Goal: Task Accomplishment & Management: Manage account settings

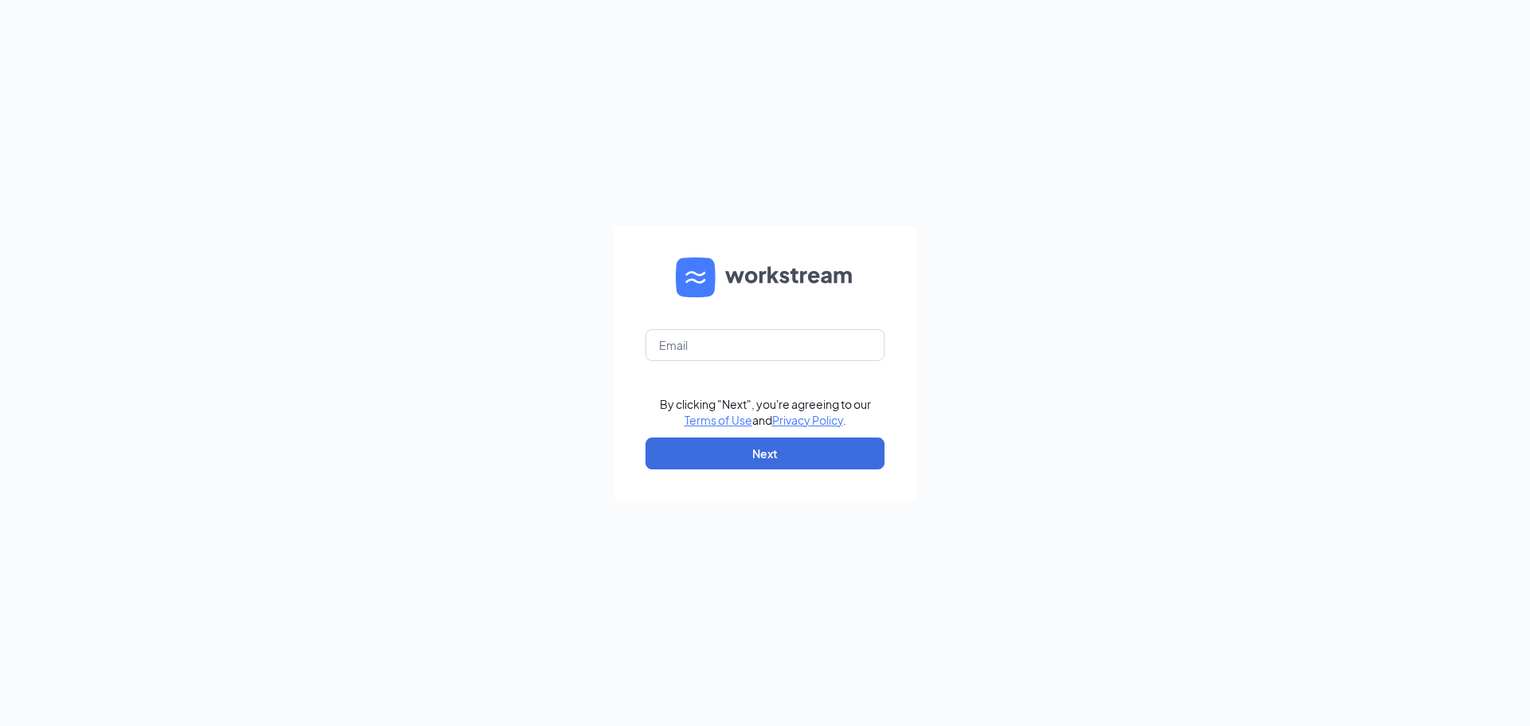
click at [0, 725] on nordpass-portal at bounding box center [0, 726] width 0 height 0
type input "[PERSON_NAME][DOMAIN_NAME][EMAIL_ADDRESS][PERSON_NAME][DOMAIN_NAME]"
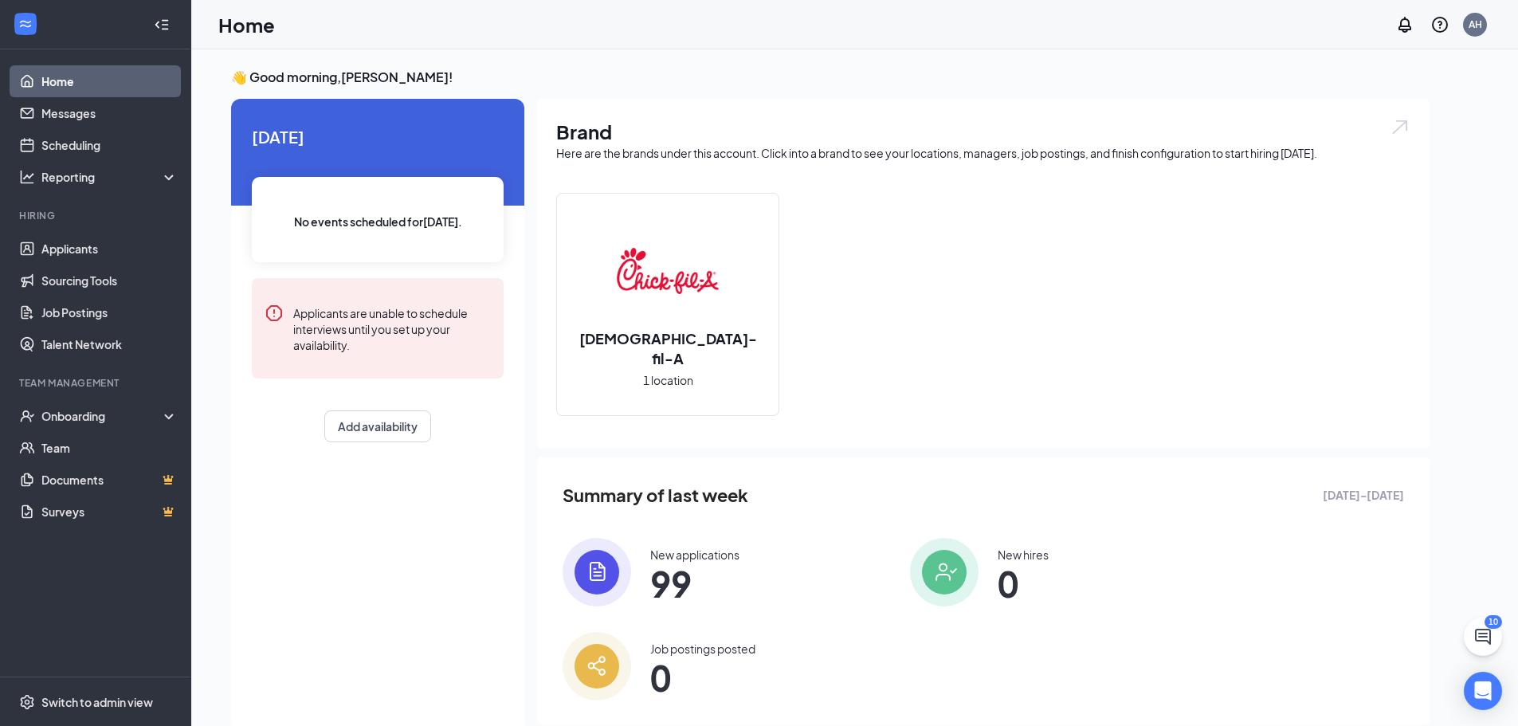
click at [1487, 626] on div "10" at bounding box center [1494, 622] width 18 height 14
click at [1486, 641] on icon "ChatActive" at bounding box center [1483, 637] width 16 height 16
click at [1378, 710] on icon "ChevronUp" at bounding box center [1375, 706] width 19 height 19
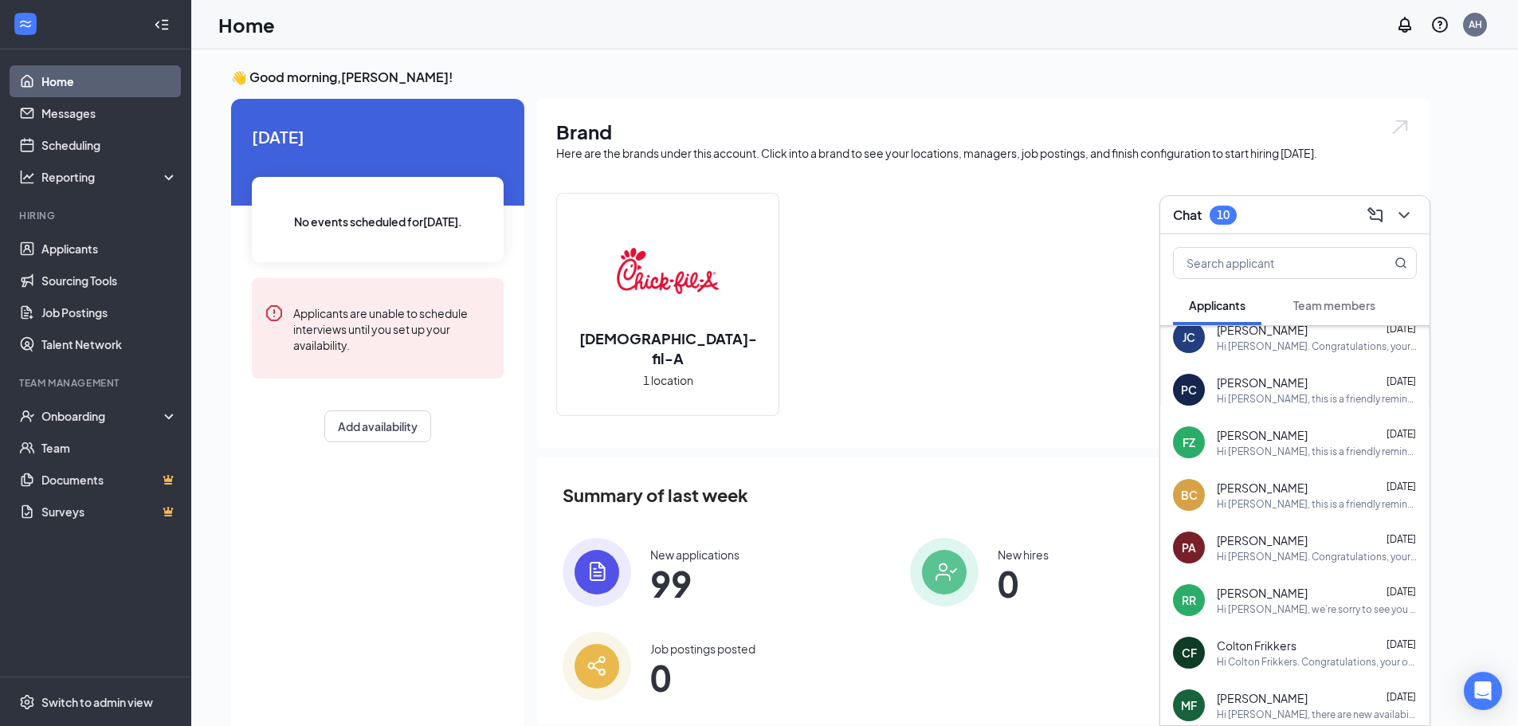
scroll to position [330, 0]
click at [1318, 561] on div "Hi Patricia Adams. Congratulations, your onsite interview with Chick-fil-A for …" at bounding box center [1317, 558] width 200 height 14
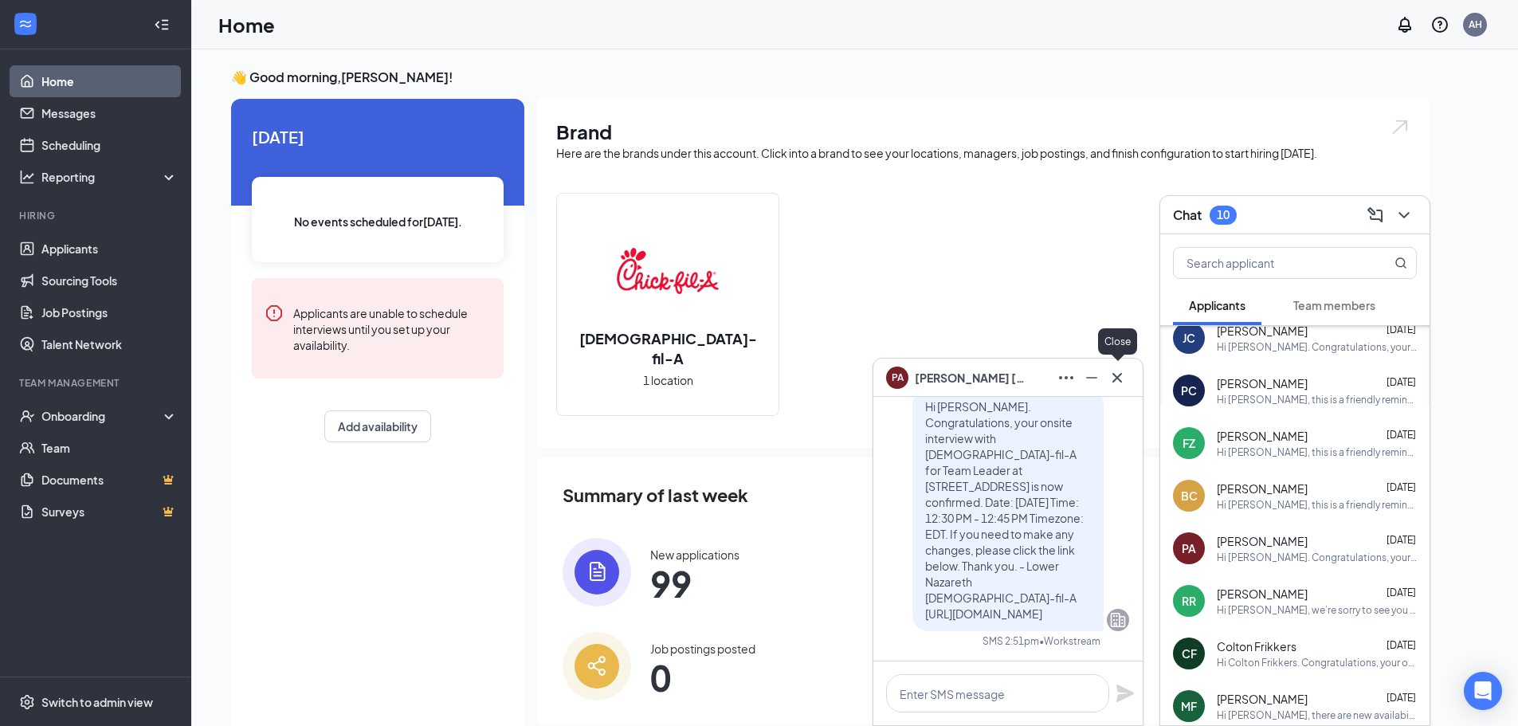
click at [1124, 379] on icon "Cross" at bounding box center [1117, 377] width 19 height 19
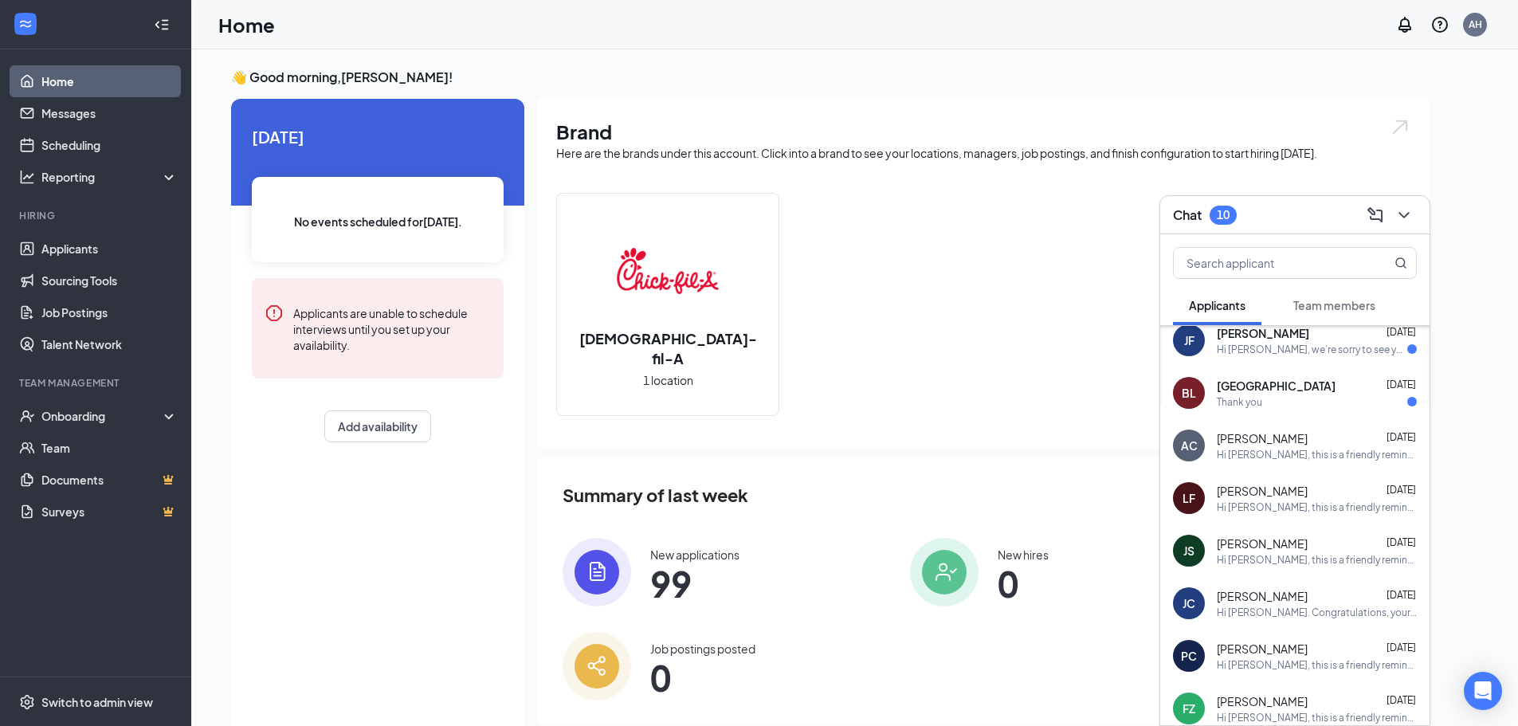
scroll to position [0, 0]
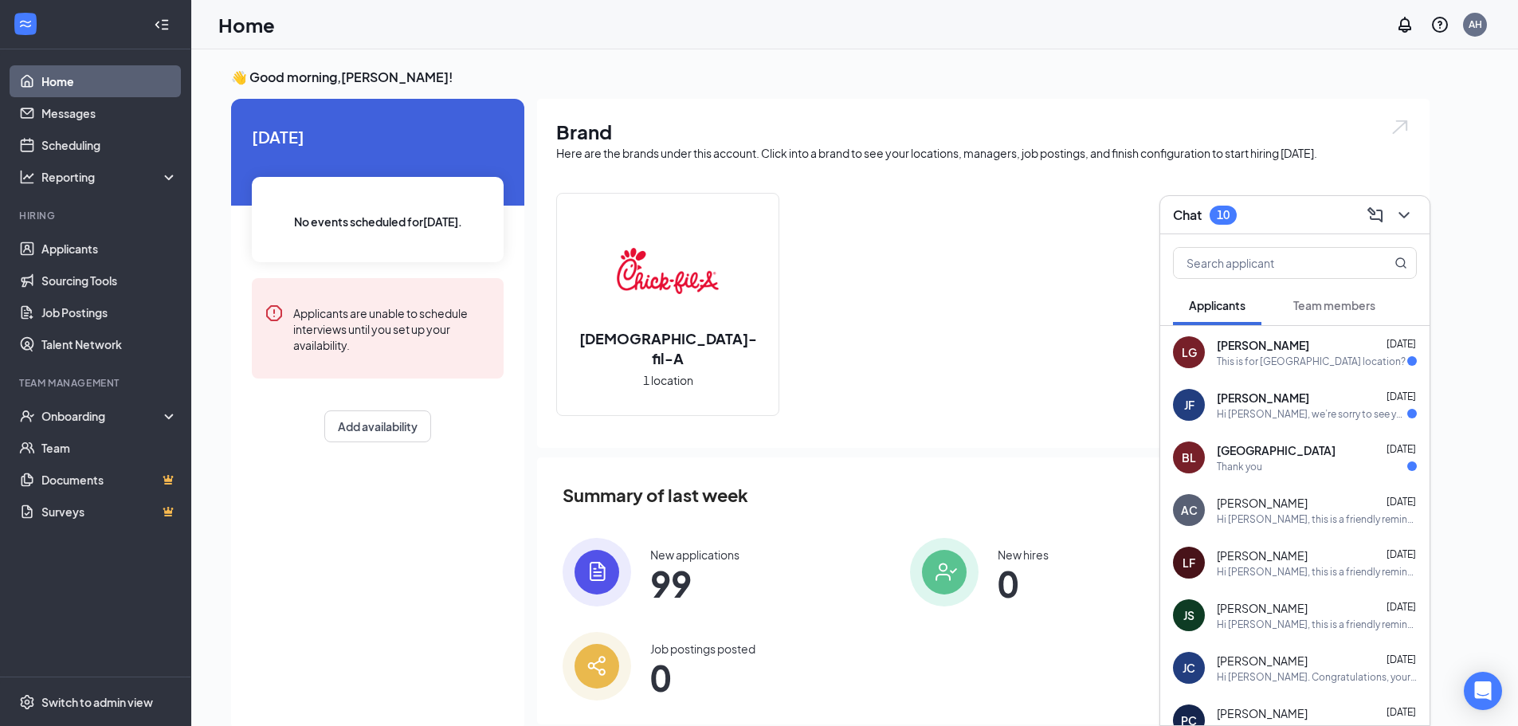
click at [1337, 308] on span "Team members" at bounding box center [1334, 305] width 82 height 14
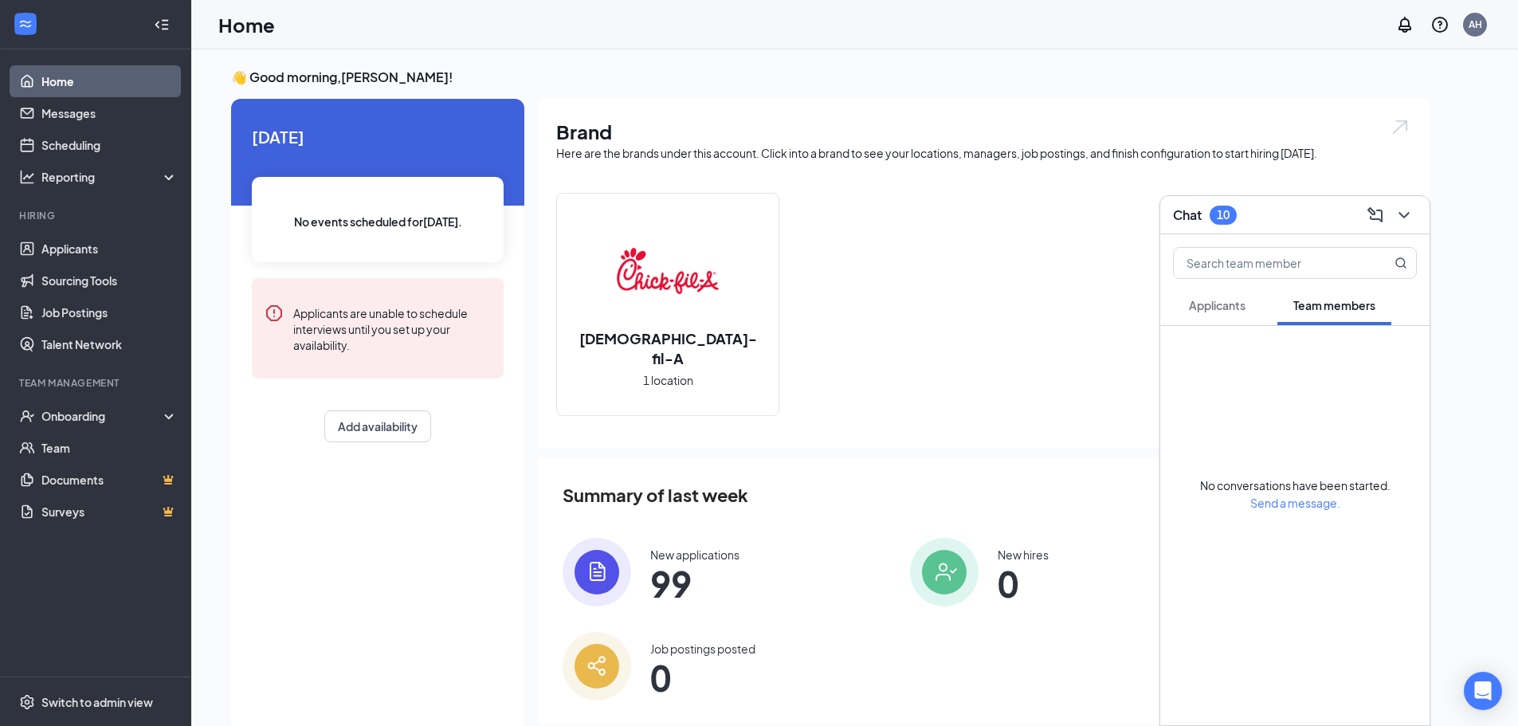
click at [1235, 296] on button "Applicants" at bounding box center [1217, 305] width 88 height 40
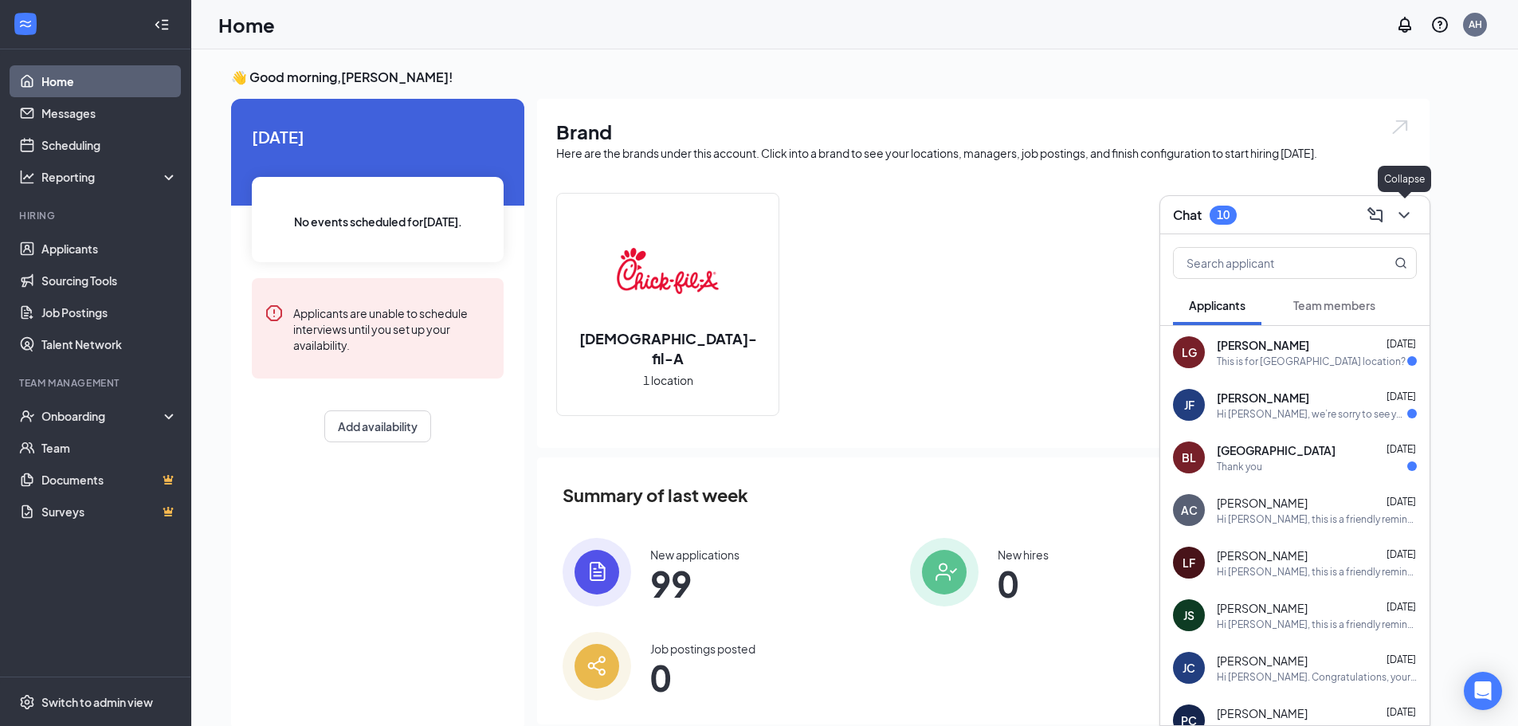
click at [1410, 220] on icon "ChevronDown" at bounding box center [1404, 215] width 19 height 19
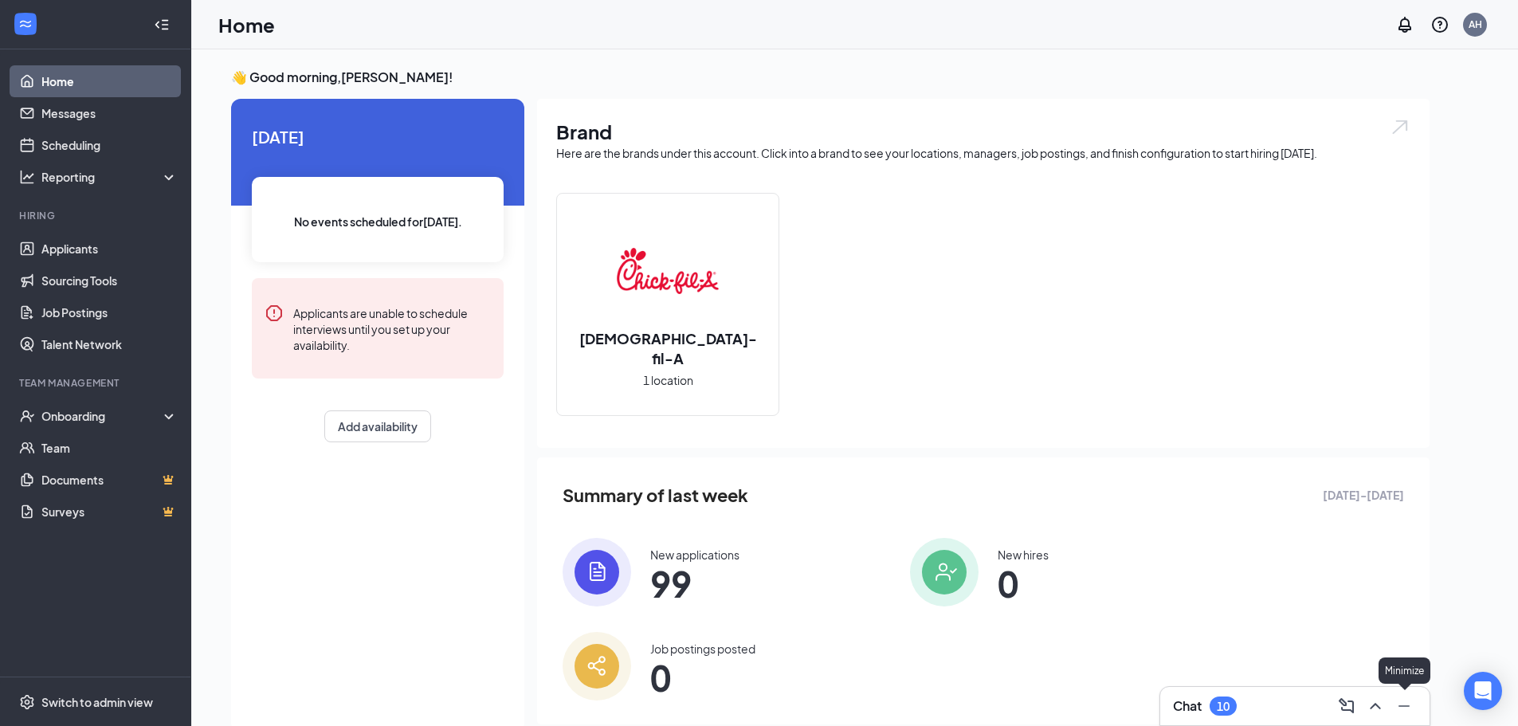
click at [1404, 700] on icon "Minimize" at bounding box center [1404, 706] width 19 height 19
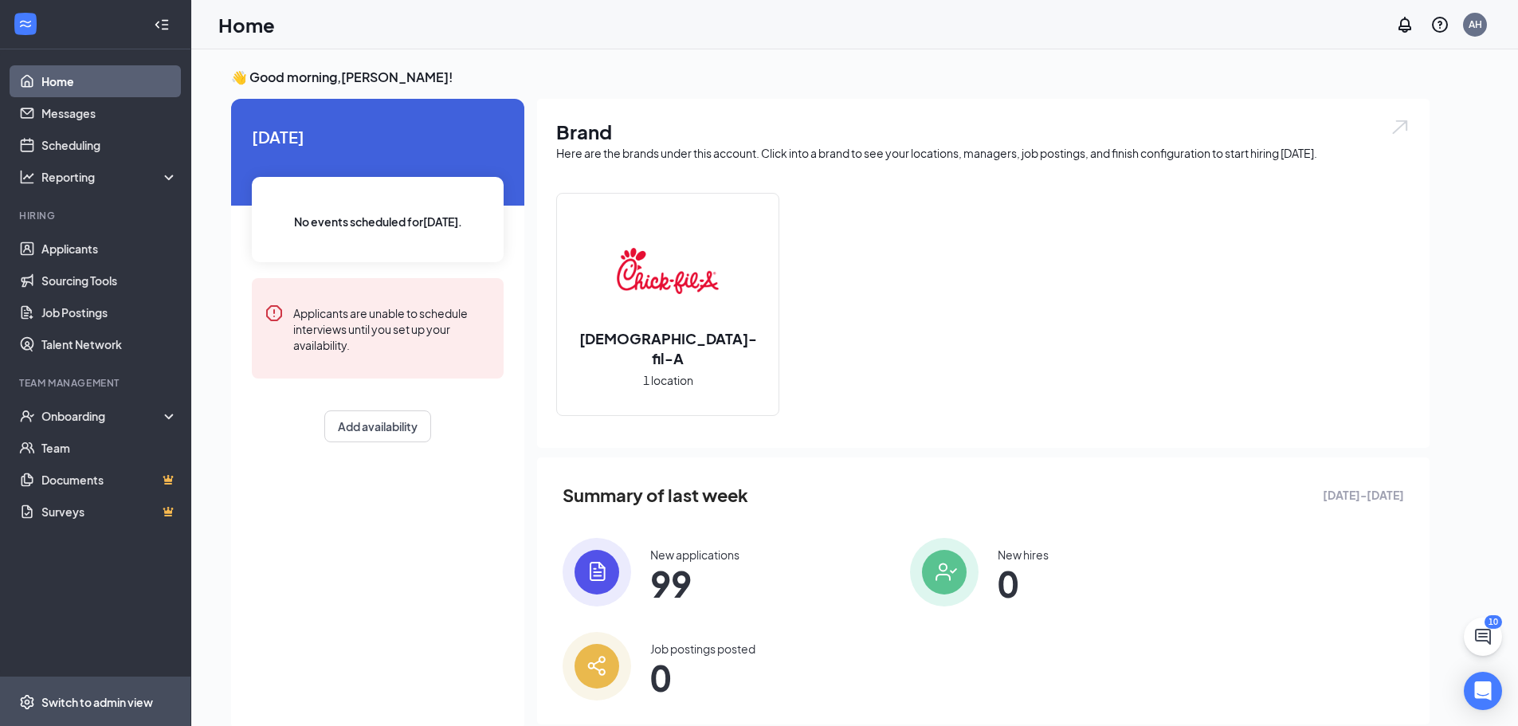
click at [76, 694] on div "Switch to admin view" at bounding box center [97, 702] width 112 height 16
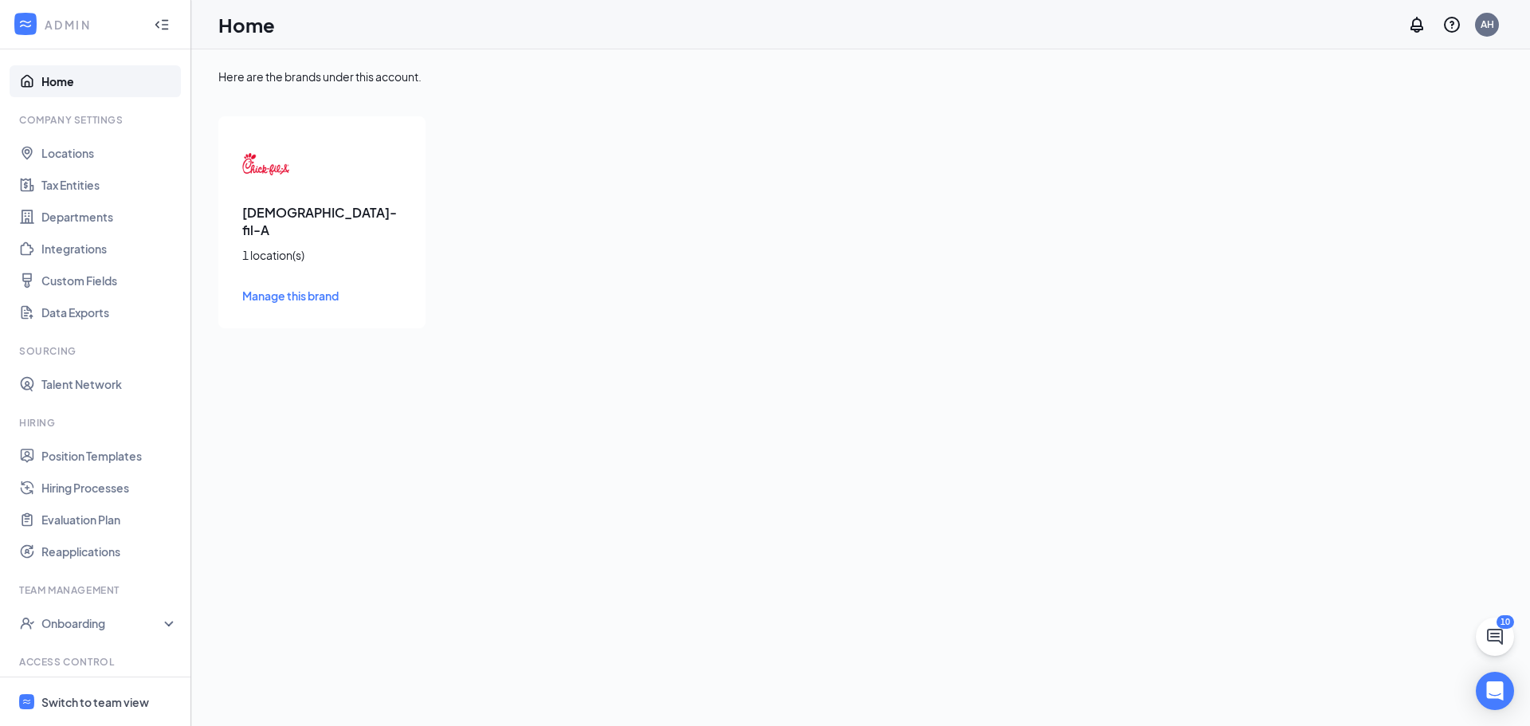
click at [279, 289] on span "Manage this brand" at bounding box center [290, 296] width 96 height 14
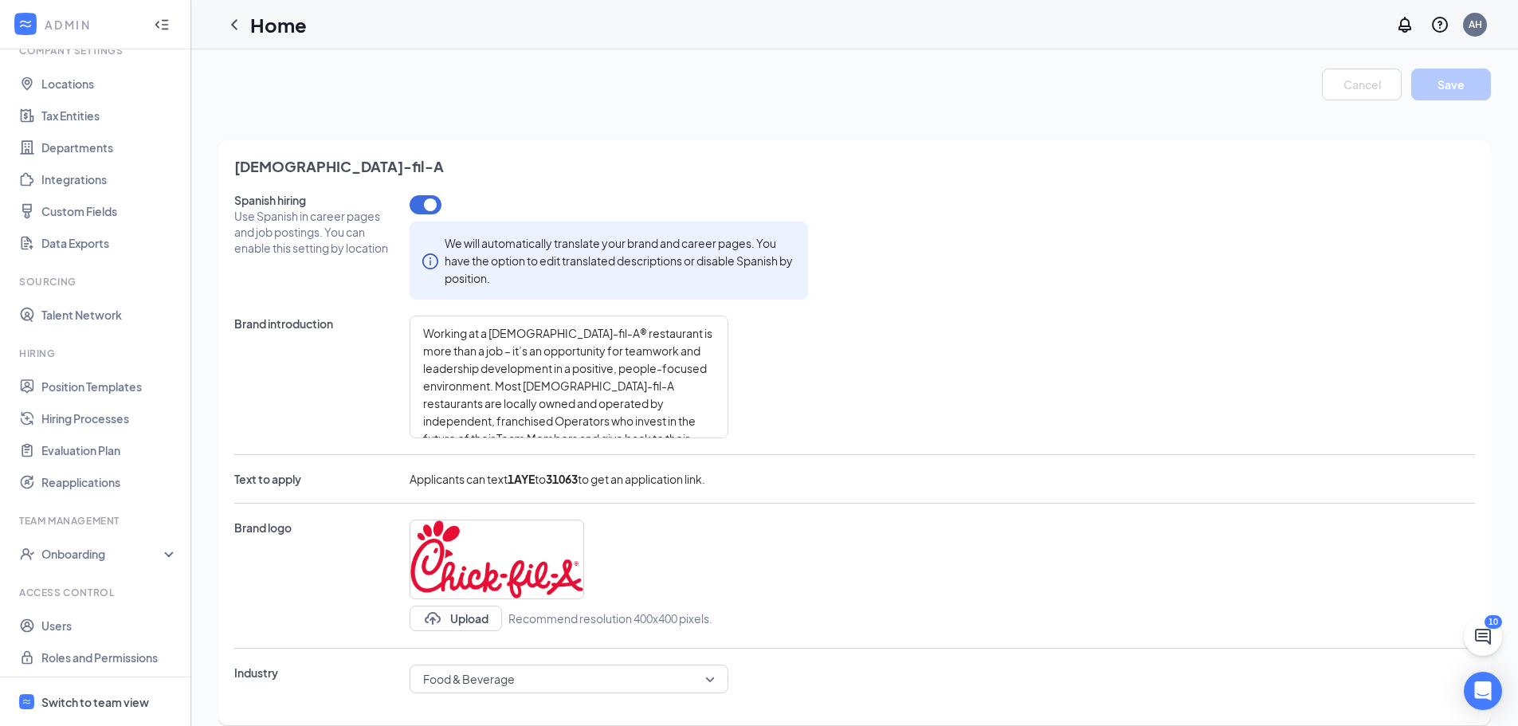
scroll to position [73, 0]
click at [87, 415] on link "Hiring Processes" at bounding box center [109, 415] width 136 height 32
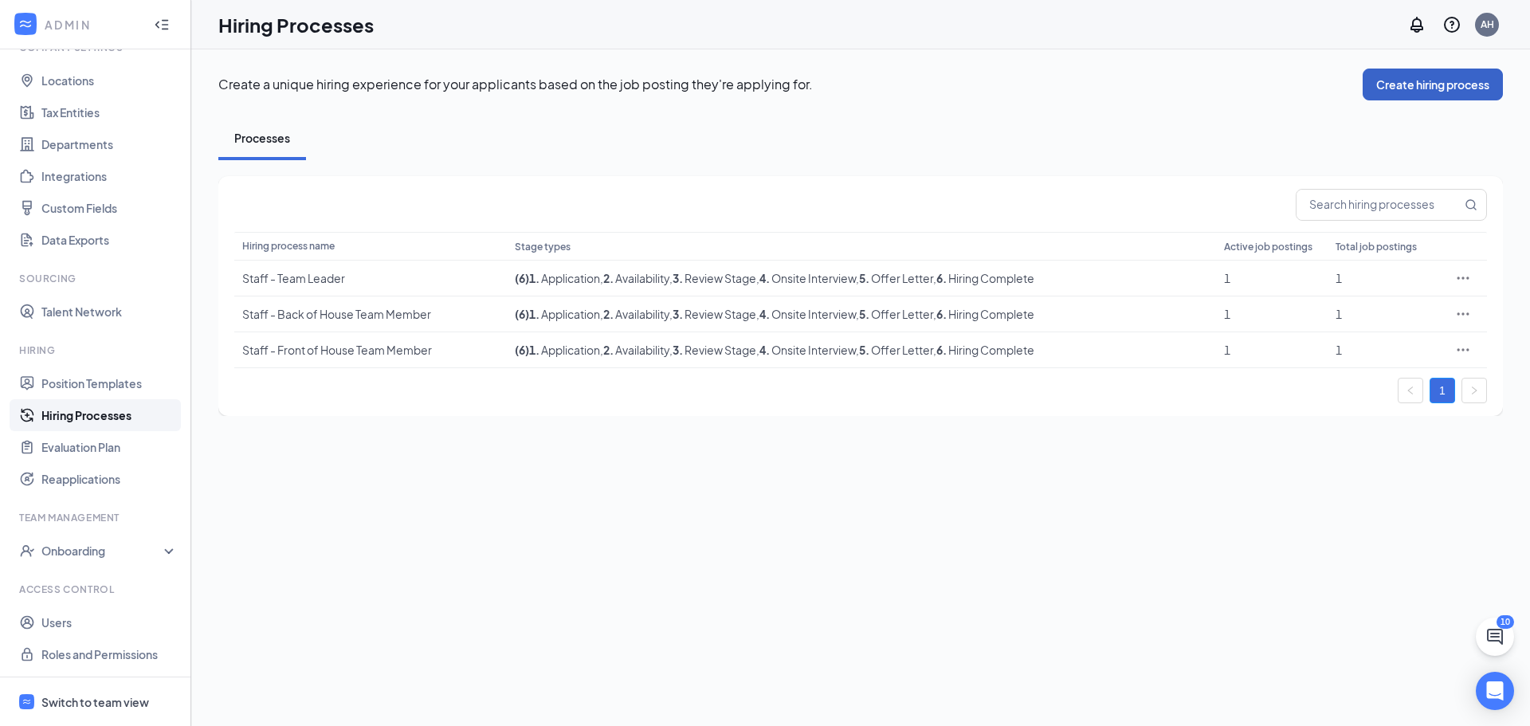
click at [1403, 91] on button "Create hiring process" at bounding box center [1433, 85] width 140 height 32
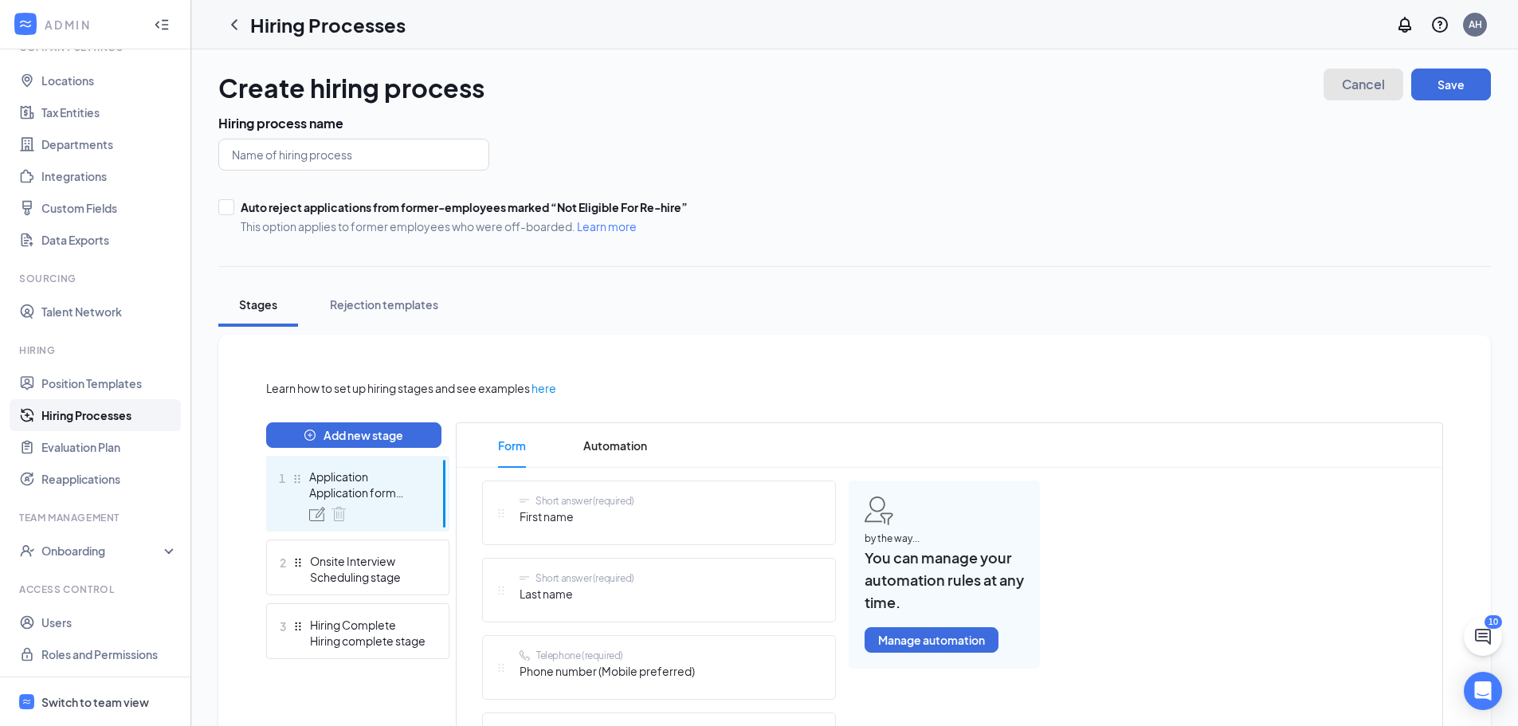
click at [1372, 79] on span "Cancel" at bounding box center [1363, 84] width 43 height 11
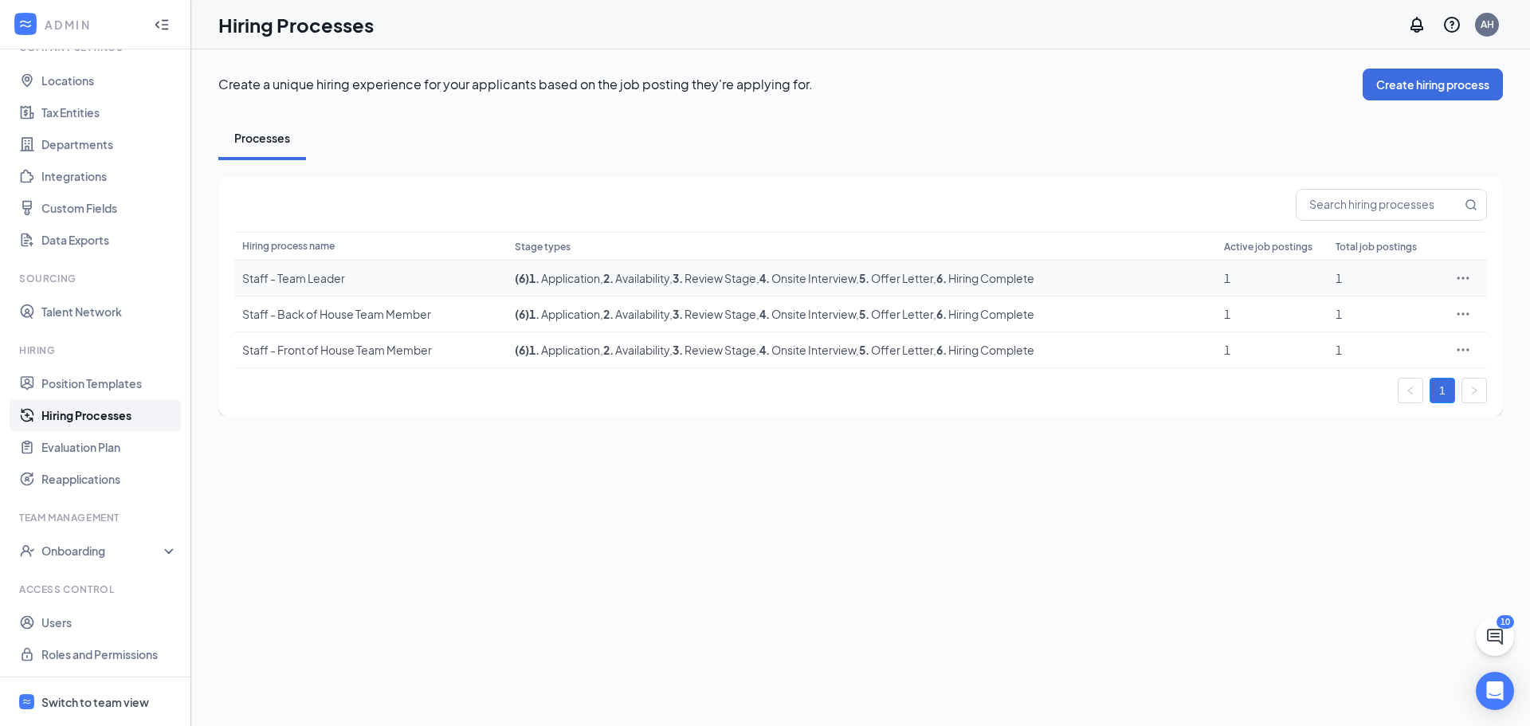
click at [439, 271] on div "Staff - Team Leader" at bounding box center [370, 278] width 257 height 16
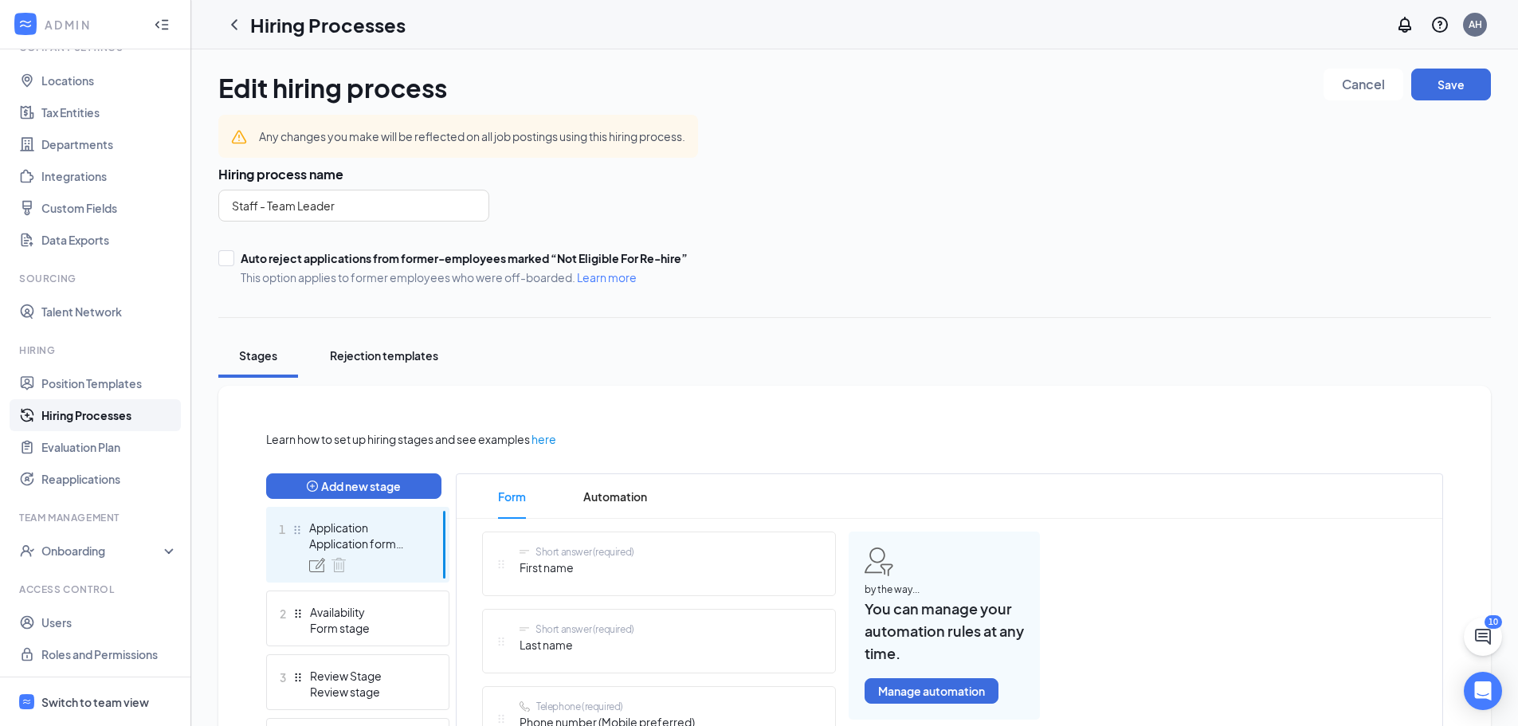
click at [397, 355] on div "Rejection templates" at bounding box center [384, 355] width 108 height 16
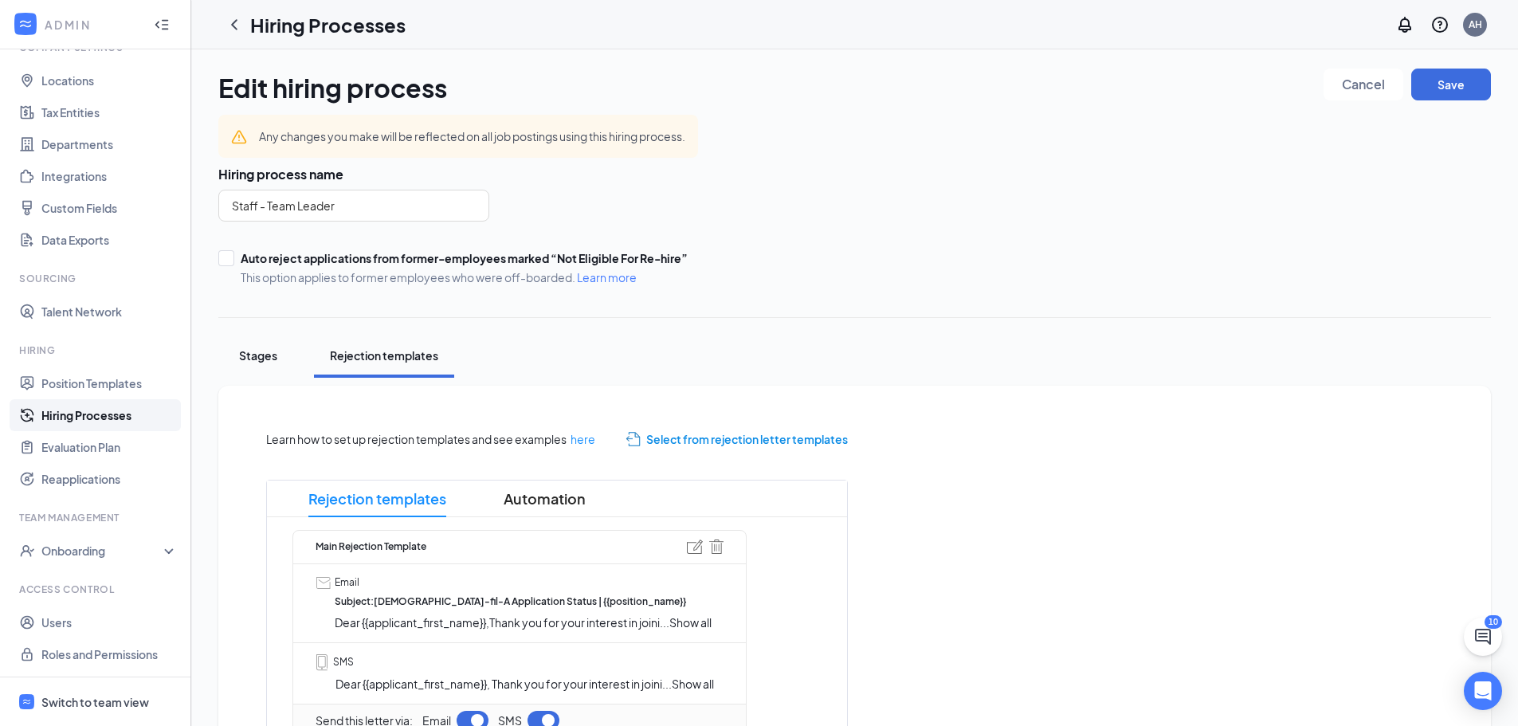
click at [245, 351] on div "Stages" at bounding box center [258, 355] width 48 height 16
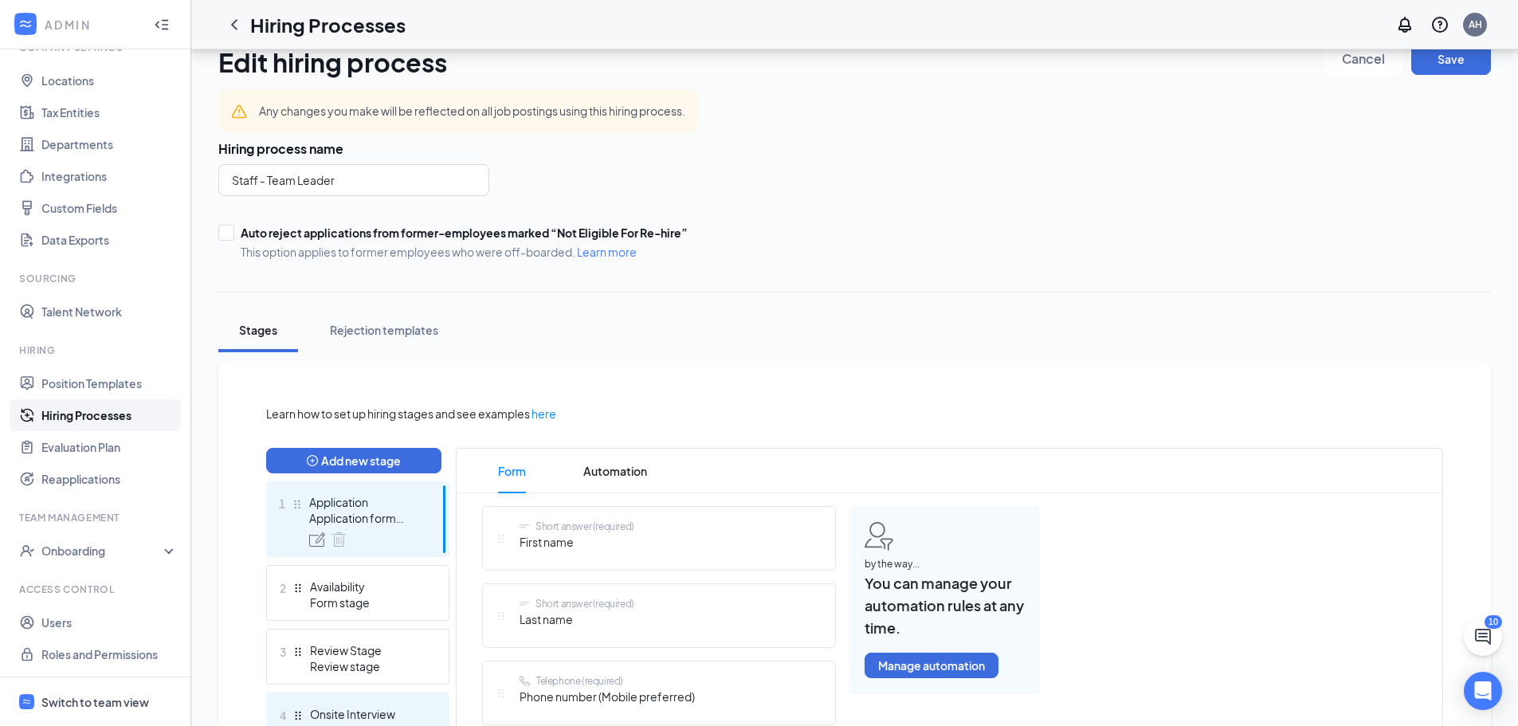
scroll to position [2, 0]
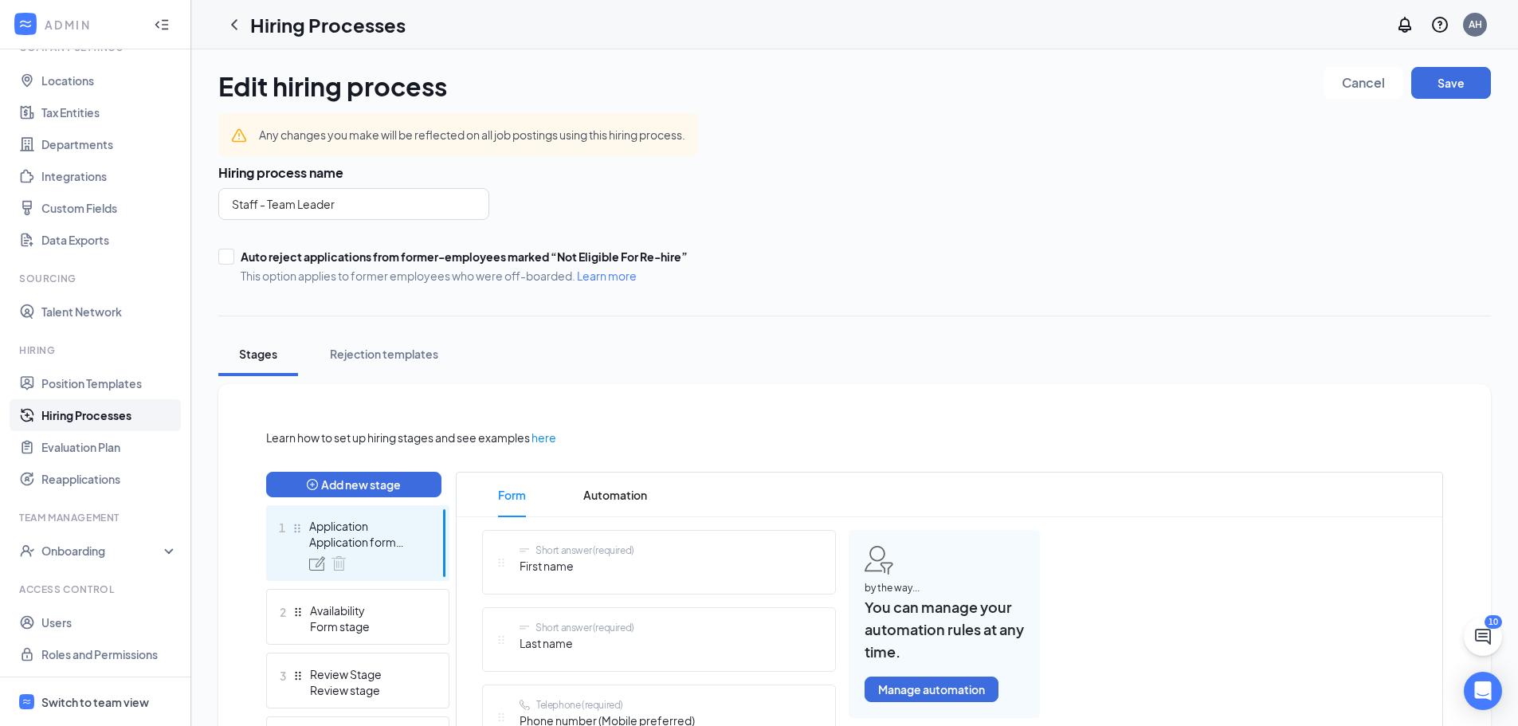
click at [554, 437] on span "here" at bounding box center [544, 438] width 25 height 18
click at [238, 23] on icon "ChevronLeft" at bounding box center [234, 24] width 19 height 19
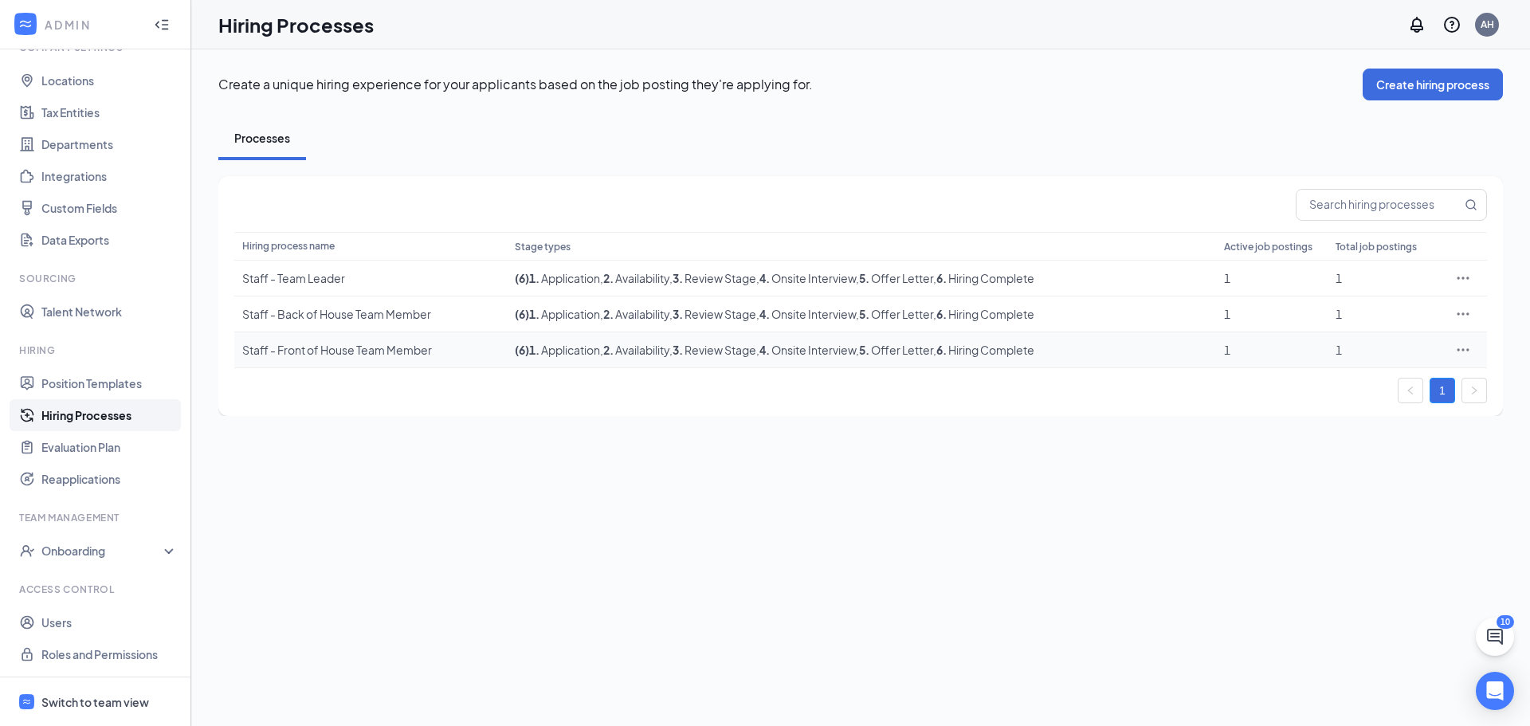
click at [1469, 347] on icon "Ellipses" at bounding box center [1463, 350] width 16 height 16
click at [1137, 506] on div "Create a unique hiring experience for your applicants based on the job posting …" at bounding box center [860, 387] width 1339 height 677
click at [1458, 277] on icon "Ellipses" at bounding box center [1463, 278] width 16 height 16
click at [1394, 348] on span "Duplicate" at bounding box center [1389, 348] width 137 height 18
click at [434, 387] on div "Copy of Staff - Team Leader" at bounding box center [370, 386] width 257 height 16
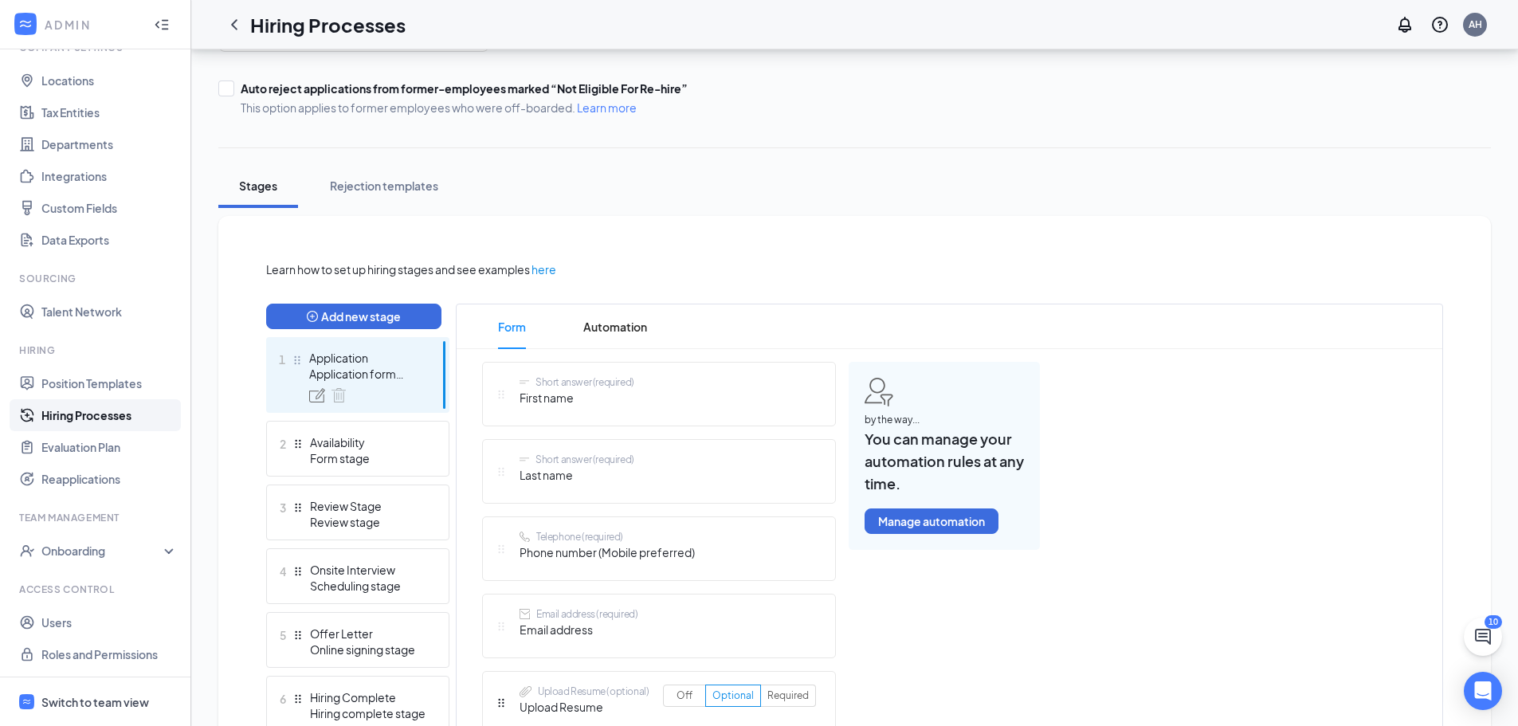
scroll to position [238, 0]
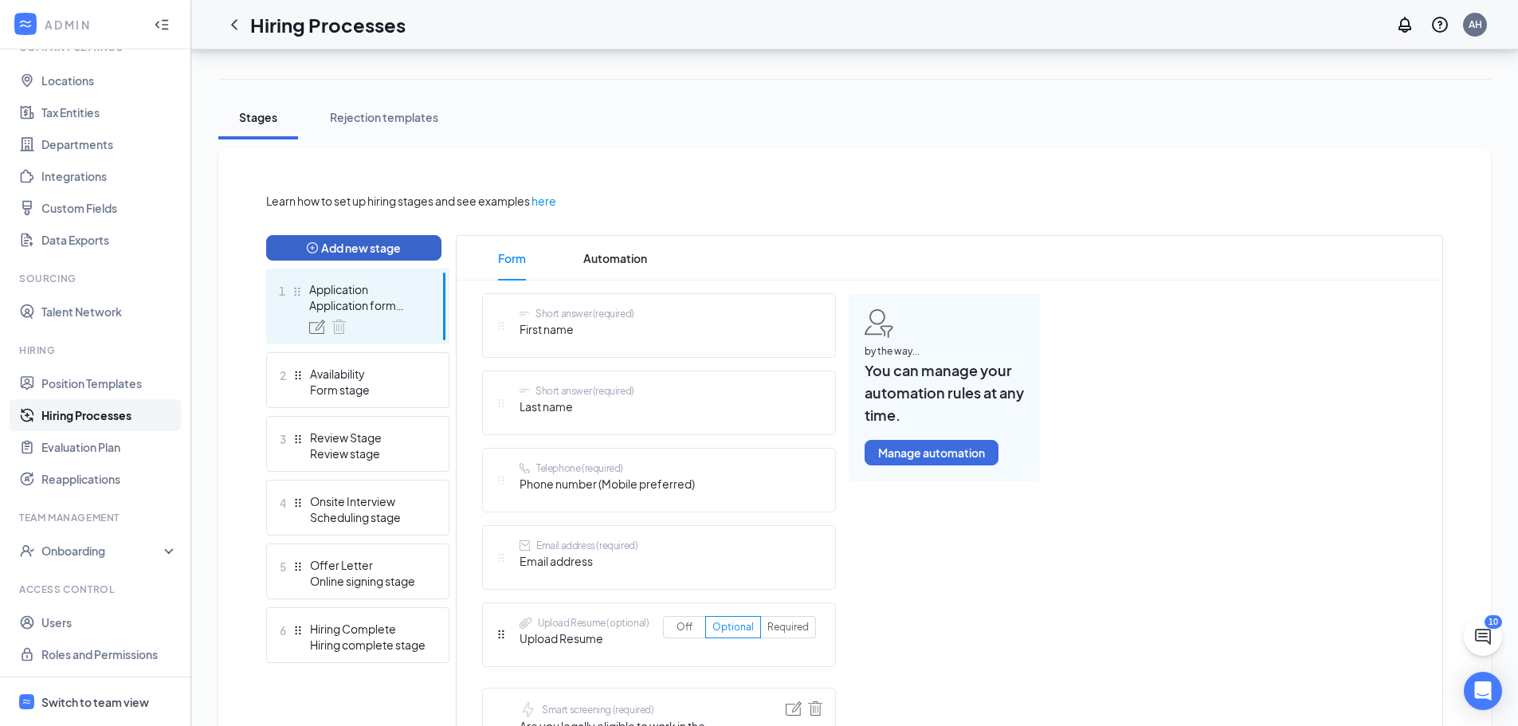
click at [420, 237] on button "Add new stage" at bounding box center [353, 248] width 175 height 26
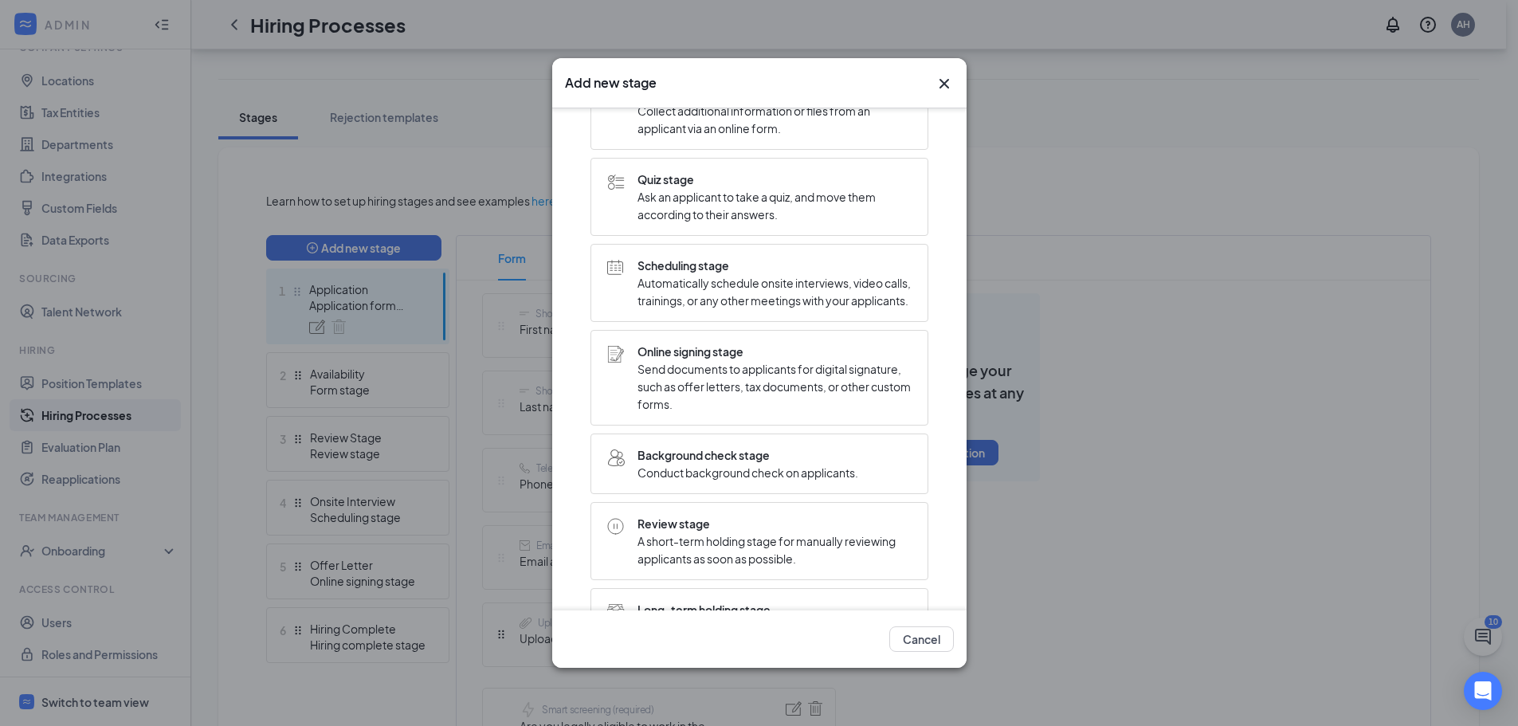
scroll to position [58, 0]
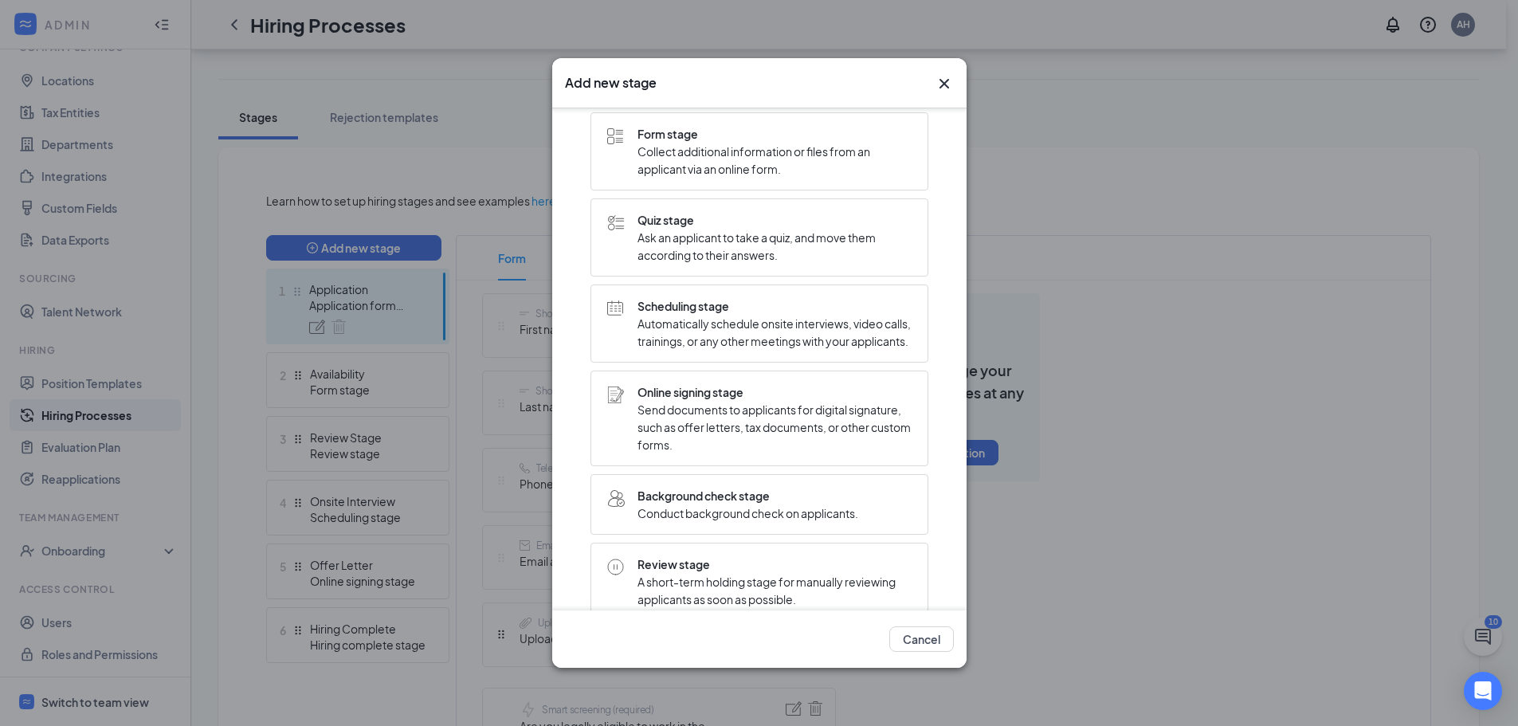
click at [710, 326] on span "Automatically schedule onsite interviews, video calls, trainings, or any other …" at bounding box center [775, 332] width 274 height 35
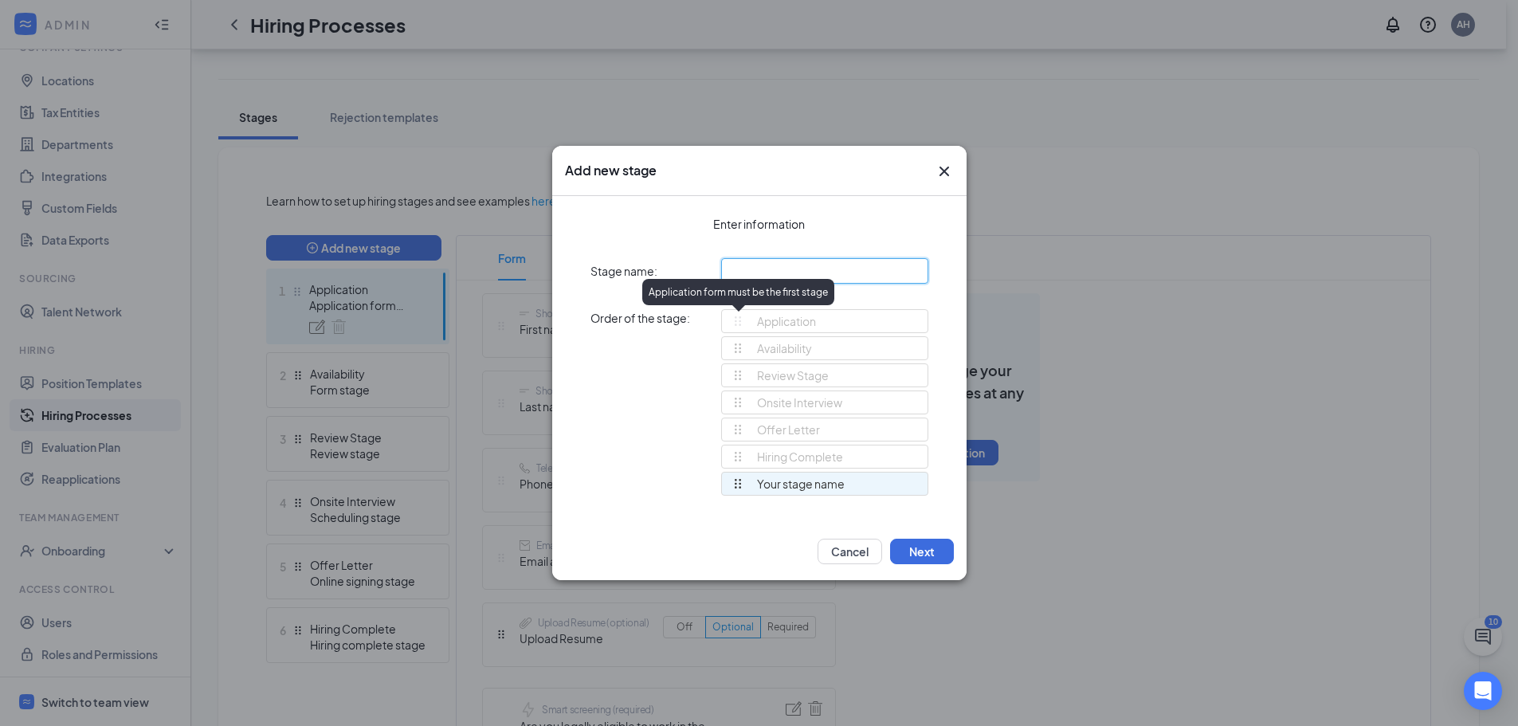
click at [809, 262] on input "text" at bounding box center [824, 271] width 207 height 26
type input "Manager Interview"
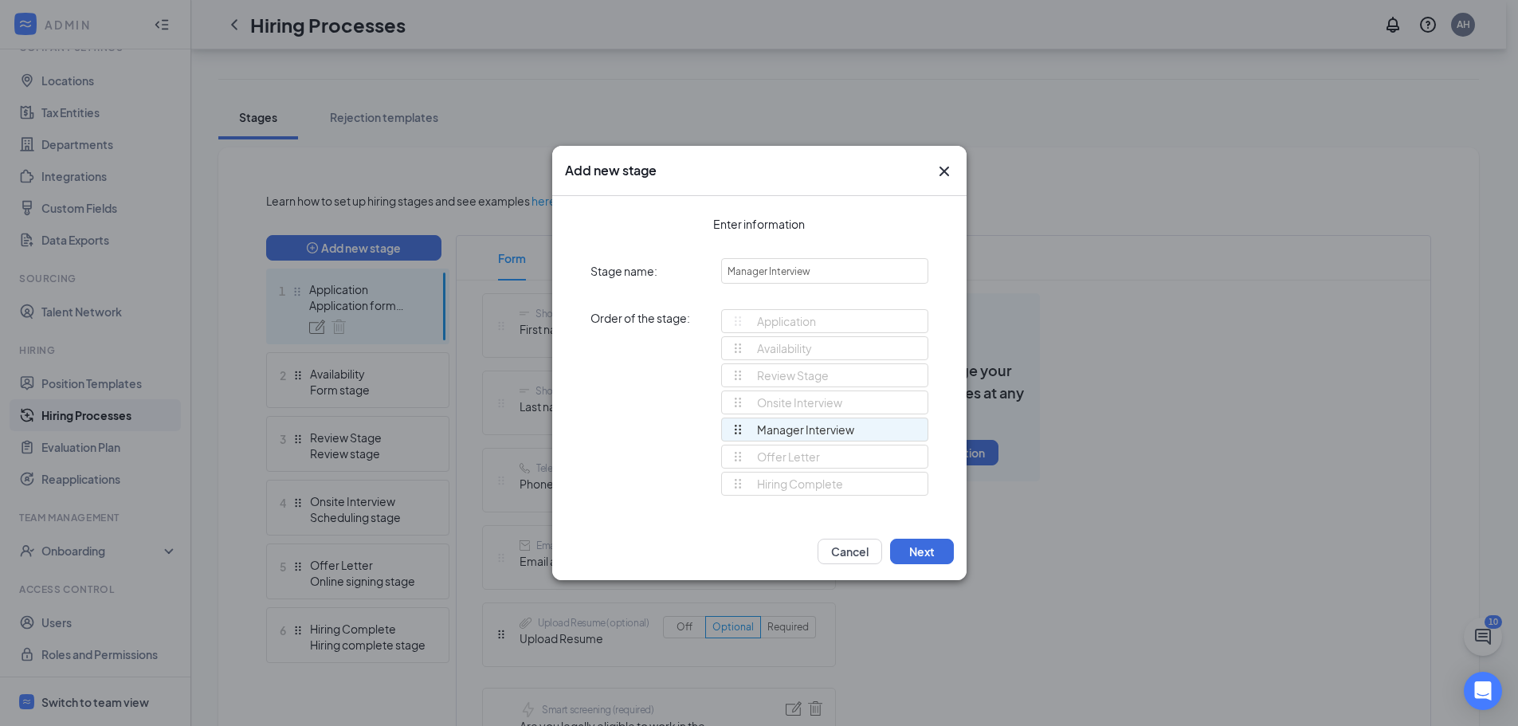
drag, startPoint x: 739, startPoint y: 481, endPoint x: 739, endPoint y: 429, distance: 51.8
click at [739, 429] on div "Application Availability Review Stage Onsite Interview Offer Letter Hiring Comp…" at bounding box center [824, 409] width 207 height 201
click at [925, 549] on button "Next" at bounding box center [922, 552] width 64 height 26
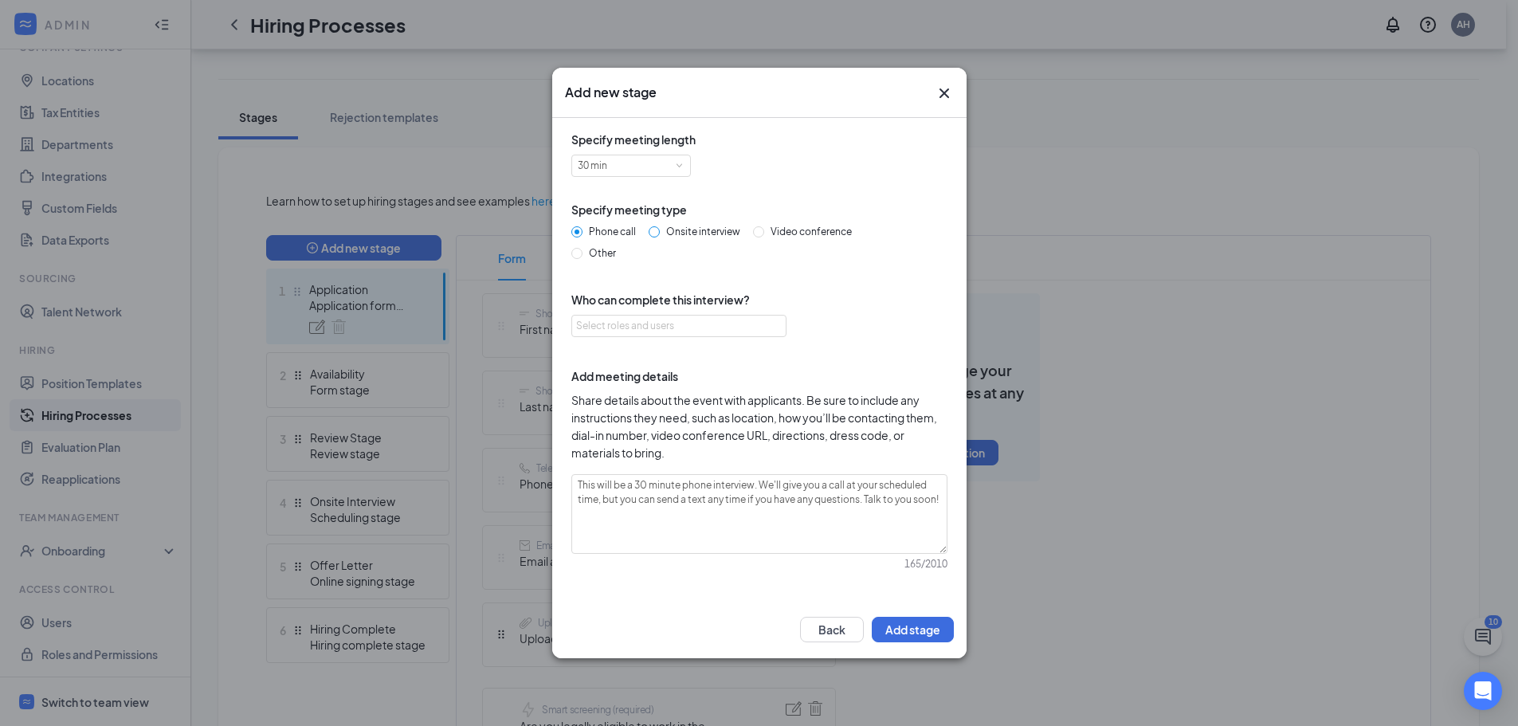
click at [700, 225] on label "Onsite interview" at bounding box center [698, 232] width 98 height 15
click at [660, 226] on input "Onsite interview" at bounding box center [654, 231] width 11 height 11
radio input "true"
radio input "false"
type textarea "This will be a 30 minute onsite interview. Please proceed to the store location…"
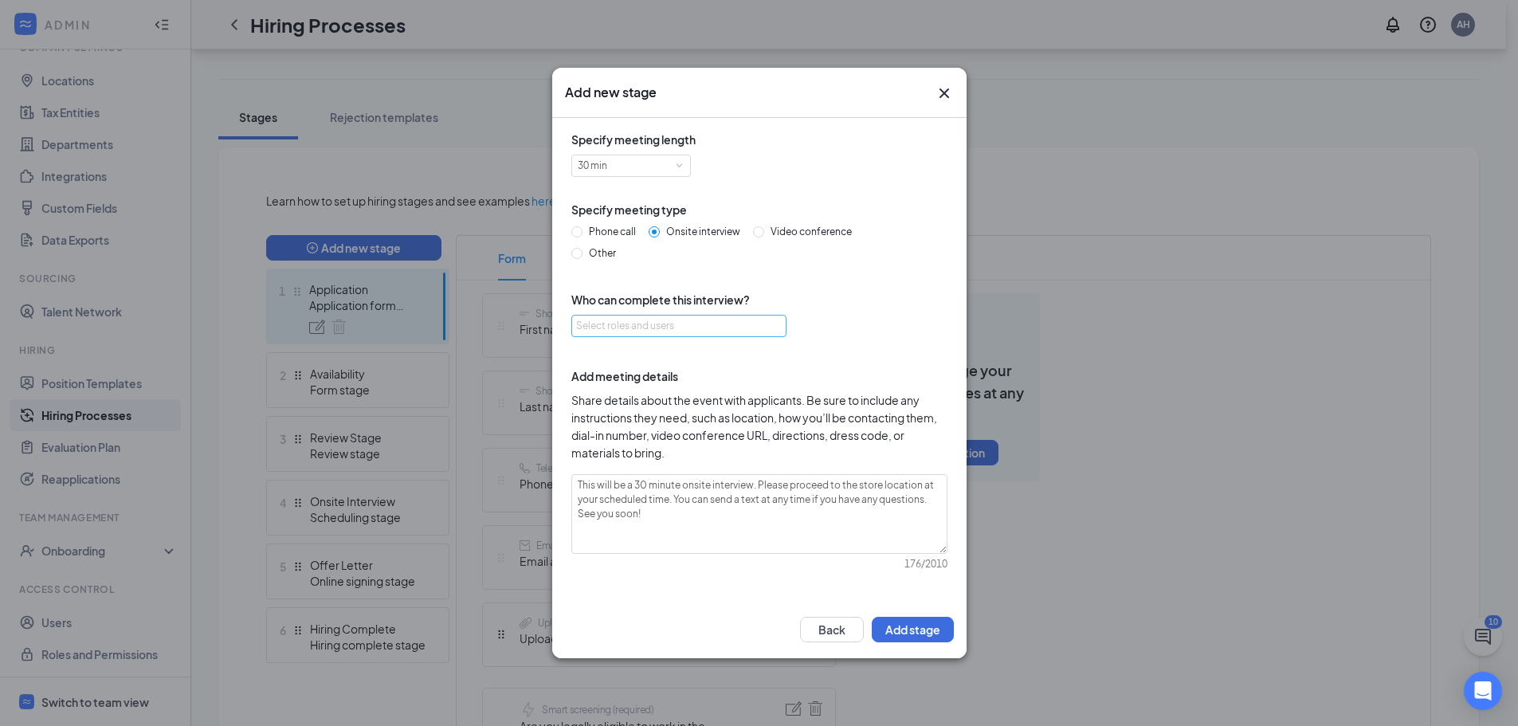
click at [697, 331] on div "Select roles and users" at bounding box center [674, 326] width 197 height 16
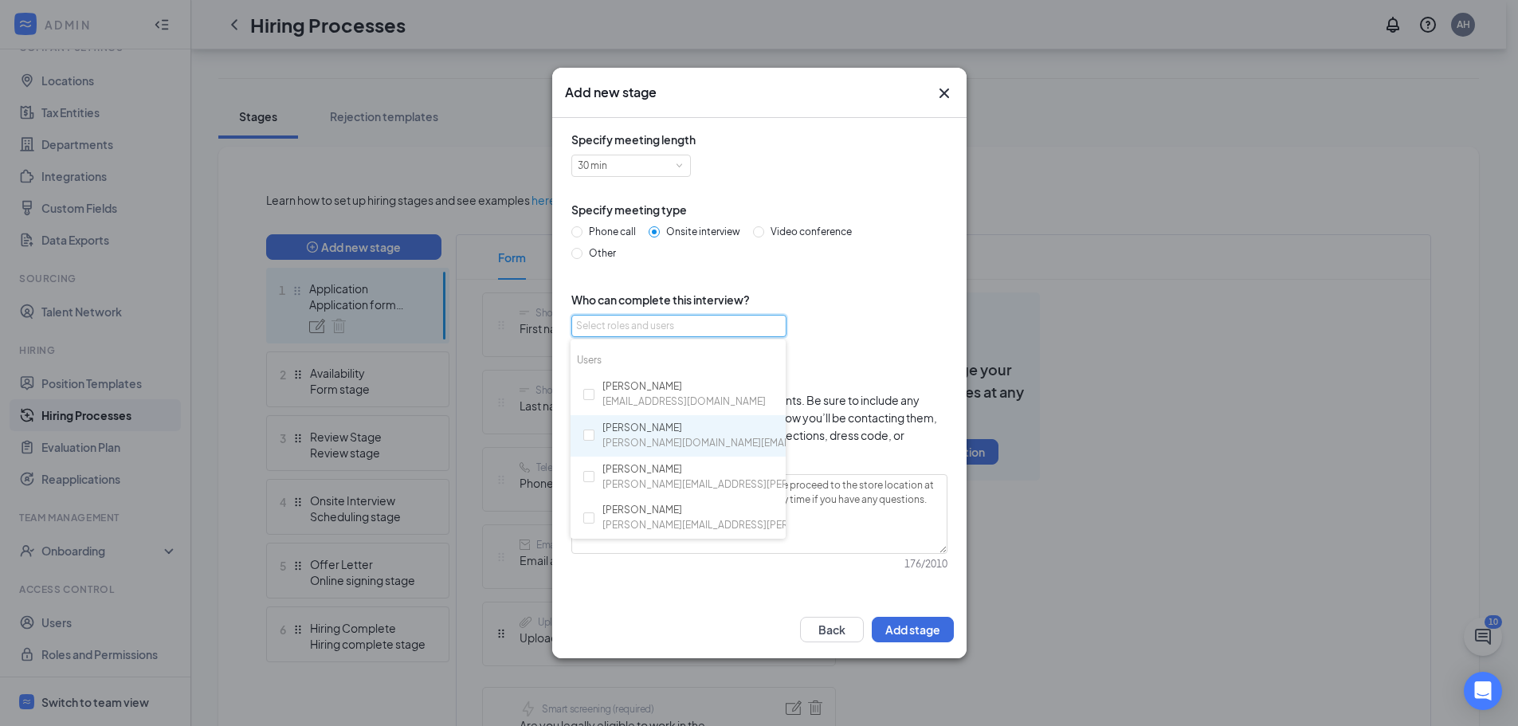
scroll to position [240, 0]
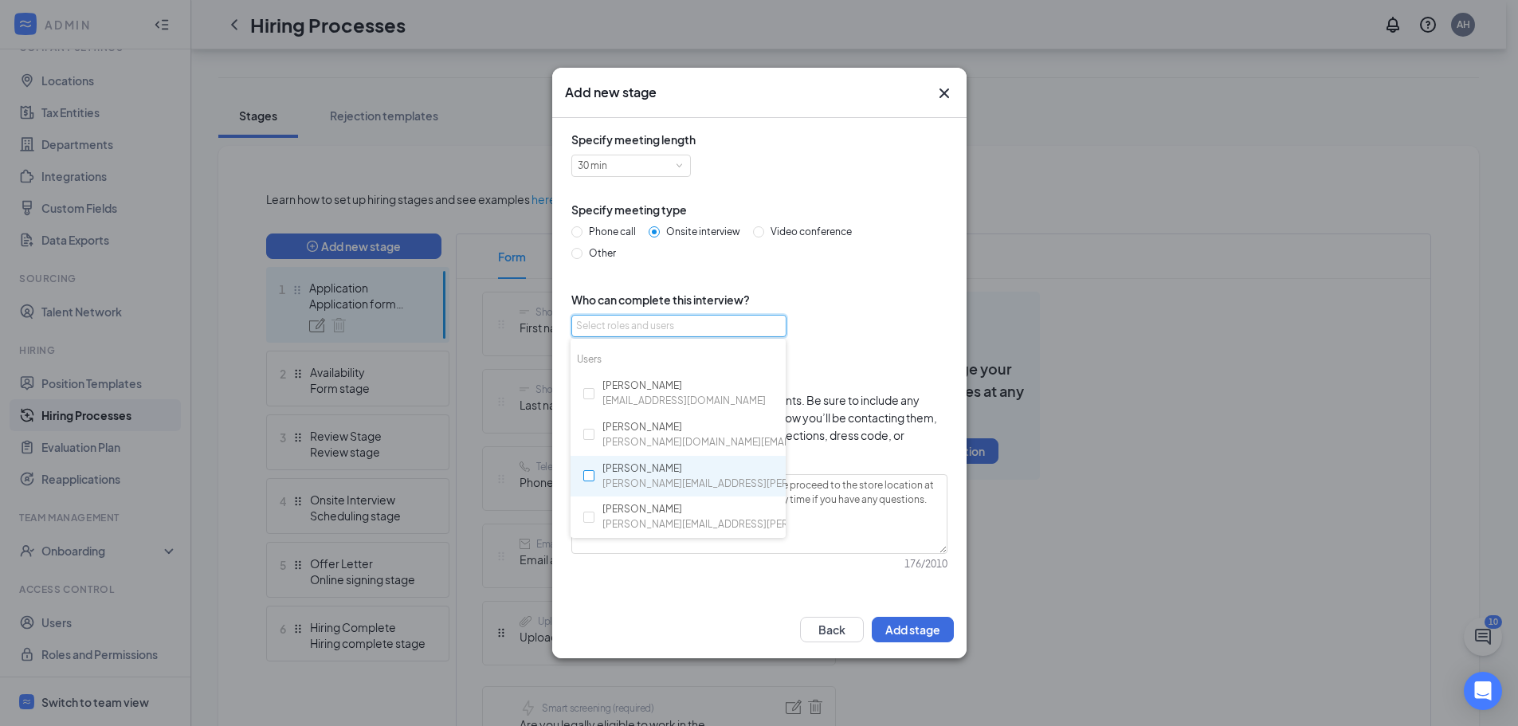
click at [587, 474] on input "checkbox" at bounding box center [588, 475] width 11 height 11
checkbox input "true"
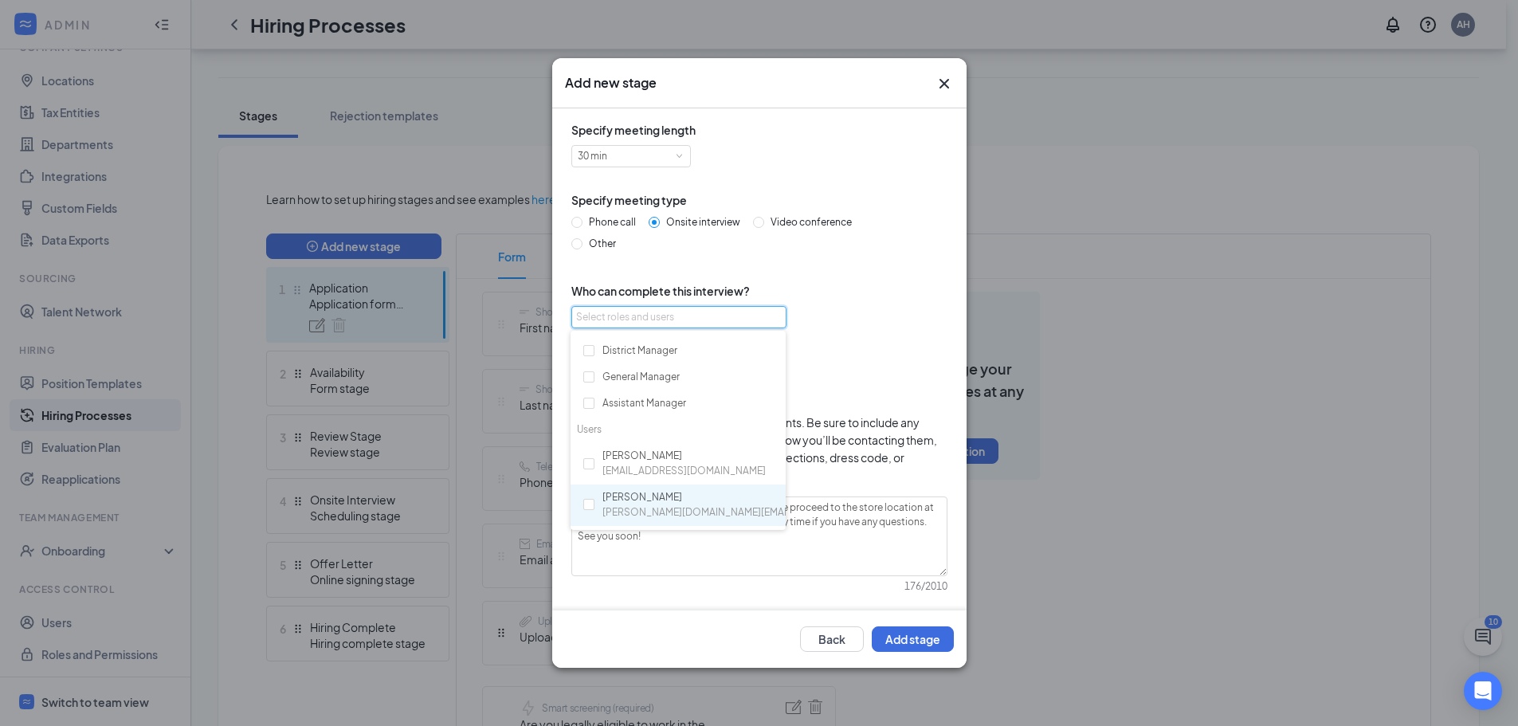
scroll to position [0, 0]
click at [849, 335] on div "Select roles and users Katie Hudson" at bounding box center [759, 336] width 376 height 60
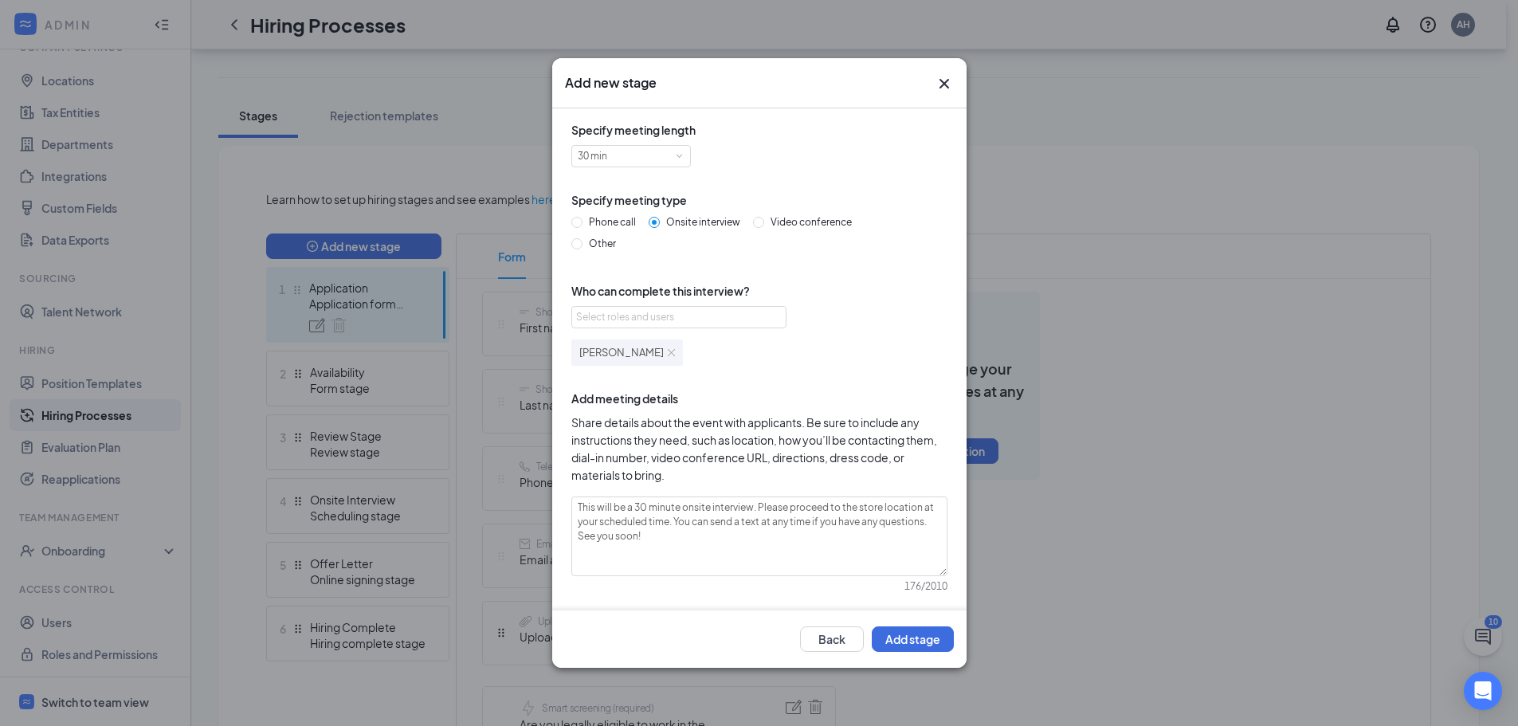
scroll to position [13, 0]
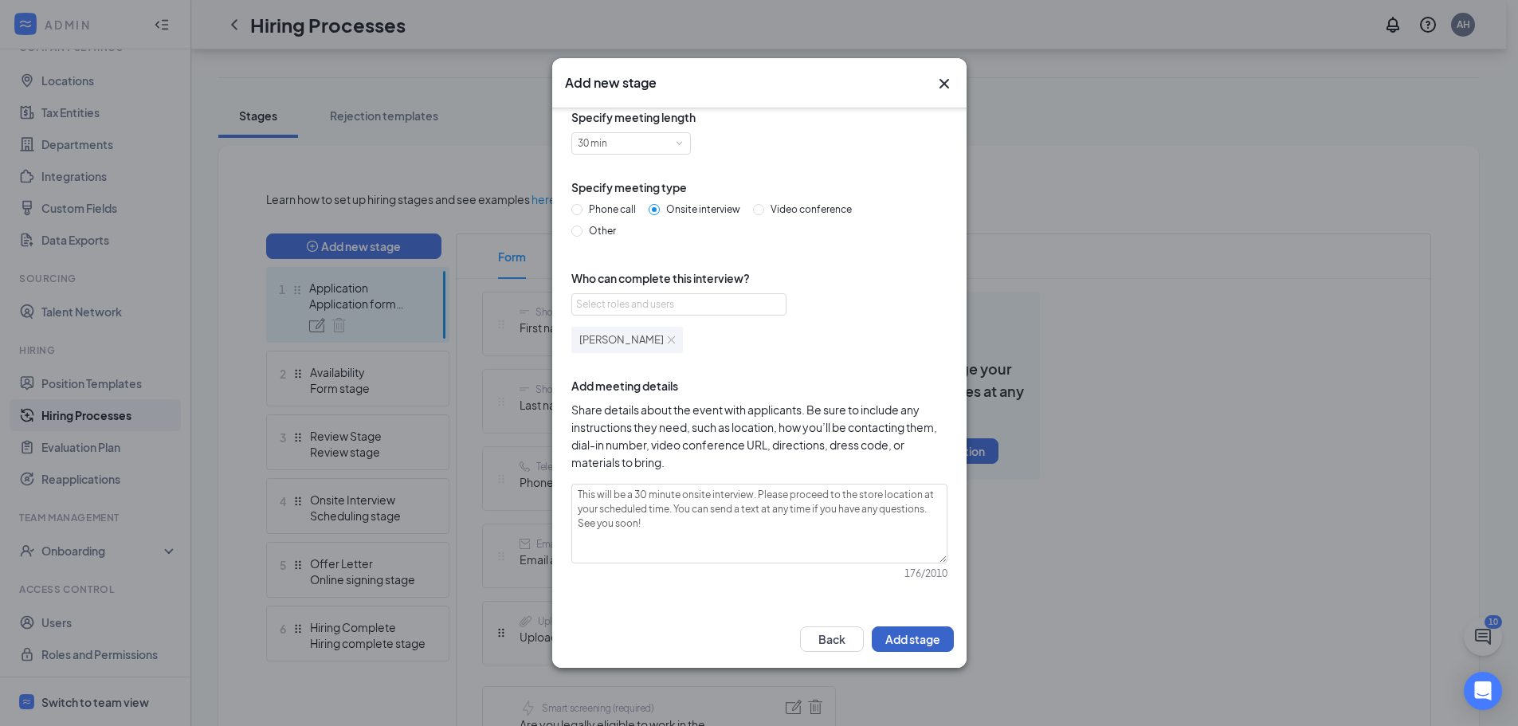
click at [929, 637] on button "Add stage" at bounding box center [913, 639] width 82 height 26
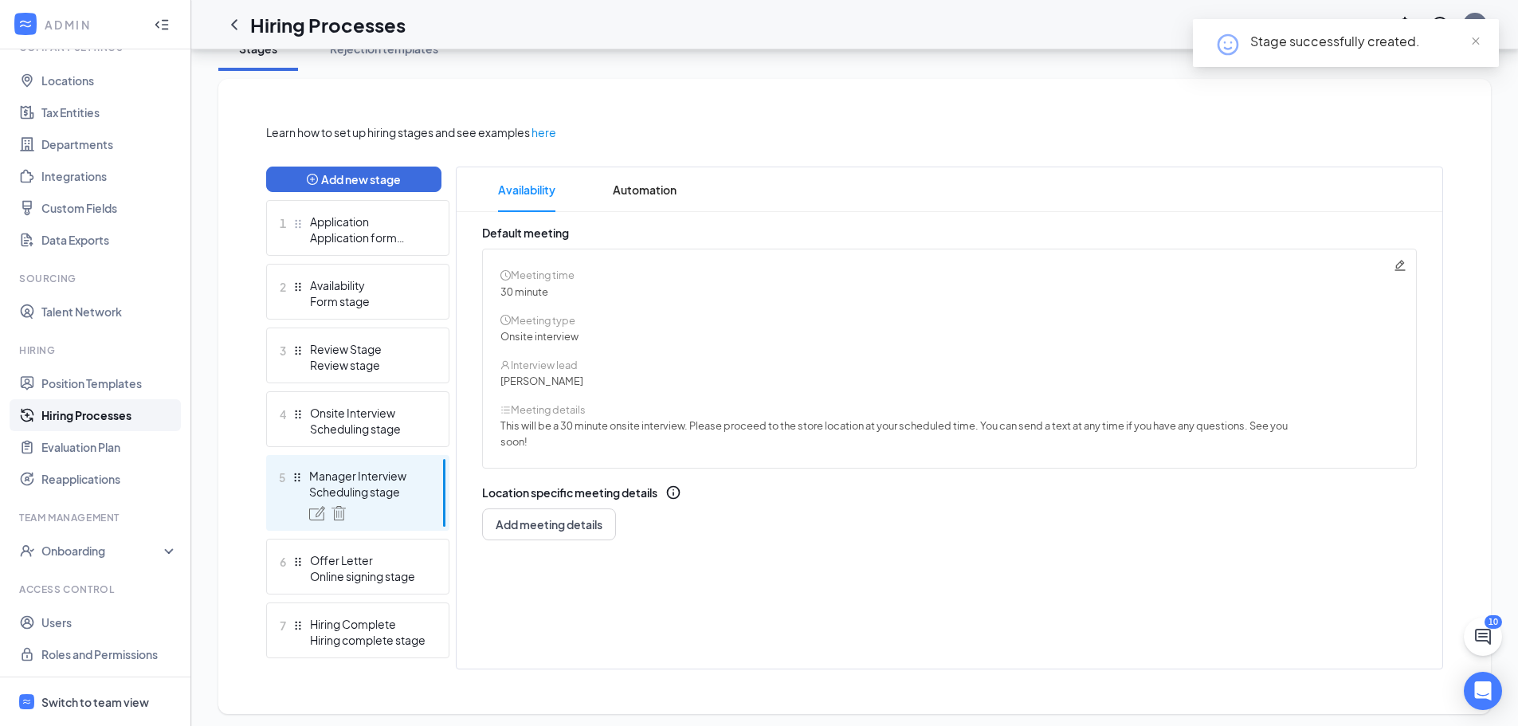
scroll to position [314, 0]
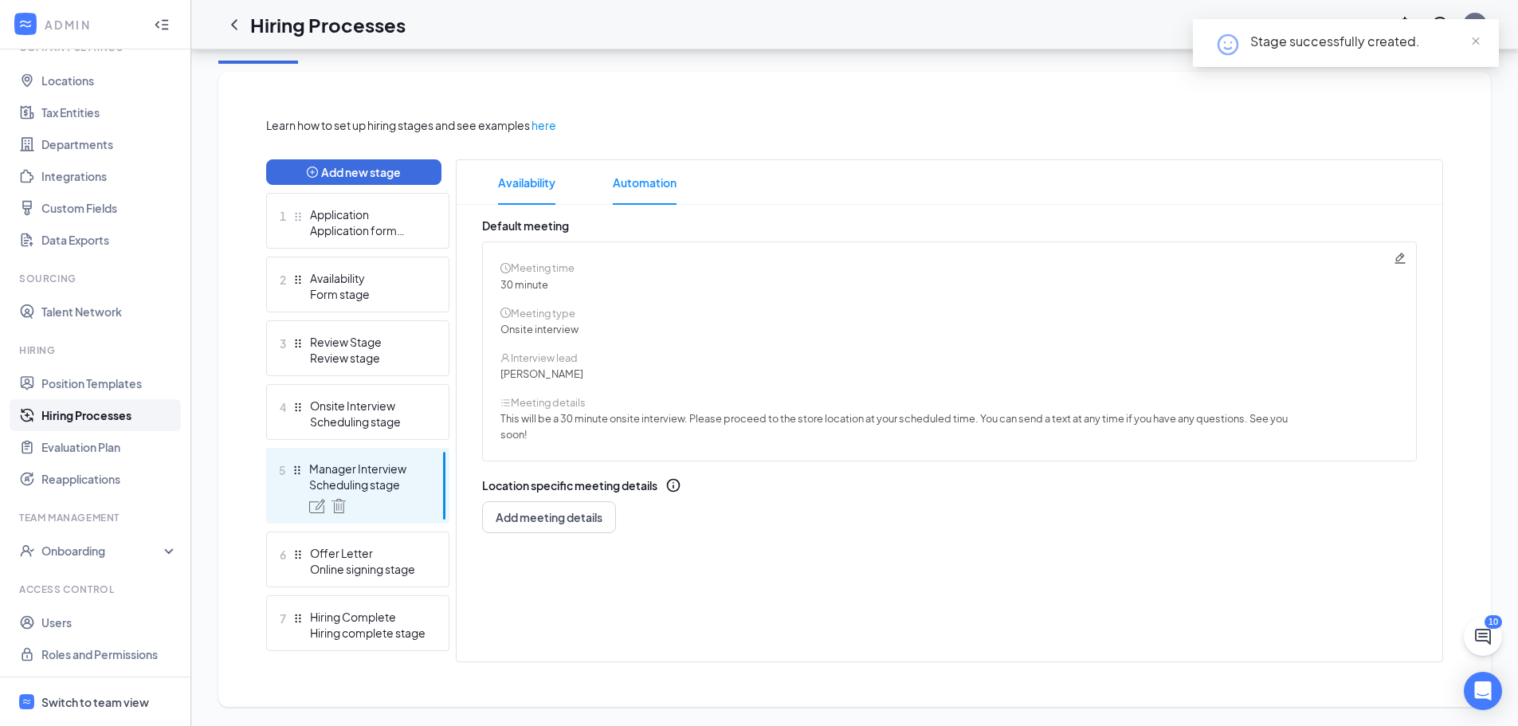
drag, startPoint x: 649, startPoint y: 195, endPoint x: 642, endPoint y: 203, distance: 10.2
click at [648, 197] on span "Automation" at bounding box center [645, 182] width 64 height 45
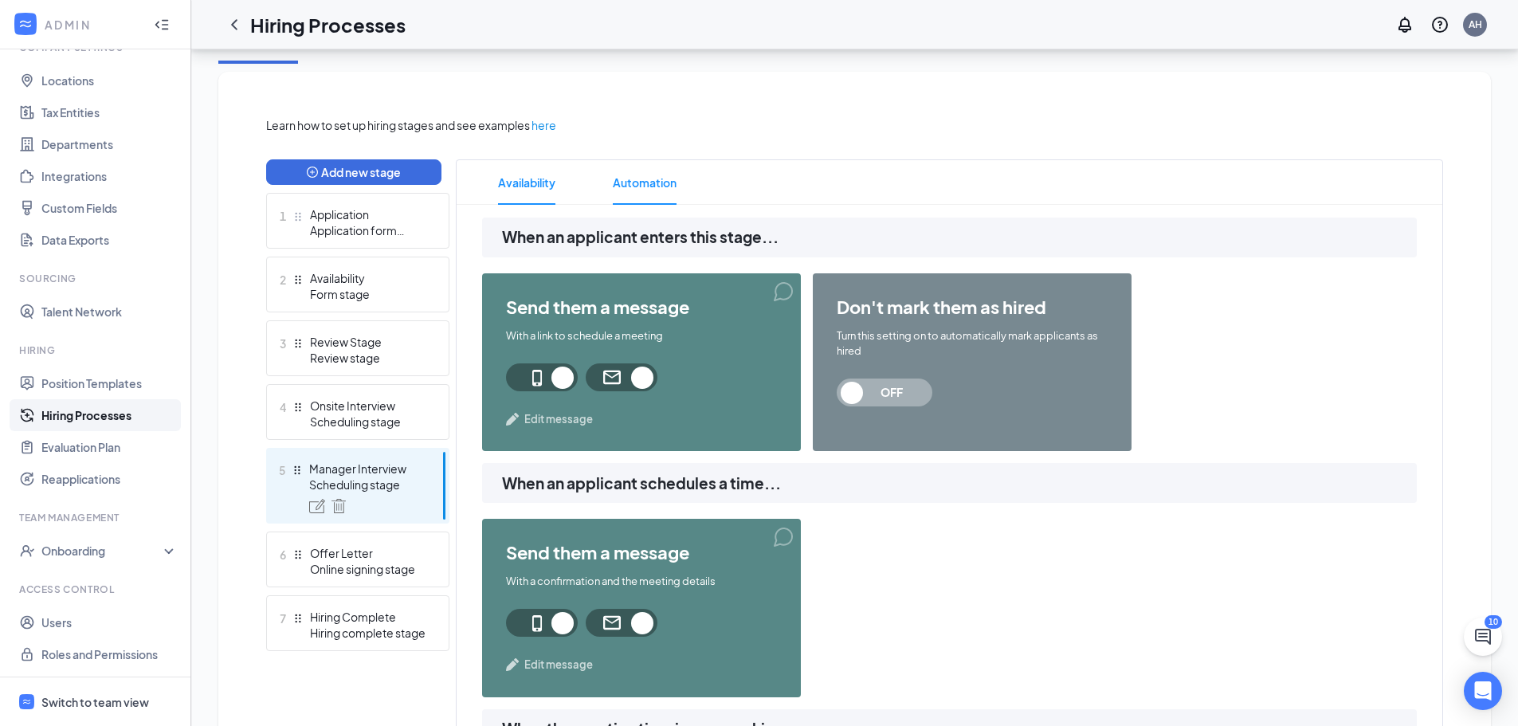
click at [540, 182] on span "Availability" at bounding box center [526, 182] width 57 height 45
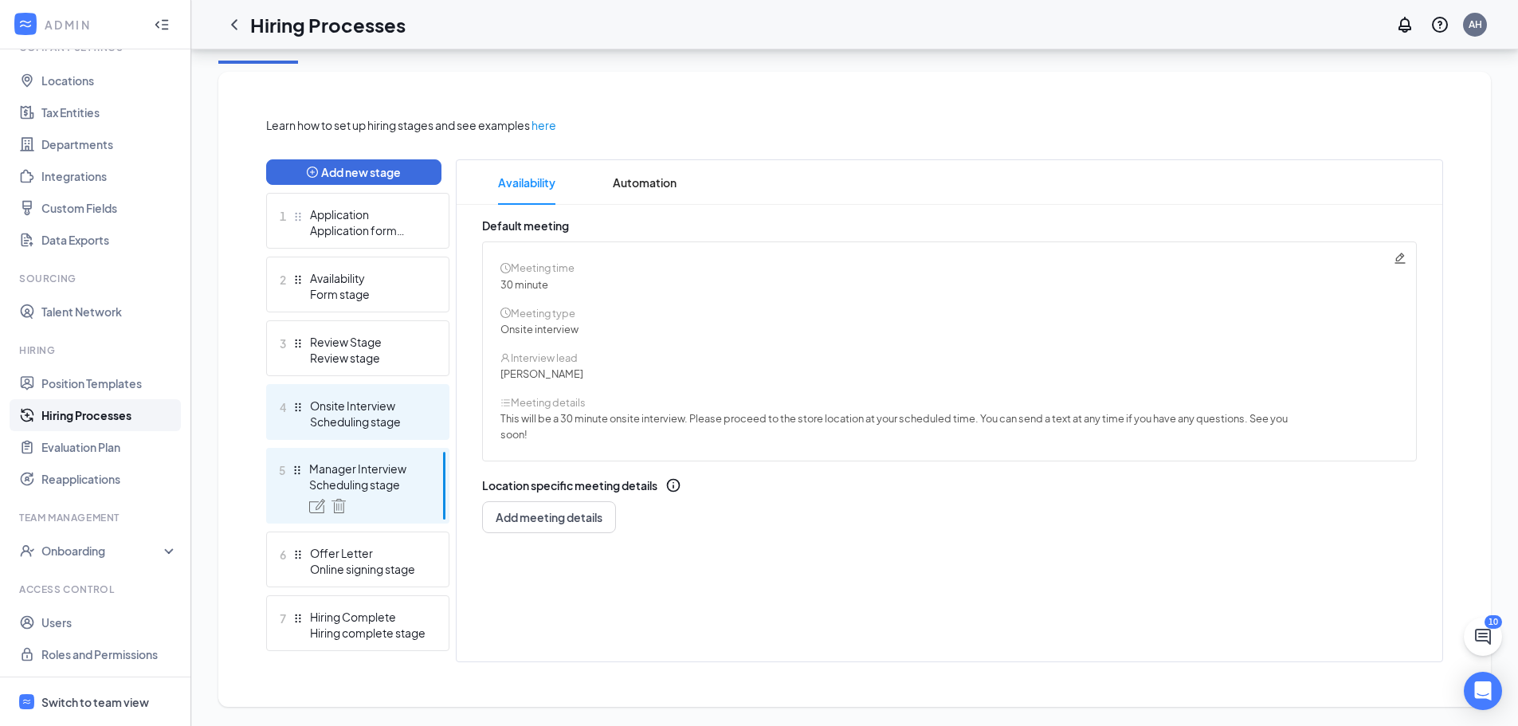
click at [332, 406] on div "Onsite Interview" at bounding box center [368, 406] width 116 height 16
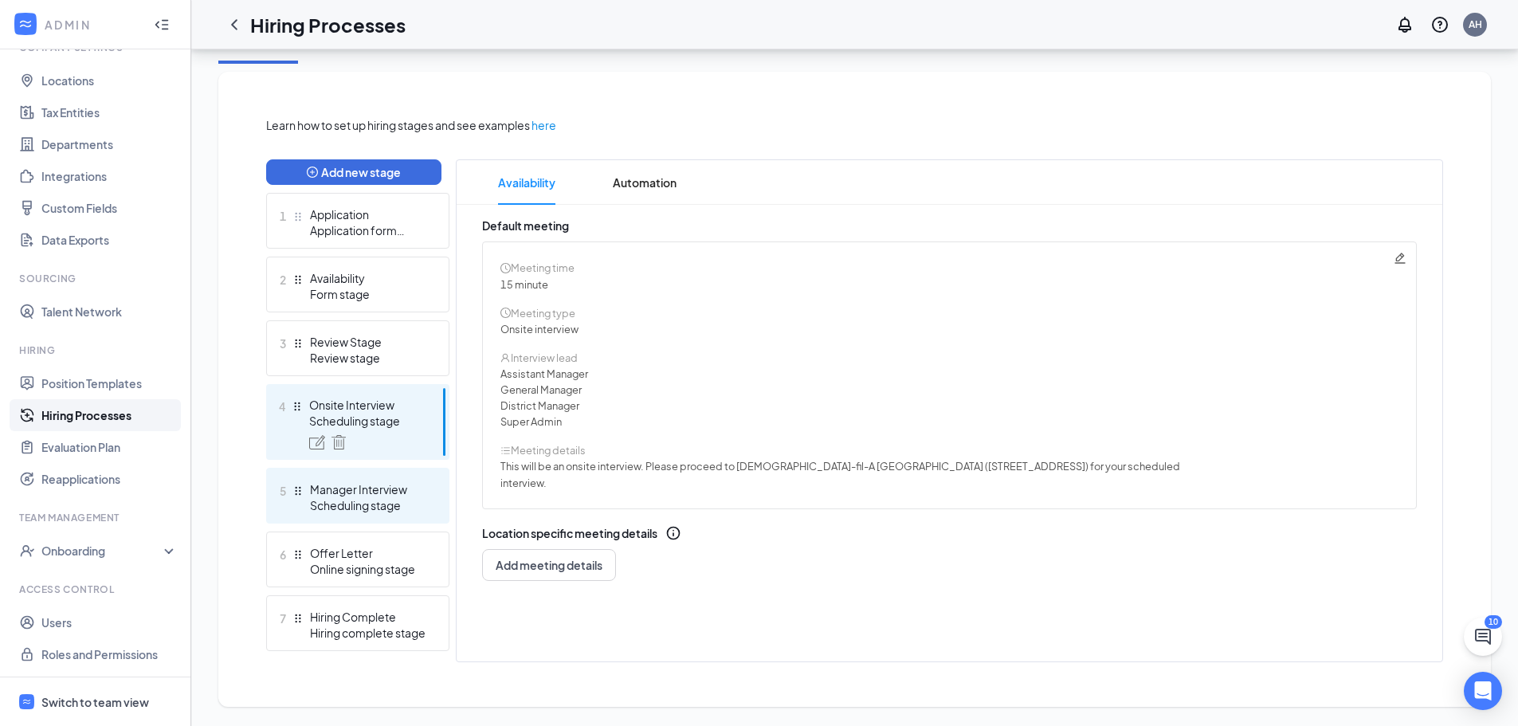
click at [379, 492] on div "Manager Interview" at bounding box center [368, 489] width 116 height 16
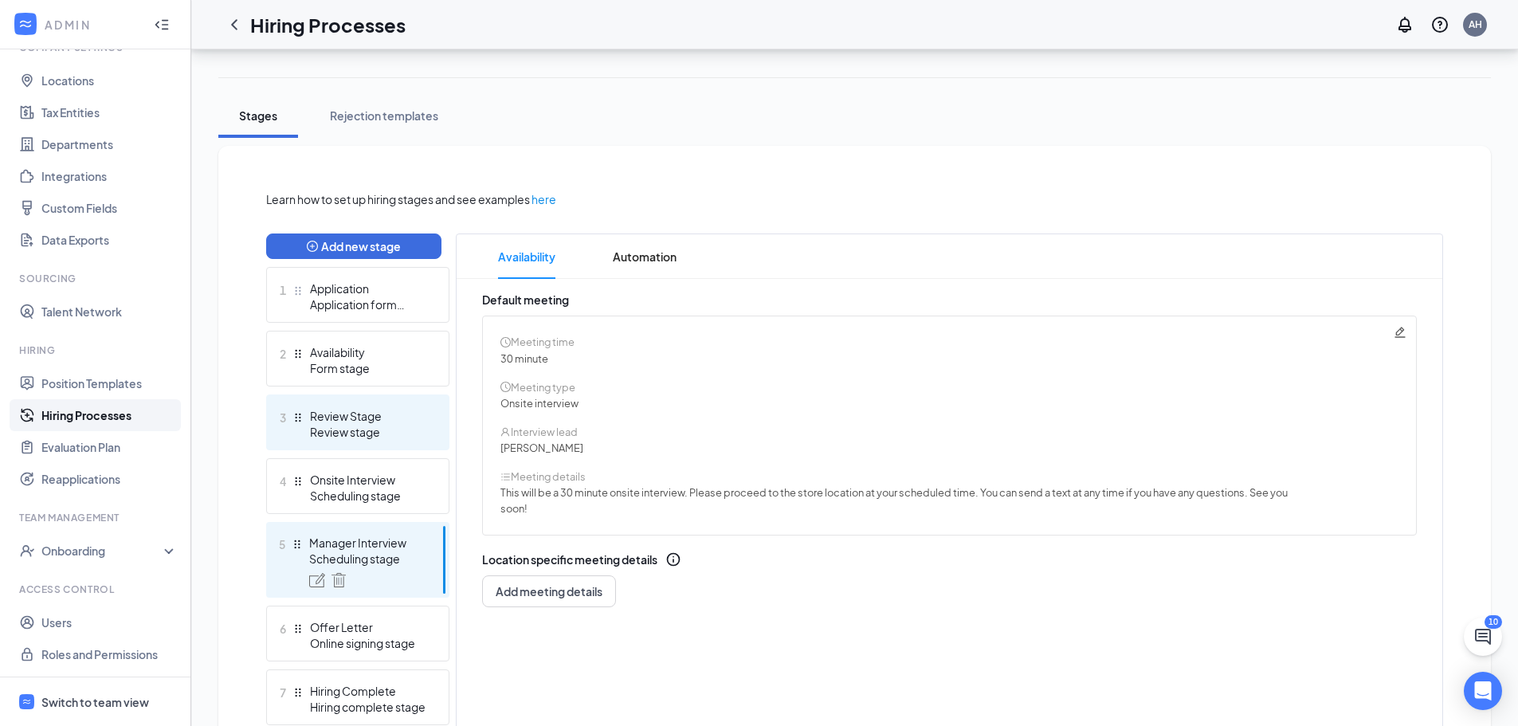
scroll to position [239, 0]
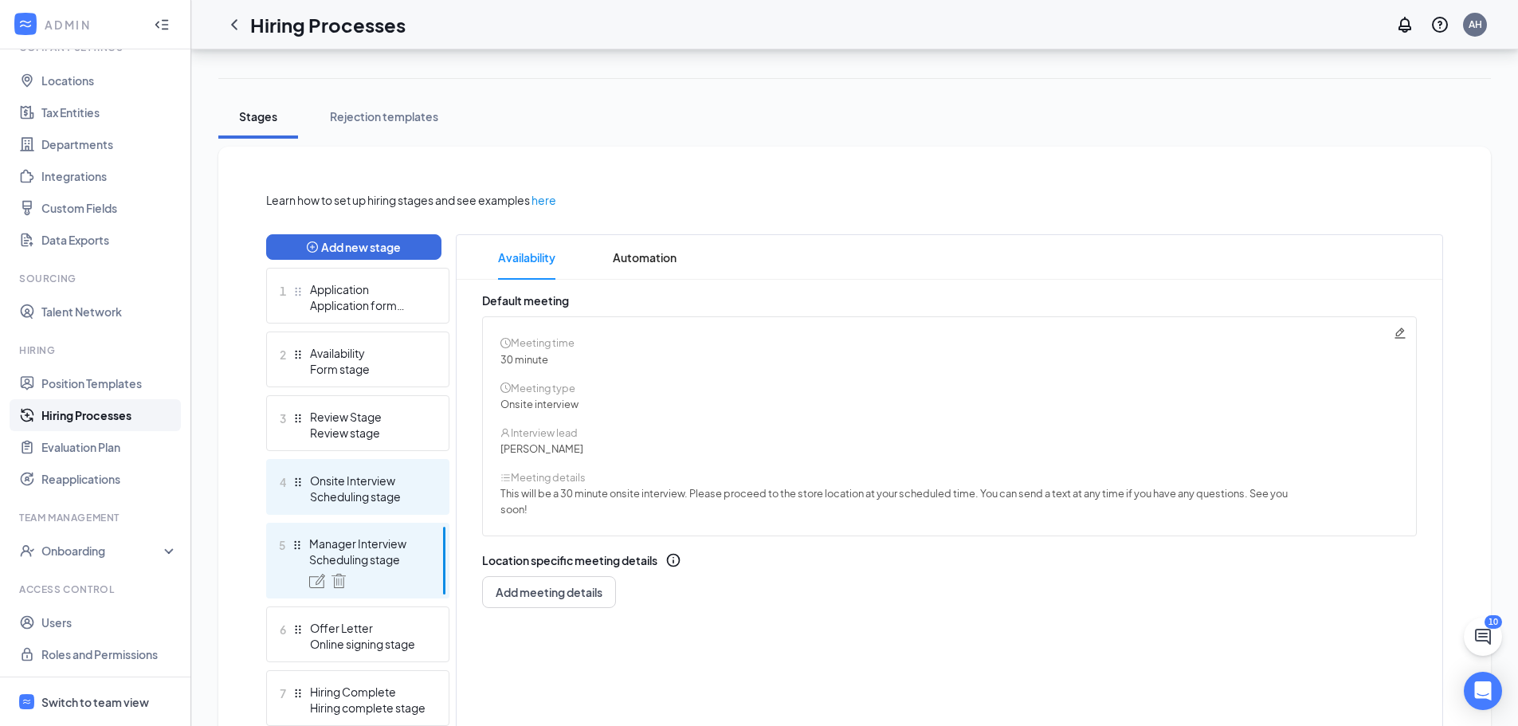
click at [381, 464] on div "4 Onsite Interview Scheduling stage" at bounding box center [357, 487] width 183 height 56
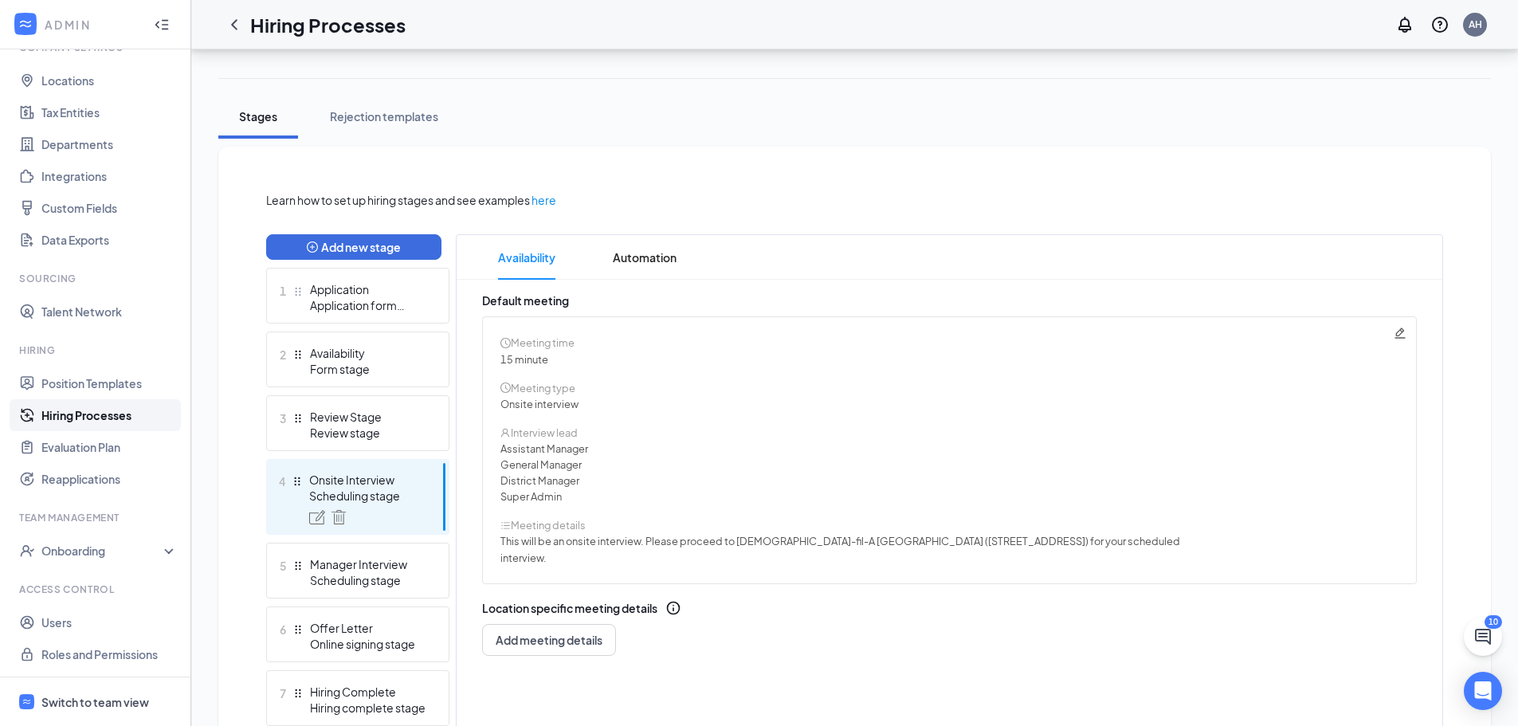
click at [1394, 334] on icon "Pencil" at bounding box center [1400, 333] width 13 height 13
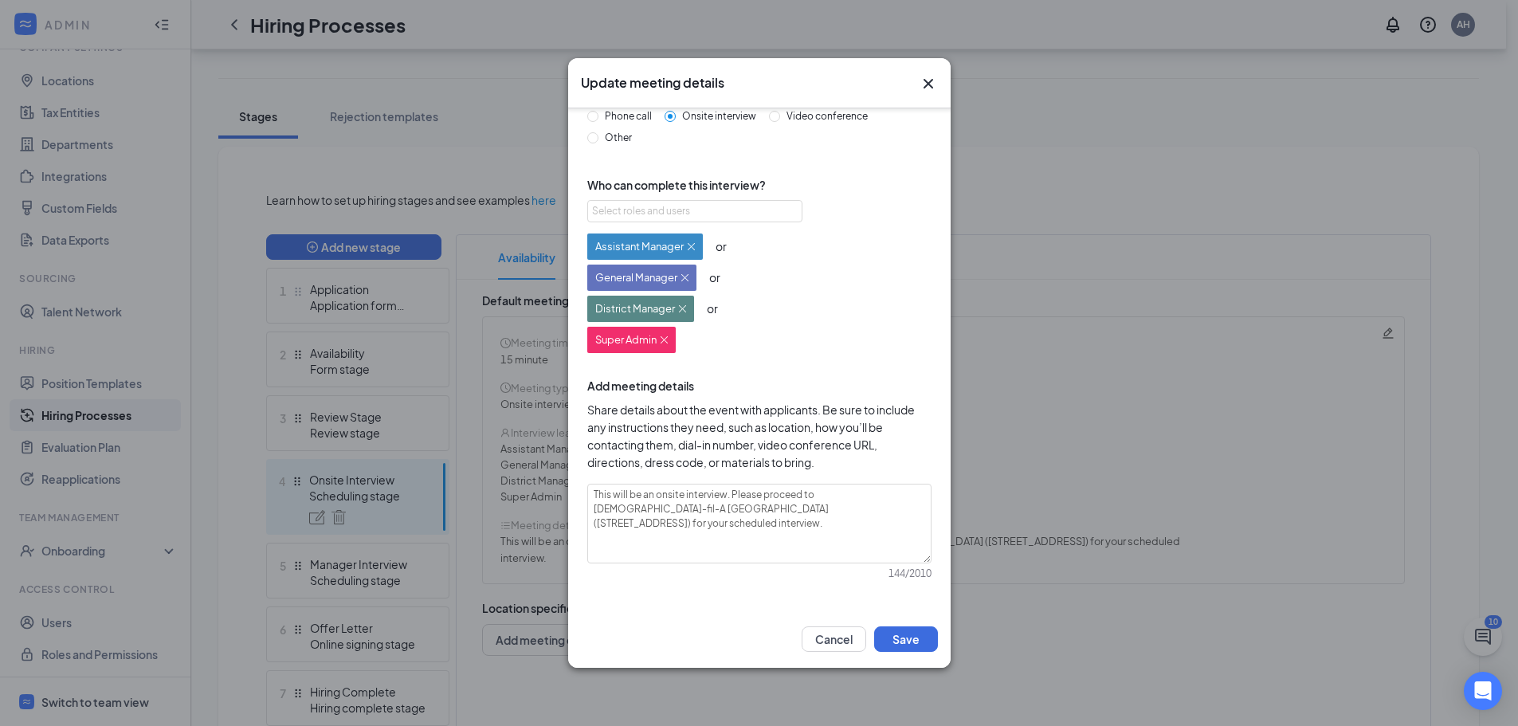
scroll to position [241, 0]
click at [851, 494] on textarea "This will be an onsite interview. Please proceed to Chick-fil-A Lower Nazareth …" at bounding box center [759, 524] width 344 height 80
type textarea "This will be an onsite interview. Please proceed to Chick-fl-A Lower Nazareth (…"
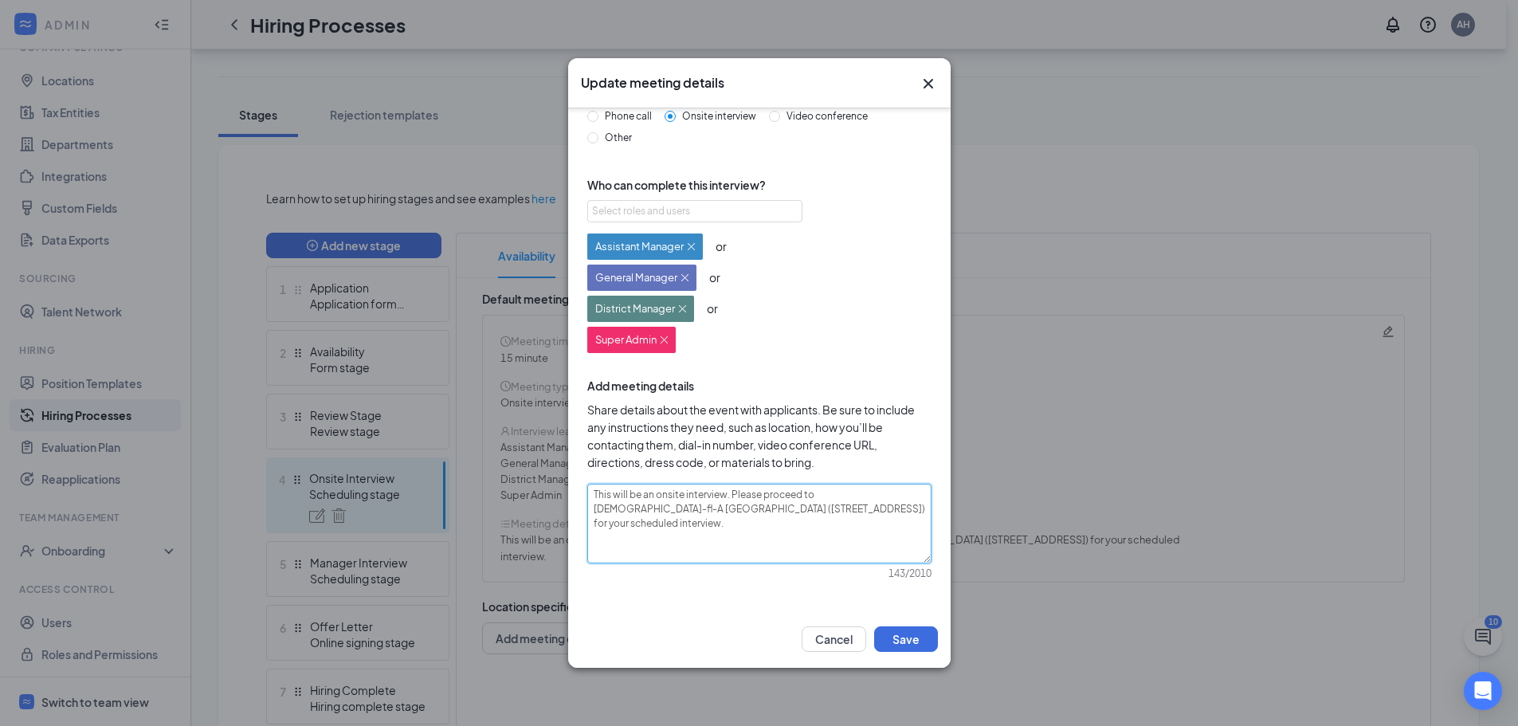
type textarea "This will be an onsite interview. Please proceed to Chick-fil-A Lower Nazareth …"
click at [825, 521] on textarea "This will be an onsite interview. Please proceed to Chick-fil-A Lower Nazareth …" at bounding box center [759, 524] width 344 height 80
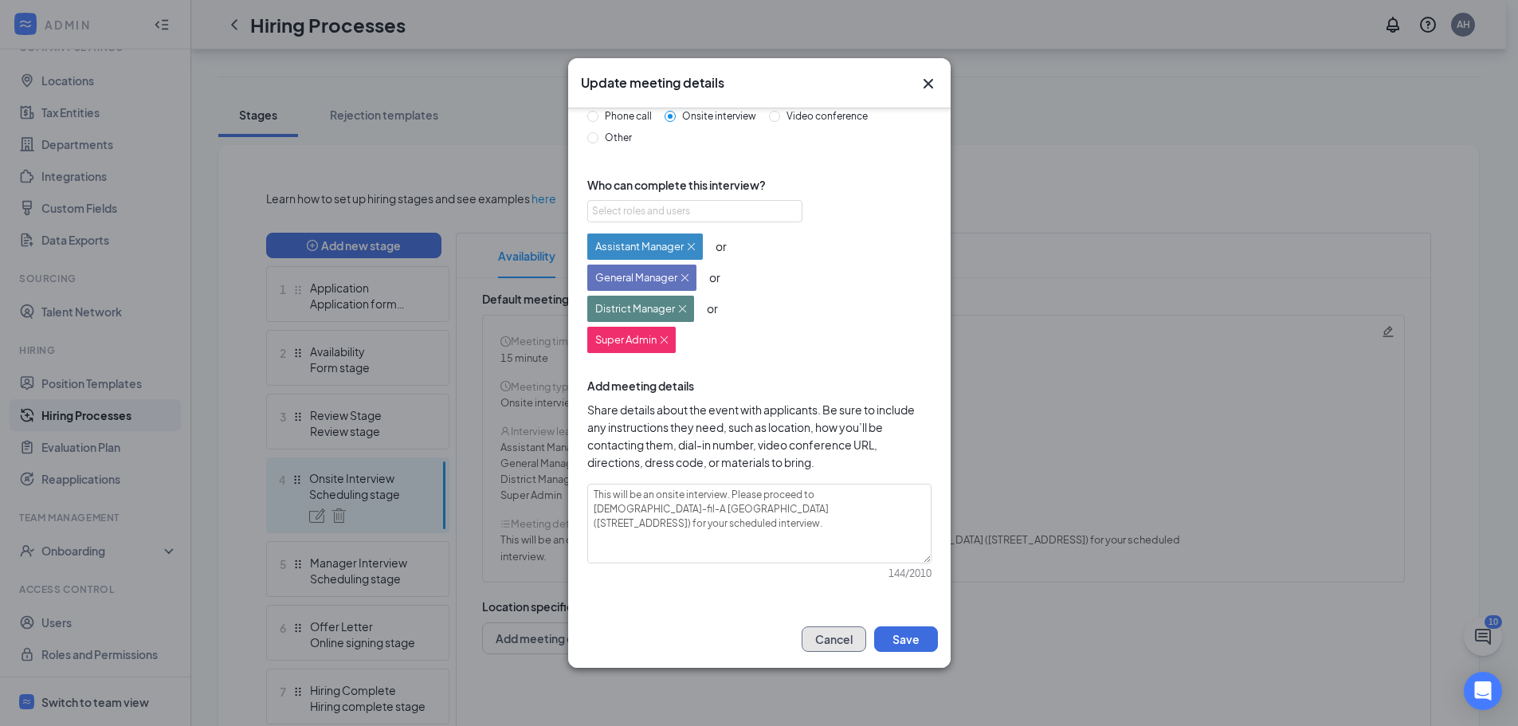
click at [839, 634] on button "Cancel" at bounding box center [834, 639] width 65 height 26
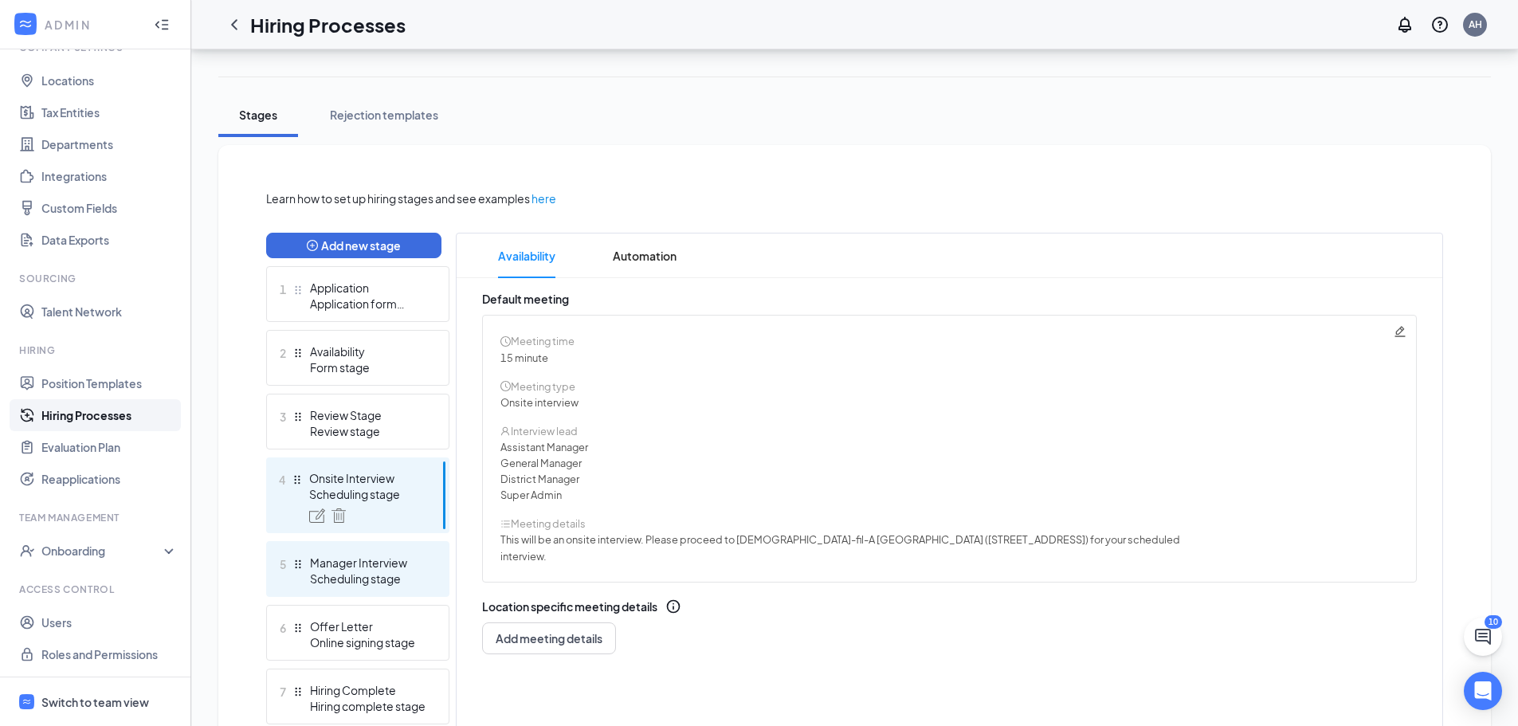
click at [343, 568] on div "Manager Interview" at bounding box center [368, 563] width 116 height 16
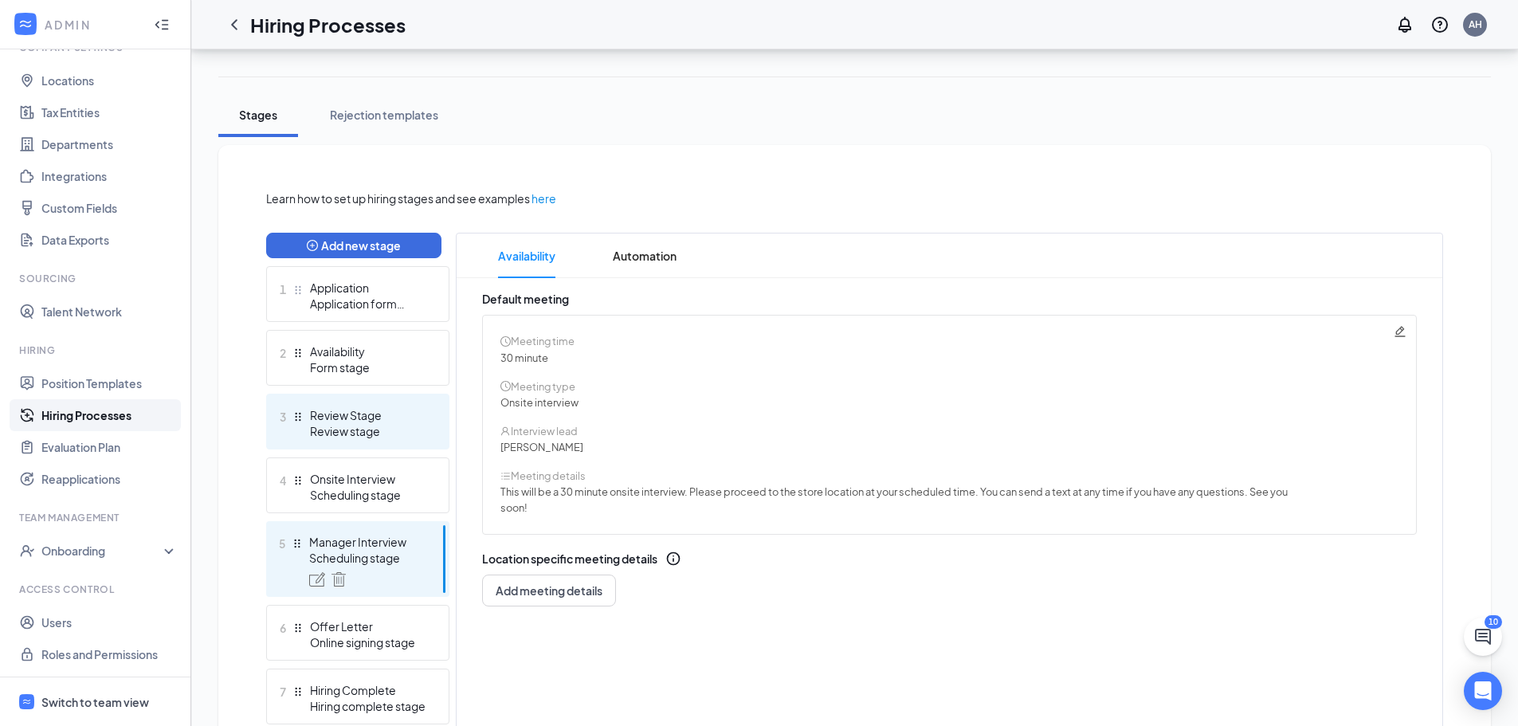
click at [367, 426] on div "Review stage" at bounding box center [368, 431] width 116 height 16
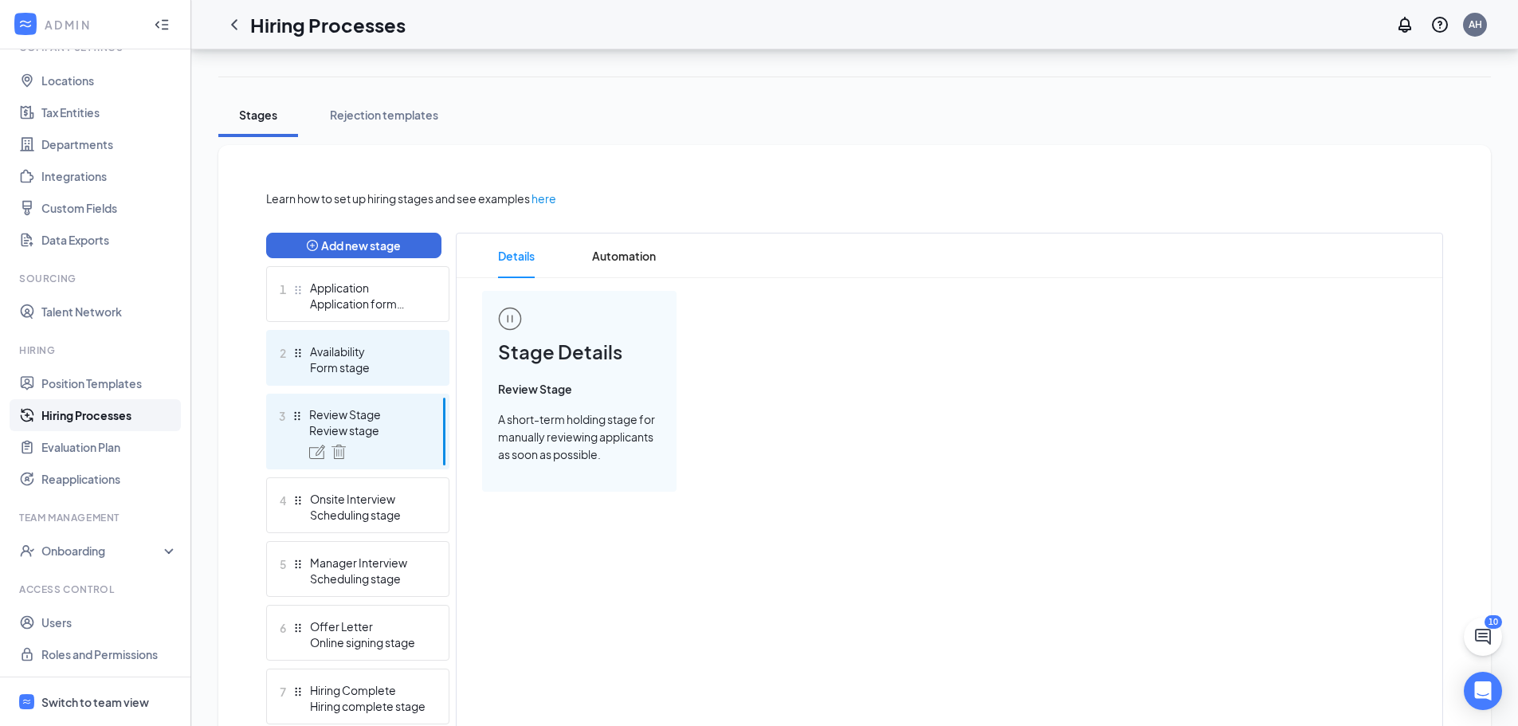
click at [356, 370] on div "Form stage" at bounding box center [368, 367] width 116 height 16
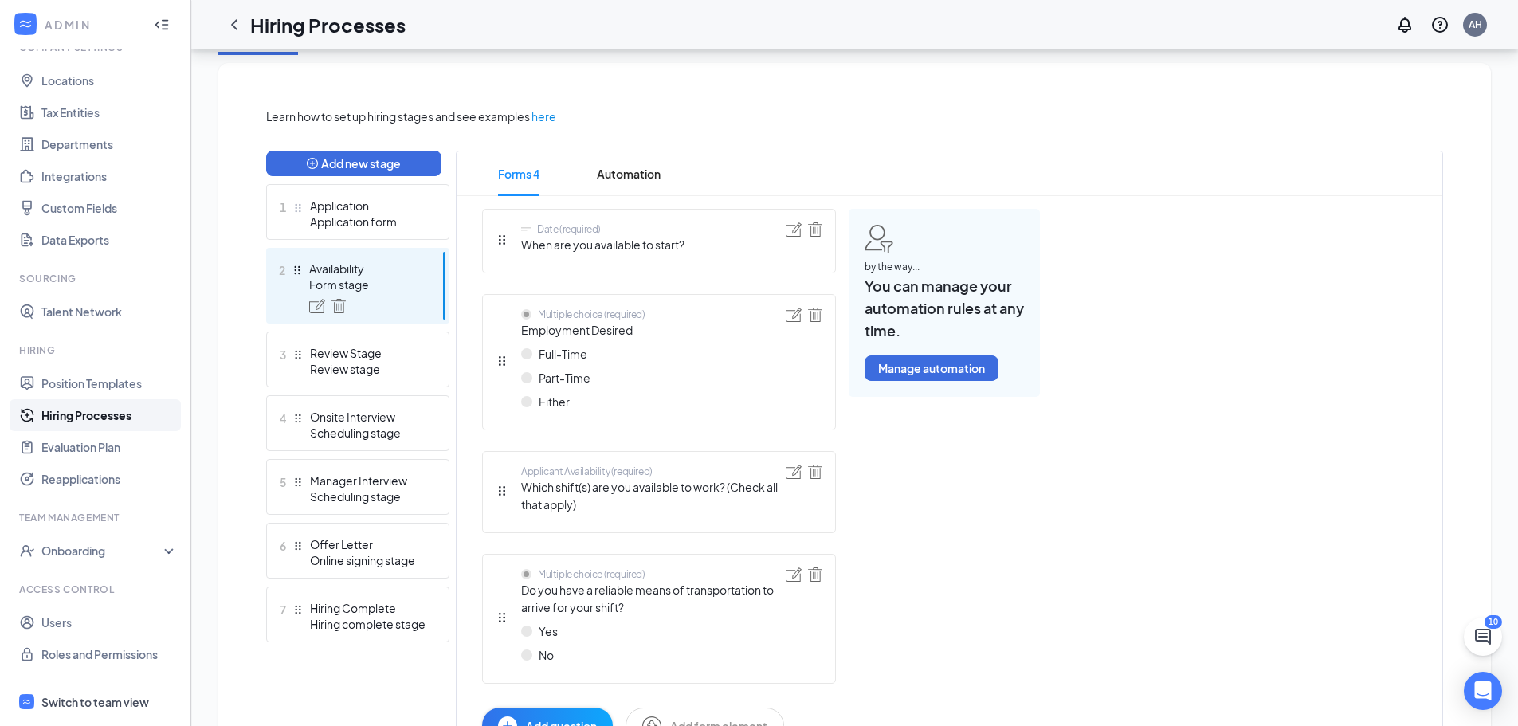
scroll to position [430, 0]
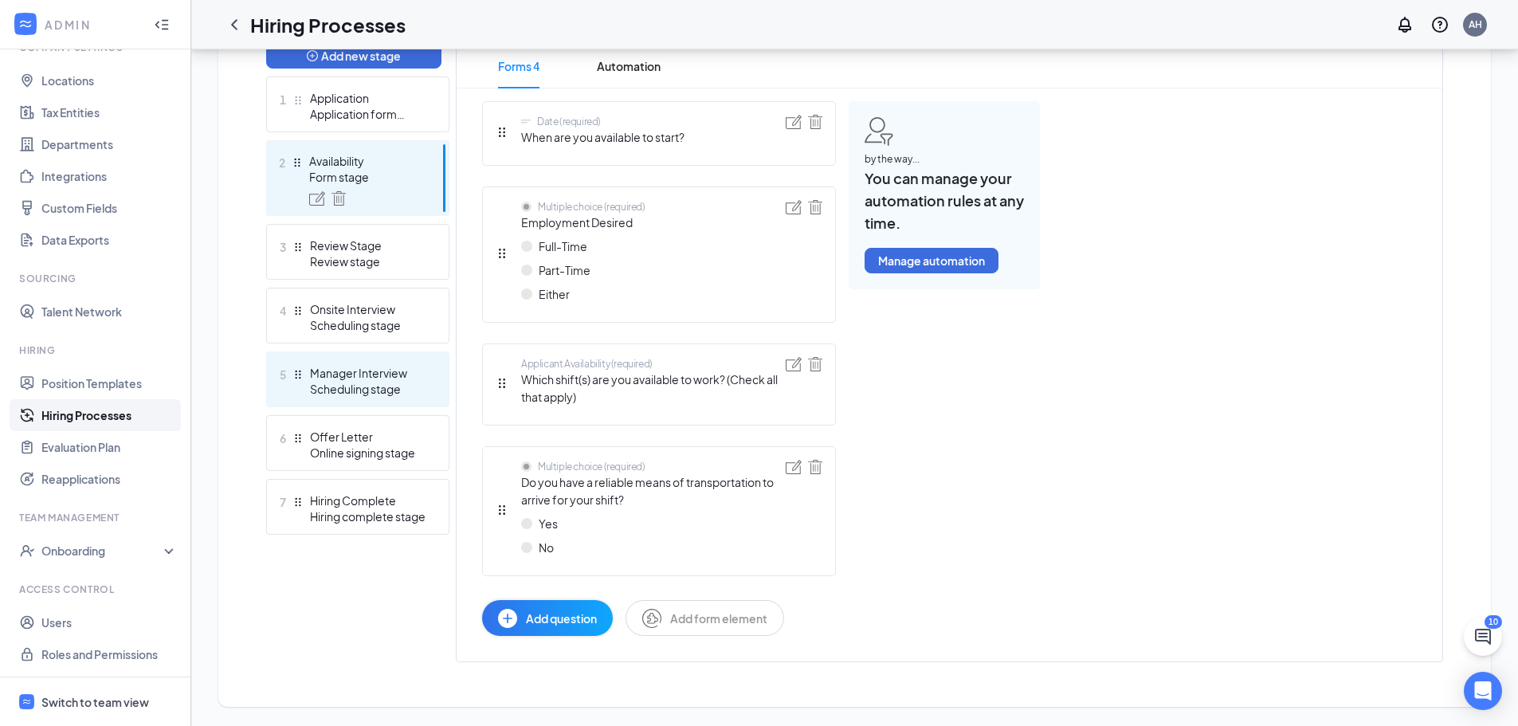
click at [384, 366] on div "Manager Interview" at bounding box center [368, 373] width 116 height 16
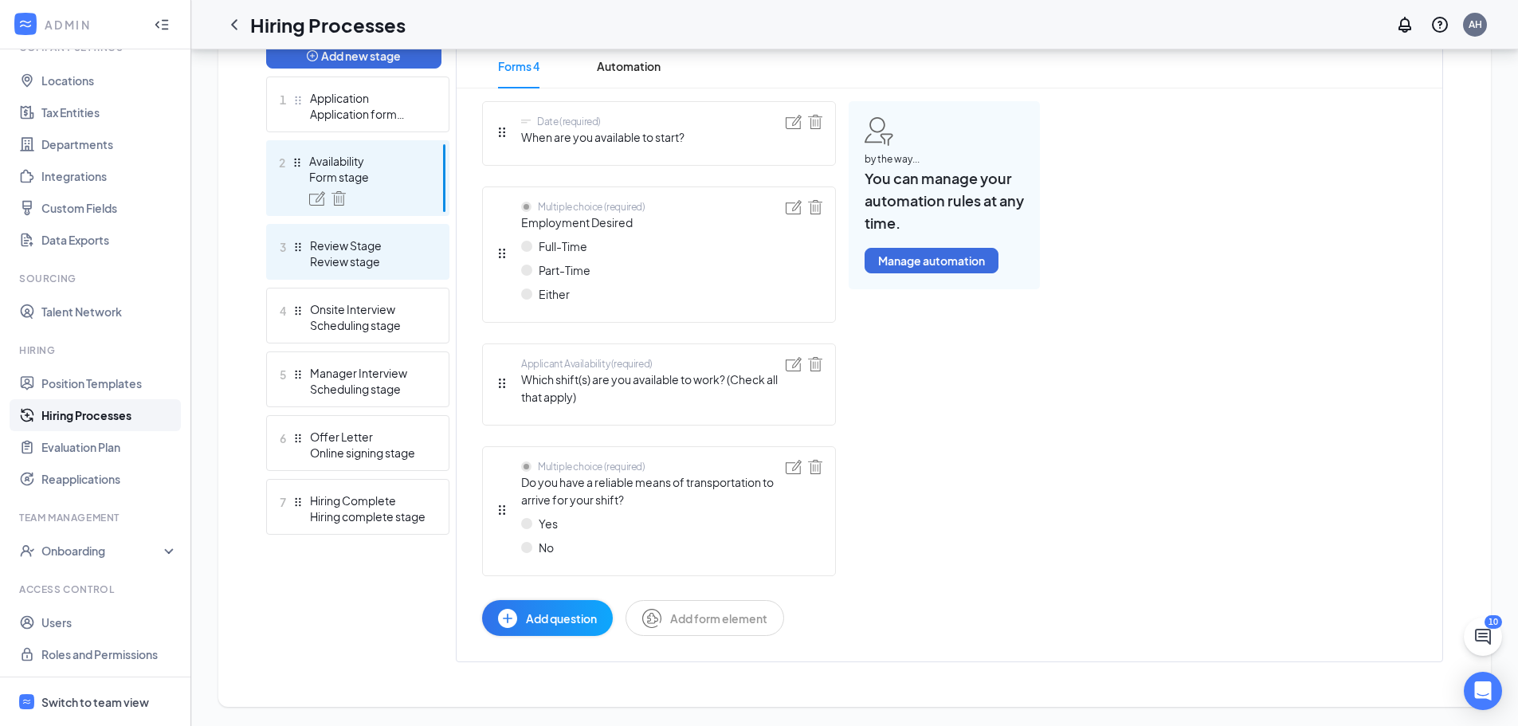
scroll to position [314, 0]
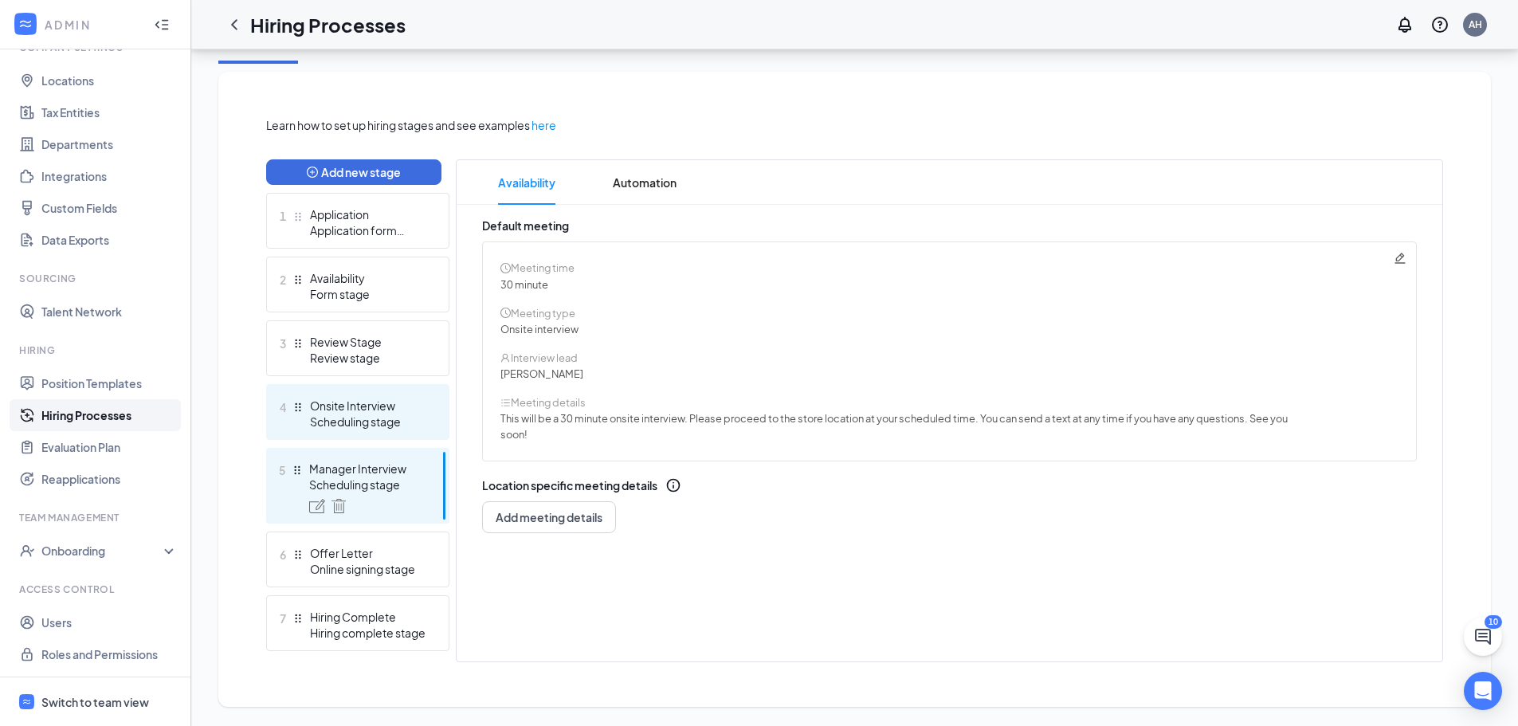
click at [367, 402] on div "Onsite Interview" at bounding box center [368, 406] width 116 height 16
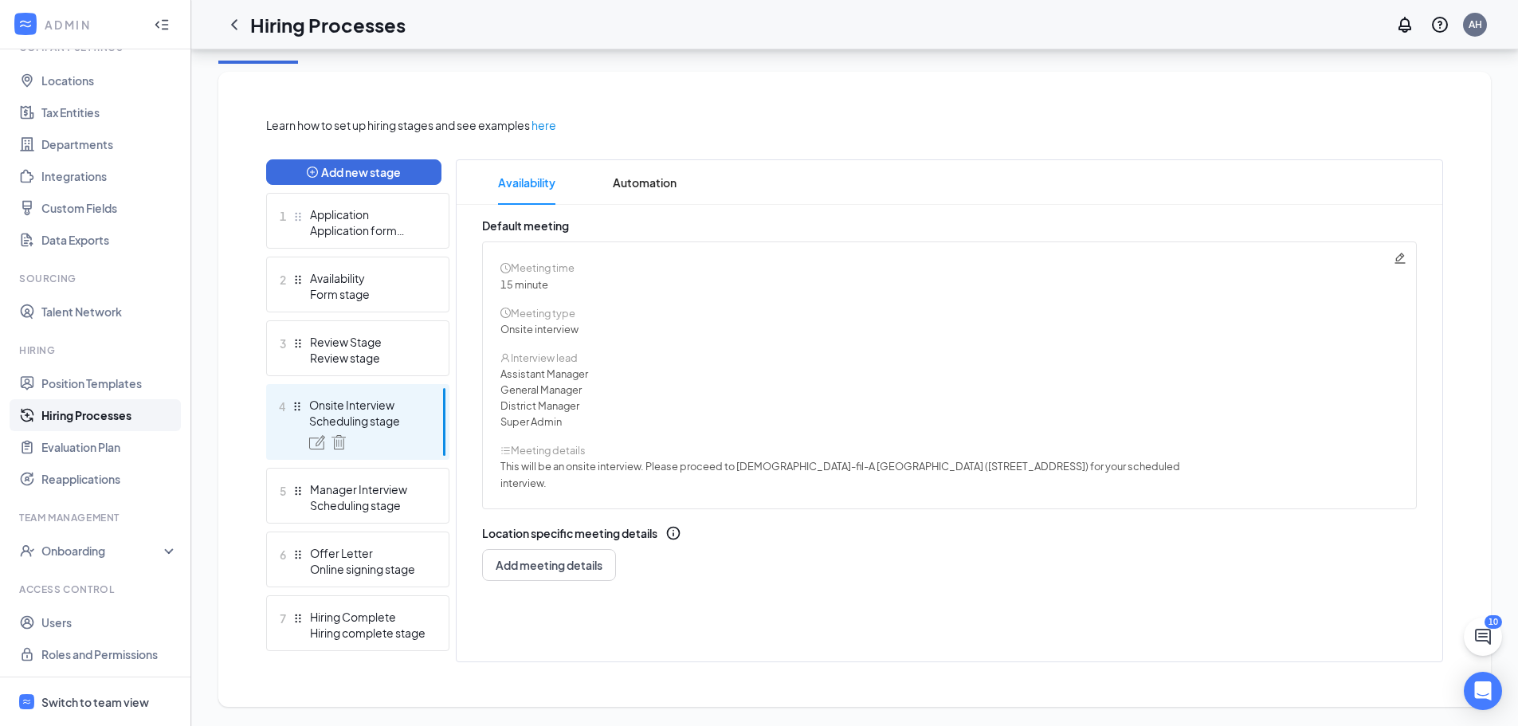
click at [1401, 254] on icon "Pencil" at bounding box center [1400, 258] width 10 height 10
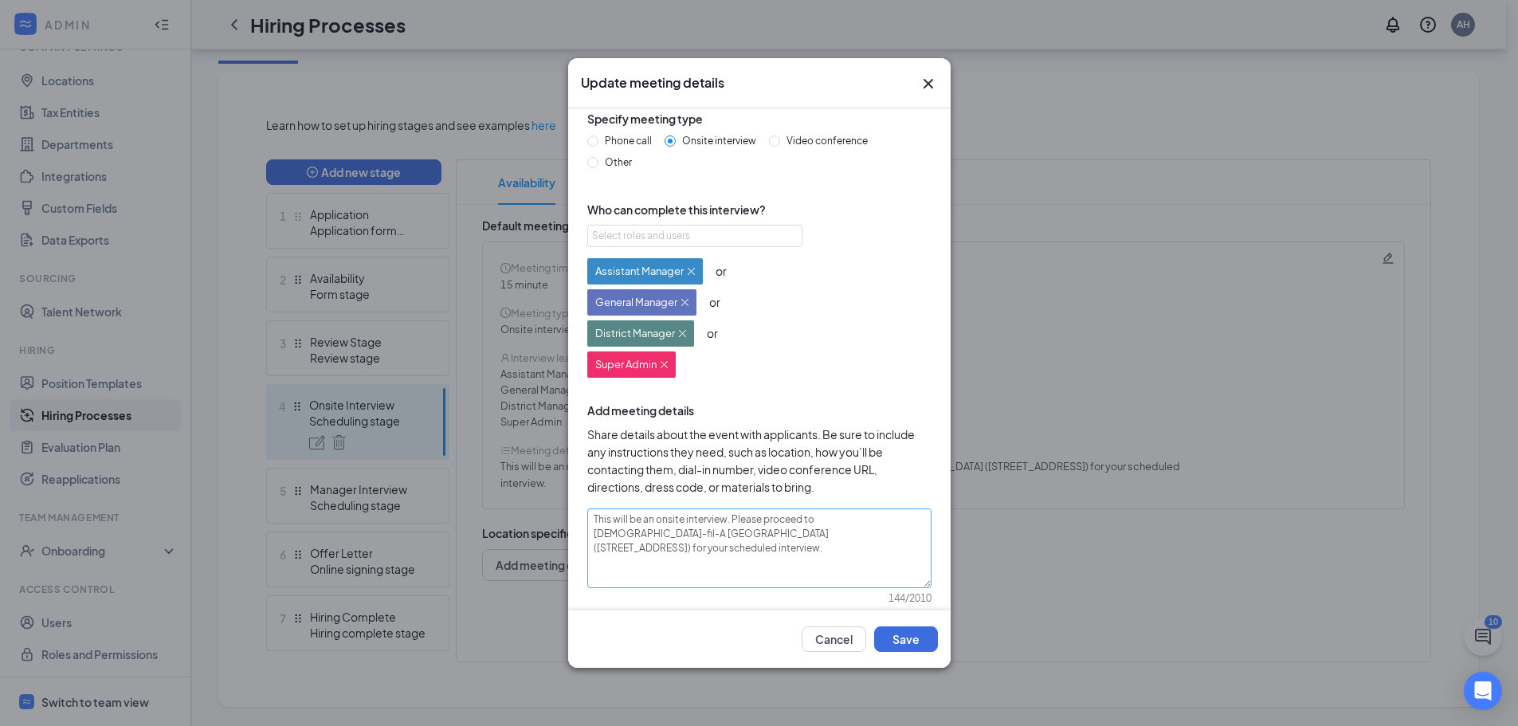
scroll to position [106, 0]
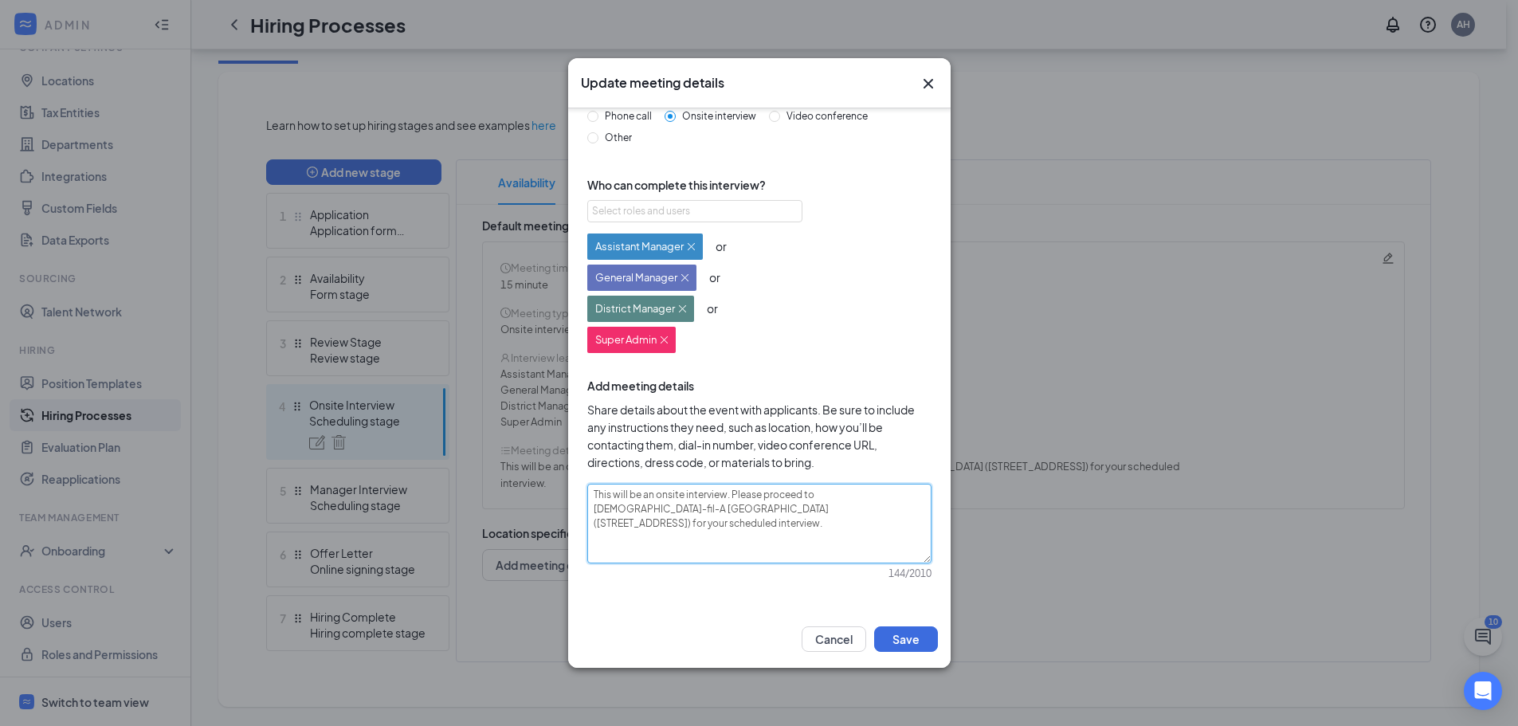
drag, startPoint x: 668, startPoint y: 523, endPoint x: 595, endPoint y: 493, distance: 79.3
click at [595, 493] on textarea "This will be an onsite interview. Please proceed to Chick-fil-A Lower Nazareth …" at bounding box center [759, 524] width 344 height 80
click at [830, 628] on button "Cancel" at bounding box center [834, 639] width 65 height 26
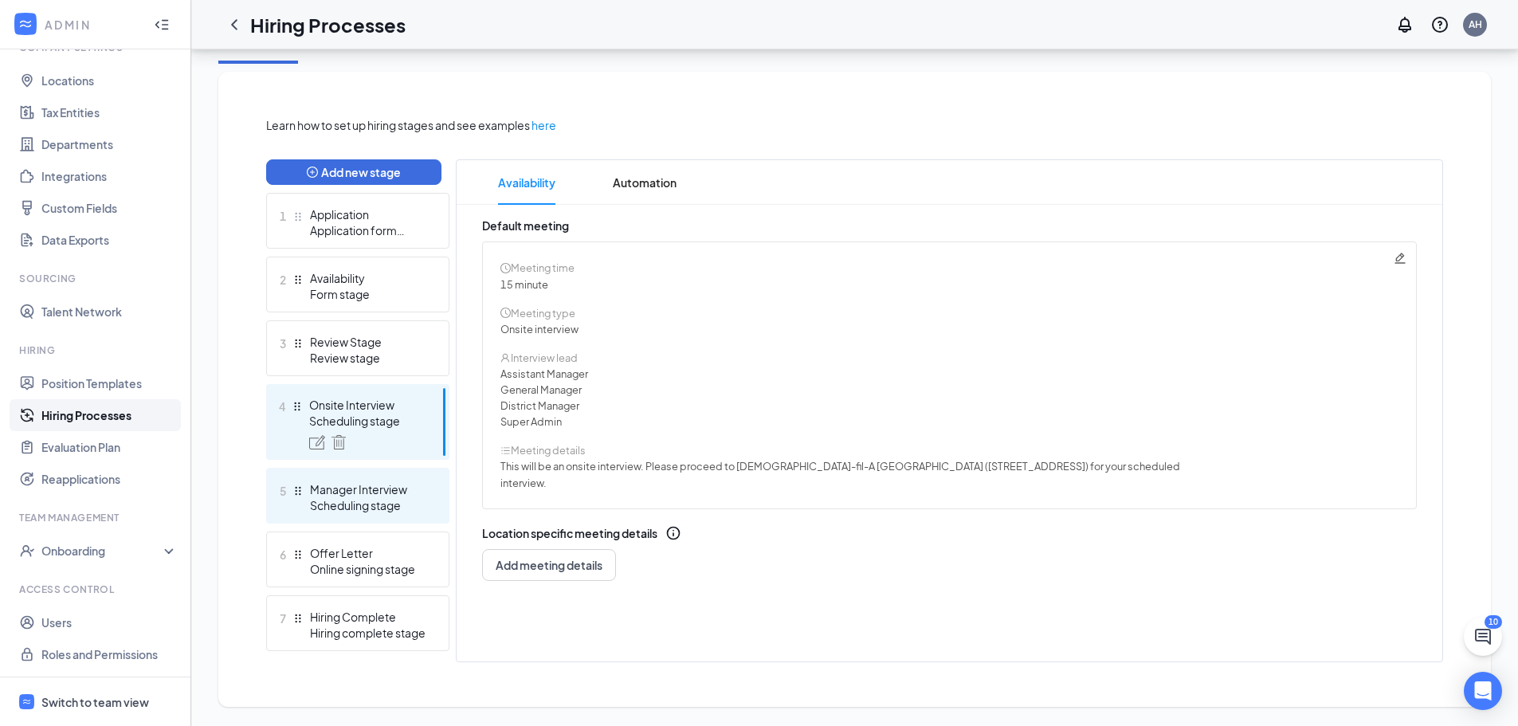
click at [371, 497] on div "Scheduling stage" at bounding box center [368, 505] width 116 height 16
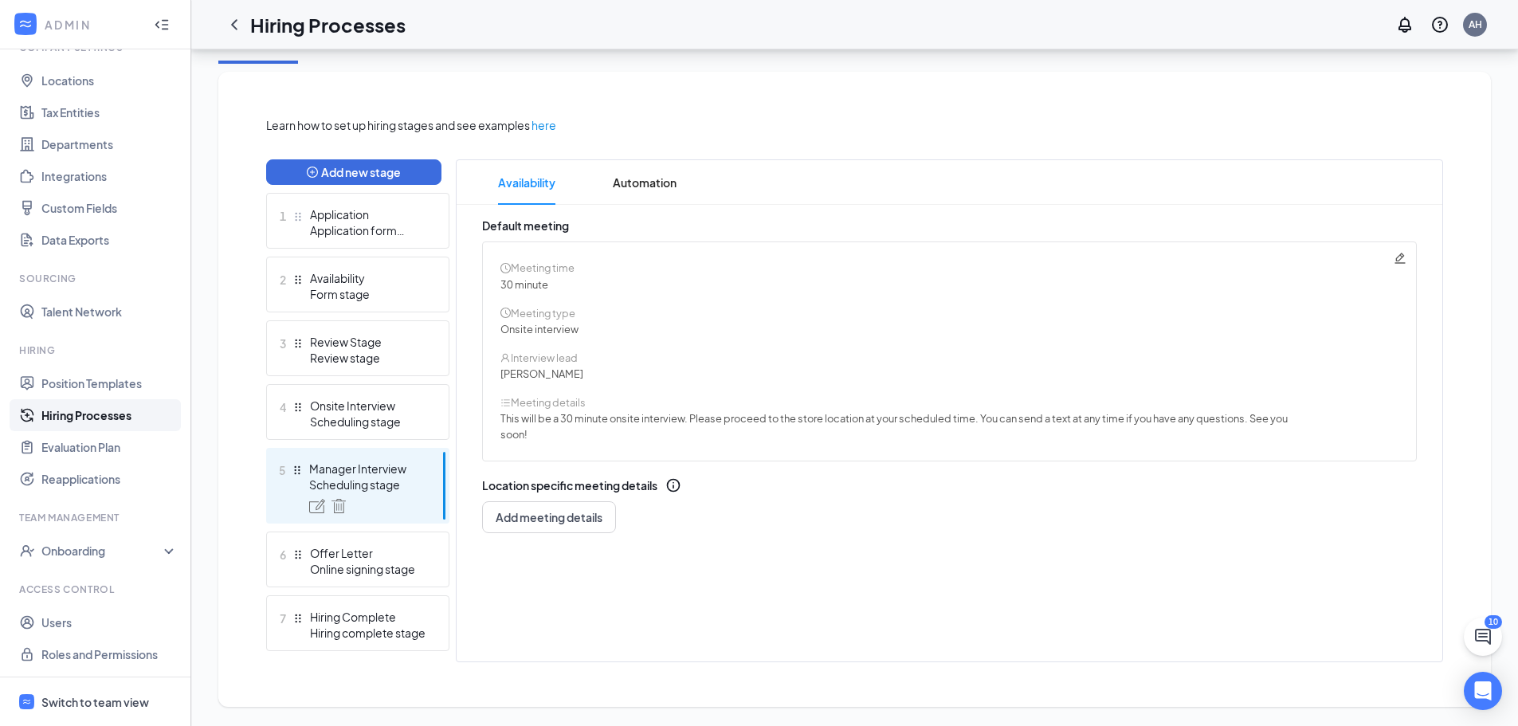
click at [1405, 256] on icon "Pencil" at bounding box center [1400, 258] width 13 height 13
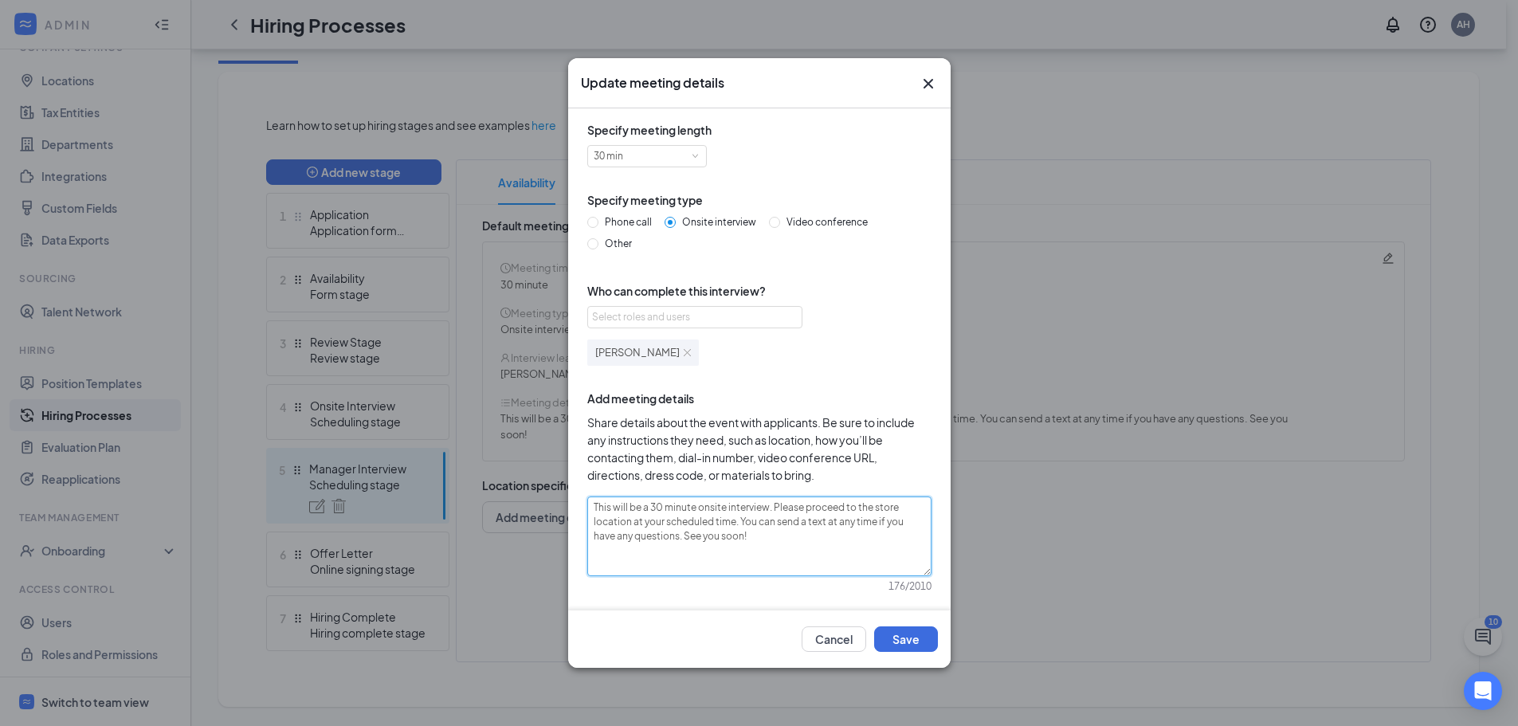
drag, startPoint x: 767, startPoint y: 537, endPoint x: 771, endPoint y: 509, distance: 28.1
click at [771, 509] on textarea "This will be a 30 minute onsite interview. Please proceed to the store location…" at bounding box center [759, 537] width 344 height 80
click at [738, 536] on textarea "This will be a 30 minute onsite interview. Please proceed to the store location…" at bounding box center [759, 537] width 344 height 80
drag, startPoint x: 735, startPoint y: 520, endPoint x: 774, endPoint y: 504, distance: 41.9
click at [774, 504] on textarea "This will be a 30 minute onsite interview. Please proceed to the store location…" at bounding box center [759, 537] width 344 height 80
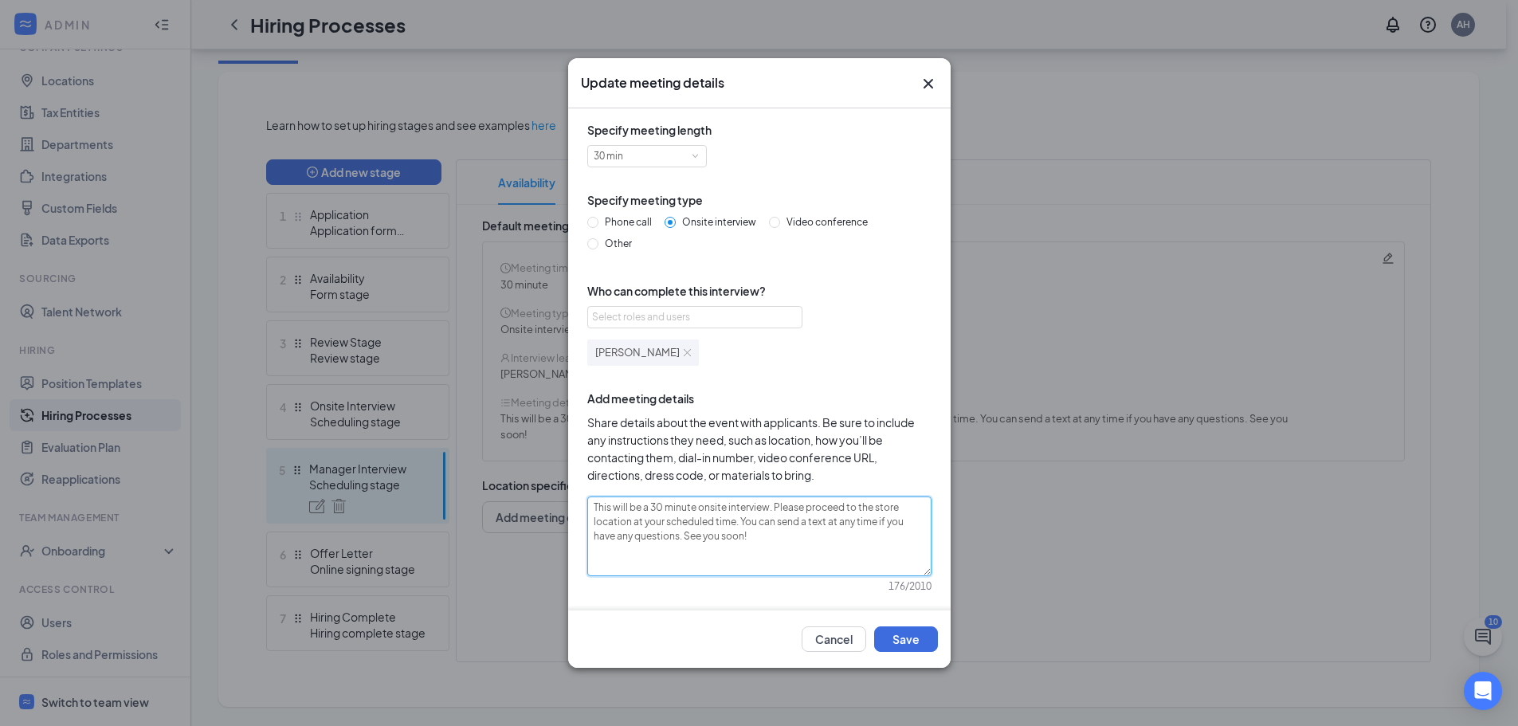
paste textarea "This will be an onsite interview. Please proceed to Chick-fil-A Lower Nazareth …"
type textarea "This will be a 30 minute onsite interview. This will be an onsite interview. Pl…"
drag, startPoint x: 770, startPoint y: 505, endPoint x: 460, endPoint y: 454, distance: 314.2
click at [468, 469] on div "Update meeting details Specify meeting length 30 min Specify meeting type Phone…" at bounding box center [759, 363] width 1518 height 726
type textarea "This will be an onsite interview. Please proceed to Chick-fil-A Lower Nazareth …"
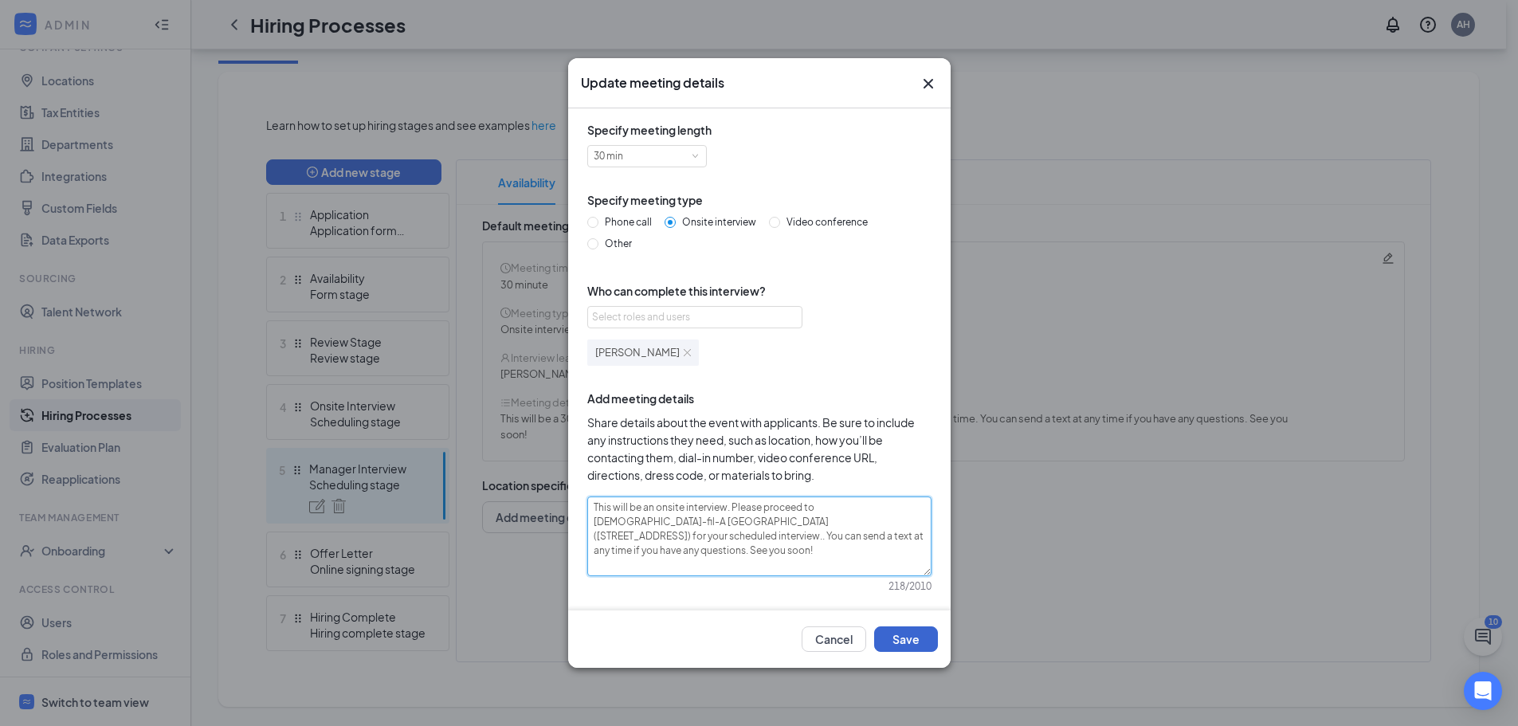
type textarea "This will be an onsite interview. Please proceed to Chick-fil-A Lower Nazareth …"
click at [894, 634] on button "Save" at bounding box center [906, 639] width 64 height 26
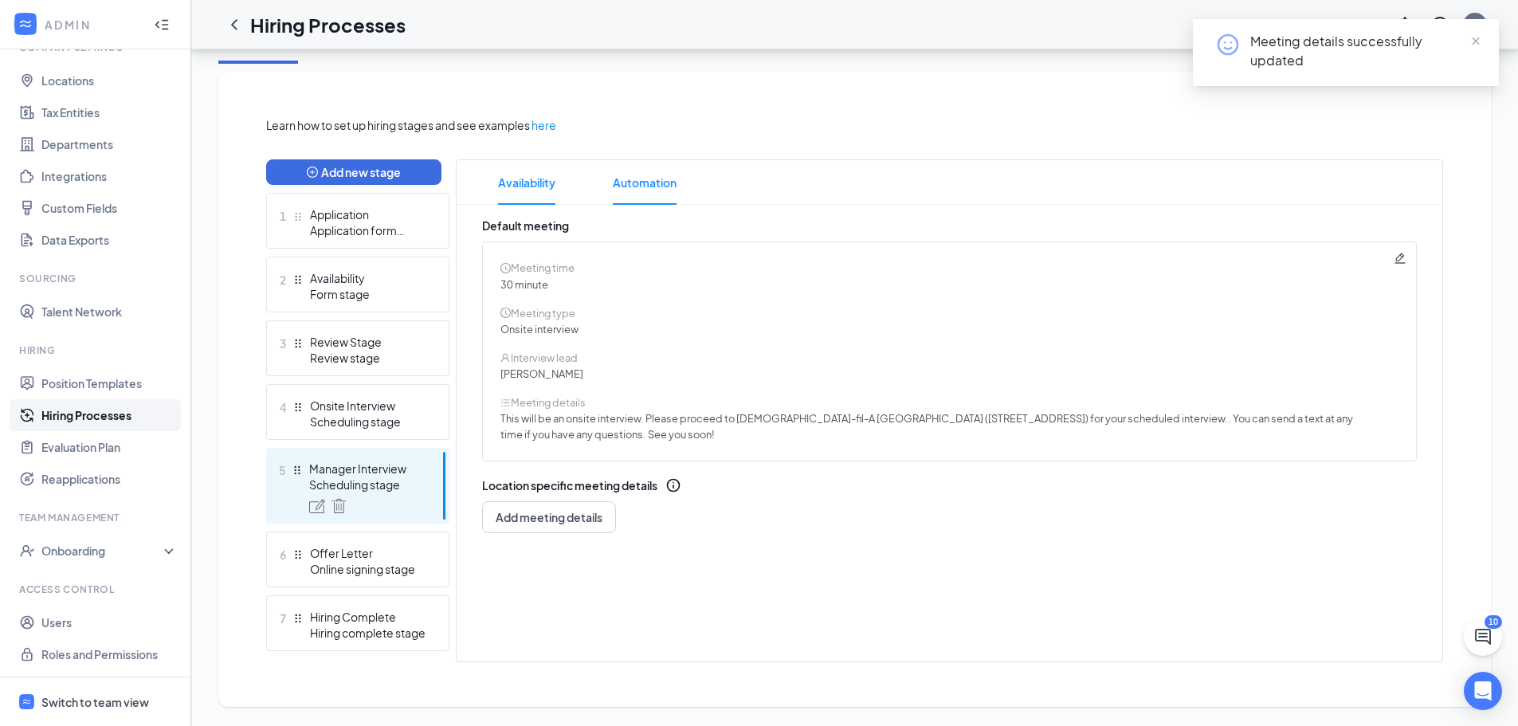
click at [634, 196] on span "Automation" at bounding box center [645, 182] width 64 height 45
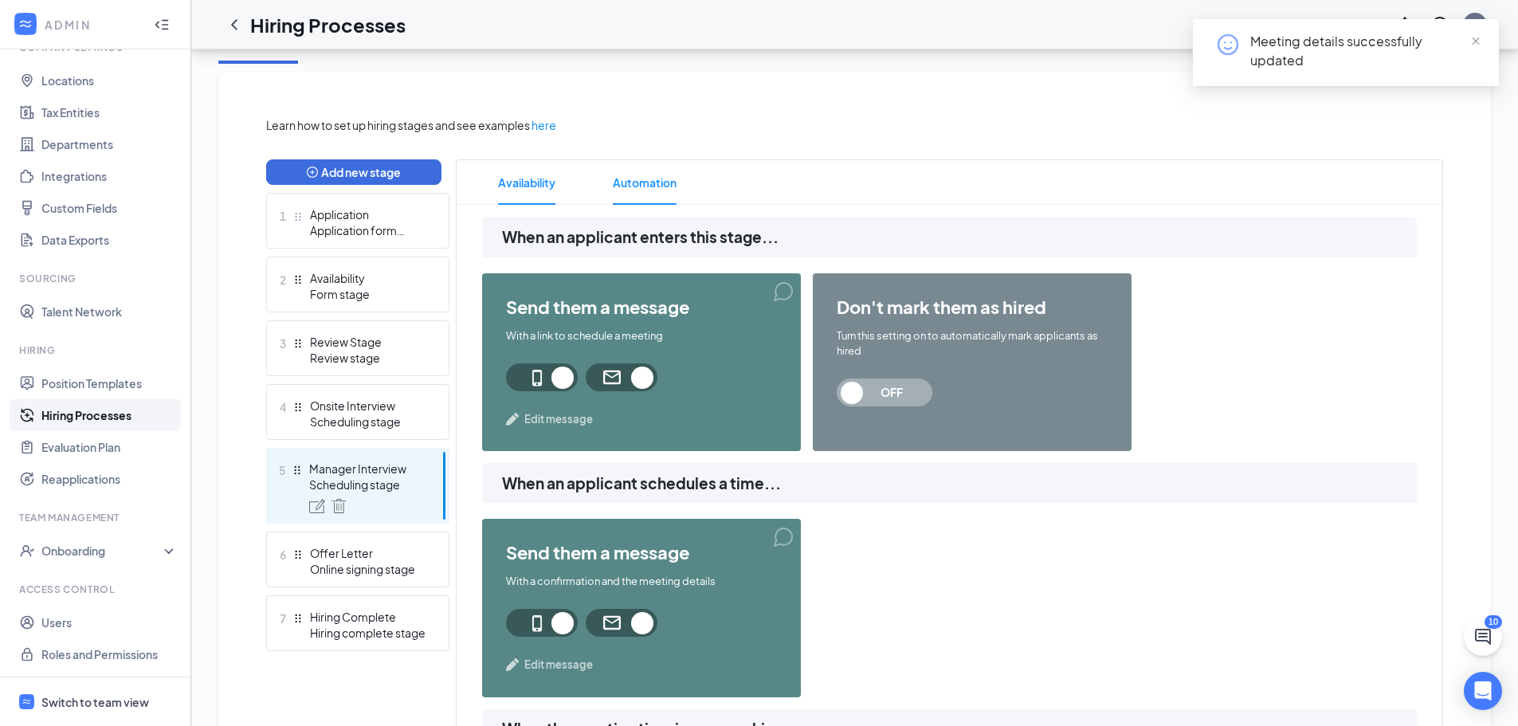
click at [541, 179] on span "Availability" at bounding box center [526, 182] width 57 height 45
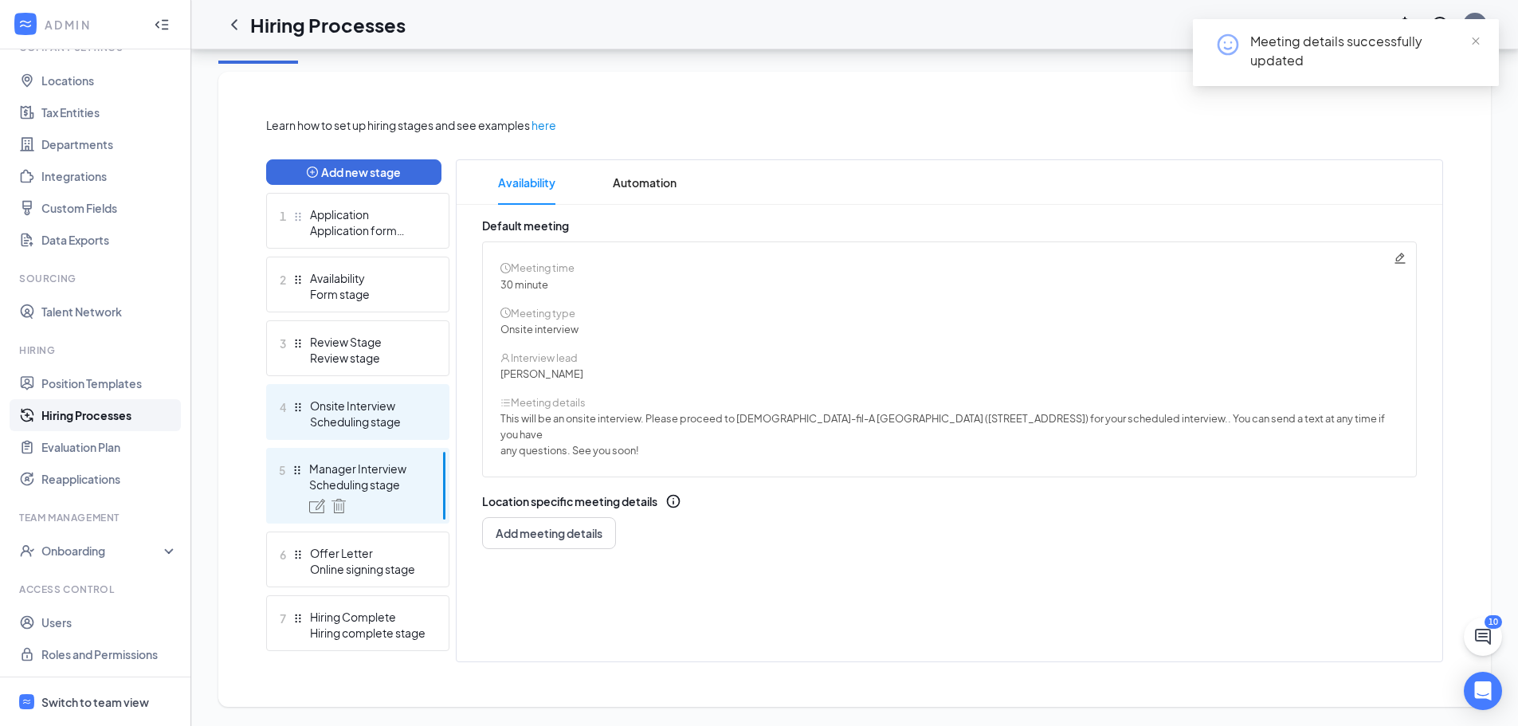
click at [343, 431] on div "4 Onsite Interview Scheduling stage" at bounding box center [357, 412] width 183 height 56
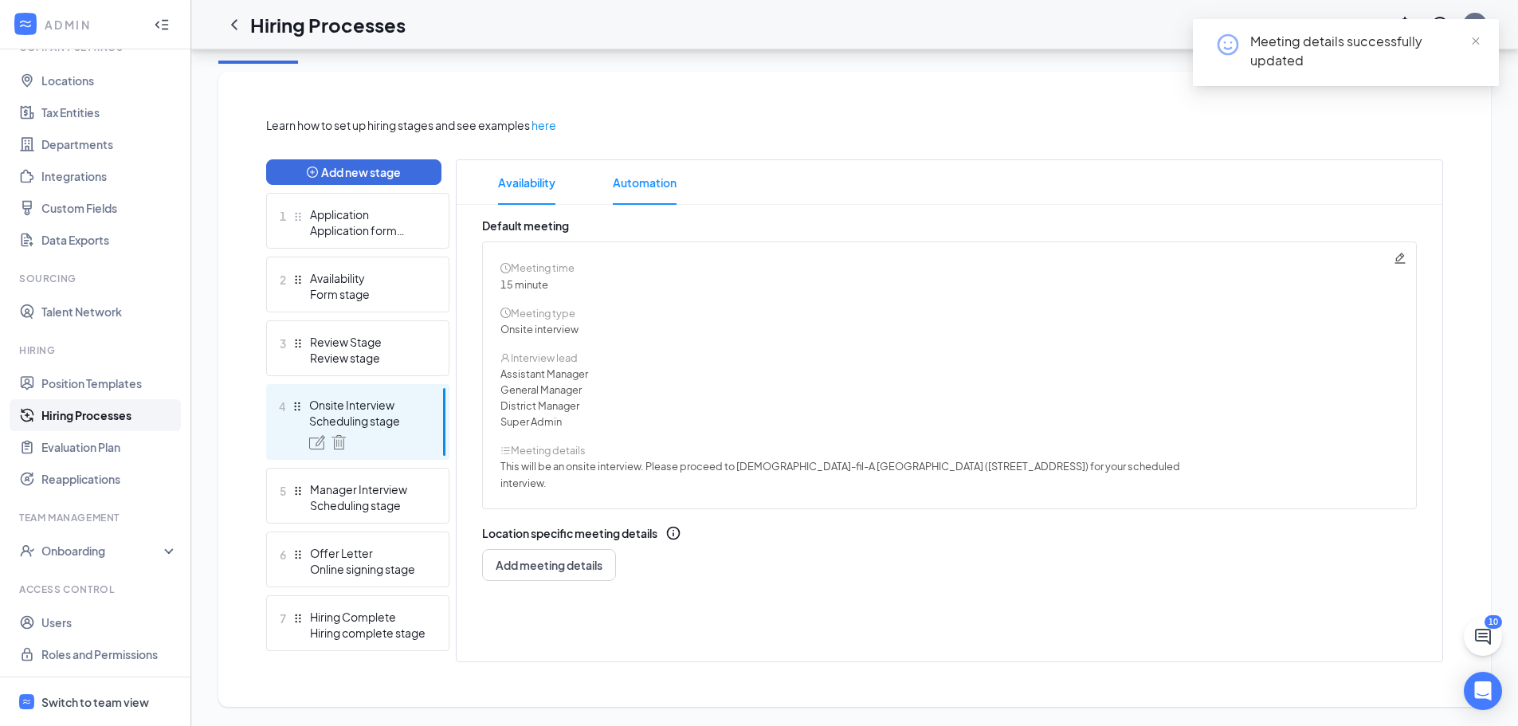
click at [613, 195] on li "Automation" at bounding box center [645, 182] width 96 height 45
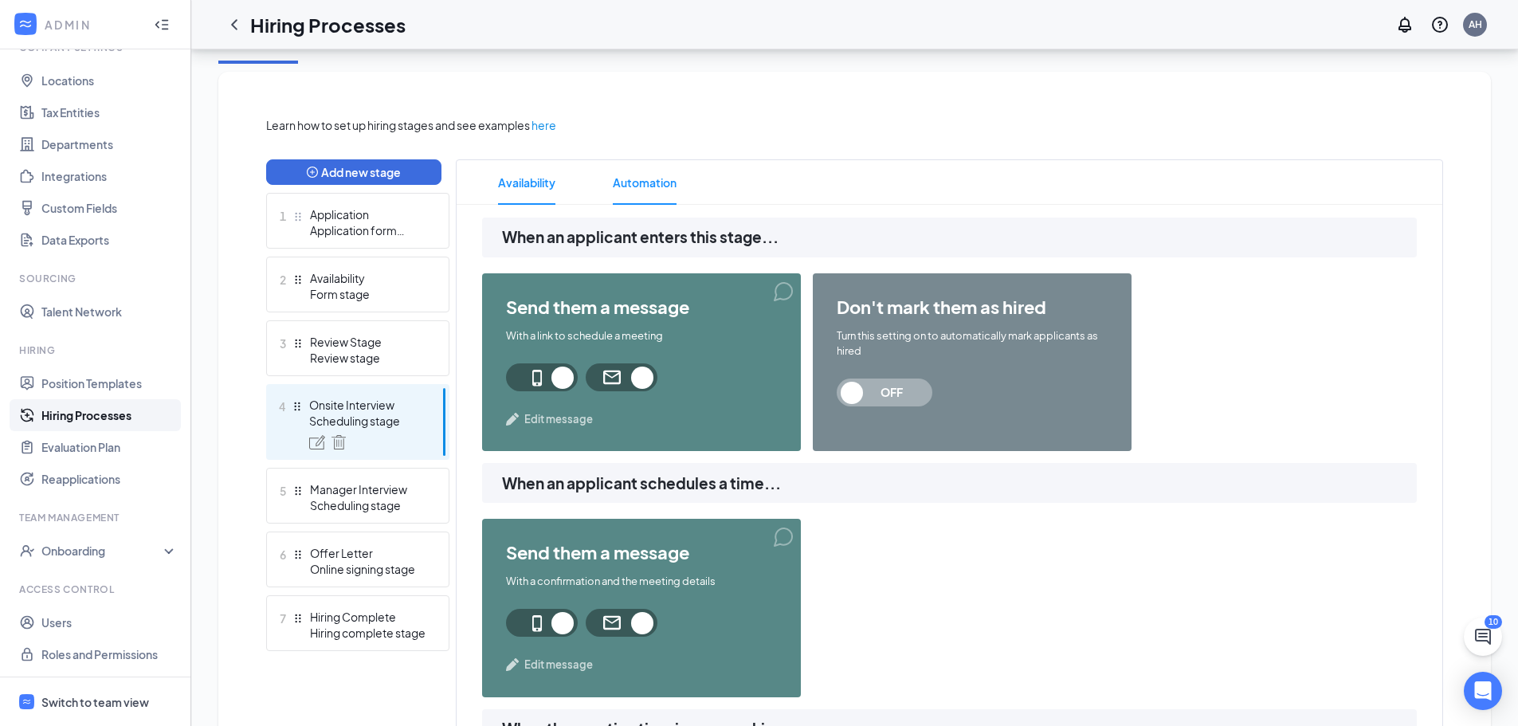
click at [534, 186] on span "Availability" at bounding box center [526, 182] width 57 height 45
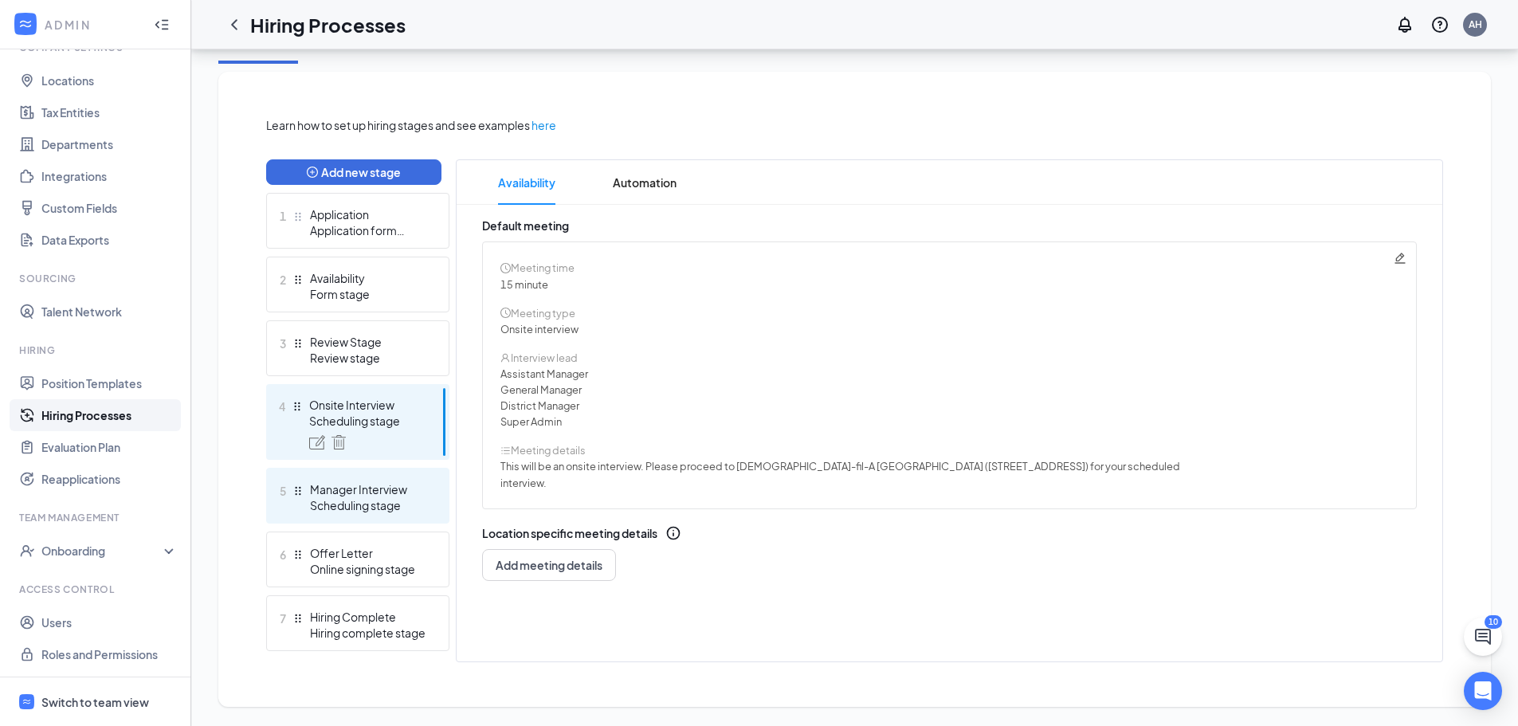
click at [371, 473] on div "5 Manager Interview Scheduling stage" at bounding box center [357, 496] width 183 height 56
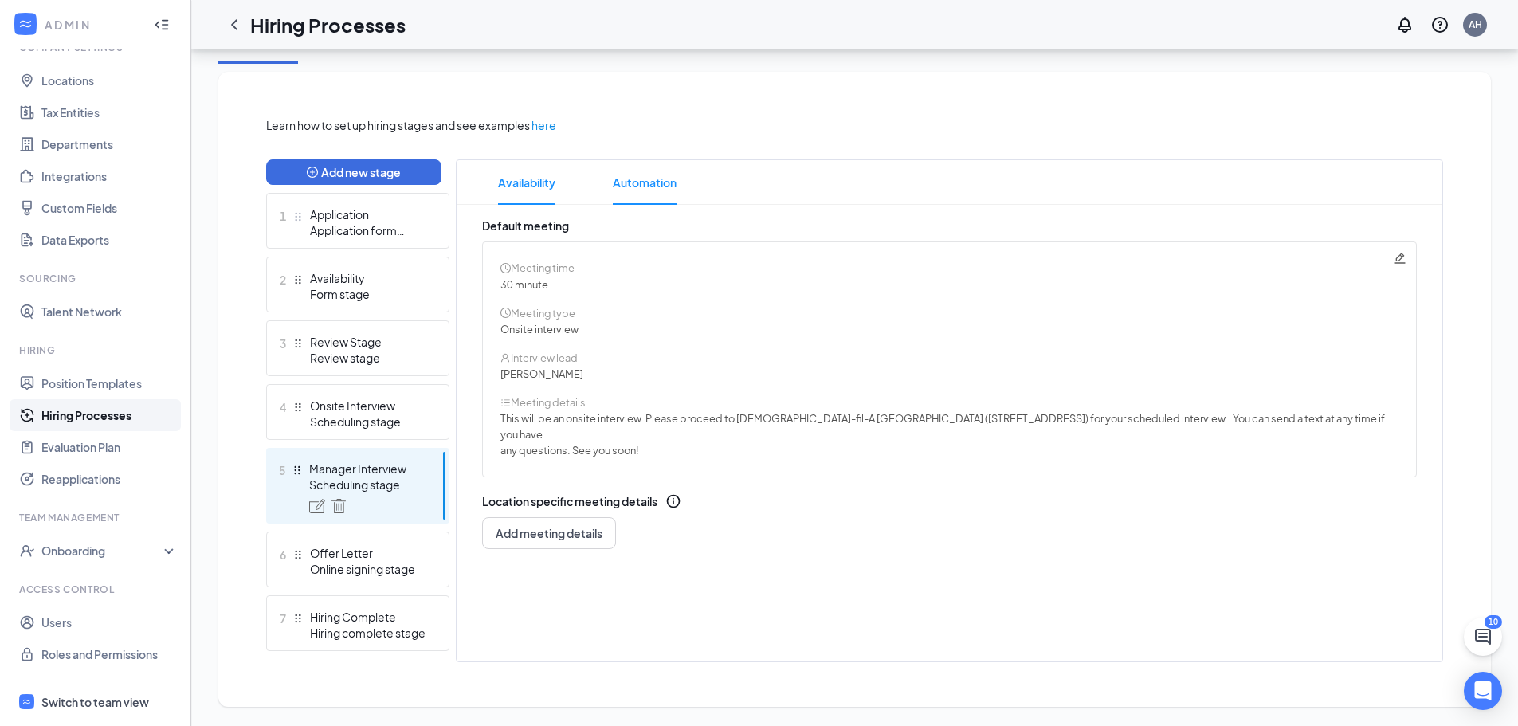
click at [648, 195] on span "Automation" at bounding box center [645, 182] width 64 height 45
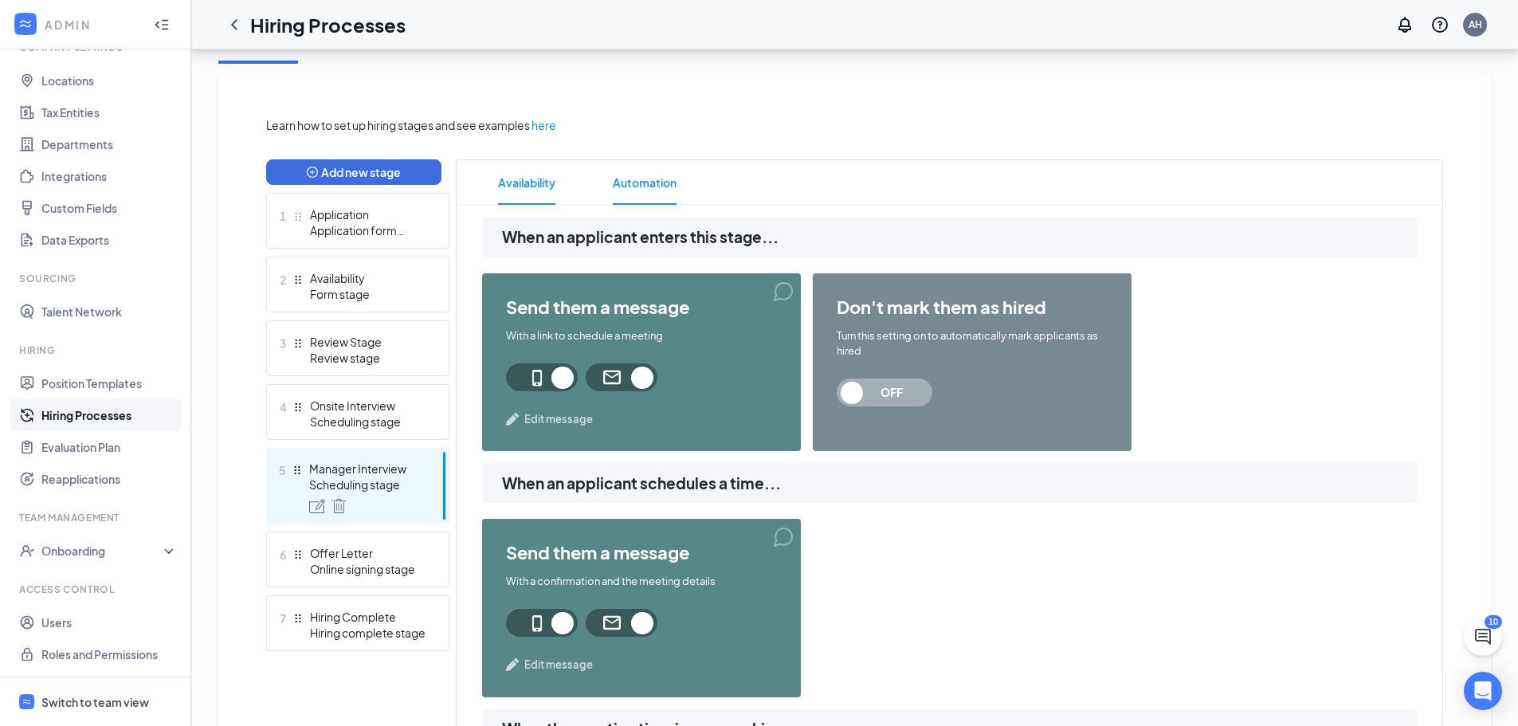
click at [562, 195] on li "Availability" at bounding box center [526, 182] width 89 height 45
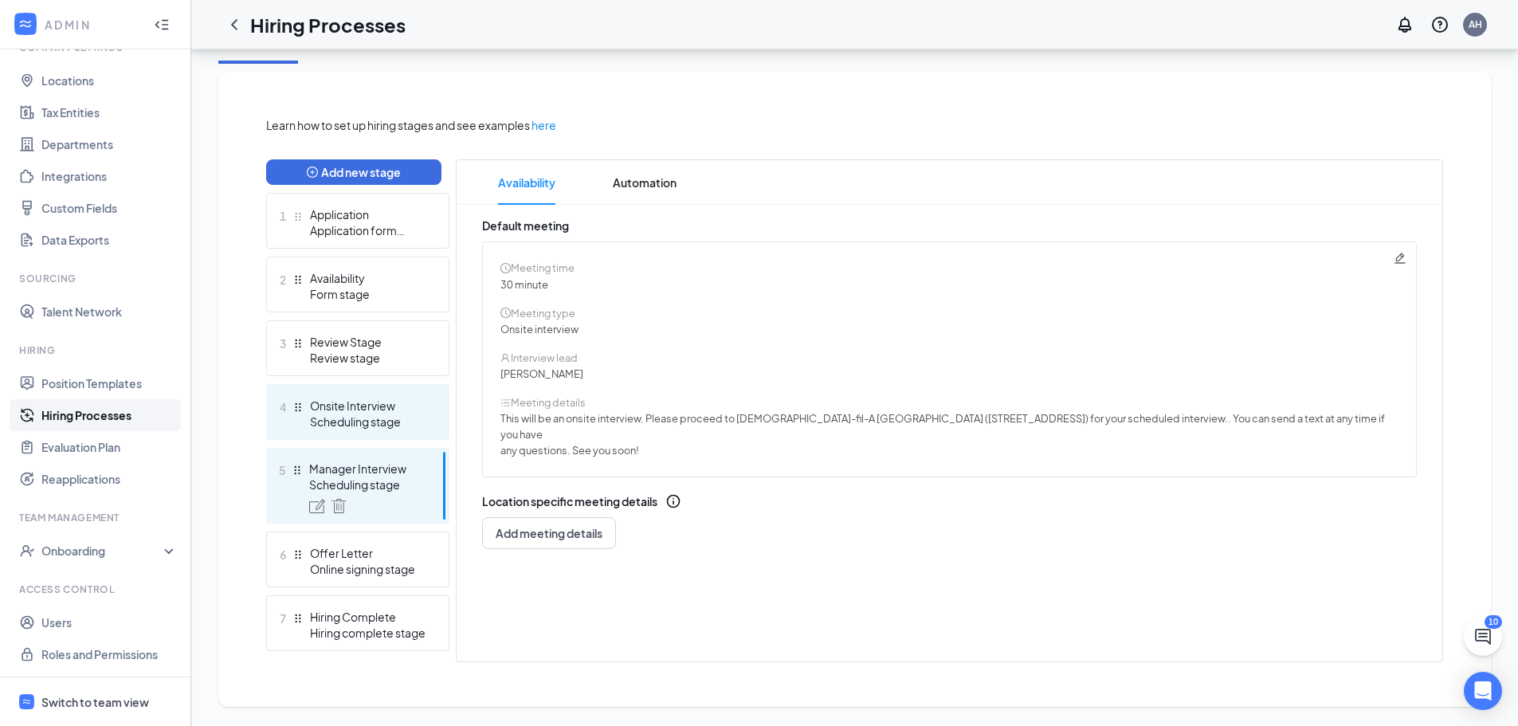
click at [349, 425] on div "Scheduling stage" at bounding box center [368, 422] width 116 height 16
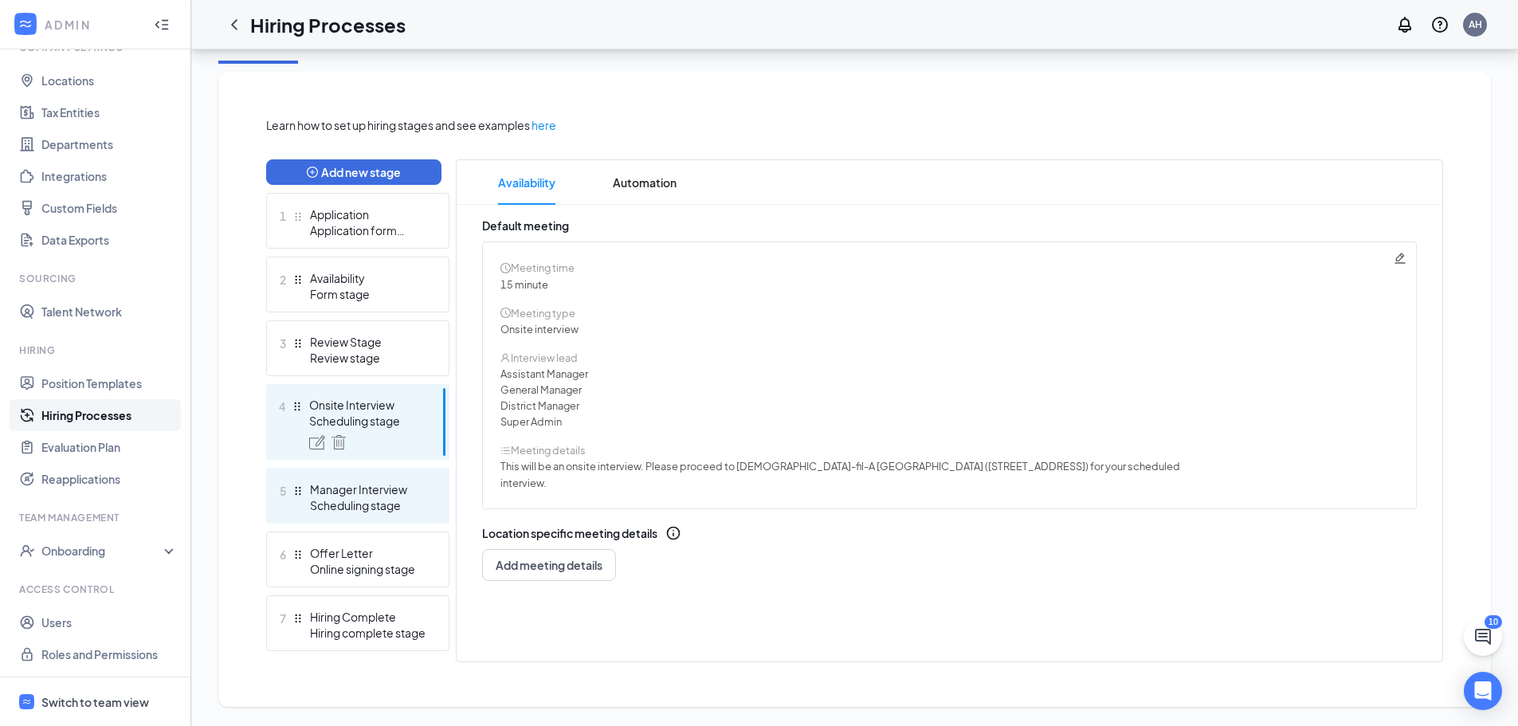
click at [366, 483] on div "Manager Interview" at bounding box center [368, 489] width 116 height 16
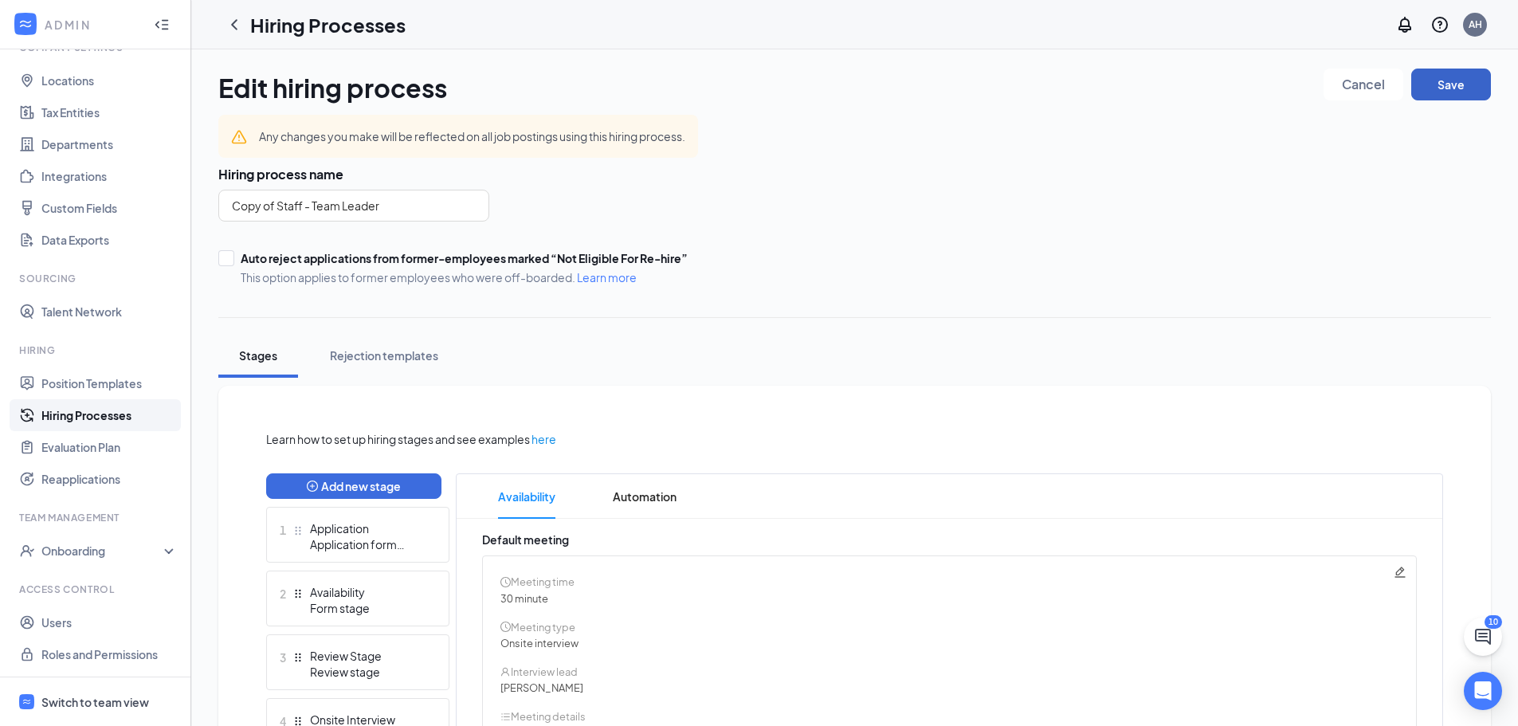
click at [1439, 75] on button "Save" at bounding box center [1451, 85] width 80 height 32
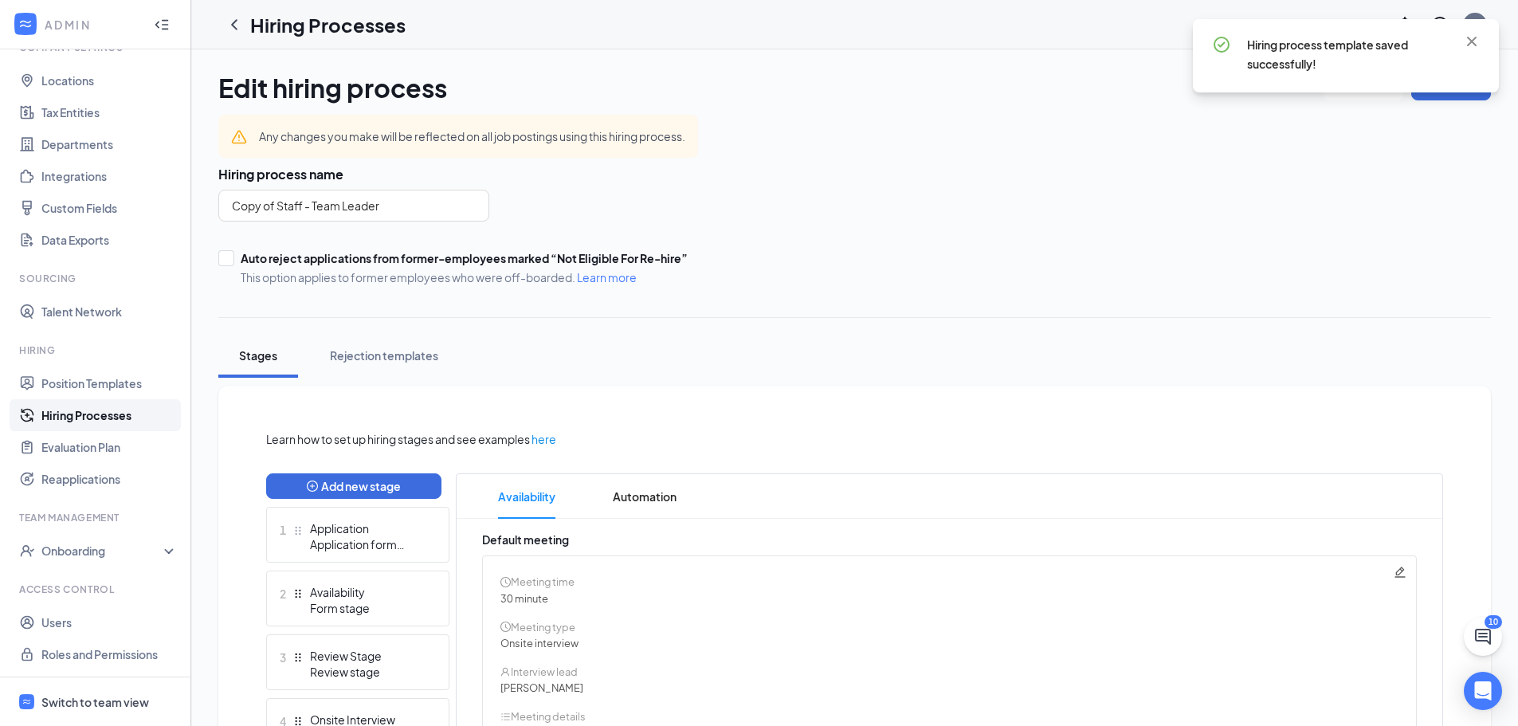
click at [60, 417] on link "Hiring Processes" at bounding box center [109, 415] width 136 height 32
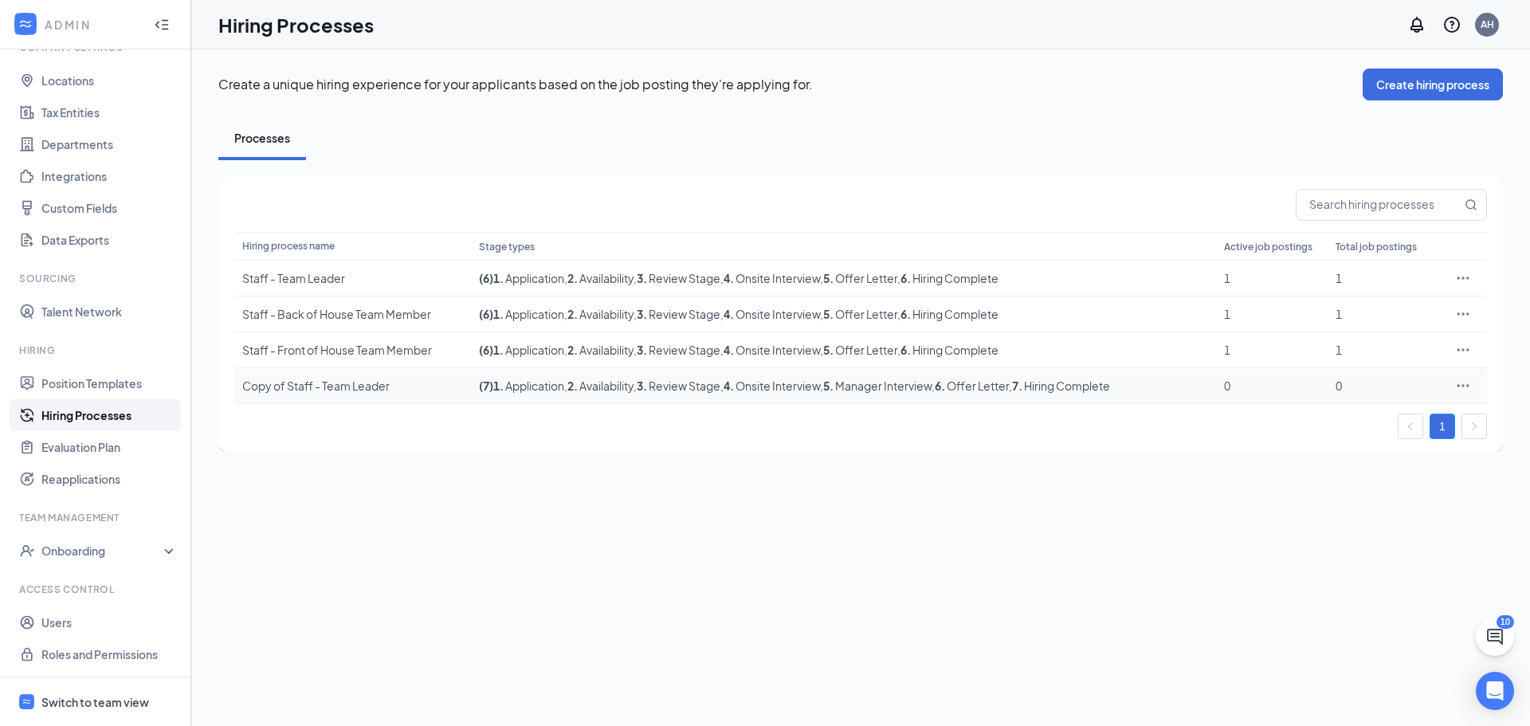
click at [1470, 386] on icon "Ellipses" at bounding box center [1463, 386] width 16 height 16
click at [1330, 491] on span "View job postings" at bounding box center [1366, 492] width 91 height 14
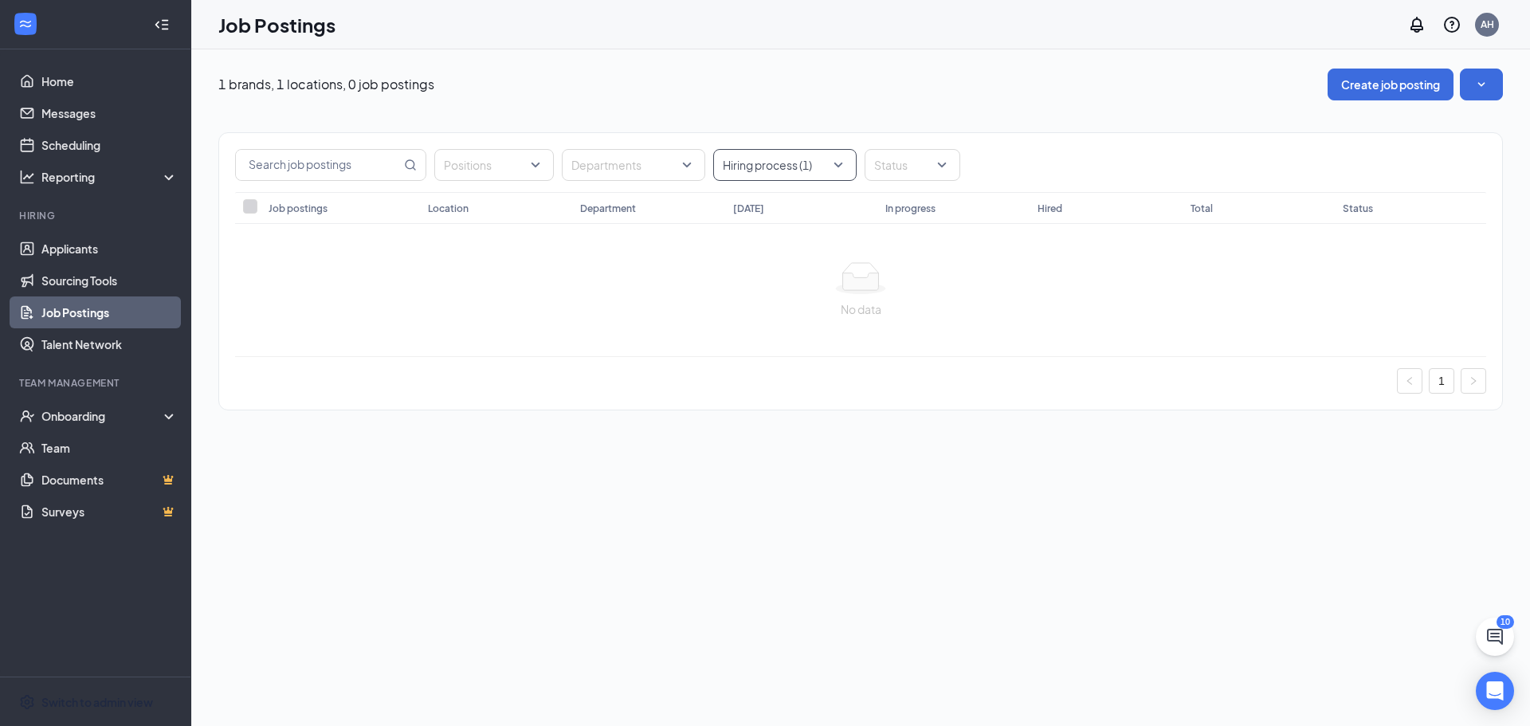
click at [802, 169] on div at bounding box center [777, 165] width 120 height 26
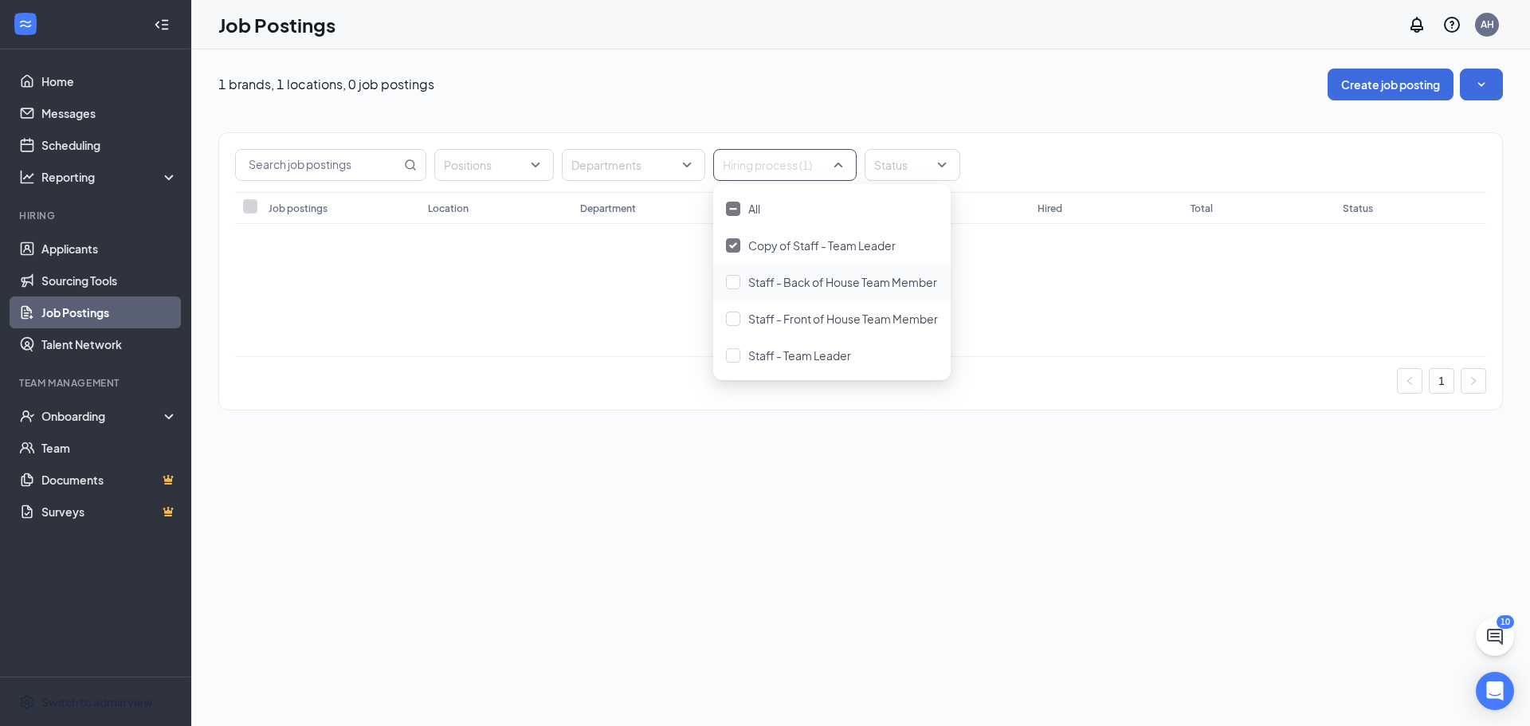
click at [570, 558] on div "1 brands, 1 locations, 0 job postings Create job posting Positions Departments …" at bounding box center [860, 387] width 1339 height 677
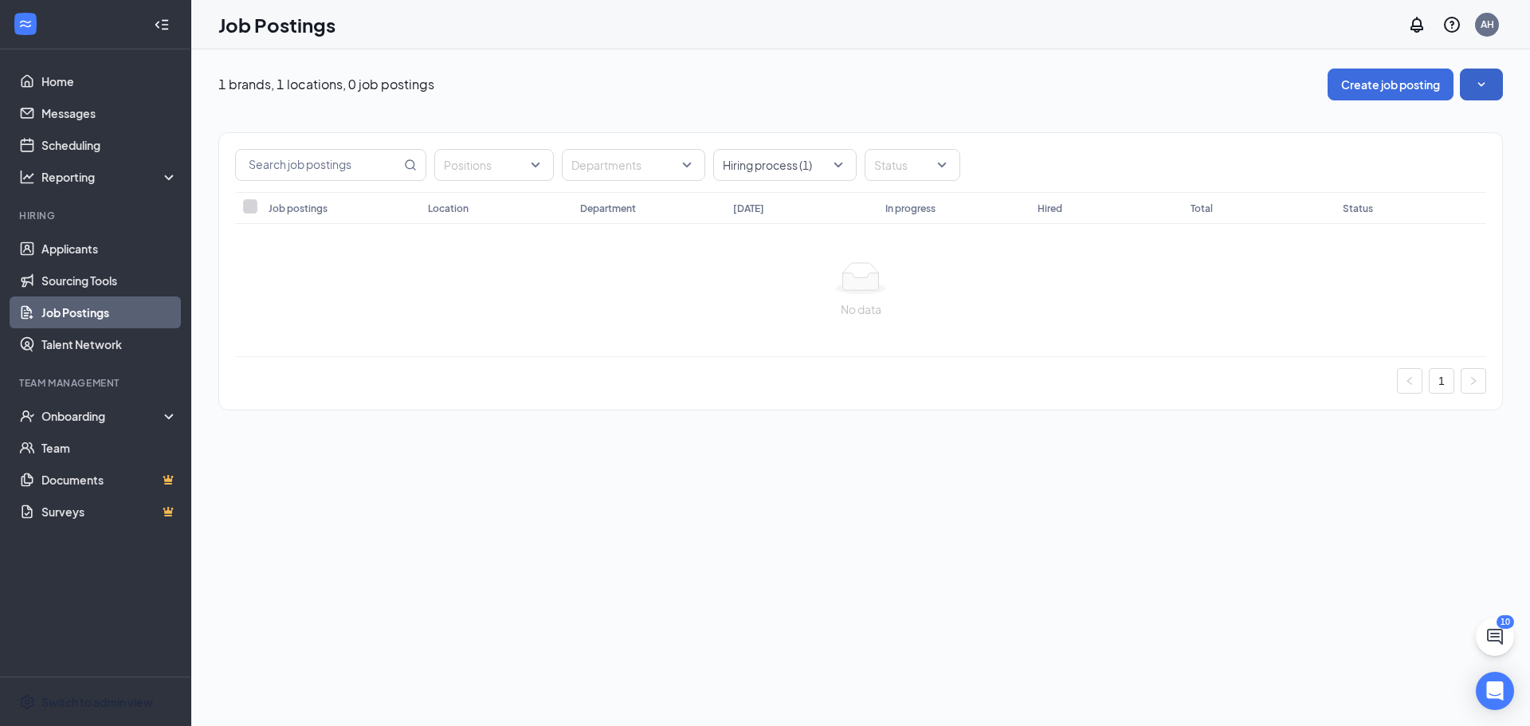
click at [1478, 90] on icon "SmallChevronDown" at bounding box center [1482, 85] width 16 height 16
click at [1478, 92] on icon "SmallChevronUp" at bounding box center [1482, 85] width 16 height 16
click at [795, 166] on div at bounding box center [777, 165] width 120 height 26
click at [1082, 107] on div "Positions Departments Hiring process (1) Status Job postings Location Departmen…" at bounding box center [860, 263] width 1285 height 326
click at [1352, 81] on button "Create job posting" at bounding box center [1391, 85] width 126 height 32
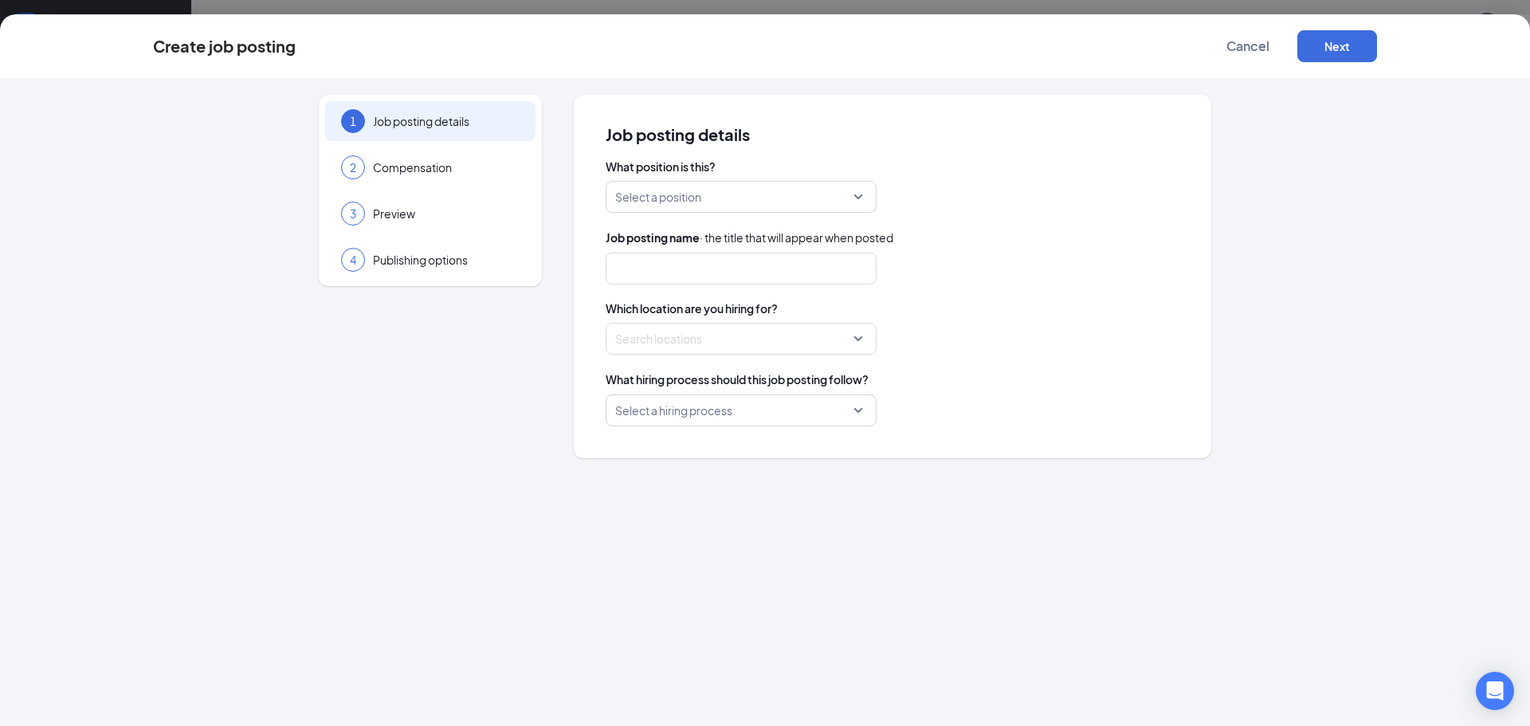
click at [772, 213] on div "Select a position" at bounding box center [741, 197] width 271 height 32
click at [532, 405] on div "1 Job posting details 2 Compensation 3 Preview 4 Publishing options" at bounding box center [430, 276] width 223 height 363
click at [753, 228] on div "What position is this? Select a position 221463 221462 Back of House Team Membe…" at bounding box center [893, 293] width 574 height 268
click at [746, 193] on input "search" at bounding box center [735, 197] width 241 height 30
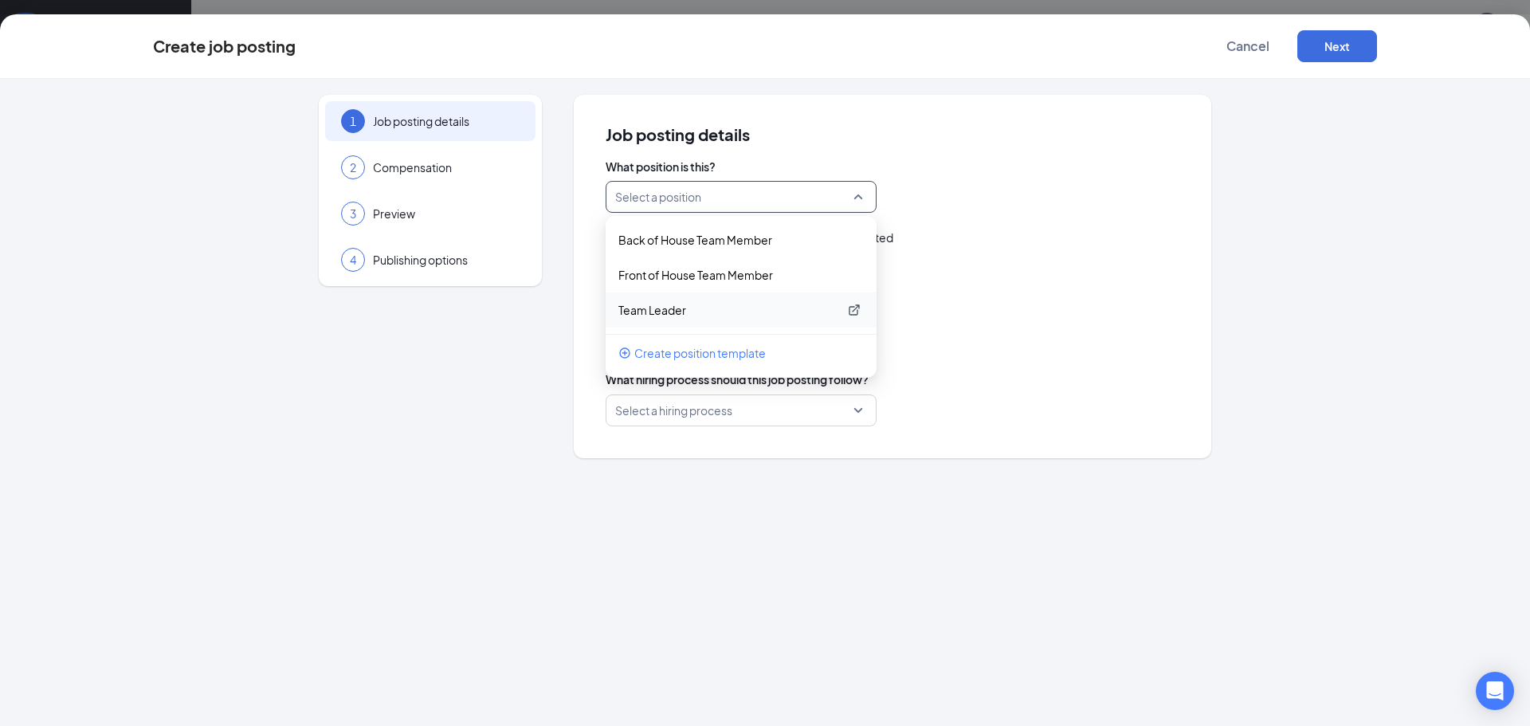
click at [668, 308] on p "Team Leader" at bounding box center [728, 310] width 220 height 16
click at [710, 345] on div at bounding box center [736, 339] width 241 height 26
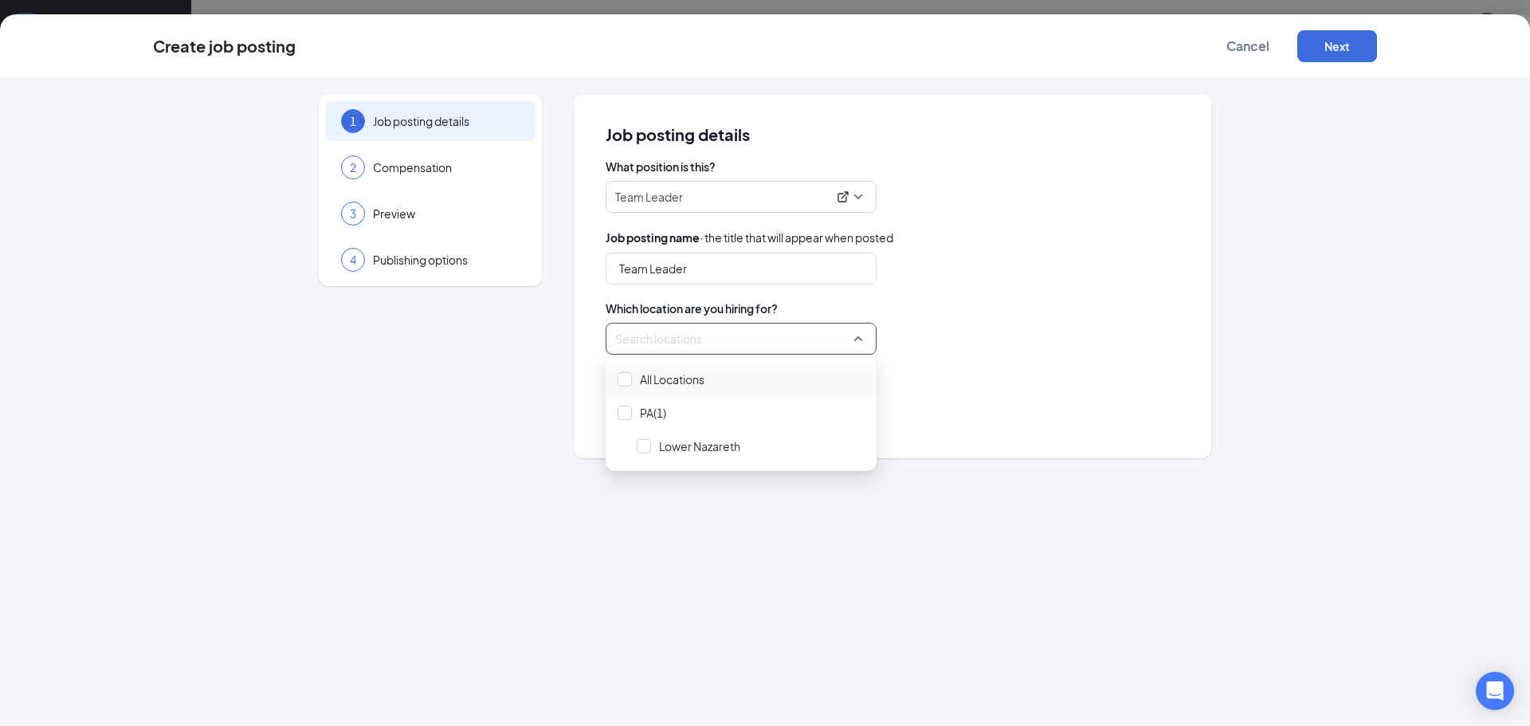
click at [669, 374] on span "All Locations" at bounding box center [672, 379] width 65 height 16
click at [557, 453] on div "1 Job posting details 2 Compensation 3 Preview 4 Publishing options Job posting…" at bounding box center [765, 276] width 1224 height 363
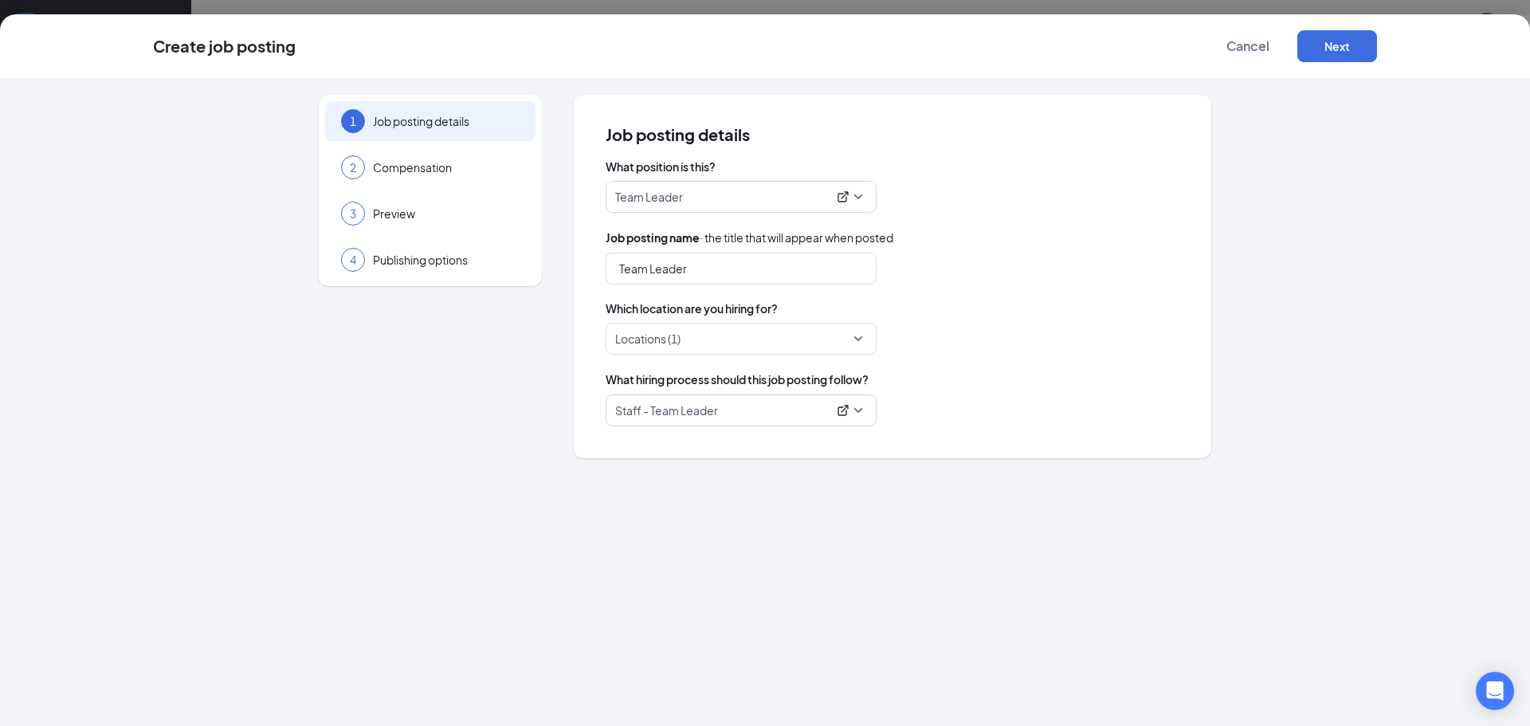
click at [765, 408] on p "Staff - Team Leader" at bounding box center [721, 410] width 212 height 16
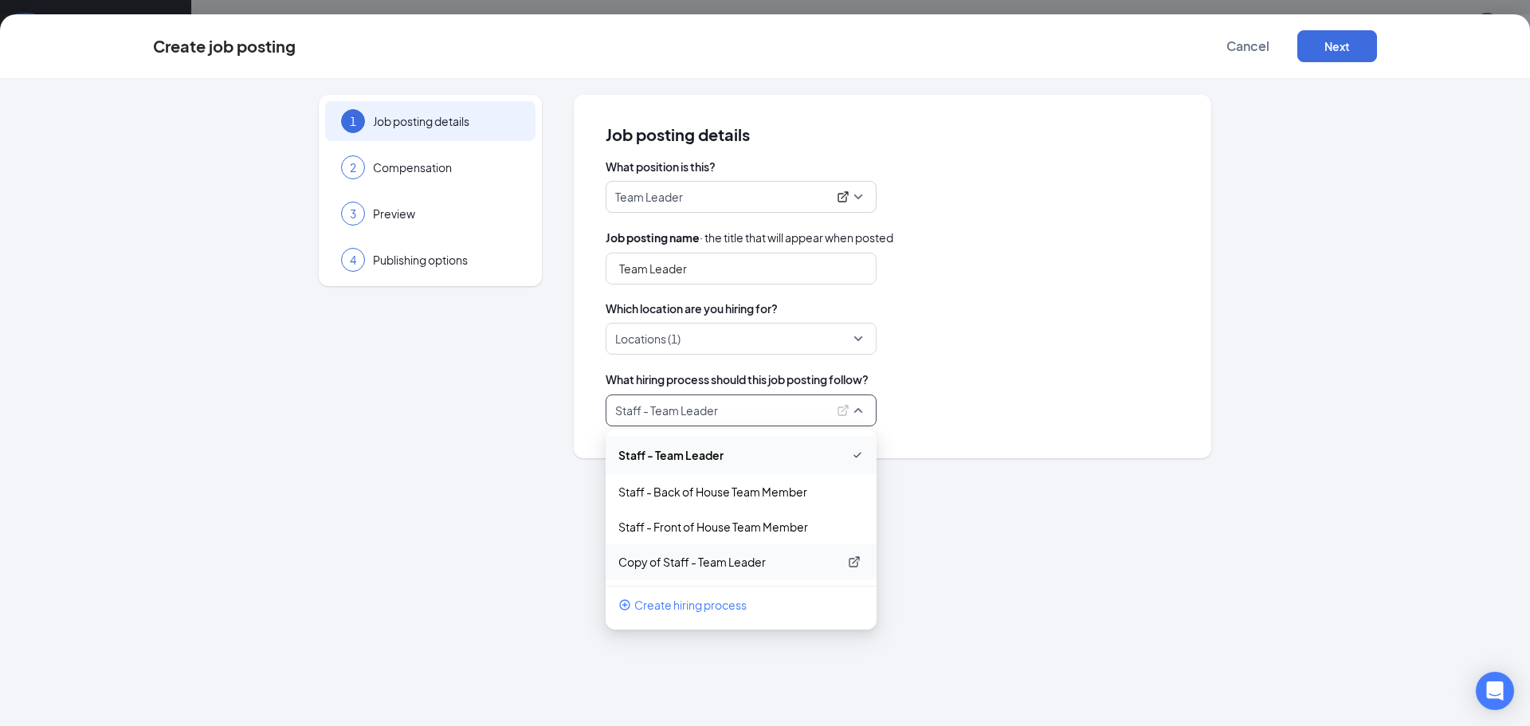
click at [726, 562] on p "Copy of Staff - Team Leader" at bounding box center [728, 562] width 220 height 16
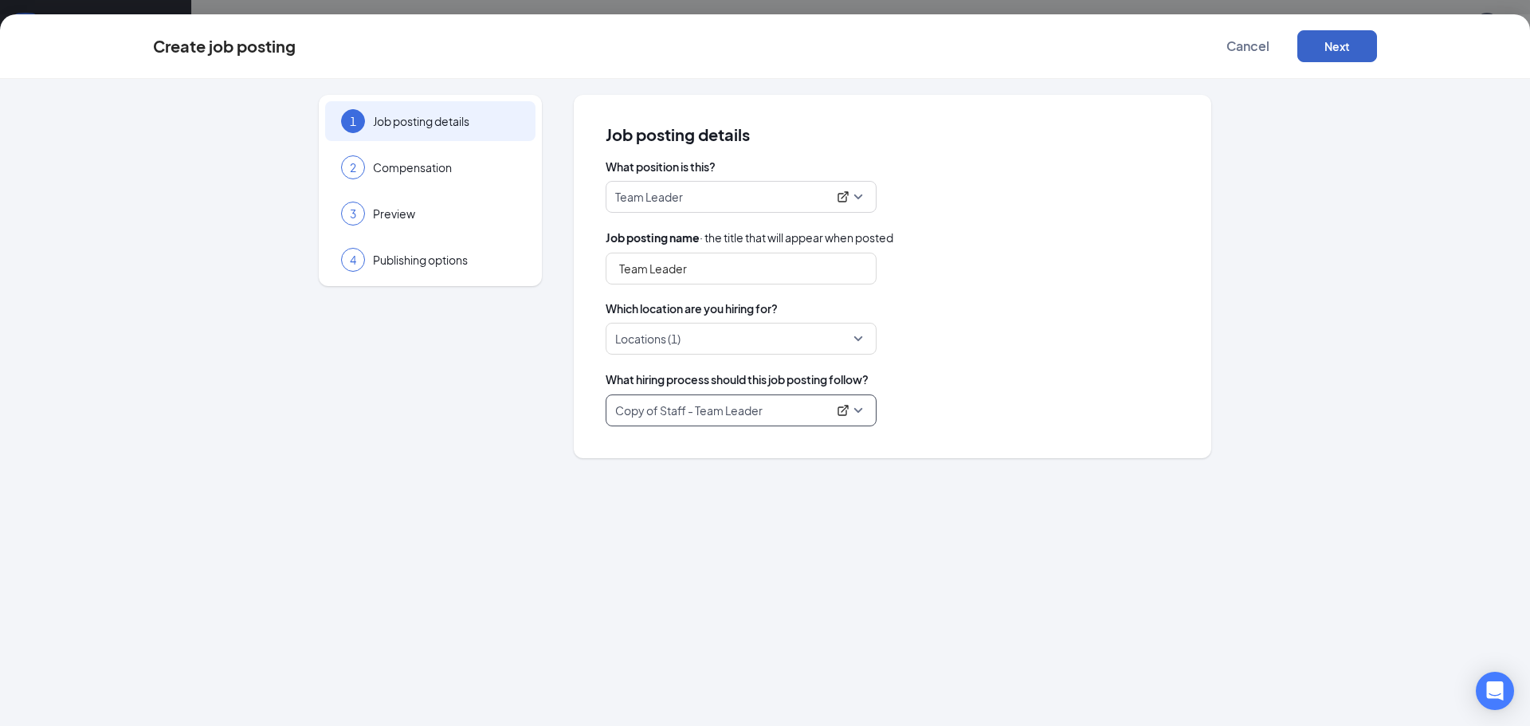
click at [1351, 55] on button "Next" at bounding box center [1337, 46] width 80 height 32
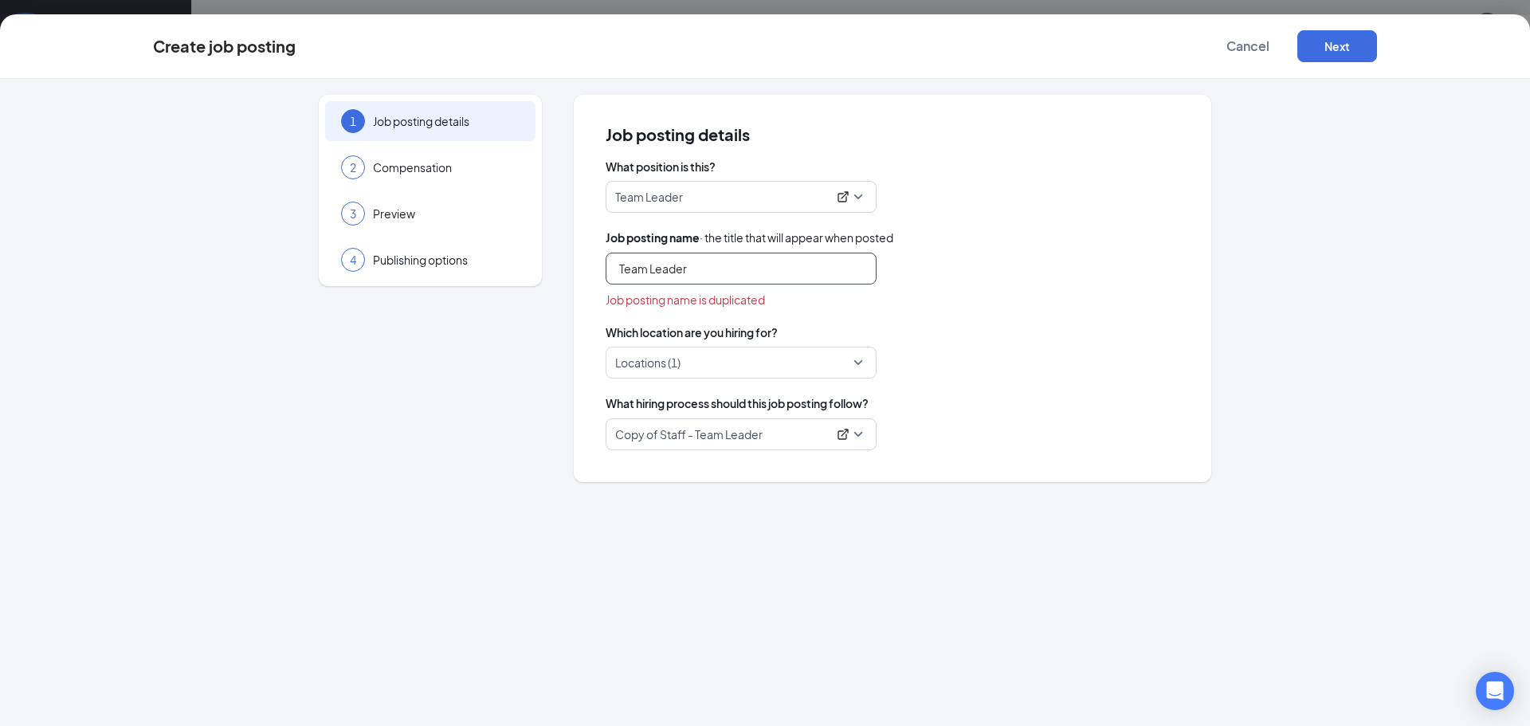
click at [748, 273] on input "Team Leader" at bounding box center [741, 269] width 271 height 32
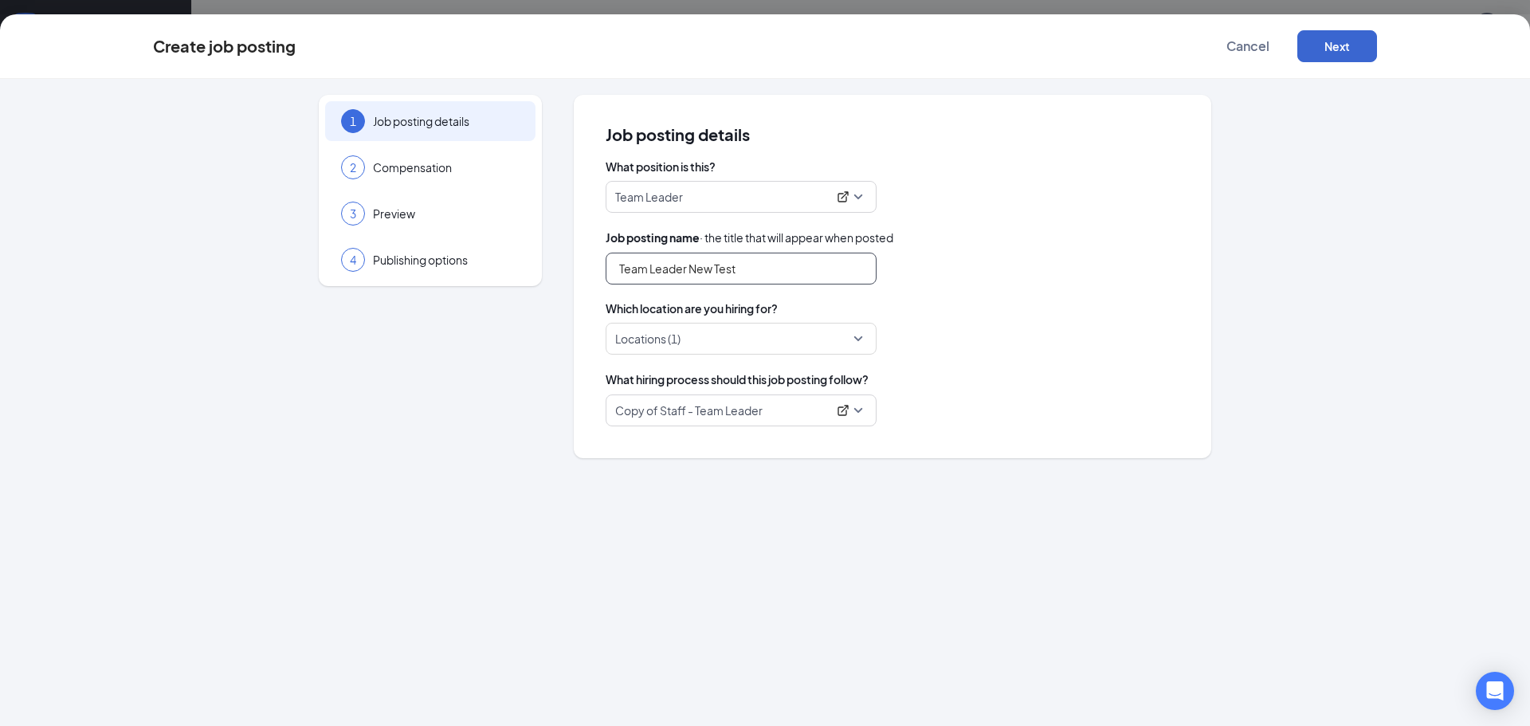
type input "Team Leader New Test"
click at [1319, 47] on button "Next" at bounding box center [1337, 46] width 80 height 32
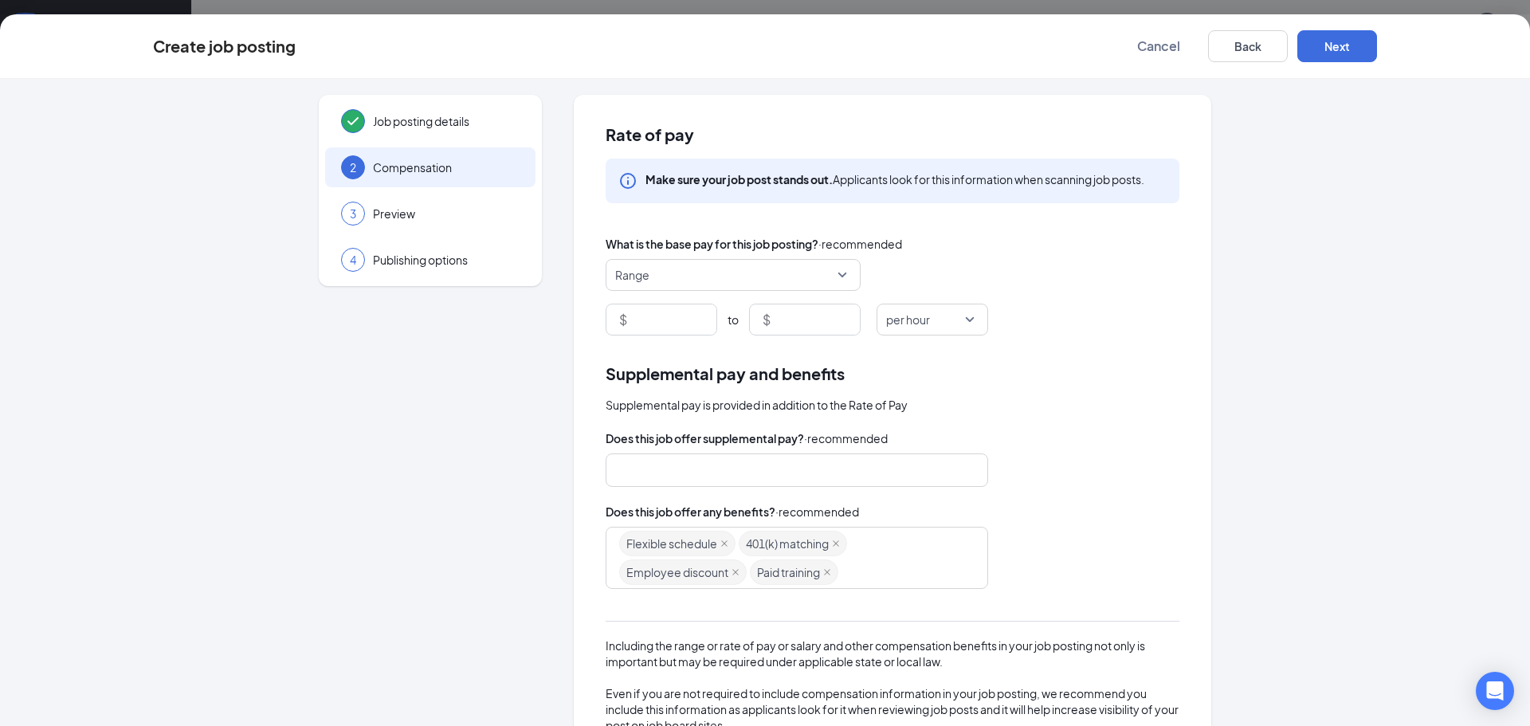
click at [710, 255] on div "What is the base pay for this job posting? · recommended Range $ to $ per hour" at bounding box center [893, 285] width 574 height 100
click at [712, 270] on span "Range" at bounding box center [726, 275] width 222 height 30
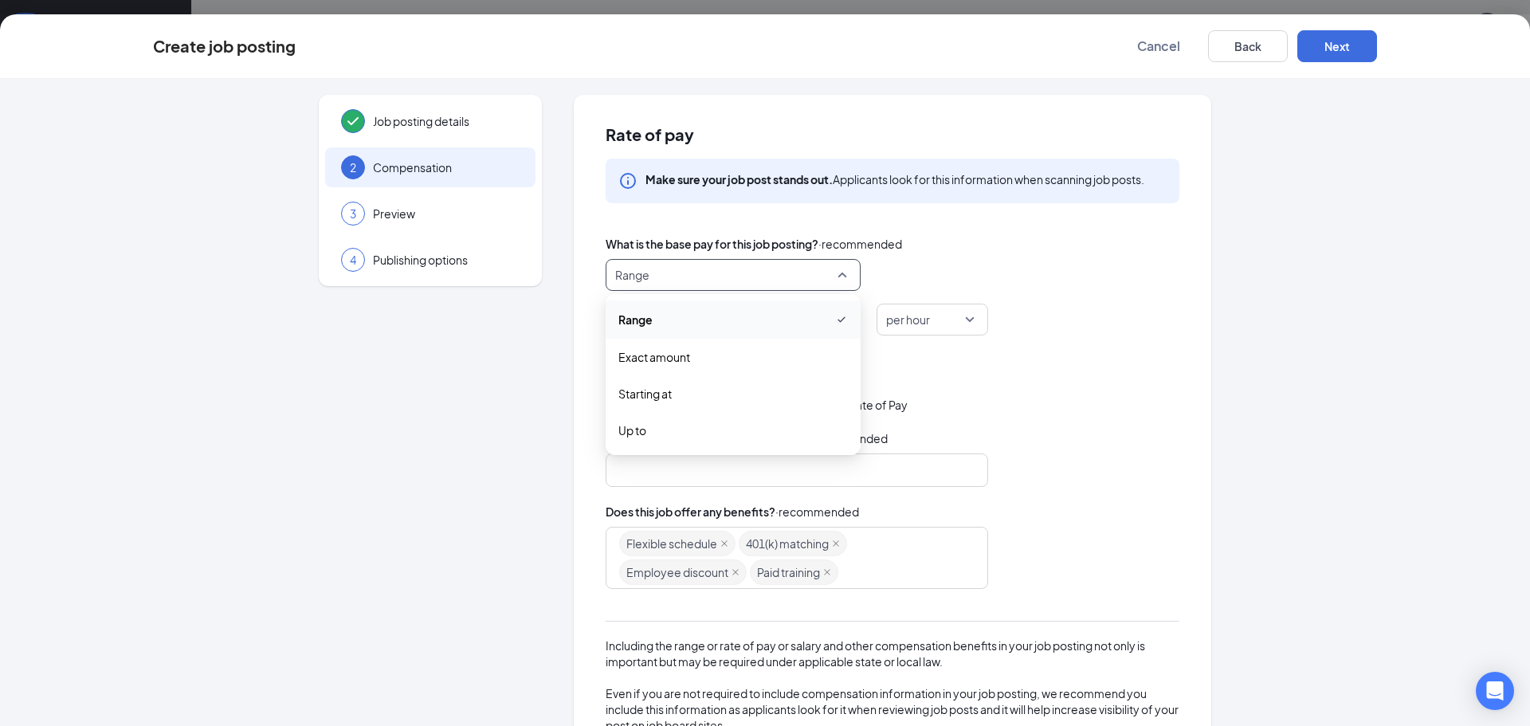
click at [712, 270] on span "Range" at bounding box center [726, 275] width 222 height 30
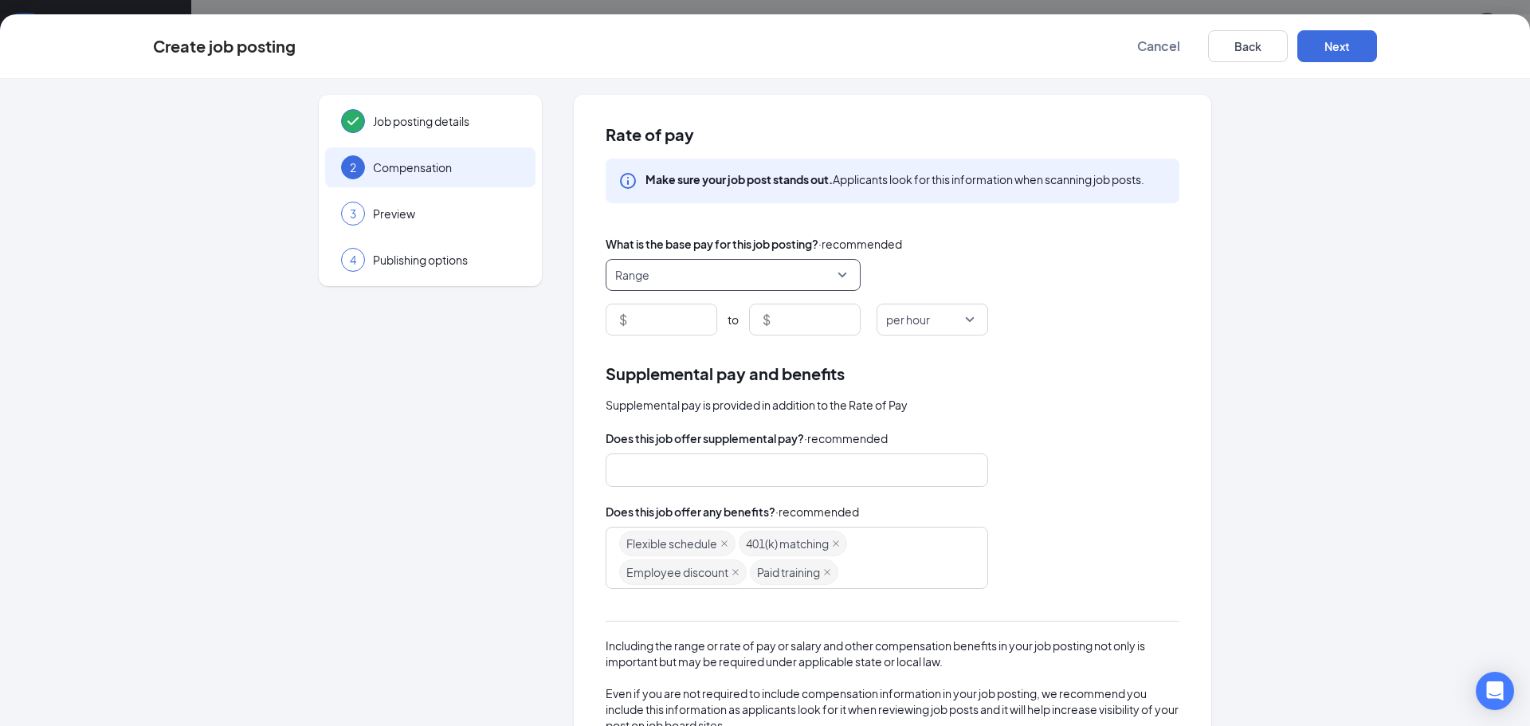
click at [701, 288] on span "Range" at bounding box center [726, 275] width 222 height 30
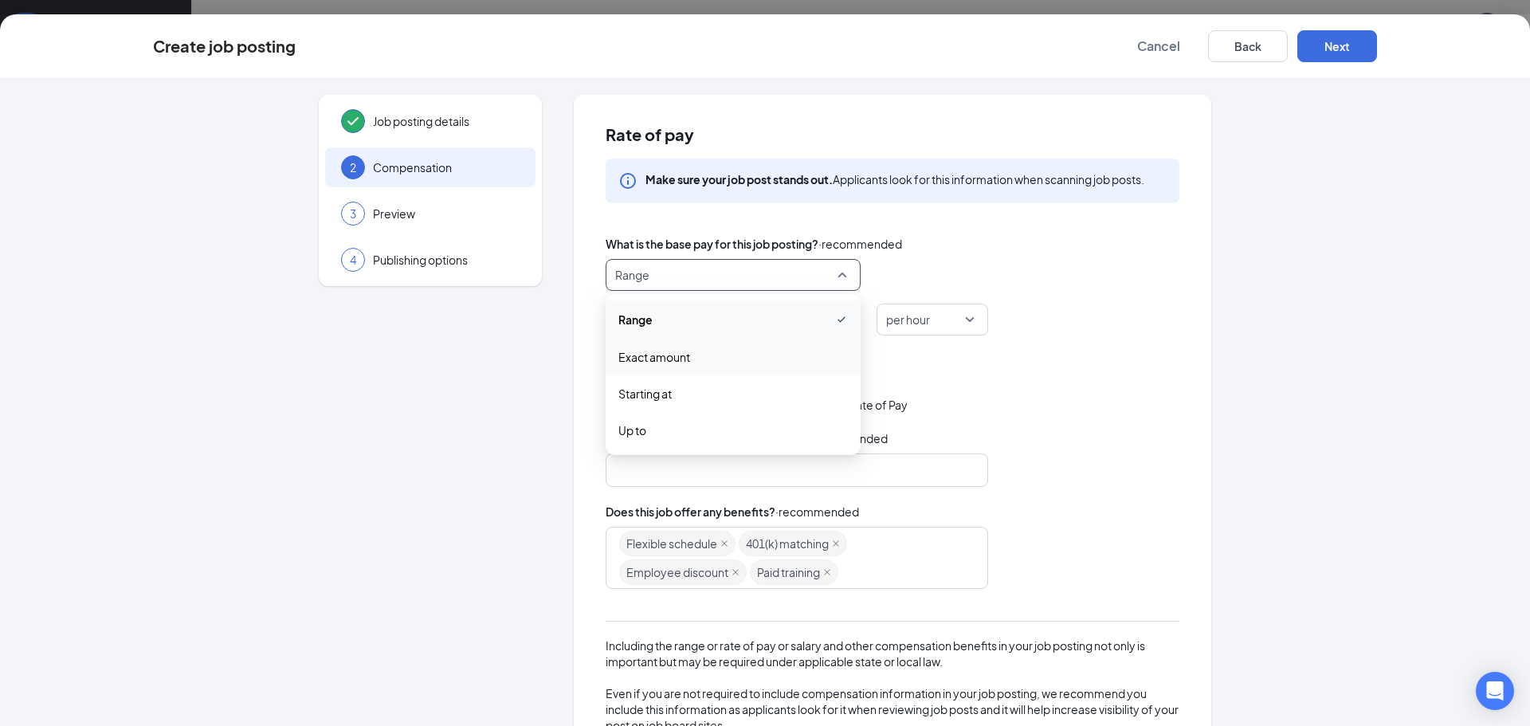
click at [656, 355] on span "Exact amount" at bounding box center [654, 357] width 72 height 18
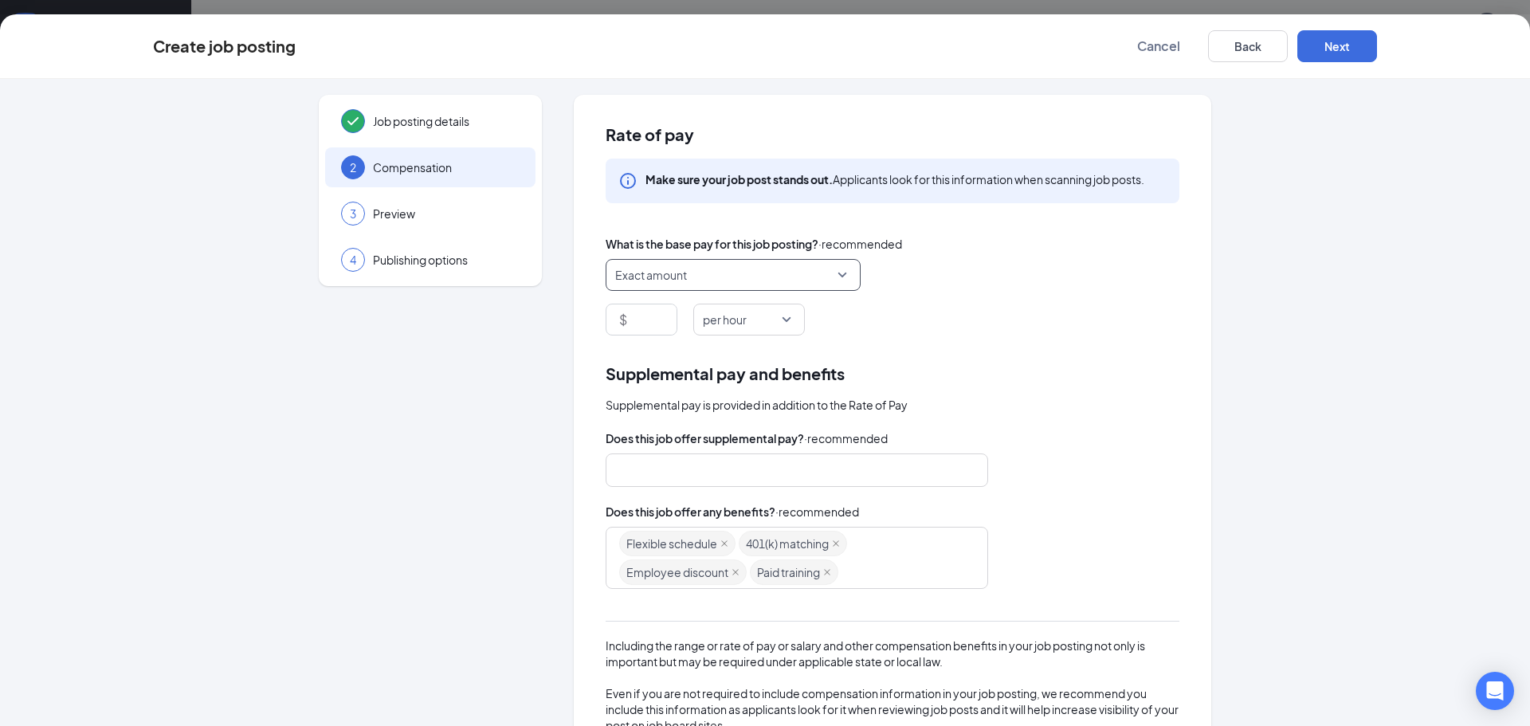
click at [709, 323] on span "per hour" at bounding box center [725, 319] width 44 height 30
click at [644, 316] on input at bounding box center [653, 319] width 46 height 30
type input "20"
click at [1348, 37] on button "Next" at bounding box center [1337, 46] width 80 height 32
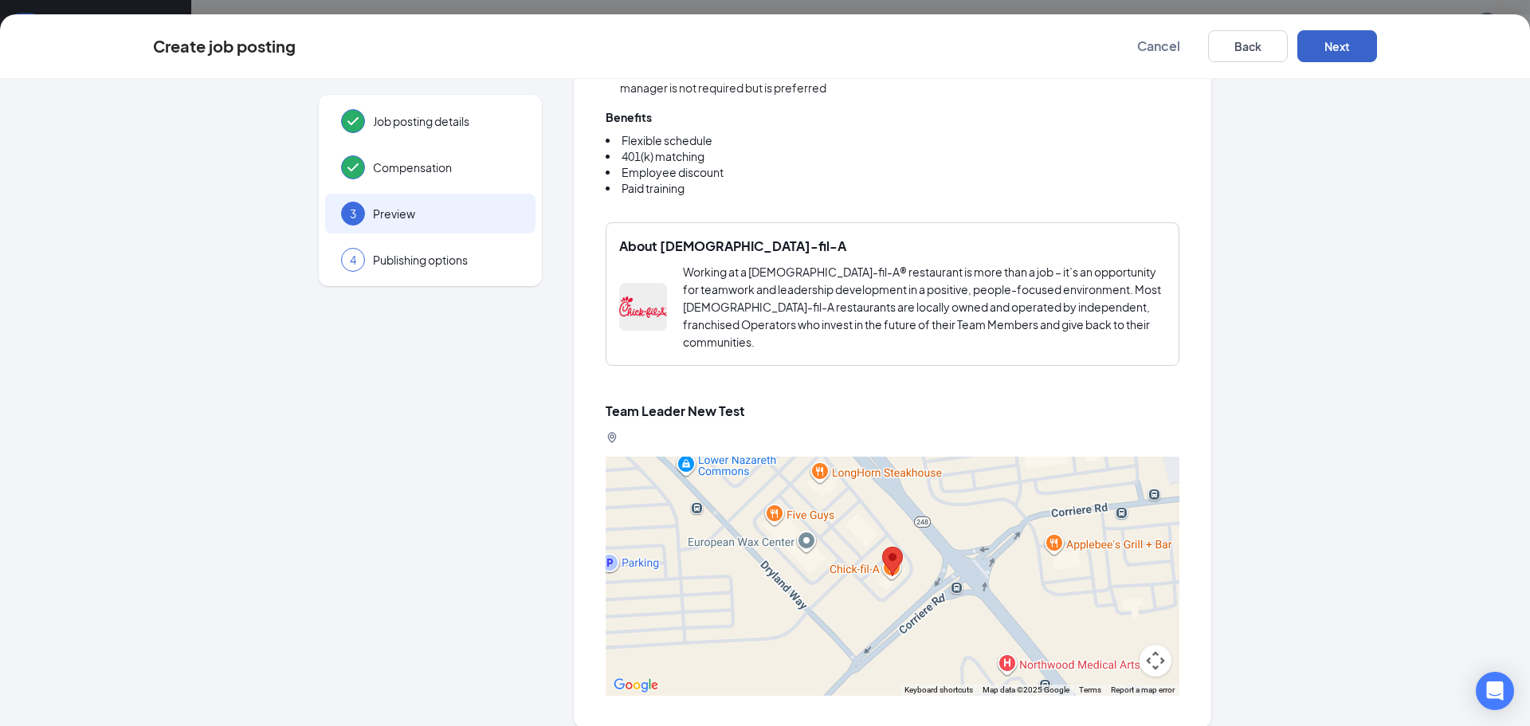
scroll to position [1011, 0]
click at [1352, 40] on button "Next" at bounding box center [1337, 46] width 80 height 32
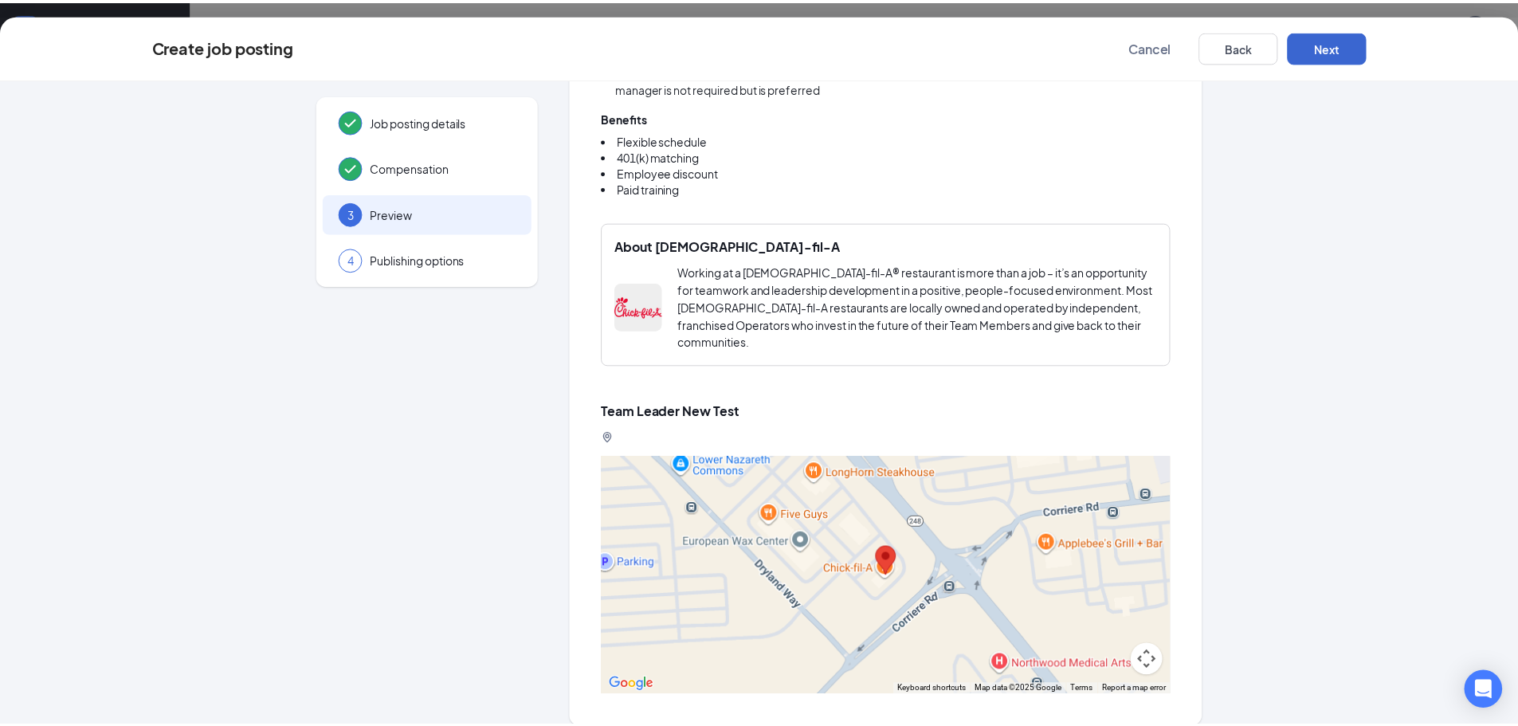
scroll to position [0, 0]
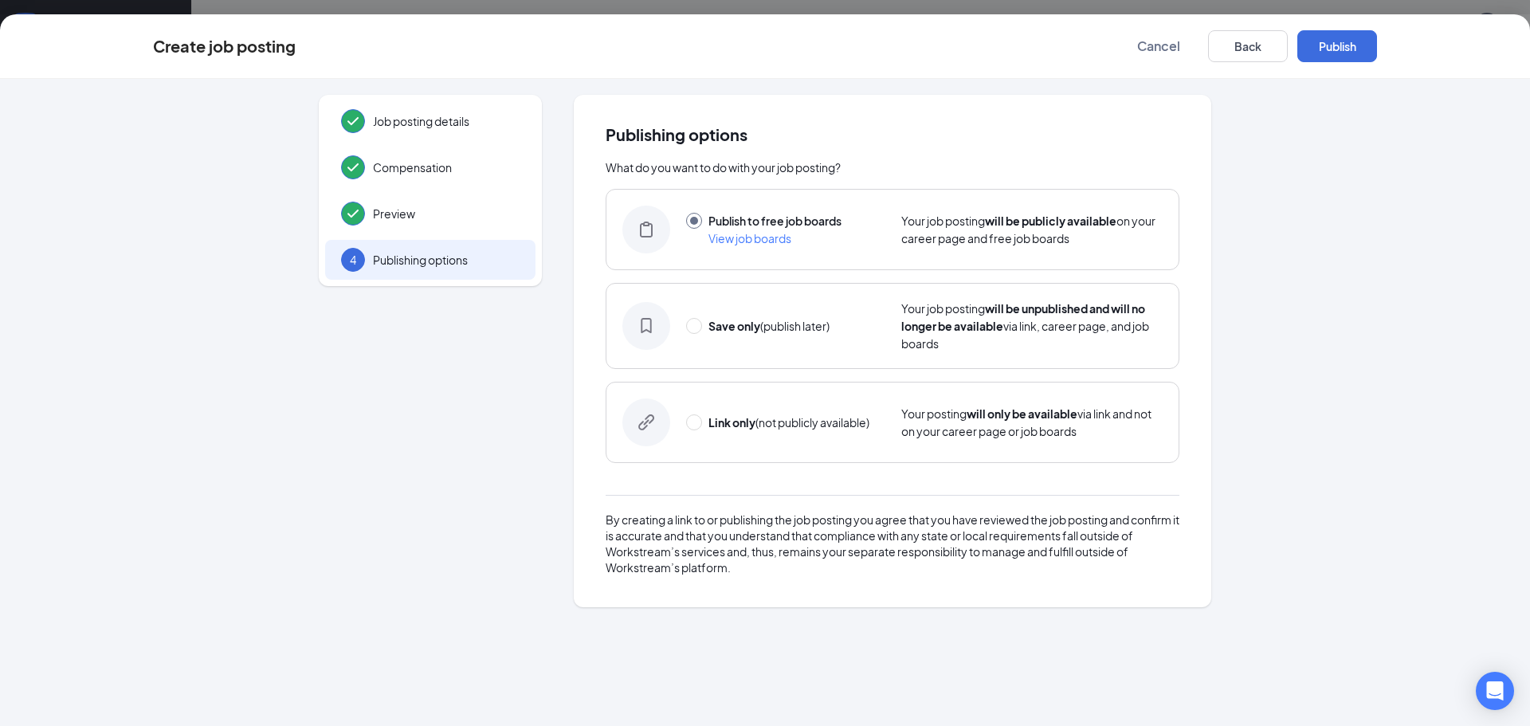
click at [703, 424] on div "Link only (not publicly available)" at bounding box center [785, 423] width 199 height 18
radio input "false"
radio input "true"
click at [1366, 36] on button "Link only" at bounding box center [1337, 46] width 80 height 32
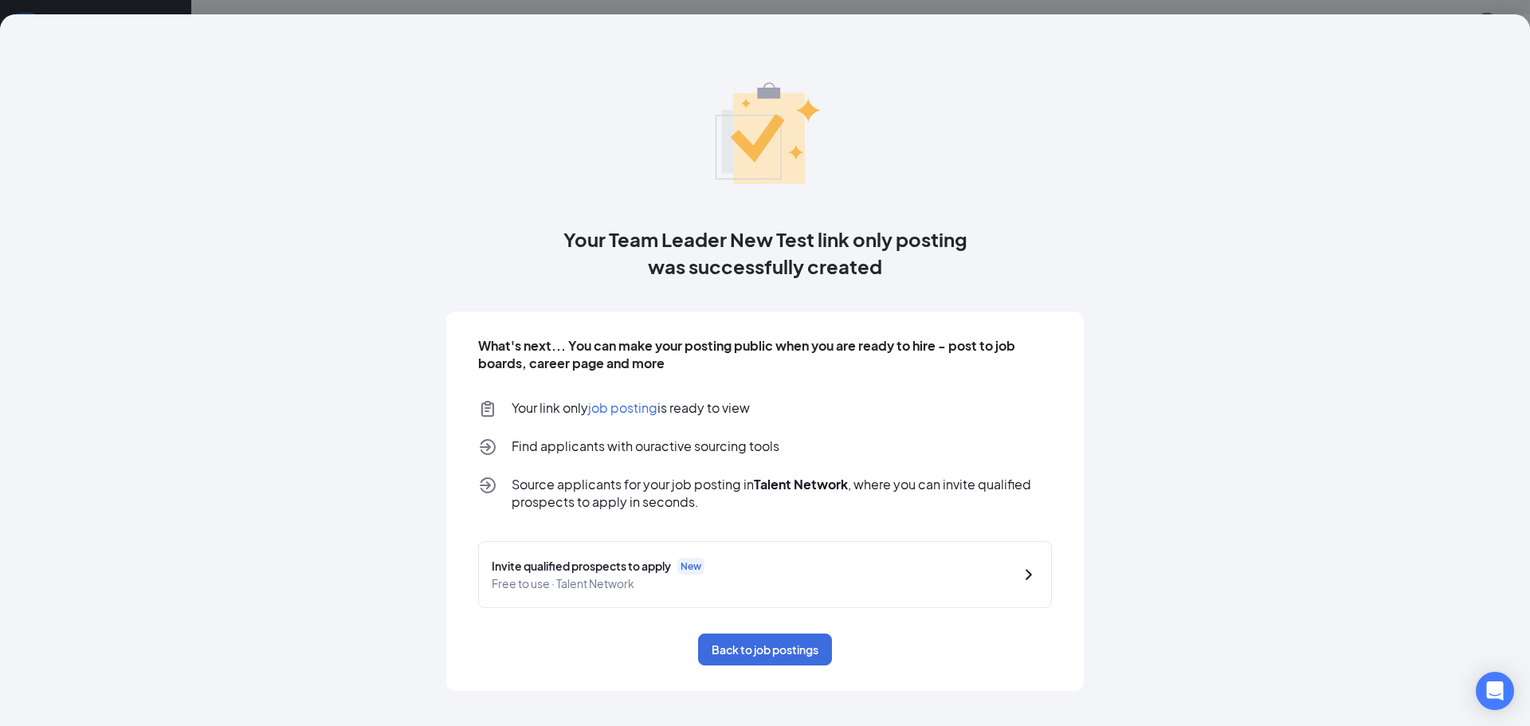
click at [625, 406] on span "job posting" at bounding box center [622, 407] width 69 height 17
click at [764, 650] on button "Back to job postings" at bounding box center [765, 650] width 134 height 32
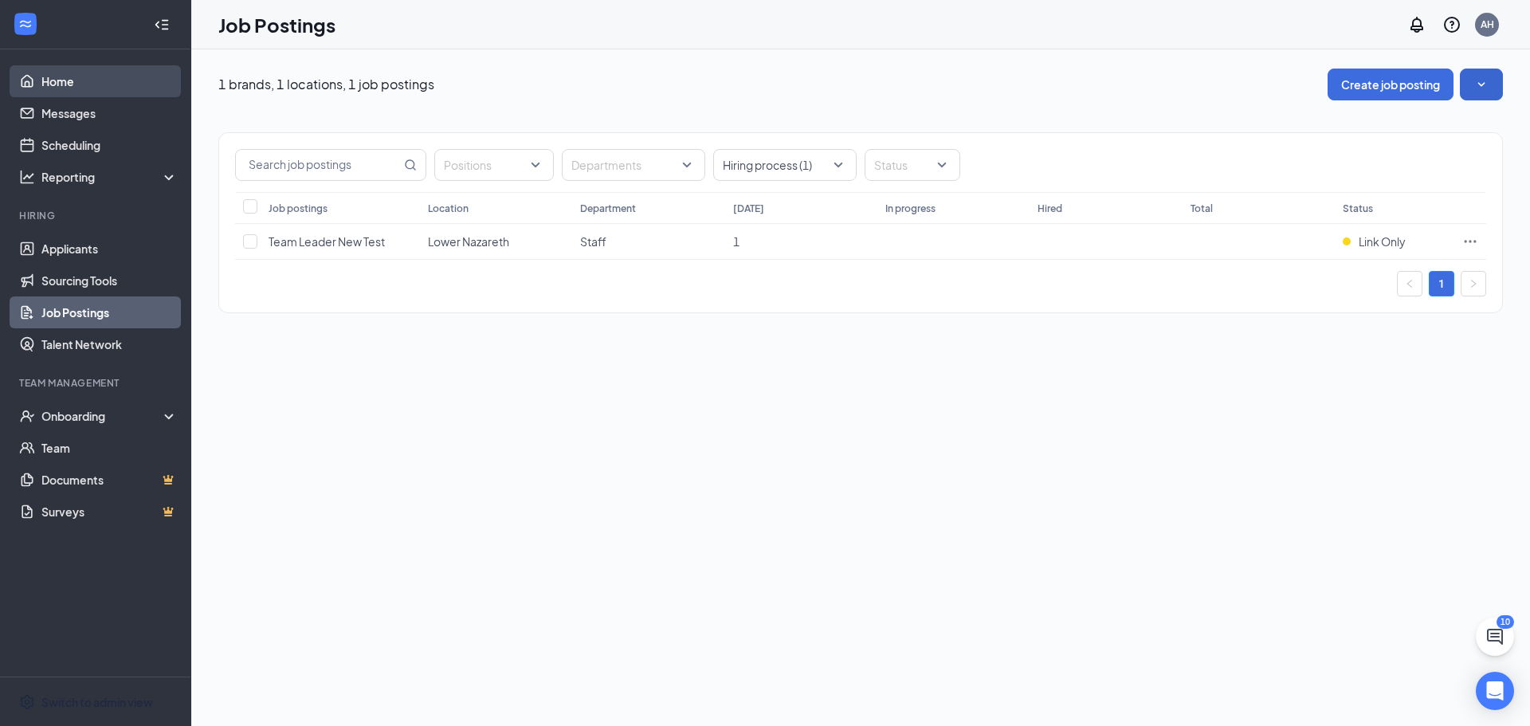
click at [52, 73] on link "Home" at bounding box center [109, 81] width 136 height 32
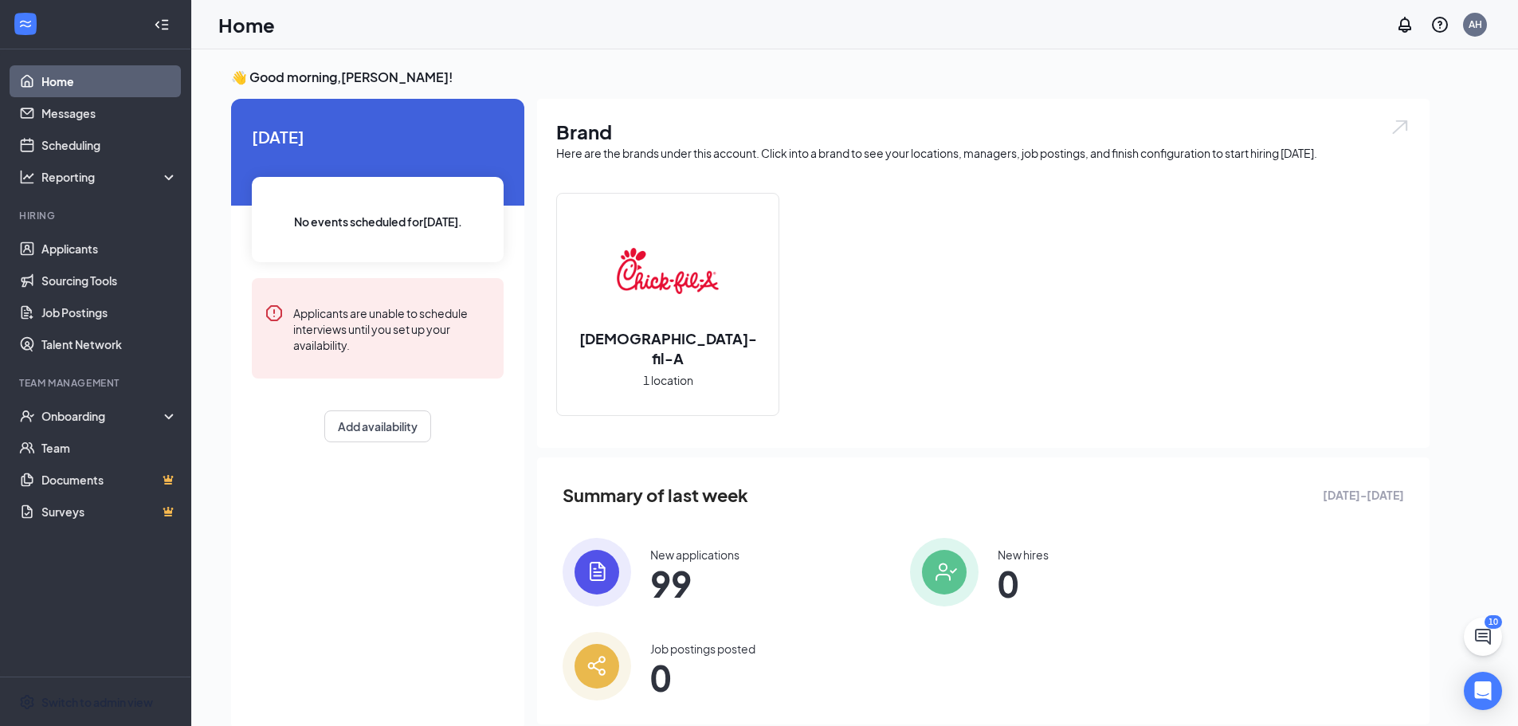
click at [746, 579] on div "New applications 99" at bounding box center [724, 572] width 322 height 69
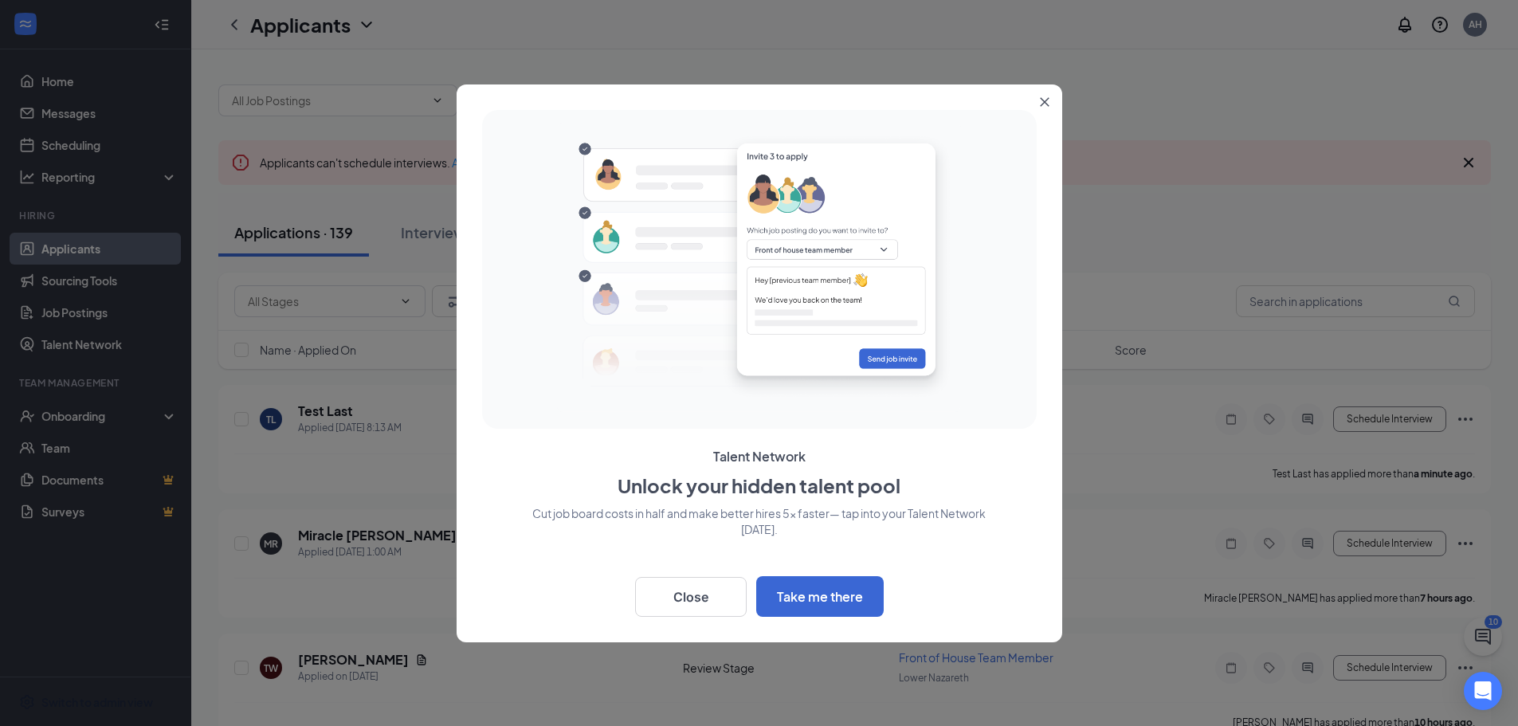
click at [1042, 102] on icon "Close" at bounding box center [1045, 102] width 10 height 10
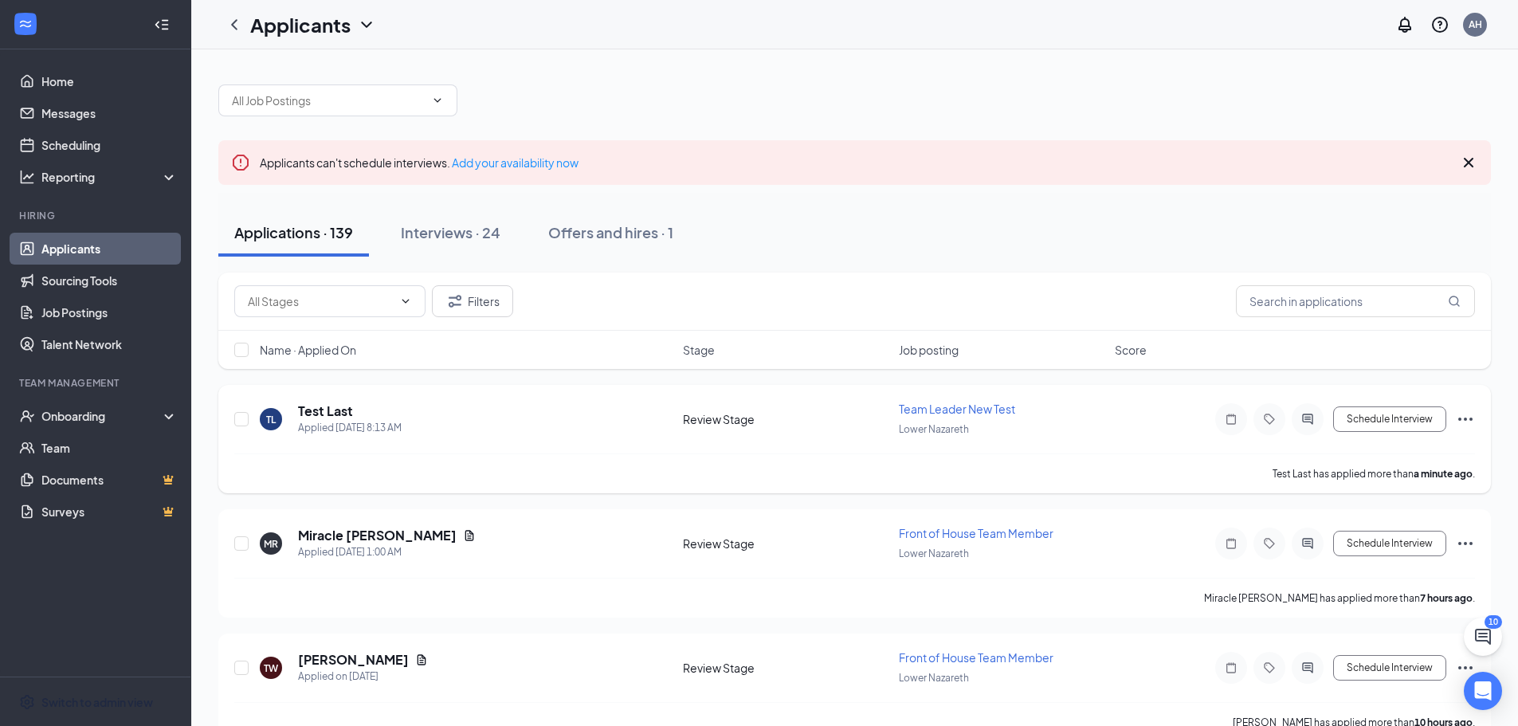
click at [480, 422] on div "TL Test Last Applied Today 8:13 AM" at bounding box center [467, 418] width 414 height 33
click at [1458, 418] on icon "Ellipses" at bounding box center [1465, 419] width 19 height 19
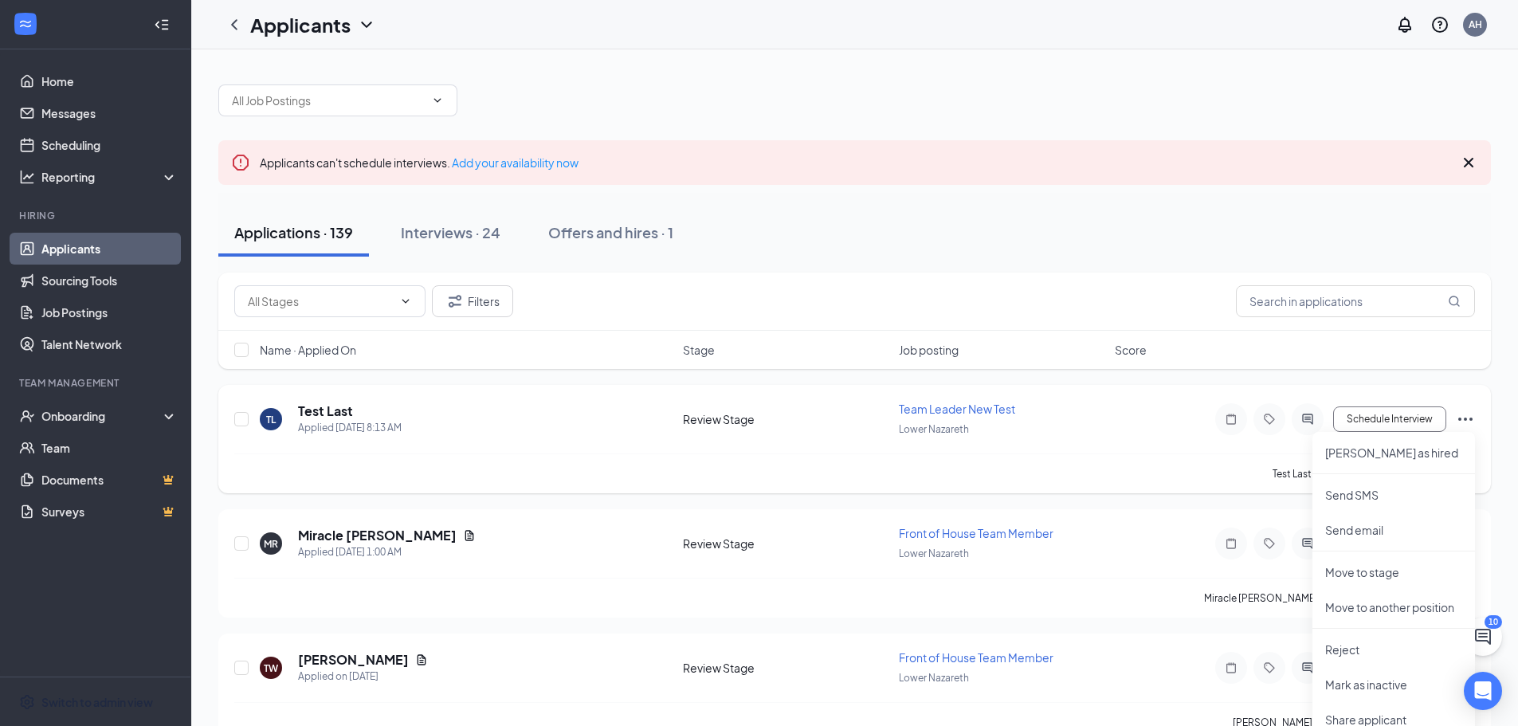
click at [1458, 418] on icon "Ellipses" at bounding box center [1465, 419] width 19 height 19
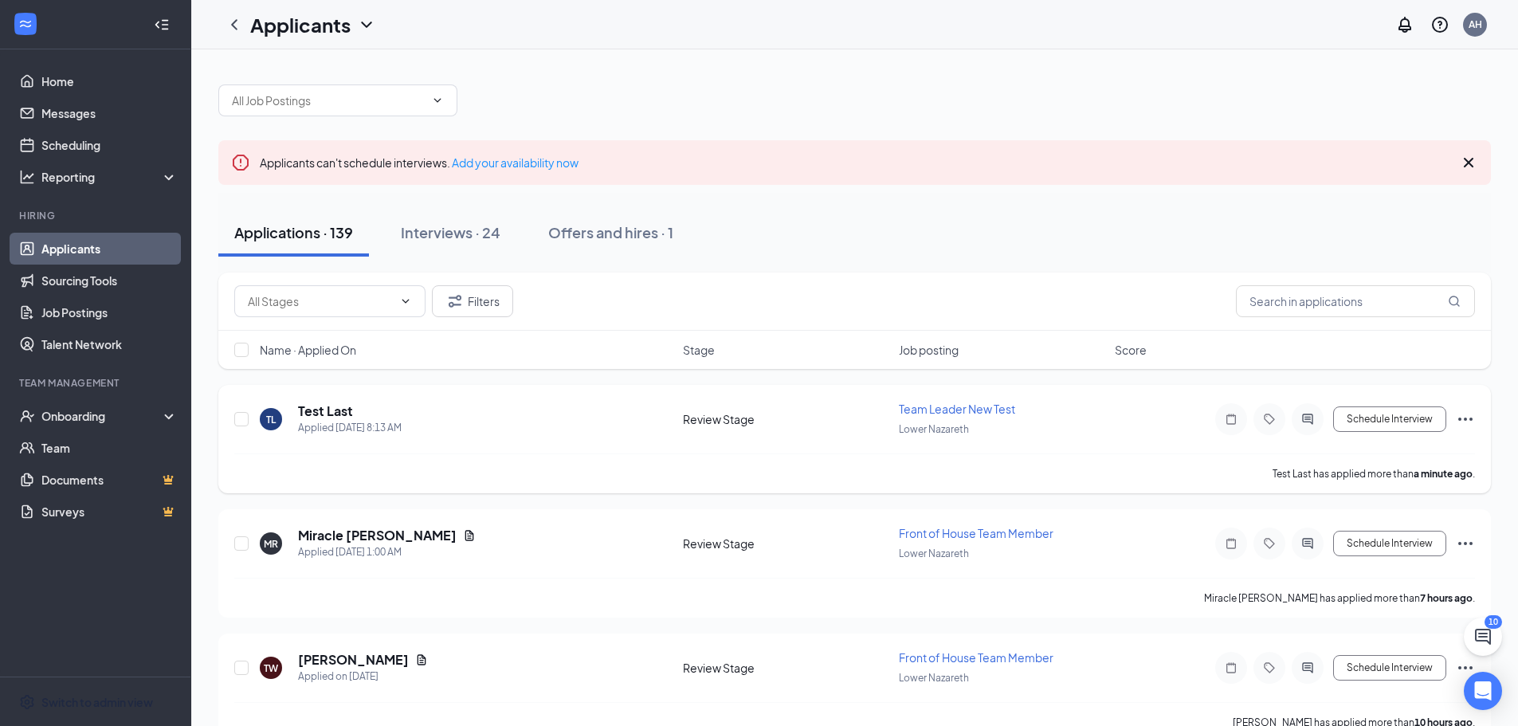
click at [1458, 418] on icon "Ellipses" at bounding box center [1465, 419] width 19 height 19
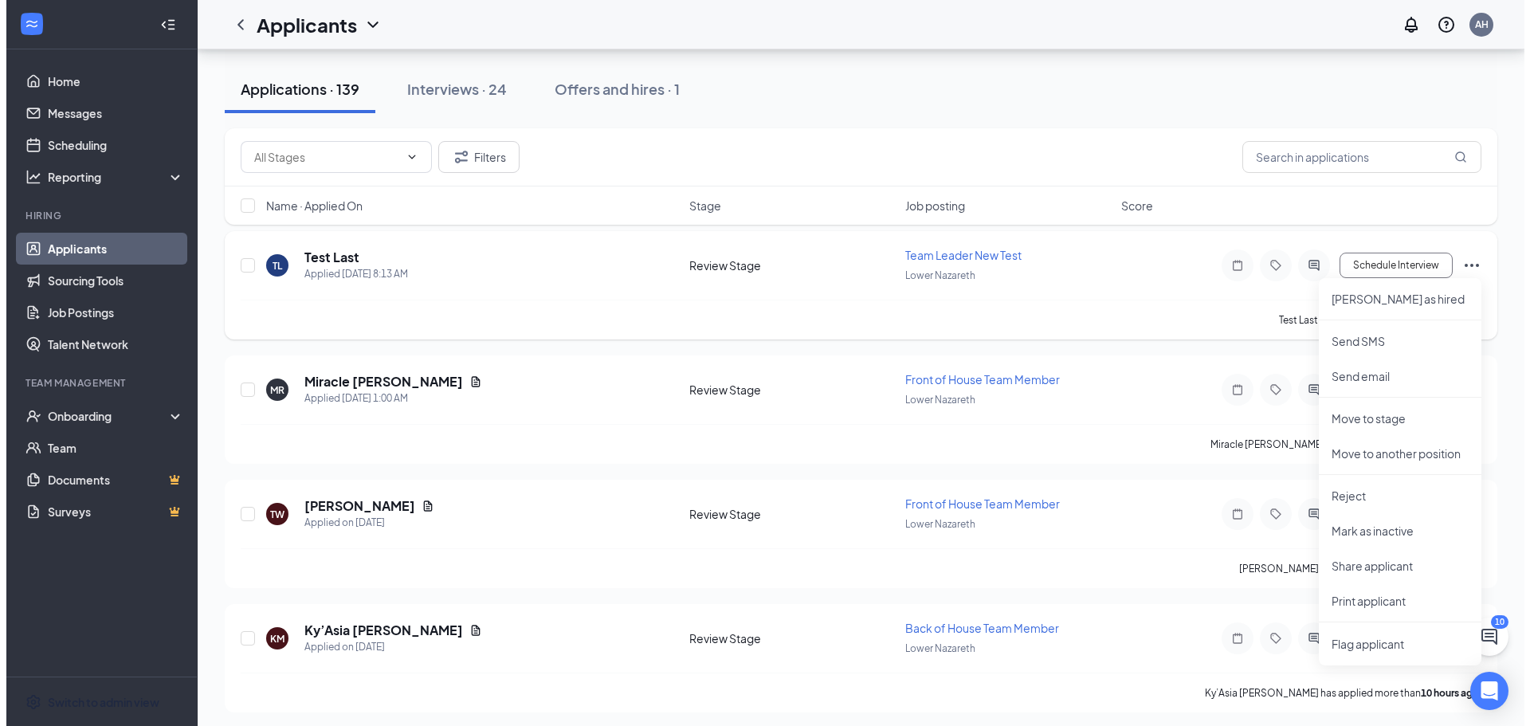
scroll to position [159, 0]
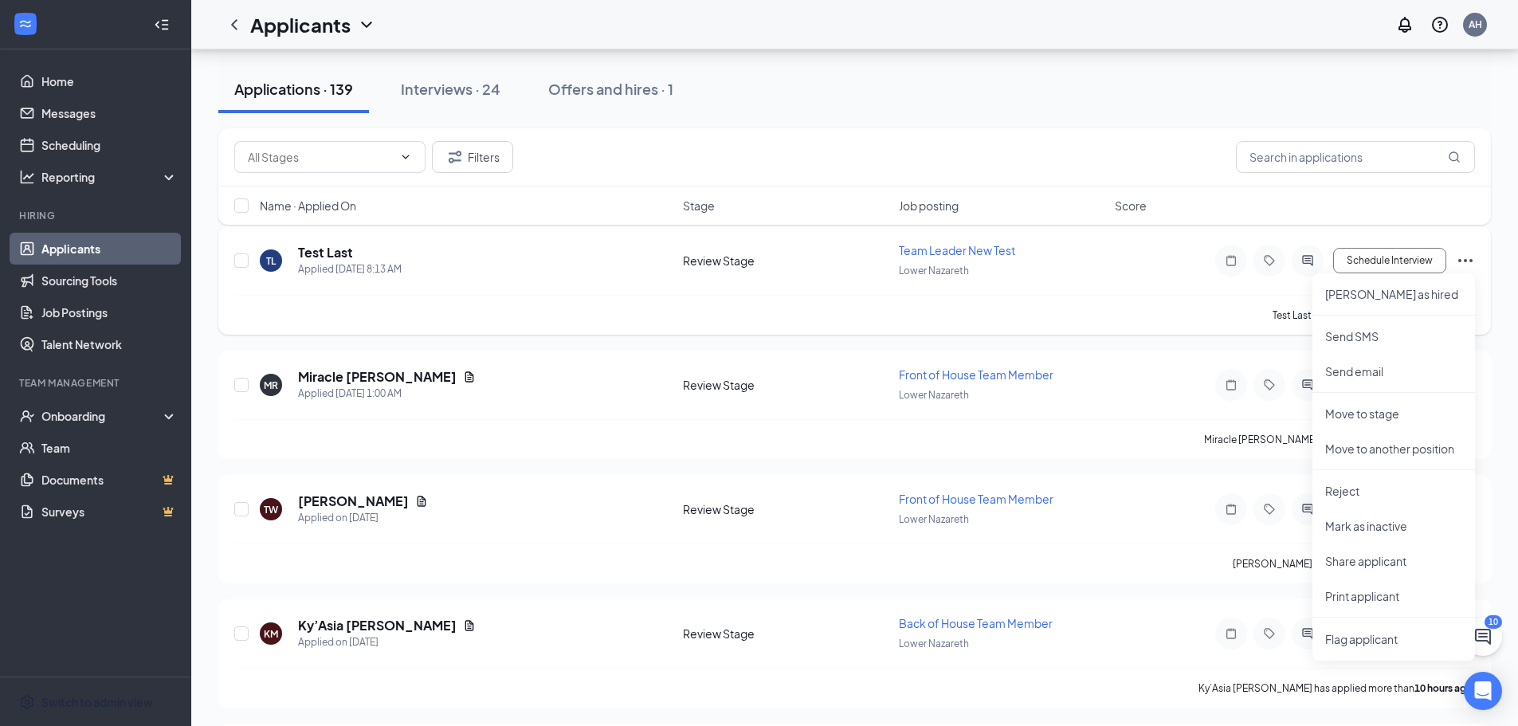
click at [488, 266] on div "TL Test Last Applied Today 8:13 AM" at bounding box center [467, 260] width 414 height 33
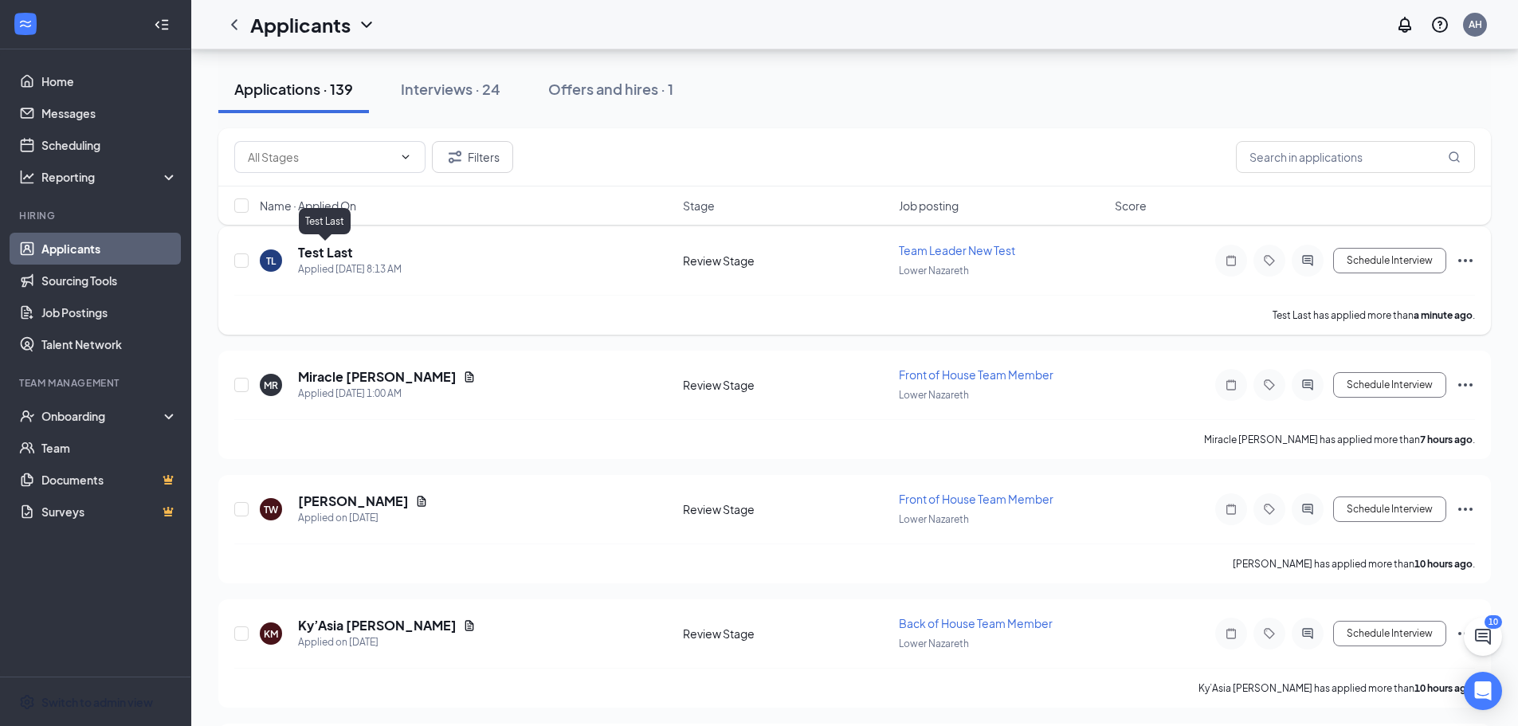
click at [320, 251] on h5 "Test Last" at bounding box center [325, 253] width 55 height 18
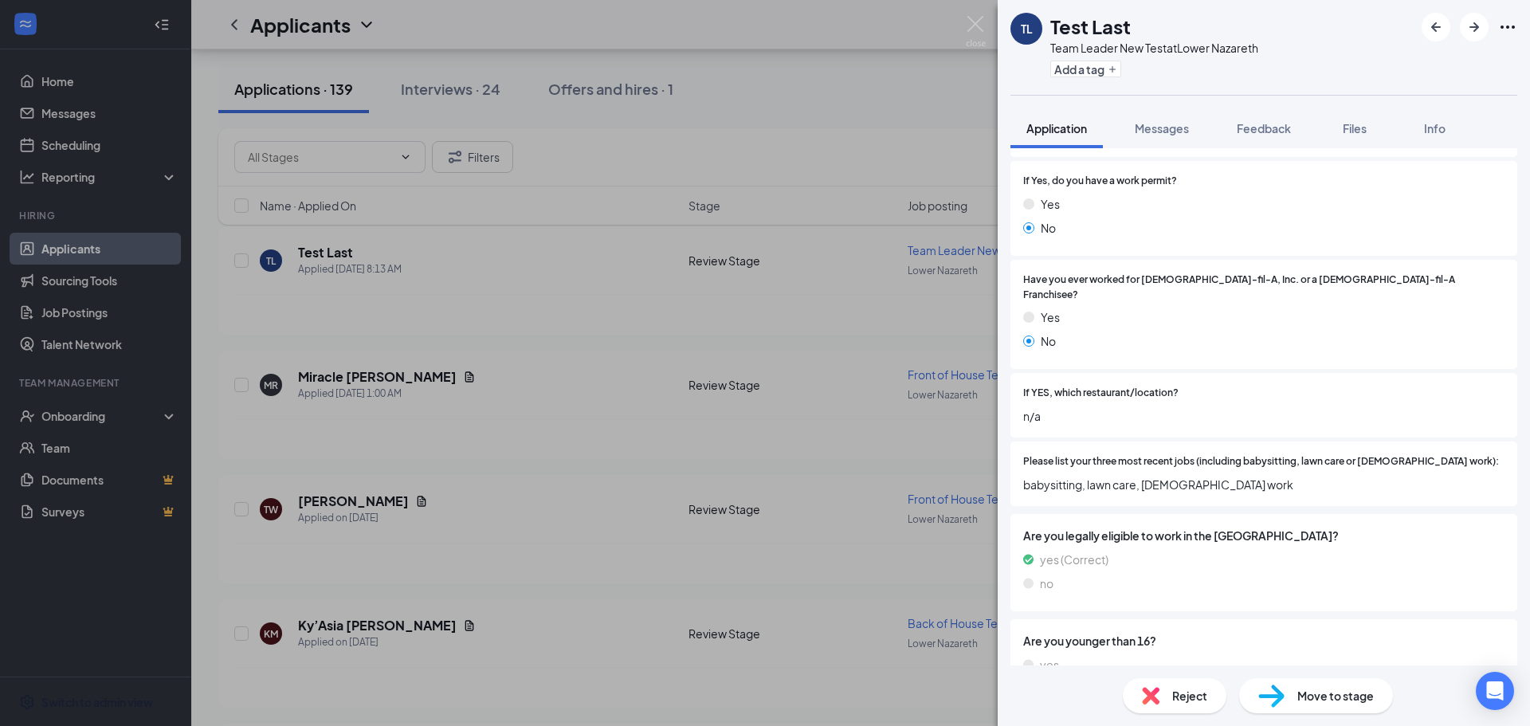
scroll to position [398, 0]
click at [1330, 701] on span "Move to stage" at bounding box center [1335, 696] width 77 height 18
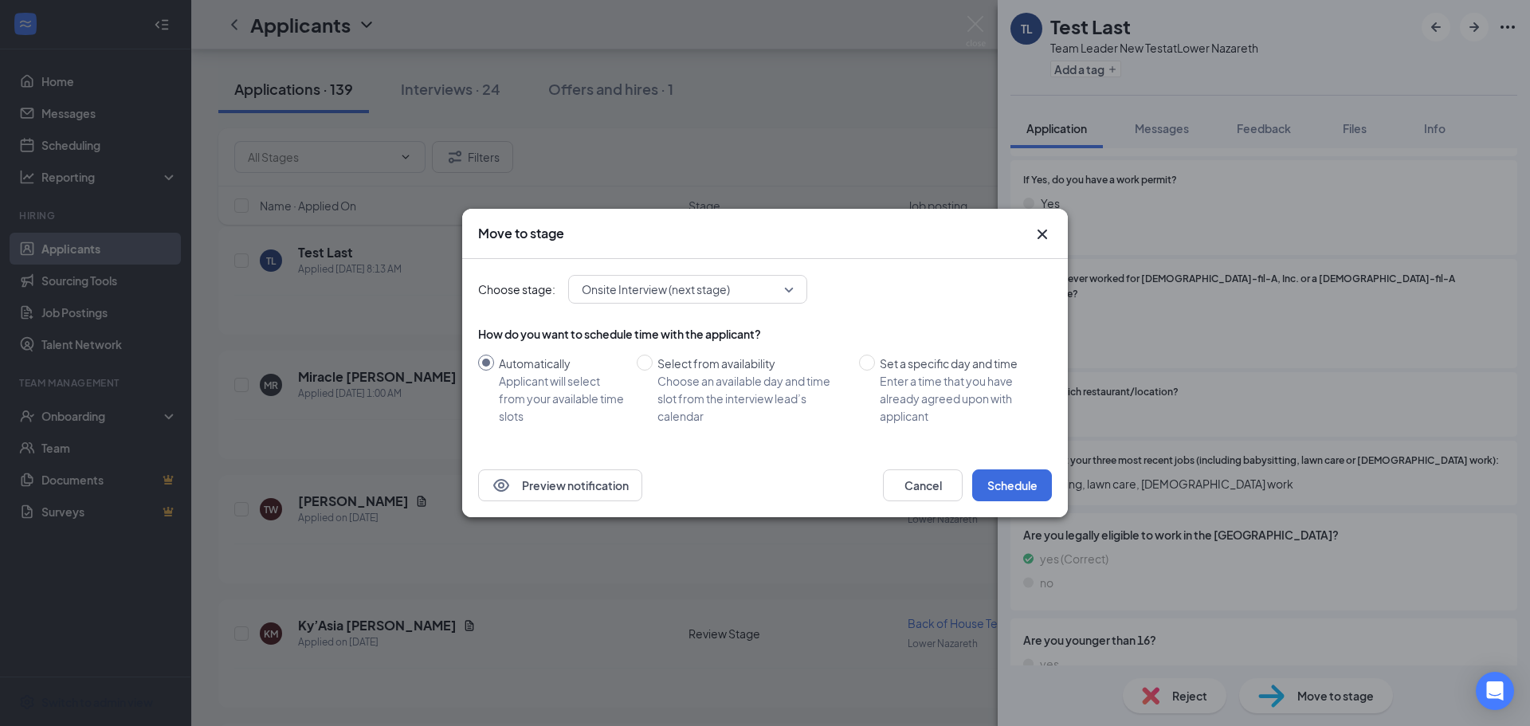
click at [753, 337] on div "How do you want to schedule time with the applicant?" at bounding box center [765, 334] width 574 height 16
click at [766, 278] on div "Onsite Interview (next stage)" at bounding box center [687, 289] width 239 height 29
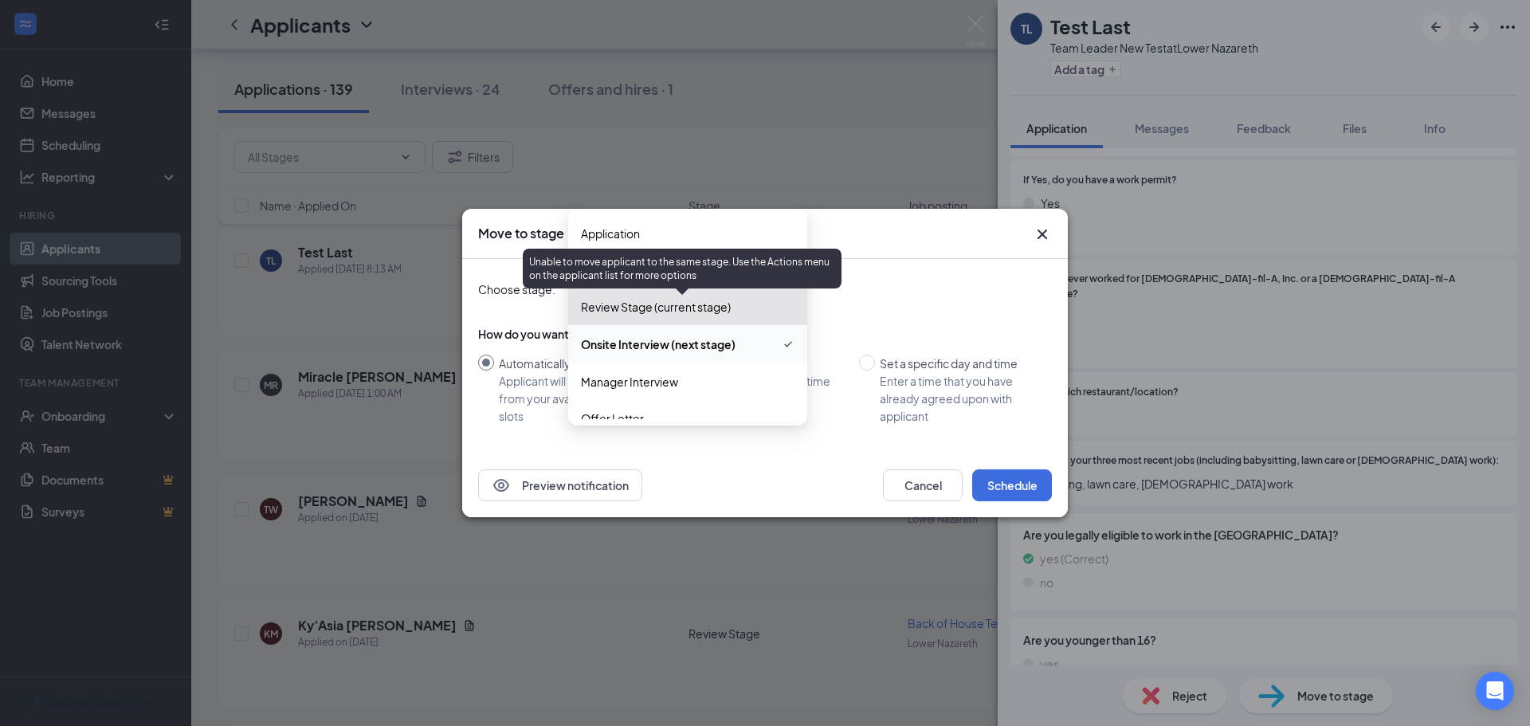
click at [655, 310] on span "Review Stage (current stage)" at bounding box center [656, 307] width 150 height 18
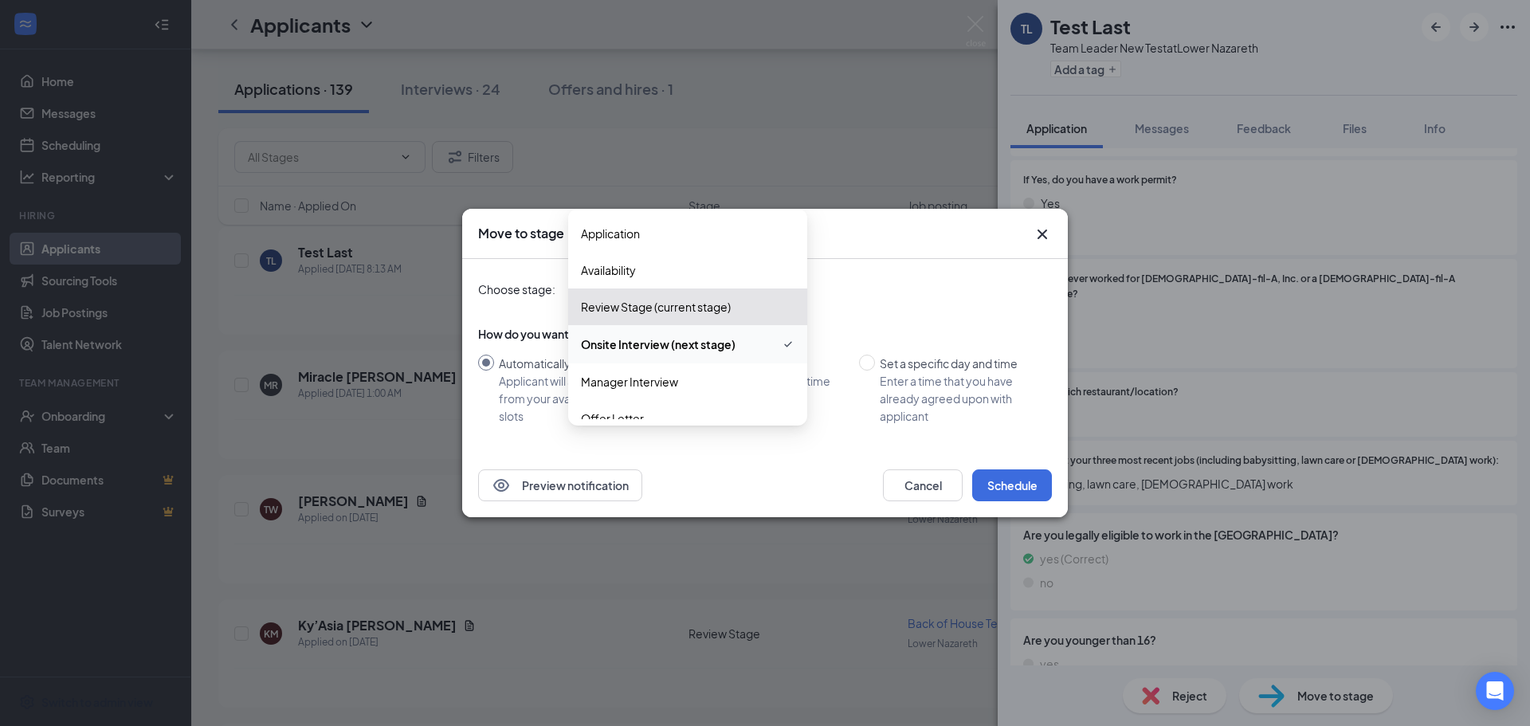
click at [673, 310] on span "Review Stage (current stage)" at bounding box center [656, 307] width 150 height 18
click at [950, 307] on div "Choose stage: Onsite Interview (next stage) 4070991 4070992 4070995 Application…" at bounding box center [765, 356] width 574 height 194
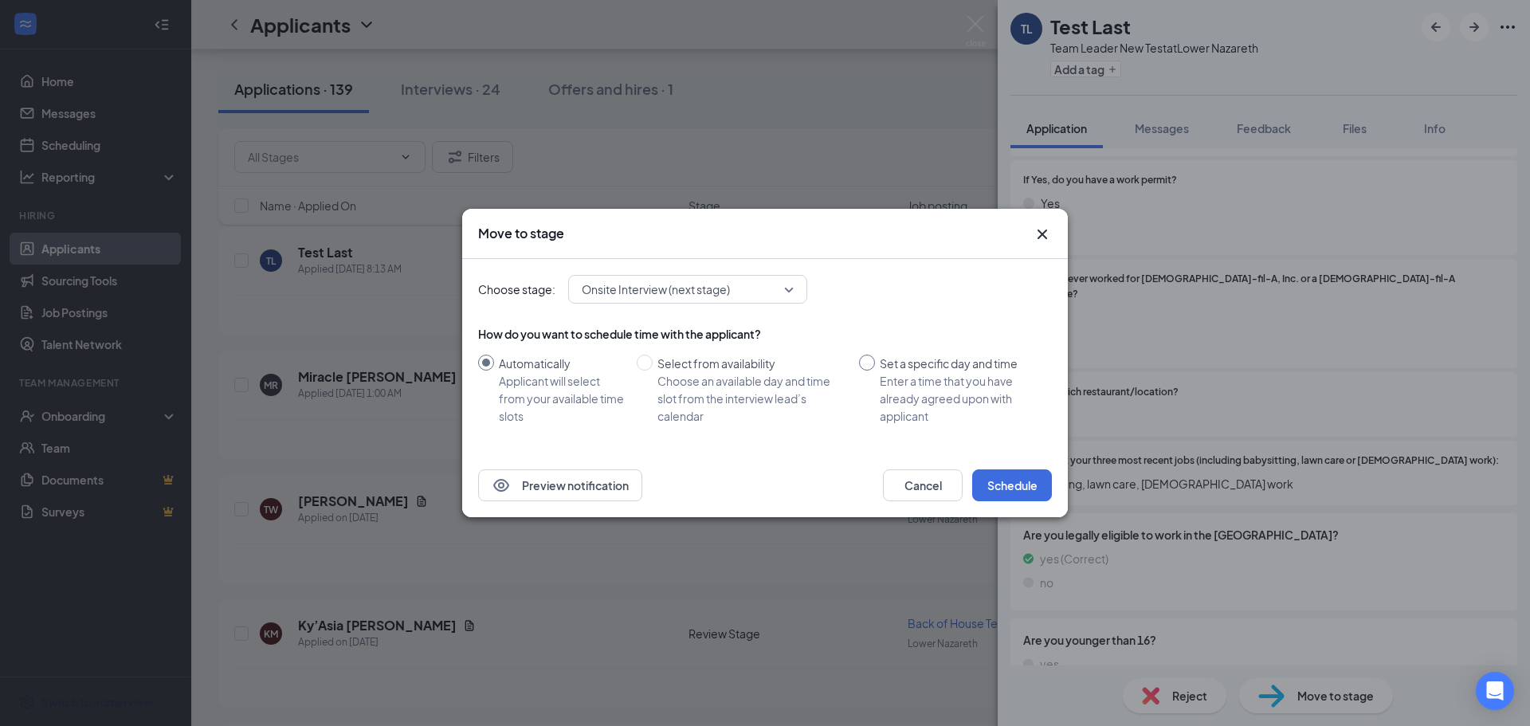
click at [880, 358] on div "Set a specific day and time" at bounding box center [959, 364] width 159 height 18
click at [875, 358] on input "Set a specific day and time Enter a time that you have already agreed upon with…" at bounding box center [867, 363] width 16 height 16
radio input "true"
radio input "false"
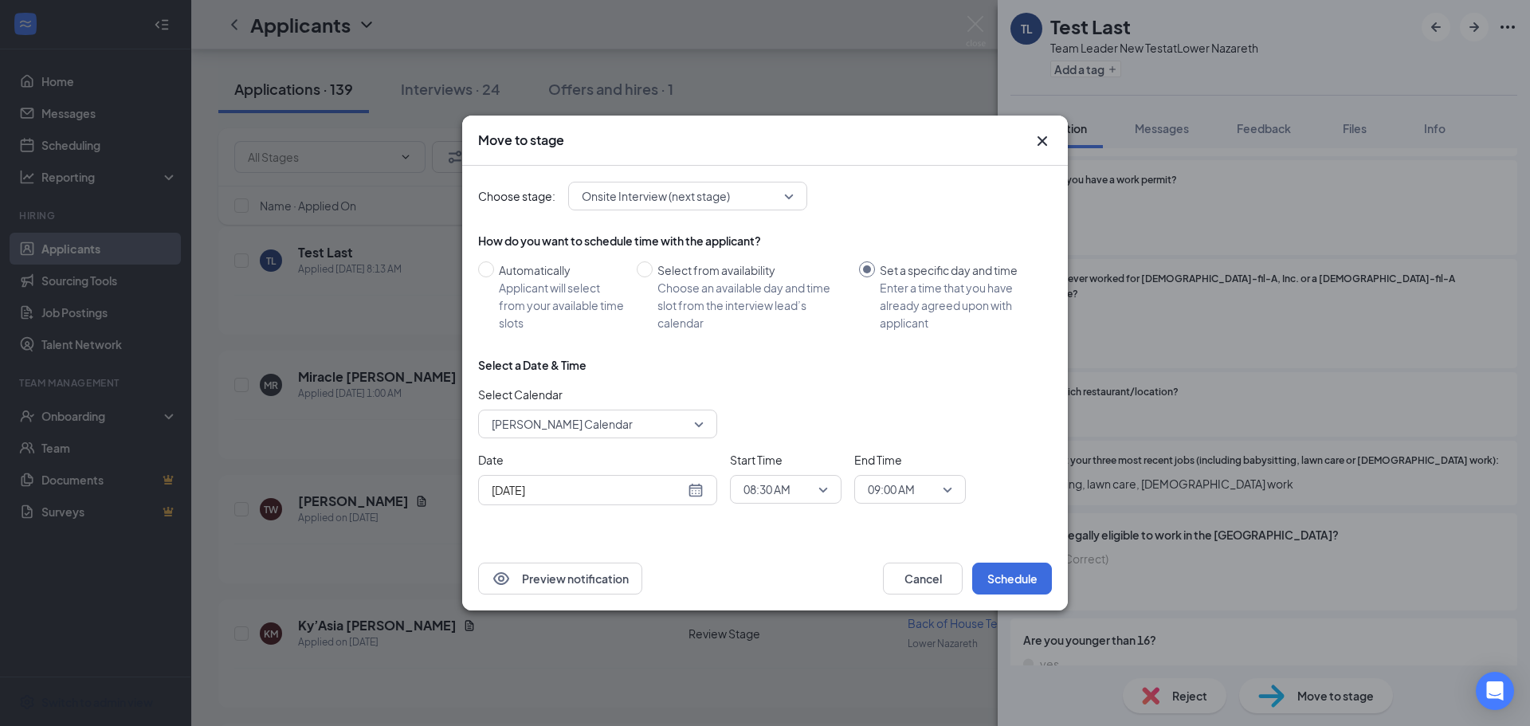
click at [612, 422] on span "Anthony Hudson's Calendar" at bounding box center [562, 424] width 141 height 24
click at [620, 420] on span "Anthony Hudson's Calendar" at bounding box center [562, 424] width 141 height 24
click at [670, 435] on span "Anthony Hudson's Calendar" at bounding box center [591, 424] width 198 height 24
click at [1011, 574] on button "Schedule" at bounding box center [1012, 579] width 80 height 32
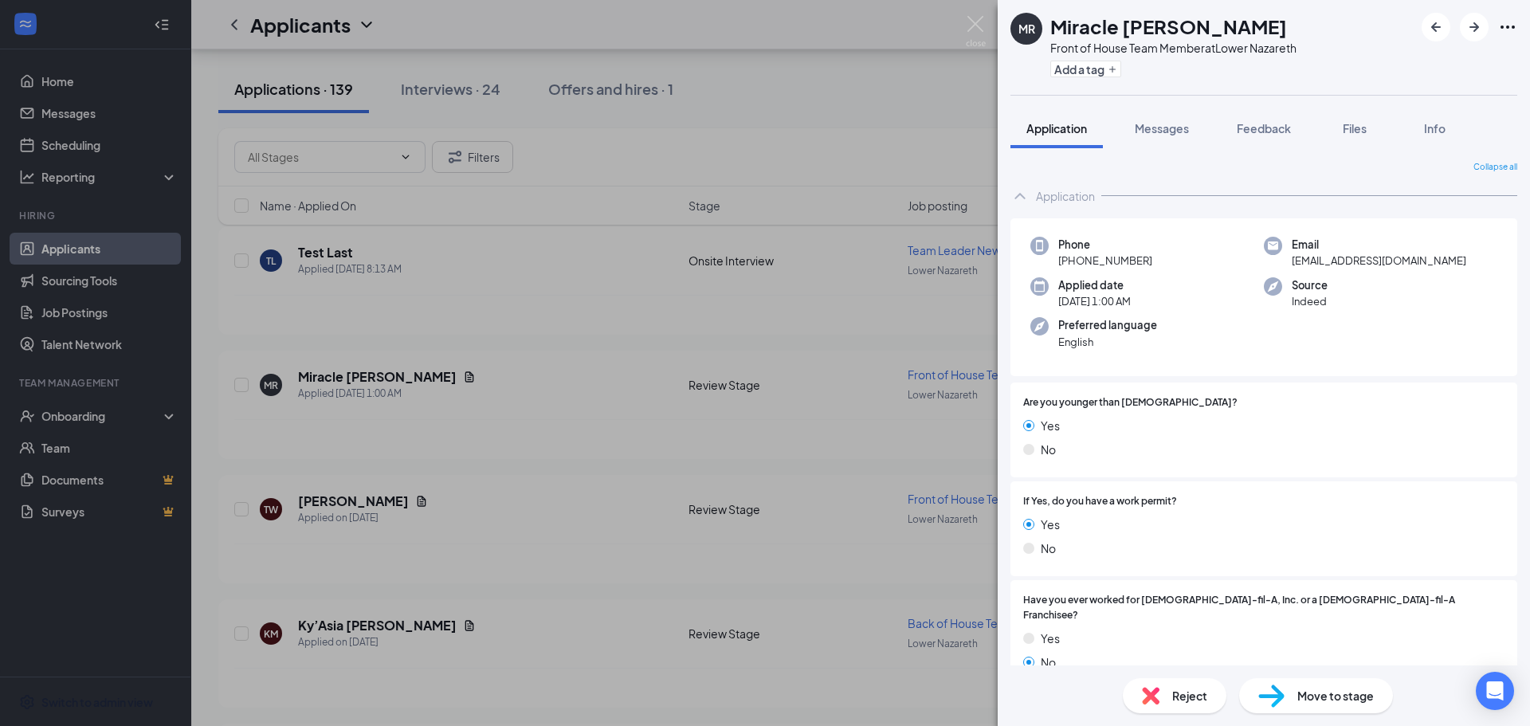
click at [796, 77] on div "MR Miracle Reddick Front of House Team Member at Lower Nazareth Add a tag Appli…" at bounding box center [765, 363] width 1530 height 726
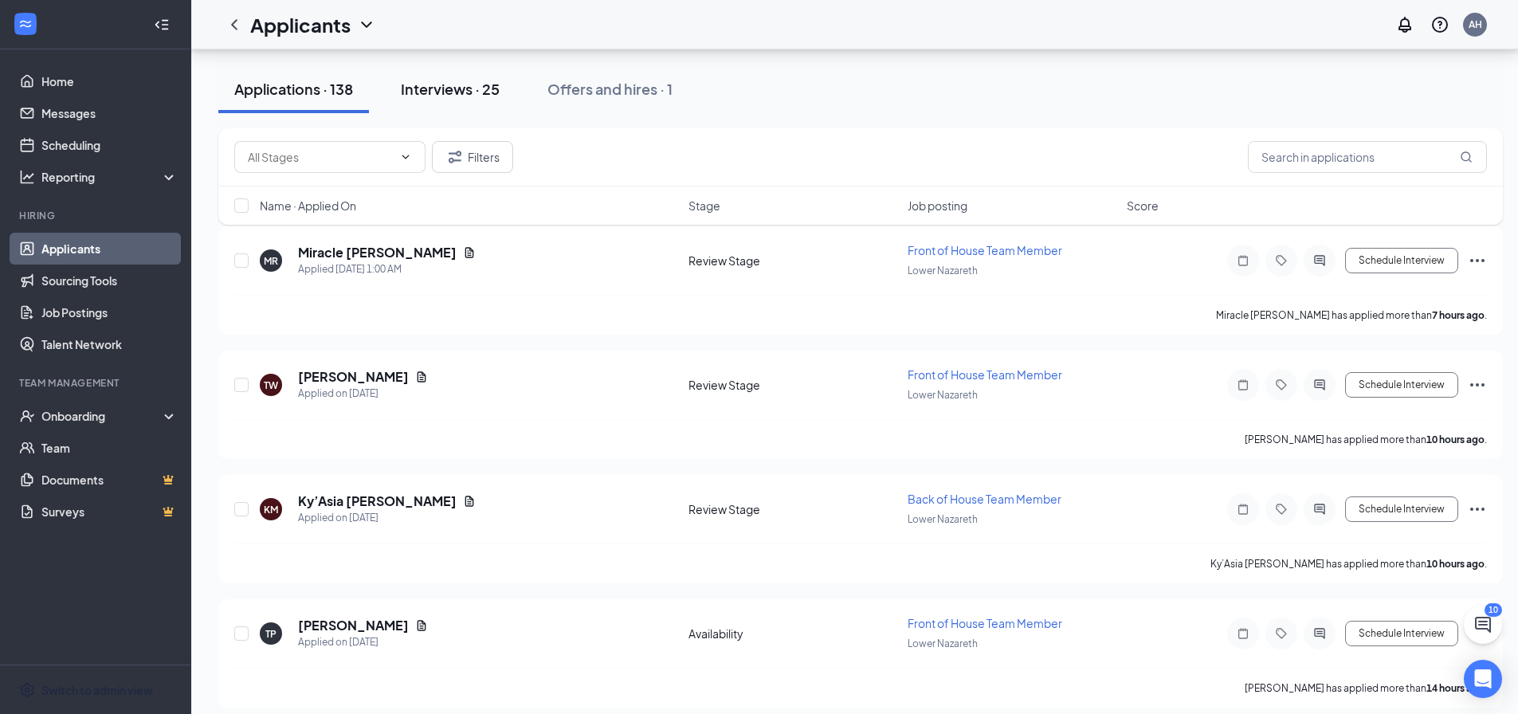
click at [470, 93] on div "Interviews · 25" at bounding box center [450, 89] width 99 height 20
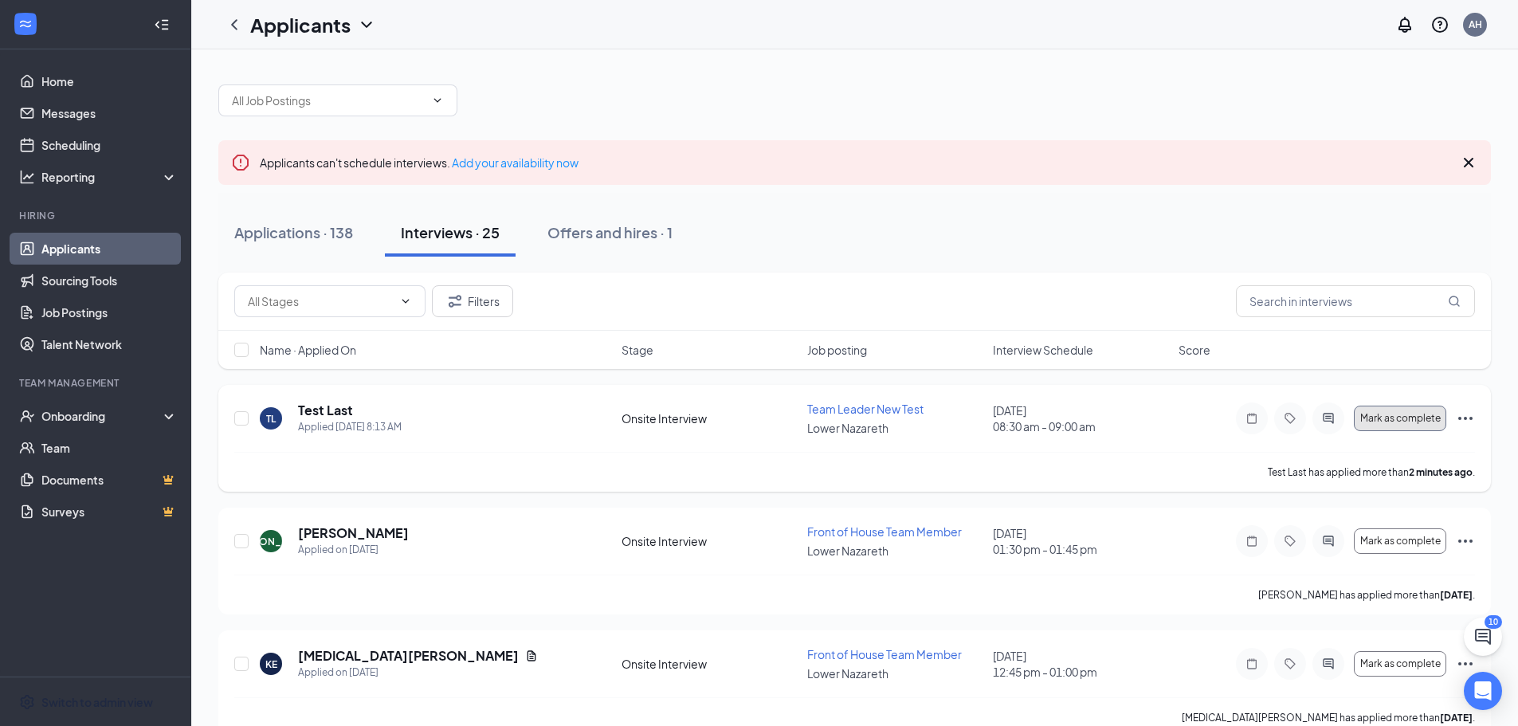
click at [1428, 414] on span "Mark as complete" at bounding box center [1400, 418] width 80 height 11
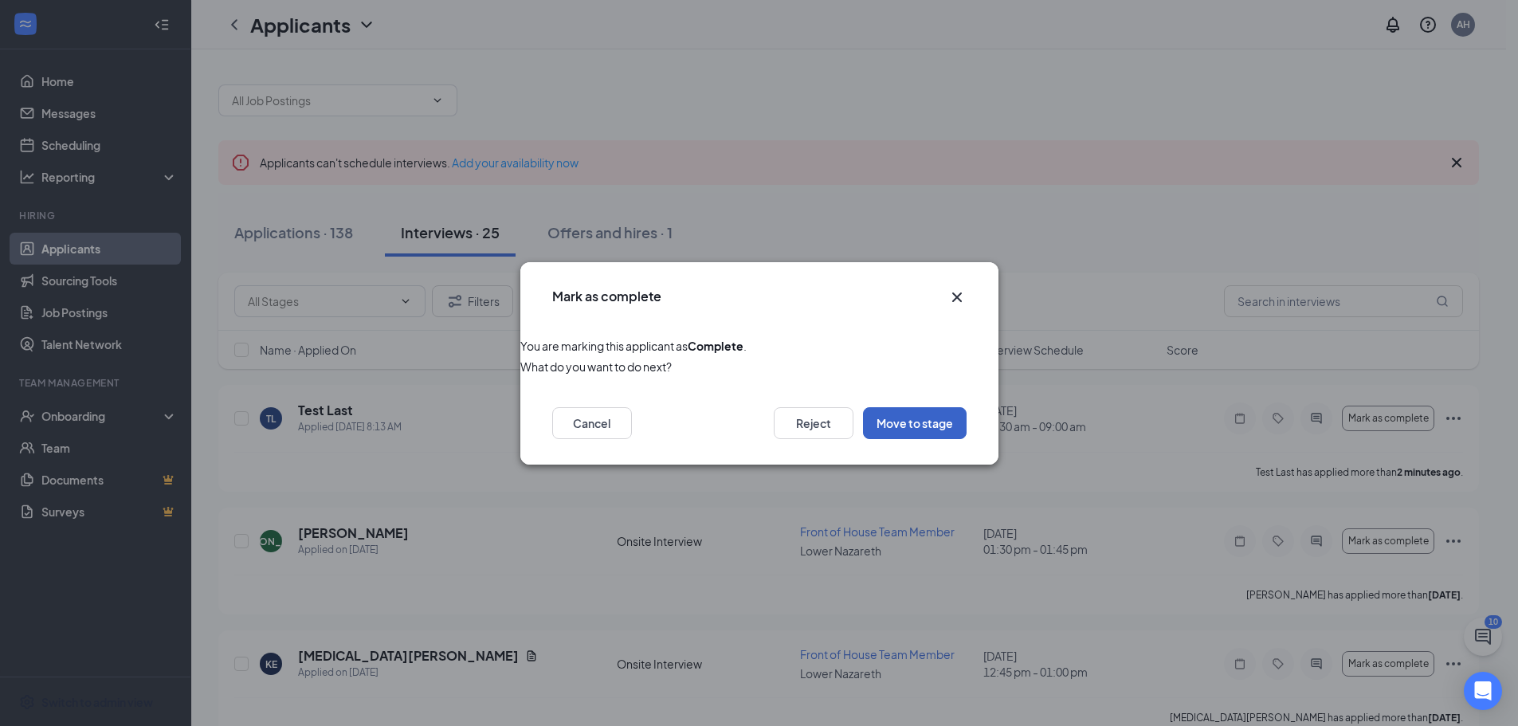
click at [948, 424] on button "Move to stage" at bounding box center [915, 423] width 104 height 32
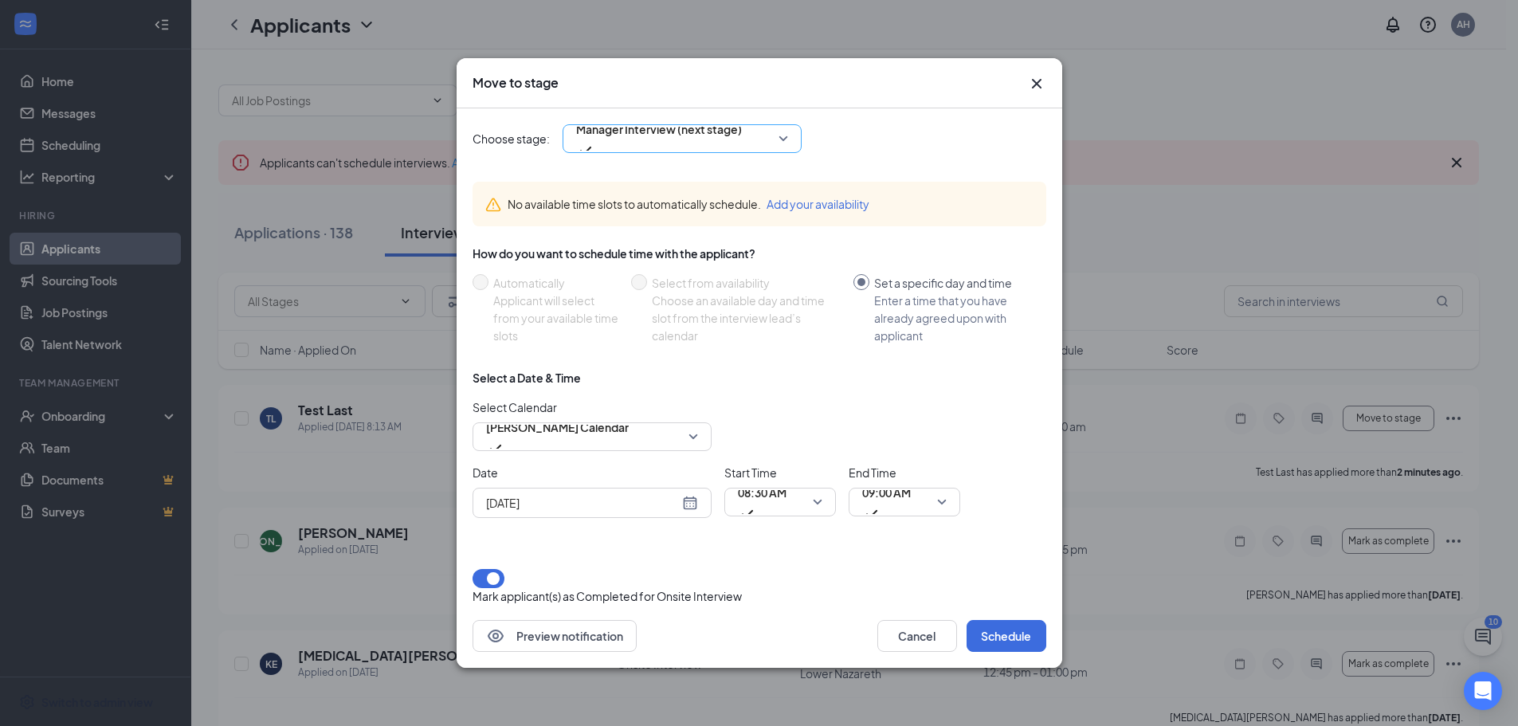
click at [791, 143] on div "Manager Interview (next stage)" at bounding box center [682, 138] width 239 height 29
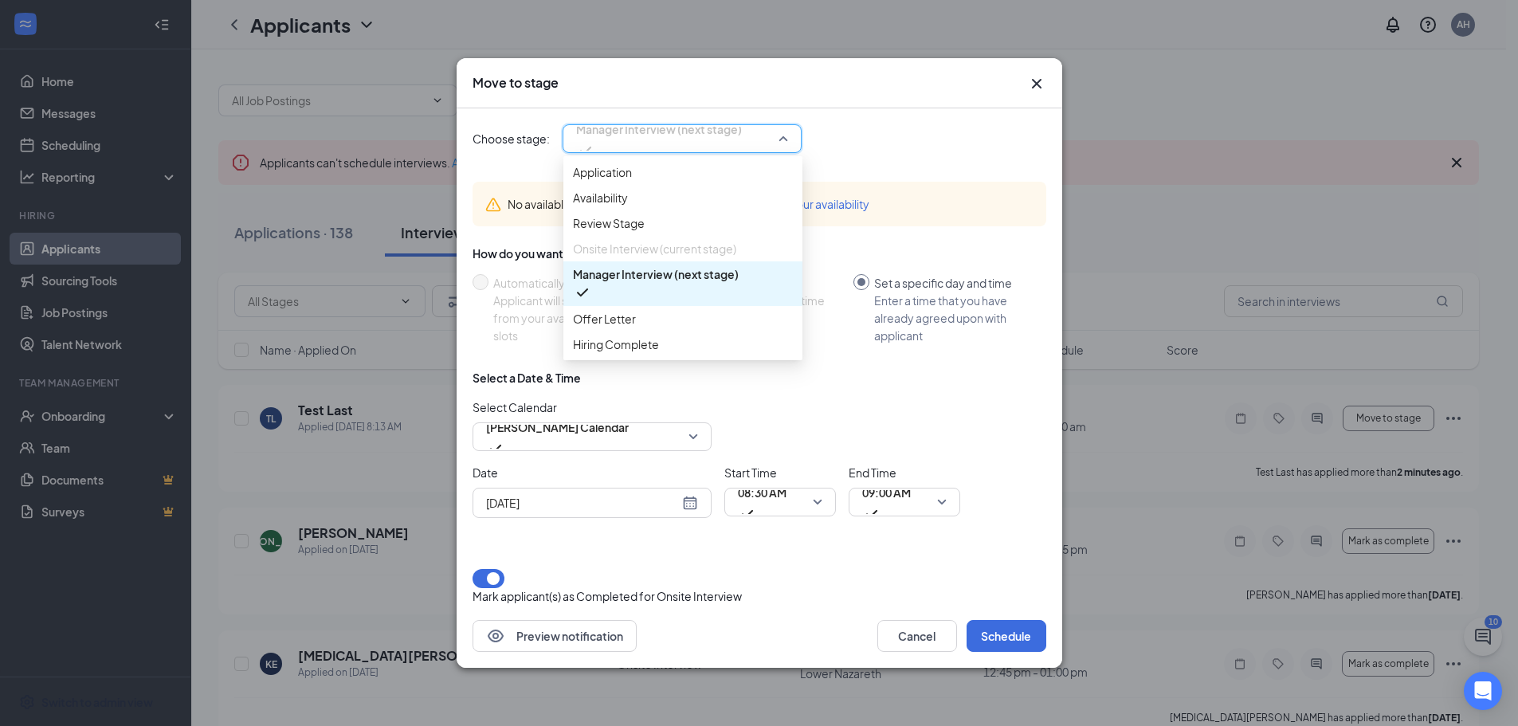
click at [909, 167] on div "Choose stage: Manager Interview (next stage) 4070992 4070995 4070994 Applicatio…" at bounding box center [760, 364] width 574 height 512
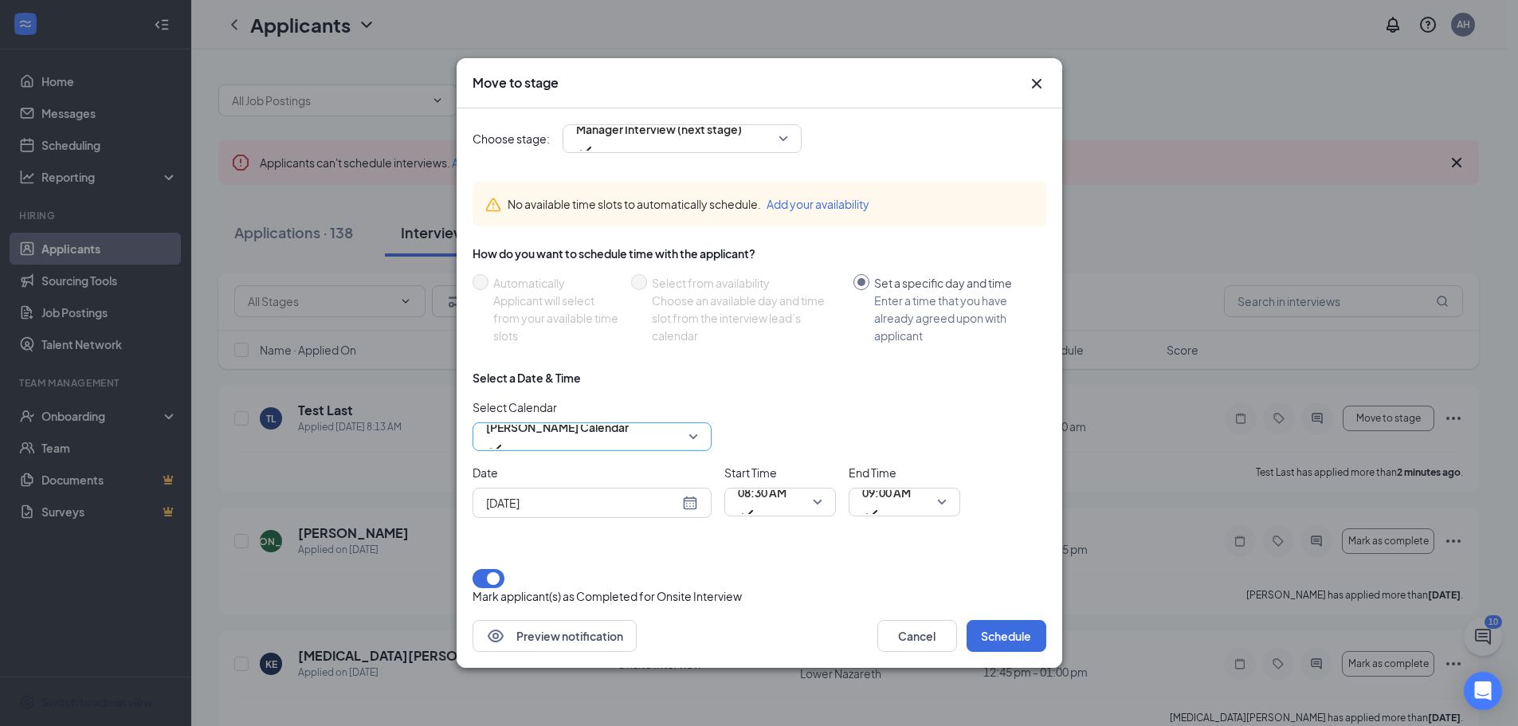
click at [705, 427] on div "Anthony Hudson's Calendar" at bounding box center [592, 436] width 239 height 29
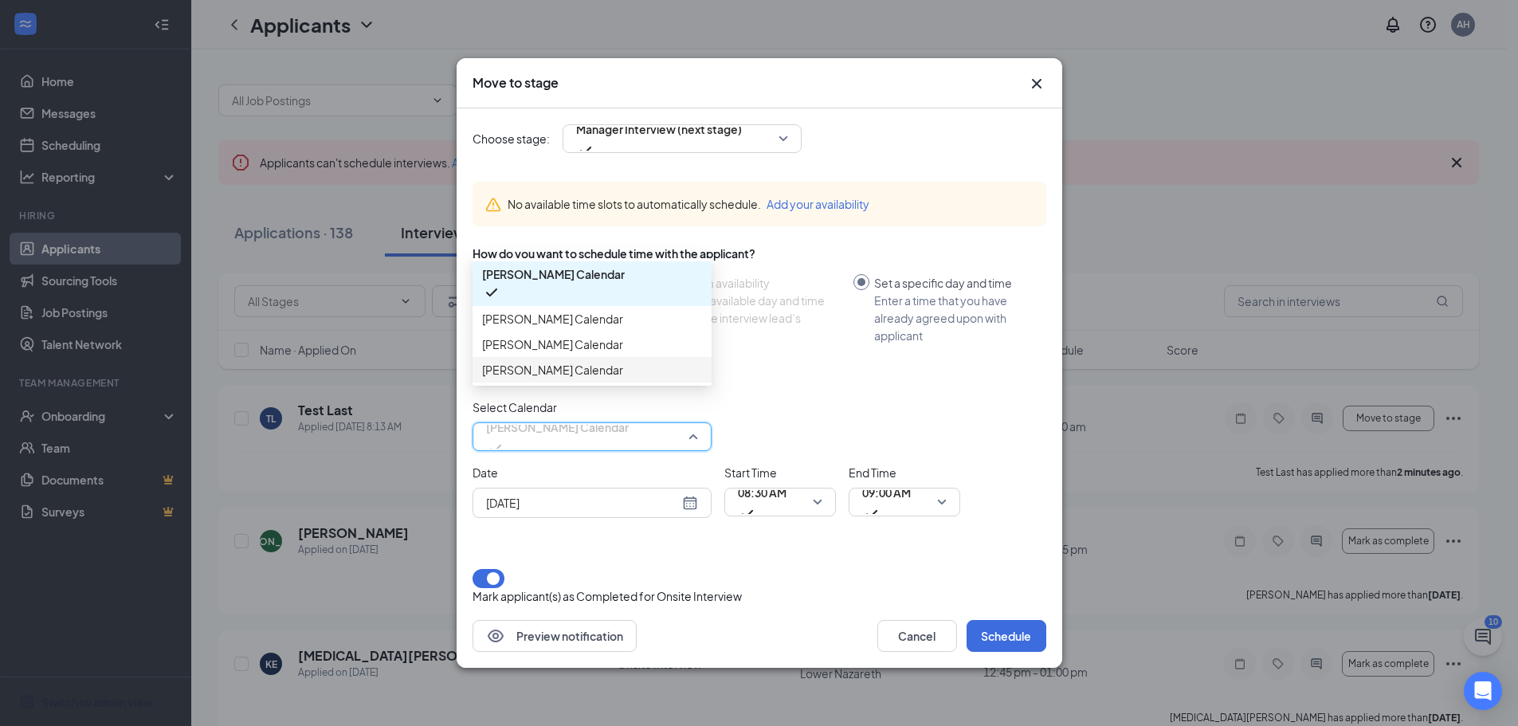
drag, startPoint x: 785, startPoint y: 406, endPoint x: 764, endPoint y: 387, distance: 28.7
click at [785, 406] on div "Select Calendar Anthony Hudson's Calendar 211633 189863 Anthony Hudson's Calend…" at bounding box center [760, 424] width 574 height 53
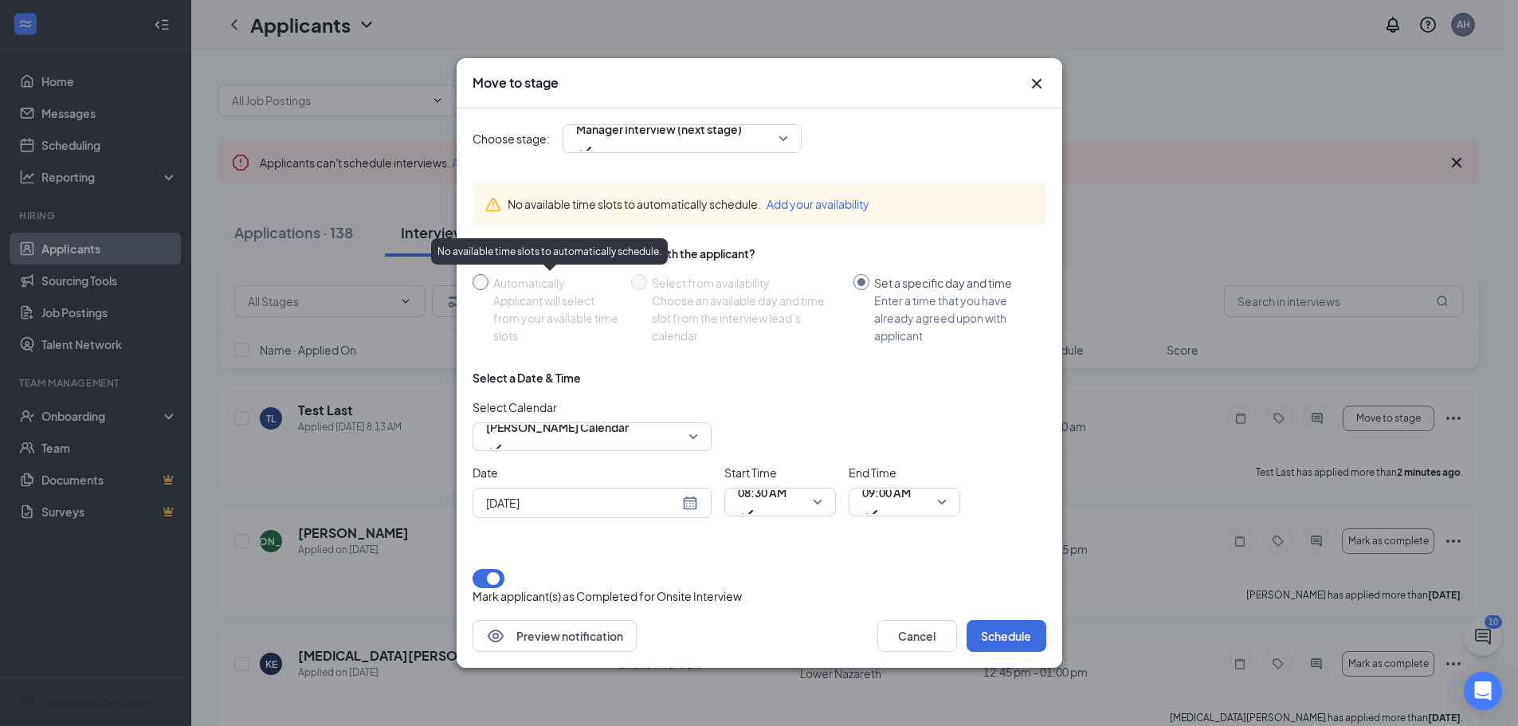
click at [490, 286] on span "Automatically Applicant will select from your available time slots" at bounding box center [557, 309] width 136 height 70
click at [629, 434] on span "Anthony Hudson's Calendar" at bounding box center [557, 436] width 143 height 43
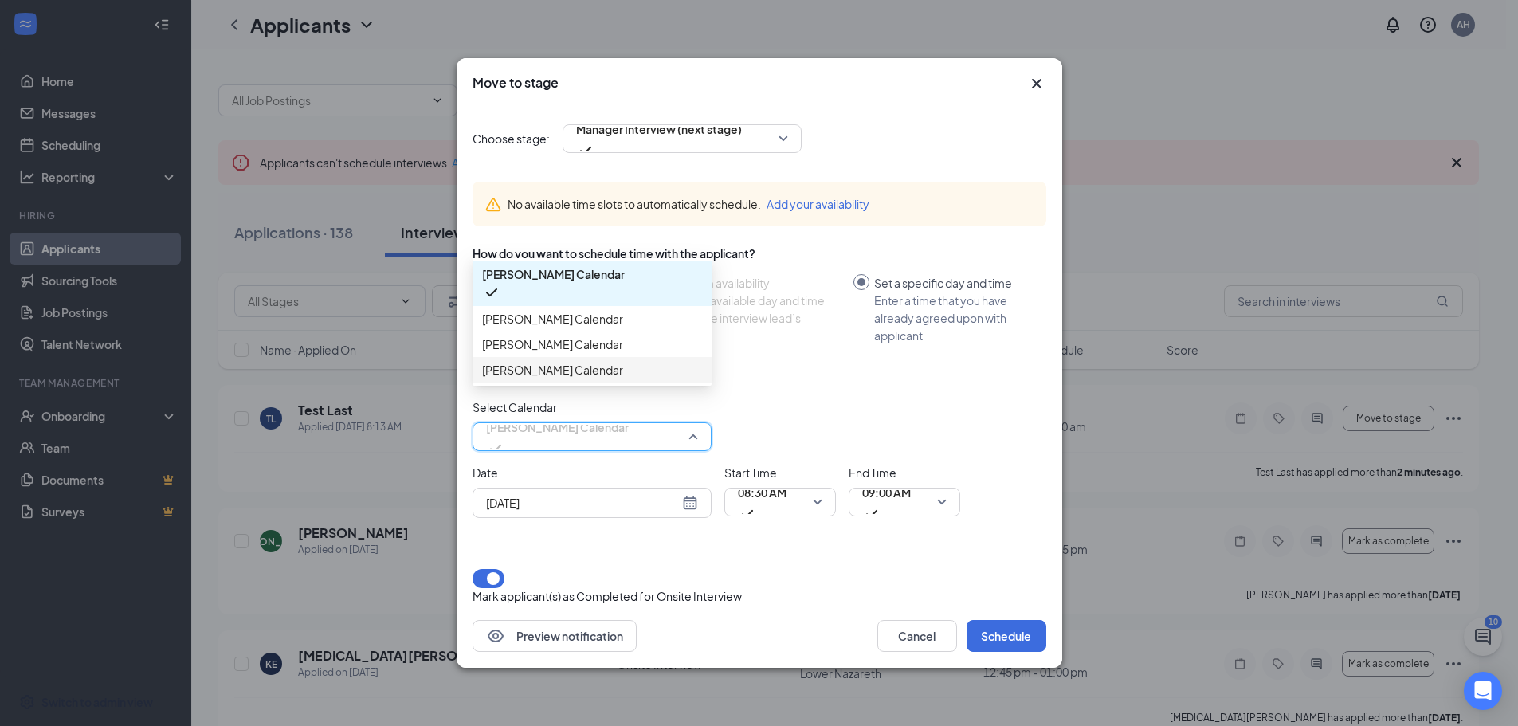
click at [546, 379] on span "Katie Hudson's Calendar" at bounding box center [552, 370] width 141 height 18
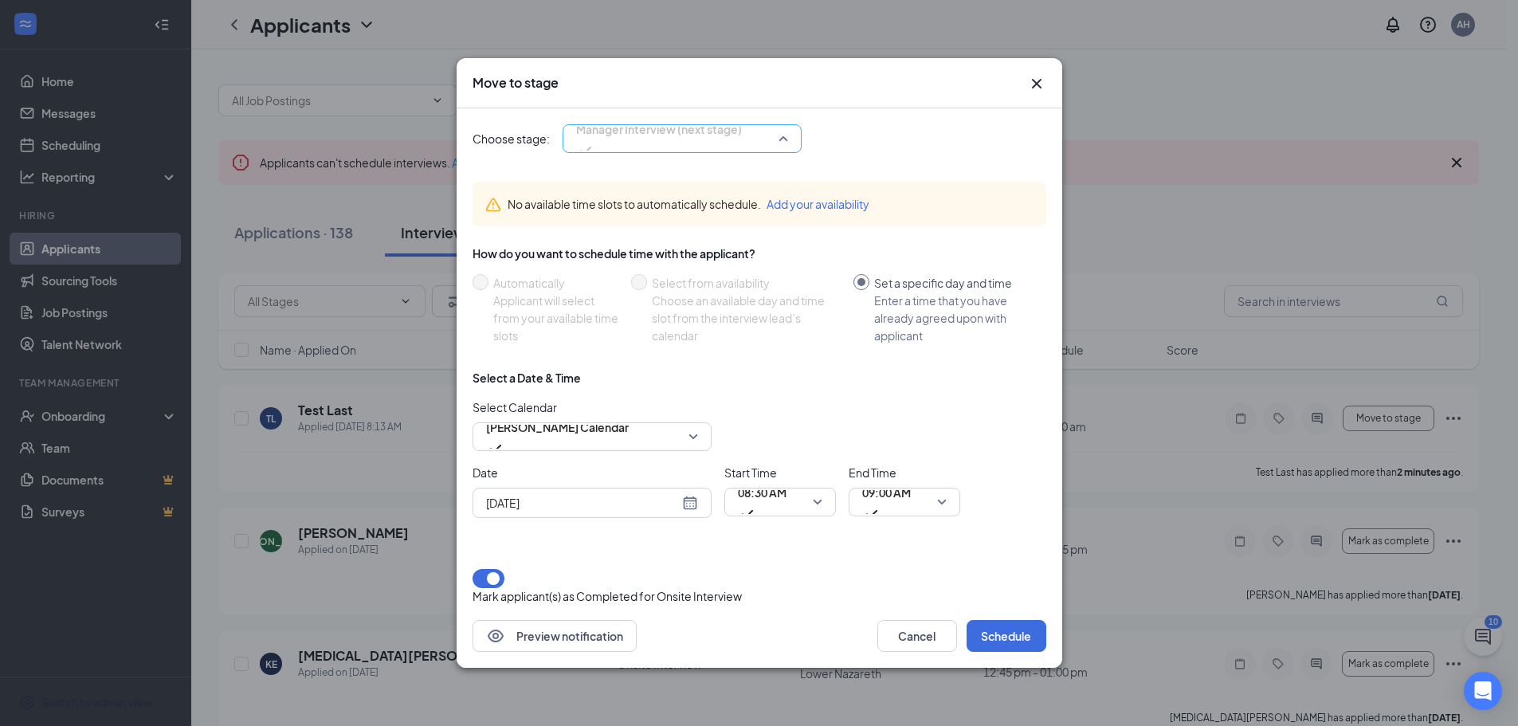
click at [732, 132] on span "Manager Interview (next stage)" at bounding box center [659, 129] width 166 height 24
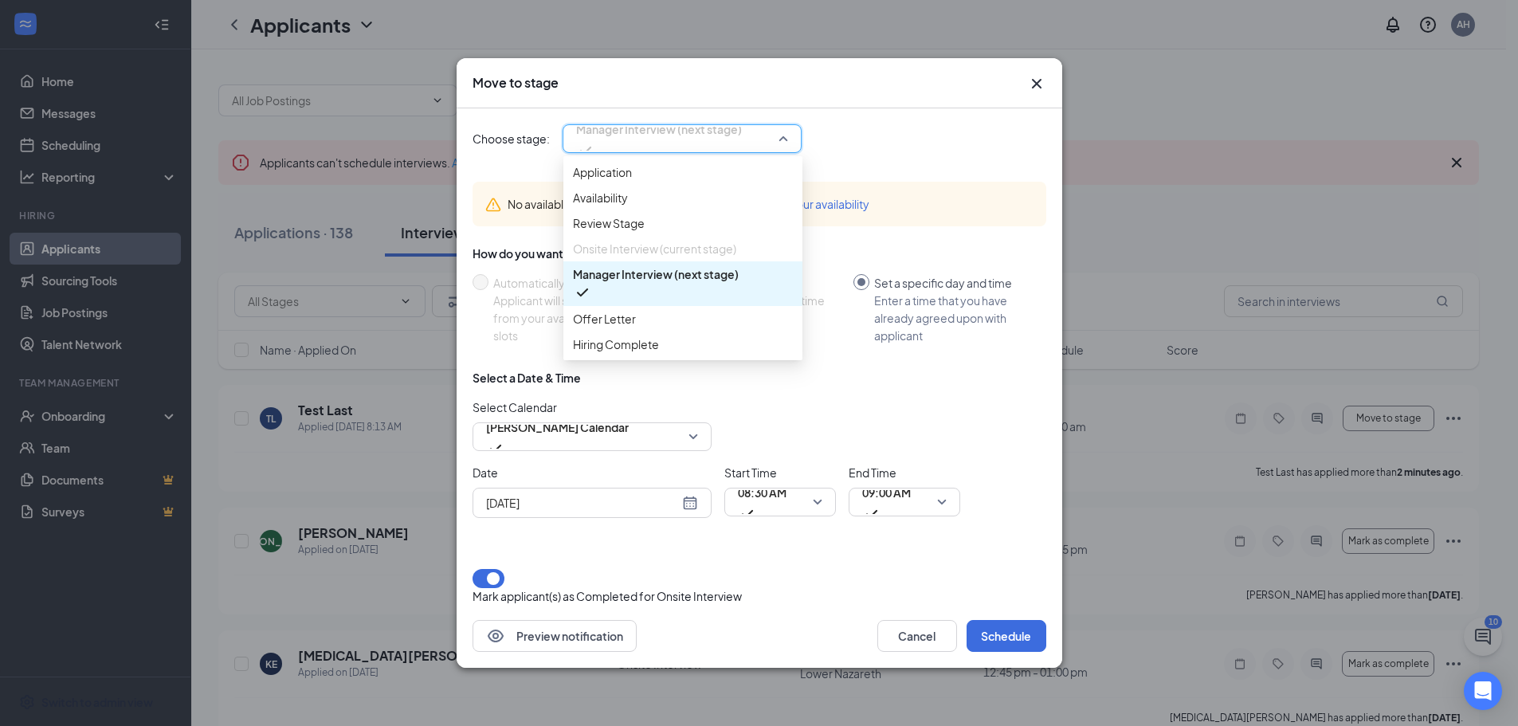
click at [970, 115] on div "Choose stage: Manager Interview (next stage) 4070992 4070995 4070994 Applicatio…" at bounding box center [760, 364] width 574 height 512
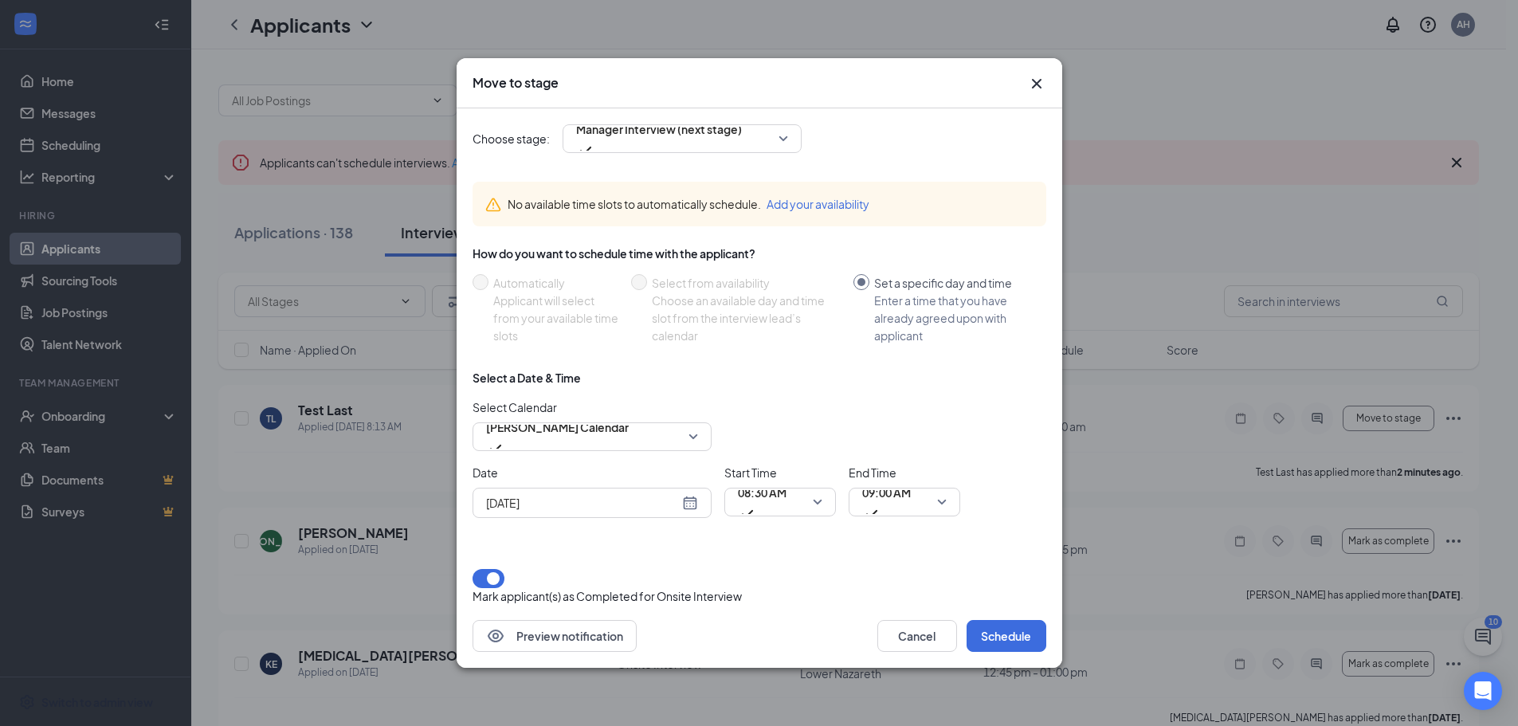
click at [502, 583] on button "button" at bounding box center [489, 578] width 32 height 19
click at [497, 579] on button "button" at bounding box center [489, 578] width 32 height 19
click at [629, 434] on span "Katie Hudson's Calendar" at bounding box center [557, 436] width 143 height 43
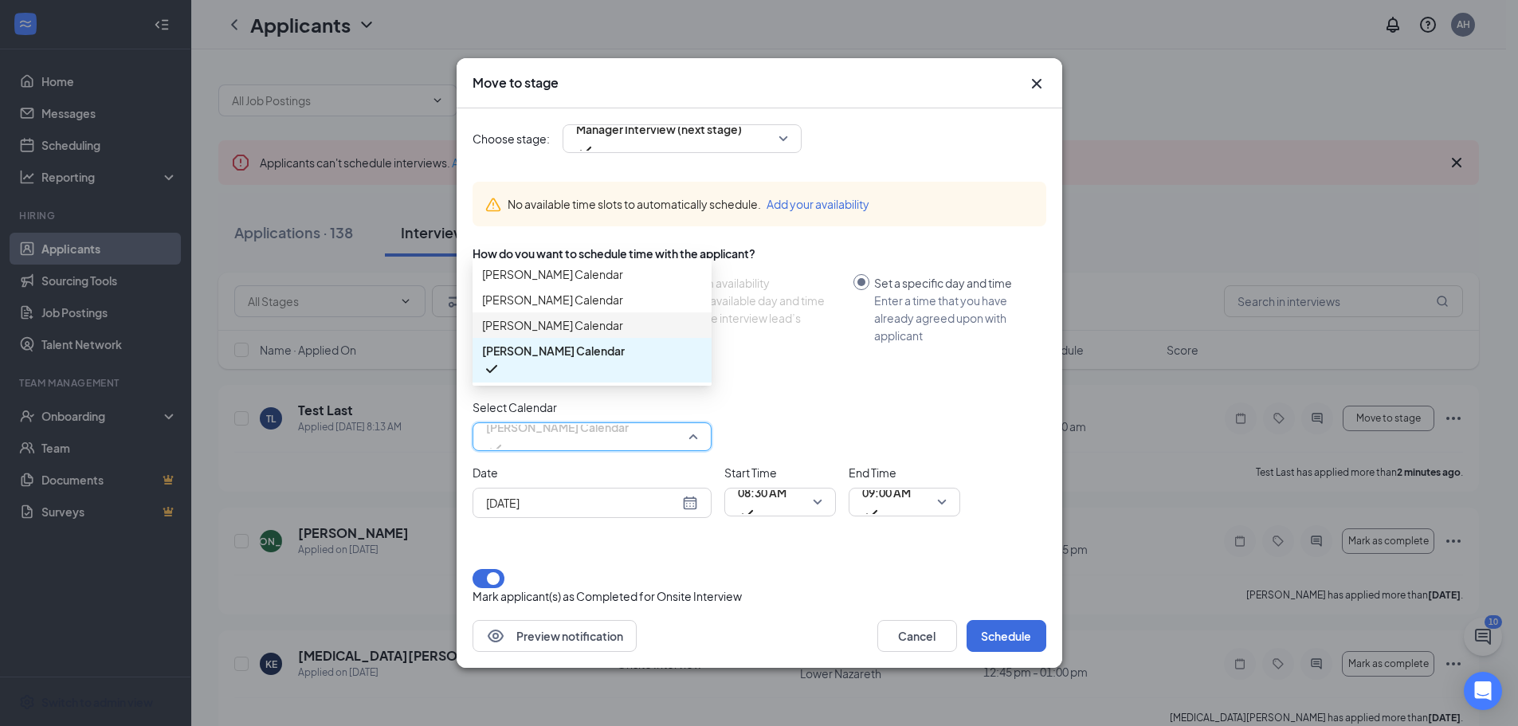
click at [565, 334] on span "Faith Smith's Calendar" at bounding box center [552, 325] width 141 height 18
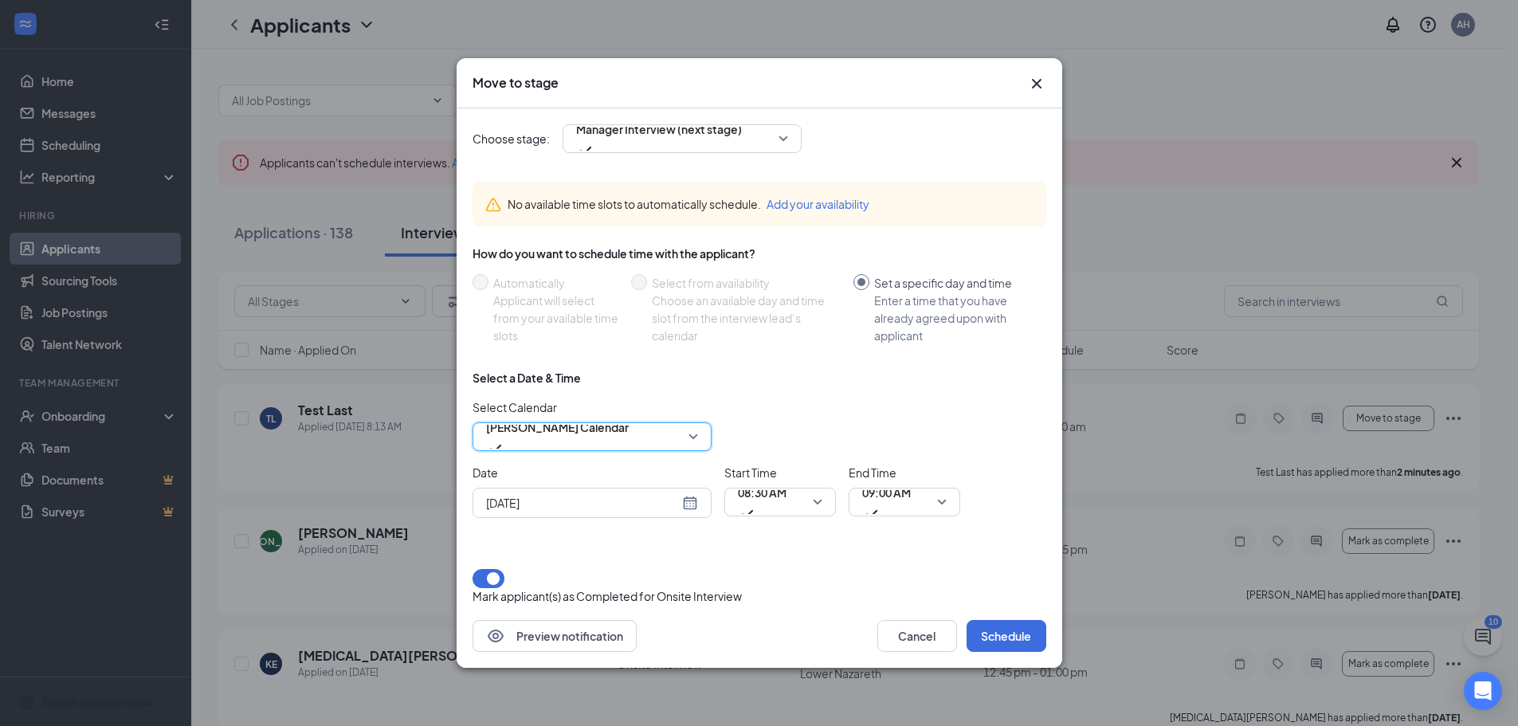
click at [555, 426] on span "Faith Smith's Calendar" at bounding box center [557, 427] width 143 height 24
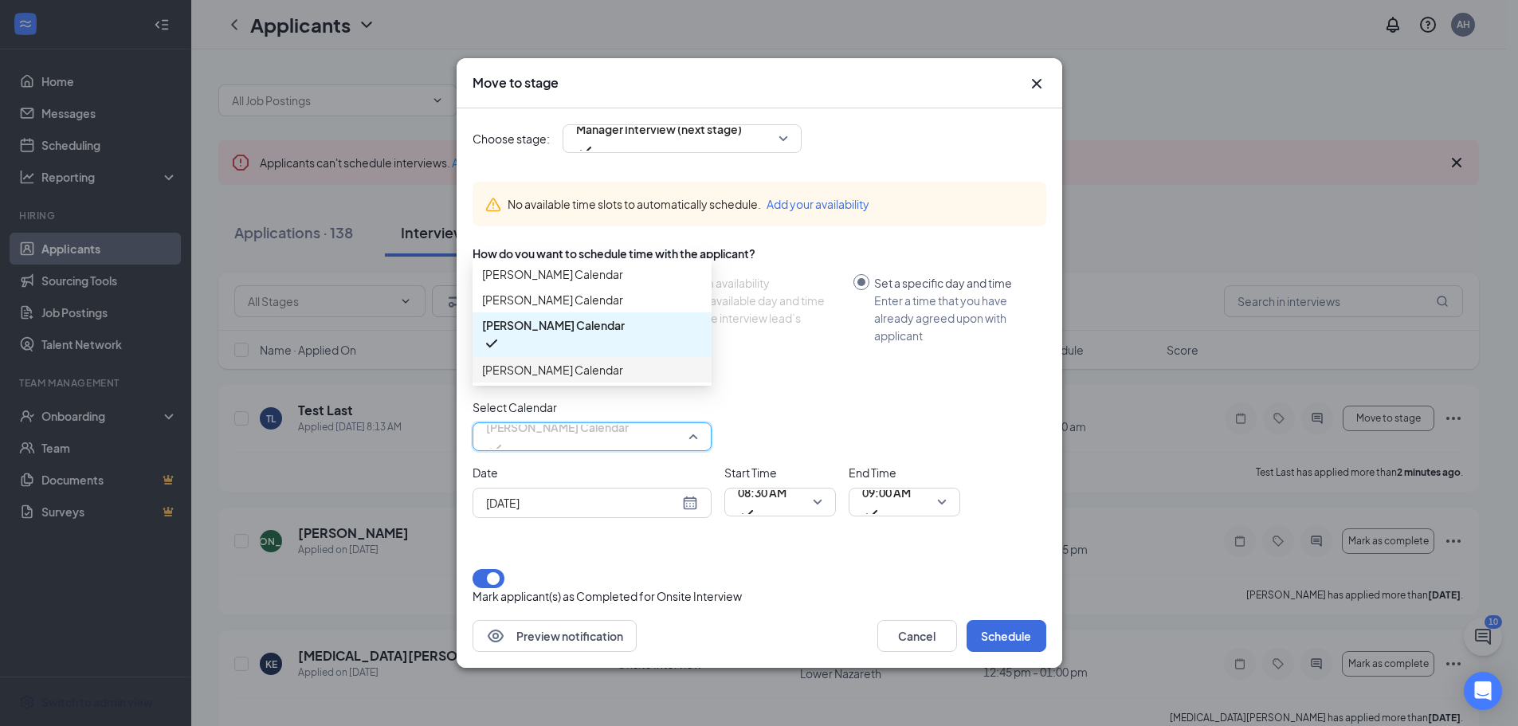
click at [550, 379] on span "Katie Hudson's Calendar" at bounding box center [552, 370] width 141 height 18
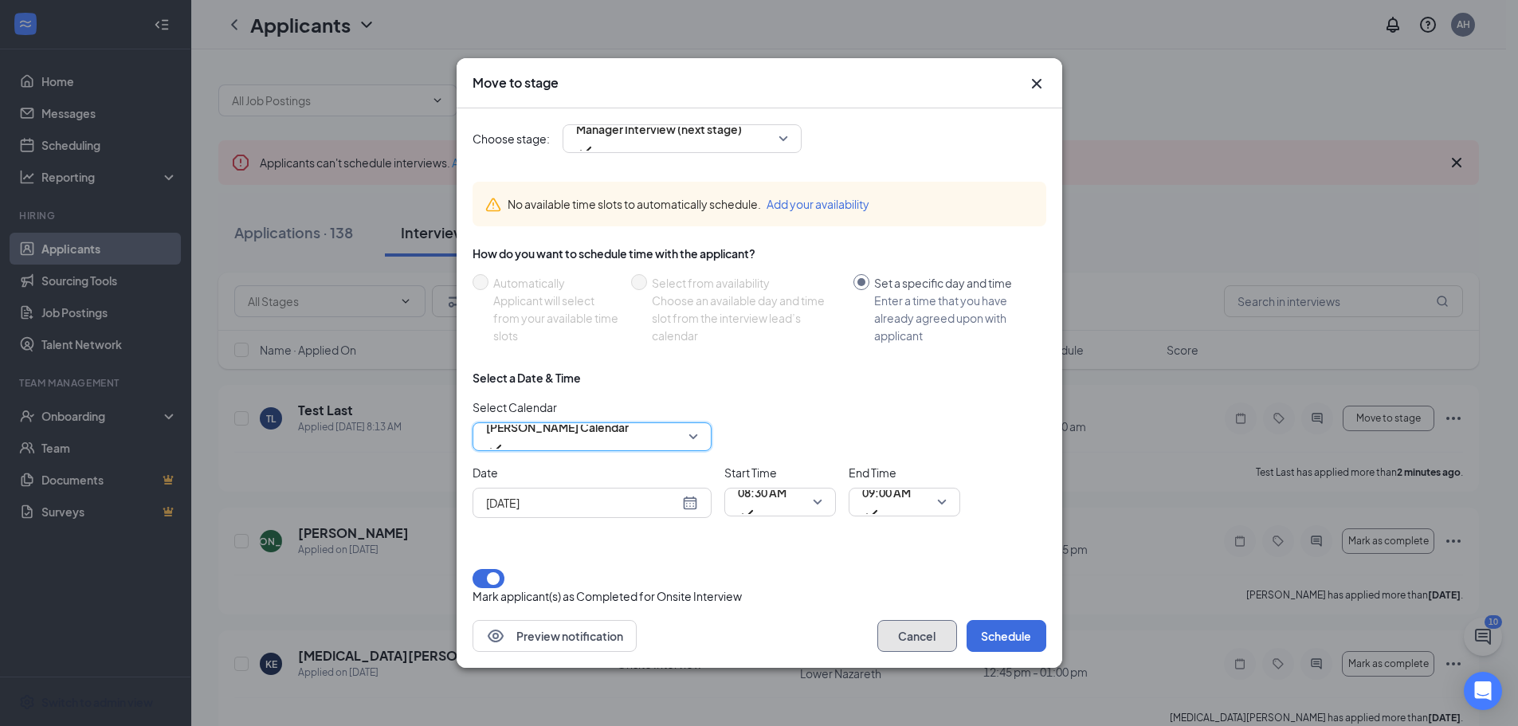
click at [923, 642] on button "Cancel" at bounding box center [917, 636] width 80 height 32
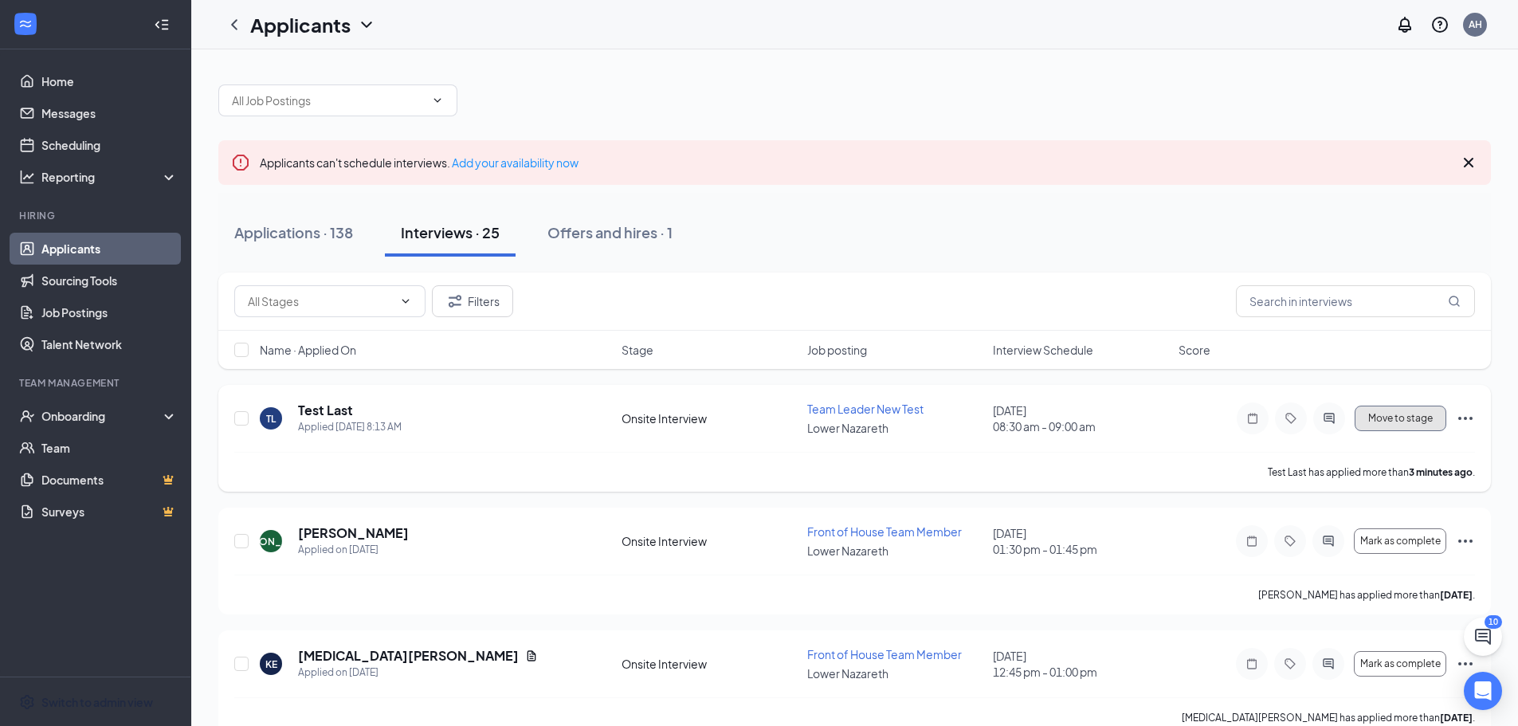
click at [1393, 414] on span "Move to stage" at bounding box center [1400, 418] width 65 height 11
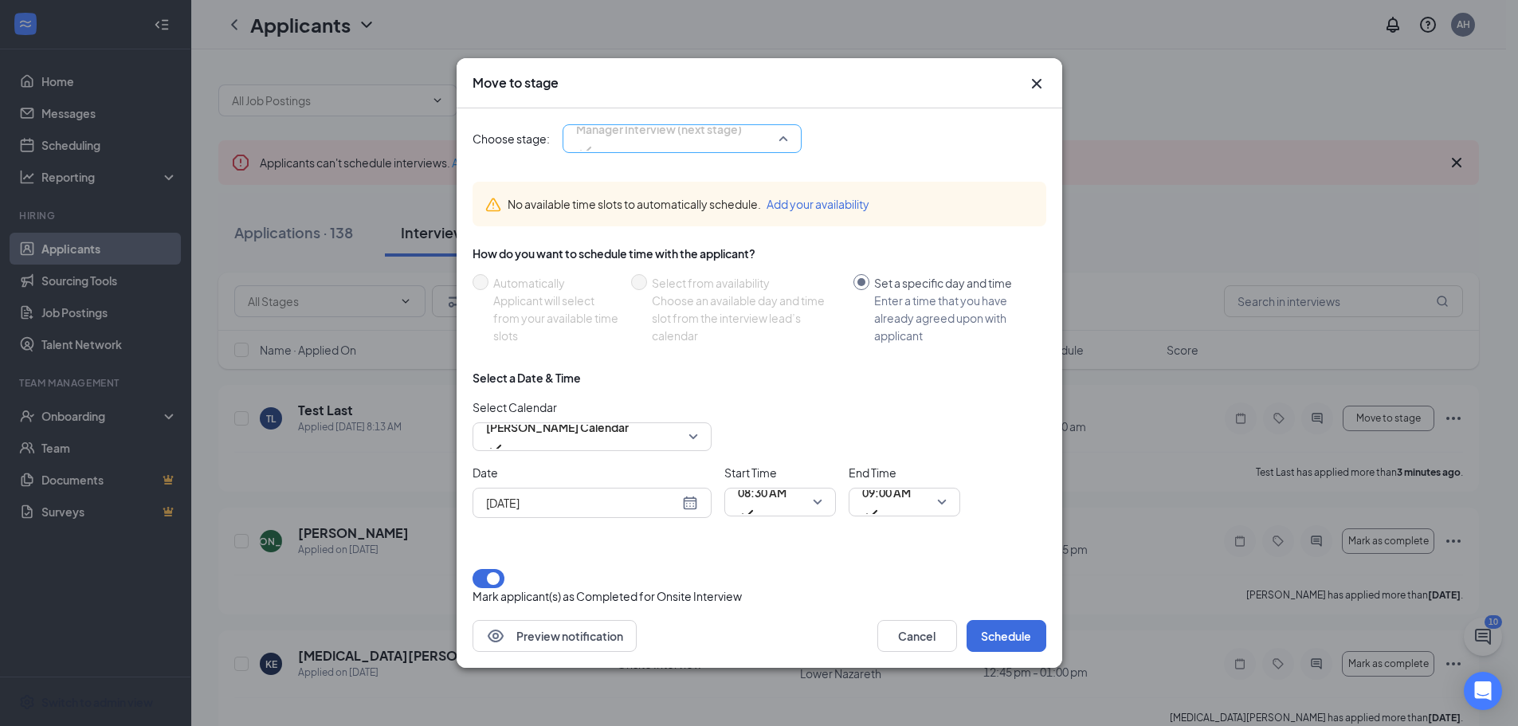
click at [714, 135] on span "Manager Interview (next stage)" at bounding box center [659, 129] width 166 height 24
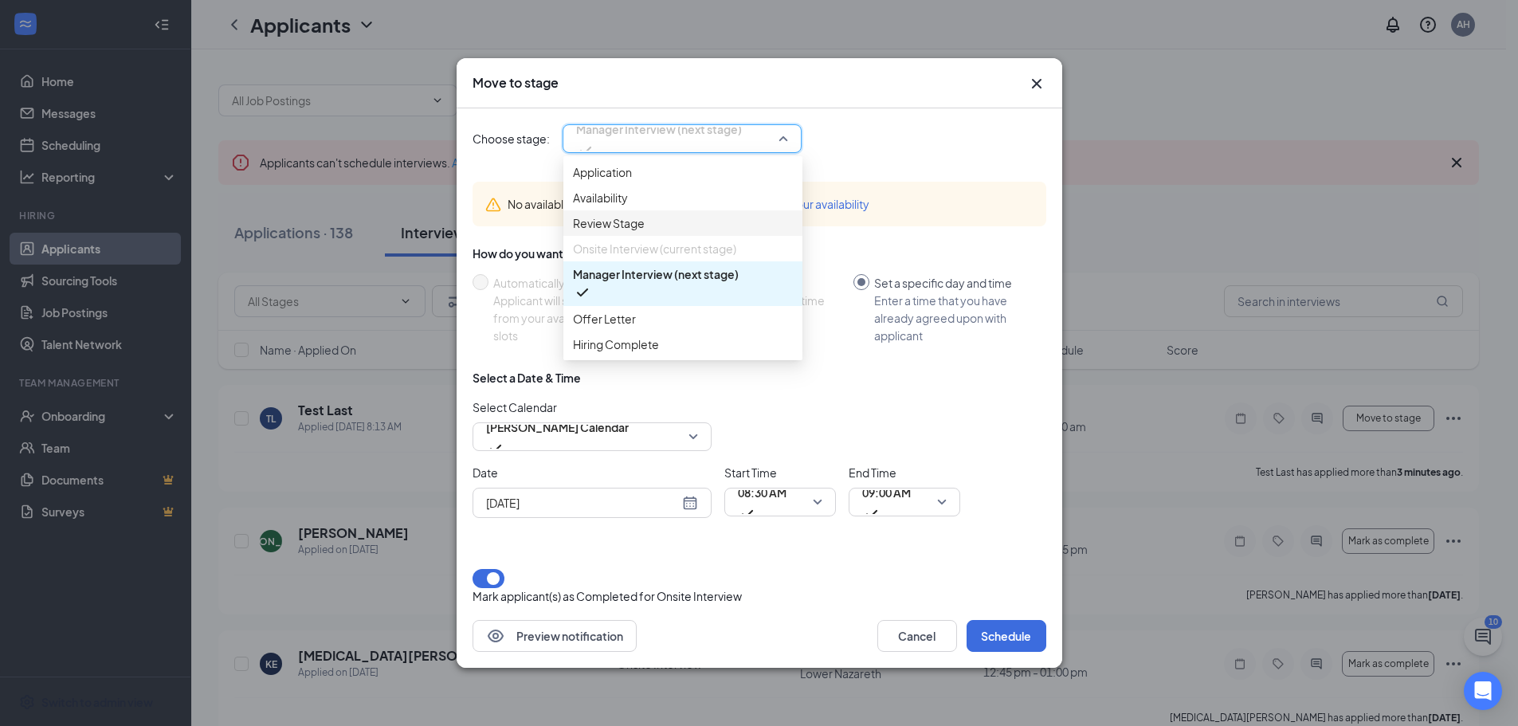
click at [654, 261] on div "Onsite Interview (current stage)" at bounding box center [682, 249] width 239 height 26
click at [648, 232] on span "Review Stage" at bounding box center [683, 223] width 220 height 18
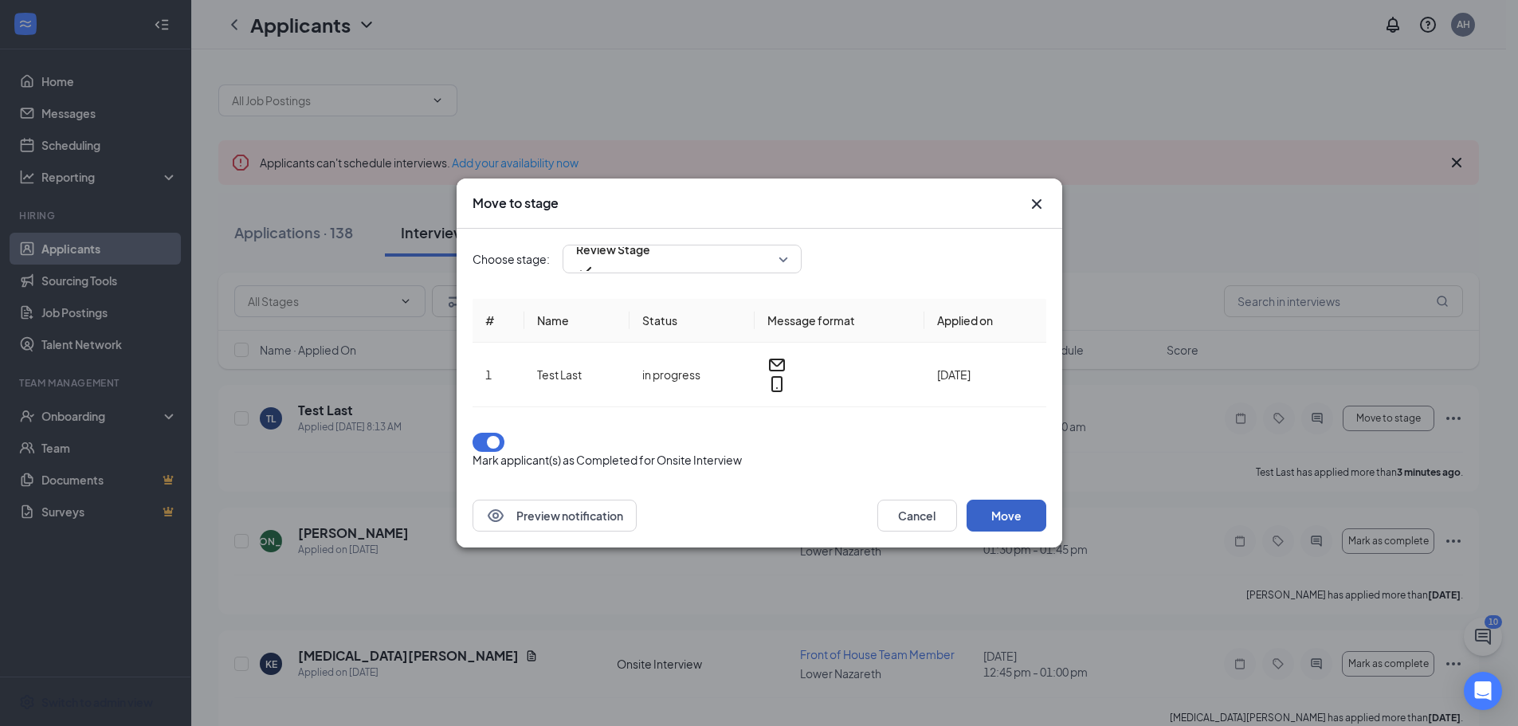
click at [1008, 500] on button "Move" at bounding box center [1007, 516] width 80 height 32
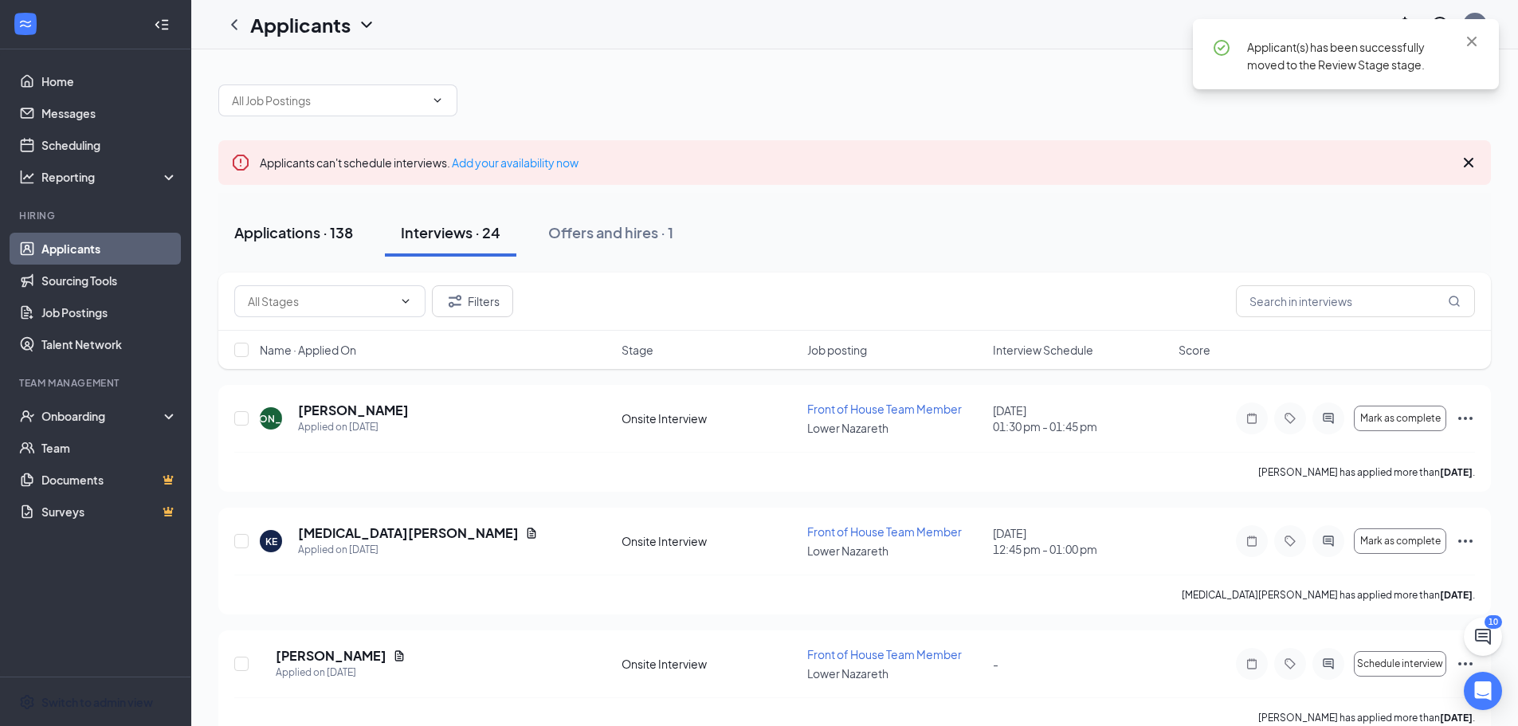
click at [298, 228] on div "Applications · 138" at bounding box center [293, 232] width 119 height 20
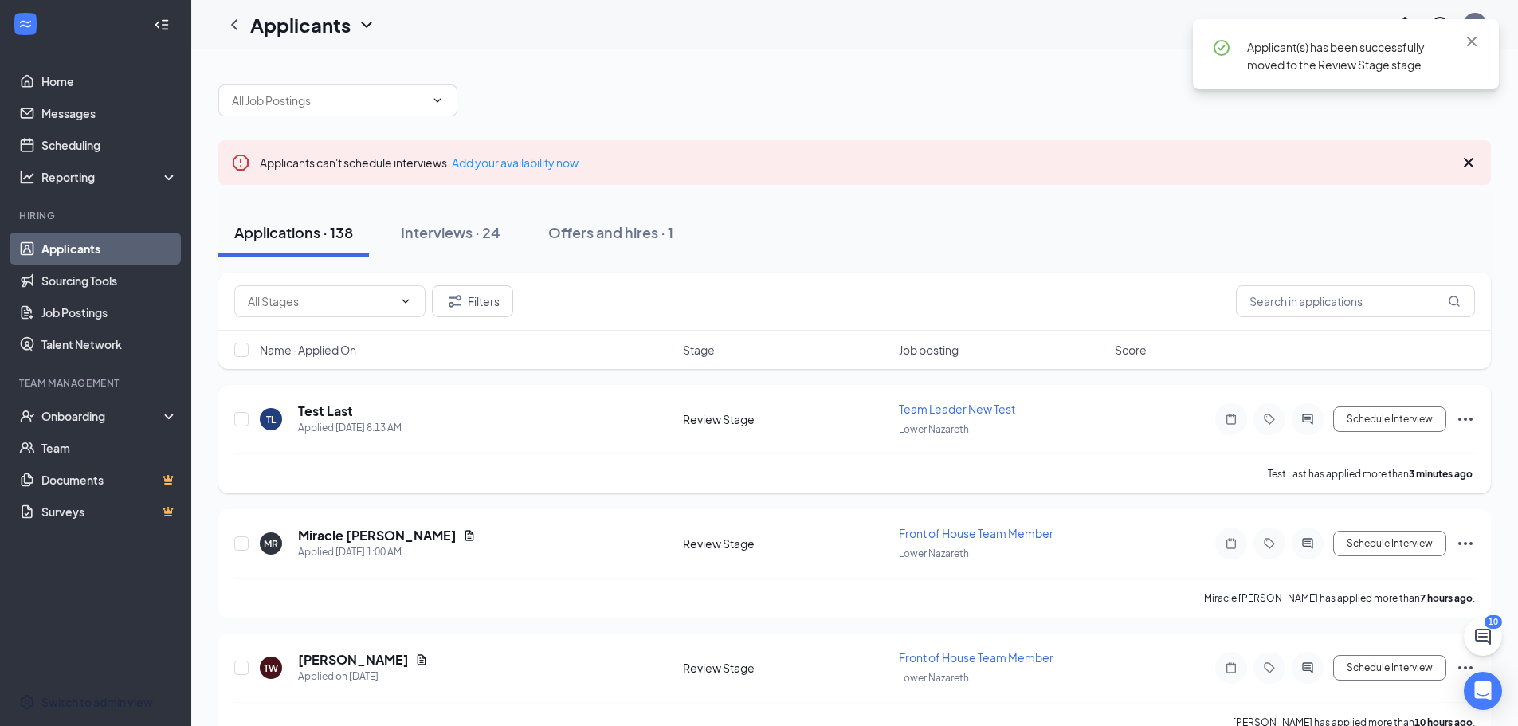
click at [457, 420] on div "TL Test Last Applied Today 8:13 AM" at bounding box center [467, 418] width 414 height 33
click at [1388, 418] on button "Schedule Interview" at bounding box center [1389, 419] width 113 height 26
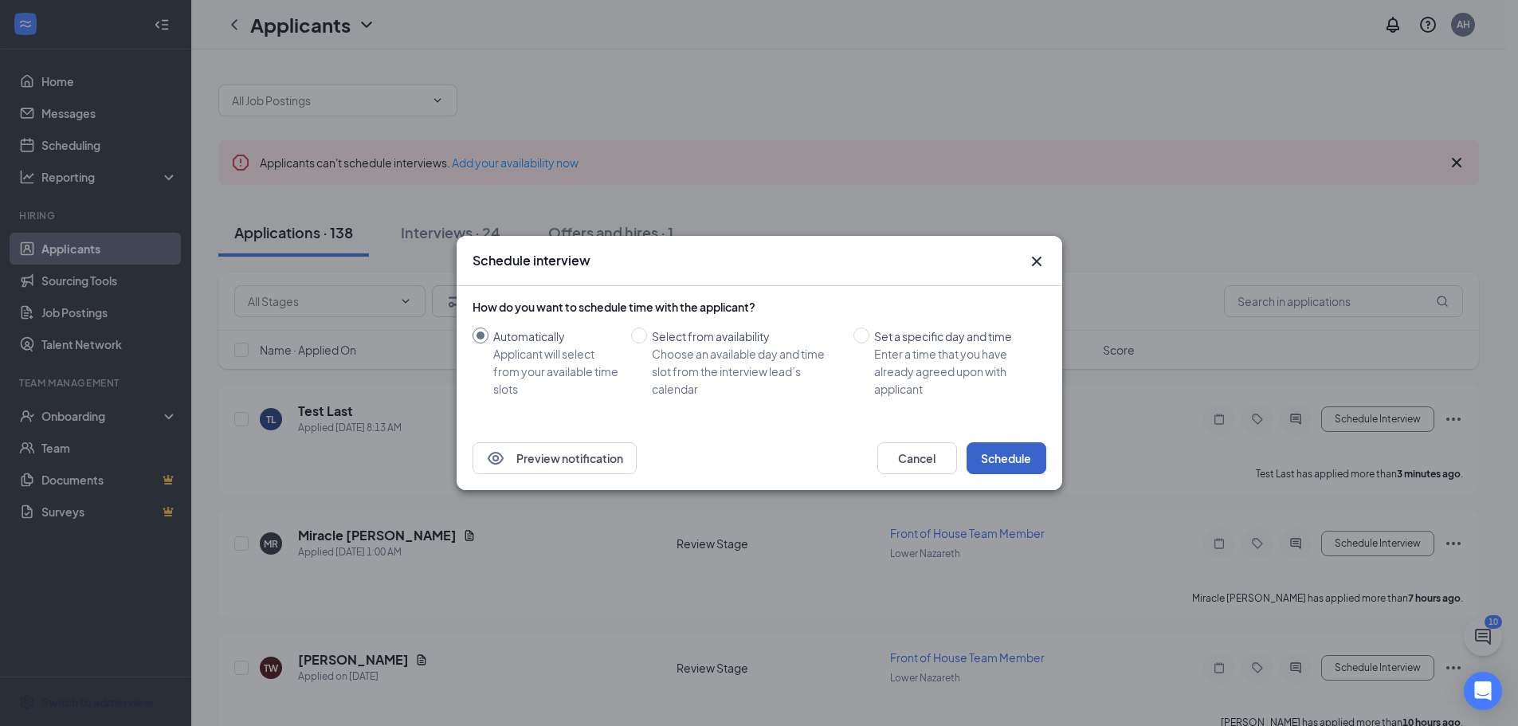
click at [1010, 449] on button "Schedule" at bounding box center [1007, 458] width 80 height 32
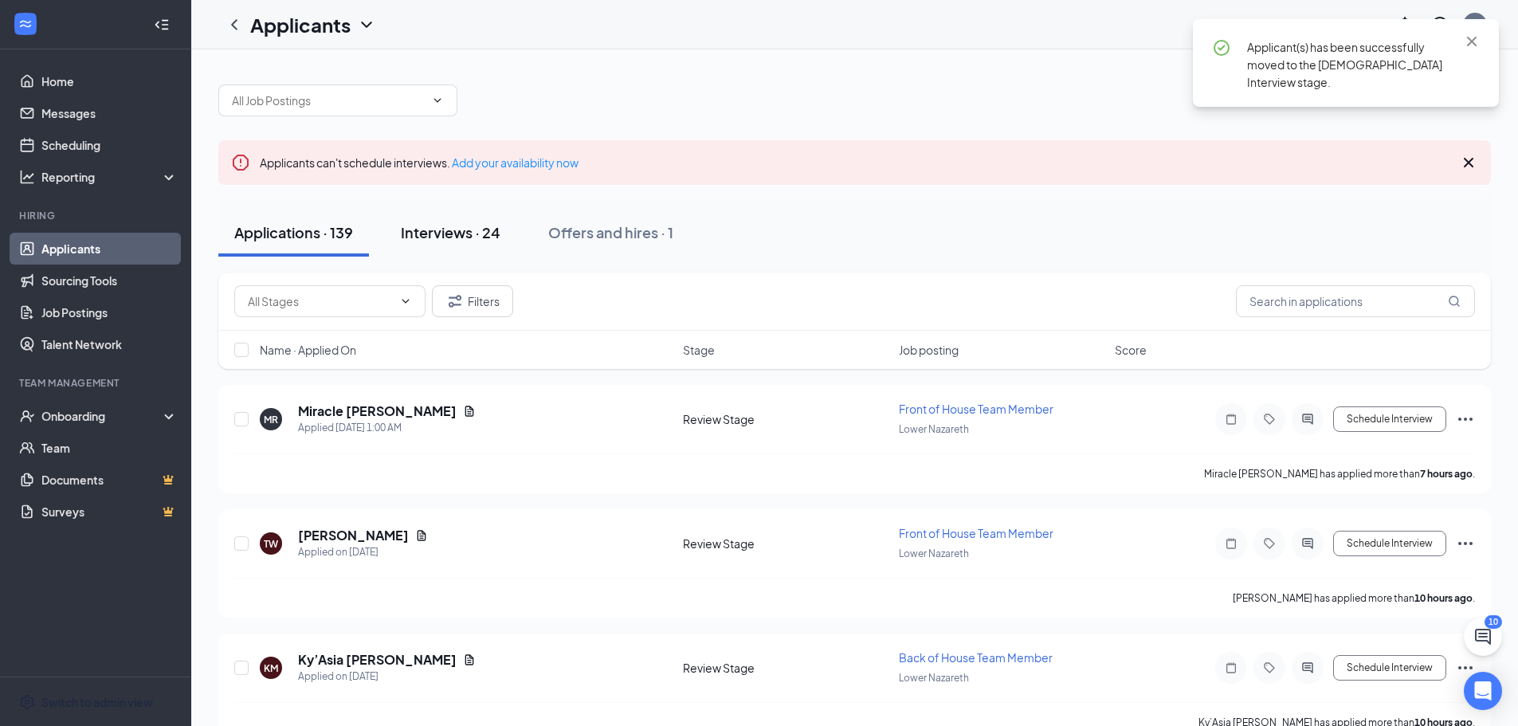
click at [450, 245] on button "Interviews · 24" at bounding box center [451, 233] width 132 height 48
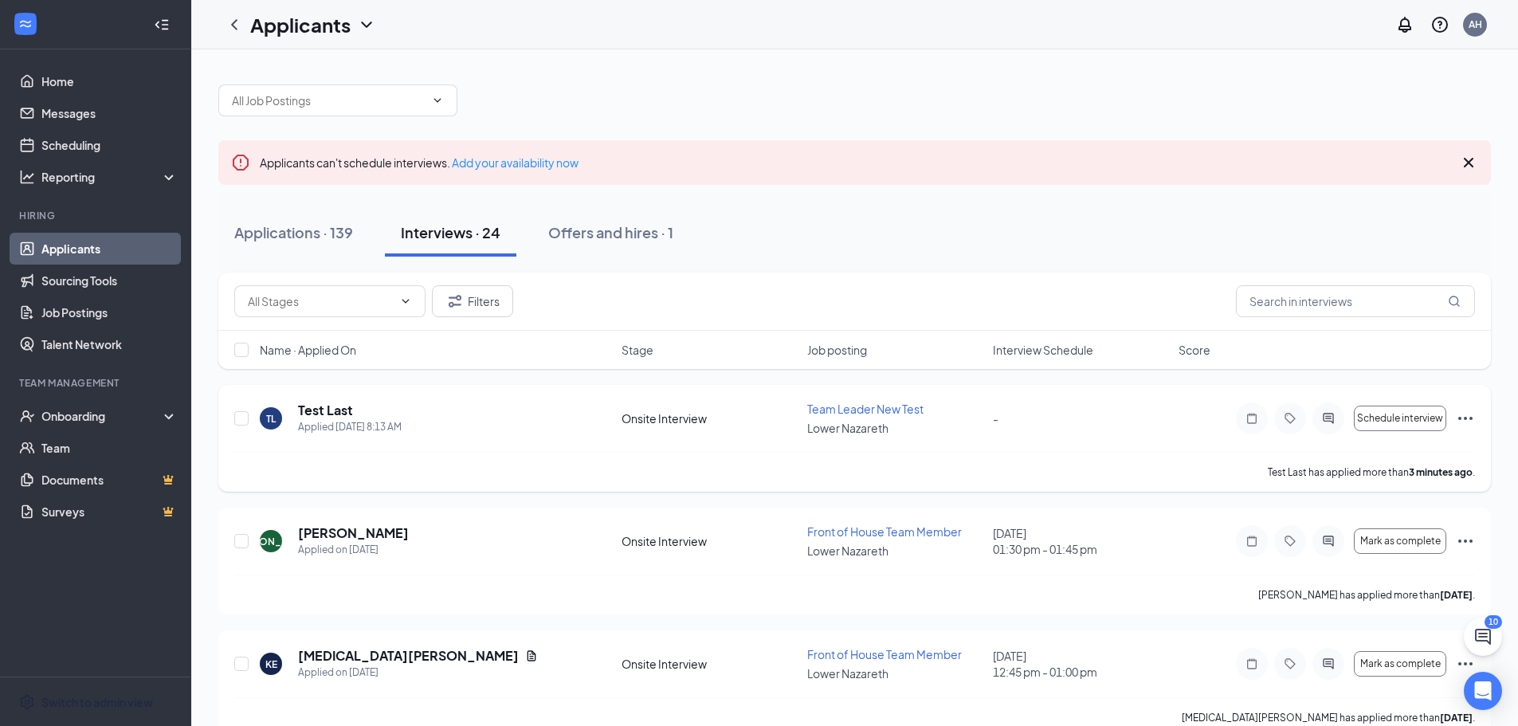
click at [476, 417] on div "TL Test Last Applied Today 8:13 AM" at bounding box center [436, 418] width 352 height 33
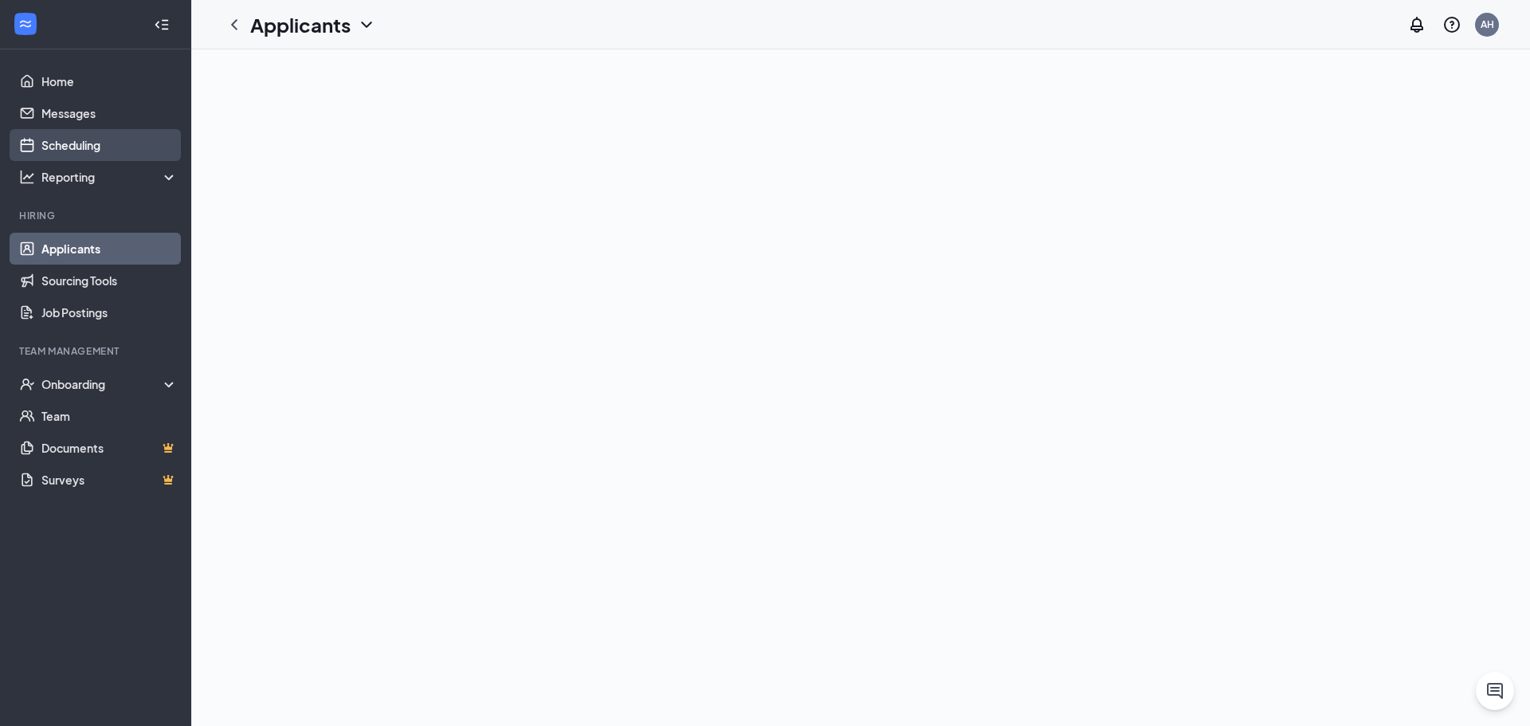
drag, startPoint x: 0, startPoint y: 0, endPoint x: 92, endPoint y: 144, distance: 170.9
click at [92, 144] on link "Scheduling" at bounding box center [109, 145] width 136 height 32
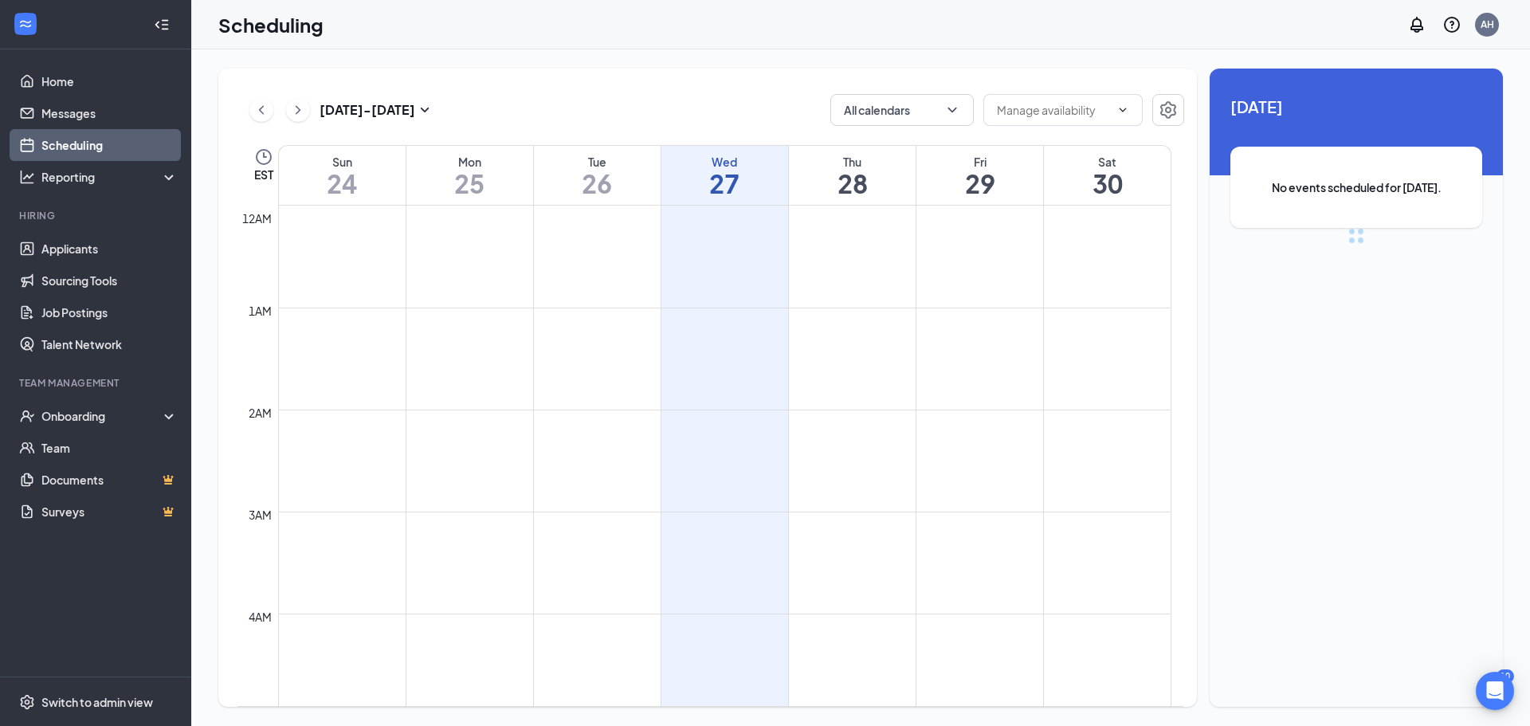
scroll to position [783, 0]
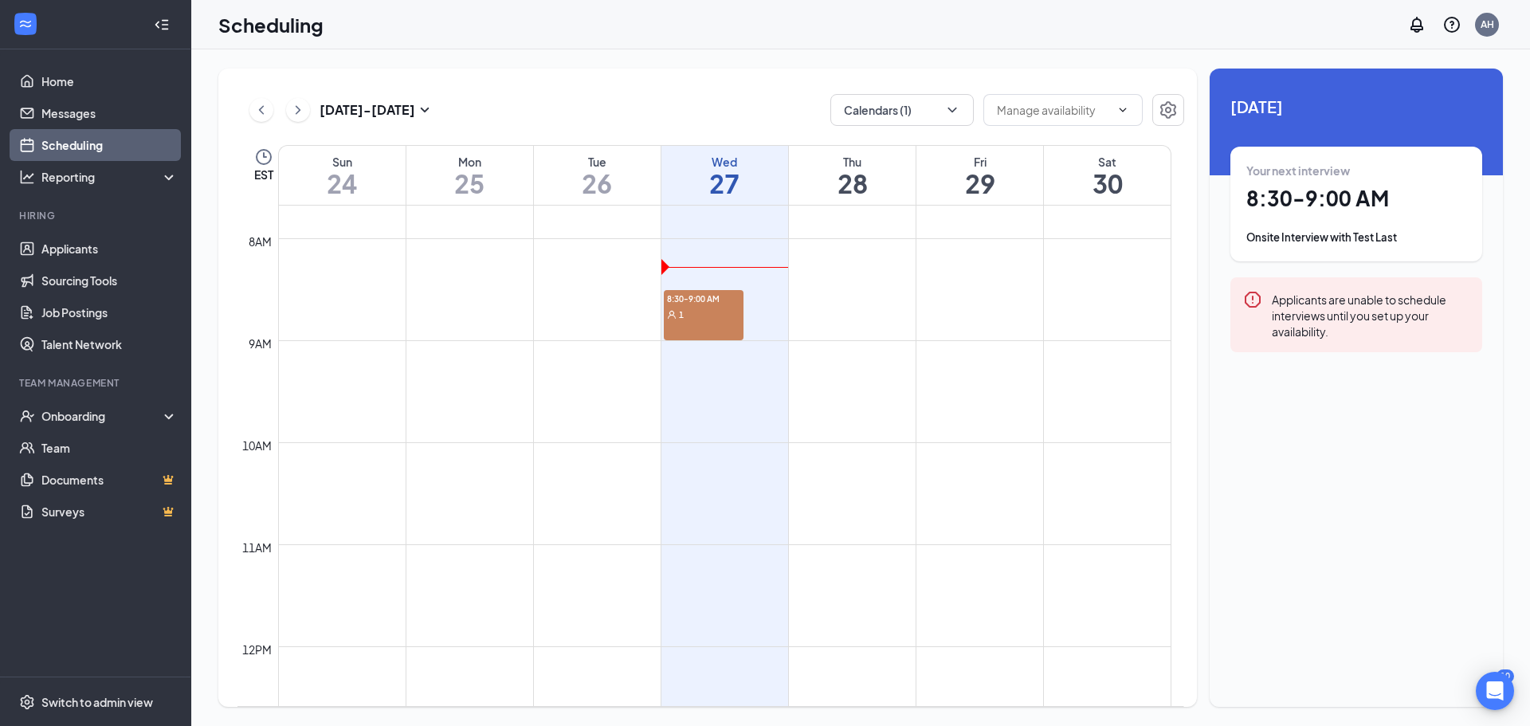
click at [305, 111] on icon "ChevronRight" at bounding box center [298, 109] width 16 height 19
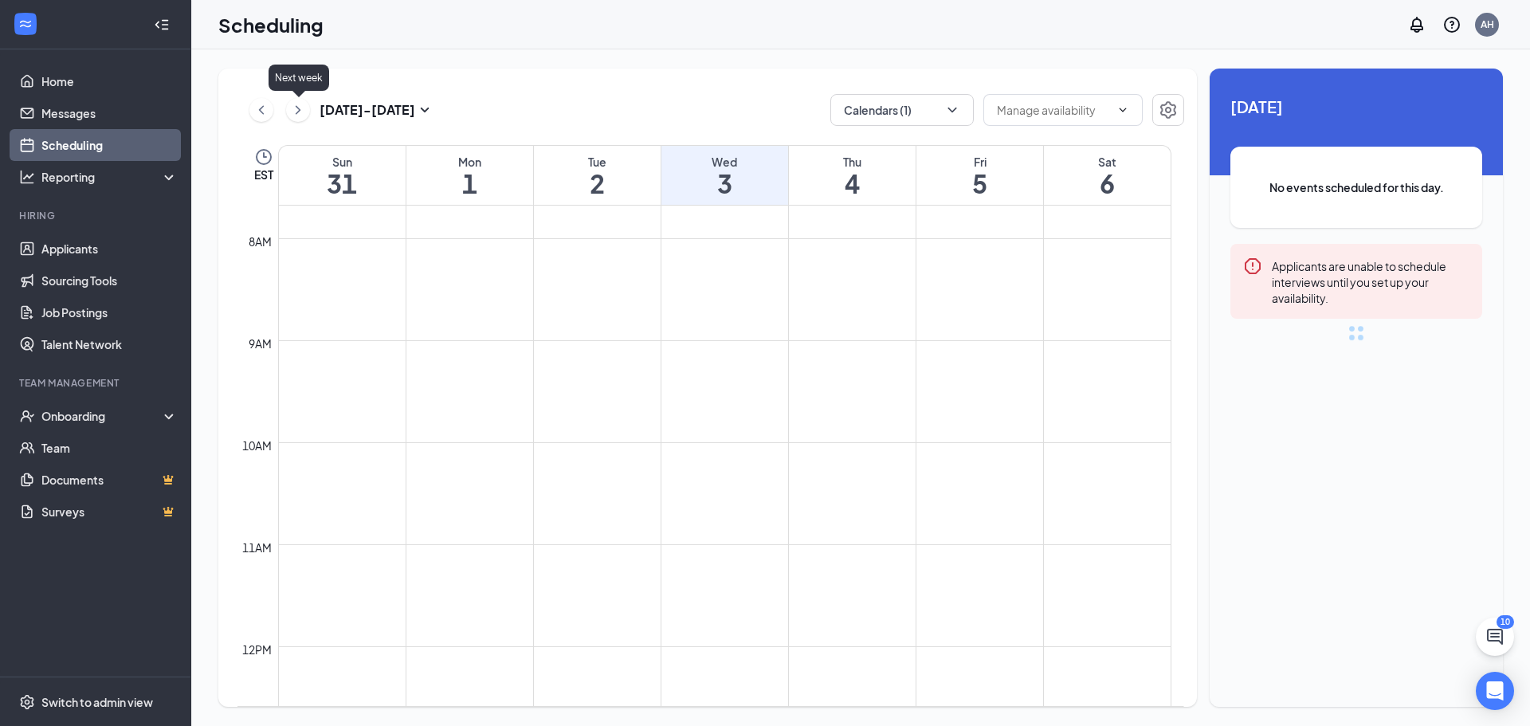
click at [305, 111] on icon "ChevronRight" at bounding box center [298, 109] width 16 height 19
click at [255, 111] on icon "ChevronLeft" at bounding box center [261, 109] width 16 height 19
click at [913, 112] on button "Calendars (1)" at bounding box center [901, 110] width 143 height 32
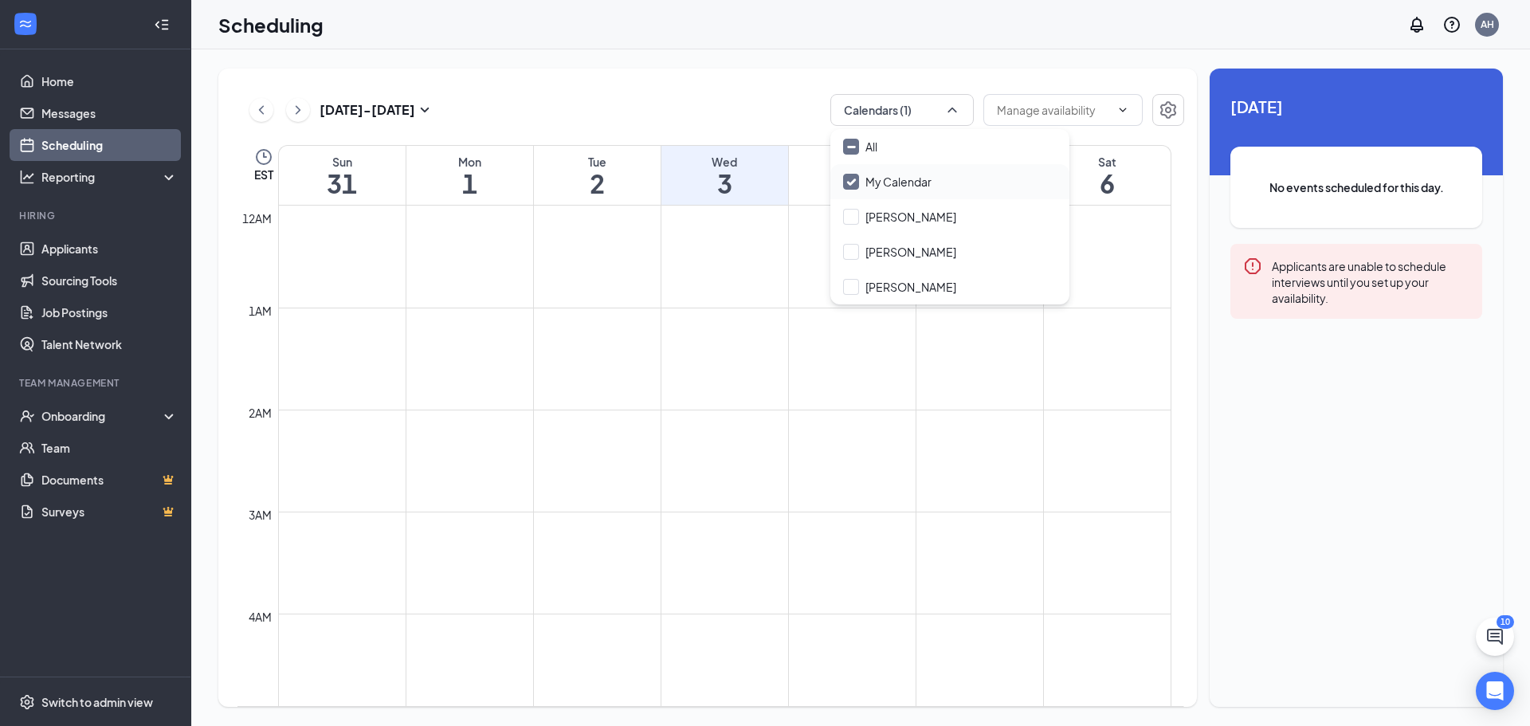
click at [881, 186] on input "My Calendar" at bounding box center [887, 182] width 88 height 16
checkbox input "true"
click at [867, 147] on input "All" at bounding box center [860, 147] width 34 height 16
checkbox input "true"
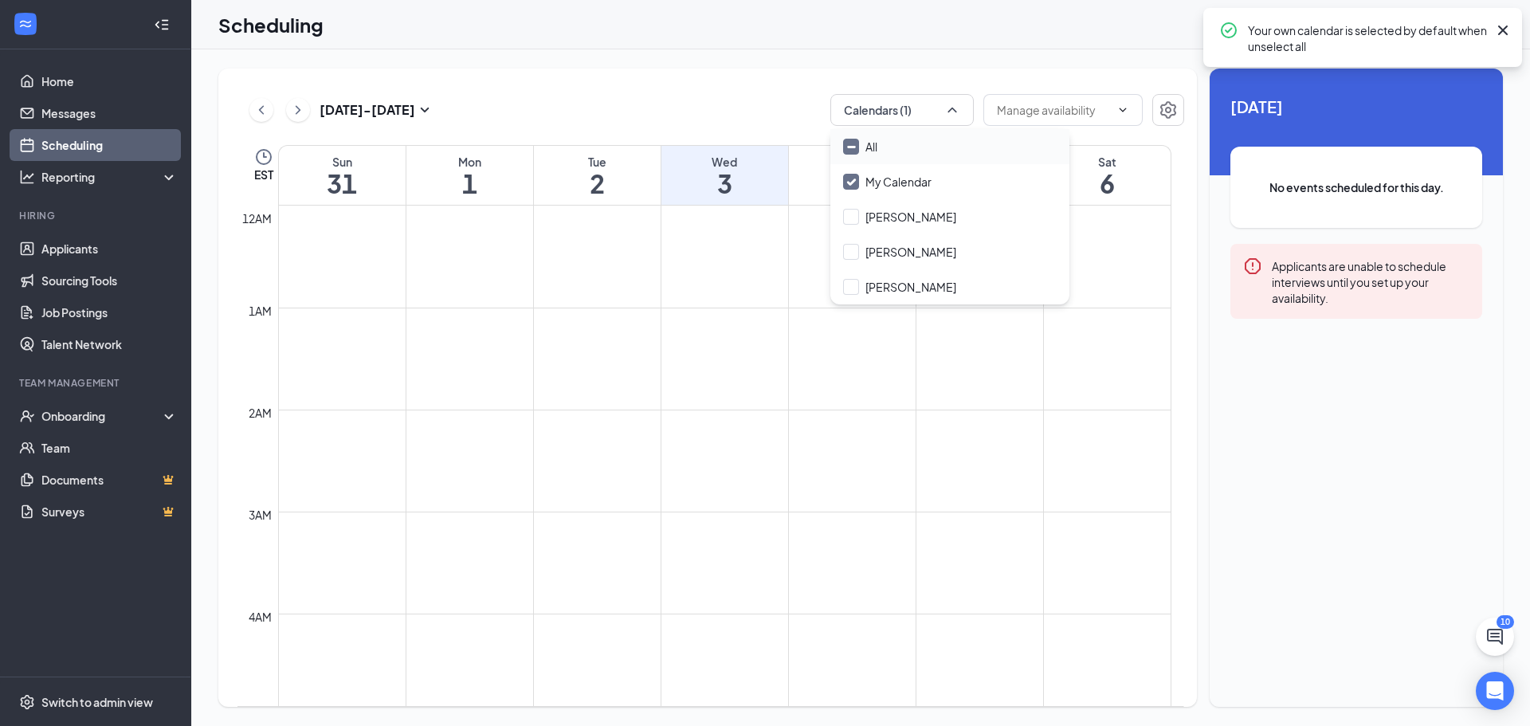
checkbox input "true"
click at [780, 73] on div "Aug 31 - Sep 6 All calendars EST Sun 31 Mon 1 Tue 2 Wed 3 Thu 4 Fri 5 Sat 6 12a…" at bounding box center [707, 388] width 979 height 638
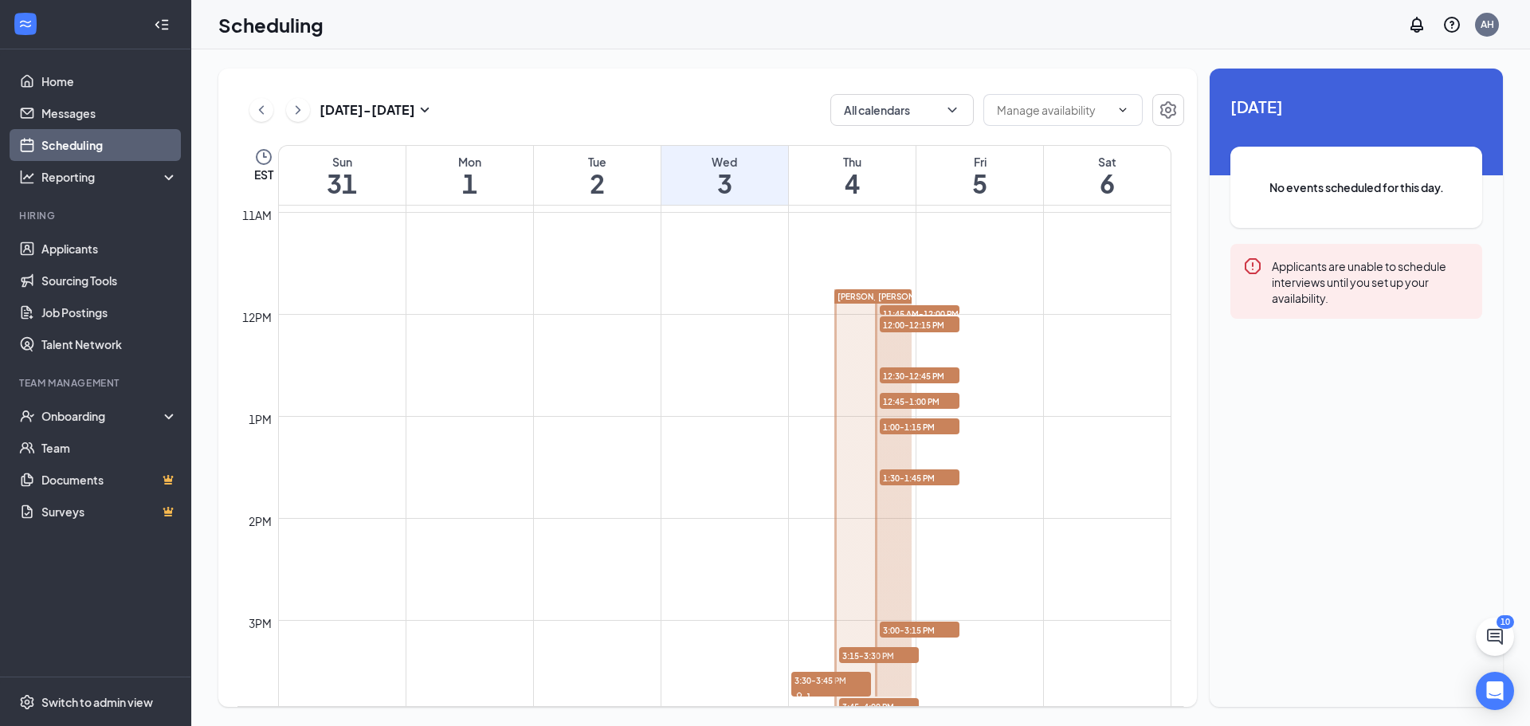
scroll to position [1115, 0]
click at [879, 109] on button "All calendars" at bounding box center [901, 110] width 143 height 32
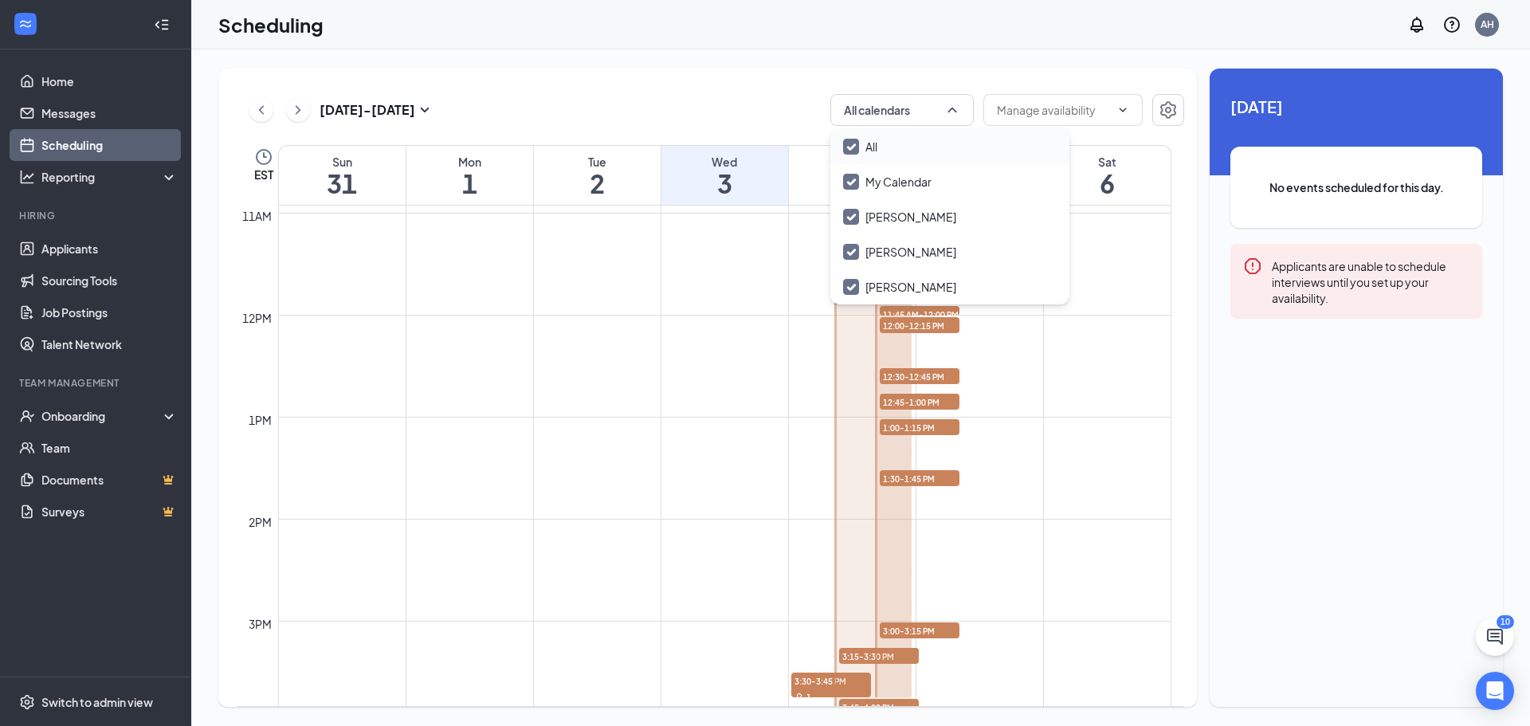
click at [869, 141] on input "All" at bounding box center [860, 147] width 34 height 16
checkbox input "false"
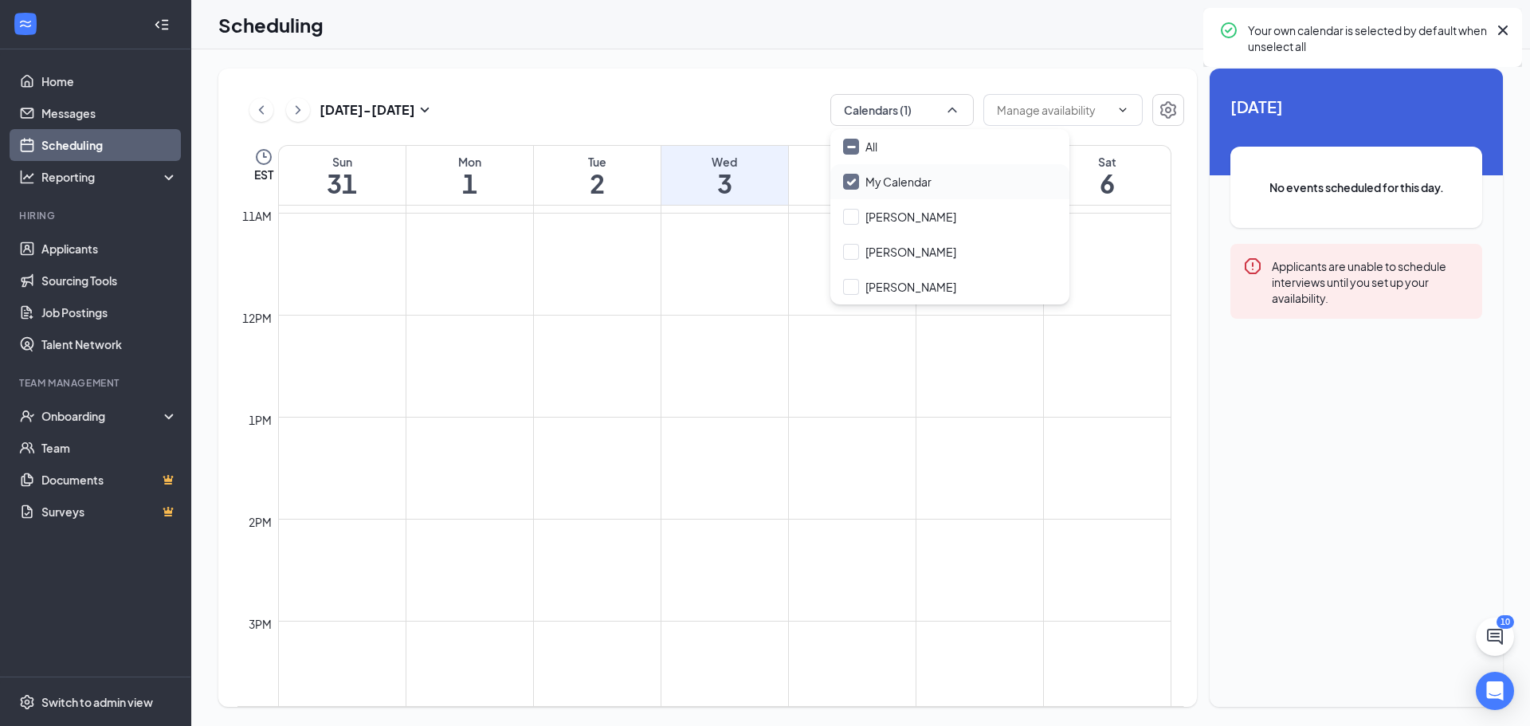
click at [883, 177] on input "My Calendar" at bounding box center [887, 182] width 88 height 16
checkbox input "true"
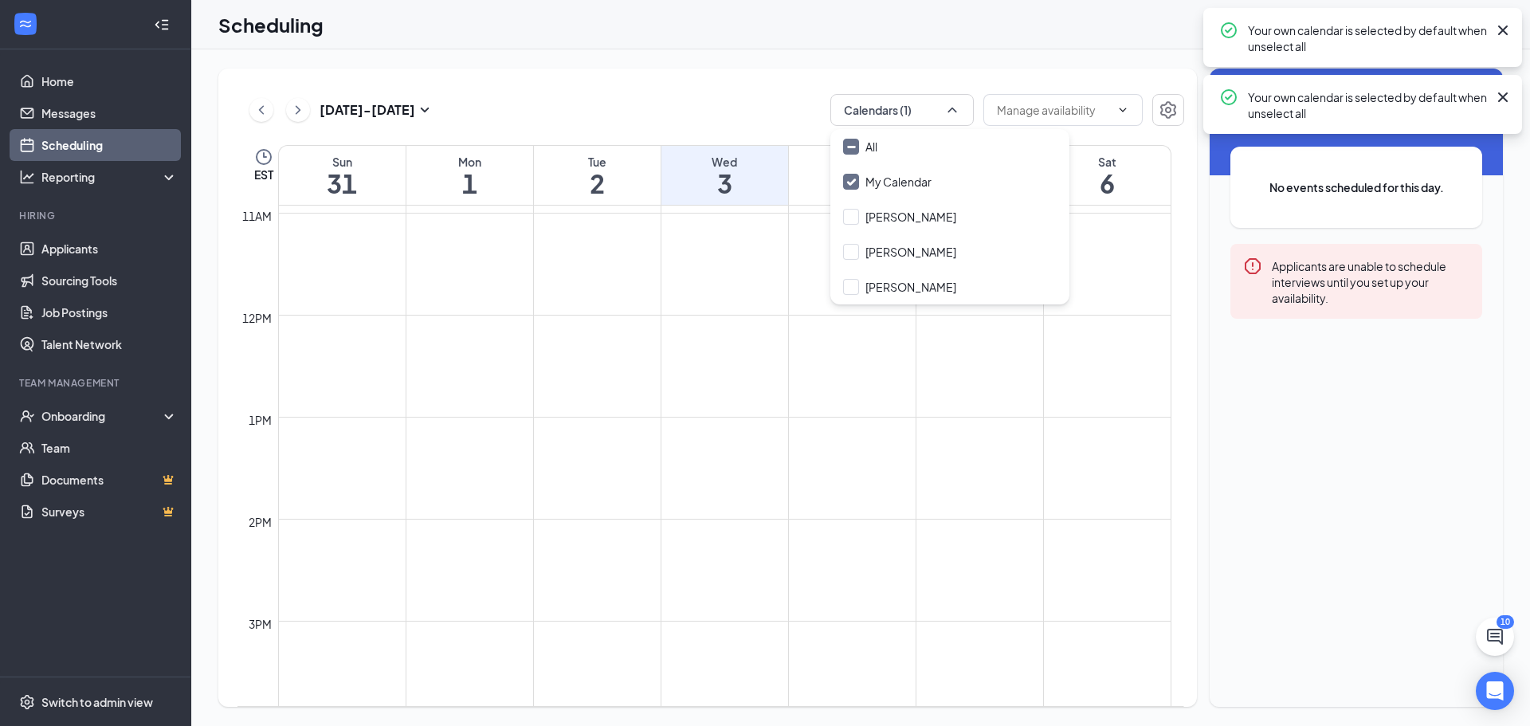
click at [693, 66] on div "Aug 31 - Sep 6 Calendars (1) EST Sun 31 Mon 1 Tue 2 Wed 3 Thu 4 Fri 5 Sat 6 12a…" at bounding box center [860, 387] width 1339 height 677
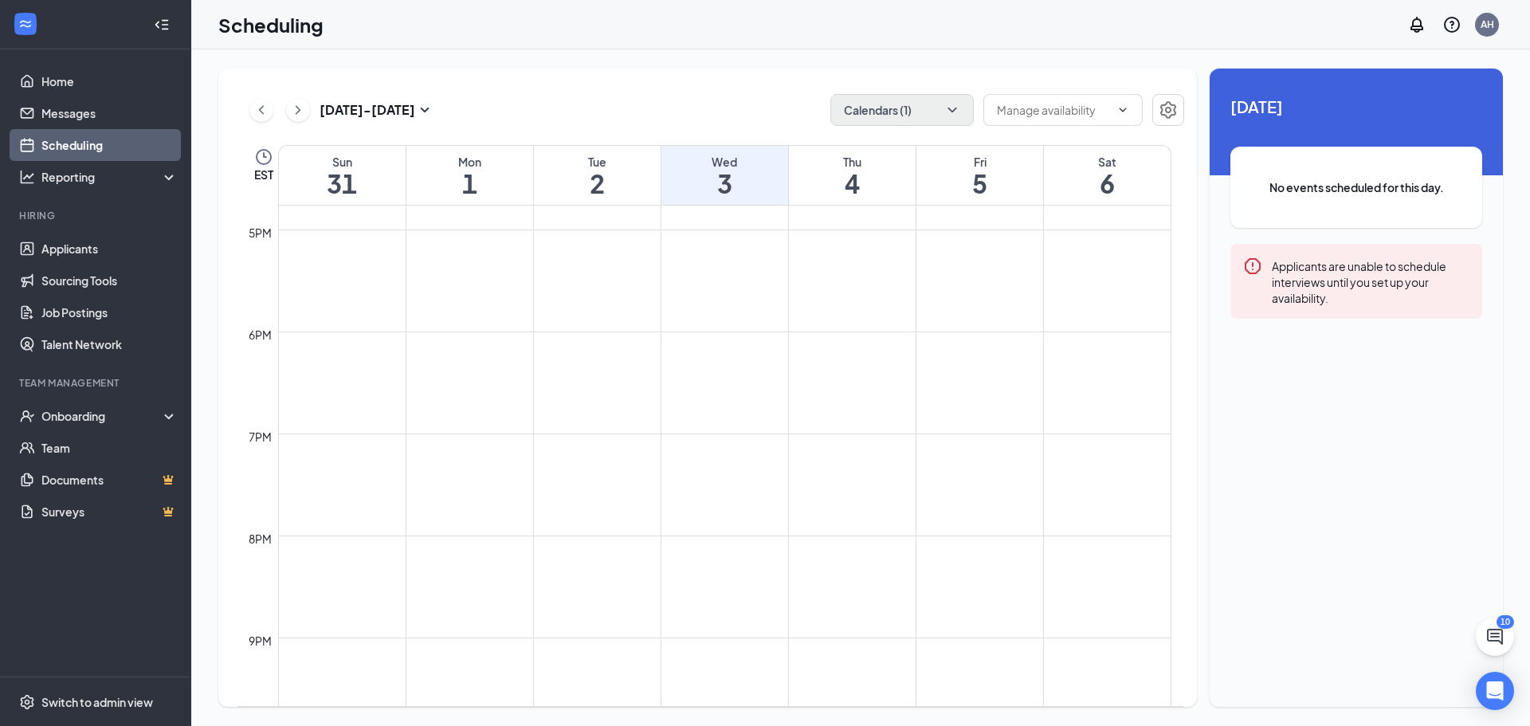
scroll to position [1710, 0]
click at [905, 102] on button "Calendars (1)" at bounding box center [901, 110] width 143 height 32
click at [862, 148] on input "All" at bounding box center [860, 147] width 34 height 16
checkbox input "true"
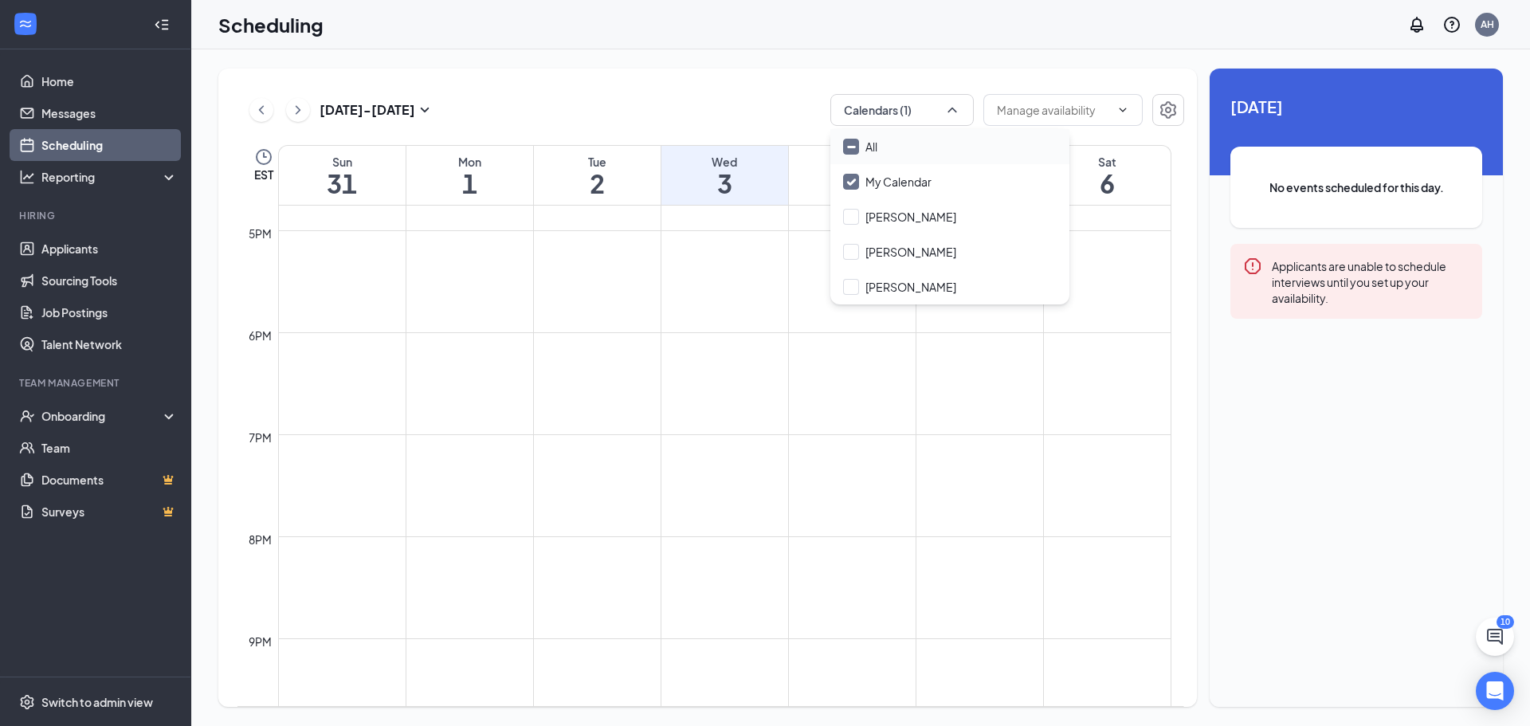
checkbox input "true"
click at [783, 84] on div "Aug 31 - Sep 6 All calendars EST Sun 31 Mon 1 Tue 2 Wed 3 Thu 4 Fri 5 Sat 6 12a…" at bounding box center [707, 388] width 979 height 638
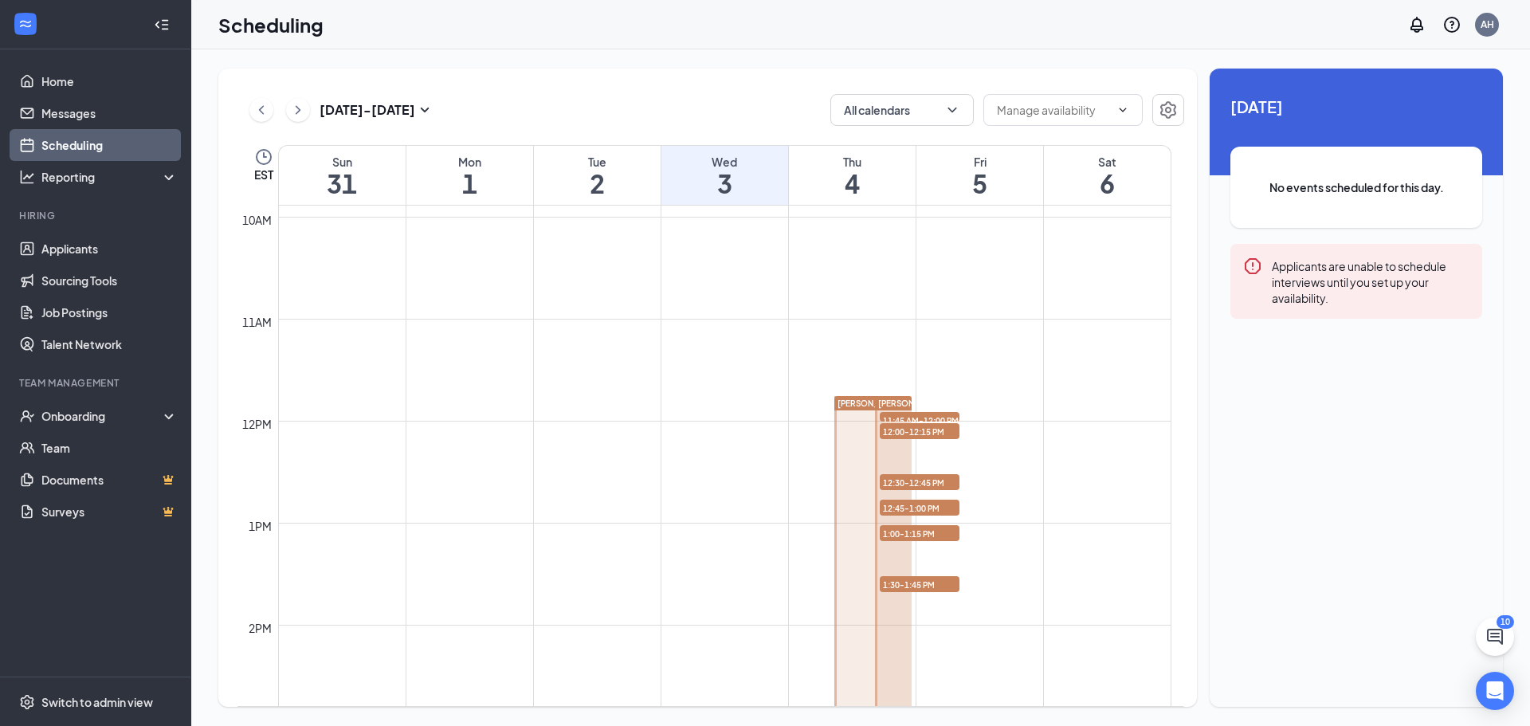
scroll to position [1011, 0]
click at [899, 413] on span "11:45 AM-12:00 PM" at bounding box center [920, 418] width 80 height 16
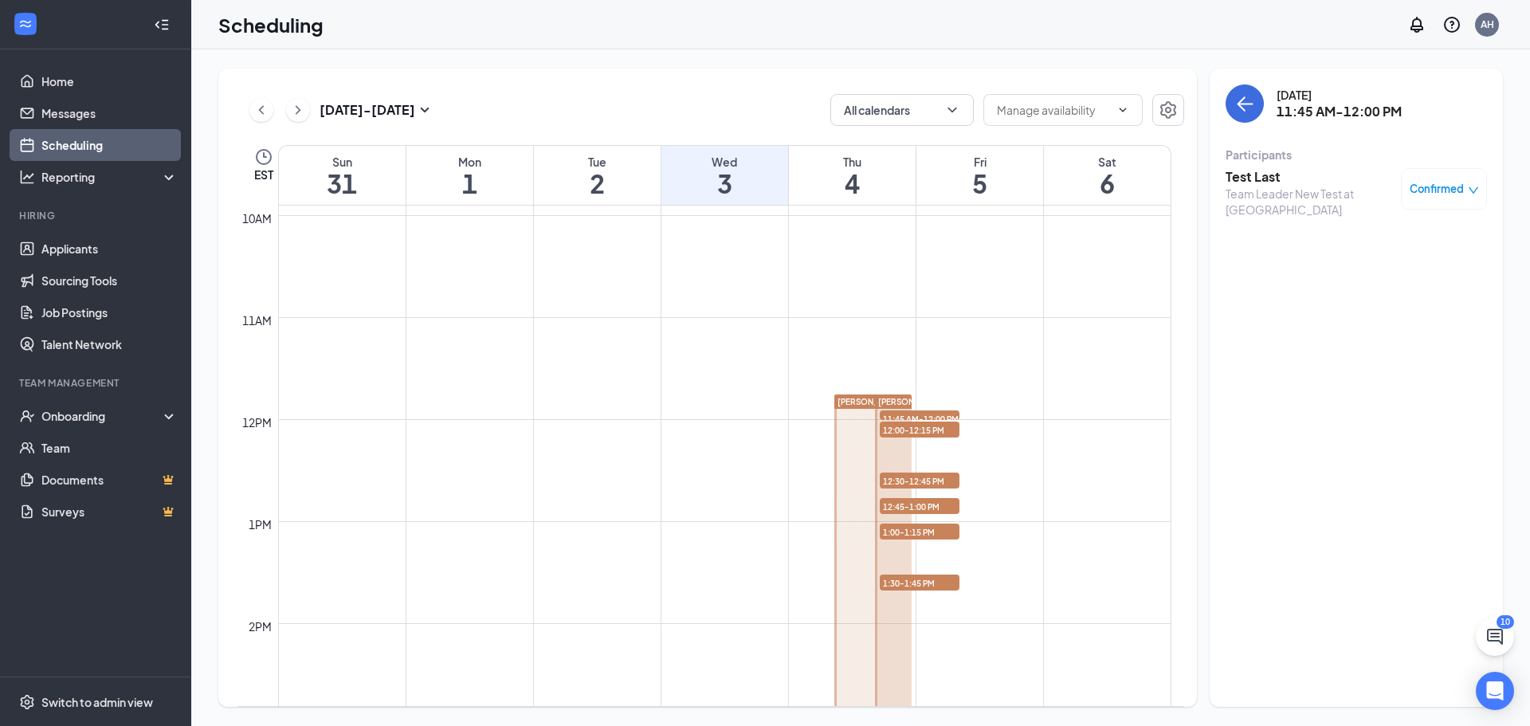
click at [1473, 188] on icon "down" at bounding box center [1473, 190] width 11 height 11
click at [1390, 416] on div "Thursday, Sep 4 11:45 AM-12:00 PM Participants Test Last Team Leader New Test a…" at bounding box center [1356, 388] width 293 height 638
click at [1474, 185] on icon "down" at bounding box center [1473, 190] width 11 height 11
click at [1396, 266] on span "Mark complete" at bounding box center [1393, 268] width 80 height 18
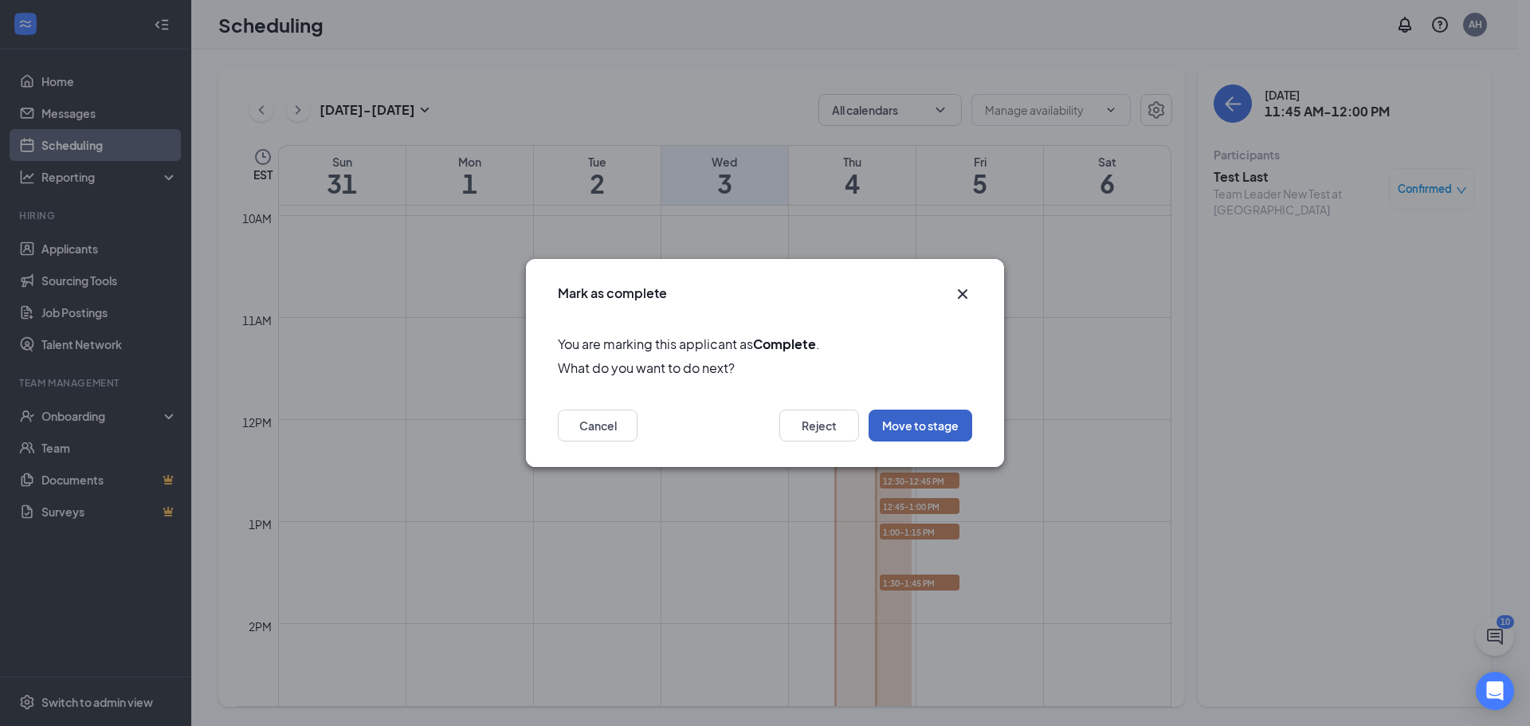
click at [931, 423] on button "Move to stage" at bounding box center [921, 426] width 104 height 32
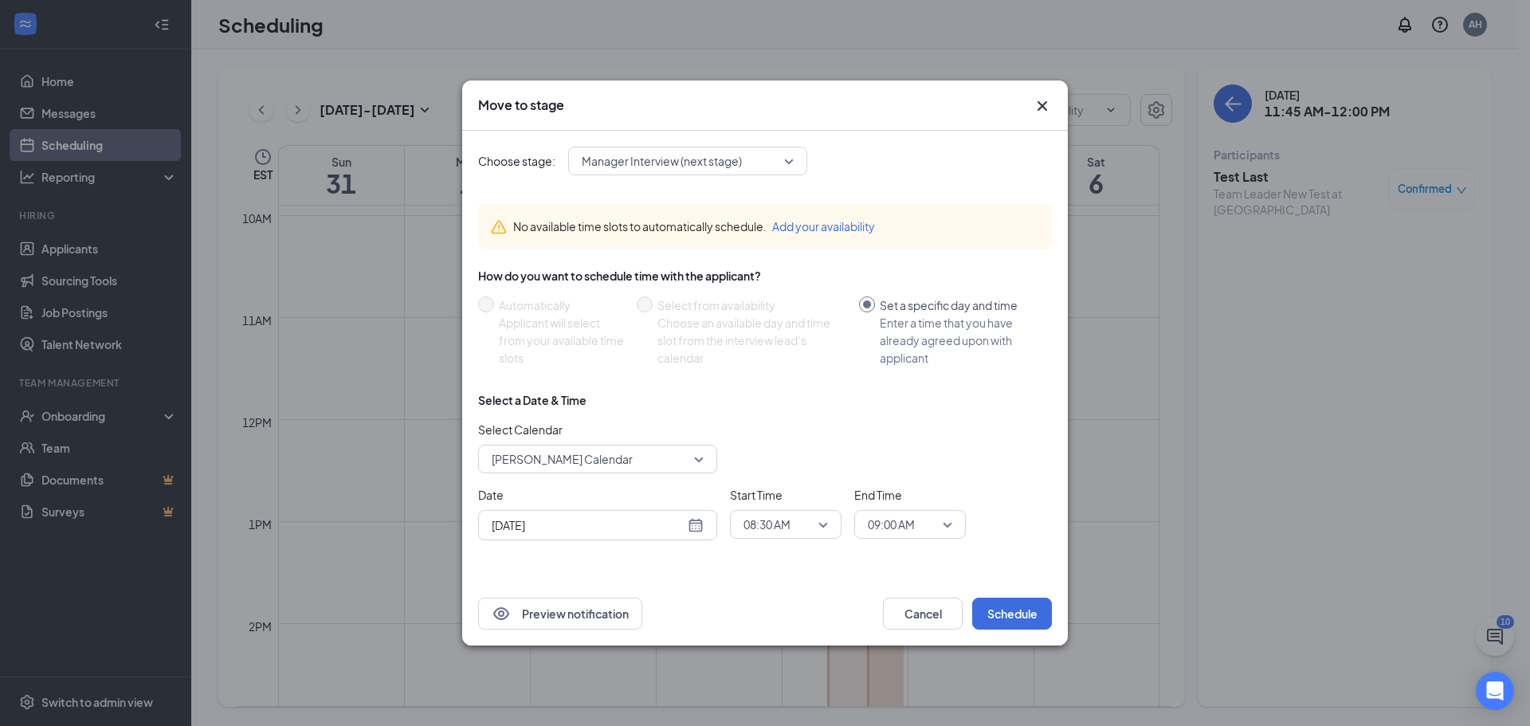
click at [677, 460] on span "Anthony Hudson's Calendar" at bounding box center [591, 459] width 198 height 24
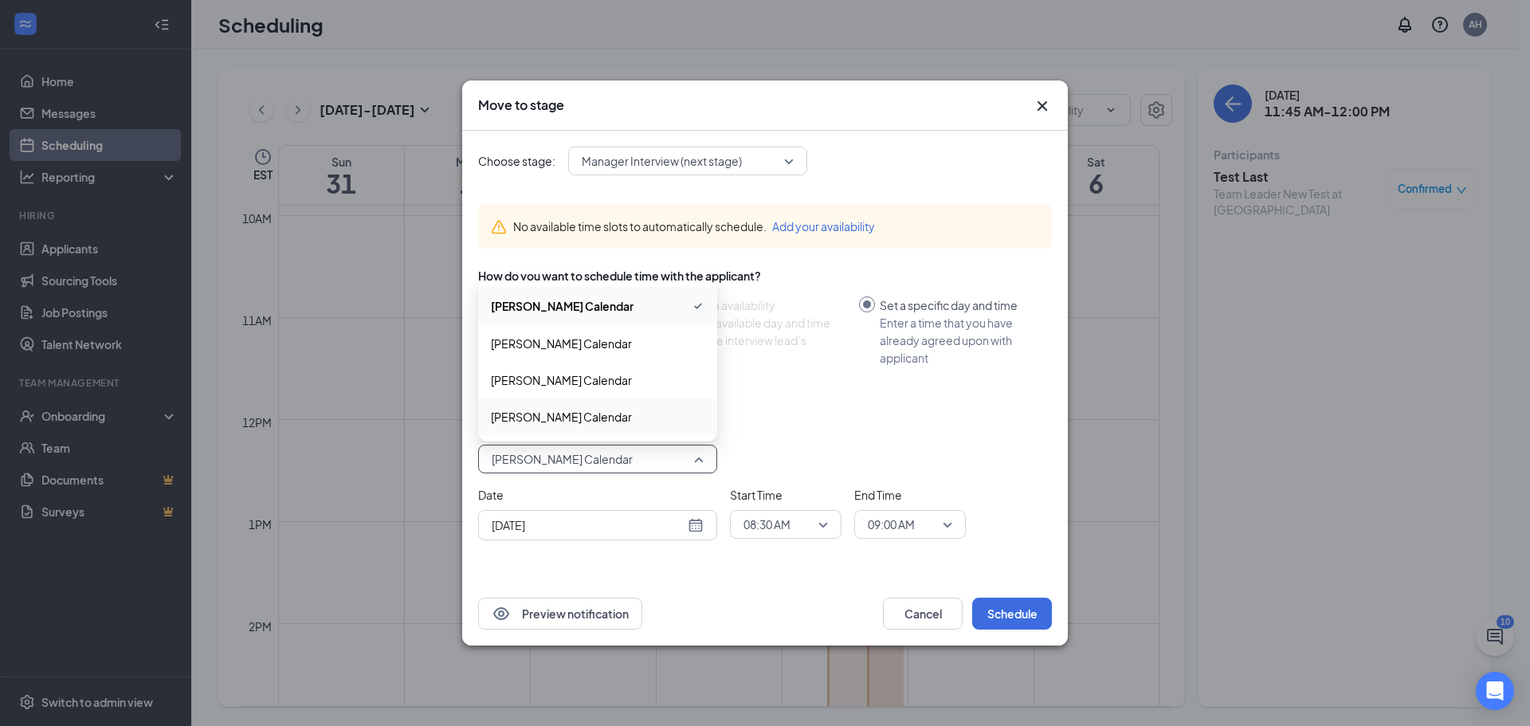
click at [583, 421] on span "Katie Hudson's Calendar" at bounding box center [561, 417] width 141 height 18
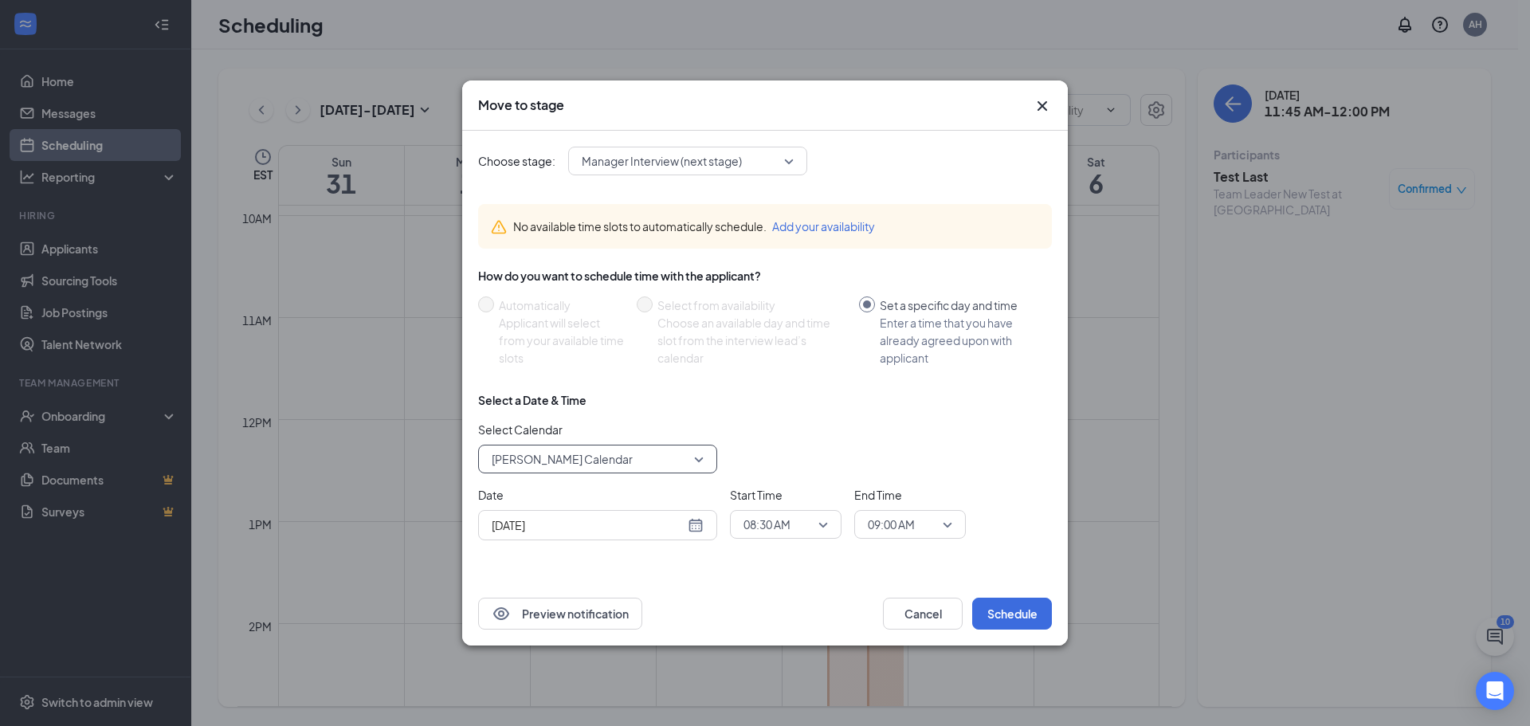
click at [836, 226] on button "Add your availability" at bounding box center [823, 227] width 103 height 18
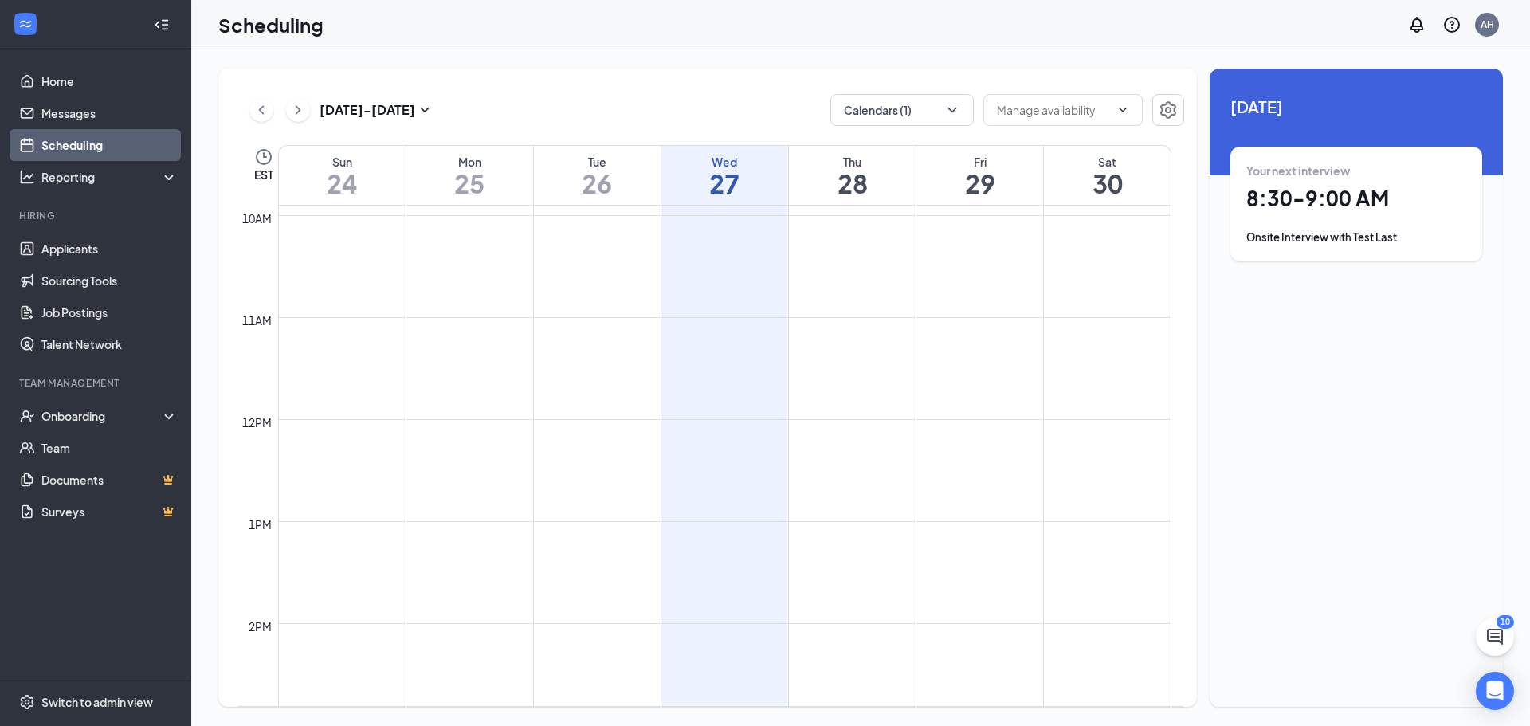
scroll to position [783, 0]
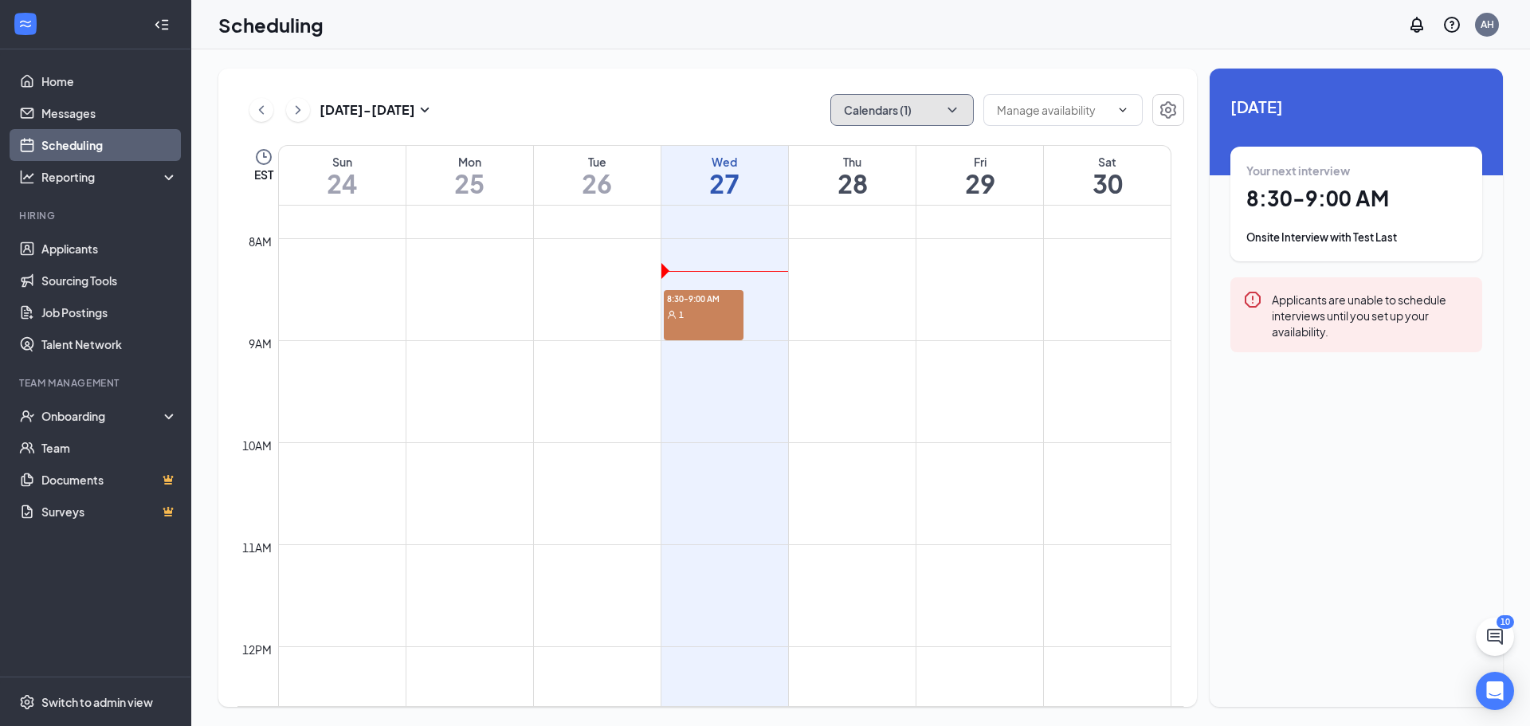
click at [948, 113] on icon "ChevronDown" at bounding box center [952, 110] width 16 height 16
click at [893, 194] on div "My Calendar" at bounding box center [949, 181] width 239 height 35
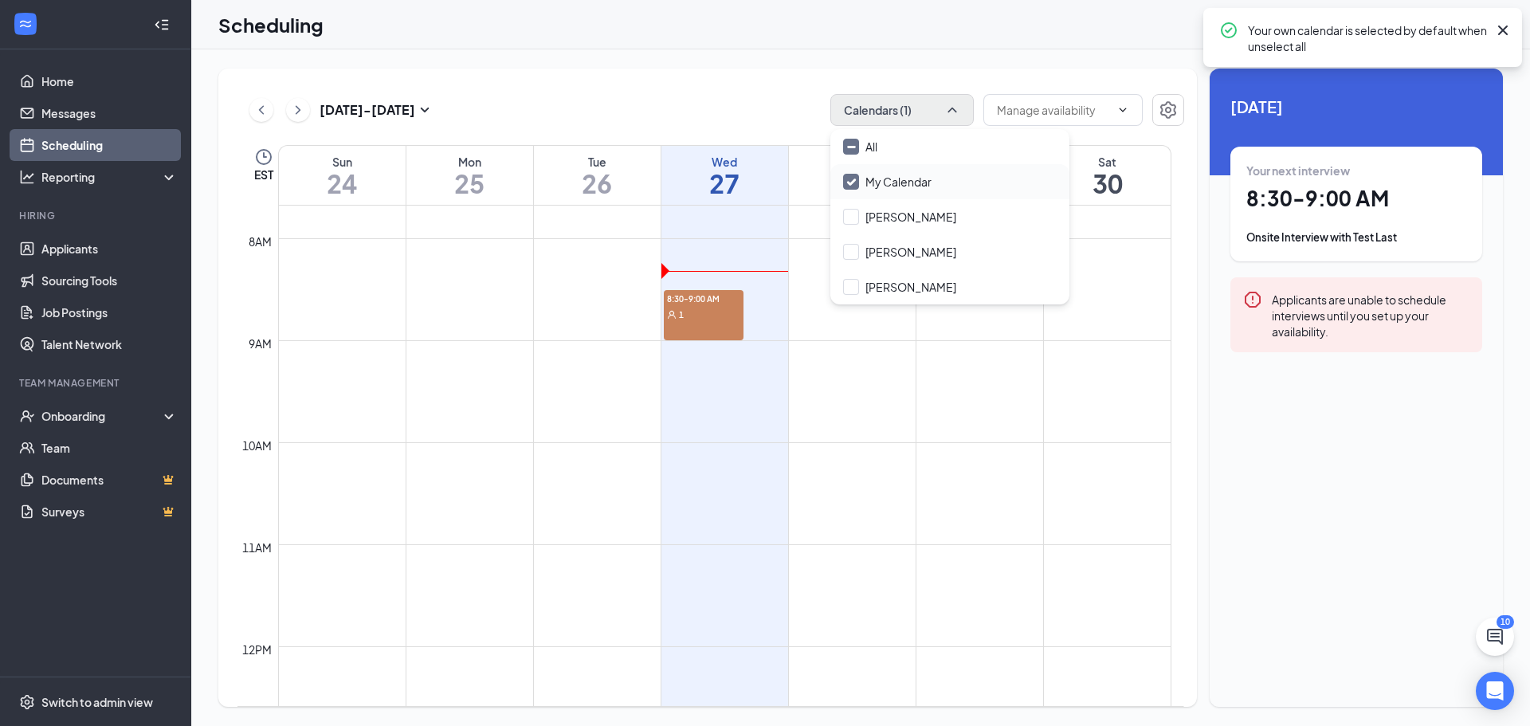
click at [893, 190] on div "My Calendar" at bounding box center [949, 181] width 239 height 35
click at [849, 188] on input "My Calendar" at bounding box center [887, 182] width 88 height 16
checkbox input "true"
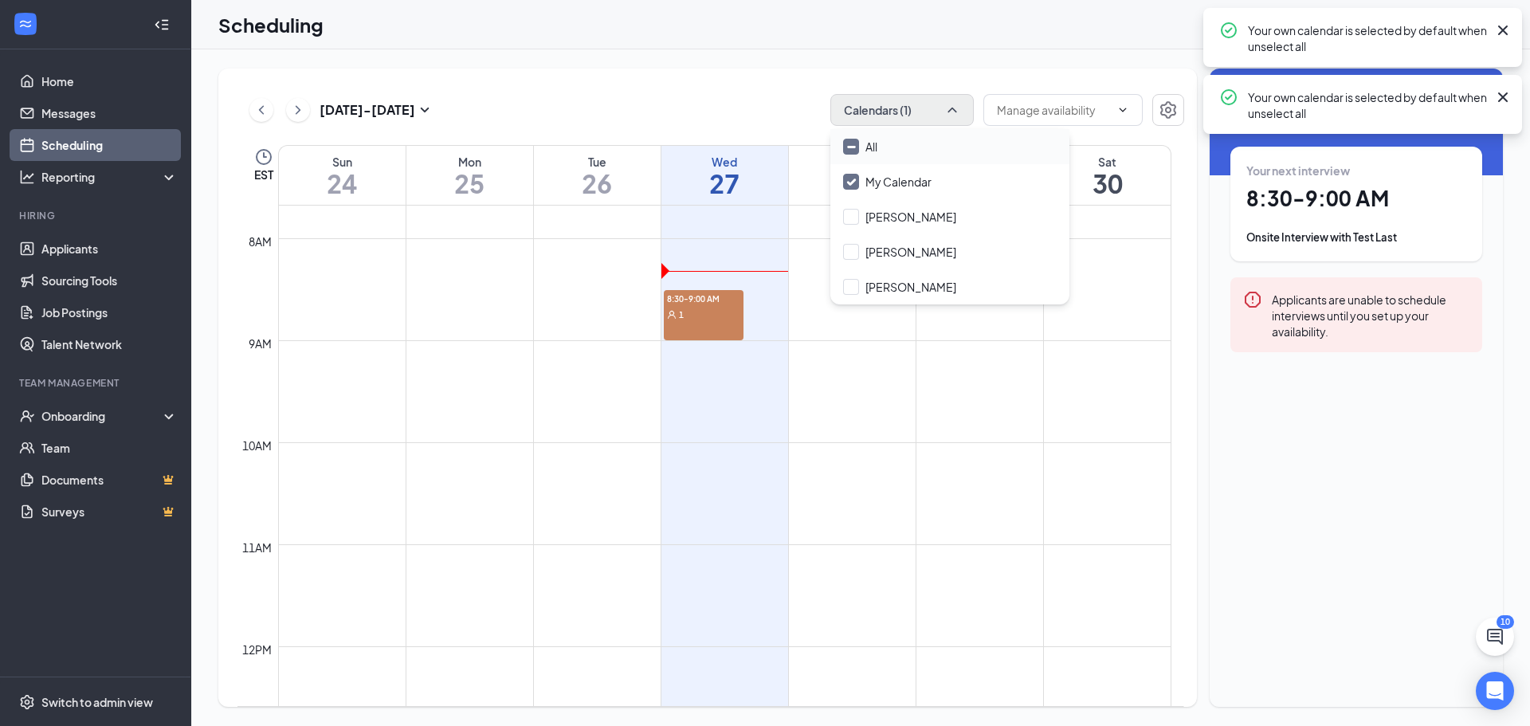
click at [845, 152] on input "All" at bounding box center [860, 147] width 34 height 16
checkbox input "true"
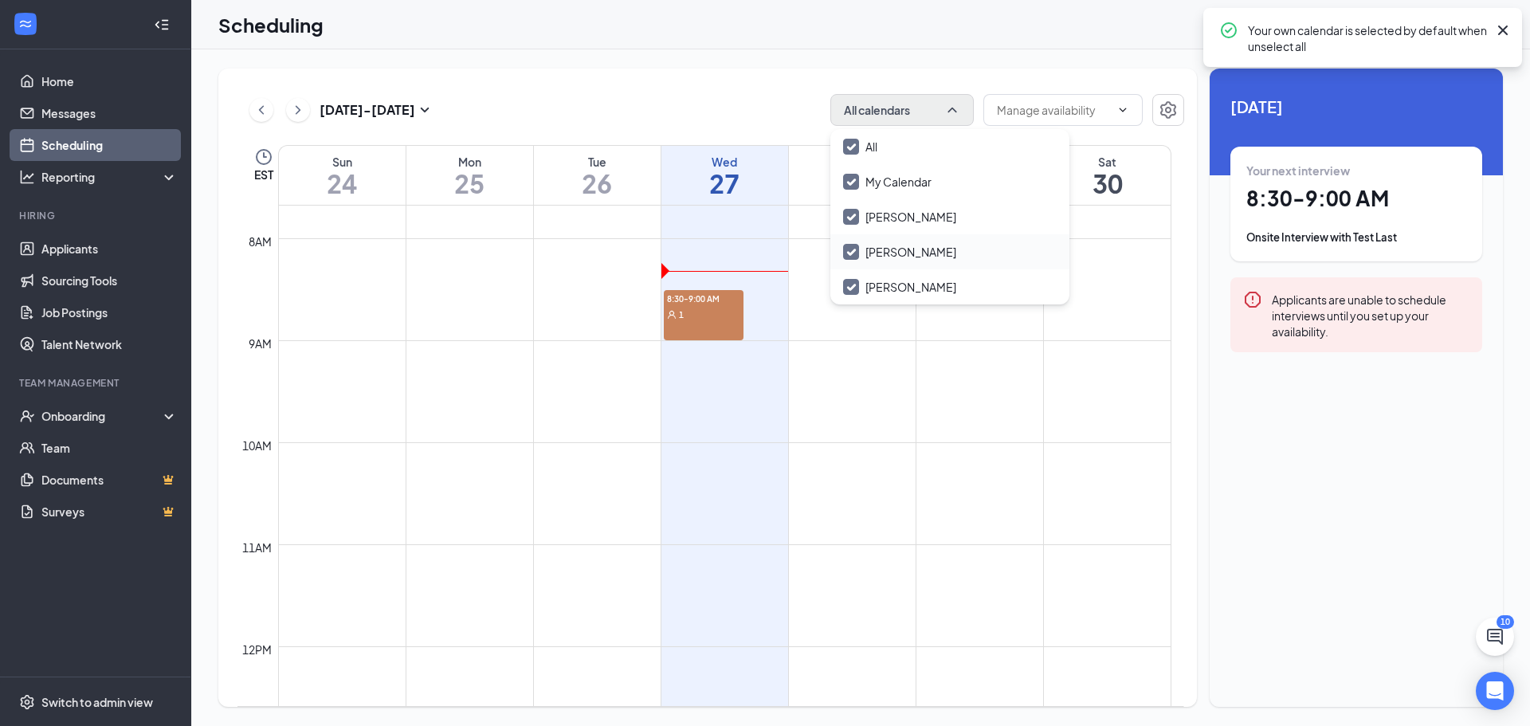
click at [853, 249] on input "[PERSON_NAME]" at bounding box center [899, 252] width 113 height 16
checkbox input "true"
checkbox input "false"
click at [852, 210] on input "[PERSON_NAME]" at bounding box center [899, 217] width 113 height 16
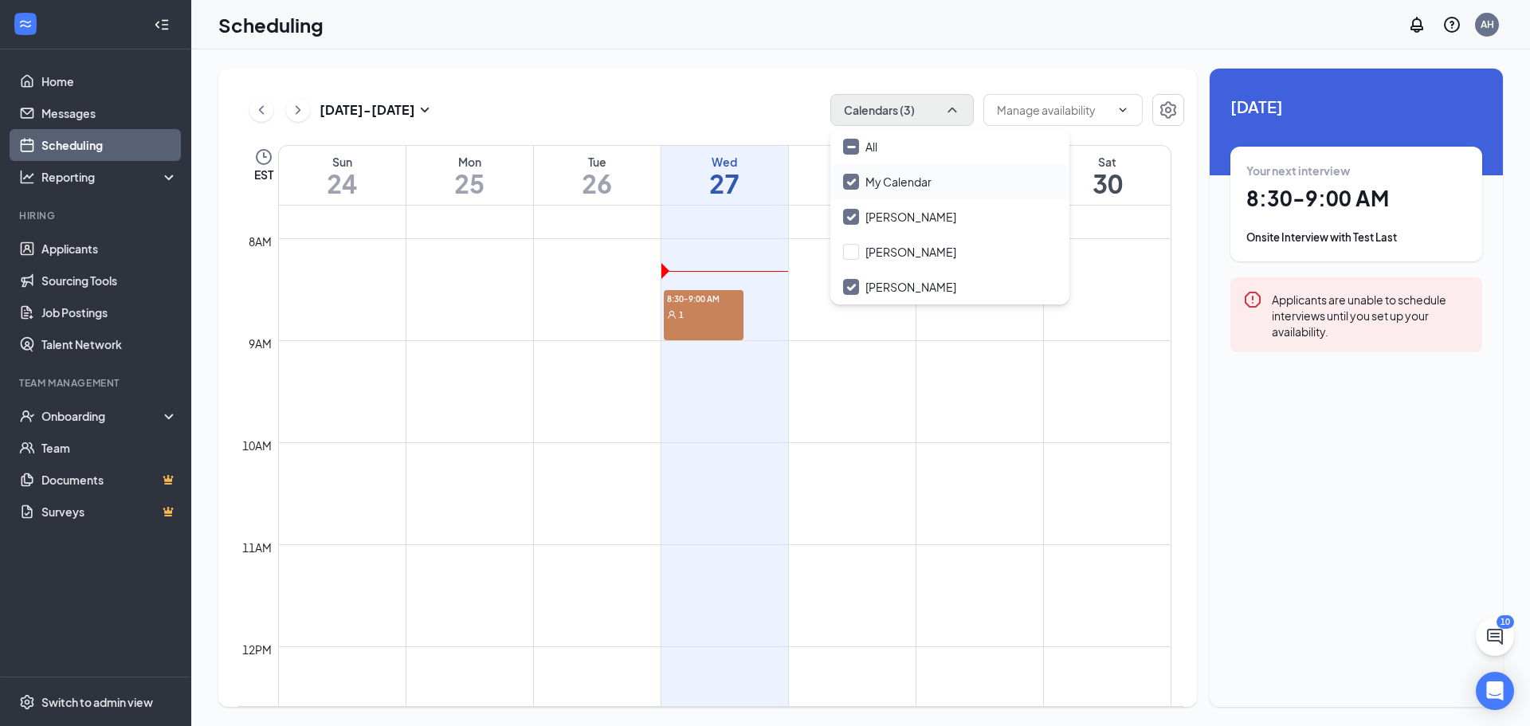
checkbox input "false"
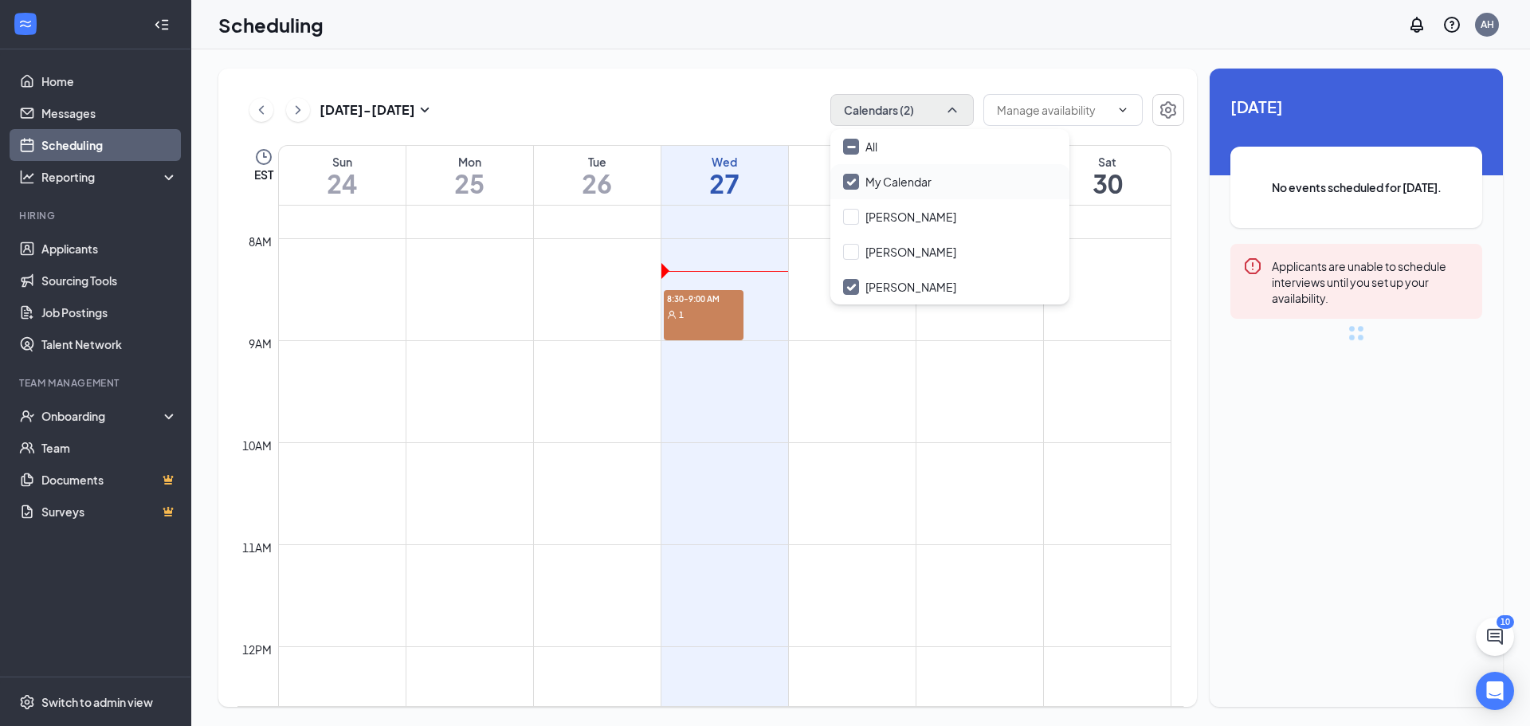
click at [850, 183] on input "My Calendar" at bounding box center [887, 182] width 88 height 16
checkbox input "false"
click at [759, 85] on div "Aug 24 - Aug 30 Calendars (1) EST Sun 24 Mon 25 Tue 26 Wed 27 Thu 28 Fri 29 Sat…" at bounding box center [707, 388] width 979 height 638
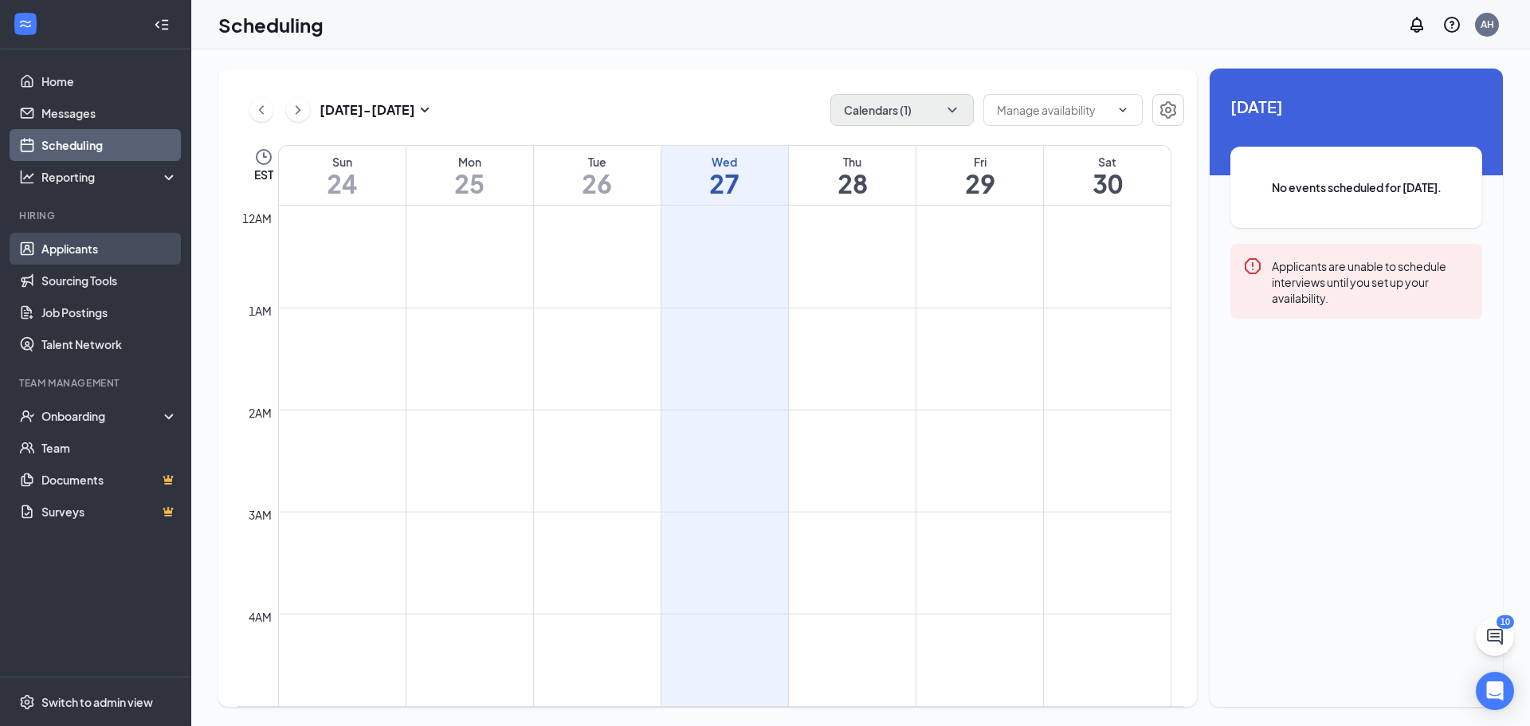
click at [81, 253] on link "Applicants" at bounding box center [109, 249] width 136 height 32
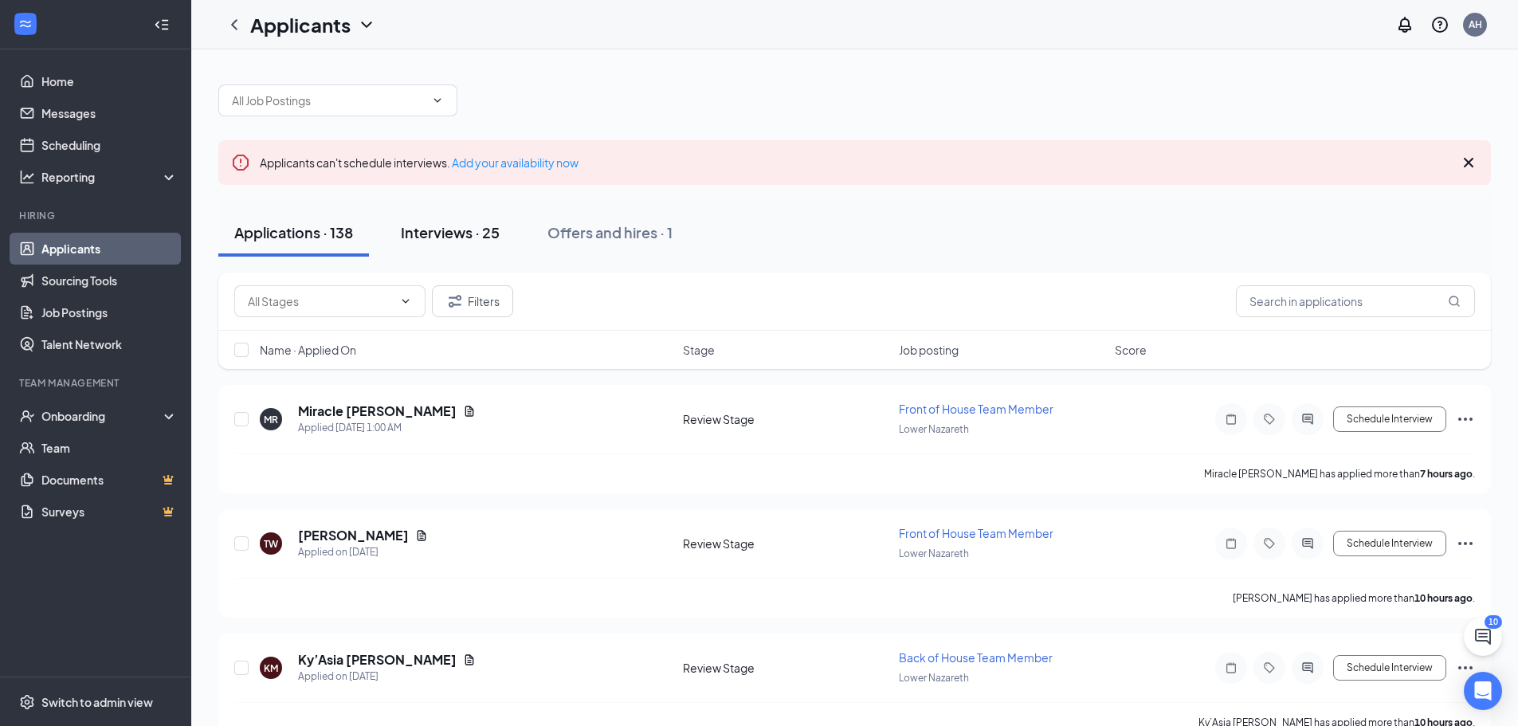
click at [449, 224] on div "Interviews · 25" at bounding box center [450, 232] width 99 height 20
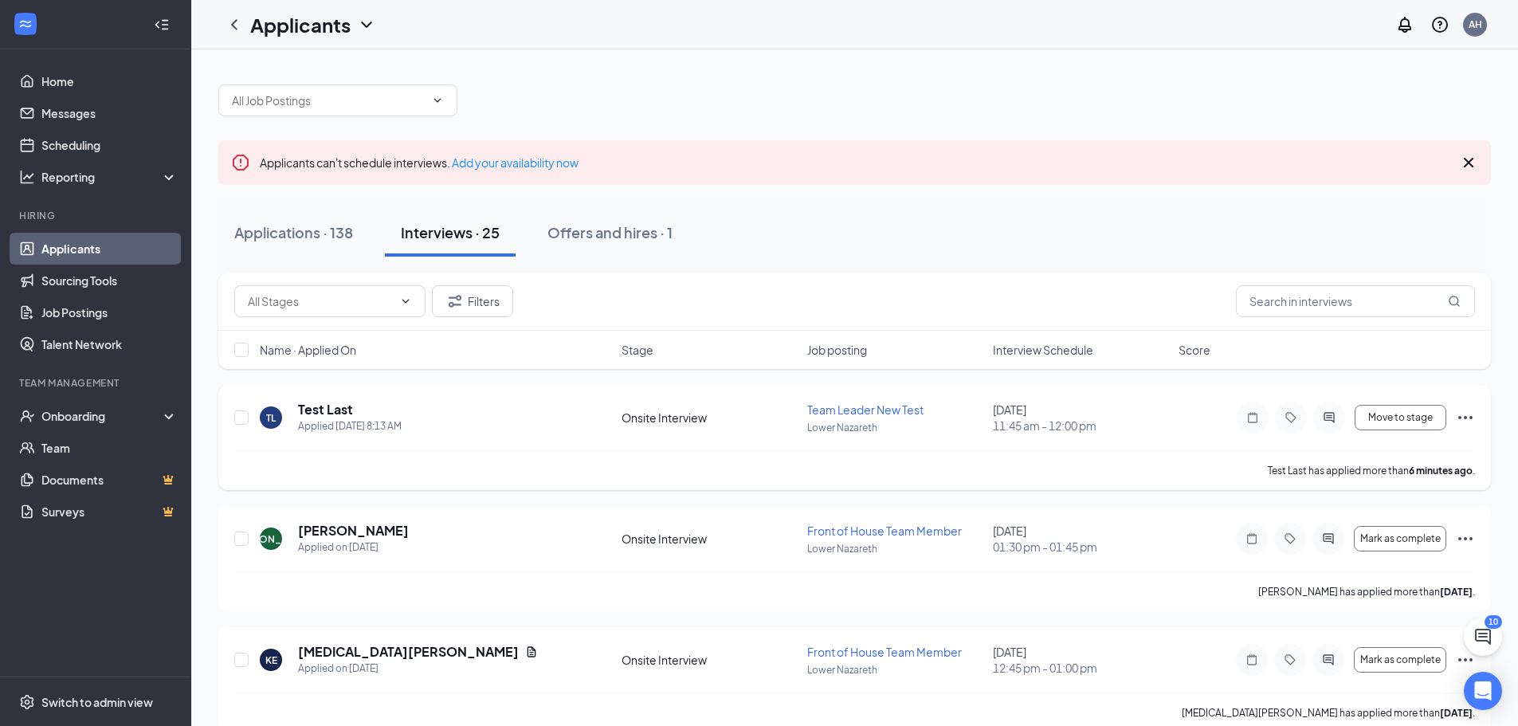
click at [531, 409] on div "TL Test Last Applied Today 8:13 AM" at bounding box center [436, 417] width 352 height 33
click at [1384, 419] on span "Move to stage" at bounding box center [1400, 417] width 65 height 11
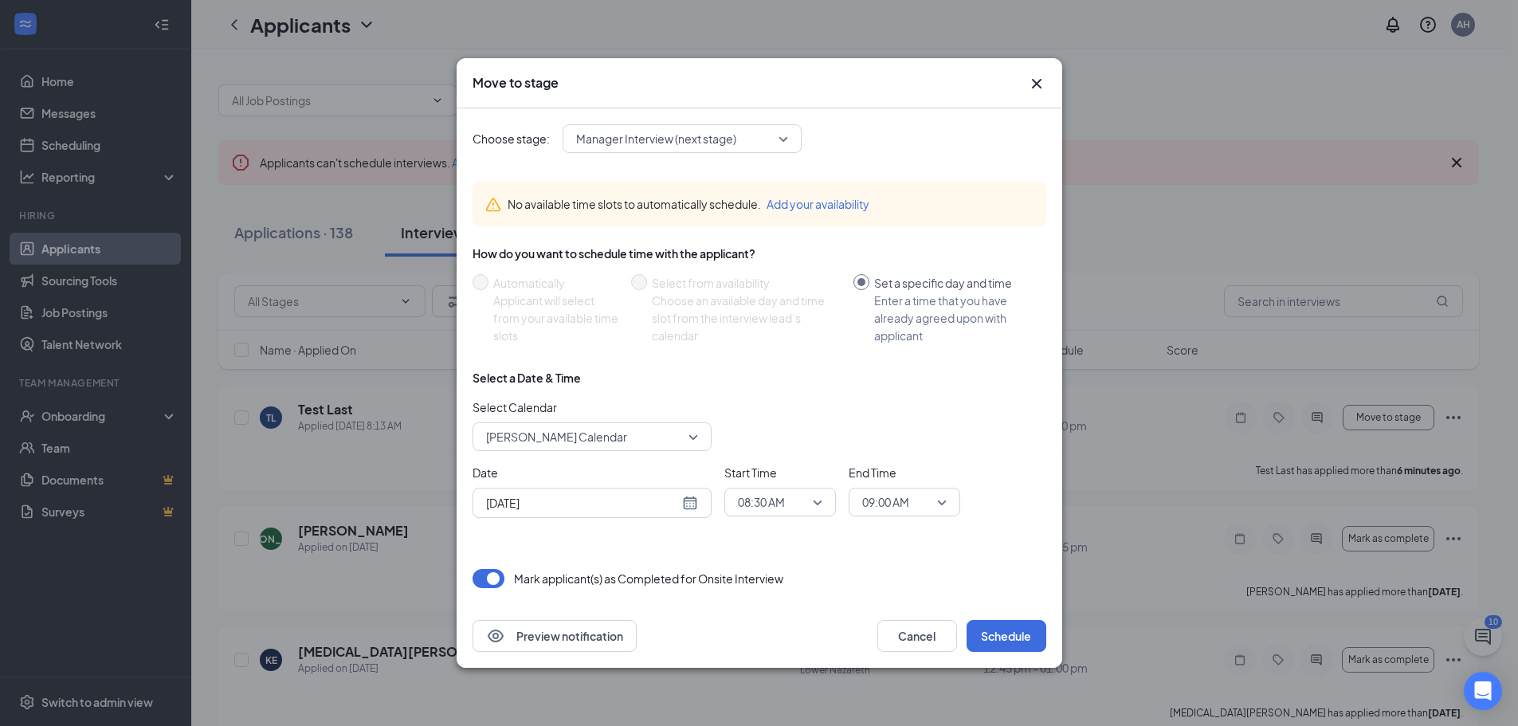
click at [669, 438] on span "Anthony Hudson's Calendar" at bounding box center [585, 437] width 198 height 24
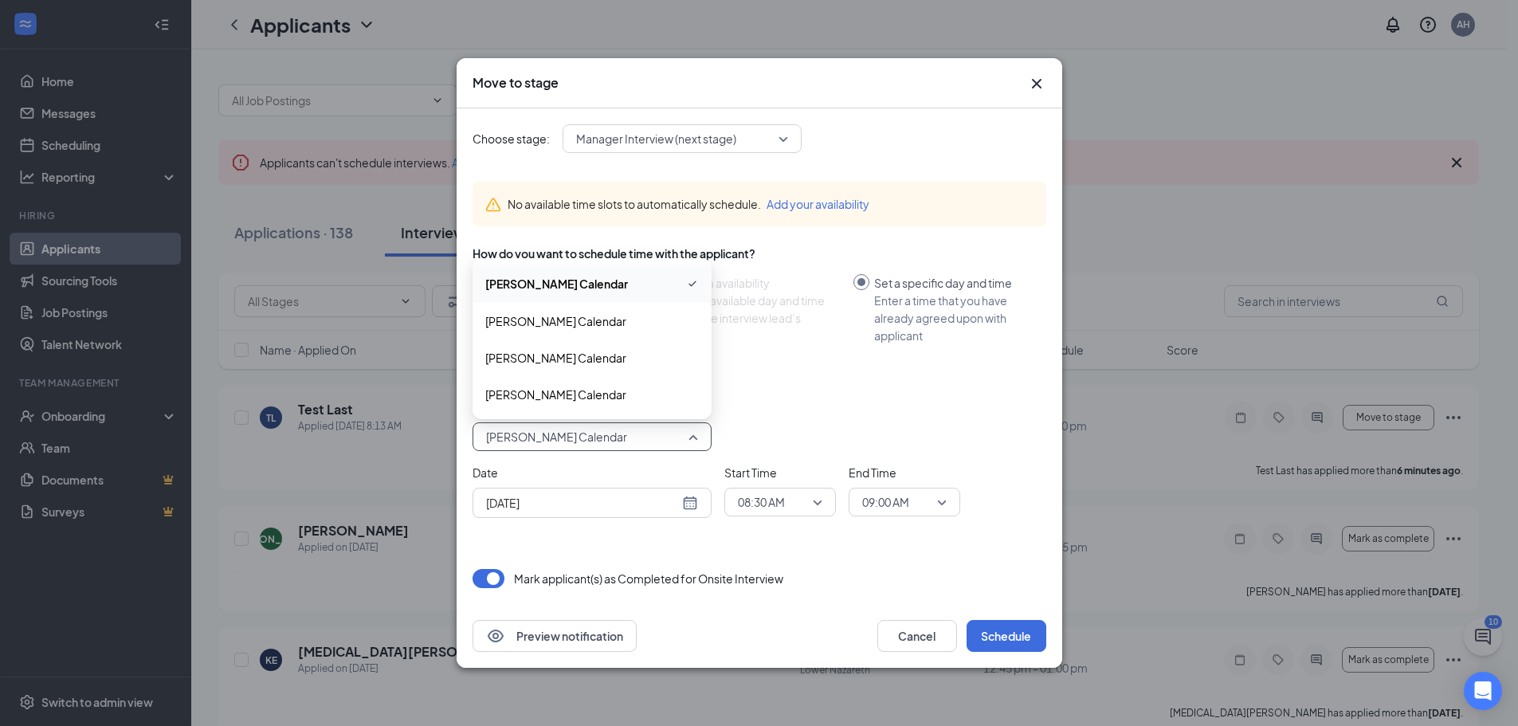
click at [680, 141] on span "Manager Interview (next stage)" at bounding box center [656, 139] width 160 height 24
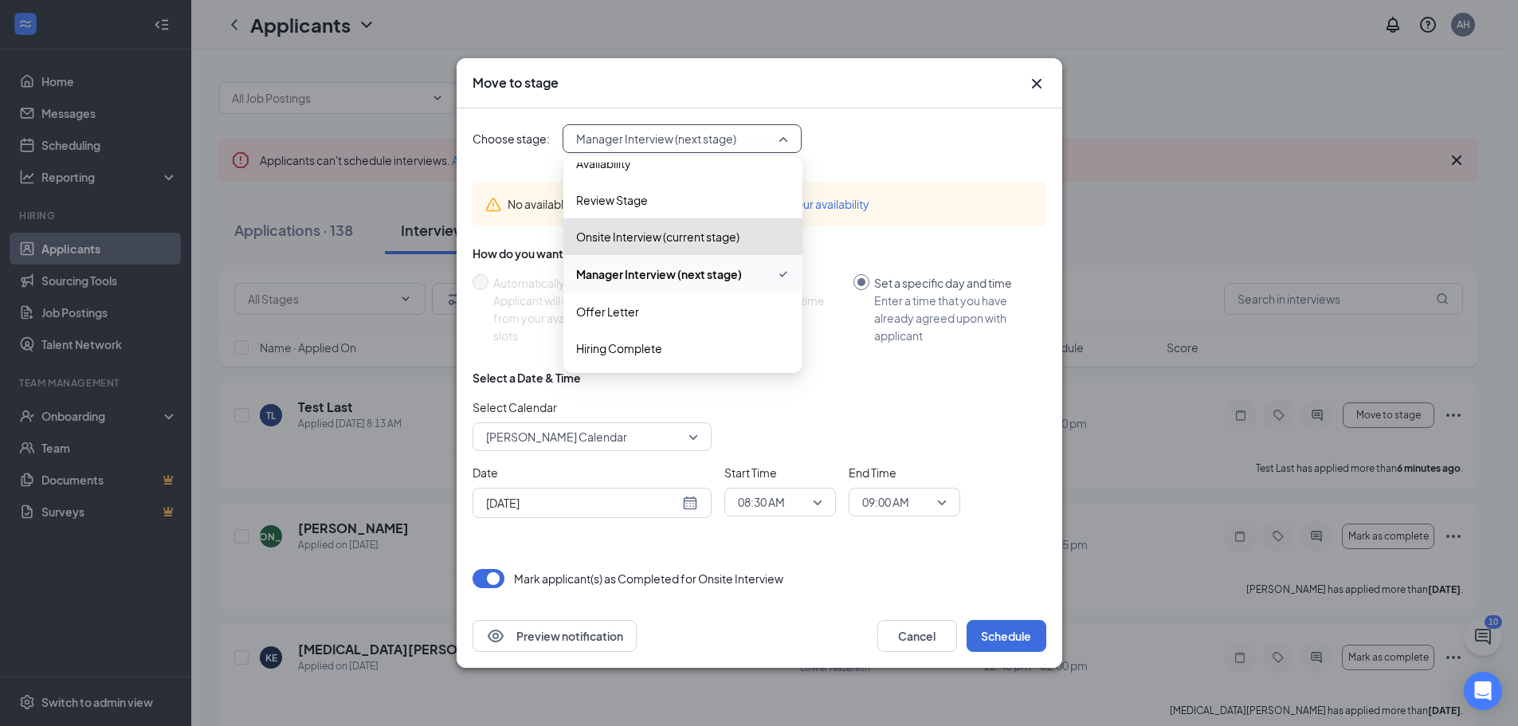
scroll to position [3, 0]
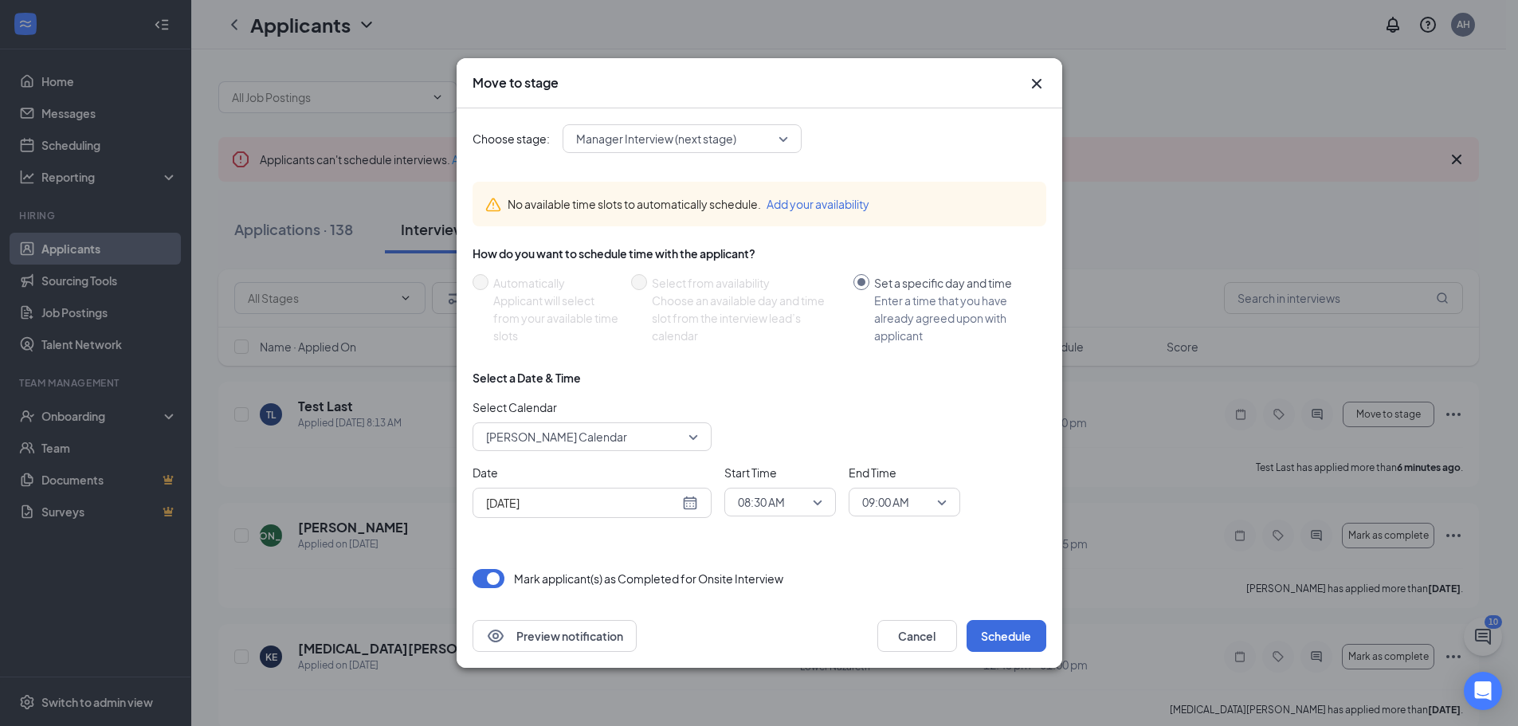
click at [944, 174] on div "No available time slots to automatically schedule. Add your availability" at bounding box center [760, 204] width 574 height 70
click at [592, 432] on span "Anthony Hudson's Calendar" at bounding box center [556, 437] width 141 height 24
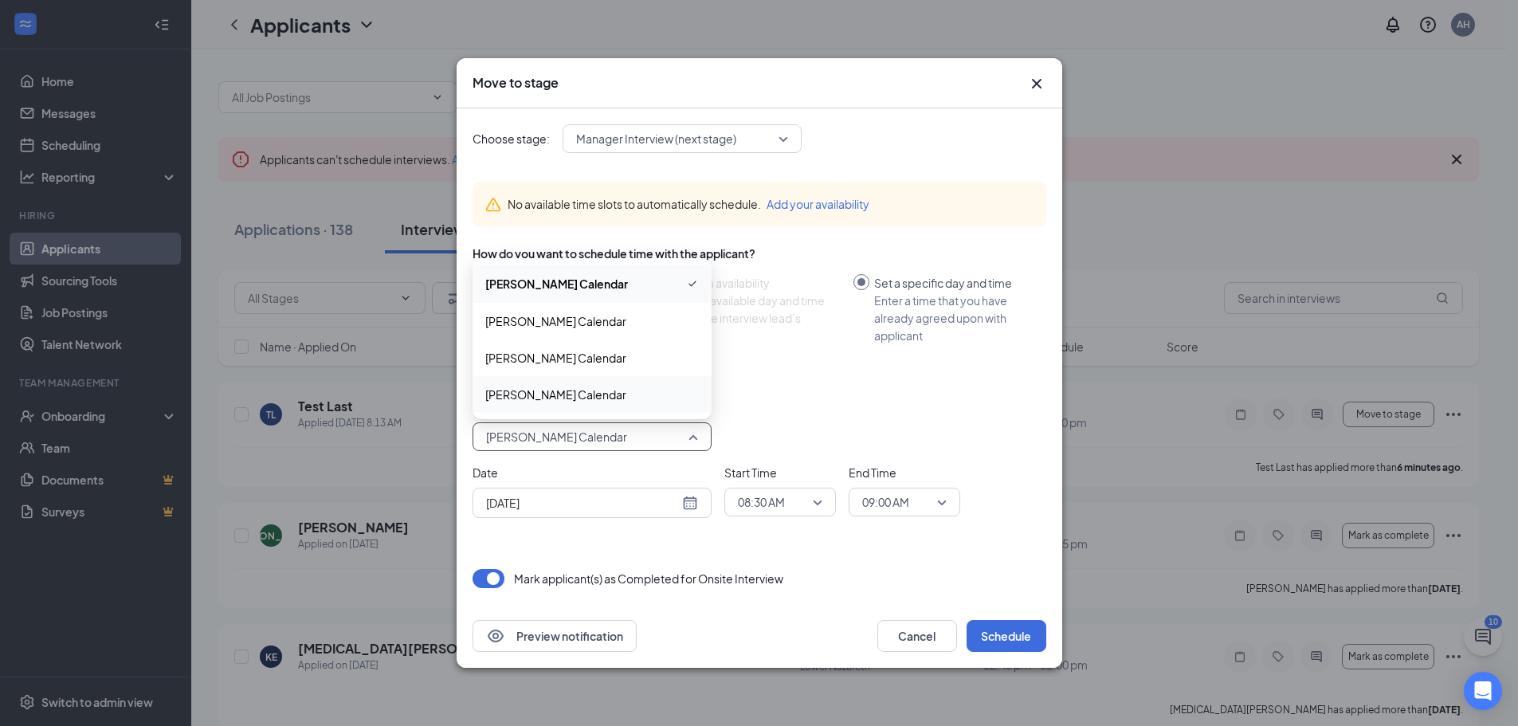
click at [558, 391] on span "Katie Hudson's Calendar" at bounding box center [555, 395] width 141 height 18
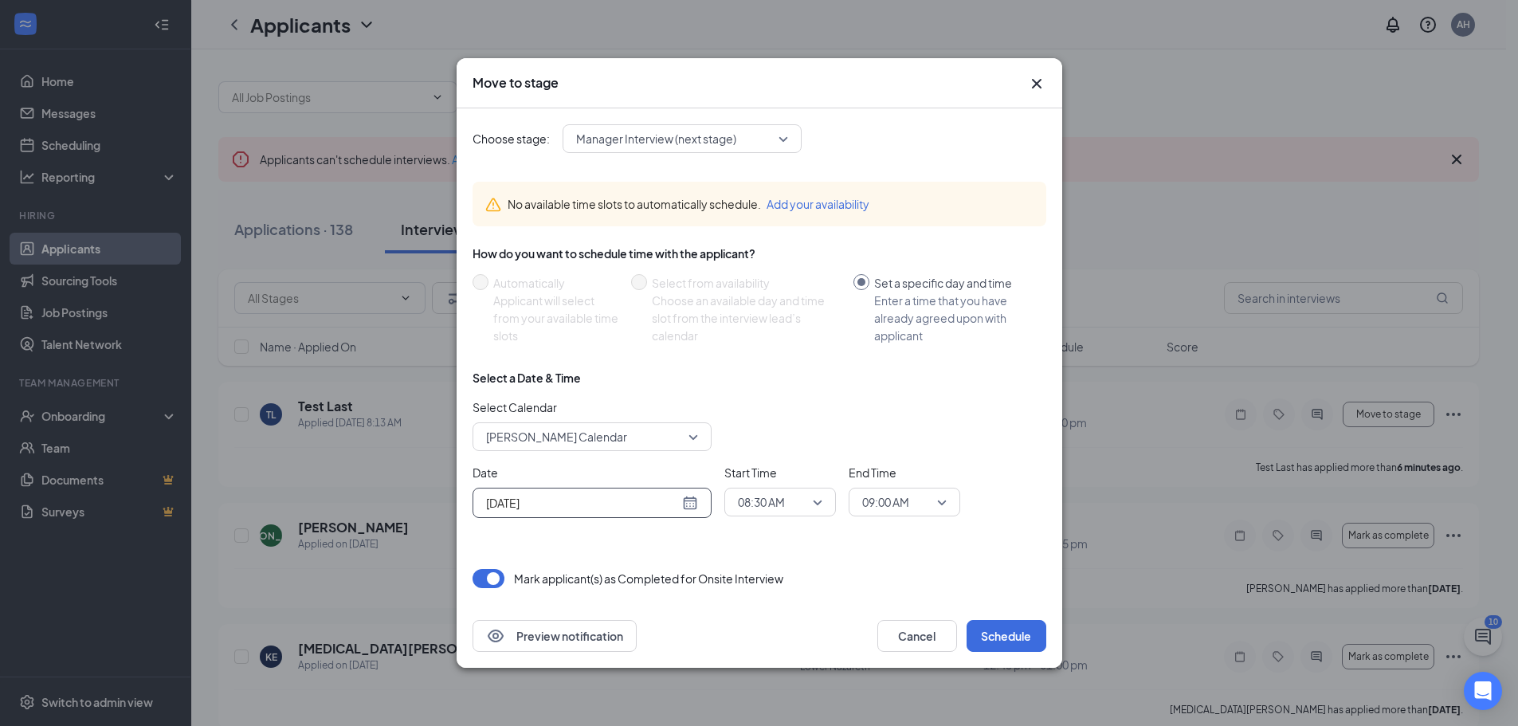
click at [696, 507] on div "[DATE]" at bounding box center [592, 503] width 212 height 18
click at [774, 407] on div "Select Calendar Katie Hudson's Calendar 211633 189863 Anthony Hudson's Calendar…" at bounding box center [760, 424] width 574 height 53
click at [904, 637] on button "Cancel" at bounding box center [917, 636] width 80 height 32
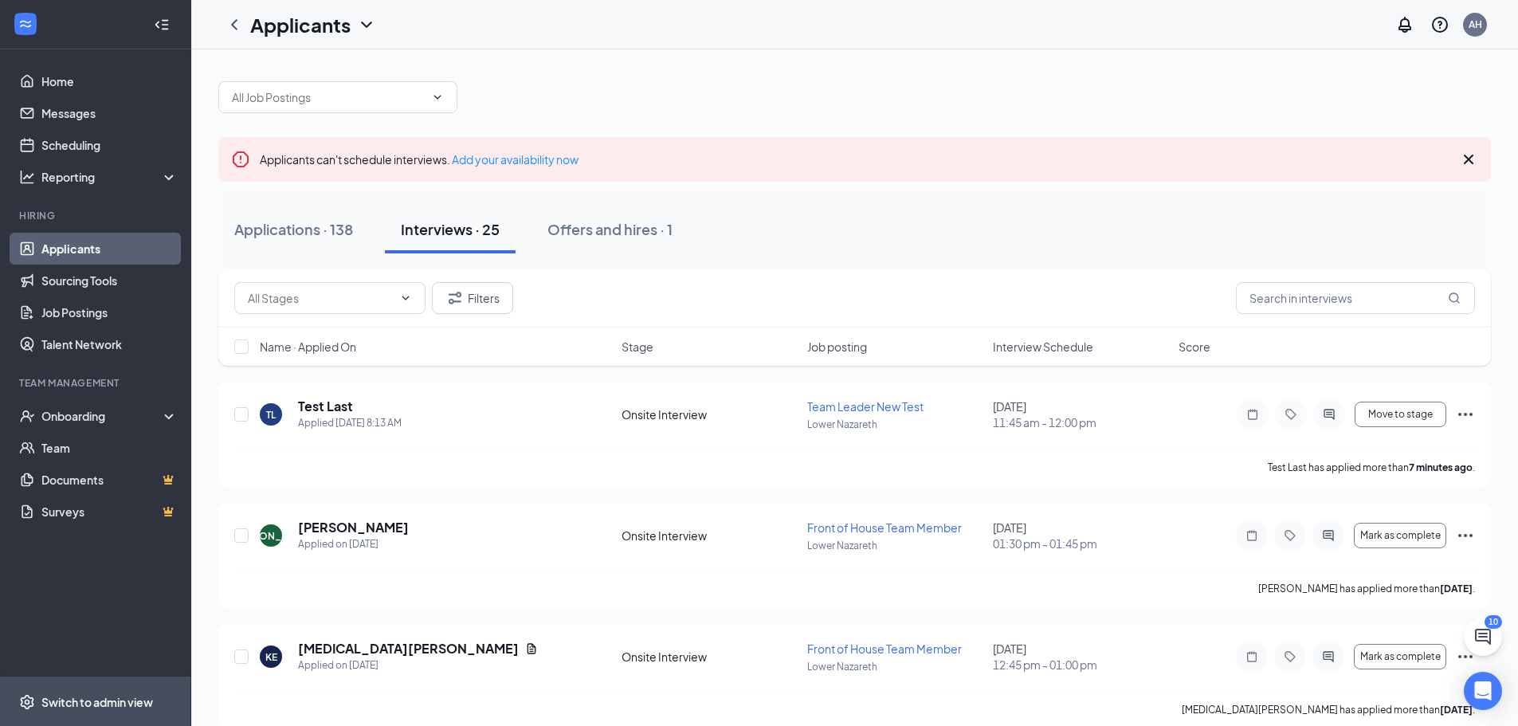
click at [81, 700] on div "Switch to admin view" at bounding box center [97, 702] width 112 height 16
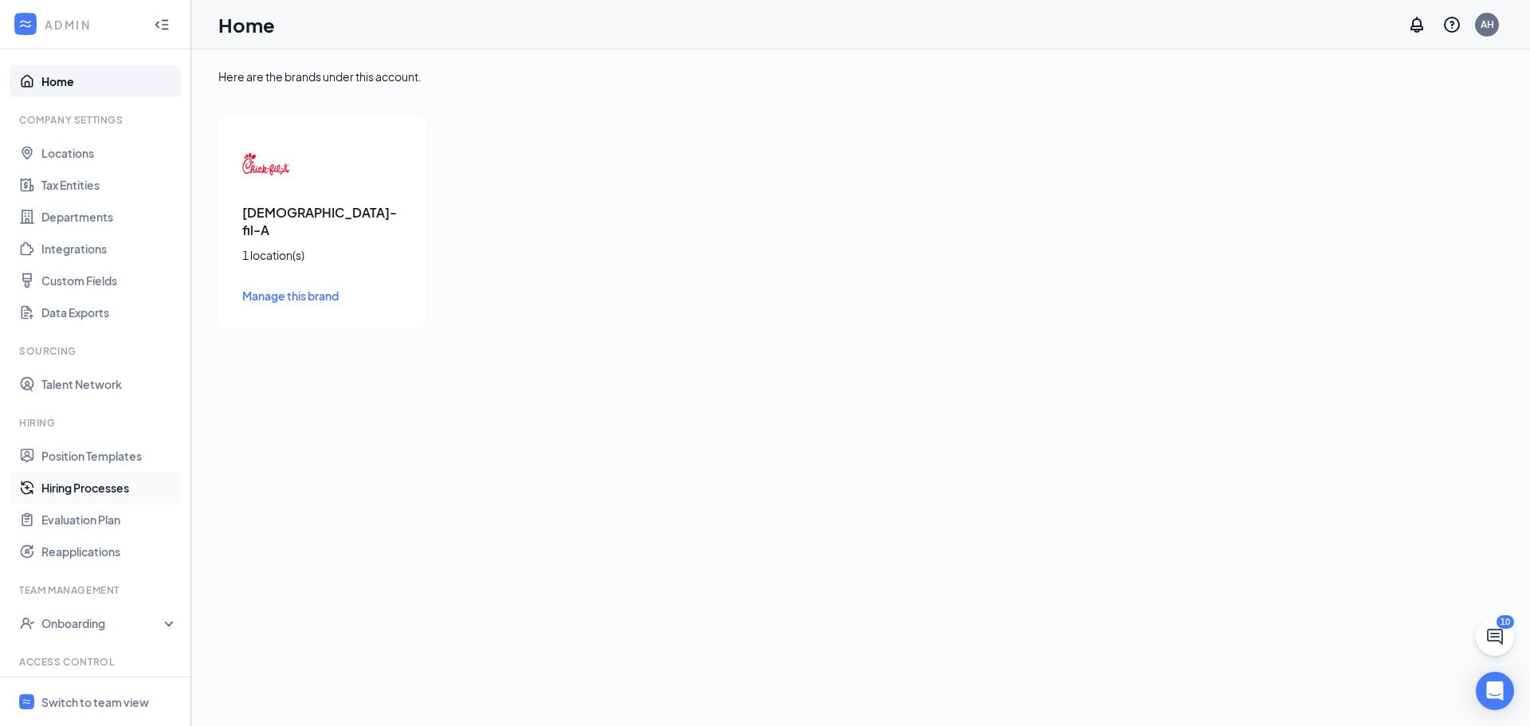
click at [80, 480] on link "Hiring Processes" at bounding box center [109, 488] width 136 height 32
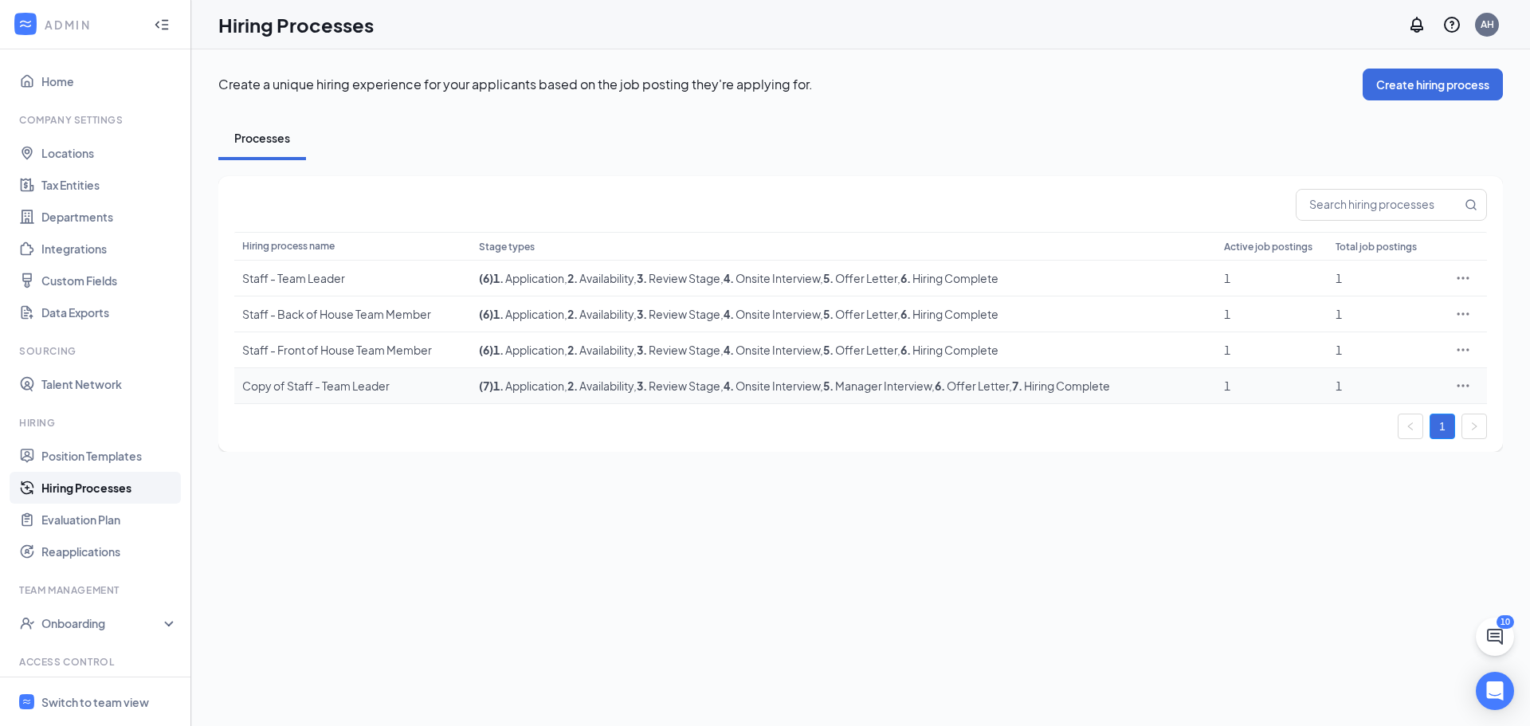
click at [512, 389] on span "1 . Application" at bounding box center [528, 386] width 71 height 14
click at [1458, 385] on icon "Ellipses" at bounding box center [1464, 385] width 12 height 2
click at [1317, 415] on li "Edit" at bounding box center [1390, 418] width 163 height 37
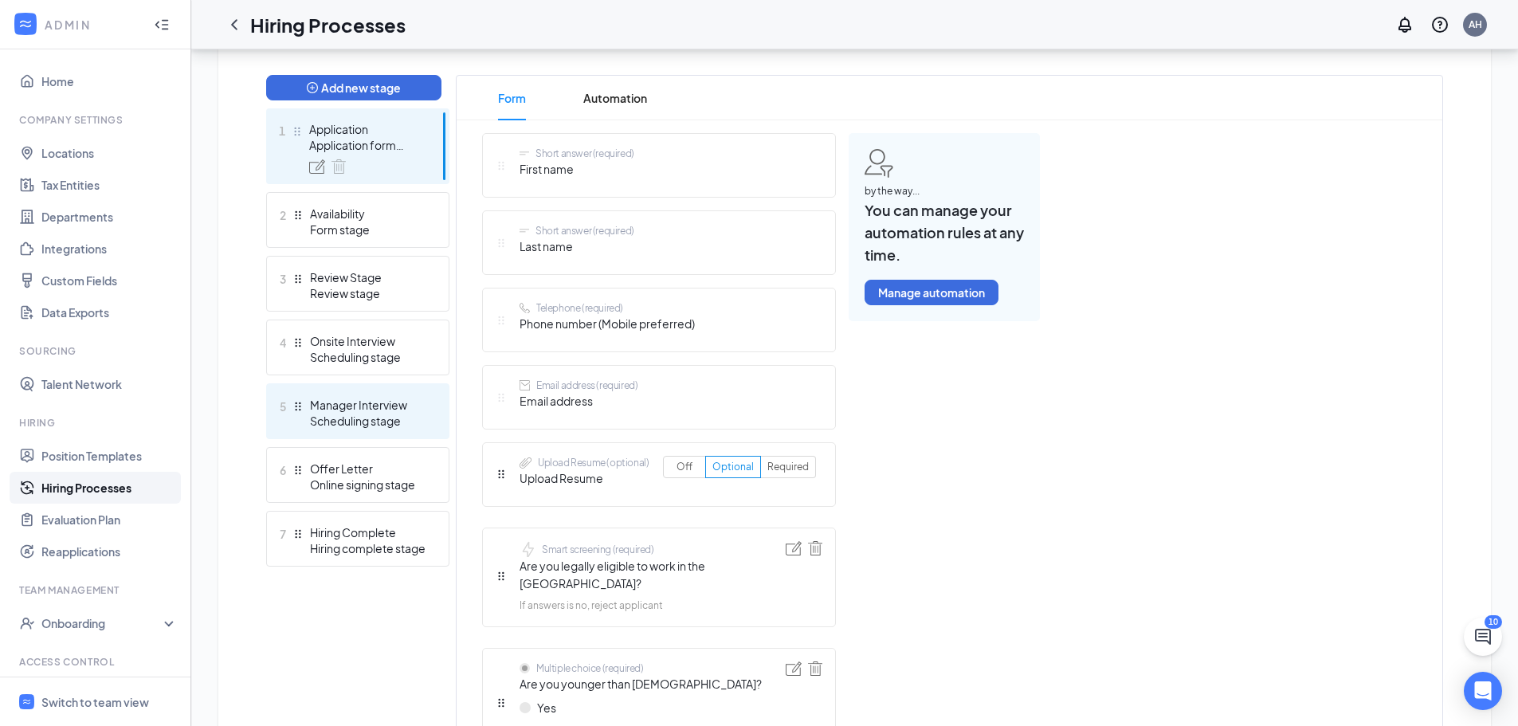
click at [373, 400] on div "Manager Interview" at bounding box center [368, 405] width 116 height 16
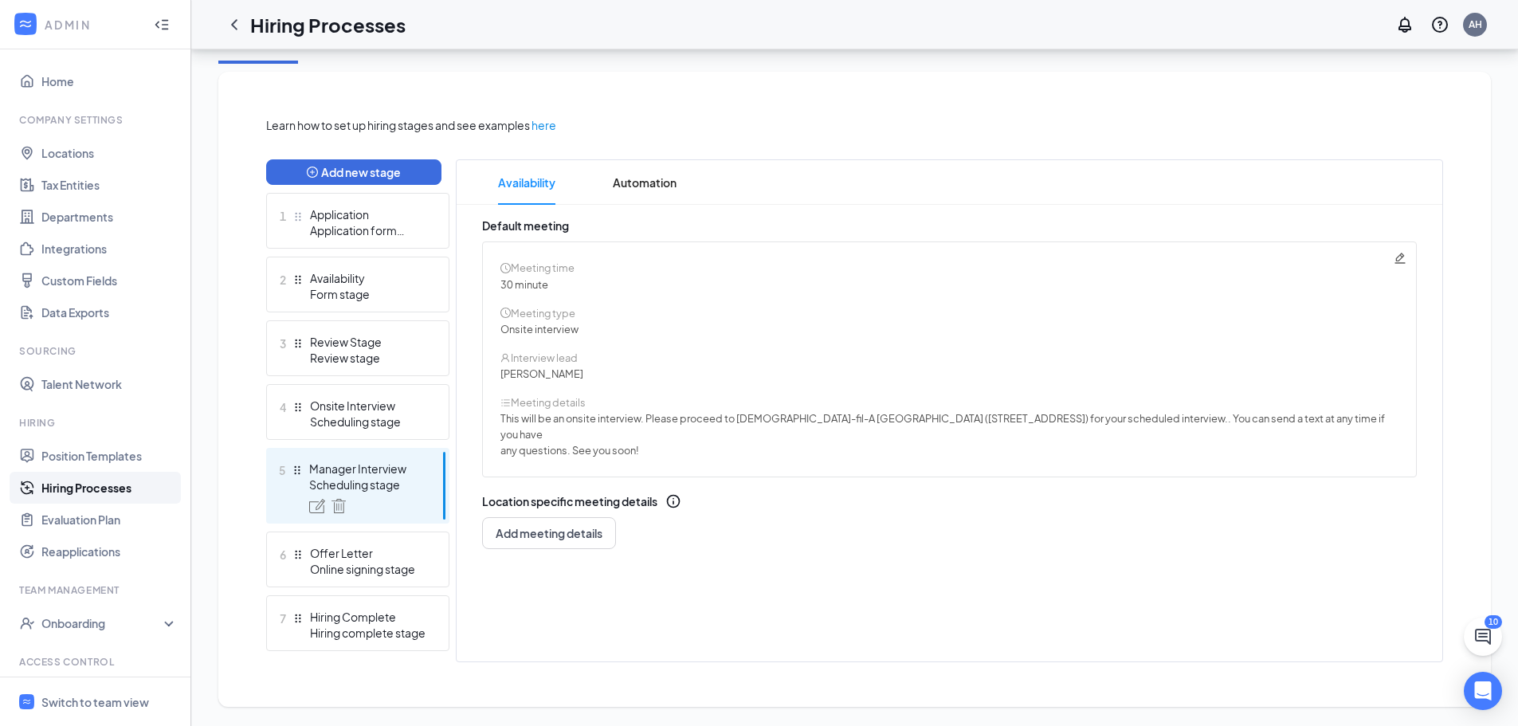
scroll to position [314, 0]
click at [1407, 252] on div "Meeting time 30 minute Meeting type Onsite interview Interview lead Katie Hudso…" at bounding box center [949, 359] width 935 height 236
click at [1392, 261] on div "Meeting time" at bounding box center [948, 268] width 897 height 16
click at [1393, 258] on div "Meeting time 30 minute Meeting type Onsite interview Interview lead Katie Hudso…" at bounding box center [949, 359] width 935 height 236
click at [1395, 256] on icon "Pencil" at bounding box center [1400, 258] width 13 height 13
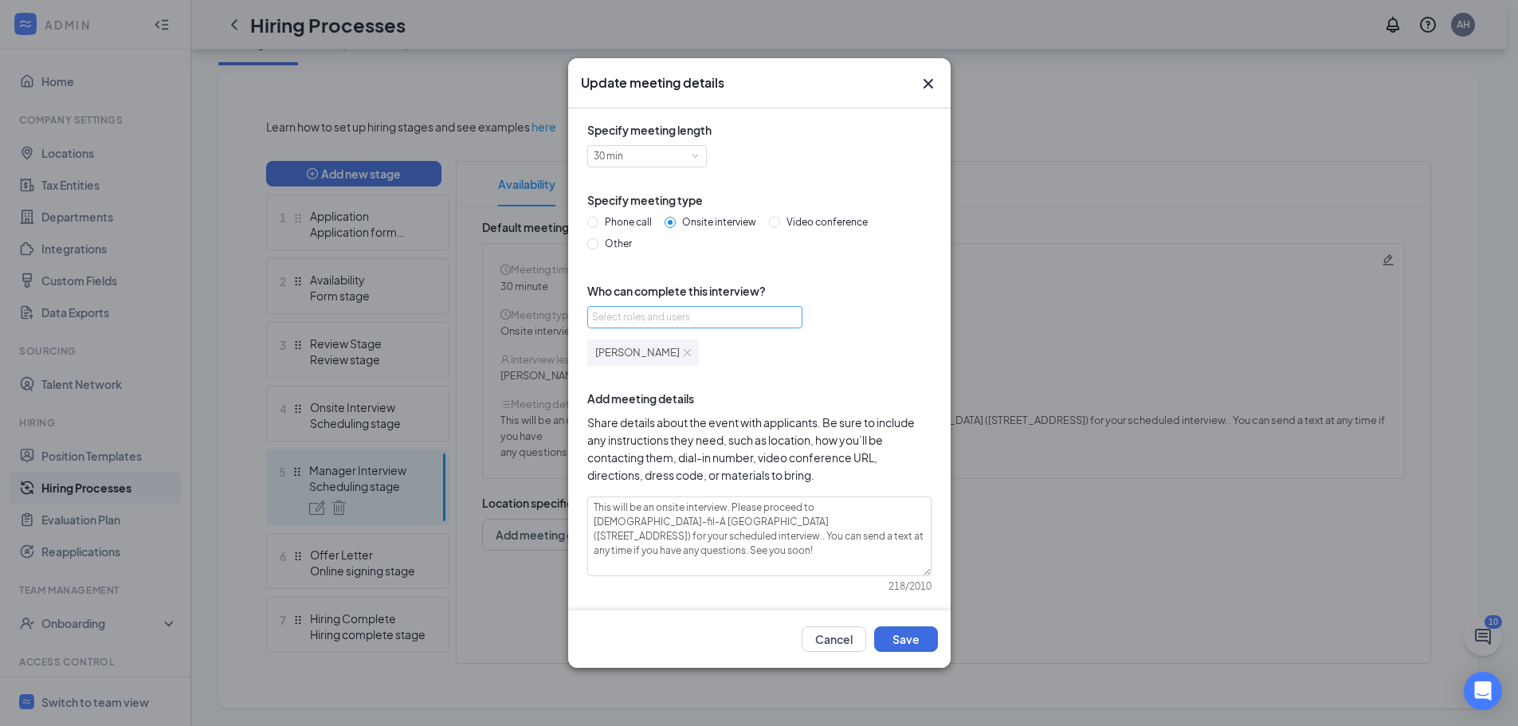
scroll to position [311, 0]
click at [824, 639] on button "Cancel" at bounding box center [834, 639] width 65 height 26
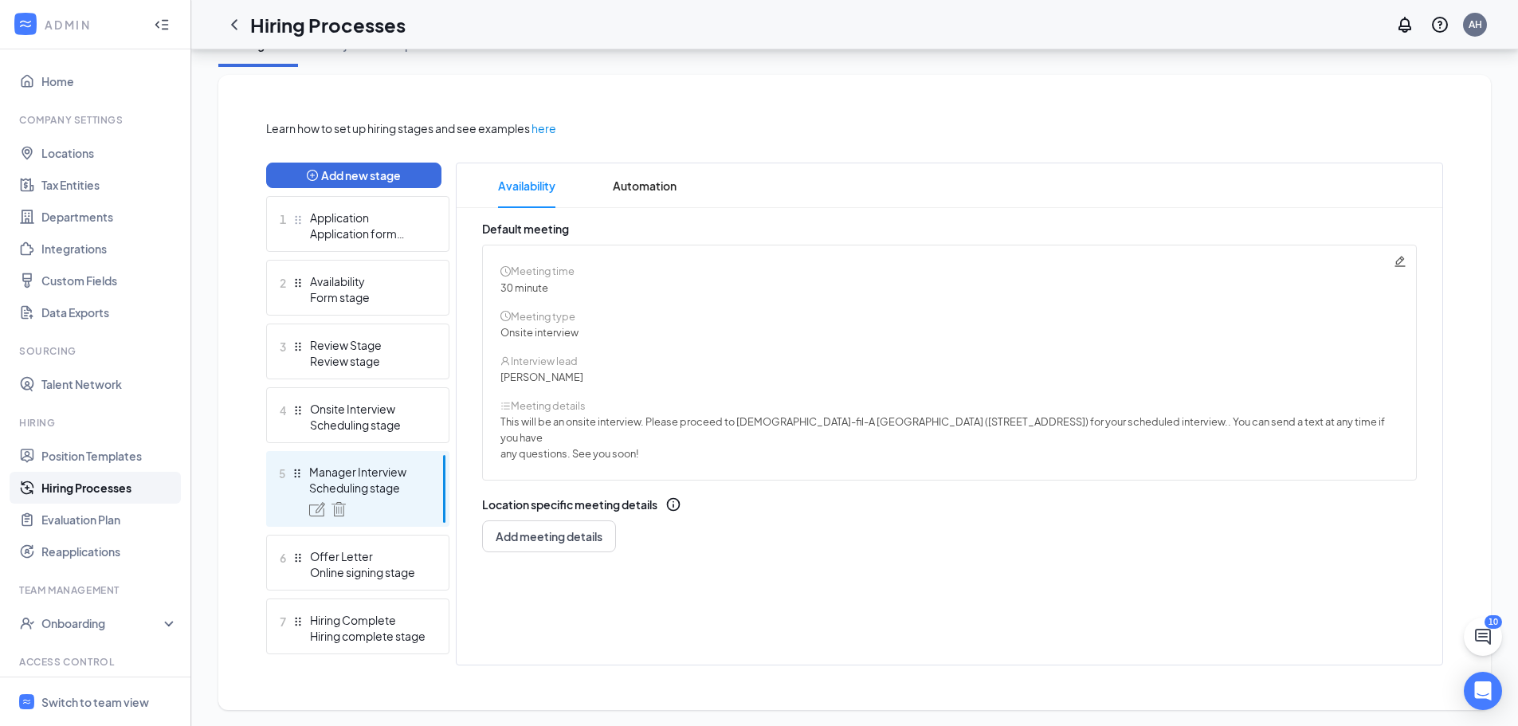
click at [44, 25] on div "ADMIN" at bounding box center [95, 24] width 190 height 49
click at [154, 18] on icon "Collapse" at bounding box center [162, 25] width 16 height 16
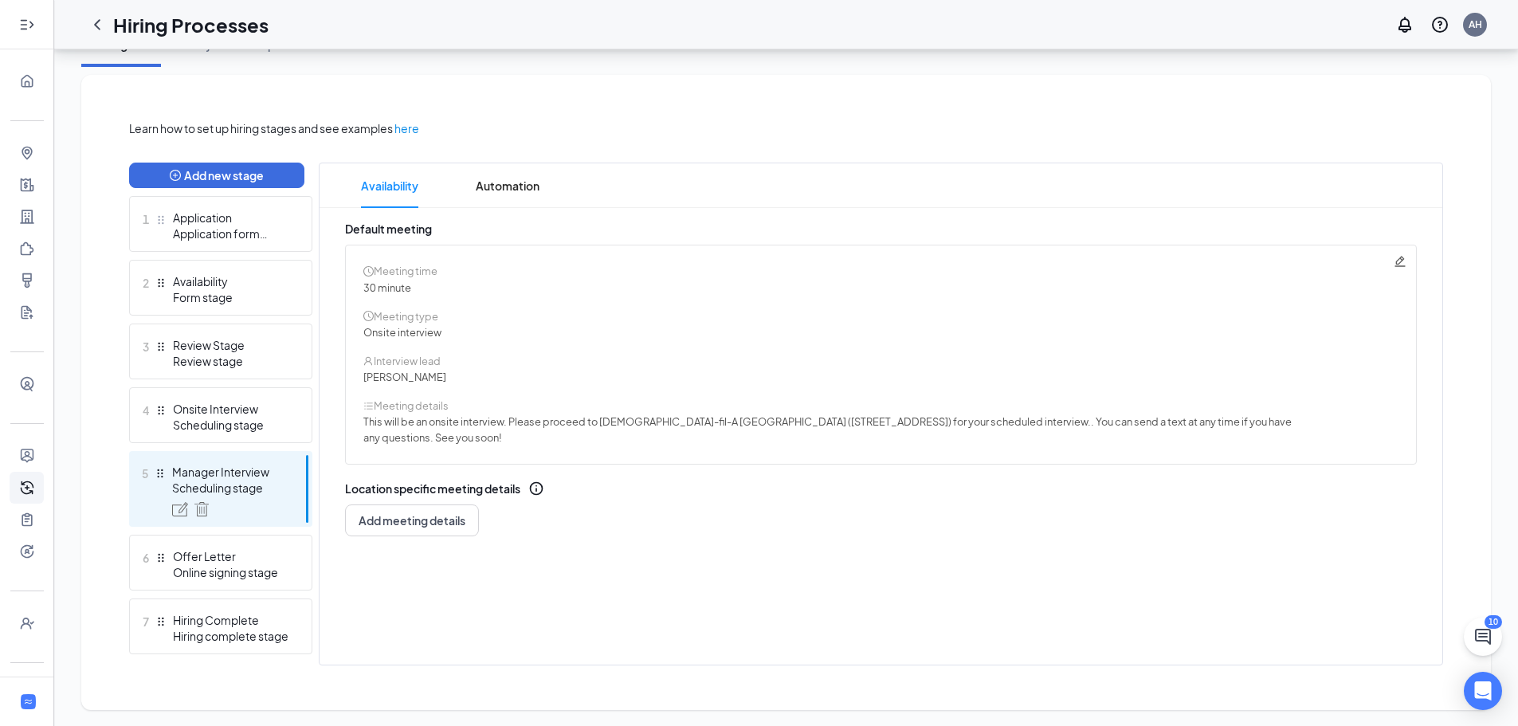
click at [21, 22] on icon "Expand" at bounding box center [27, 25] width 16 height 16
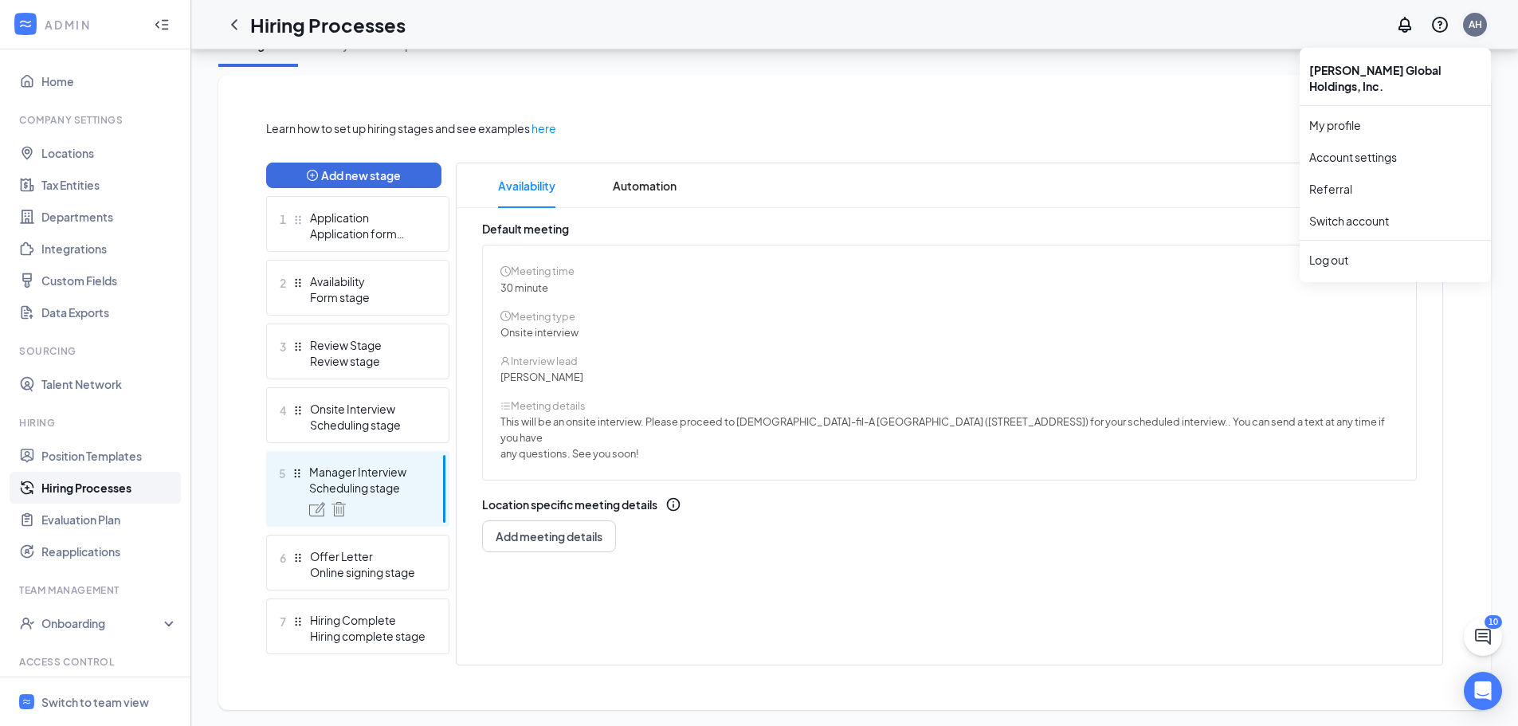
click at [1465, 29] on div "AH" at bounding box center [1475, 25] width 24 height 24
click at [1333, 214] on link "Switch account" at bounding box center [1349, 221] width 80 height 14
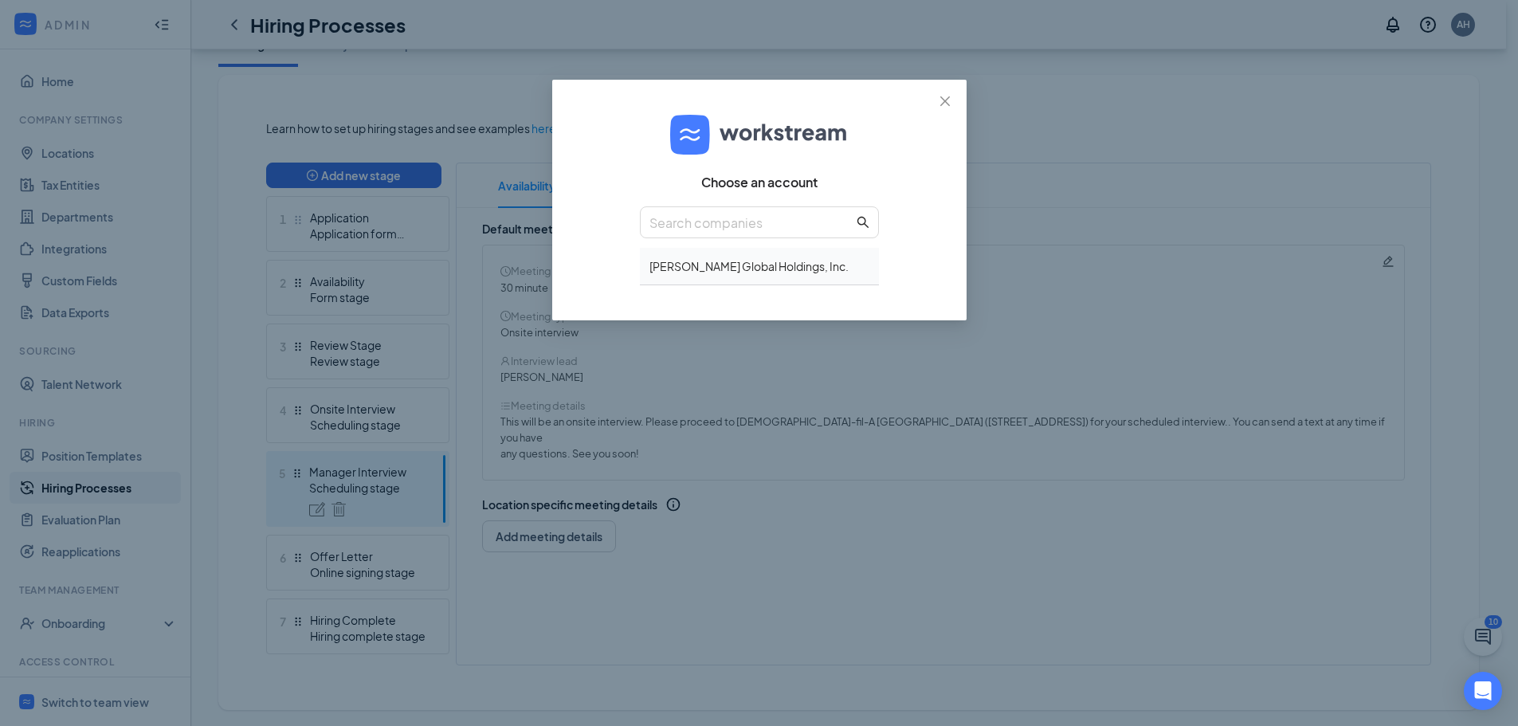
click at [698, 269] on div "Cathcart Global Holdings, Inc." at bounding box center [759, 266] width 239 height 37
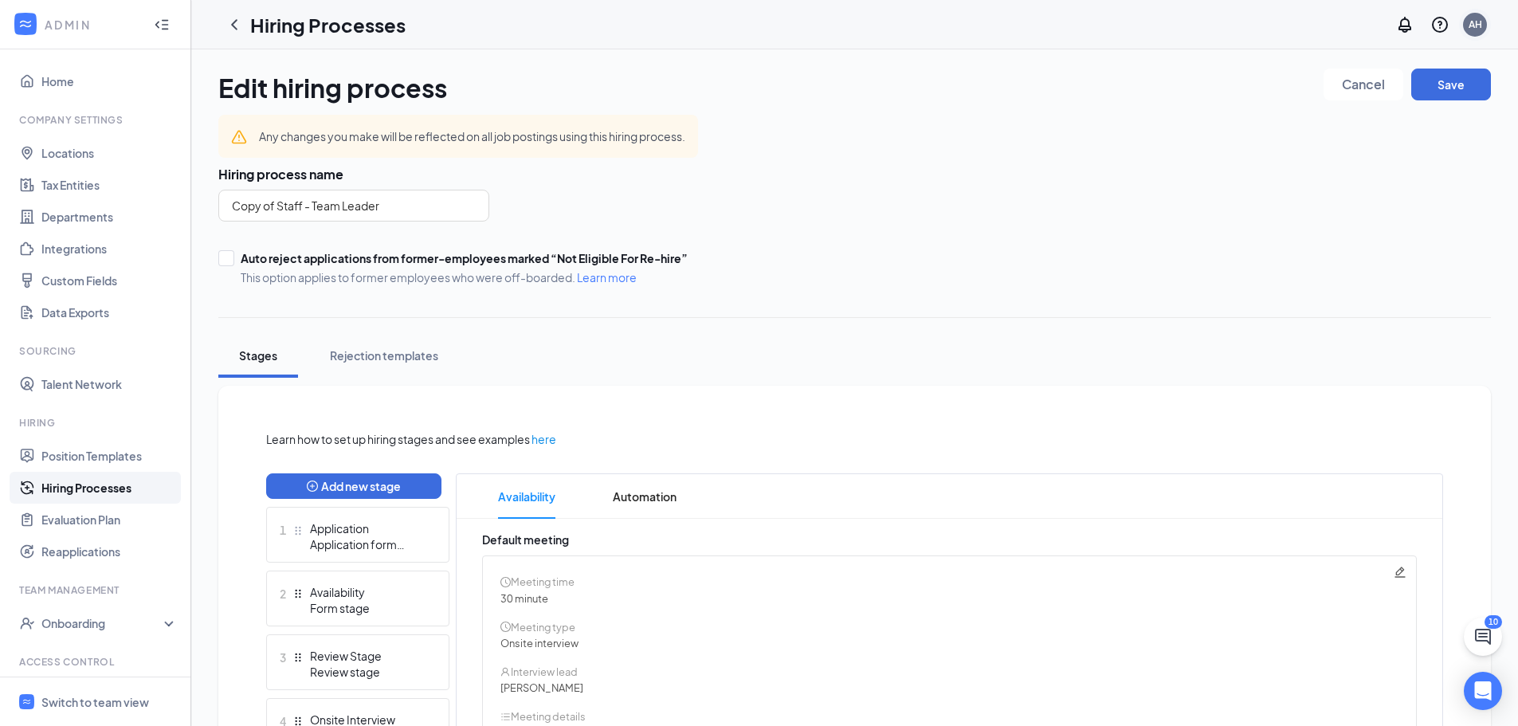
click at [1467, 27] on div "AH" at bounding box center [1475, 25] width 24 height 24
click at [1337, 252] on div "Log out" at bounding box center [1395, 260] width 172 height 16
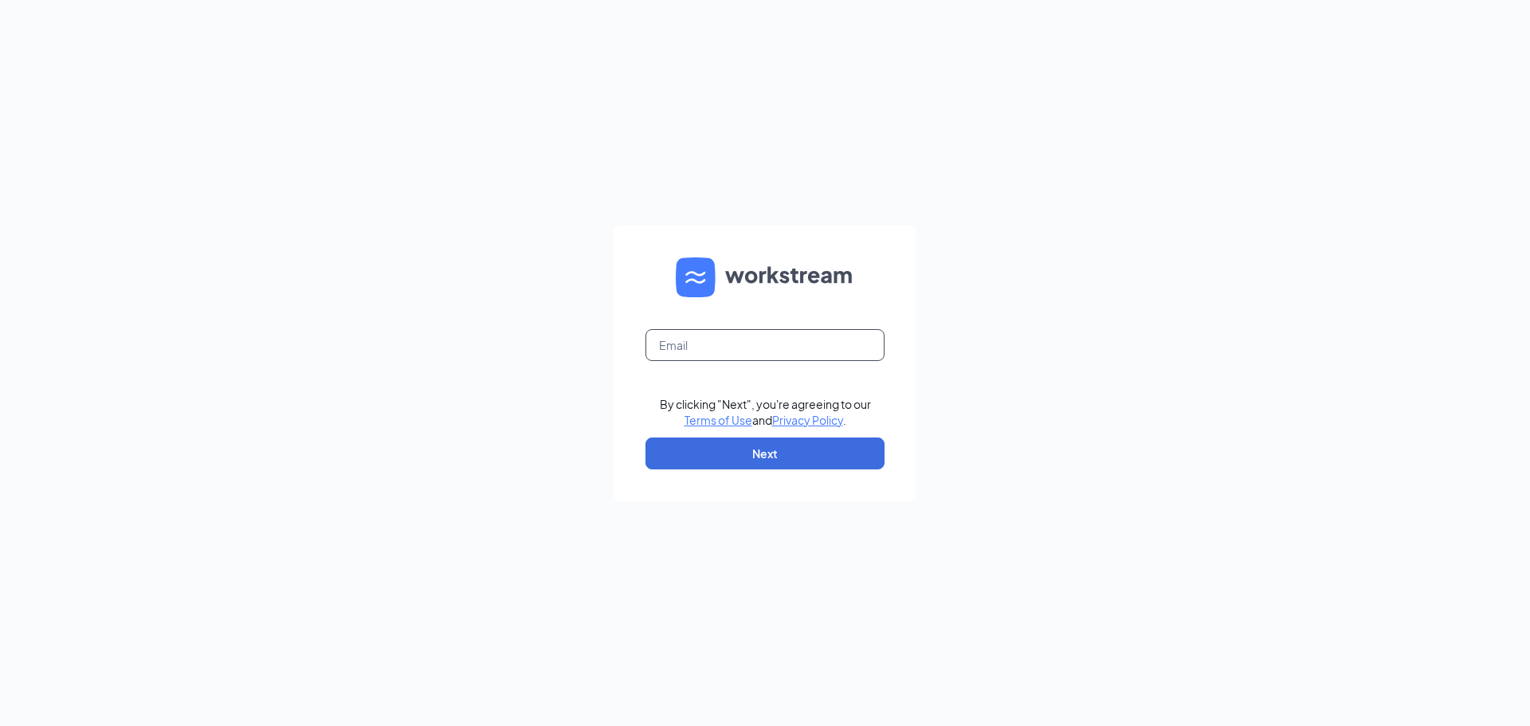
click at [778, 355] on input "text" at bounding box center [765, 345] width 239 height 32
click at [0, 725] on nordpass-autofill-portal at bounding box center [0, 726] width 0 height 0
type input "katie.hudson@cfalowernazareth.com"
click at [752, 451] on button "Next" at bounding box center [765, 454] width 239 height 32
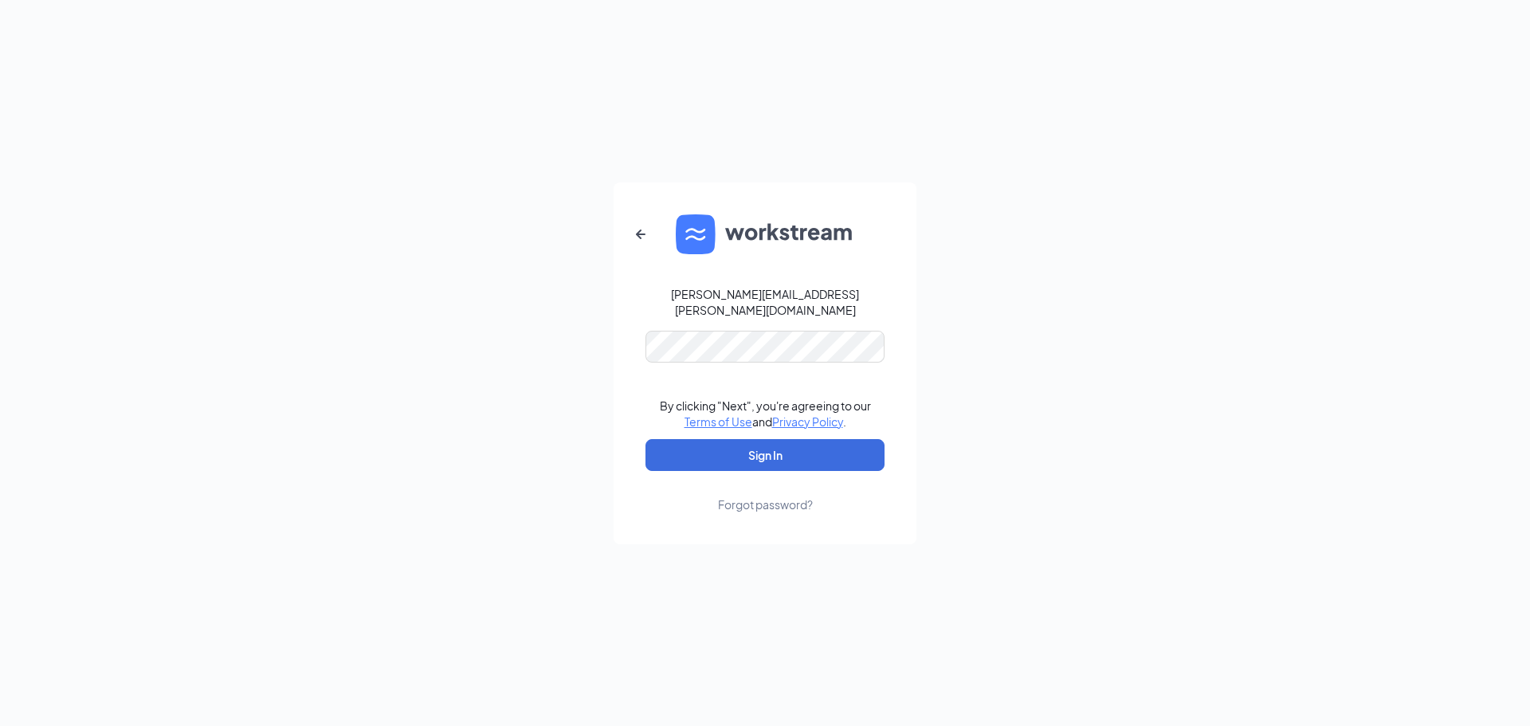
click at [0, 725] on nordpass-autofill-portal at bounding box center [0, 726] width 0 height 0
click at [701, 441] on button "Sign In" at bounding box center [765, 455] width 239 height 32
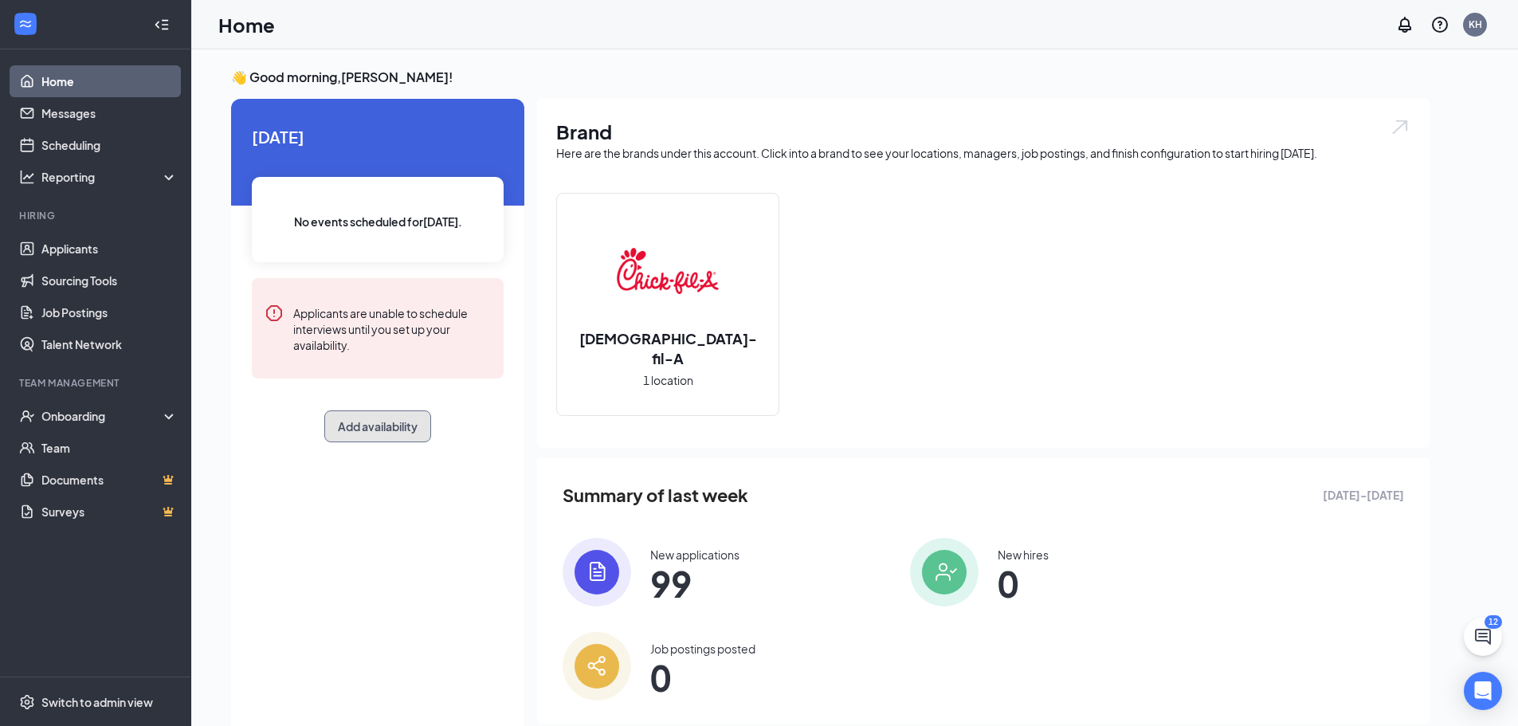
click at [387, 434] on button "Add availability" at bounding box center [377, 426] width 107 height 32
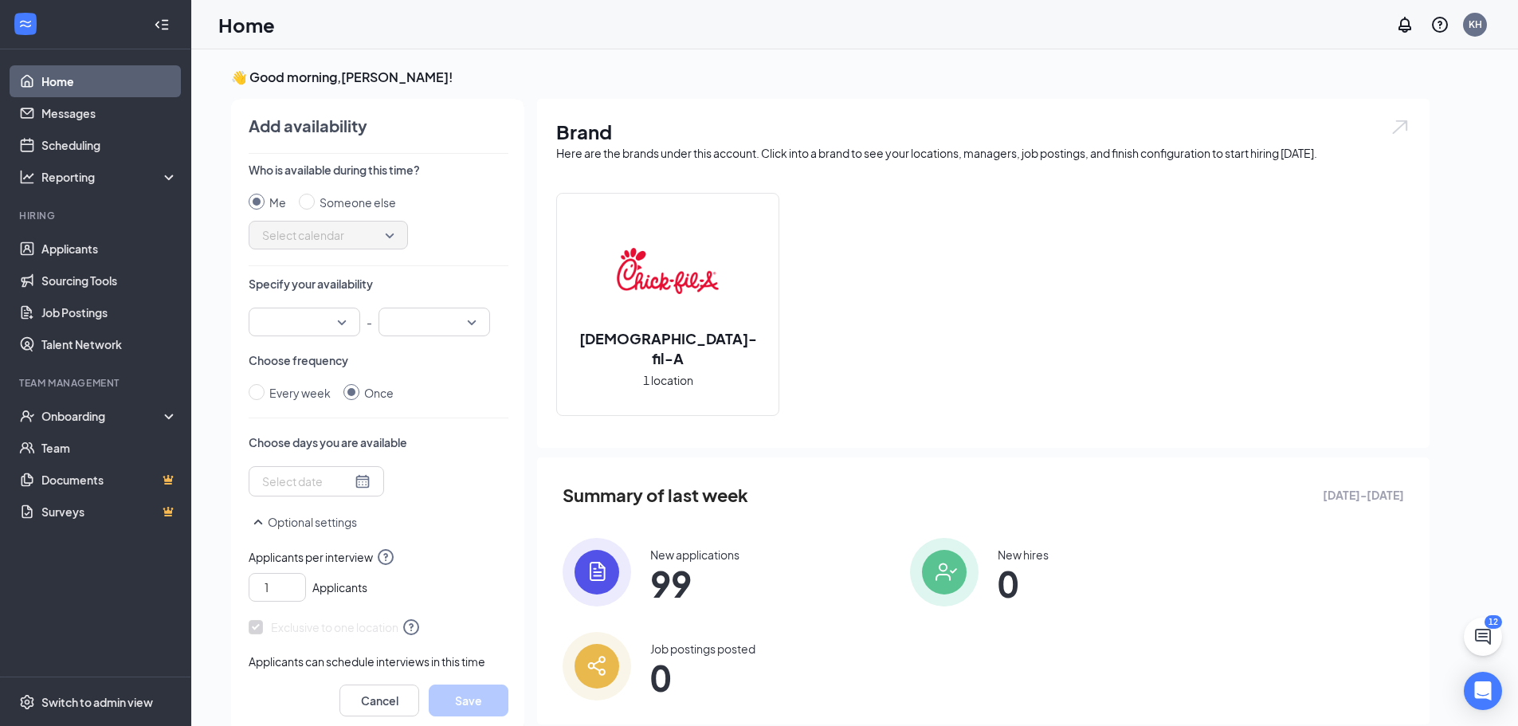
scroll to position [6, 0]
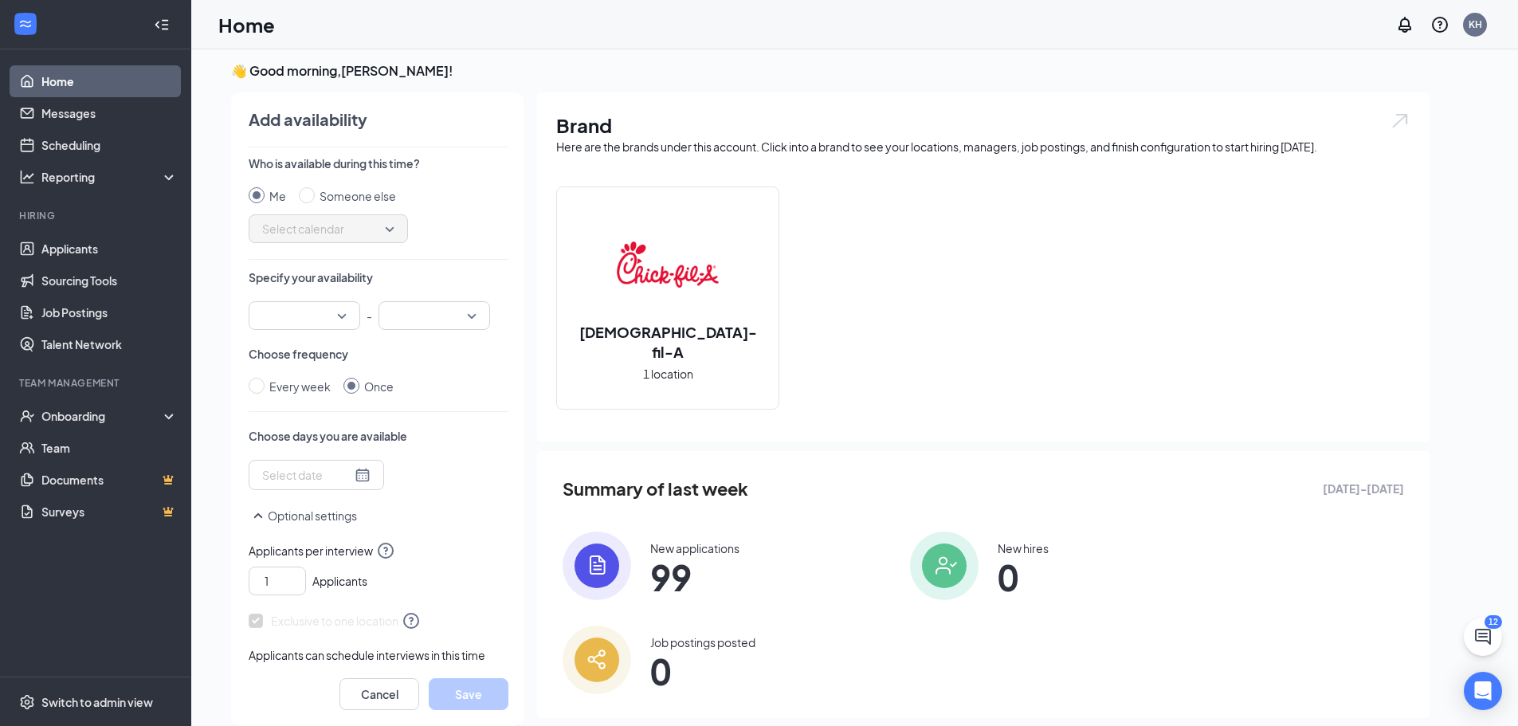
click at [311, 311] on input "search" at bounding box center [298, 315] width 81 height 27
click at [355, 310] on div at bounding box center [305, 315] width 112 height 29
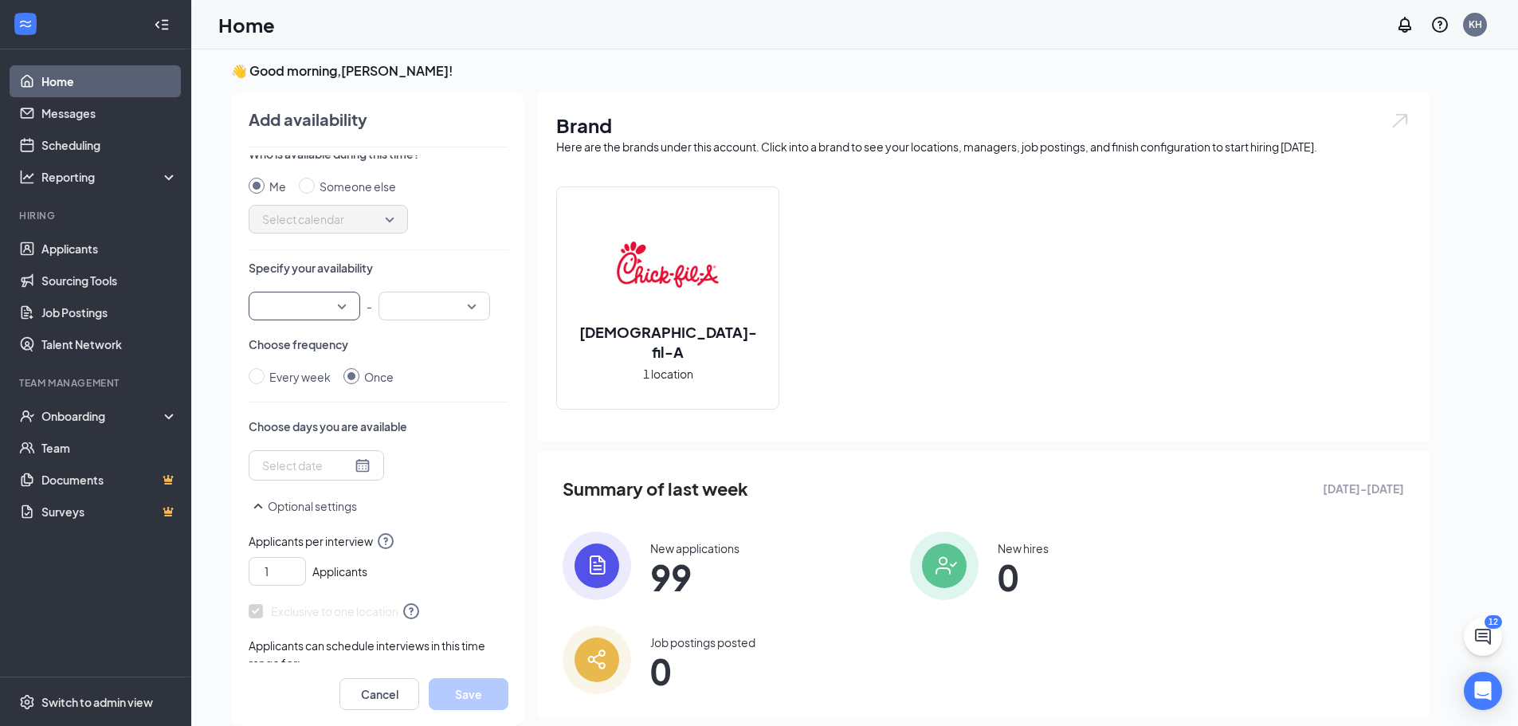
scroll to position [5, 0]
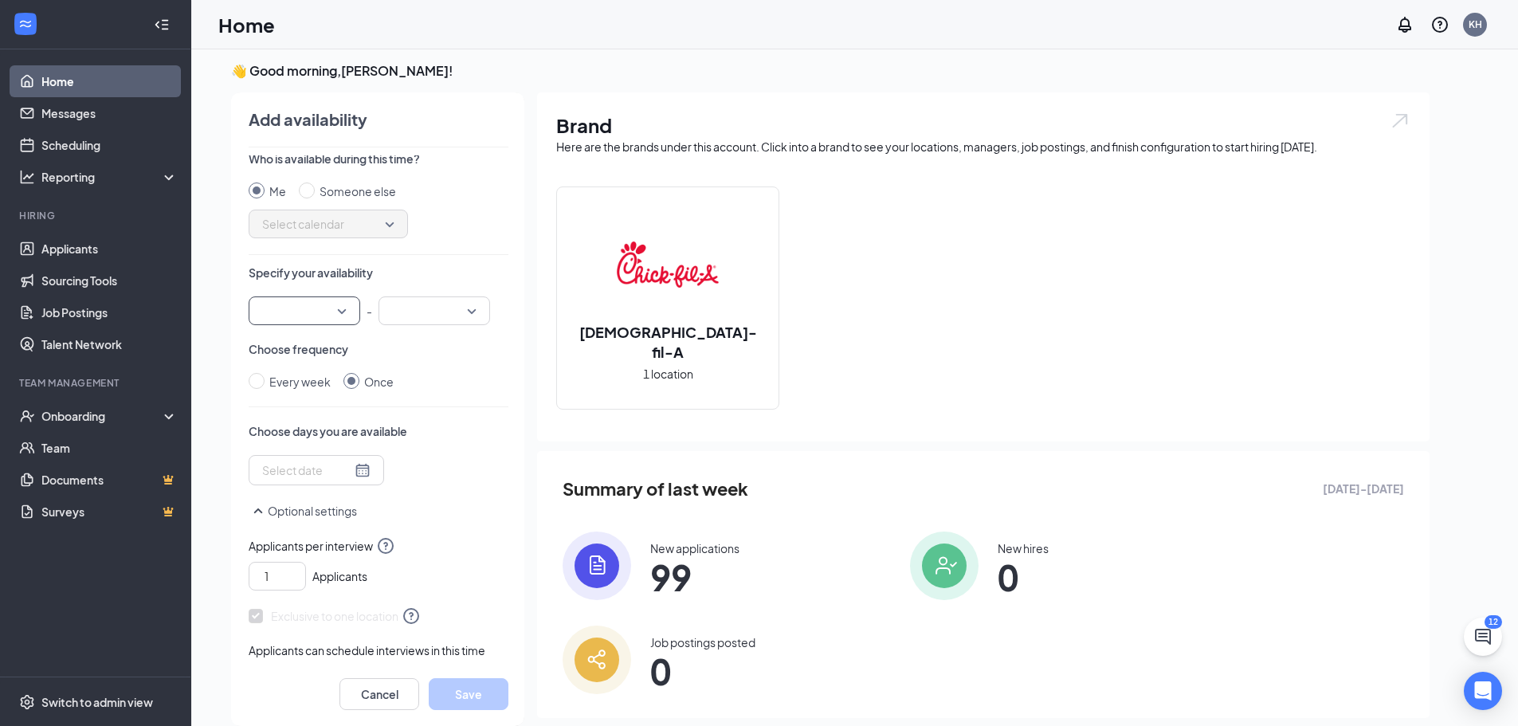
click at [319, 294] on div "Specify your availability 12:00 AM 12:15 AM 12:00 AM 12:15 AM 12:30 AM 12:45 AM…" at bounding box center [379, 295] width 260 height 61
click at [319, 304] on input "search" at bounding box center [298, 310] width 81 height 27
click at [343, 304] on div at bounding box center [305, 310] width 112 height 29
click at [316, 341] on div "12:00 AM" at bounding box center [305, 353] width 112 height 37
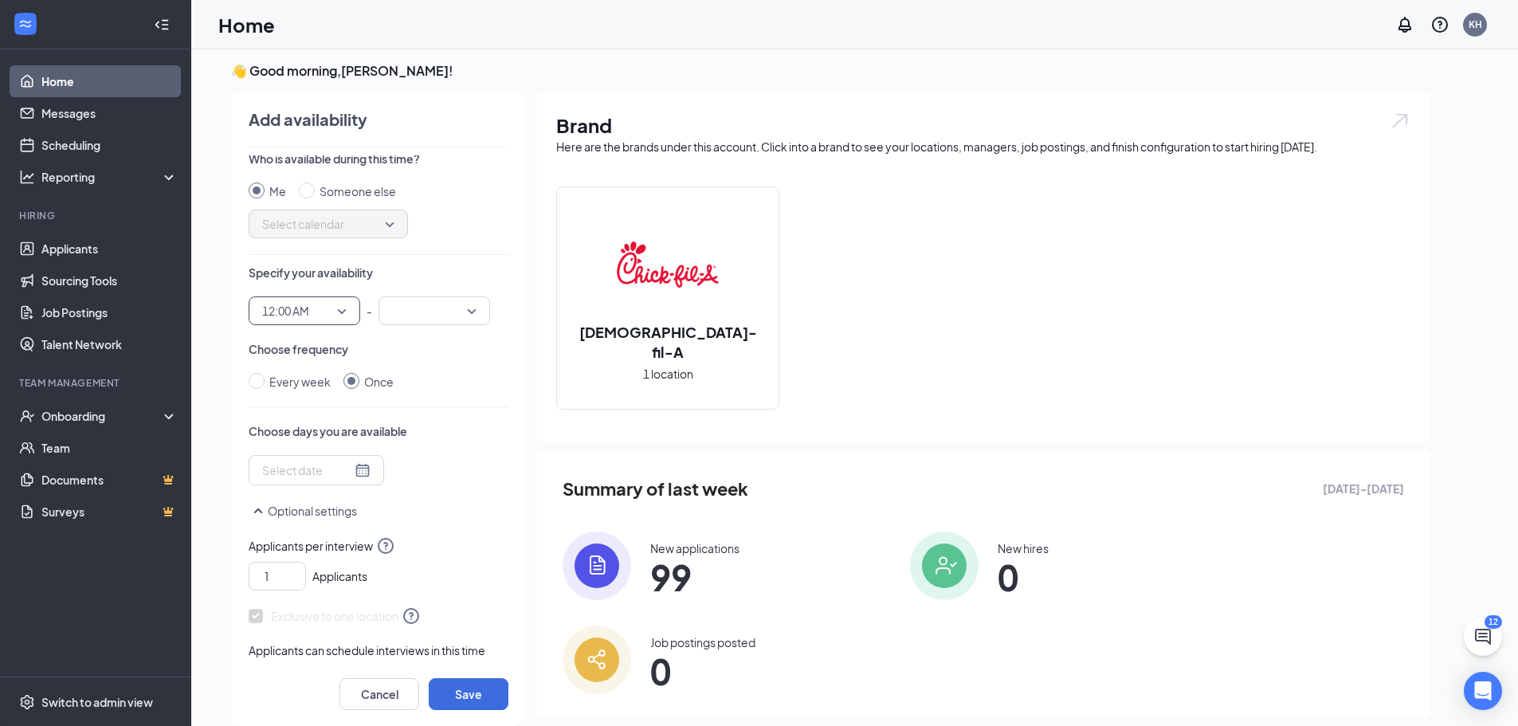
click at [473, 311] on div at bounding box center [435, 310] width 112 height 29
click at [306, 305] on span "12:00 AM" at bounding box center [285, 311] width 47 height 24
click at [340, 308] on span "12:00 AM" at bounding box center [304, 311] width 84 height 24
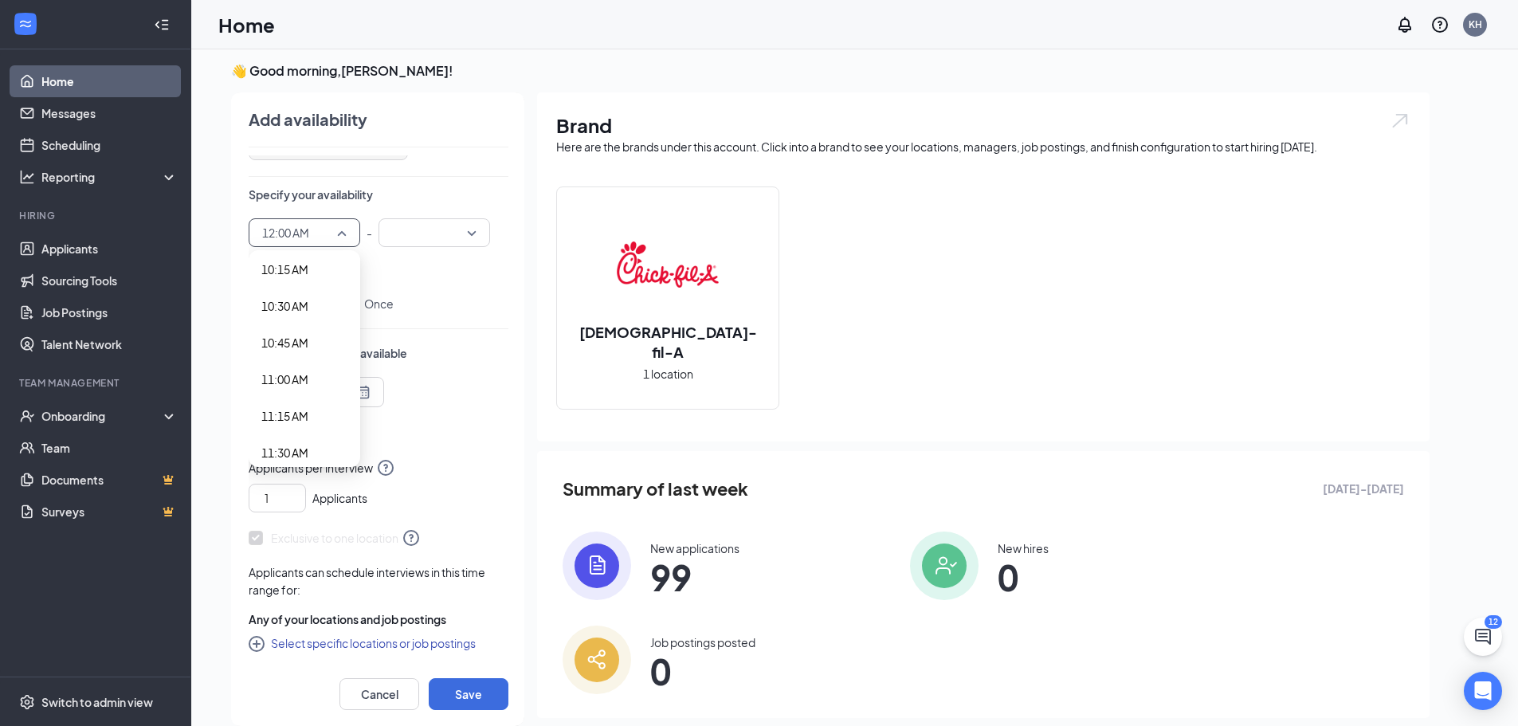
scroll to position [1674, 0]
click at [299, 285] on span "11:30 AM" at bounding box center [284, 290] width 47 height 18
click at [471, 223] on div at bounding box center [435, 232] width 112 height 29
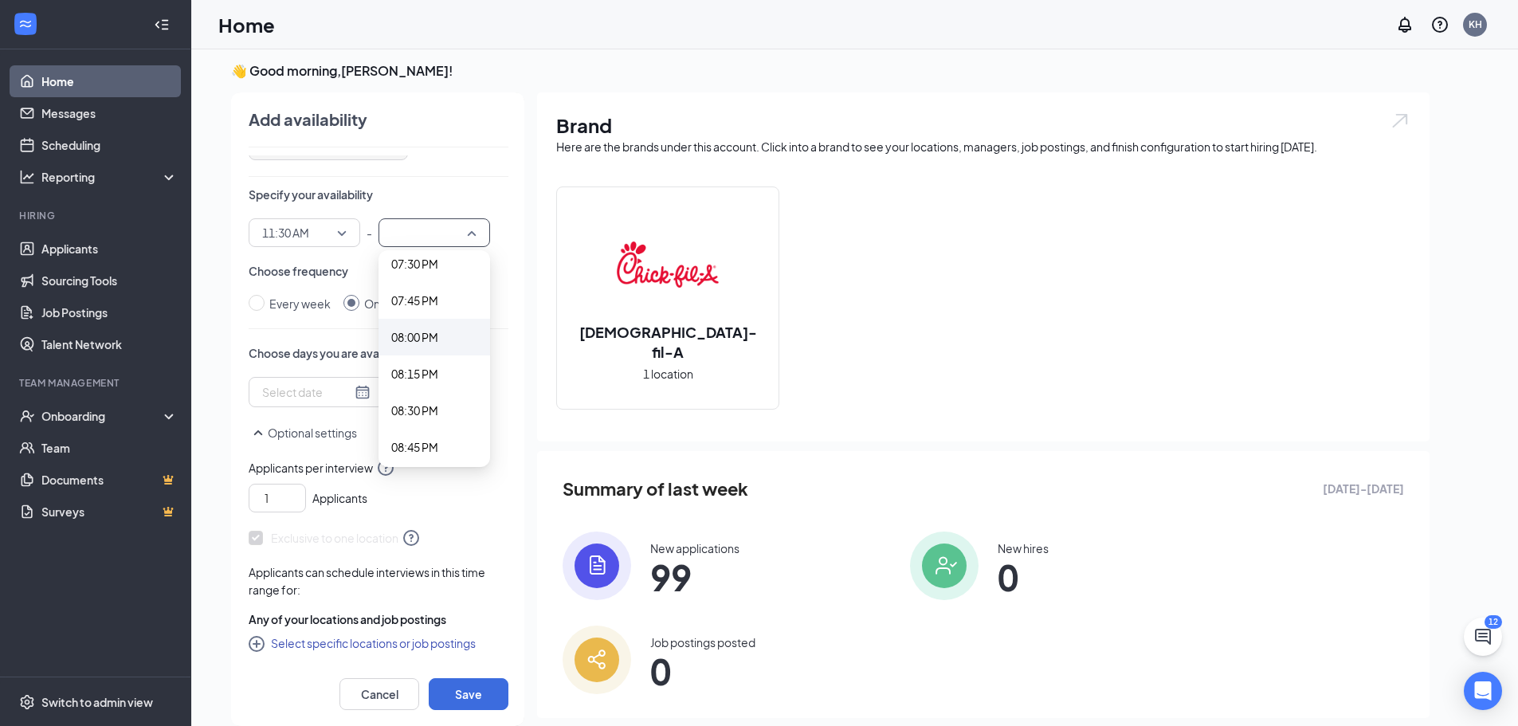
scroll to position [2870, 0]
click at [414, 339] on span "08:00 PM" at bounding box center [414, 338] width 47 height 18
click at [291, 305] on div "Every week" at bounding box center [299, 304] width 61 height 18
click at [265, 305] on input "Every week" at bounding box center [257, 303] width 16 height 16
radio input "true"
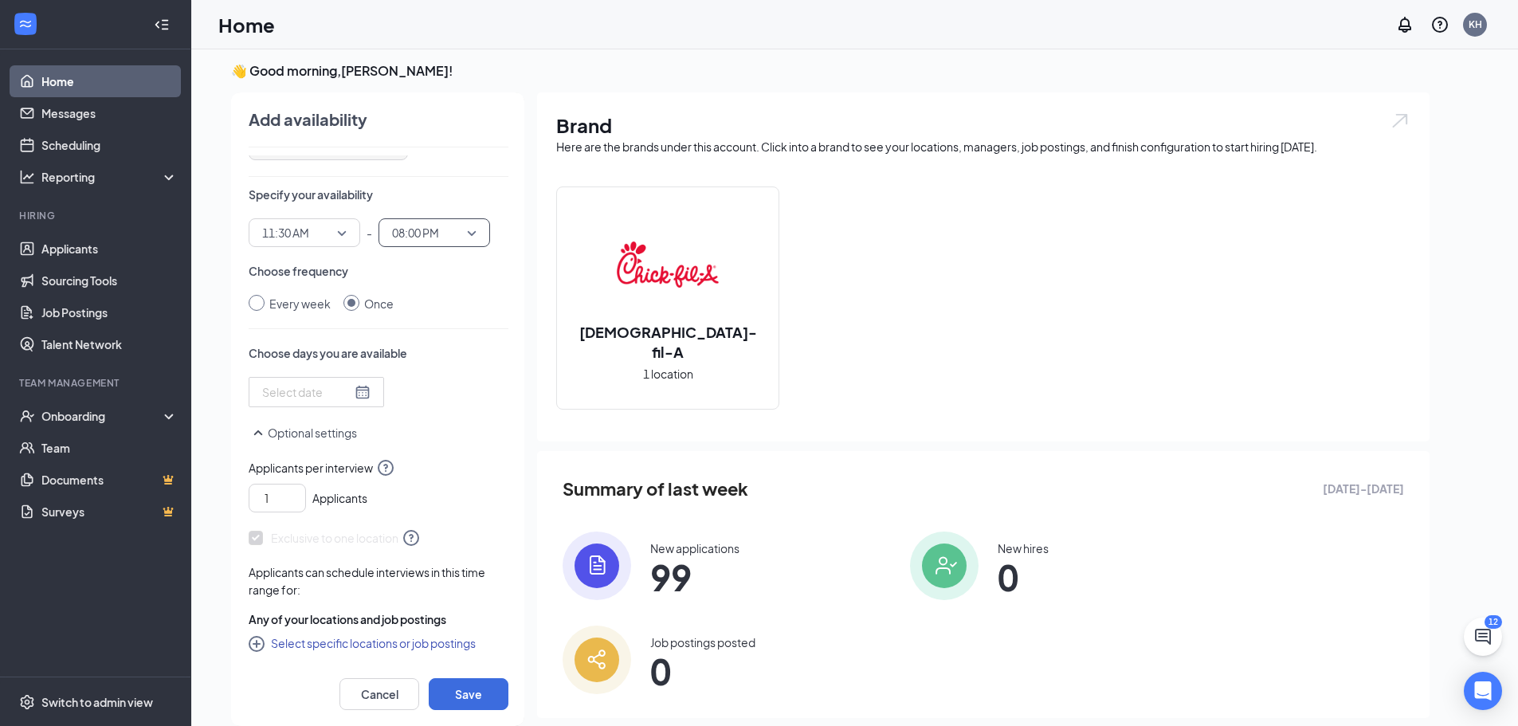
radio input "false"
click at [334, 379] on div "Select days" at bounding box center [352, 393] width 206 height 33
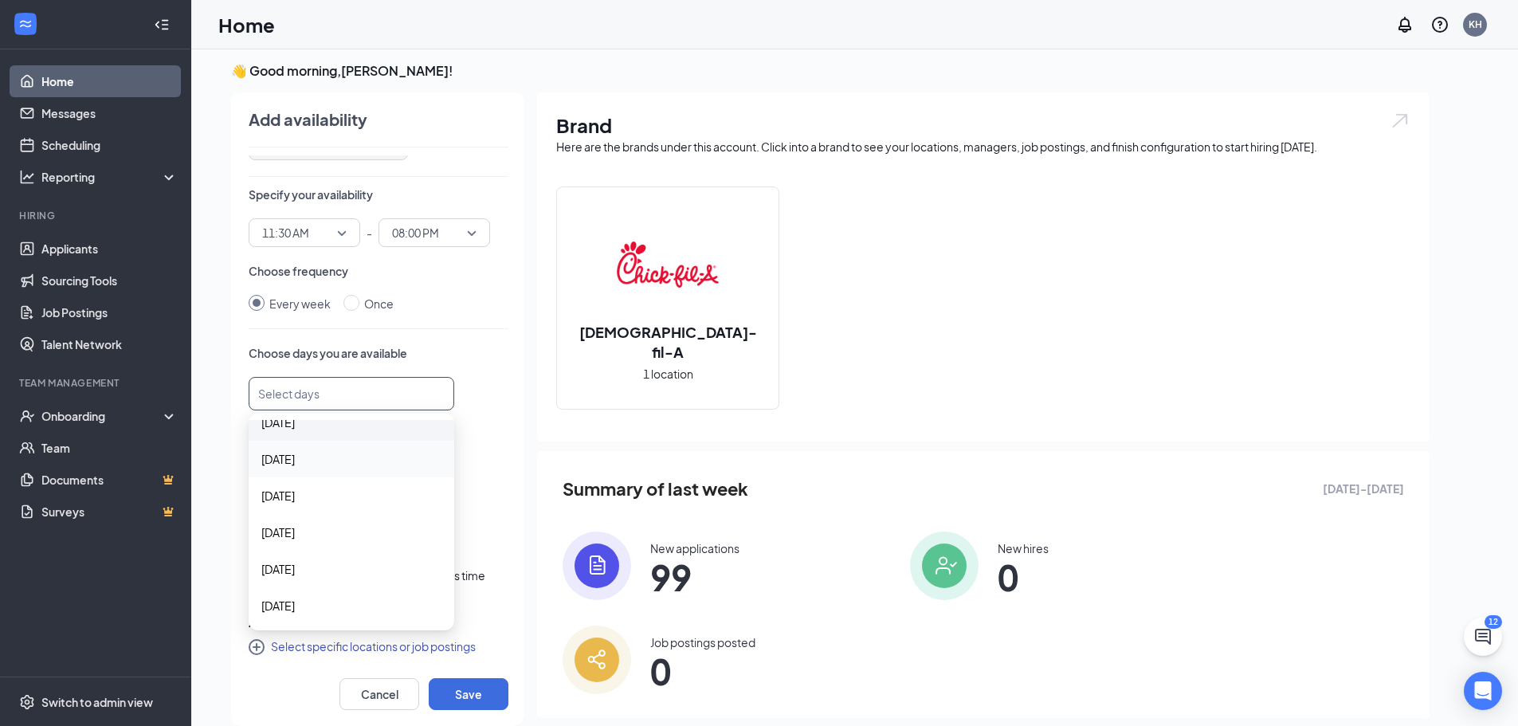
scroll to position [7, 0]
click at [295, 427] on span "Monday" at bounding box center [277, 422] width 33 height 18
click at [284, 500] on span "Wednesday" at bounding box center [277, 497] width 33 height 18
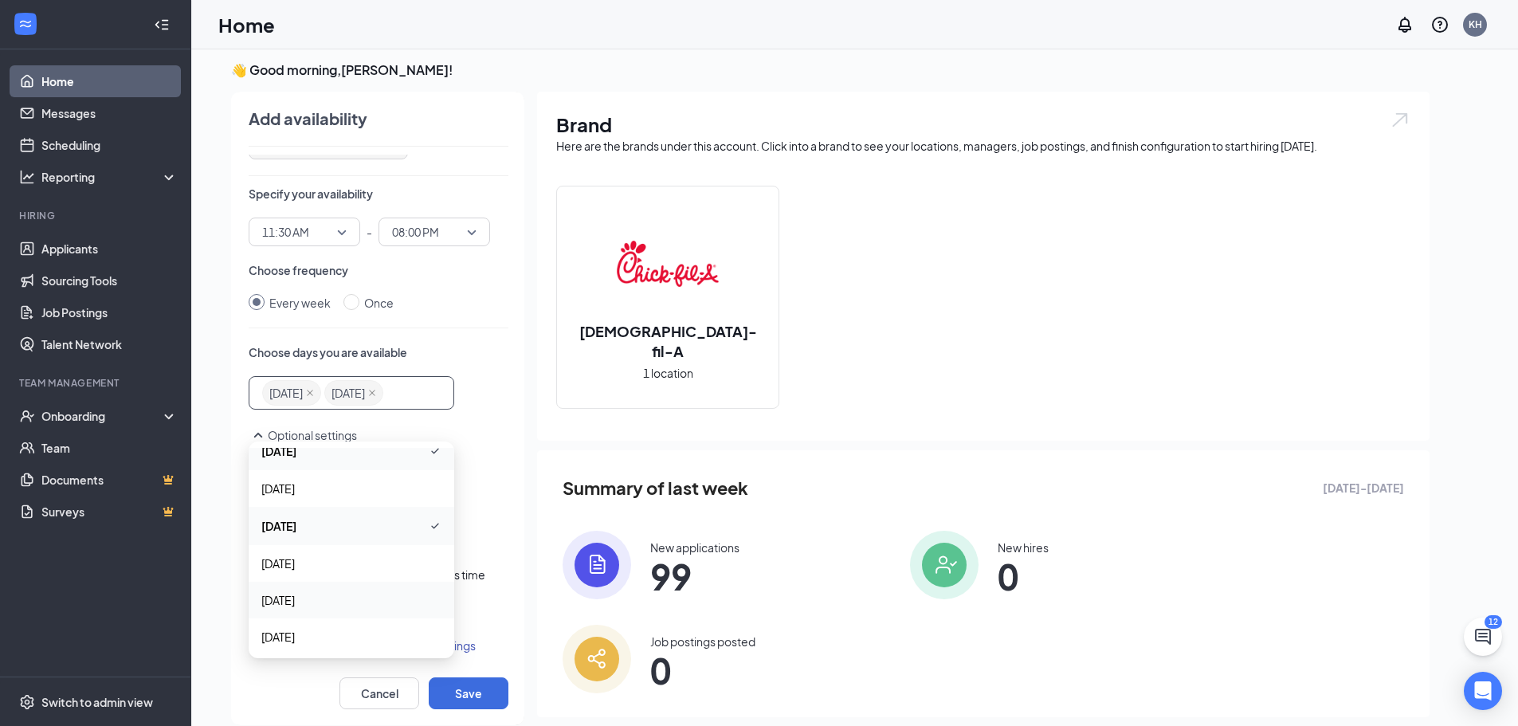
click at [296, 596] on span "Friday" at bounding box center [351, 600] width 180 height 18
click at [471, 365] on div "Choose days you are available Monday Wednesday Friday Friday Saturday Sunday Mo…" at bounding box center [379, 391] width 260 height 94
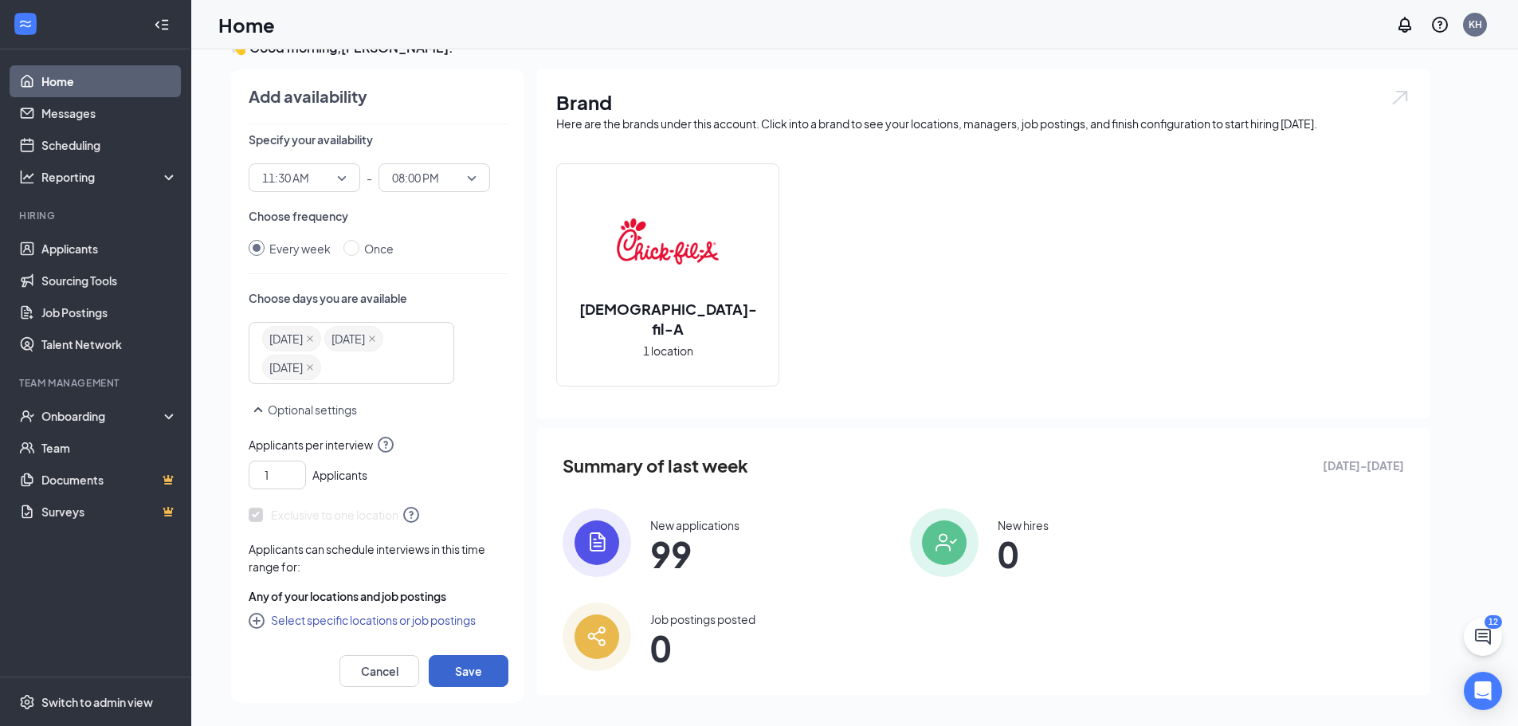
scroll to position [33, 0]
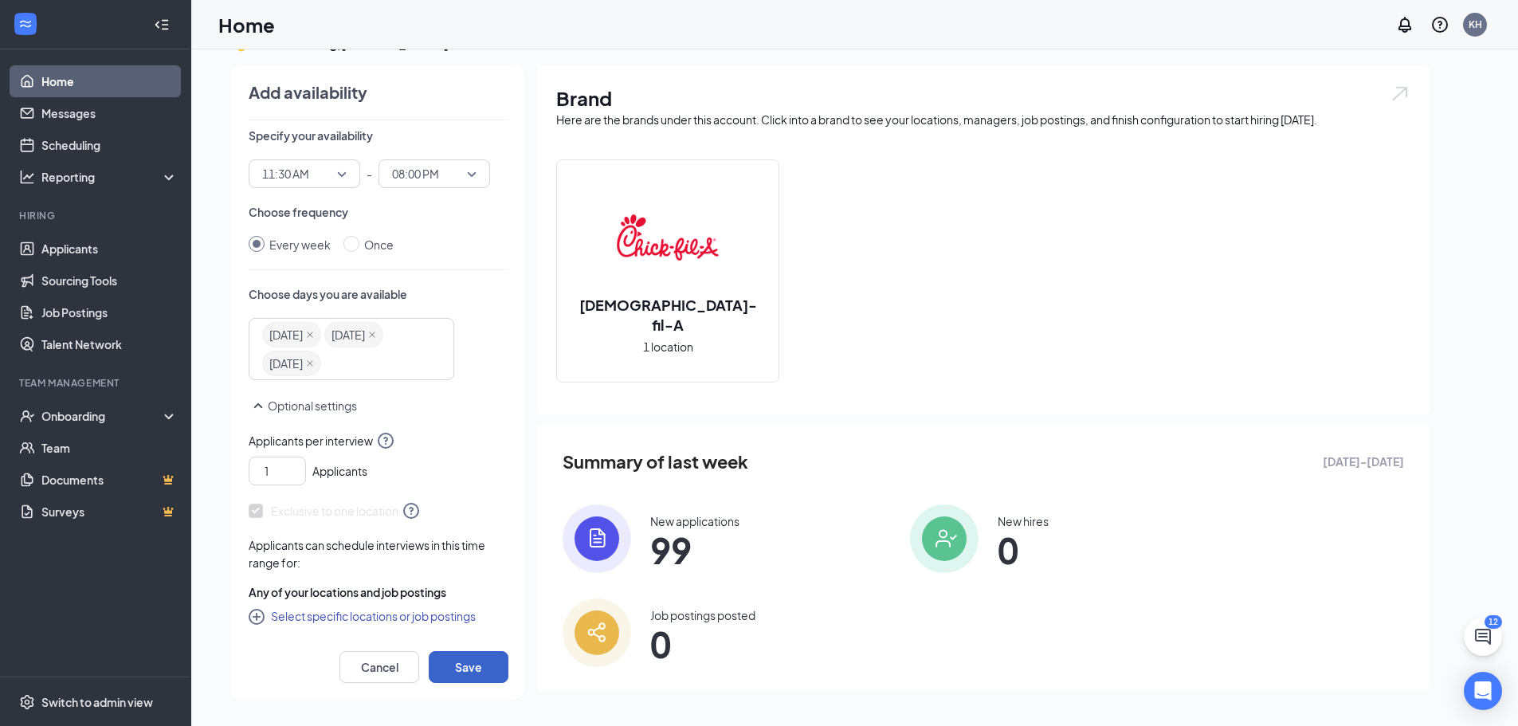
click at [469, 664] on button "Save" at bounding box center [469, 667] width 80 height 32
radio input "false"
radio input "true"
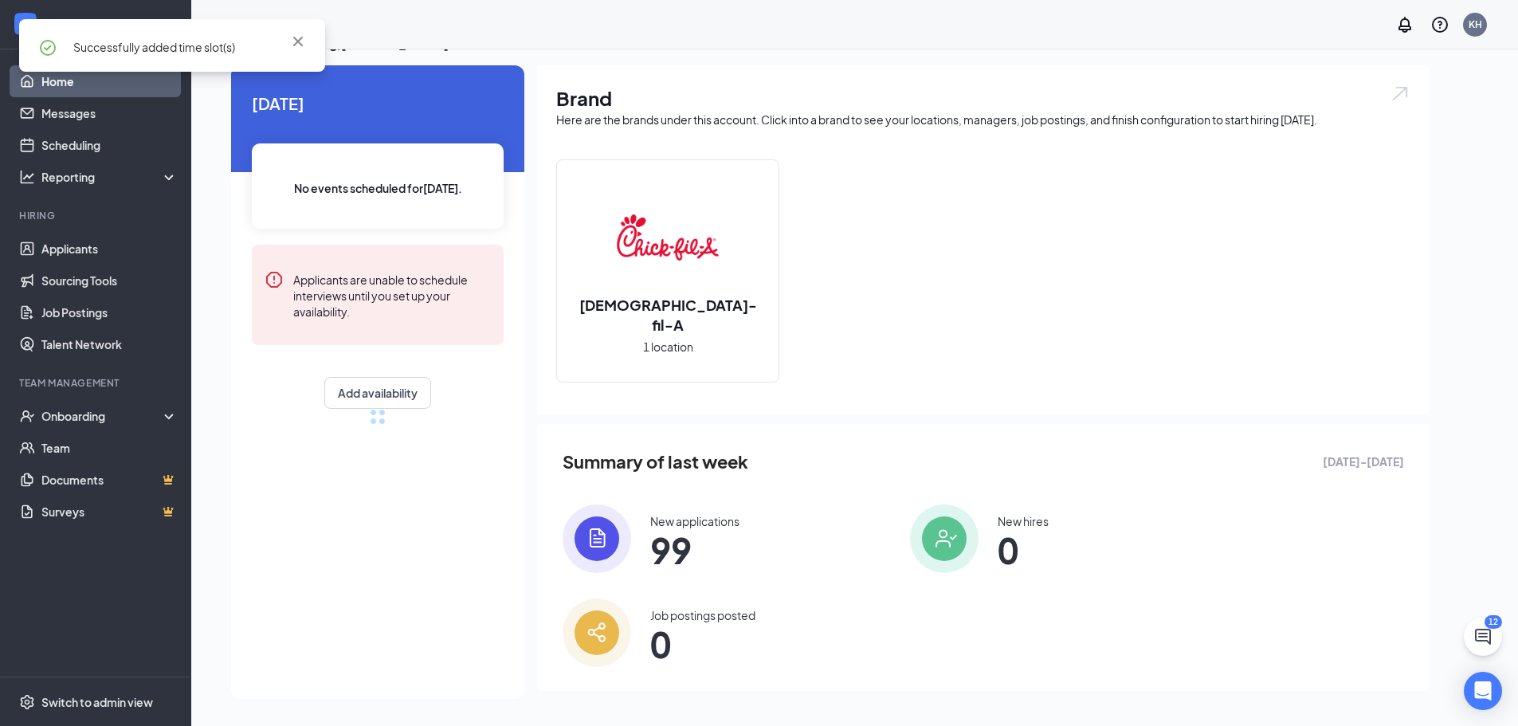
scroll to position [83, 0]
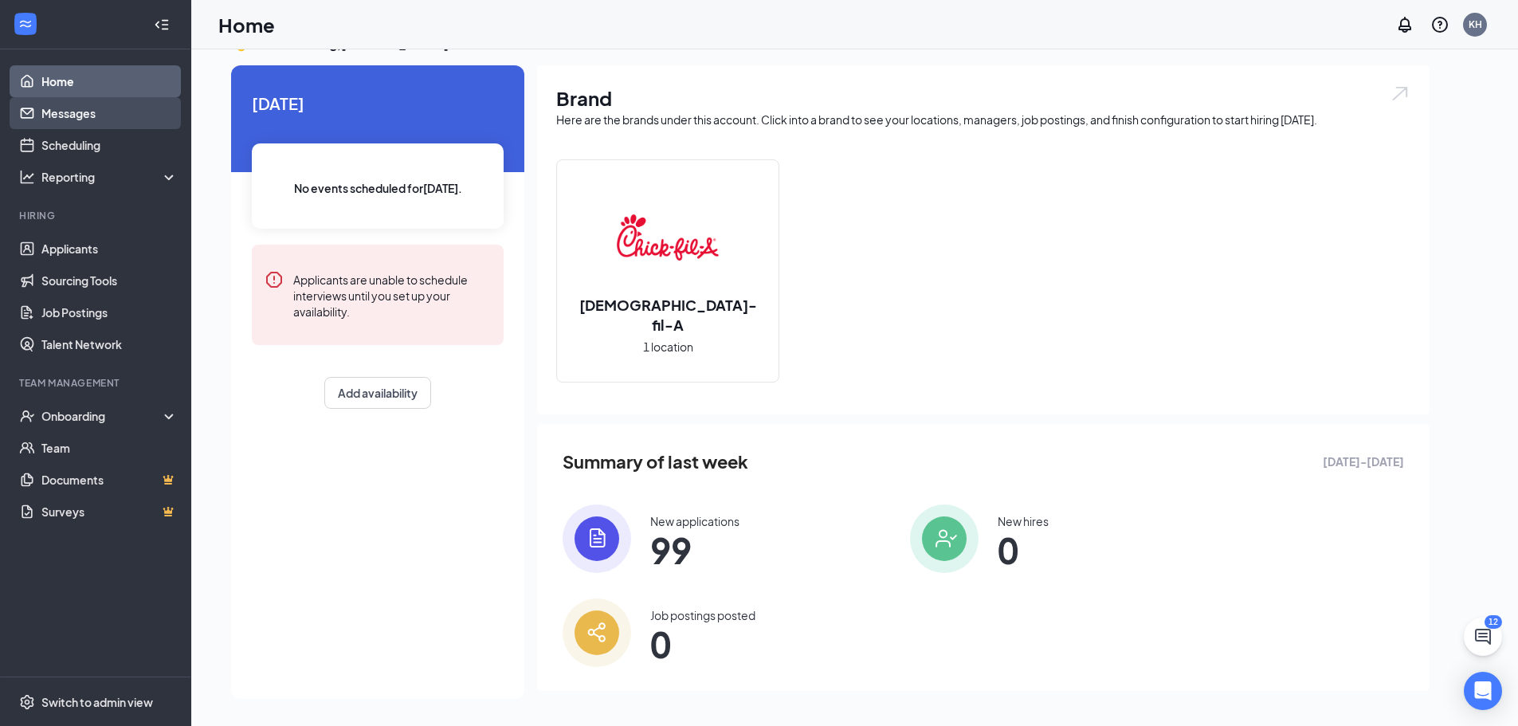
click at [71, 120] on link "Messages" at bounding box center [109, 113] width 136 height 32
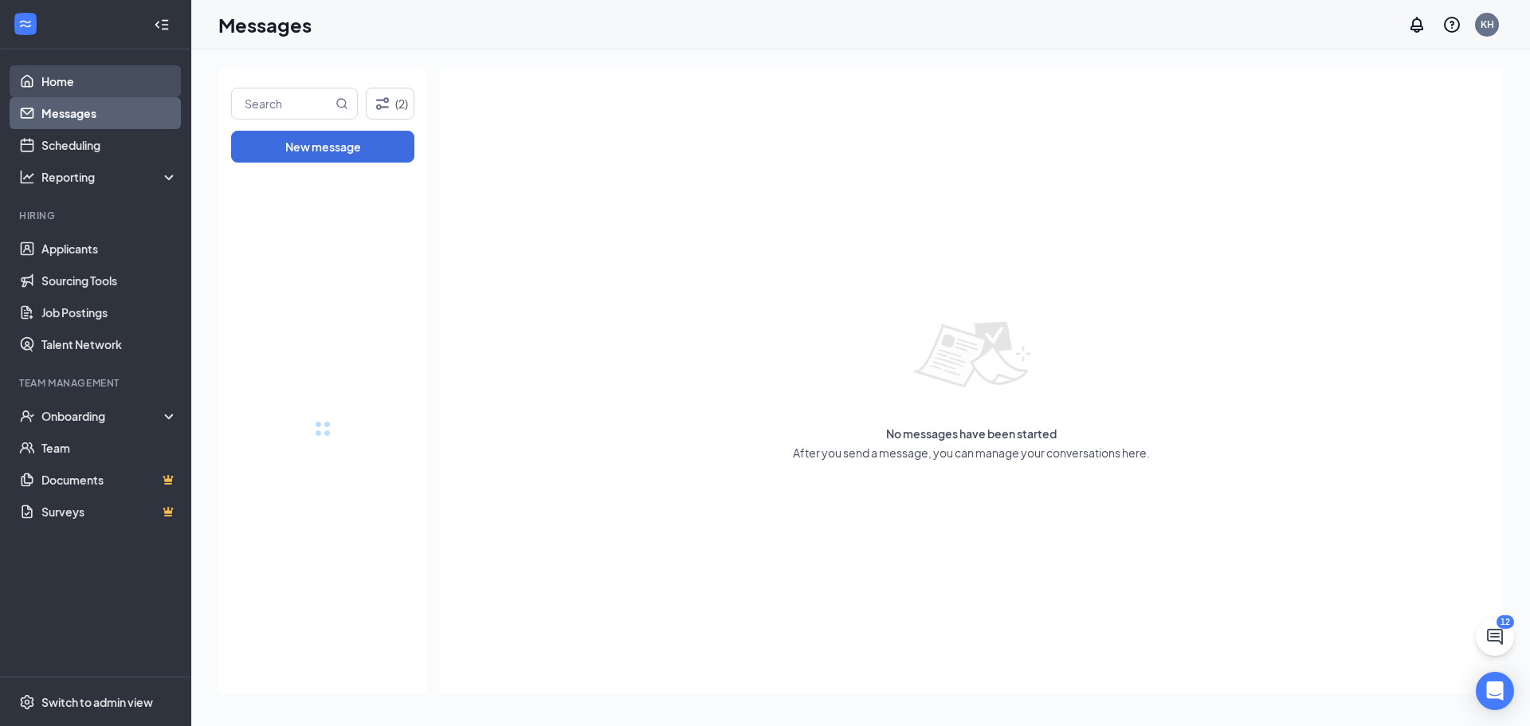
click at [94, 79] on link "Home" at bounding box center [109, 81] width 136 height 32
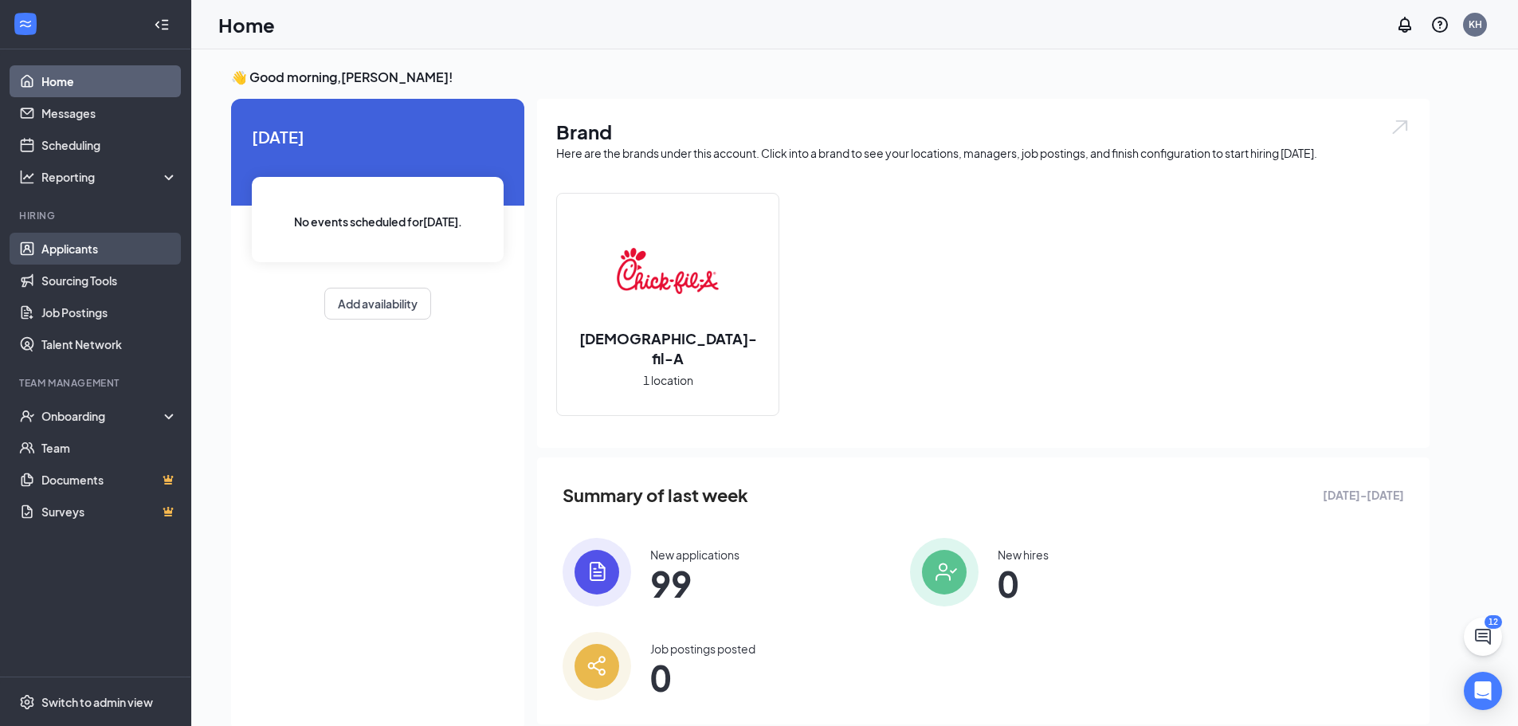
click at [84, 259] on link "Applicants" at bounding box center [109, 249] width 136 height 32
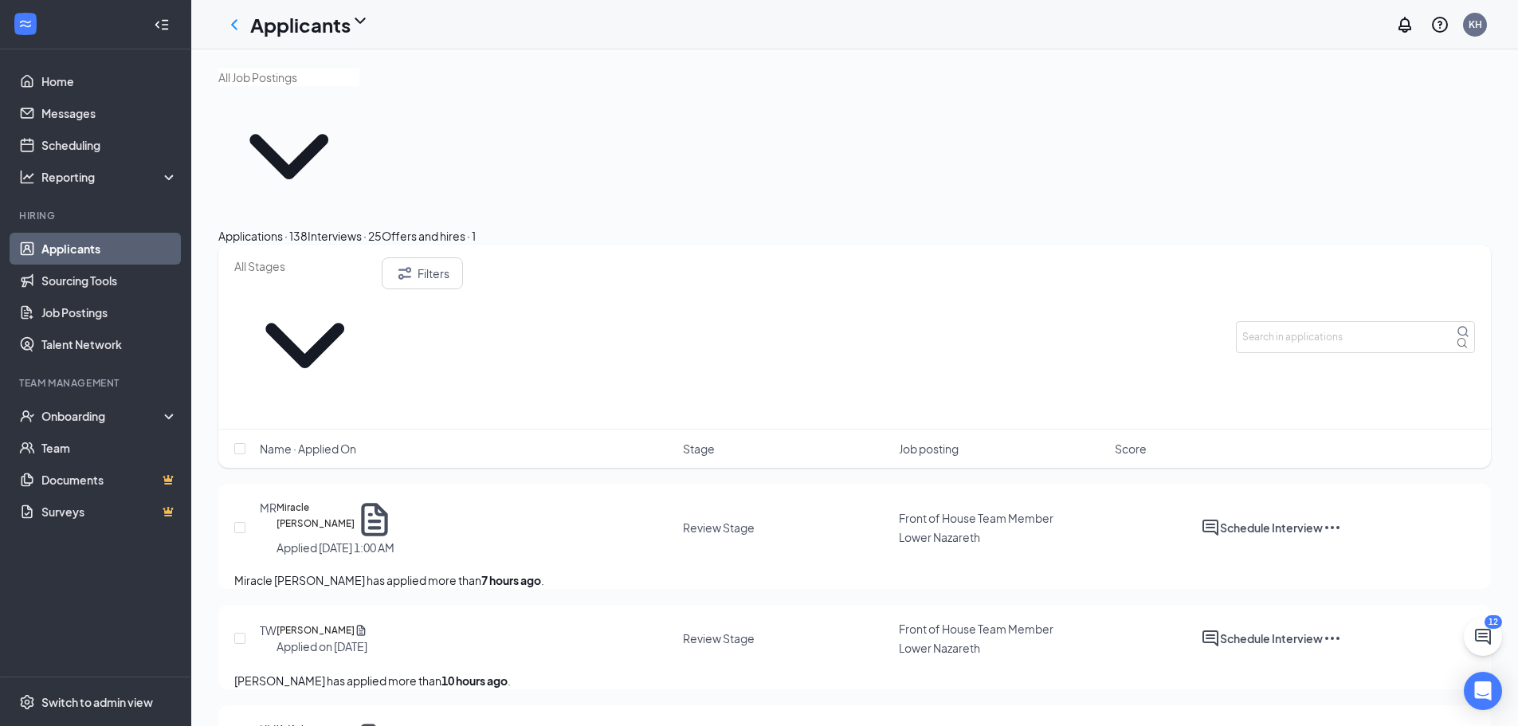
click at [382, 227] on div "Interviews · 25" at bounding box center [345, 236] width 74 height 18
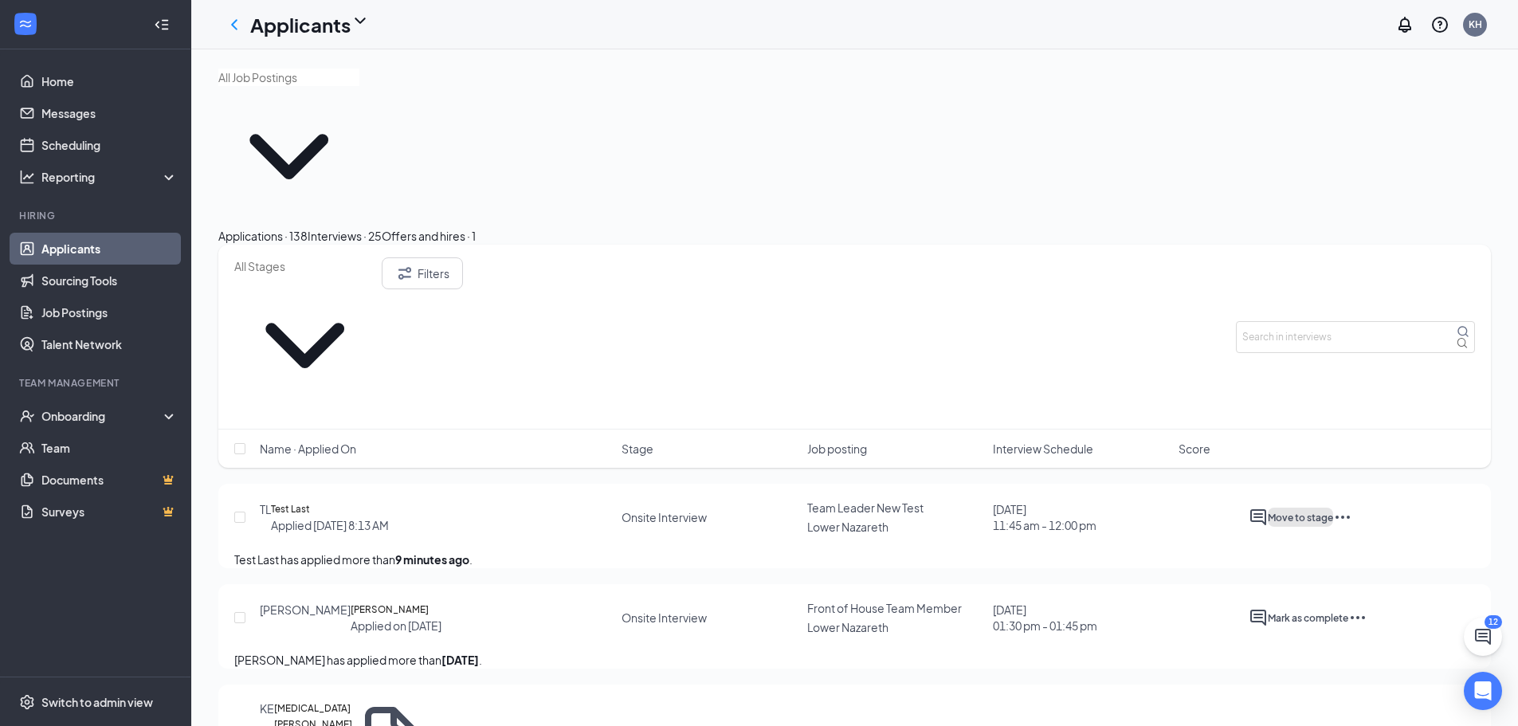
click at [1333, 508] on button "Move to stage" at bounding box center [1300, 517] width 65 height 19
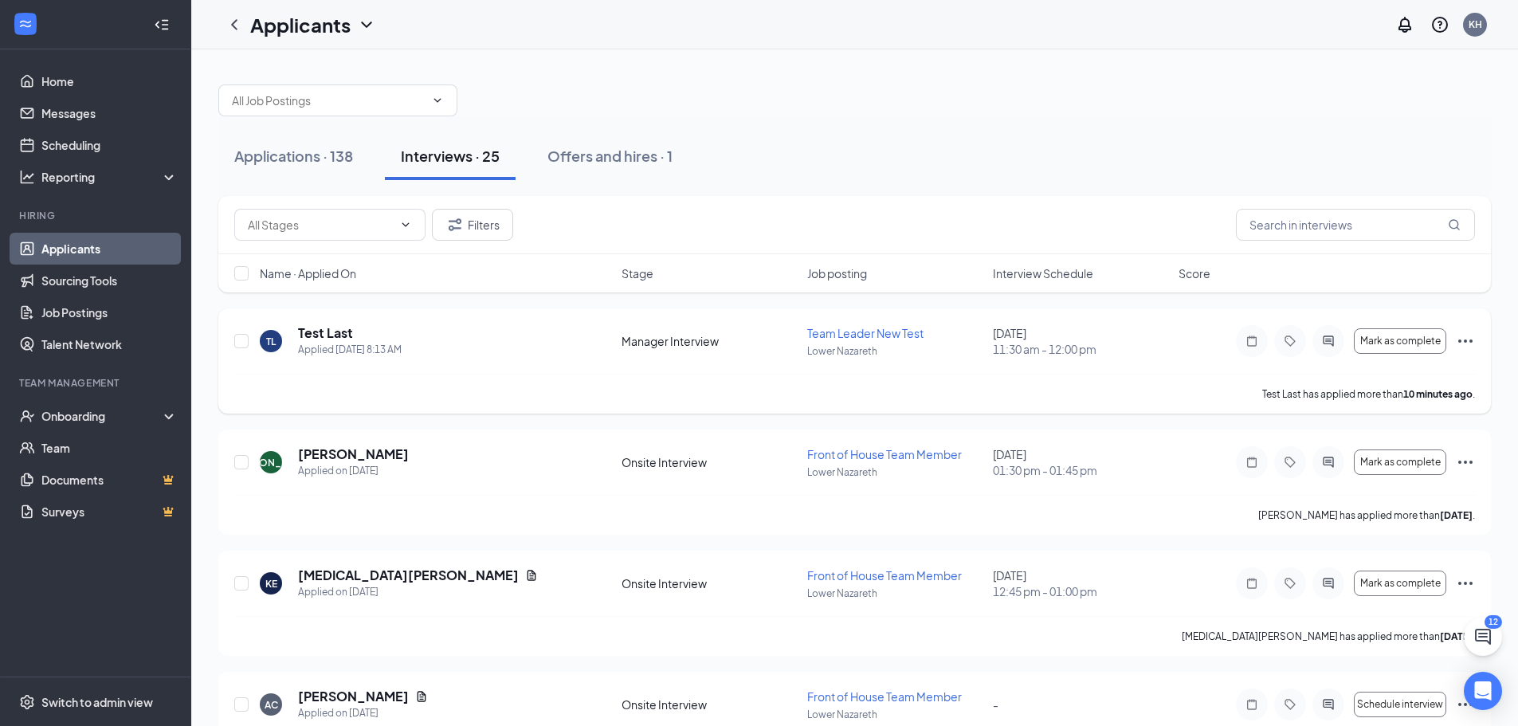
click at [1467, 344] on icon "Ellipses" at bounding box center [1465, 341] width 19 height 19
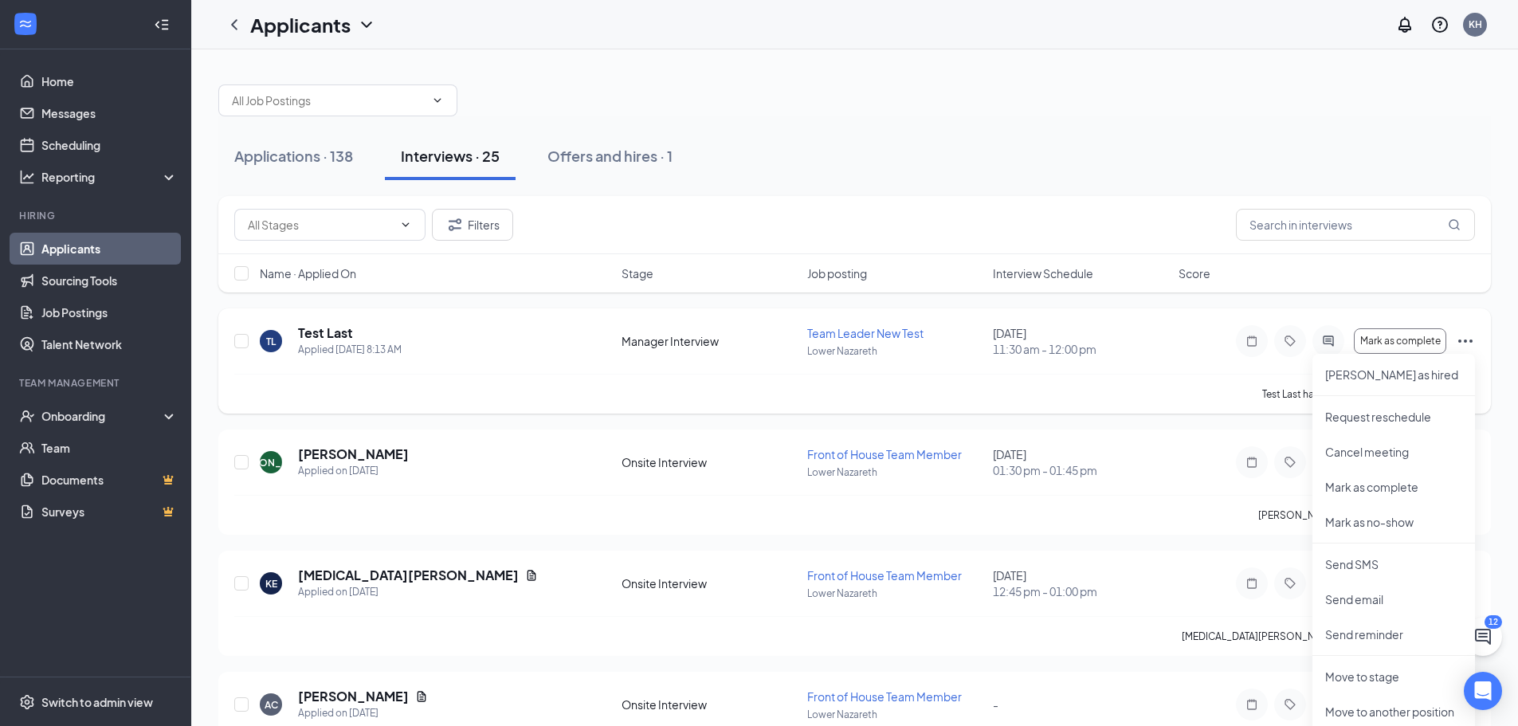
click at [528, 366] on div "TL Test Last Applied [DATE] 8:13 AM Manager Interview Team Leader New Test [GEO…" at bounding box center [854, 348] width 1241 height 49
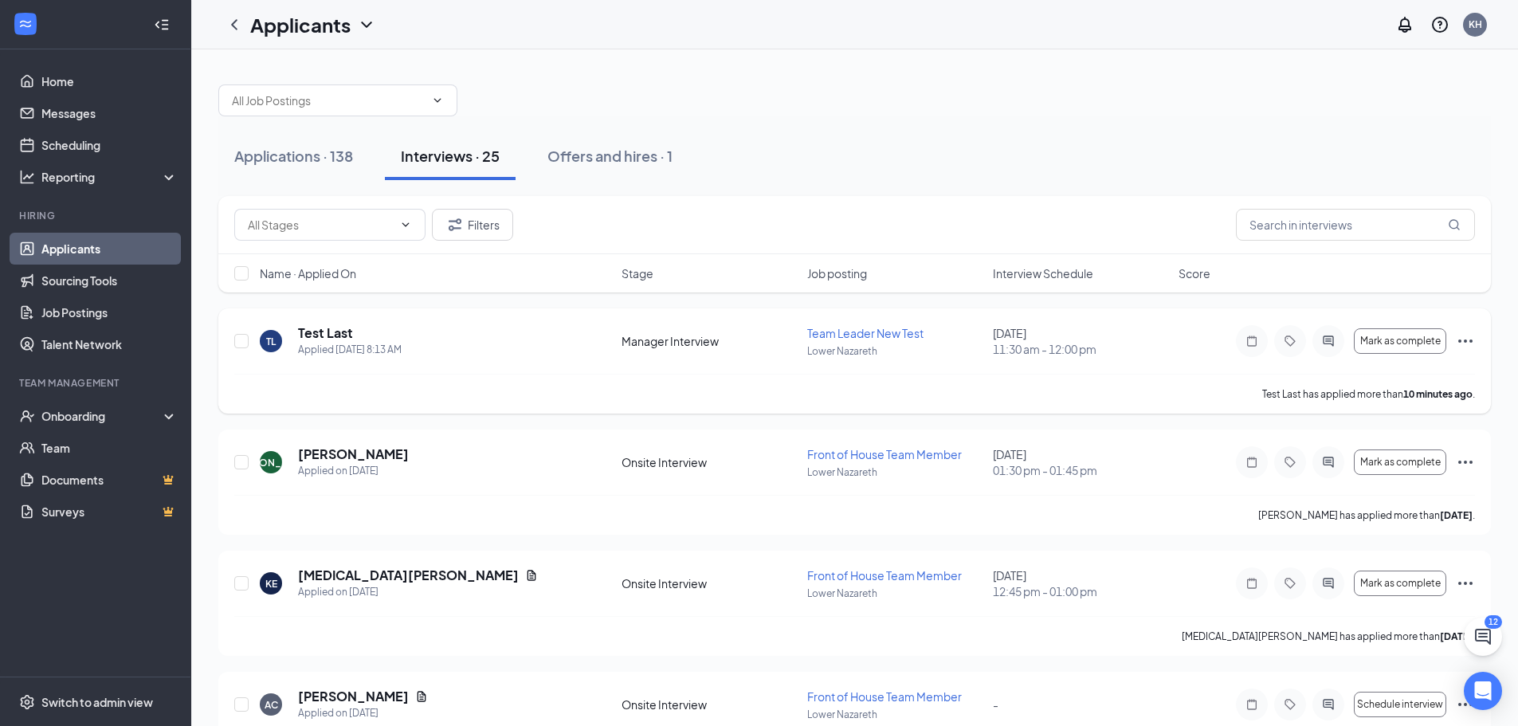
click at [1470, 347] on icon "Ellipses" at bounding box center [1465, 341] width 19 height 19
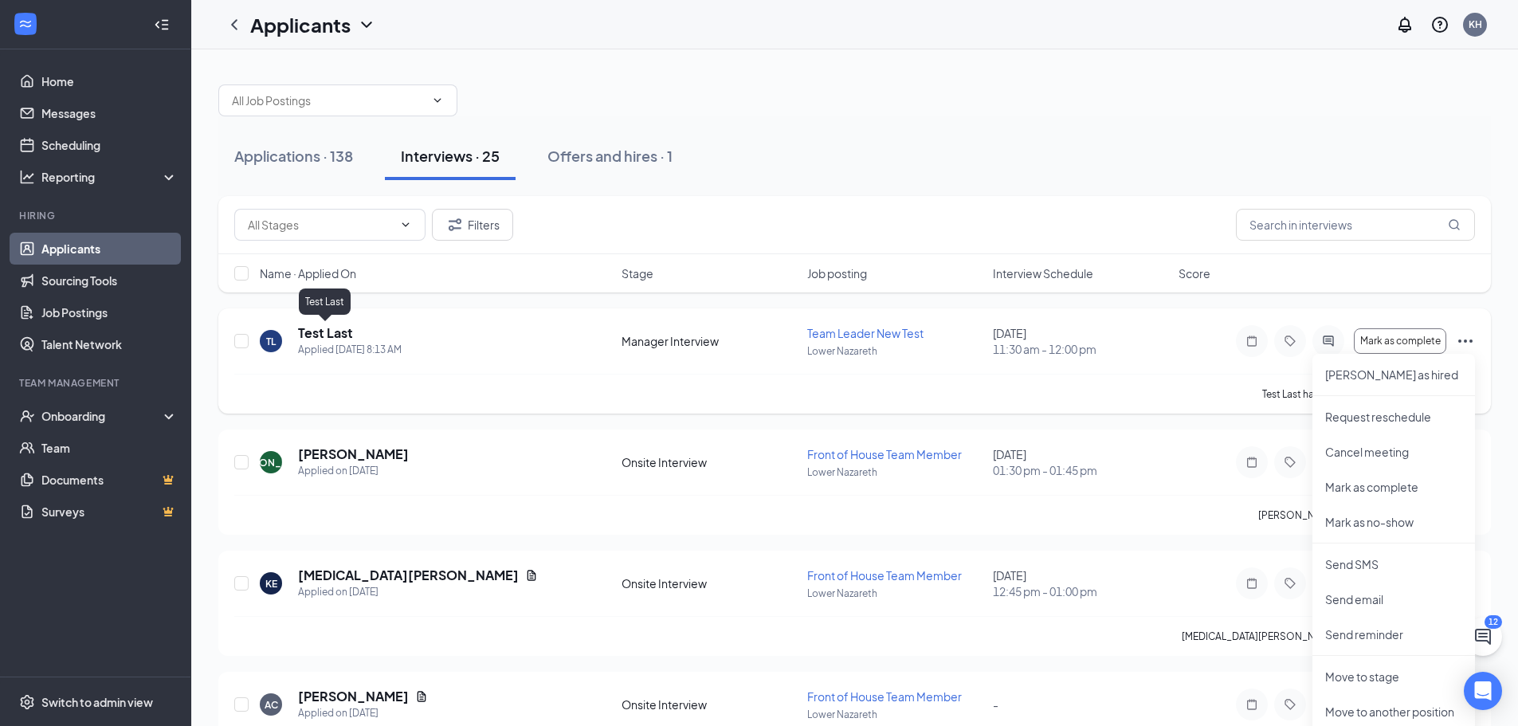
click at [309, 332] on h5 "Test Last" at bounding box center [325, 333] width 55 height 18
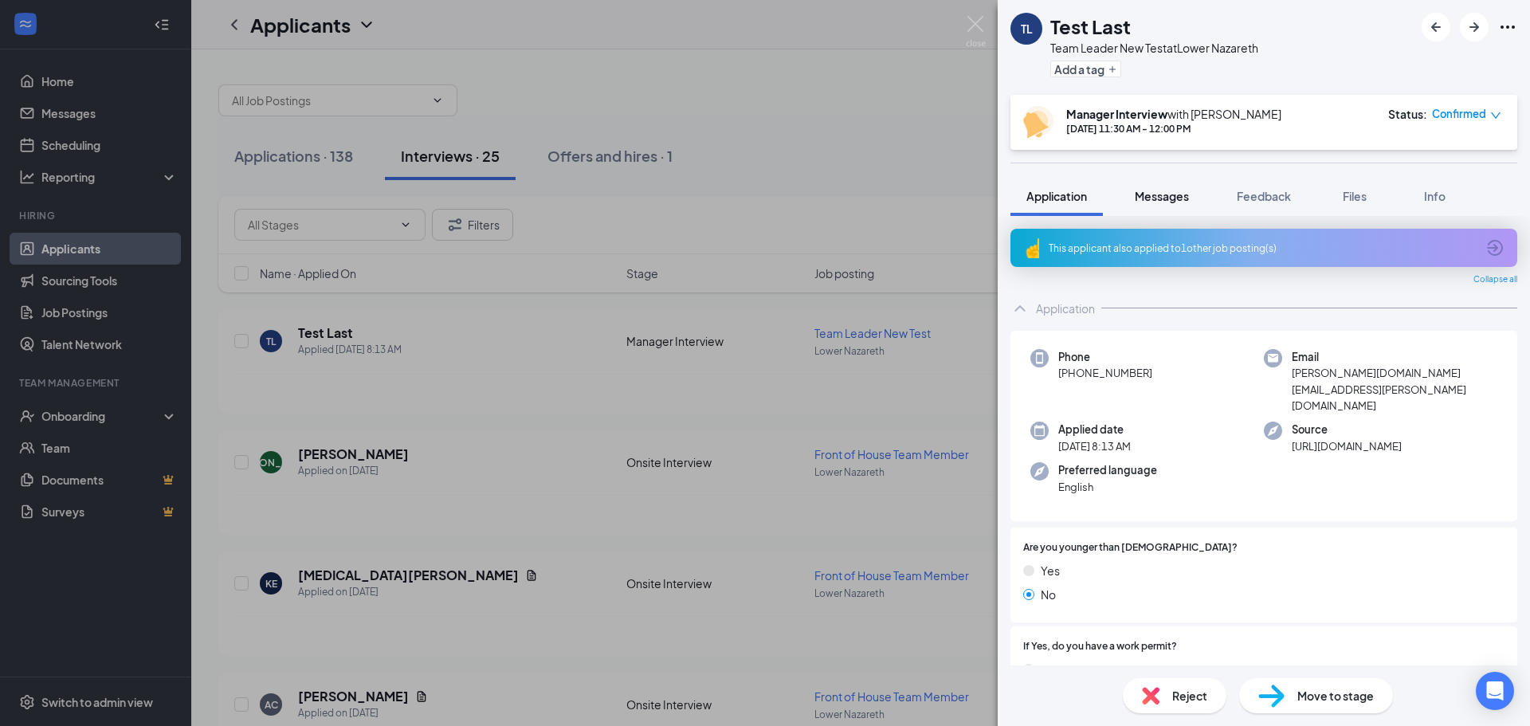
click at [1175, 195] on span "Messages" at bounding box center [1162, 196] width 54 height 14
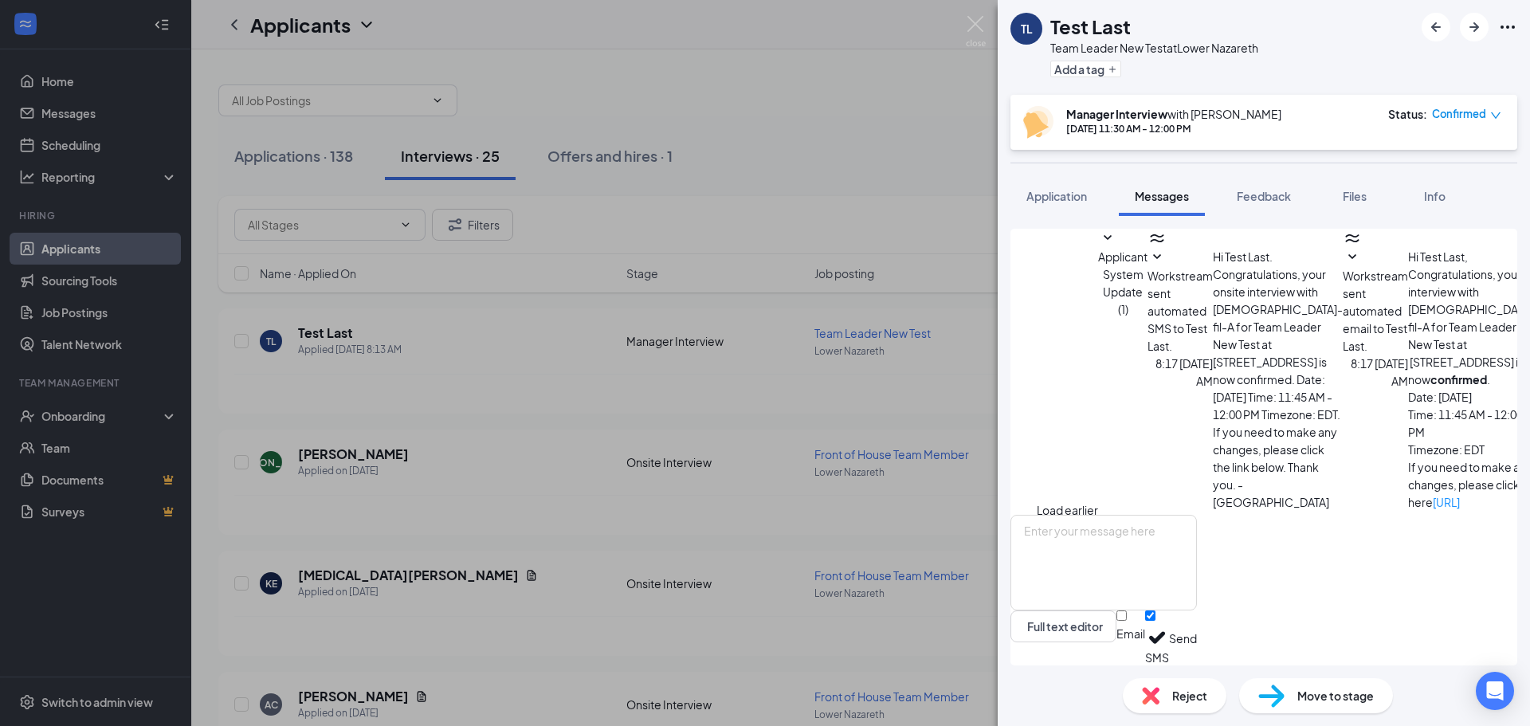
click at [1098, 501] on button "Load earlier interactions (about 18 more)" at bounding box center [1067, 536] width 62 height 70
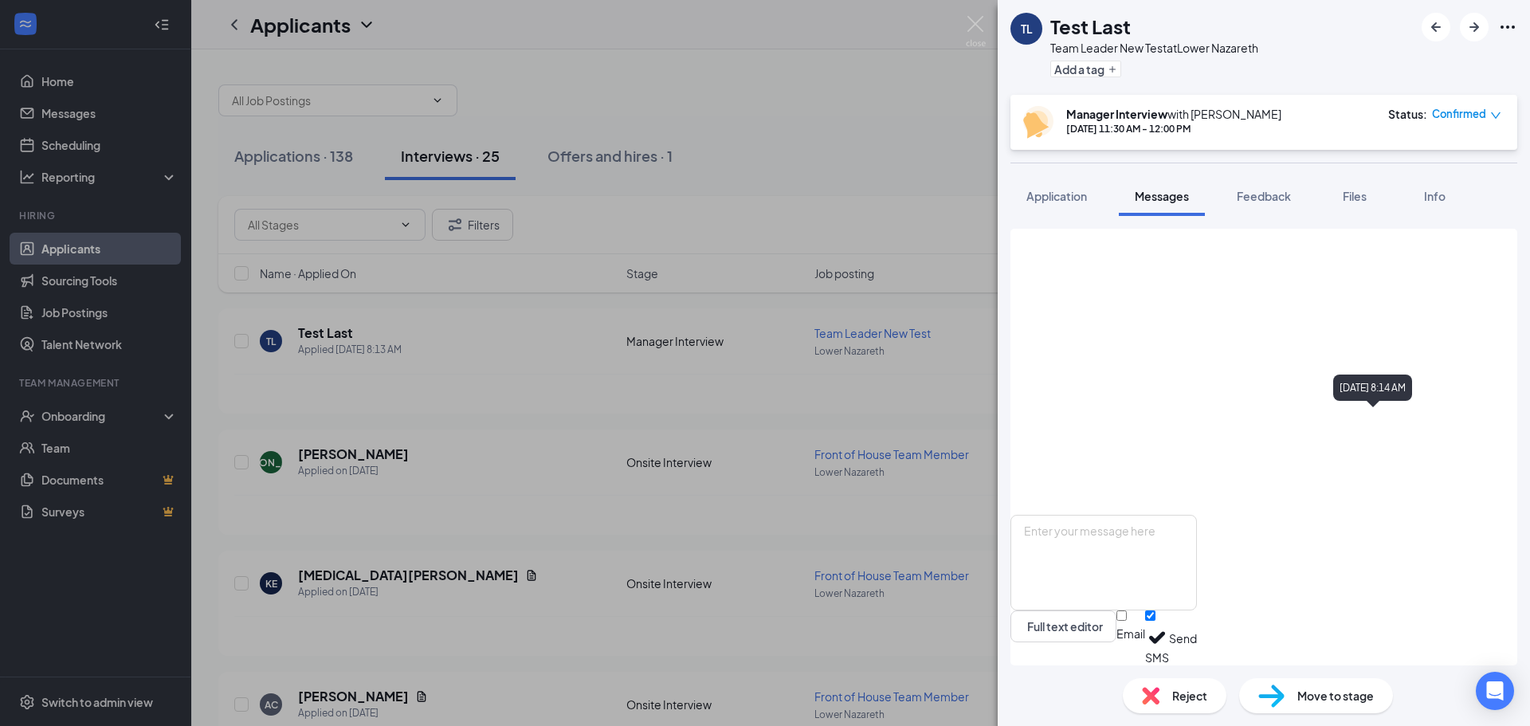
scroll to position [1220, 0]
click at [1254, 197] on span "Feedback" at bounding box center [1264, 196] width 54 height 14
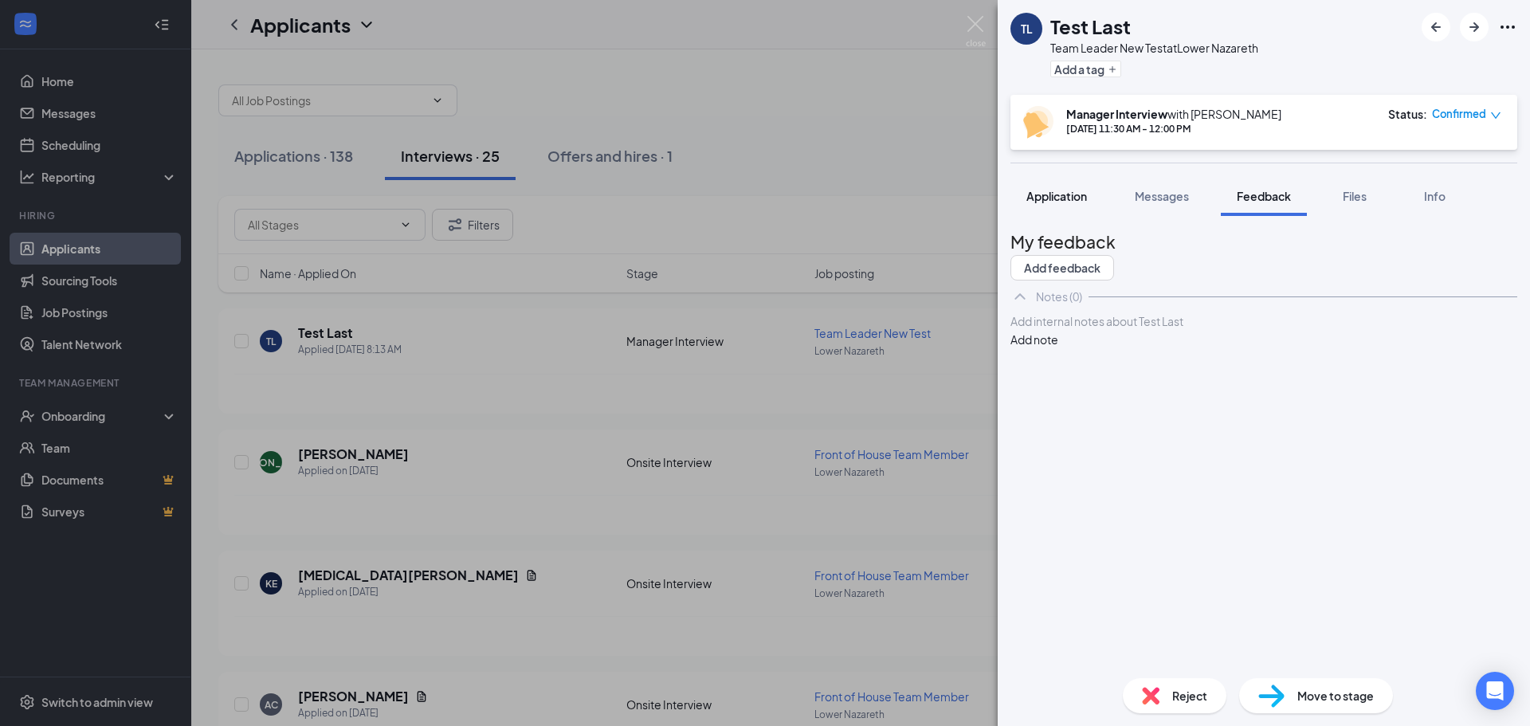
click at [1067, 208] on button "Application" at bounding box center [1057, 196] width 92 height 40
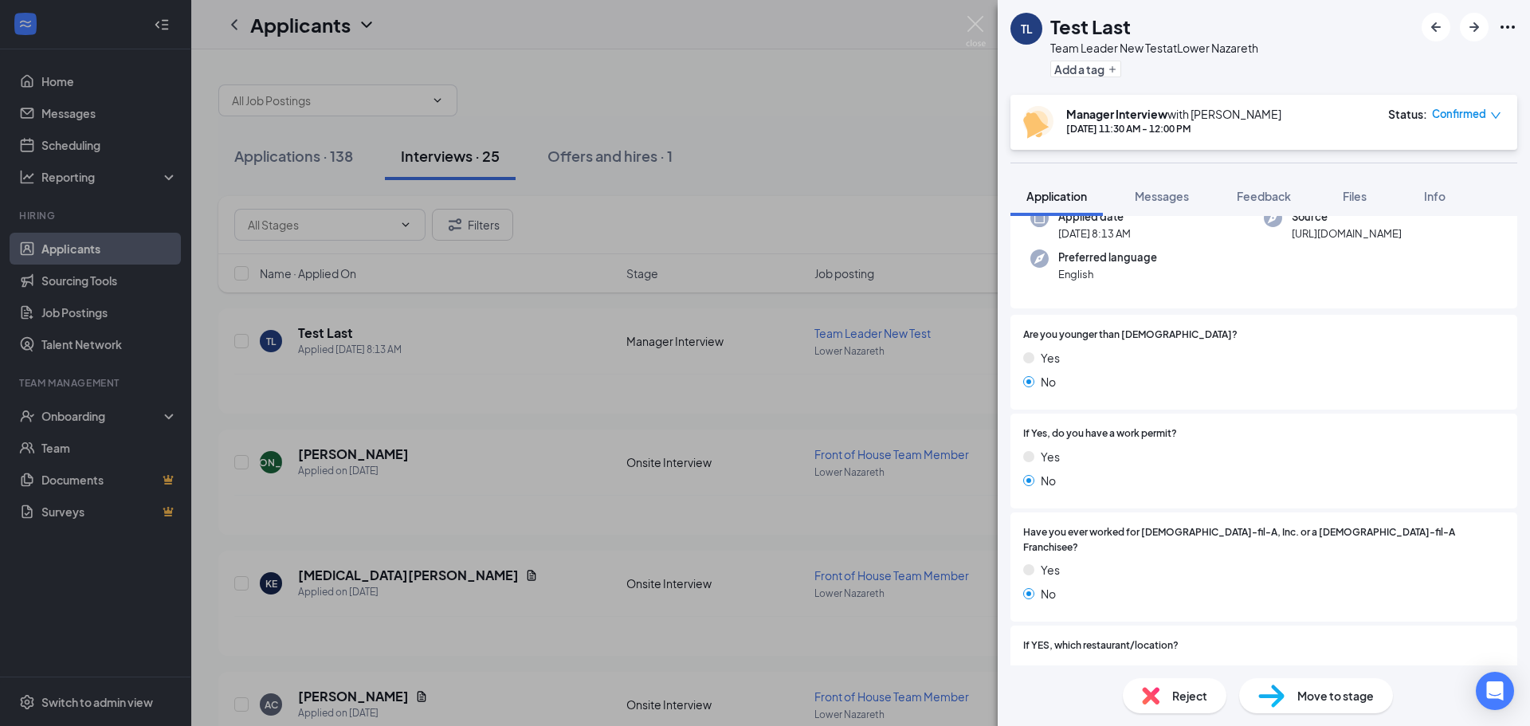
scroll to position [239, 0]
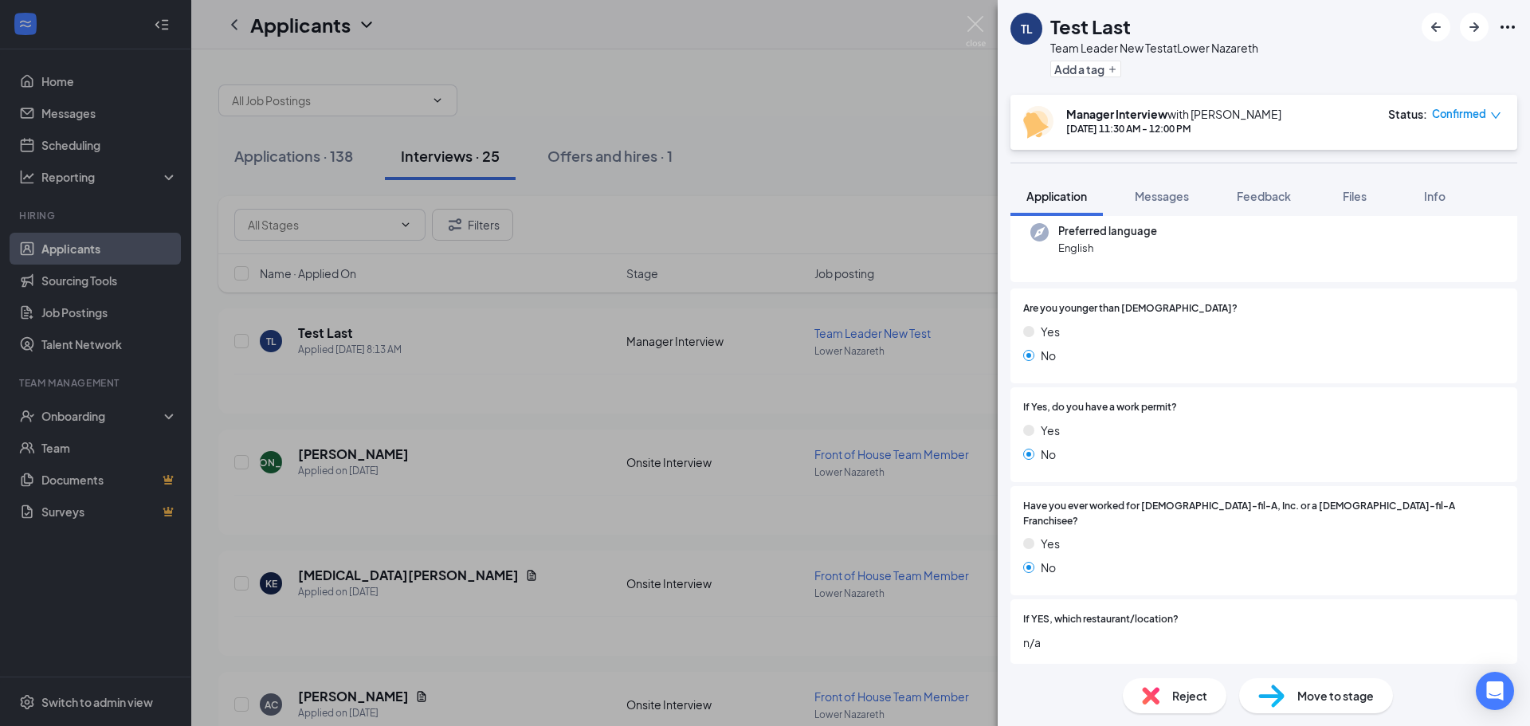
click at [1304, 699] on span "Move to stage" at bounding box center [1335, 696] width 77 height 18
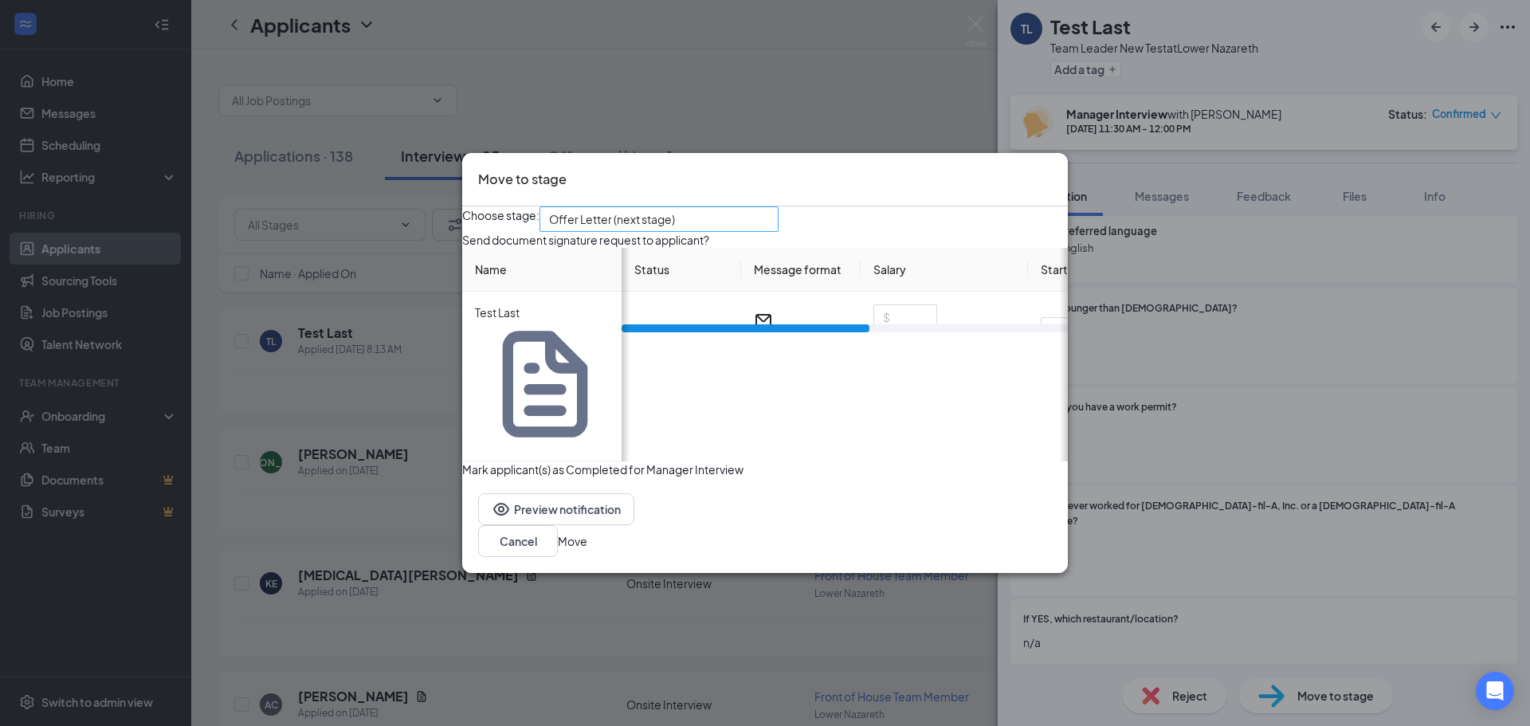
click at [769, 231] on span "Offer Letter (next stage)" at bounding box center [659, 219] width 220 height 24
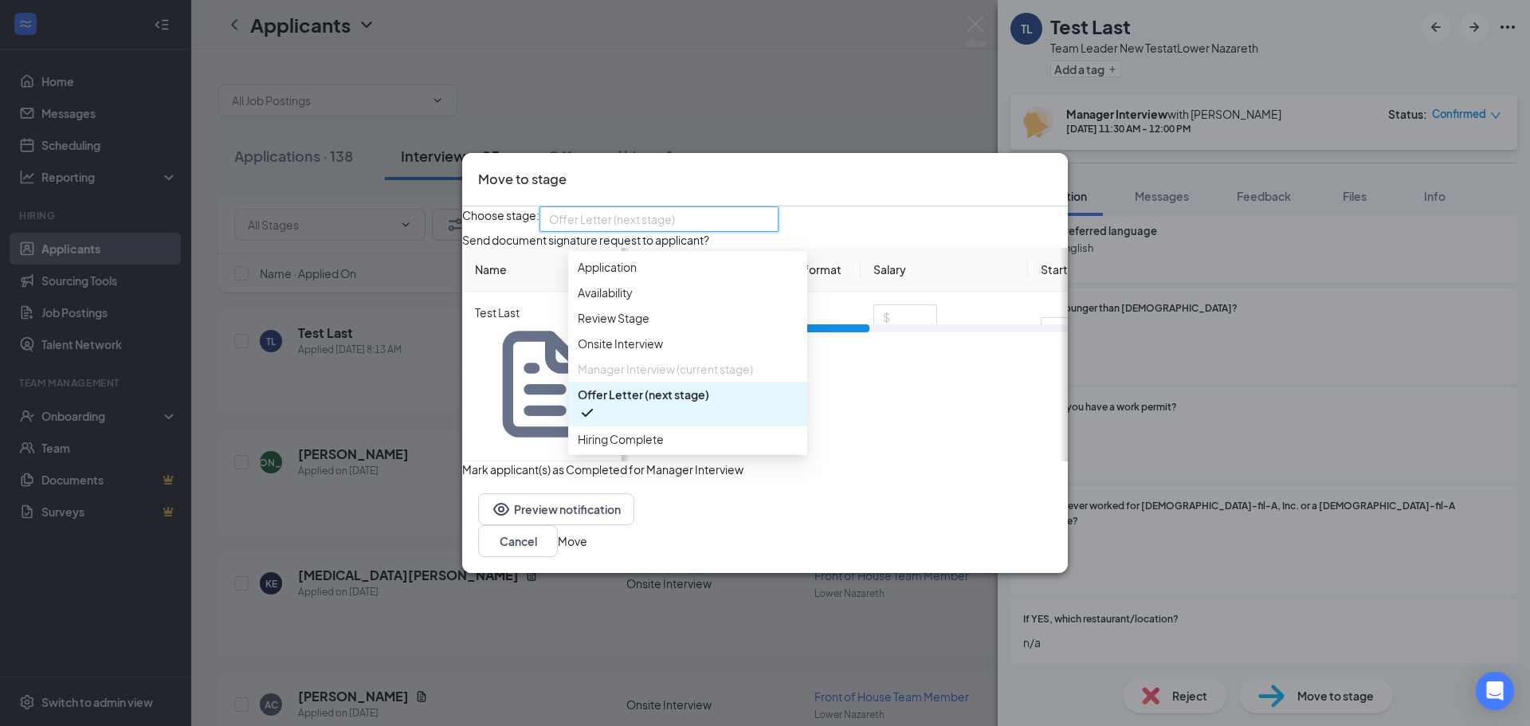
scroll to position [54, 0]
click at [900, 295] on div "Choose stage: Offer Letter (next stage) 4070995 4070994 4070993 Application Ava…" at bounding box center [765, 341] width 606 height 271
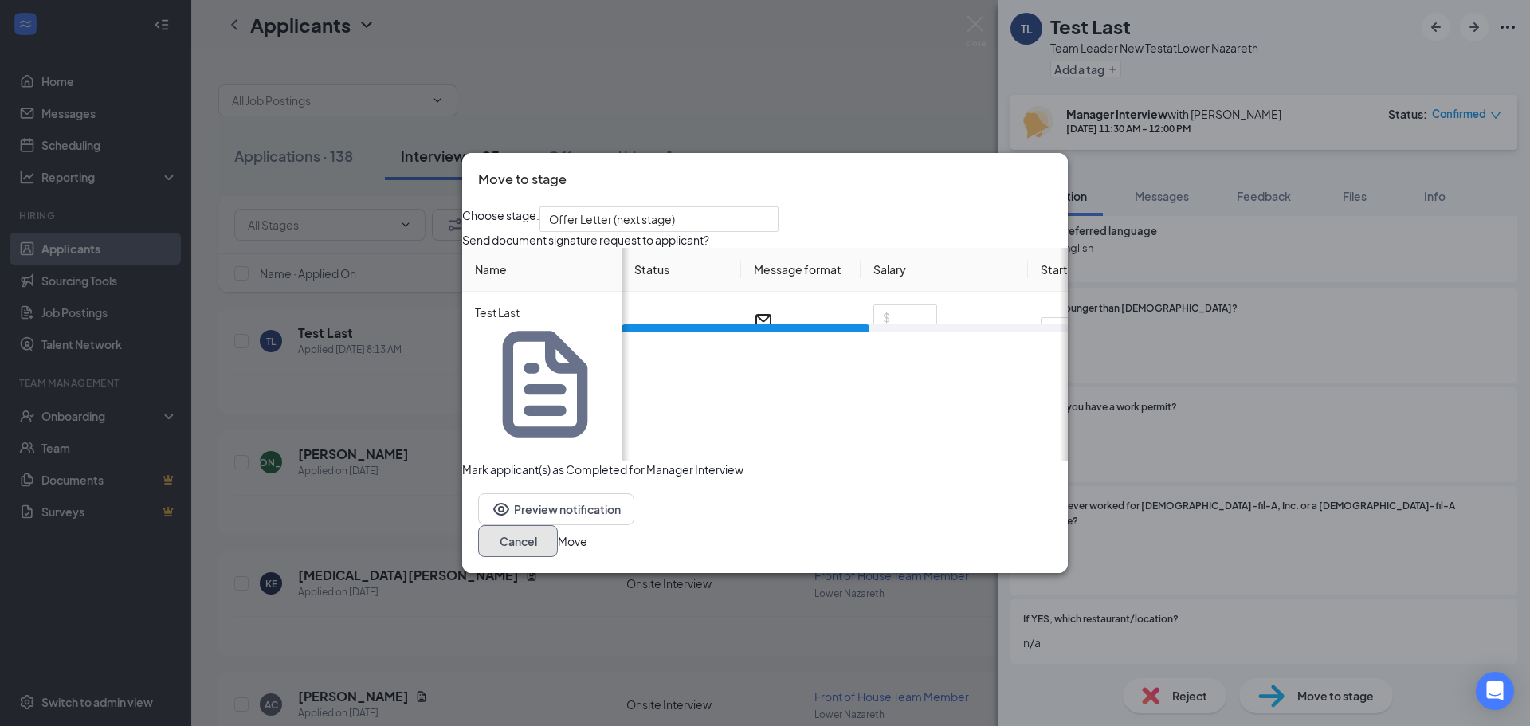
click at [558, 525] on button "Cancel" at bounding box center [518, 541] width 80 height 32
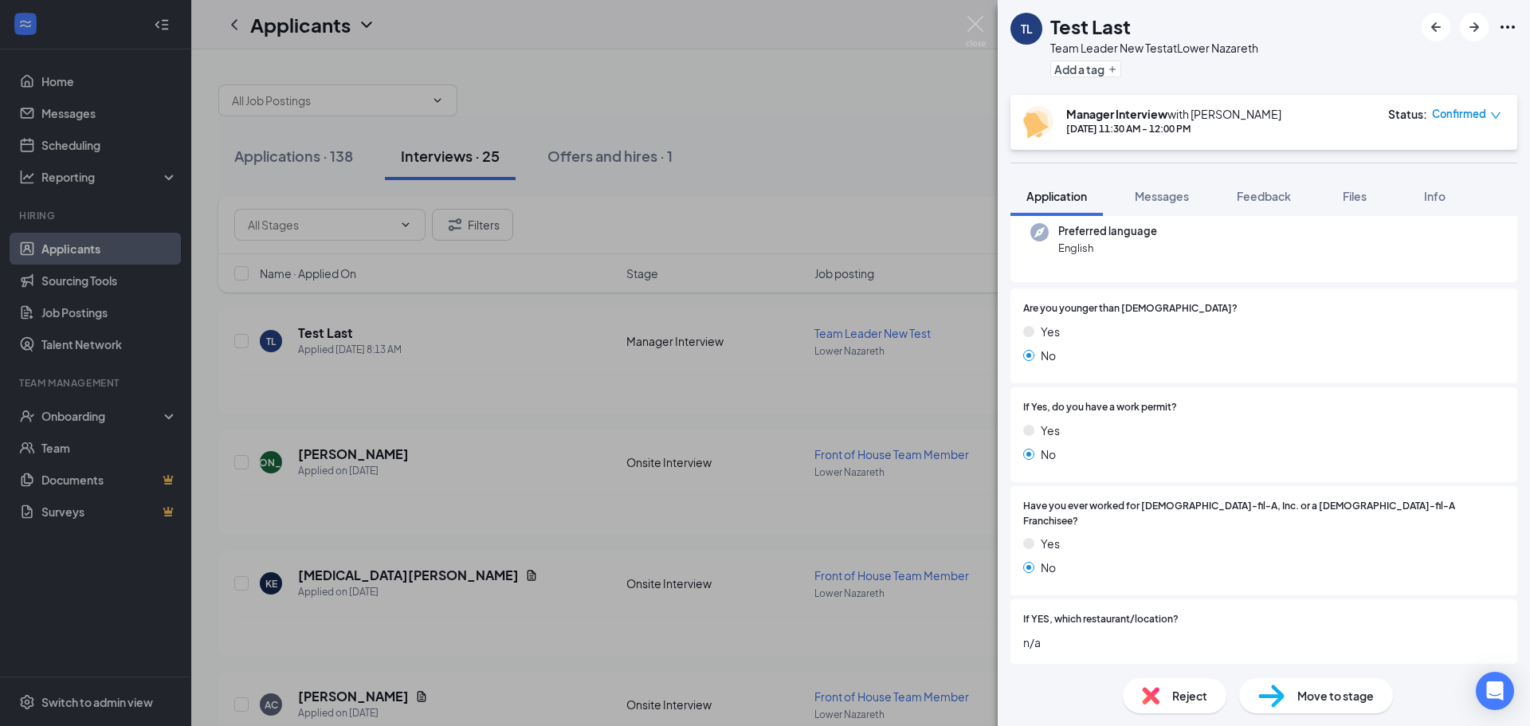
click at [483, 26] on div "TL Test Last Team Leader New Test at [GEOGRAPHIC_DATA] Add a tag Manager Interv…" at bounding box center [765, 363] width 1530 height 726
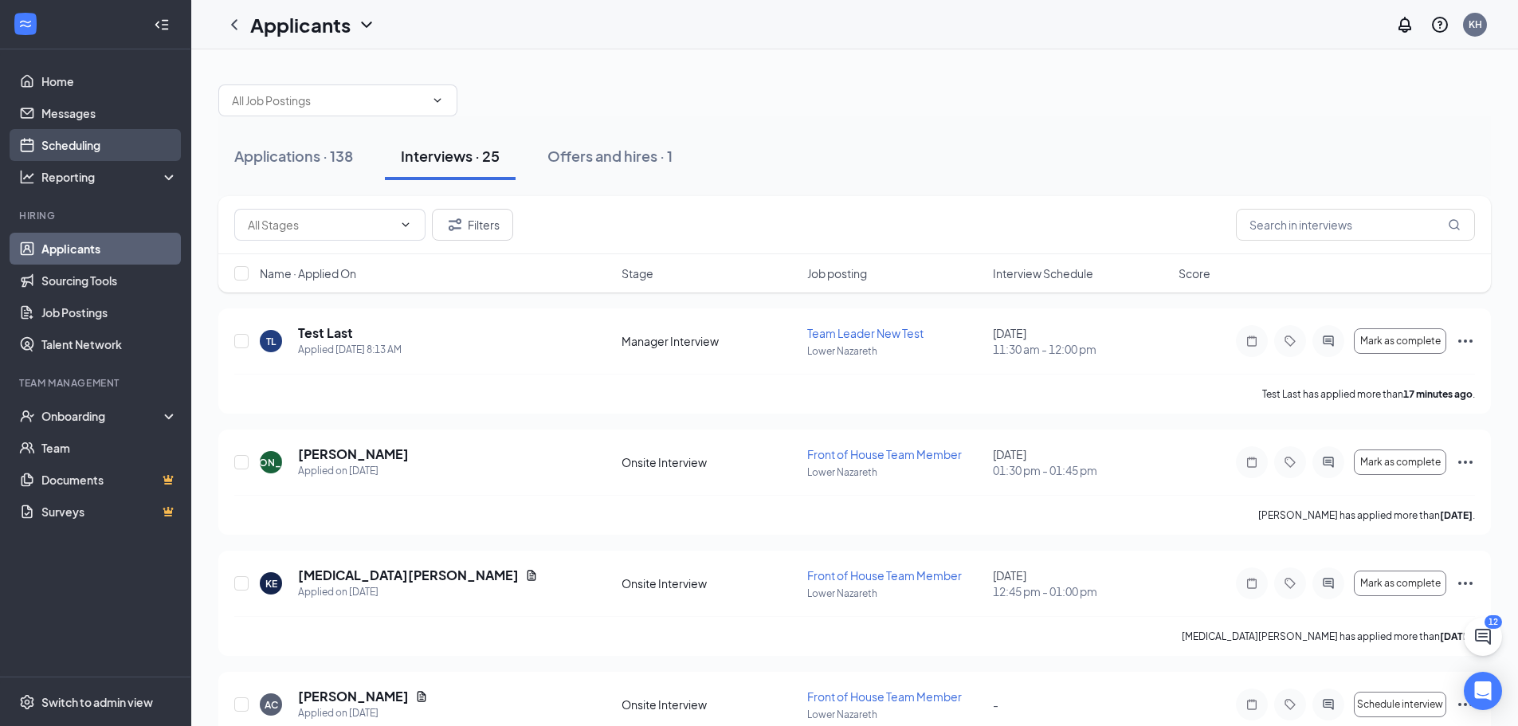
click at [67, 142] on link "Scheduling" at bounding box center [109, 145] width 136 height 32
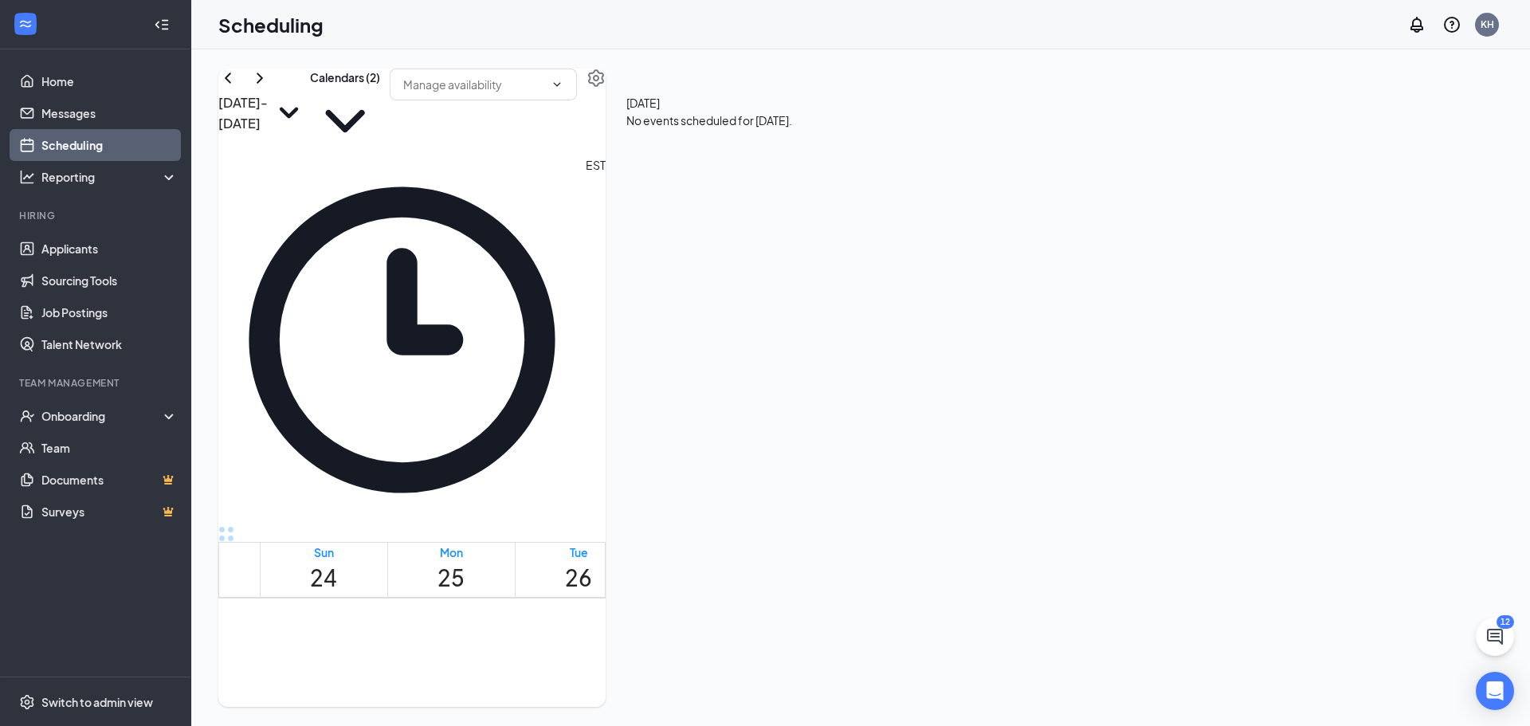
scroll to position [1023, 0]
click at [380, 116] on icon "ChevronDown" at bounding box center [345, 121] width 70 height 70
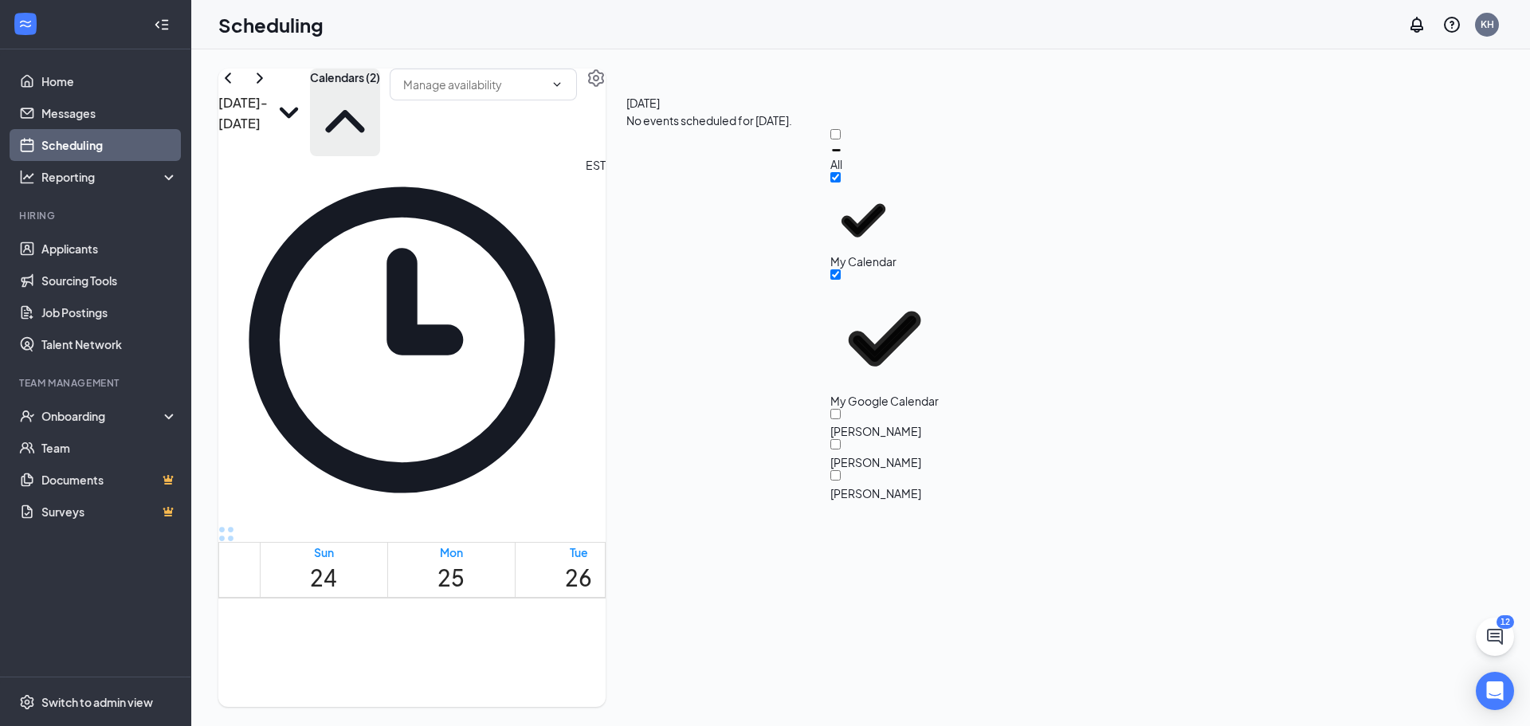
click at [879, 147] on div "All" at bounding box center [901, 150] width 143 height 43
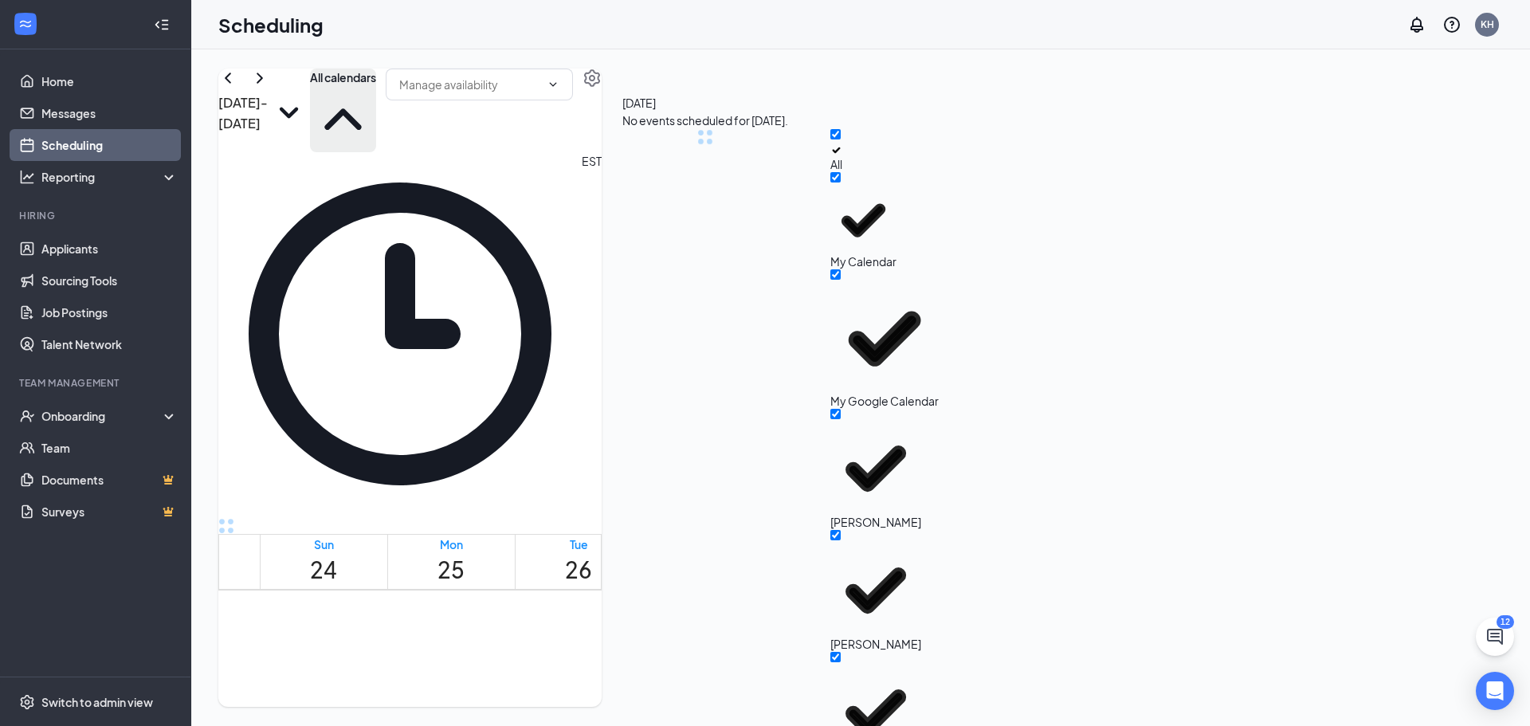
checkbox input "true"
click at [841, 530] on input "[PERSON_NAME]" at bounding box center [835, 535] width 10 height 10
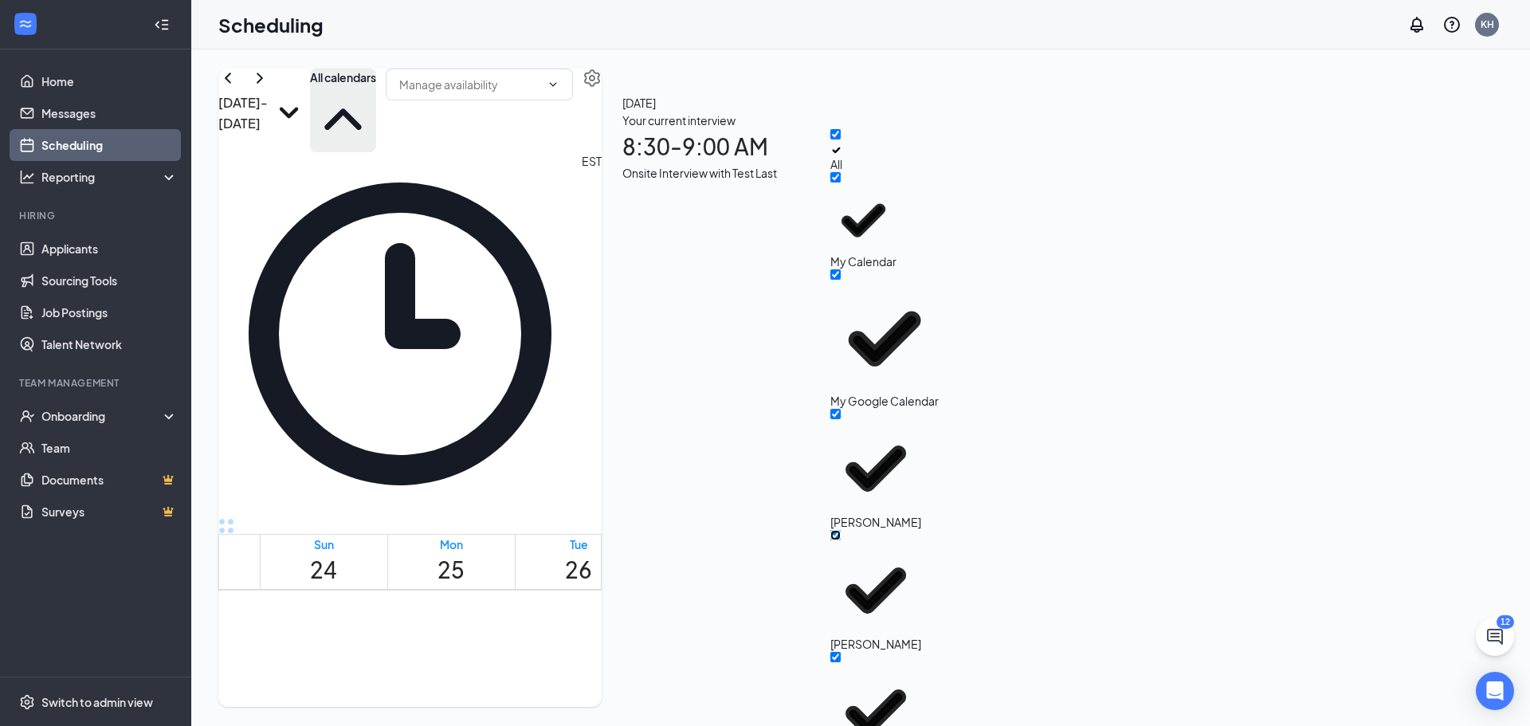
checkbox input "true"
checkbox input "false"
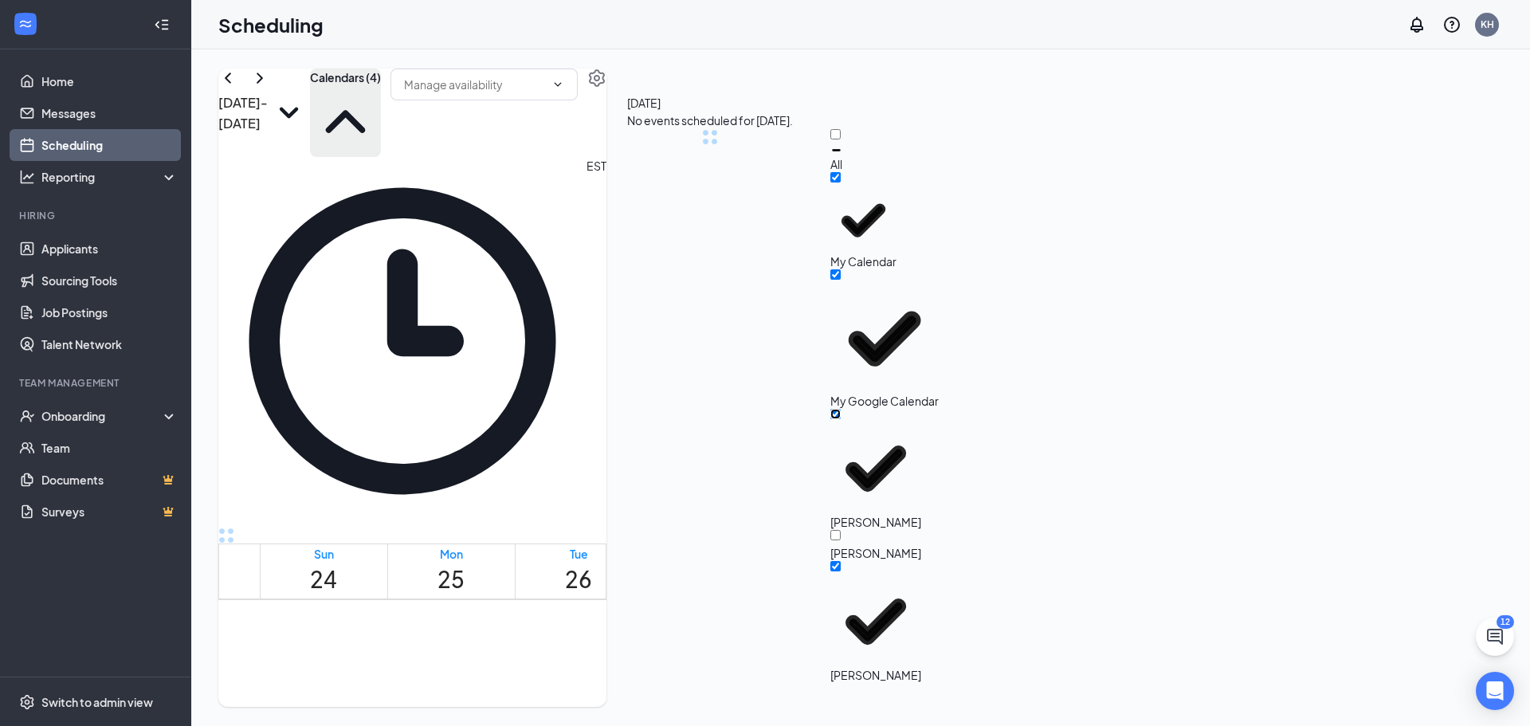
click at [841, 409] on input "[PERSON_NAME]" at bounding box center [835, 414] width 10 height 10
checkbox input "false"
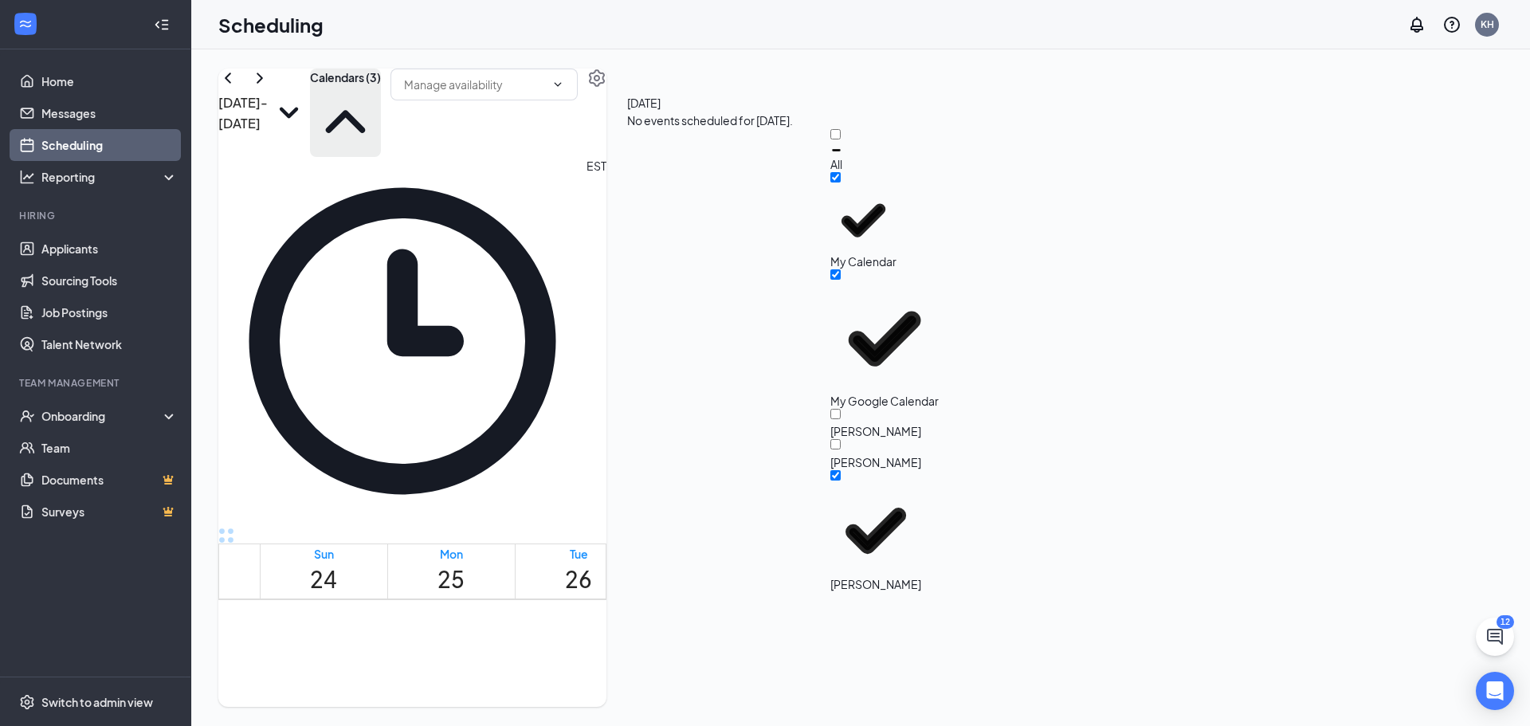
click at [900, 269] on div "My Google Calendar" at bounding box center [901, 338] width 143 height 139
checkbox input "false"
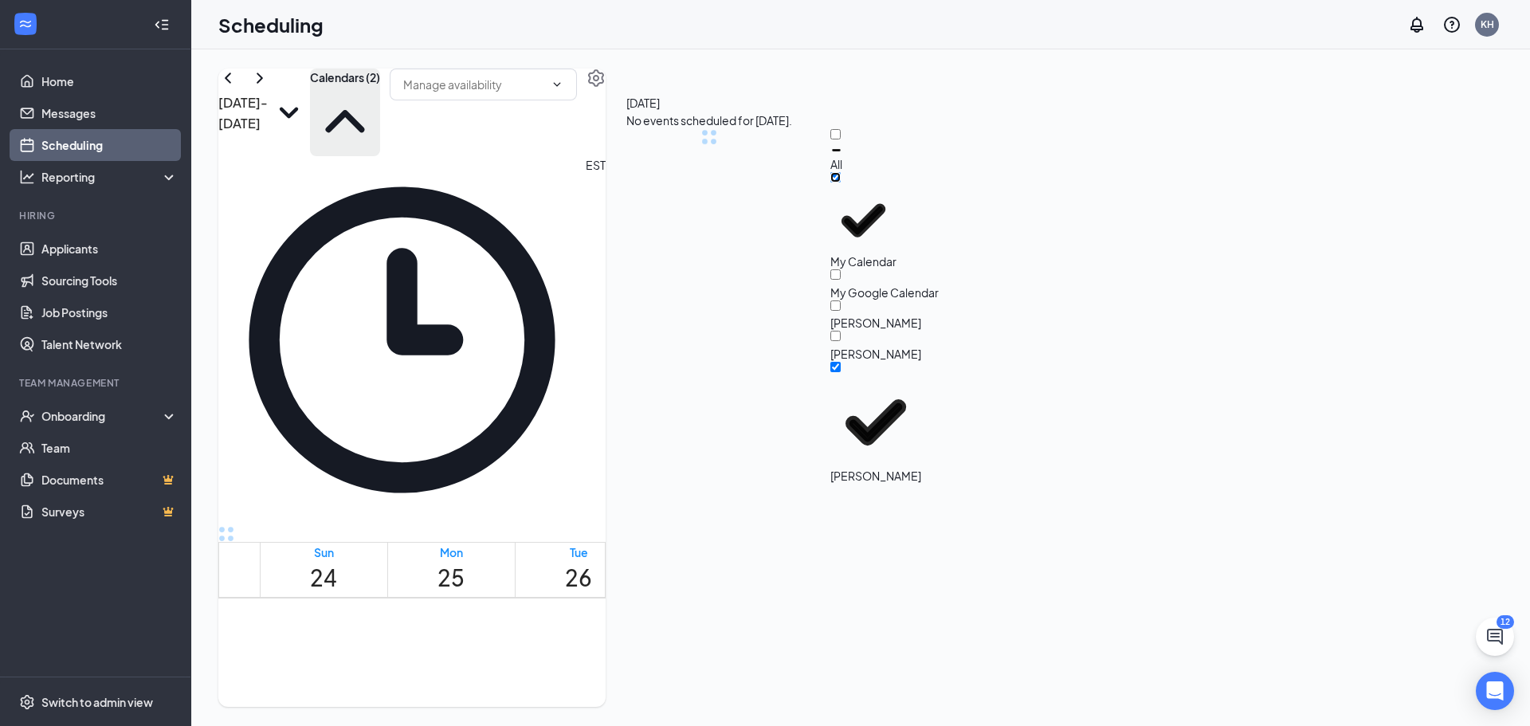
click at [841, 183] on input "My Calendar" at bounding box center [835, 177] width 10 height 10
checkbox input "false"
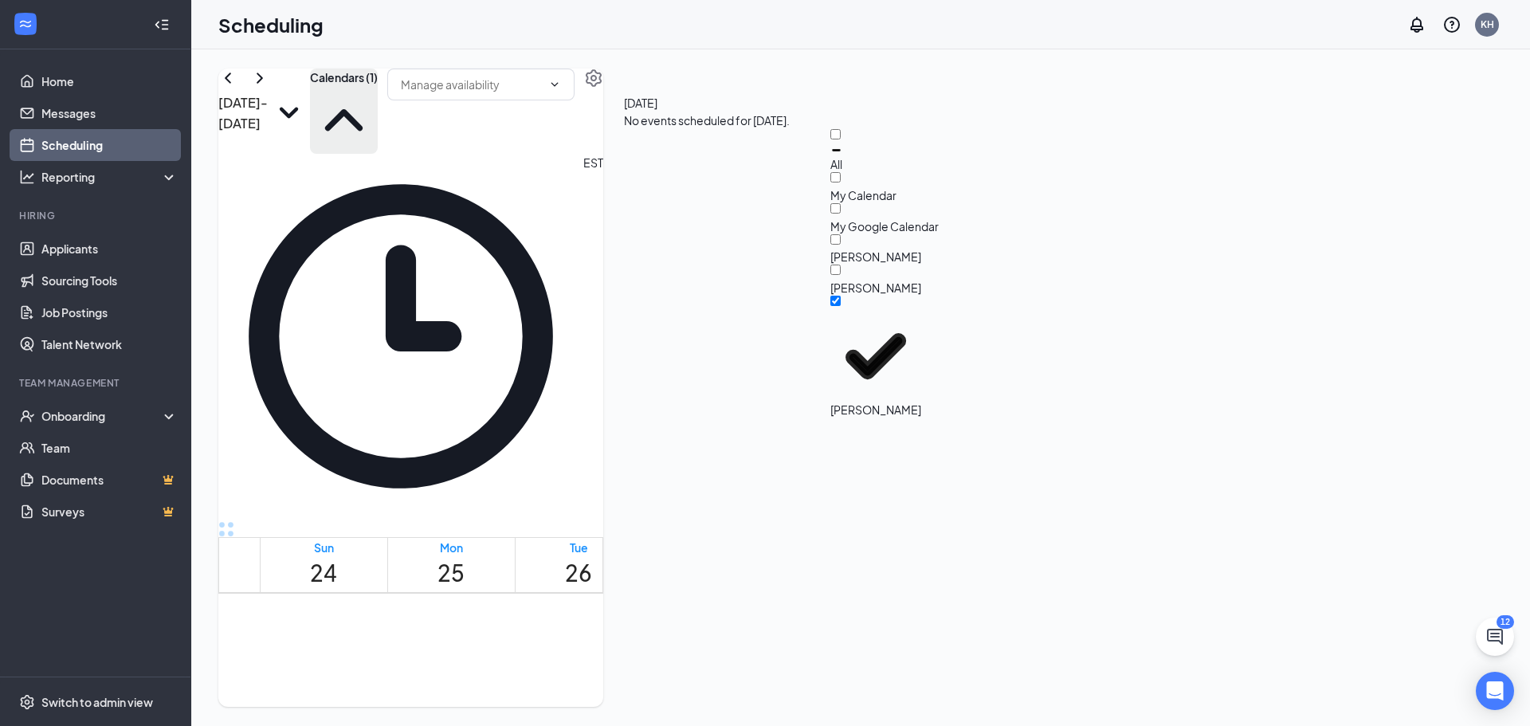
click at [715, 61] on div "[DATE] - [DATE] Calendars (1) EST Sun 24 Mon 25 Tue 26 Wed 27 Thu 28 Fri 29 Sat…" at bounding box center [860, 387] width 1339 height 677
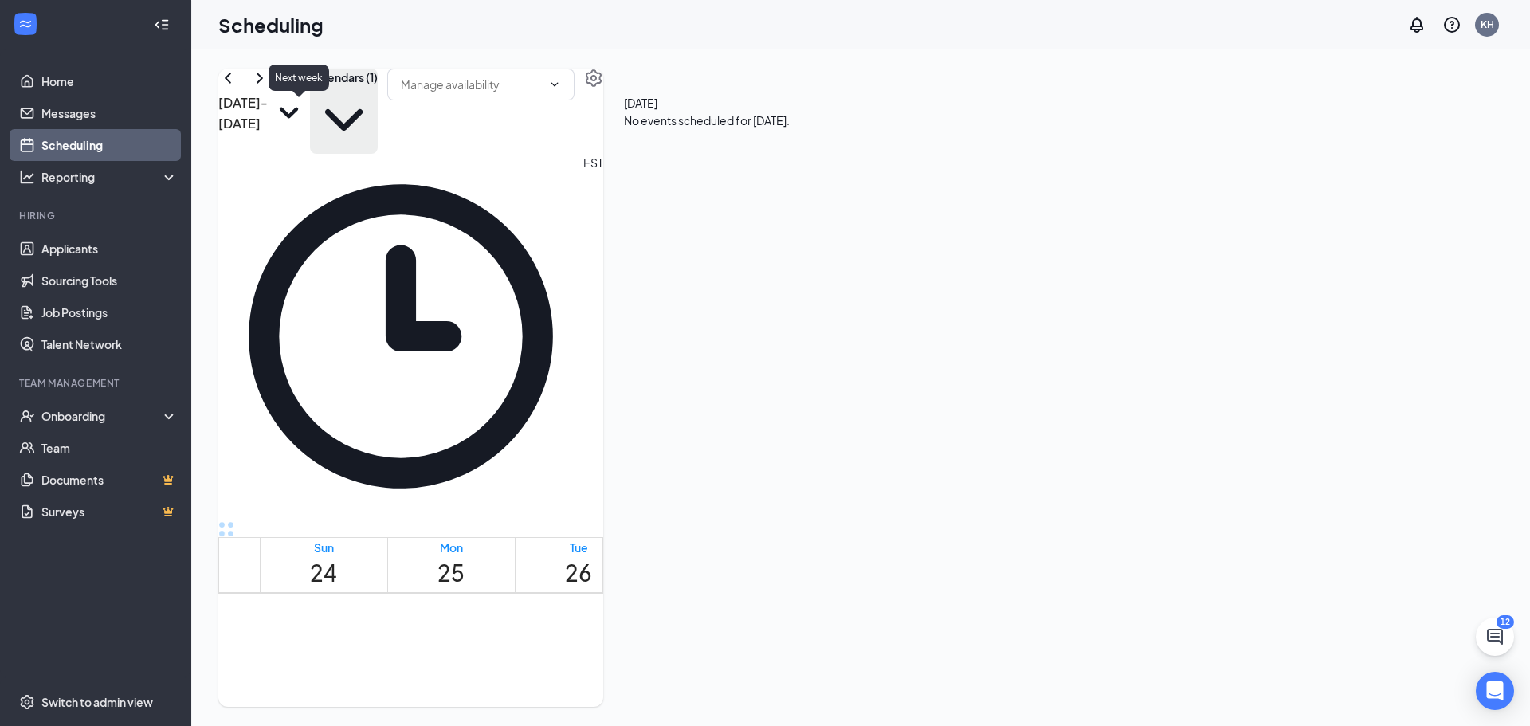
click at [269, 88] on icon "ChevronRight" at bounding box center [259, 78] width 19 height 19
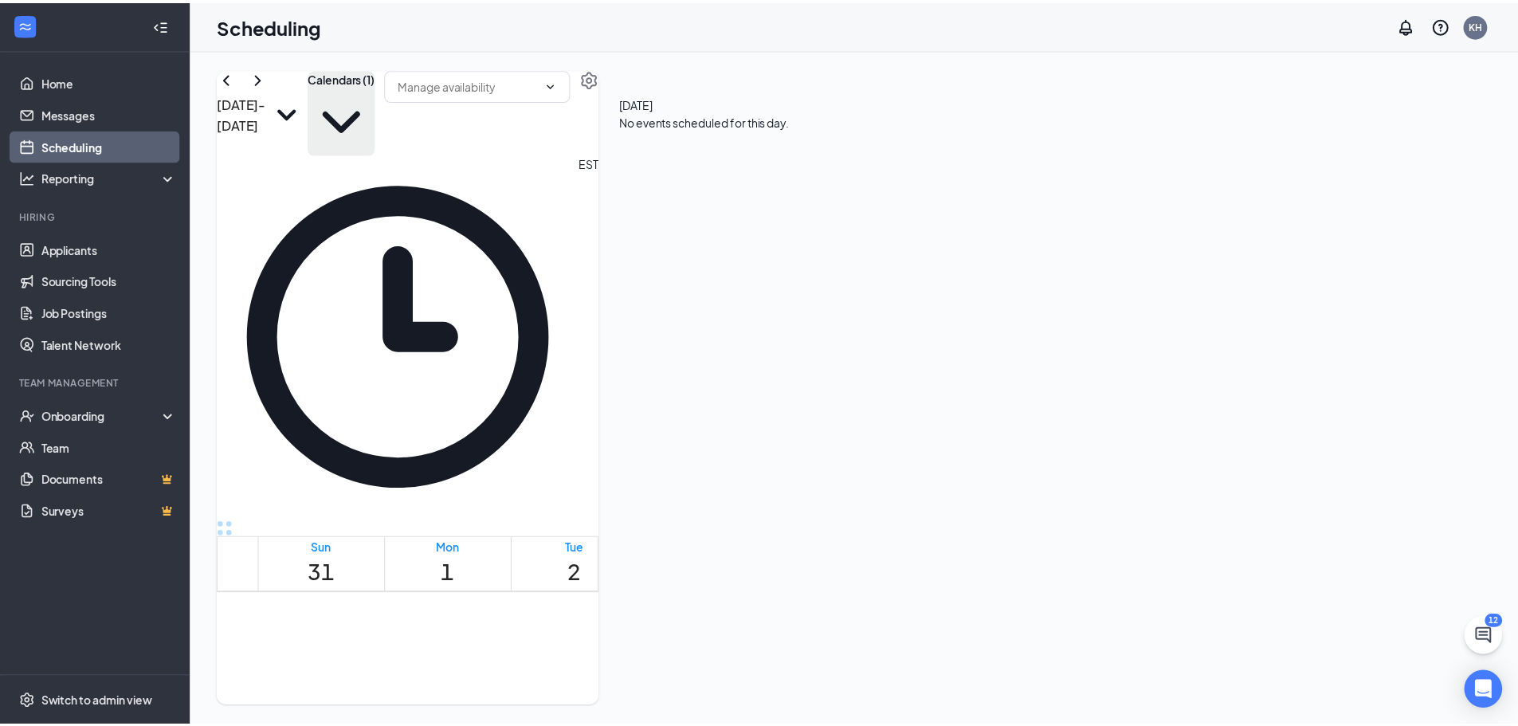
scroll to position [1021, 0]
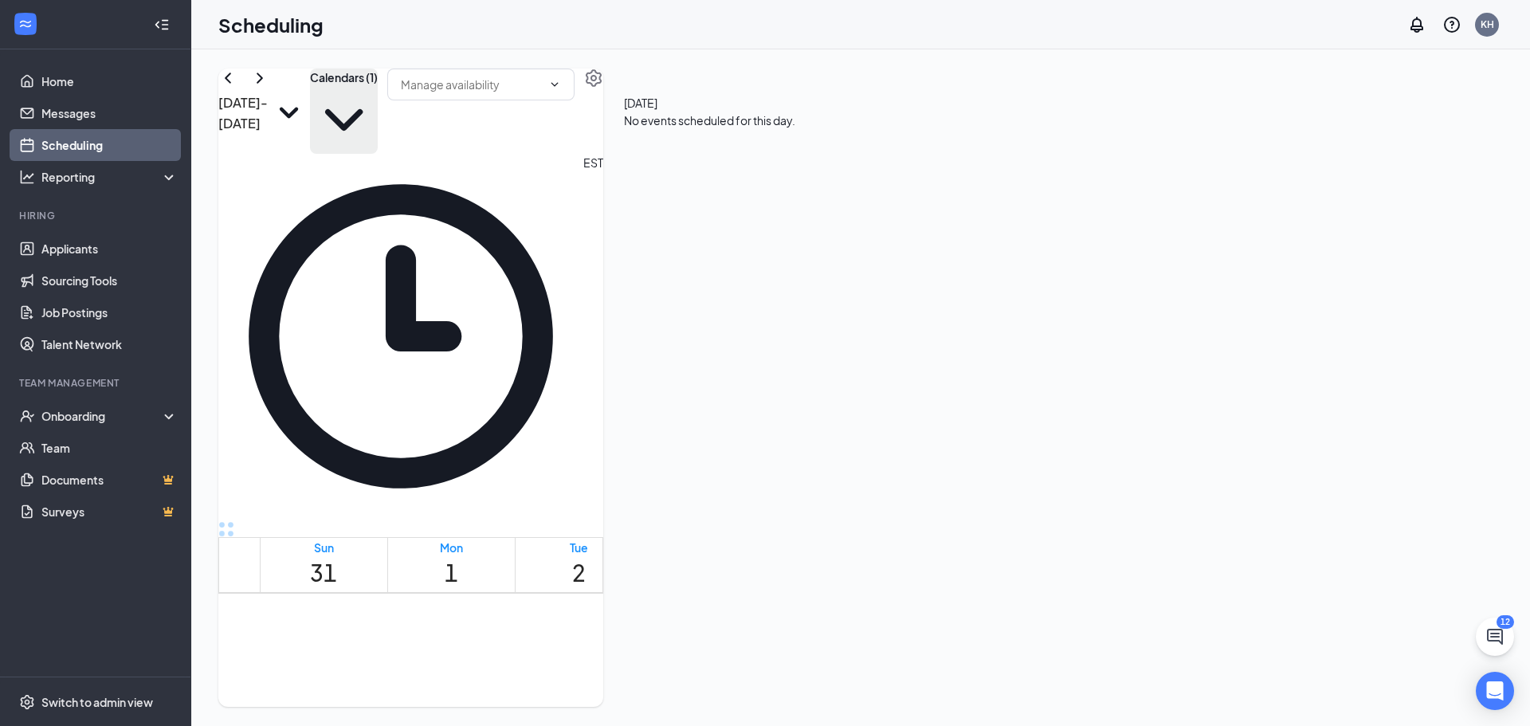
click at [864, 157] on icon "down" at bounding box center [858, 151] width 11 height 11
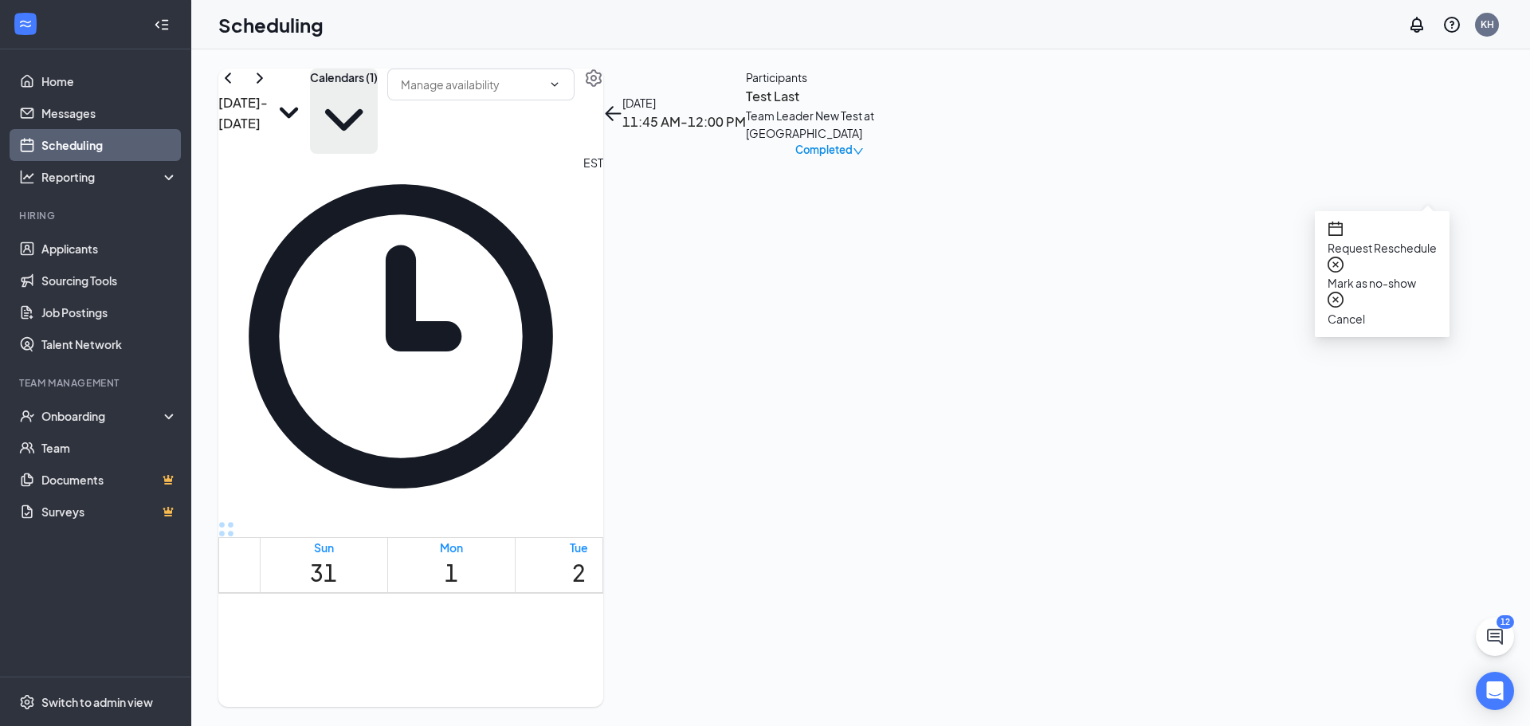
click at [1358, 310] on span "Cancel" at bounding box center [1382, 319] width 109 height 18
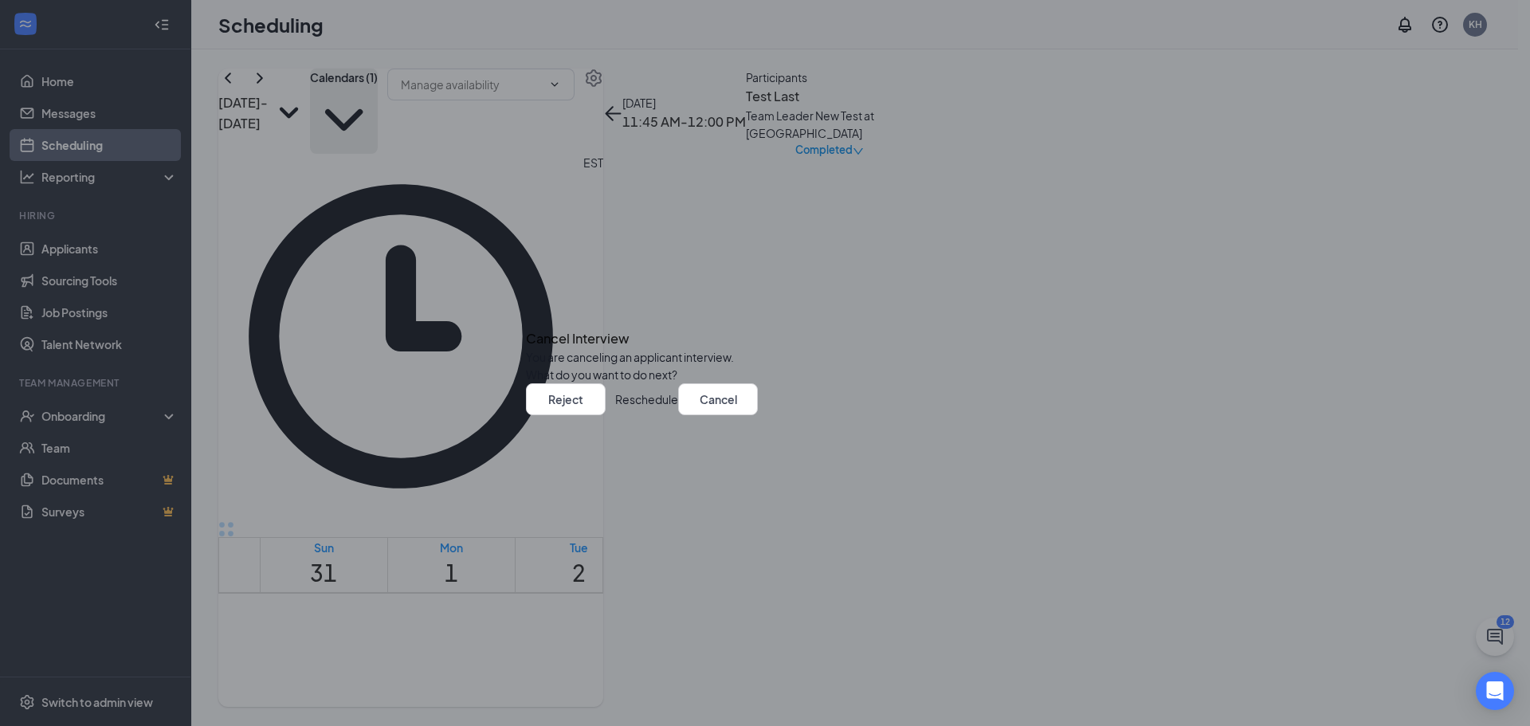
click at [526, 324] on icon "Cross" at bounding box center [526, 324] width 0 height 0
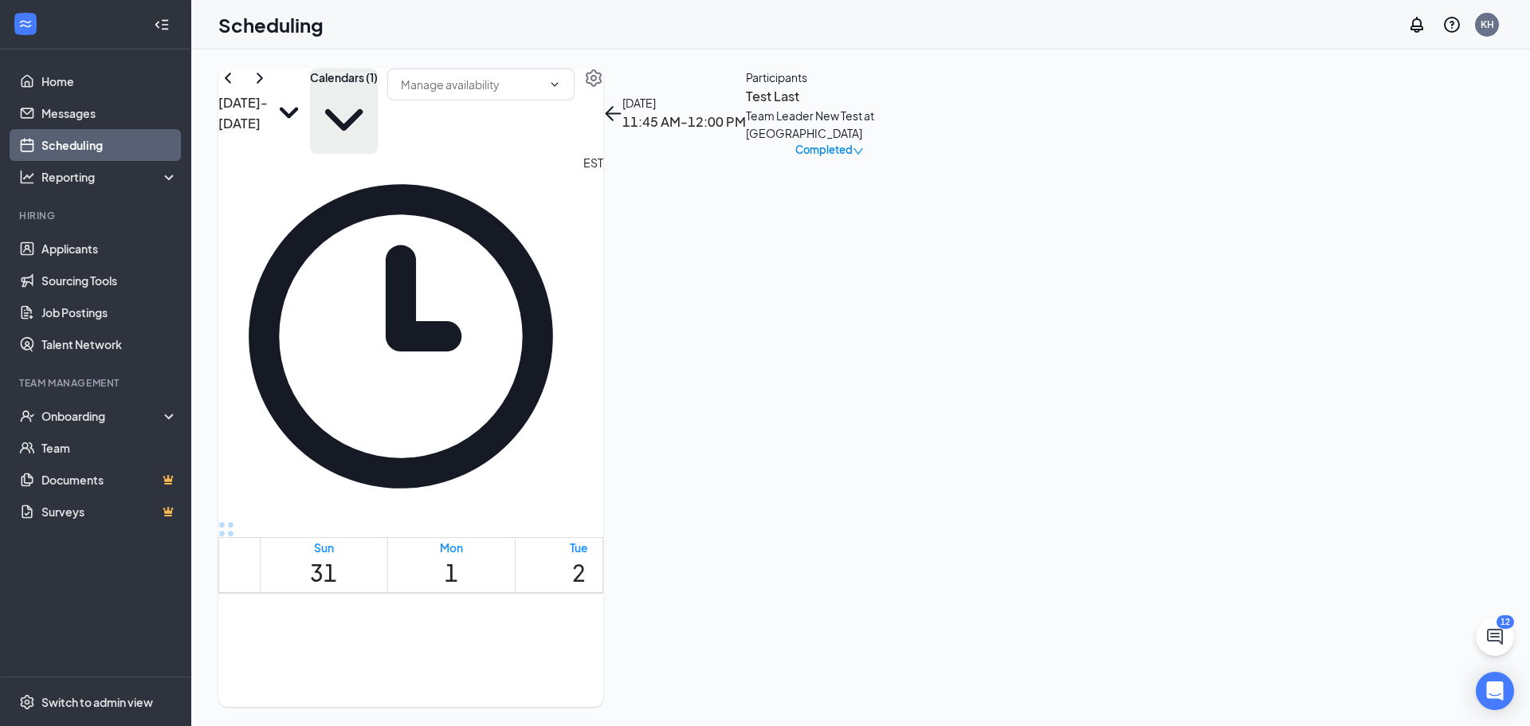
drag, startPoint x: 901, startPoint y: 400, endPoint x: 774, endPoint y: 62, distance: 360.9
click at [774, 62] on div "Aug 31 - Sep 6 Calendars (1) EST Sun 31 Mon 1 Tue 2 Wed 3 Thu 4 Fri 5 Sat 6 12a…" at bounding box center [860, 387] width 1339 height 677
click at [853, 158] on span "Completed" at bounding box center [823, 150] width 57 height 16
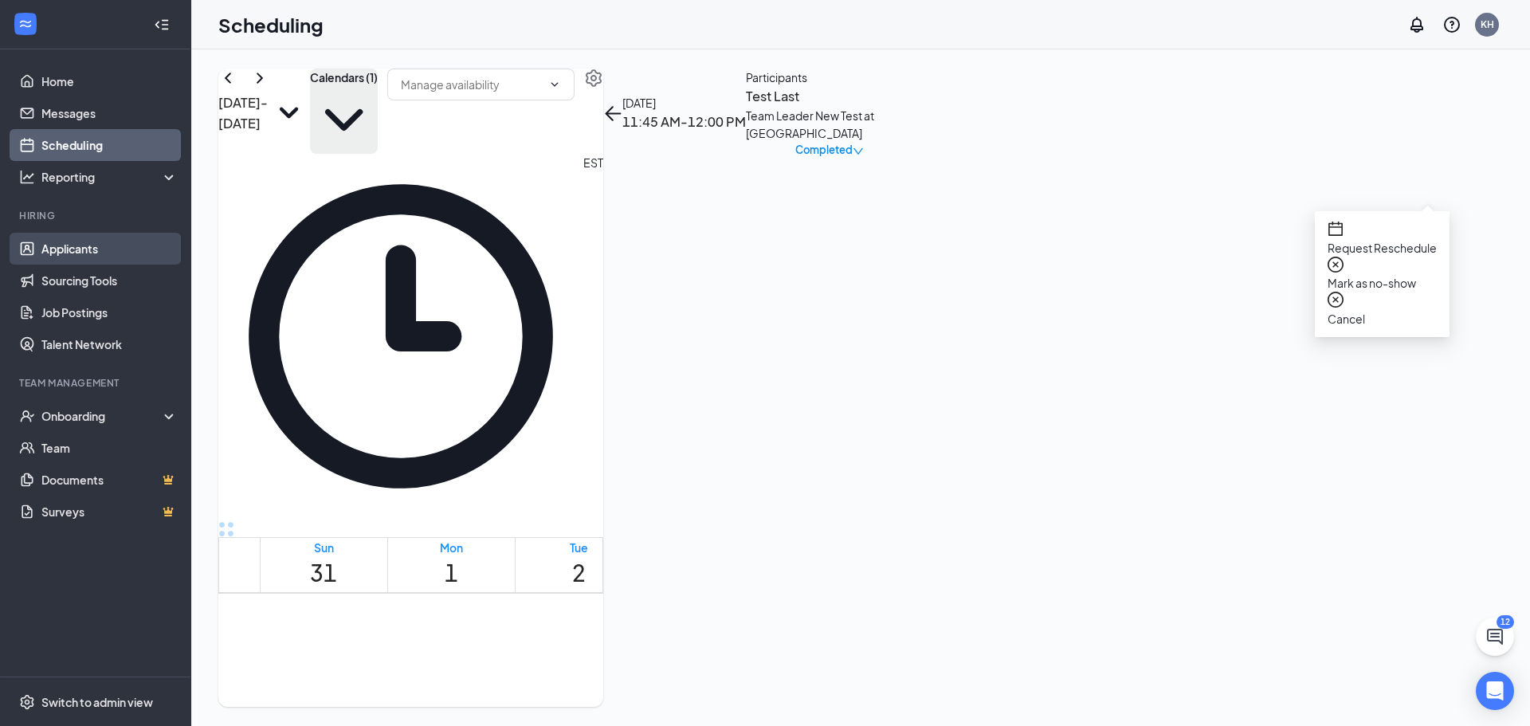
click at [88, 256] on link "Applicants" at bounding box center [109, 249] width 136 height 32
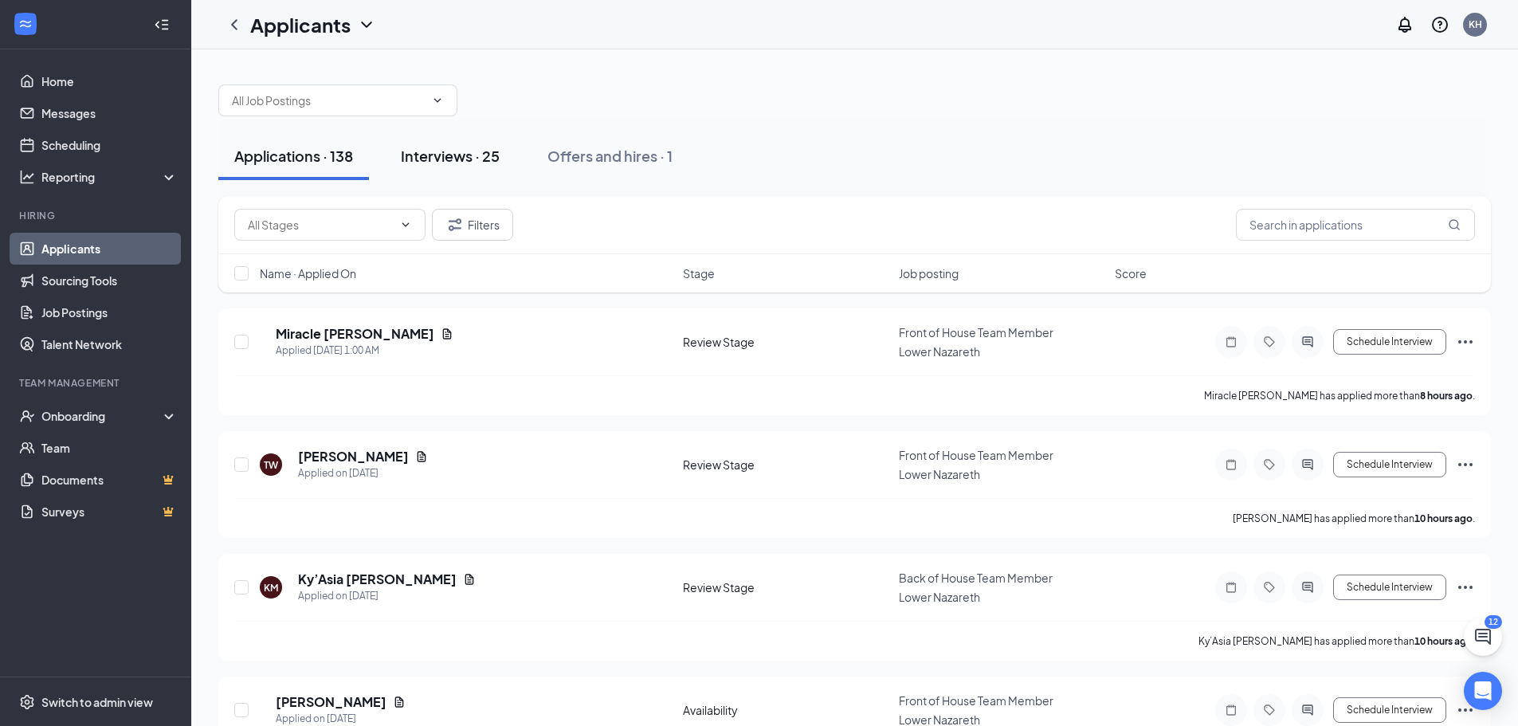
click at [462, 179] on button "Interviews · 25" at bounding box center [450, 156] width 131 height 48
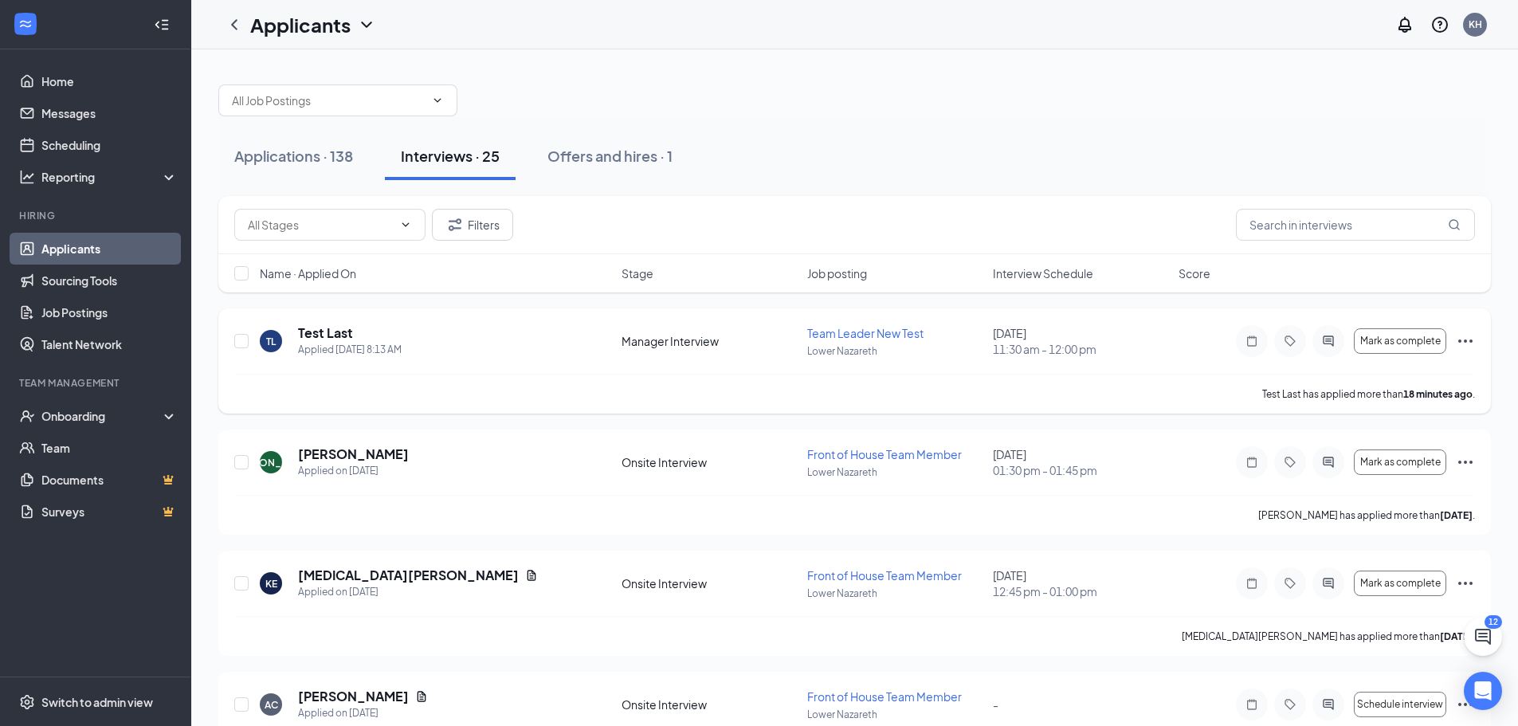
click at [1455, 343] on div "Mark as complete" at bounding box center [1355, 341] width 239 height 32
click at [1460, 340] on icon "Ellipses" at bounding box center [1465, 341] width 14 height 3
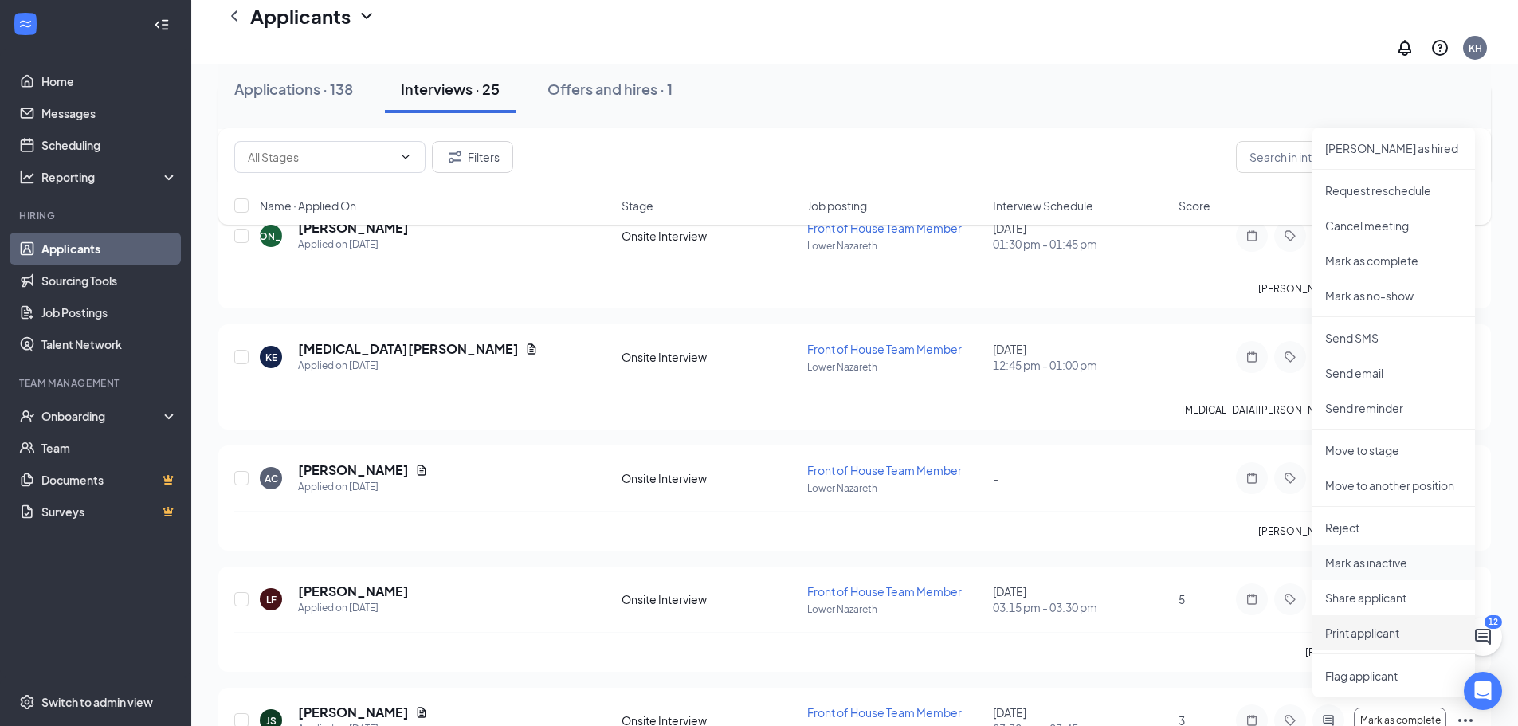
scroll to position [240, 0]
click at [1380, 520] on p "Reject" at bounding box center [1393, 528] width 137 height 16
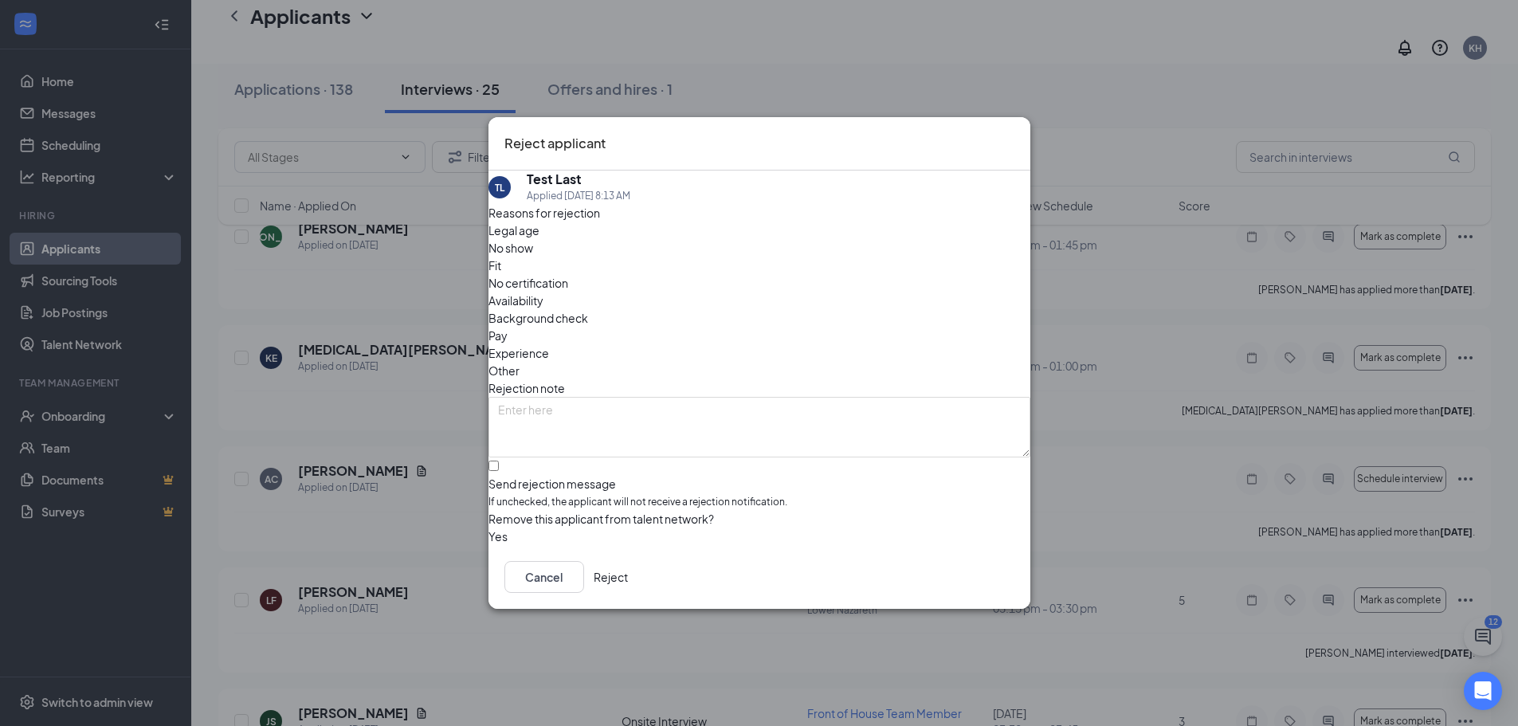
click at [628, 577] on button "Reject" at bounding box center [611, 577] width 34 height 32
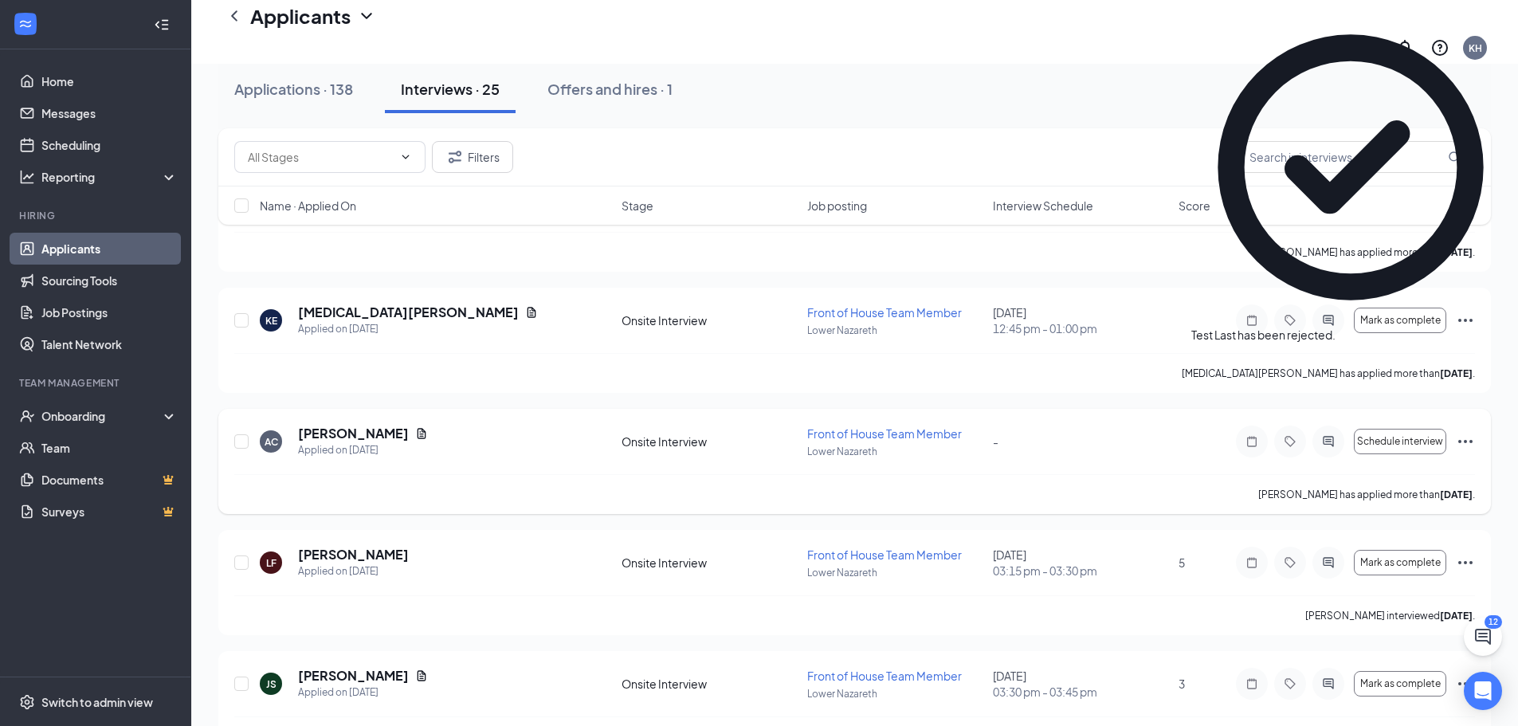
scroll to position [0, 0]
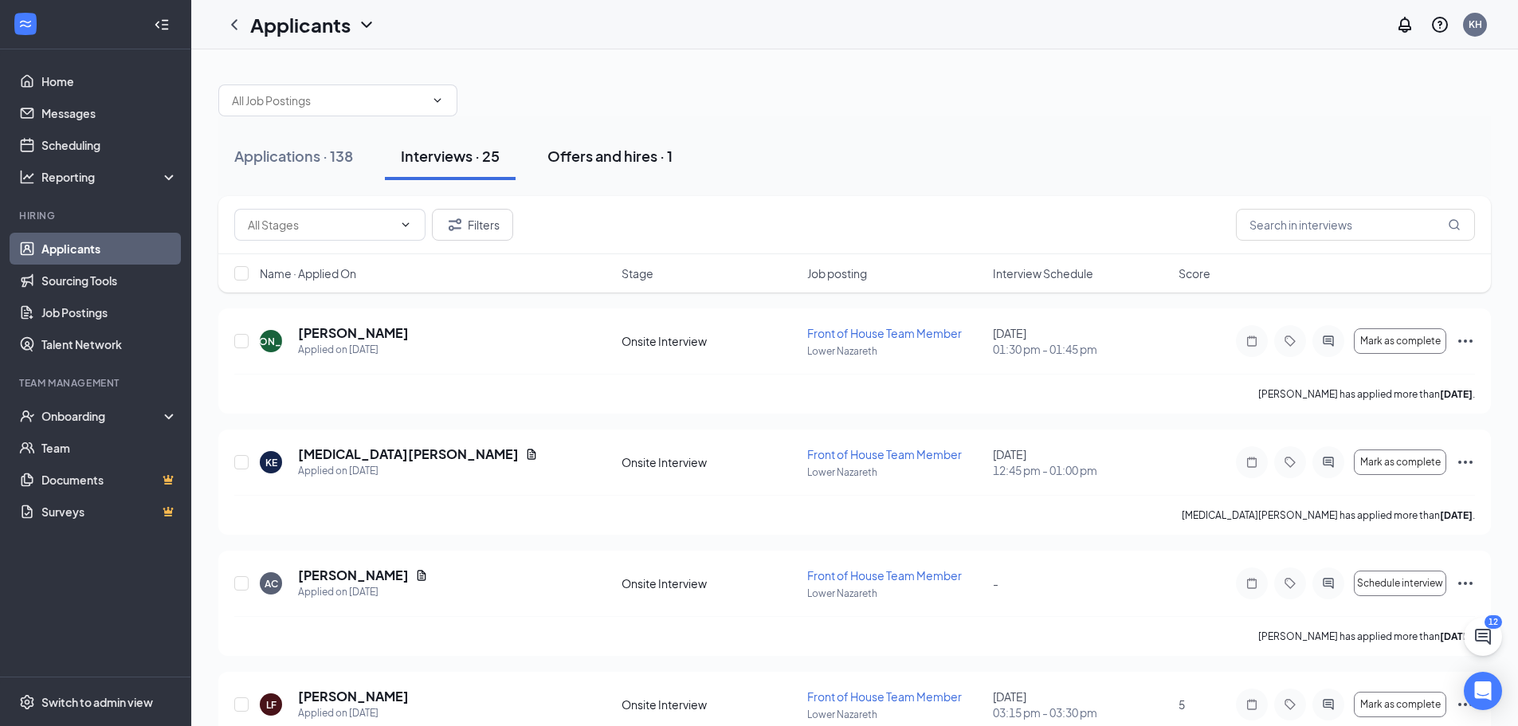
click at [585, 151] on div "Offers and hires · 1" at bounding box center [610, 156] width 125 height 20
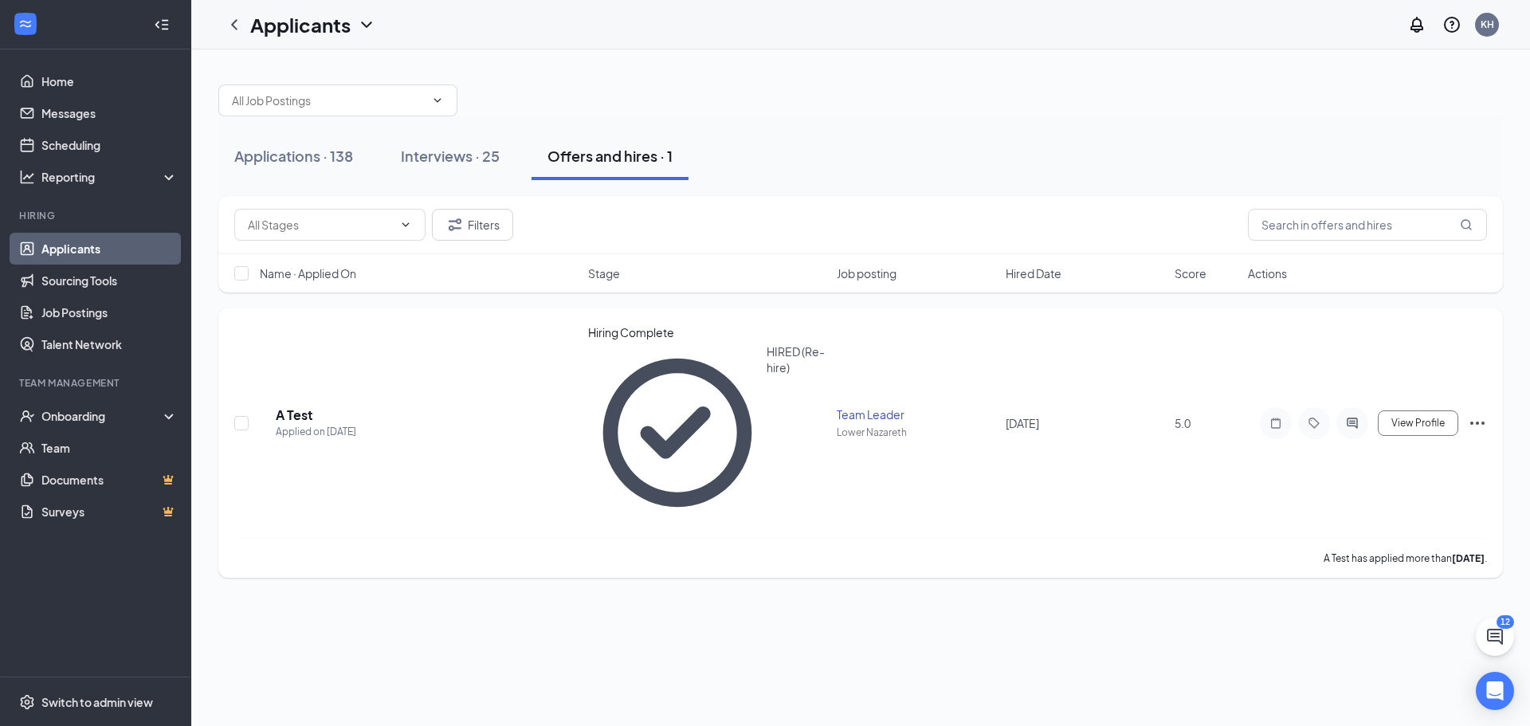
click at [1472, 422] on icon "Ellipses" at bounding box center [1477, 423] width 14 height 3
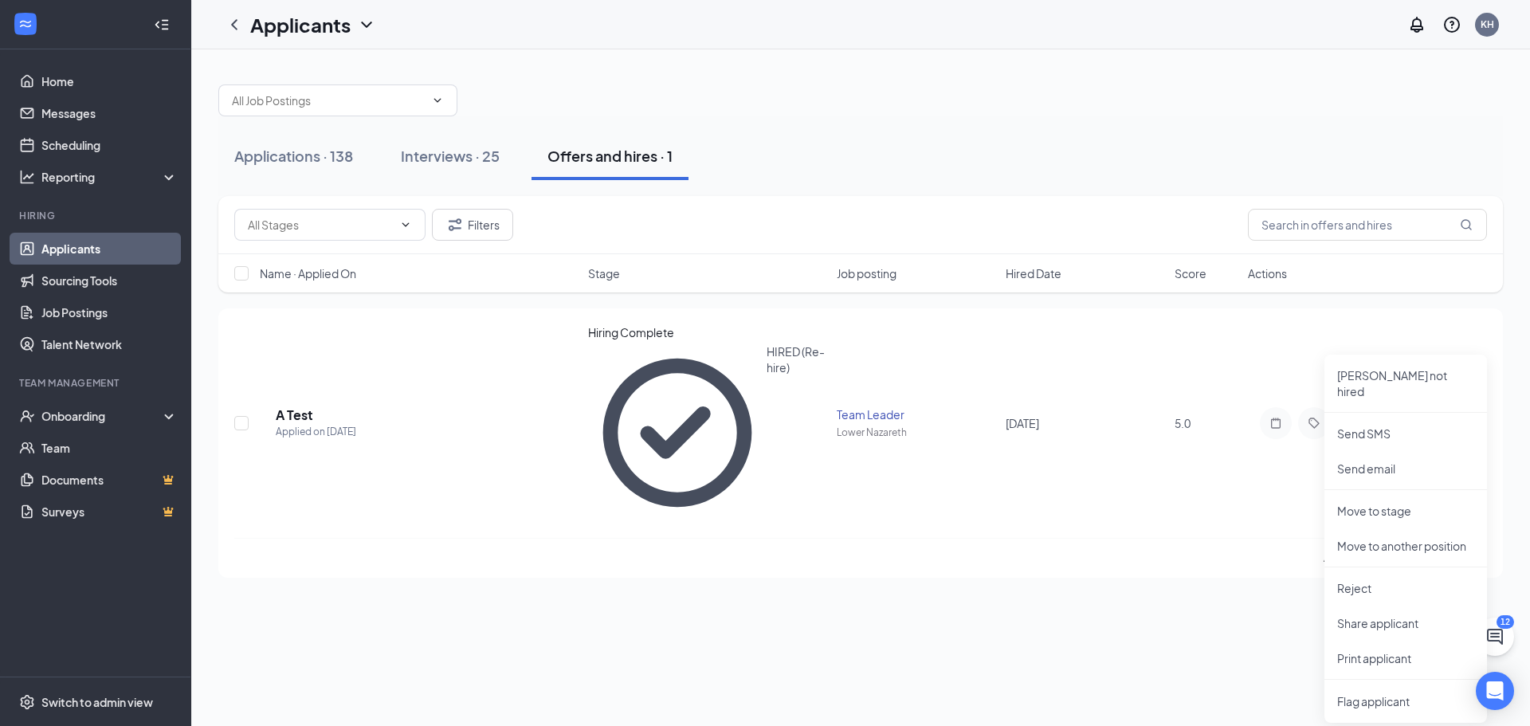
click at [1131, 515] on div "Applications · 138 Interviews · 25 Offers and hires · 1 Filters Name · Applied …" at bounding box center [860, 387] width 1339 height 677
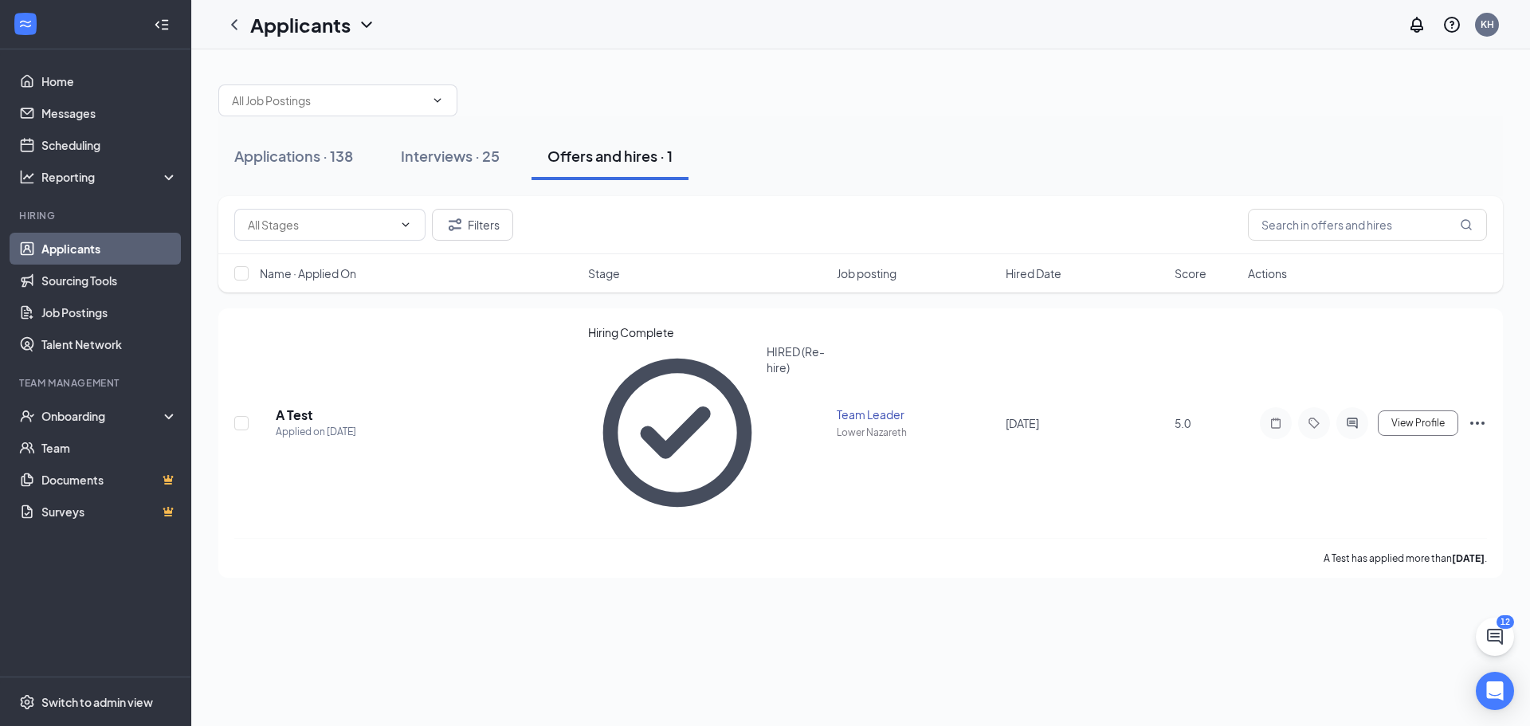
drag, startPoint x: 697, startPoint y: 335, endPoint x: 613, endPoint y: 449, distance: 141.4
click at [615, 457] on div "Applications · 138 Interviews · 25 Offers and hires · 1 Filters Name · Applied …" at bounding box center [860, 387] width 1339 height 677
click at [455, 149] on div "Interviews · 25" at bounding box center [450, 156] width 99 height 20
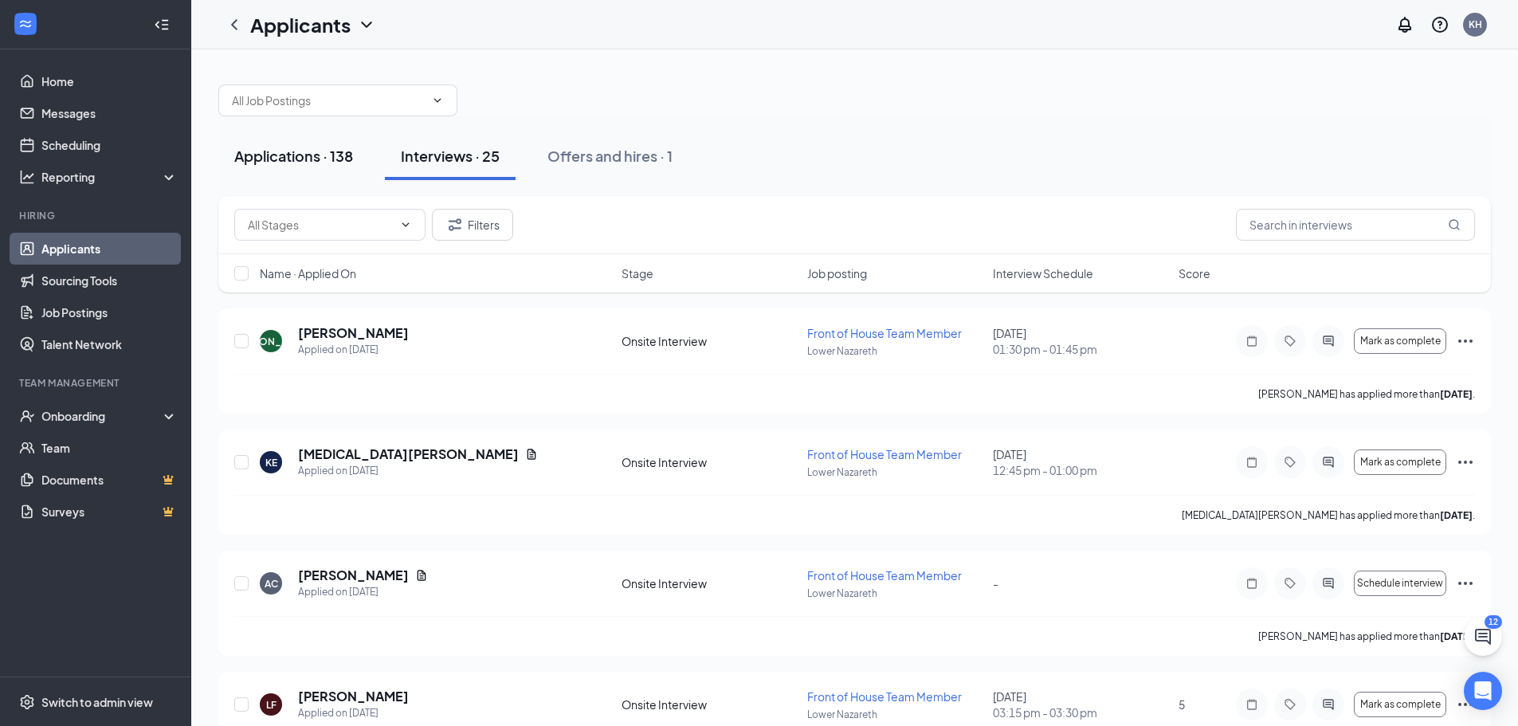
click at [320, 162] on div "Applications · 138" at bounding box center [293, 156] width 119 height 20
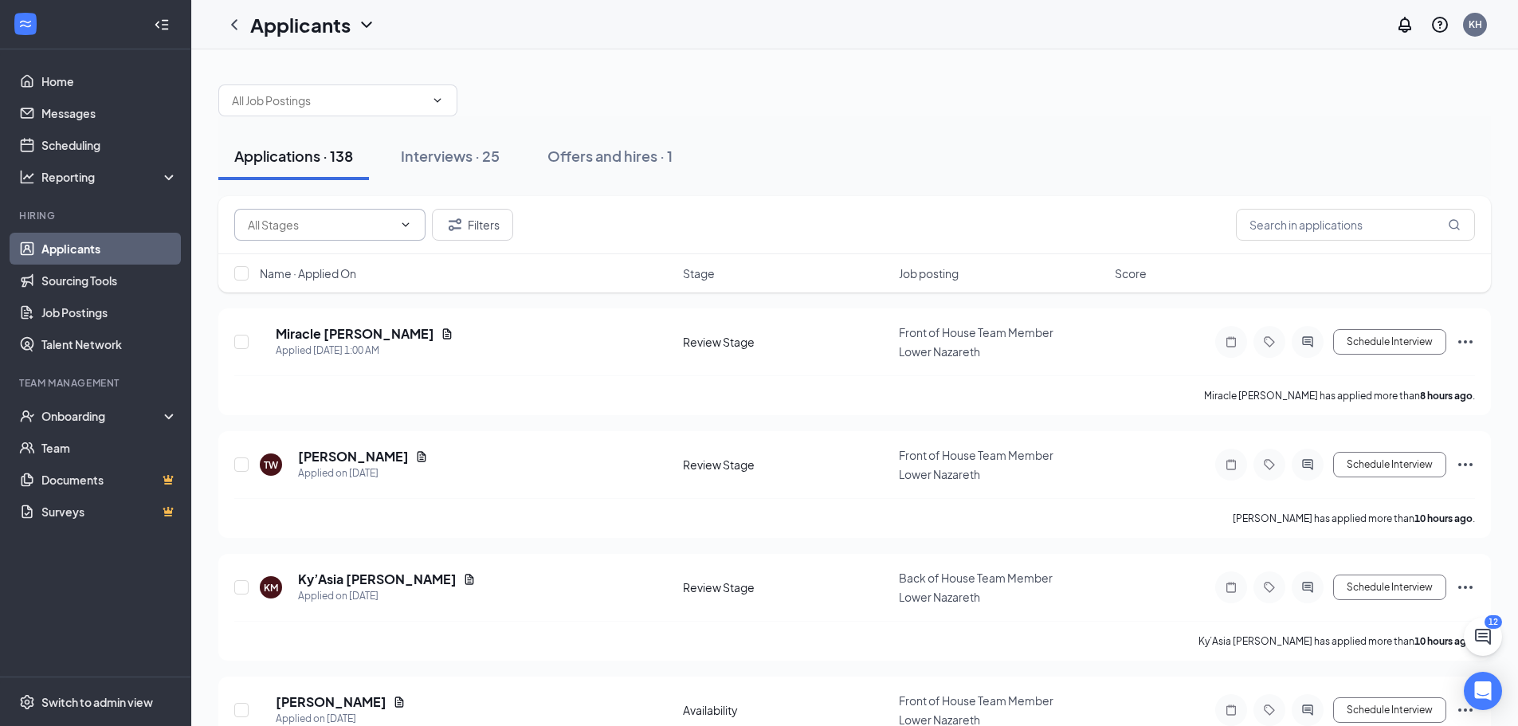
click at [347, 229] on input "text" at bounding box center [320, 225] width 145 height 18
click at [315, 222] on input "text" at bounding box center [320, 225] width 145 height 18
click at [1357, 234] on input "text" at bounding box center [1355, 225] width 239 height 32
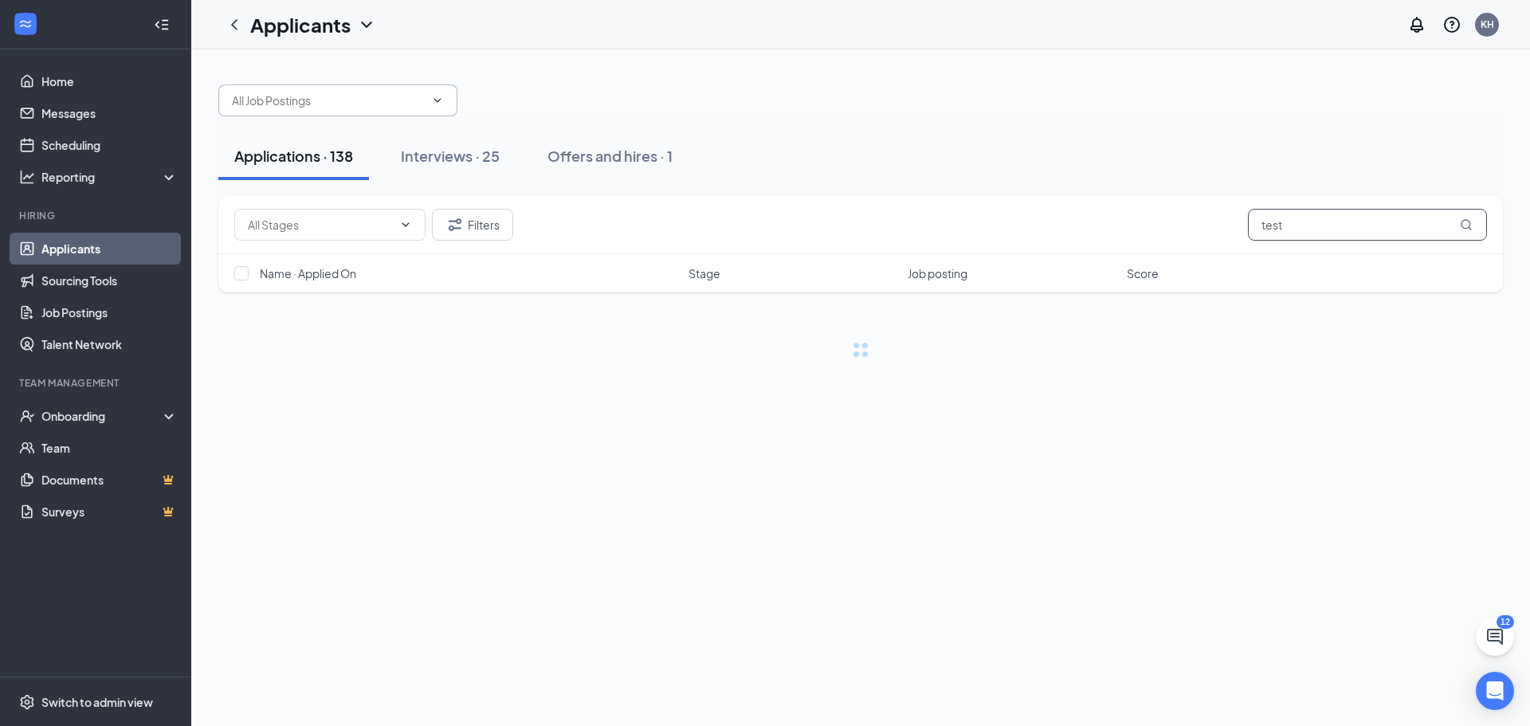
type input "test"
click at [430, 101] on span at bounding box center [436, 100] width 16 height 13
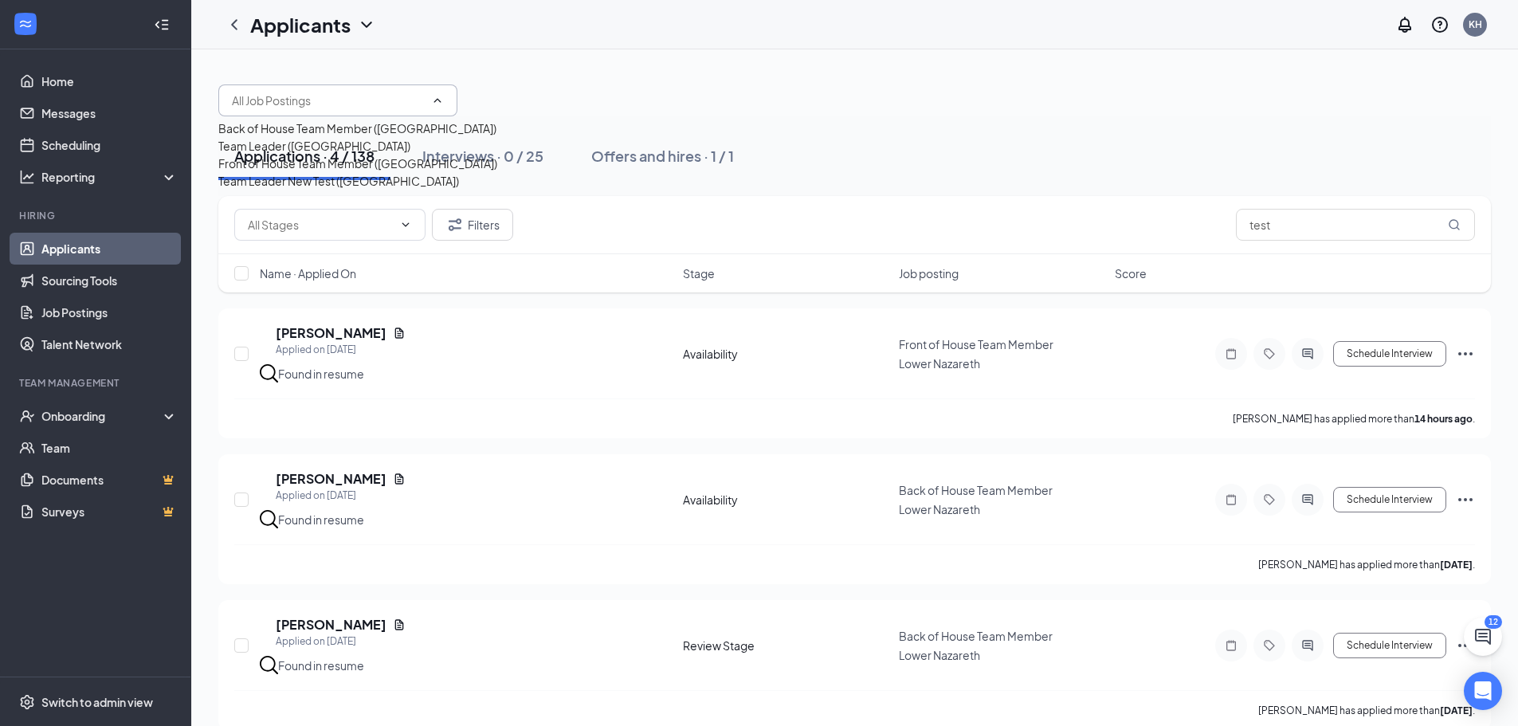
click at [430, 101] on span at bounding box center [436, 100] width 16 height 13
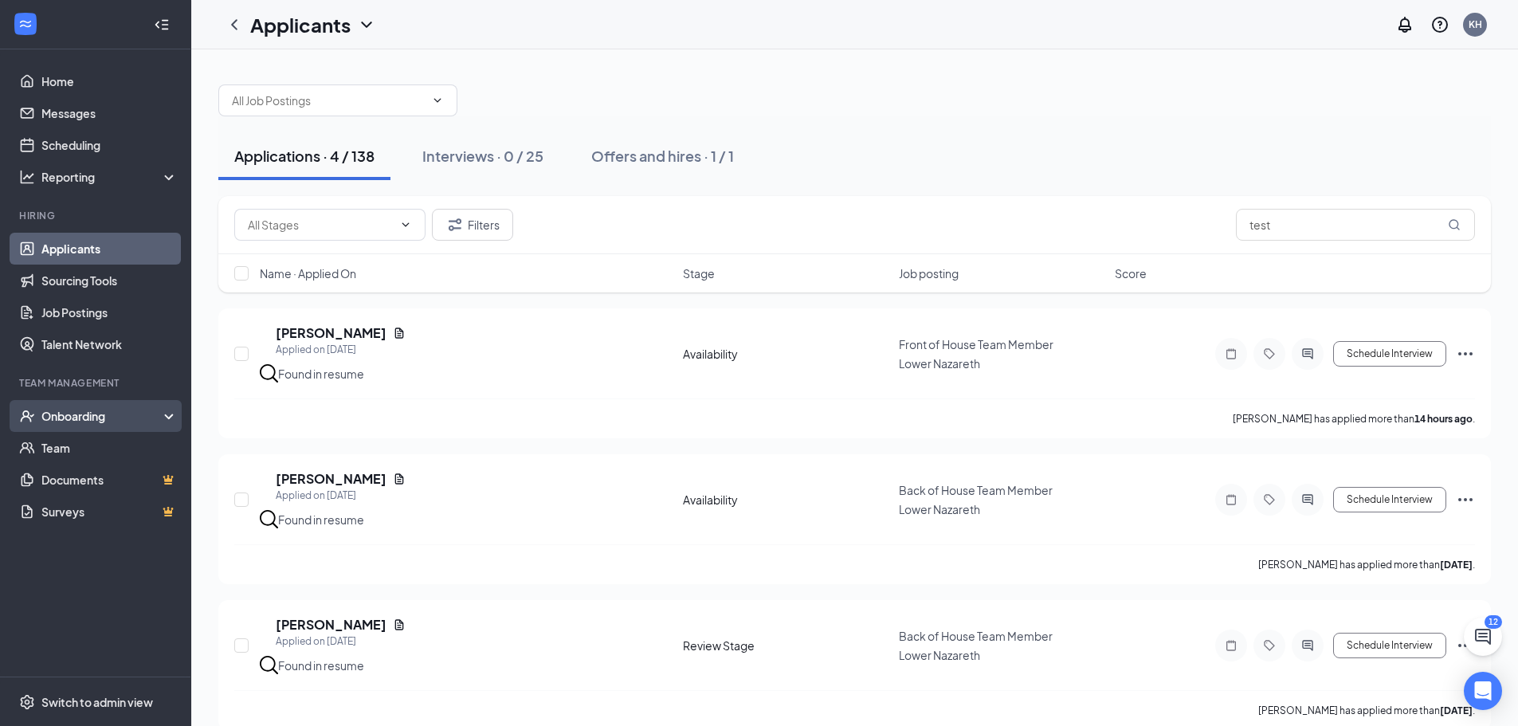
click at [171, 418] on div "Onboarding" at bounding box center [95, 416] width 191 height 32
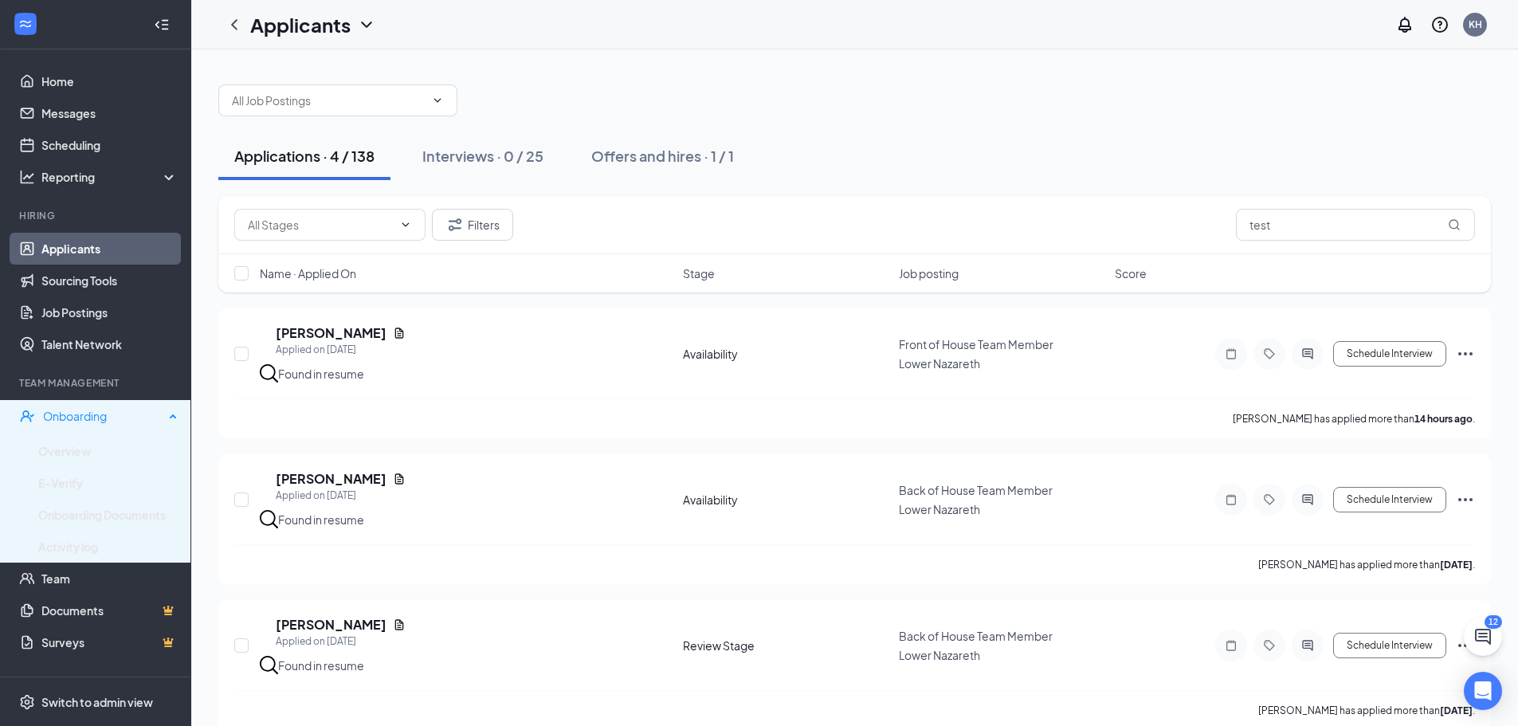
click at [171, 414] on icon at bounding box center [175, 414] width 8 height 0
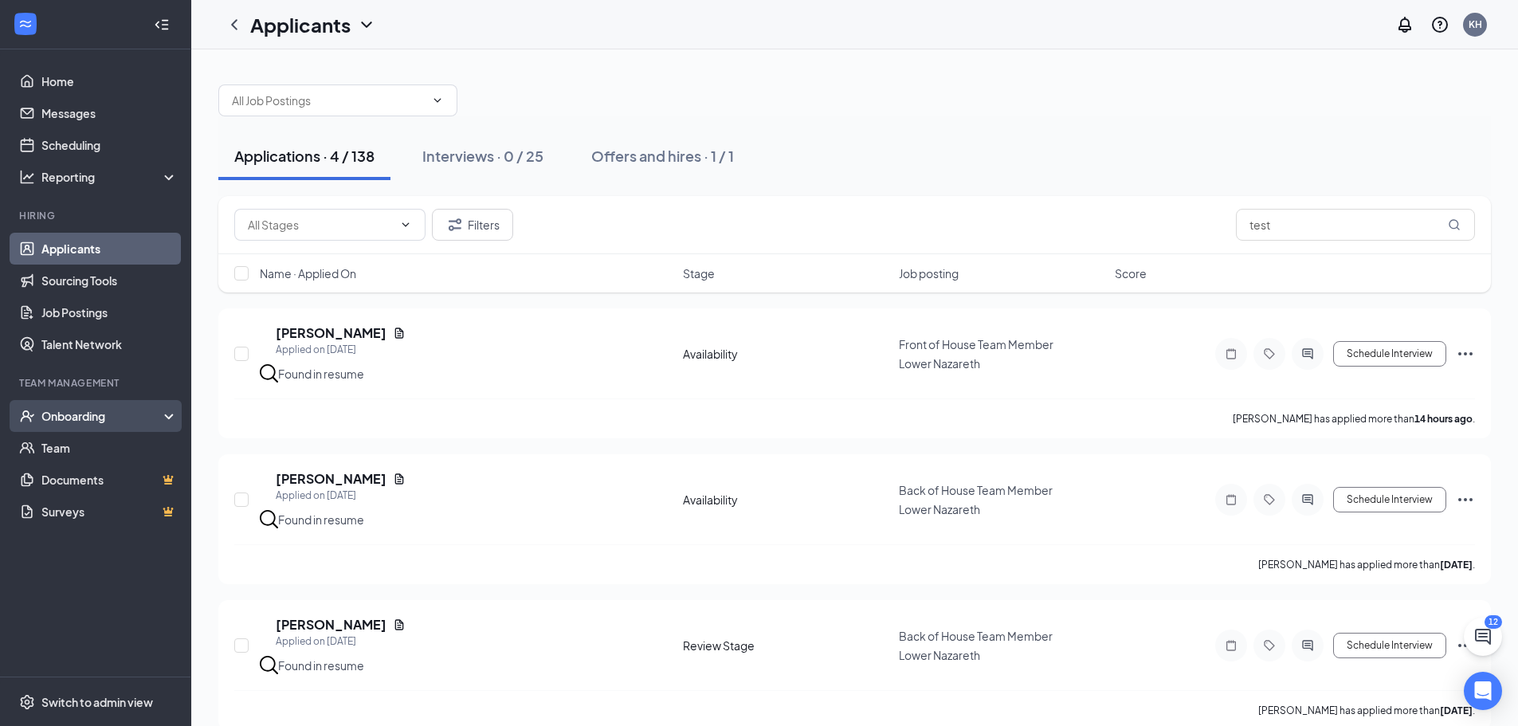
click at [166, 422] on div "Onboarding" at bounding box center [95, 416] width 191 height 32
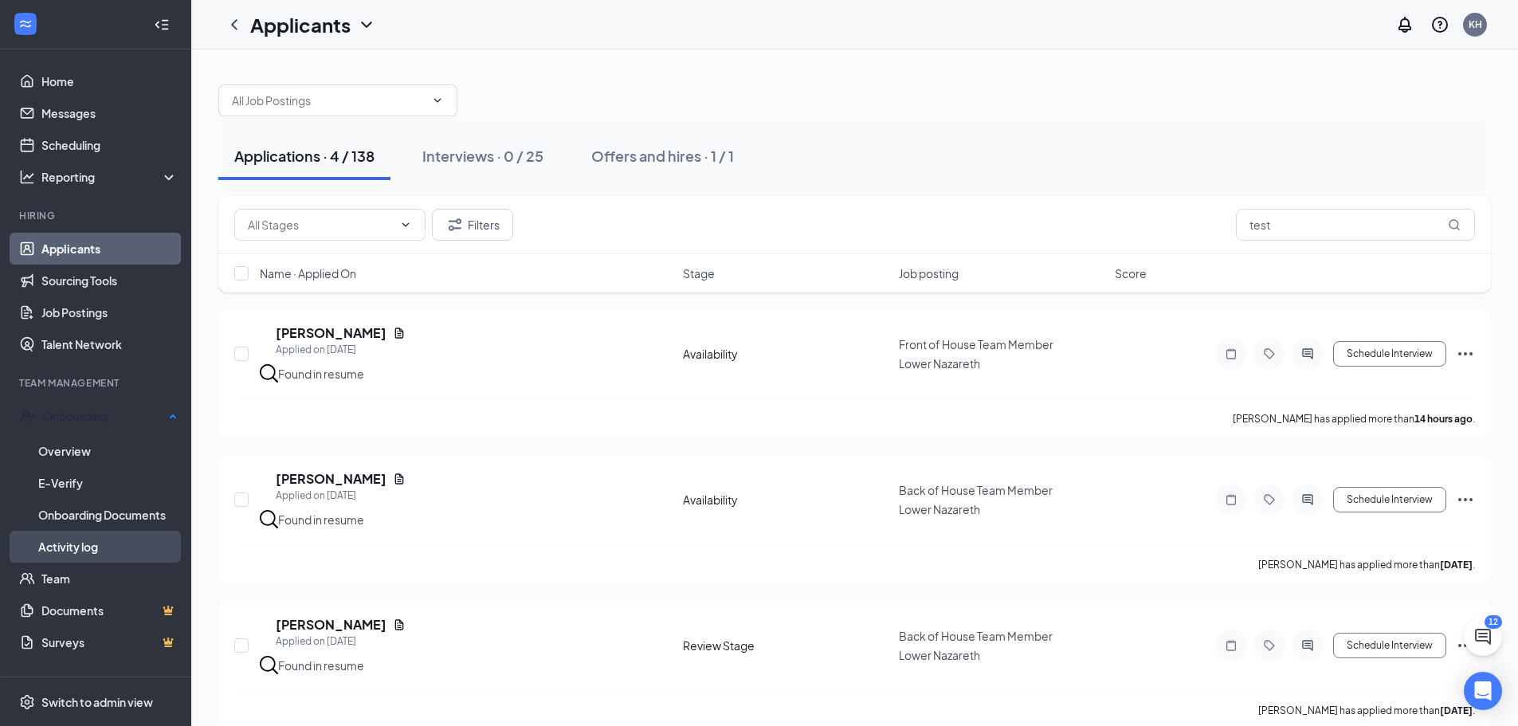
click at [90, 547] on link "Activity log" at bounding box center [107, 547] width 139 height 32
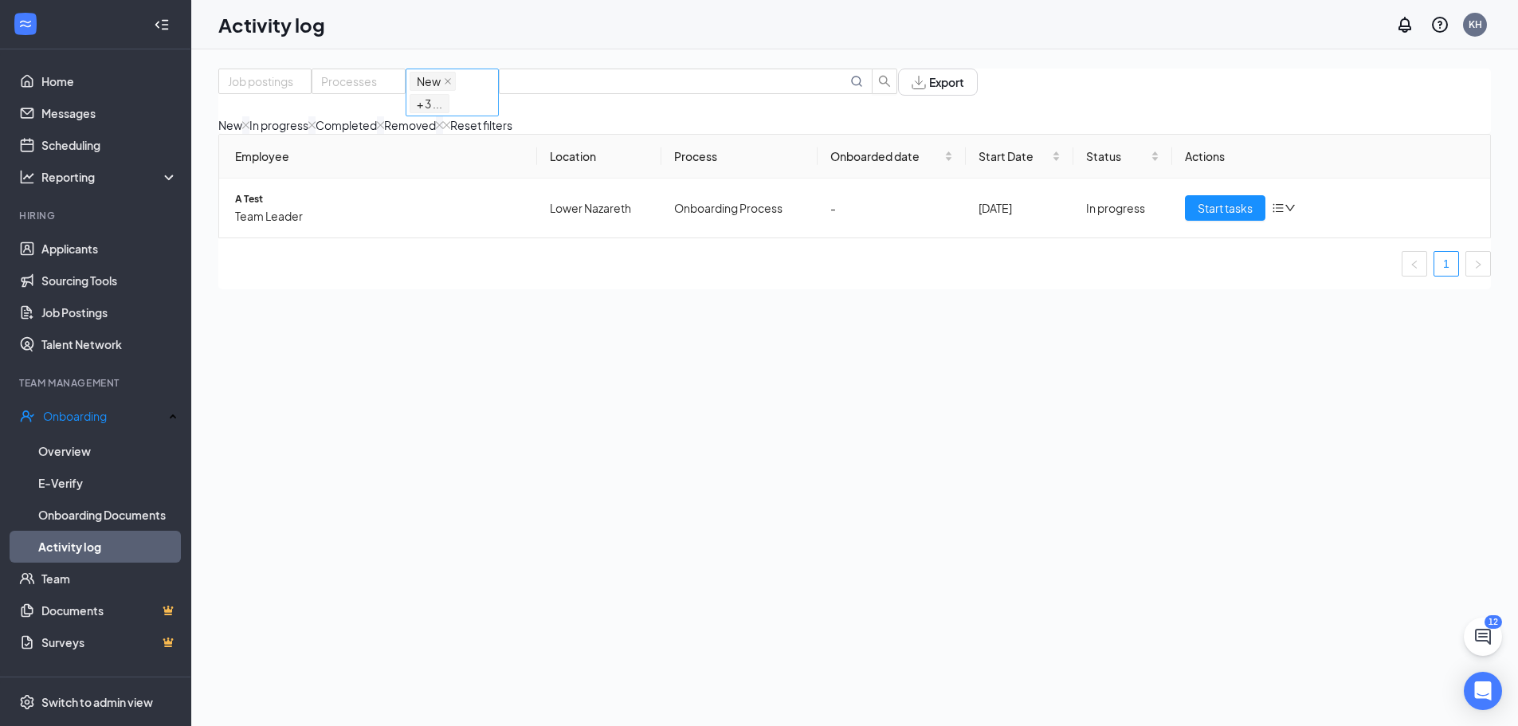
click at [456, 91] on span "New" at bounding box center [433, 81] width 46 height 19
click at [529, 59] on div "Job postings Processes New, In progress, Completed, Removed New In progress Com…" at bounding box center [854, 423] width 1327 height 748
click at [93, 251] on link "Applicants" at bounding box center [109, 249] width 136 height 32
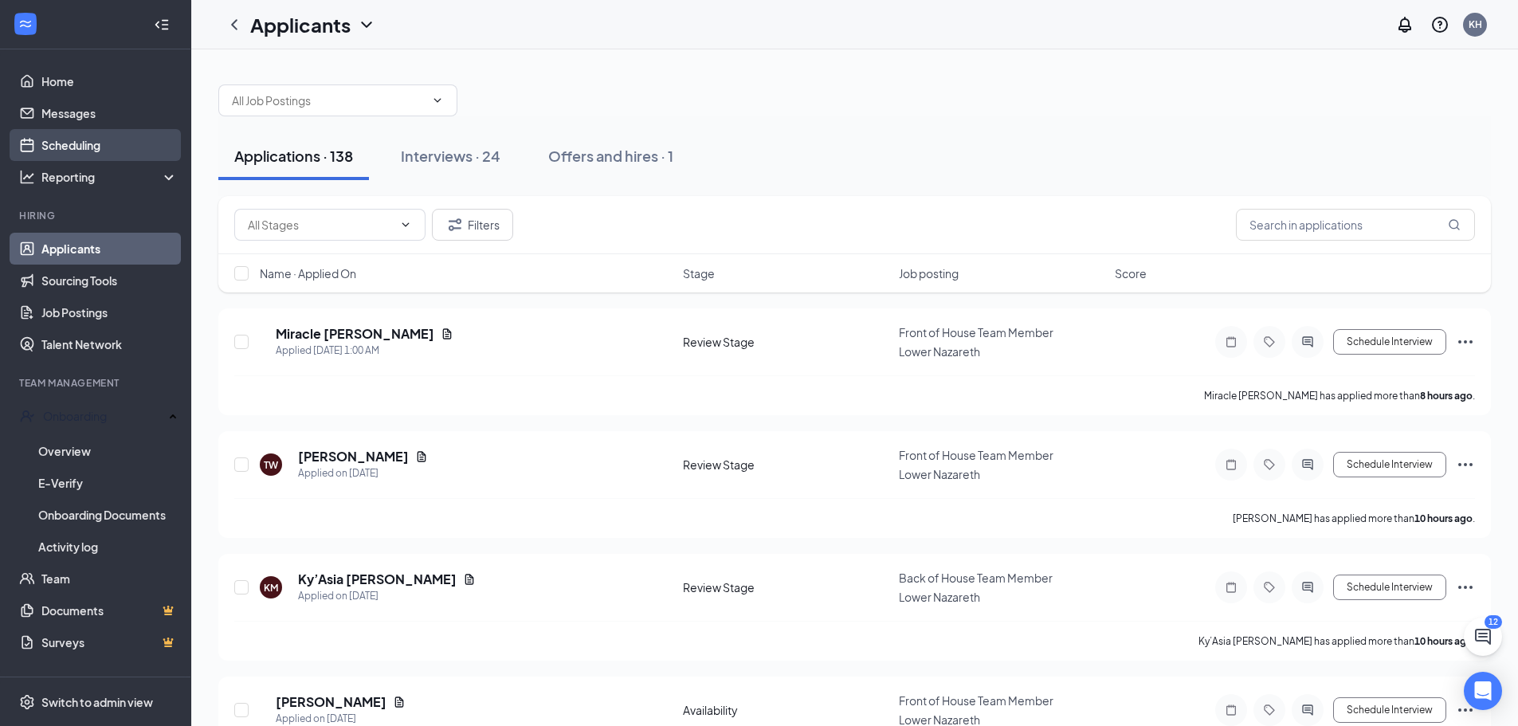
click at [61, 136] on link "Scheduling" at bounding box center [109, 145] width 136 height 32
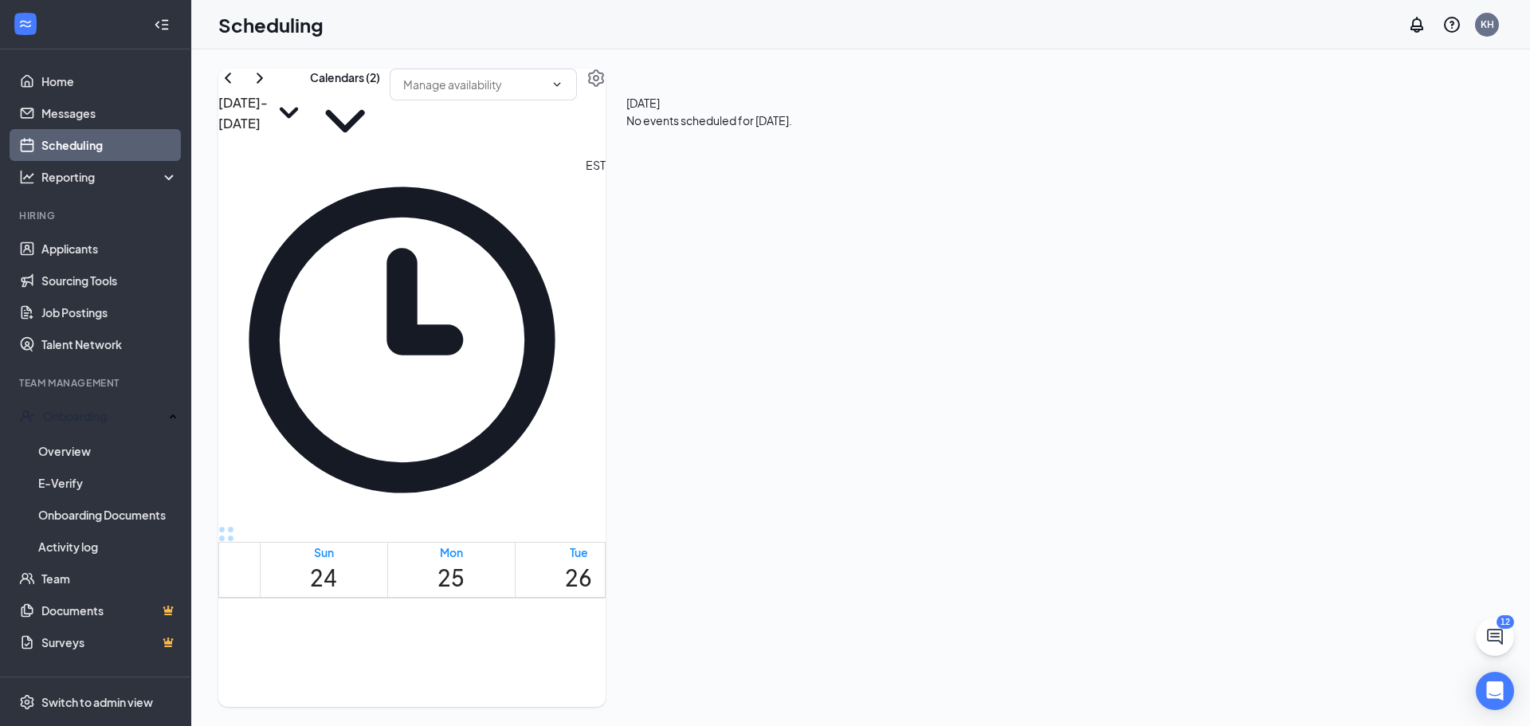
scroll to position [1022, 0]
click at [380, 110] on button "Calendars (2)" at bounding box center [345, 113] width 70 height 88
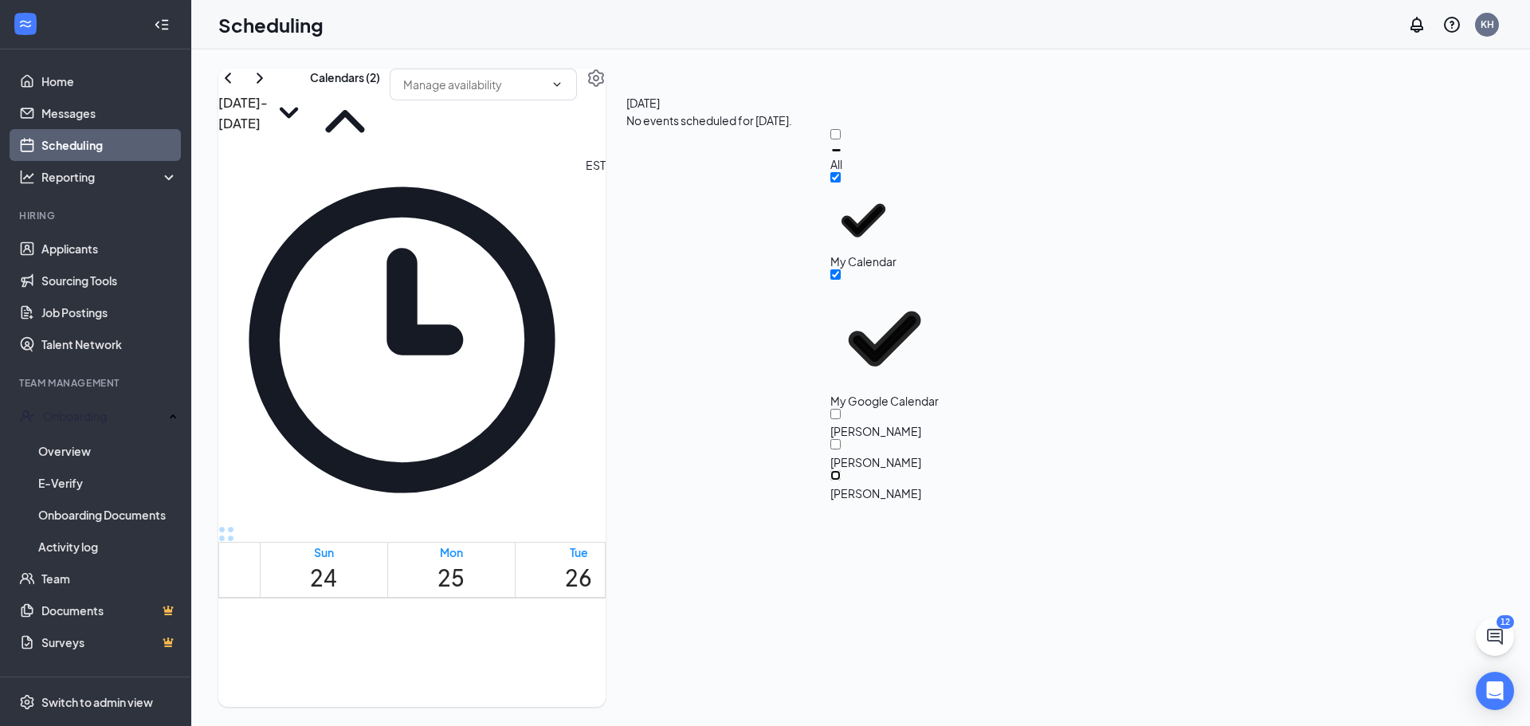
click at [841, 470] on input "Faith Smith" at bounding box center [835, 475] width 10 height 10
checkbox input "true"
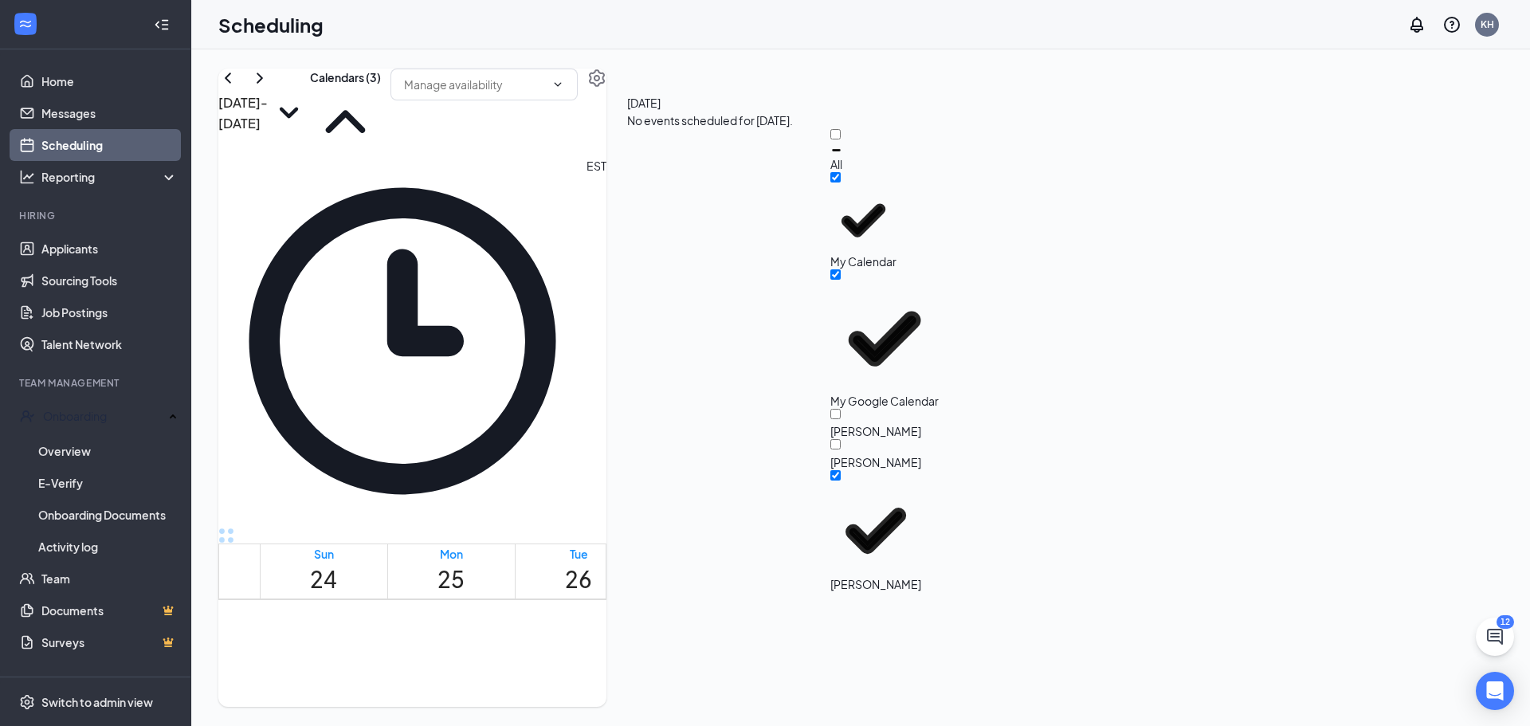
click at [606, 80] on div "Aug 24 - Aug 30 Calendars (3) EST Sun 24 Mon 25 Tue 26 Wed 27 Thu 28 Fri 29 Sat…" at bounding box center [412, 388] width 388 height 638
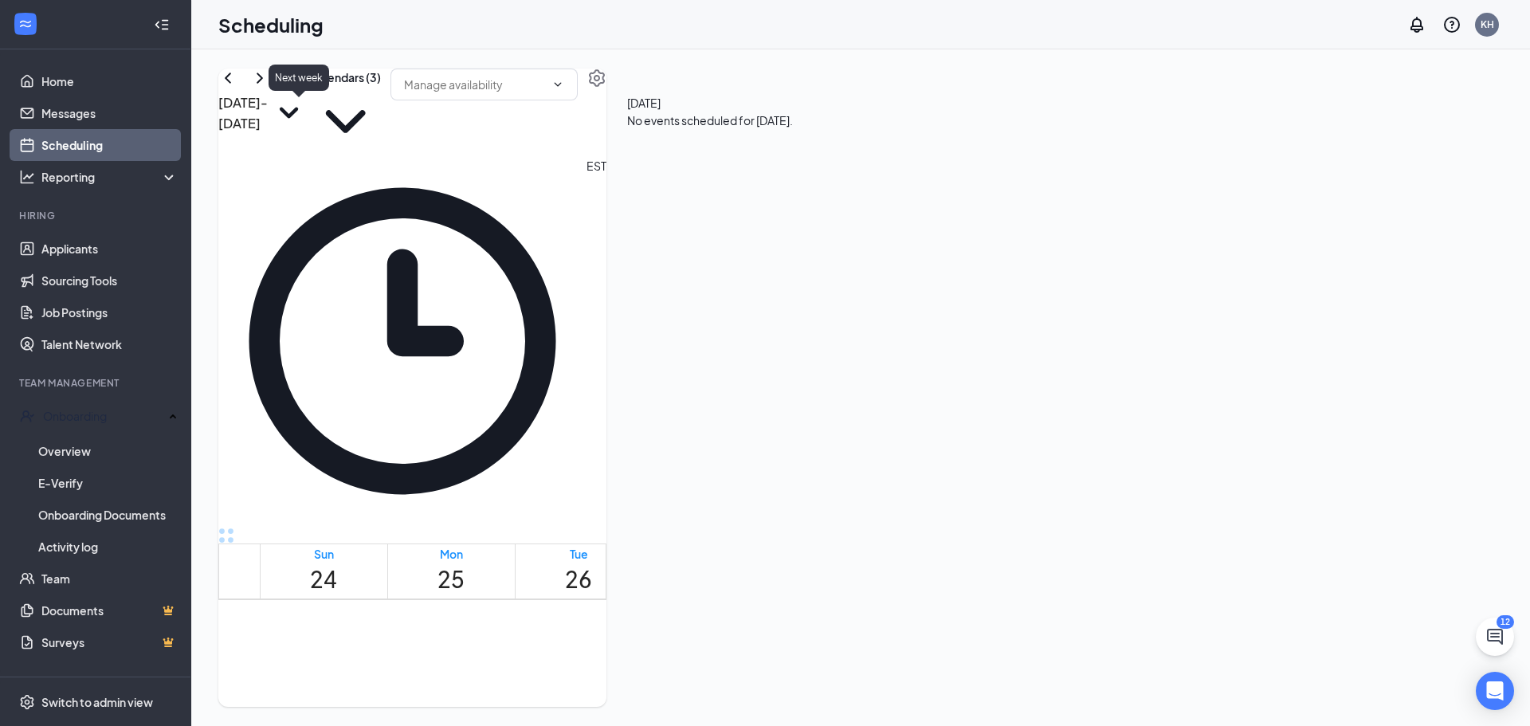
click at [269, 88] on icon "ChevronRight" at bounding box center [259, 78] width 19 height 19
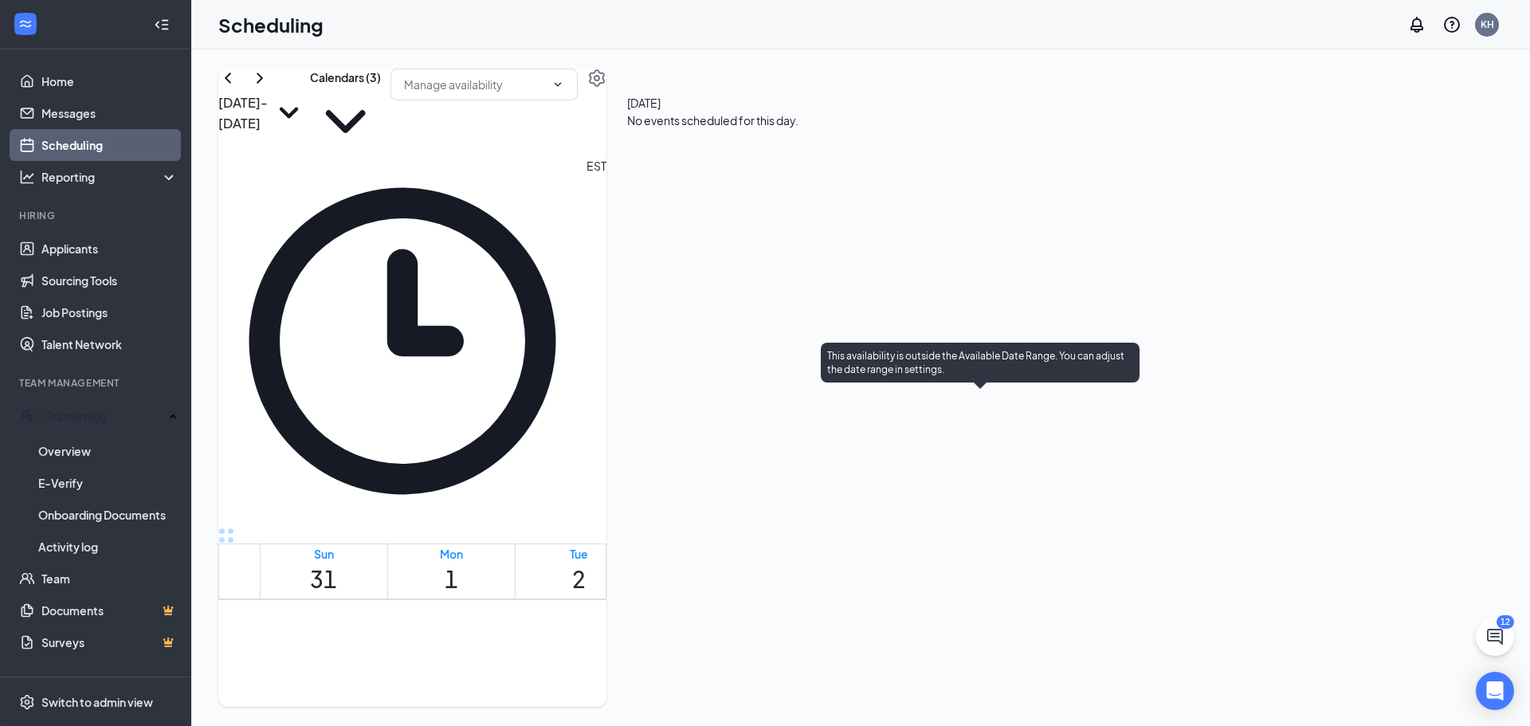
scroll to position [1022, 0]
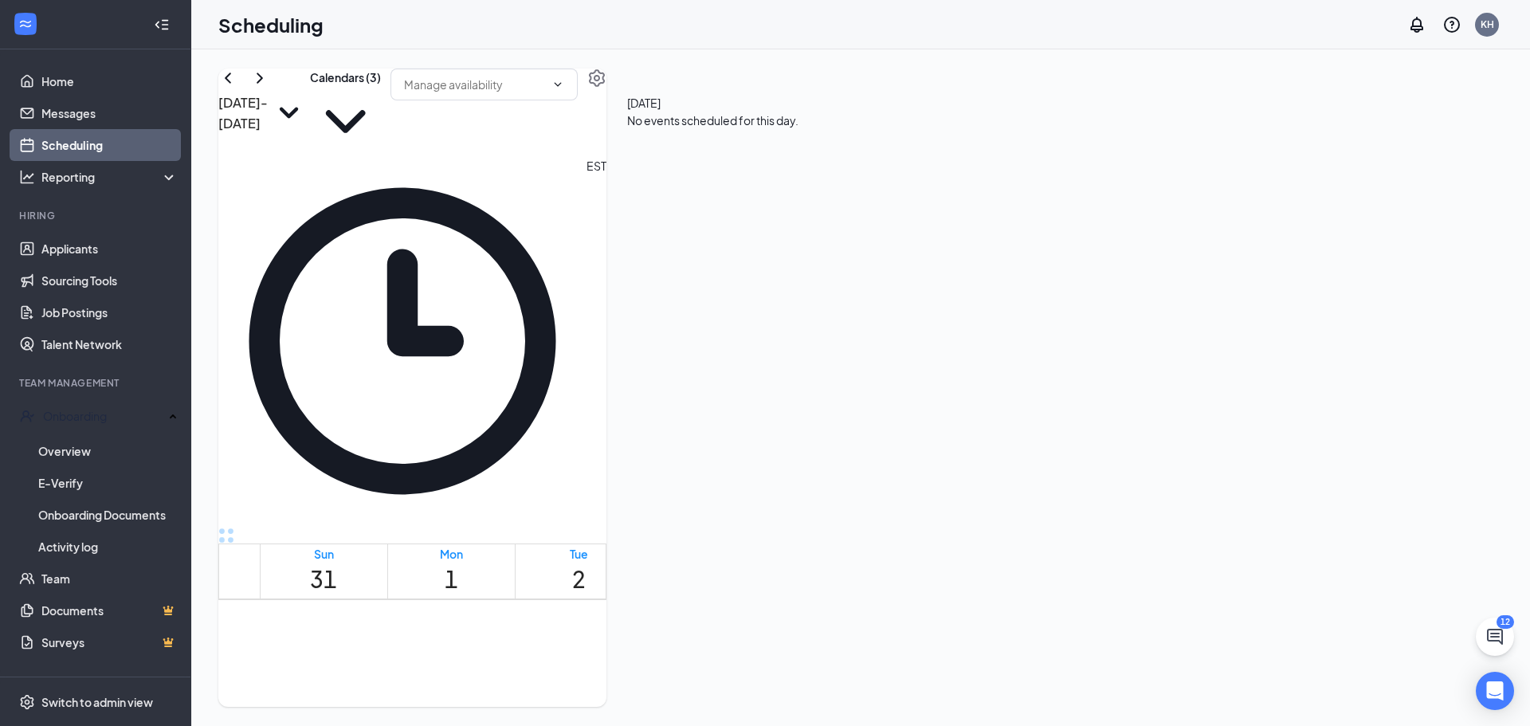
click at [867, 158] on div "Completed" at bounding box center [833, 150] width 69 height 16
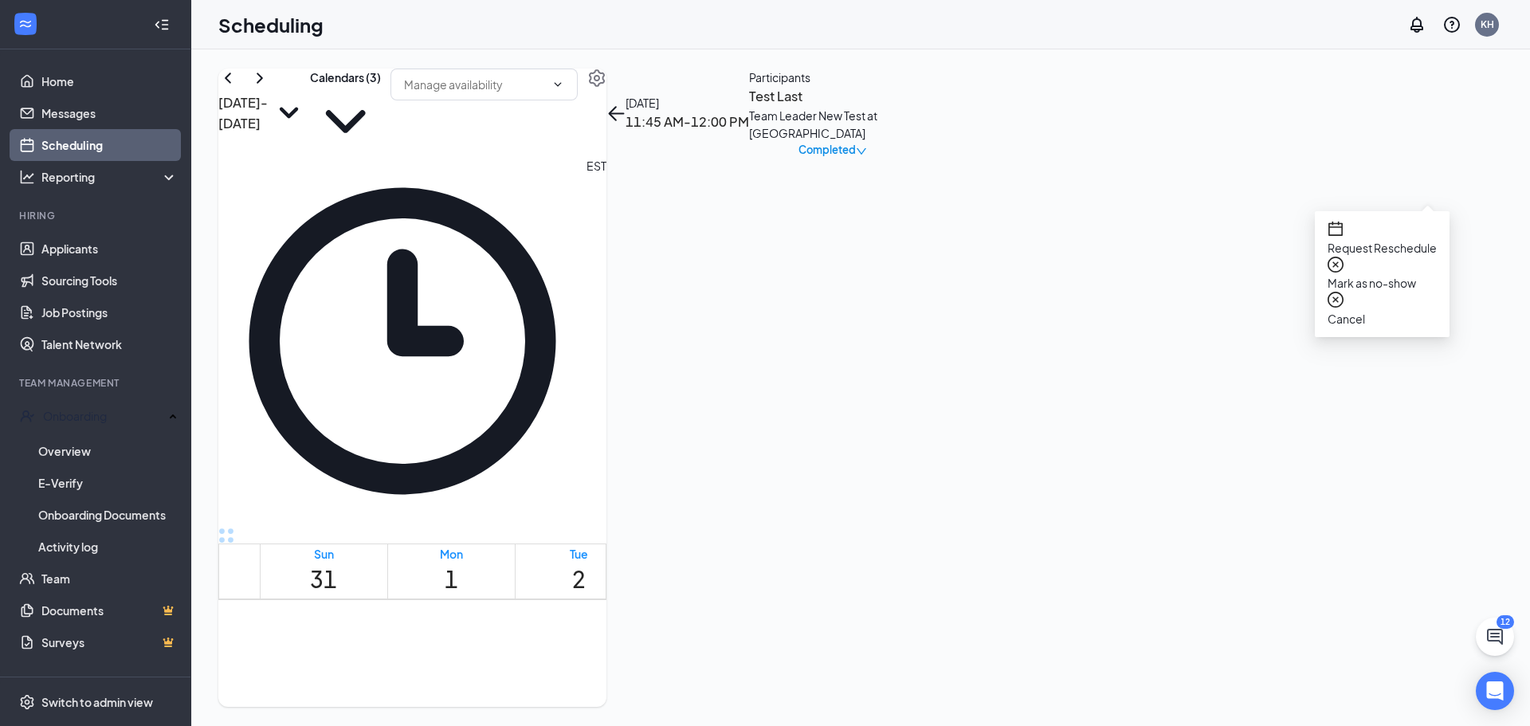
click at [1364, 310] on span "Cancel" at bounding box center [1382, 319] width 109 height 18
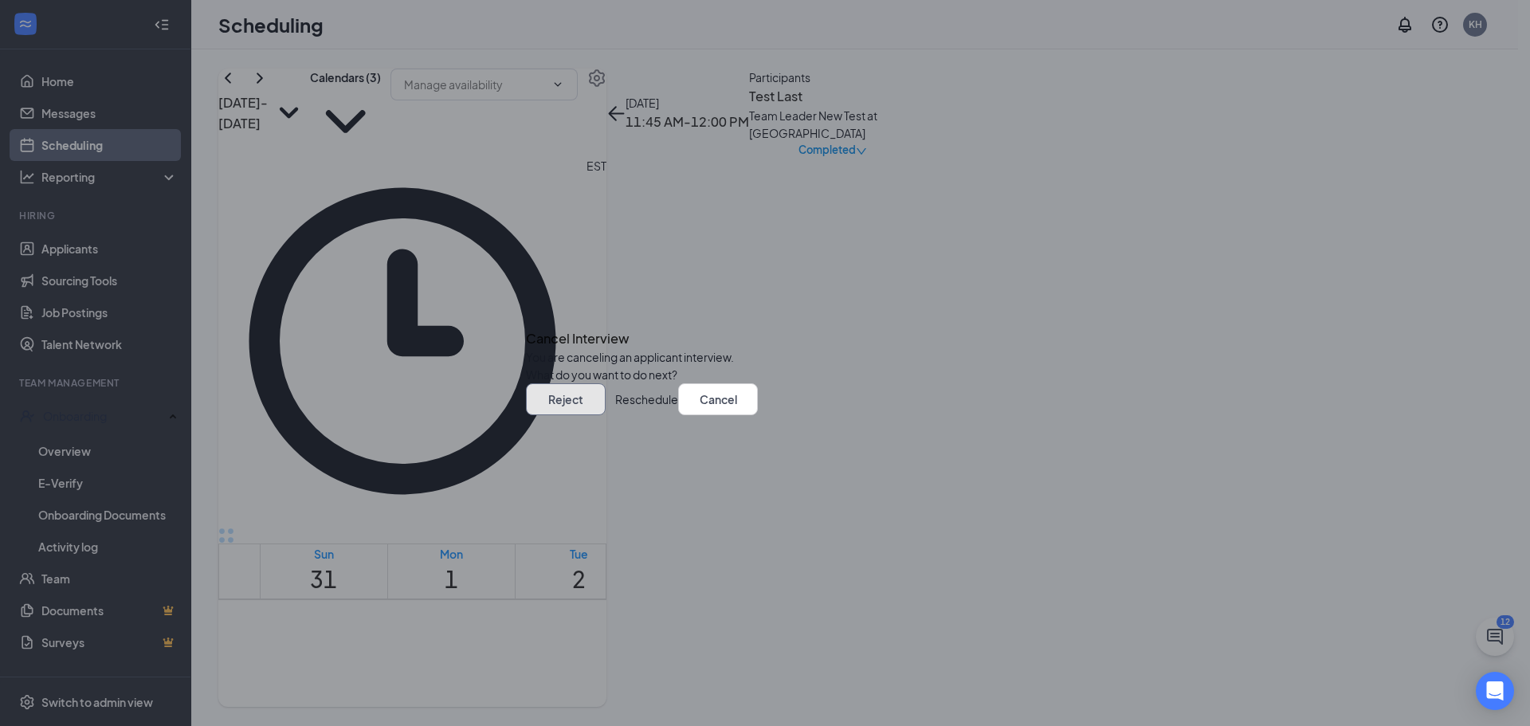
click at [606, 415] on button "Reject" at bounding box center [566, 399] width 80 height 32
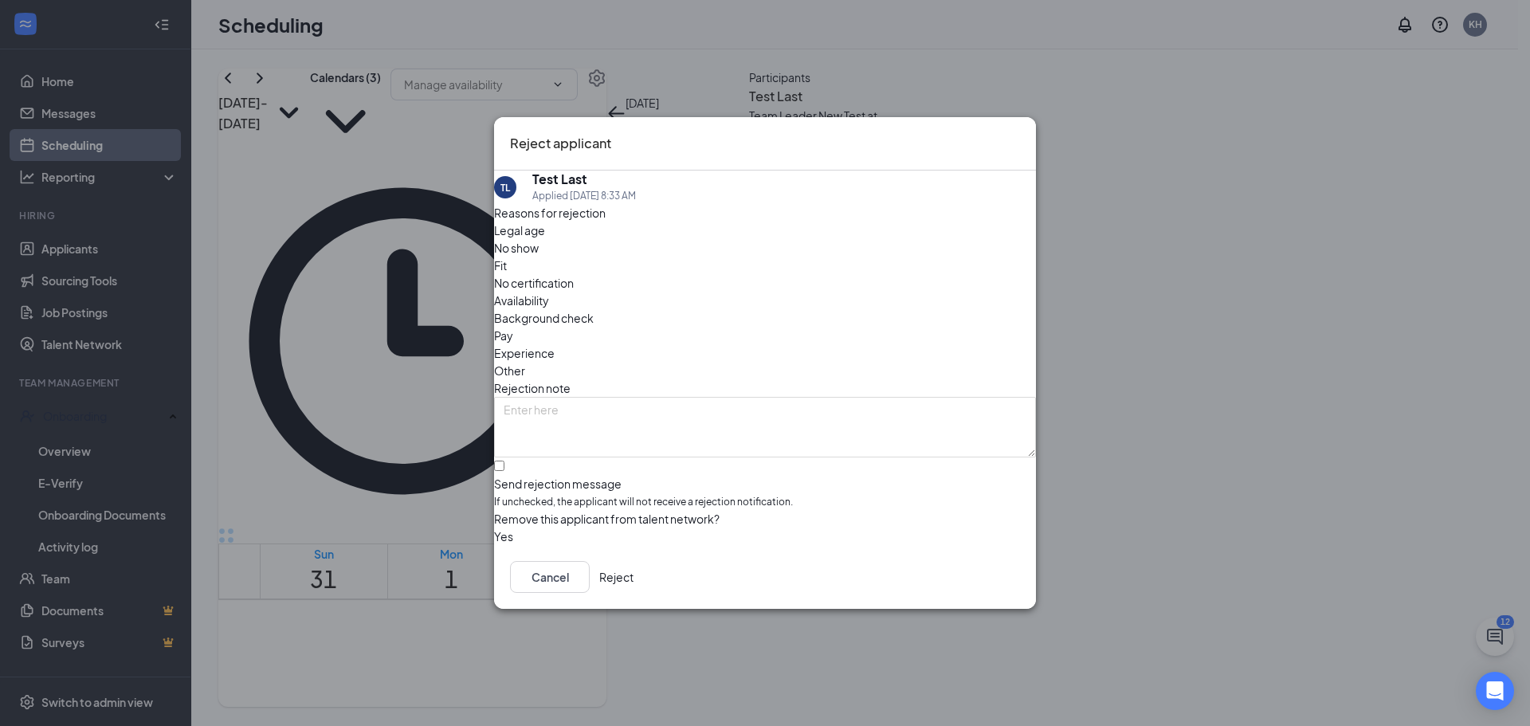
click at [634, 579] on button "Reject" at bounding box center [616, 577] width 34 height 32
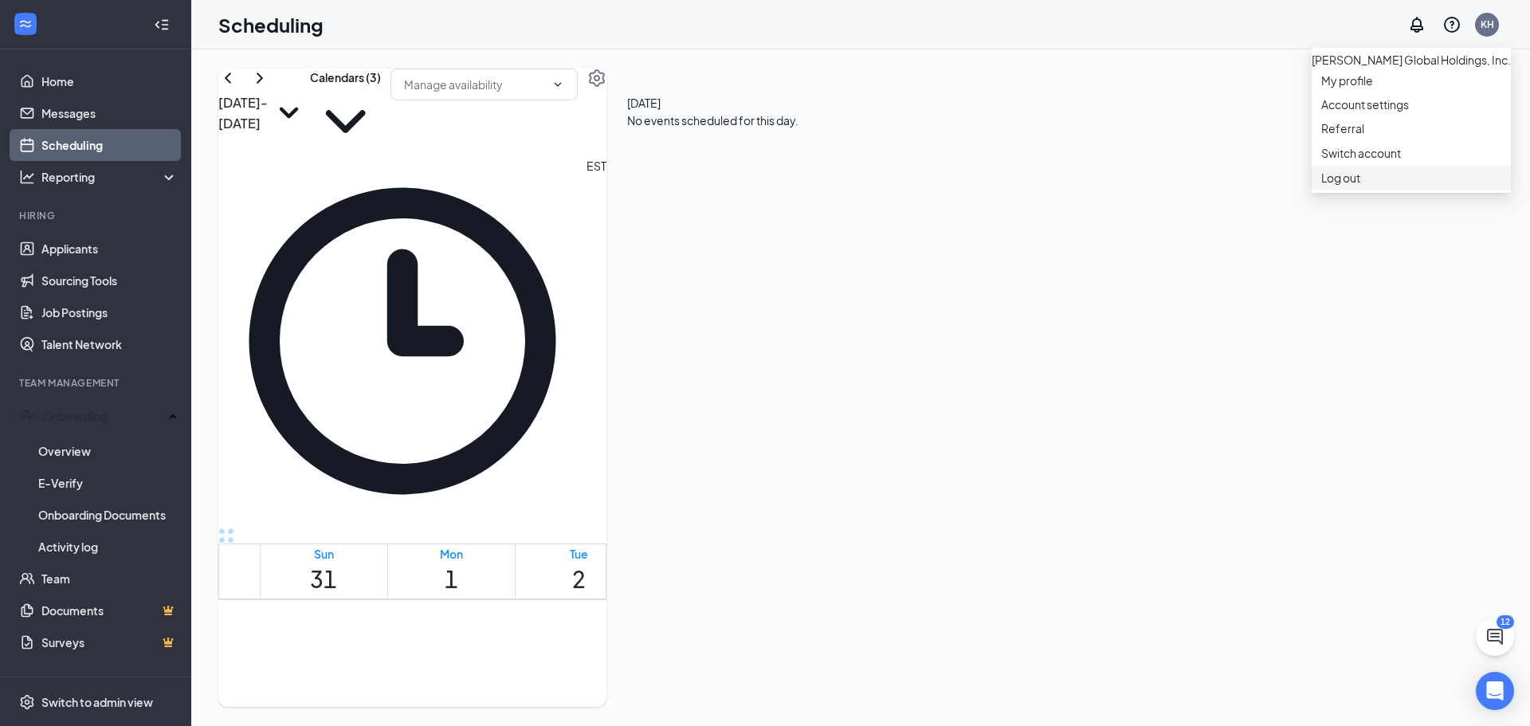
click at [1337, 186] on div "Log out" at bounding box center [1411, 178] width 180 height 16
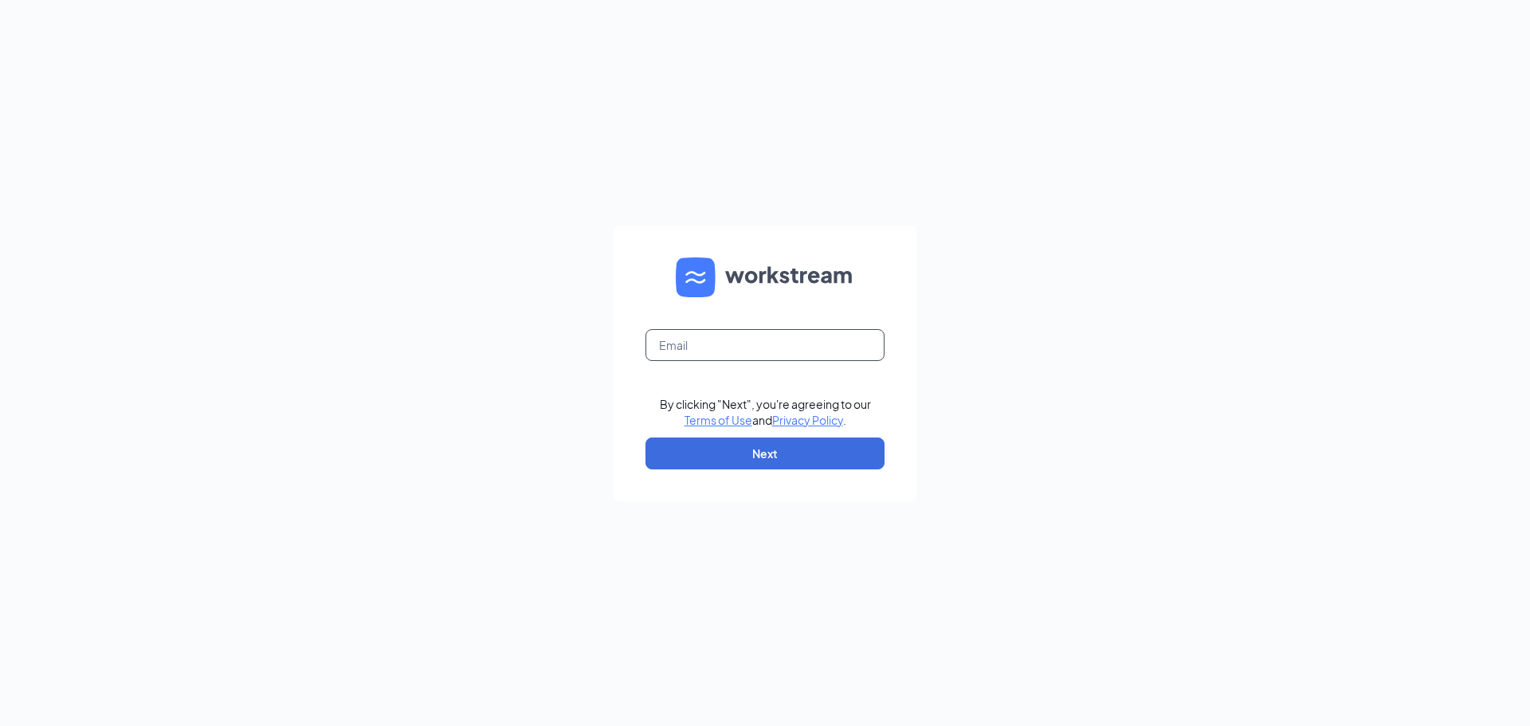
click at [766, 340] on input "text" at bounding box center [765, 345] width 239 height 32
click at [523, 431] on div "By clicking "Next", you're agreeing to our Terms of Use and Privacy Policy . Ne…" at bounding box center [765, 363] width 1530 height 726
click at [722, 344] on input "text" at bounding box center [765, 345] width 239 height 32
click at [860, 361] on nordpass-icon at bounding box center [765, 361] width 239 height 0
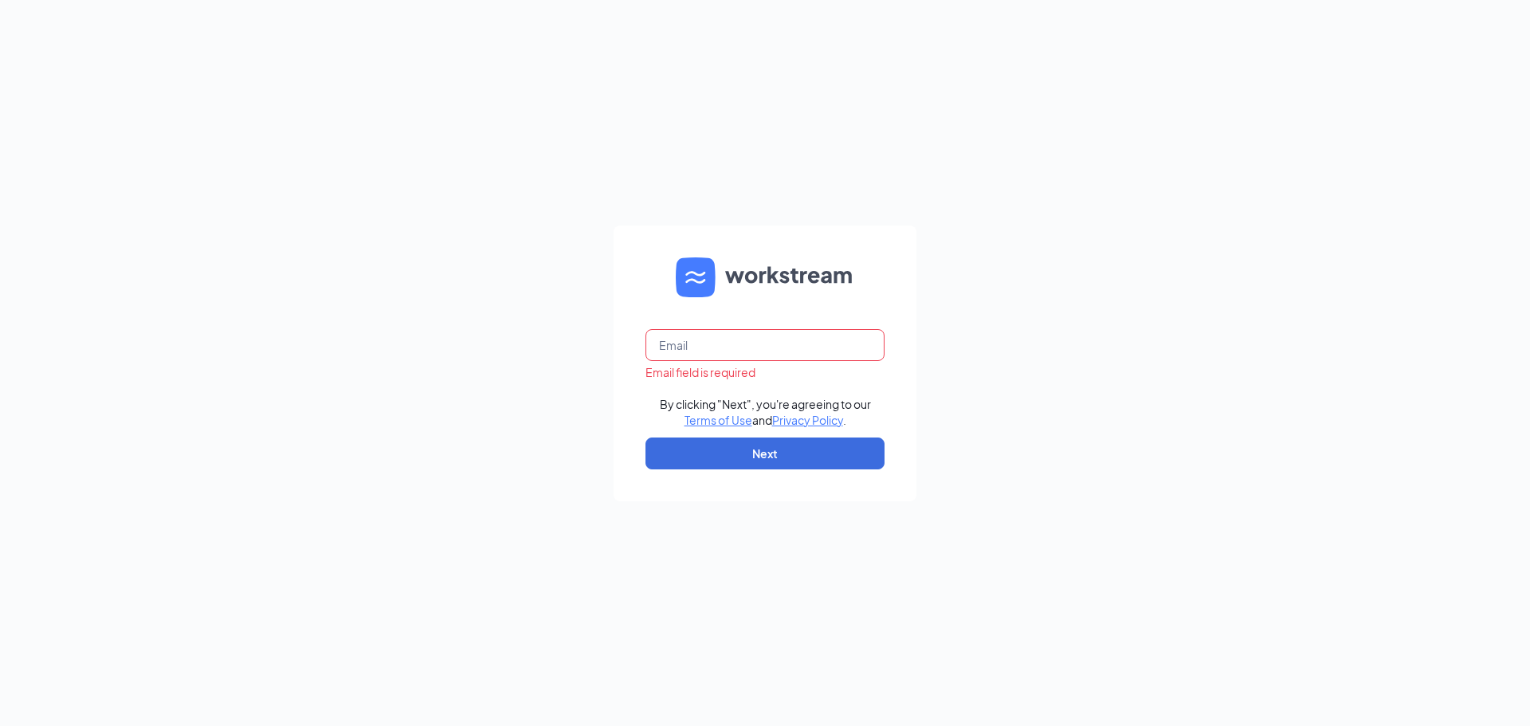
click at [698, 356] on input "text" at bounding box center [765, 345] width 239 height 32
click at [0, 725] on nordpass-autofill-portal at bounding box center [0, 726] width 0 height 0
type input "[PERSON_NAME][DOMAIN_NAME][EMAIL_ADDRESS][PERSON_NAME][DOMAIN_NAME]"
click at [722, 465] on button "Next" at bounding box center [765, 454] width 239 height 32
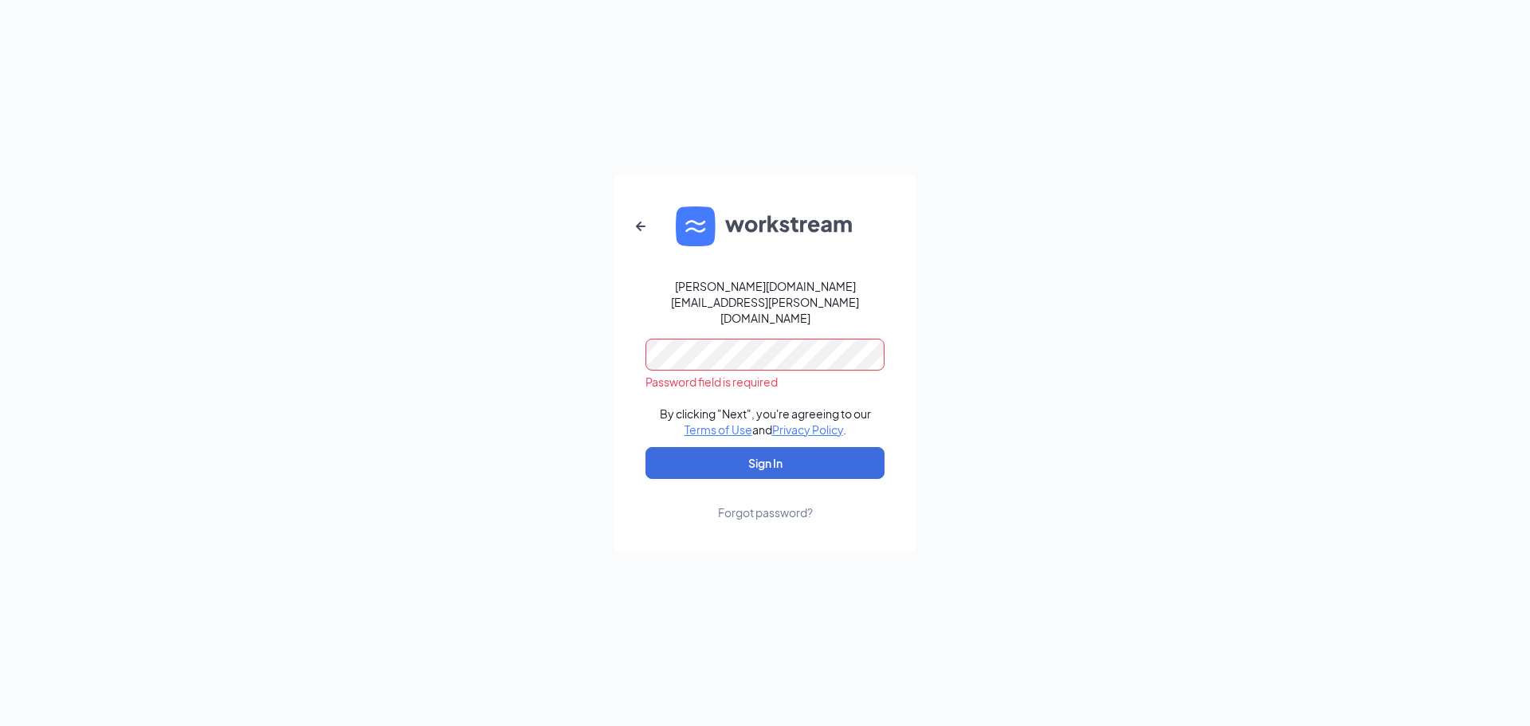
click at [0, 725] on nordpass-autofill-portal at bounding box center [0, 726] width 0 height 0
click at [715, 450] on button "Sign In" at bounding box center [765, 463] width 239 height 32
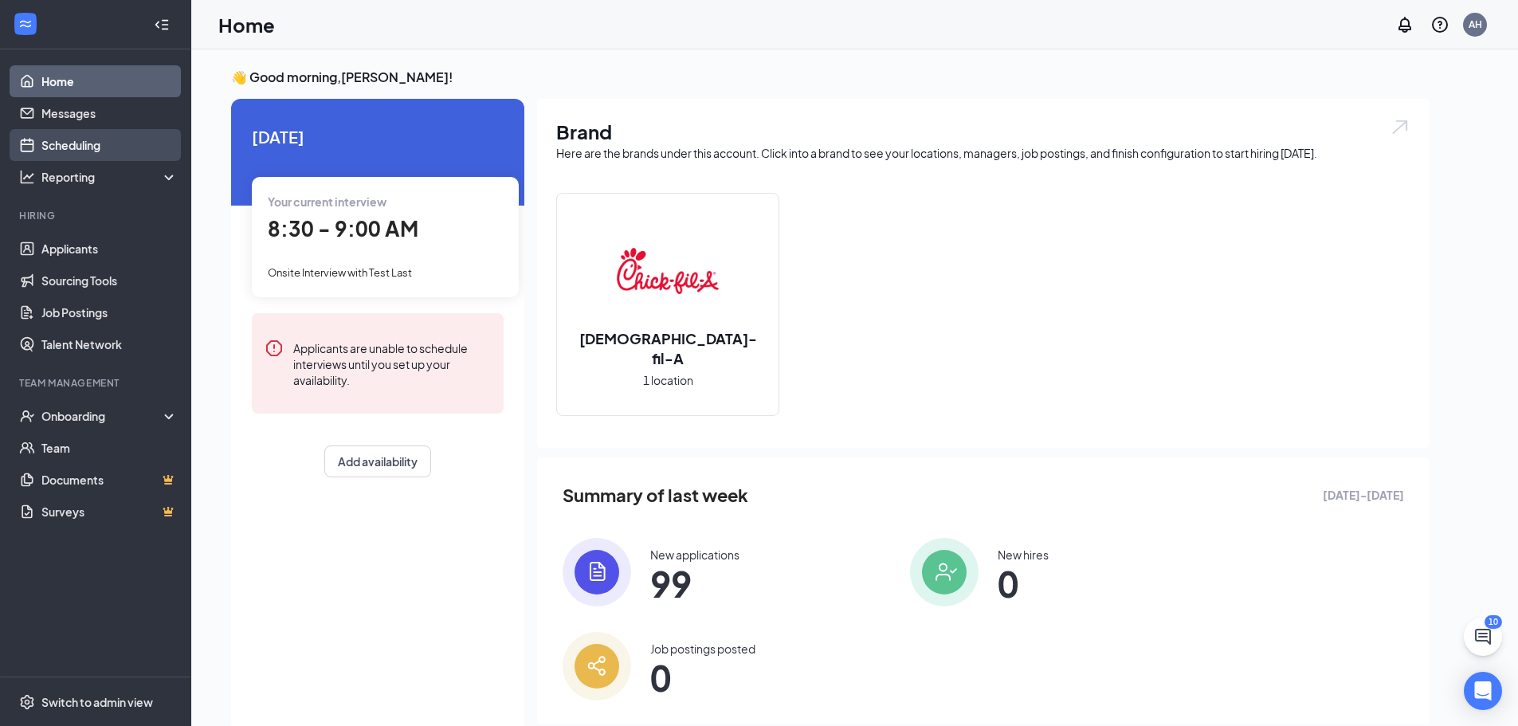
click at [61, 139] on link "Scheduling" at bounding box center [109, 145] width 136 height 32
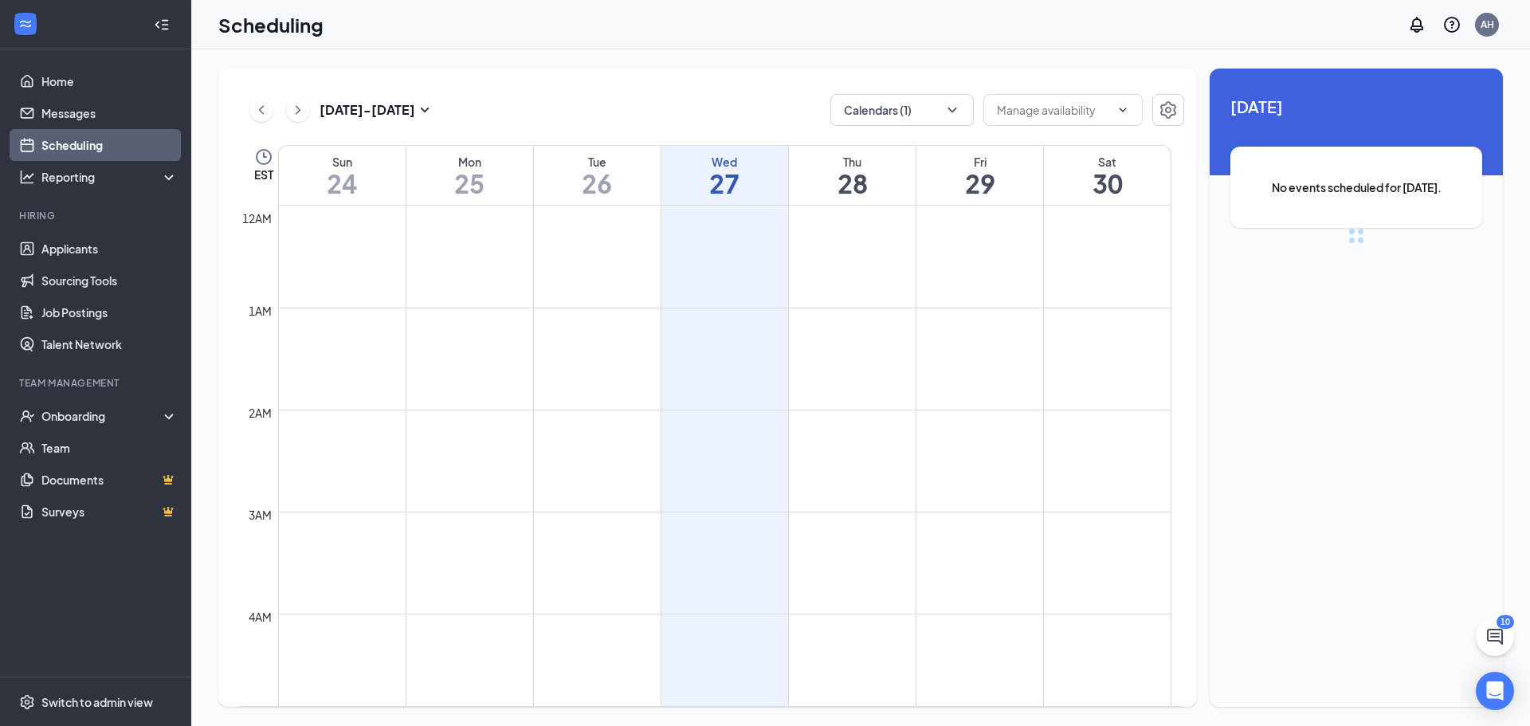
scroll to position [783, 0]
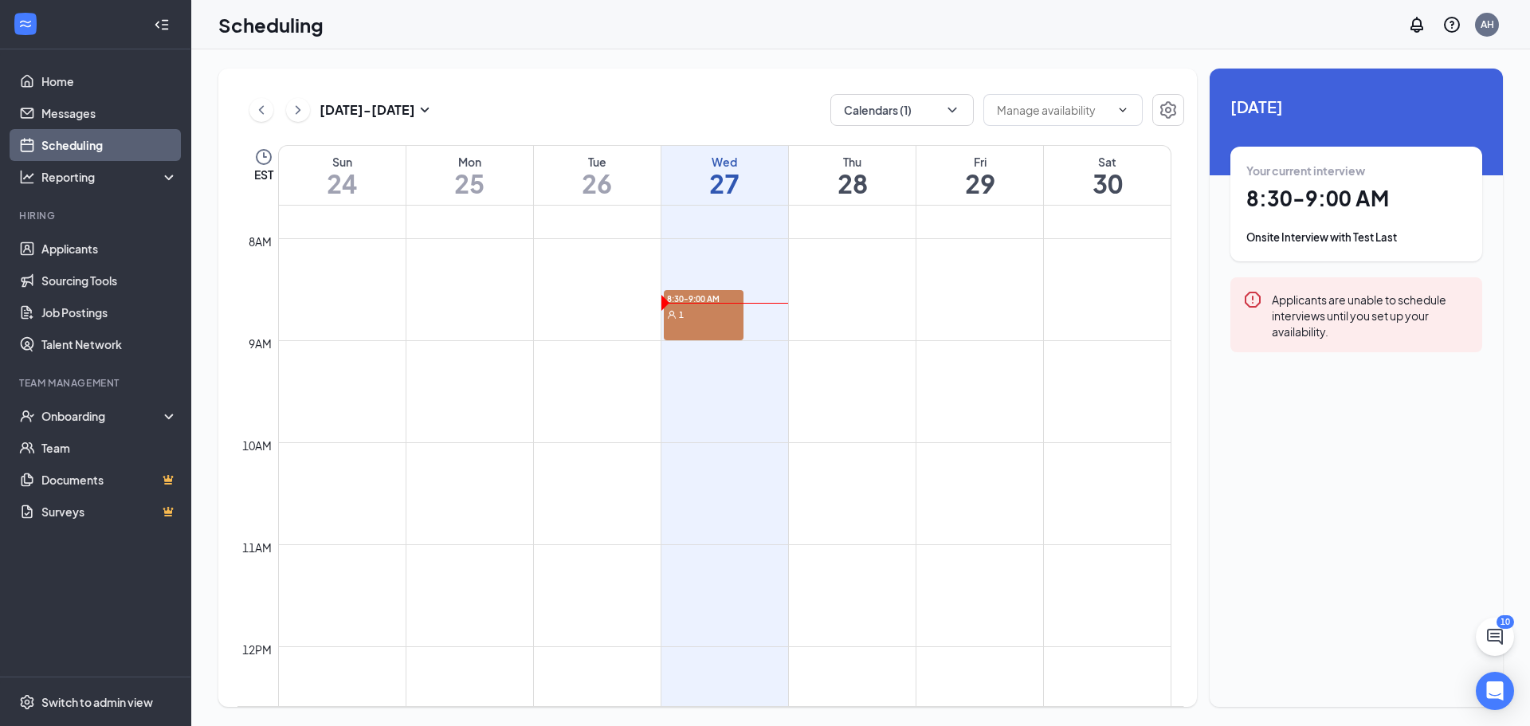
click at [705, 322] on div "8:30-9:00 AM 1" at bounding box center [704, 315] width 80 height 50
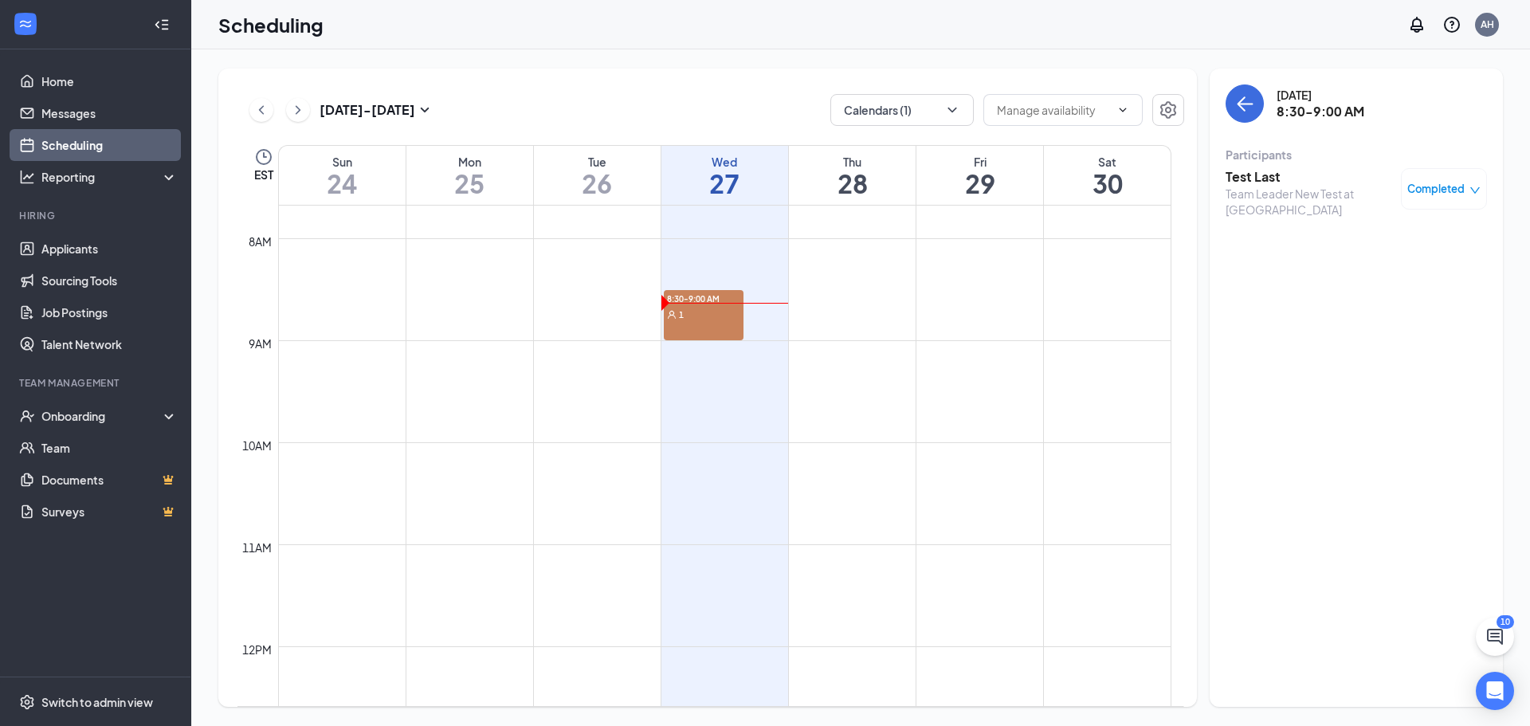
click at [1470, 190] on icon "down" at bounding box center [1475, 190] width 11 height 11
click at [1385, 296] on span "Cancel" at bounding box center [1374, 295] width 37 height 18
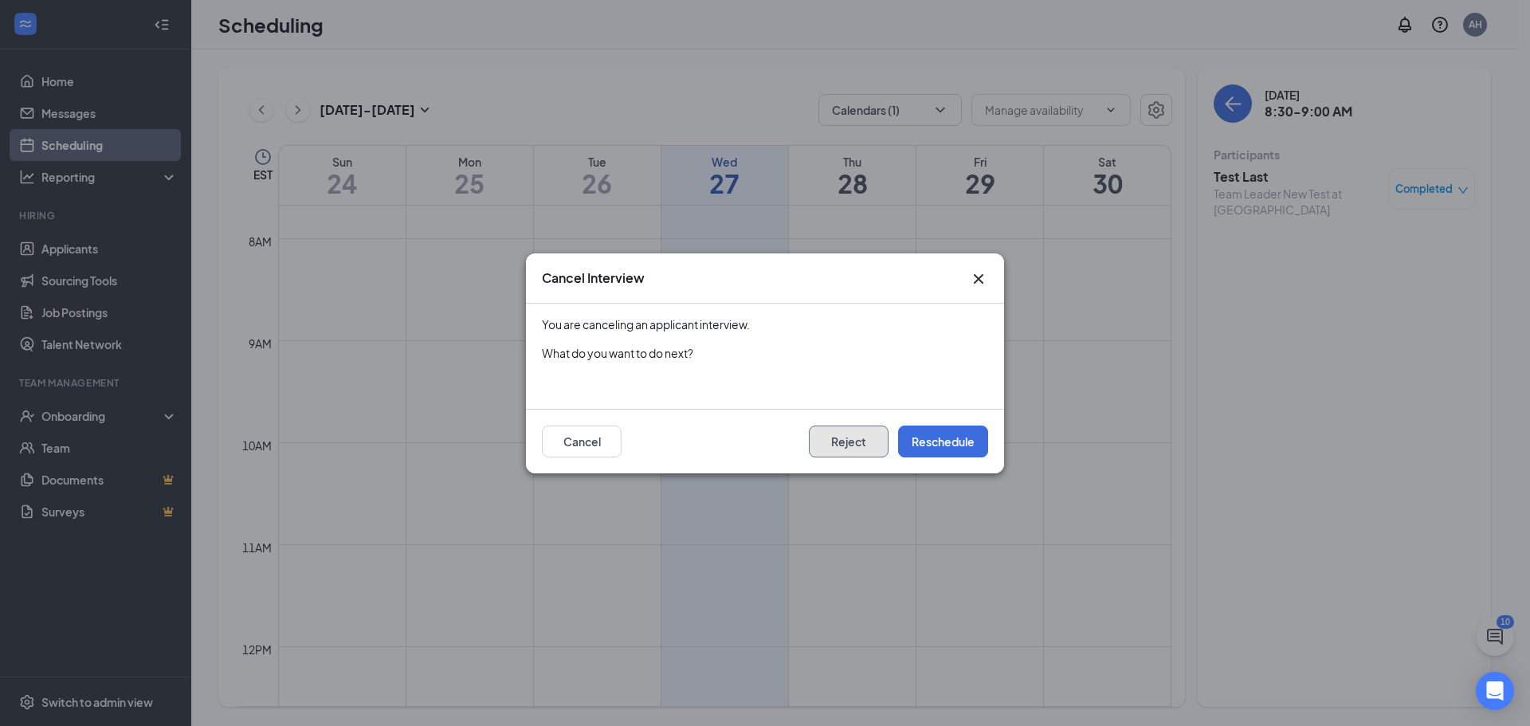
click at [850, 432] on button "Reject" at bounding box center [849, 442] width 80 height 32
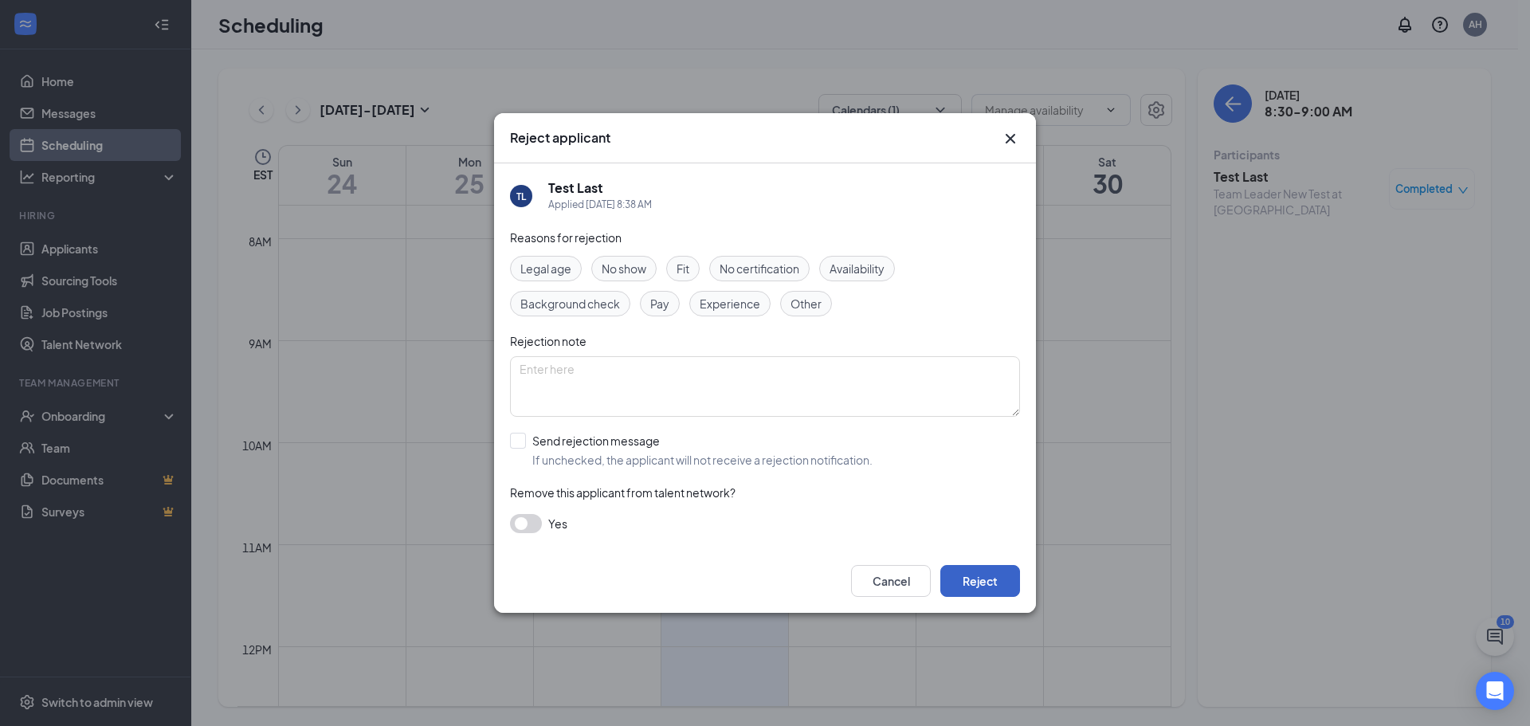
click at [991, 595] on button "Reject" at bounding box center [980, 581] width 80 height 32
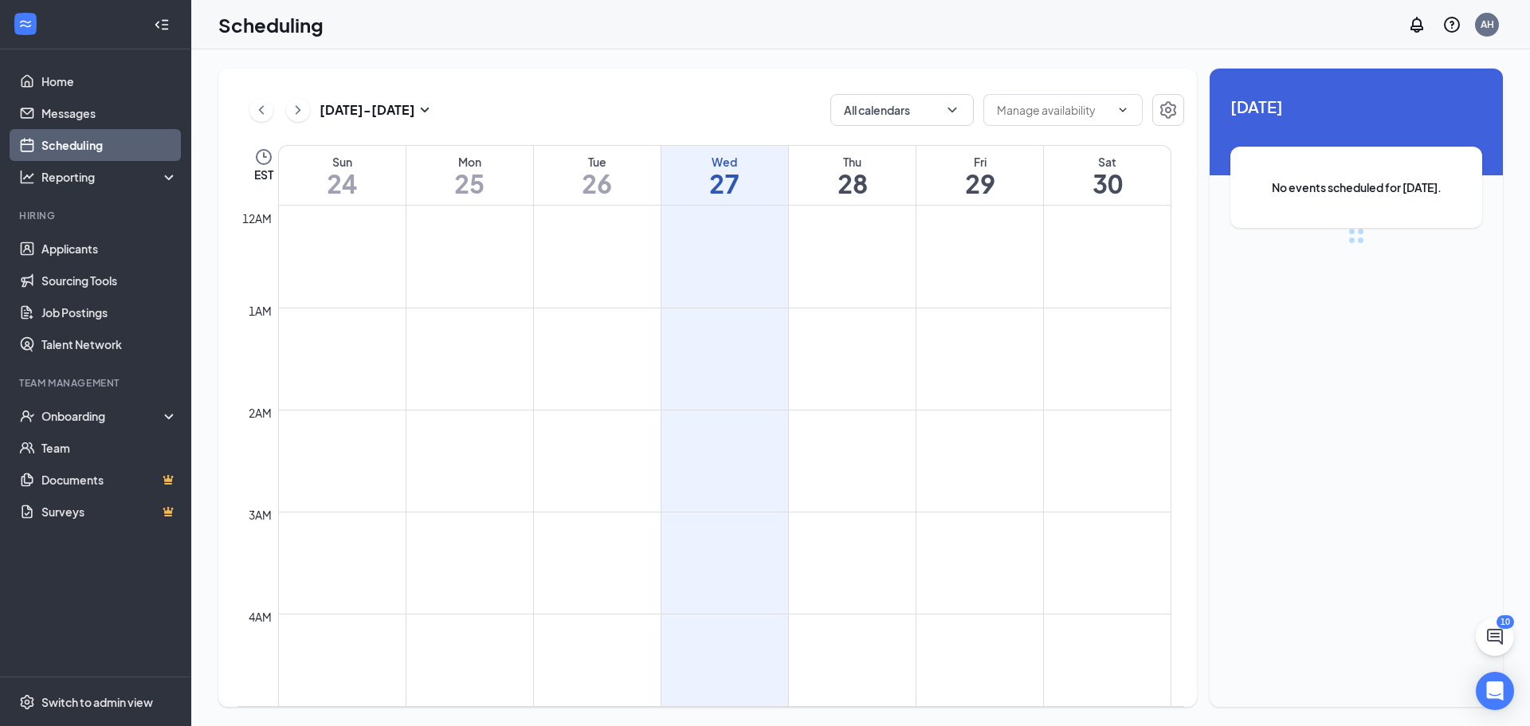
scroll to position [783, 0]
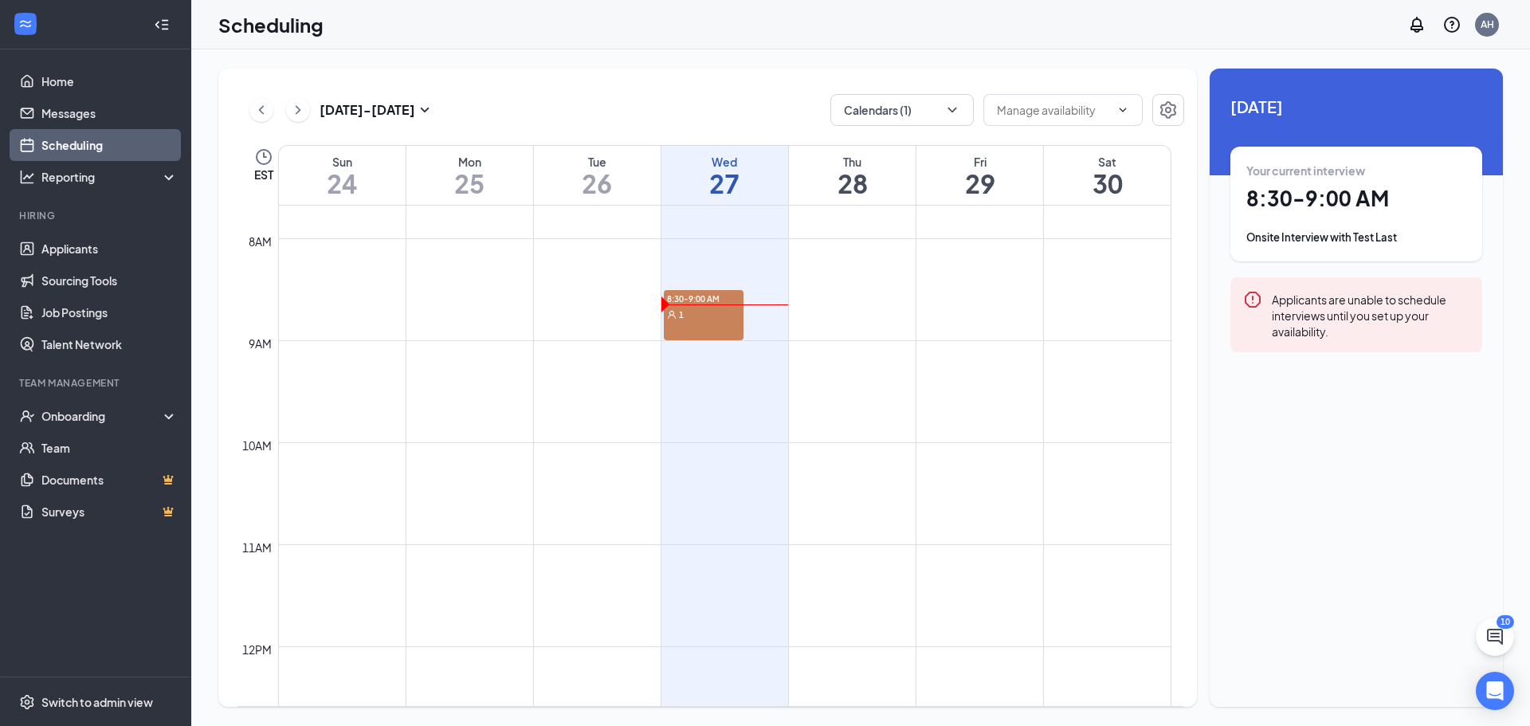
click at [1404, 489] on div "Unavailable in basic plan [DATE] Your current interview 8:30 - 9:00 AM Onsite I…" at bounding box center [1356, 388] width 293 height 638
click at [886, 103] on button "Calendars (1)" at bounding box center [901, 110] width 143 height 32
click at [873, 150] on input "All" at bounding box center [860, 147] width 34 height 16
checkbox input "true"
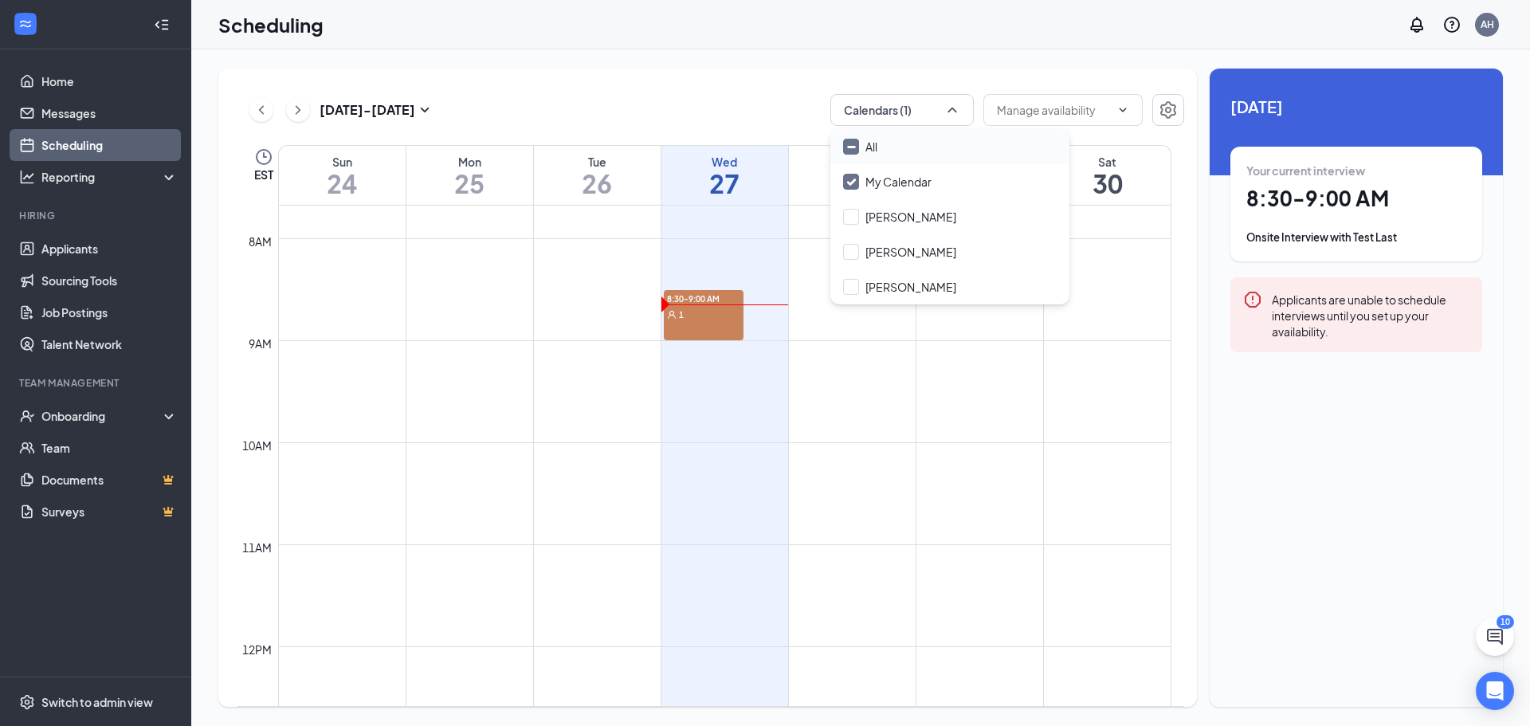
checkbox input "true"
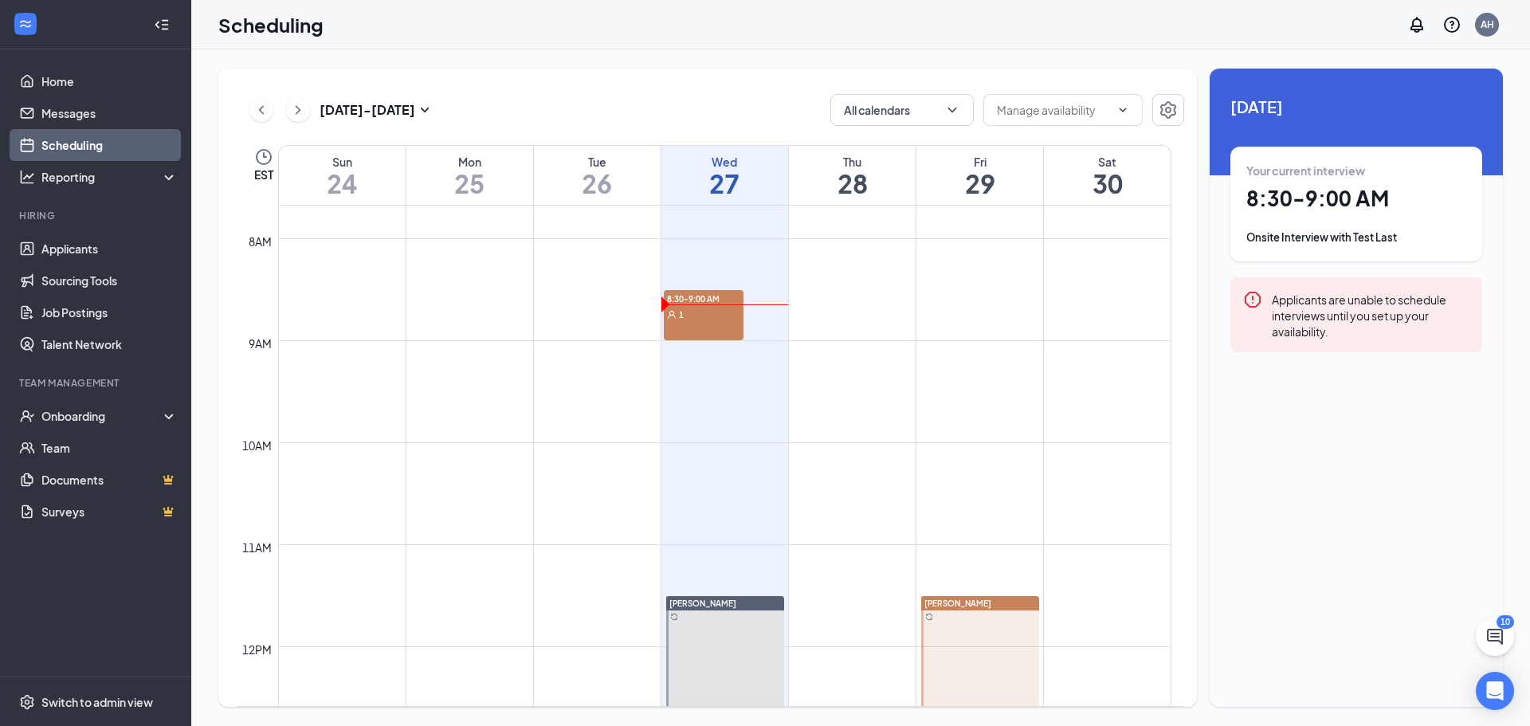
click at [777, 85] on div "[DATE] - [DATE] All calendars EST Sun 24 Mon 25 Tue 26 Wed 27 Thu 28 Fri 29 Sat…" at bounding box center [707, 388] width 979 height 638
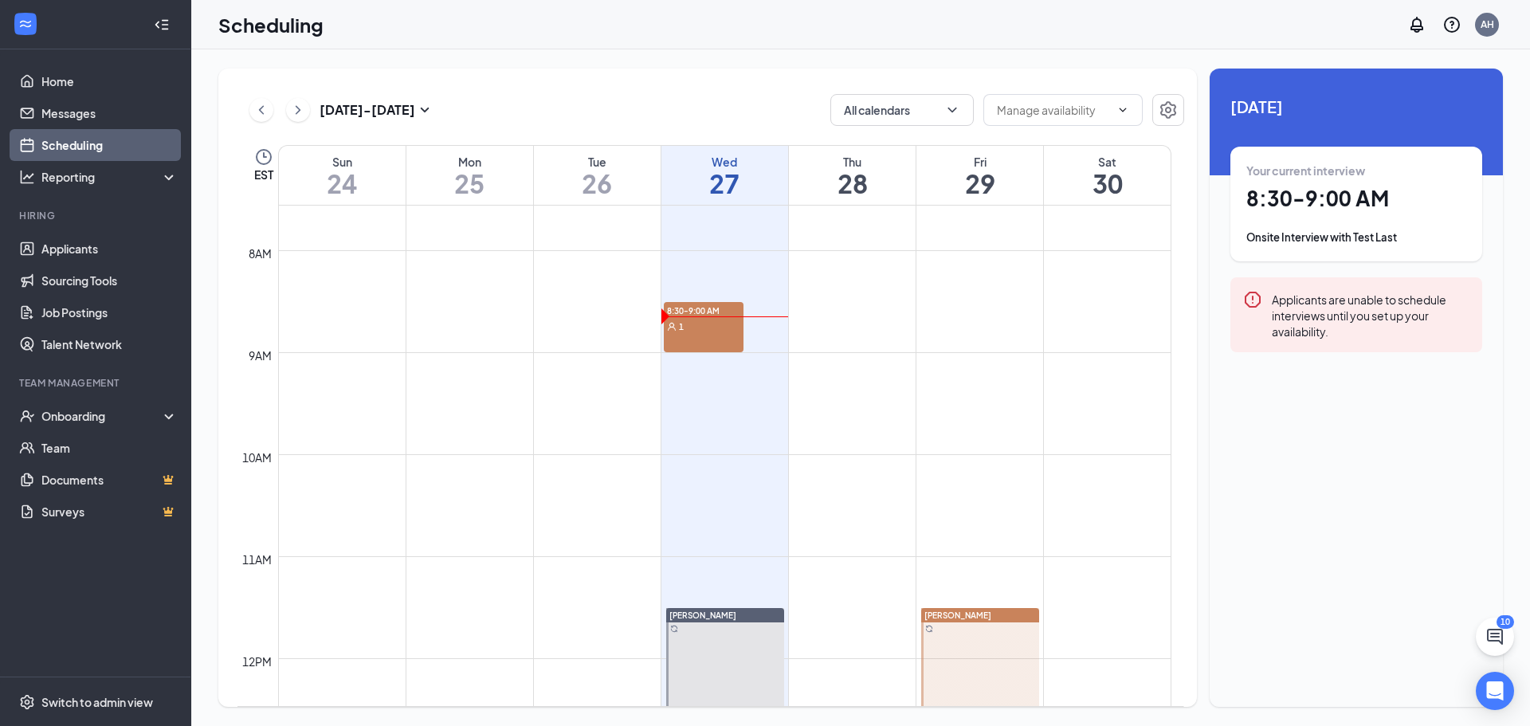
scroll to position [755, 0]
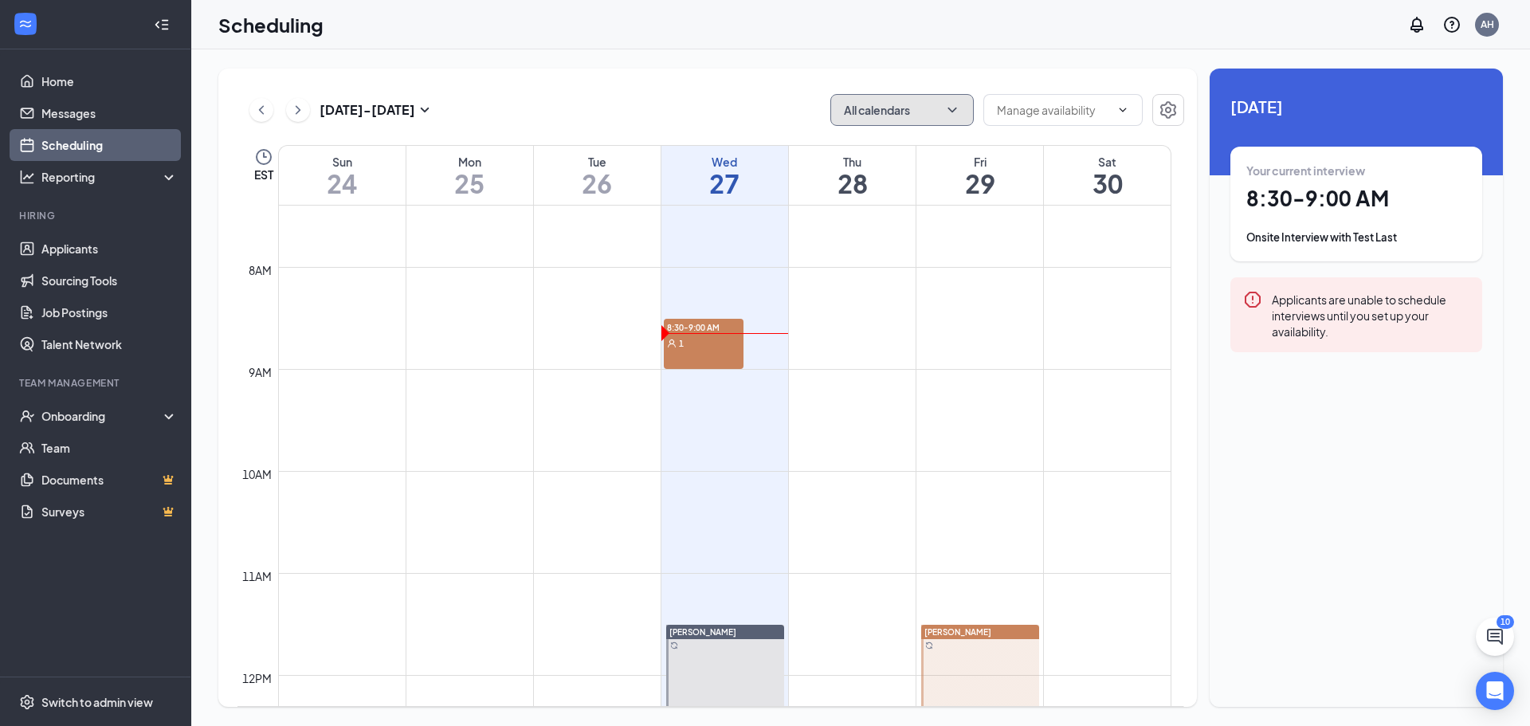
click at [891, 94] on button "All calendars" at bounding box center [901, 110] width 143 height 32
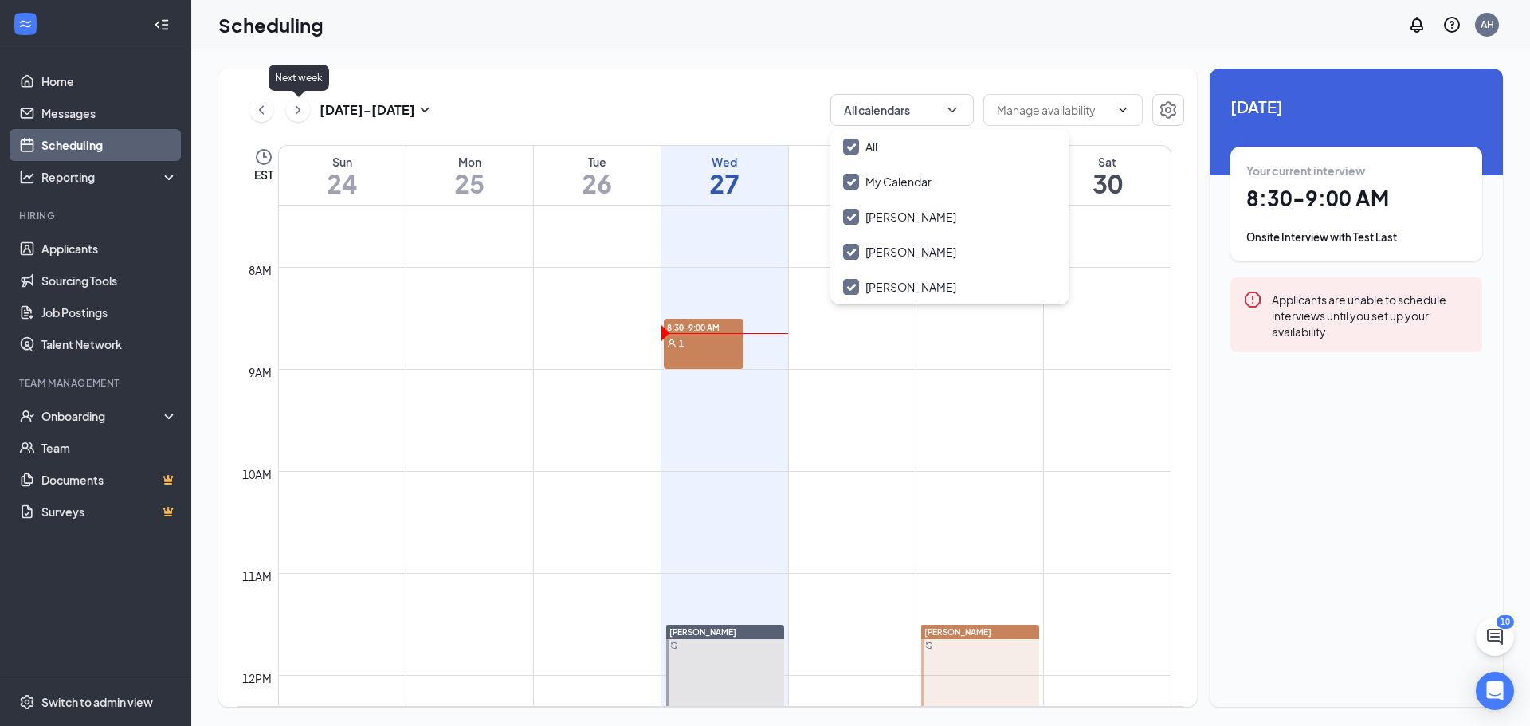
click at [304, 108] on icon "ChevronRight" at bounding box center [298, 109] width 16 height 19
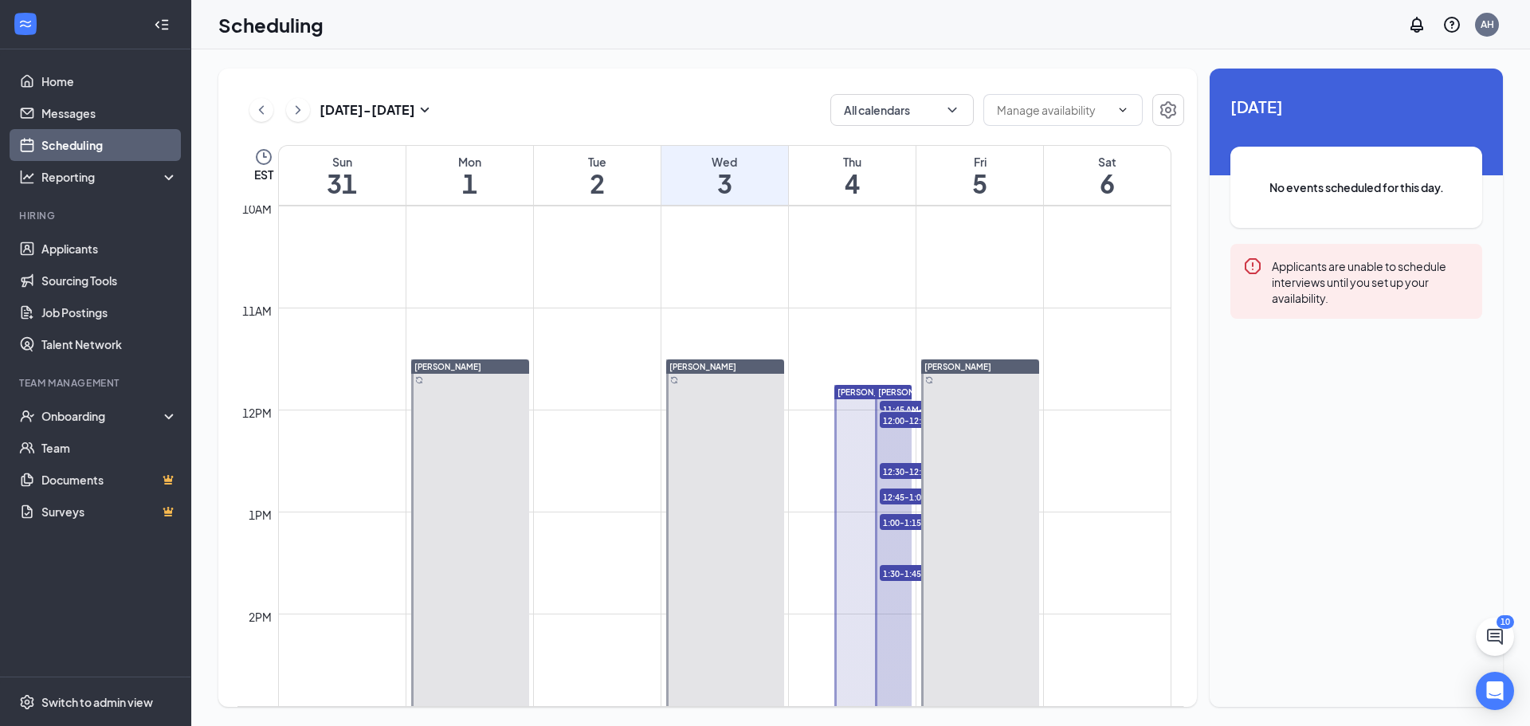
scroll to position [1021, 0]
click at [892, 406] on span "11:45 AM-12:00 PM" at bounding box center [920, 408] width 80 height 16
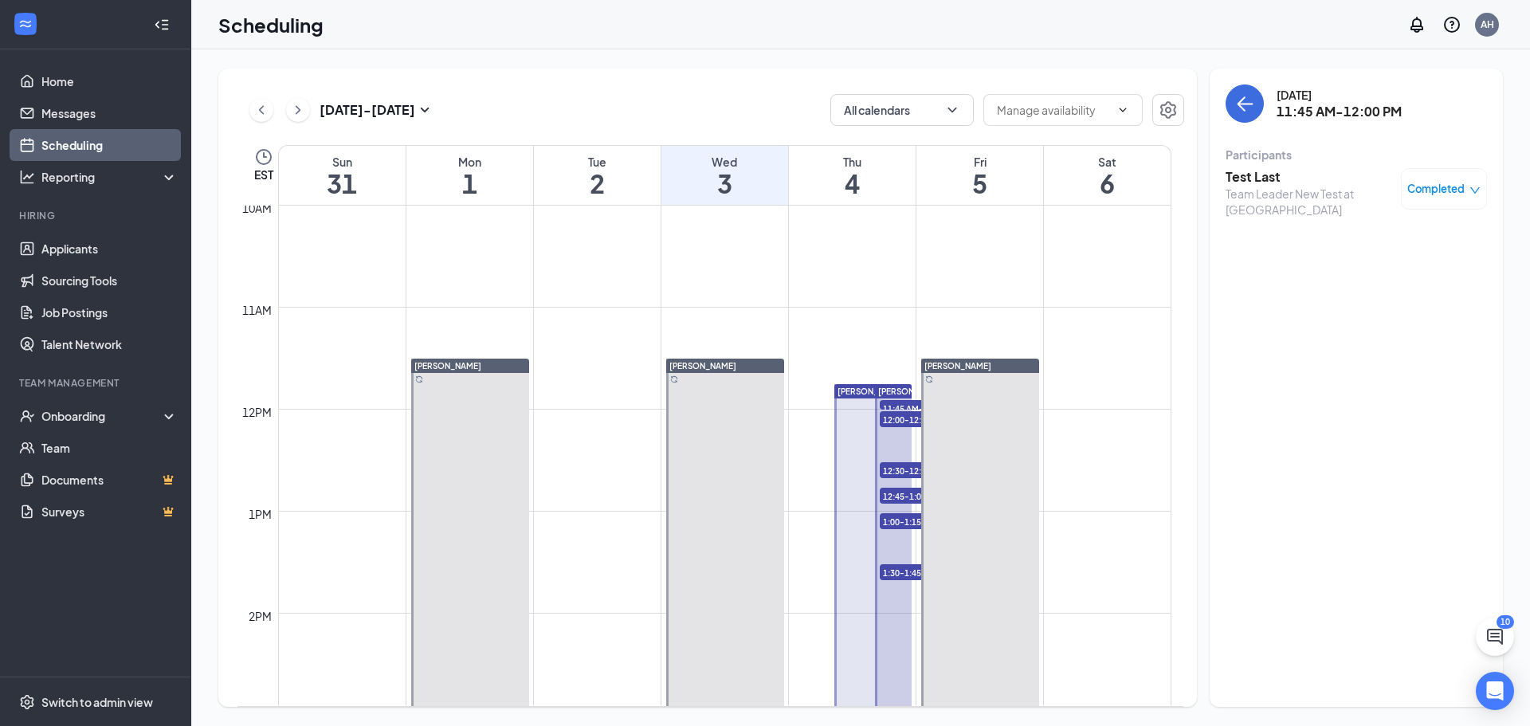
click at [1470, 192] on icon "down" at bounding box center [1475, 190] width 11 height 11
click at [1364, 293] on span "Cancel" at bounding box center [1374, 295] width 37 height 18
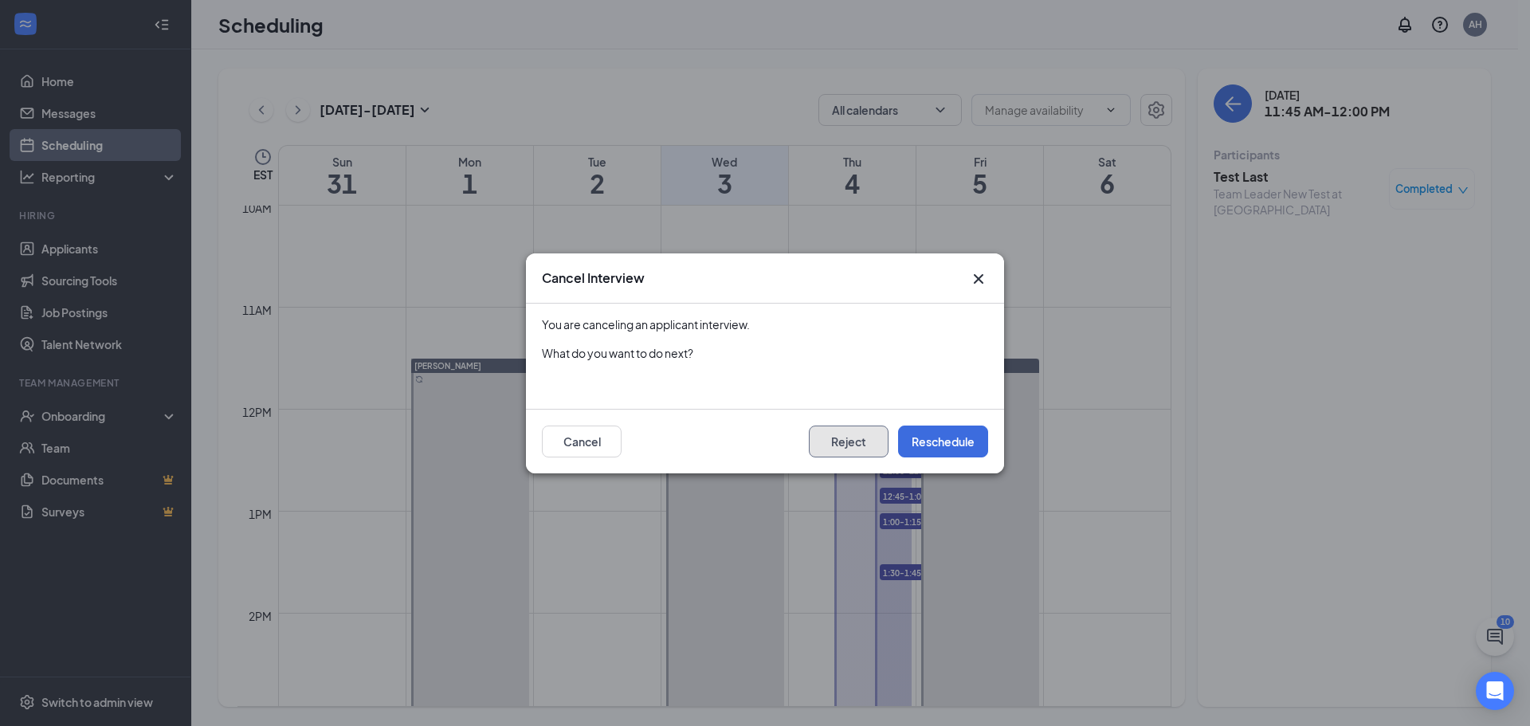
click at [836, 432] on button "Reject" at bounding box center [849, 442] width 80 height 32
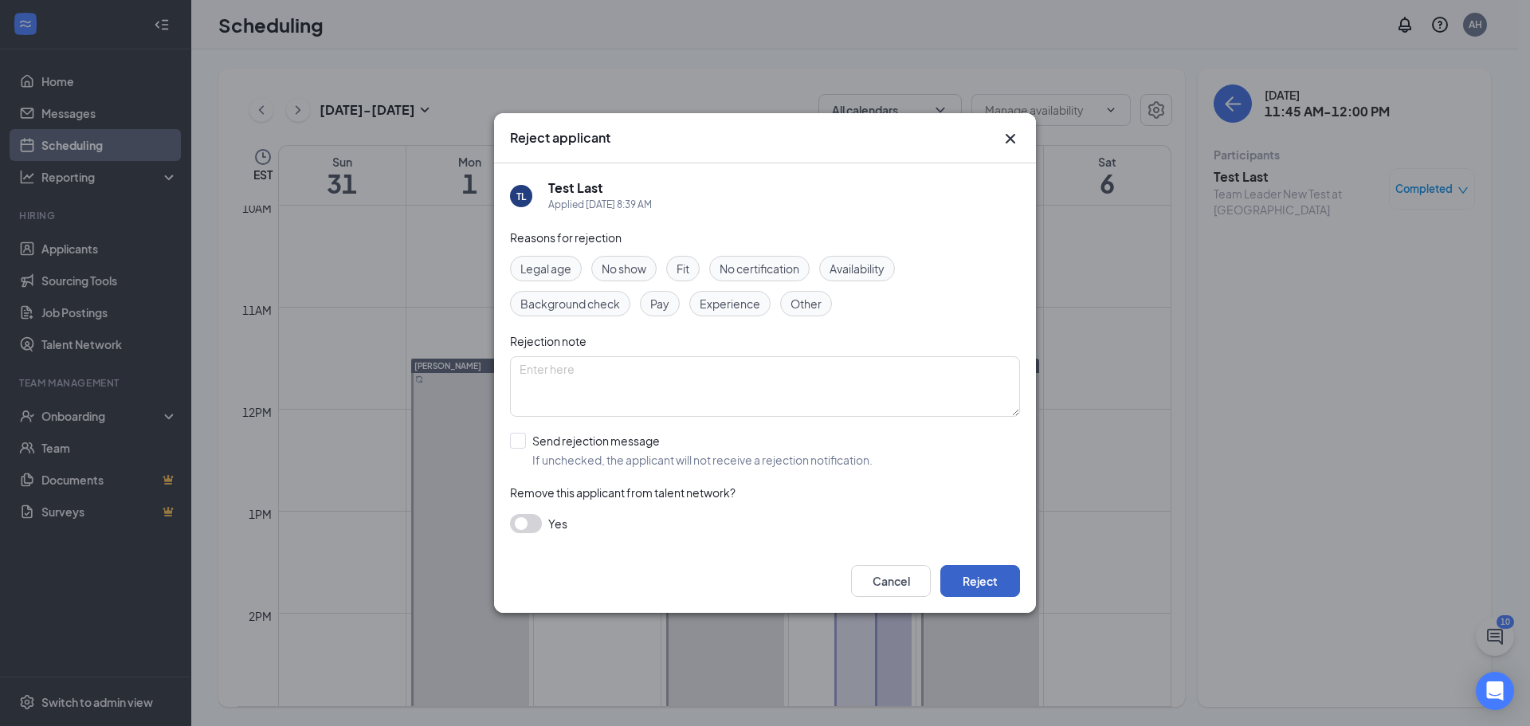
click at [978, 585] on button "Reject" at bounding box center [980, 581] width 80 height 32
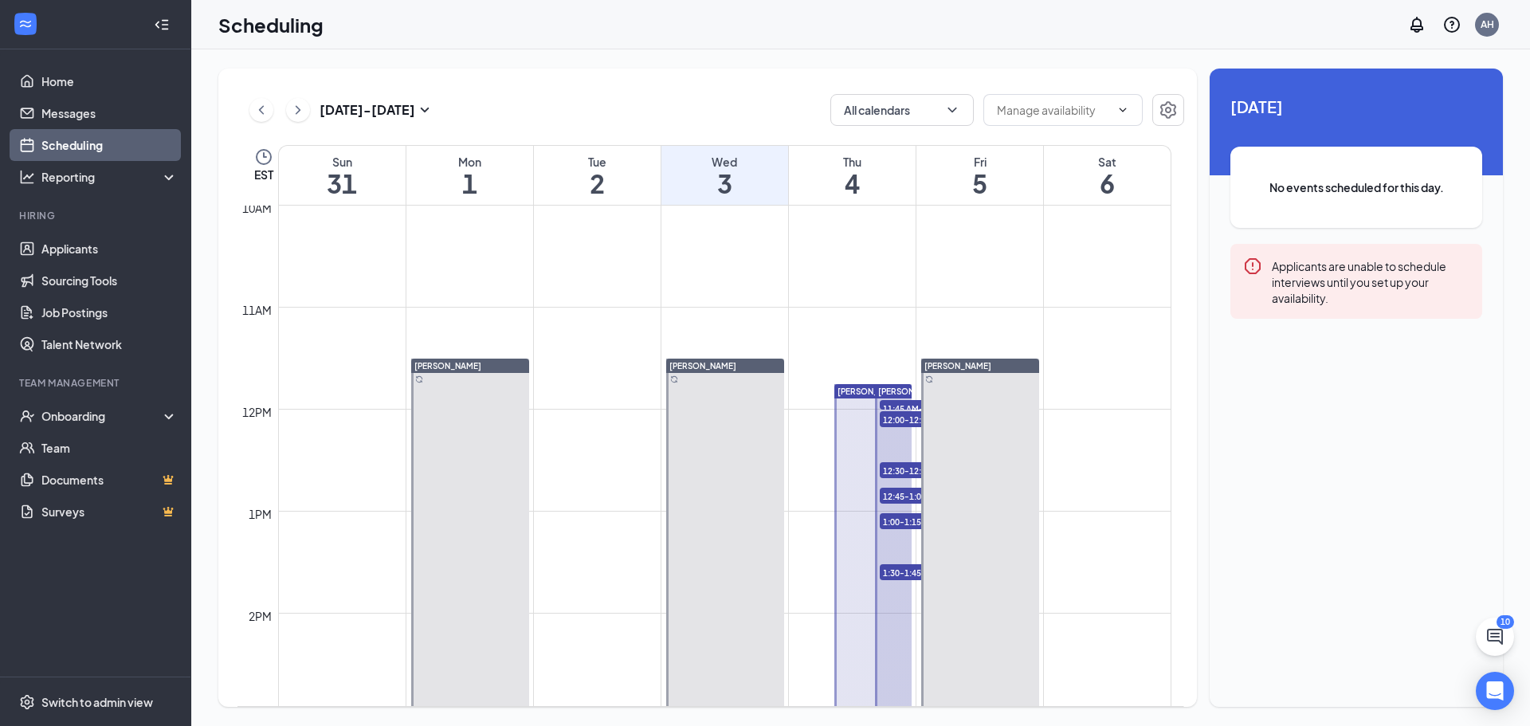
click at [909, 398] on div "11:45 AM-12:00 PM 1" at bounding box center [919, 404] width 83 height 13
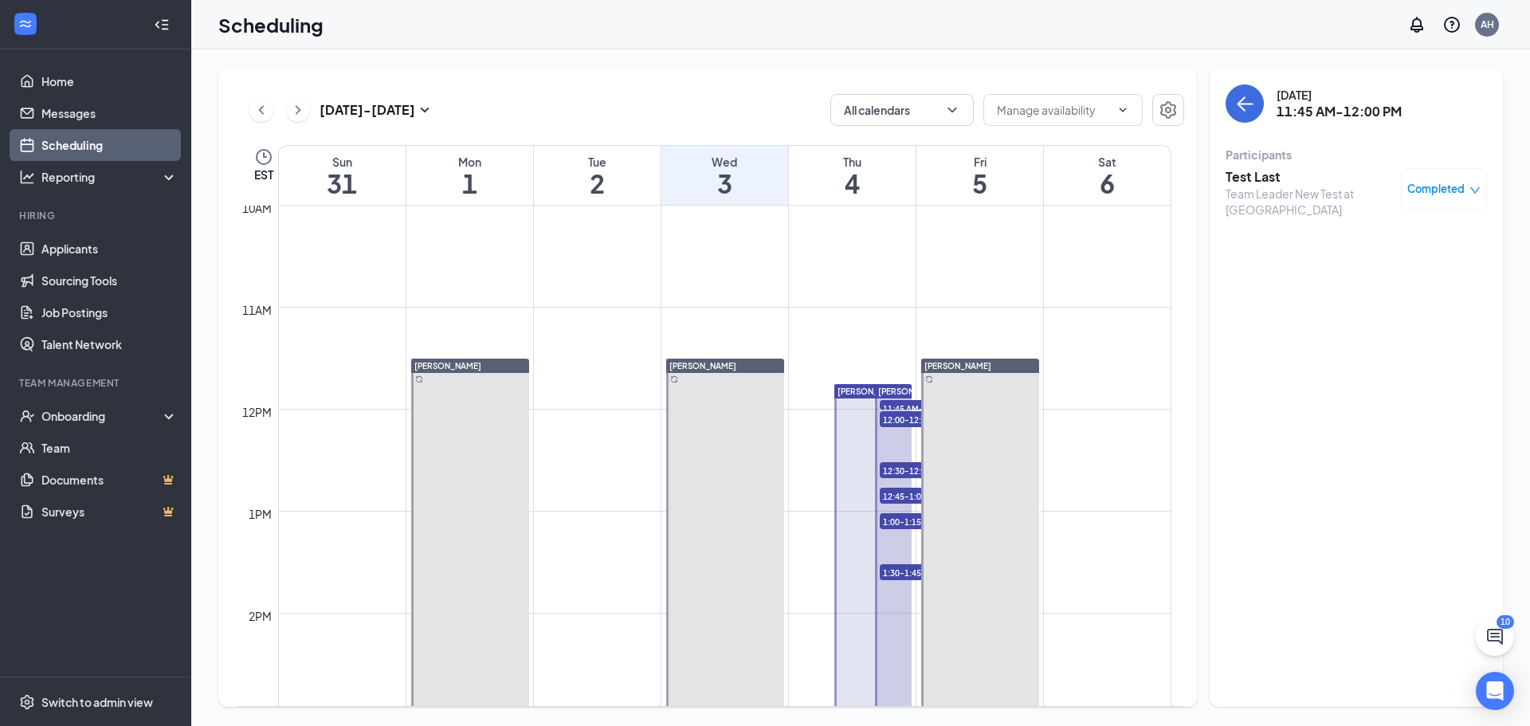
click at [1254, 174] on h3 "Test Last" at bounding box center [1309, 177] width 167 height 18
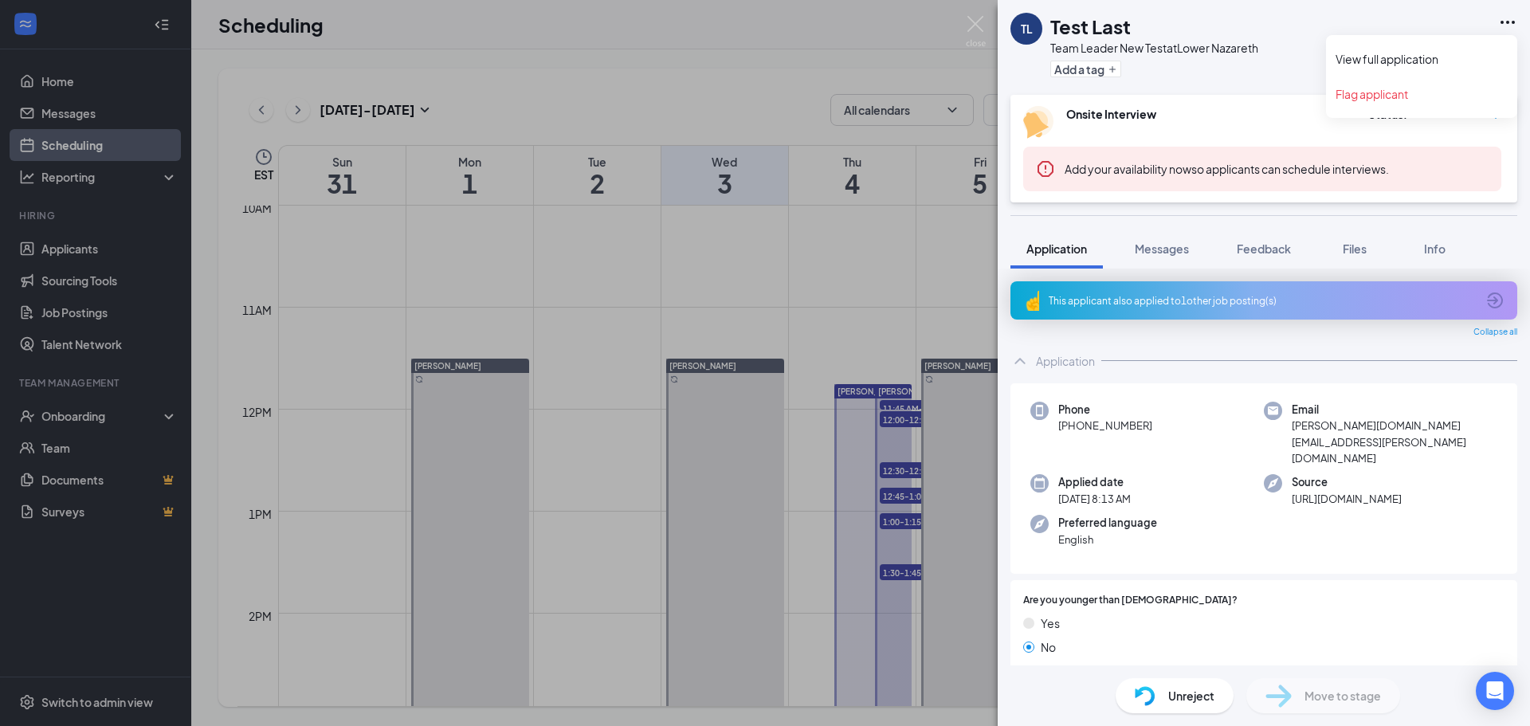
click at [1505, 23] on icon "Ellipses" at bounding box center [1507, 22] width 19 height 19
drag, startPoint x: 1164, startPoint y: 241, endPoint x: 1180, endPoint y: 250, distance: 18.2
click at [1164, 241] on span "Messages" at bounding box center [1162, 248] width 54 height 14
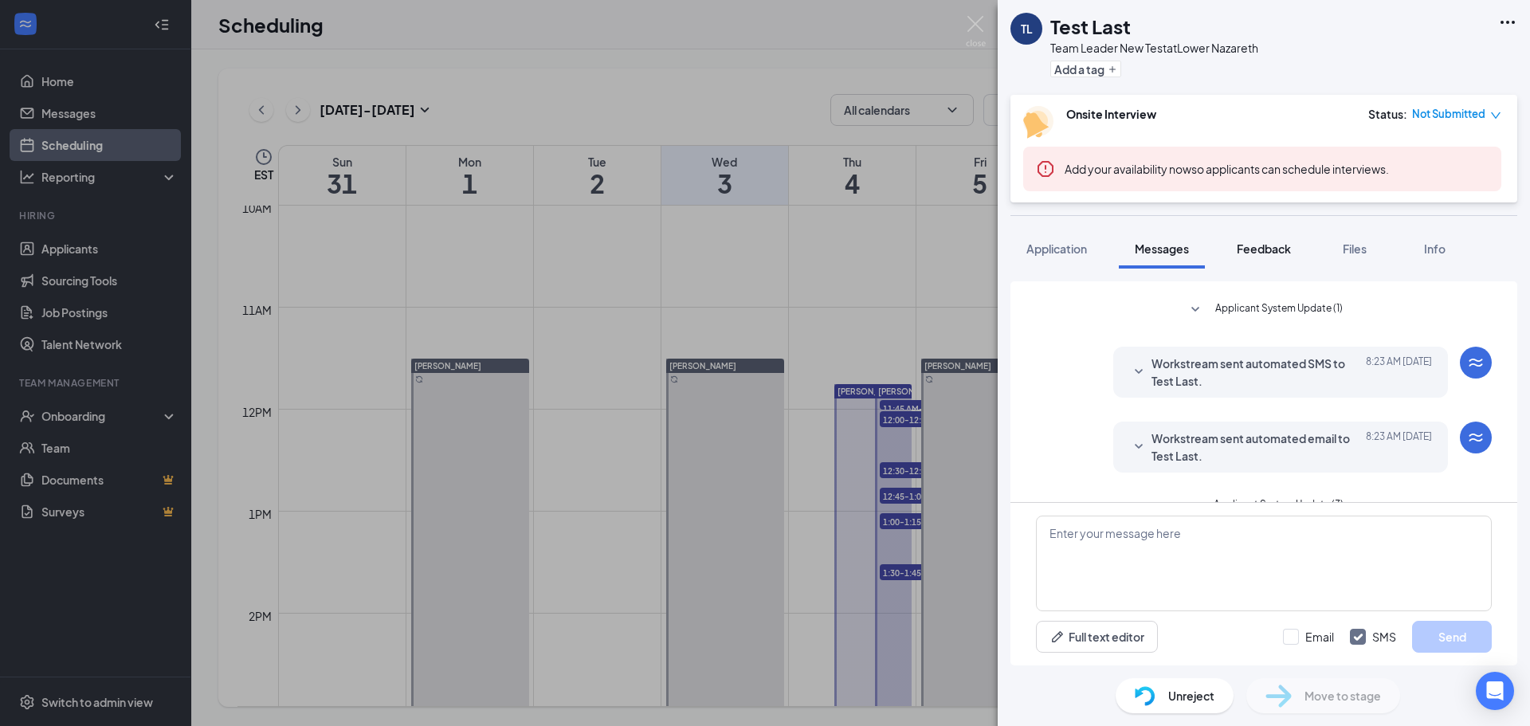
scroll to position [269, 0]
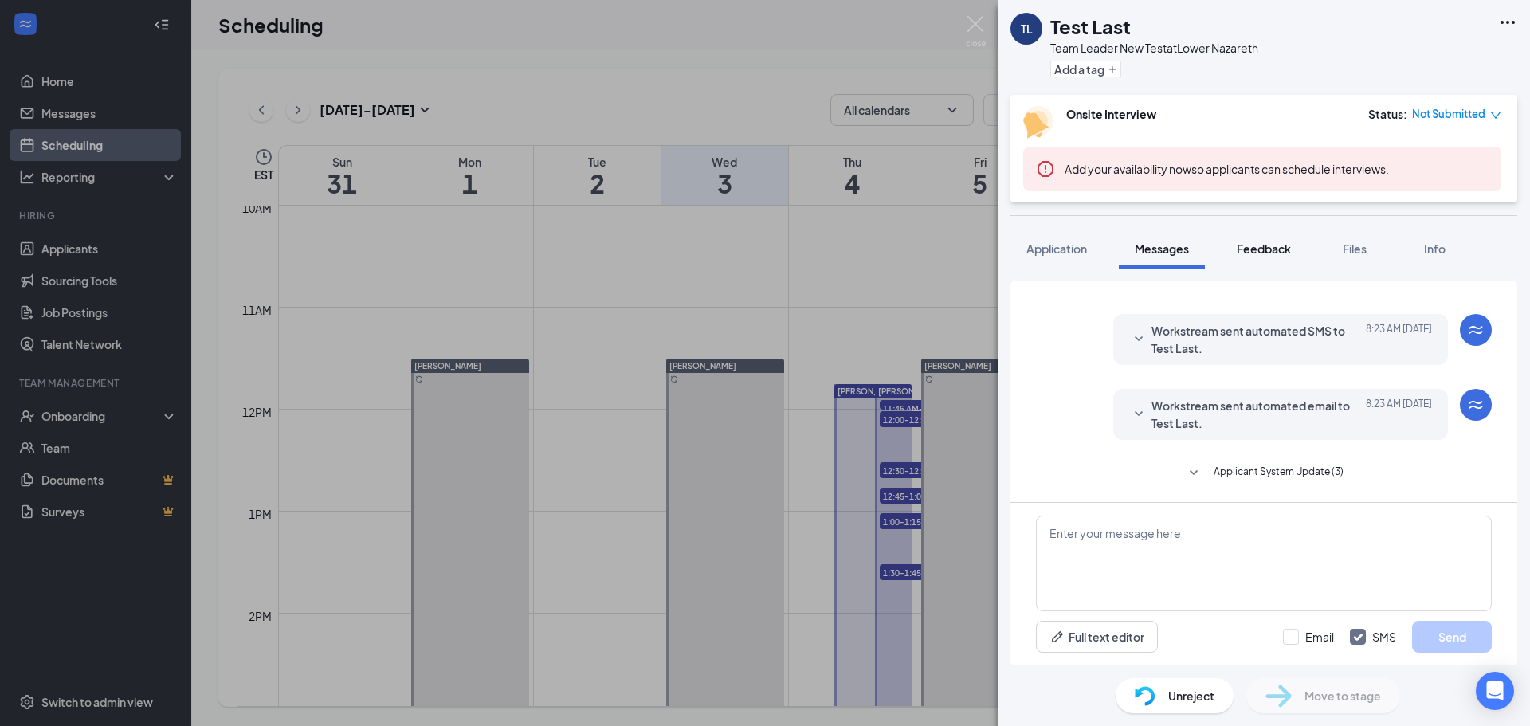
click at [1279, 251] on span "Feedback" at bounding box center [1264, 248] width 54 height 14
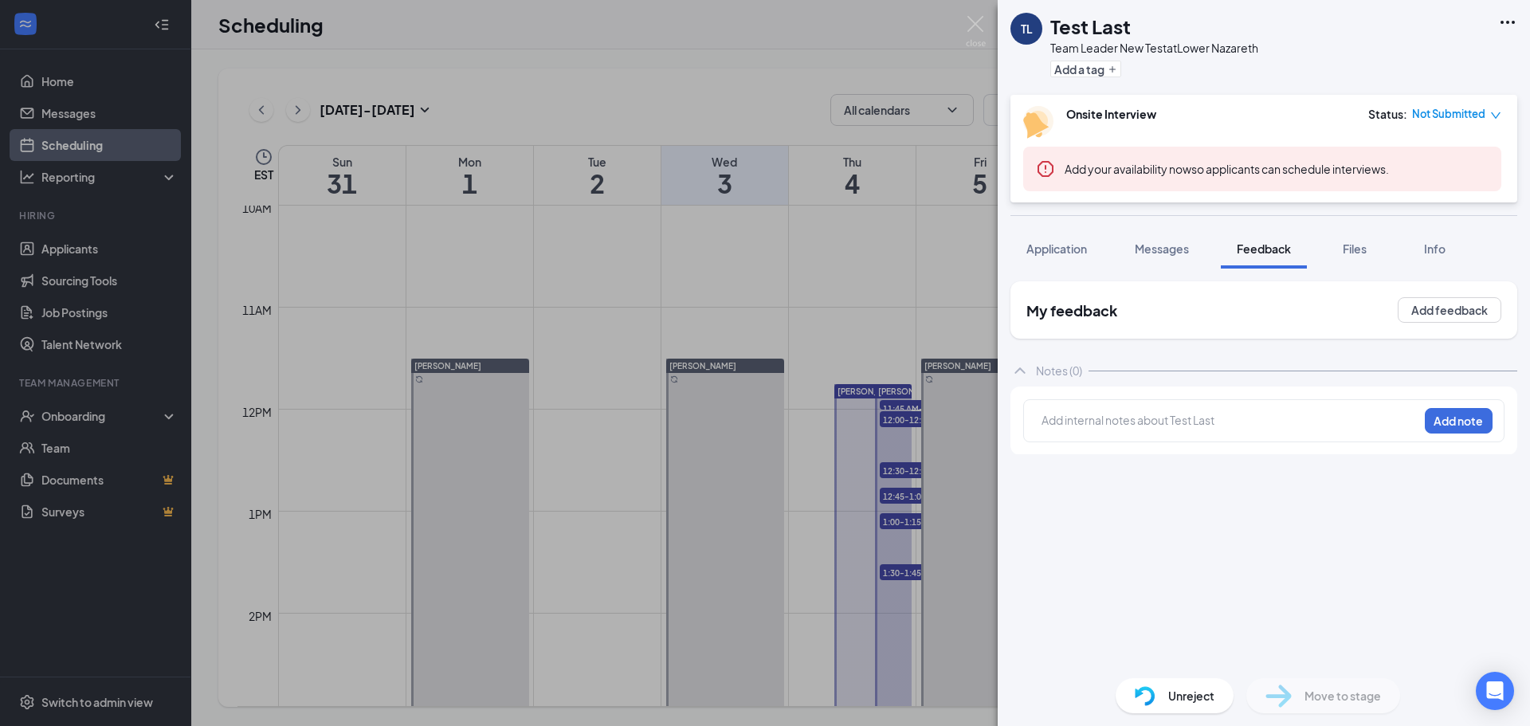
click at [1186, 249] on span "Messages" at bounding box center [1162, 248] width 54 height 14
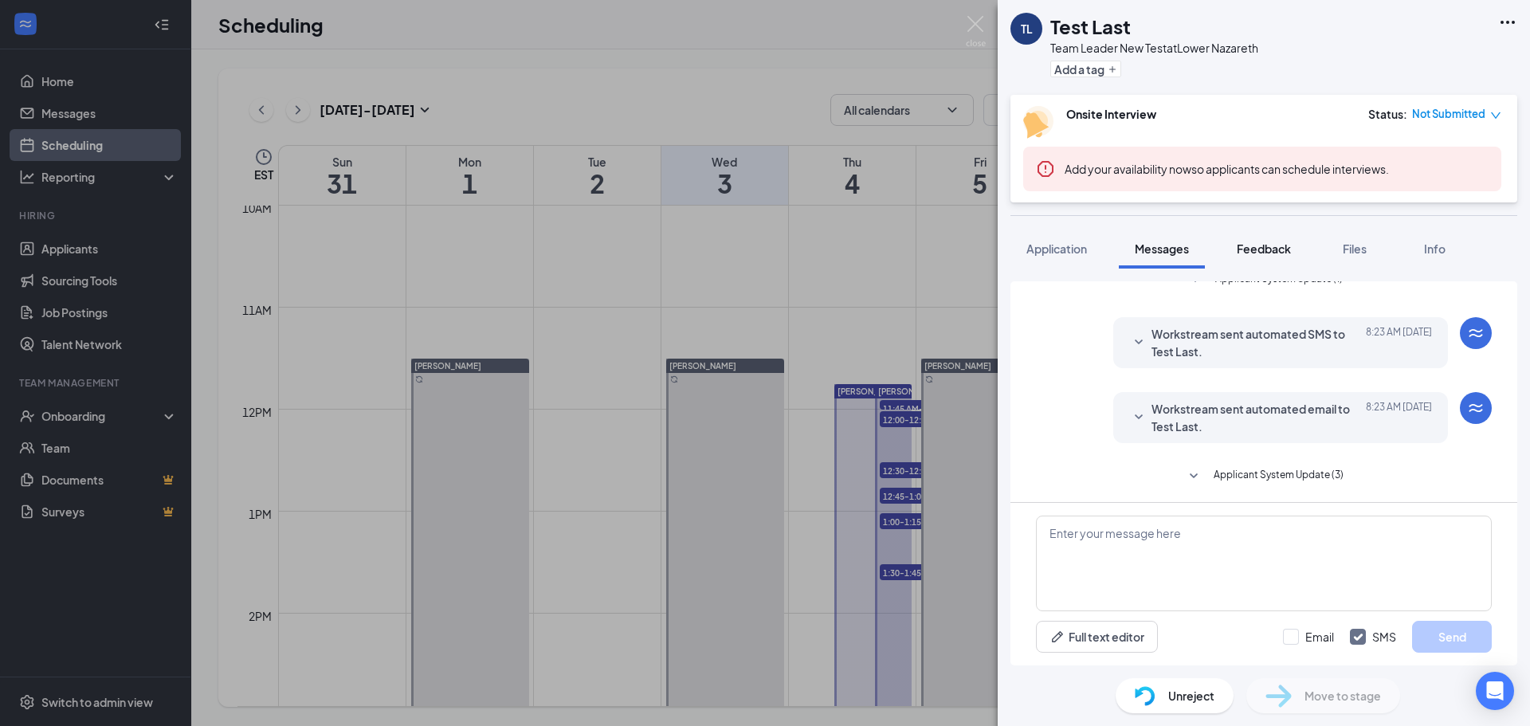
scroll to position [269, 0]
click at [1377, 259] on button "Files" at bounding box center [1355, 249] width 64 height 40
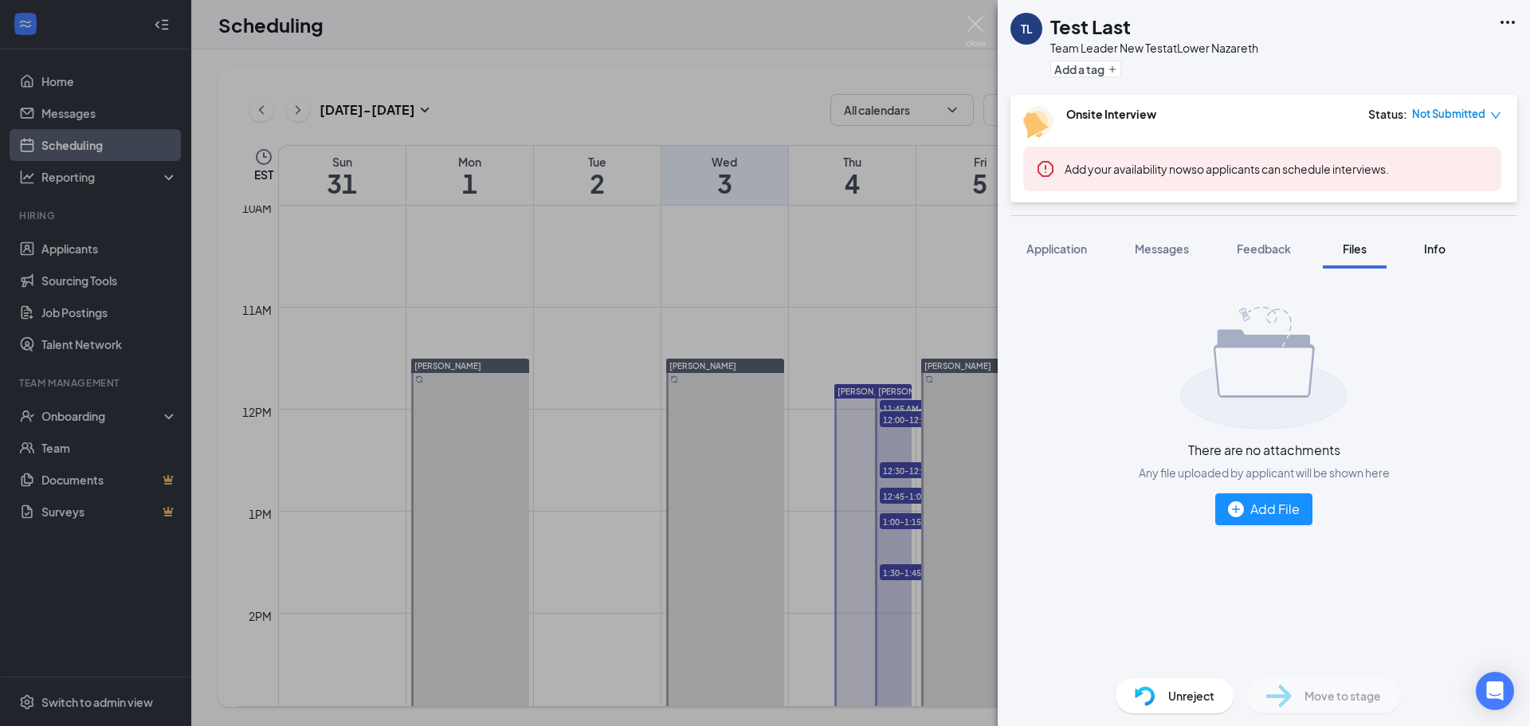
click at [1446, 237] on button "Info" at bounding box center [1435, 249] width 64 height 40
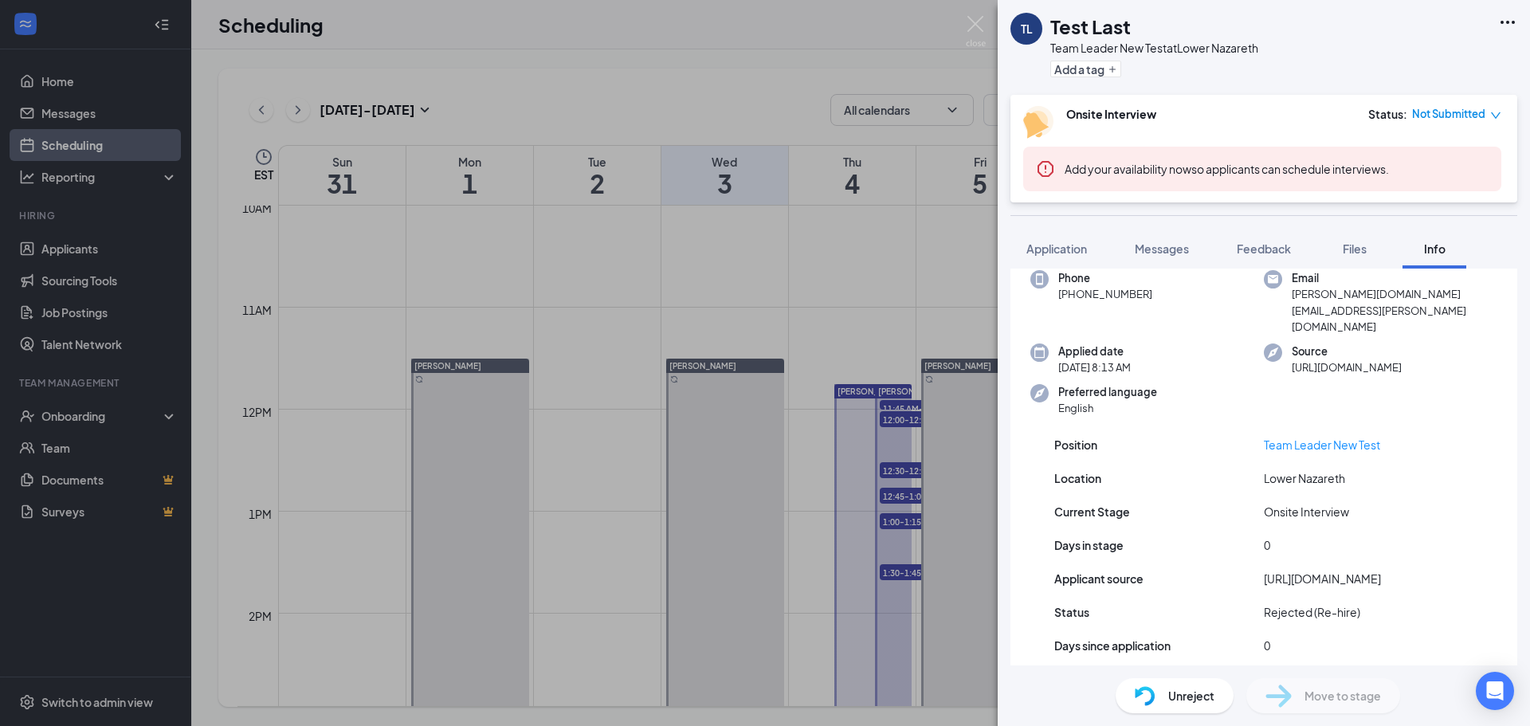
scroll to position [85, 0]
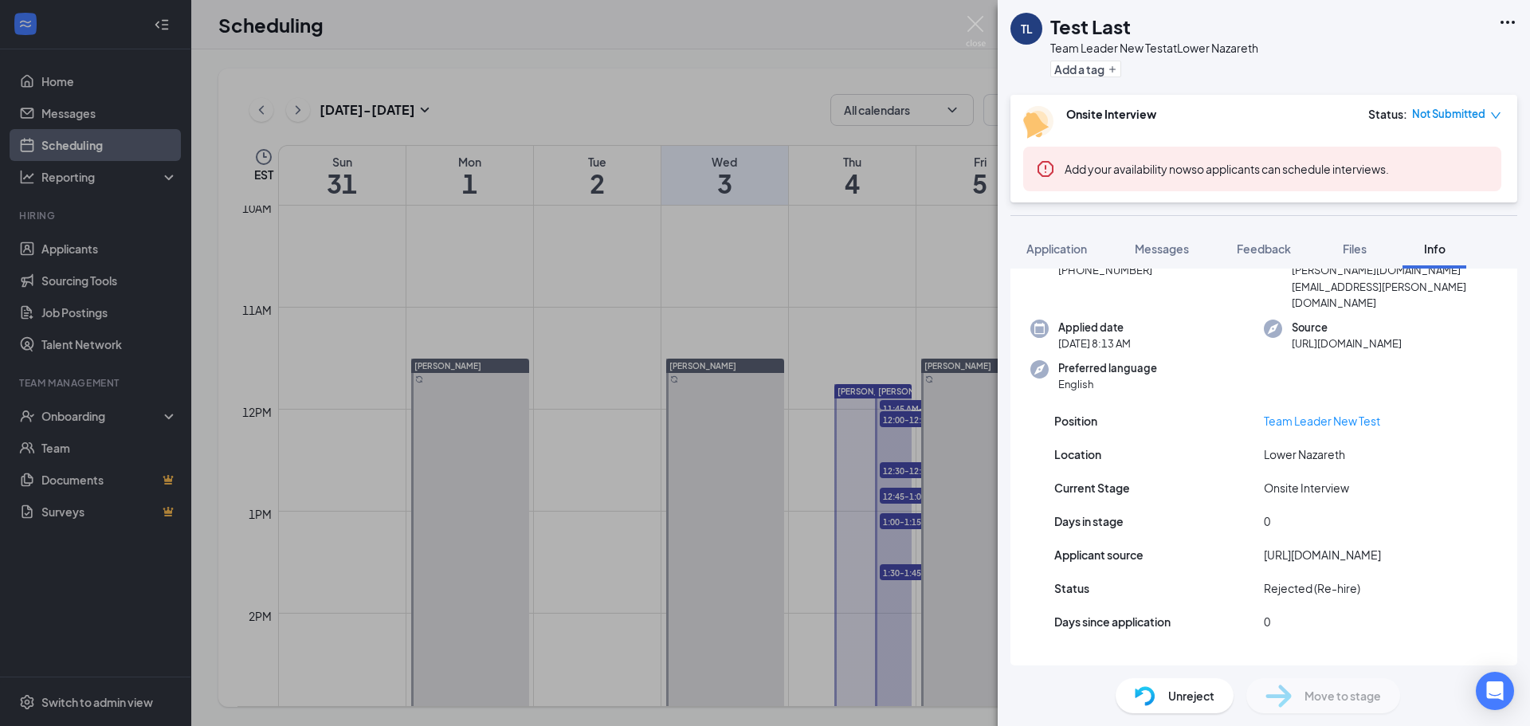
click at [1085, 673] on div "Other Applications" at bounding box center [1084, 681] width 97 height 16
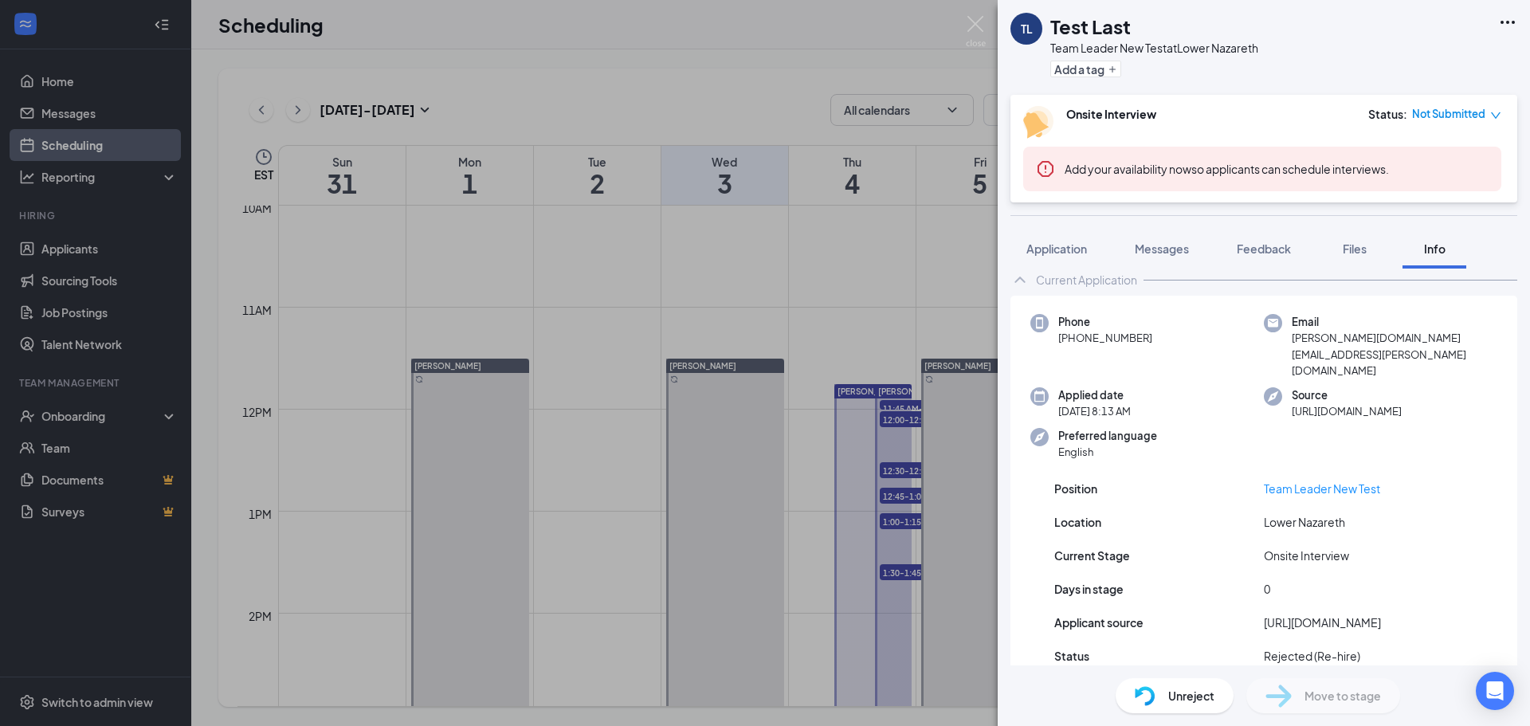
scroll to position [0, 0]
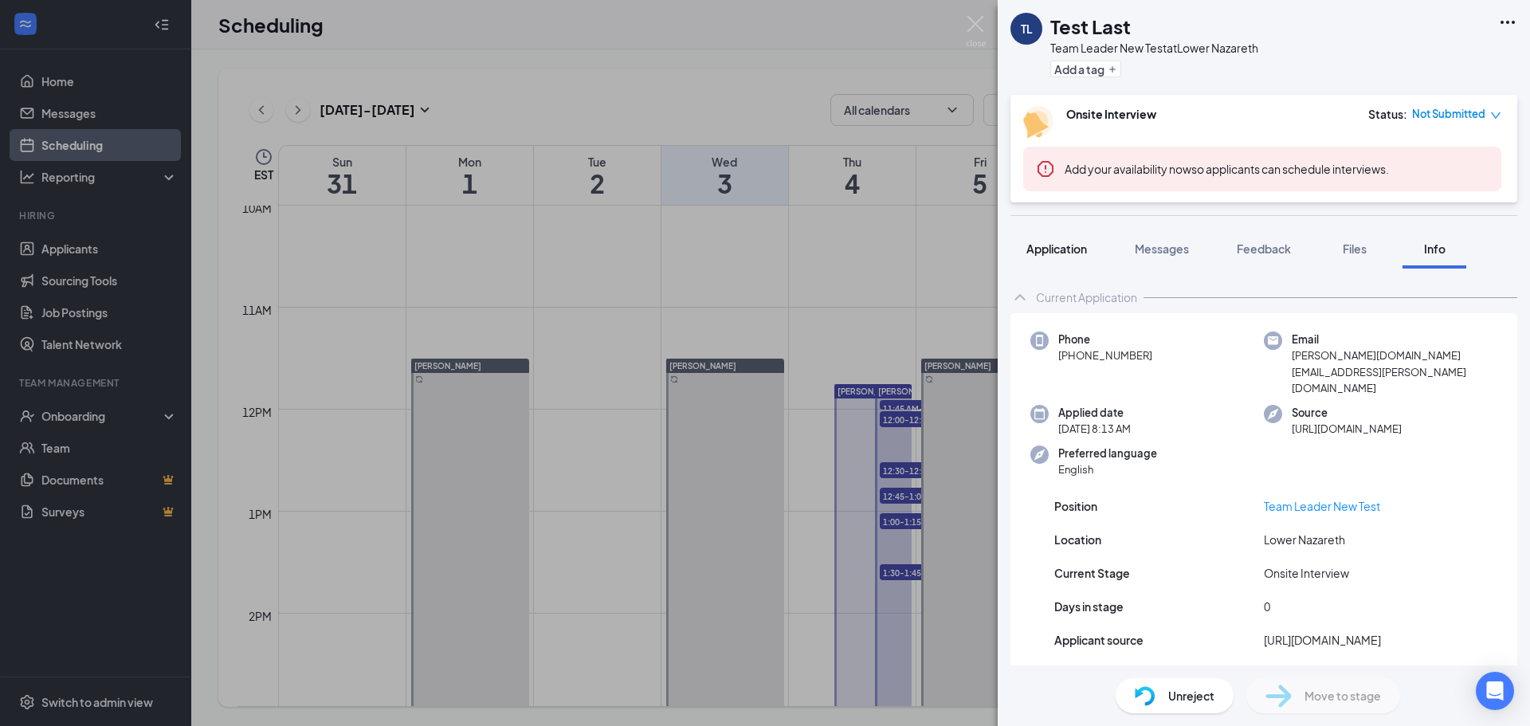
click at [1073, 250] on span "Application" at bounding box center [1057, 248] width 61 height 14
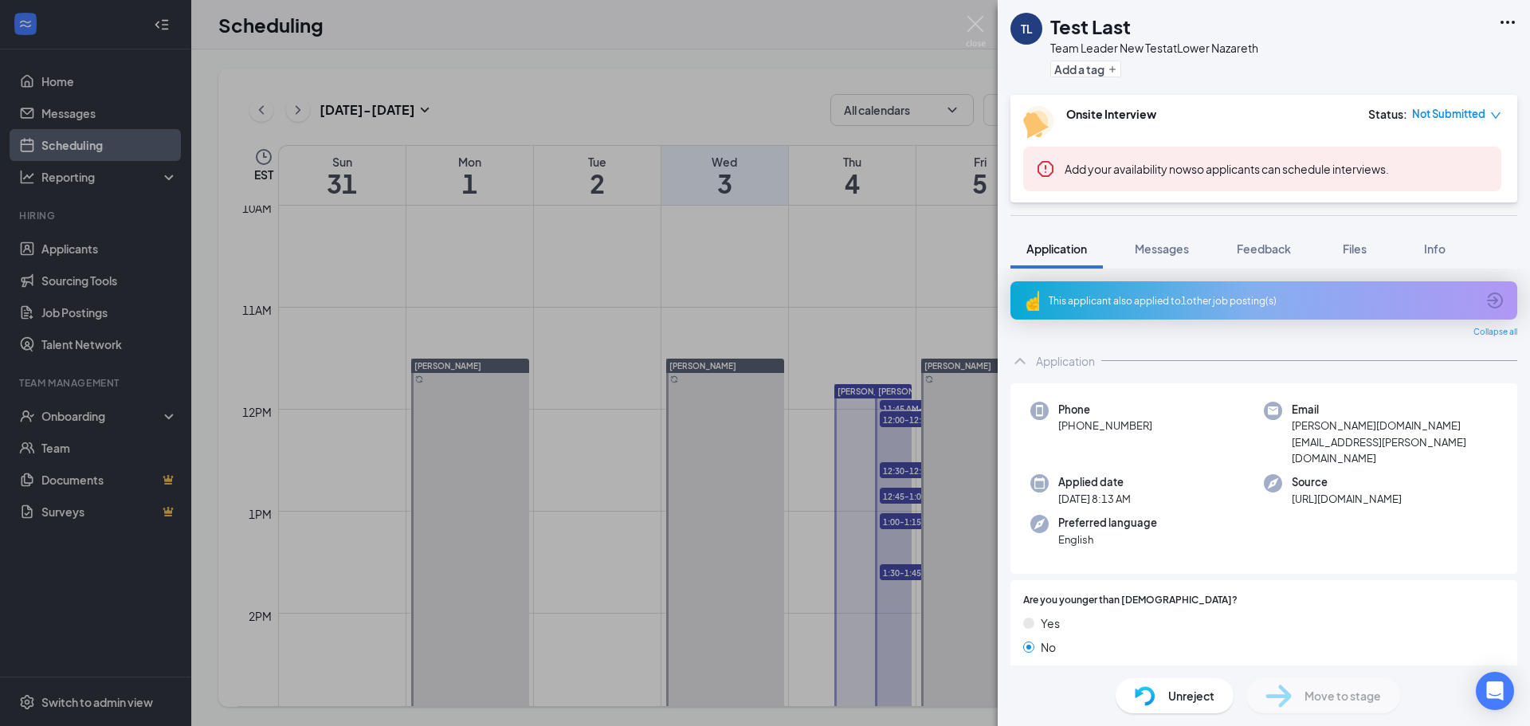
click at [1494, 116] on icon "down" at bounding box center [1496, 115] width 10 height 6
click at [1442, 192] on span "Mark complete" at bounding box center [1436, 194] width 80 height 18
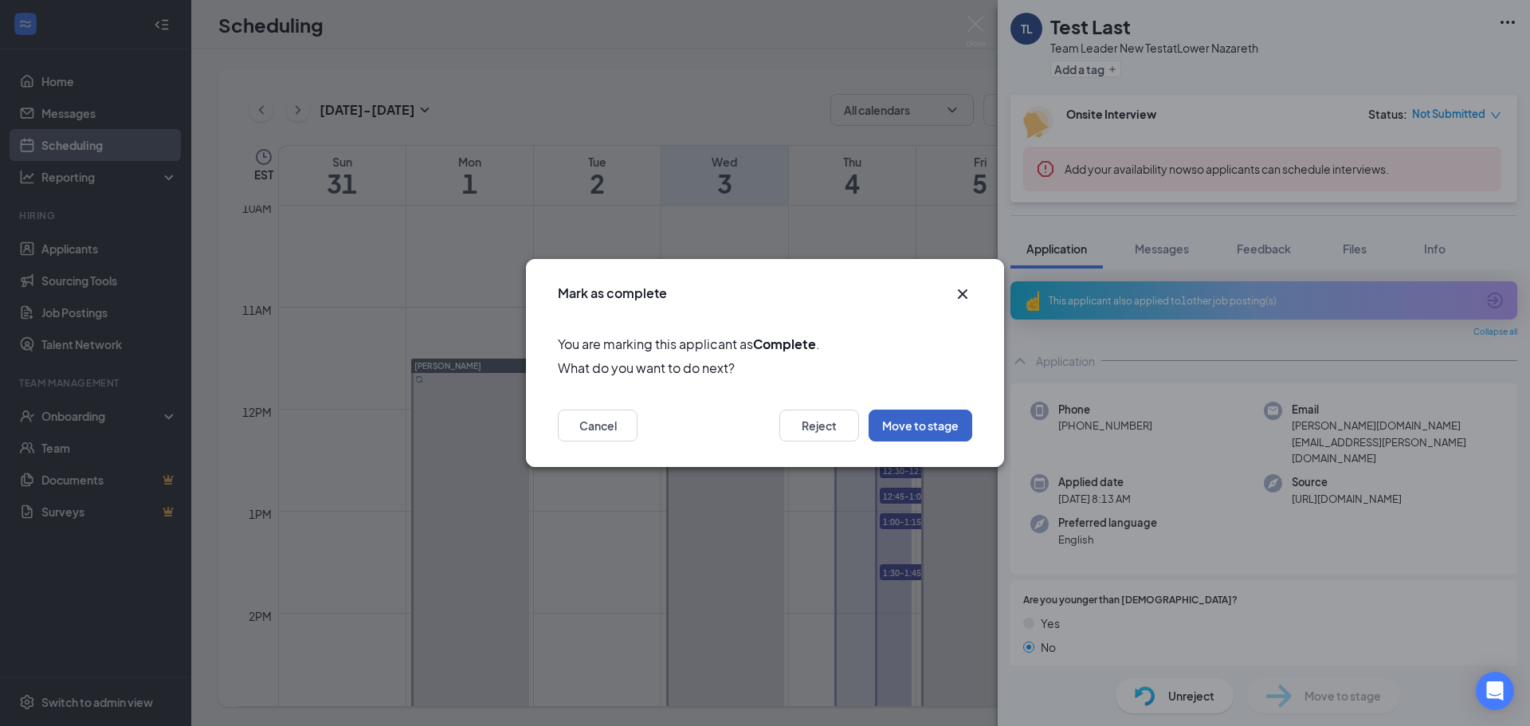
click at [909, 427] on button "Move to stage" at bounding box center [921, 426] width 104 height 32
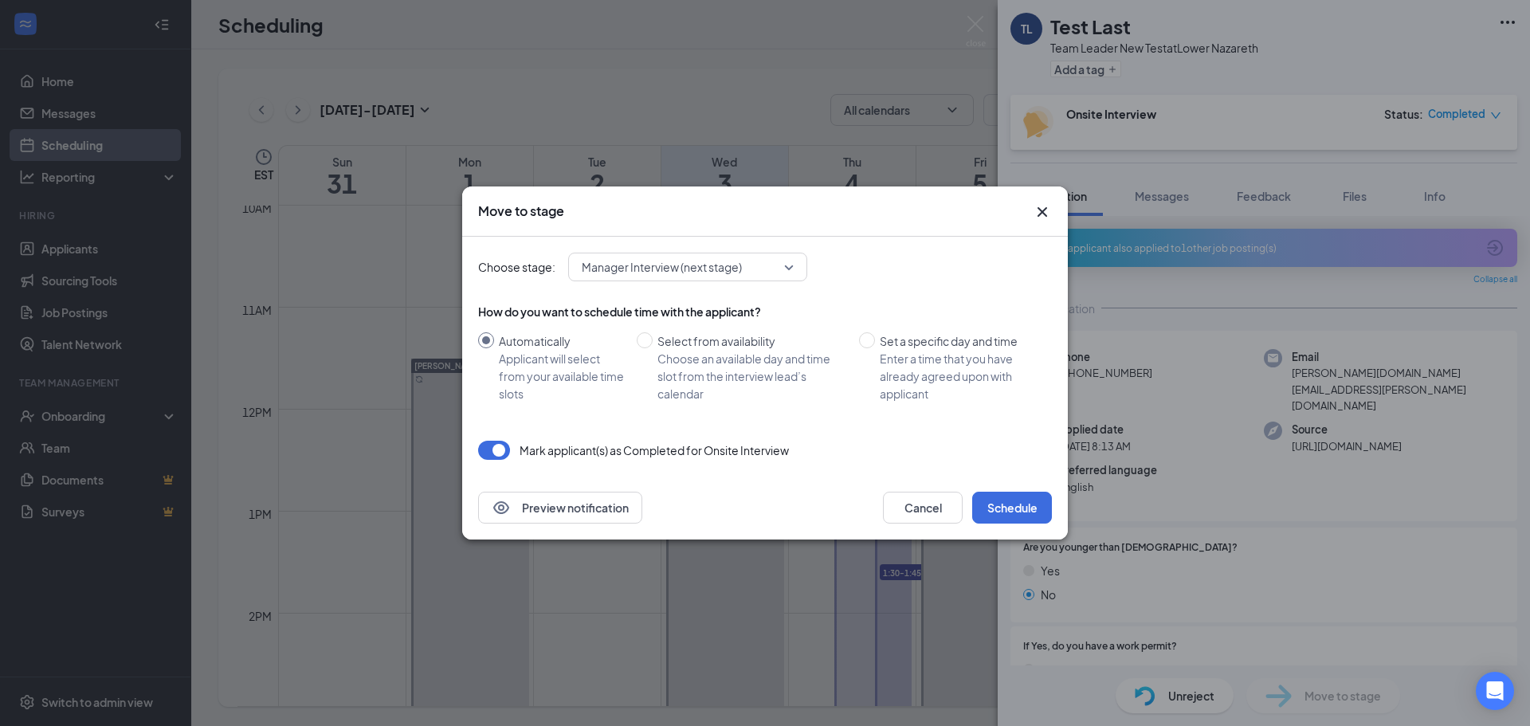
click at [775, 271] on span "Manager Interview (next stage)" at bounding box center [681, 267] width 198 height 24
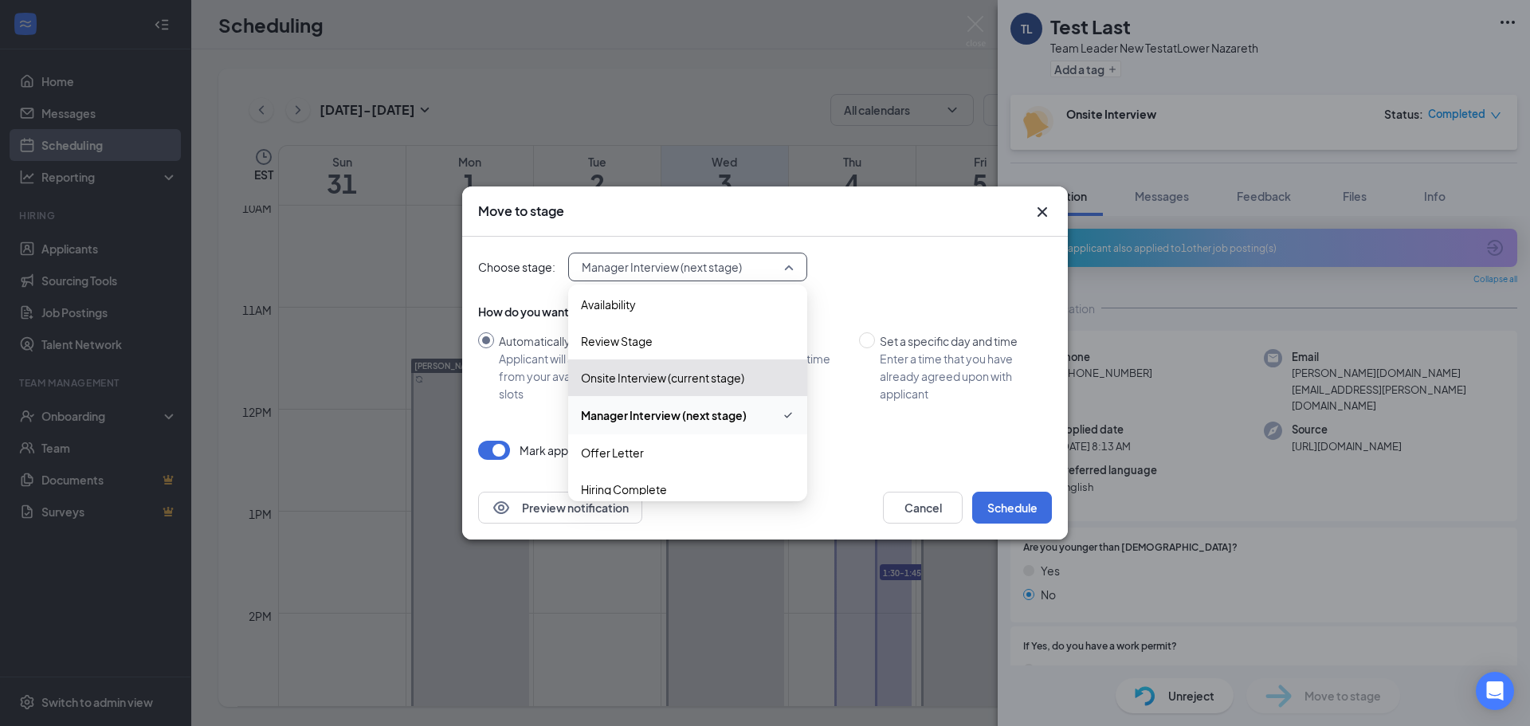
scroll to position [54, 0]
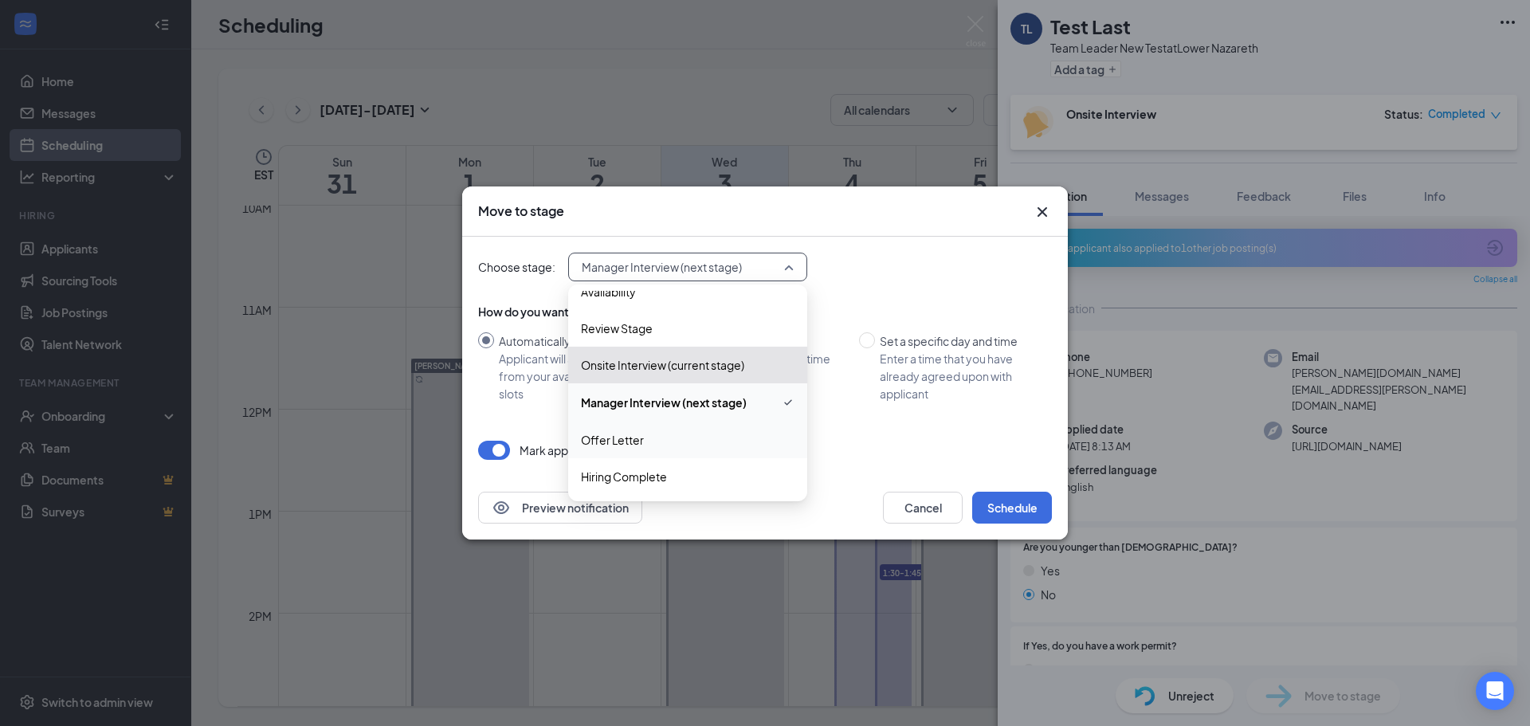
click at [637, 441] on span "Offer Letter" at bounding box center [612, 440] width 63 height 18
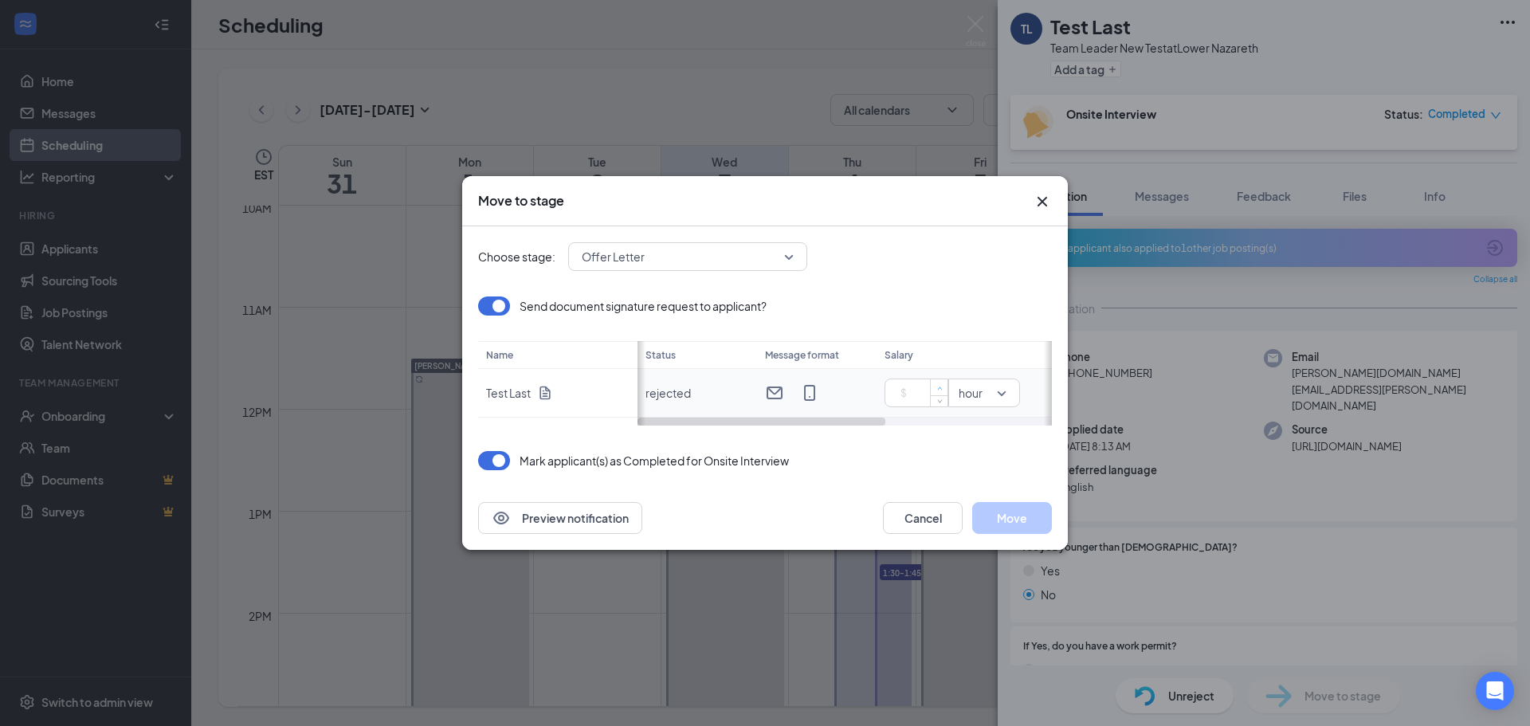
type input "1"
click at [930, 389] on span "Increase Value" at bounding box center [939, 387] width 18 height 16
click at [994, 524] on button "Move" at bounding box center [1012, 518] width 80 height 32
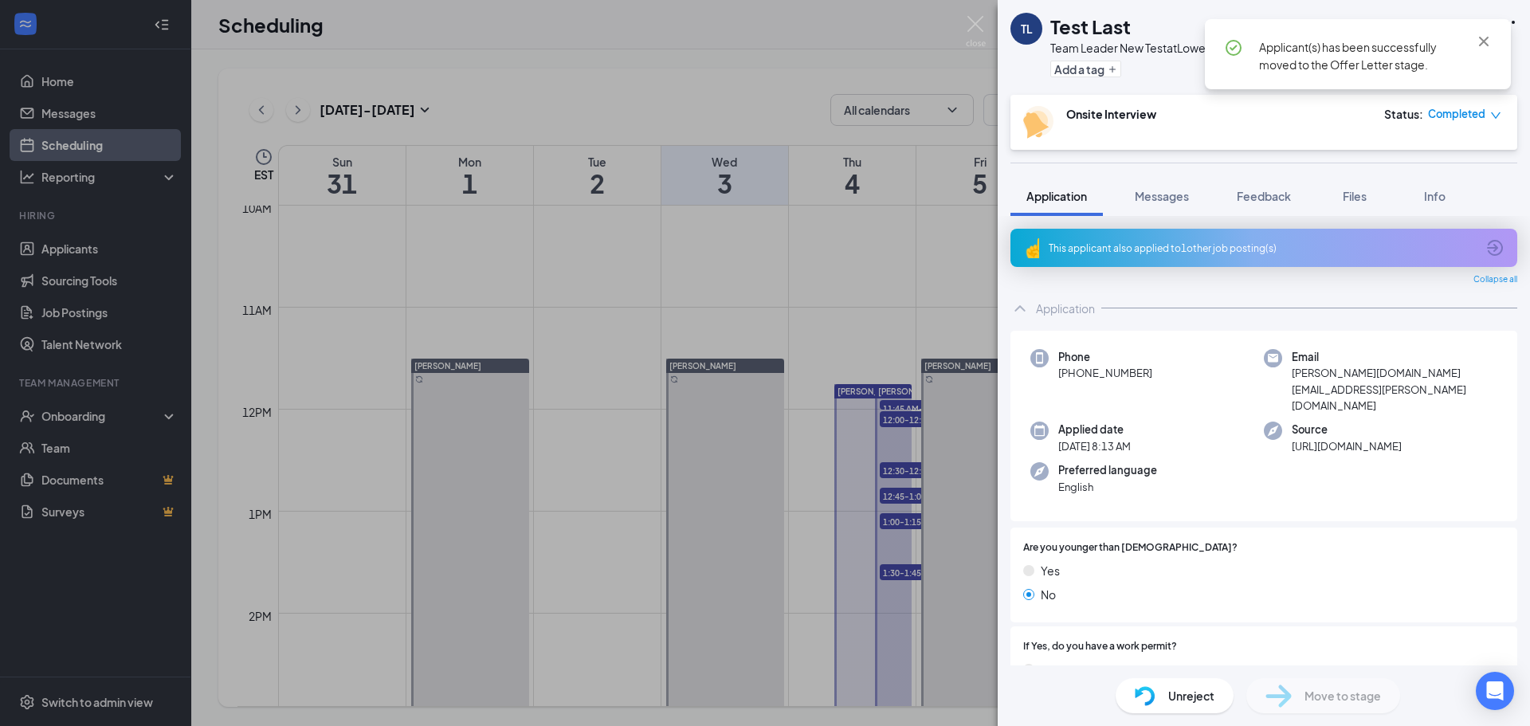
click at [815, 22] on div "TL Test Last Team Leader New Test at Lower Nazareth Add a tag Onsite Interview …" at bounding box center [765, 363] width 1530 height 726
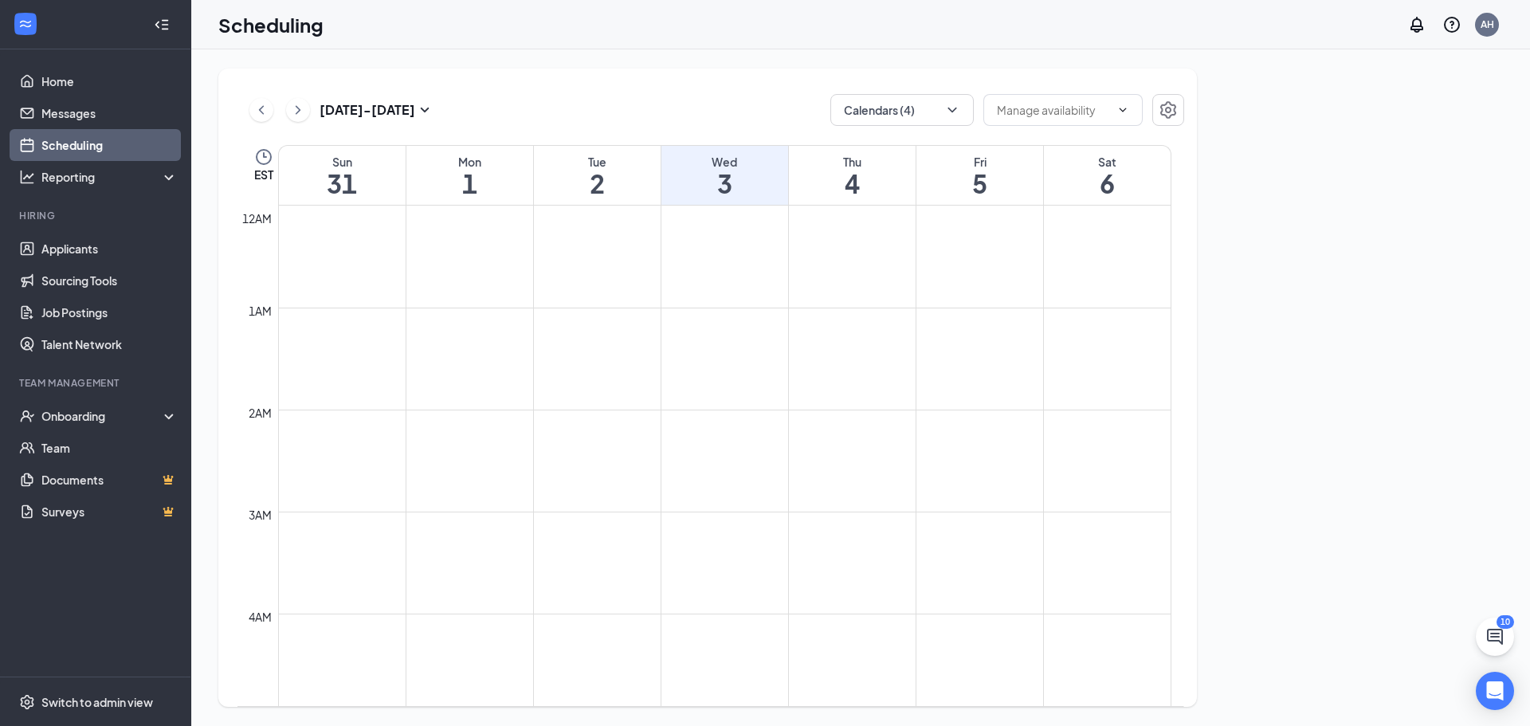
scroll to position [783, 0]
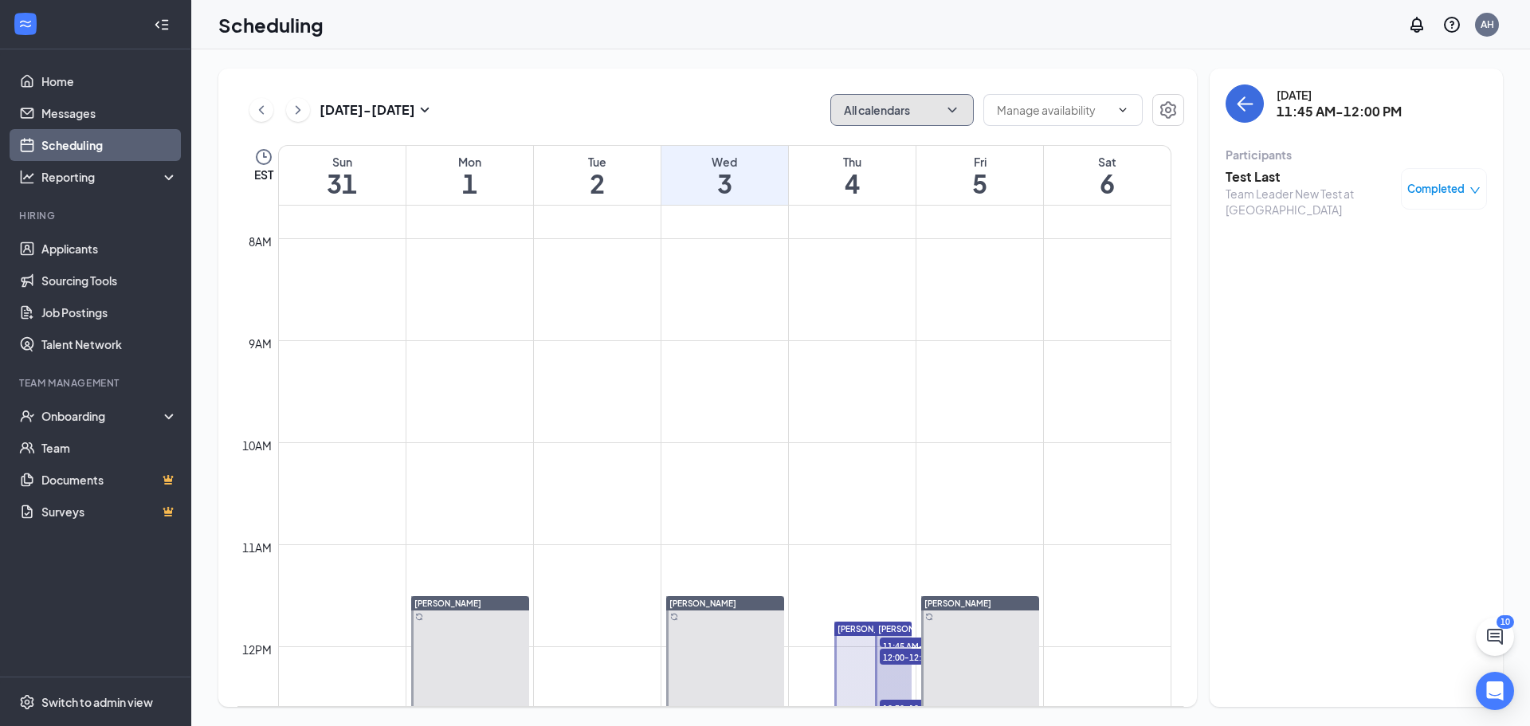
click at [895, 111] on button "All calendars" at bounding box center [901, 110] width 143 height 32
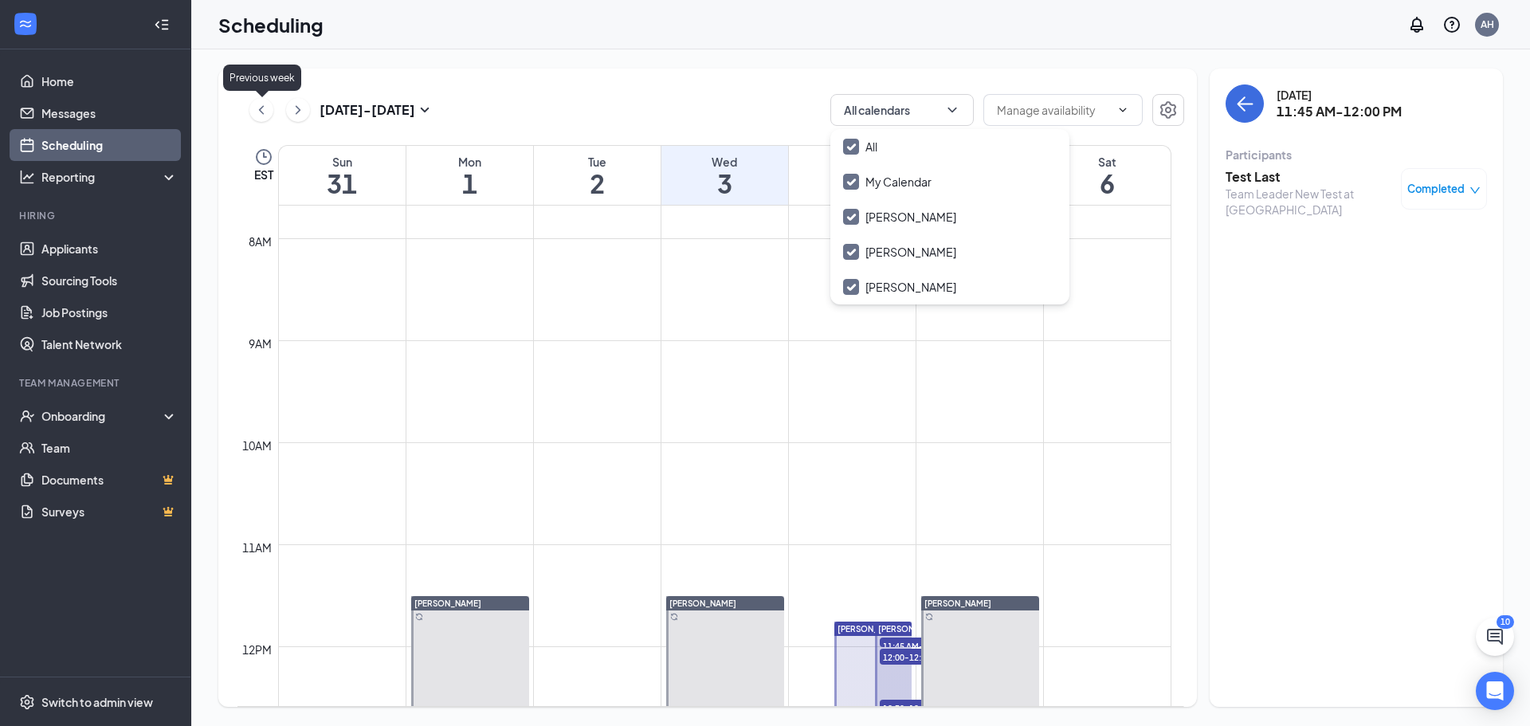
click at [267, 110] on icon "ChevronLeft" at bounding box center [261, 109] width 16 height 19
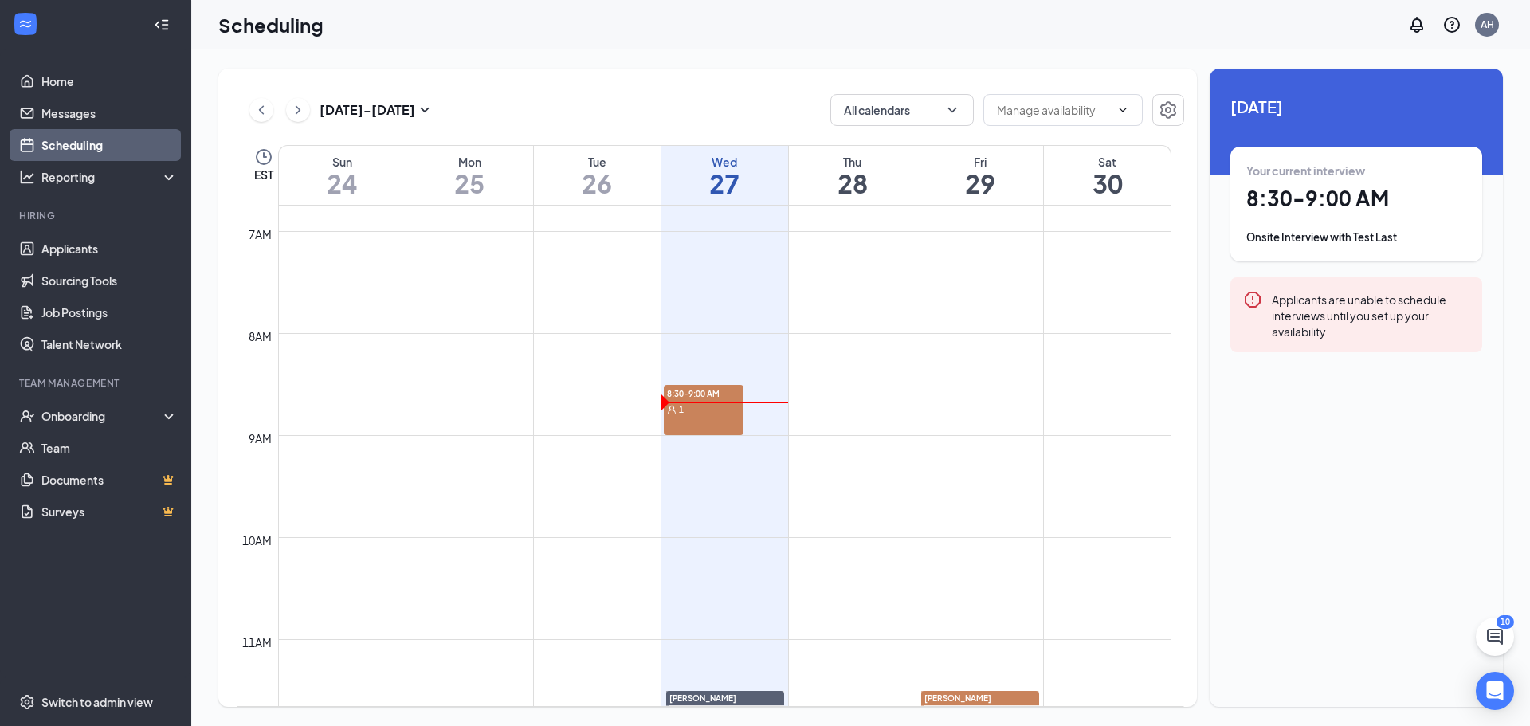
scroll to position [704, 0]
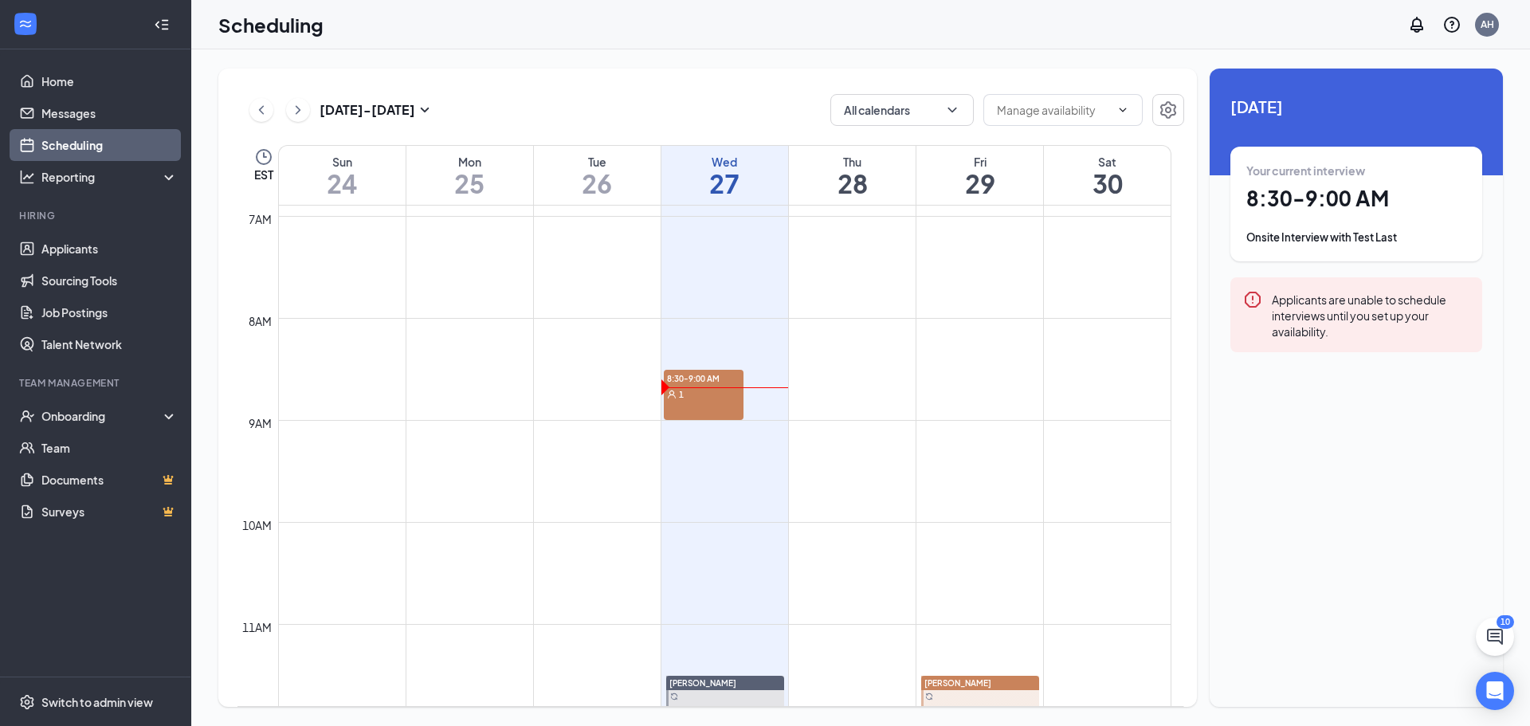
click at [716, 394] on div "1" at bounding box center [704, 394] width 80 height 16
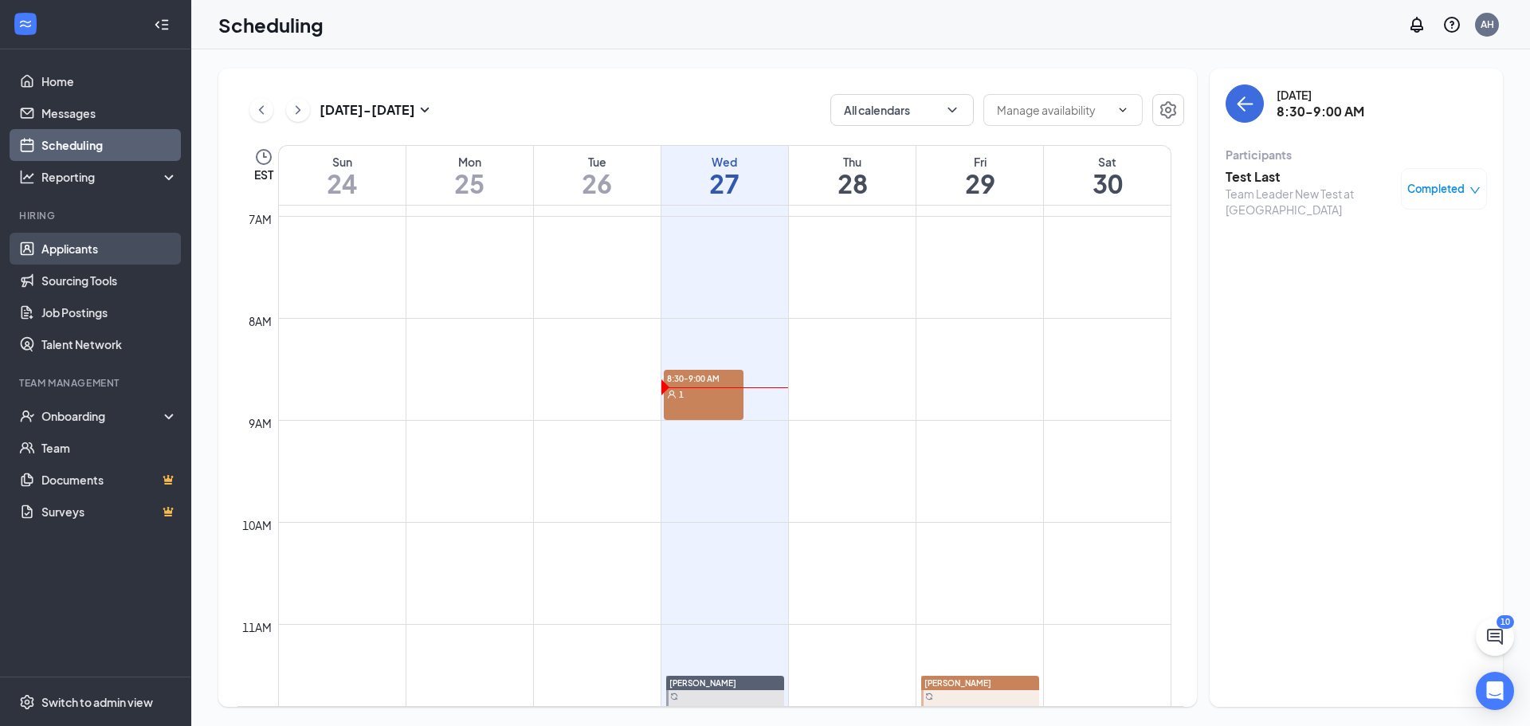
click at [91, 243] on link "Applicants" at bounding box center [109, 249] width 136 height 32
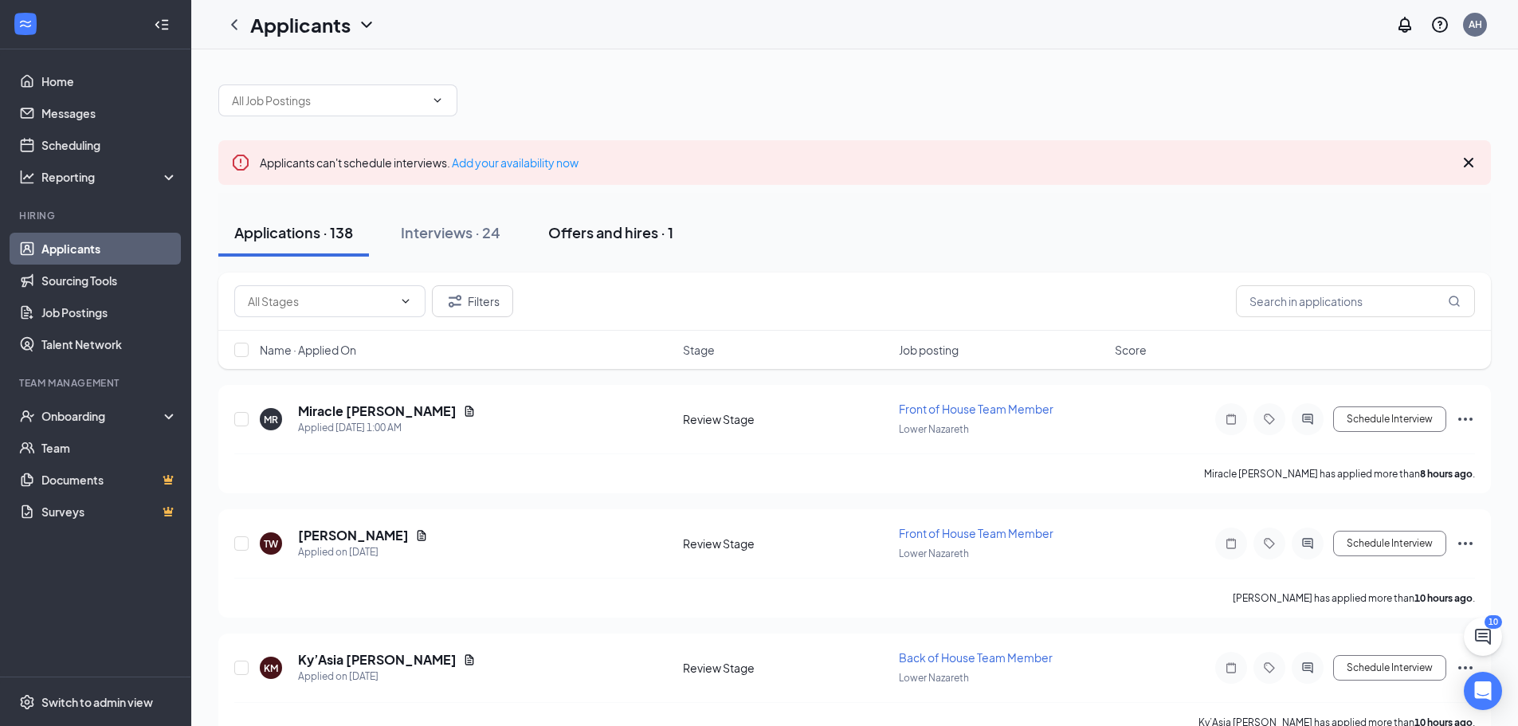
click at [595, 236] on div "Offers and hires · 1" at bounding box center [610, 232] width 125 height 20
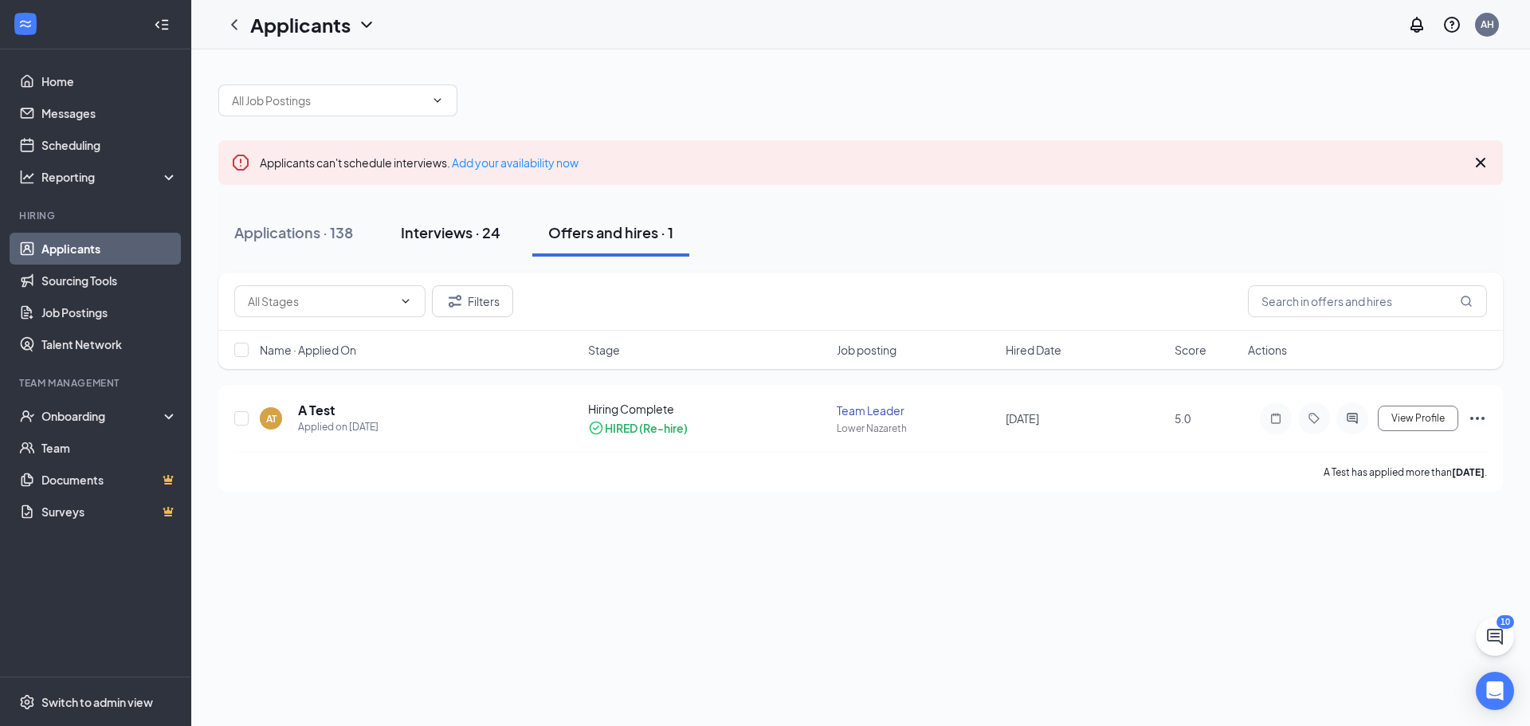
click at [456, 226] on div "Interviews · 24" at bounding box center [451, 232] width 100 height 20
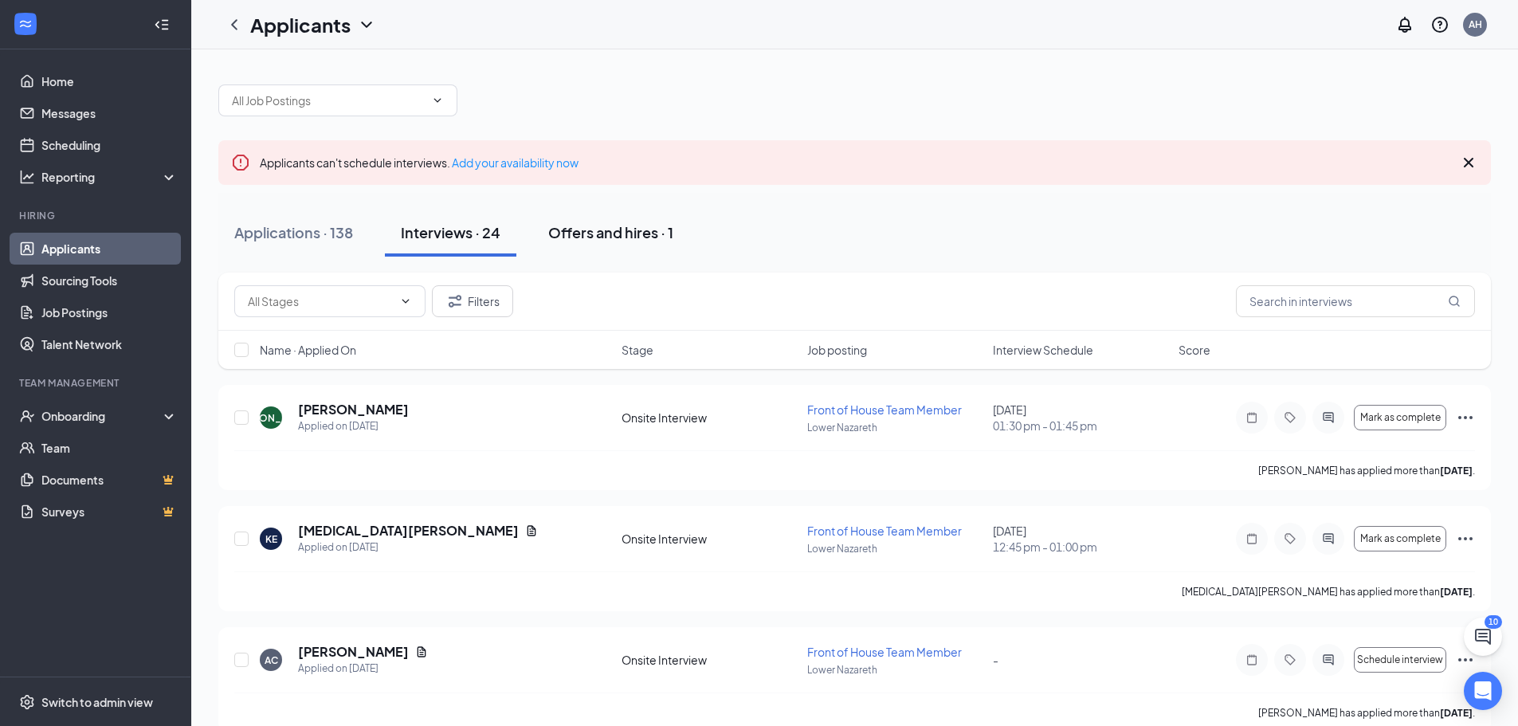
click at [590, 232] on div "Offers and hires · 1" at bounding box center [610, 232] width 125 height 20
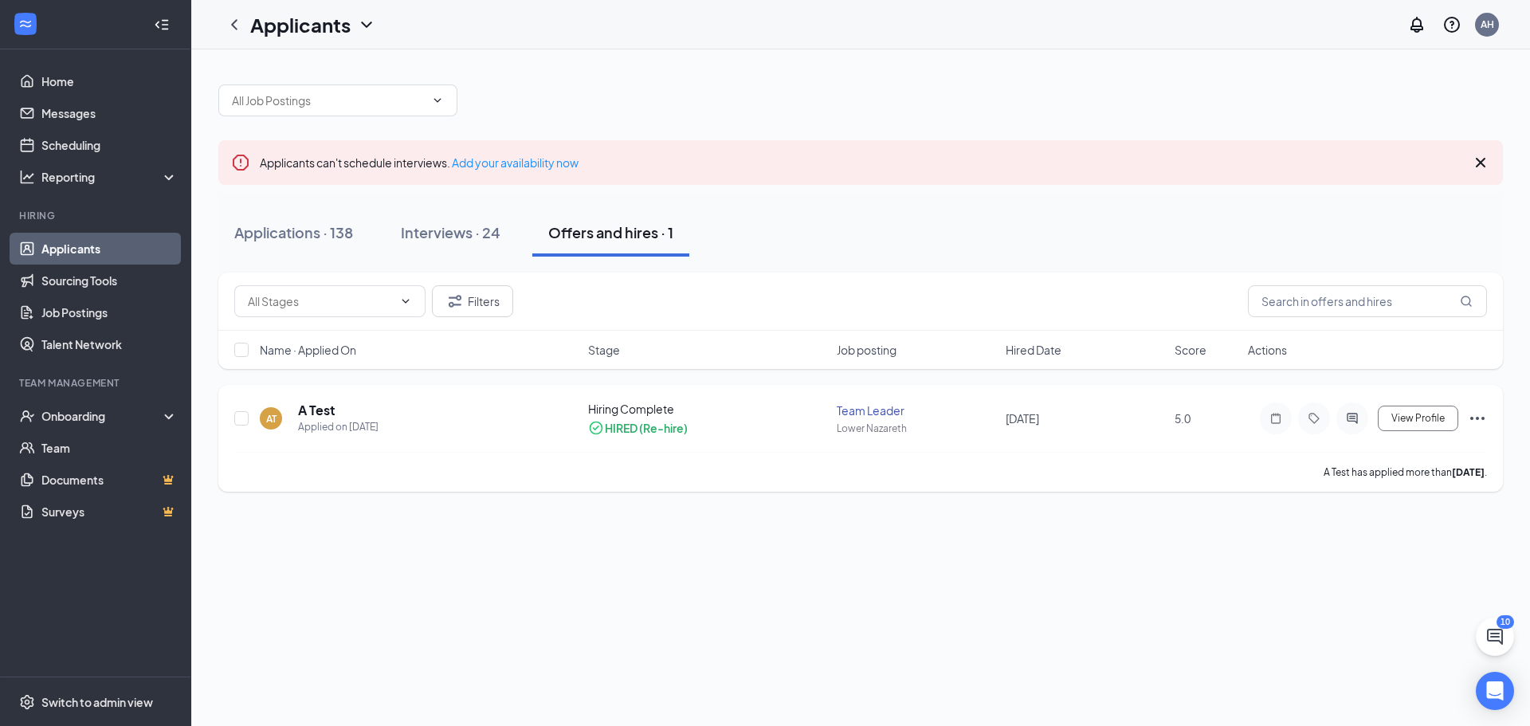
click at [1473, 416] on icon "Ellipses" at bounding box center [1477, 418] width 19 height 19
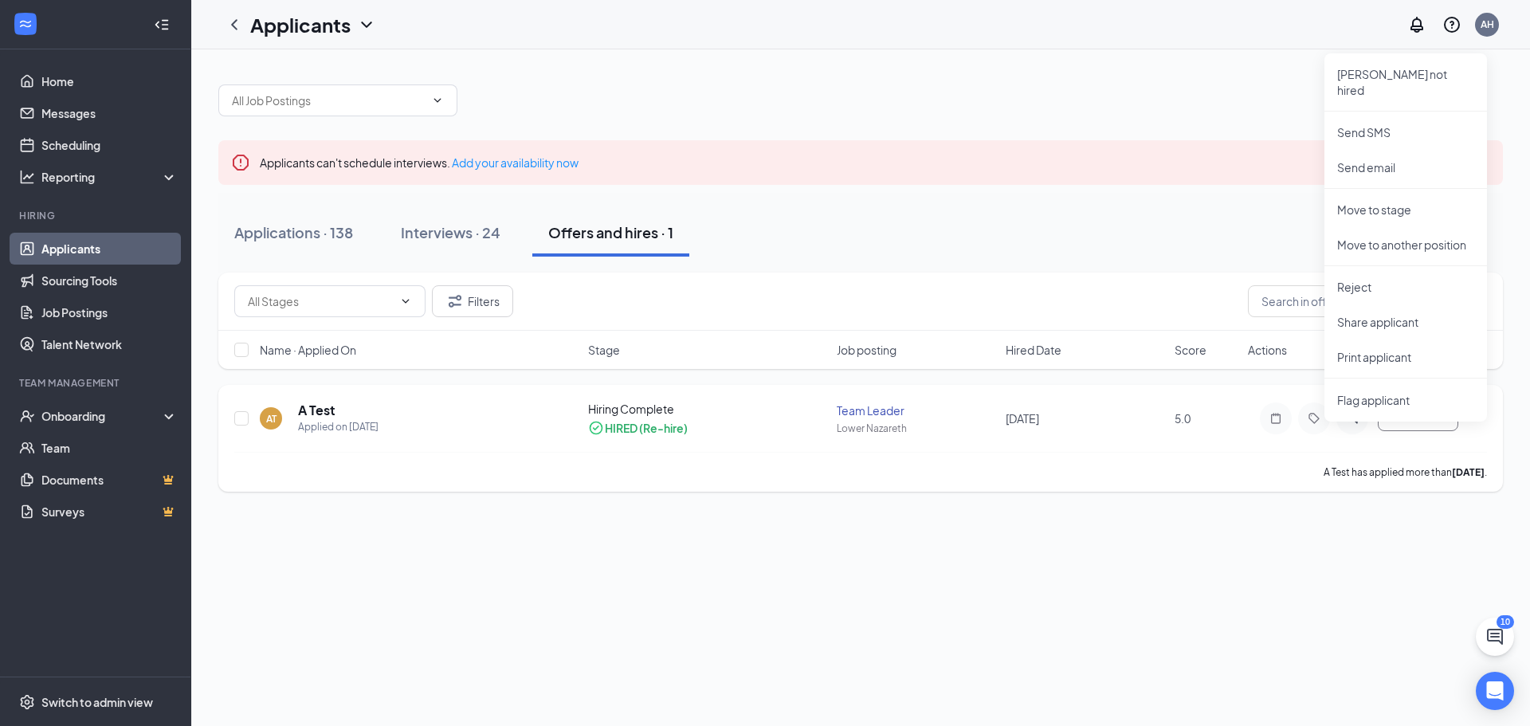
click at [1473, 416] on icon "Ellipses" at bounding box center [1477, 418] width 19 height 19
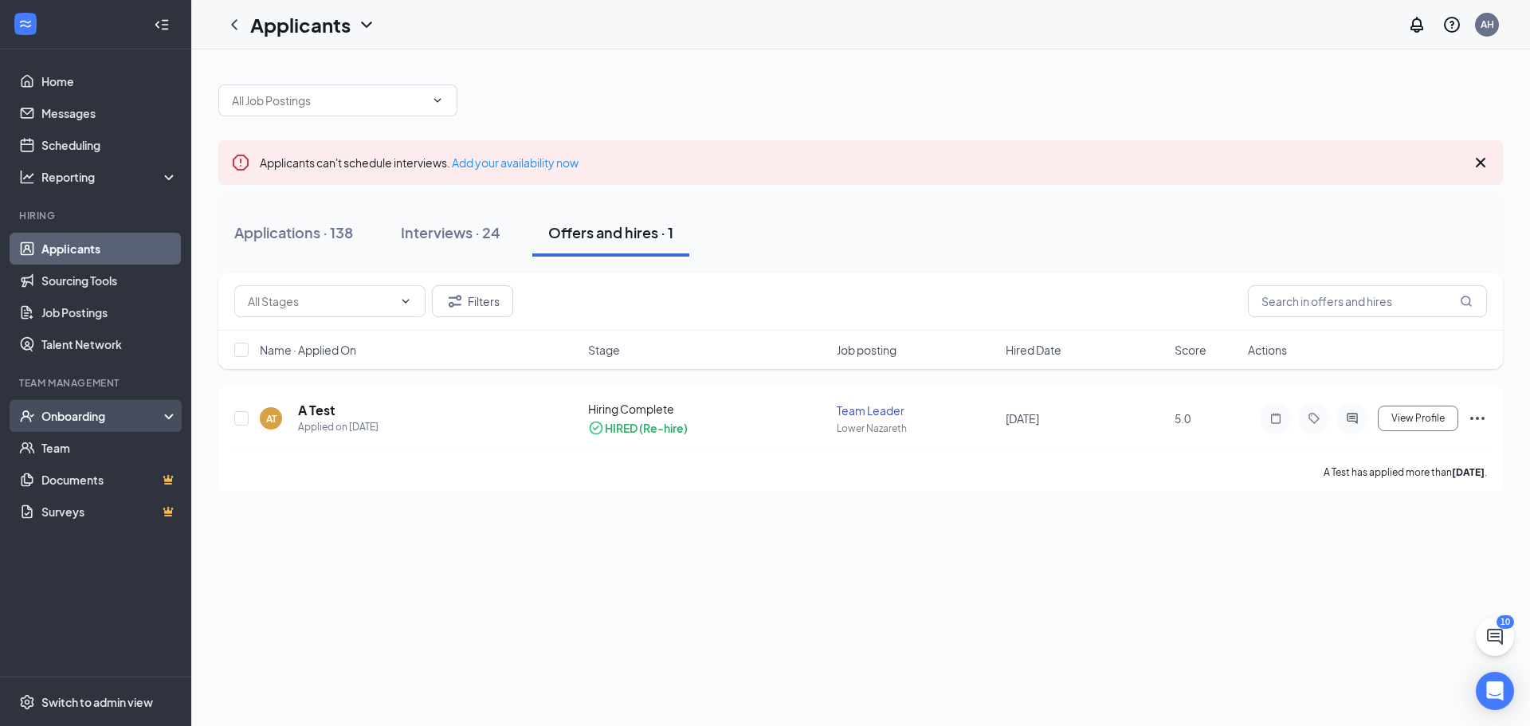
click at [101, 420] on div "Onboarding" at bounding box center [102, 416] width 123 height 16
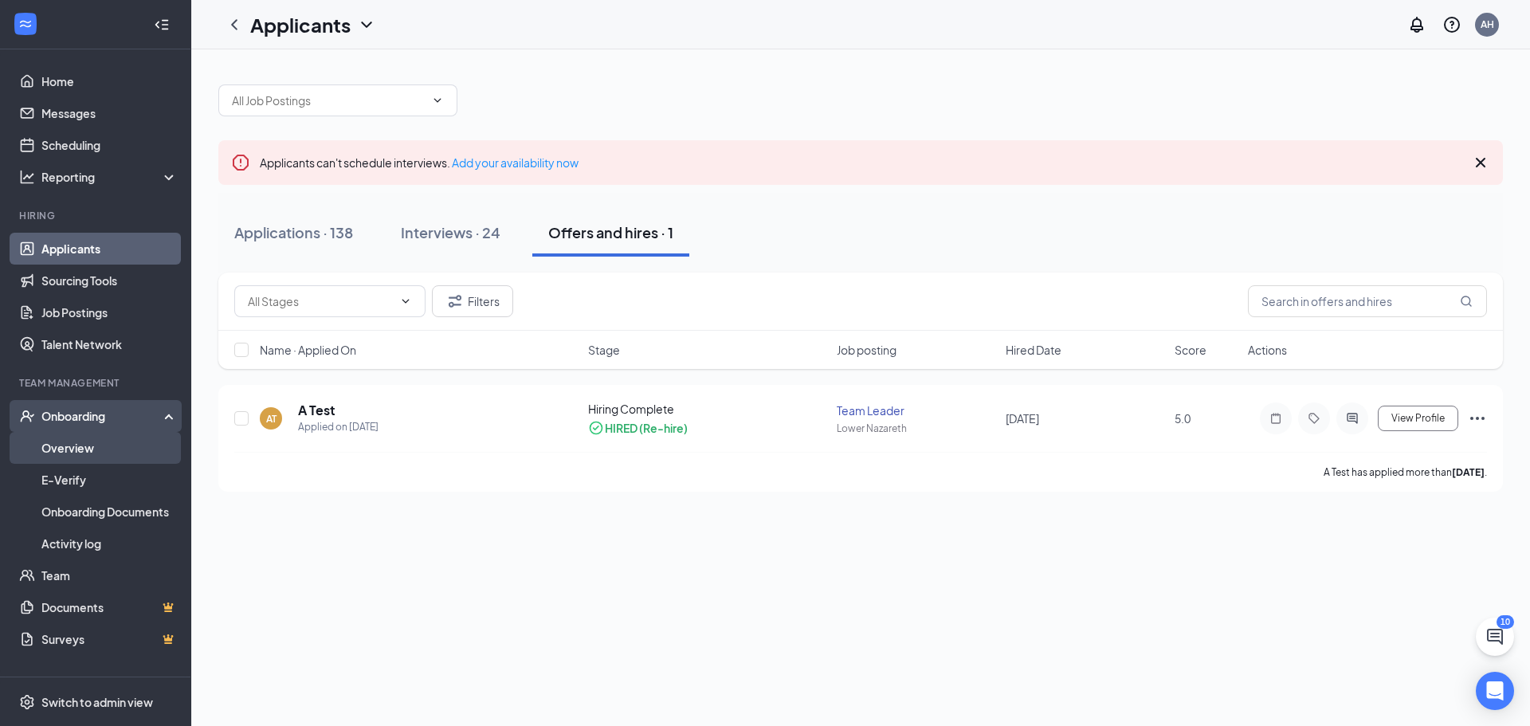
click at [88, 454] on link "Overview" at bounding box center [109, 448] width 136 height 32
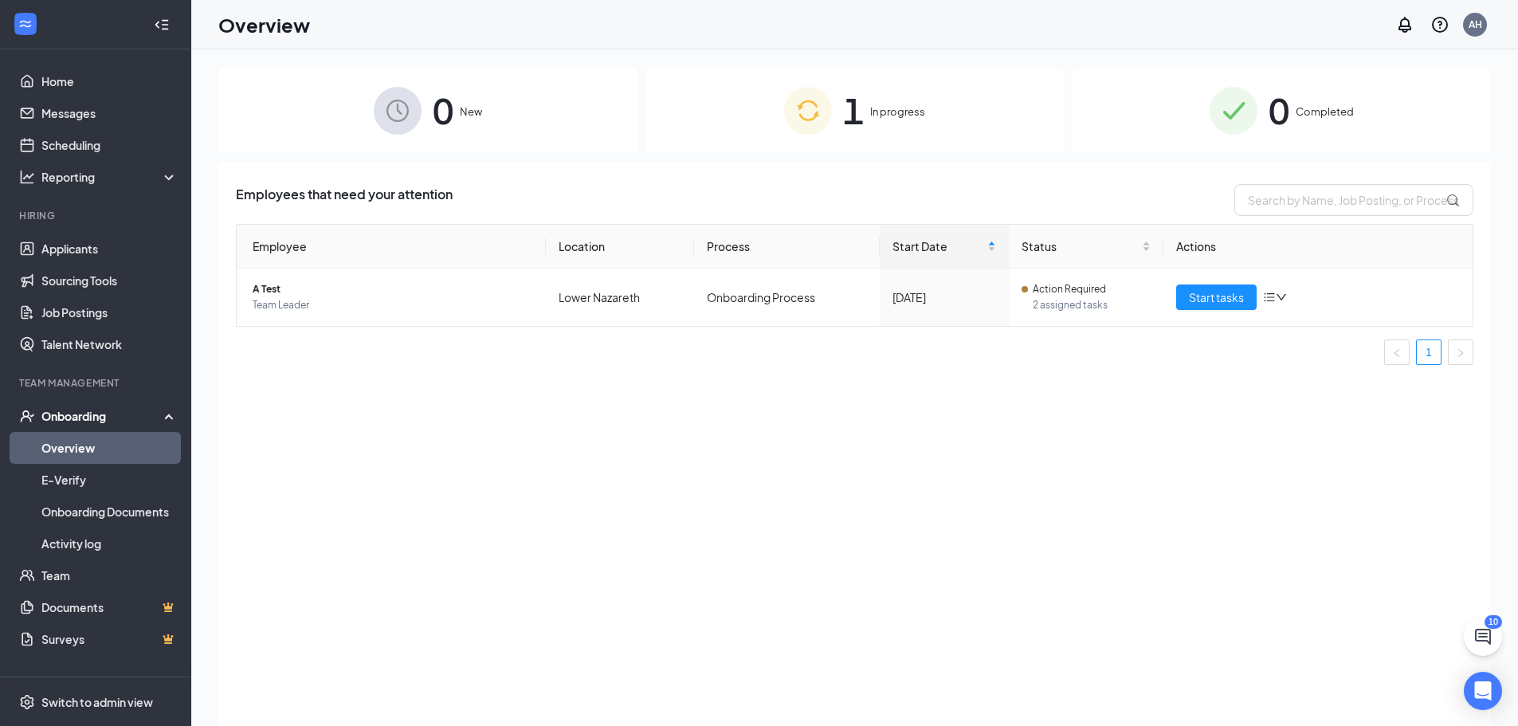
click at [898, 100] on div "1 In progress" at bounding box center [855, 111] width 419 height 84
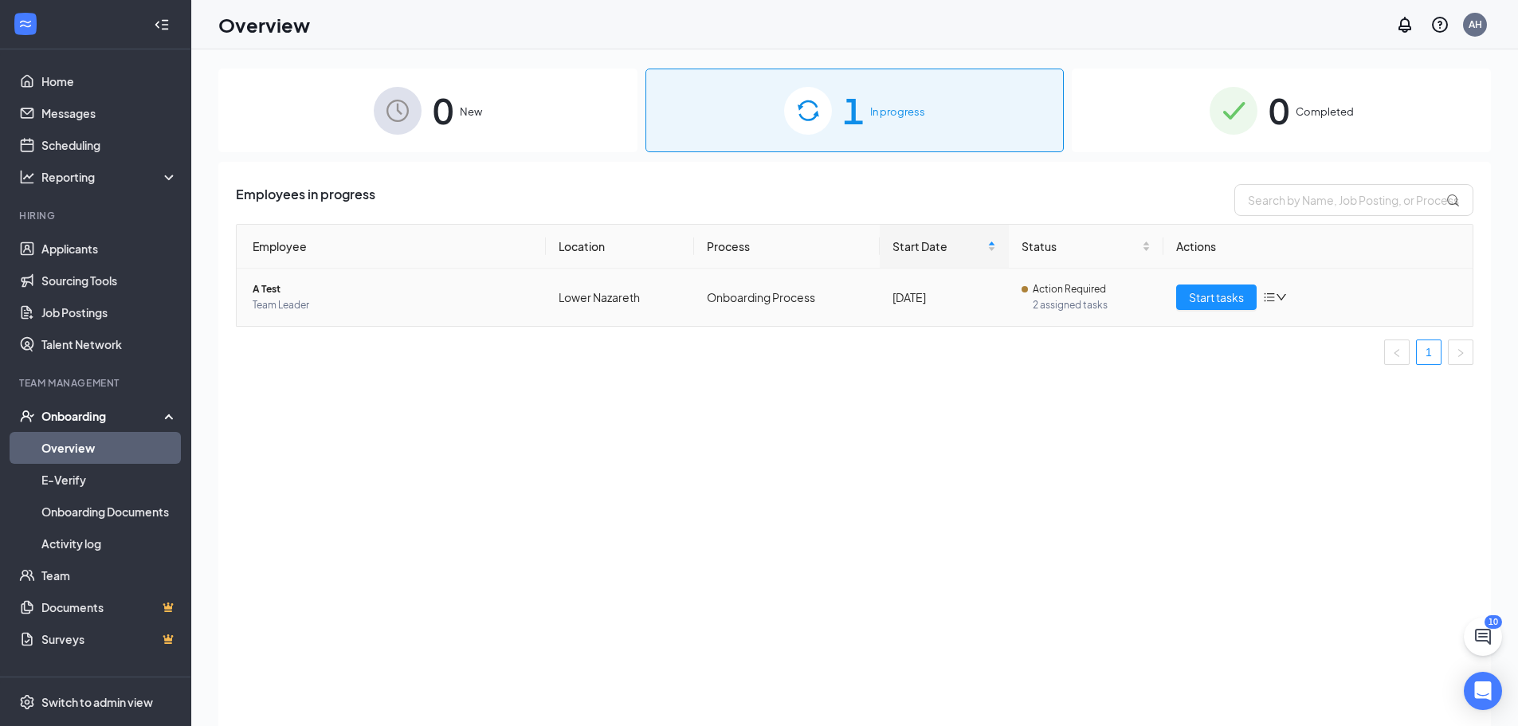
click at [1088, 300] on span "2 assigned tasks" at bounding box center [1092, 305] width 119 height 16
click at [267, 290] on span "A Test" at bounding box center [393, 289] width 281 height 16
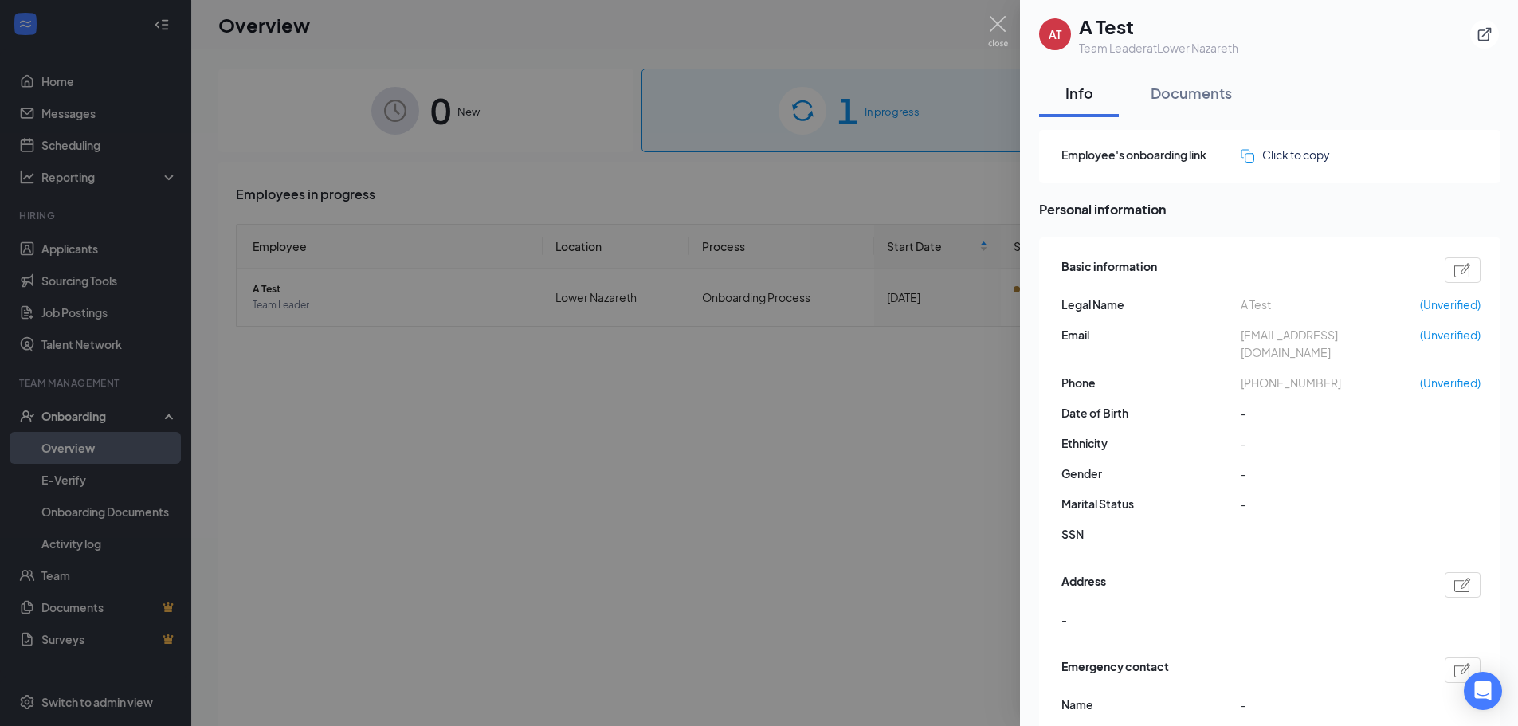
click at [1237, 135] on div "Employee's onboarding link Click to copy" at bounding box center [1269, 156] width 461 height 53
click at [1219, 99] on div "Documents" at bounding box center [1191, 93] width 81 height 20
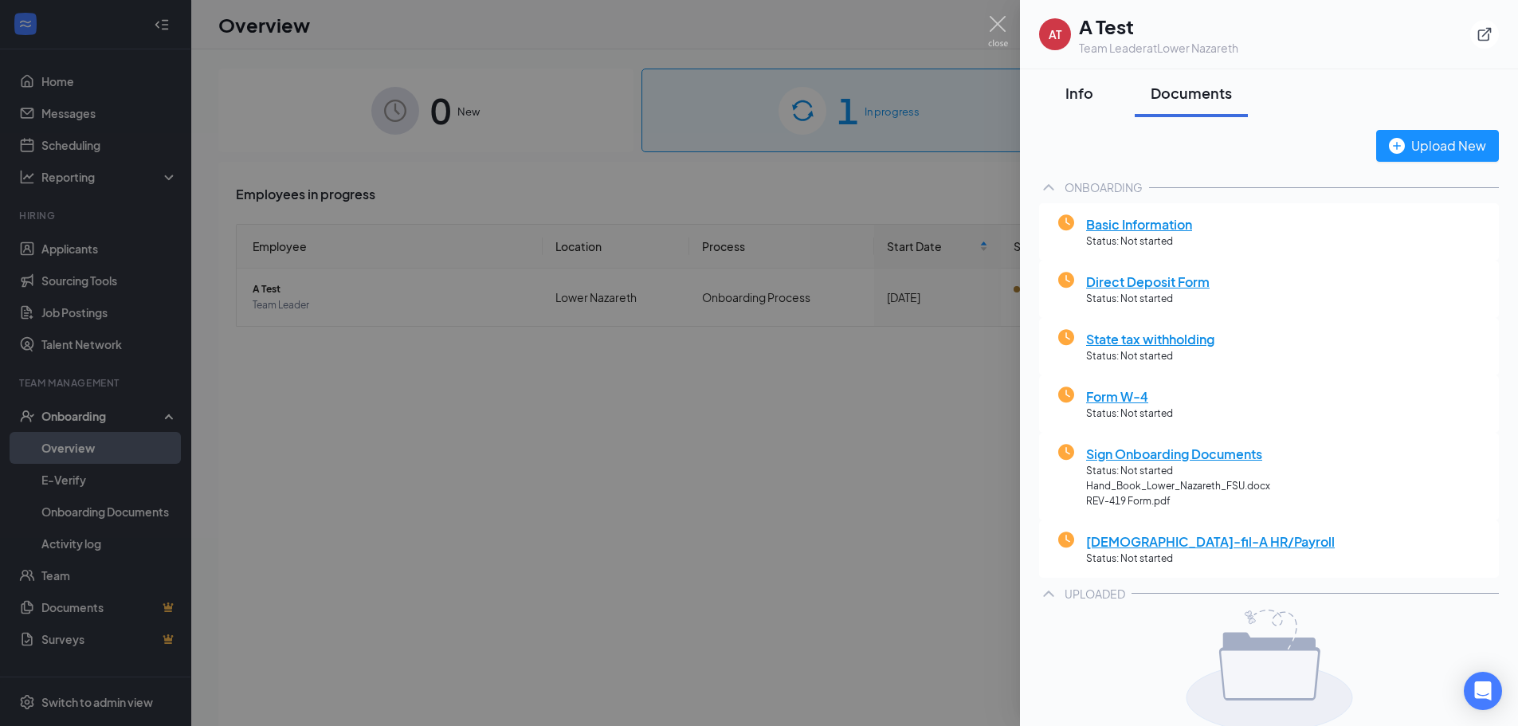
click at [1106, 87] on button "Info" at bounding box center [1079, 93] width 80 height 48
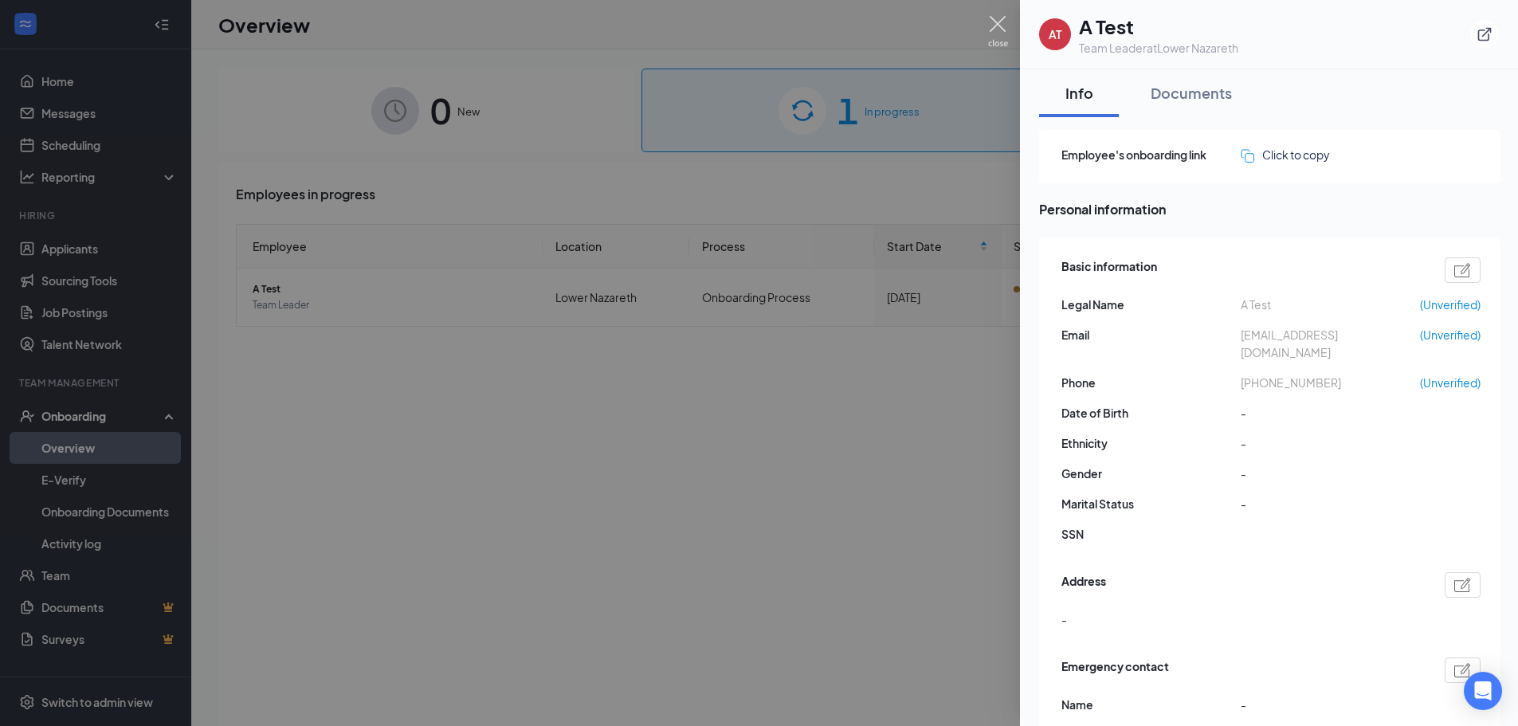
click at [1002, 31] on img at bounding box center [998, 31] width 20 height 31
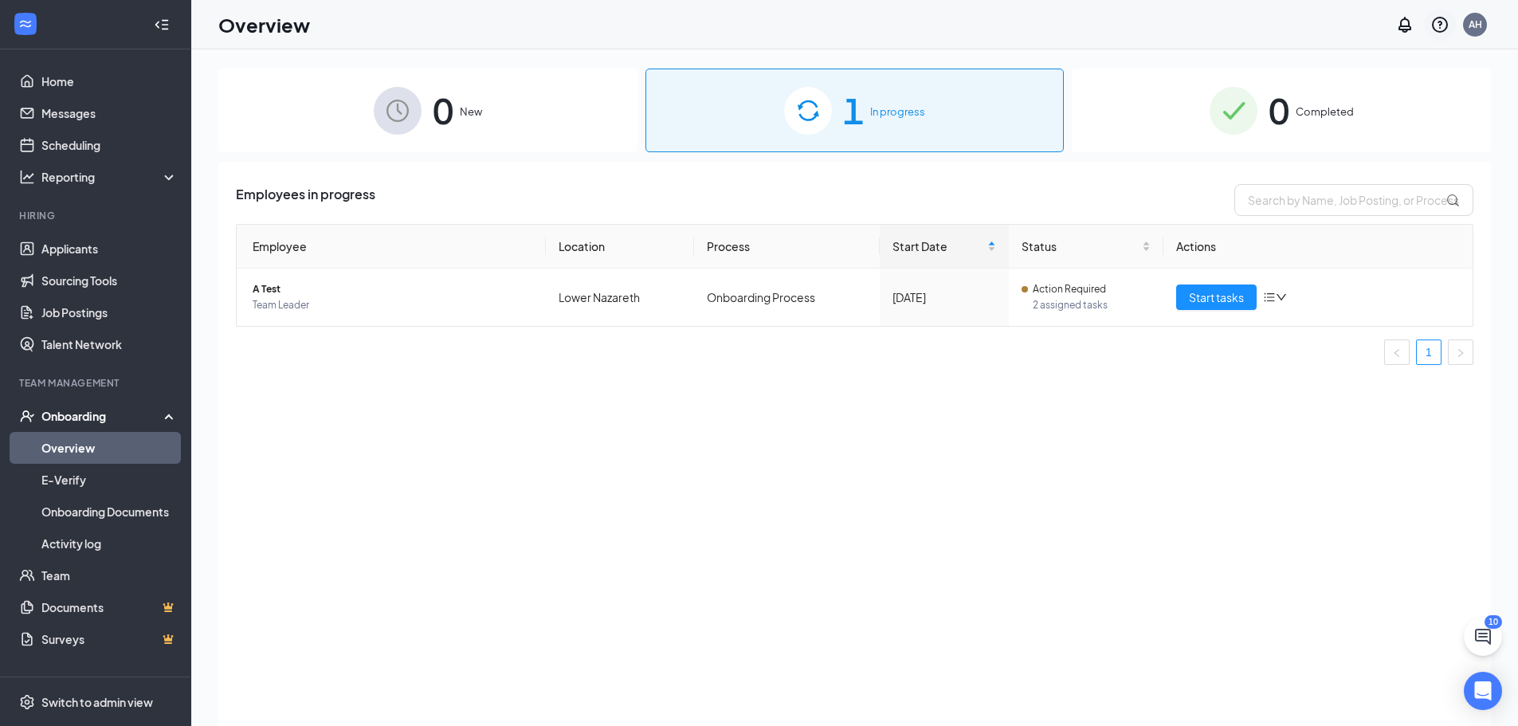
click at [1446, 22] on icon "QuestionInfo" at bounding box center [1440, 24] width 19 height 19
click at [1342, 95] on link "Help center" at bounding box center [1336, 87] width 124 height 16
click at [78, 246] on link "Applicants" at bounding box center [109, 249] width 136 height 32
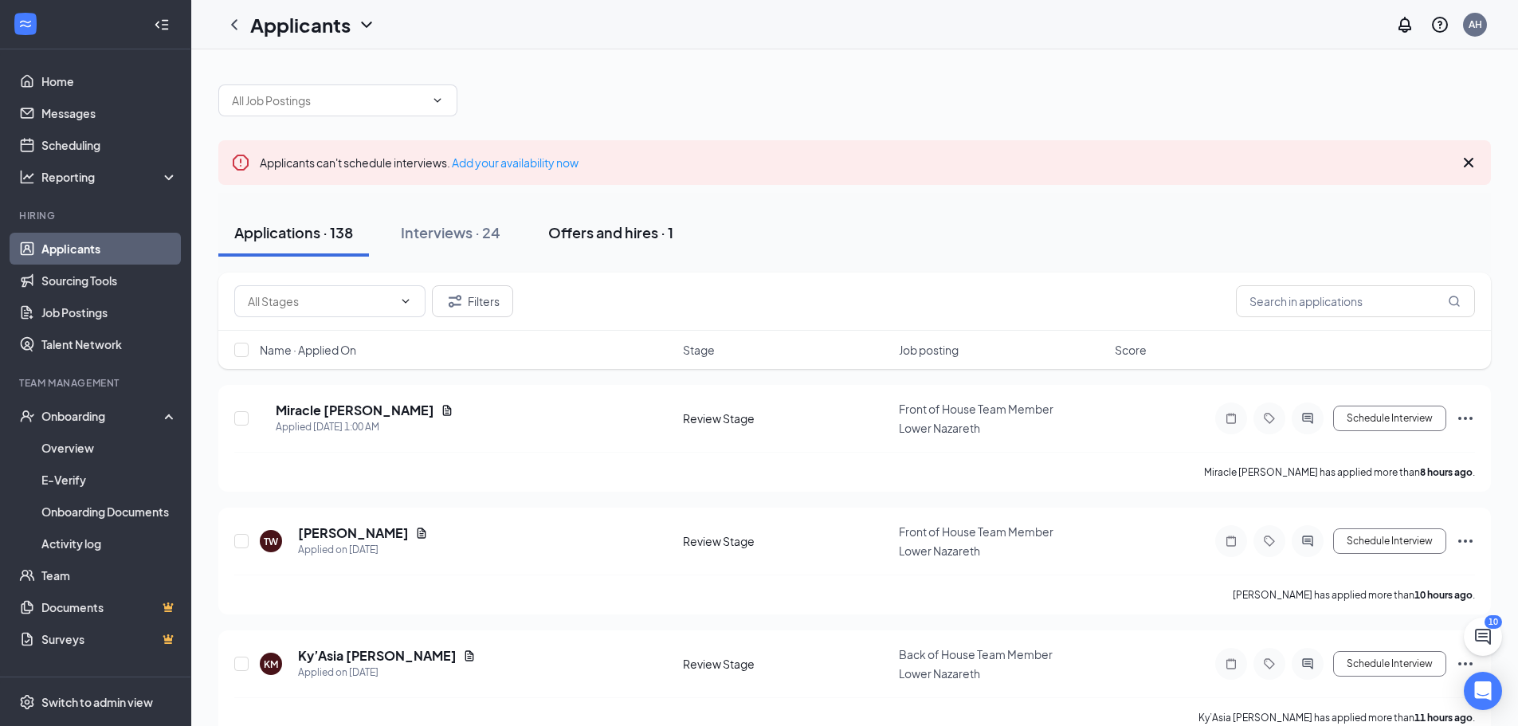
click at [555, 232] on div "Offers and hires · 1" at bounding box center [610, 232] width 125 height 20
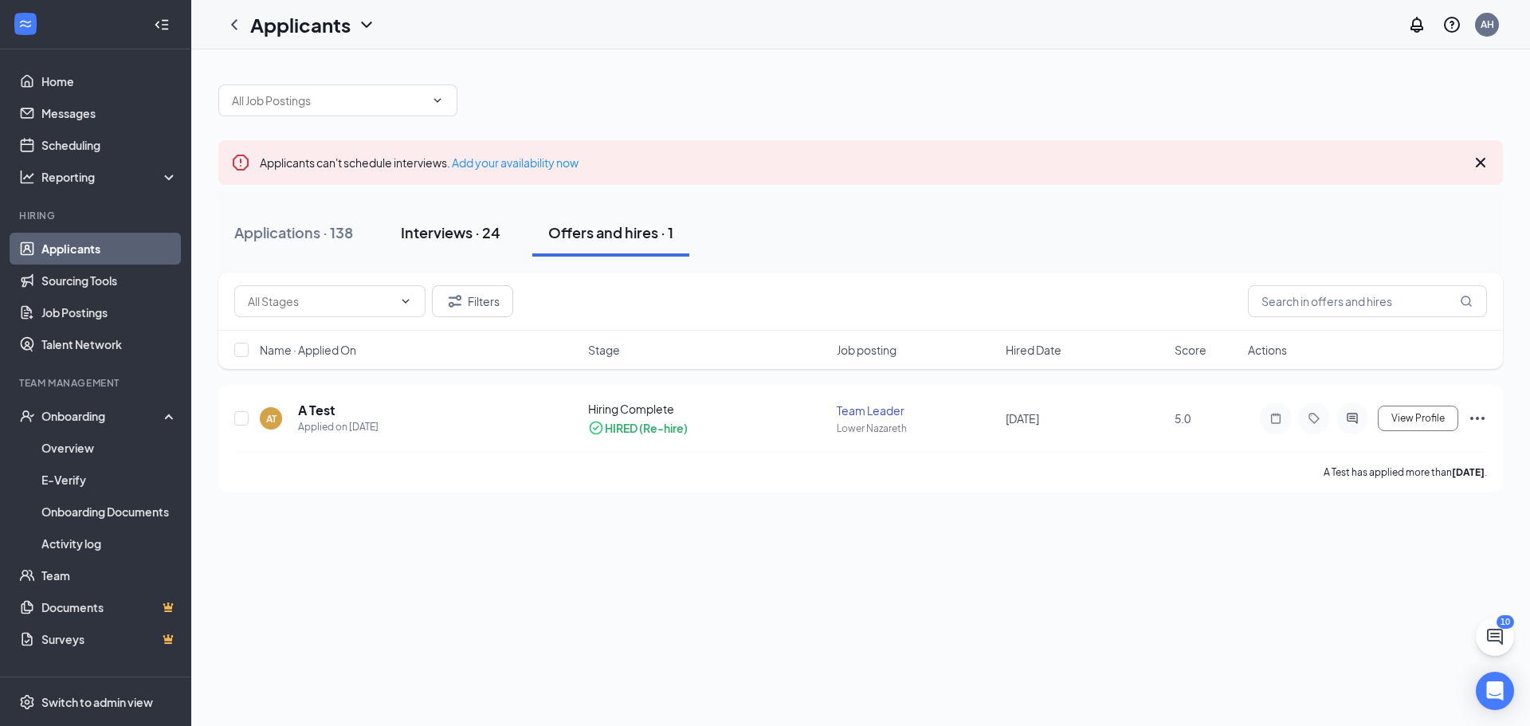
click at [453, 232] on div "Interviews · 24" at bounding box center [451, 232] width 100 height 20
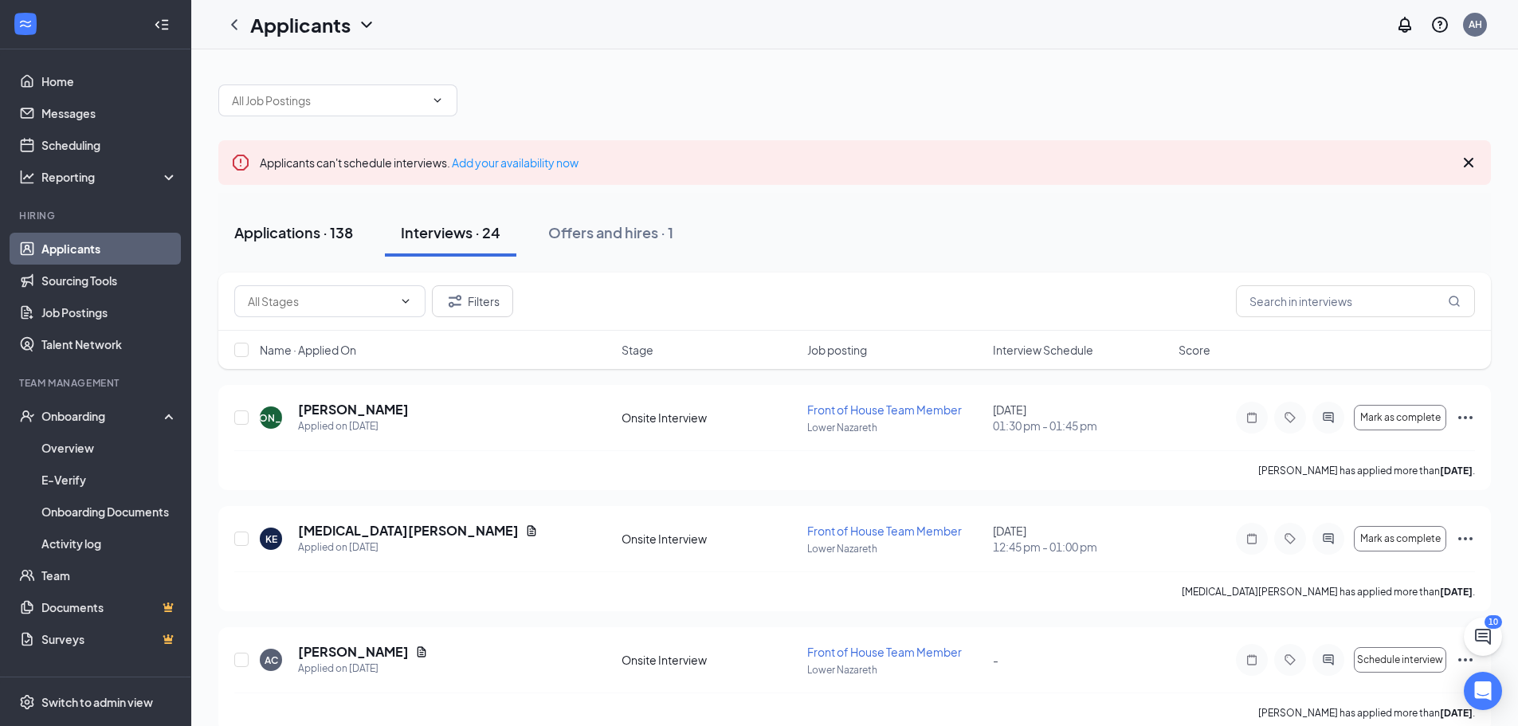
click at [287, 234] on div "Applications · 138" at bounding box center [293, 232] width 119 height 20
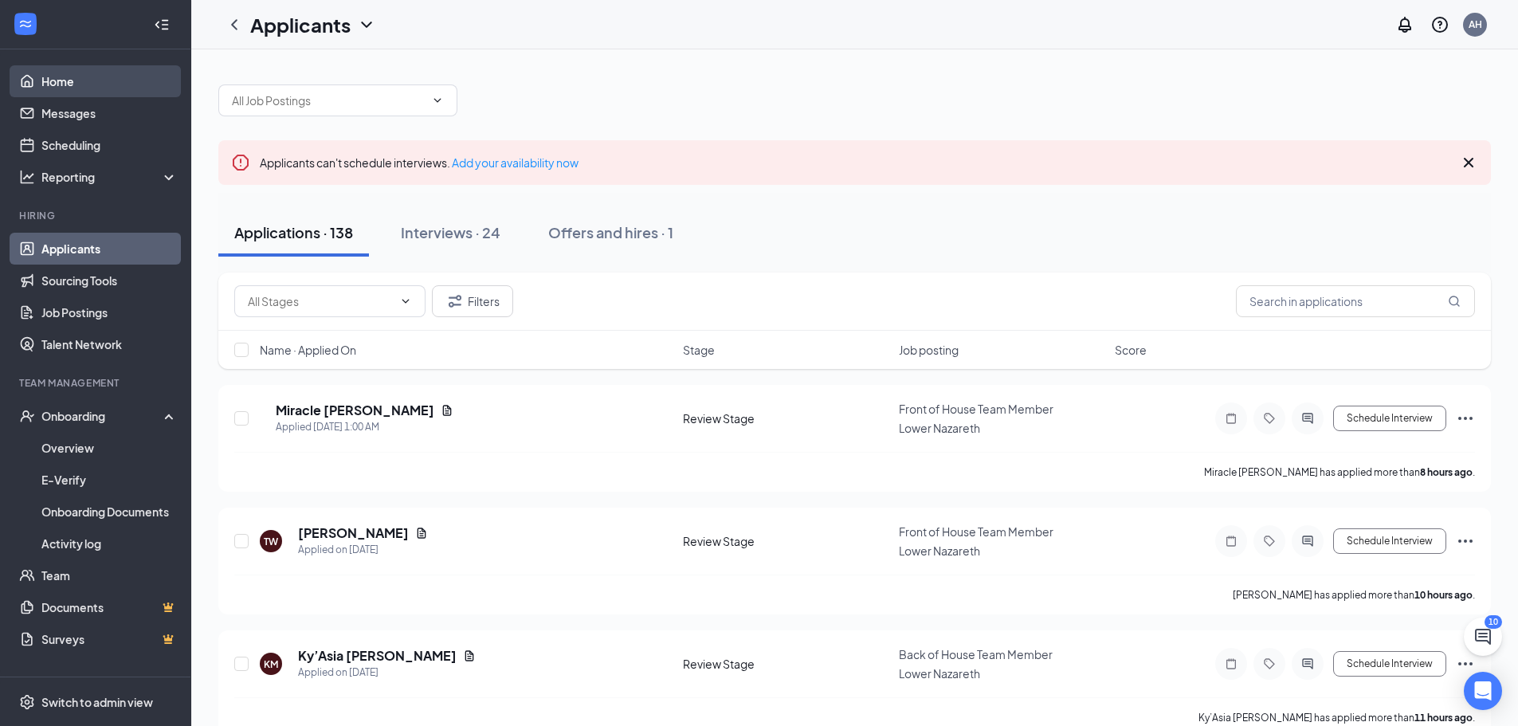
click at [62, 83] on link "Home" at bounding box center [109, 81] width 136 height 32
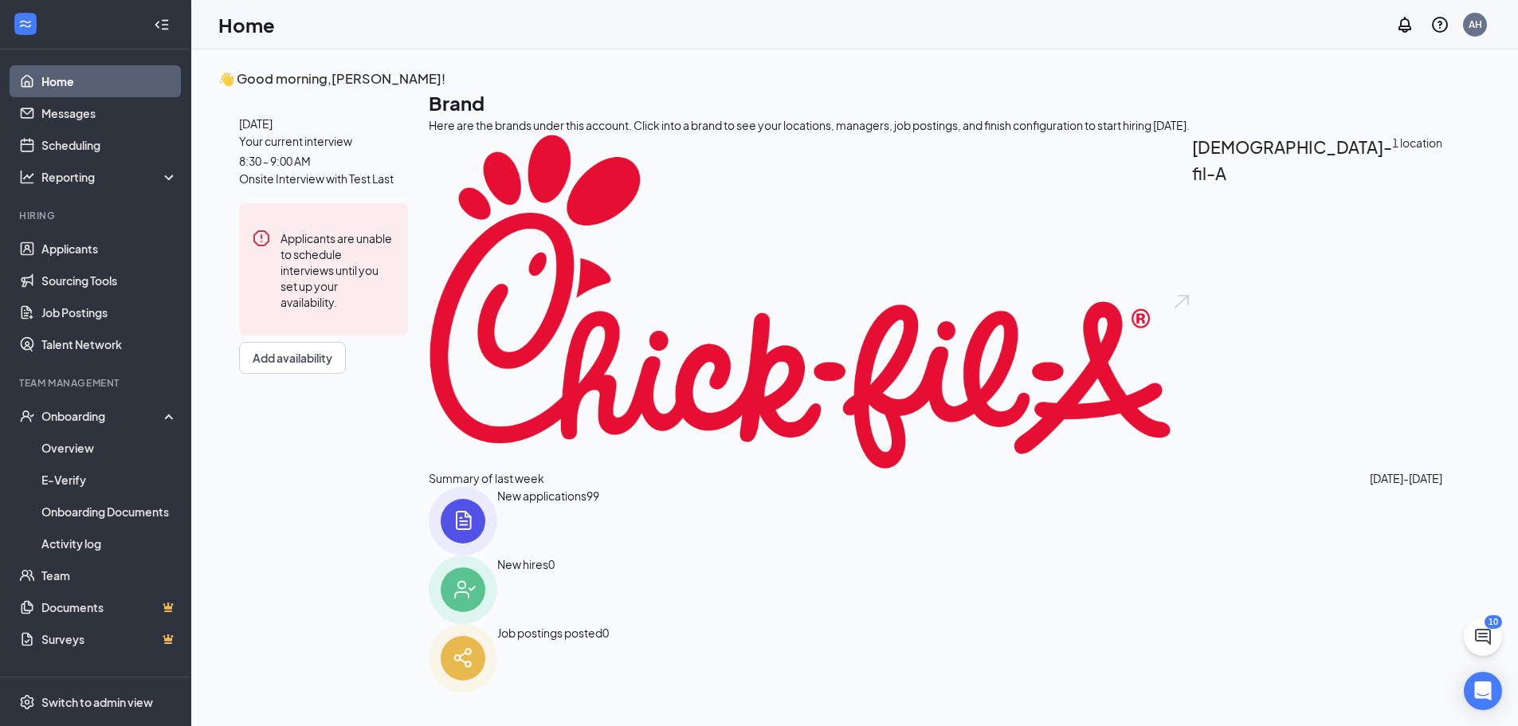
click at [366, 187] on div "Your current interview 8:30 - 9:00 AM Onsite Interview with Test Last" at bounding box center [323, 159] width 169 height 55
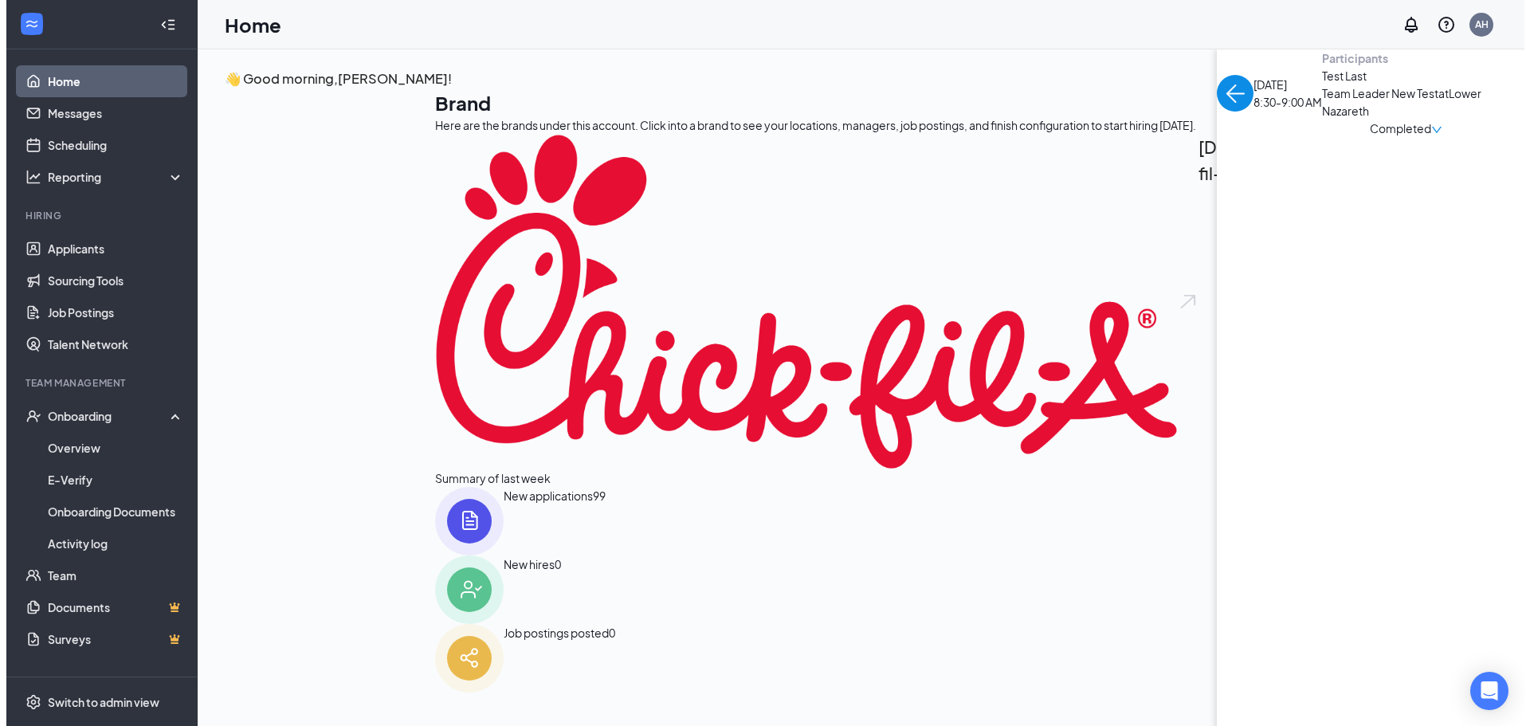
scroll to position [6, 0]
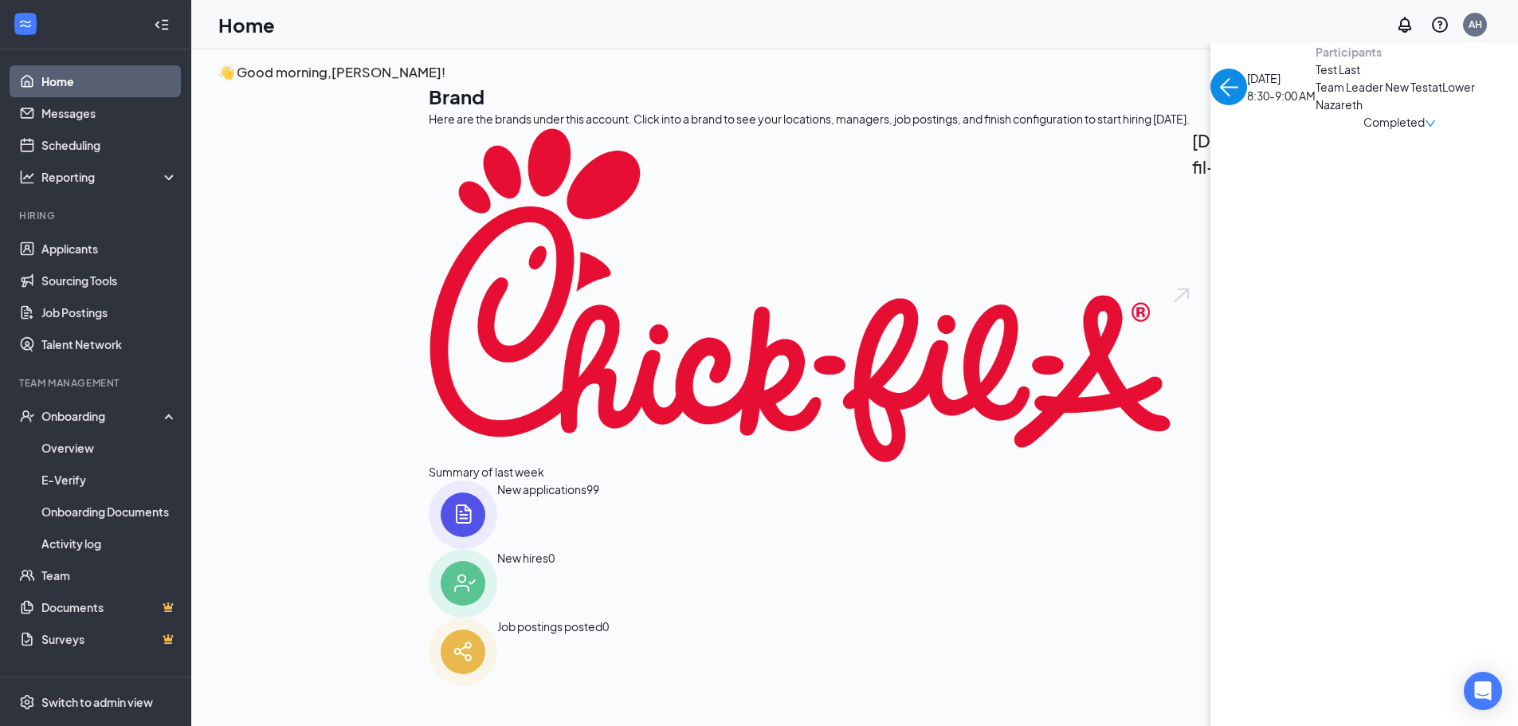
click at [1364, 131] on span "Completed" at bounding box center [1394, 122] width 61 height 18
click at [1316, 78] on span "Test Last" at bounding box center [1399, 70] width 167 height 18
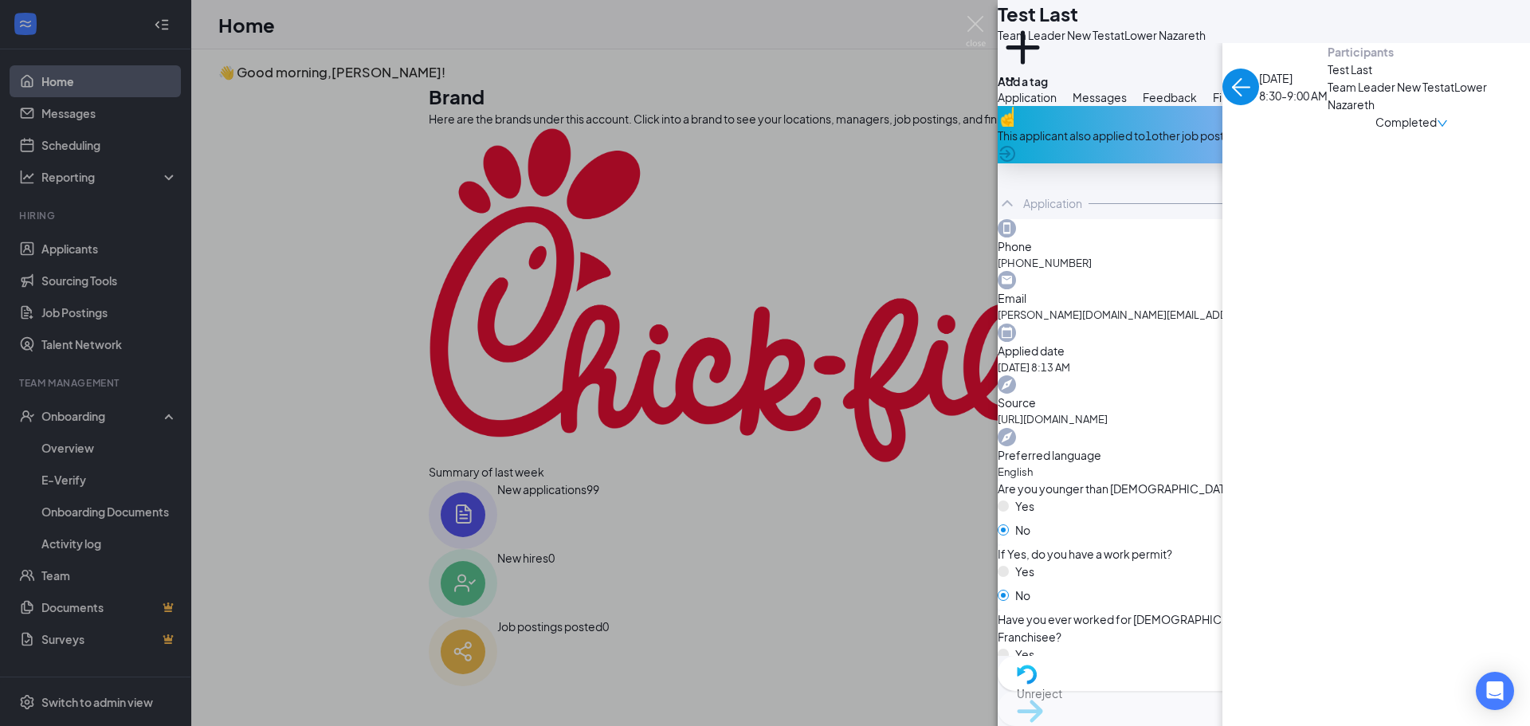
click at [1189, 697] on span "Unreject" at bounding box center [1264, 694] width 494 height 18
click at [1318, 723] on span "Move to stage" at bounding box center [1264, 732] width 494 height 18
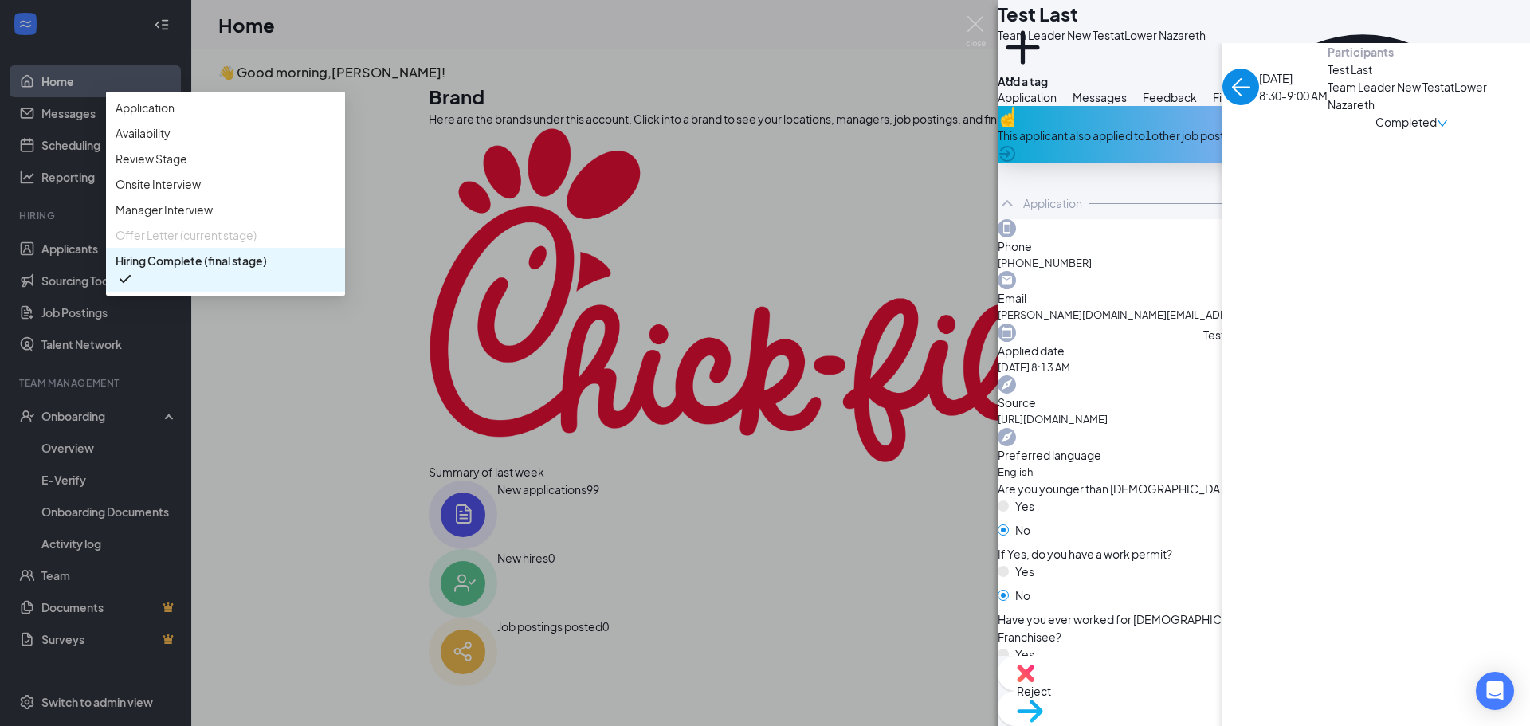
scroll to position [54, 0]
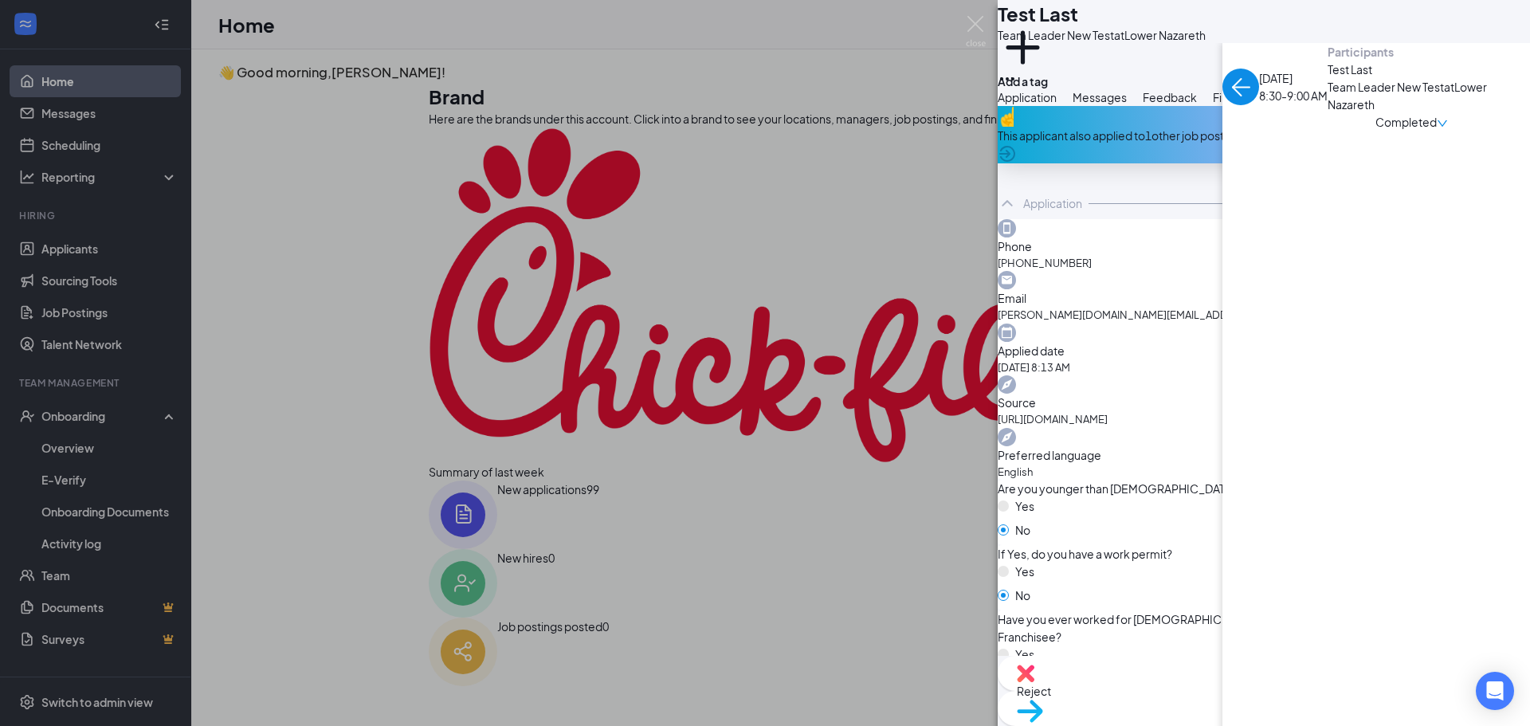
click at [1015, 77] on icon "Ellipses" at bounding box center [1007, 78] width 14 height 3
click at [1206, 69] on div "Add a tag" at bounding box center [1102, 56] width 208 height 26
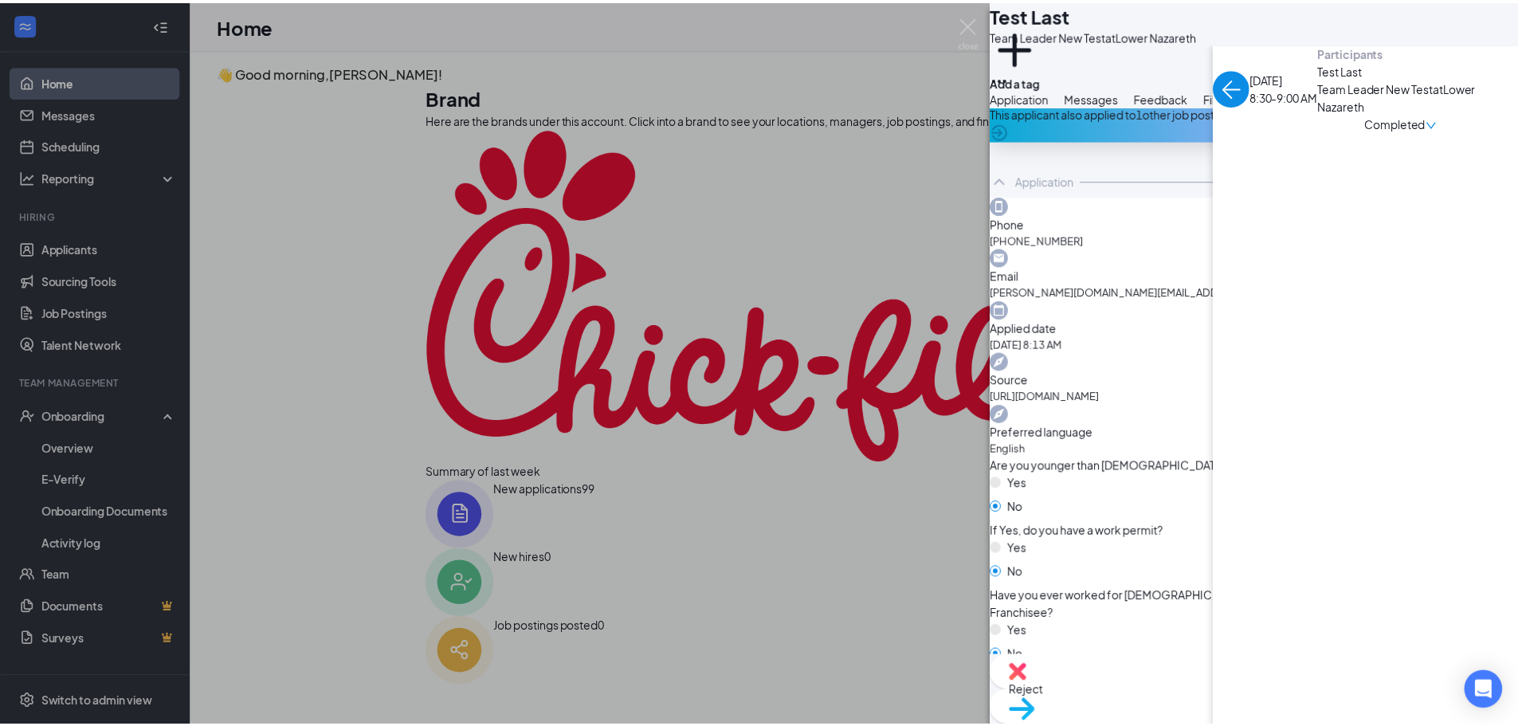
scroll to position [0, 0]
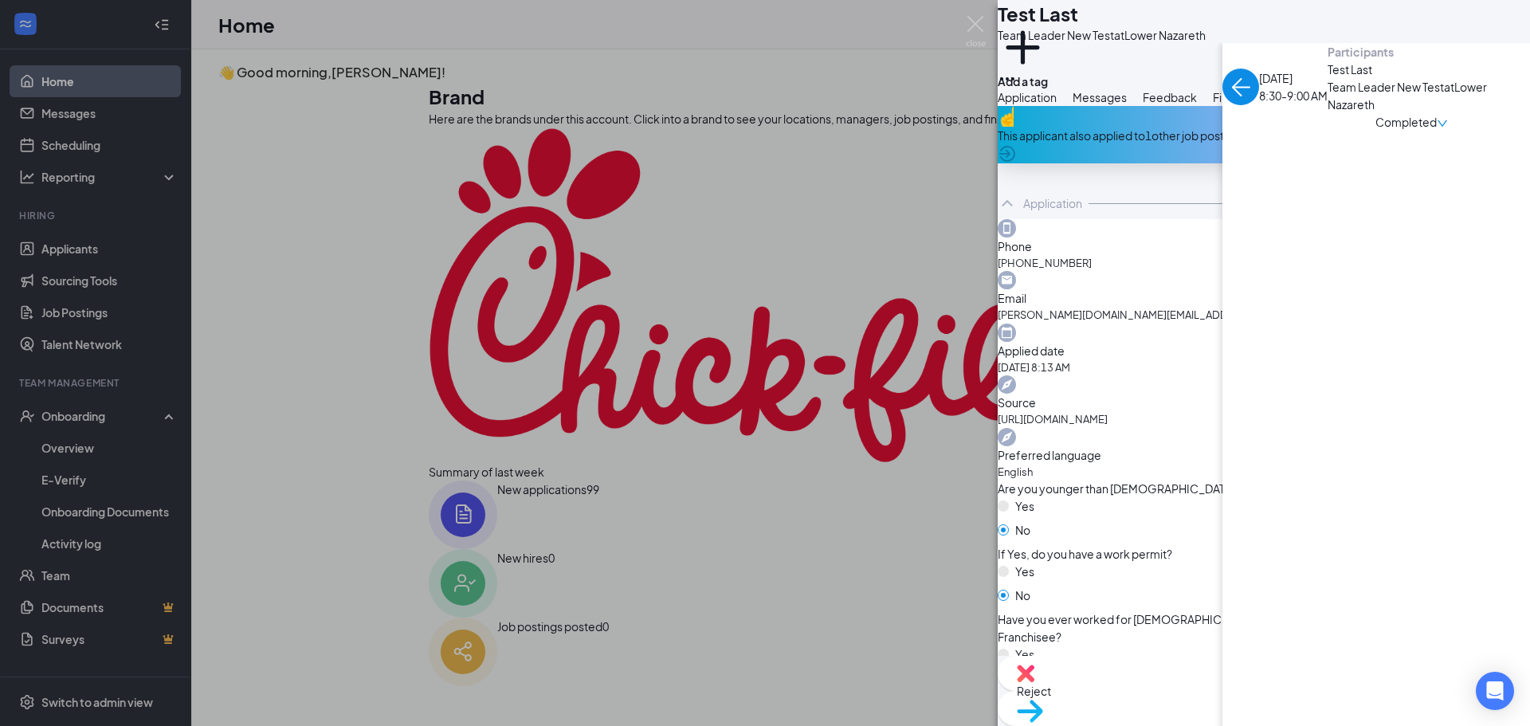
click at [1127, 104] on span "Messages" at bounding box center [1100, 97] width 54 height 14
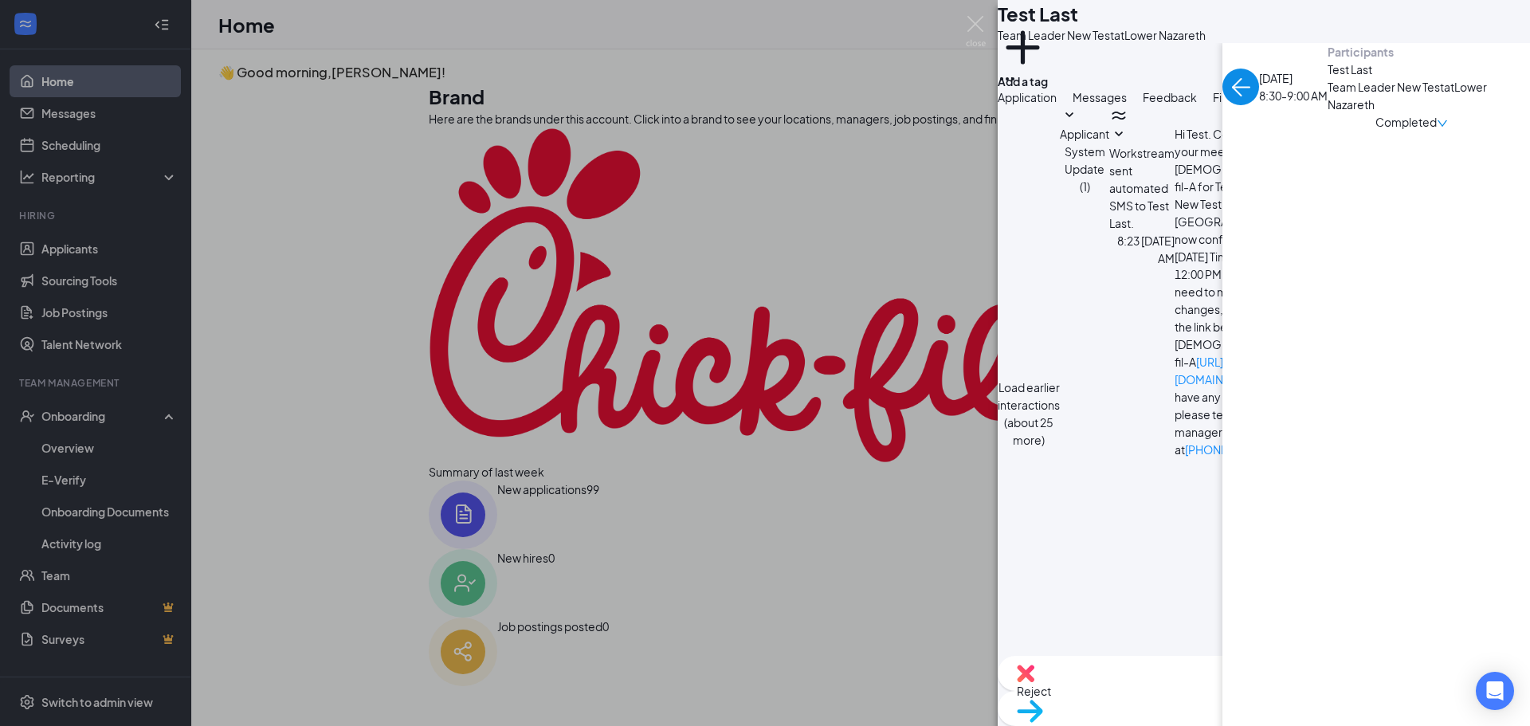
click at [1197, 106] on button "Feedback" at bounding box center [1170, 97] width 54 height 18
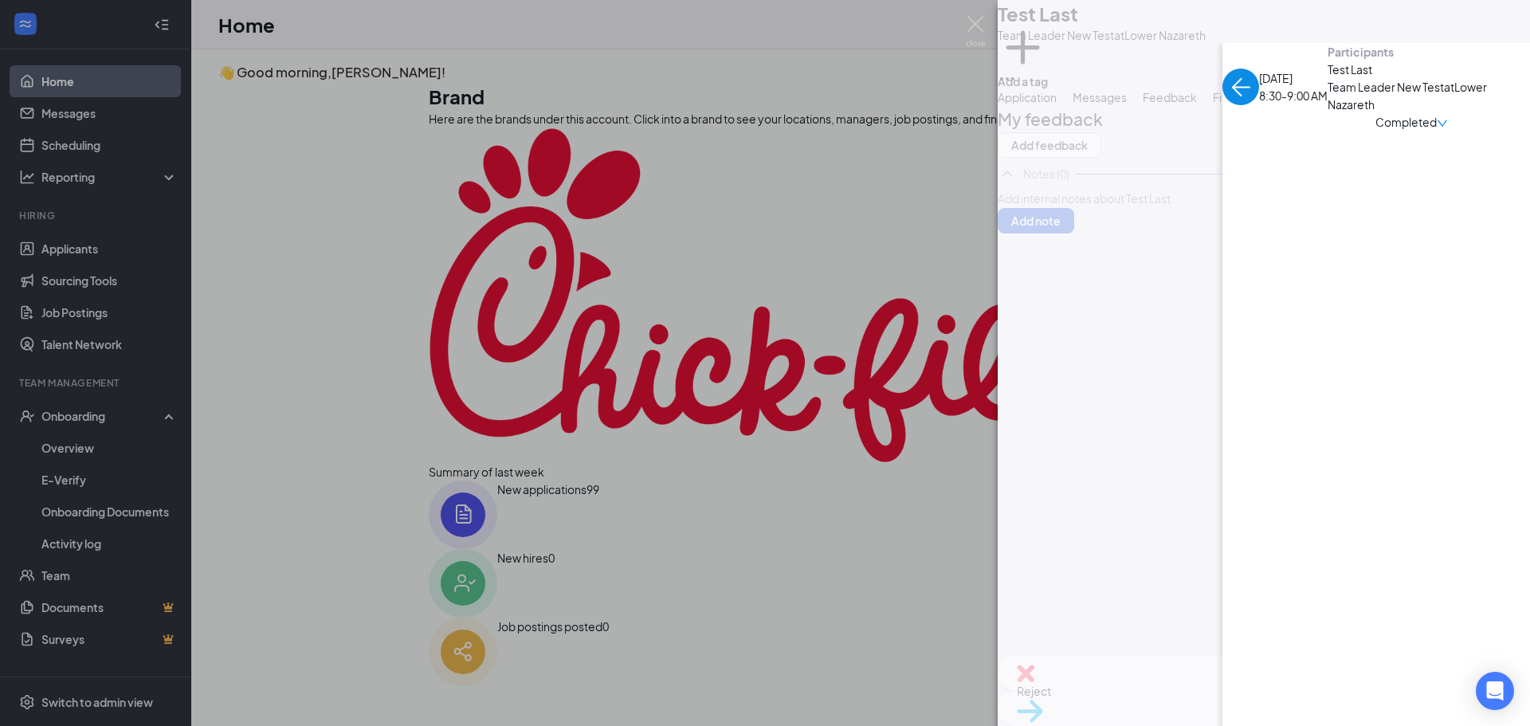
click at [1383, 124] on div at bounding box center [1264, 159] width 532 height 319
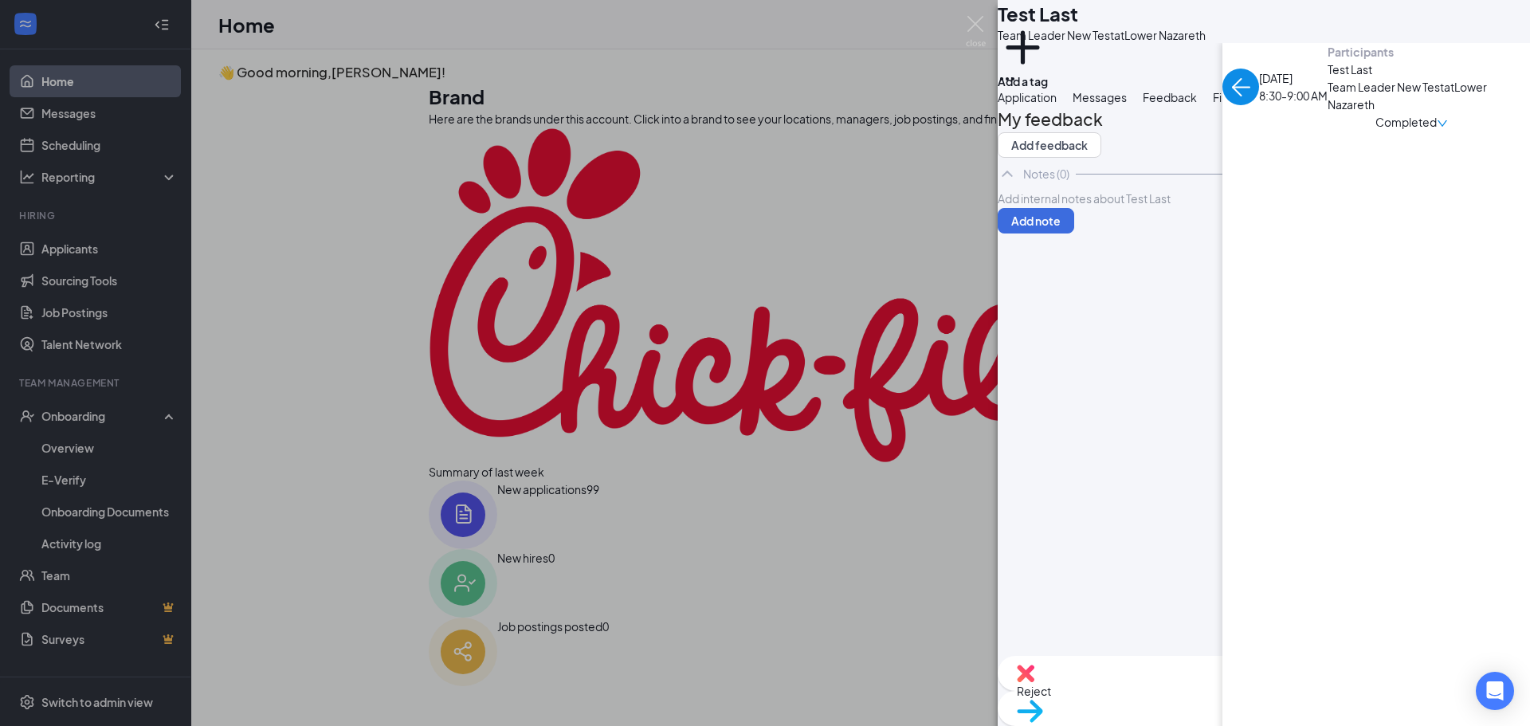
click at [1274, 106] on div "Info" at bounding box center [1264, 97] width 22 height 18
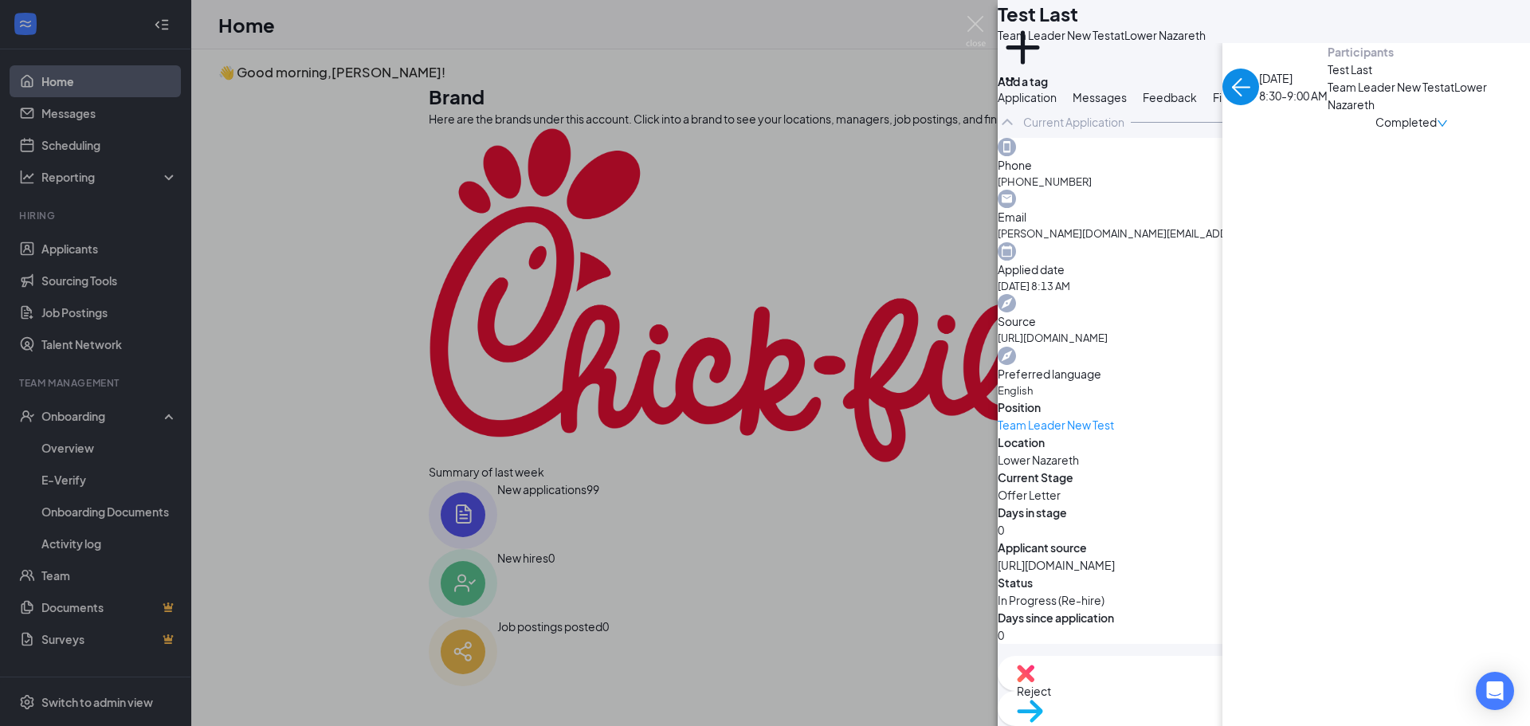
click at [1324, 723] on span "Move to stage" at bounding box center [1264, 732] width 494 height 18
click at [469, 316] on div "TL Test Last Team Leader New Test at Lower Nazareth Add a tag Application Messa…" at bounding box center [765, 363] width 1530 height 726
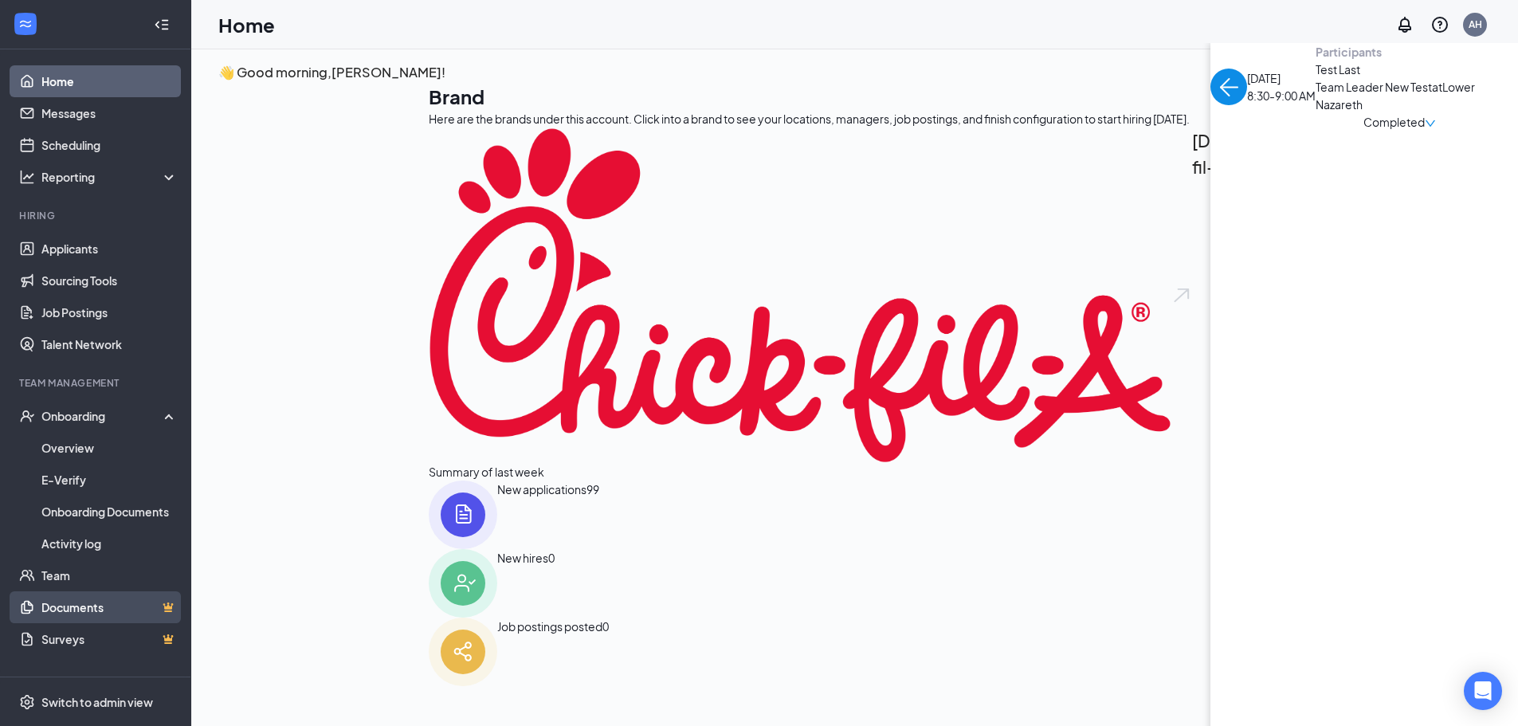
click at [65, 613] on link "Documents" at bounding box center [109, 607] width 136 height 32
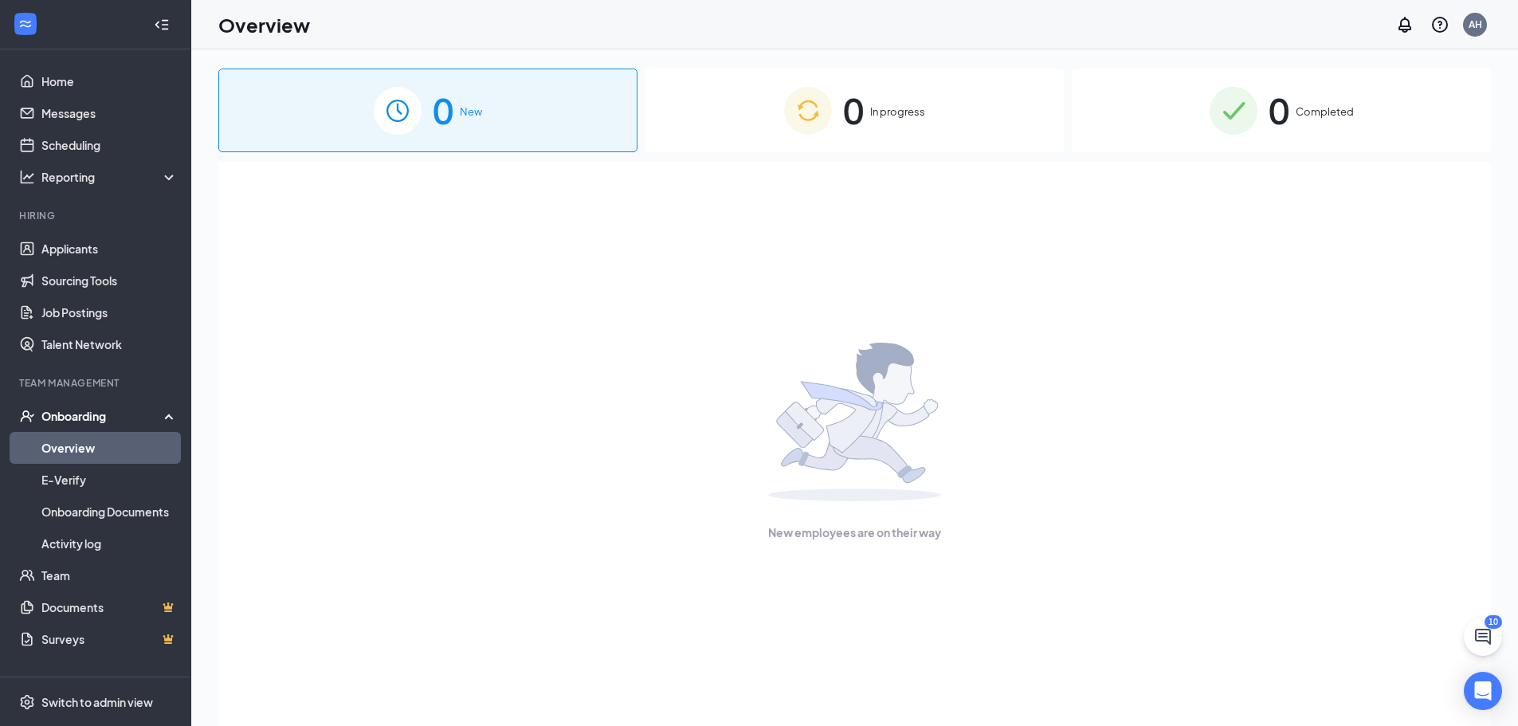
click at [921, 99] on div "0 In progress" at bounding box center [855, 111] width 419 height 84
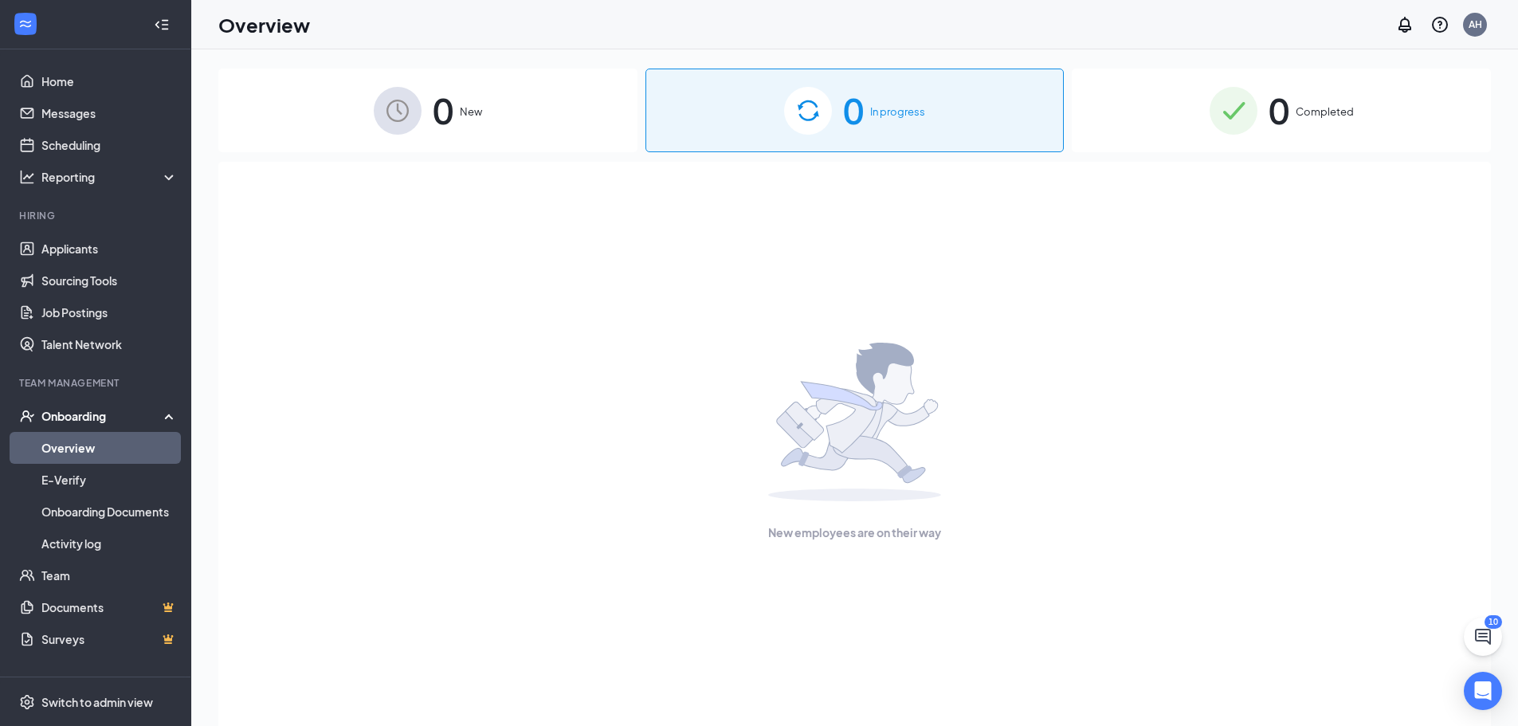
click at [1208, 100] on div "0 Completed" at bounding box center [1281, 111] width 419 height 84
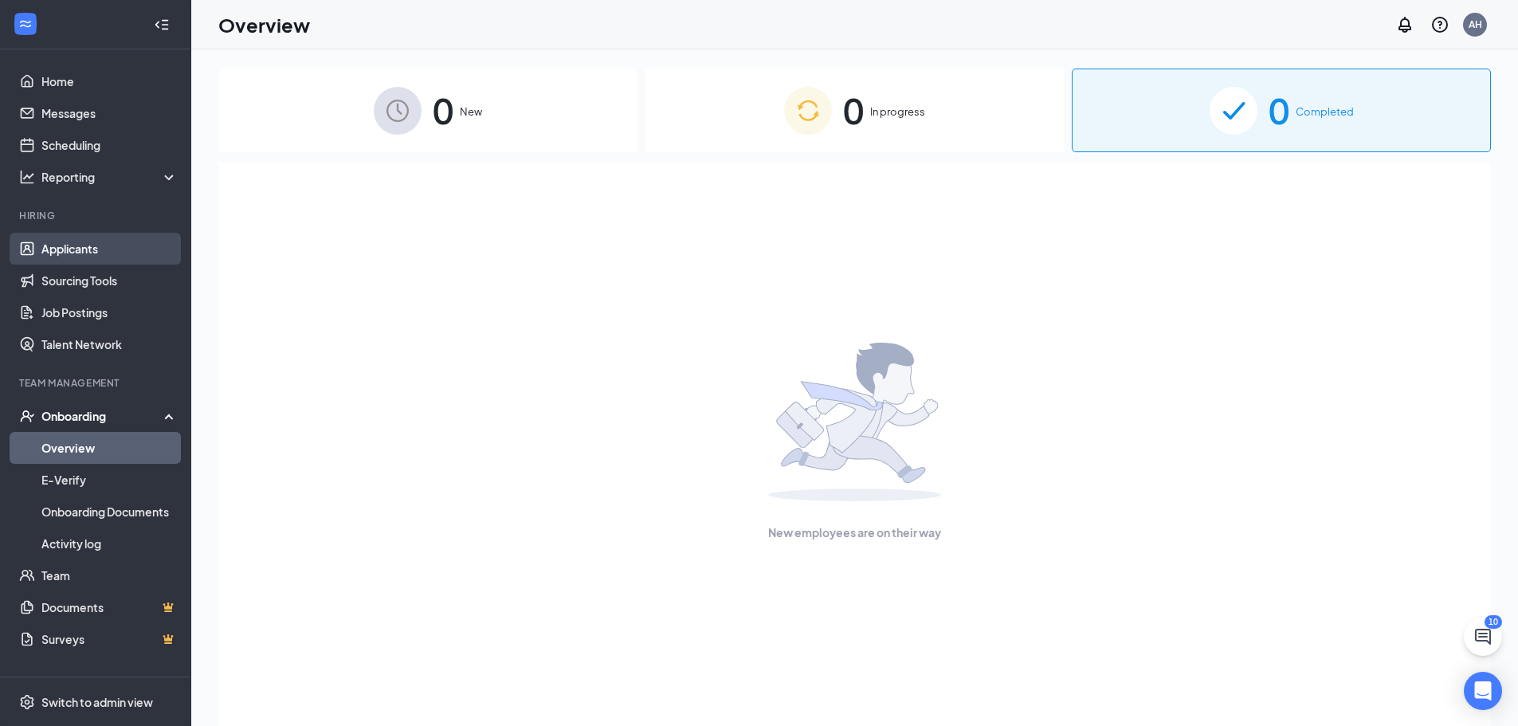
click at [96, 252] on link "Applicants" at bounding box center [109, 249] width 136 height 32
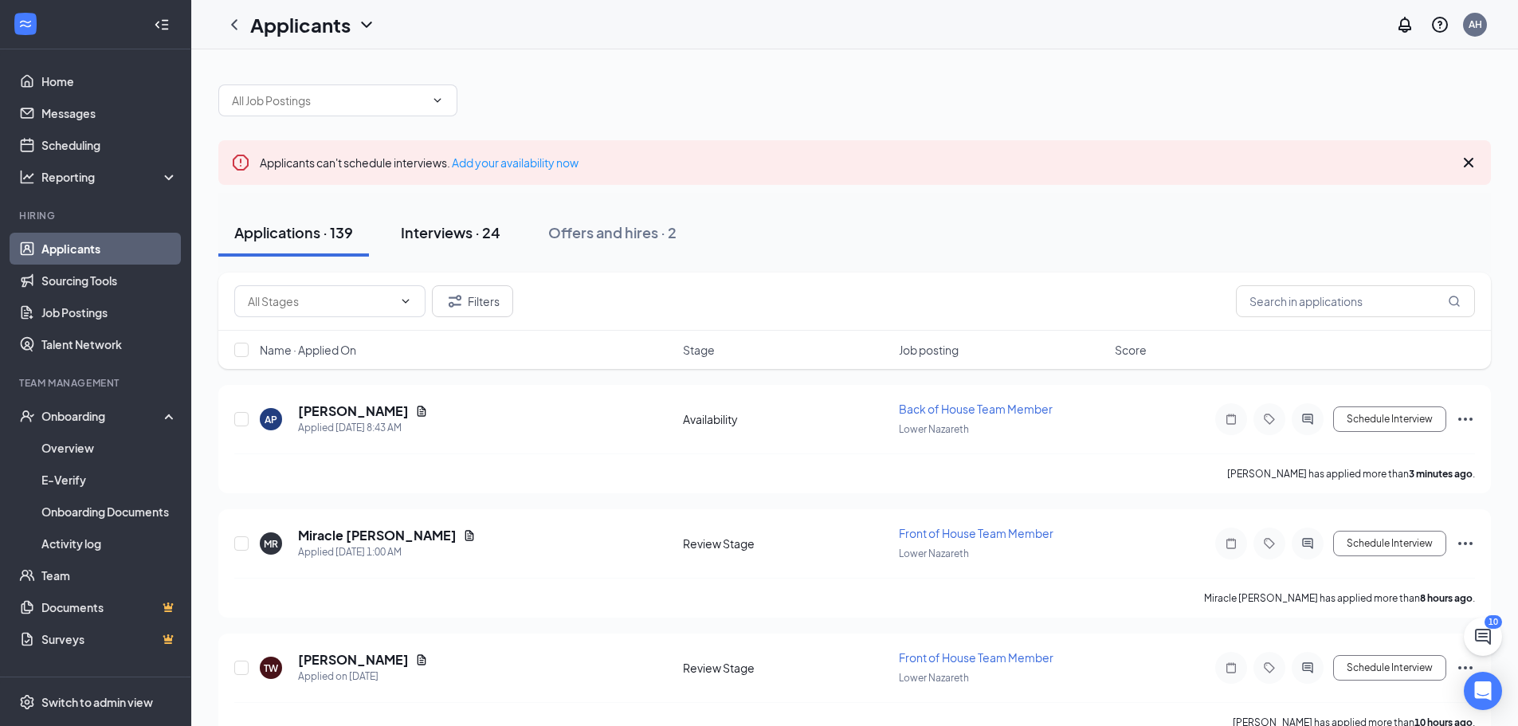
click at [465, 230] on div "Interviews · 24" at bounding box center [451, 232] width 100 height 20
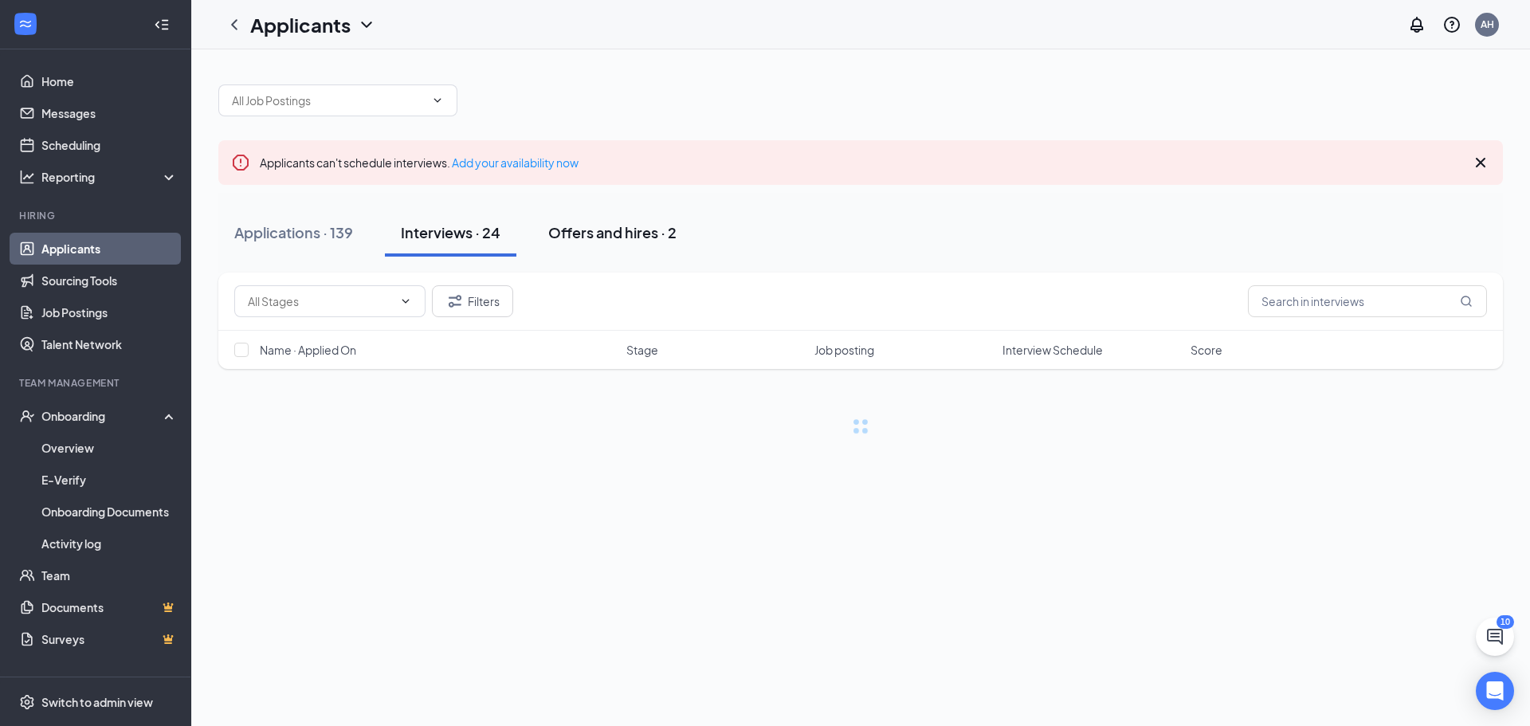
click at [582, 230] on div "Offers and hires · 2" at bounding box center [612, 232] width 128 height 20
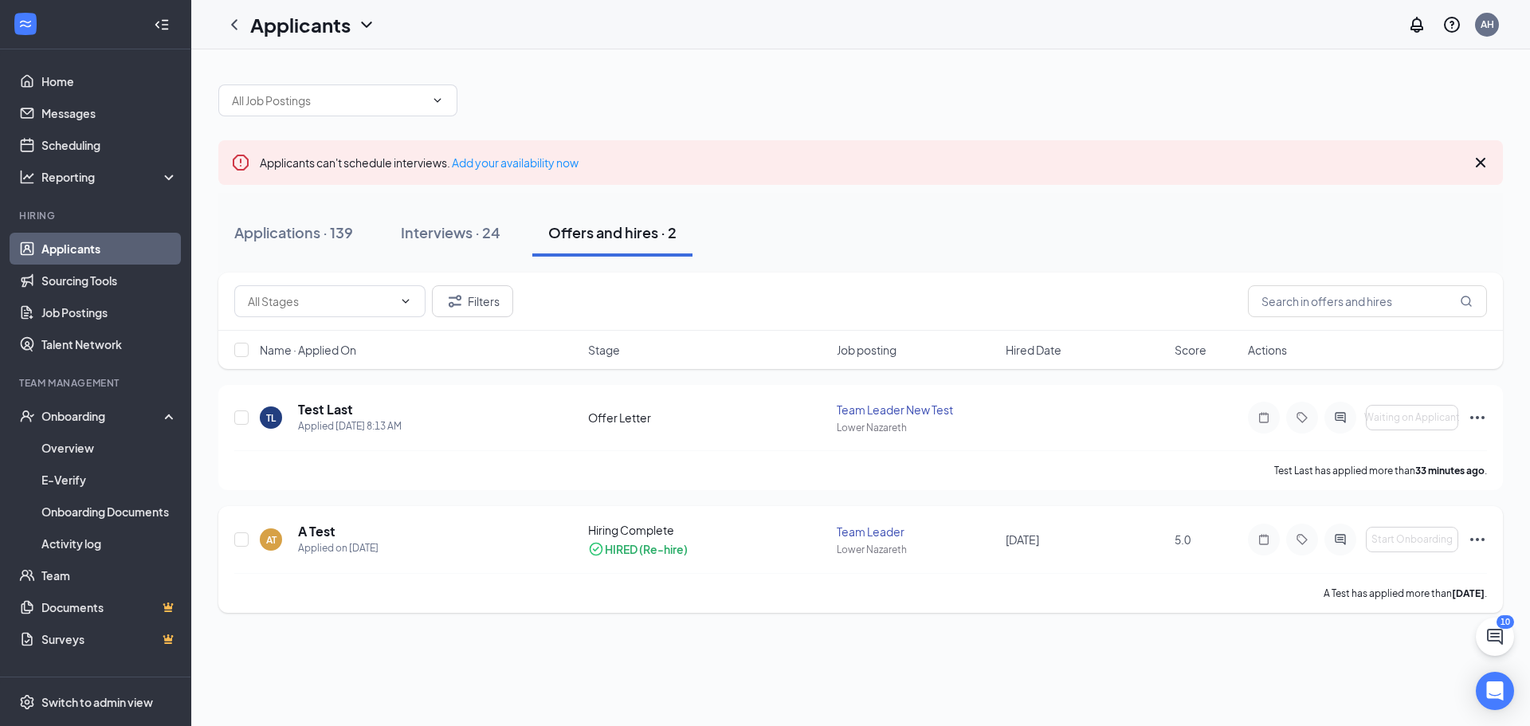
click at [1482, 543] on icon "Ellipses" at bounding box center [1477, 539] width 19 height 19
click at [1246, 633] on div "Applicants can't schedule interviews. Add your availability now Applications · …" at bounding box center [860, 387] width 1339 height 677
click at [1478, 541] on icon "Ellipses" at bounding box center [1477, 539] width 19 height 19
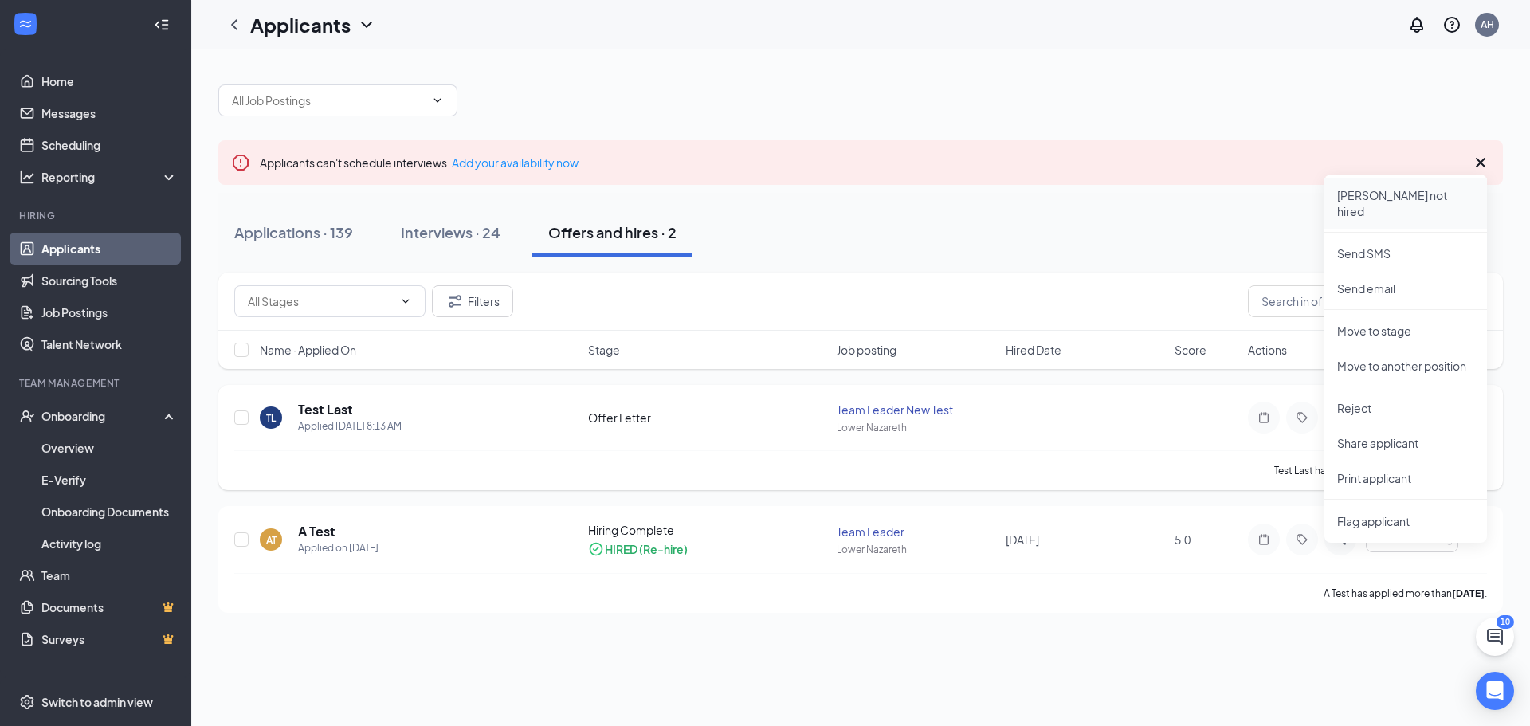
click at [1382, 197] on p "Mark not hired" at bounding box center [1405, 203] width 137 height 32
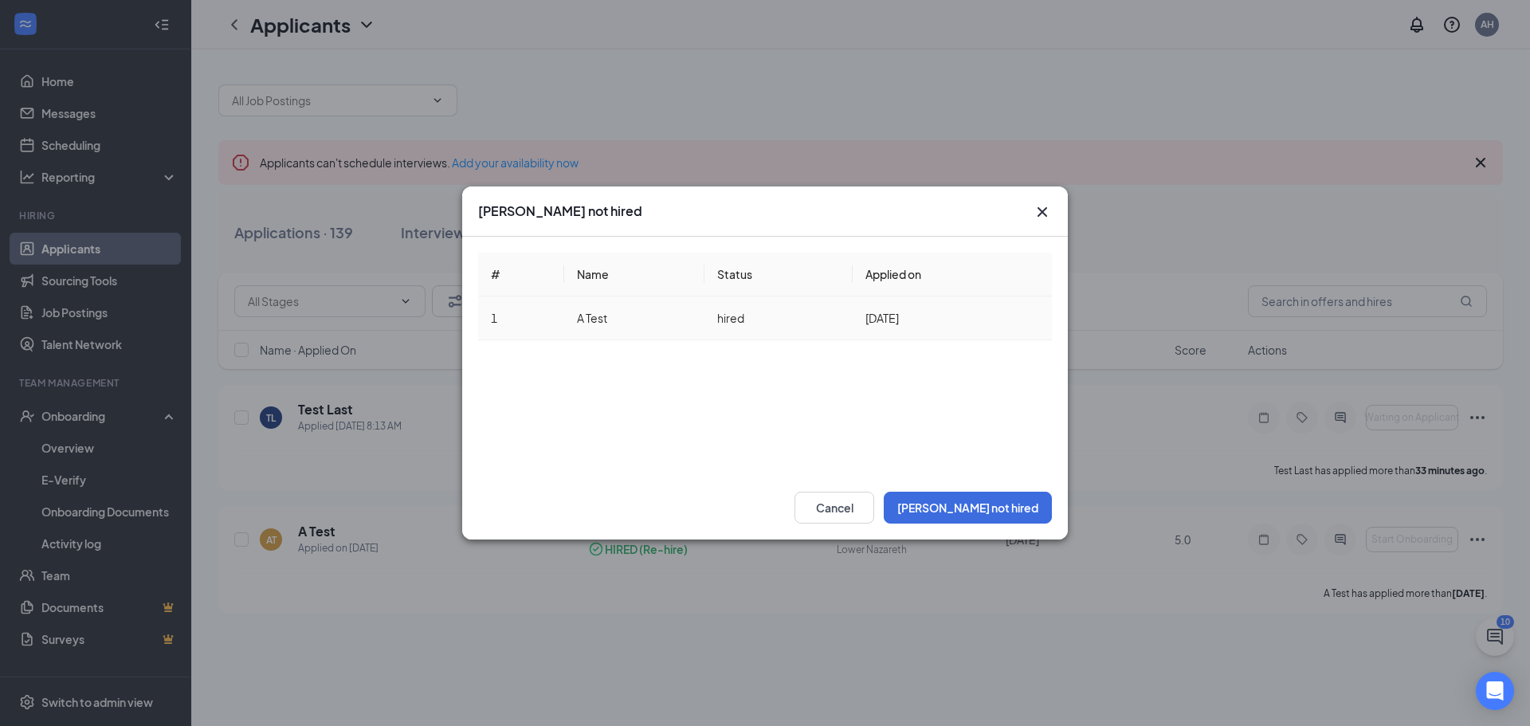
click at [821, 316] on td "hired" at bounding box center [779, 318] width 148 height 44
click at [1010, 508] on button "Mark not hired" at bounding box center [968, 508] width 168 height 32
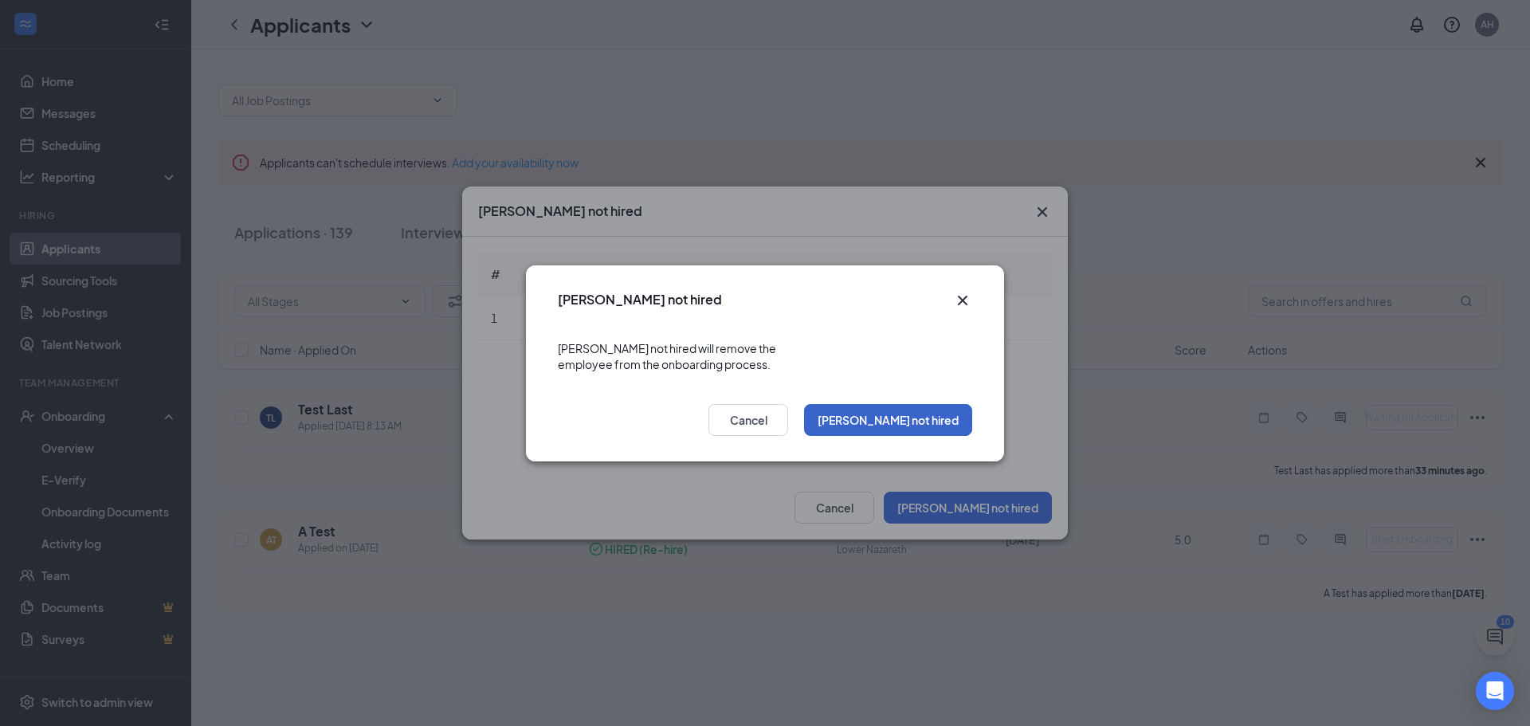
click at [943, 410] on button "Mark not hired" at bounding box center [888, 420] width 168 height 32
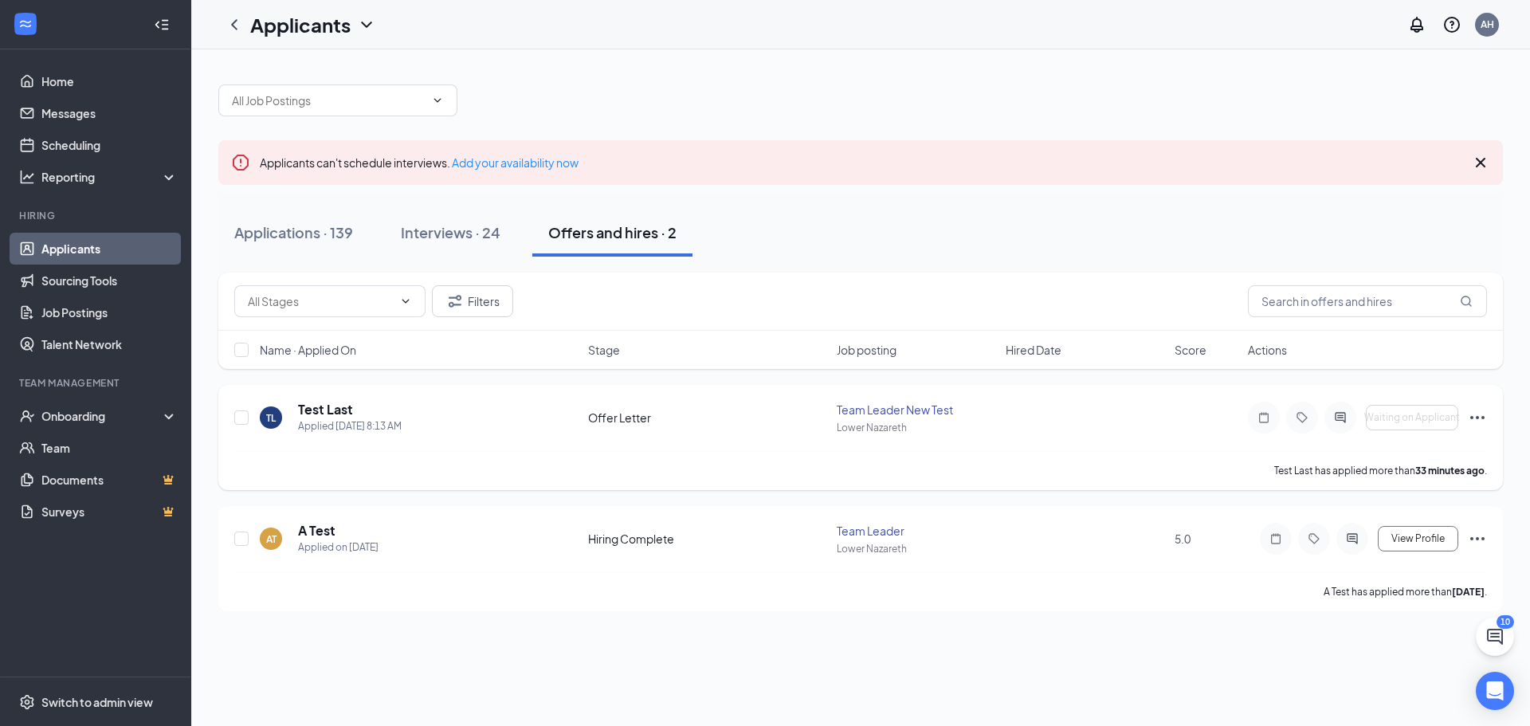
click at [1481, 412] on icon "Ellipses" at bounding box center [1477, 417] width 19 height 19
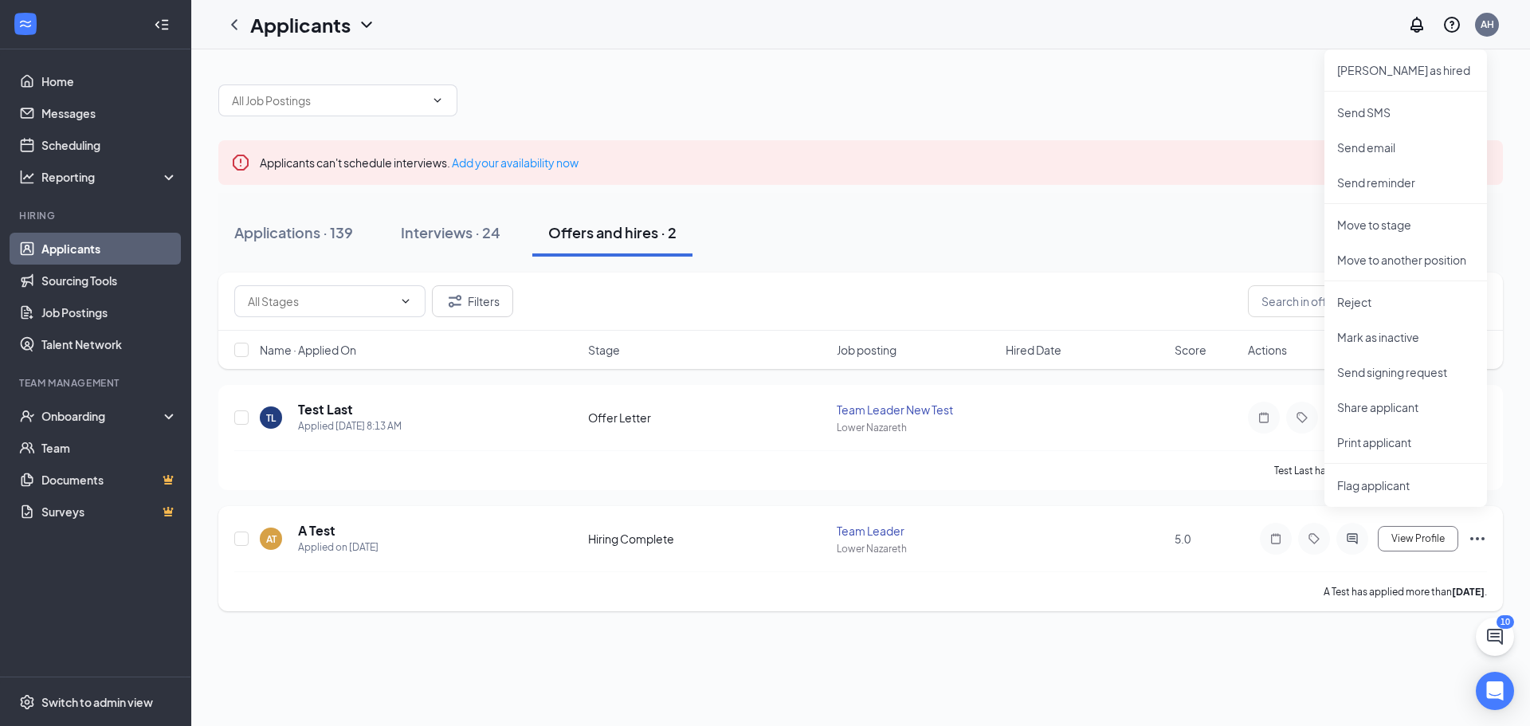
click at [1479, 537] on icon "Ellipses" at bounding box center [1477, 538] width 19 height 19
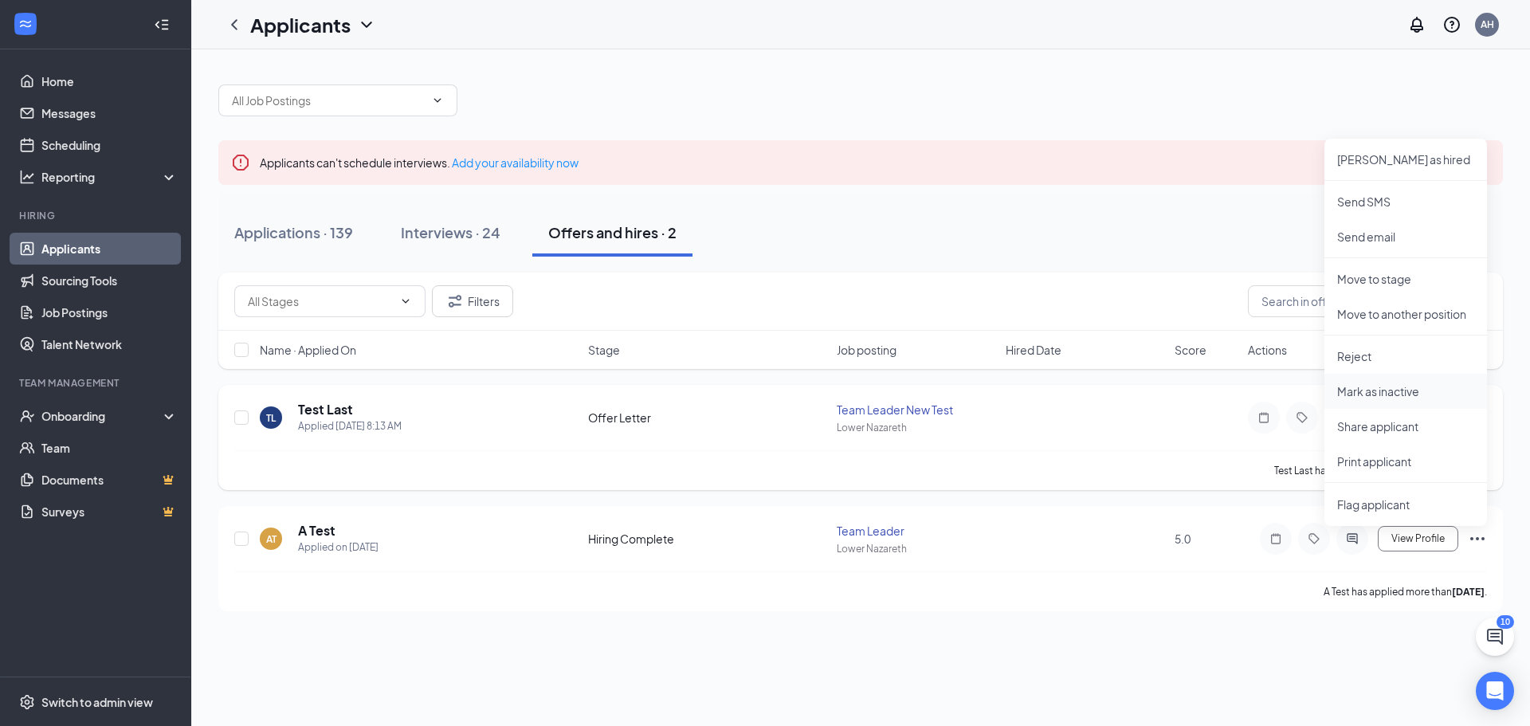
click at [1397, 395] on p "Mark as inactive" at bounding box center [1405, 391] width 137 height 16
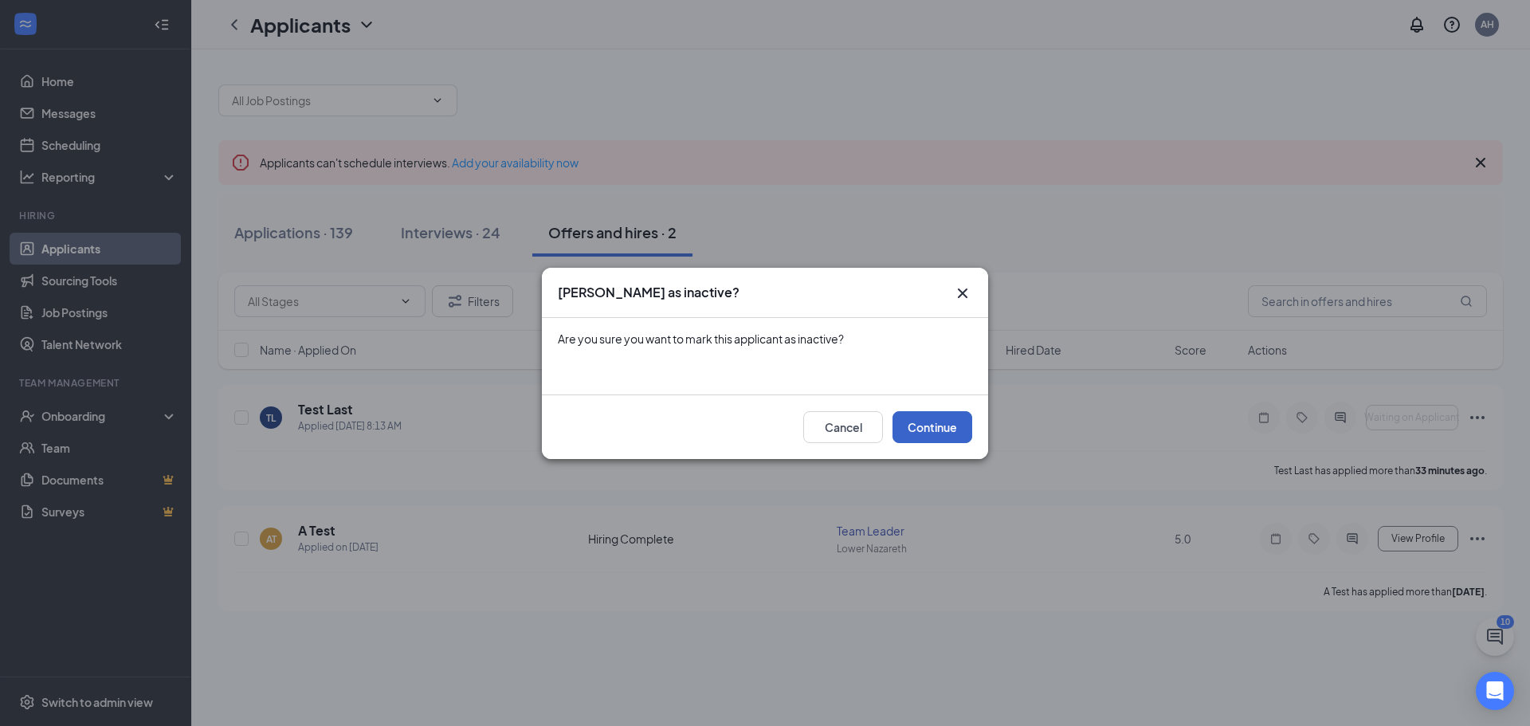
click at [939, 427] on button "Continue" at bounding box center [933, 427] width 80 height 32
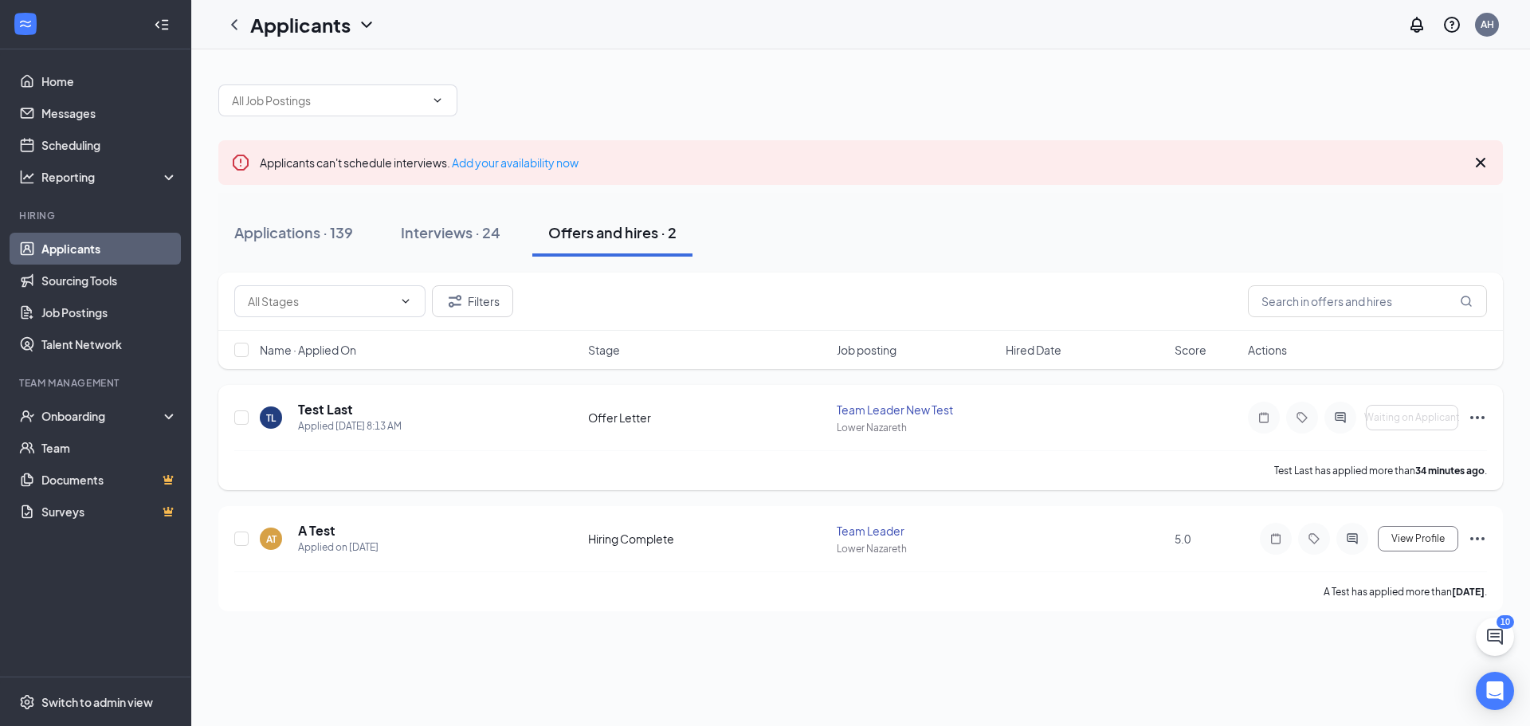
click at [1481, 410] on icon "Ellipses" at bounding box center [1477, 417] width 19 height 19
click at [1485, 416] on icon "Ellipses" at bounding box center [1477, 417] width 19 height 19
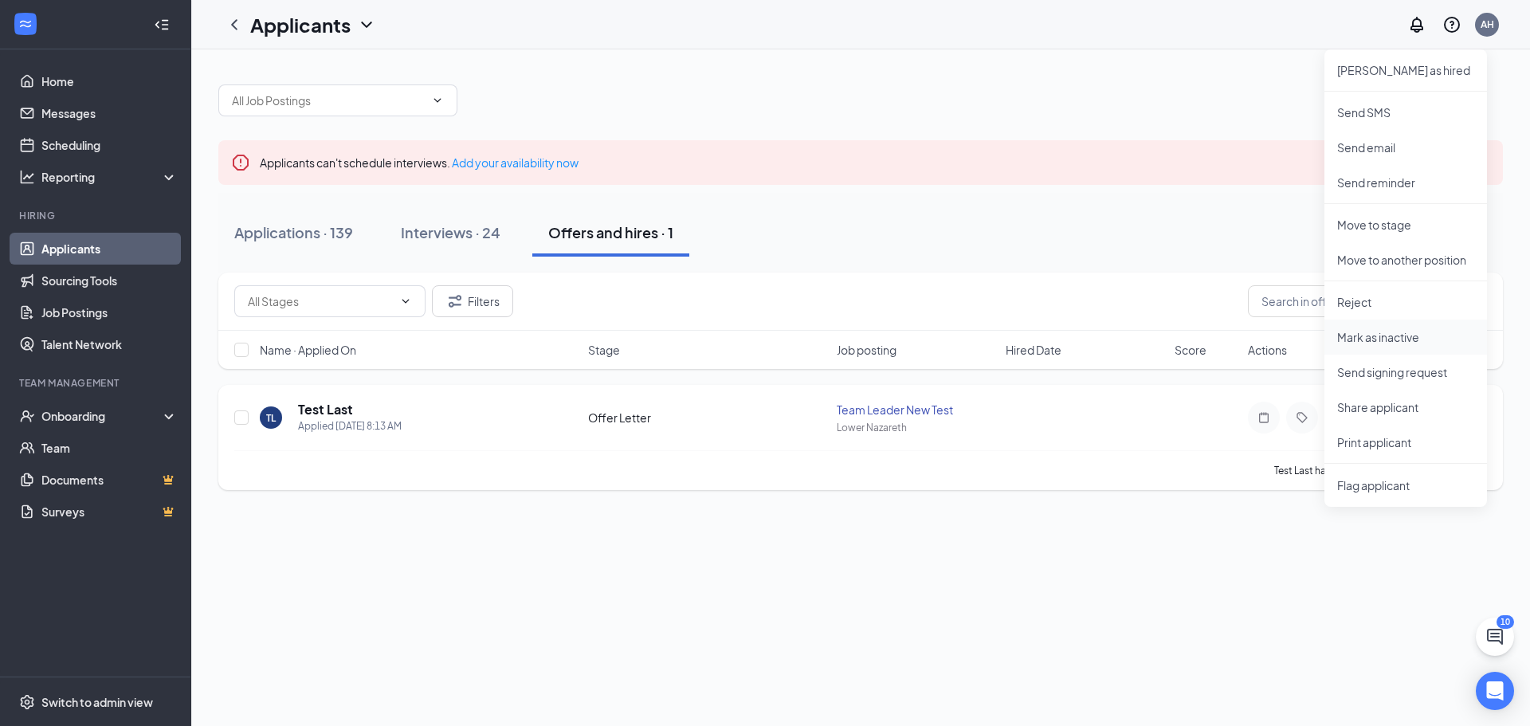
click at [1392, 336] on p "Mark as inactive" at bounding box center [1405, 337] width 137 height 16
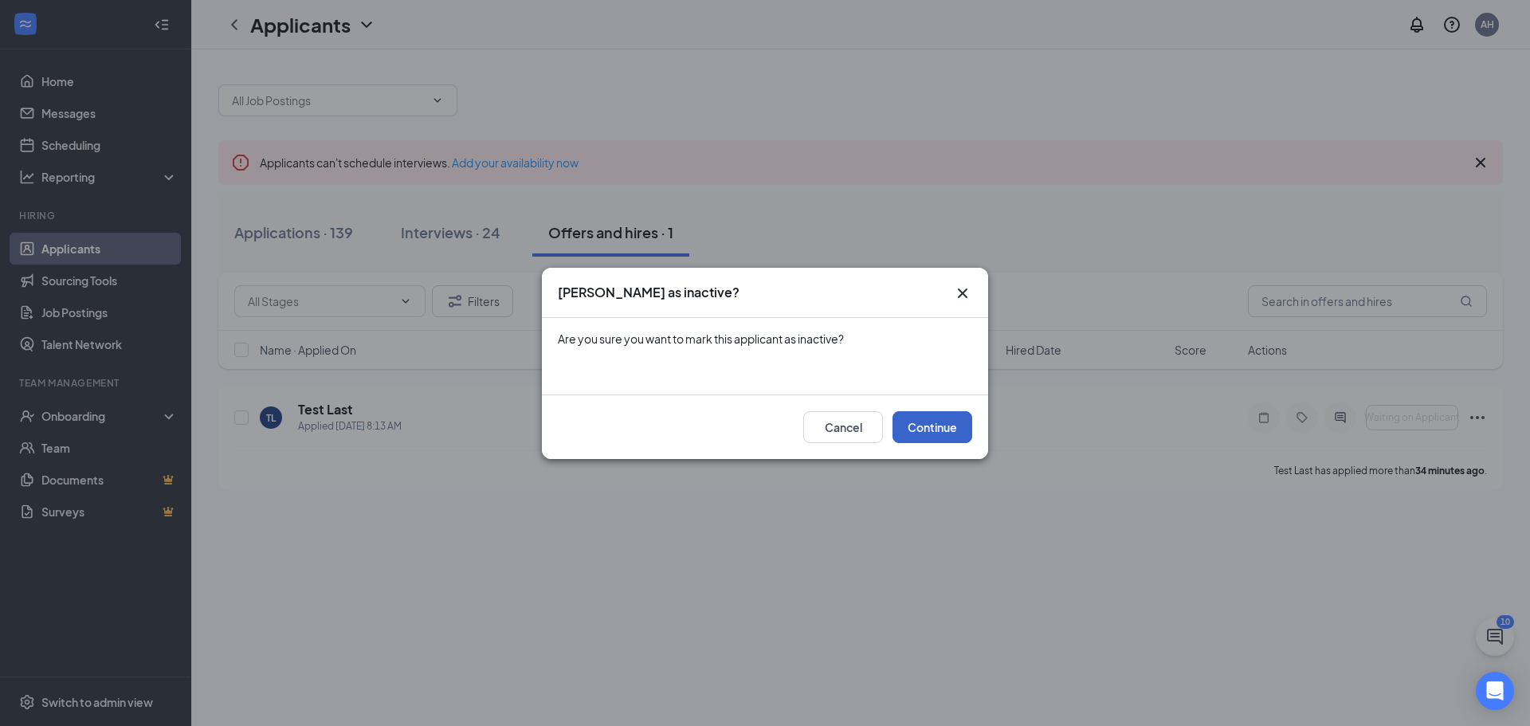
click at [925, 427] on button "Continue" at bounding box center [933, 427] width 80 height 32
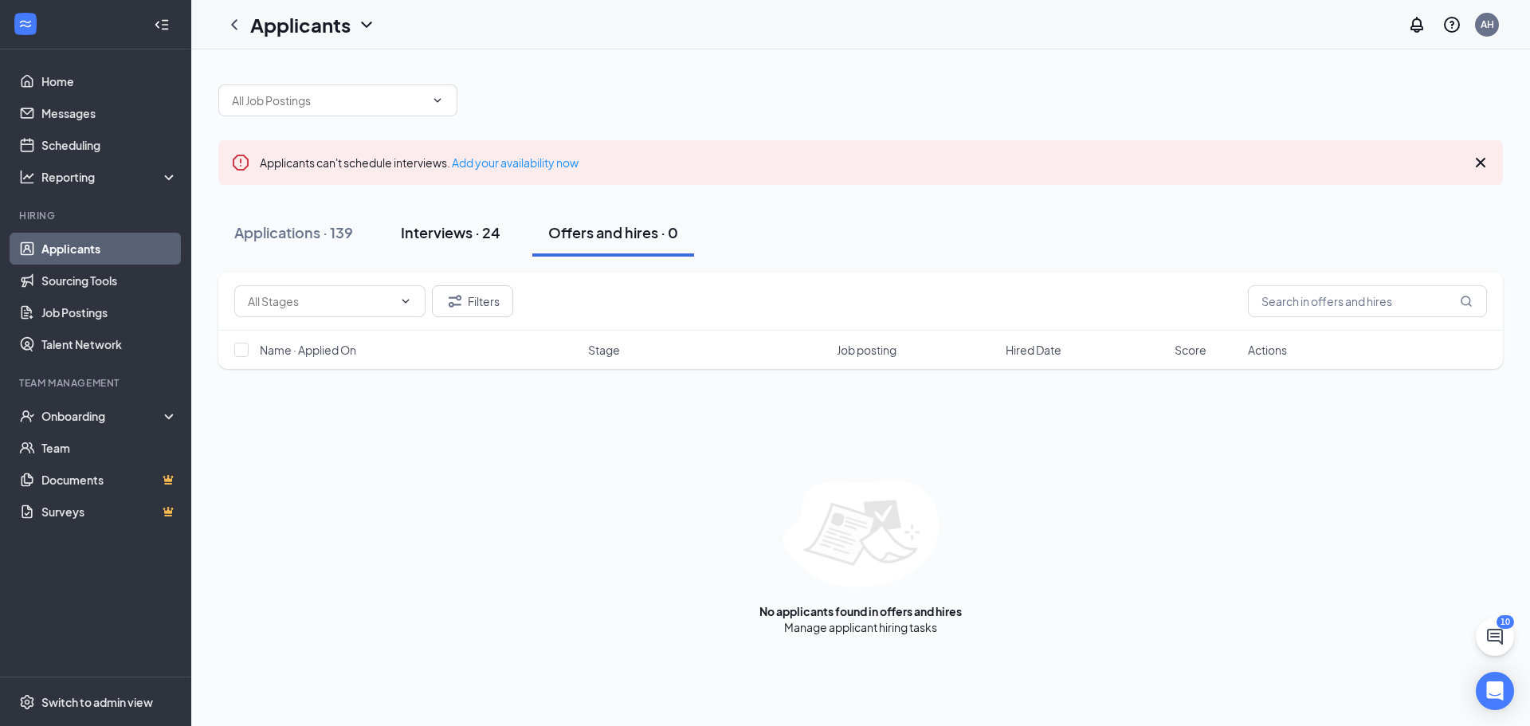
click at [413, 230] on div "Interviews · 24" at bounding box center [451, 232] width 100 height 20
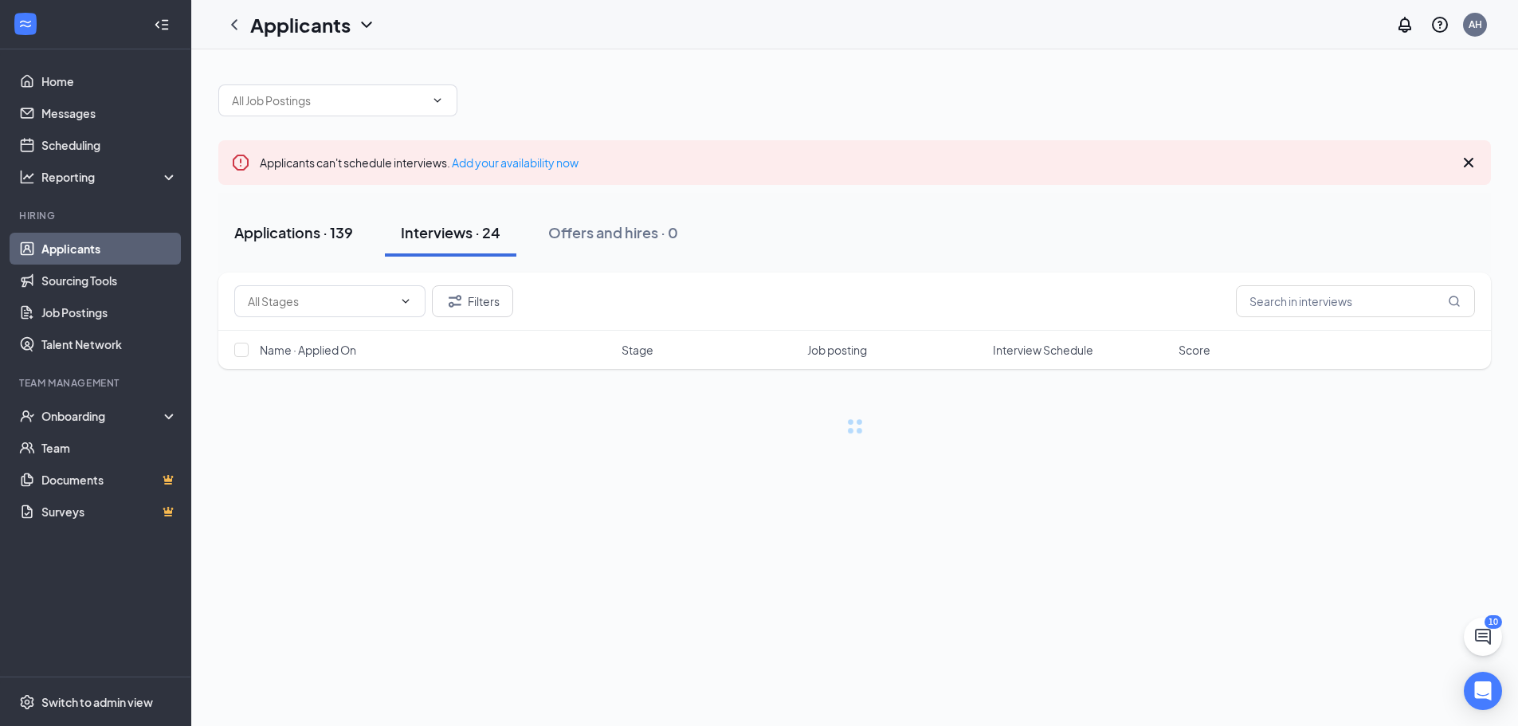
click at [314, 233] on div "Applications · 139" at bounding box center [293, 232] width 119 height 20
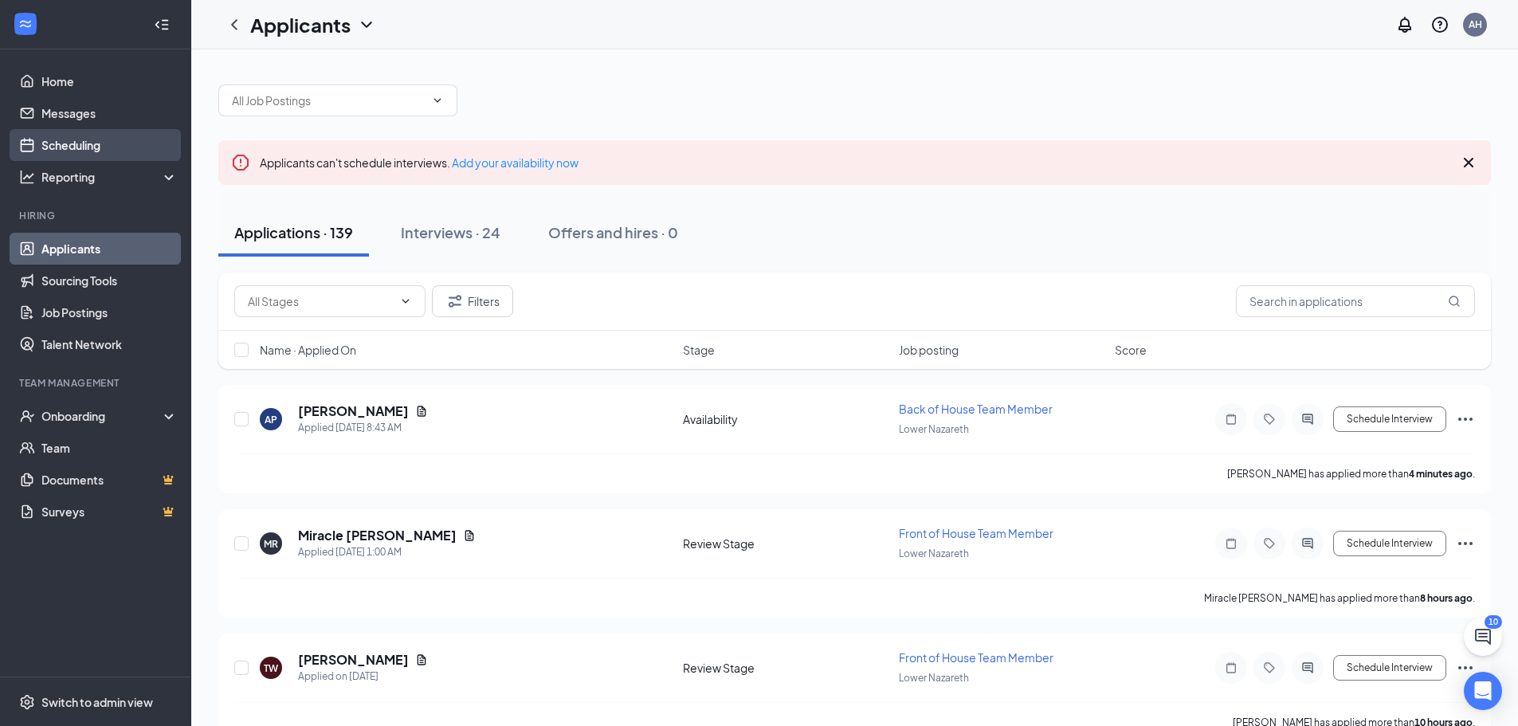
click at [106, 150] on link "Scheduling" at bounding box center [109, 145] width 136 height 32
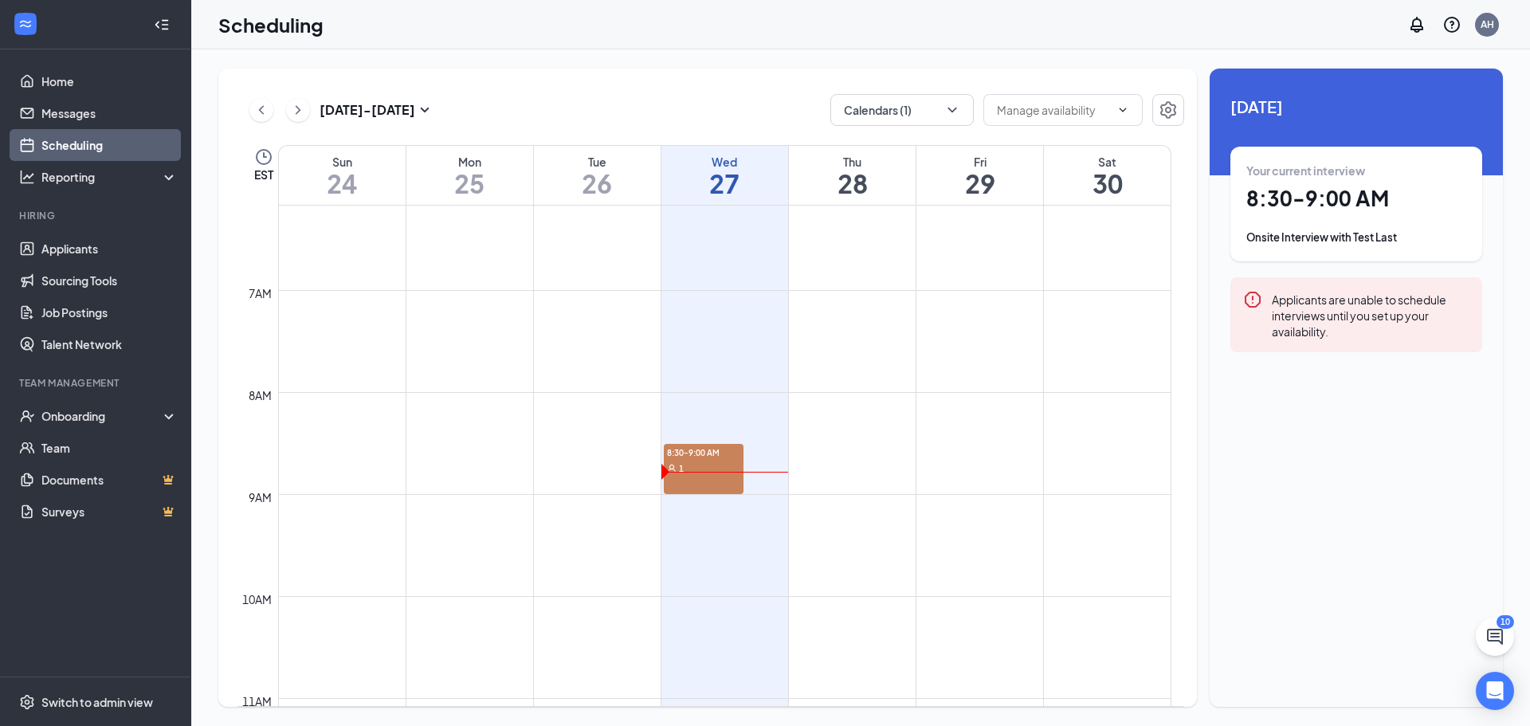
scroll to position [625, 0]
drag, startPoint x: 1398, startPoint y: 218, endPoint x: 1384, endPoint y: 185, distance: 36.1
click at [1384, 185] on h1 "8:30 - 9:00 AM" at bounding box center [1356, 198] width 220 height 27
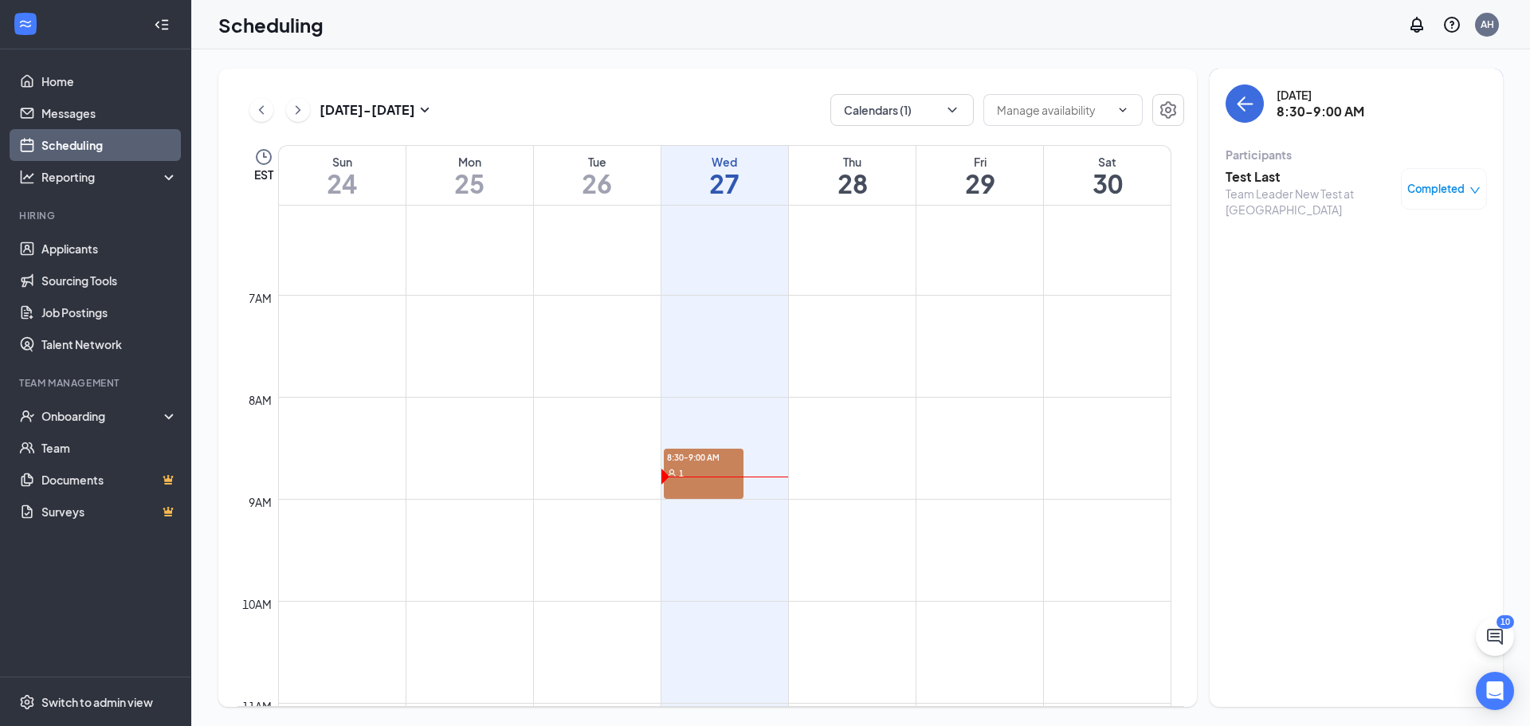
click at [1432, 185] on span "Completed" at bounding box center [1435, 189] width 57 height 16
click at [1384, 269] on span "Mark as no-show" at bounding box center [1400, 268] width 88 height 18
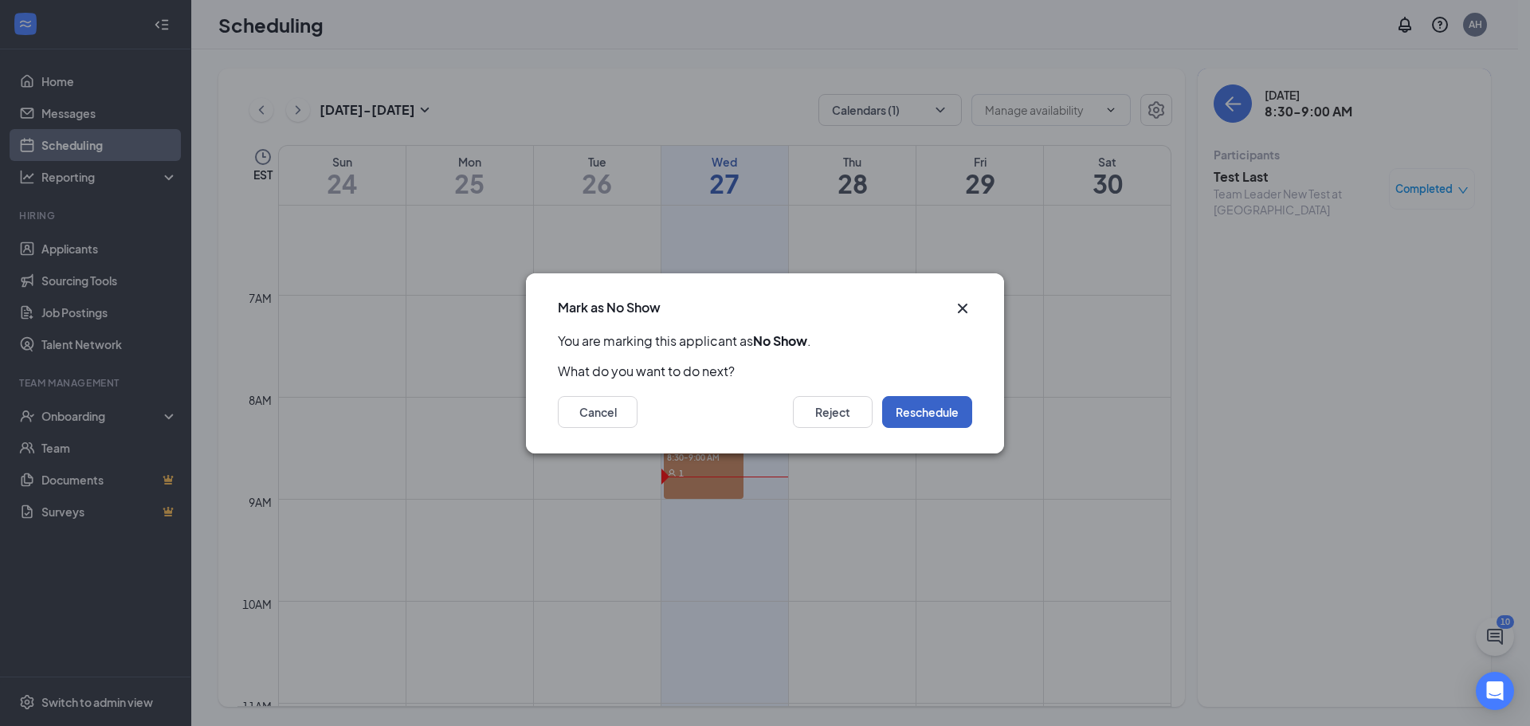
click at [956, 410] on button "Reschedule" at bounding box center [927, 412] width 90 height 32
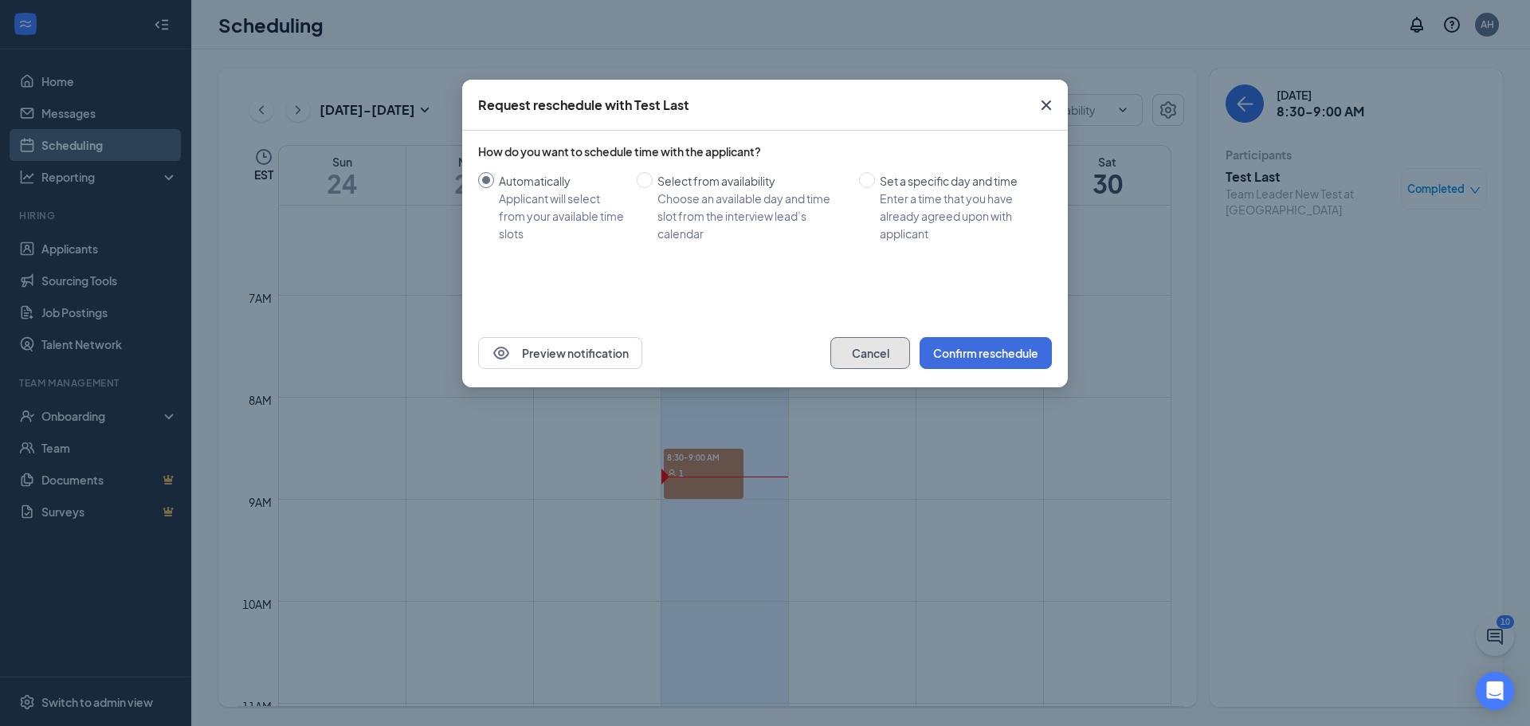
click at [864, 359] on button "Cancel" at bounding box center [870, 353] width 80 height 32
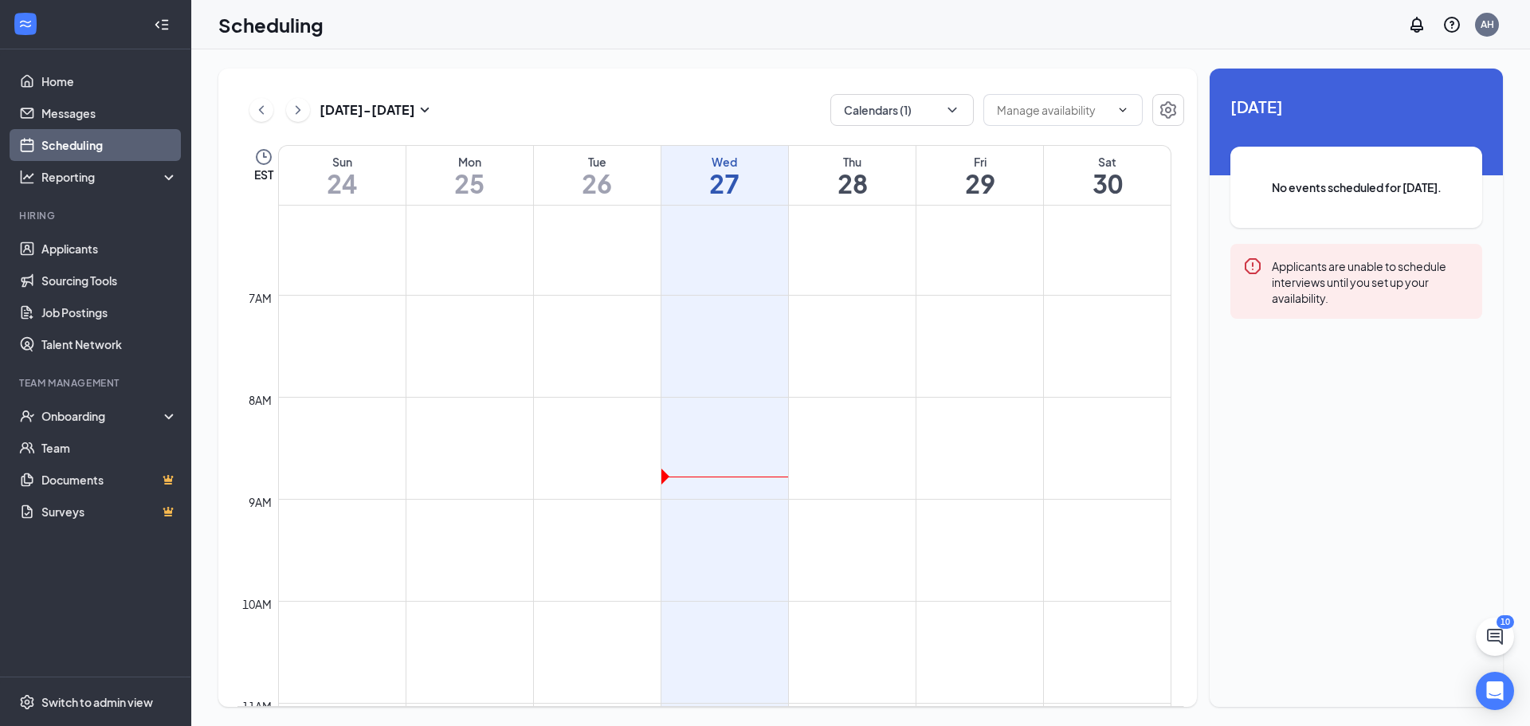
click at [1385, 406] on div "Unavailable in basic plan Today No events scheduled for today. Applicants are u…" at bounding box center [1356, 388] width 293 height 638
click at [930, 109] on button "Calendars (1)" at bounding box center [901, 110] width 143 height 32
click at [871, 151] on input "All" at bounding box center [860, 147] width 34 height 16
checkbox input "true"
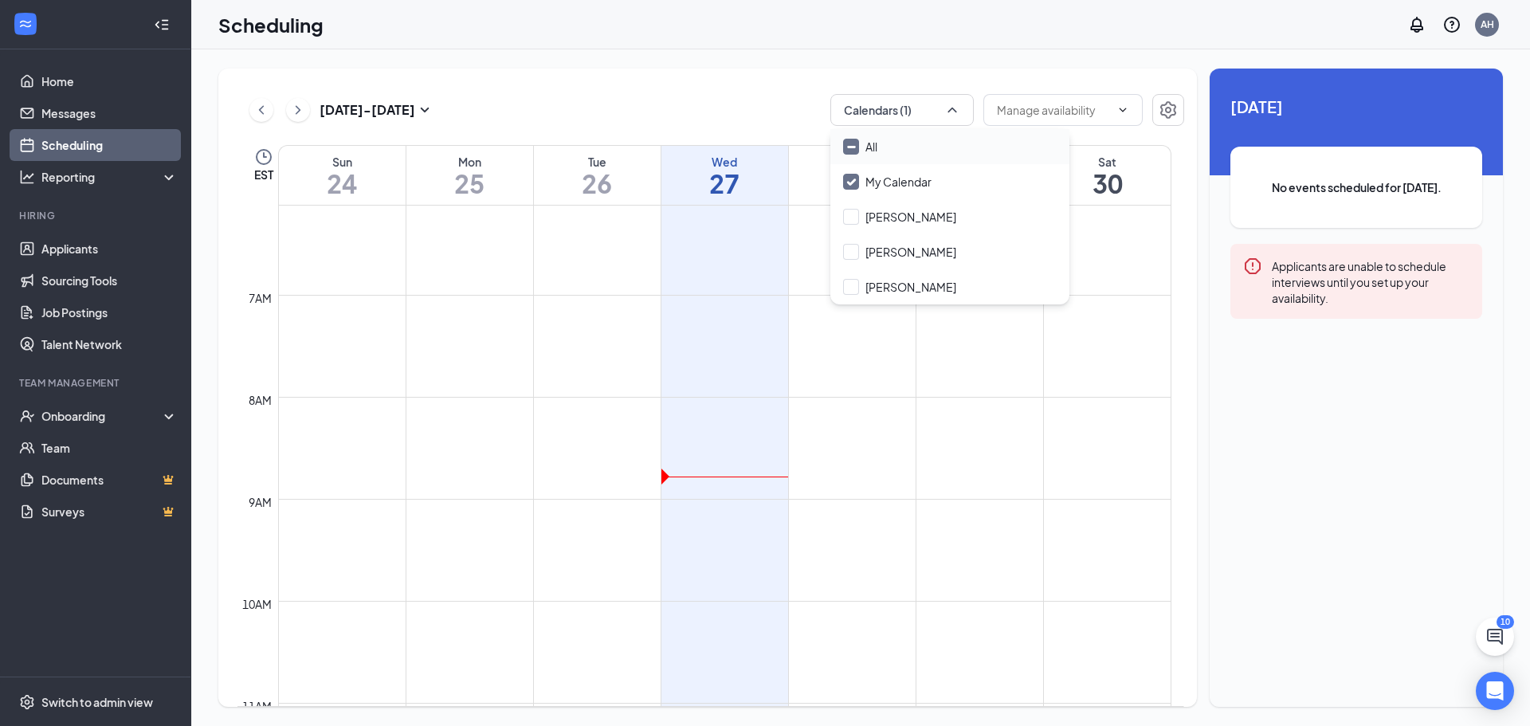
checkbox input "true"
click at [626, 84] on div "Aug 24 - Aug 30 All calendars EST Sun 24 Mon 25 Tue 26 Wed 27 Thu 28 Fri 29 Sat…" at bounding box center [707, 388] width 979 height 638
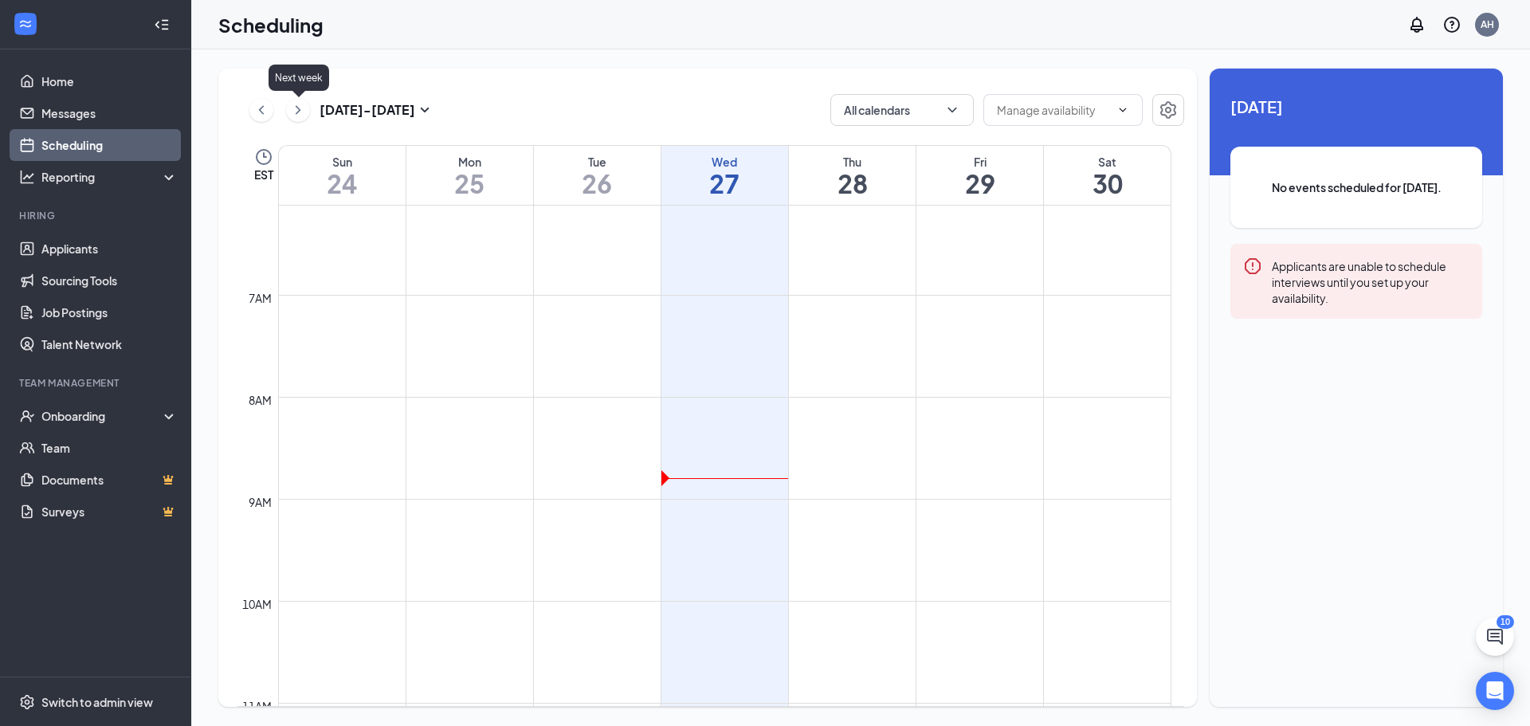
click at [294, 108] on icon "ChevronRight" at bounding box center [298, 109] width 16 height 19
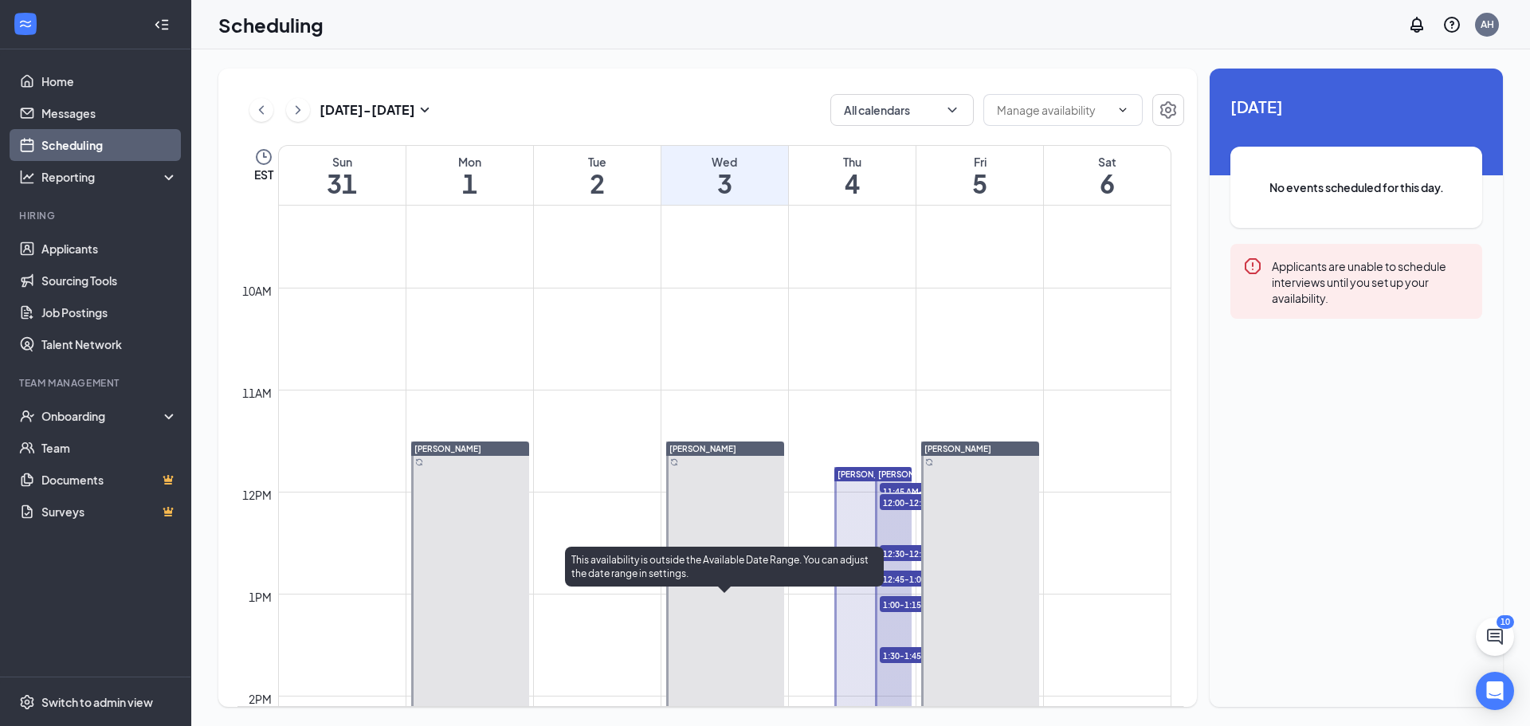
scroll to position [941, 0]
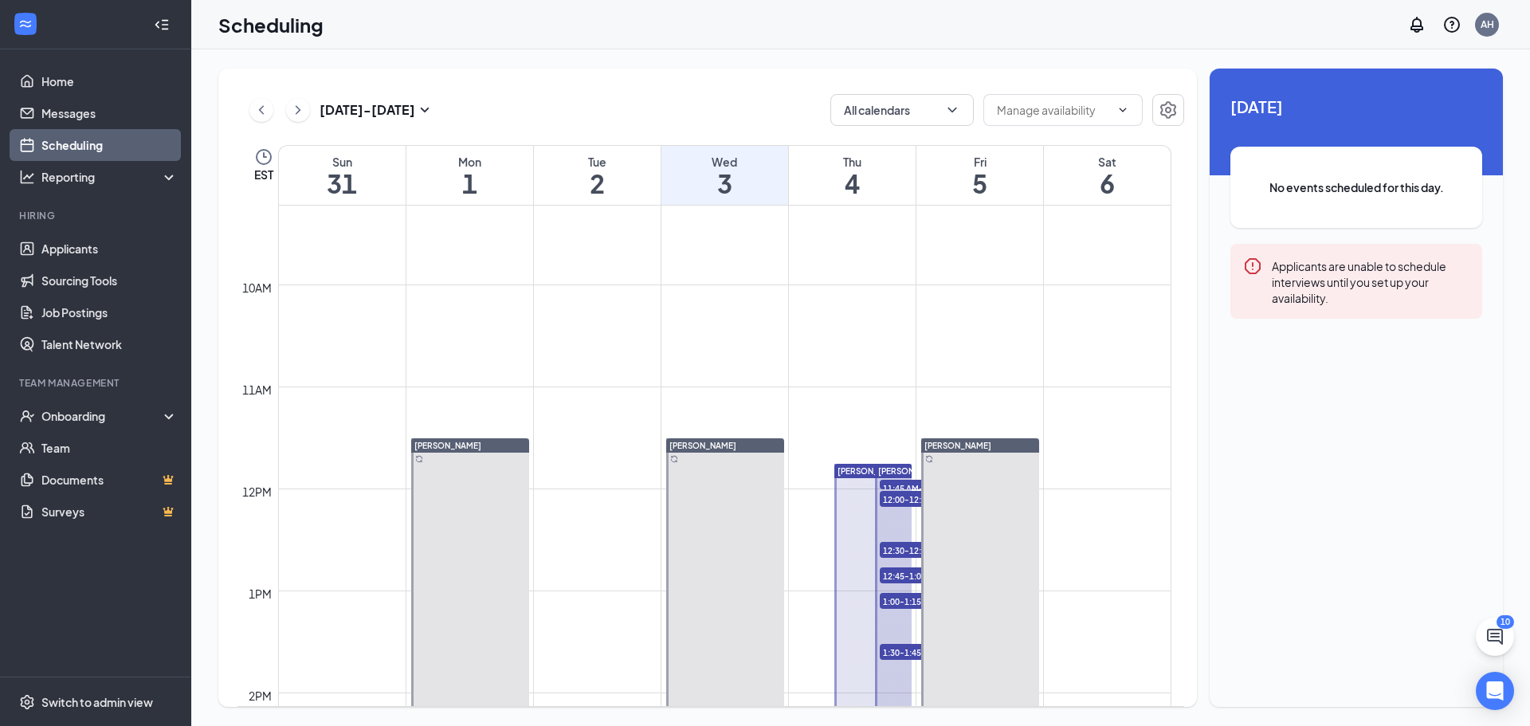
click at [887, 482] on span "11:45 AM-12:00 PM" at bounding box center [920, 488] width 80 height 16
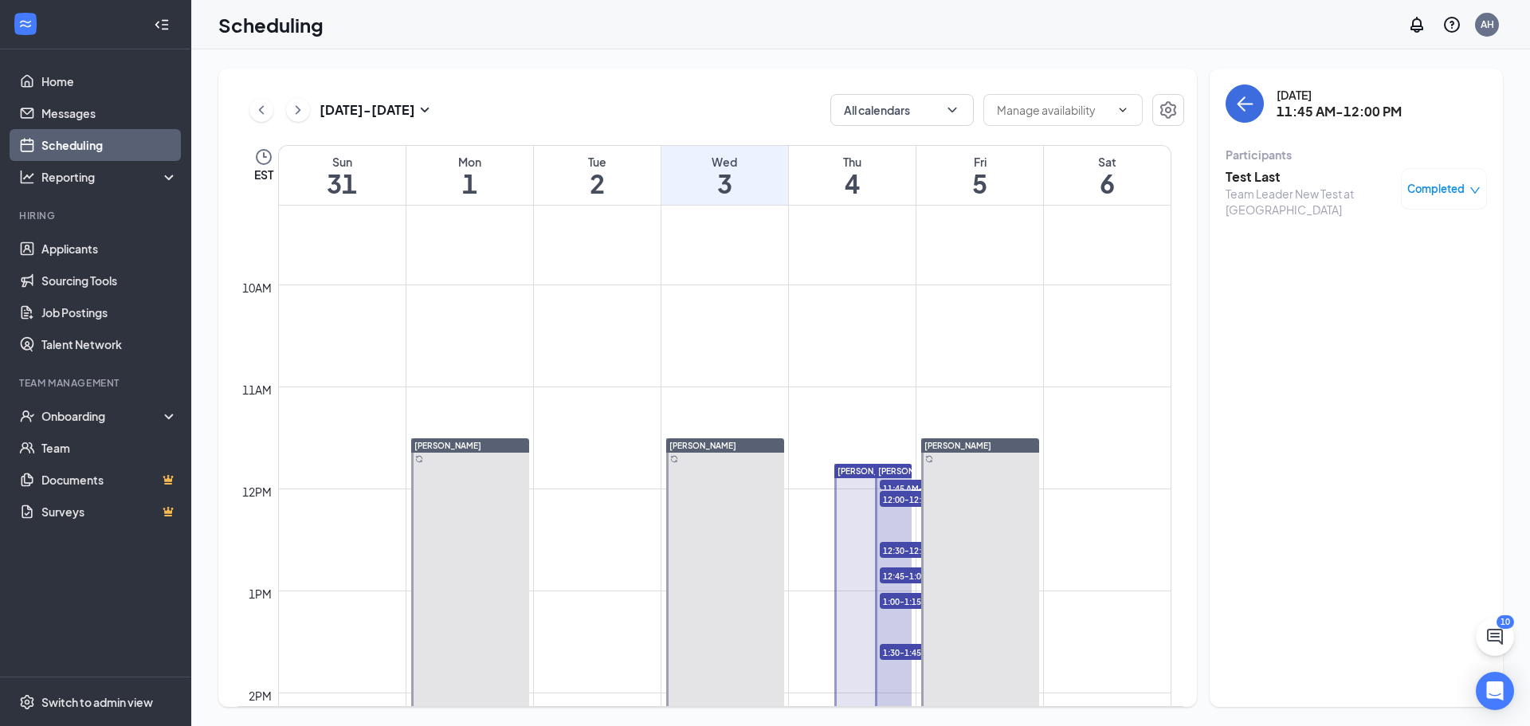
click at [1459, 185] on span "Completed" at bounding box center [1435, 189] width 57 height 16
click at [1387, 269] on span "Mark as no-show" at bounding box center [1400, 268] width 88 height 18
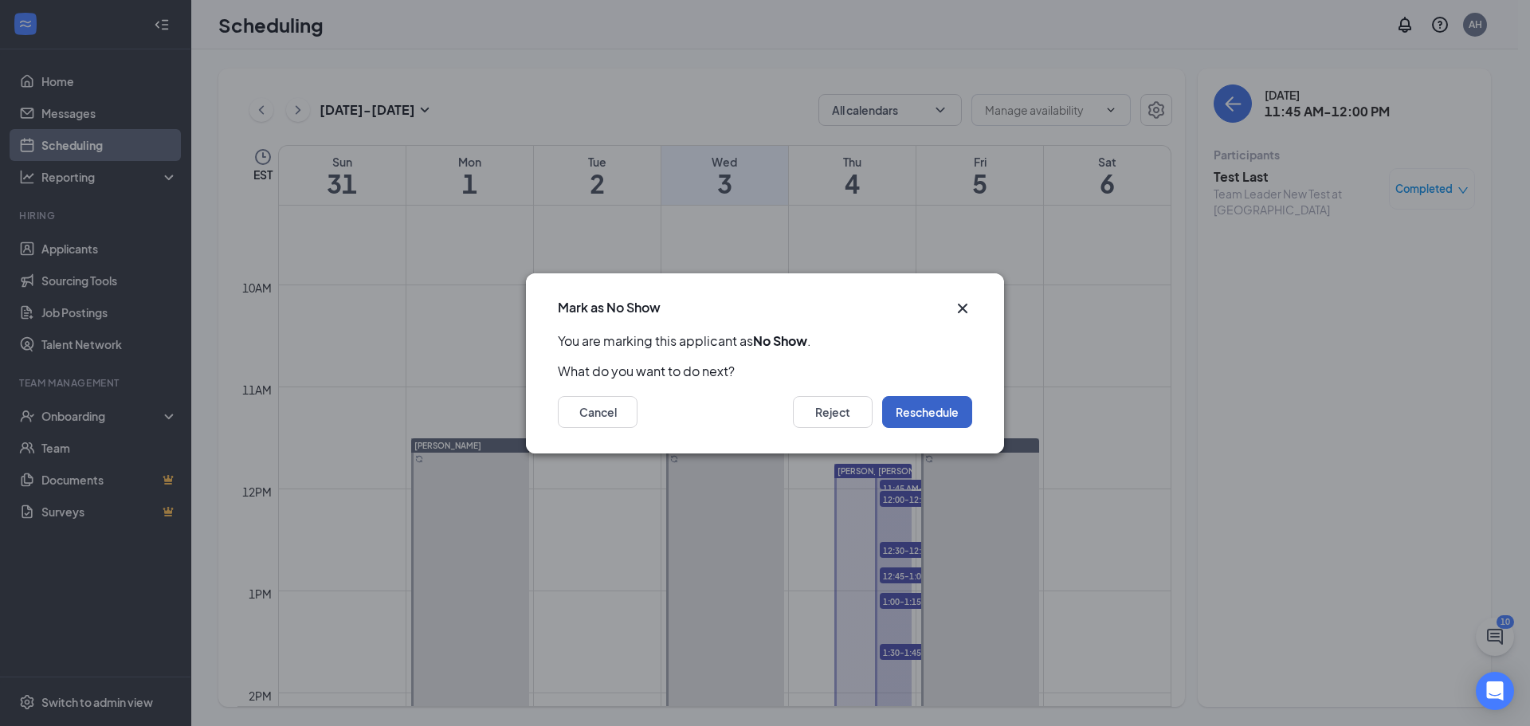
click at [922, 406] on button "Reschedule" at bounding box center [927, 412] width 90 height 32
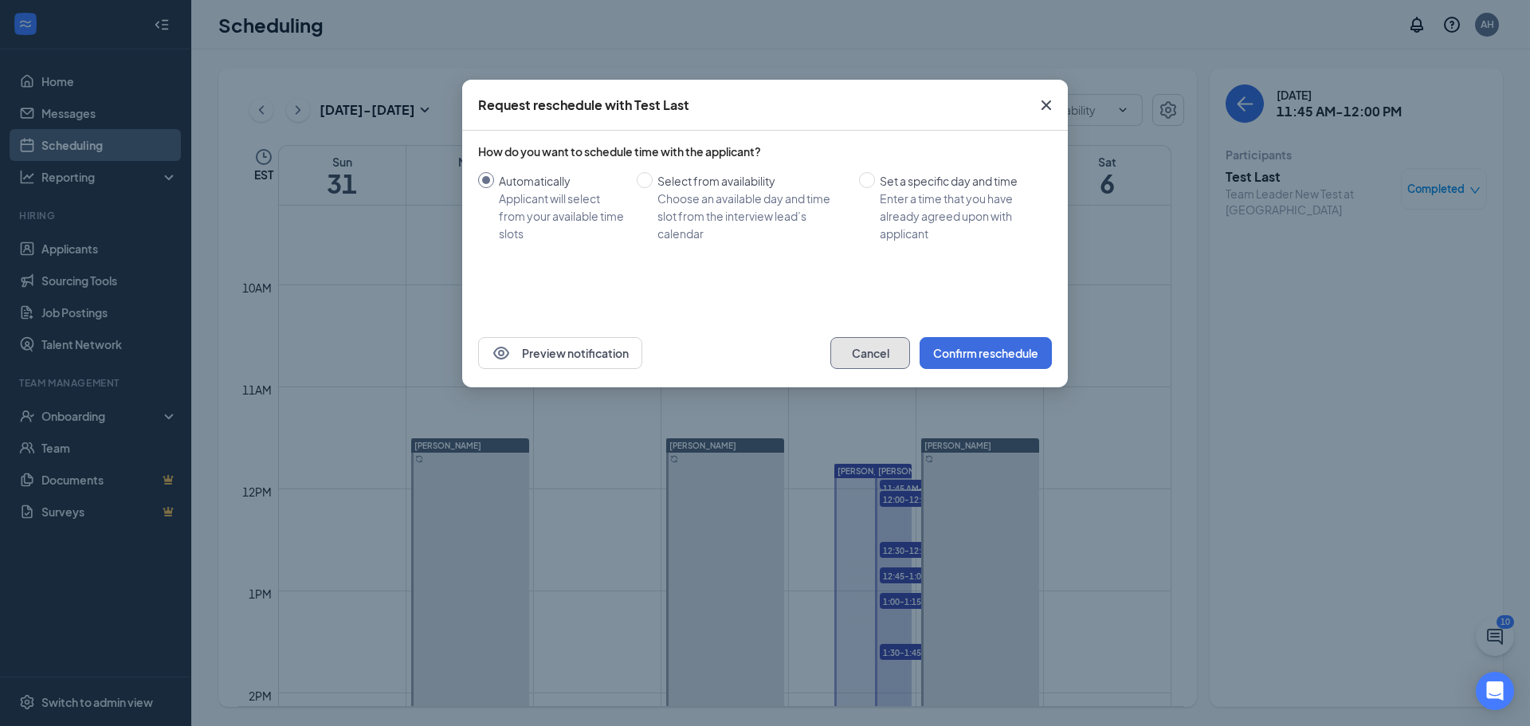
click at [868, 351] on button "Cancel" at bounding box center [870, 353] width 80 height 32
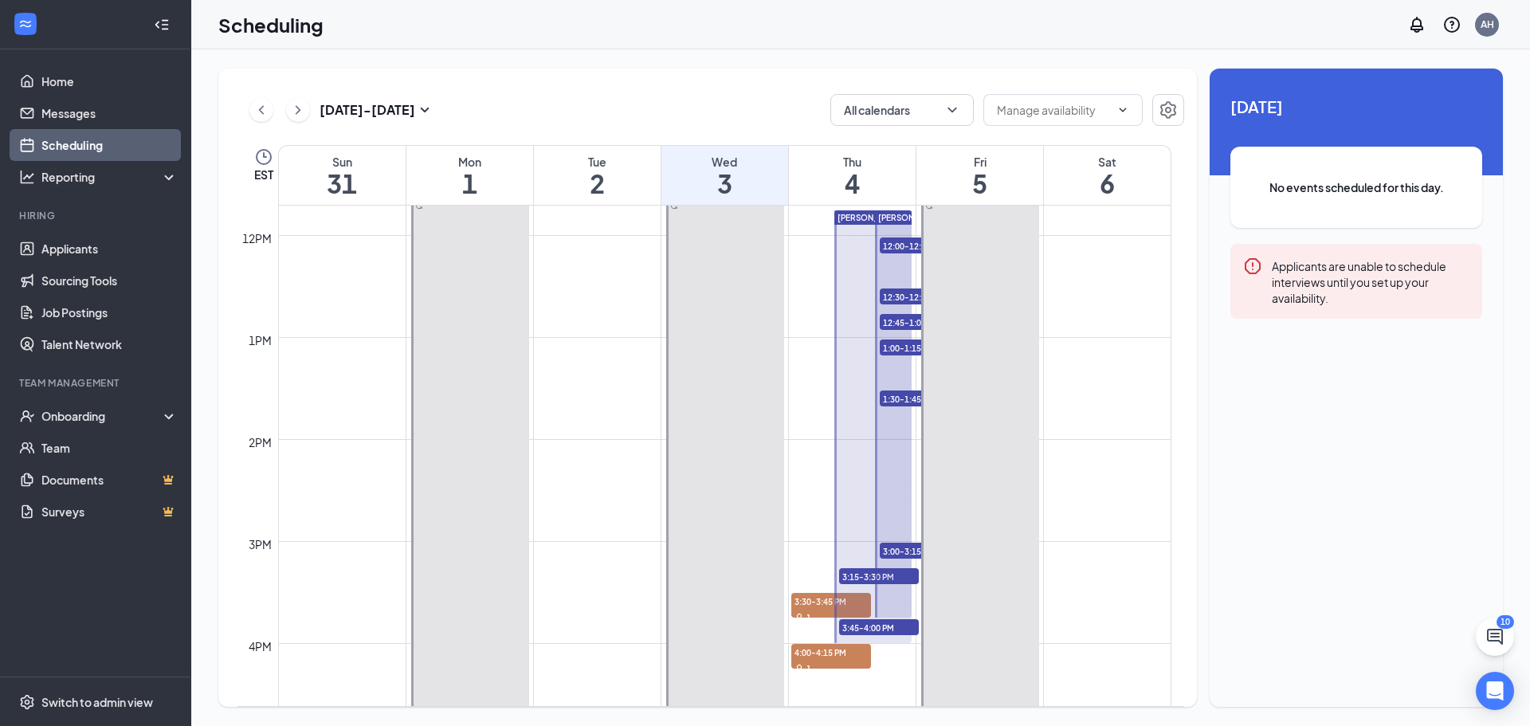
scroll to position [1252, 0]
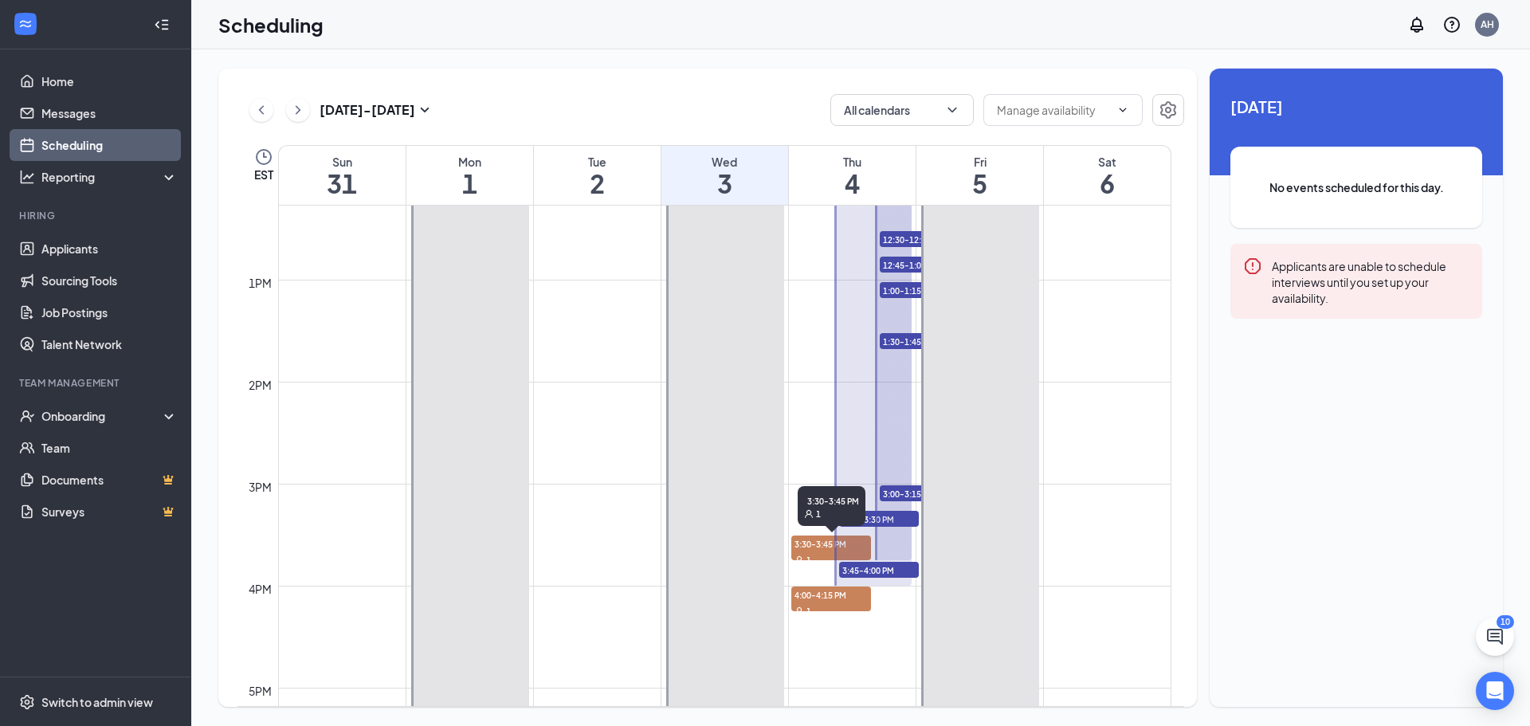
click at [802, 544] on span "3:30-3:45 PM" at bounding box center [831, 544] width 80 height 16
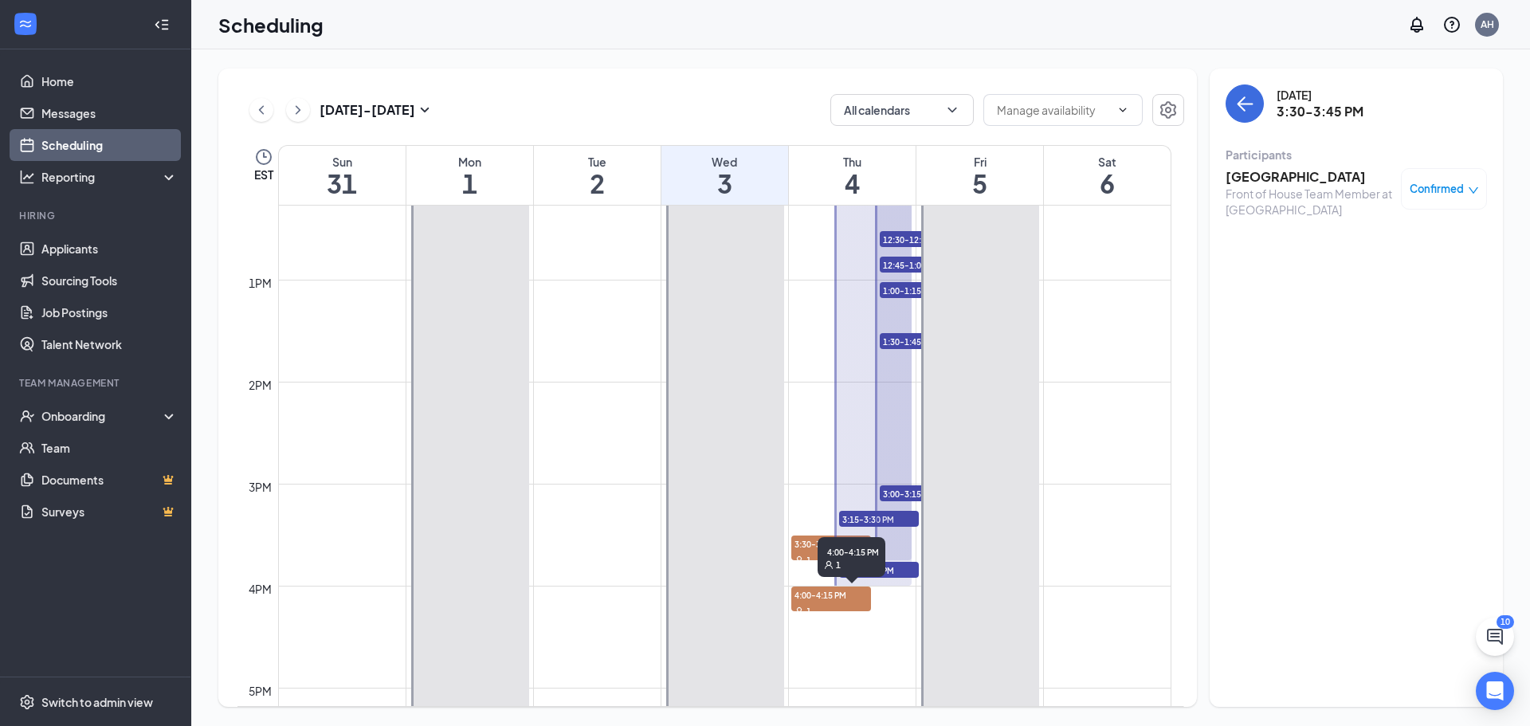
click at [814, 592] on span "4:00-4:15 PM" at bounding box center [831, 595] width 80 height 16
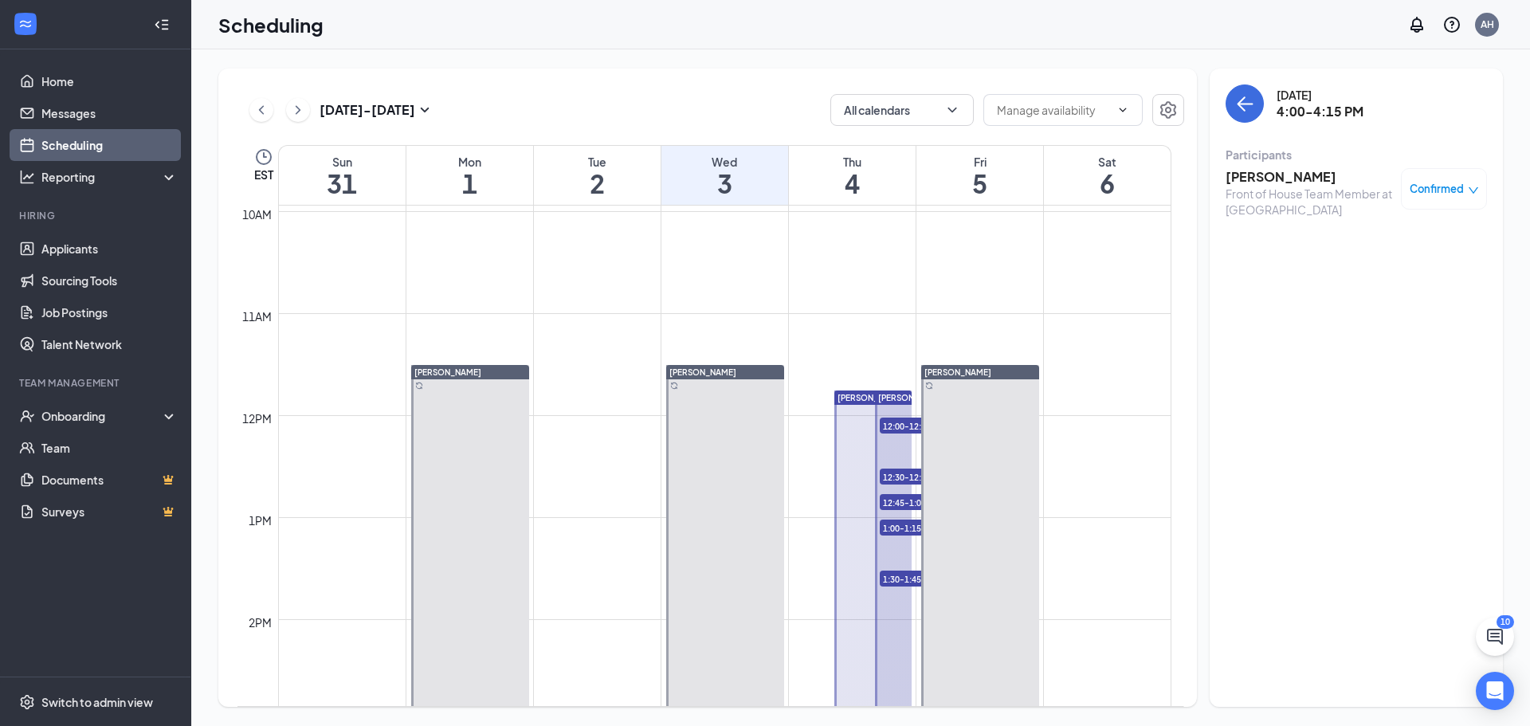
scroll to position [1014, 0]
click at [897, 473] on span "12:30-12:45 PM" at bounding box center [920, 477] width 80 height 16
click at [910, 426] on span "12:00-12:15 PM" at bounding box center [920, 426] width 80 height 16
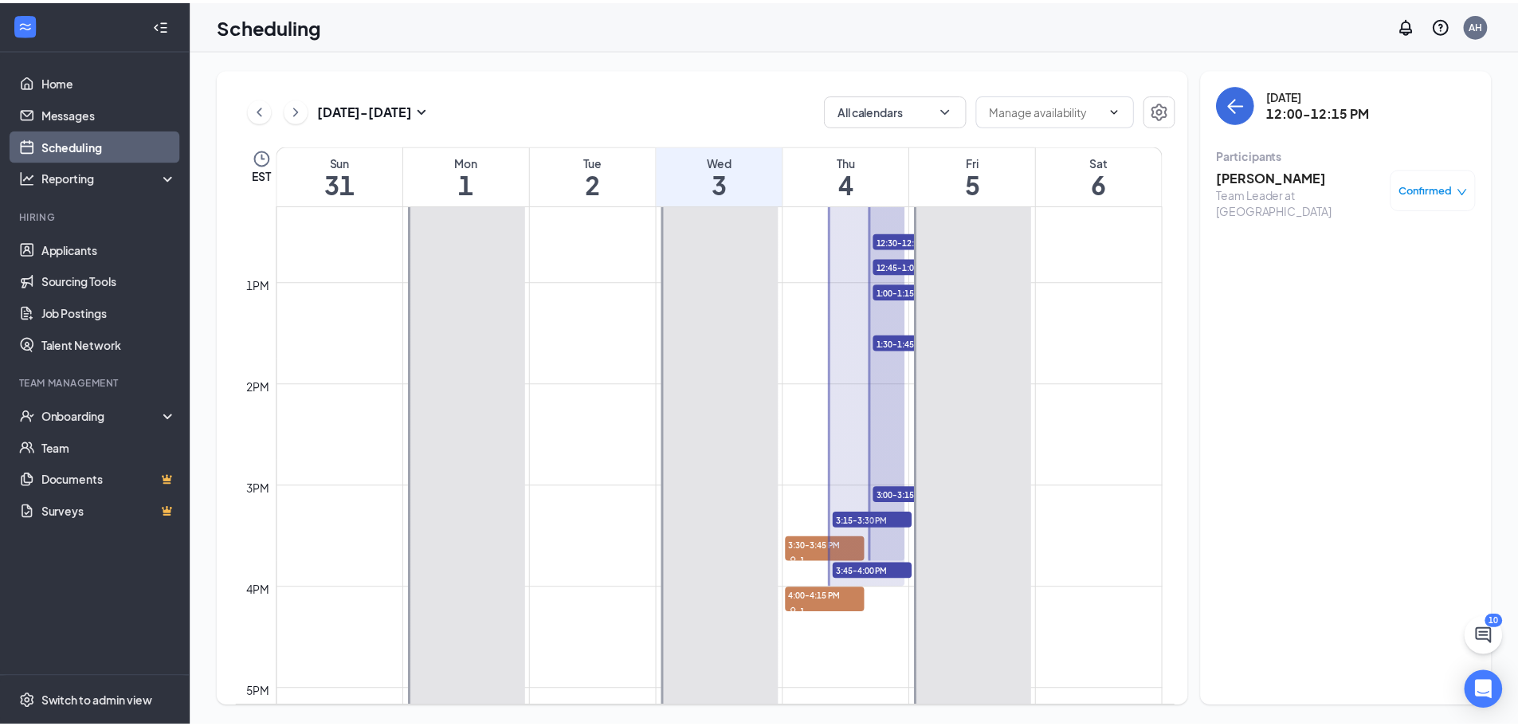
scroll to position [1252, 0]
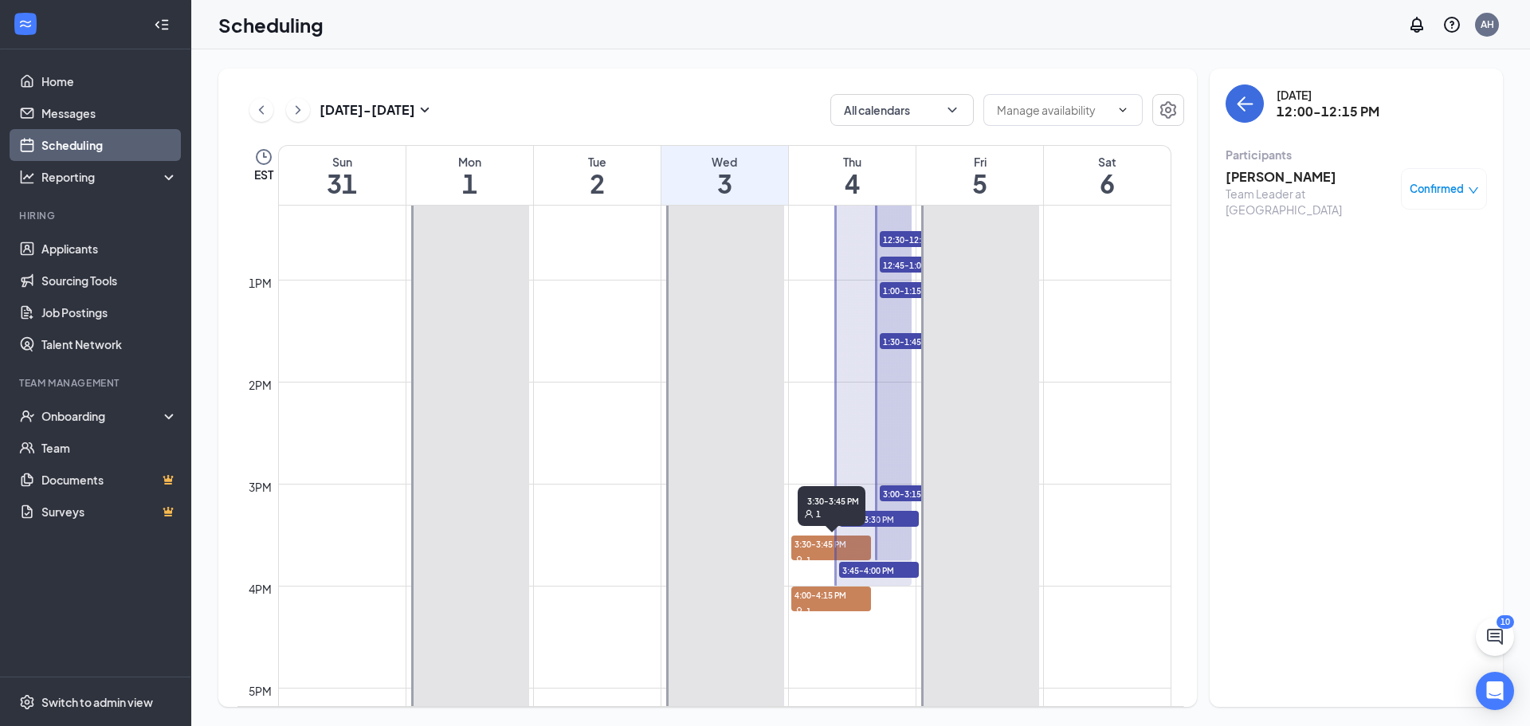
click at [815, 544] on span "3:30-3:45 PM" at bounding box center [831, 544] width 80 height 16
click at [921, 117] on button "All calendars" at bounding box center [901, 110] width 143 height 32
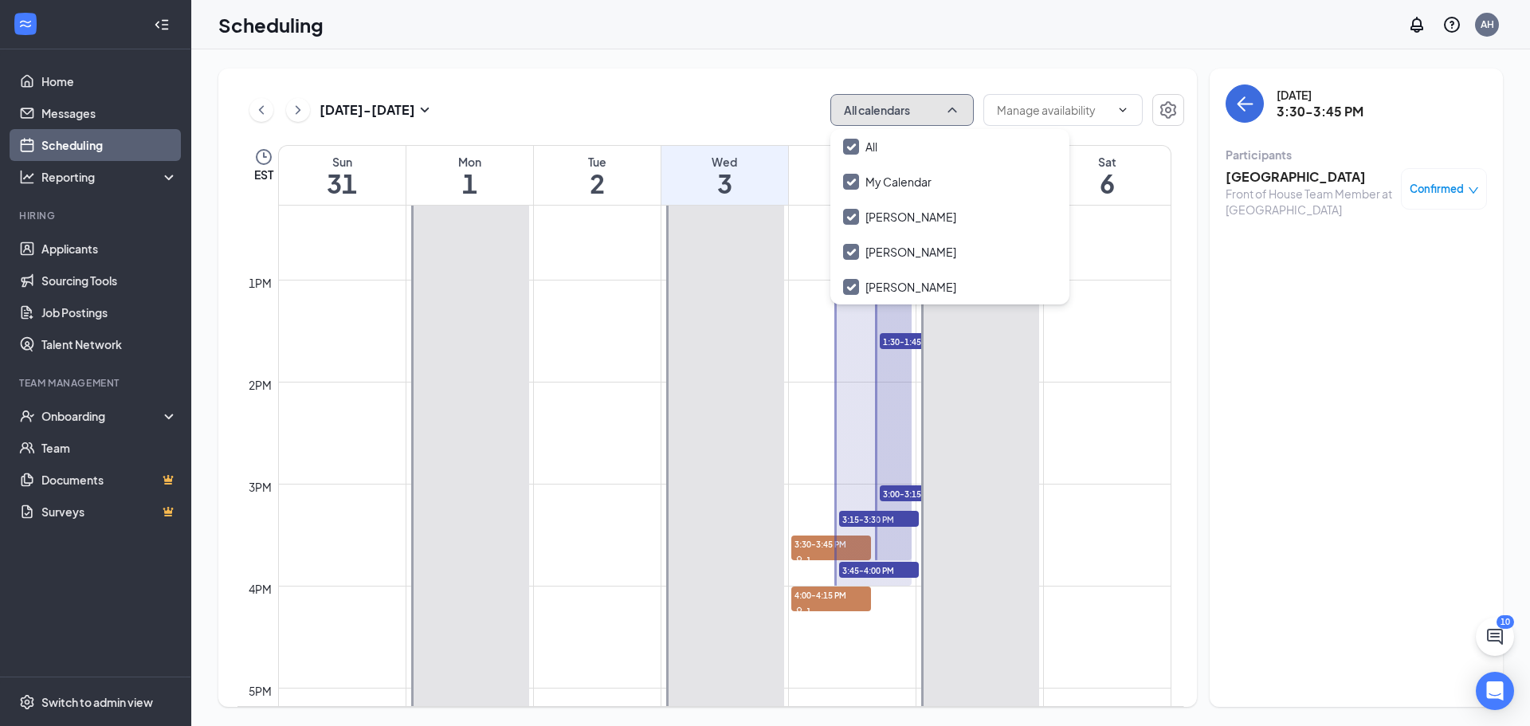
click at [921, 116] on button "All calendars" at bounding box center [901, 110] width 143 height 32
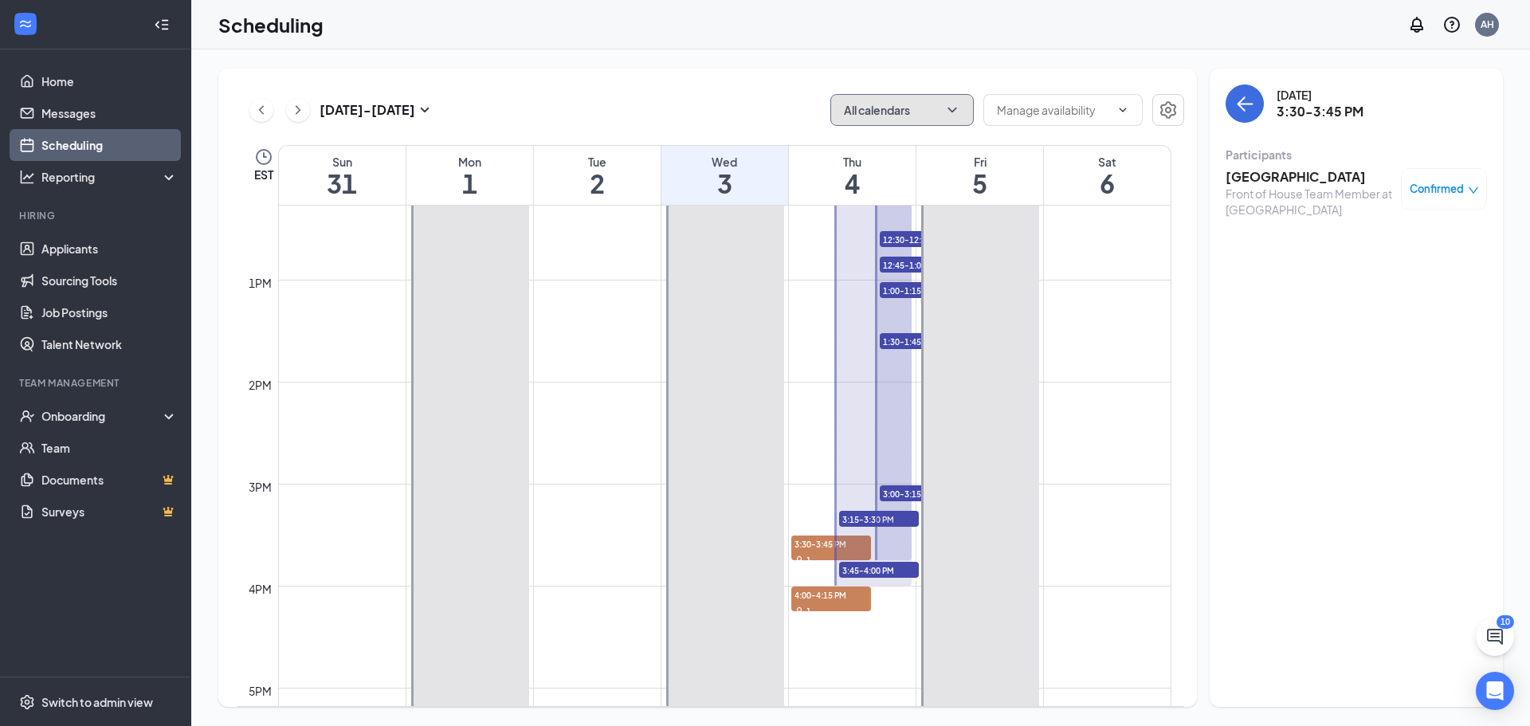
click at [897, 491] on span "3:00-3:15 PM" at bounding box center [920, 493] width 80 height 16
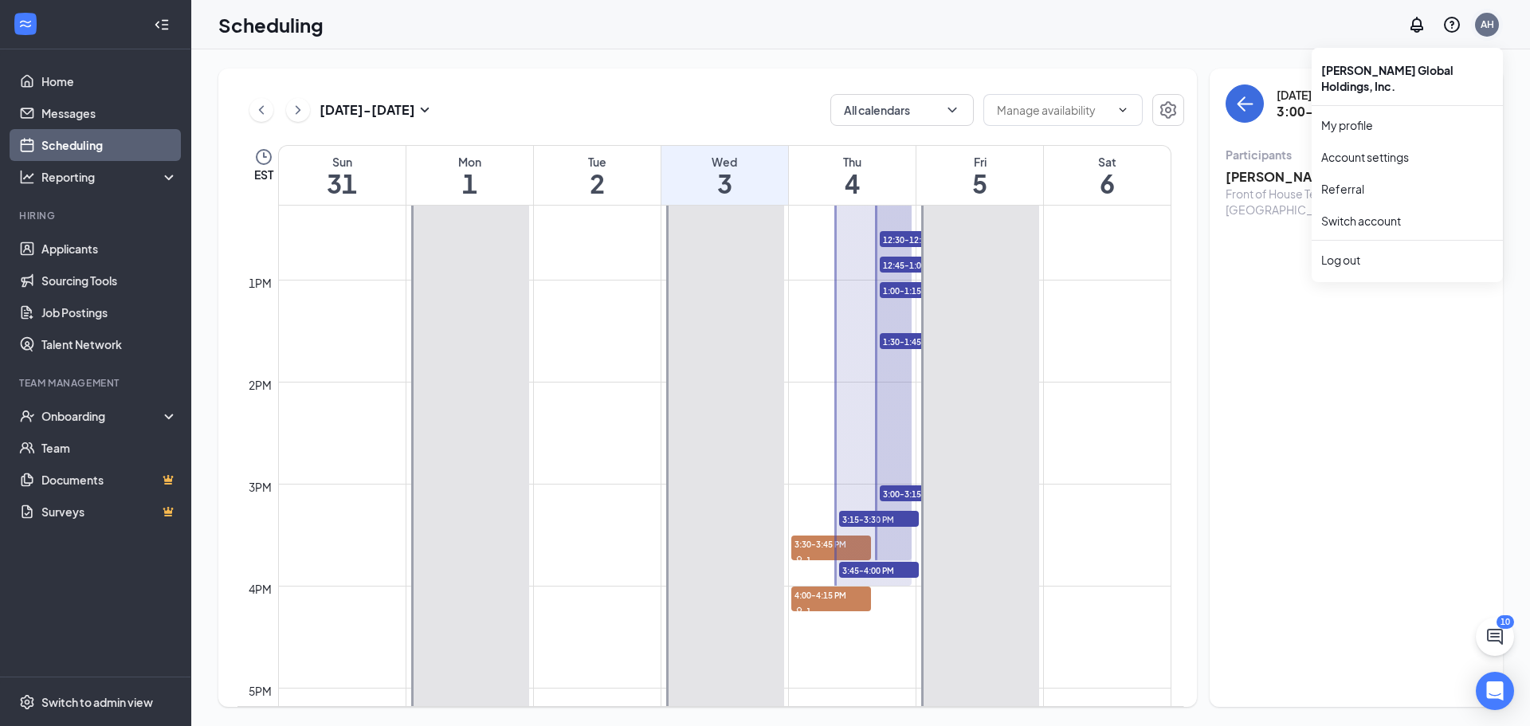
click at [1486, 15] on div "AH" at bounding box center [1487, 25] width 24 height 24
click at [1066, 118] on input "text" at bounding box center [1053, 110] width 113 height 18
click at [1035, 49] on div "Aug 31 - Sep 6 All calendars EST Sun 31 Mon 1 Tue 2 Wed 3 Thu 4 Fri 5 Sat 6 12a…" at bounding box center [860, 387] width 1339 height 677
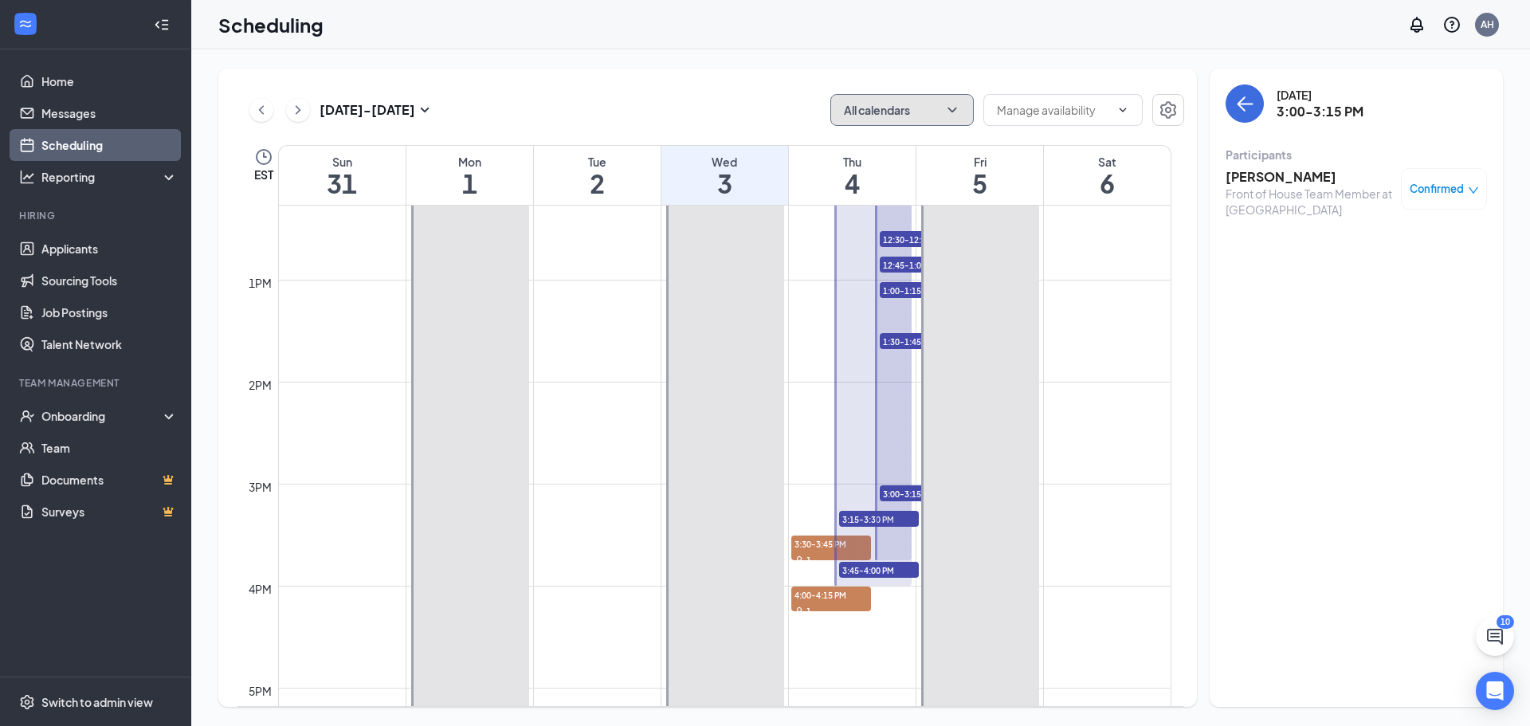
click at [898, 112] on button "All calendars" at bounding box center [901, 110] width 143 height 32
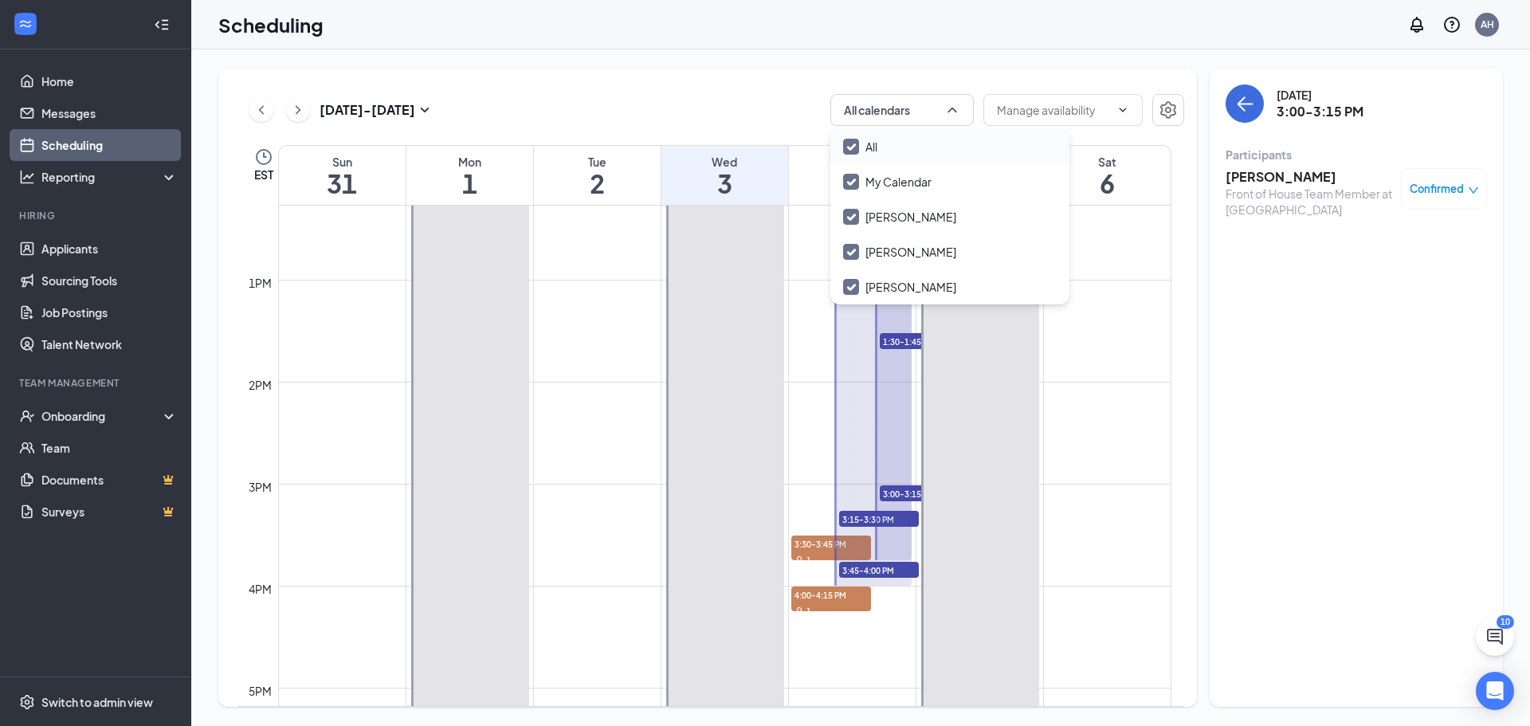
click at [883, 143] on div "All" at bounding box center [949, 146] width 239 height 35
checkbox input "false"
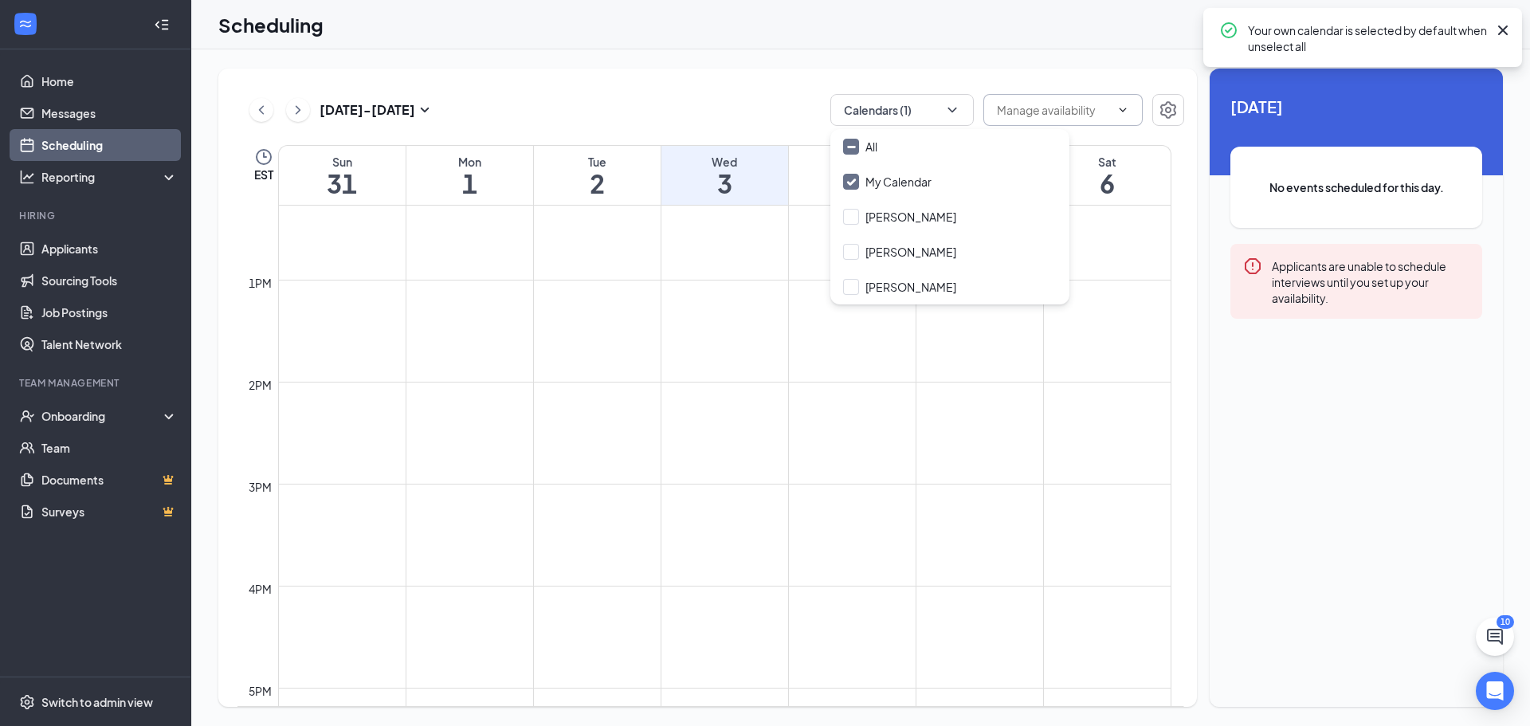
click at [1053, 114] on input "text" at bounding box center [1053, 110] width 113 height 18
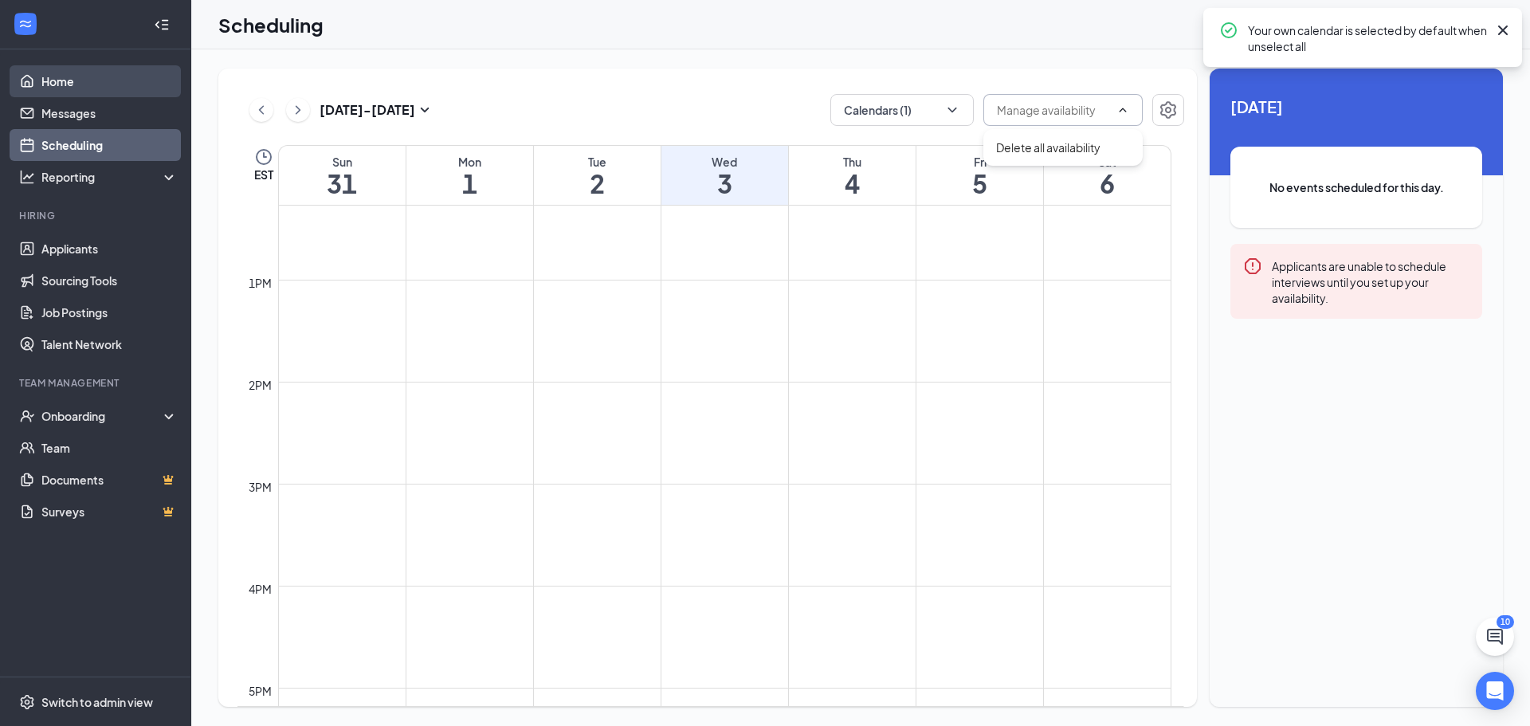
click at [76, 84] on link "Home" at bounding box center [109, 81] width 136 height 32
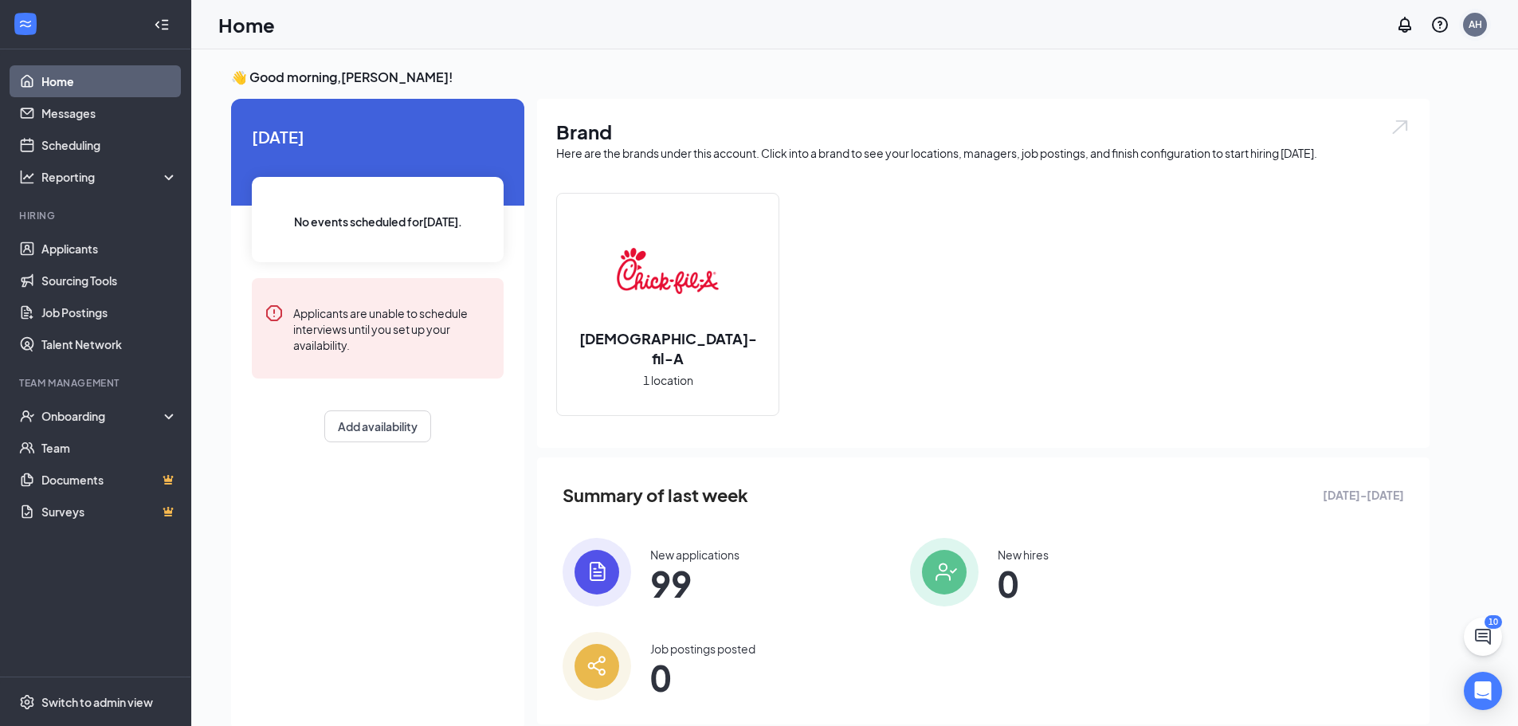
click at [1481, 26] on div "AH" at bounding box center [1476, 25] width 14 height 14
click at [1325, 252] on div "Log out" at bounding box center [1395, 260] width 172 height 16
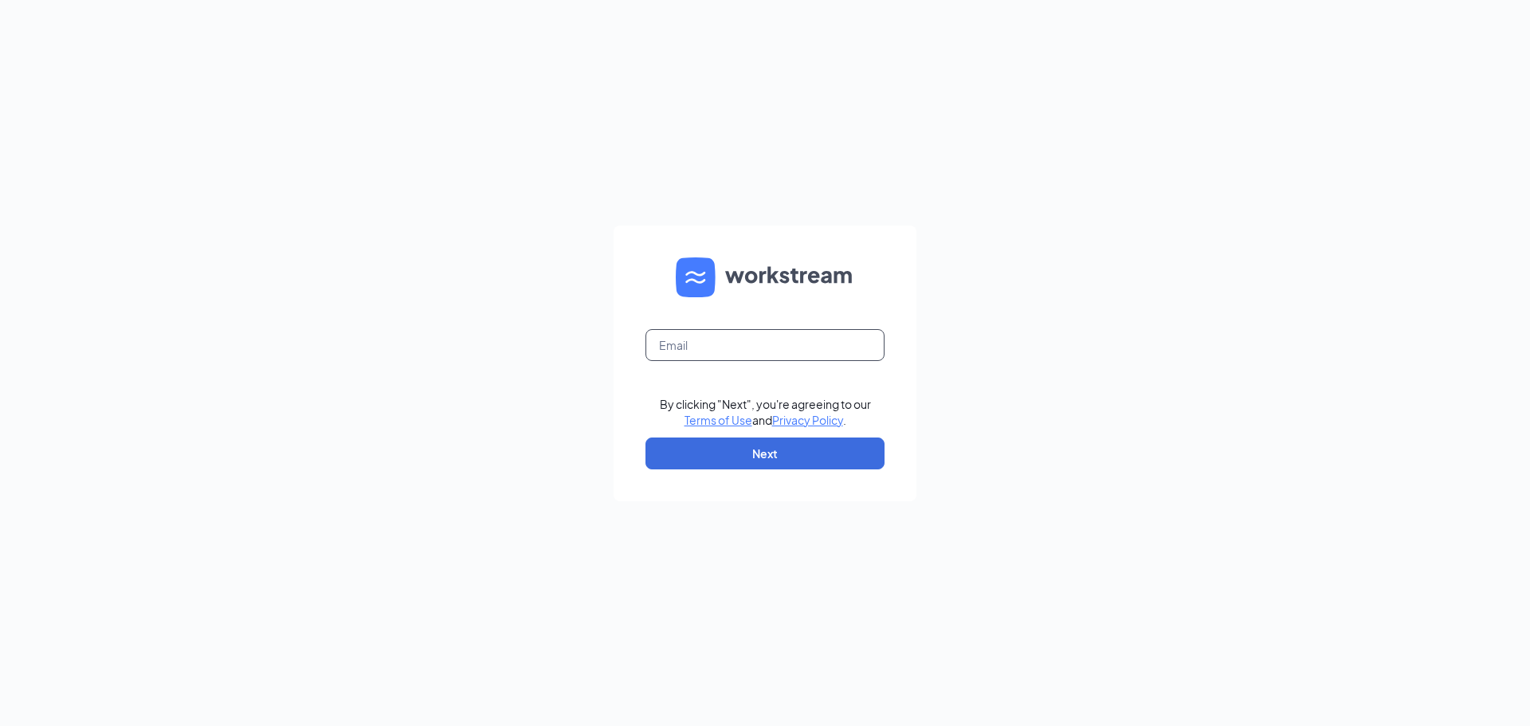
click at [823, 347] on input "text" at bounding box center [765, 345] width 239 height 32
click at [0, 725] on nordpass-autofill-portal at bounding box center [0, 726] width 0 height 0
type input "[PERSON_NAME][EMAIL_ADDRESS][PERSON_NAME][DOMAIN_NAME]"
click at [720, 457] on button "Next" at bounding box center [765, 454] width 239 height 32
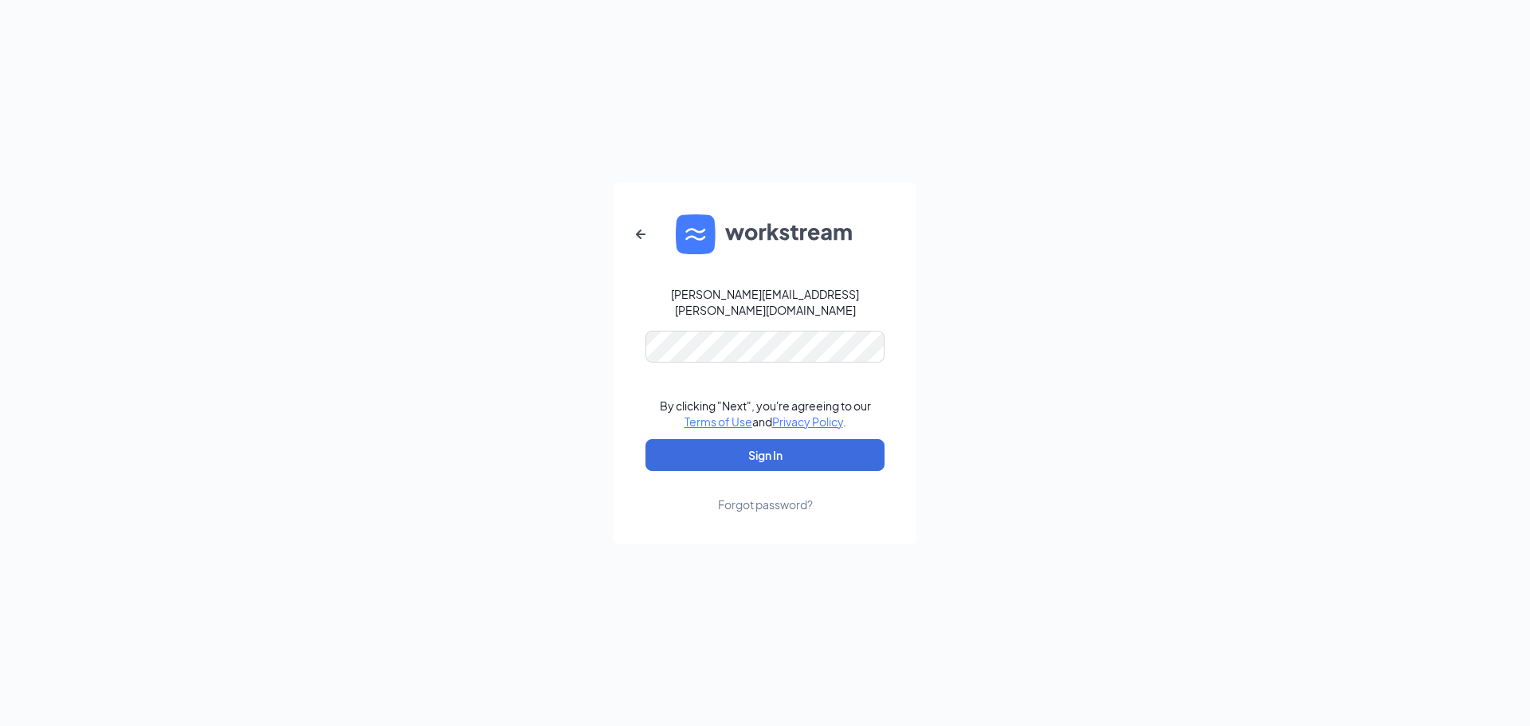
click at [0, 725] on nordpass-autofill-portal at bounding box center [0, 726] width 0 height 0
click at [718, 439] on button "Sign In" at bounding box center [765, 455] width 239 height 32
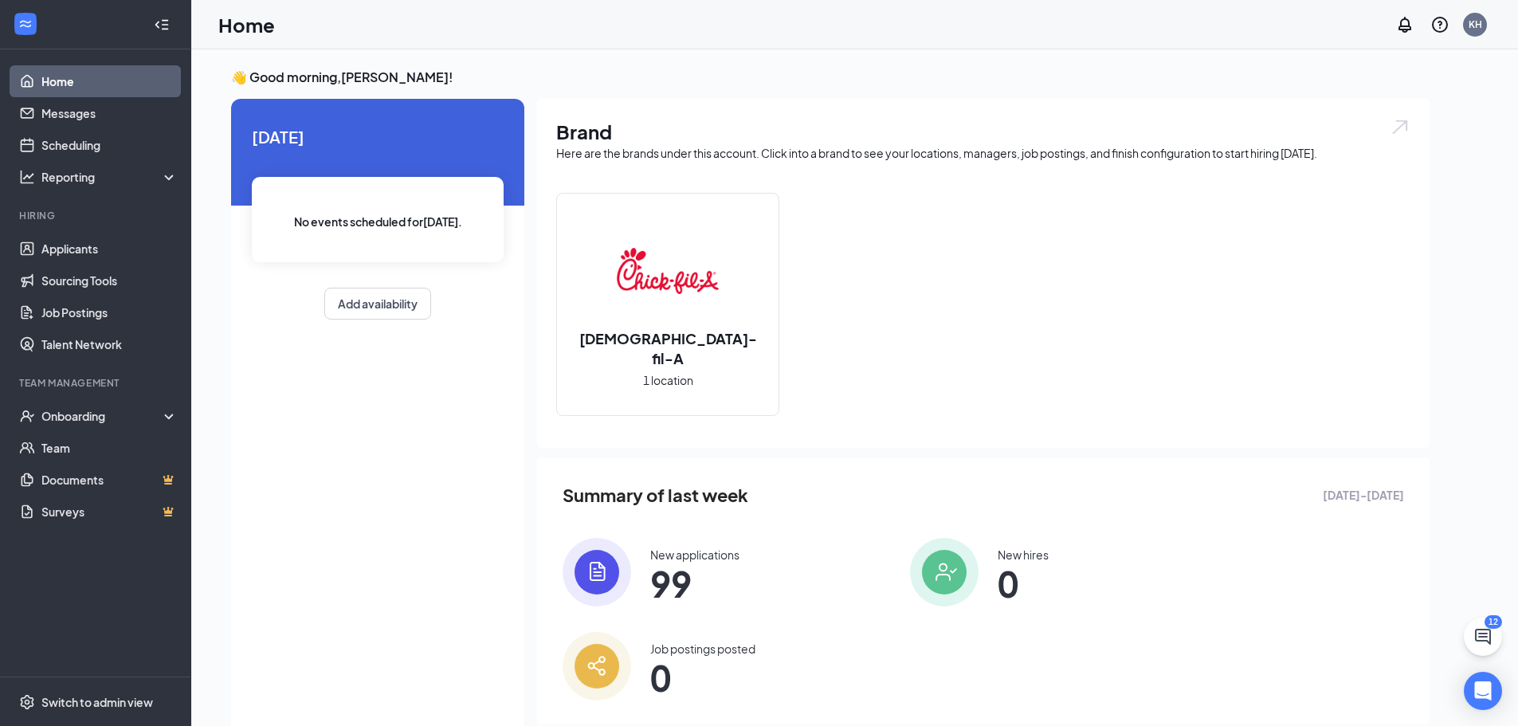
click at [367, 206] on div "No events scheduled for [DATE] ." at bounding box center [378, 219] width 252 height 85
click at [374, 288] on button "Add availability" at bounding box center [377, 304] width 107 height 32
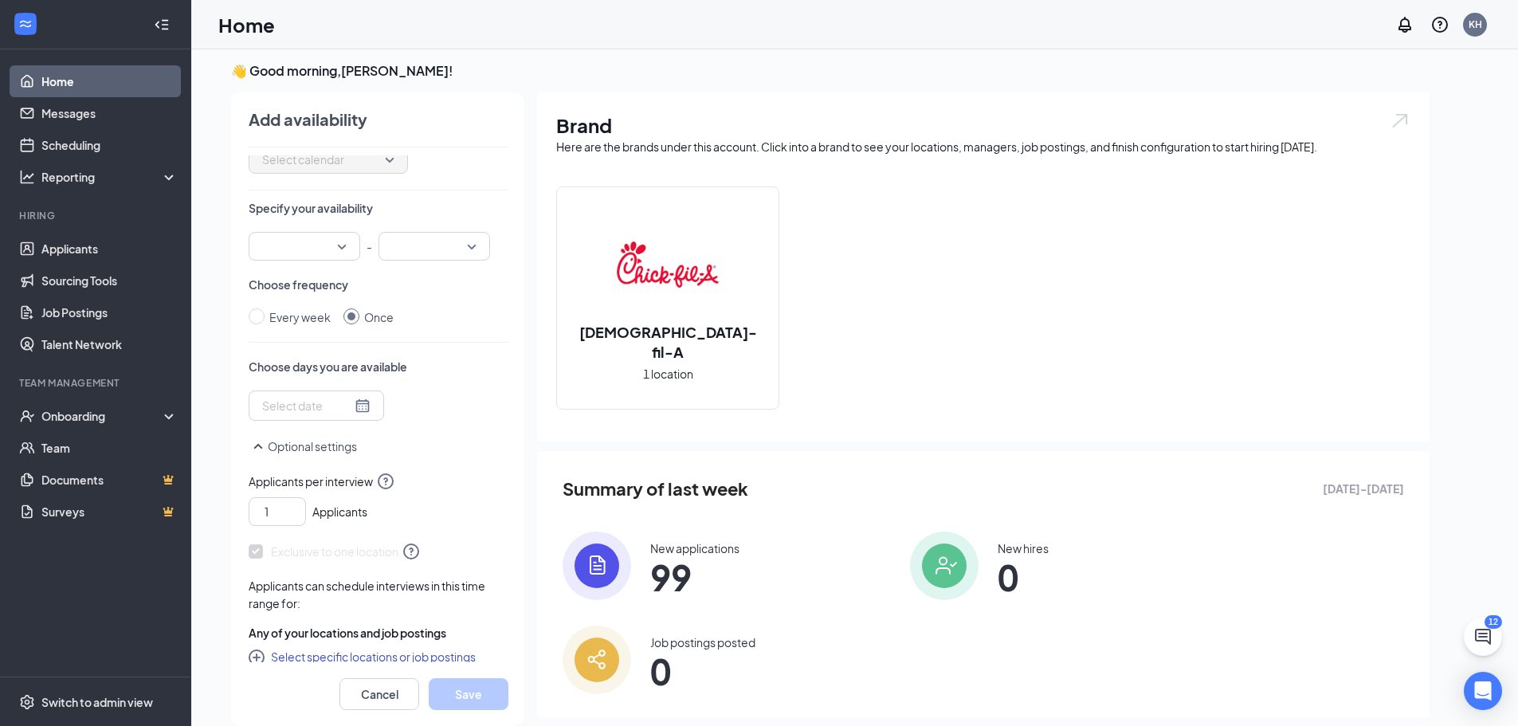
scroll to position [83, 0]
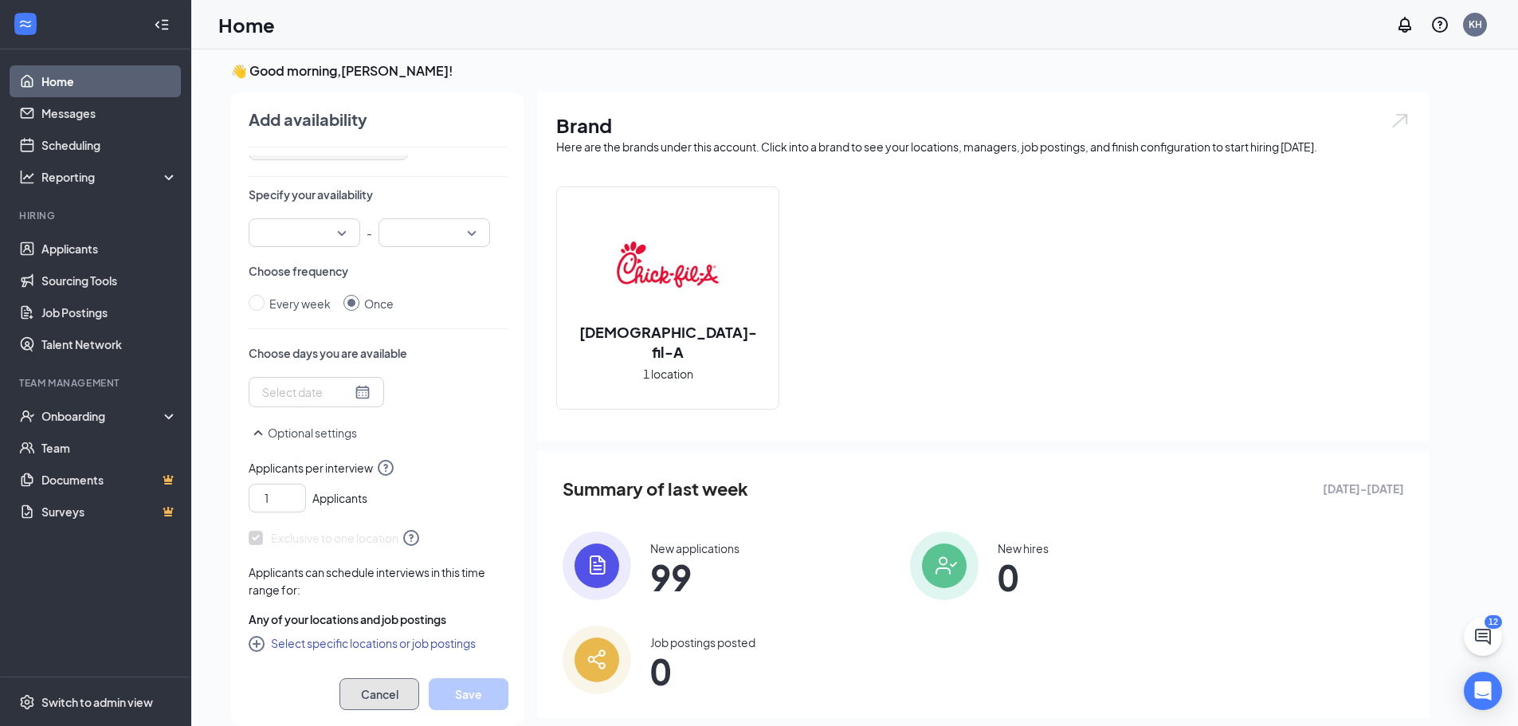
click at [373, 679] on button "Cancel" at bounding box center [380, 694] width 80 height 32
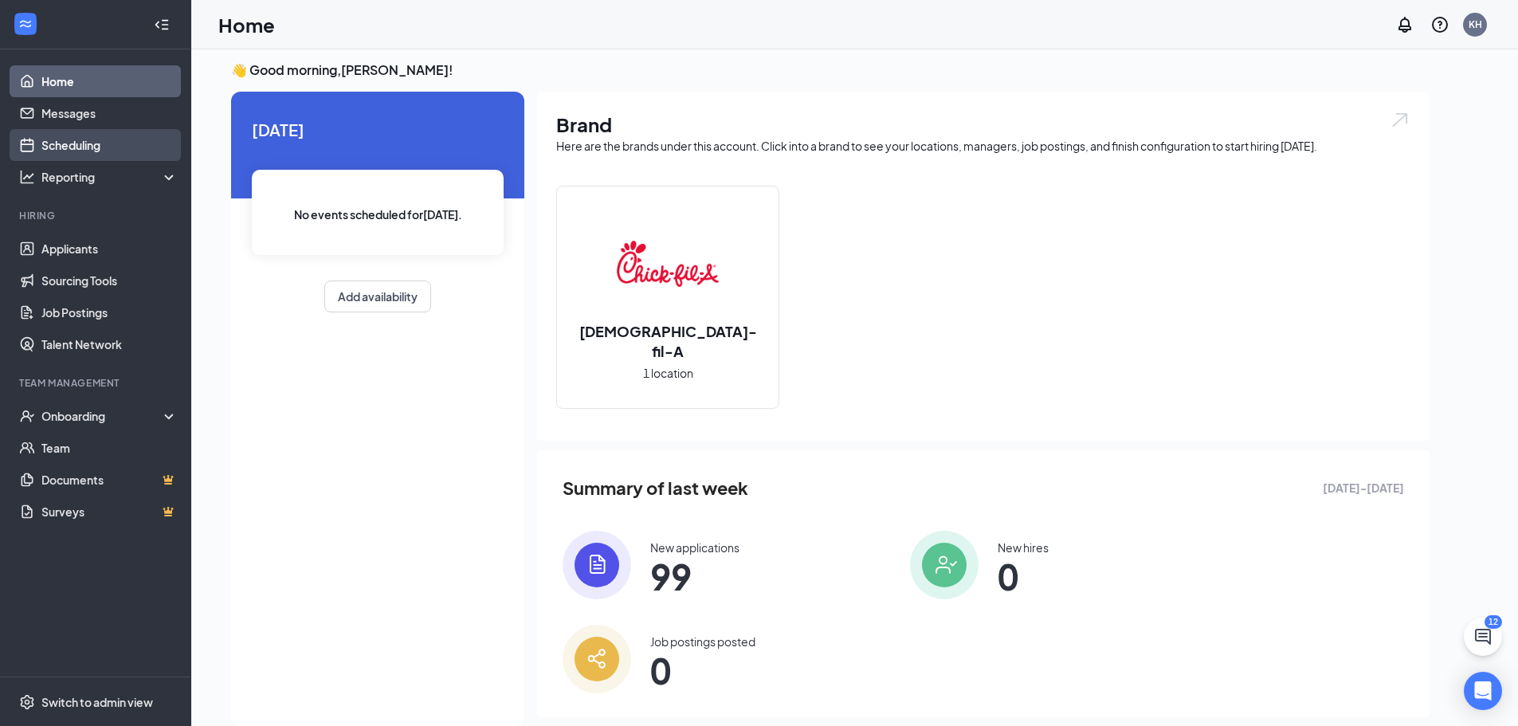
click at [65, 137] on link "Scheduling" at bounding box center [109, 145] width 136 height 32
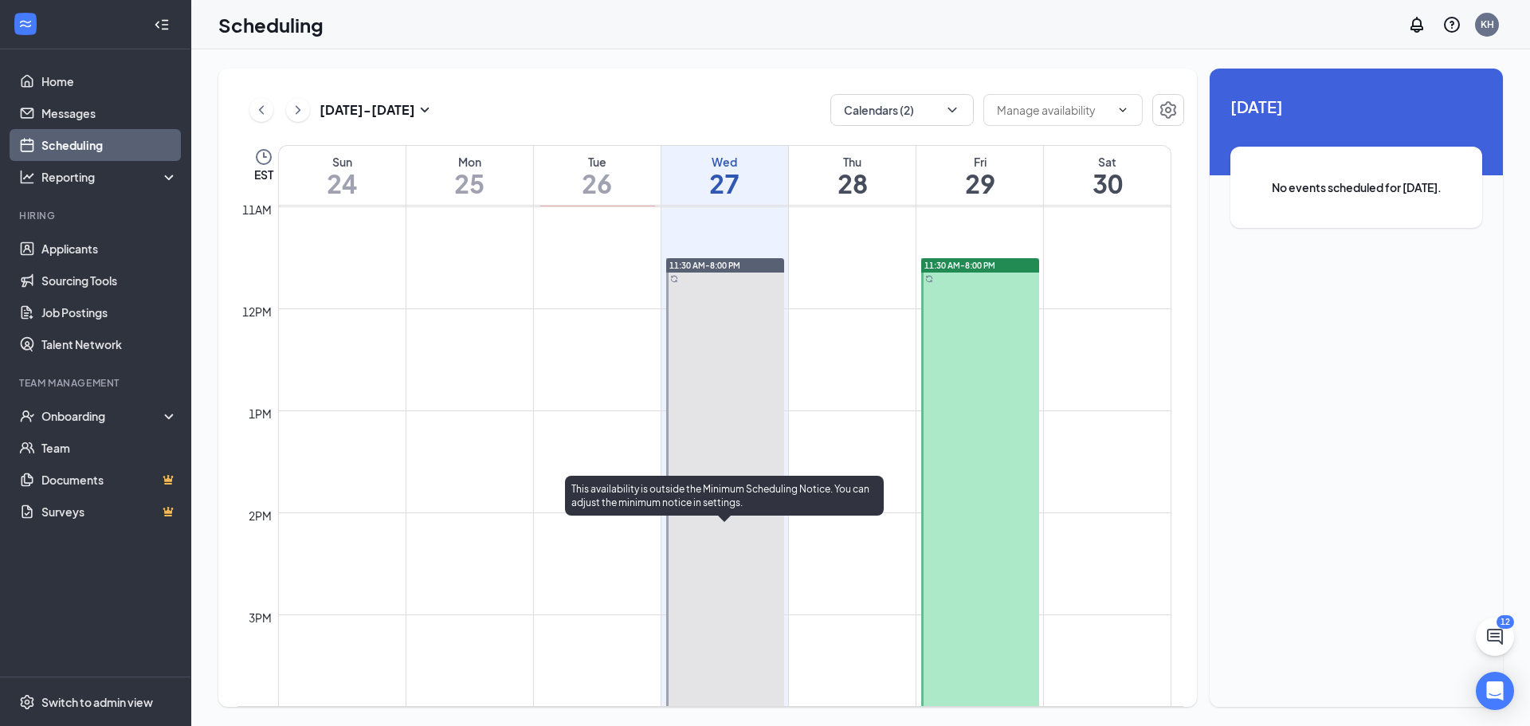
scroll to position [1172, 0]
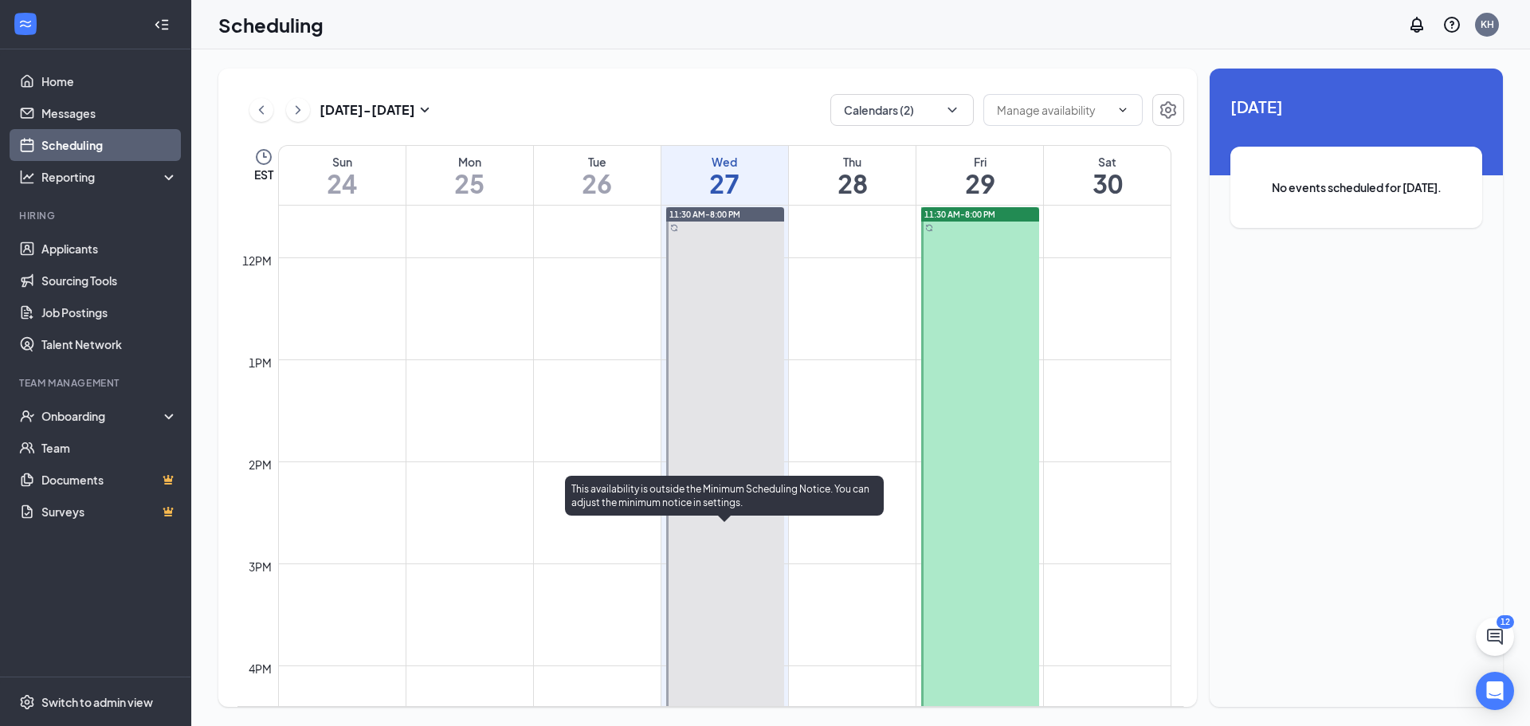
click at [701, 410] on div at bounding box center [725, 640] width 118 height 866
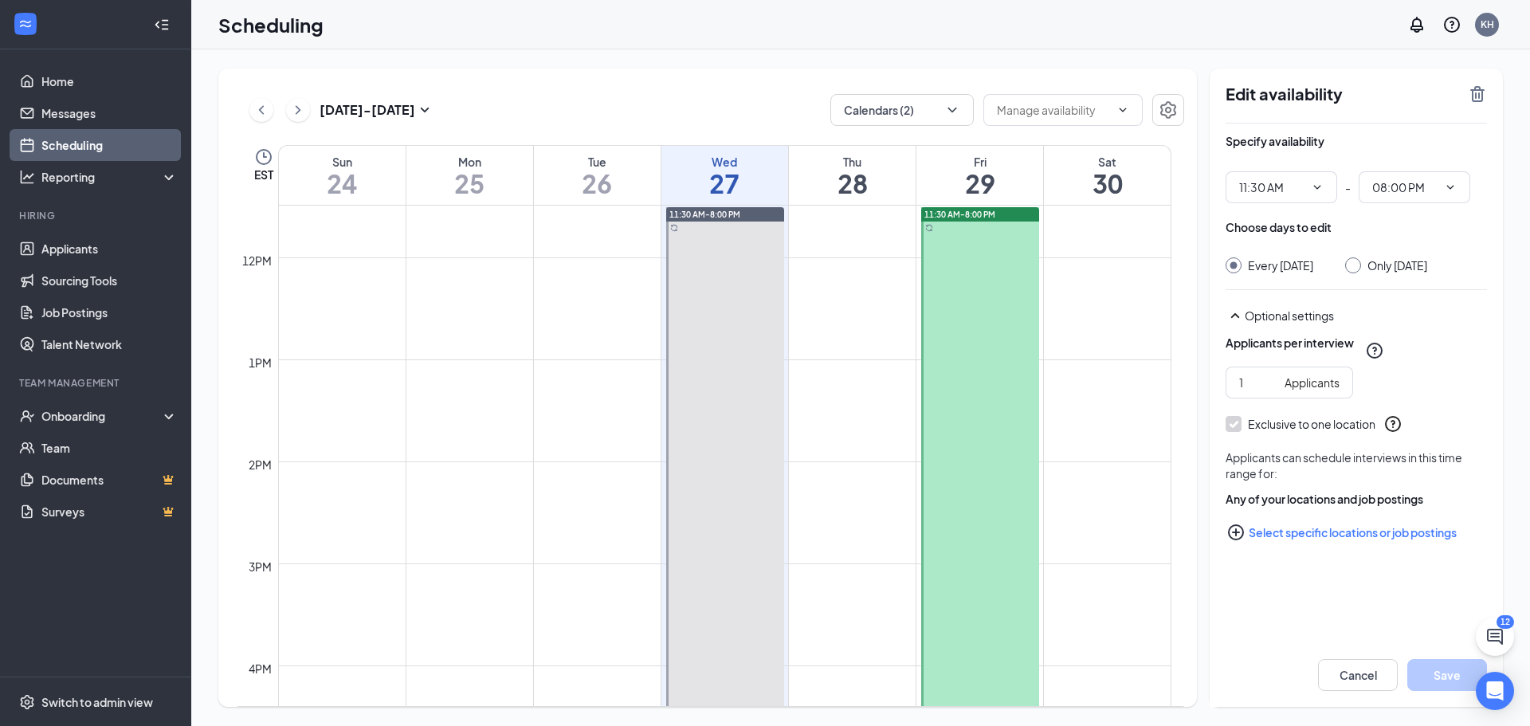
click at [1481, 92] on icon "TrashOutline" at bounding box center [1477, 93] width 19 height 19
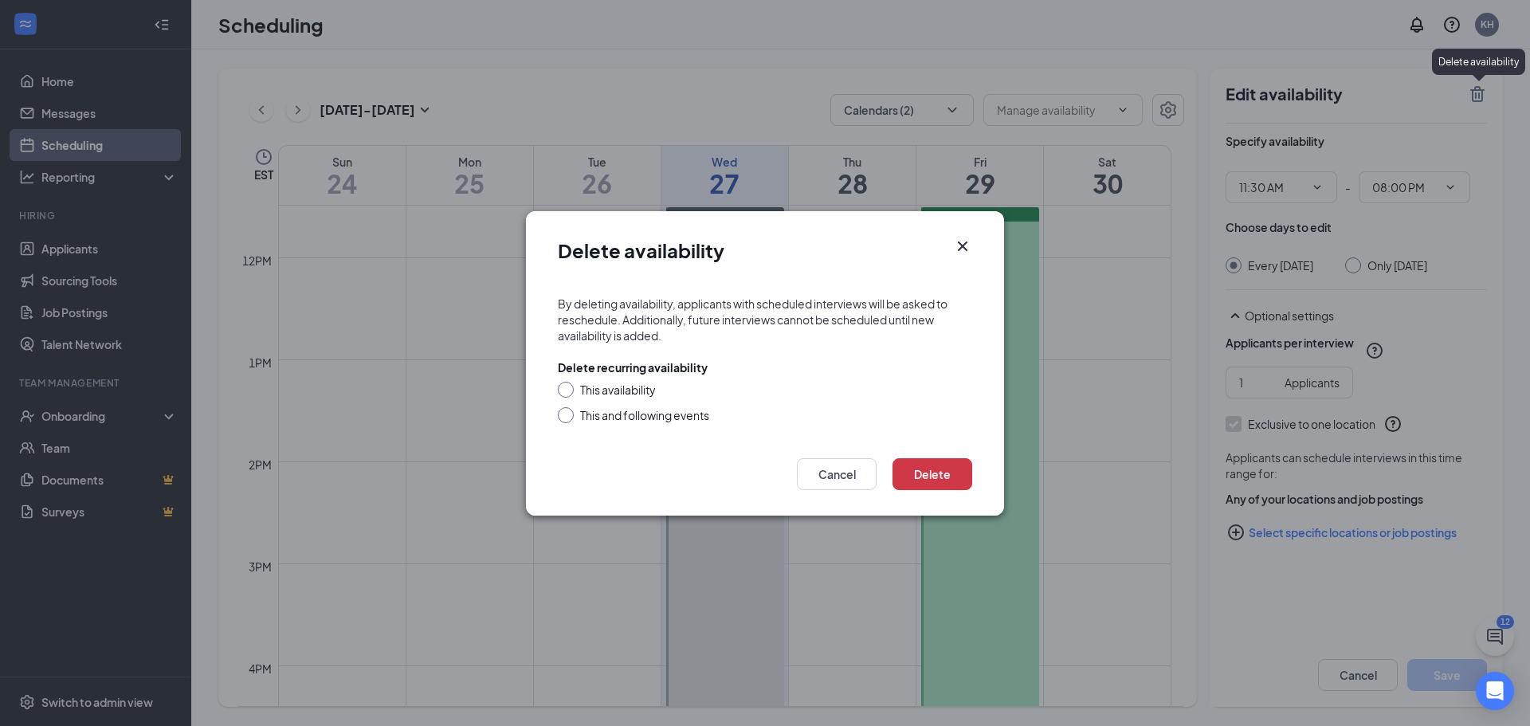
click at [633, 412] on div "This and following events" at bounding box center [644, 415] width 129 height 16
click at [569, 412] on input "This and following events" at bounding box center [563, 412] width 11 height 11
radio input "true"
click at [946, 467] on button "Delete" at bounding box center [933, 474] width 80 height 32
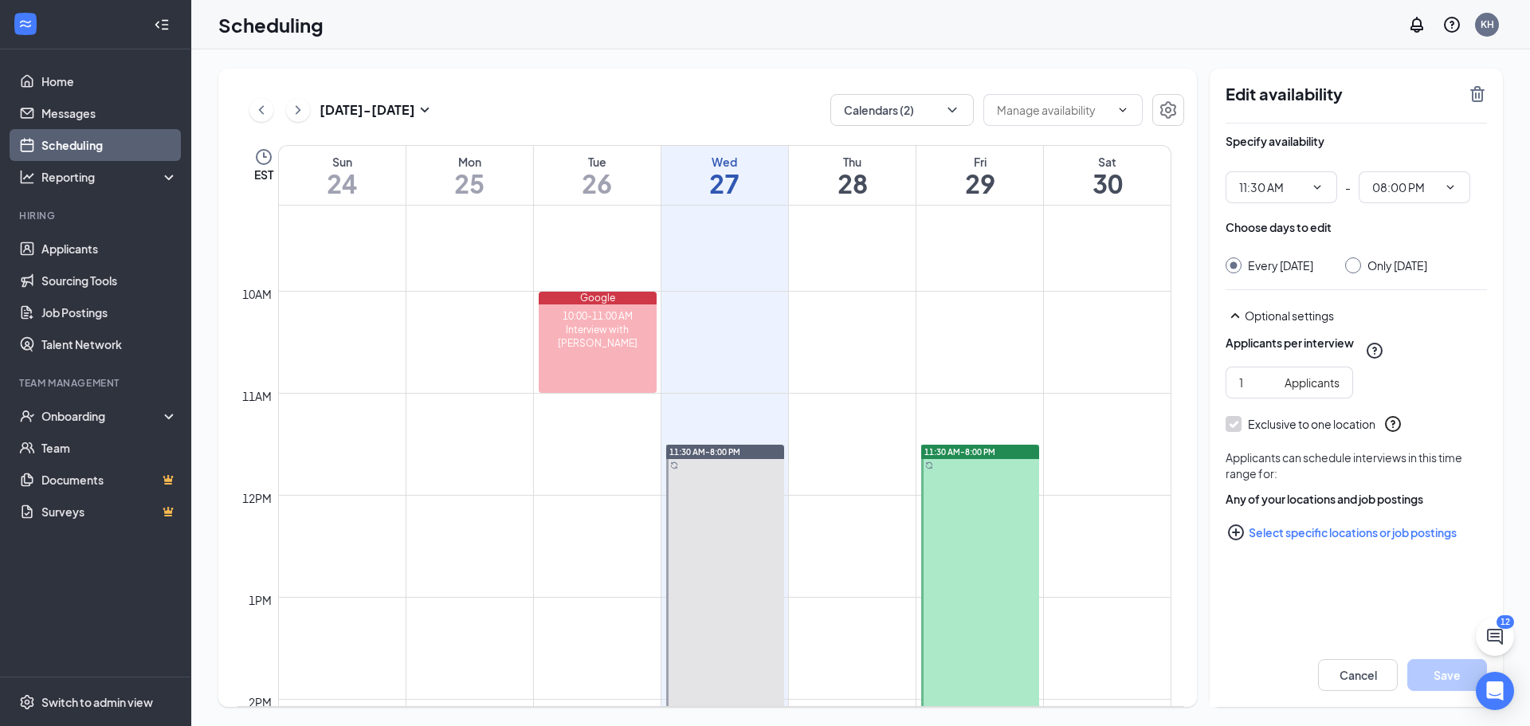
scroll to position [942, 0]
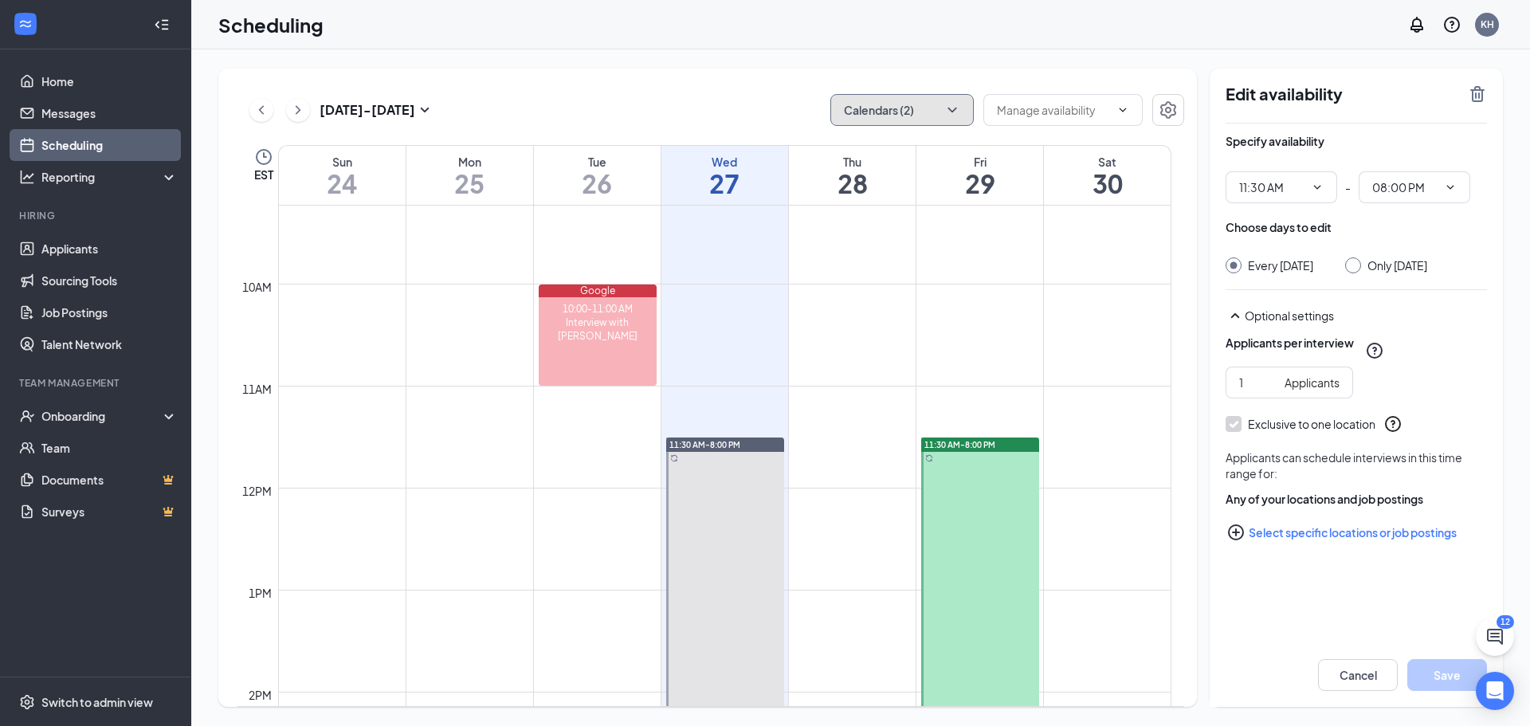
click at [896, 112] on button "Calendars (2)" at bounding box center [901, 110] width 143 height 32
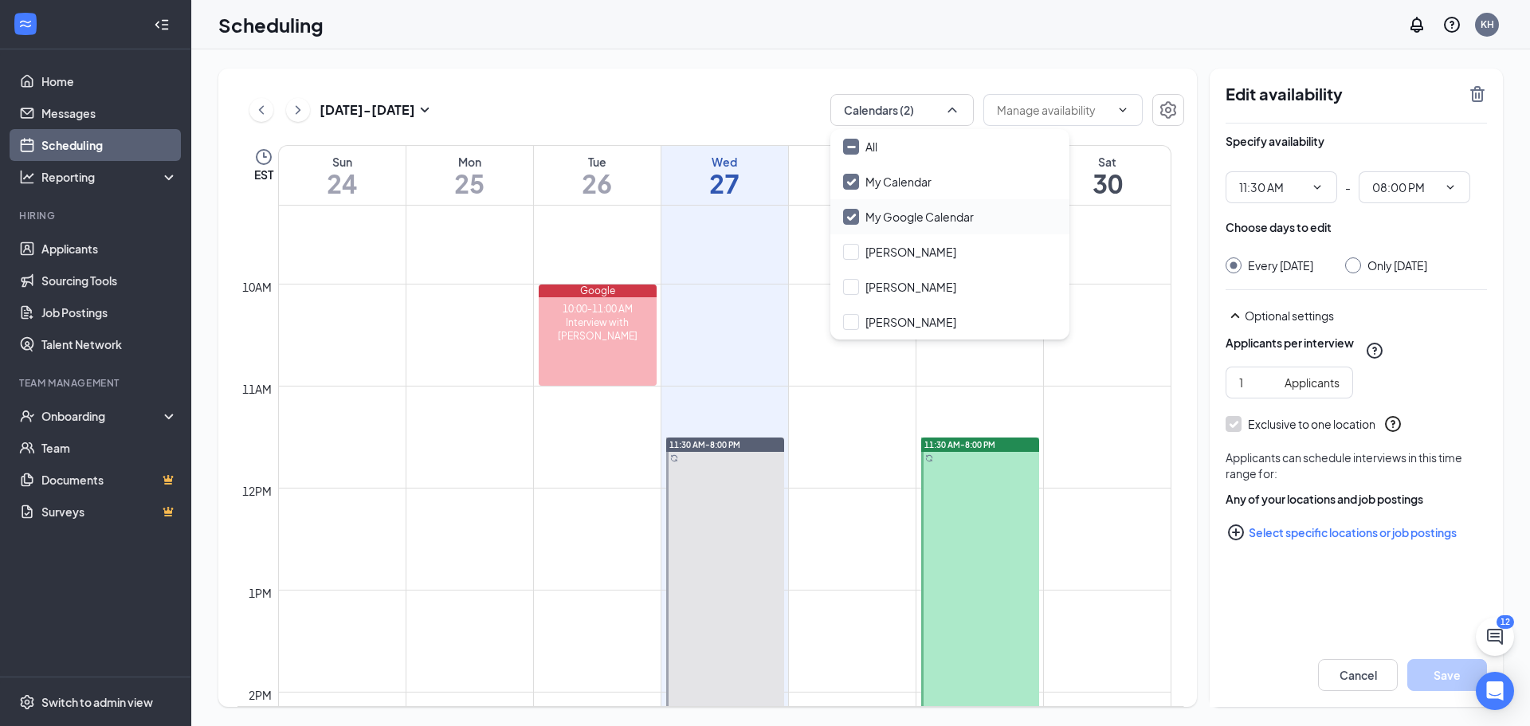
click at [883, 210] on input "My Google Calendar" at bounding box center [908, 217] width 131 height 16
checkbox input "false"
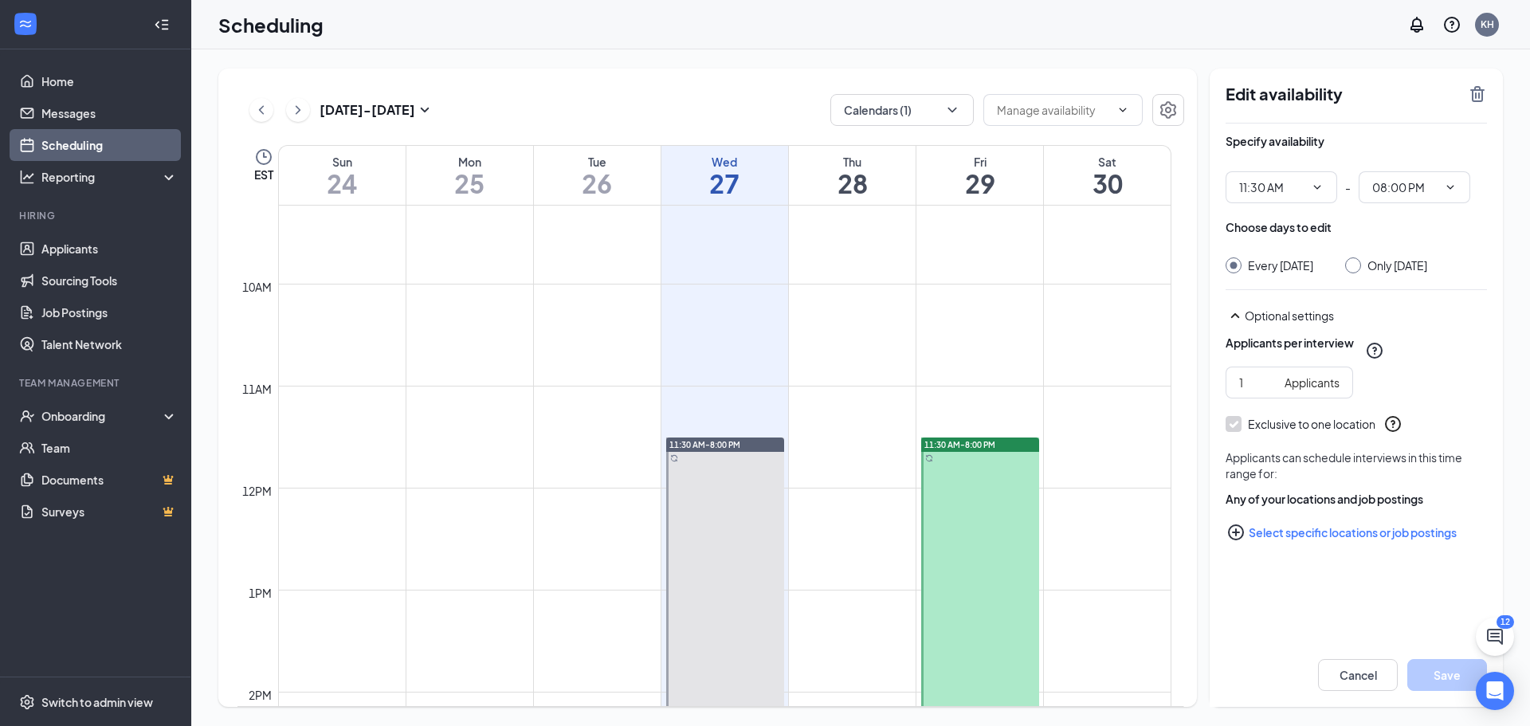
click at [800, 73] on div "Aug 24 - Aug 30 Calendars (1) EST Sun 24 Mon 25 Tue 26 Wed 27 Thu 28 Fri 29 Sat…" at bounding box center [707, 388] width 979 height 638
click at [82, 105] on link "Messages" at bounding box center [109, 113] width 136 height 32
click at [79, 148] on link "Scheduling" at bounding box center [109, 145] width 136 height 32
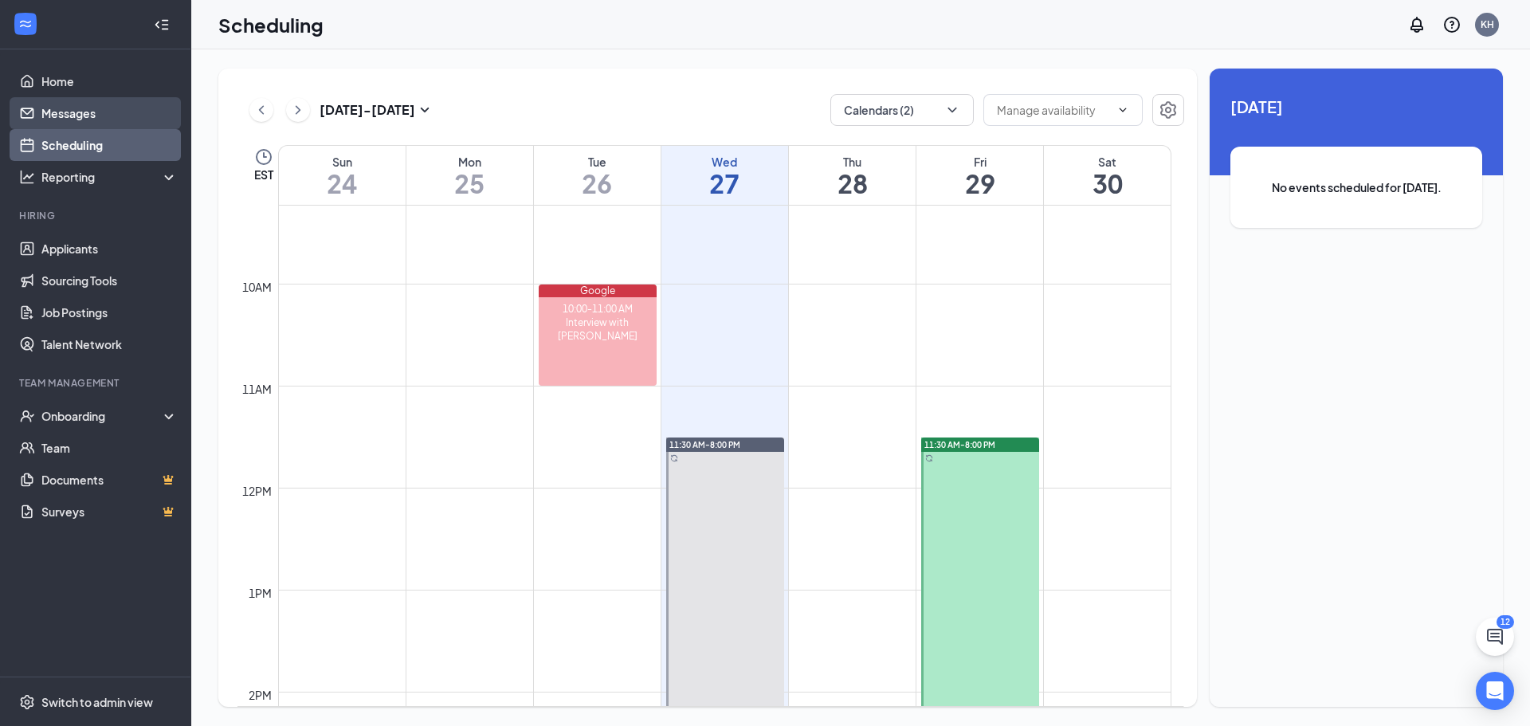
click at [81, 116] on link "Messages" at bounding box center [109, 113] width 136 height 32
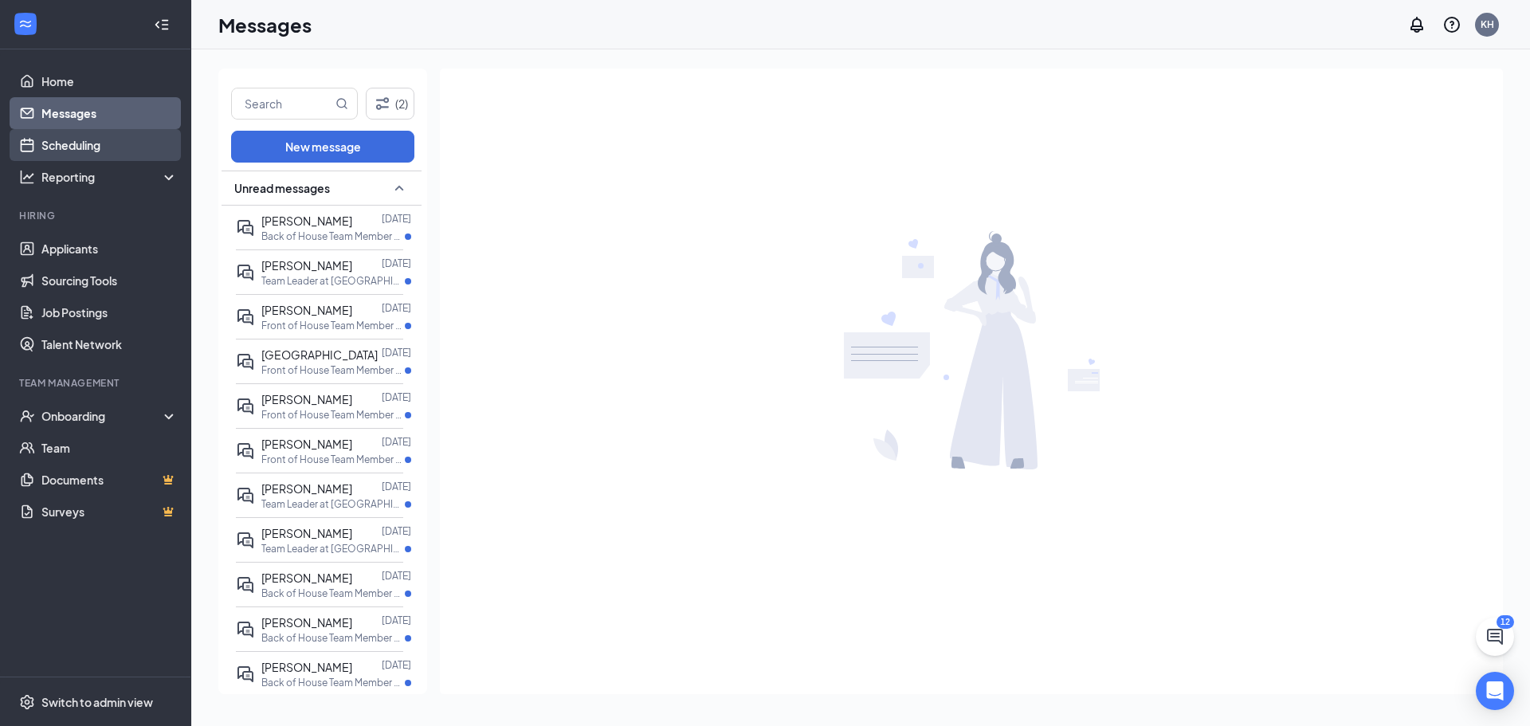
click at [73, 147] on link "Scheduling" at bounding box center [109, 145] width 136 height 32
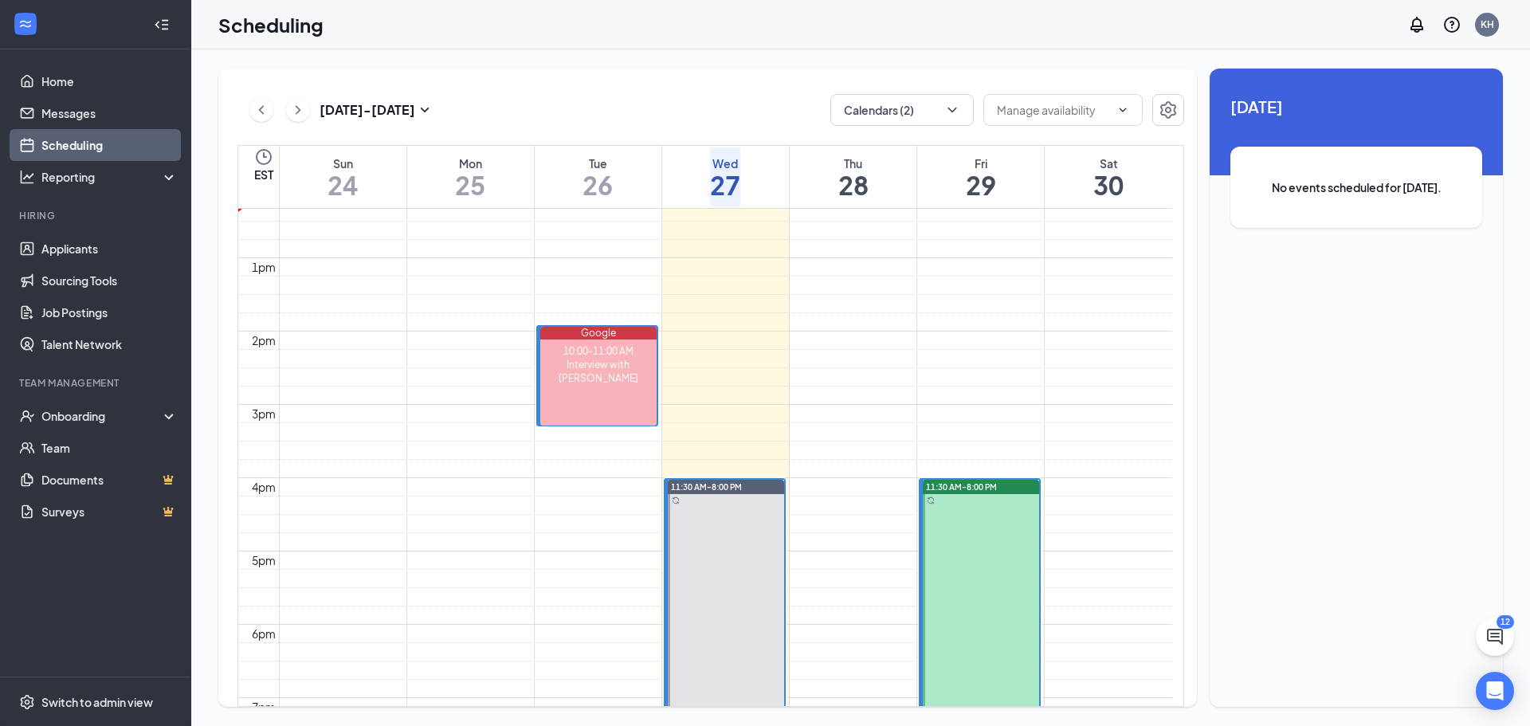
scroll to position [943, 0]
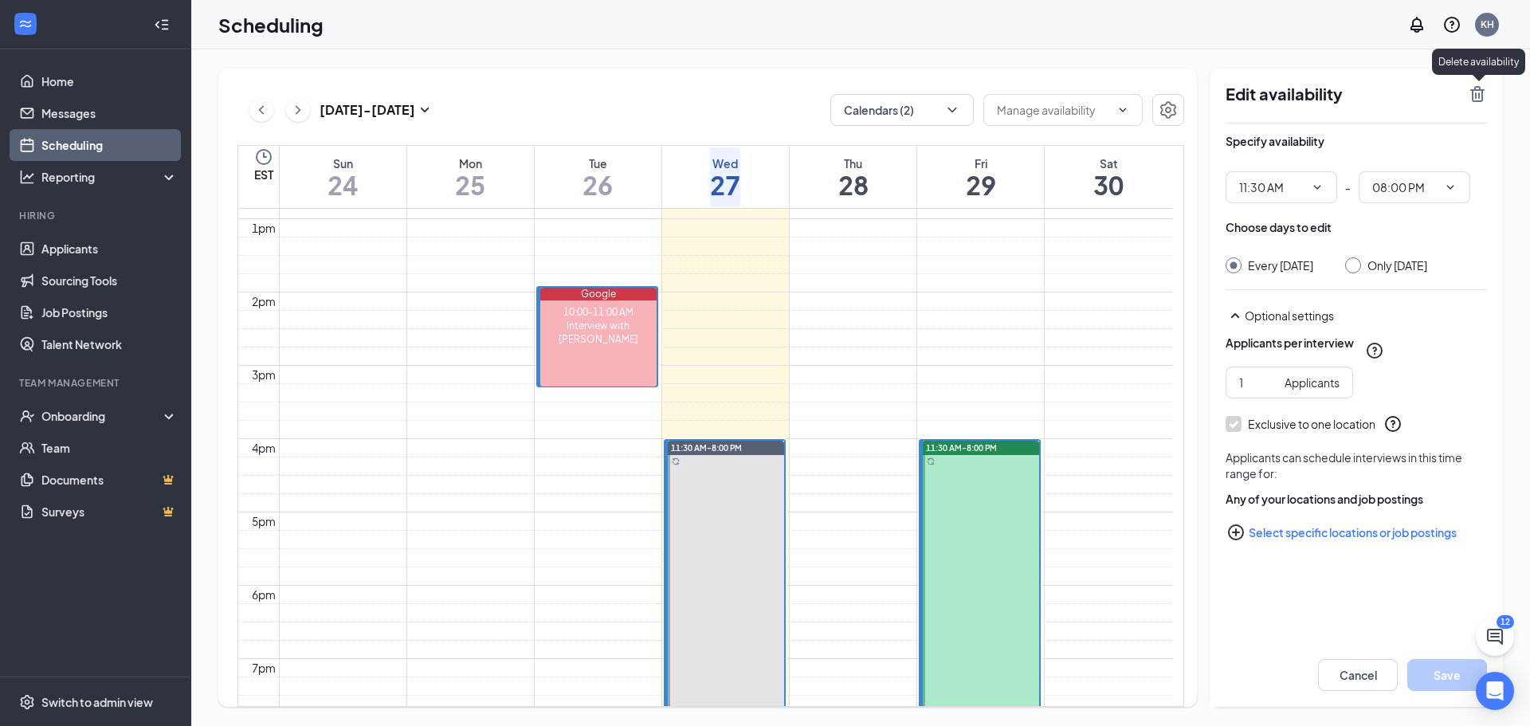
click at [1478, 96] on icon "TrashOutline" at bounding box center [1477, 94] width 14 height 16
radio input "true"
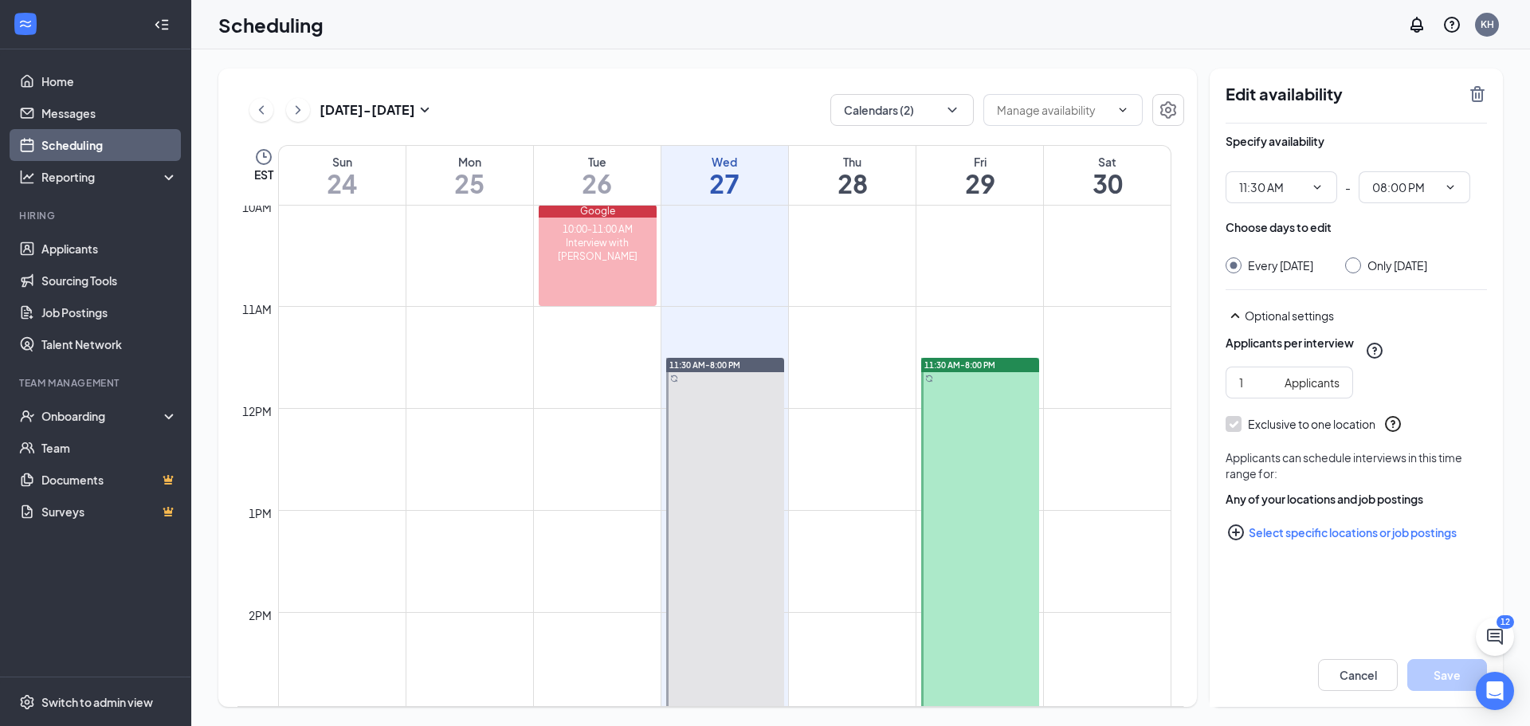
scroll to position [1023, 0]
drag, startPoint x: 977, startPoint y: 426, endPoint x: 972, endPoint y: 434, distance: 9.7
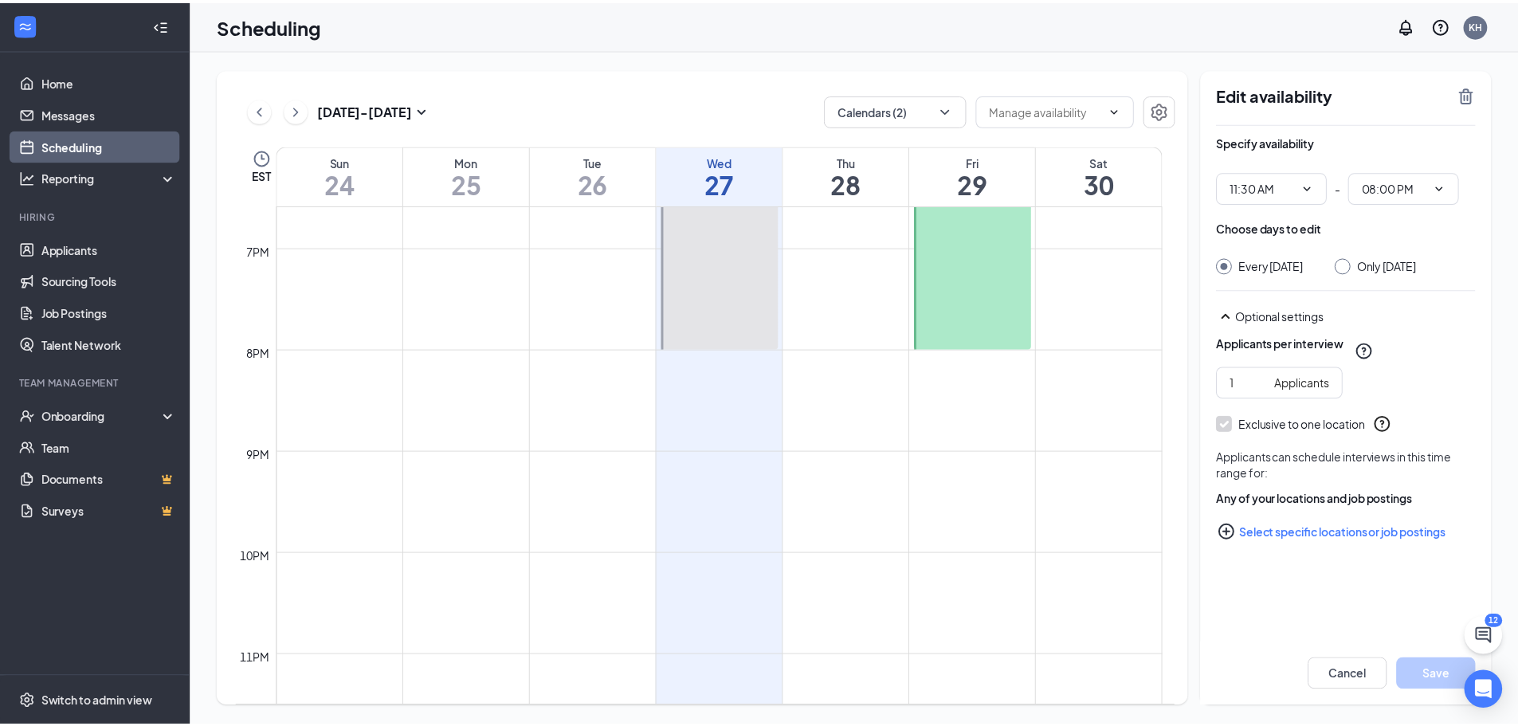
scroll to position [1898, 0]
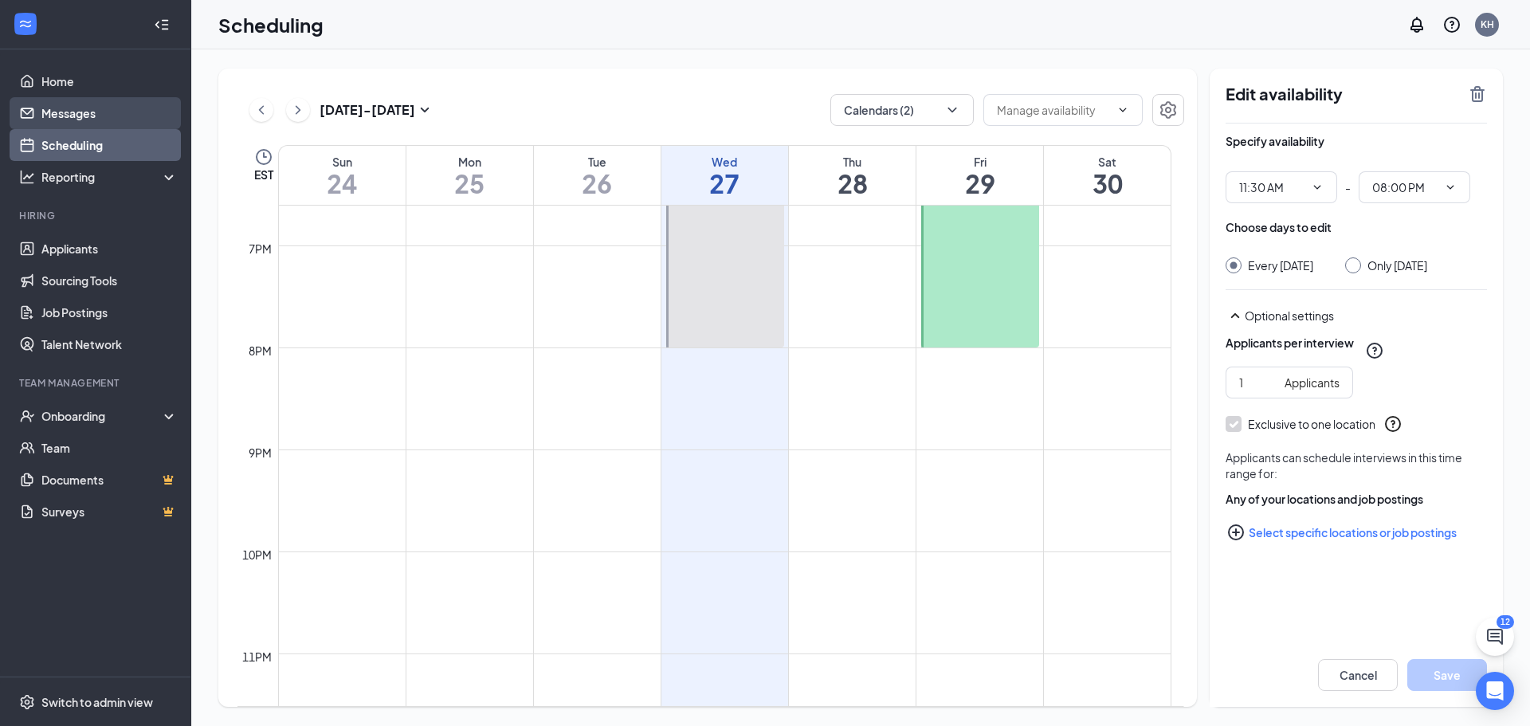
click at [69, 101] on link "Messages" at bounding box center [109, 113] width 136 height 32
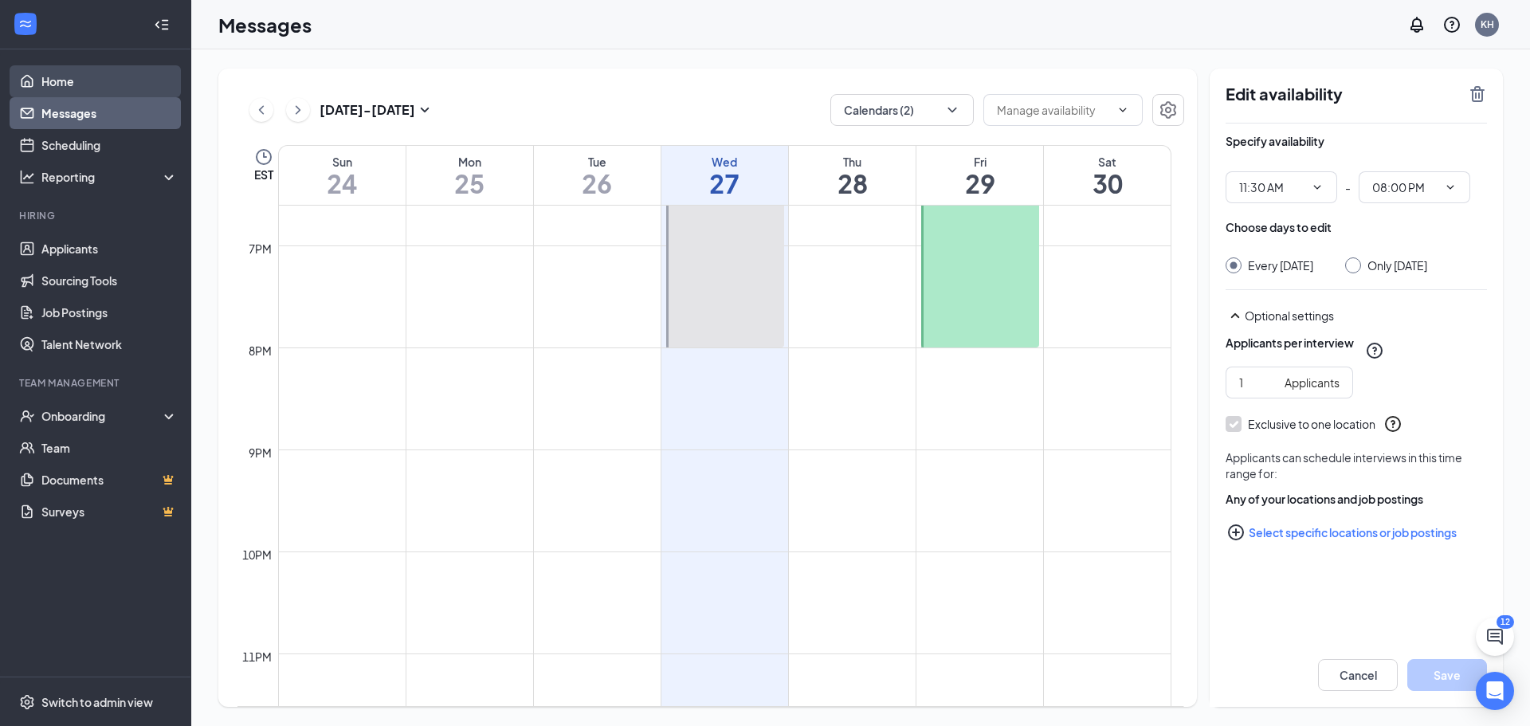
click at [77, 74] on link "Home" at bounding box center [109, 81] width 136 height 32
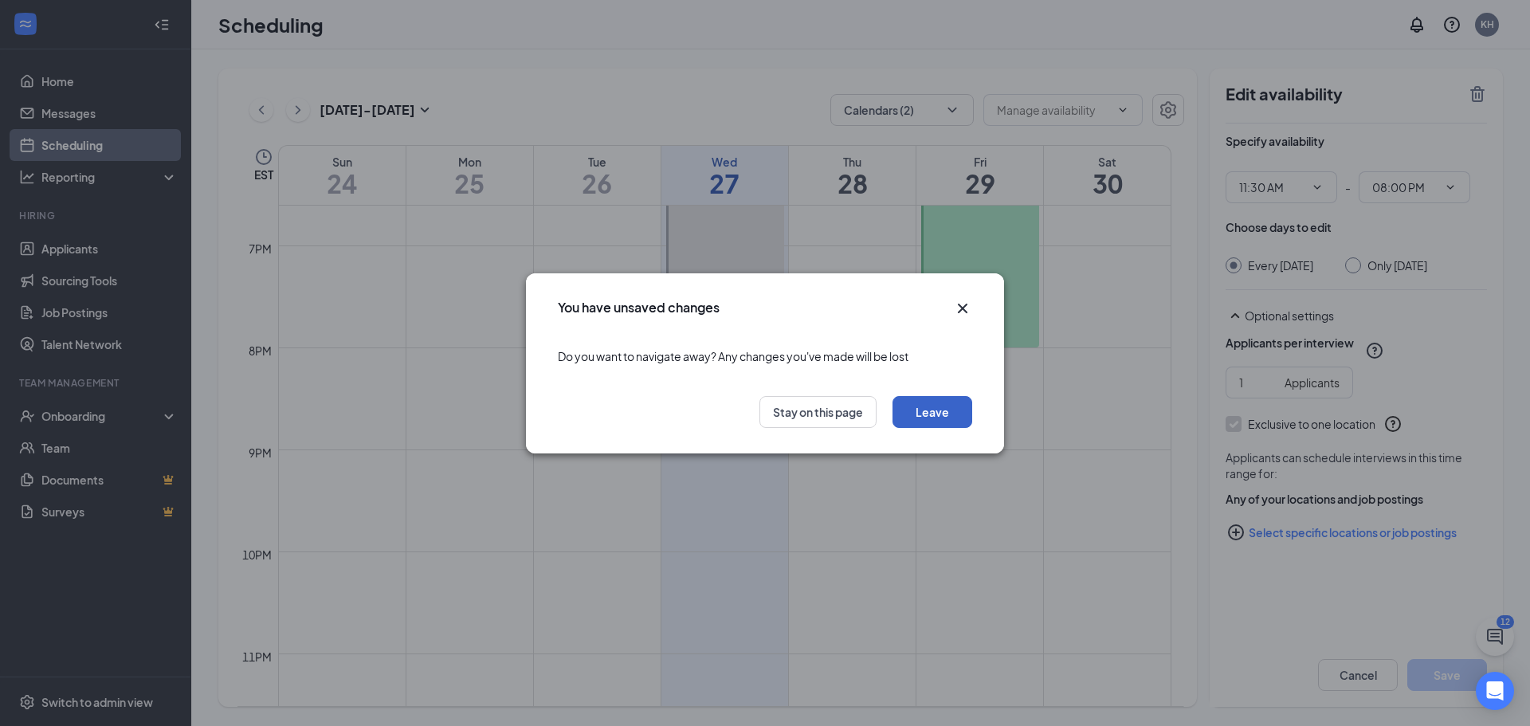
click at [929, 410] on button "Leave" at bounding box center [933, 412] width 80 height 32
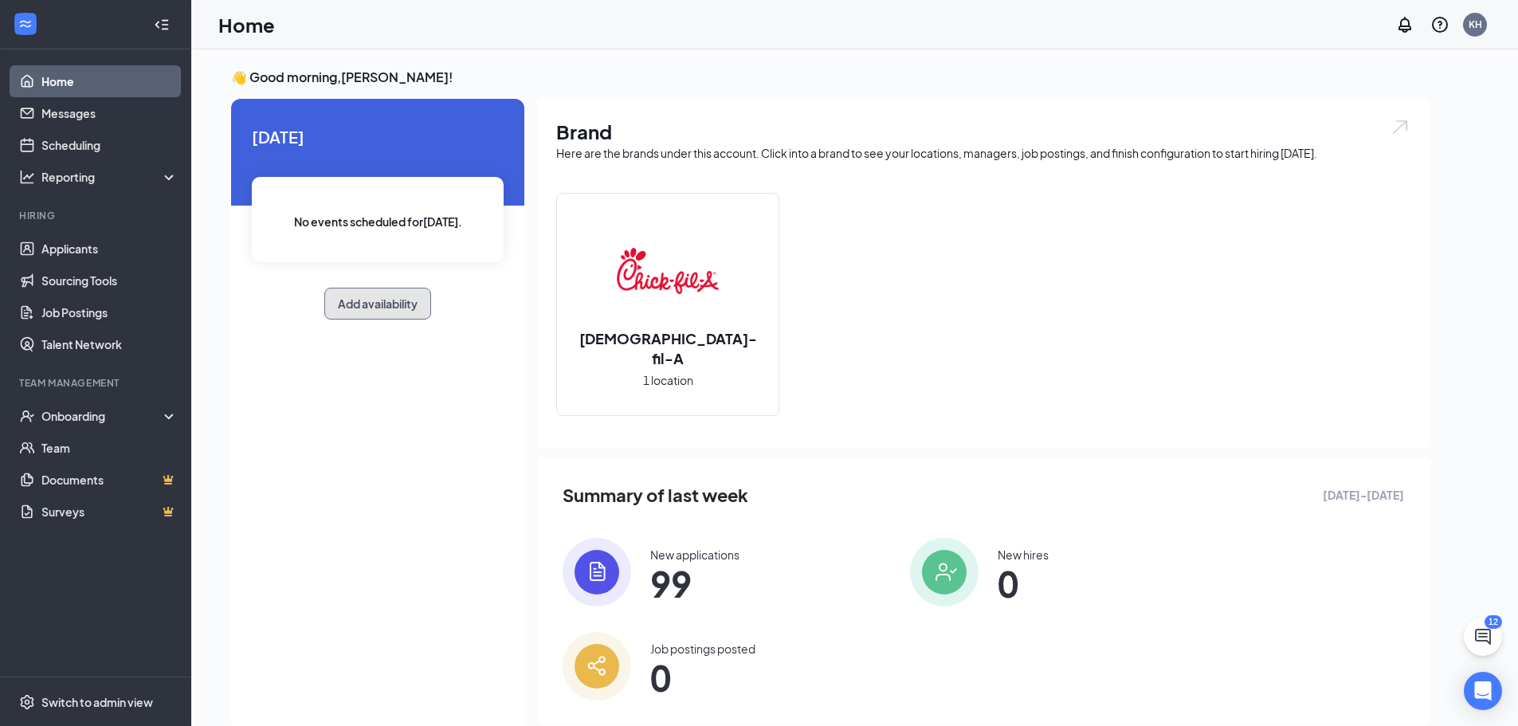
click at [398, 300] on button "Add availability" at bounding box center [377, 304] width 107 height 32
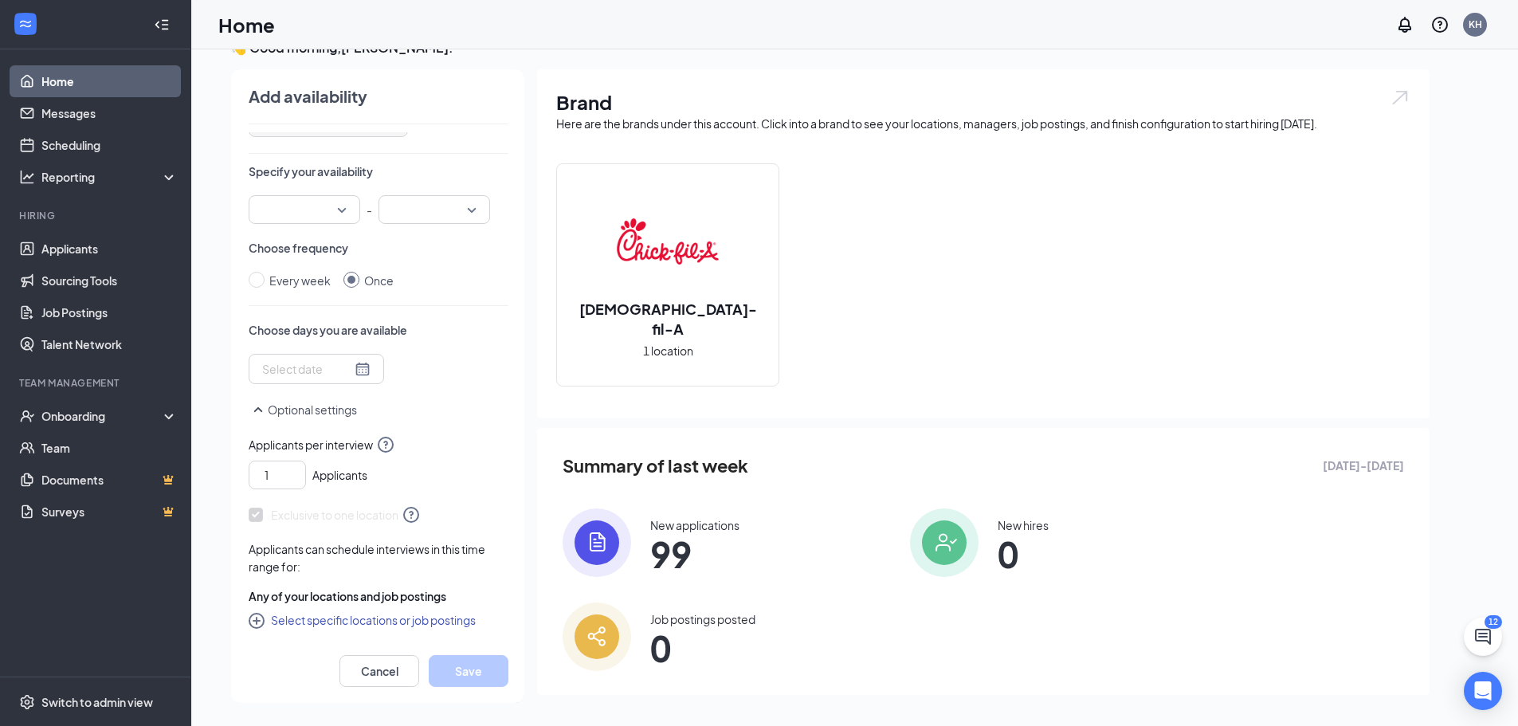
scroll to position [33, 0]
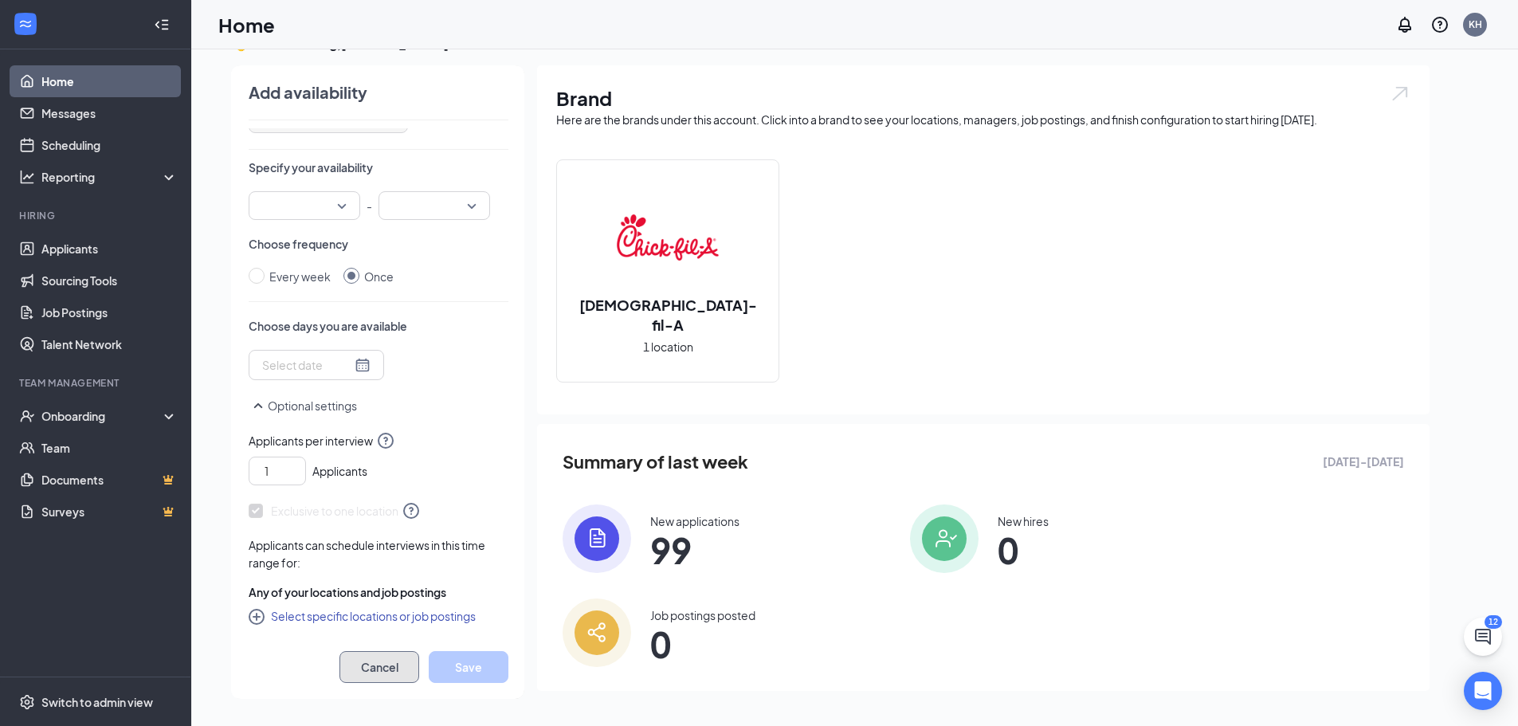
click at [355, 671] on button "Cancel" at bounding box center [380, 667] width 80 height 32
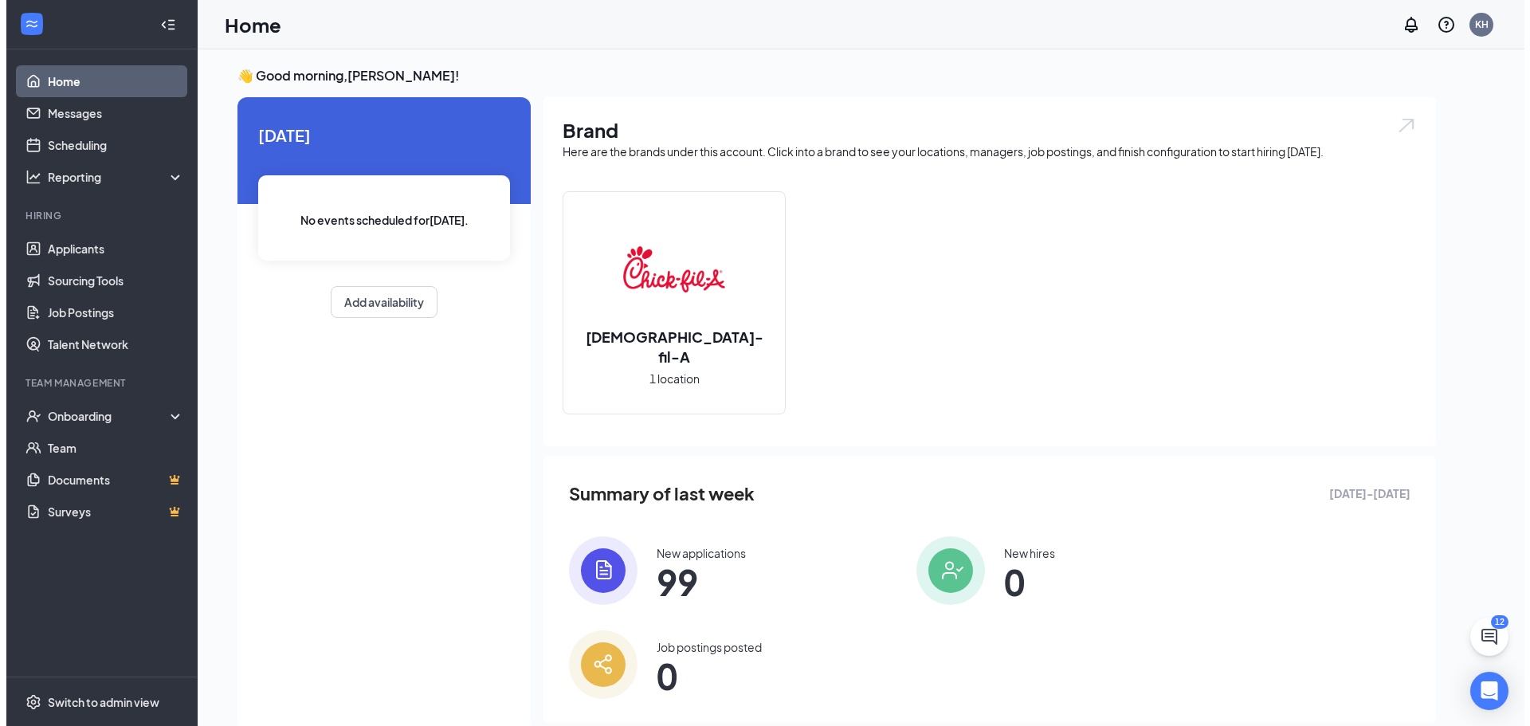
scroll to position [0, 0]
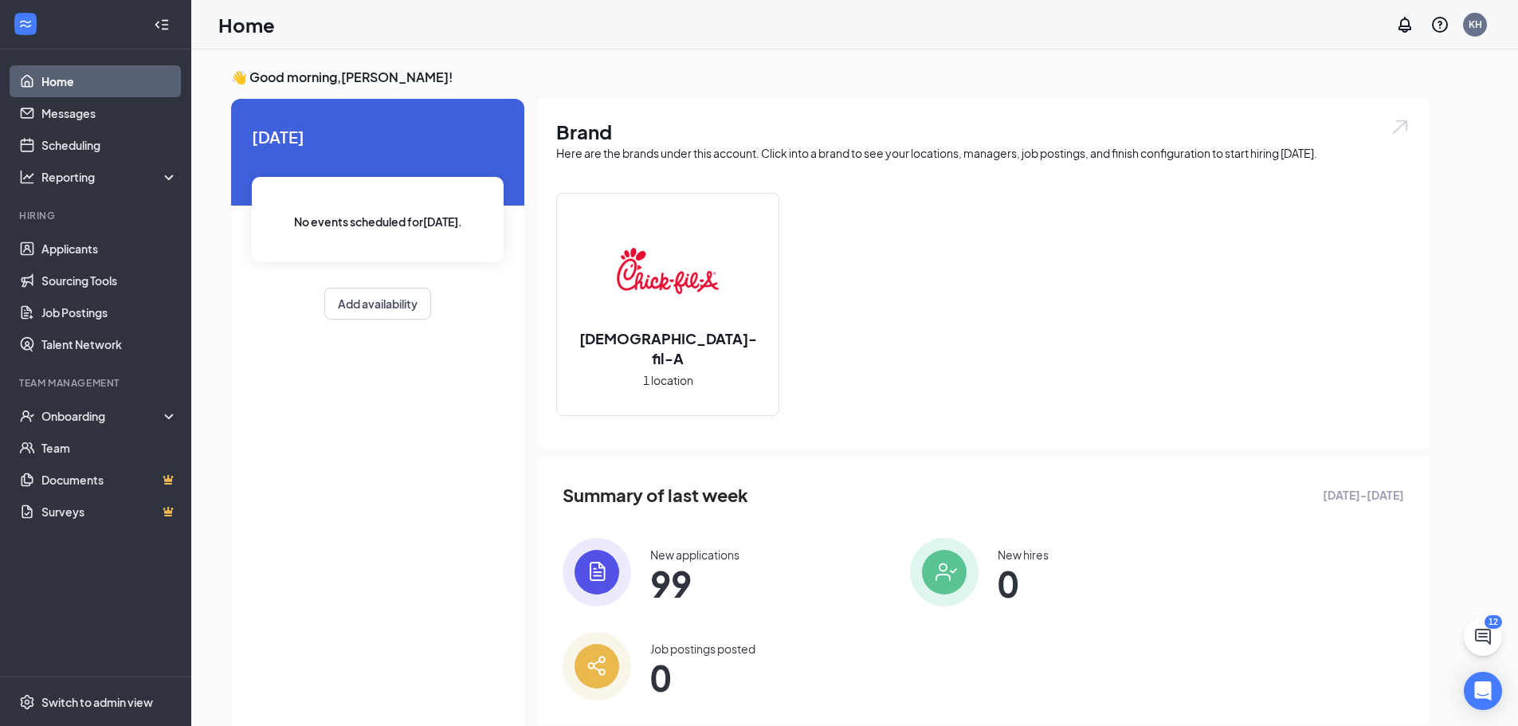
click at [347, 124] on div "[DATE] No events scheduled for [DATE] . Add availability" at bounding box center [377, 222] width 293 height 246
click at [92, 144] on link "Scheduling" at bounding box center [109, 145] width 136 height 32
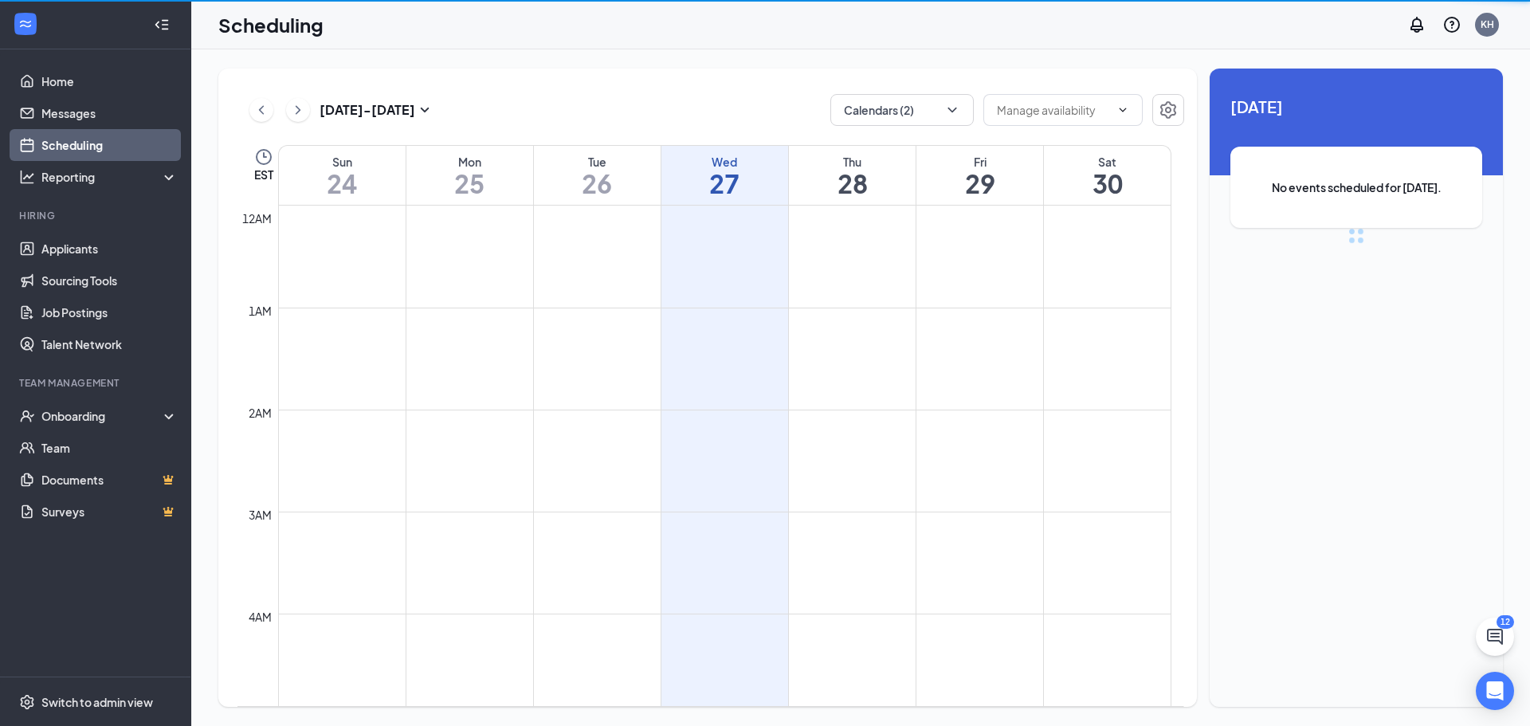
scroll to position [783, 0]
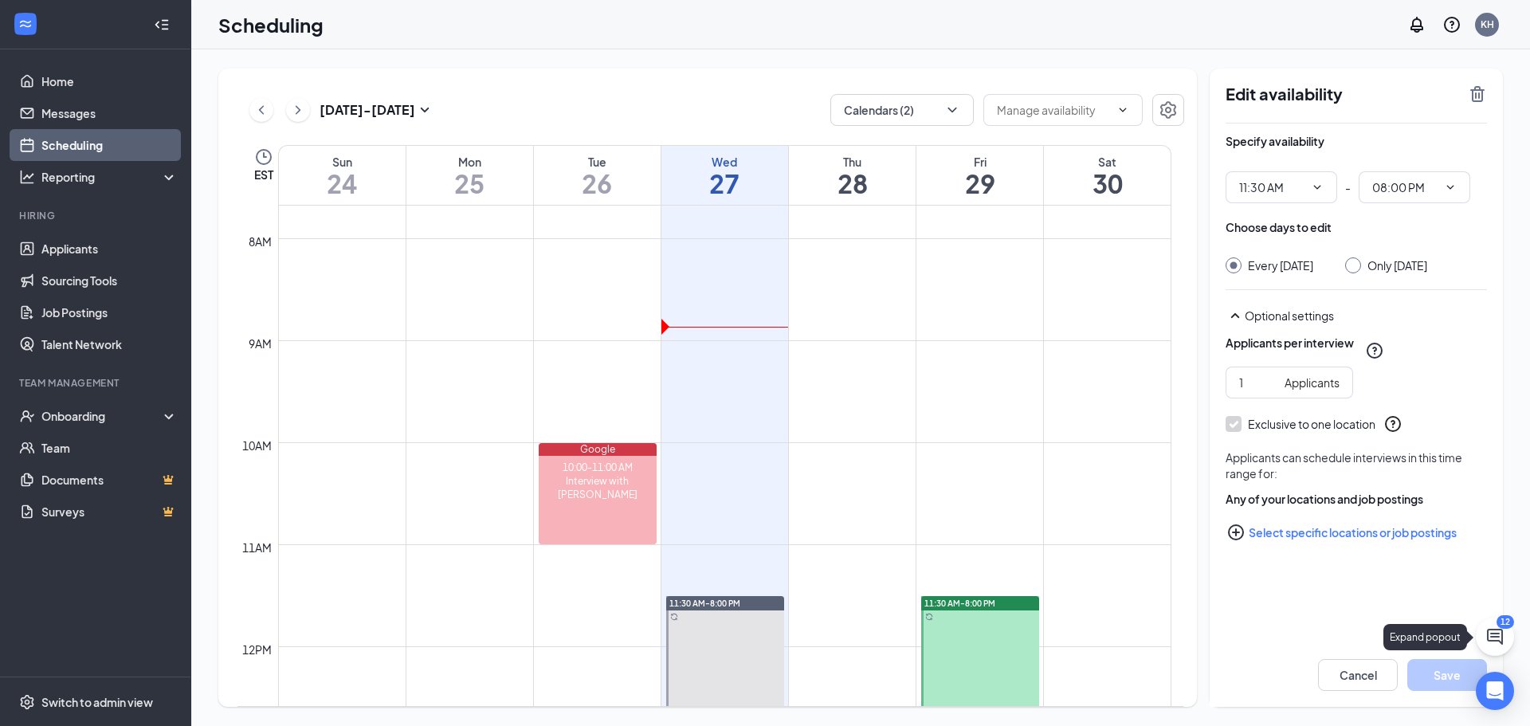
click at [1501, 642] on icon "ChatActive" at bounding box center [1495, 637] width 16 height 16
click at [1396, 701] on icon "ChevronUp" at bounding box center [1387, 706] width 19 height 19
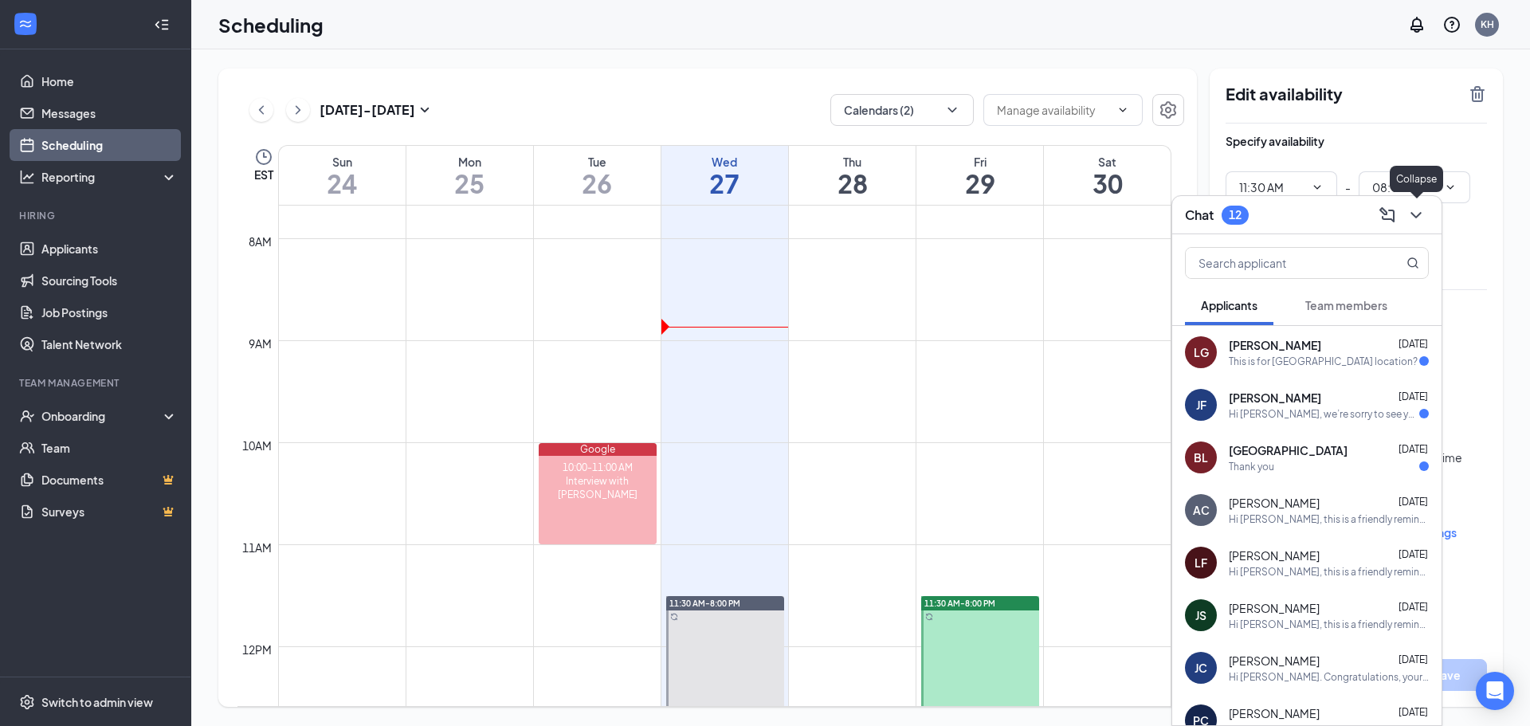
click at [1427, 211] on button at bounding box center [1416, 215] width 26 height 26
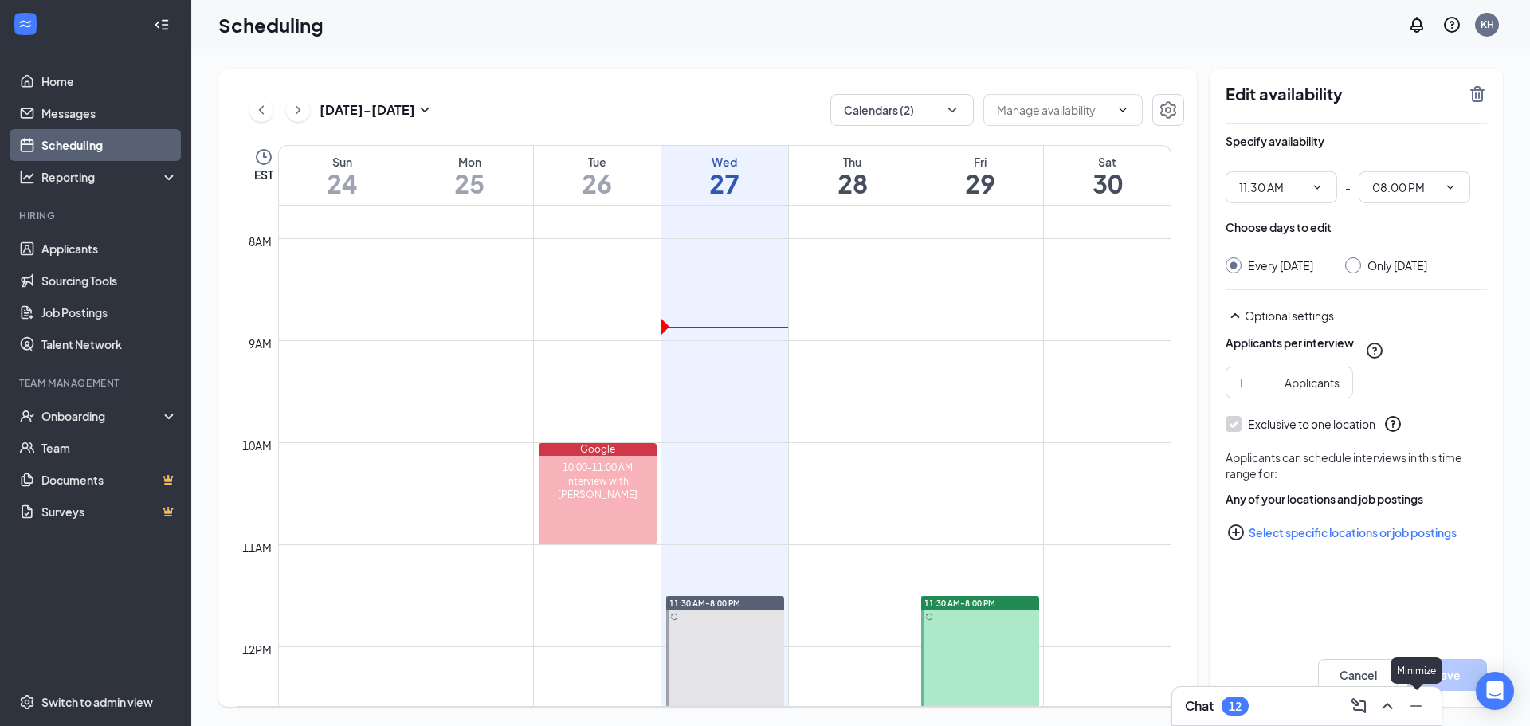
click at [1421, 707] on icon "Minimize" at bounding box center [1416, 706] width 19 height 19
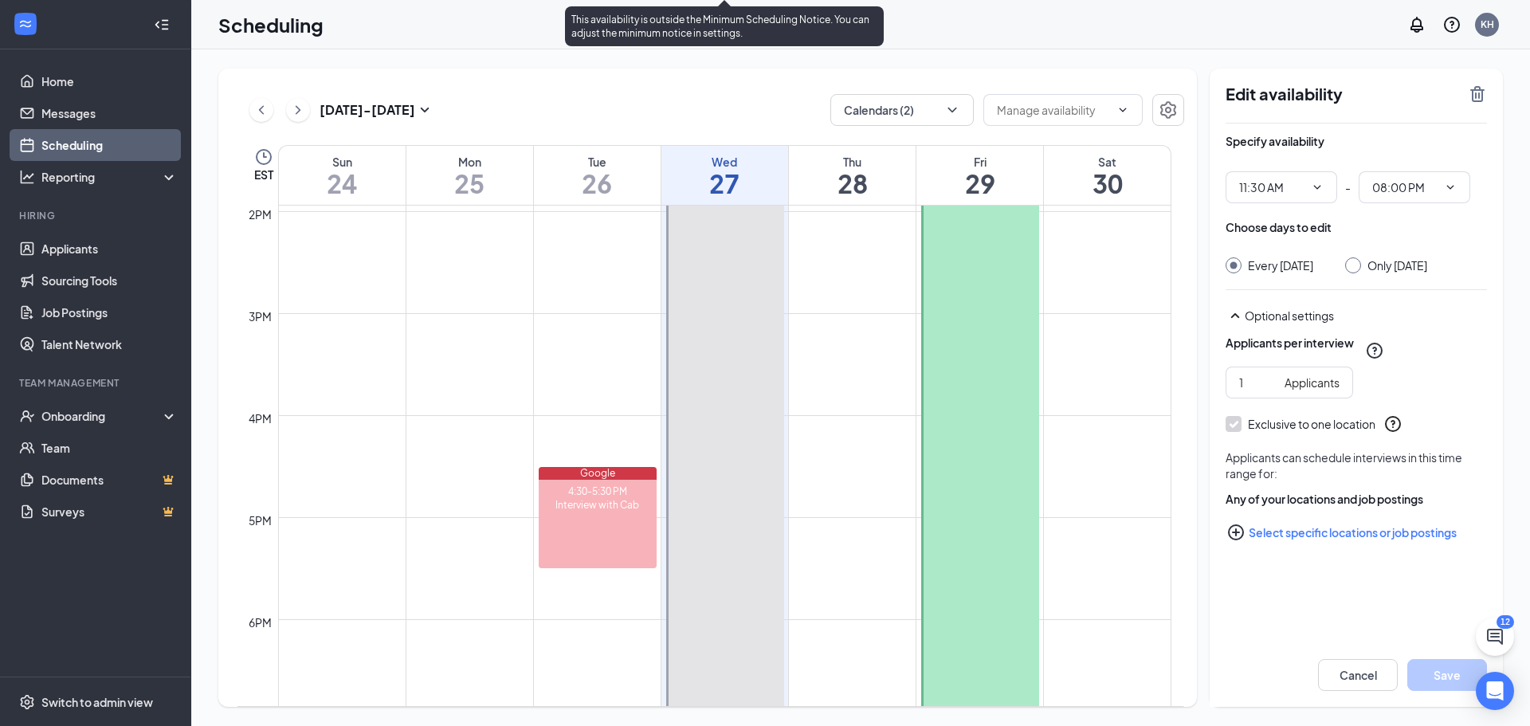
scroll to position [1421, 0]
click at [717, 345] on div at bounding box center [725, 392] width 118 height 866
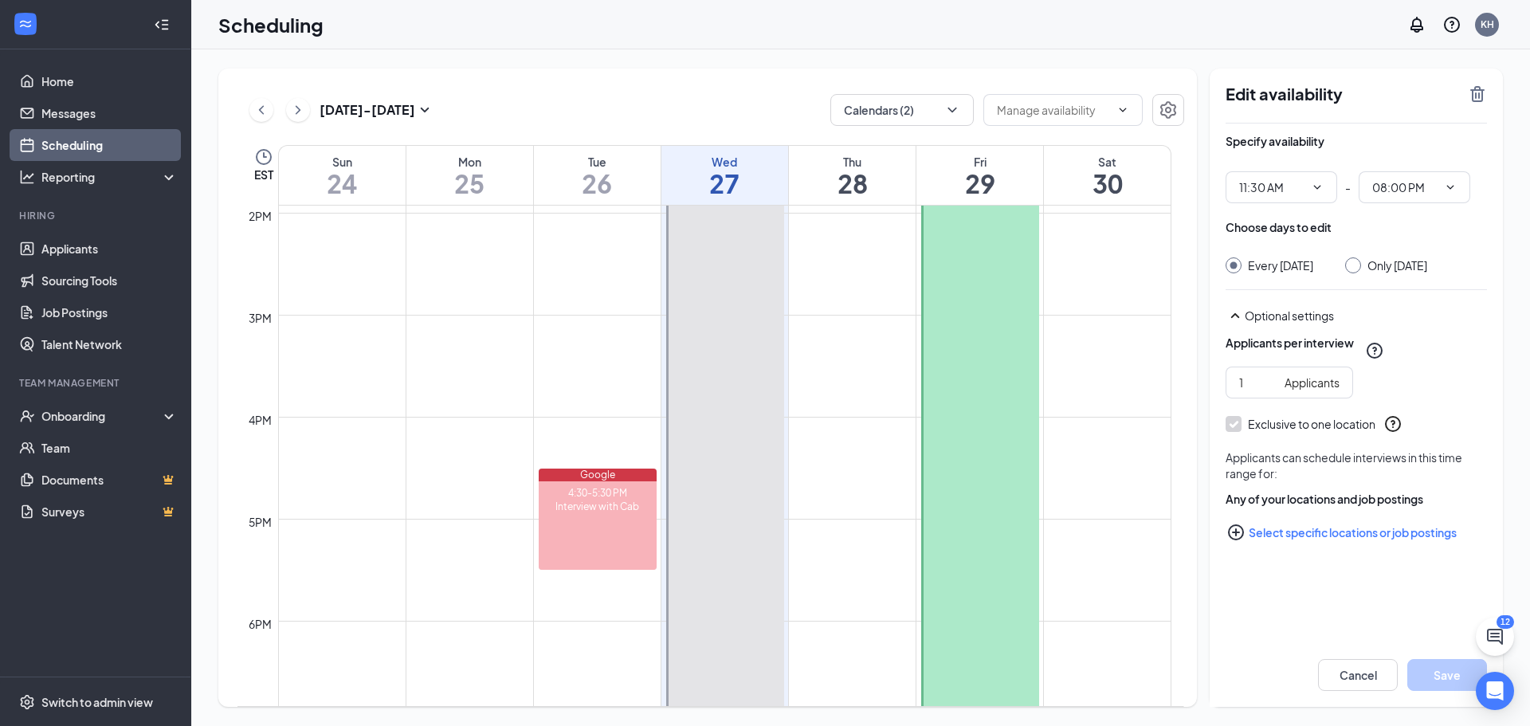
click at [1373, 261] on div "Only Wednesday, Aug 27" at bounding box center [1386, 265] width 82 height 16
click at [1356, 267] on input "Only Wednesday, Aug 27" at bounding box center [1350, 262] width 11 height 11
radio input "true"
radio input "false"
click at [1478, 94] on icon "TrashOutline" at bounding box center [1477, 94] width 14 height 16
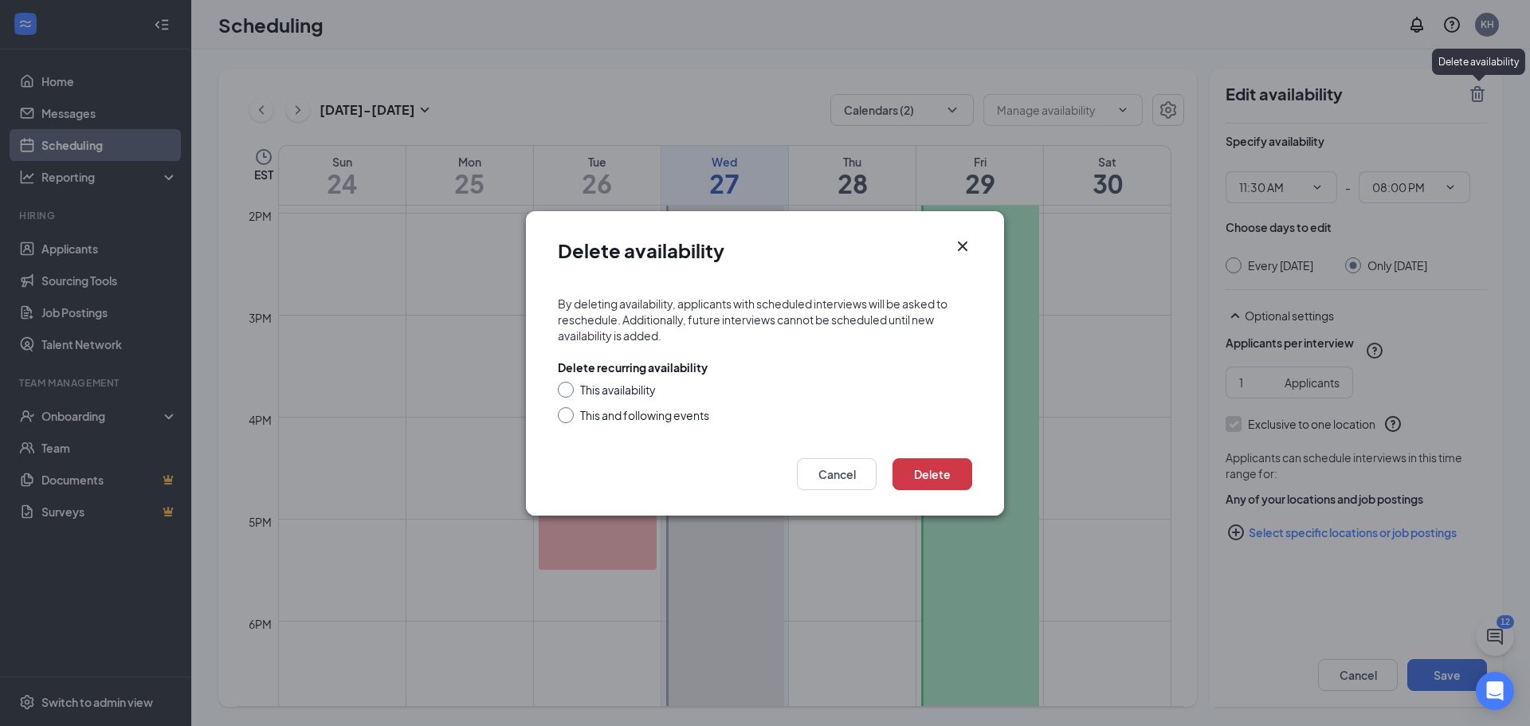
click at [630, 388] on div "This availability" at bounding box center [618, 390] width 76 height 16
click at [569, 388] on input "This availability" at bounding box center [563, 387] width 11 height 11
radio input "true"
click at [952, 473] on button "Delete" at bounding box center [933, 474] width 80 height 32
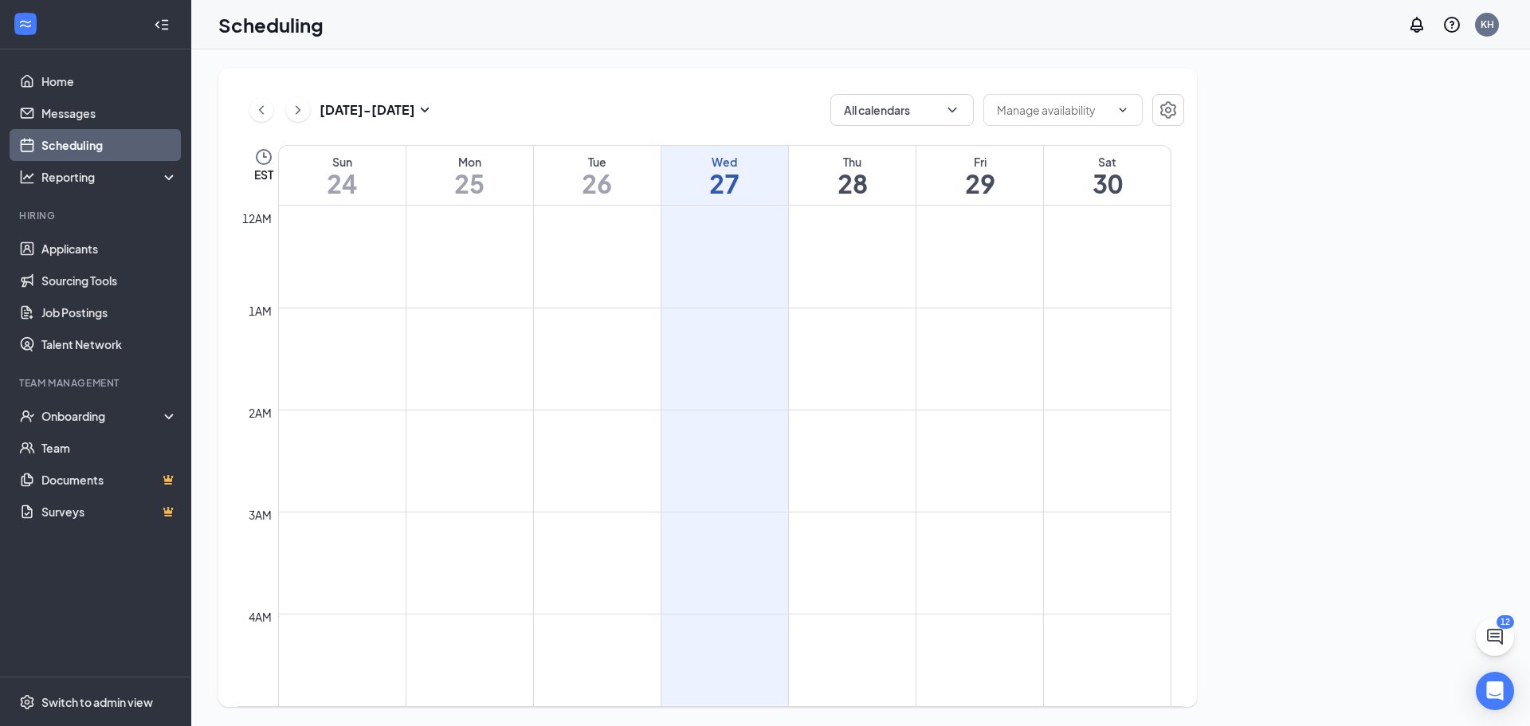
scroll to position [783, 0]
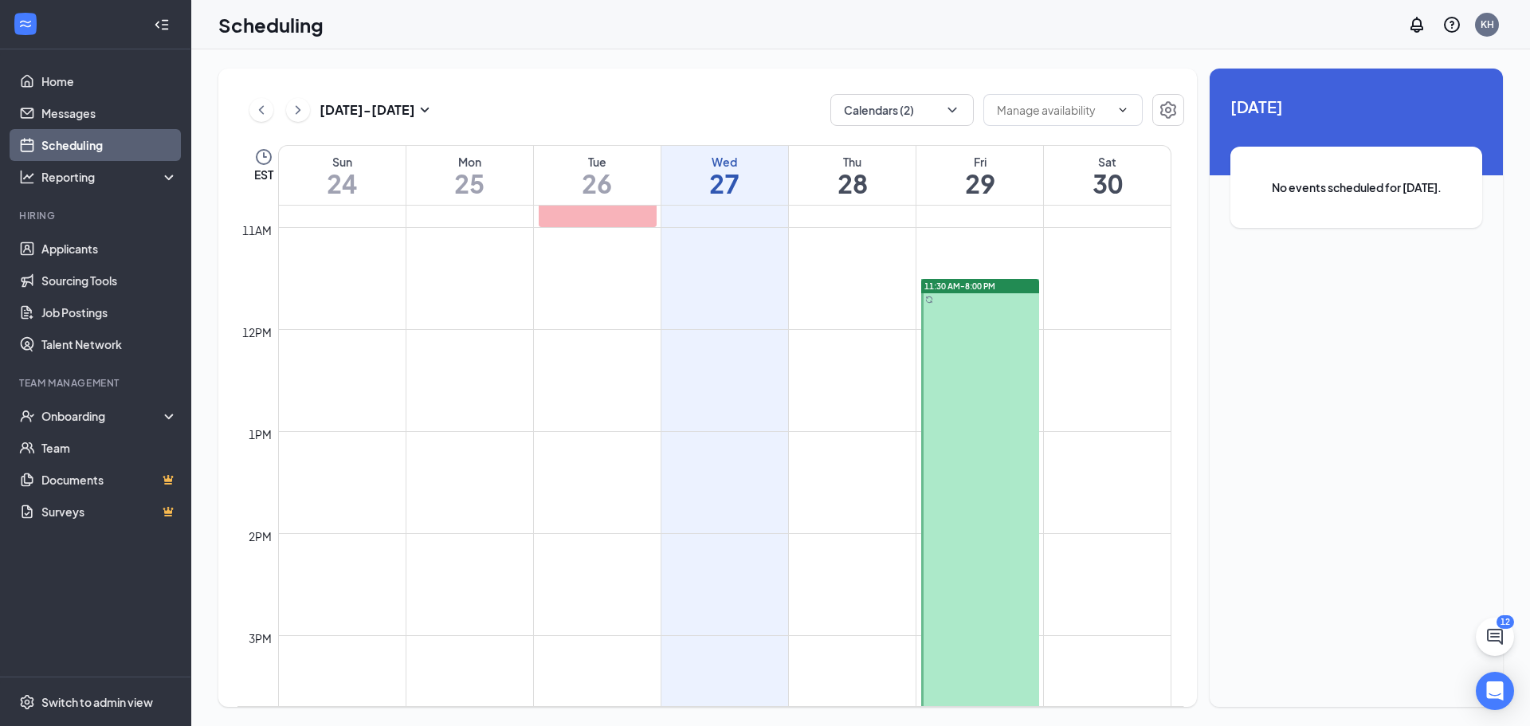
scroll to position [1101, 0]
click at [306, 112] on button at bounding box center [298, 110] width 24 height 24
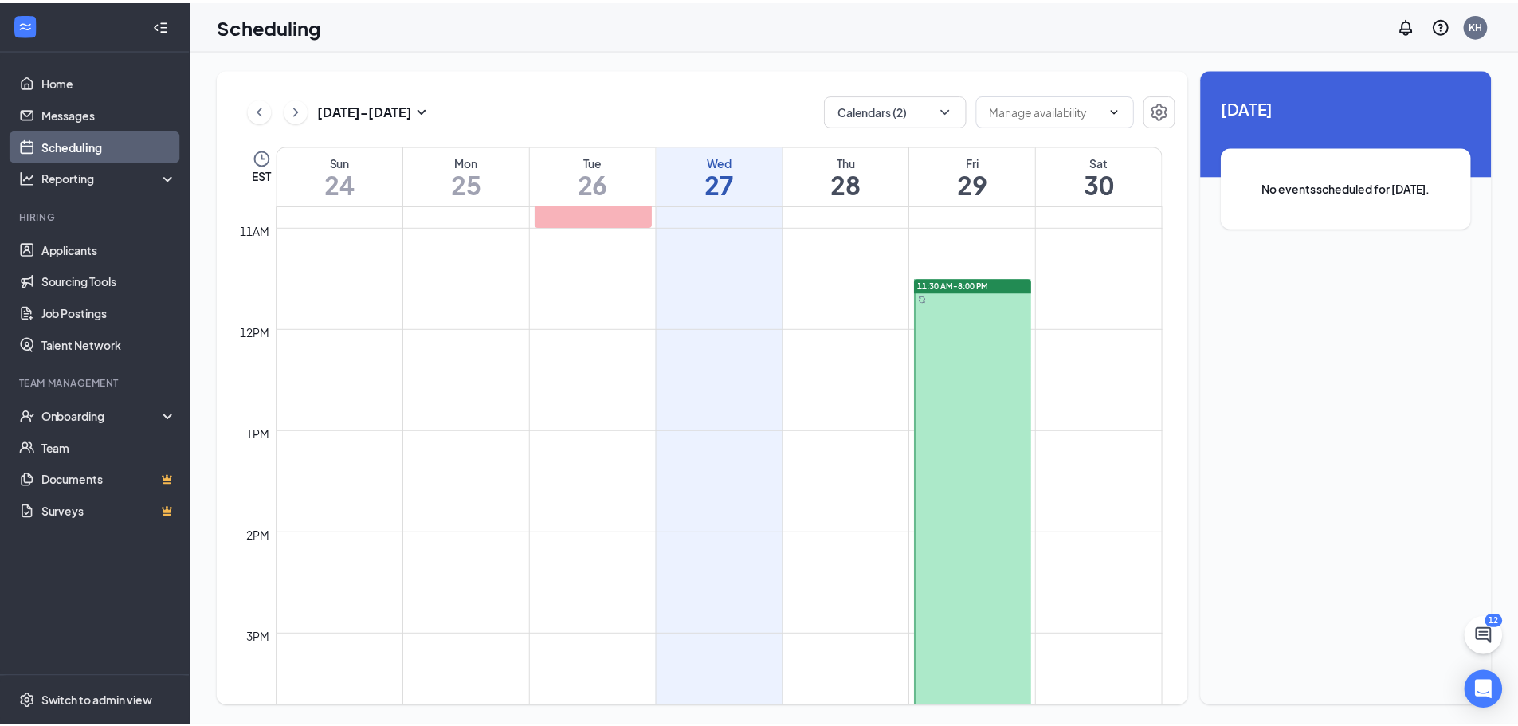
scroll to position [783, 0]
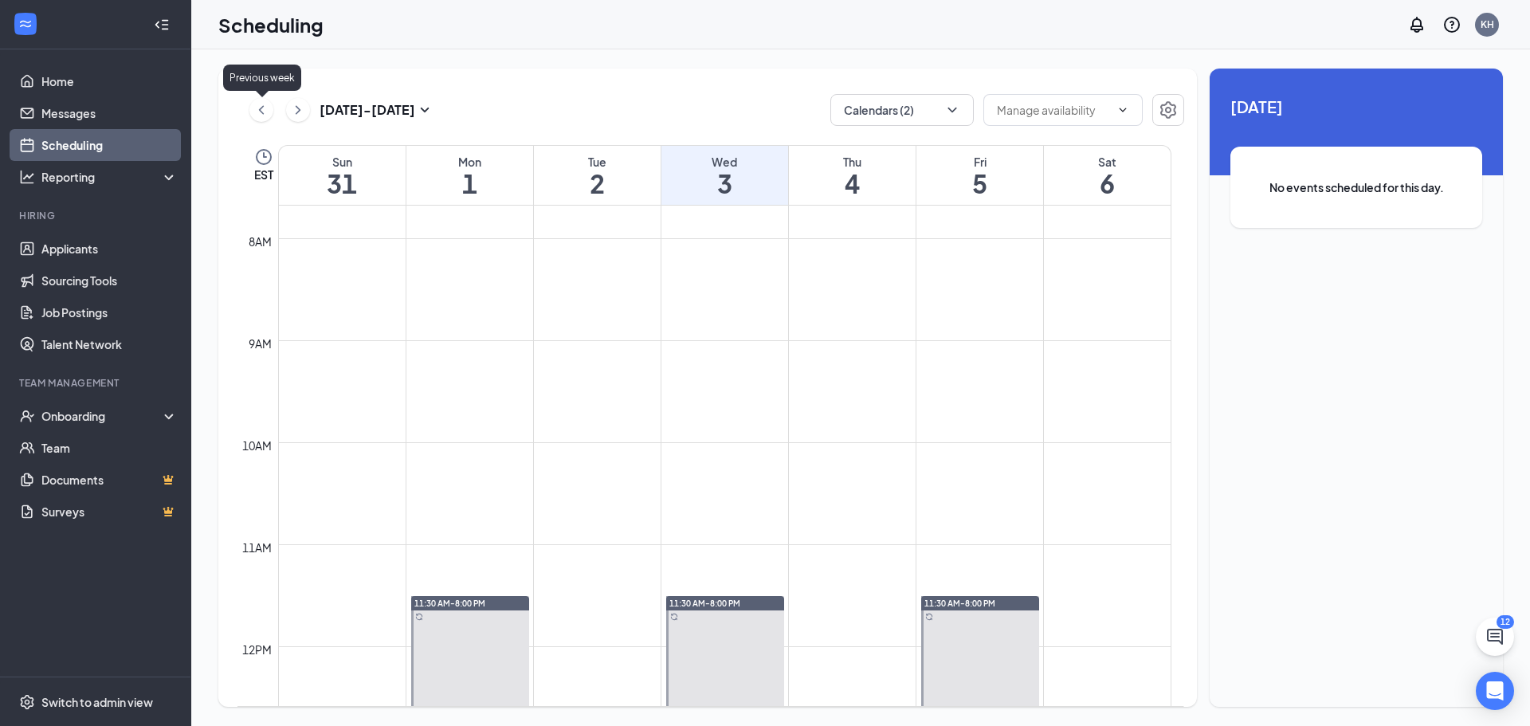
click at [264, 110] on icon "ChevronLeft" at bounding box center [261, 109] width 16 height 19
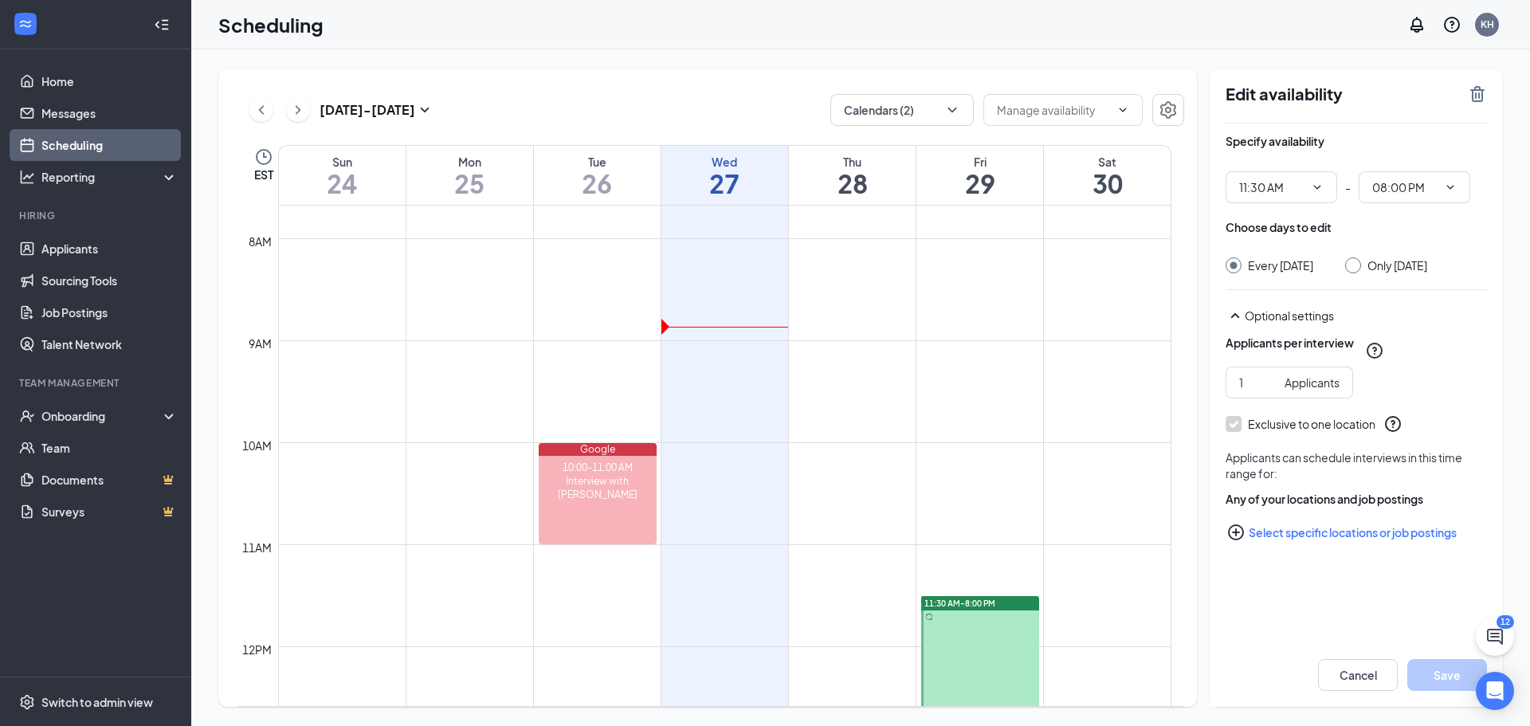
click at [1353, 262] on input "Only Friday, Aug 29" at bounding box center [1350, 262] width 11 height 11
radio input "true"
click at [1254, 265] on div "Every Friday" at bounding box center [1280, 265] width 65 height 16
click at [1237, 265] on input "Every Friday" at bounding box center [1231, 262] width 11 height 11
radio input "true"
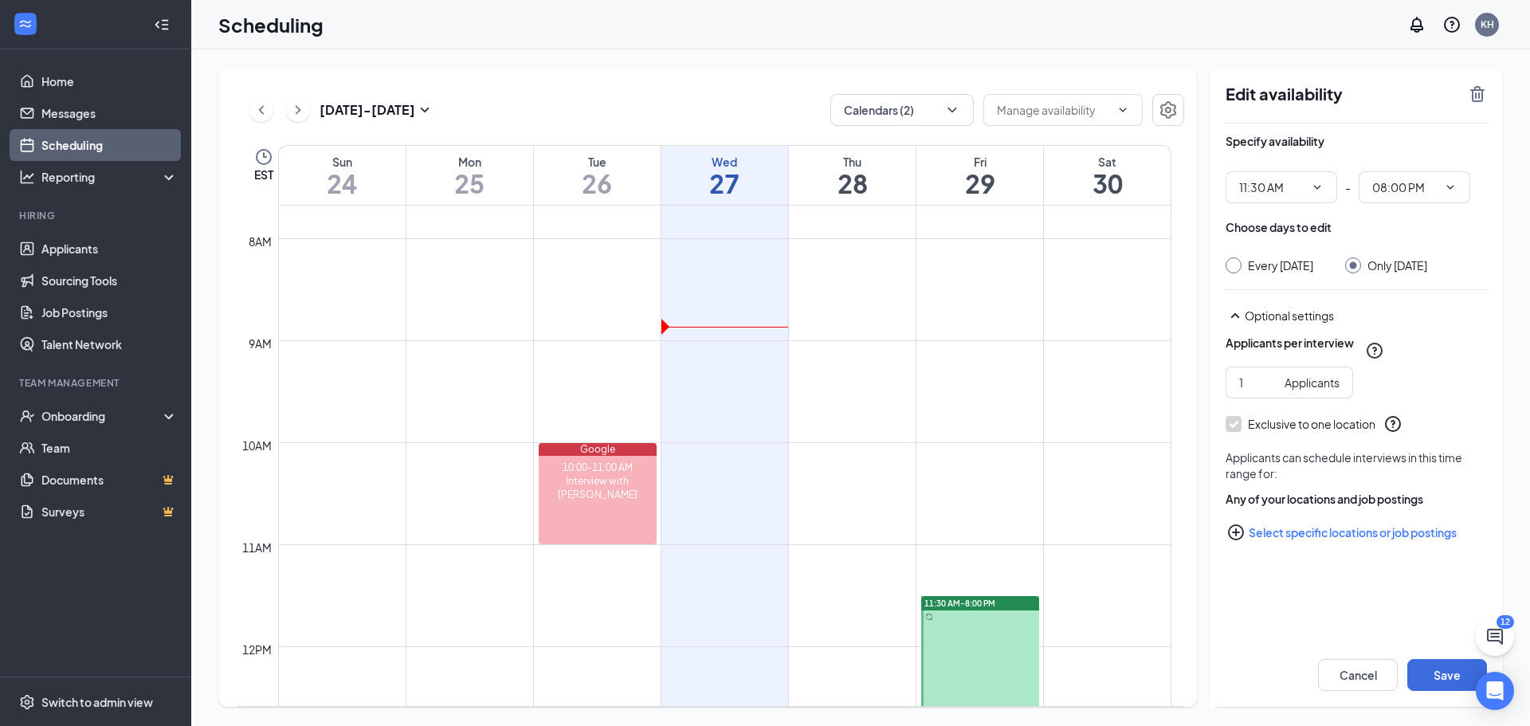
radio input "false"
click at [291, 110] on icon "ChevronRight" at bounding box center [298, 109] width 16 height 19
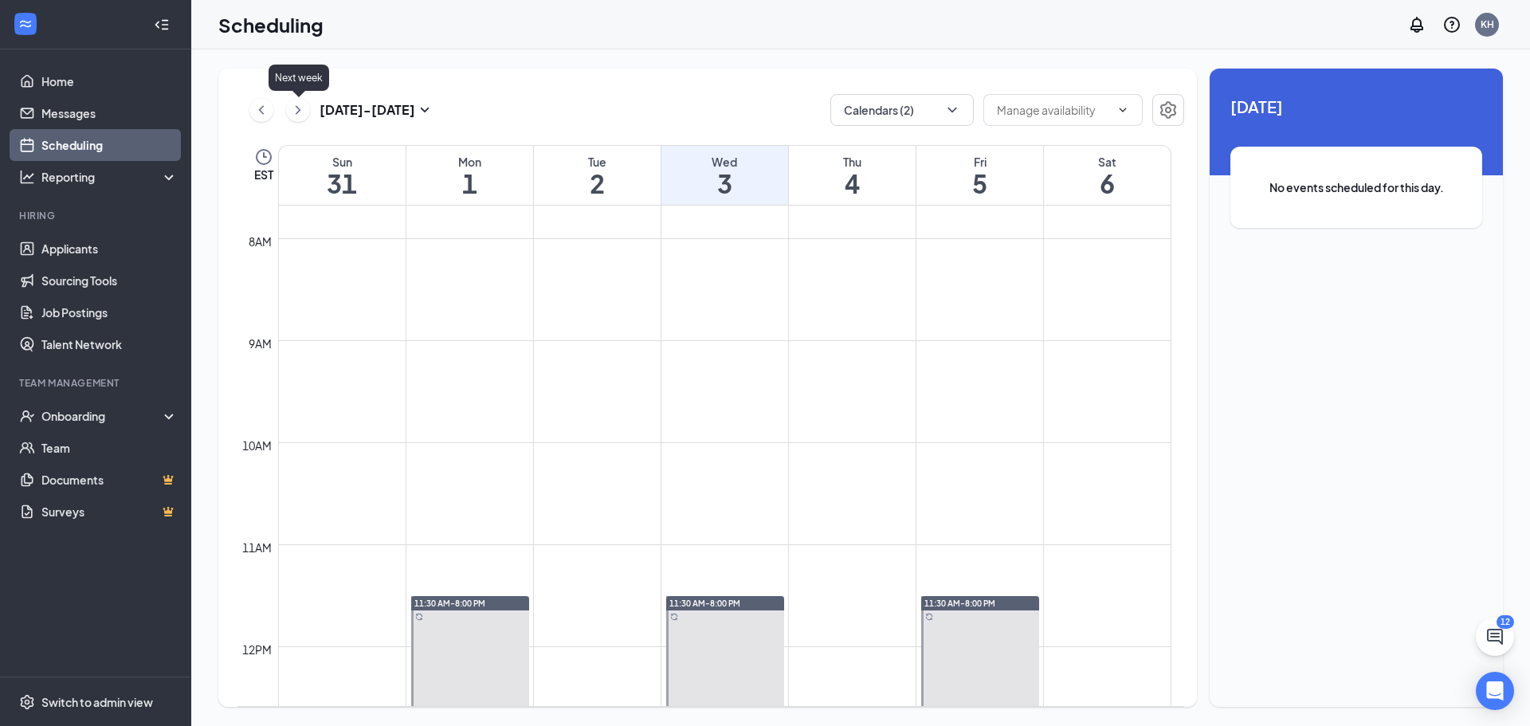
click at [291, 110] on icon "ChevronRight" at bounding box center [298, 109] width 16 height 19
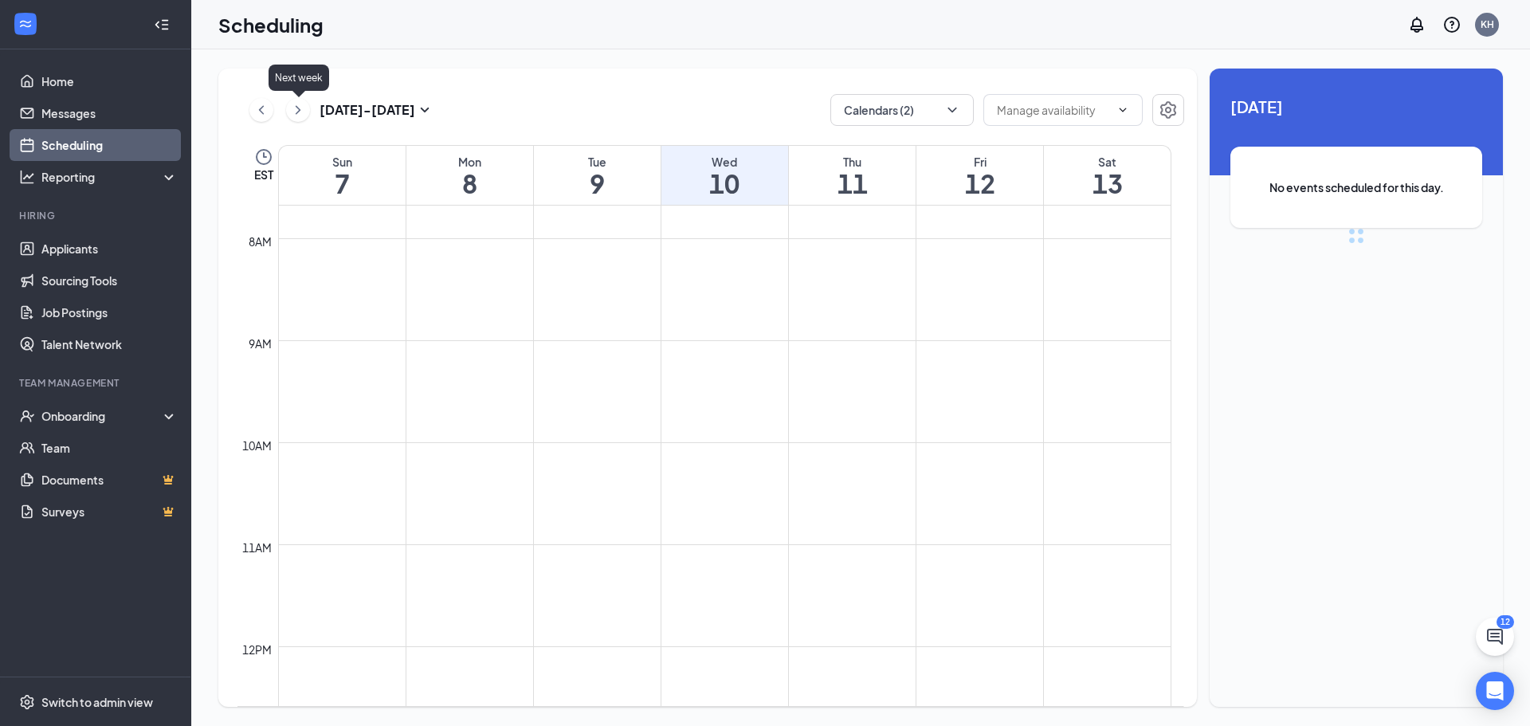
click at [291, 110] on icon "ChevronRight" at bounding box center [298, 109] width 16 height 19
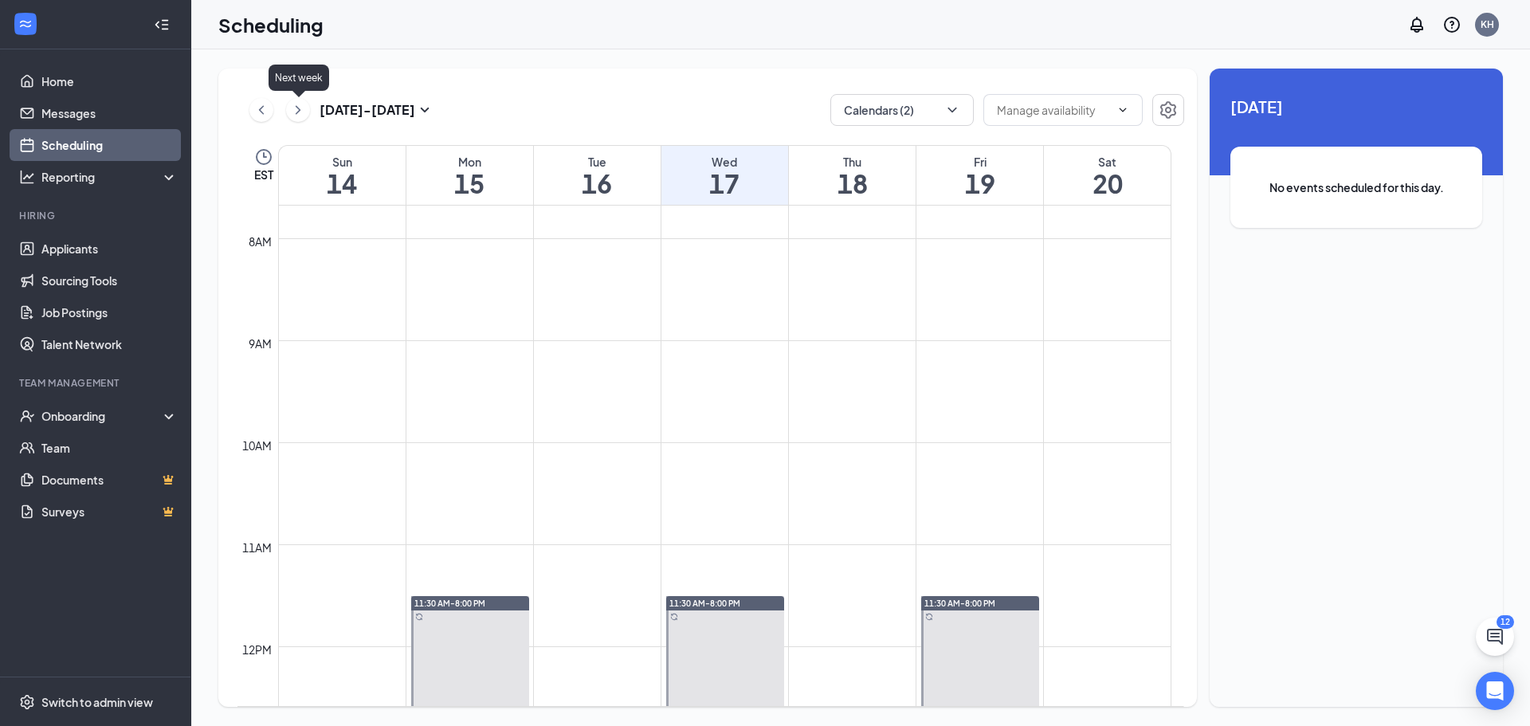
click at [291, 110] on icon "ChevronRight" at bounding box center [298, 109] width 16 height 19
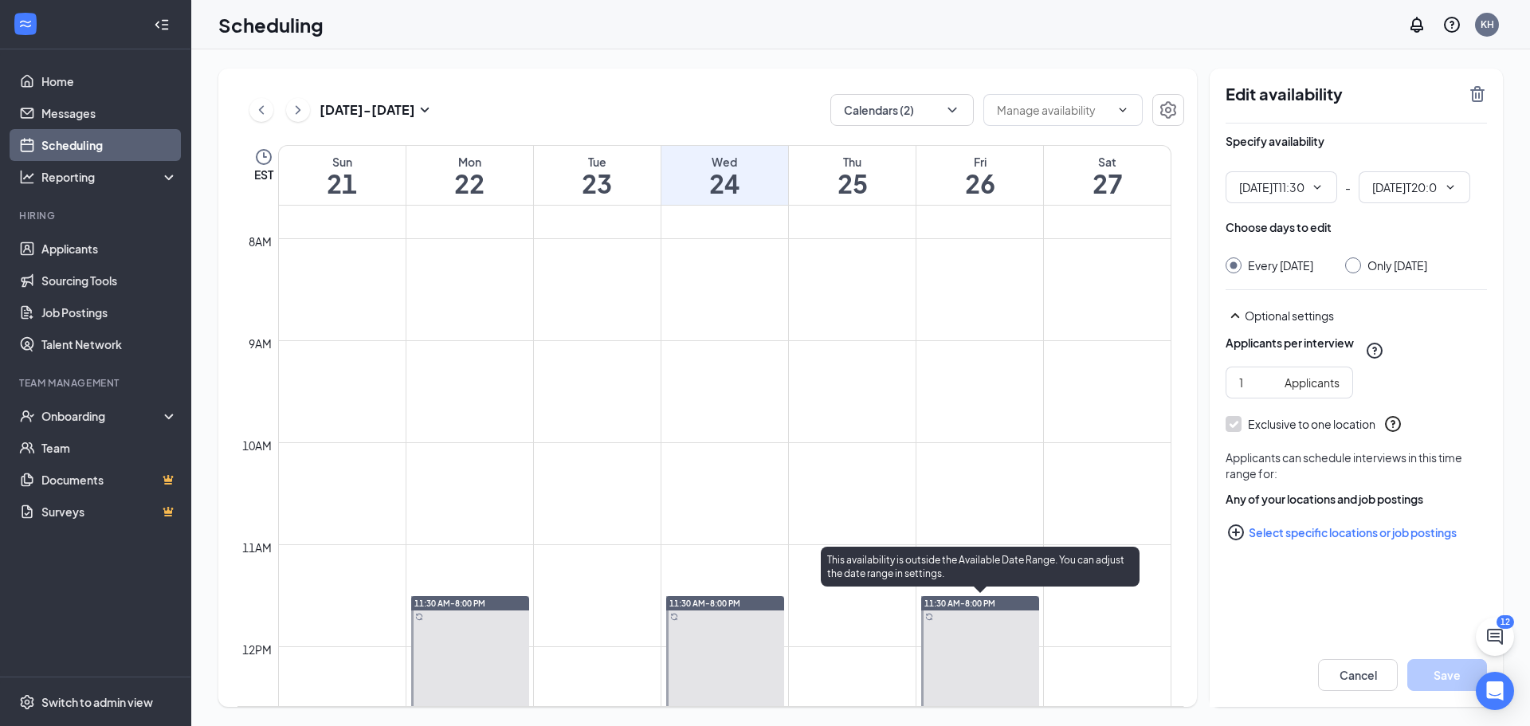
type input "11:30 AM"
type input "08:00 PM"
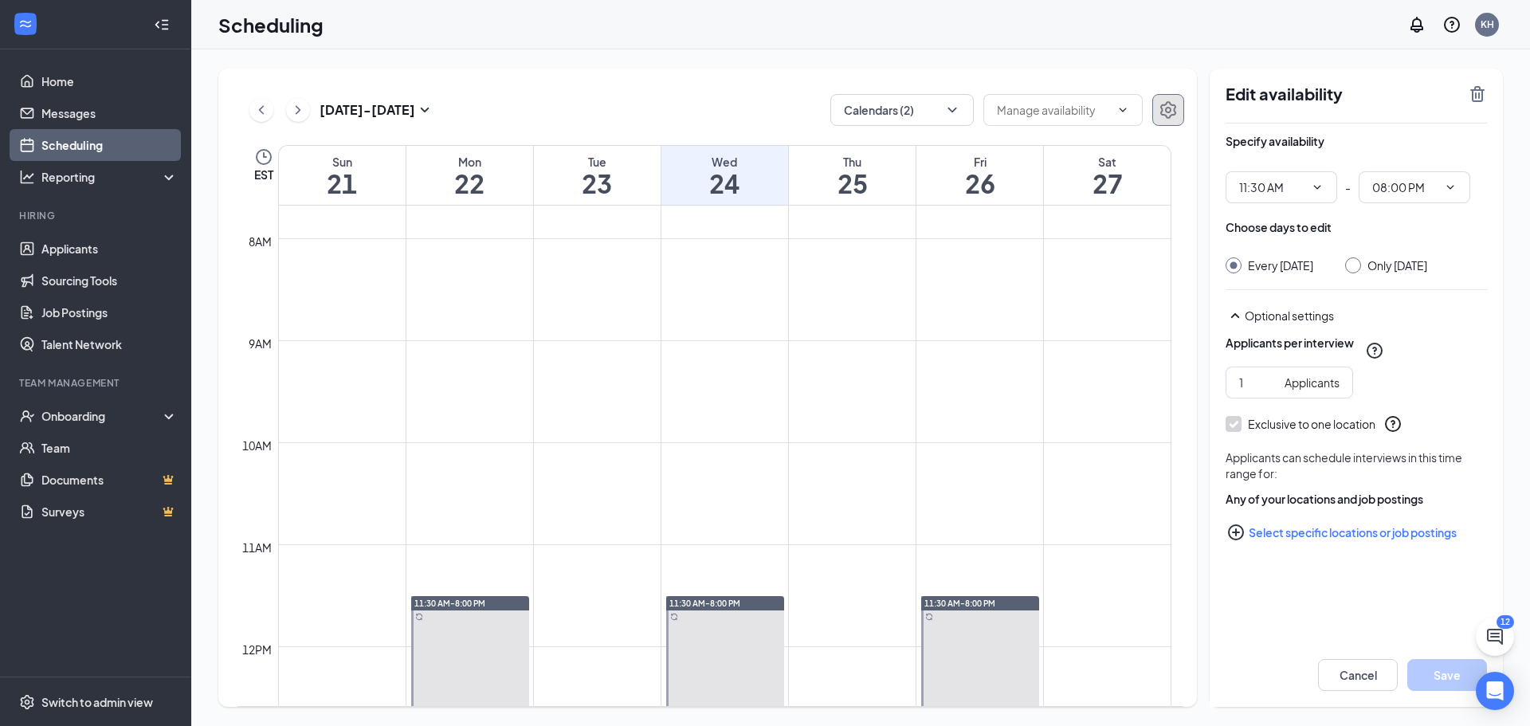
click at [1170, 110] on icon "Settings" at bounding box center [1168, 110] width 16 height 18
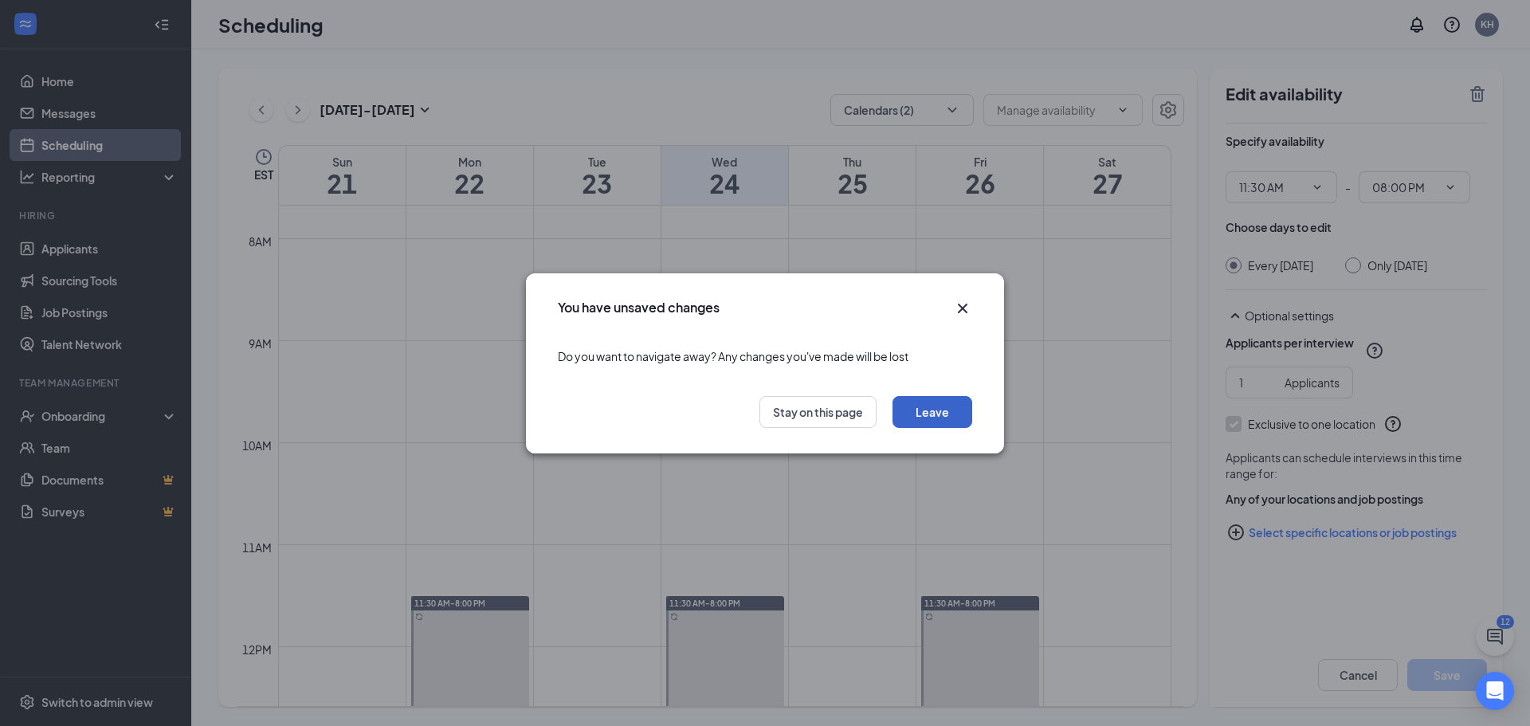
click at [940, 414] on button "Leave" at bounding box center [933, 412] width 80 height 32
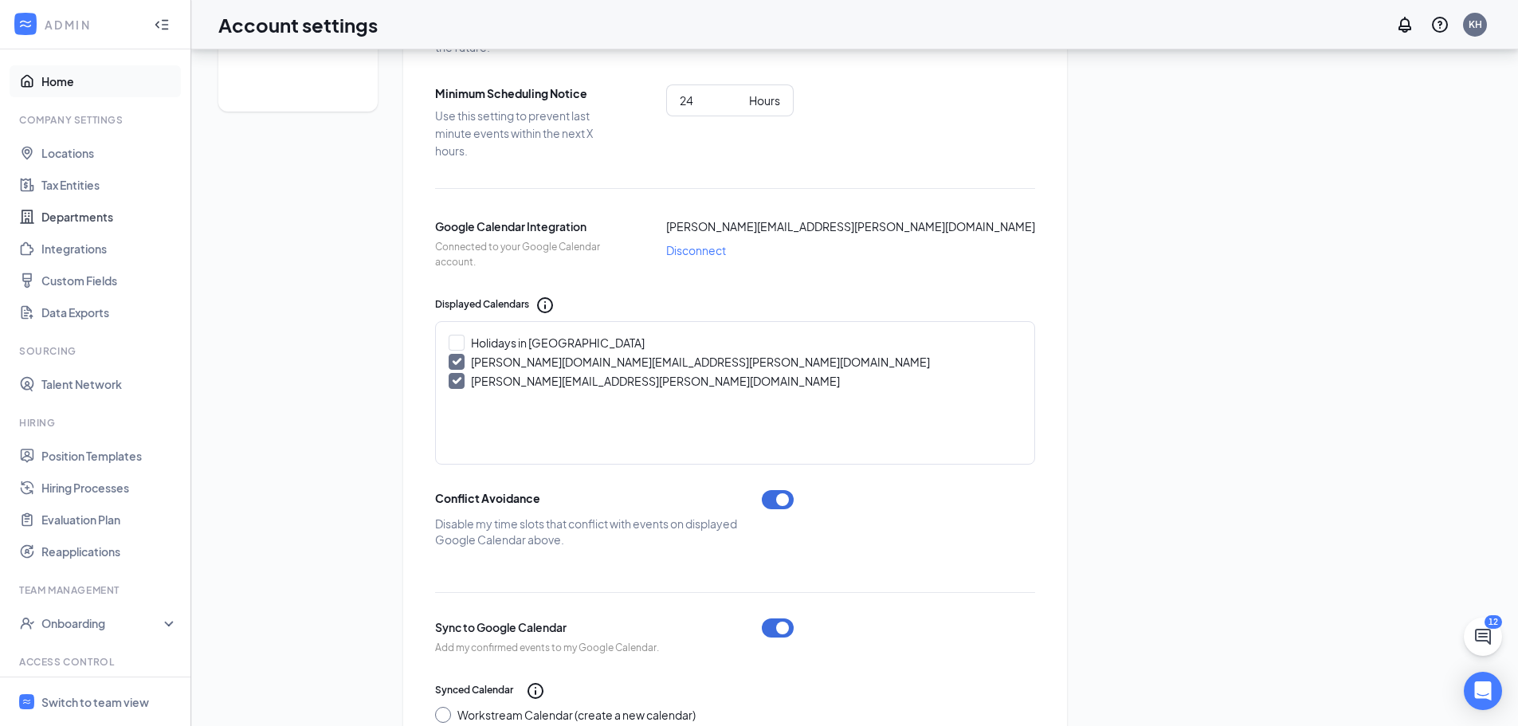
scroll to position [320, 0]
click at [61, 74] on link "Home" at bounding box center [109, 81] width 136 height 32
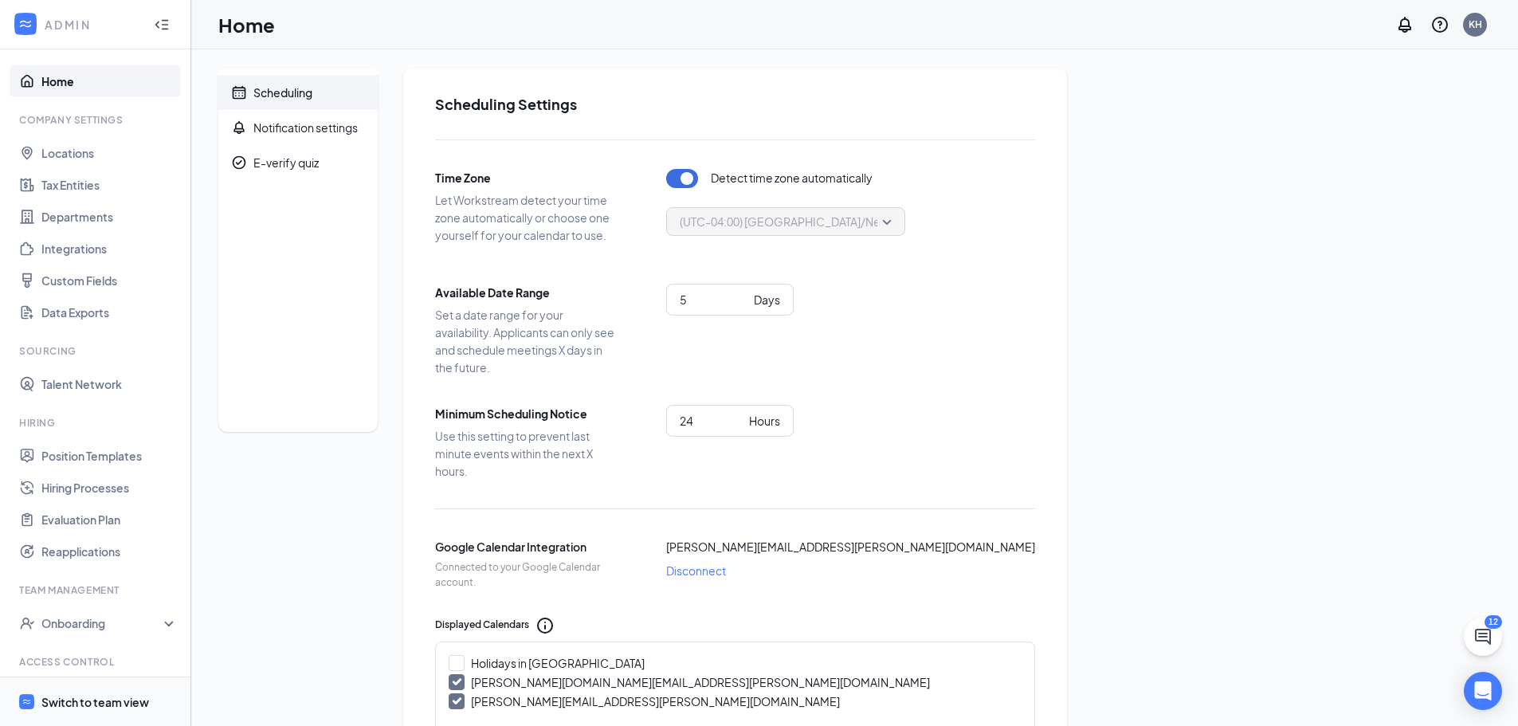
click at [71, 696] on div "Switch to team view" at bounding box center [95, 702] width 108 height 16
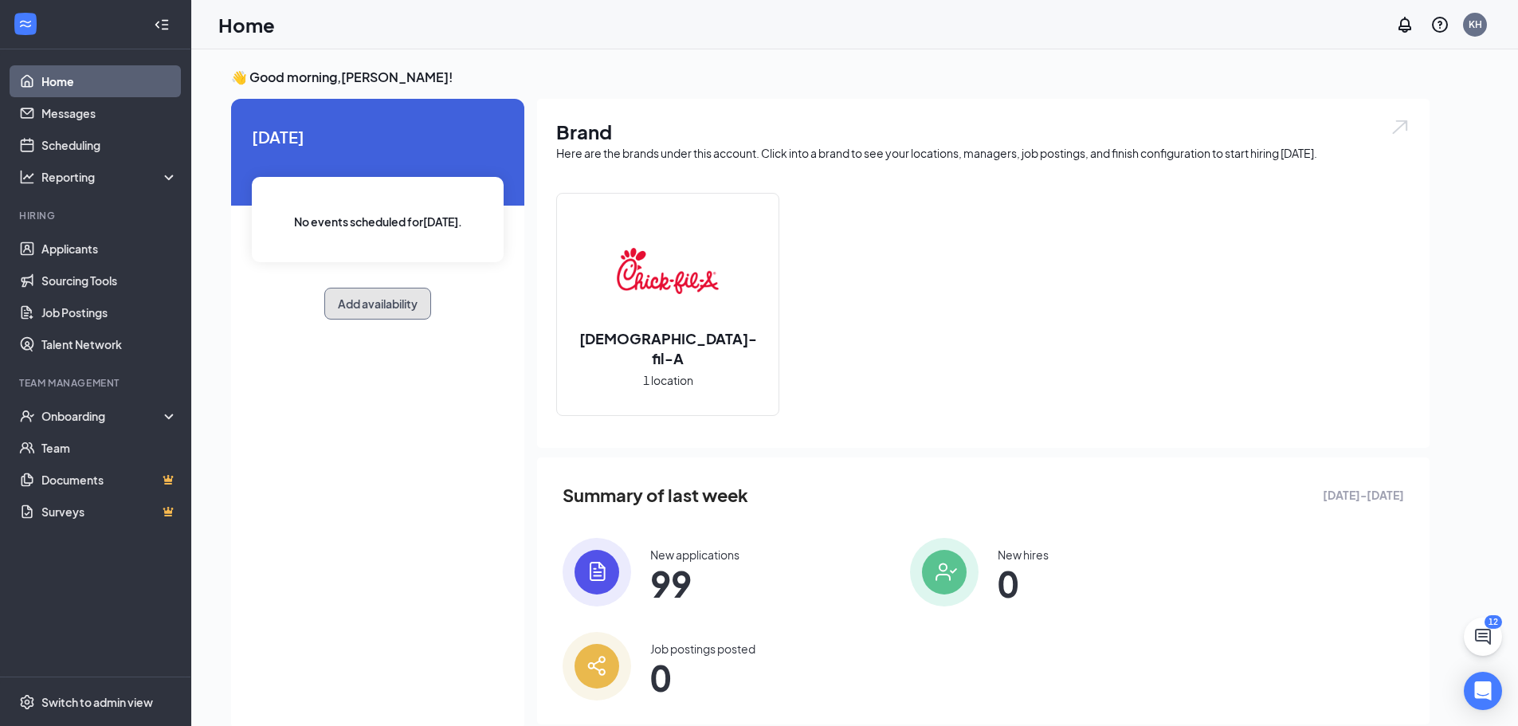
click at [374, 301] on button "Add availability" at bounding box center [377, 304] width 107 height 32
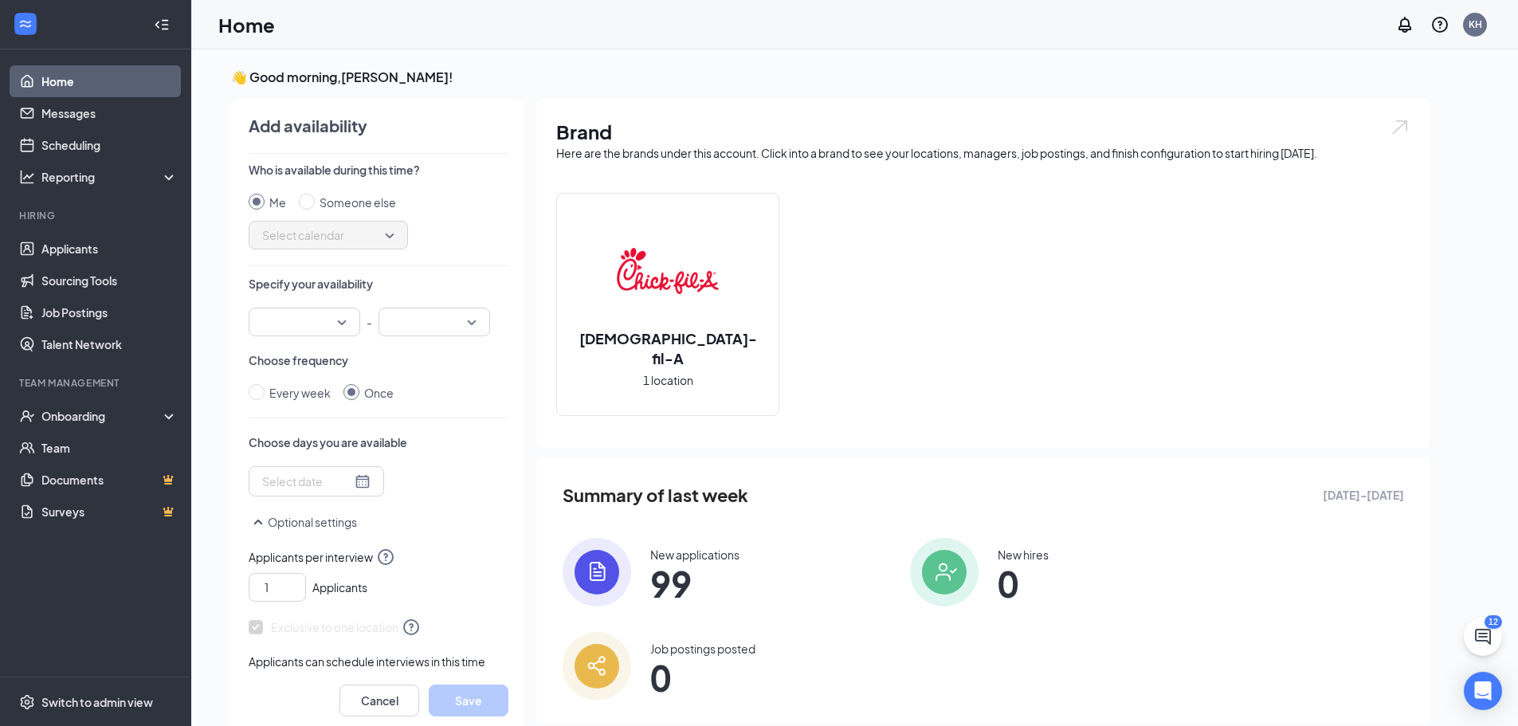
scroll to position [6, 0]
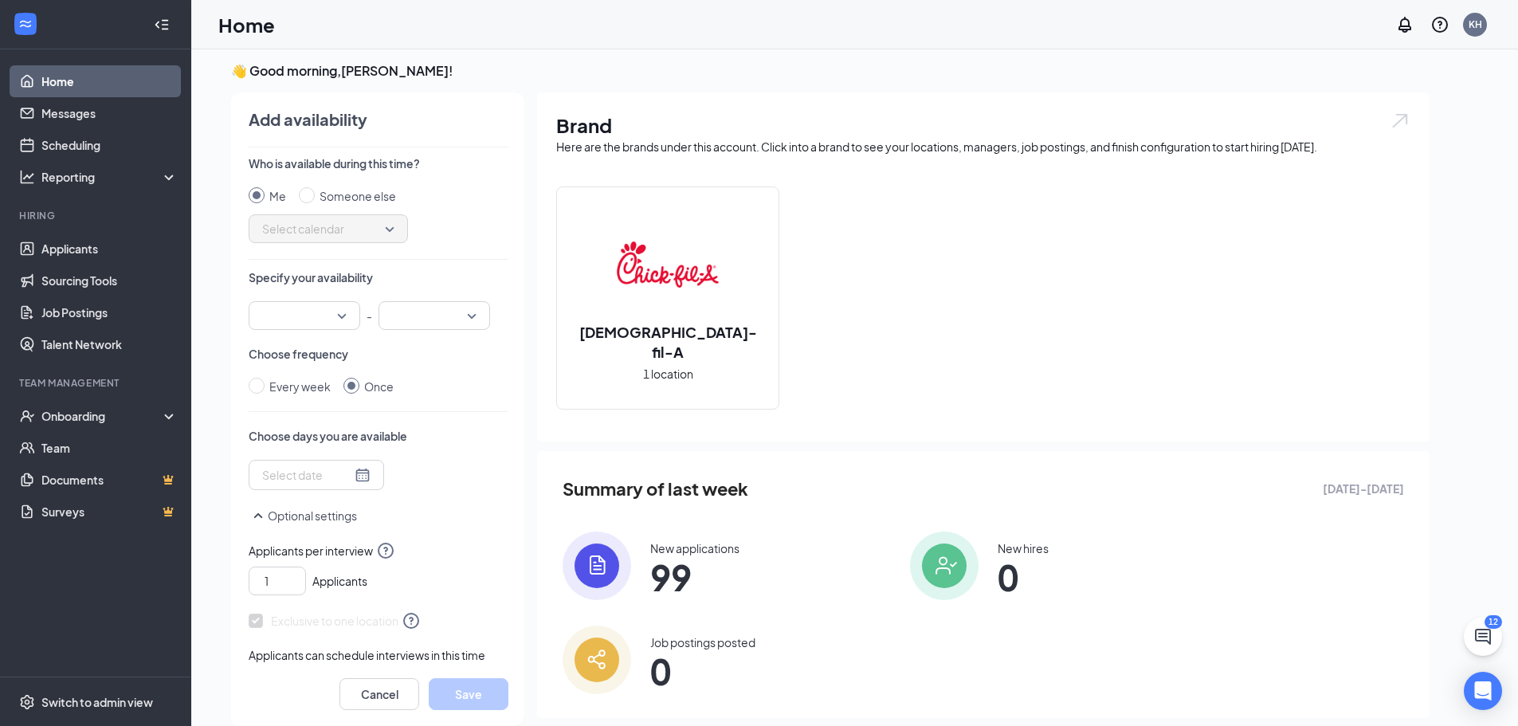
click at [338, 234] on span "Select calendar" at bounding box center [328, 229] width 132 height 24
click at [318, 202] on span "Someone else" at bounding box center [359, 196] width 88 height 18
click at [315, 202] on input "Someone else" at bounding box center [307, 195] width 16 height 16
radio input "true"
click at [270, 194] on div "Me" at bounding box center [277, 196] width 17 height 18
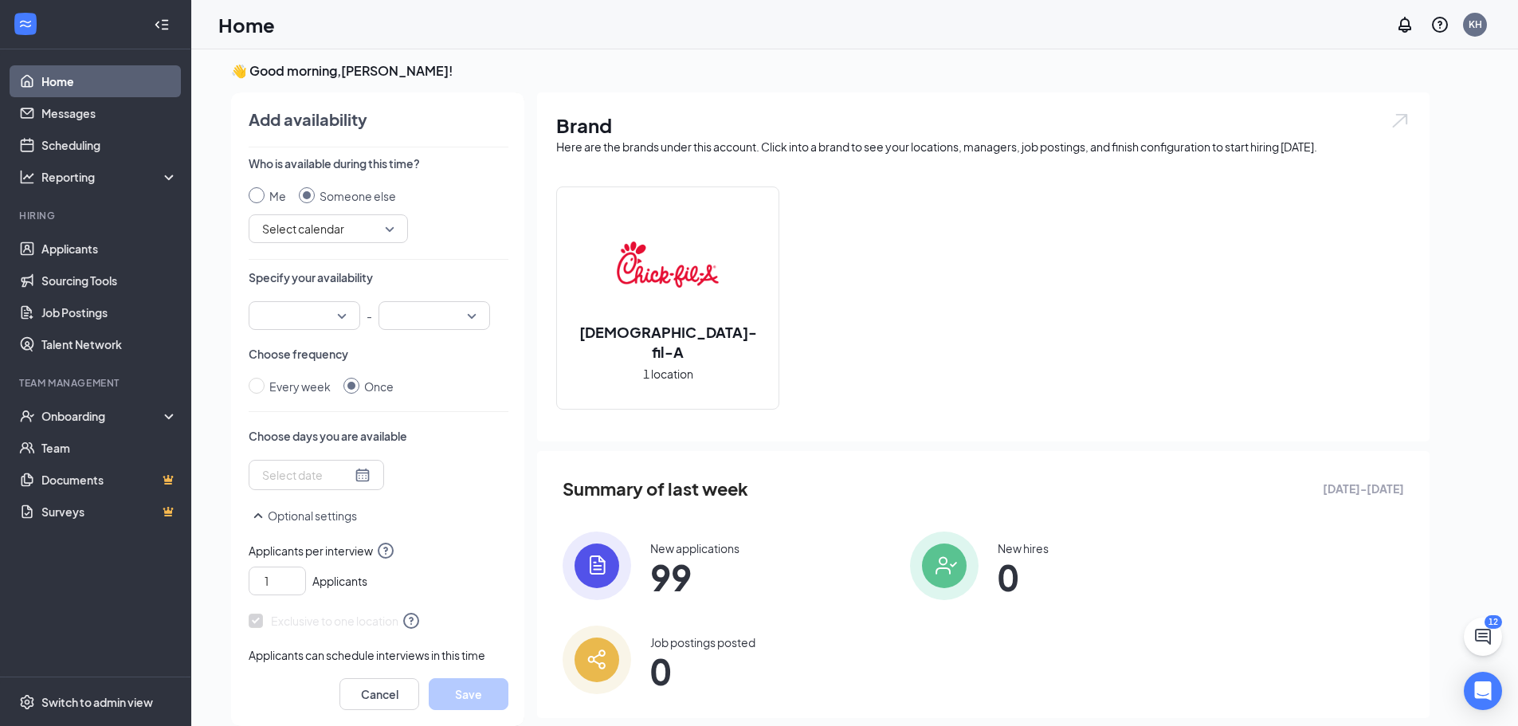
click at [265, 194] on input "Me" at bounding box center [257, 195] width 16 height 16
radio input "true"
radio input "false"
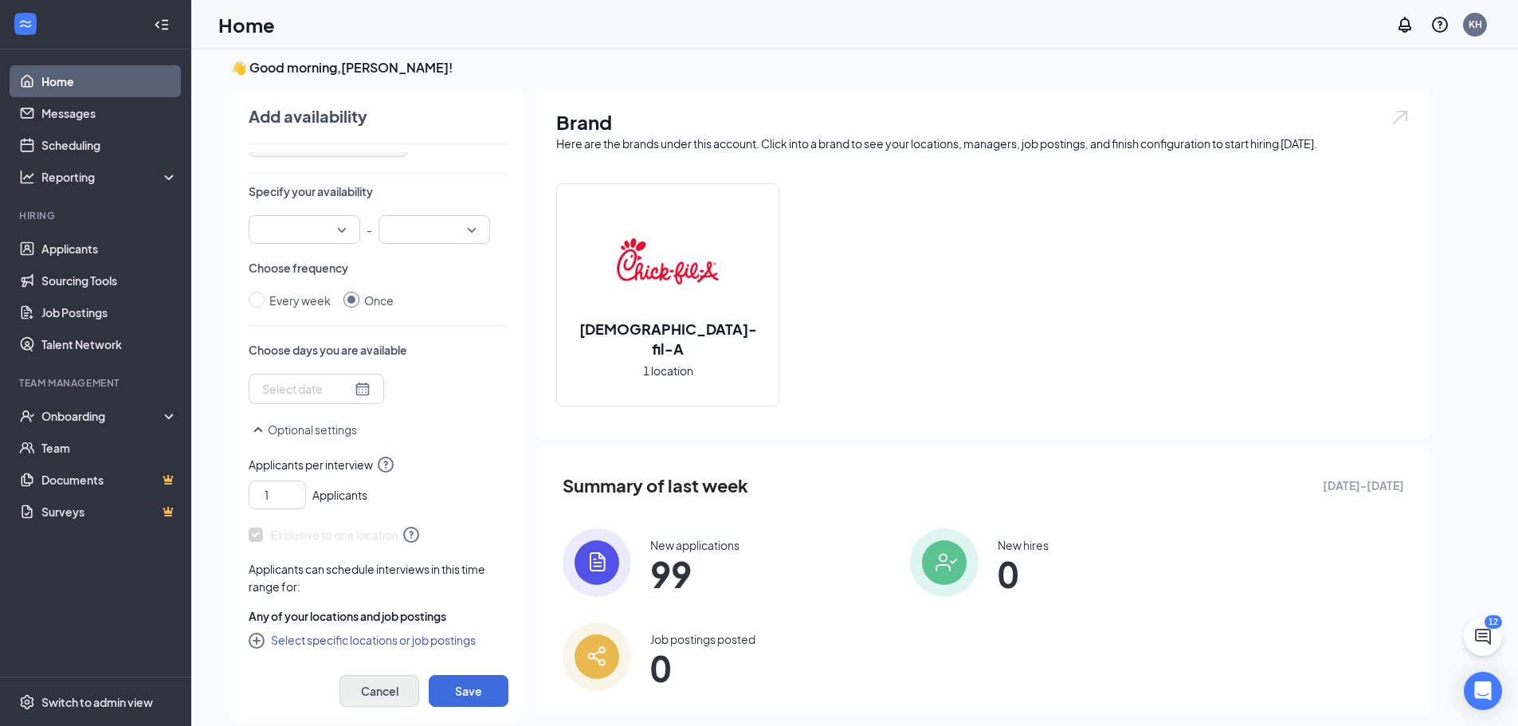
scroll to position [10, 0]
click at [355, 685] on button "Cancel" at bounding box center [380, 690] width 80 height 32
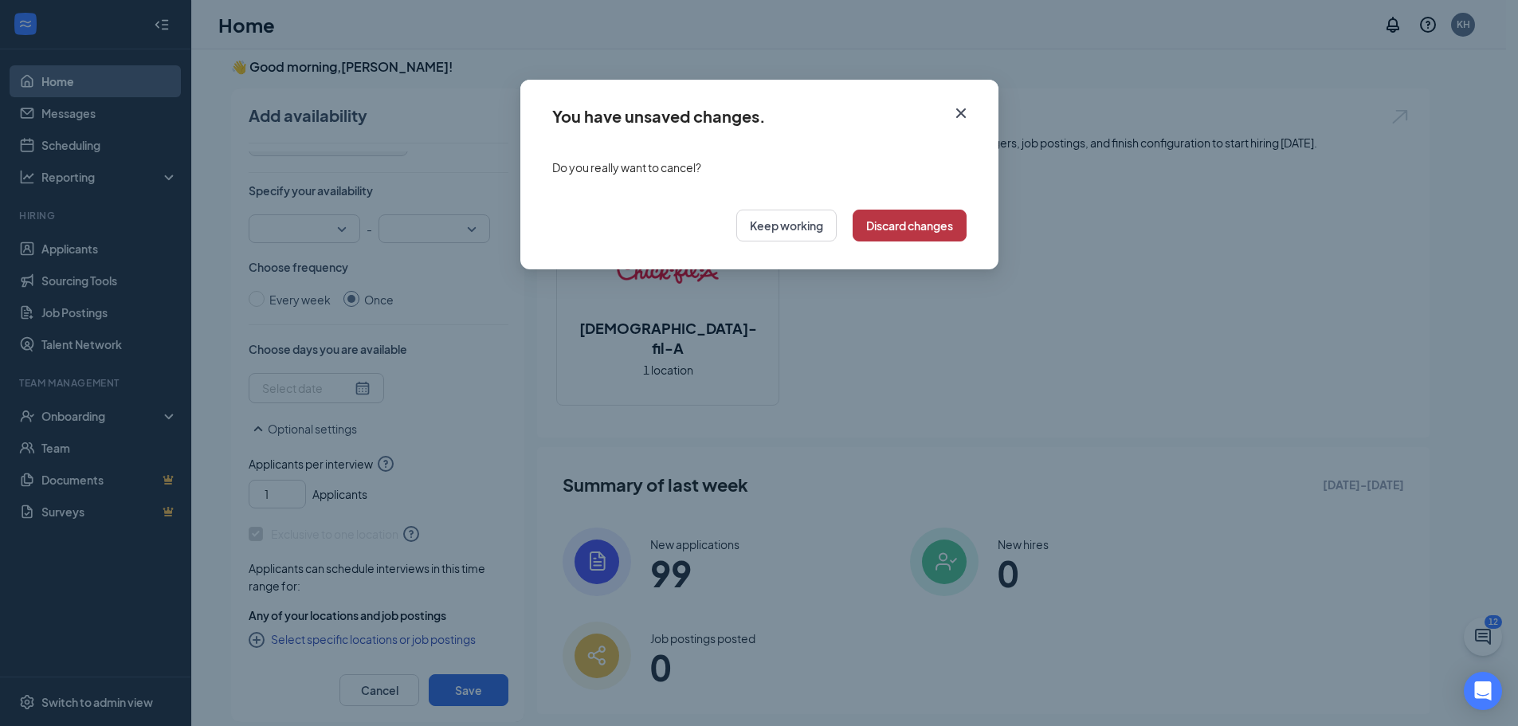
click at [885, 219] on button "Discard changes" at bounding box center [910, 226] width 114 height 32
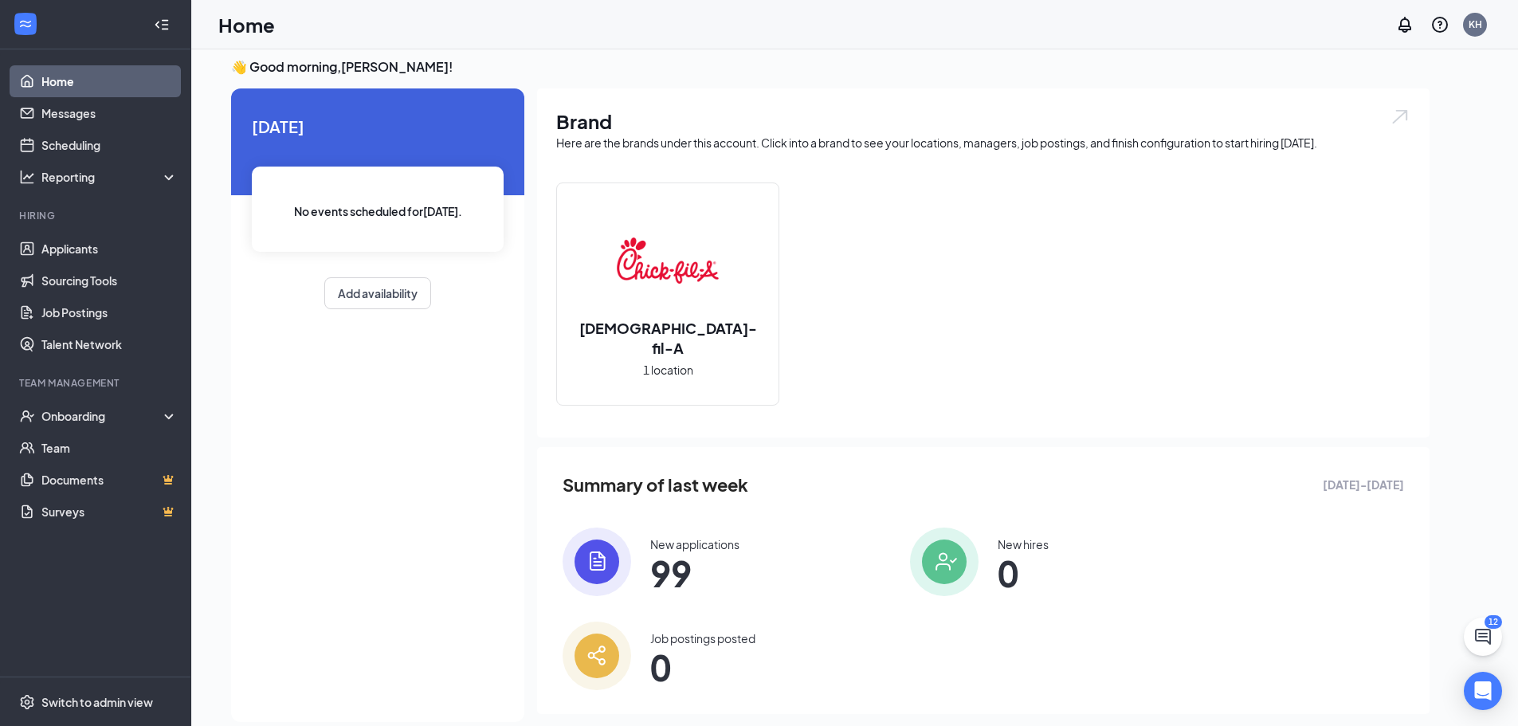
click at [320, 182] on div "No events scheduled for today ." at bounding box center [378, 209] width 252 height 85
click at [315, 206] on span "No events scheduled for today ." at bounding box center [378, 211] width 168 height 18
click at [94, 146] on link "Scheduling" at bounding box center [109, 145] width 136 height 32
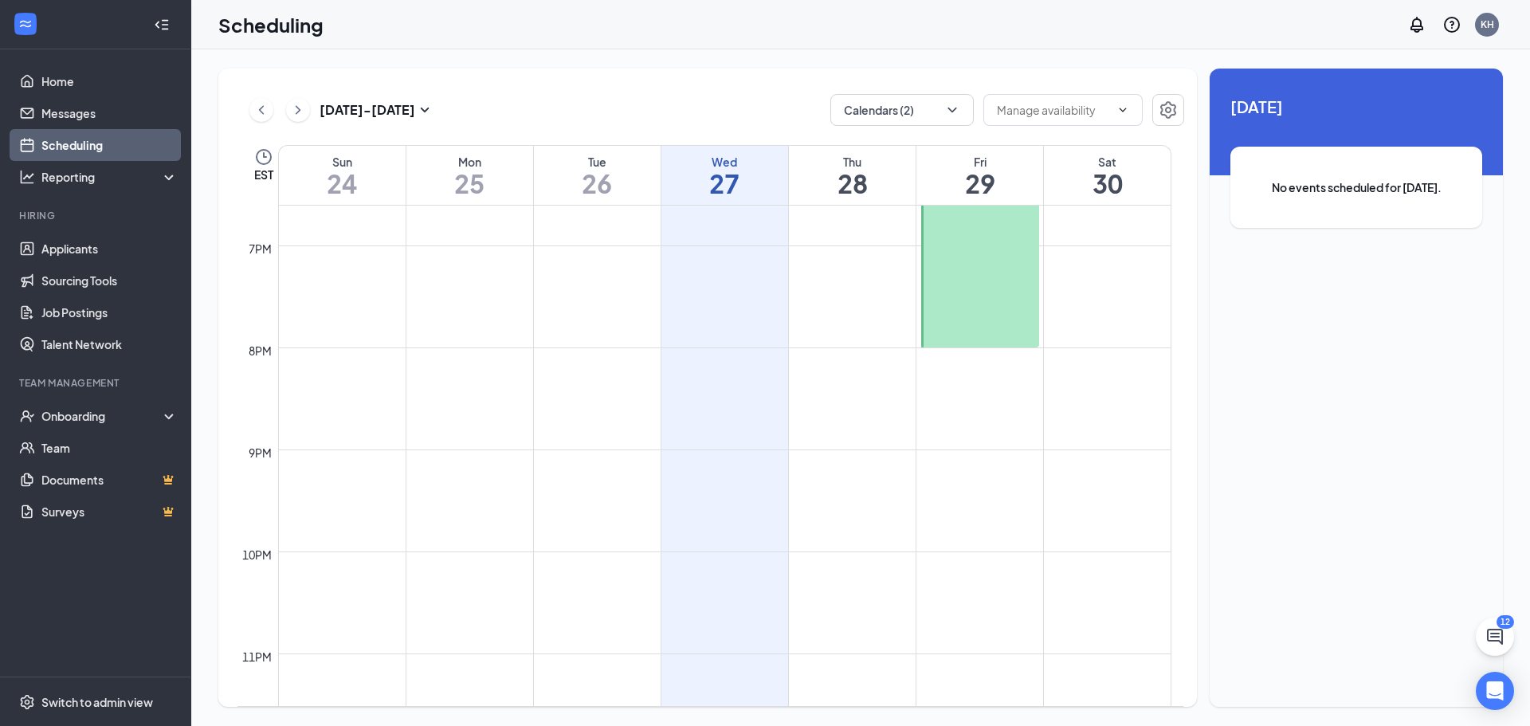
scroll to position [1899, 0]
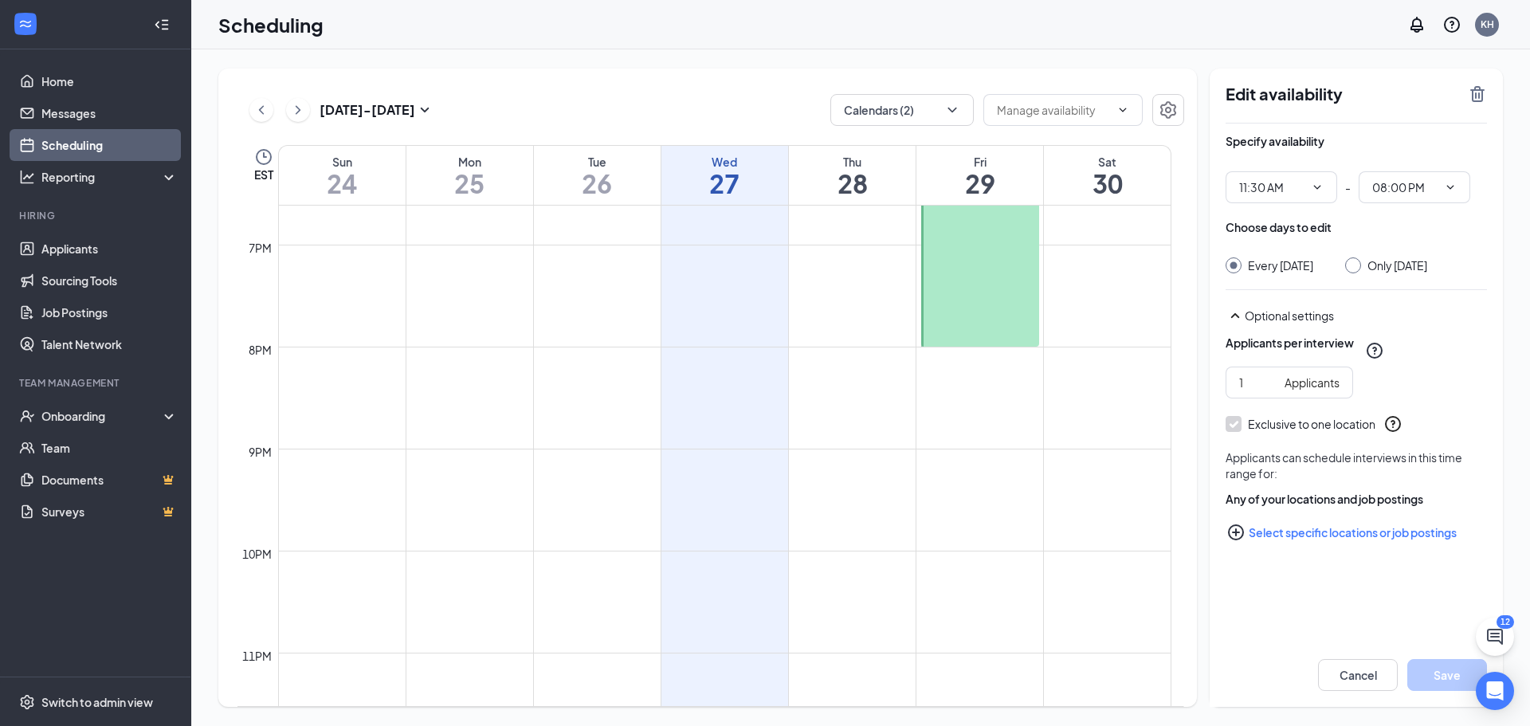
drag, startPoint x: 1361, startPoint y: 251, endPoint x: 1352, endPoint y: 261, distance: 13.5
click at [1361, 252] on div "Choose days to edit Every Friday Only Friday, Aug 29" at bounding box center [1356, 246] width 261 height 54
click at [1351, 263] on input "Only Friday, Aug 29" at bounding box center [1350, 262] width 11 height 11
radio input "true"
radio input "false"
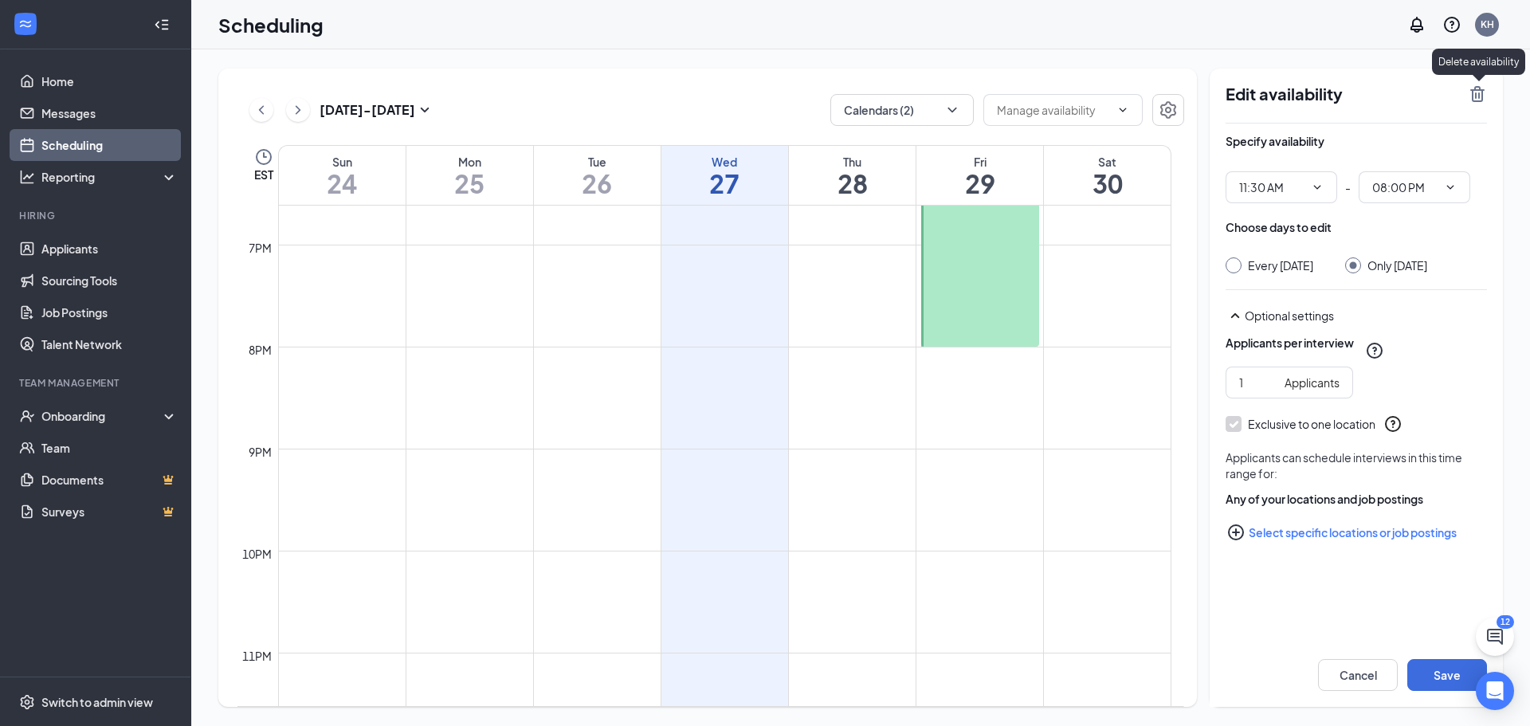
click at [1474, 94] on icon "TrashOutline" at bounding box center [1477, 93] width 19 height 19
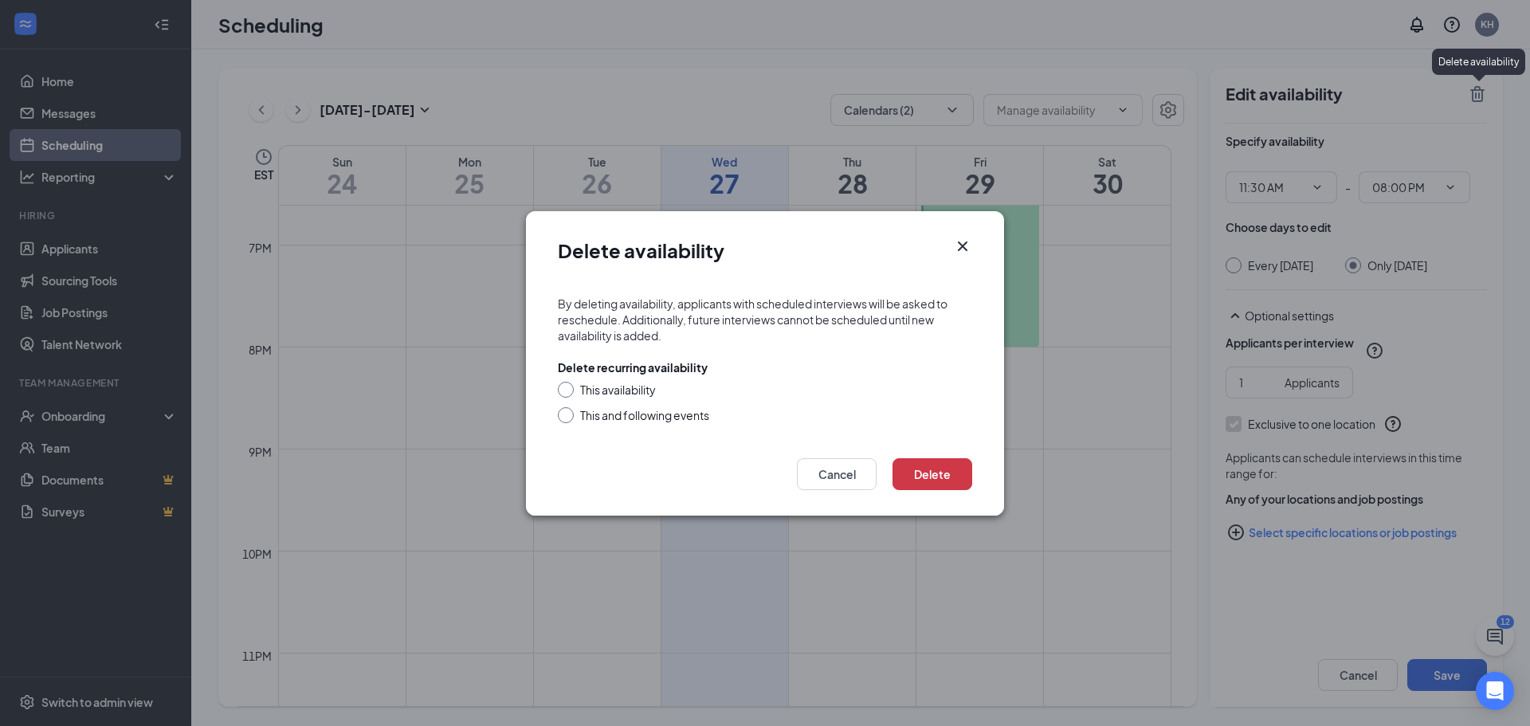
click at [653, 418] on div "This and following events" at bounding box center [644, 415] width 129 height 16
click at [569, 418] on input "This and following events" at bounding box center [563, 412] width 11 height 11
radio input "true"
click at [941, 478] on button "Delete" at bounding box center [933, 474] width 80 height 32
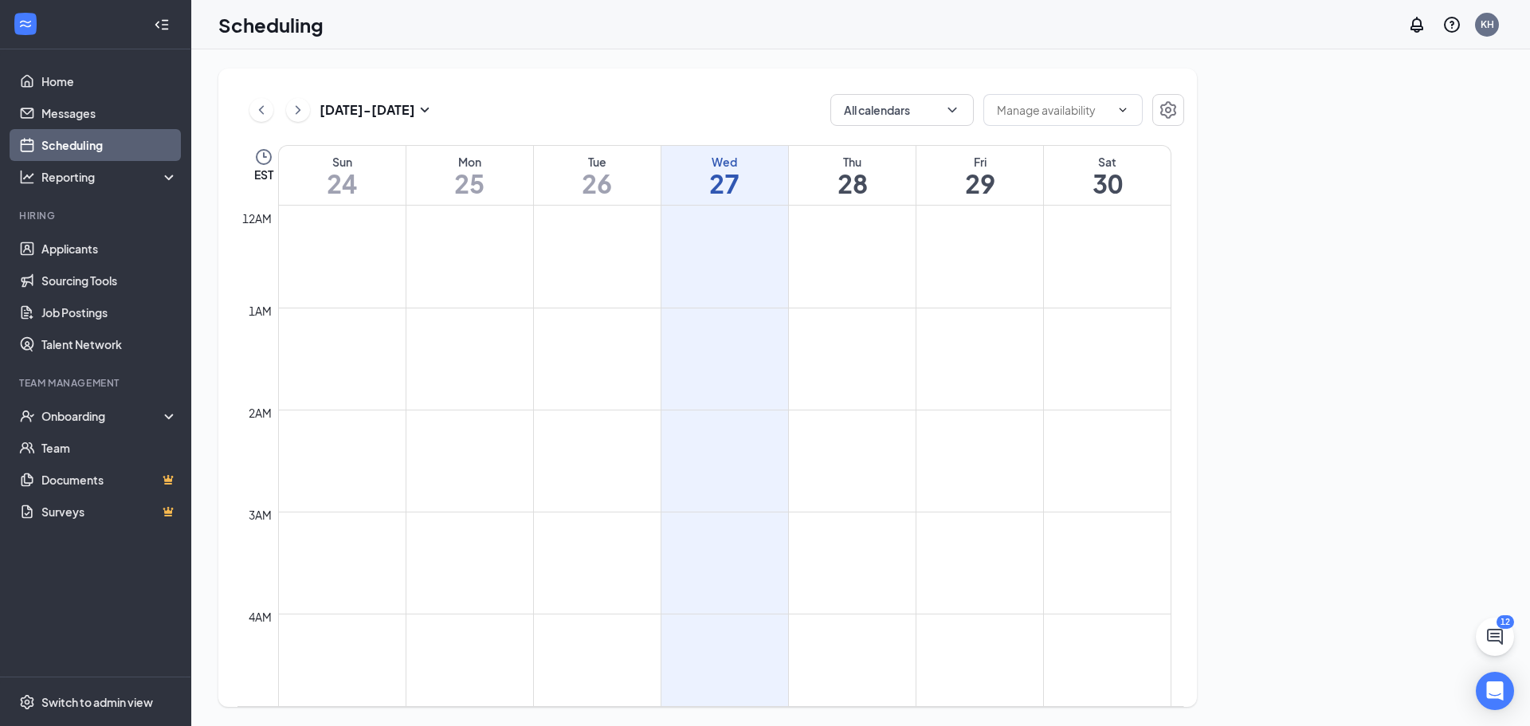
scroll to position [783, 0]
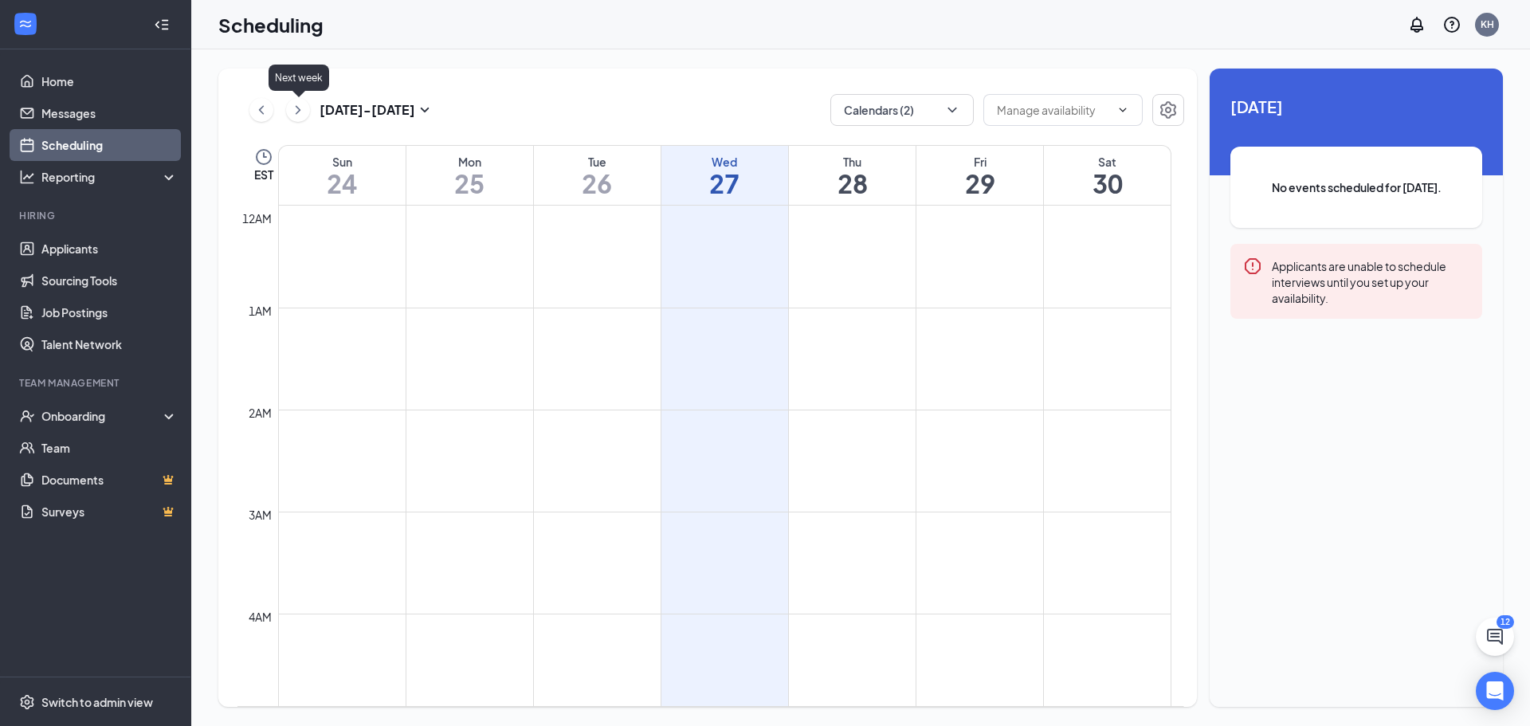
click at [300, 113] on icon "ChevronRight" at bounding box center [298, 109] width 16 height 19
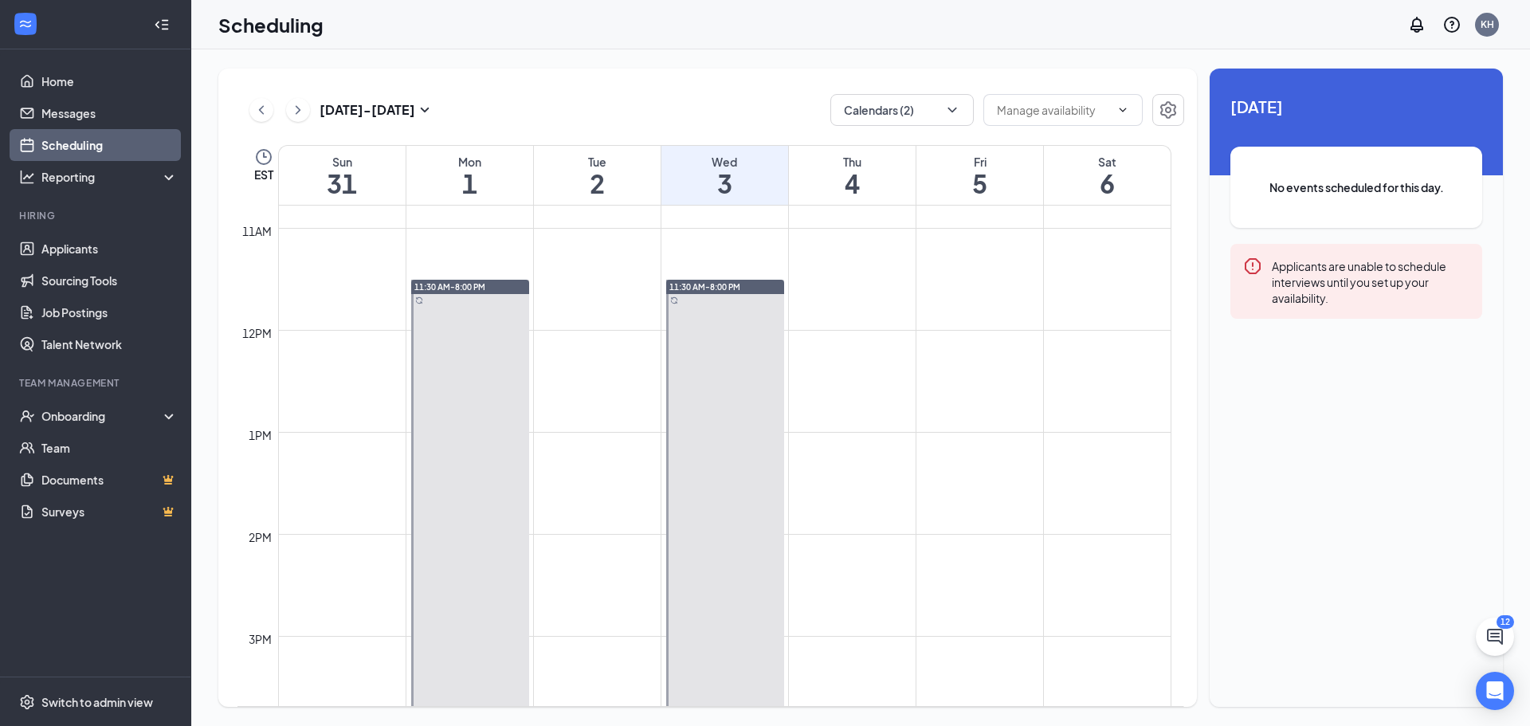
scroll to position [1101, 0]
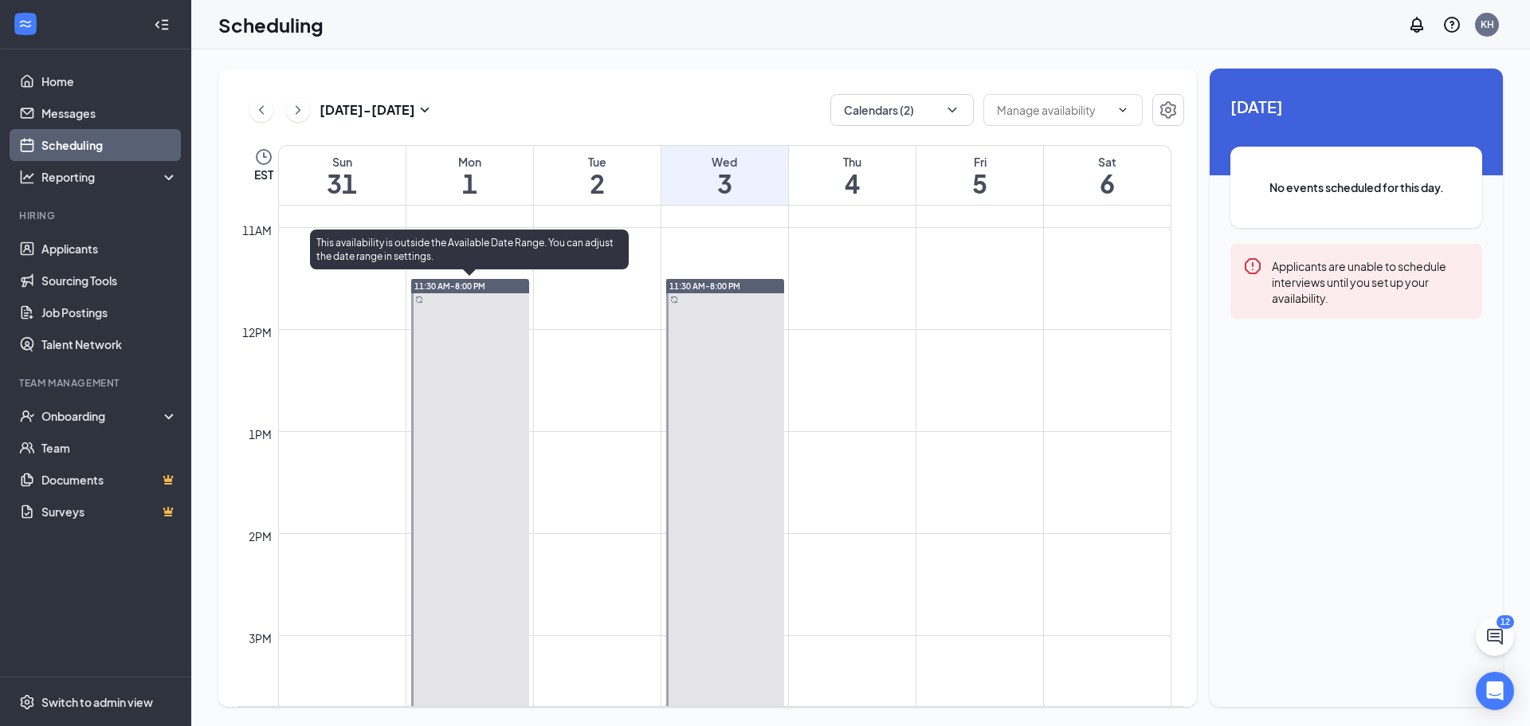
click at [480, 368] on div at bounding box center [470, 712] width 118 height 866
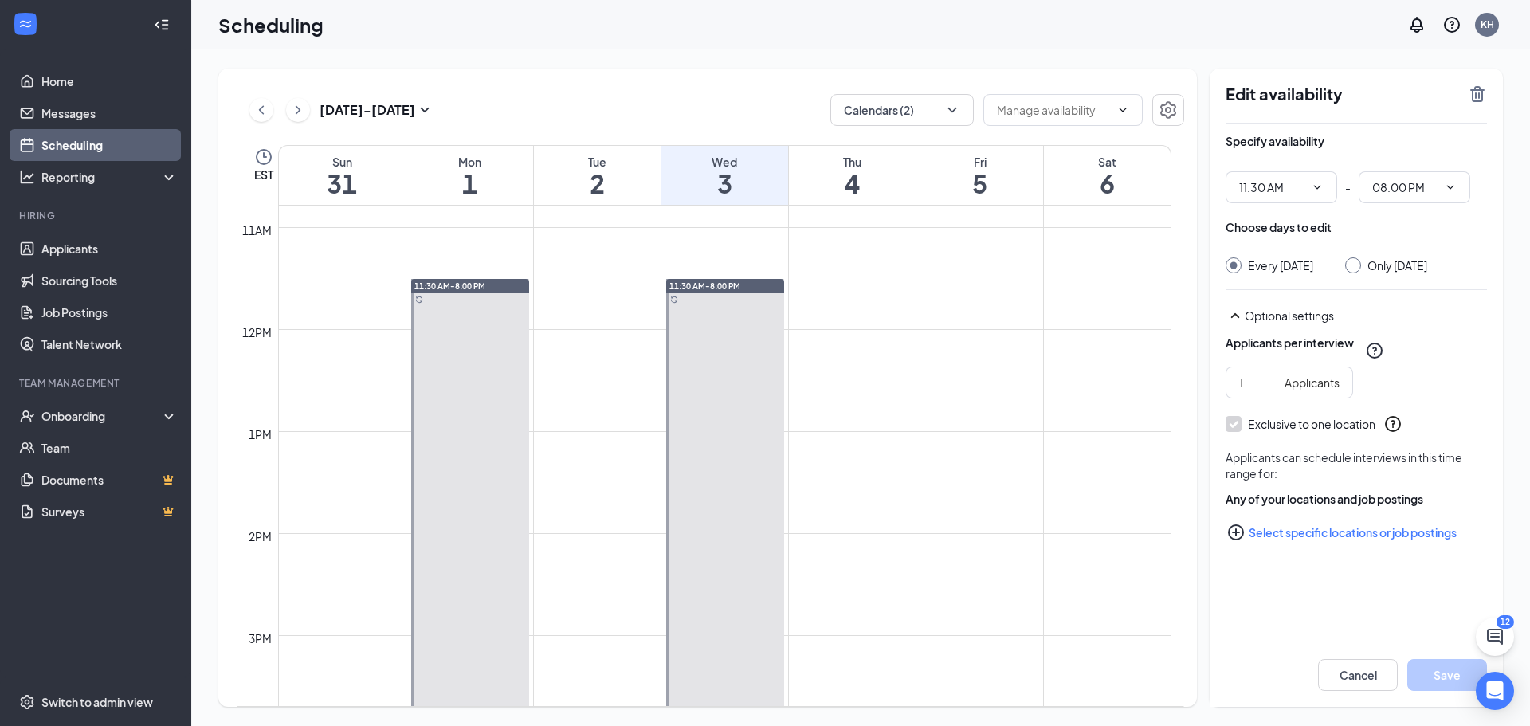
click at [1482, 104] on div "Edit availability" at bounding box center [1356, 103] width 261 height 39
click at [1482, 98] on icon "TrashOutline" at bounding box center [1477, 94] width 14 height 16
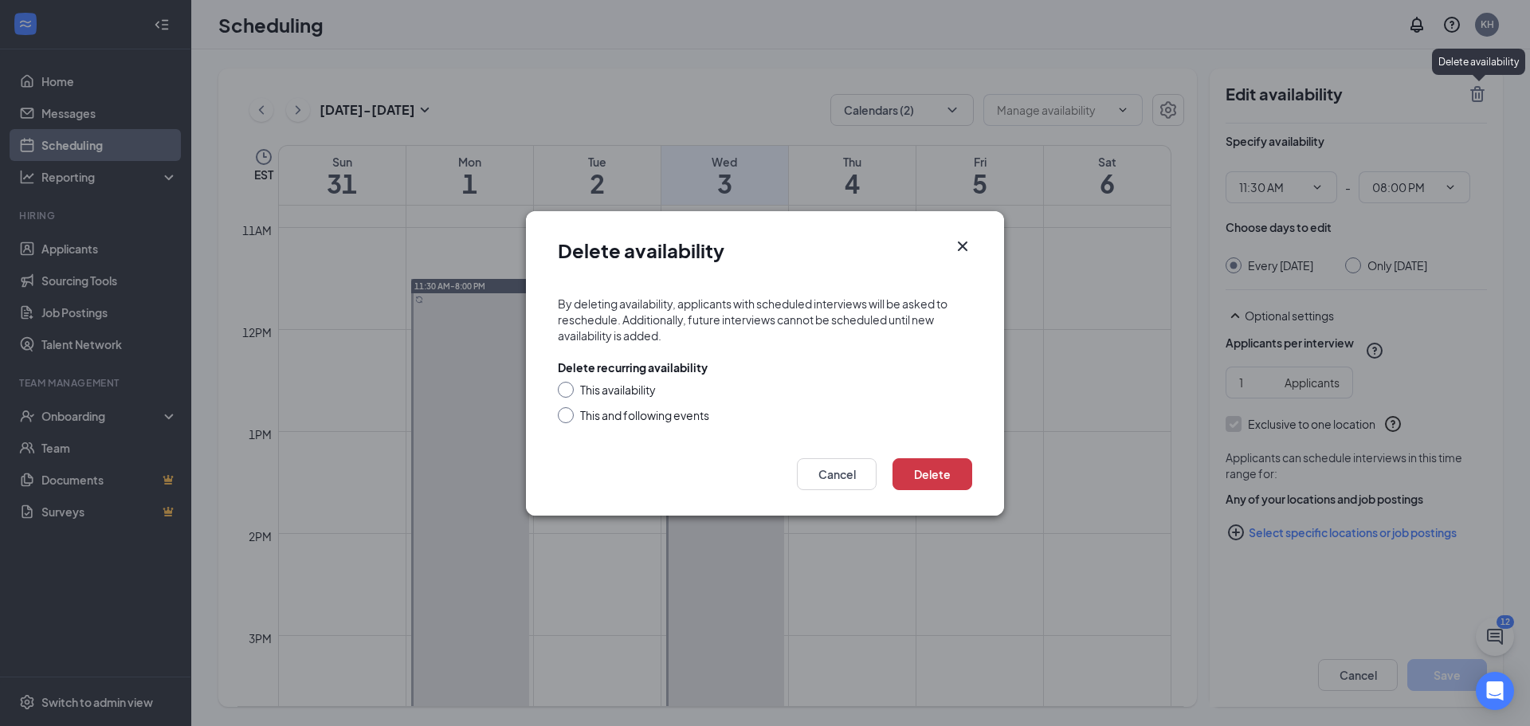
click at [572, 418] on div at bounding box center [566, 415] width 16 height 16
click at [664, 423] on form "By deleting availability, applicants with scheduled interviews will be asked to…" at bounding box center [765, 361] width 478 height 163
click at [574, 418] on div "This and following events" at bounding box center [765, 415] width 414 height 16
click at [567, 415] on input "This and following events" at bounding box center [563, 412] width 11 height 11
radio input "true"
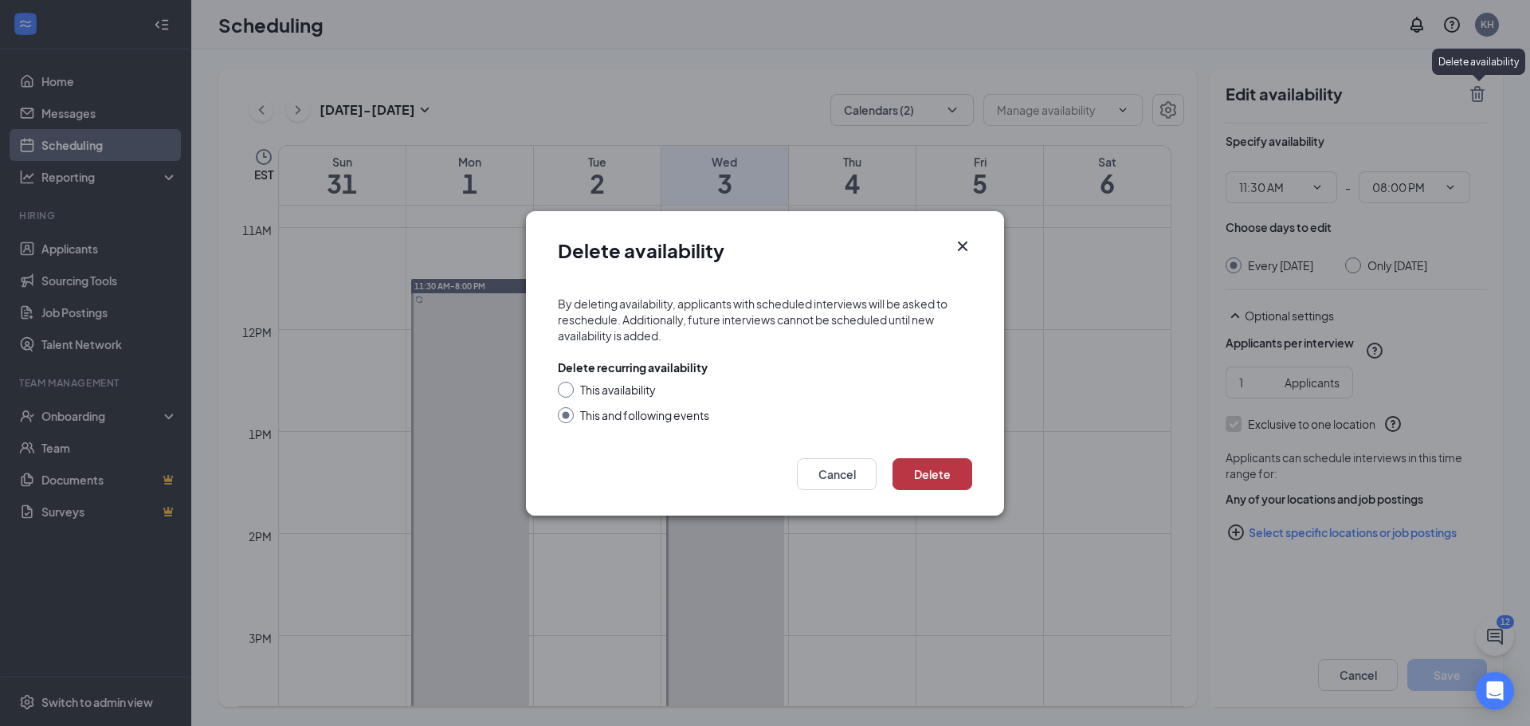
click at [924, 465] on button "Delete" at bounding box center [933, 474] width 80 height 32
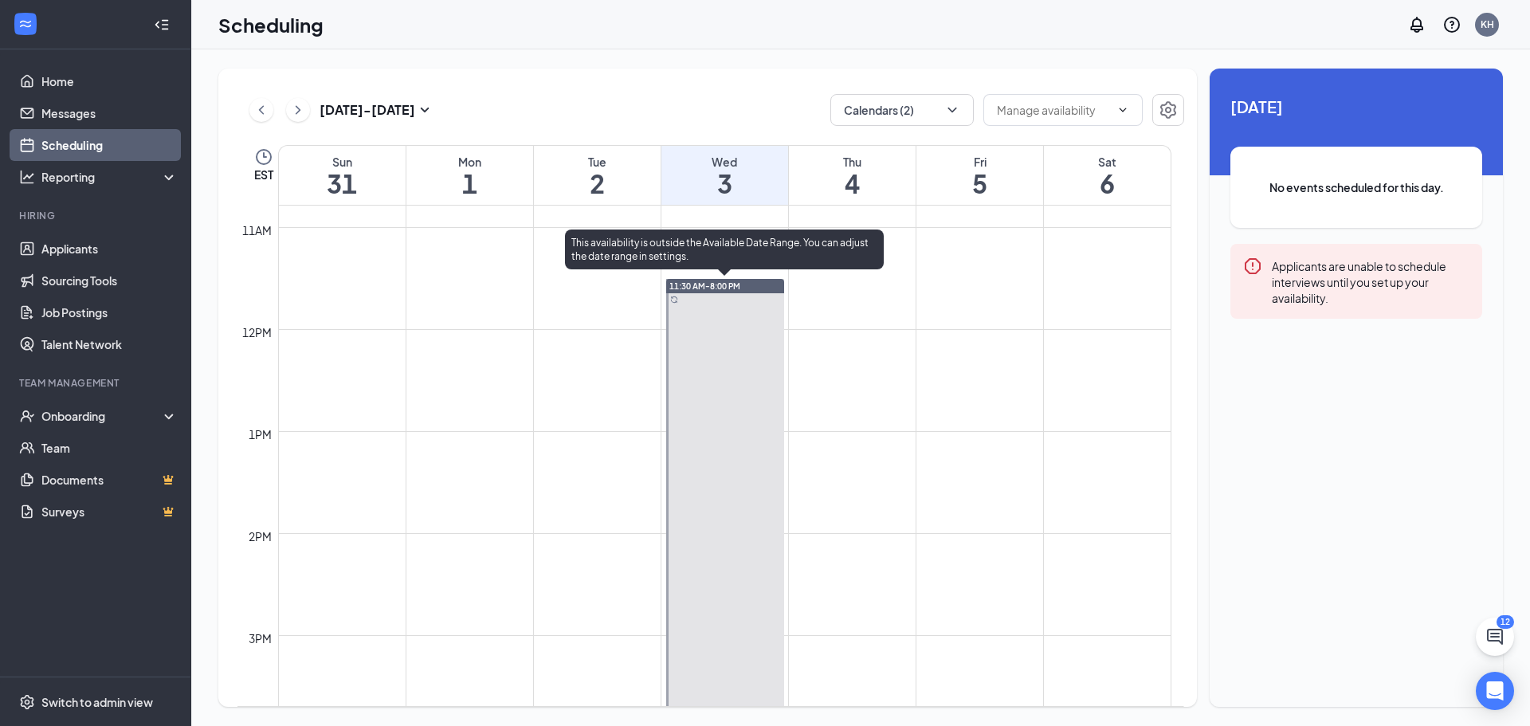
click at [705, 371] on div at bounding box center [725, 712] width 118 height 866
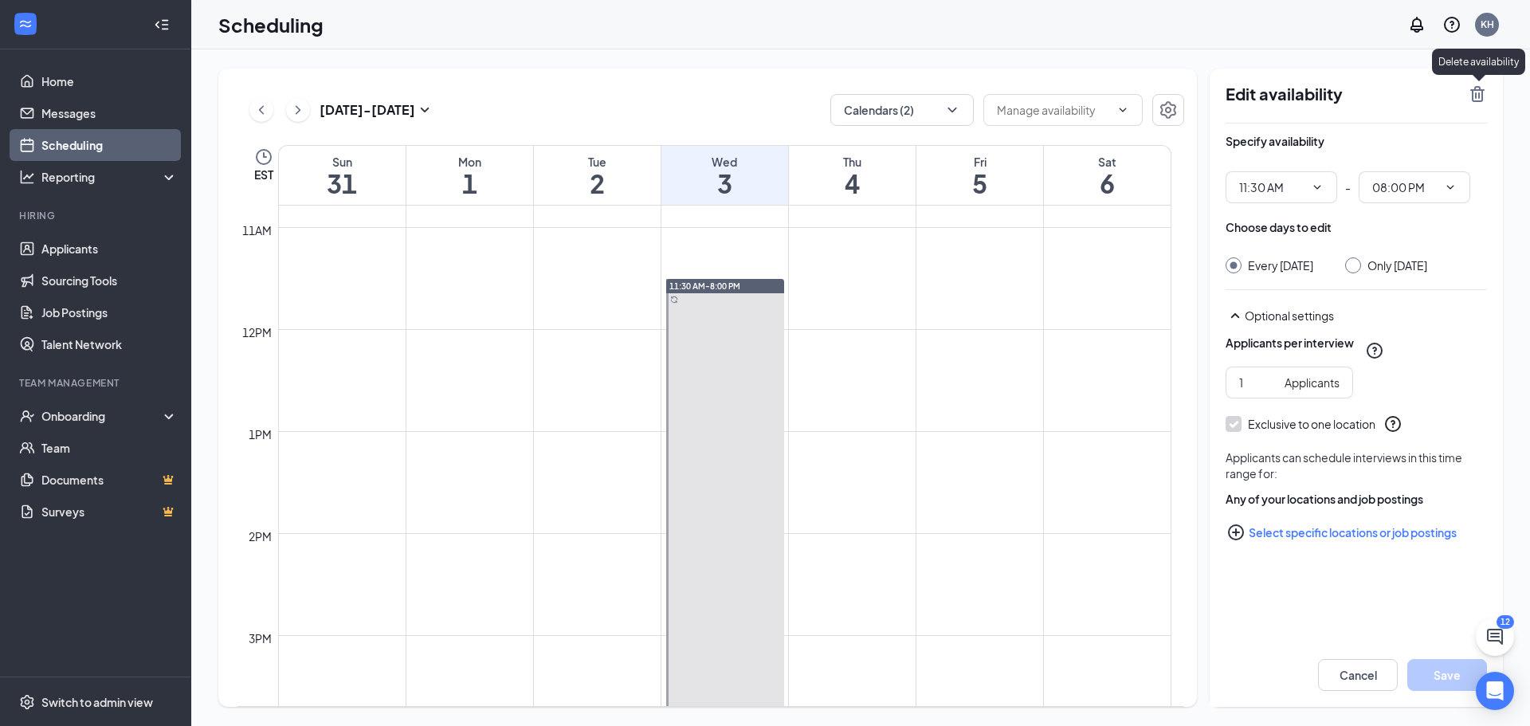
click at [1473, 90] on icon "TrashOutline" at bounding box center [1477, 94] width 14 height 16
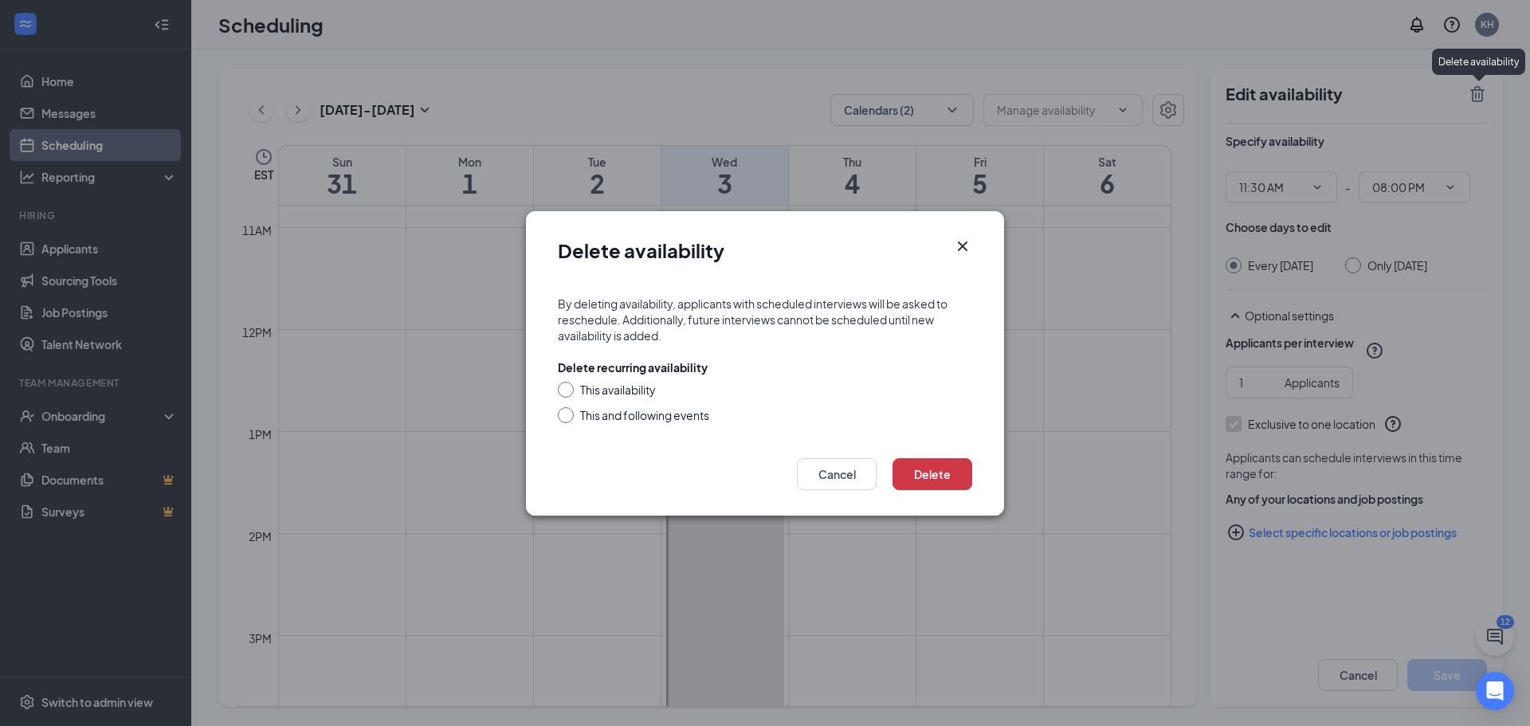
click at [568, 412] on div "This and following events" at bounding box center [765, 415] width 414 height 16
click at [563, 413] on input "This and following events" at bounding box center [563, 412] width 11 height 11
radio input "true"
click at [960, 477] on button "Delete" at bounding box center [933, 474] width 80 height 32
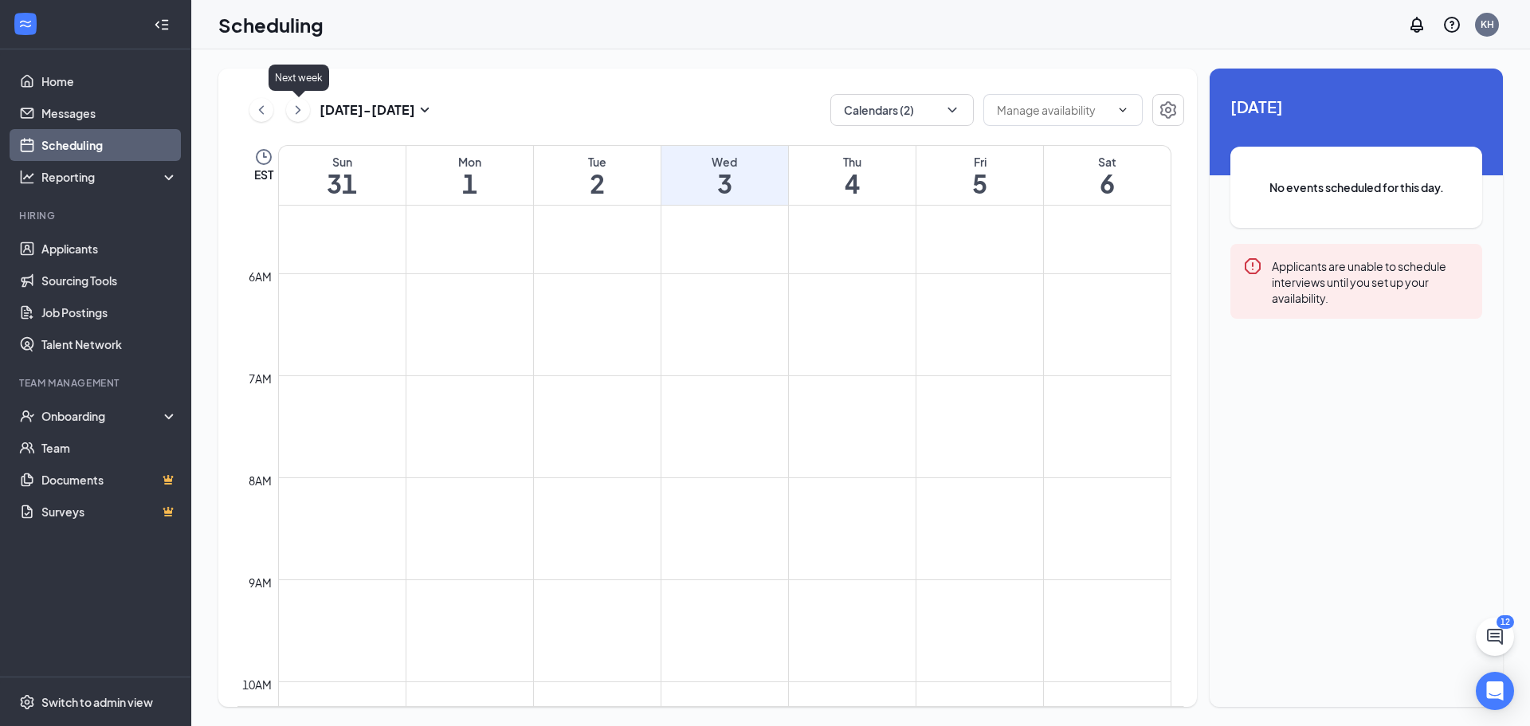
click at [294, 101] on icon "ChevronRight" at bounding box center [298, 109] width 16 height 19
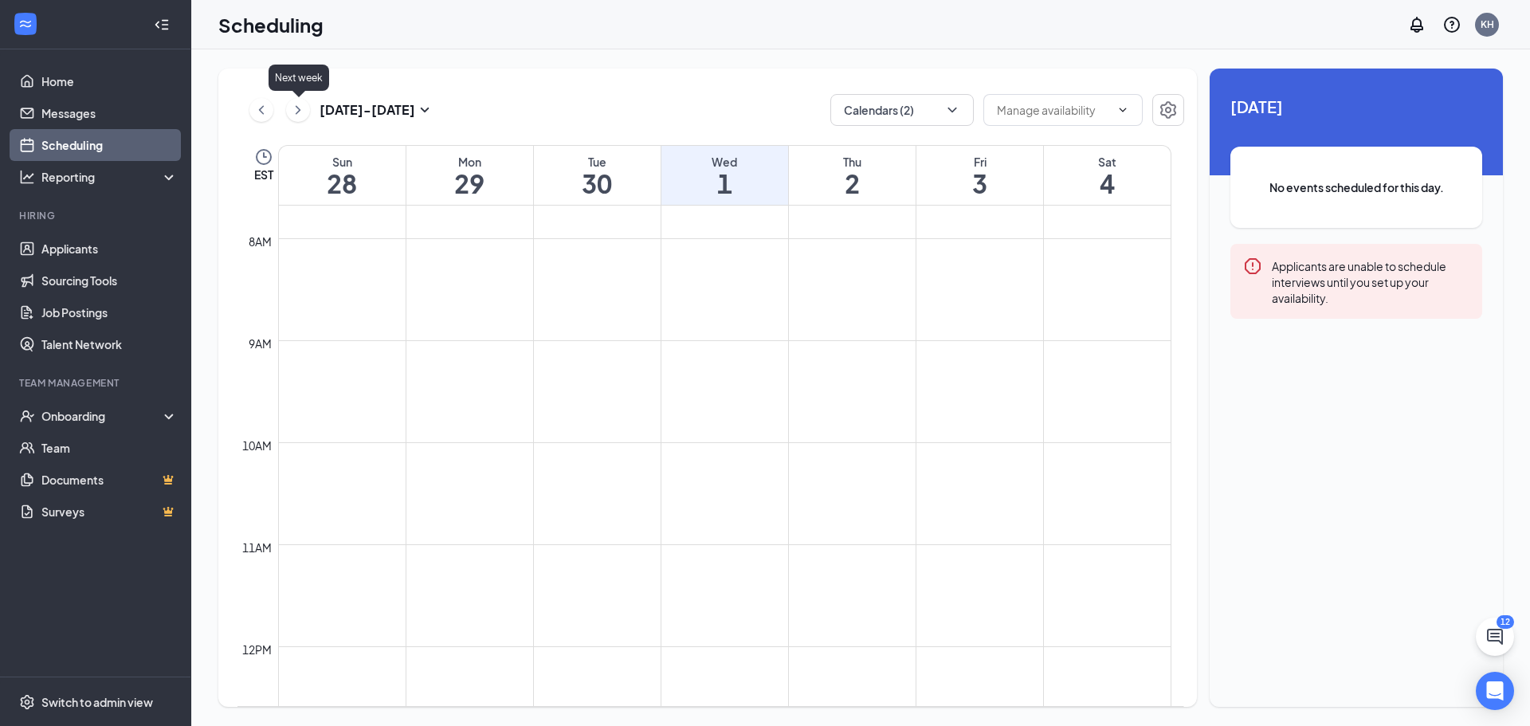
click at [294, 101] on icon "ChevronRight" at bounding box center [298, 109] width 16 height 19
click at [95, 82] on link "Home" at bounding box center [109, 81] width 136 height 32
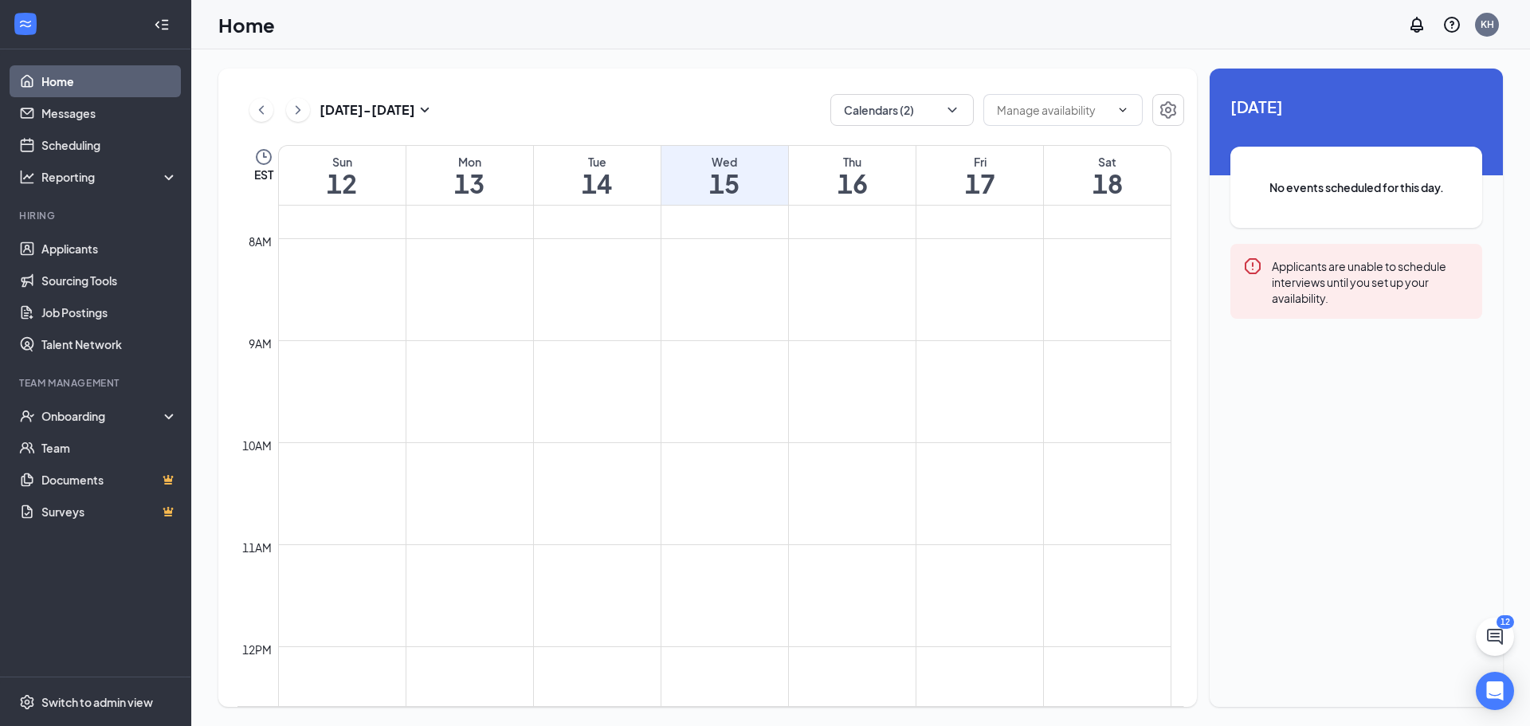
click at [92, 80] on link "Home" at bounding box center [109, 81] width 136 height 32
click at [84, 109] on link "Messages" at bounding box center [109, 113] width 136 height 32
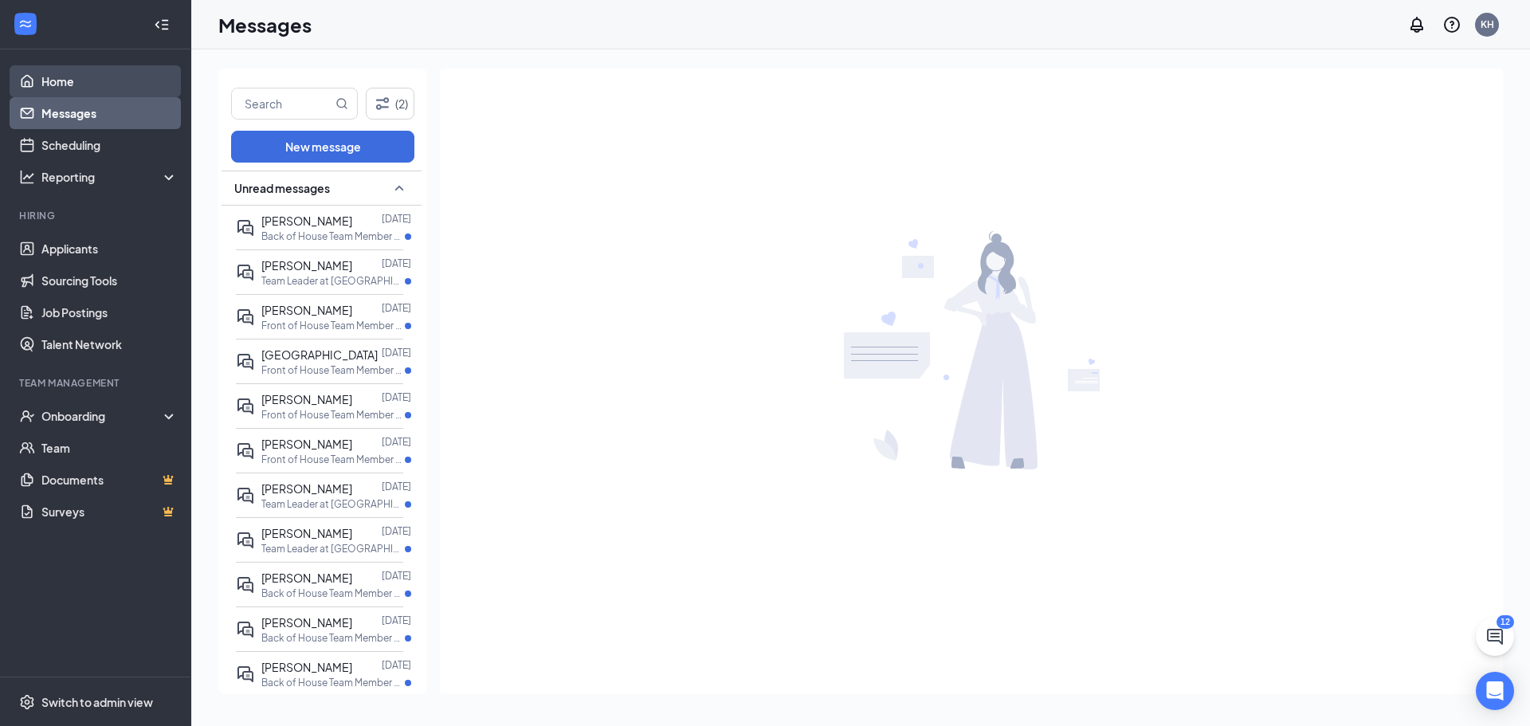
click at [93, 84] on link "Home" at bounding box center [109, 81] width 136 height 32
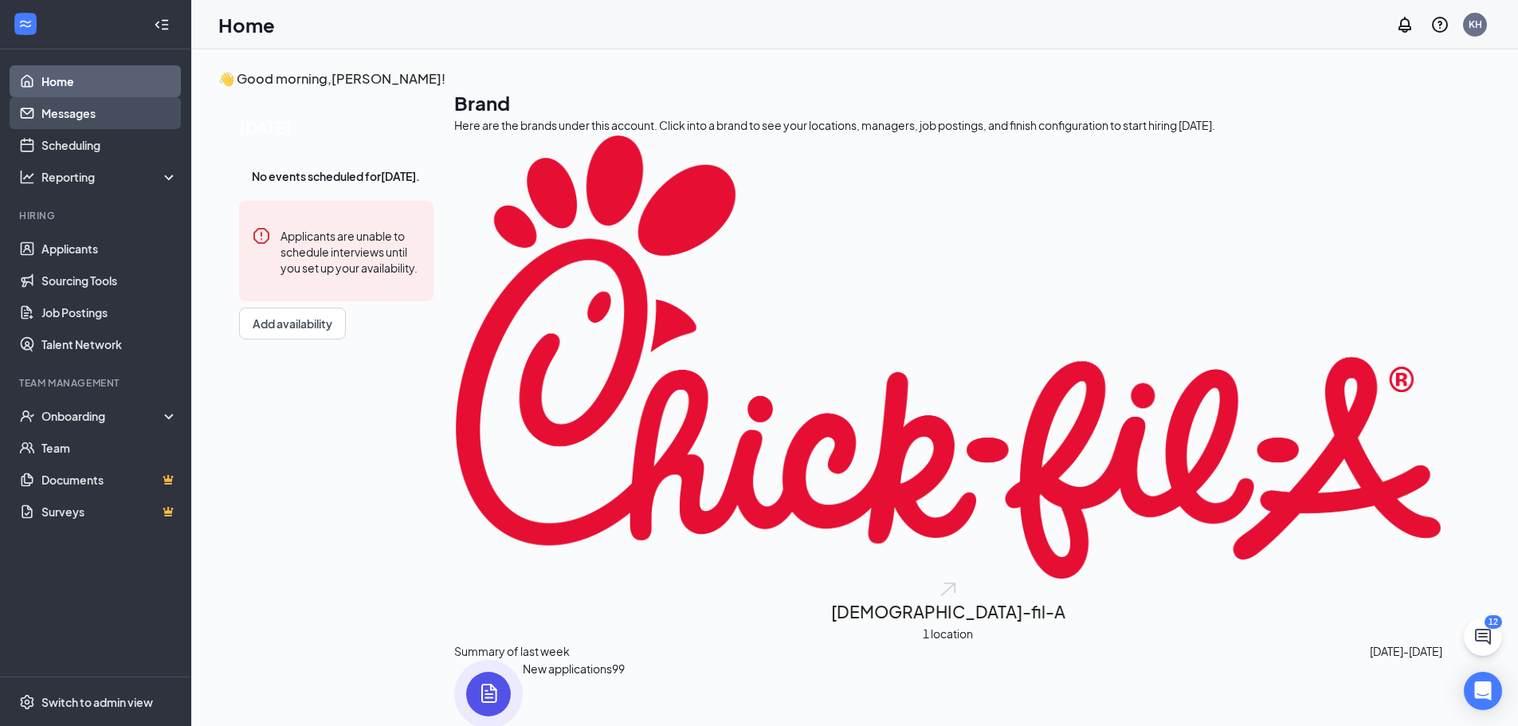
click at [85, 112] on link "Messages" at bounding box center [109, 113] width 136 height 32
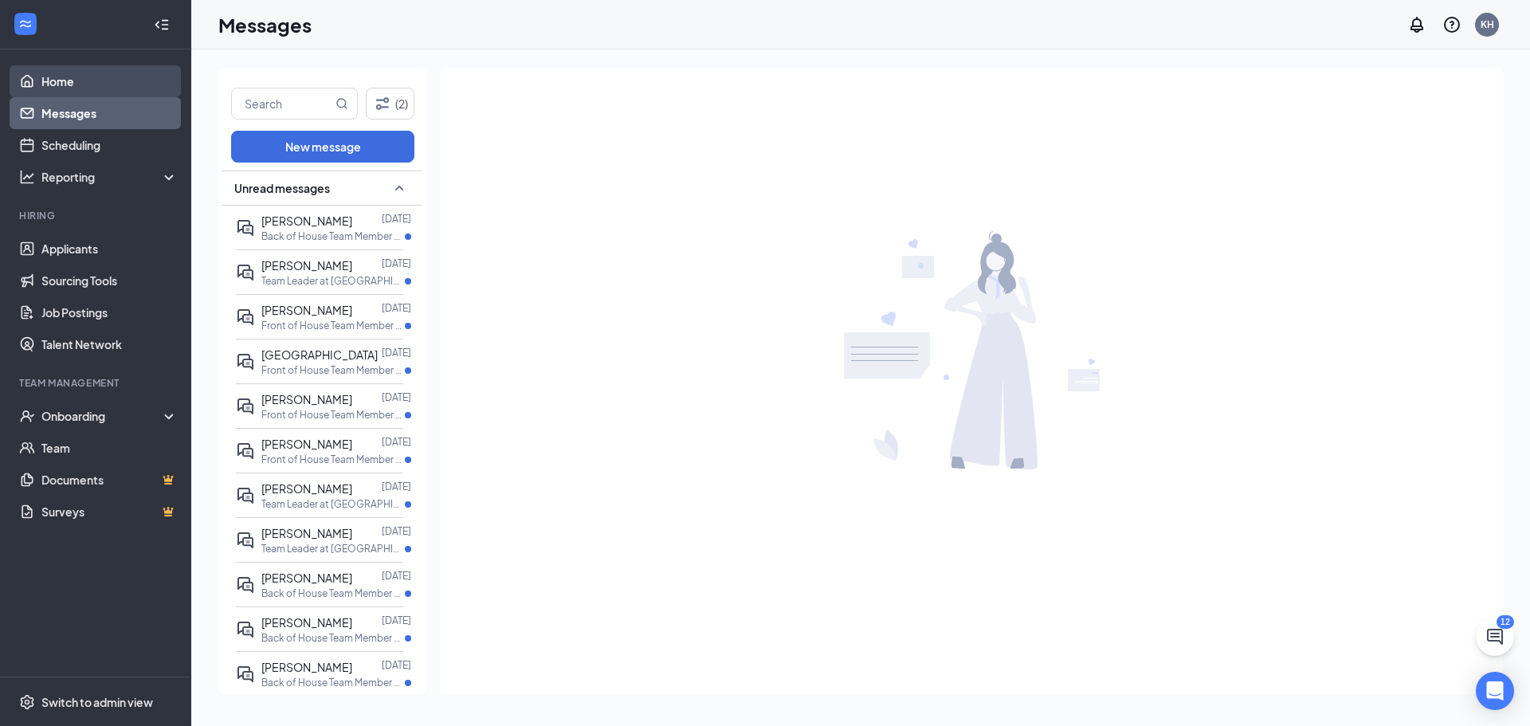
click at [88, 80] on link "Home" at bounding box center [109, 81] width 136 height 32
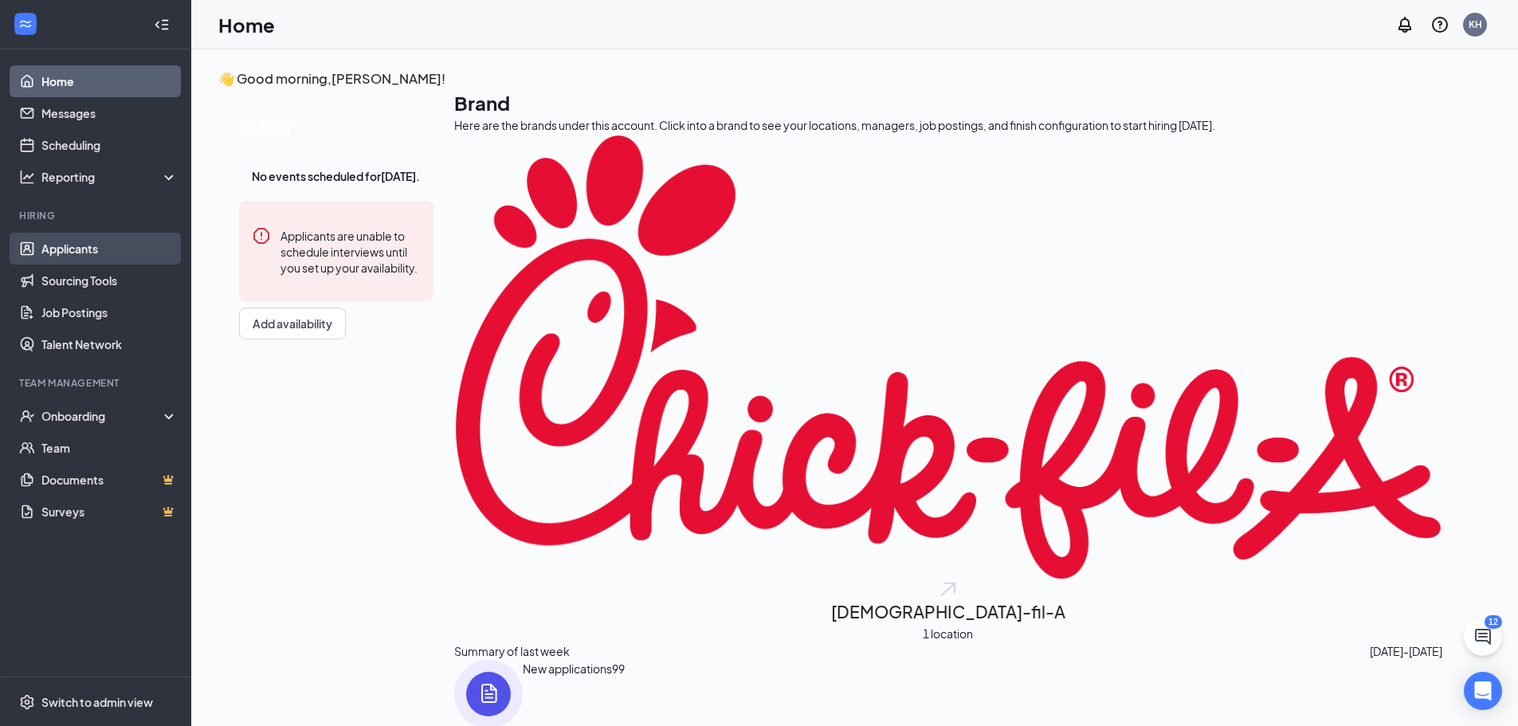
click at [65, 252] on link "Applicants" at bounding box center [109, 249] width 136 height 32
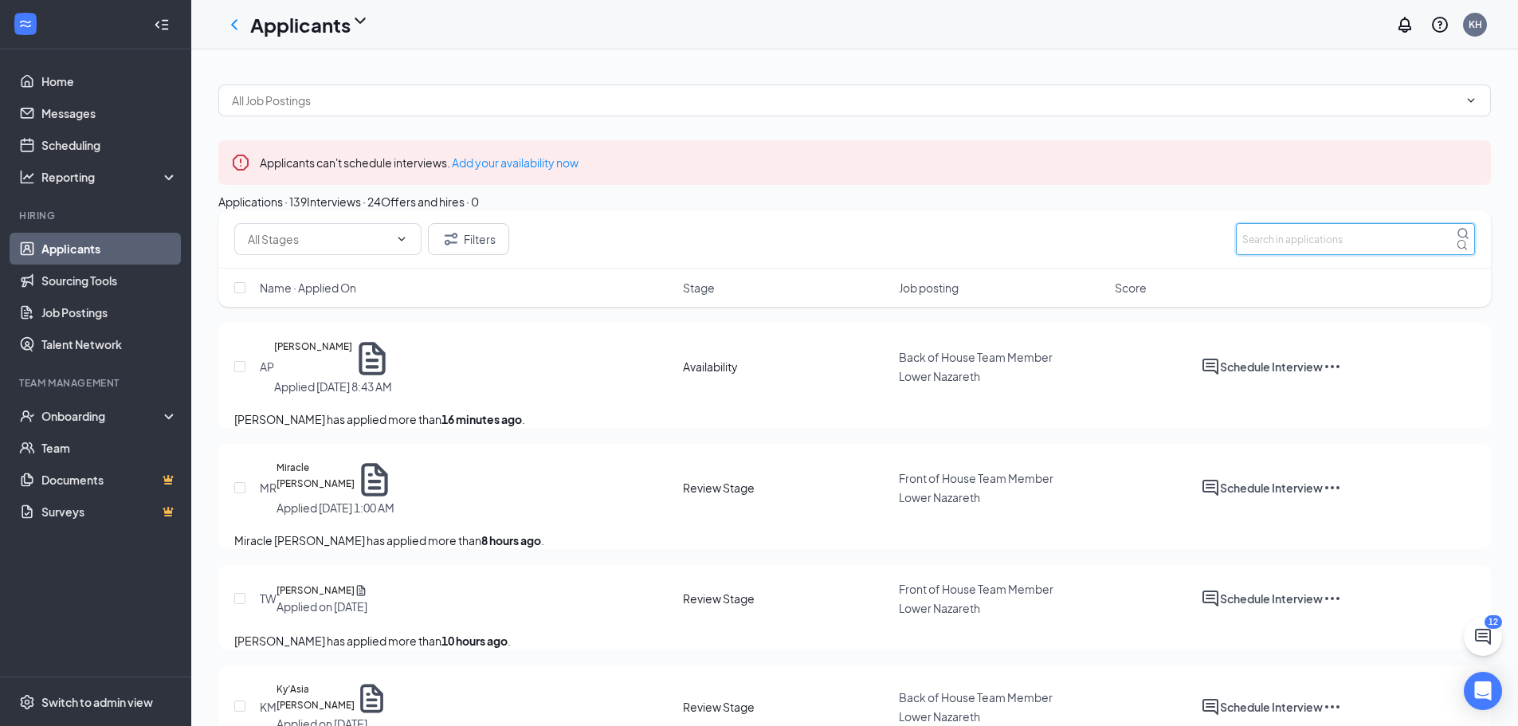
click at [1327, 255] on input "text" at bounding box center [1355, 239] width 239 height 32
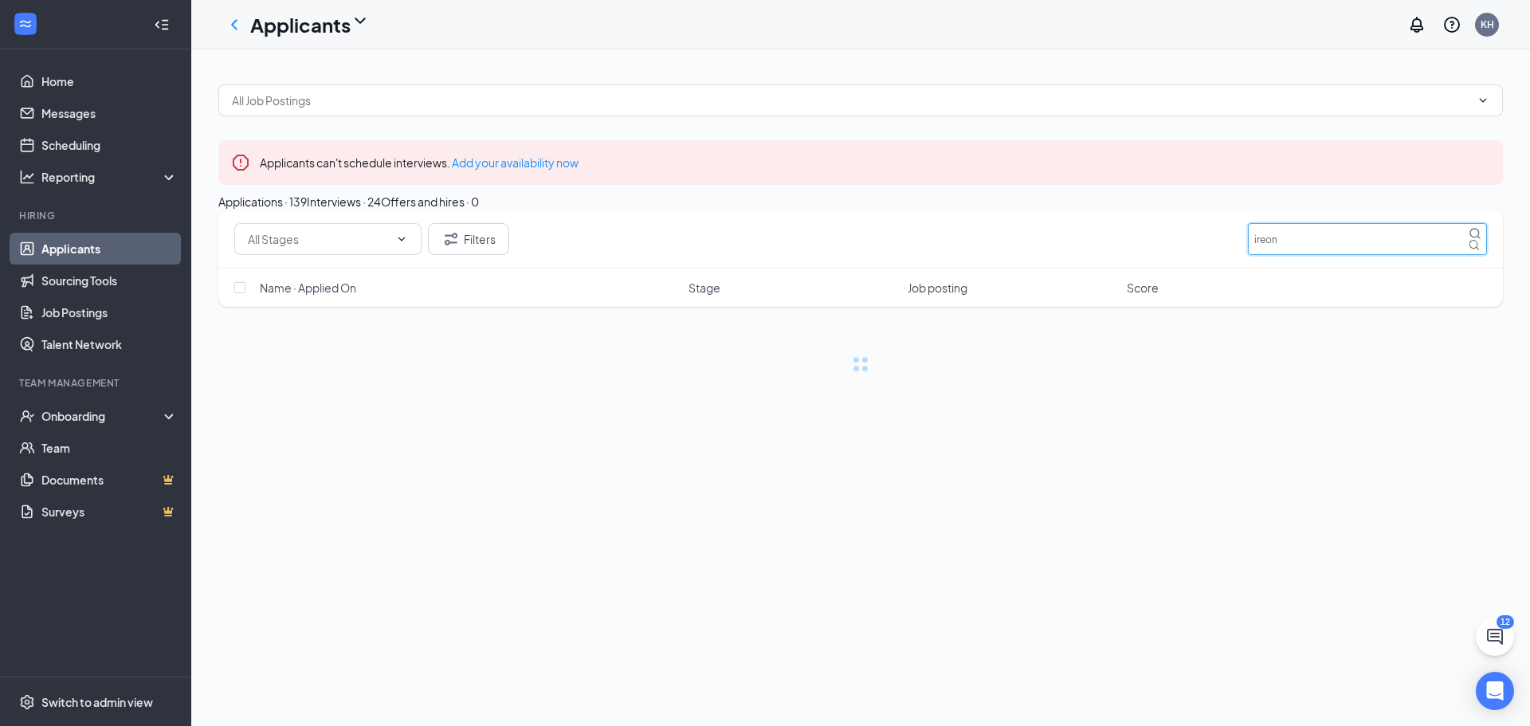
type input "ireon"
click at [409, 210] on button "Interviews · 1 / 24" at bounding box center [366, 202] width 86 height 18
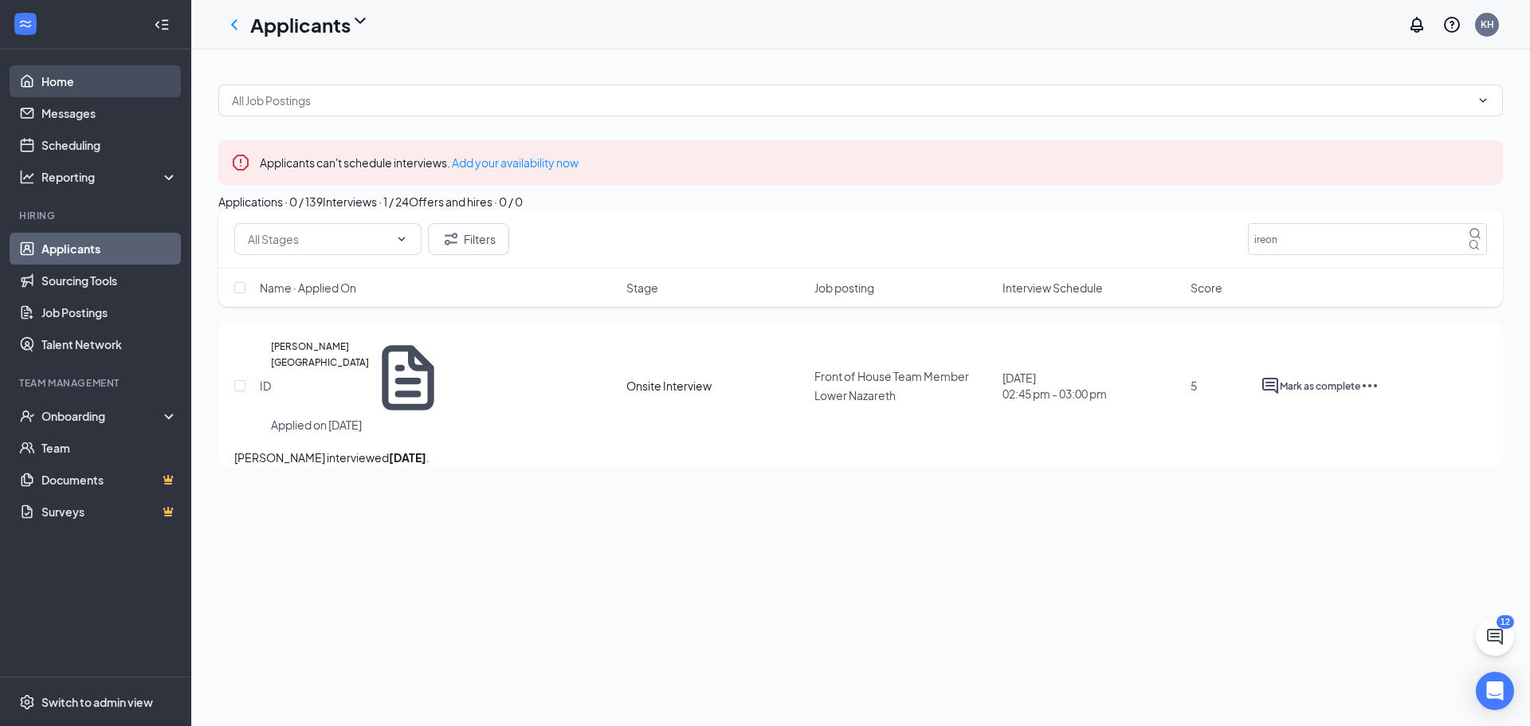
click at [73, 87] on link "Home" at bounding box center [109, 81] width 136 height 32
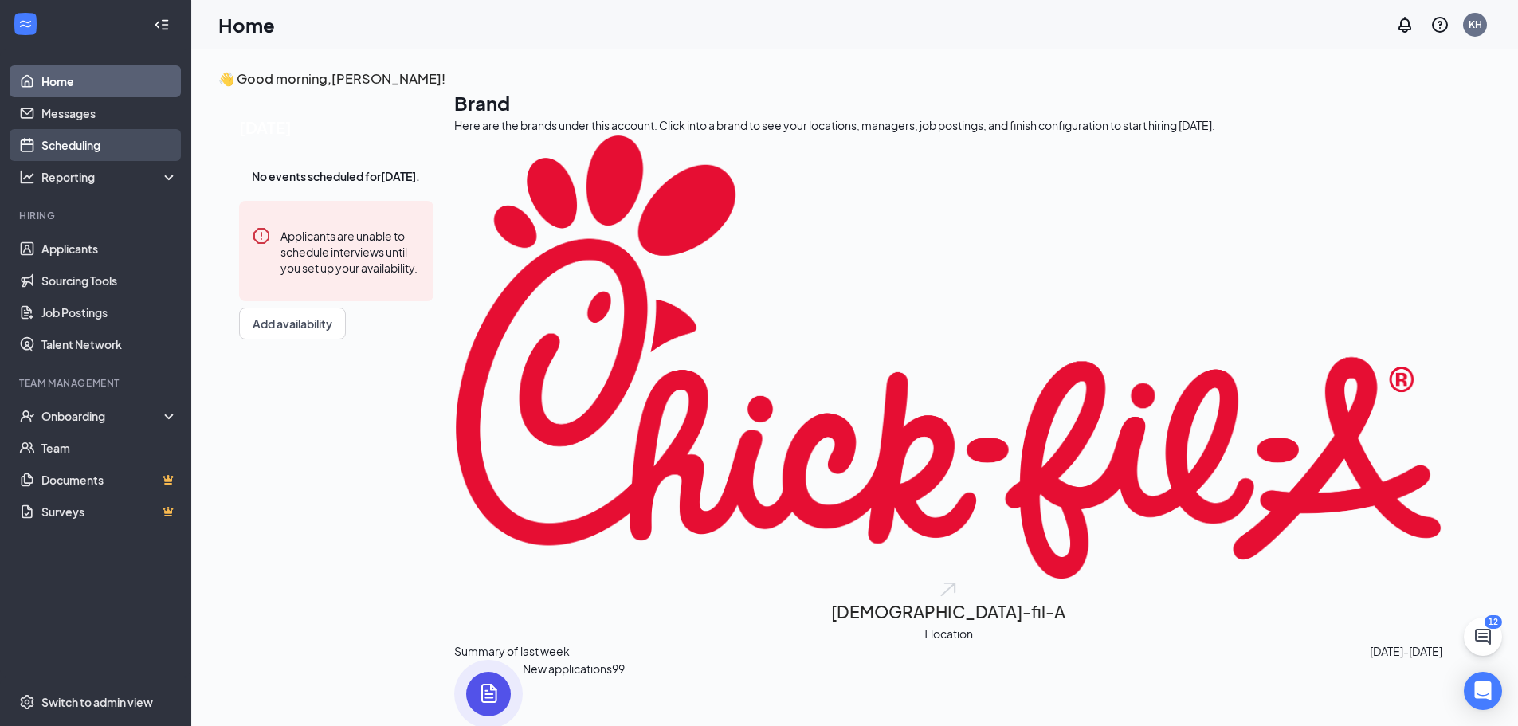
click at [47, 143] on link "Scheduling" at bounding box center [109, 145] width 136 height 32
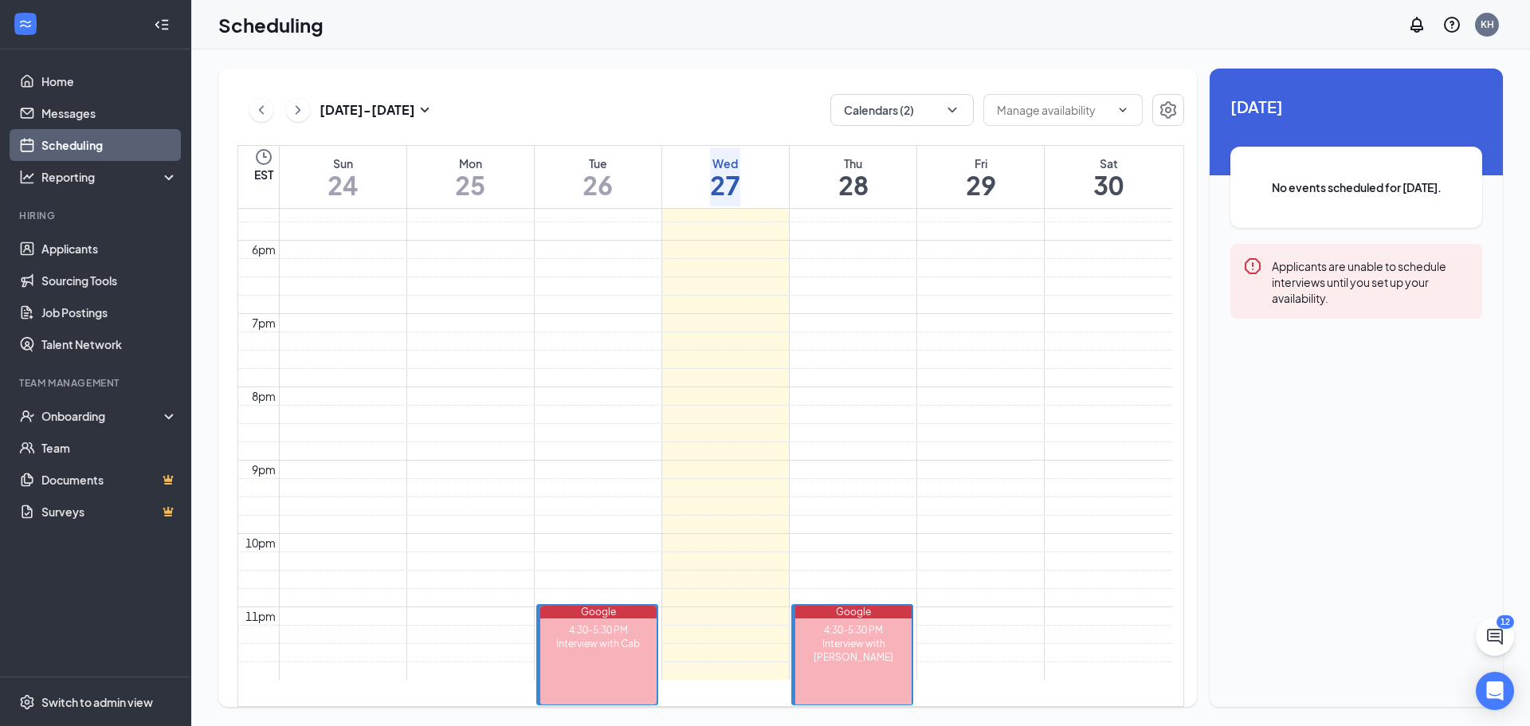
scroll to position [1420, 0]
click at [1486, 26] on div "KH" at bounding box center [1488, 25] width 14 height 14
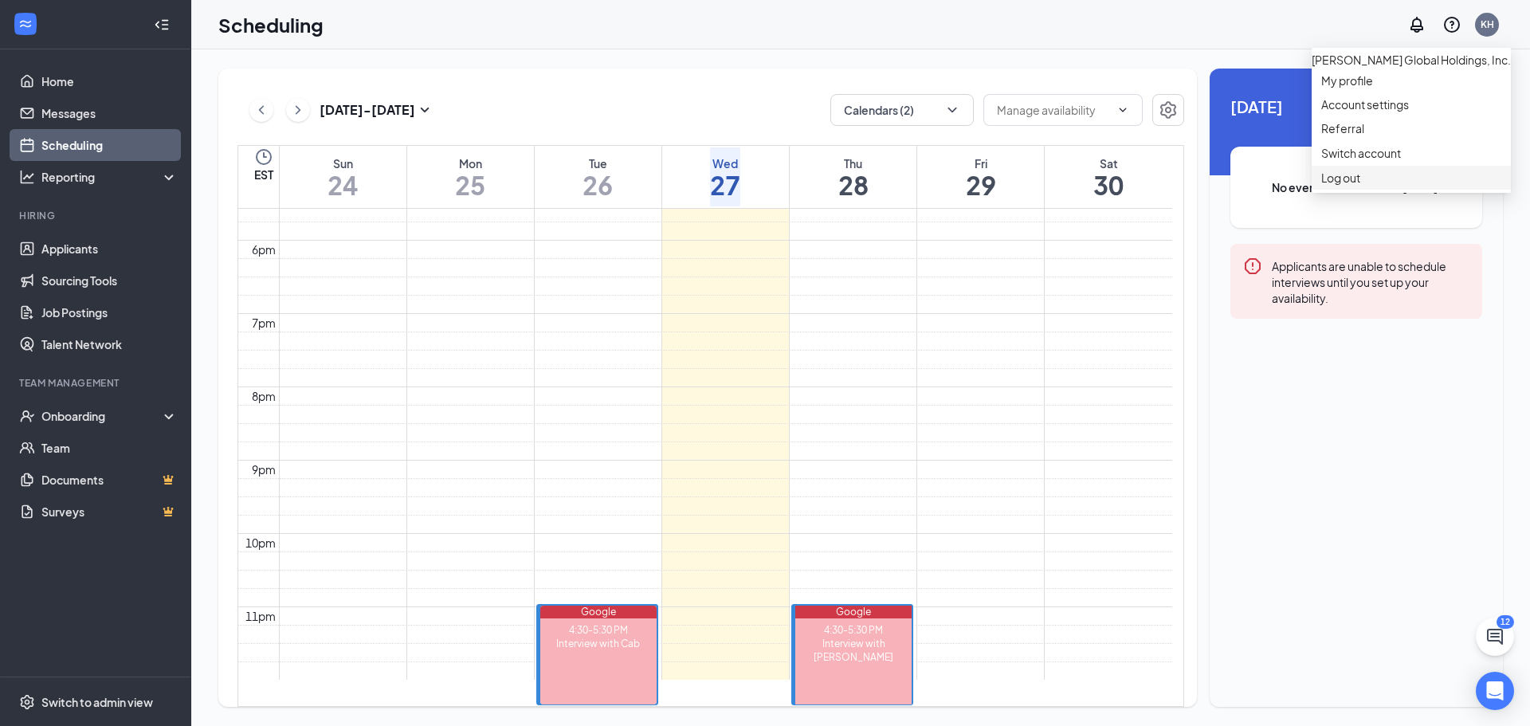
click at [1351, 186] on div "Log out" at bounding box center [1411, 178] width 180 height 16
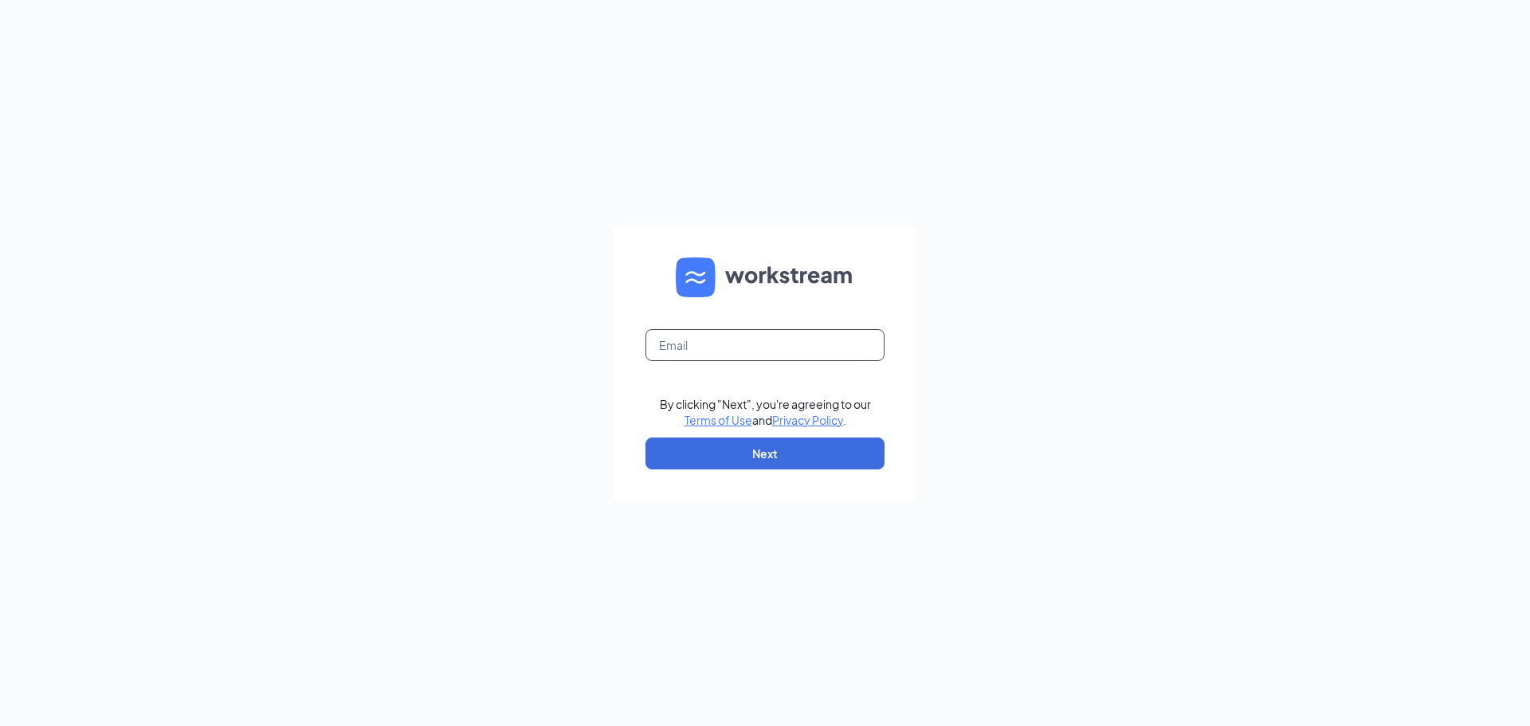
click at [697, 345] on input "text" at bounding box center [765, 345] width 239 height 32
click at [0, 725] on nordpass-autofill-portal at bounding box center [0, 726] width 0 height 0
type input "[PERSON_NAME][DOMAIN_NAME][EMAIL_ADDRESS][PERSON_NAME][DOMAIN_NAME]"
click at [727, 462] on button "Next" at bounding box center [765, 454] width 239 height 32
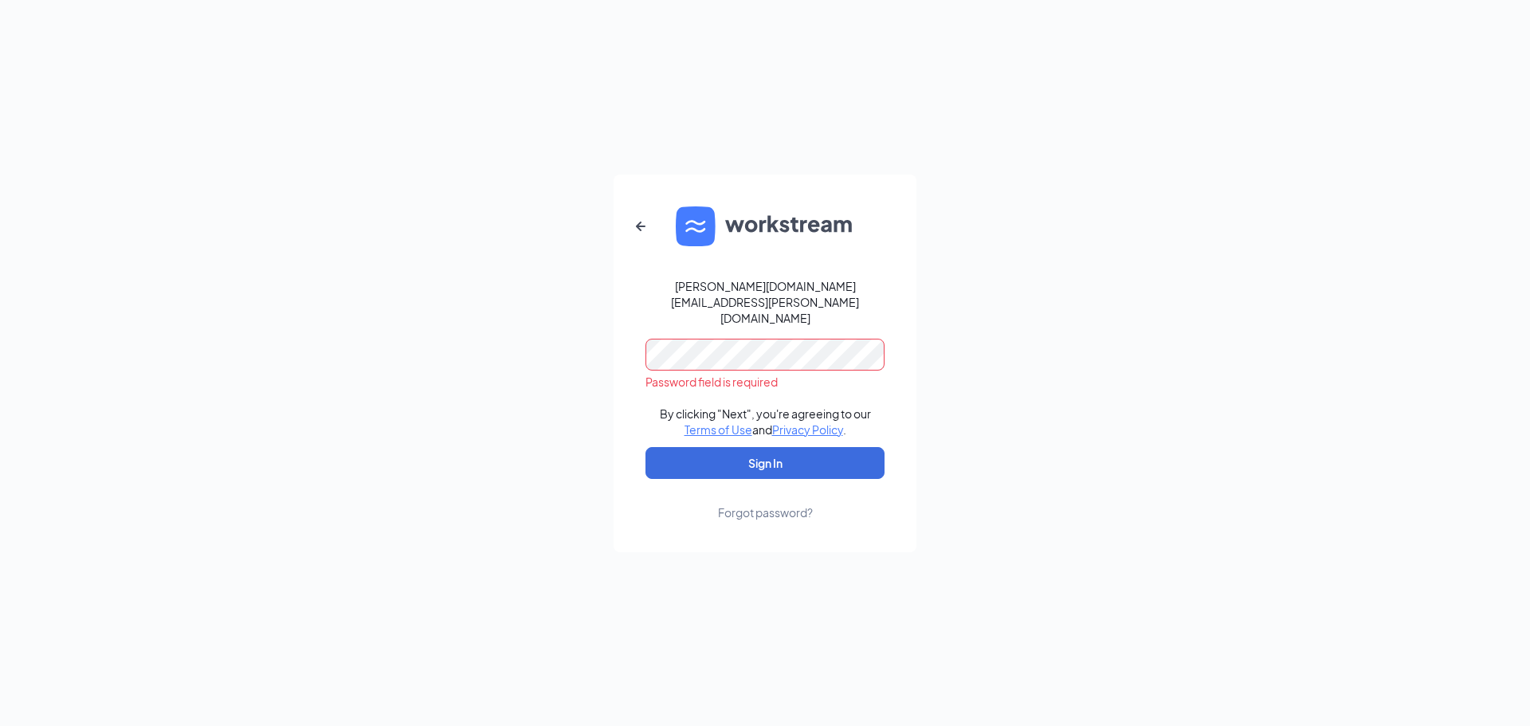
click at [0, 725] on nordpass-autofill-portal at bounding box center [0, 726] width 0 height 0
click at [715, 447] on button "Sign In" at bounding box center [765, 463] width 239 height 32
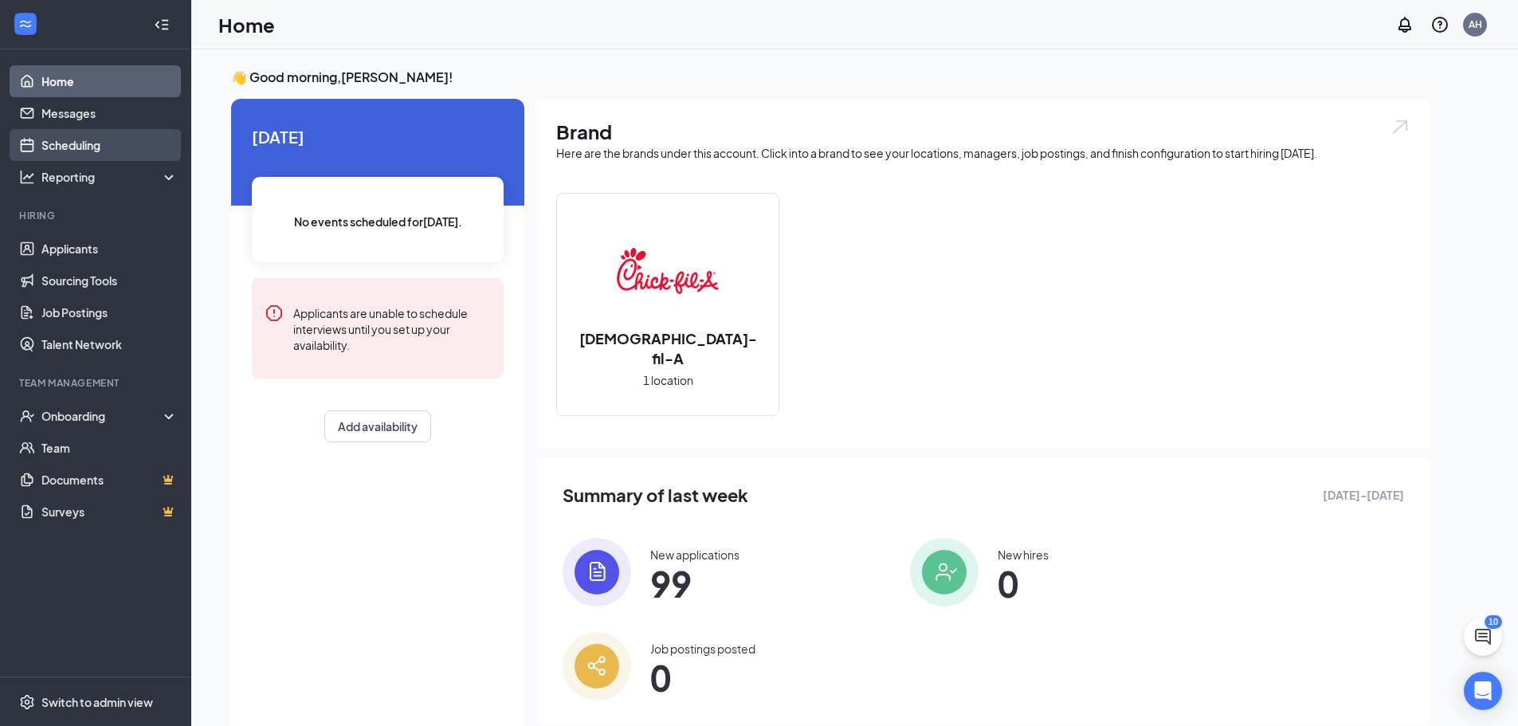
click at [93, 139] on link "Scheduling" at bounding box center [109, 145] width 136 height 32
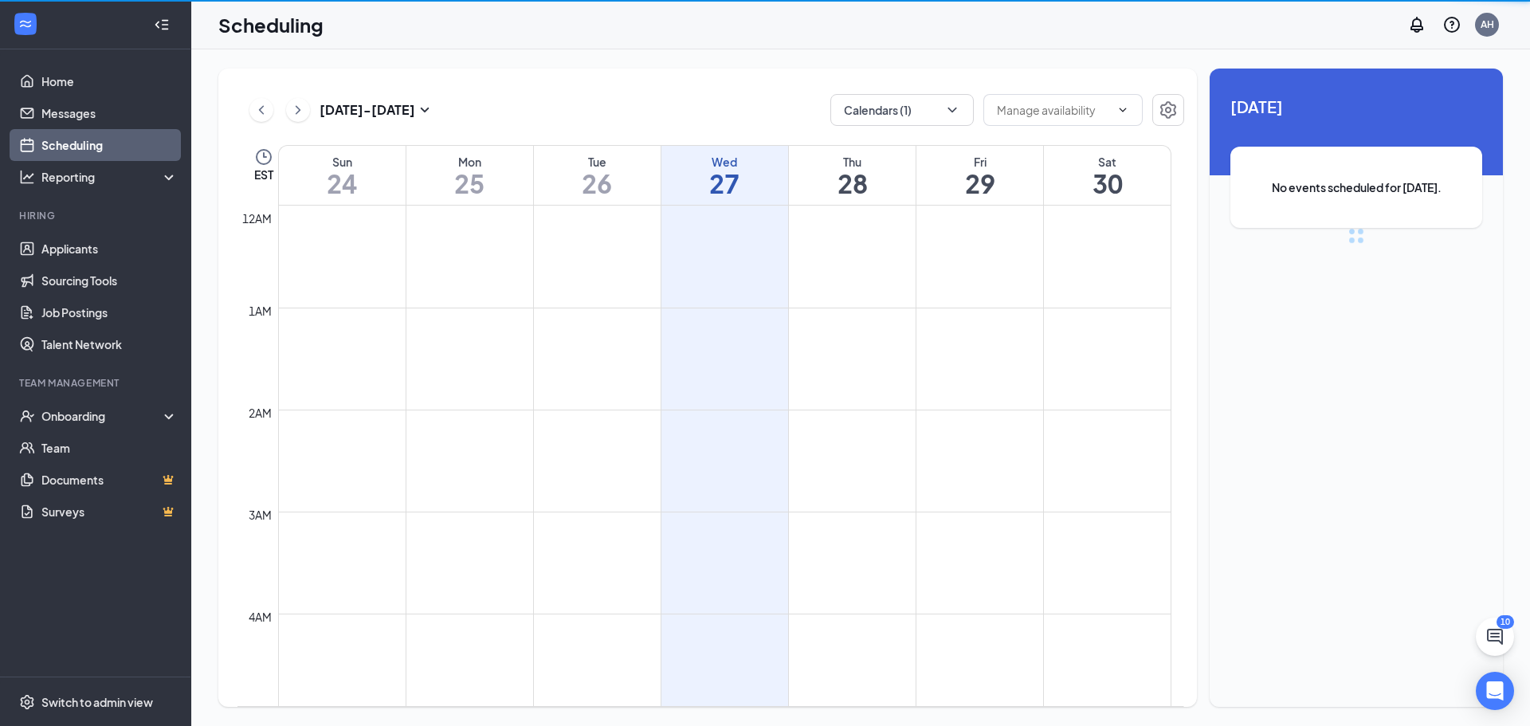
scroll to position [783, 0]
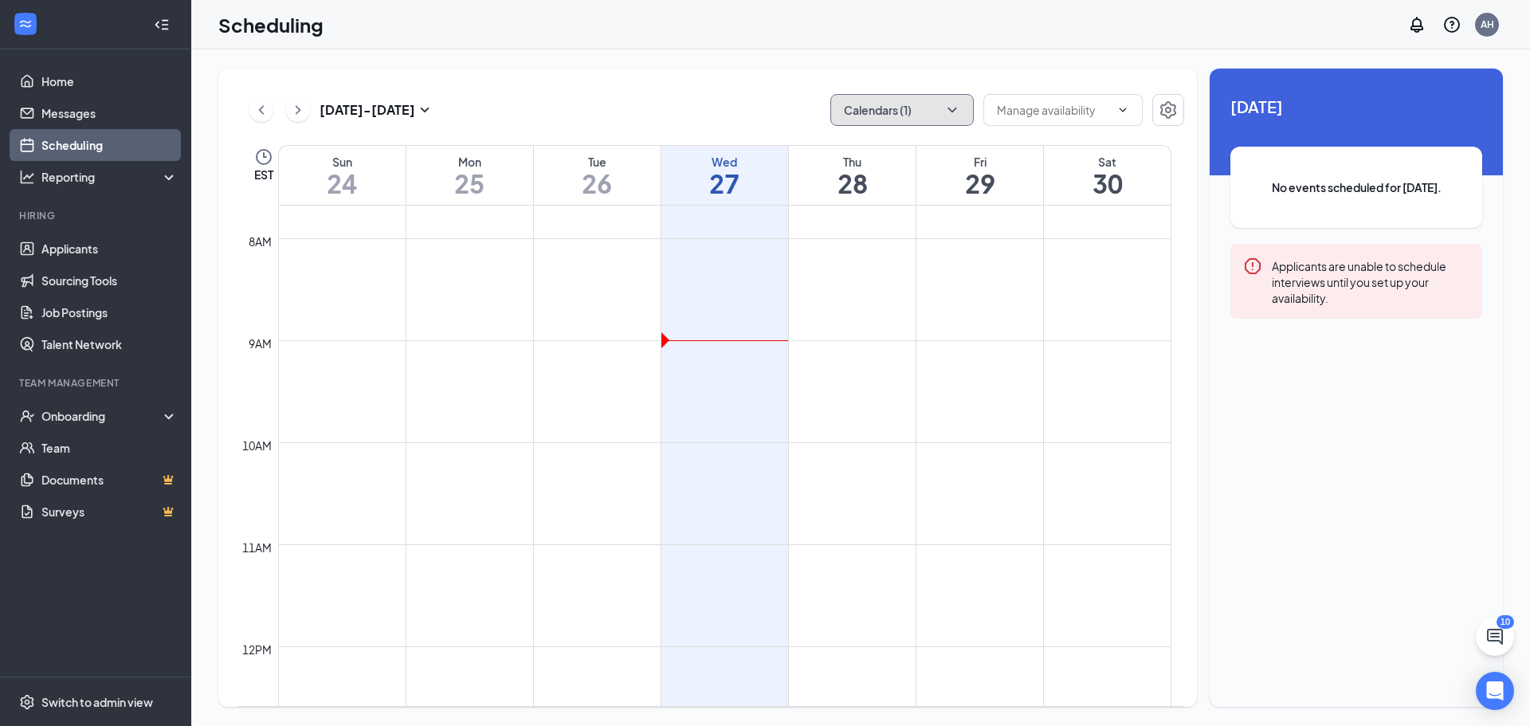
click at [896, 111] on button "Calendars (1)" at bounding box center [901, 110] width 143 height 32
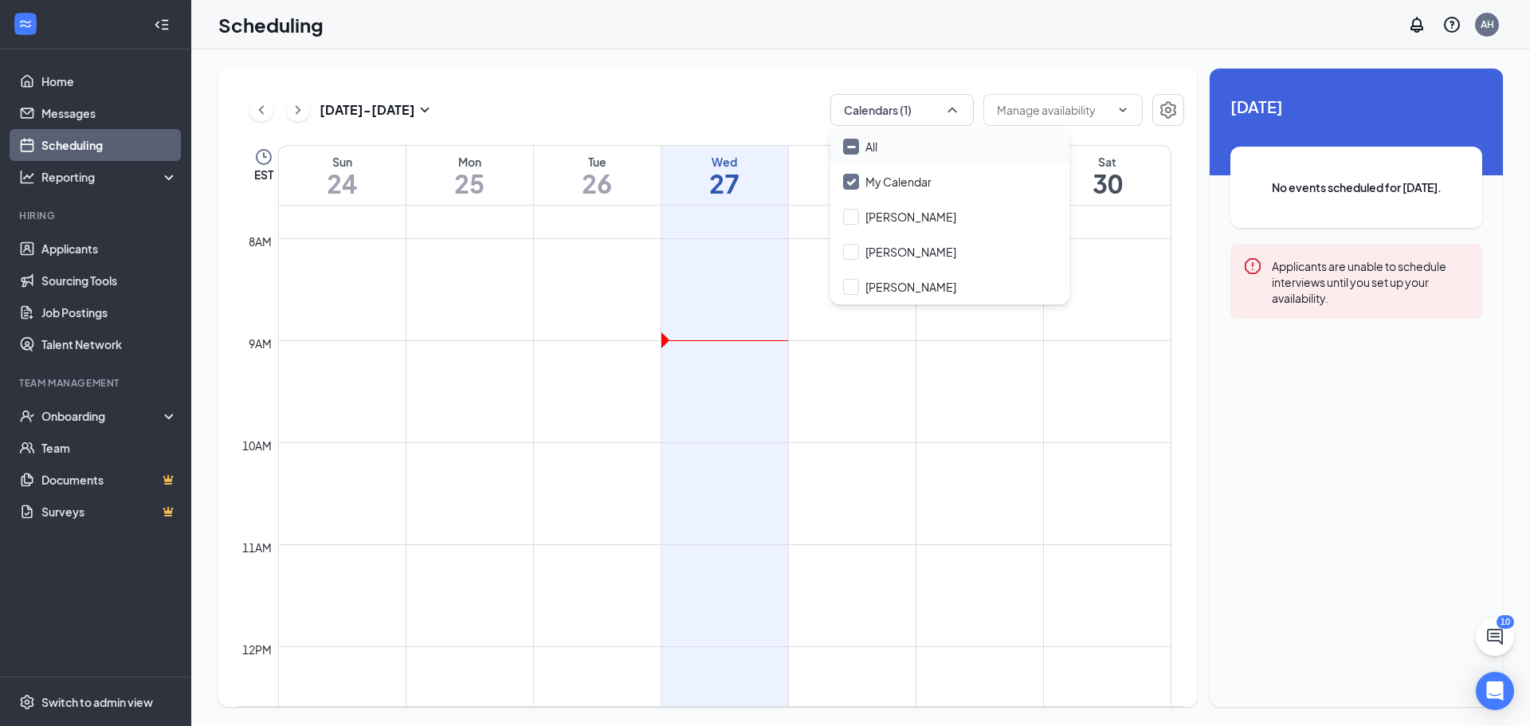
click at [874, 149] on input "All" at bounding box center [860, 147] width 34 height 16
checkbox input "true"
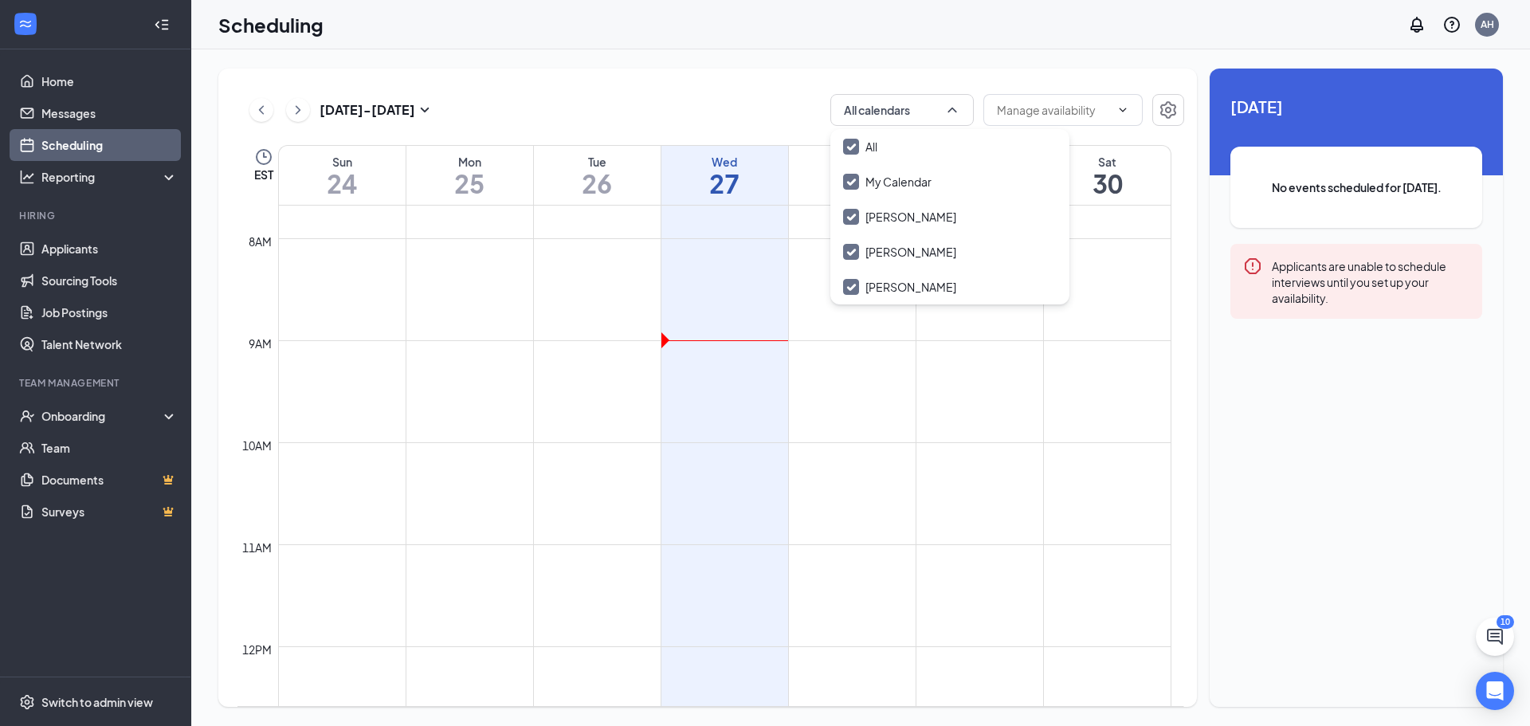
click at [807, 80] on div "[DATE] - [DATE] All calendars EST Sun 24 Mon 25 Tue 26 Wed 27 Thu 28 Fri 29 Sat…" at bounding box center [707, 388] width 979 height 638
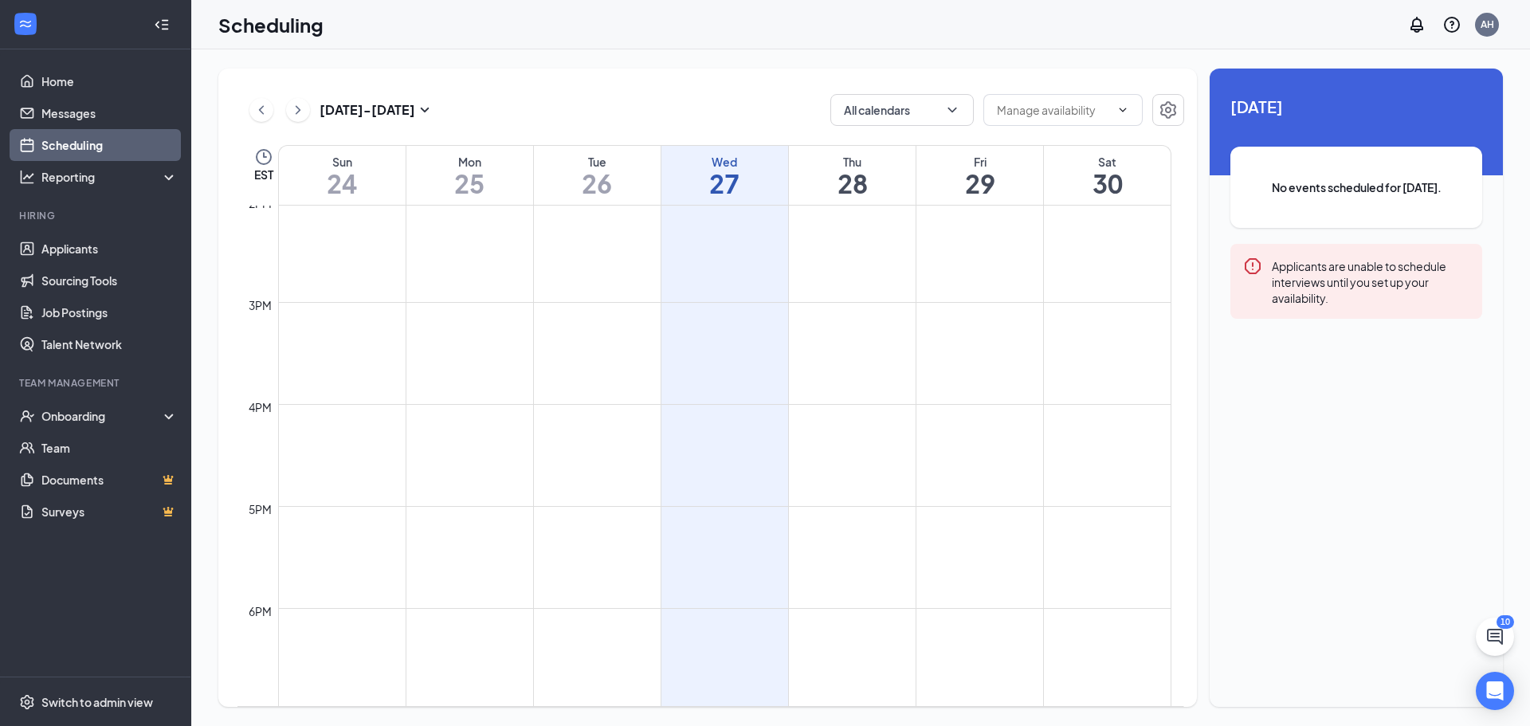
scroll to position [1580, 0]
click at [877, 101] on button "All calendars" at bounding box center [901, 110] width 143 height 32
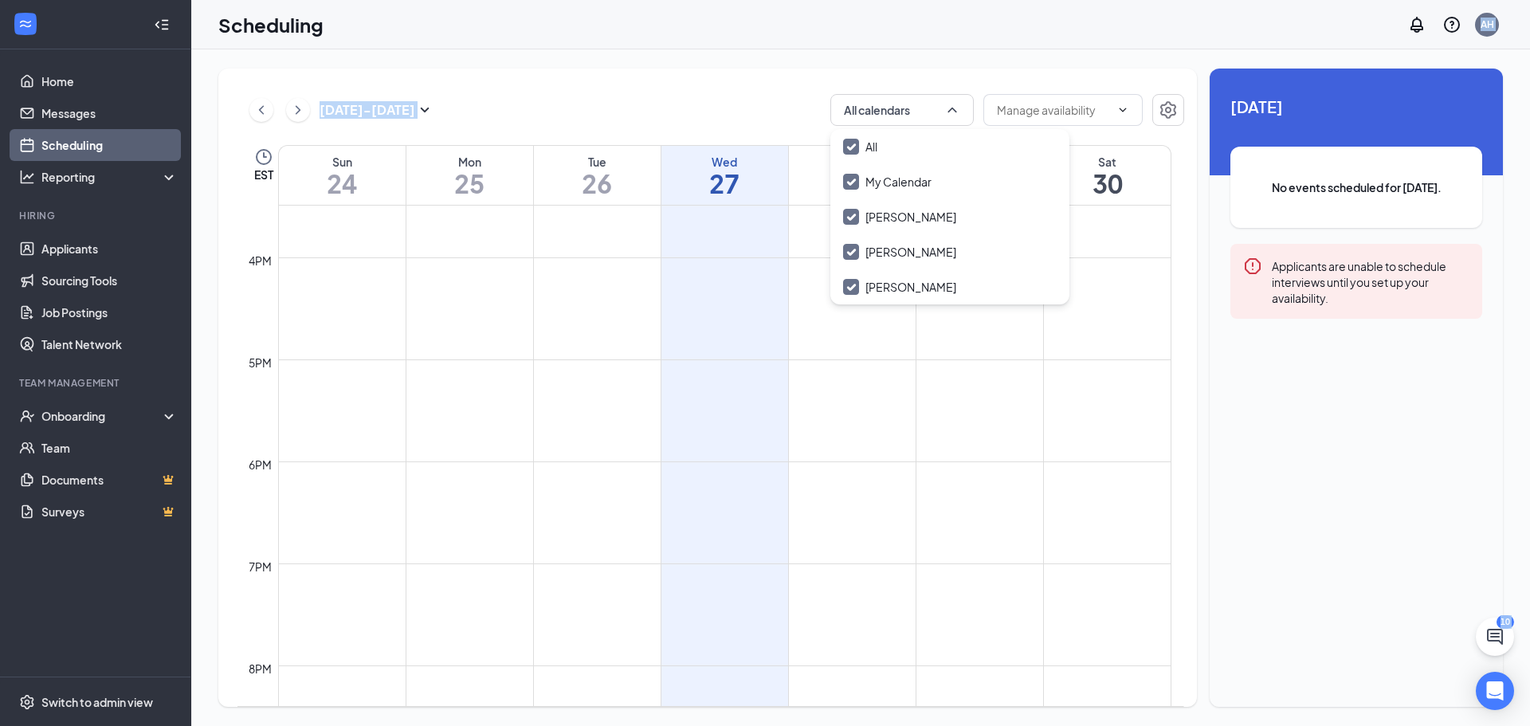
click at [777, 49] on div "Scheduling AH [DATE] - [DATE] All calendars EST Sun 24 Mon 25 Tue 26 Wed 27 Thu…" at bounding box center [860, 363] width 1339 height 726
click at [756, 60] on div "[DATE] - [DATE] All calendars EST Sun 24 Mon 25 Tue 26 Wed 27 Thu 28 Fri 29 Sat…" at bounding box center [860, 387] width 1339 height 677
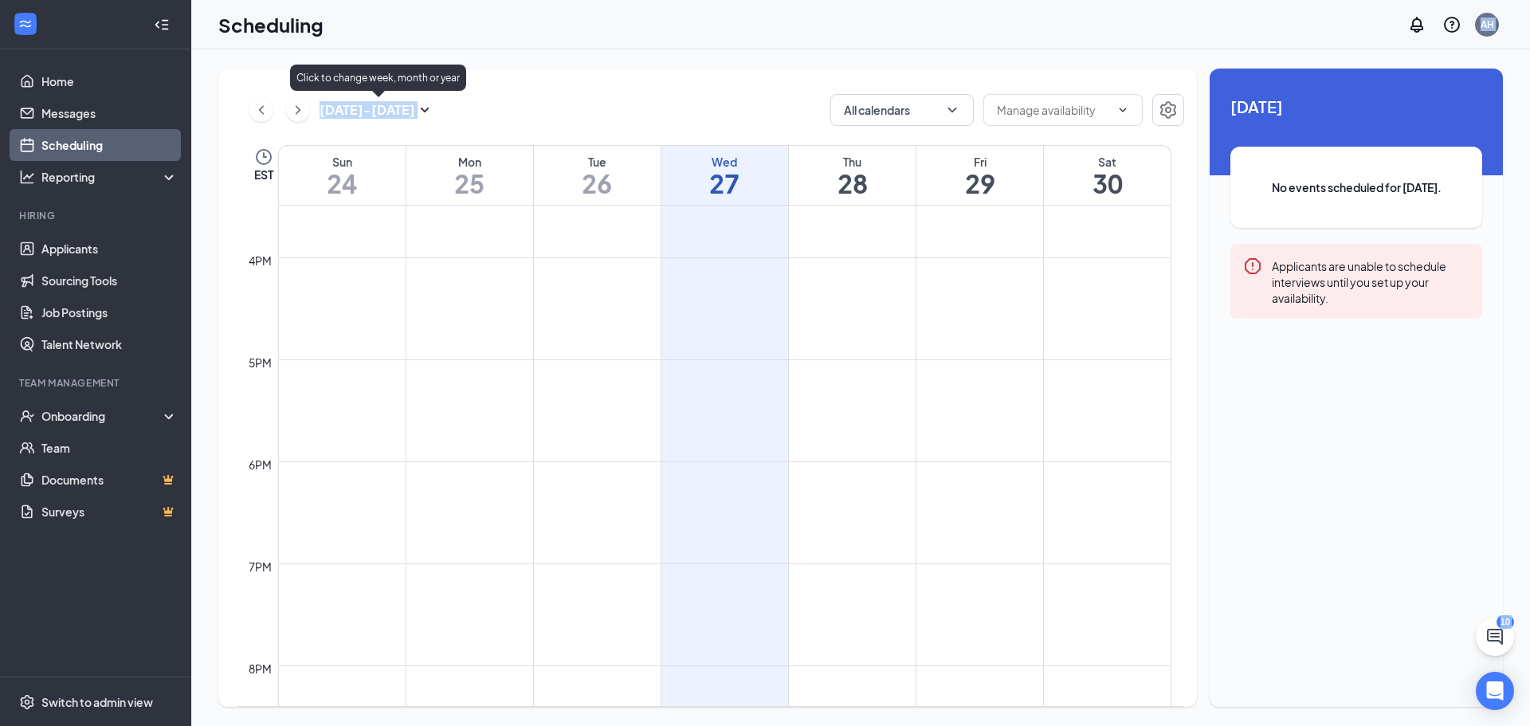
click at [432, 104] on icon "SmallChevronDown" at bounding box center [424, 109] width 19 height 19
click at [292, 113] on icon "ChevronRight" at bounding box center [298, 109] width 16 height 19
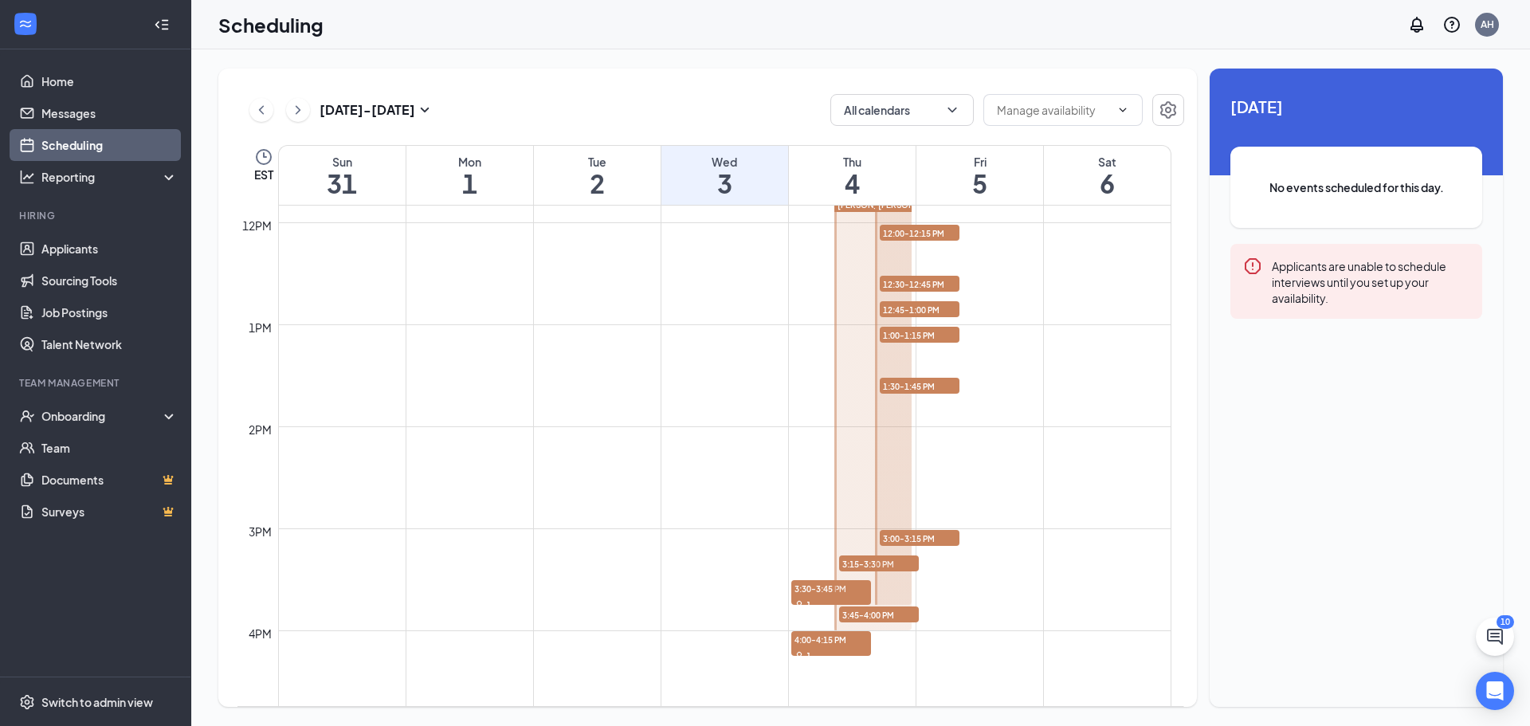
scroll to position [1102, 0]
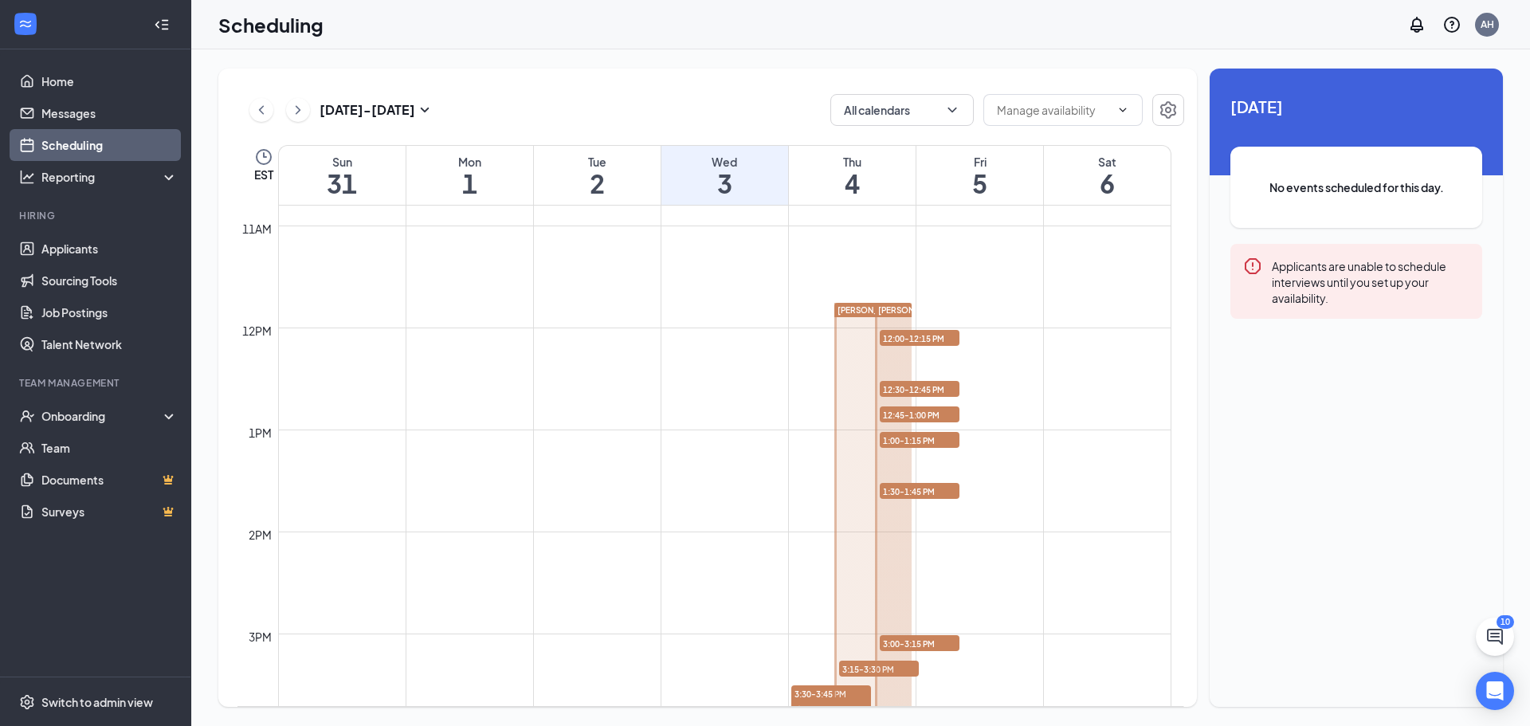
click at [257, 113] on icon "ChevronLeft" at bounding box center [261, 109] width 16 height 19
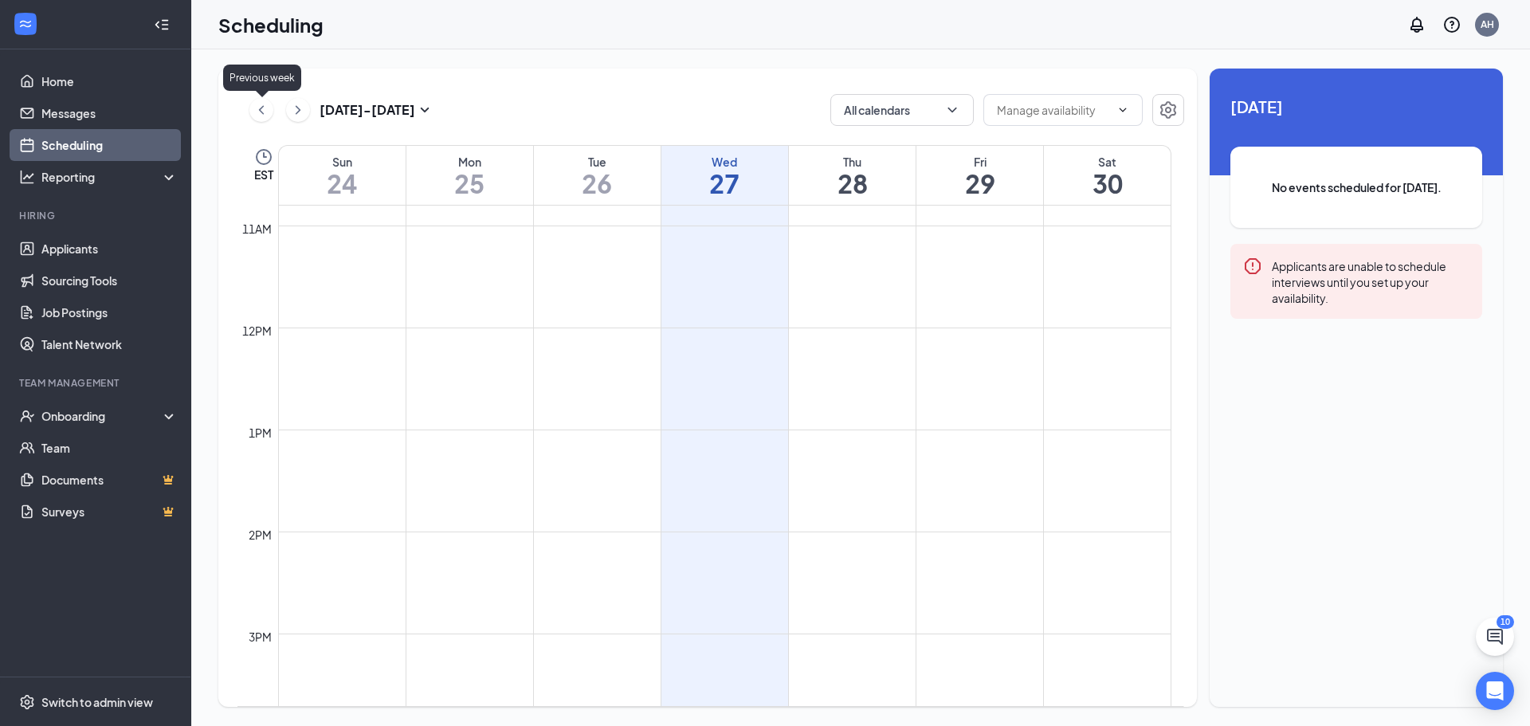
scroll to position [783, 0]
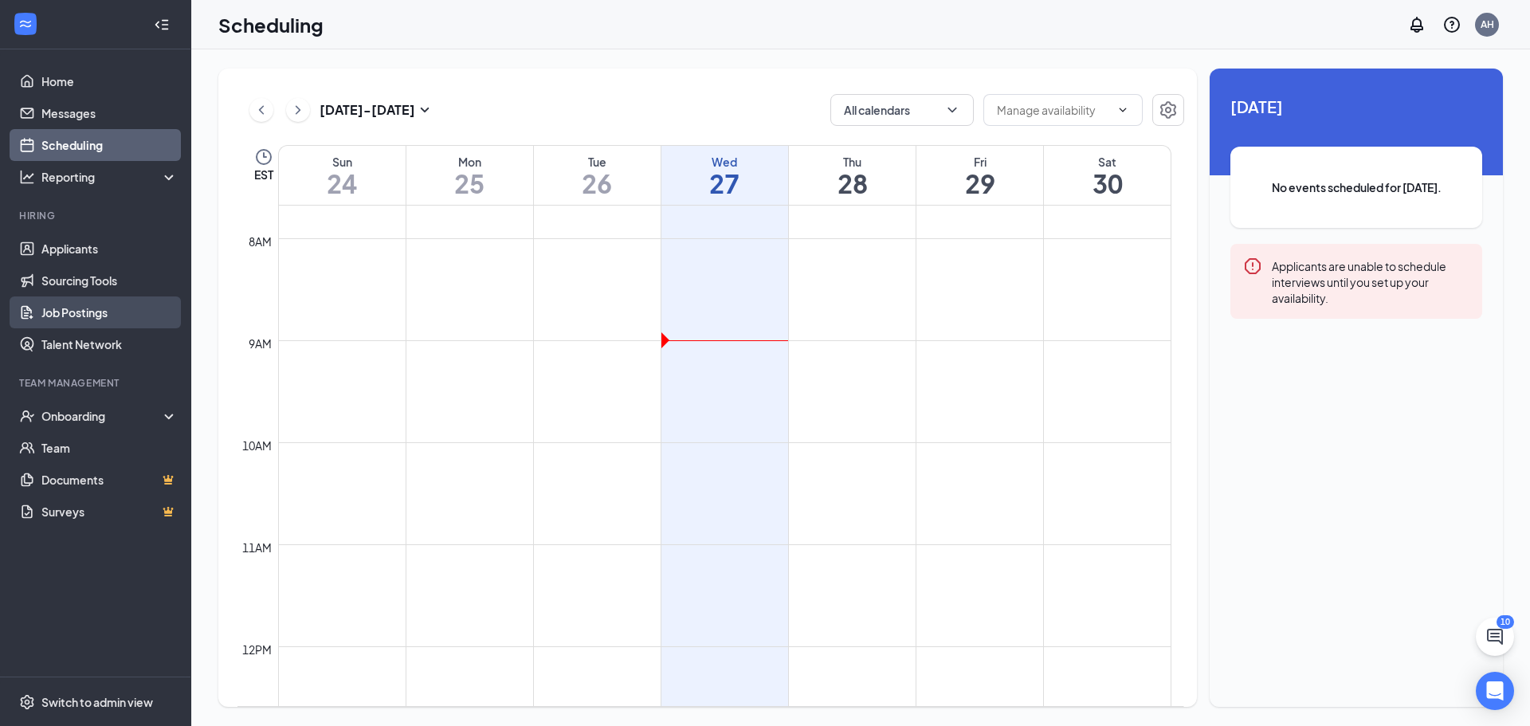
click at [54, 308] on link "Job Postings" at bounding box center [109, 312] width 136 height 32
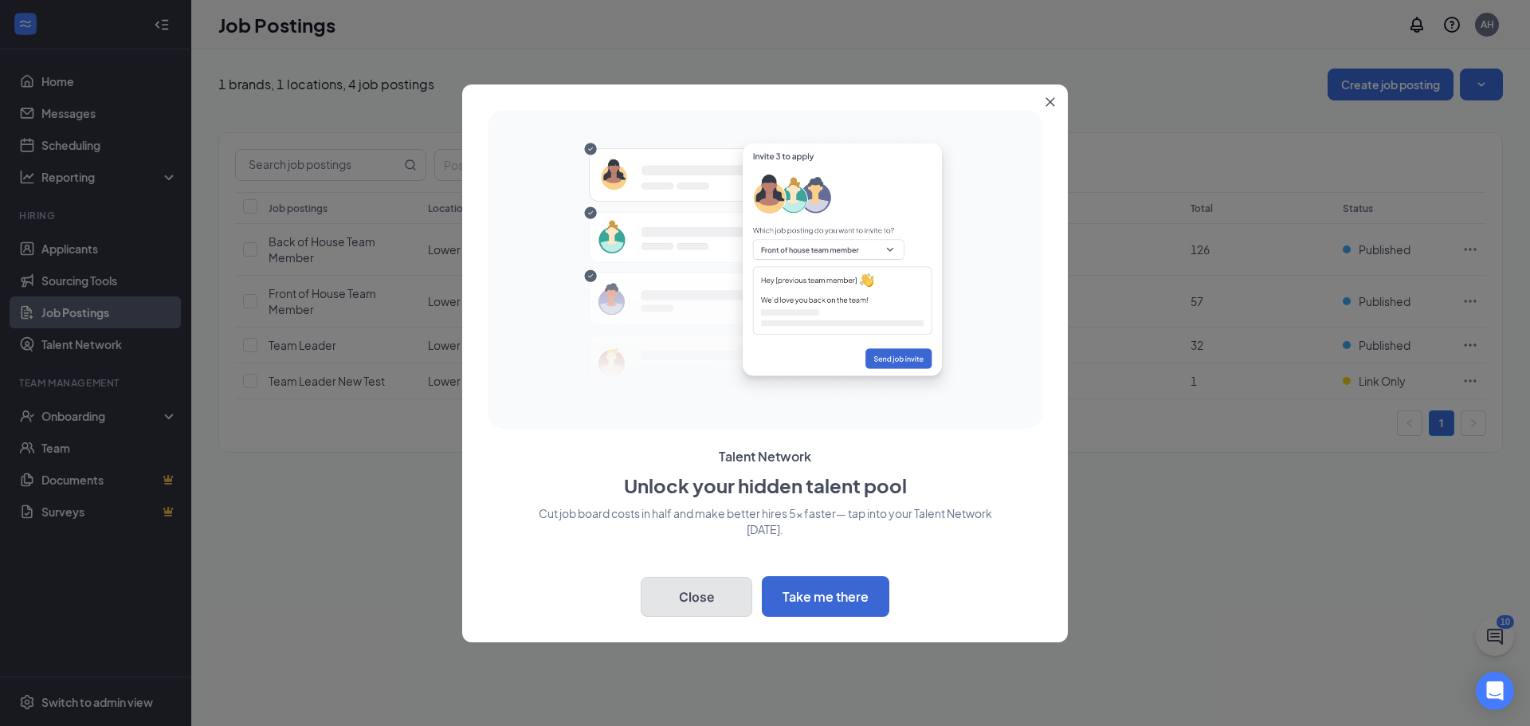
click at [670, 612] on button "Close" at bounding box center [697, 597] width 112 height 40
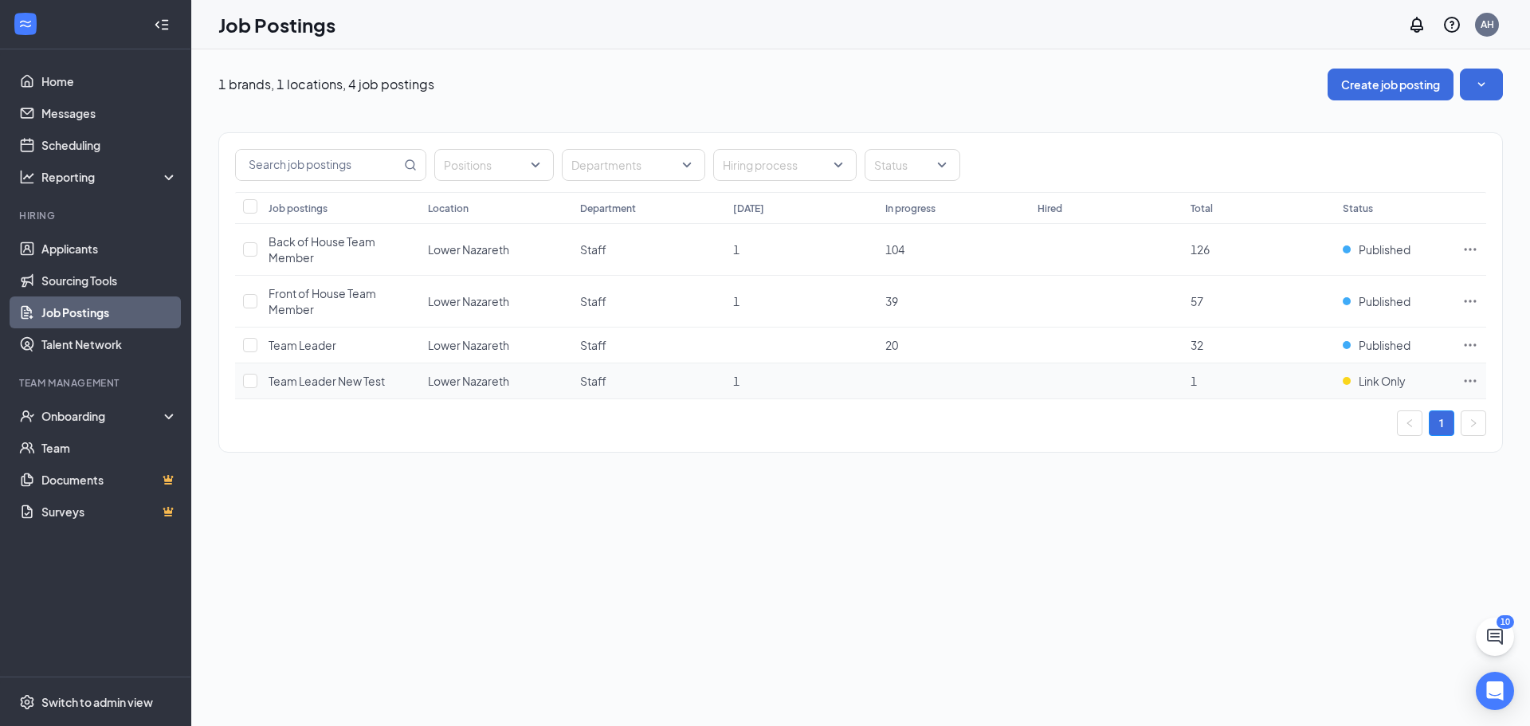
click at [1467, 373] on icon "Ellipses" at bounding box center [1470, 381] width 16 height 16
click at [1315, 414] on span "Edit job posting" at bounding box center [1292, 413] width 80 height 14
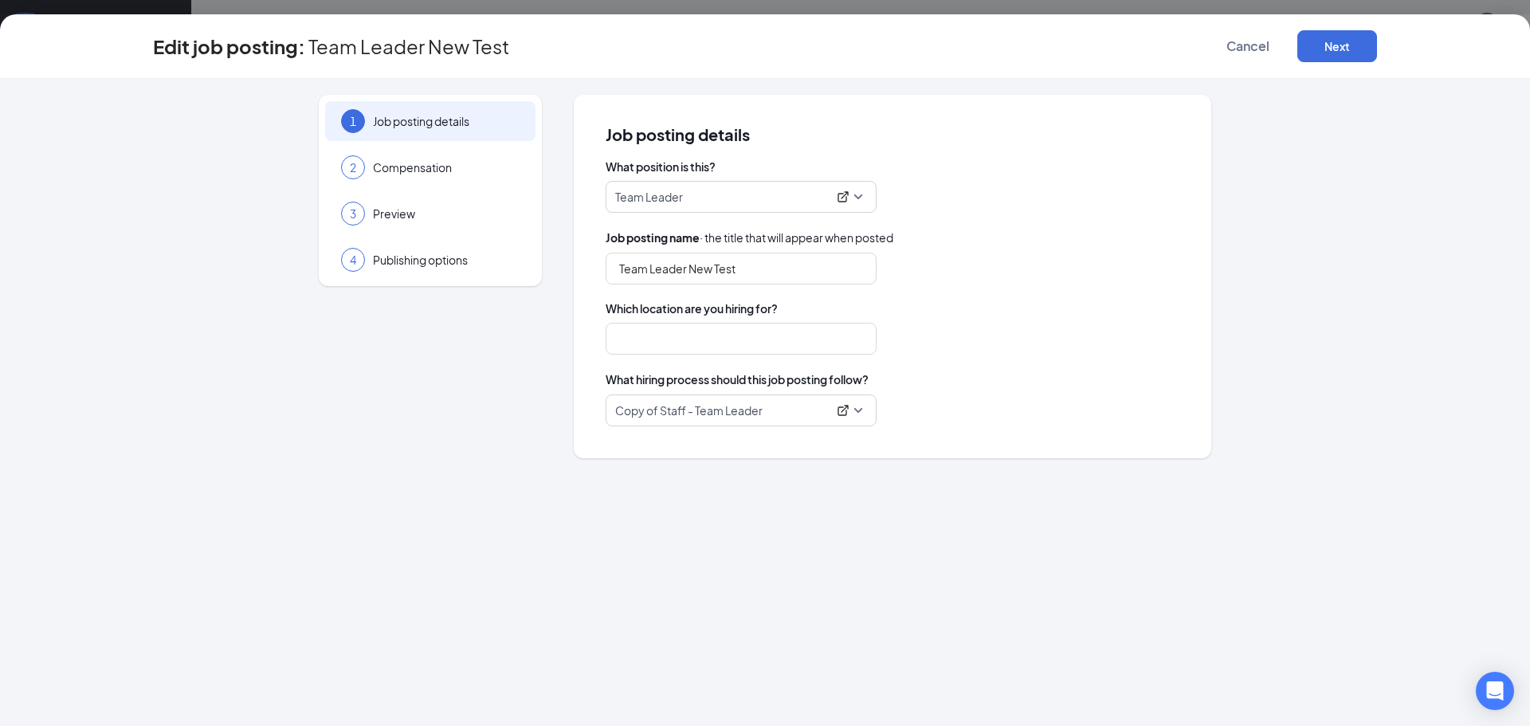
type input "Lower Nazareth"
click at [404, 256] on span "Publishing options" at bounding box center [446, 260] width 147 height 16
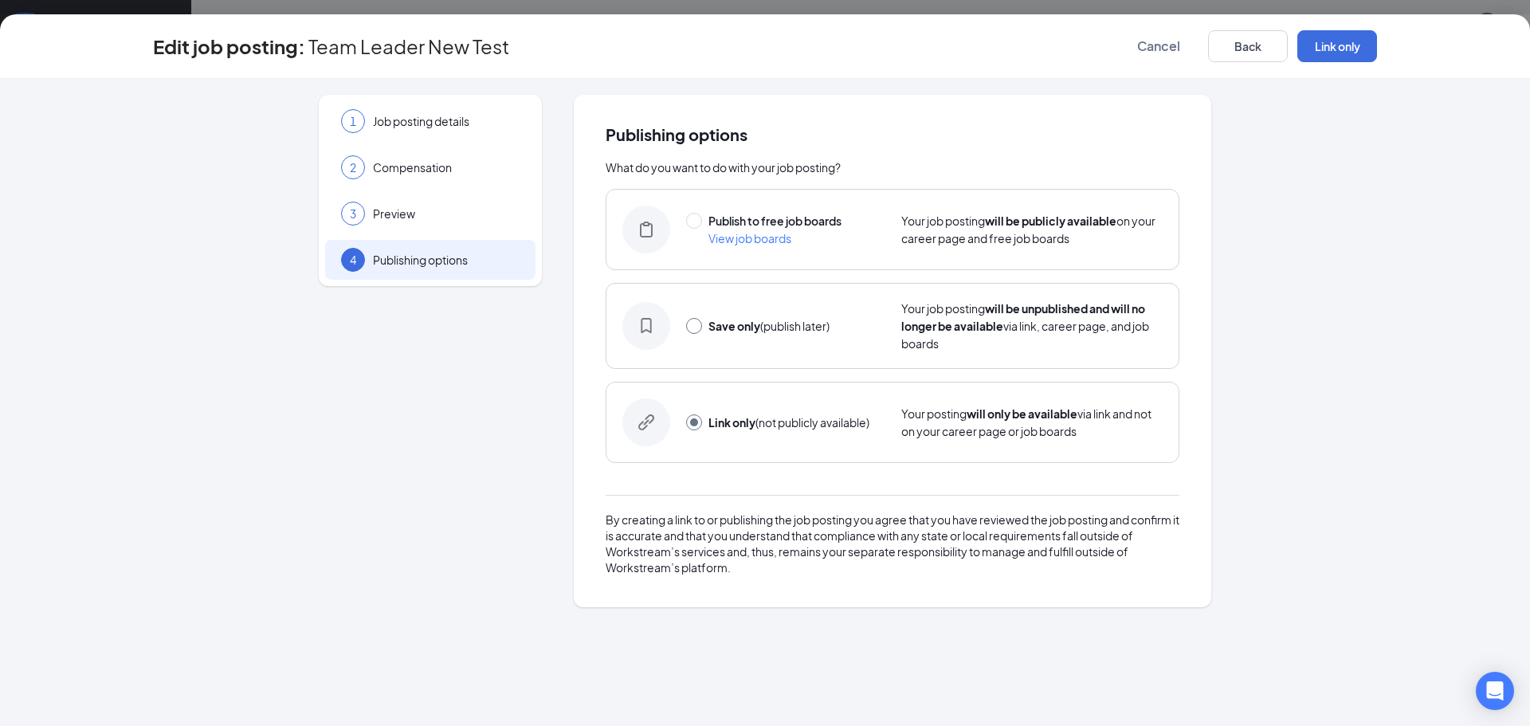
click at [690, 330] on input "radio" at bounding box center [694, 326] width 16 height 16
radio input "true"
radio input "false"
click at [1332, 54] on button "Save only" at bounding box center [1337, 46] width 80 height 32
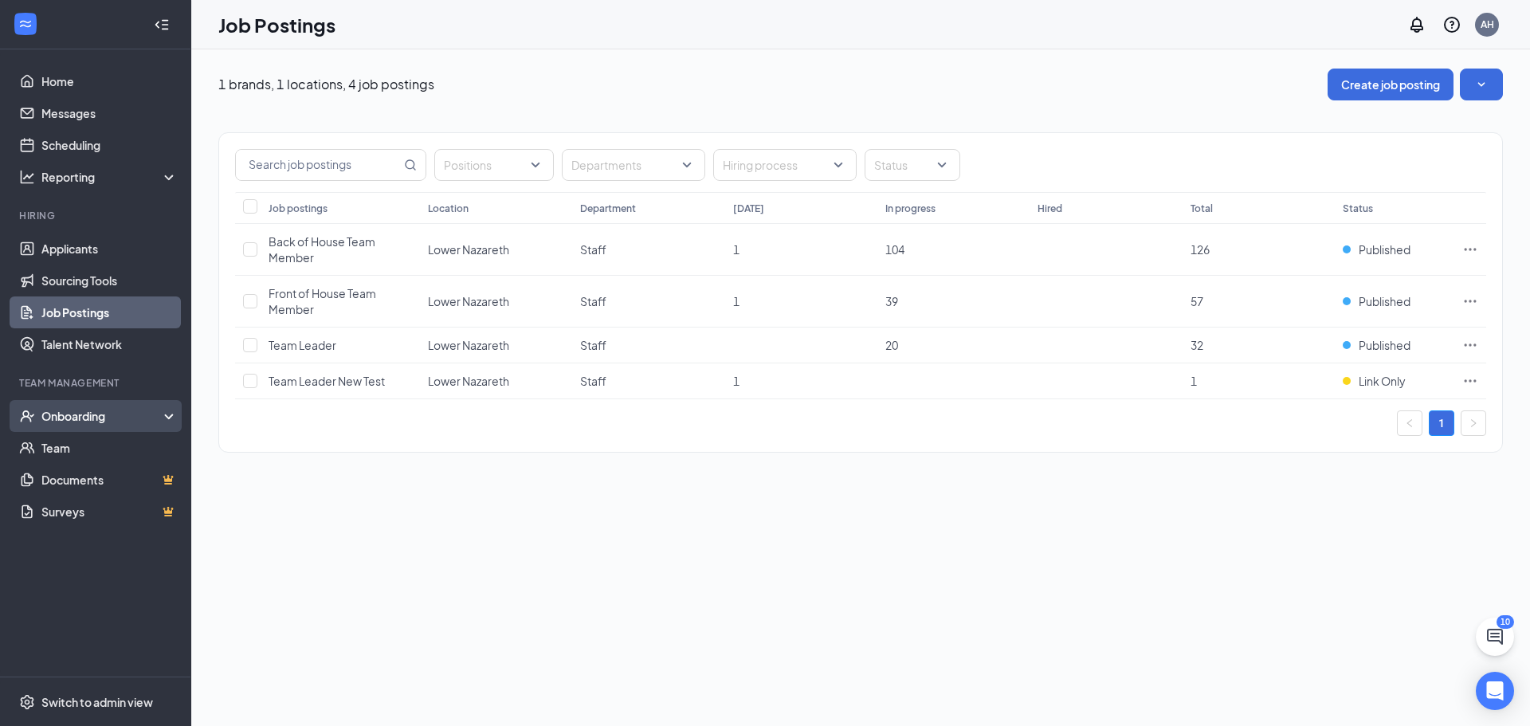
click at [163, 422] on div "Onboarding" at bounding box center [102, 416] width 123 height 16
click at [171, 410] on div "Onboarding" at bounding box center [95, 416] width 191 height 32
click at [96, 94] on link "Home" at bounding box center [109, 81] width 136 height 32
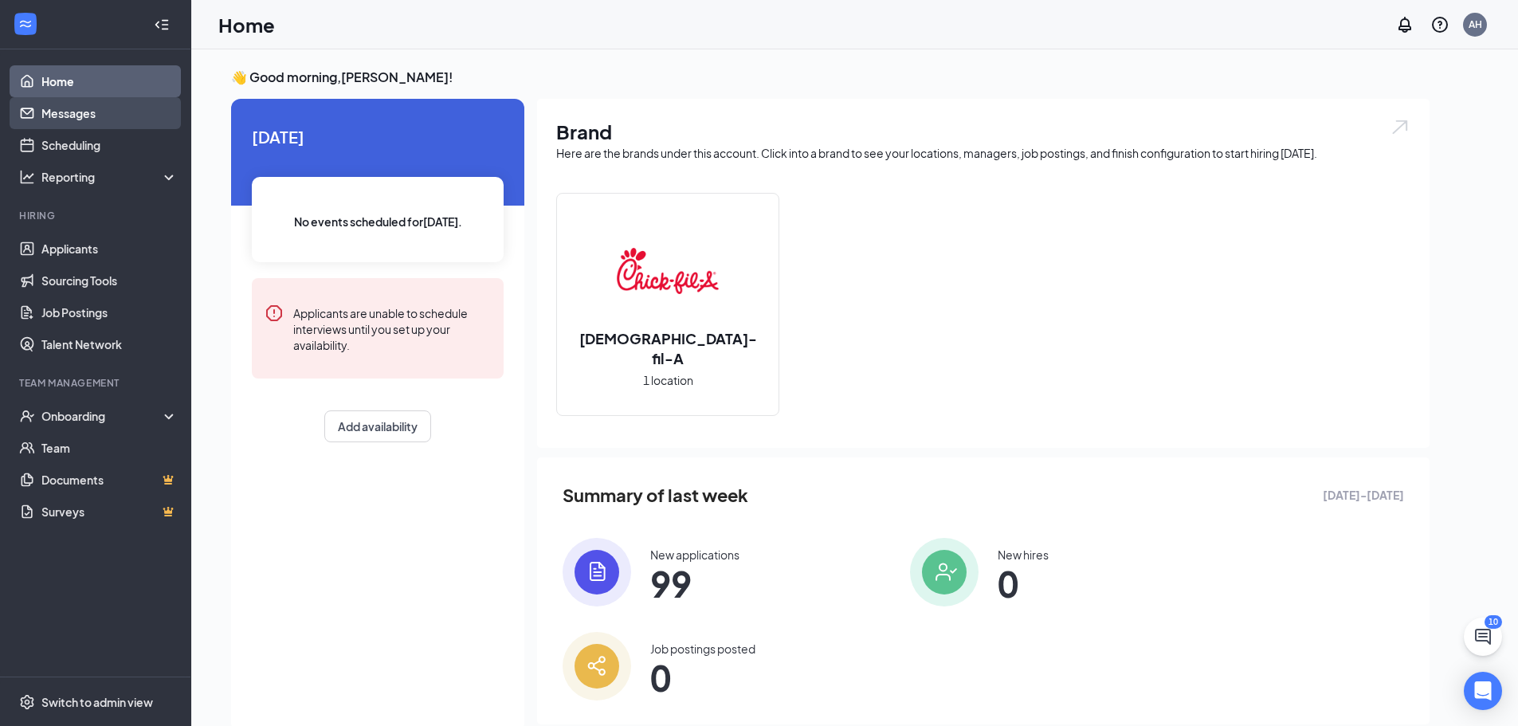
click at [61, 122] on link "Messages" at bounding box center [109, 113] width 136 height 32
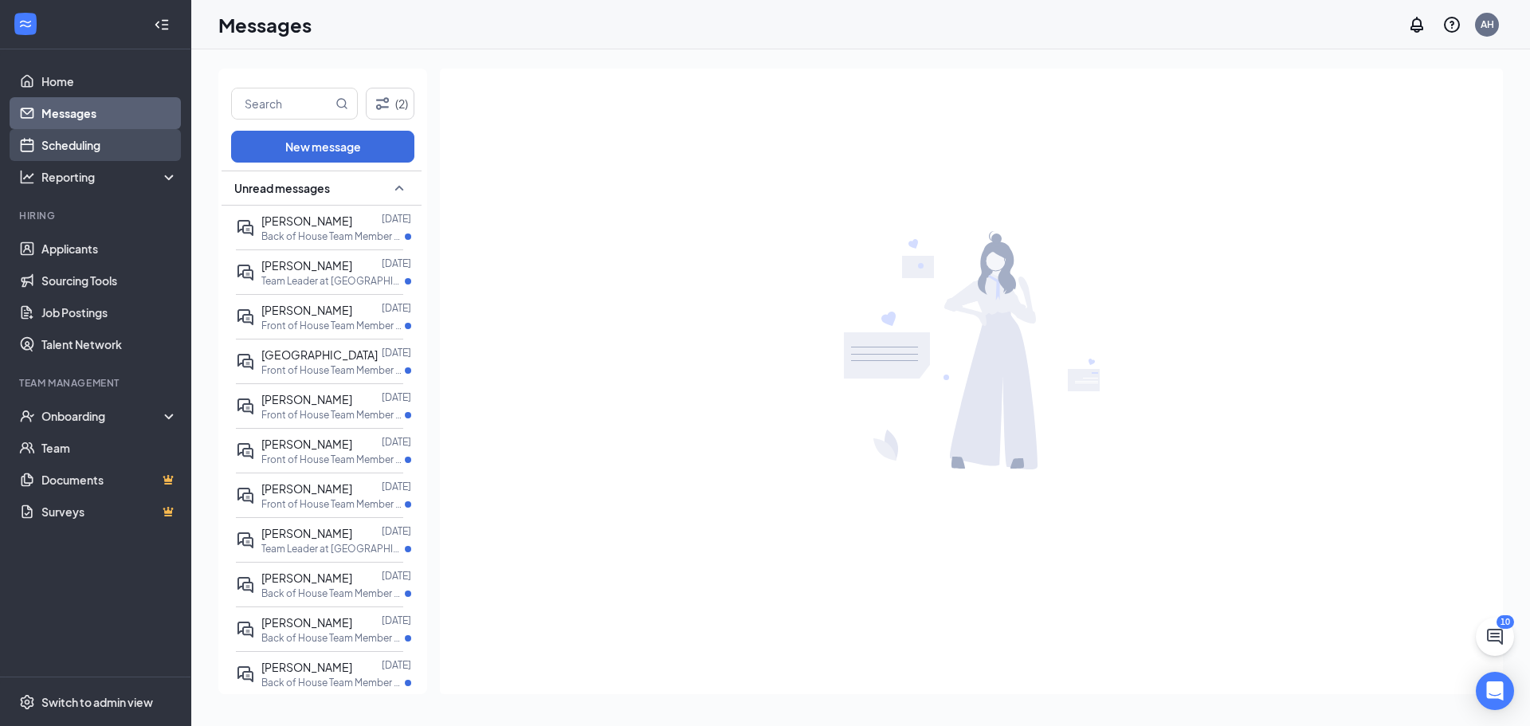
click at [76, 143] on link "Scheduling" at bounding box center [109, 145] width 136 height 32
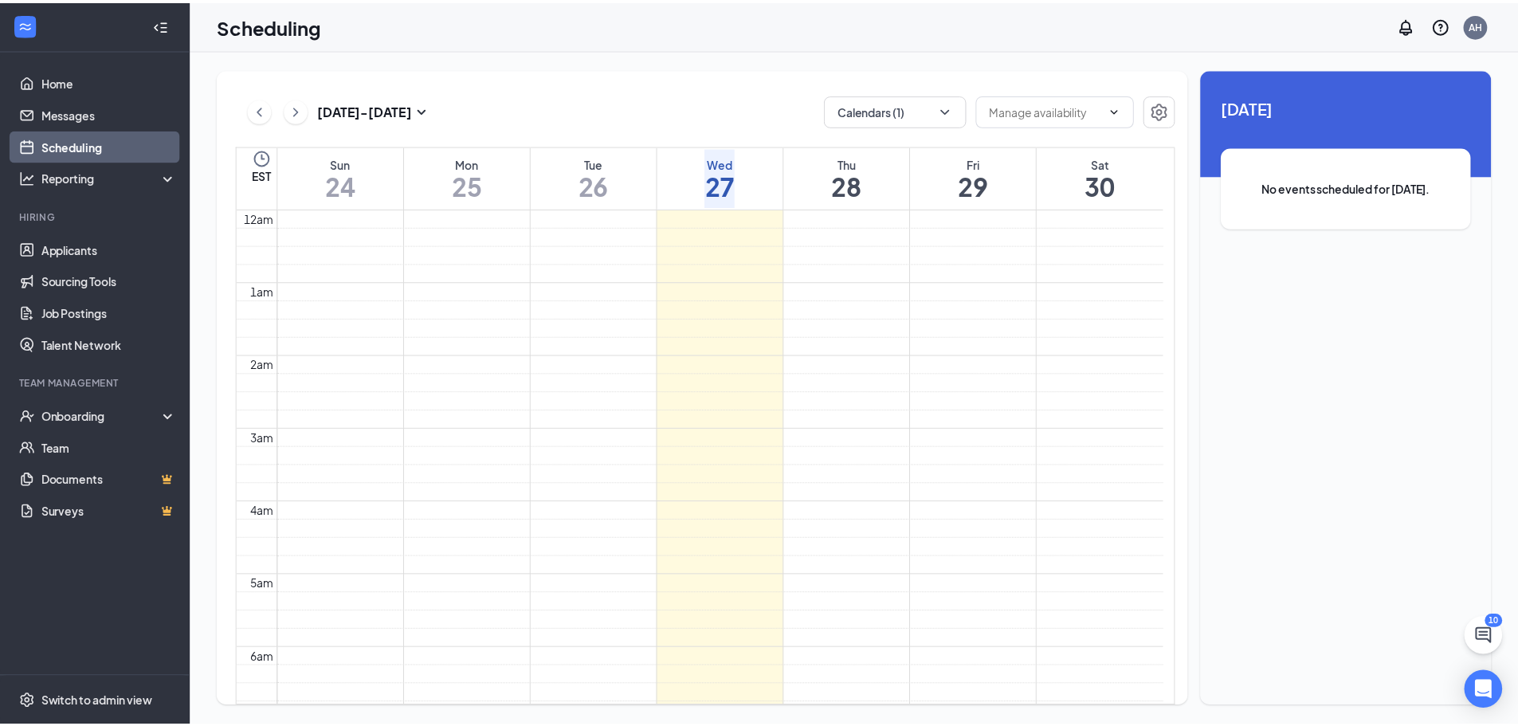
scroll to position [783, 0]
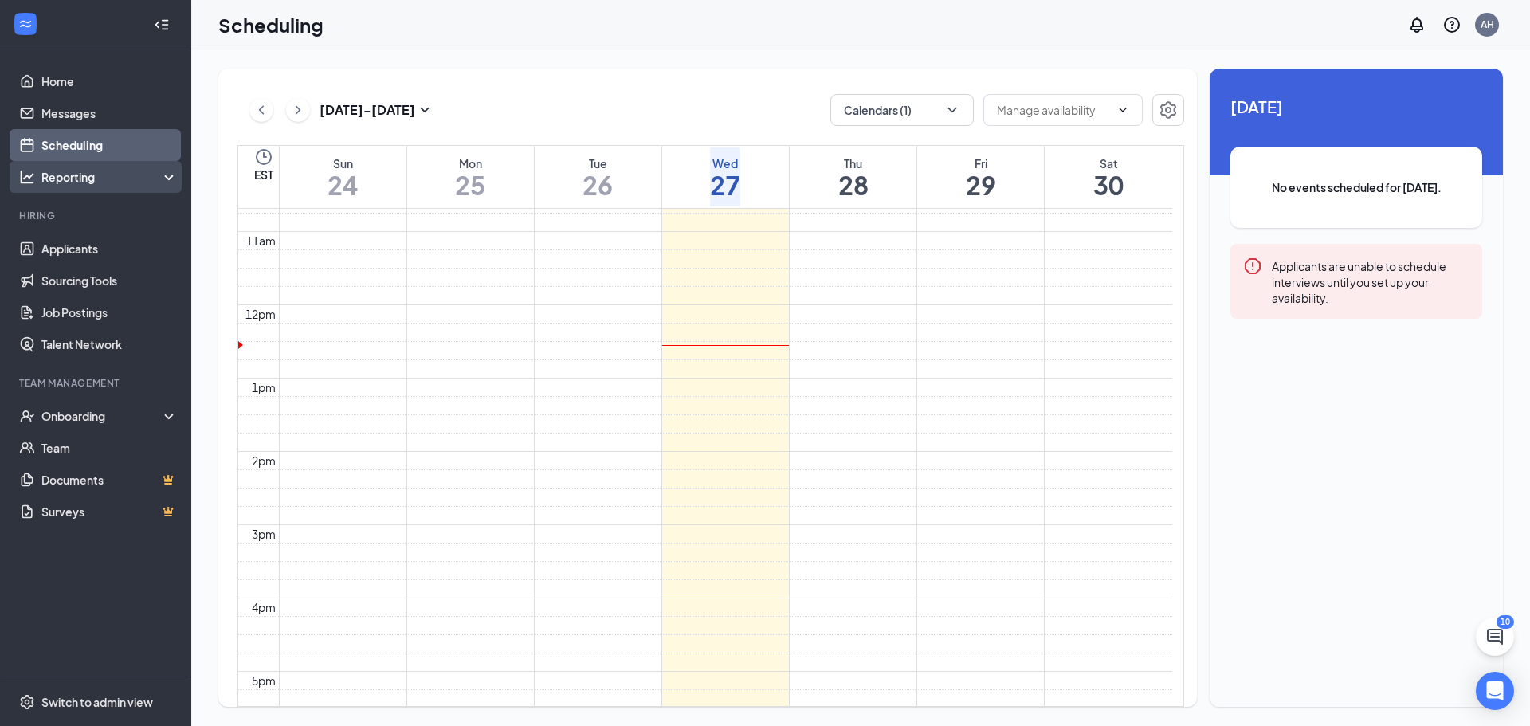
click at [73, 175] on div "Reporting" at bounding box center [109, 177] width 137 height 16
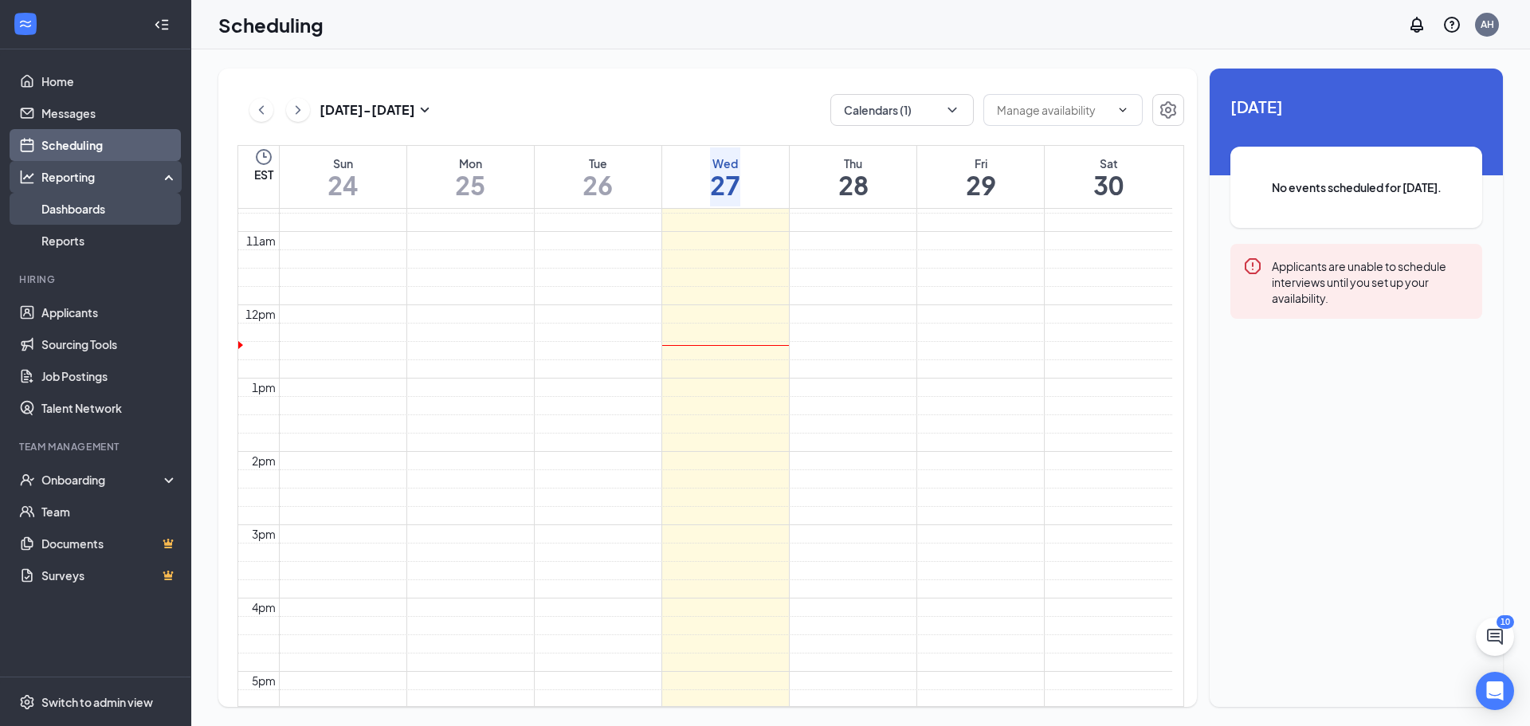
click at [72, 206] on link "Dashboards" at bounding box center [109, 209] width 136 height 32
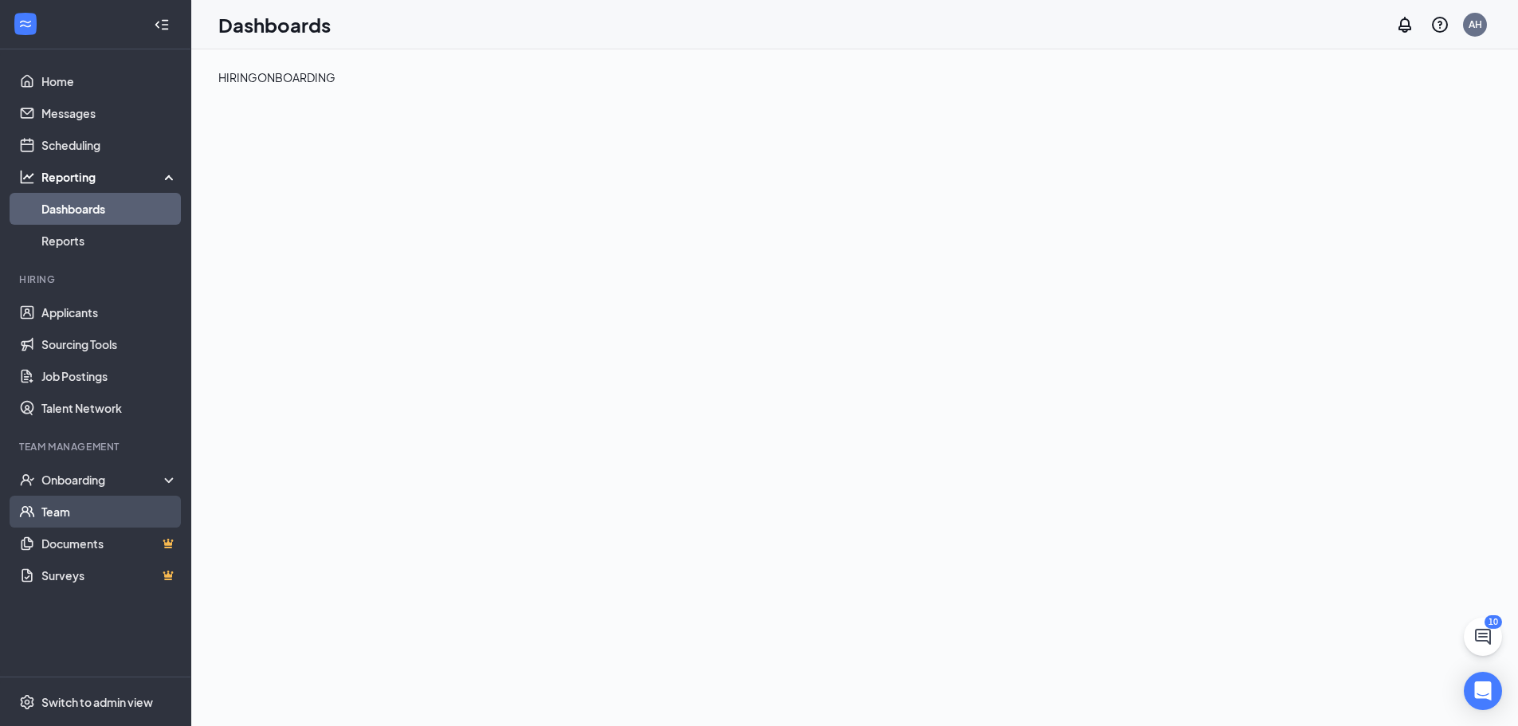
click at [41, 512] on link "Team" at bounding box center [109, 512] width 136 height 32
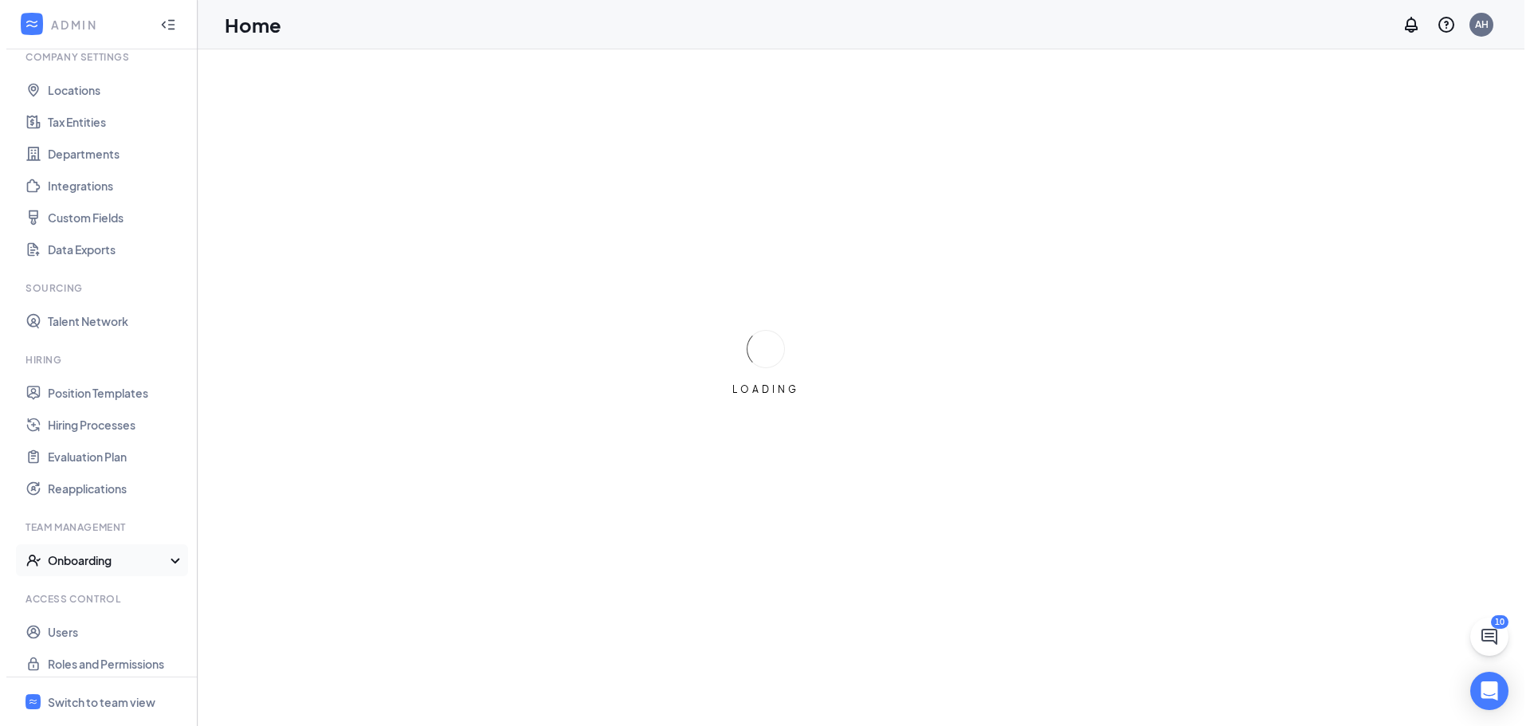
scroll to position [73, 0]
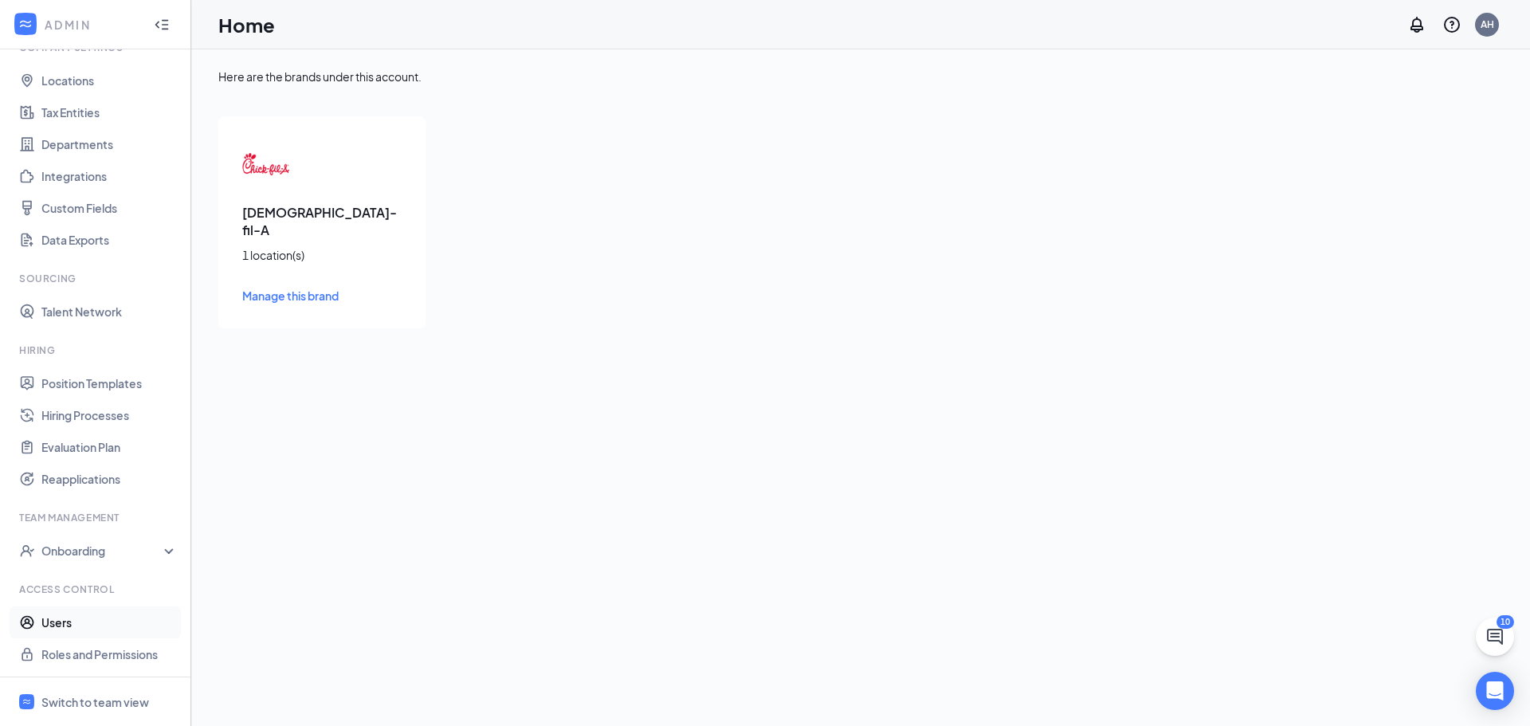
click at [70, 621] on link "Users" at bounding box center [109, 622] width 136 height 32
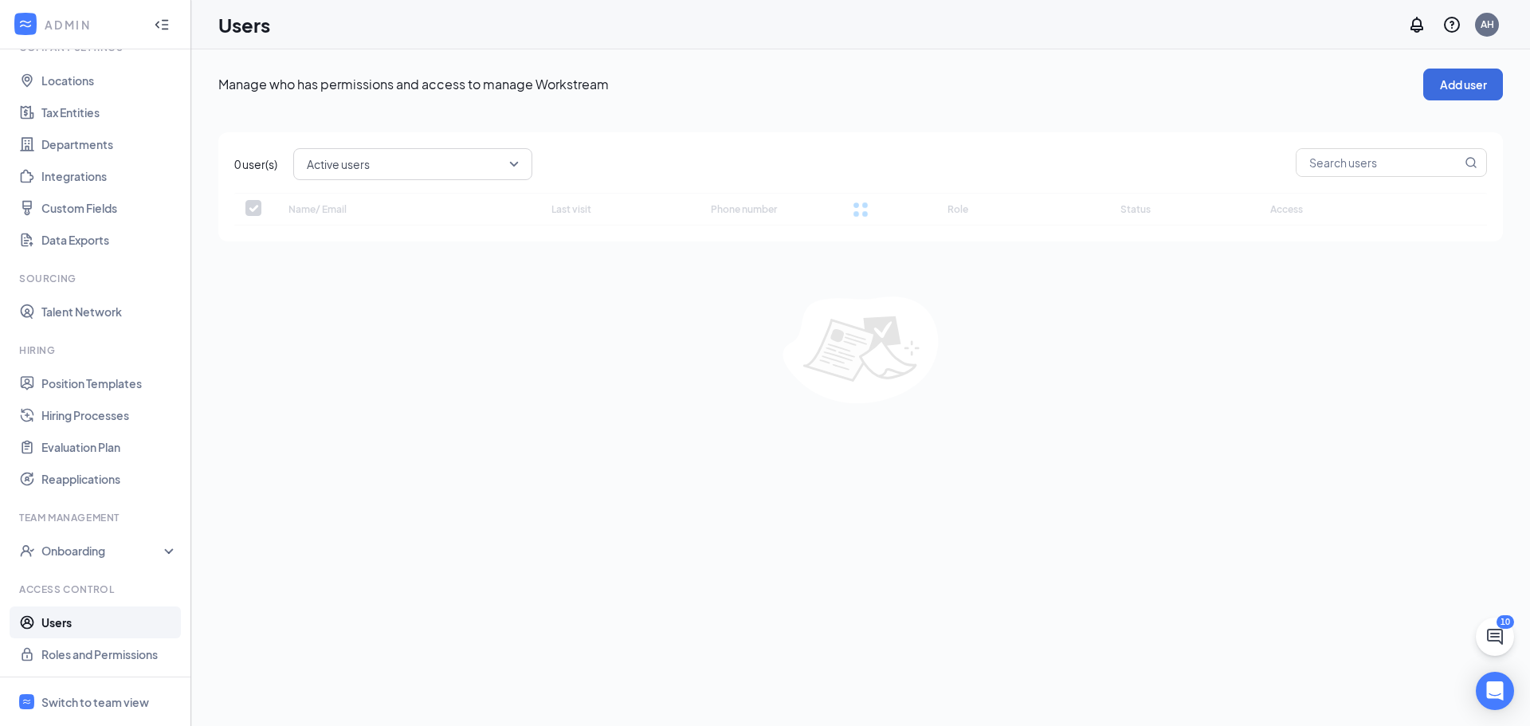
checkbox input "false"
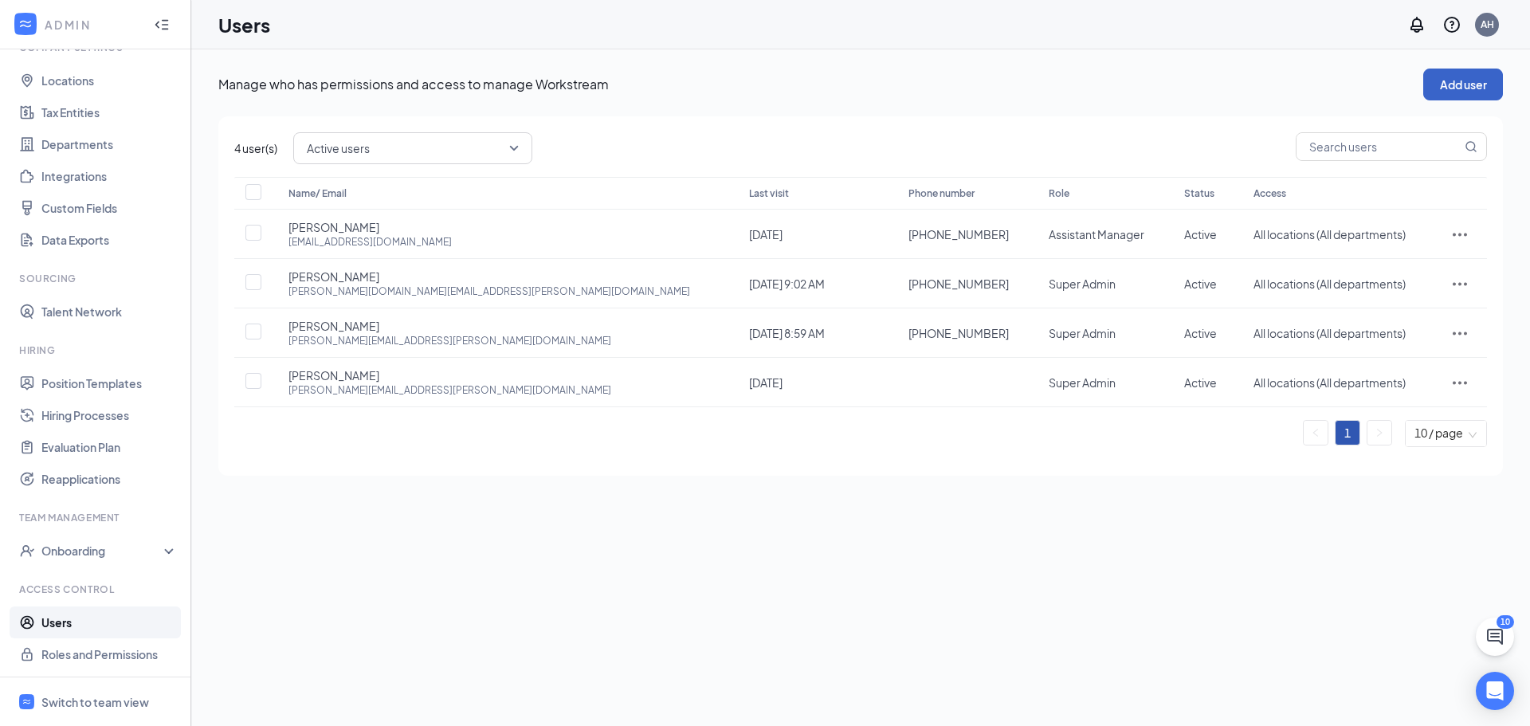
click at [1443, 96] on button "Add user" at bounding box center [1463, 85] width 80 height 32
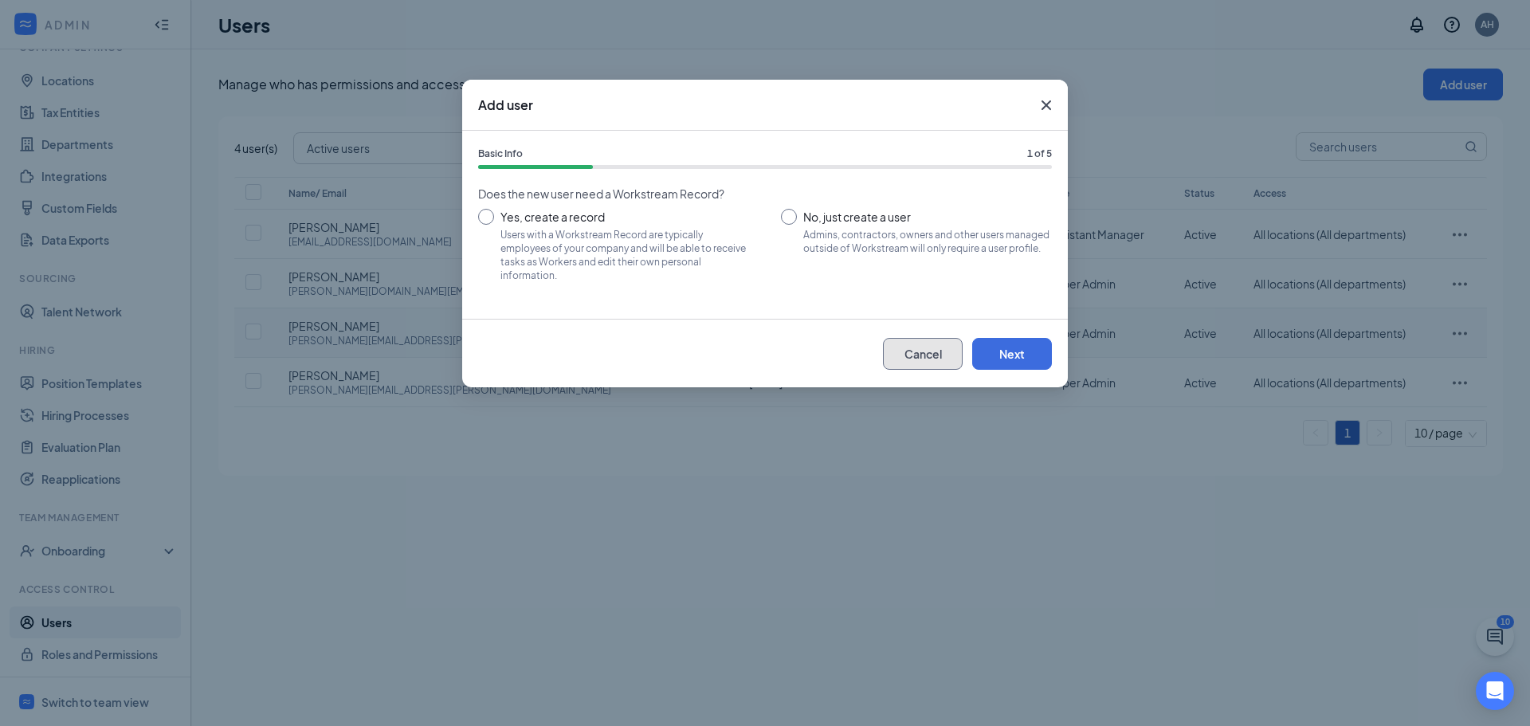
click at [900, 348] on button "Cancel" at bounding box center [923, 354] width 80 height 32
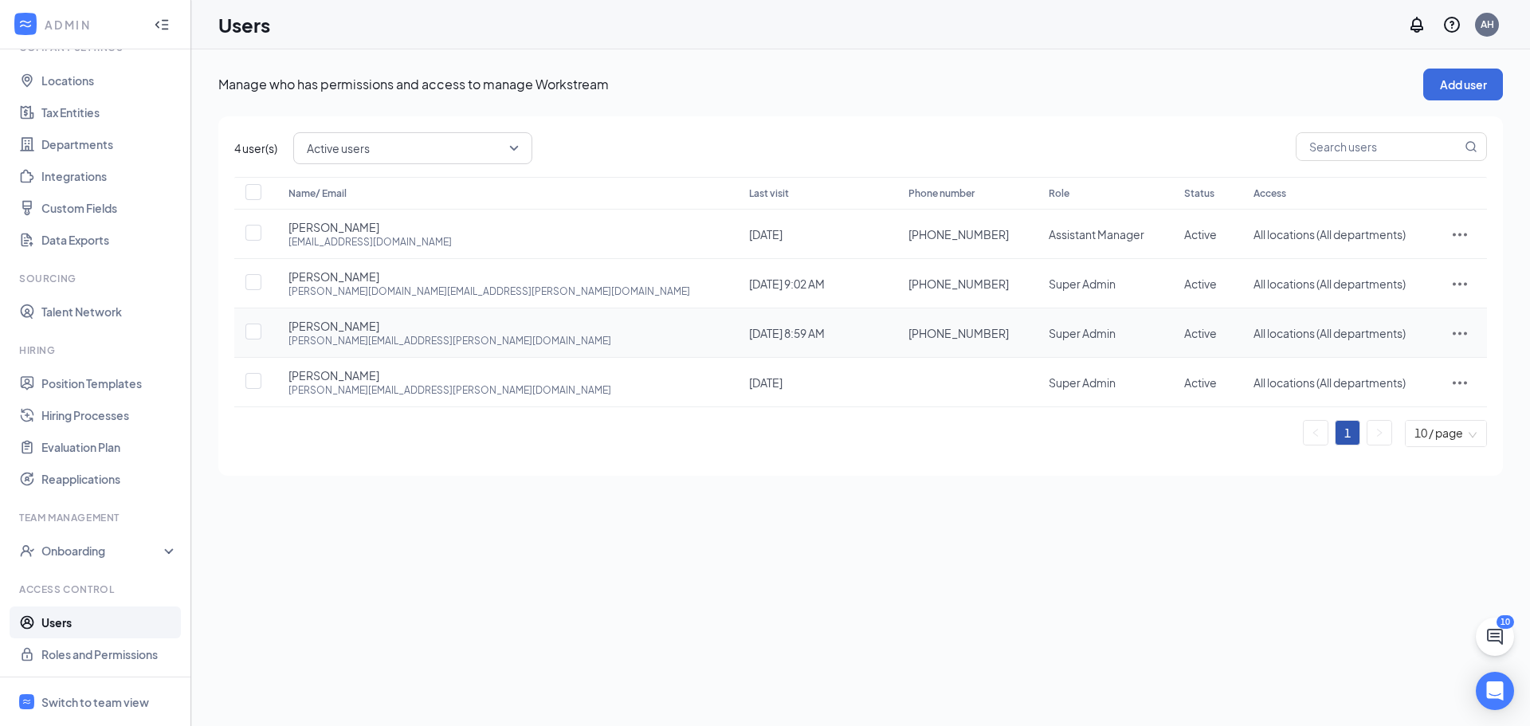
click at [1450, 339] on icon "ActionsIcon" at bounding box center [1459, 333] width 19 height 19
click at [1460, 235] on icon "ActionsIcon" at bounding box center [1459, 234] width 19 height 19
click at [1433, 257] on li "Edit user" at bounding box center [1408, 267] width 124 height 37
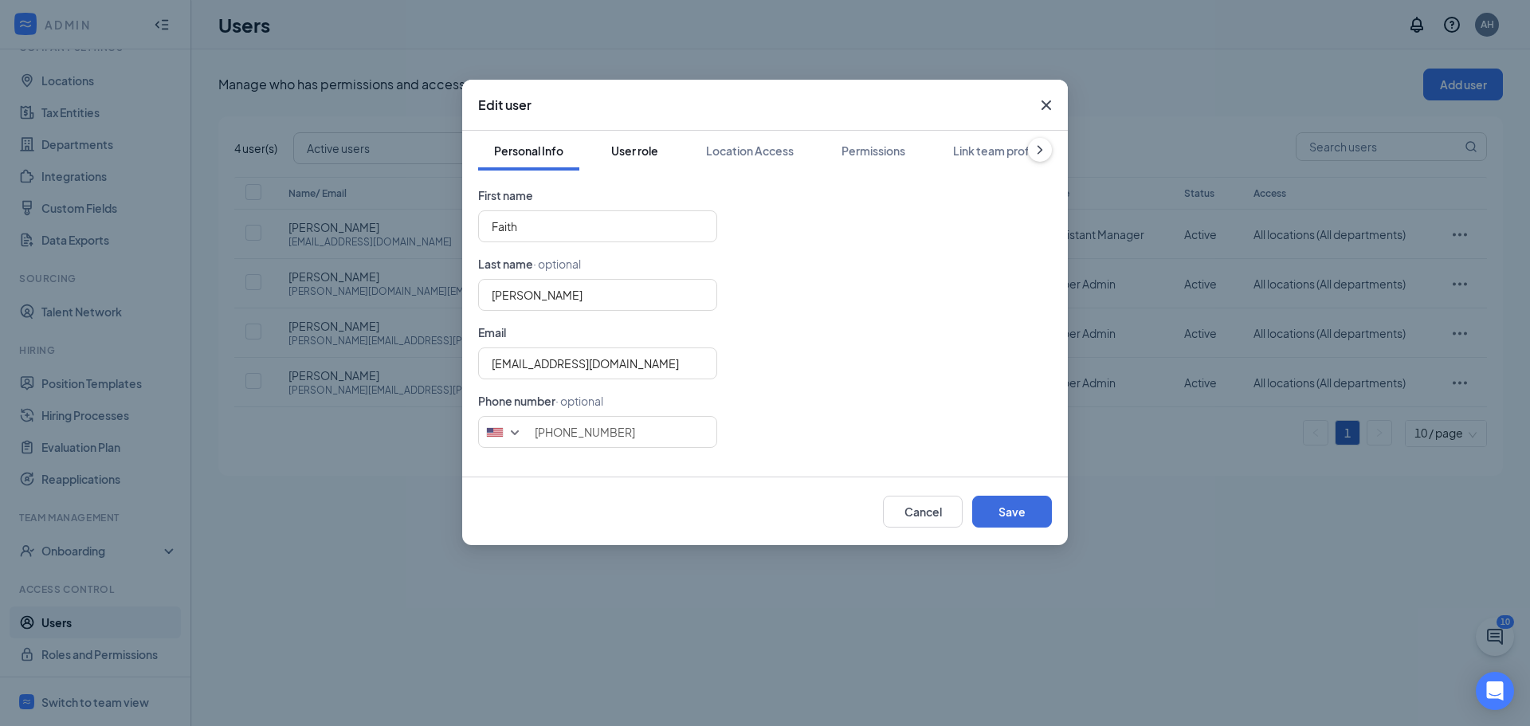
click at [648, 145] on div "User role" at bounding box center [634, 151] width 47 height 16
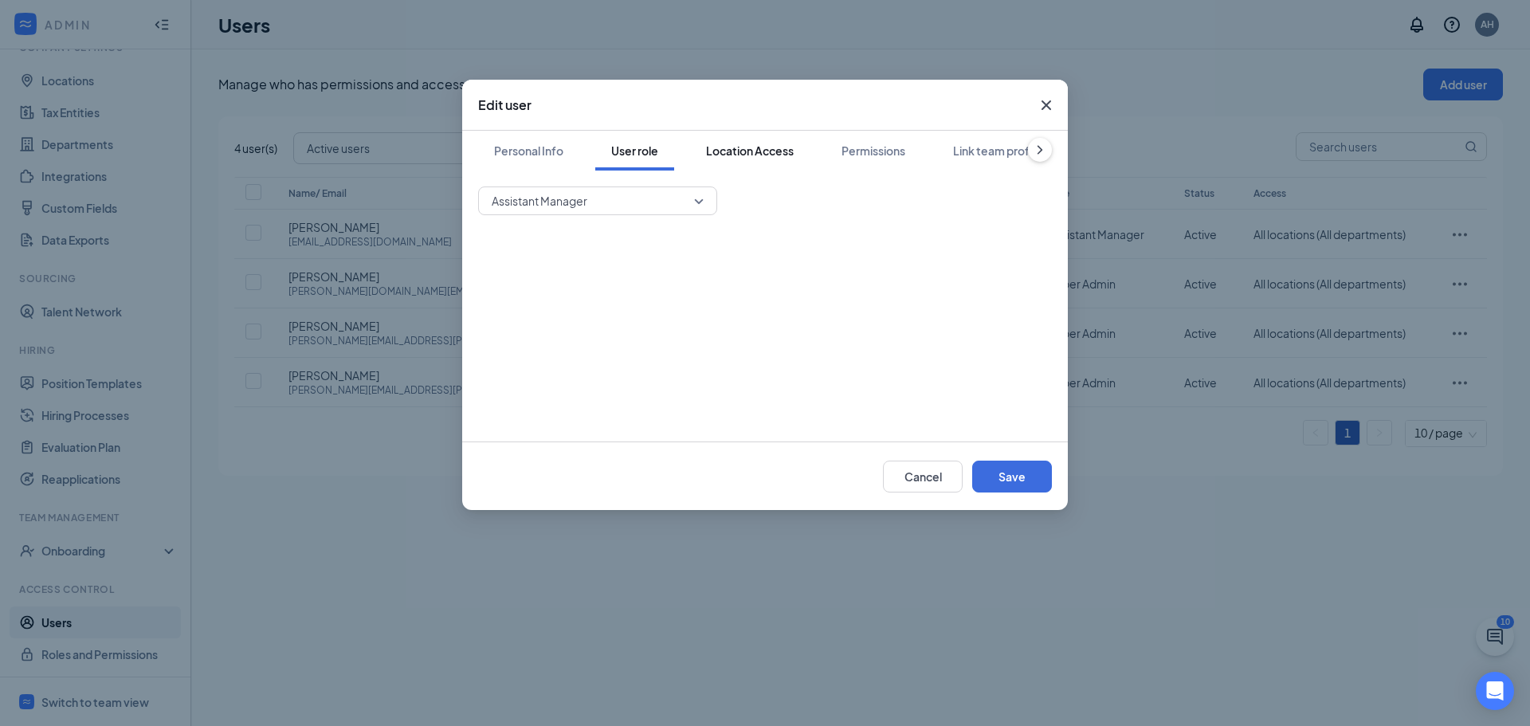
click at [750, 154] on div "Location Access" at bounding box center [750, 151] width 88 height 16
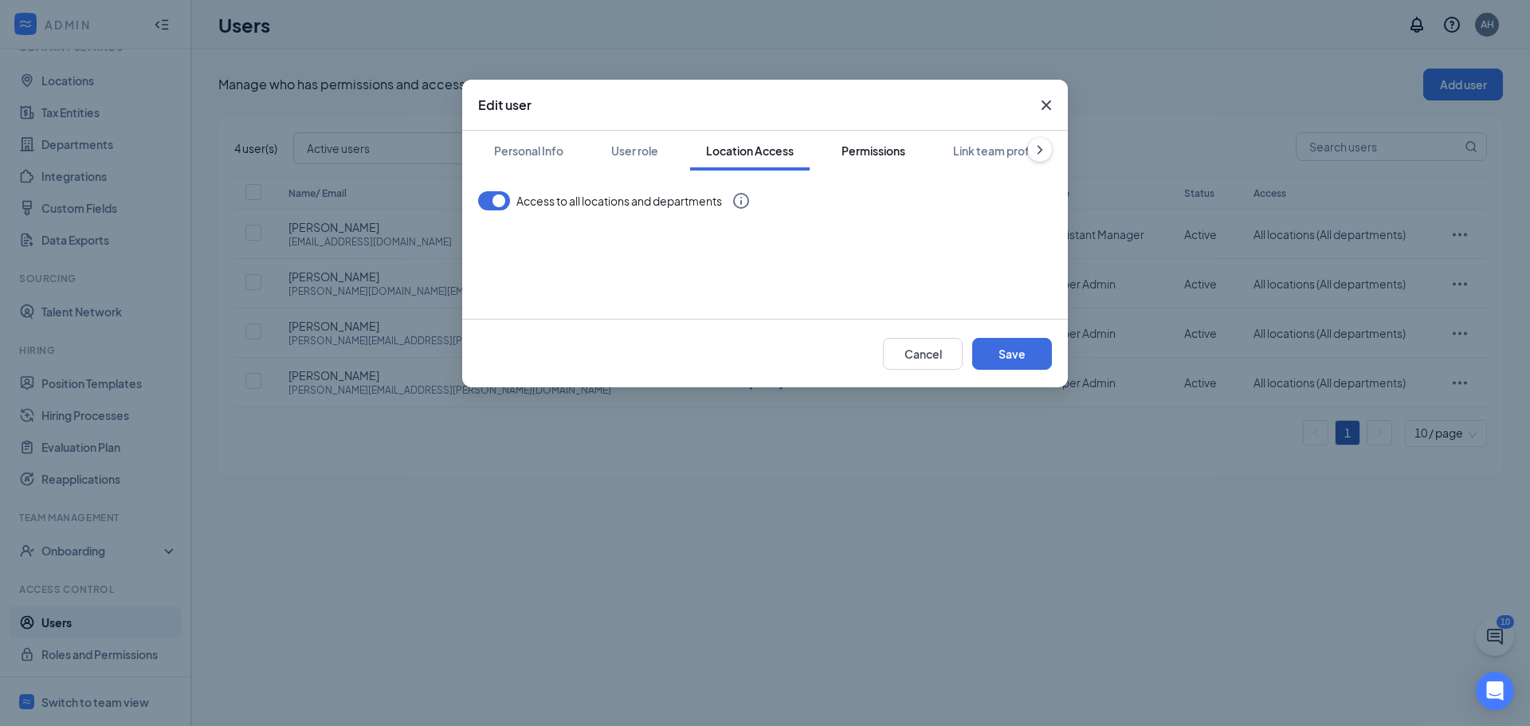
click at [866, 146] on div "Permissions" at bounding box center [874, 151] width 64 height 16
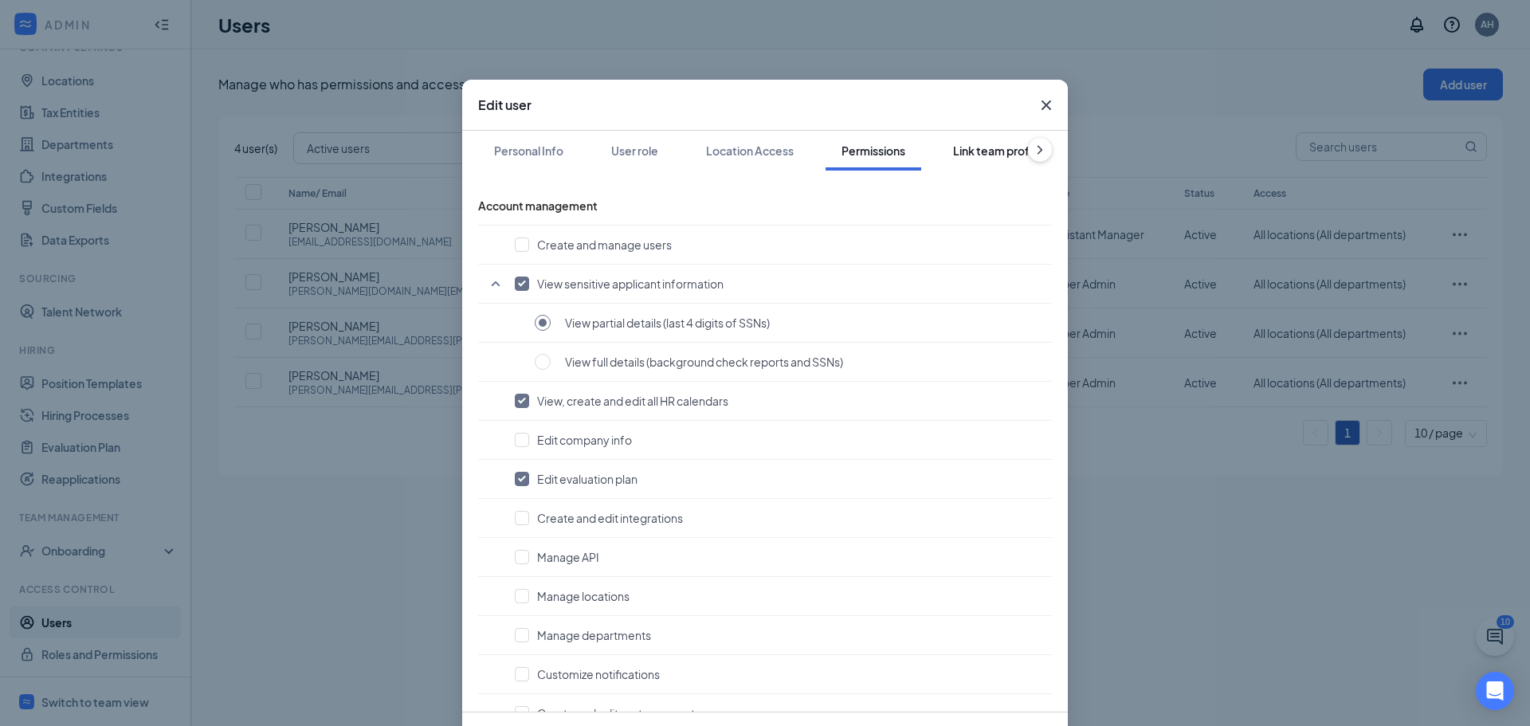
click at [964, 151] on div "Link team profile" at bounding box center [997, 151] width 88 height 16
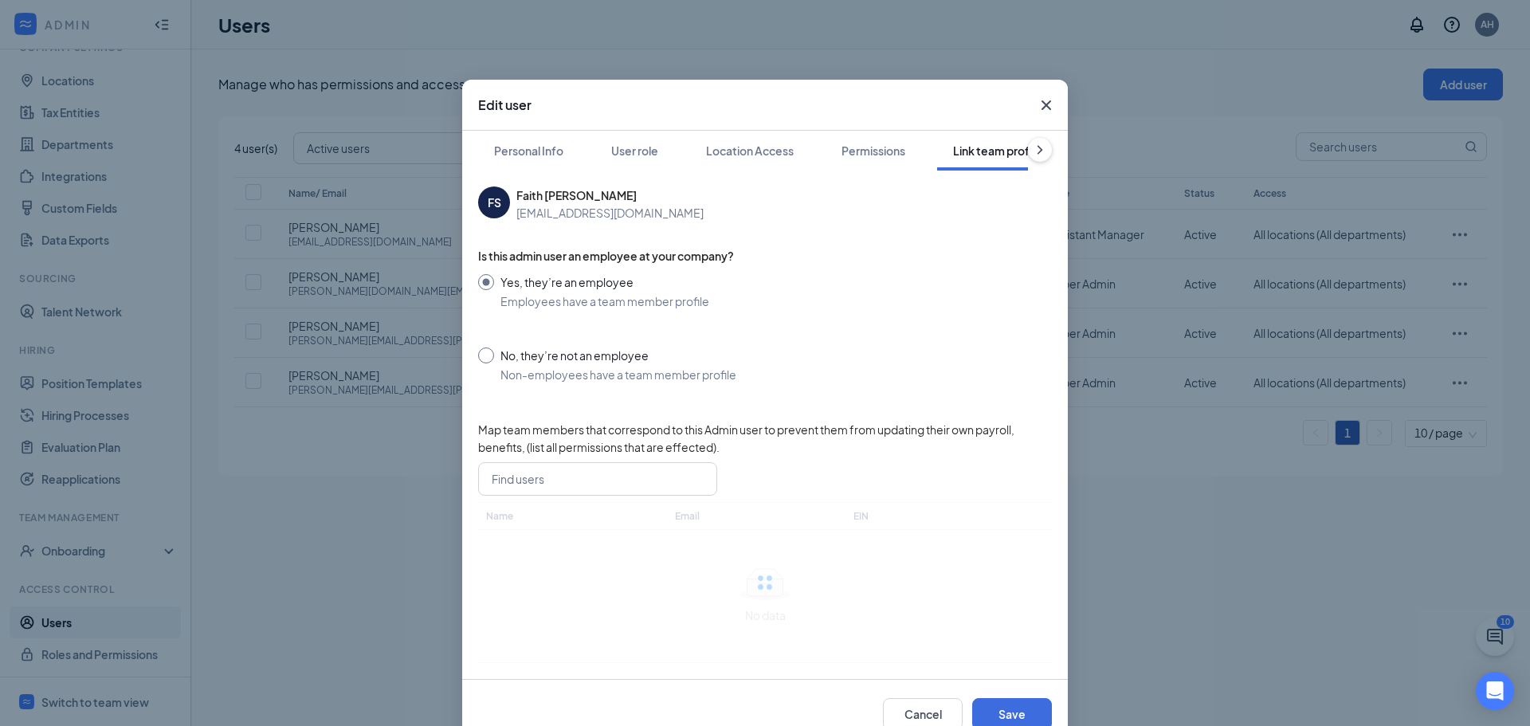
scroll to position [0, 8]
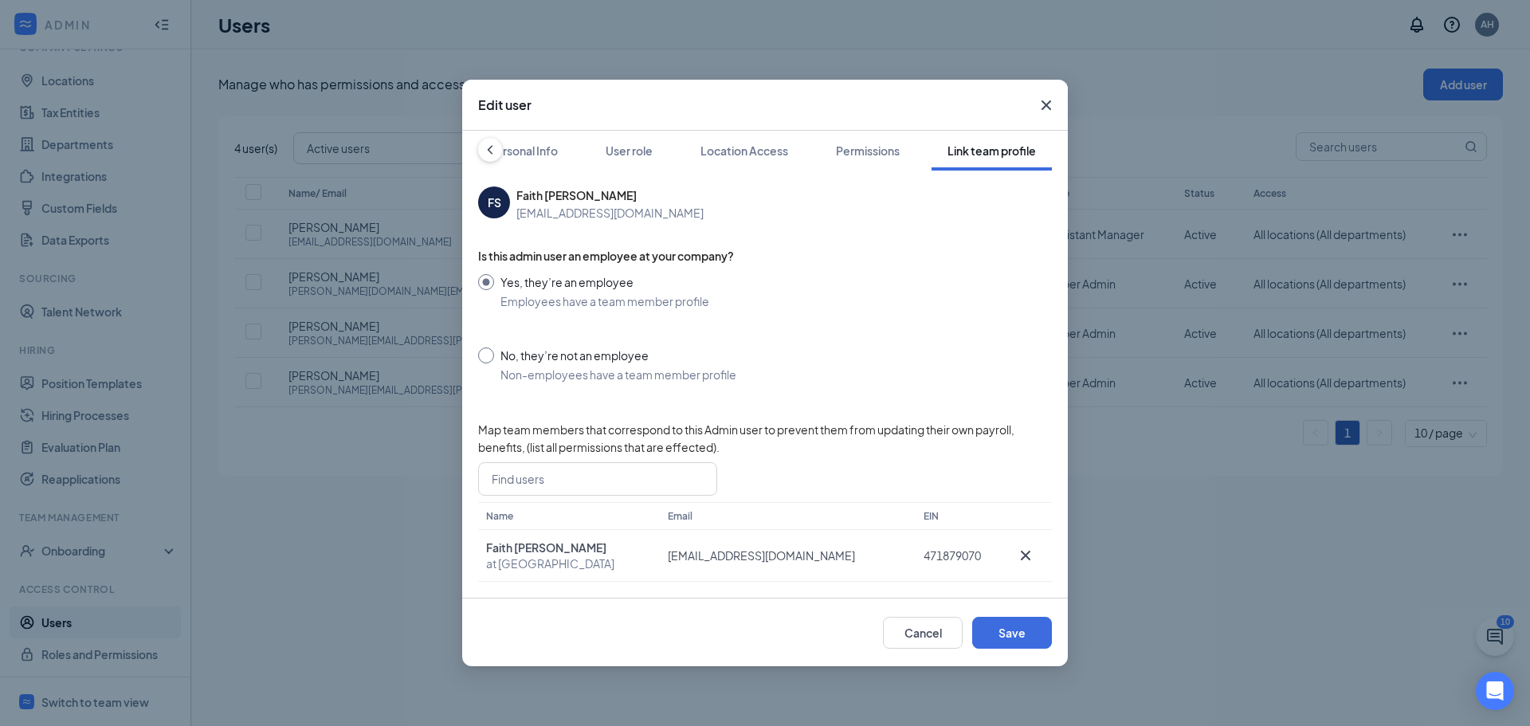
click at [1056, 112] on span "Close" at bounding box center [1046, 105] width 43 height 43
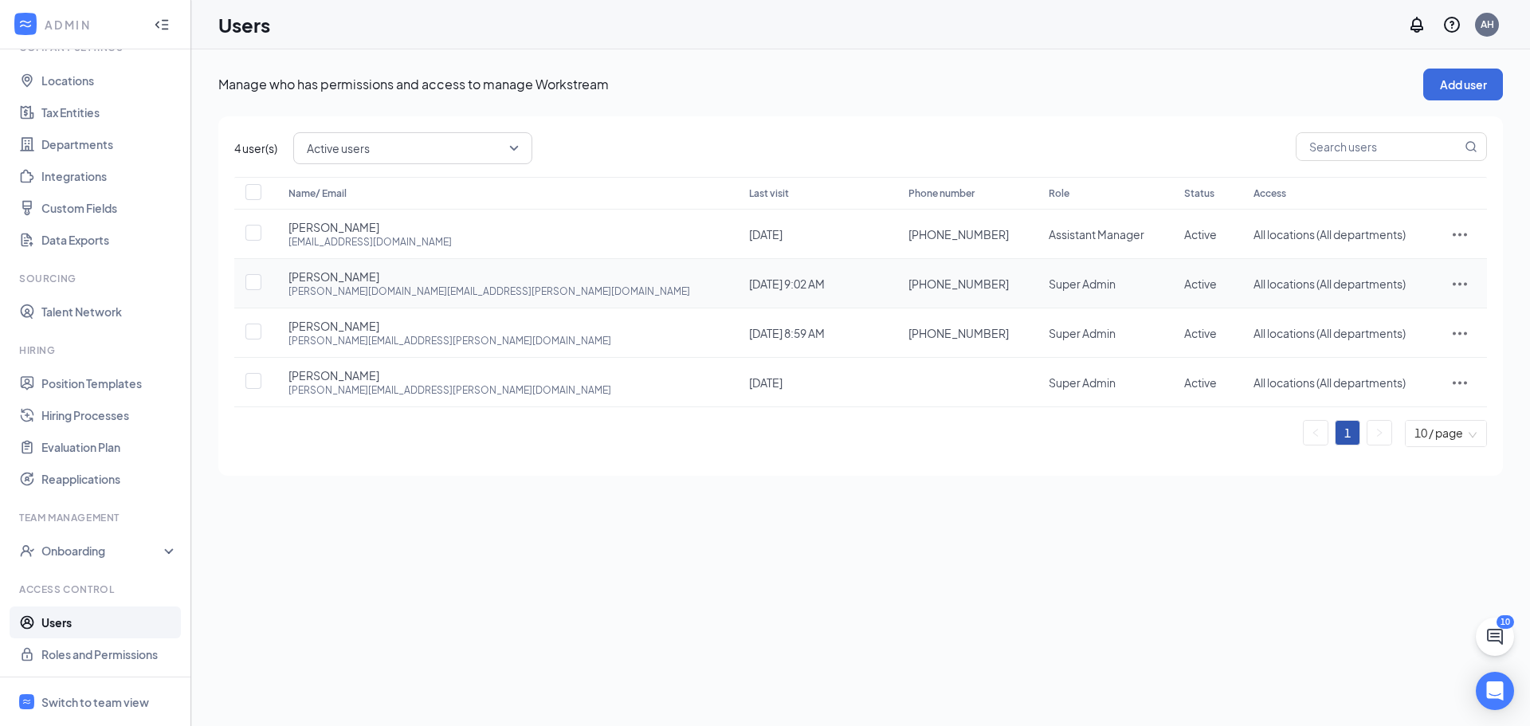
click at [1462, 285] on div at bounding box center [1460, 283] width 22 height 19
click at [1446, 308] on li "Edit user" at bounding box center [1408, 317] width 124 height 37
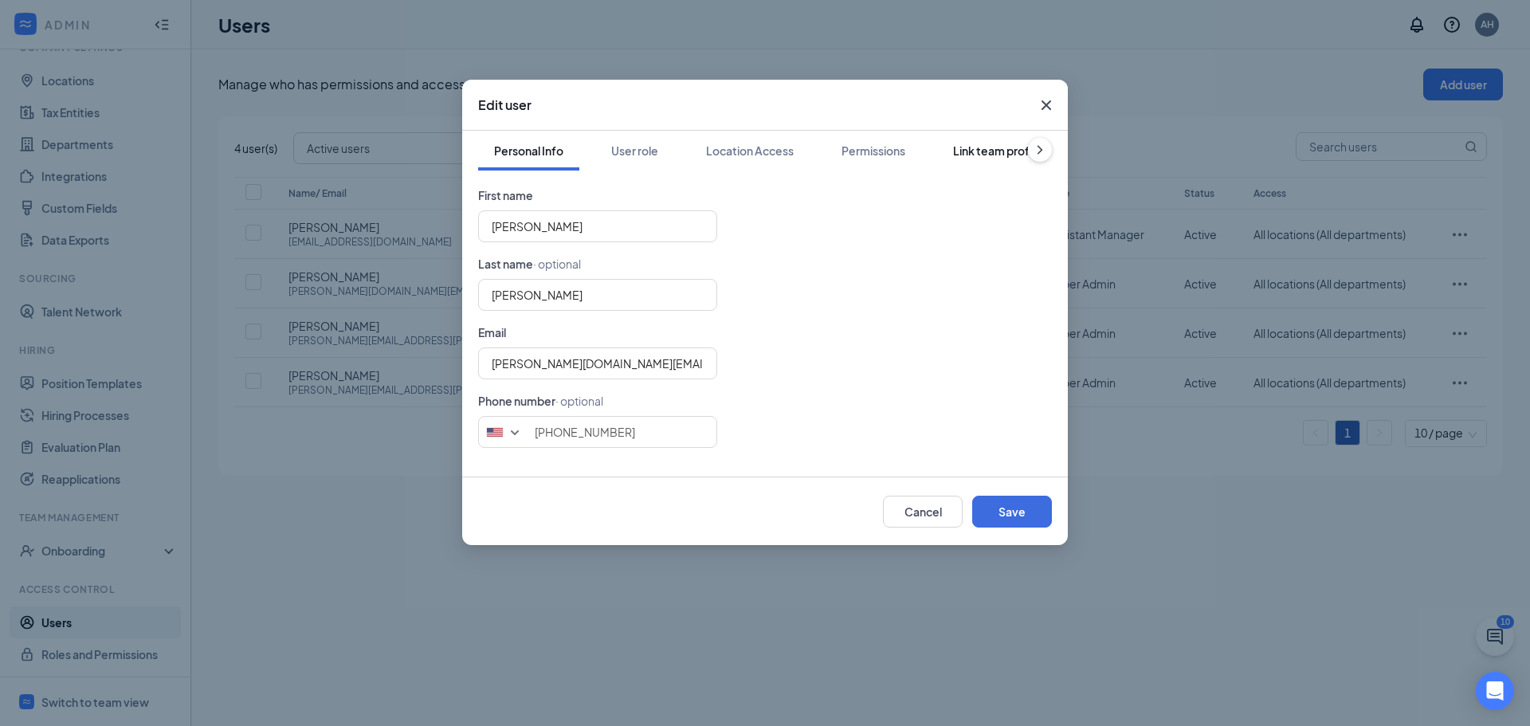
click at [992, 153] on div "Link team profile" at bounding box center [997, 151] width 88 height 16
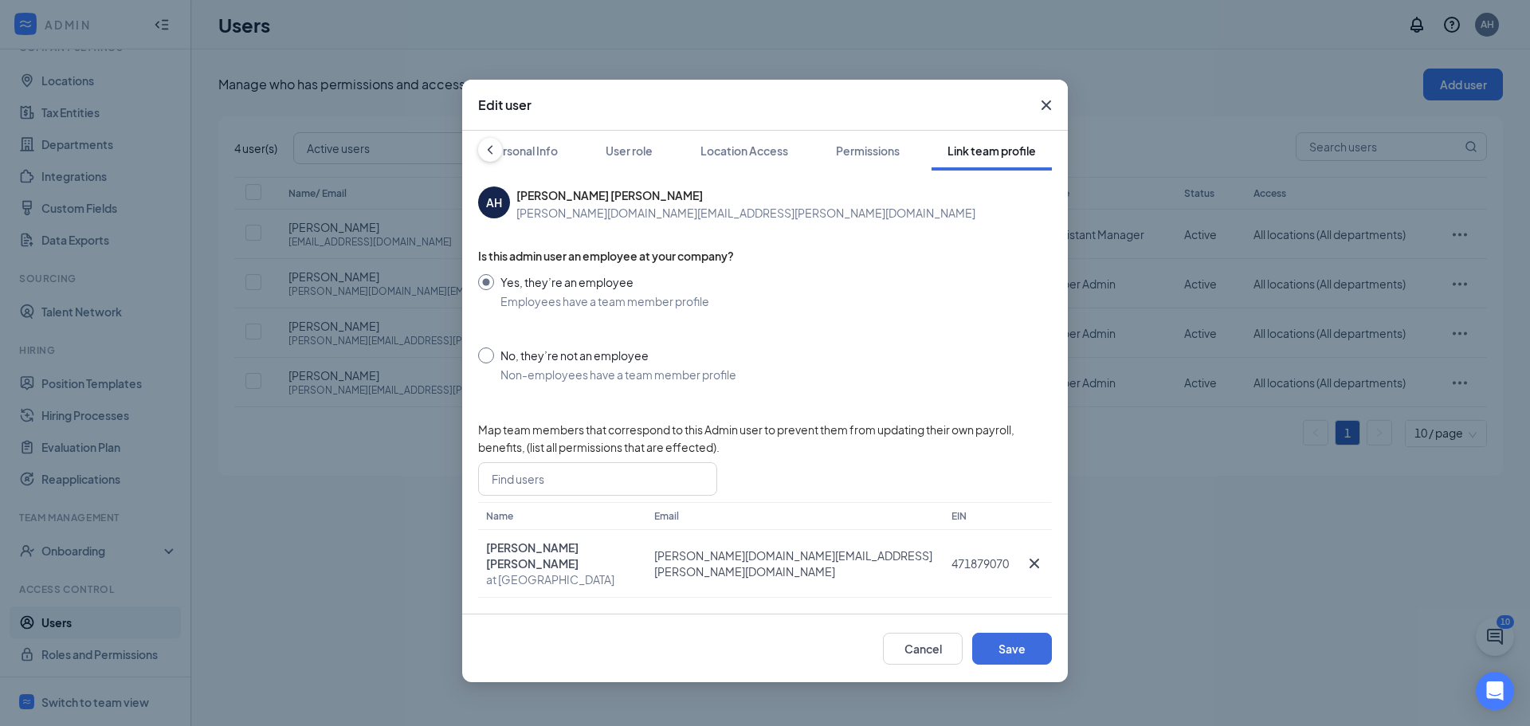
click at [1062, 108] on span "Close" at bounding box center [1046, 105] width 43 height 43
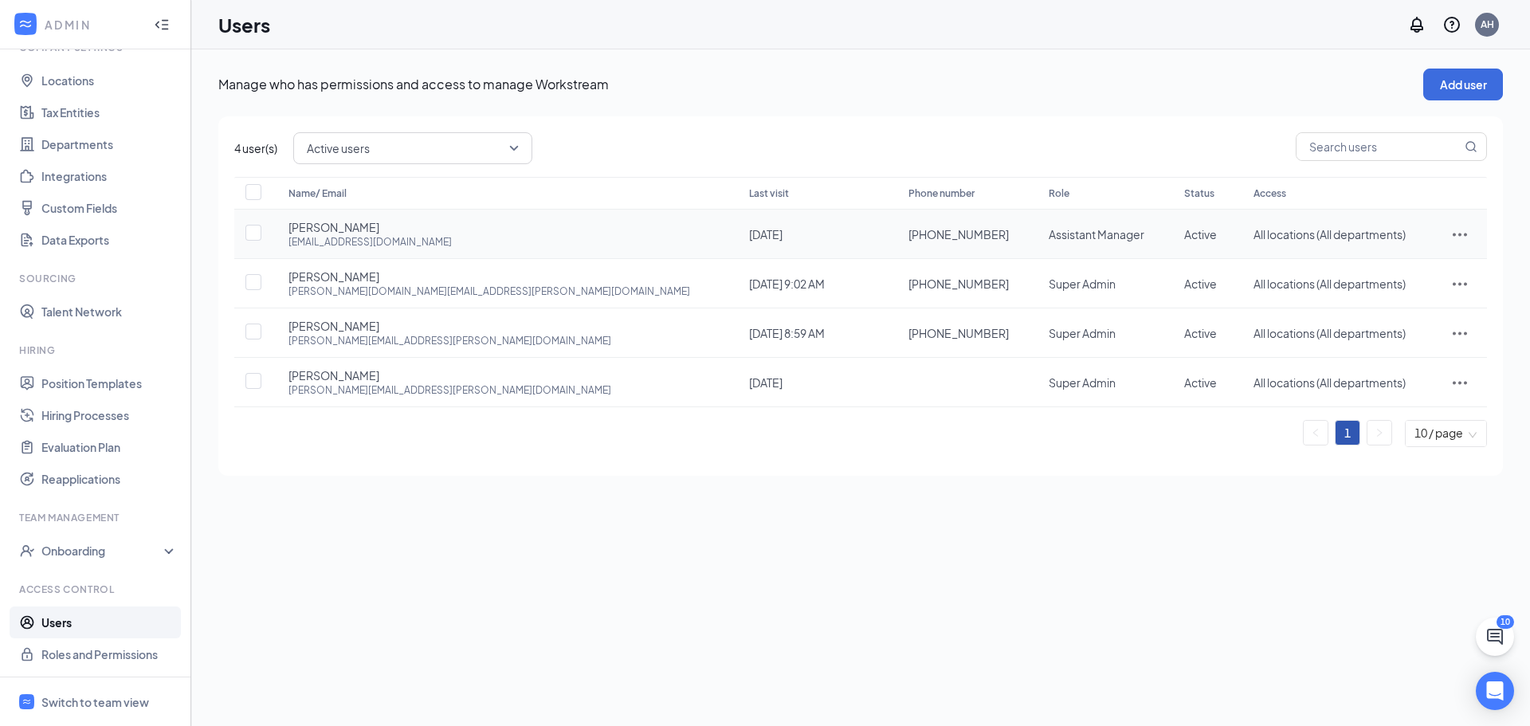
click at [1454, 238] on icon "ActionsIcon" at bounding box center [1459, 234] width 19 height 19
click at [1363, 267] on span "Edit user" at bounding box center [1381, 268] width 45 height 14
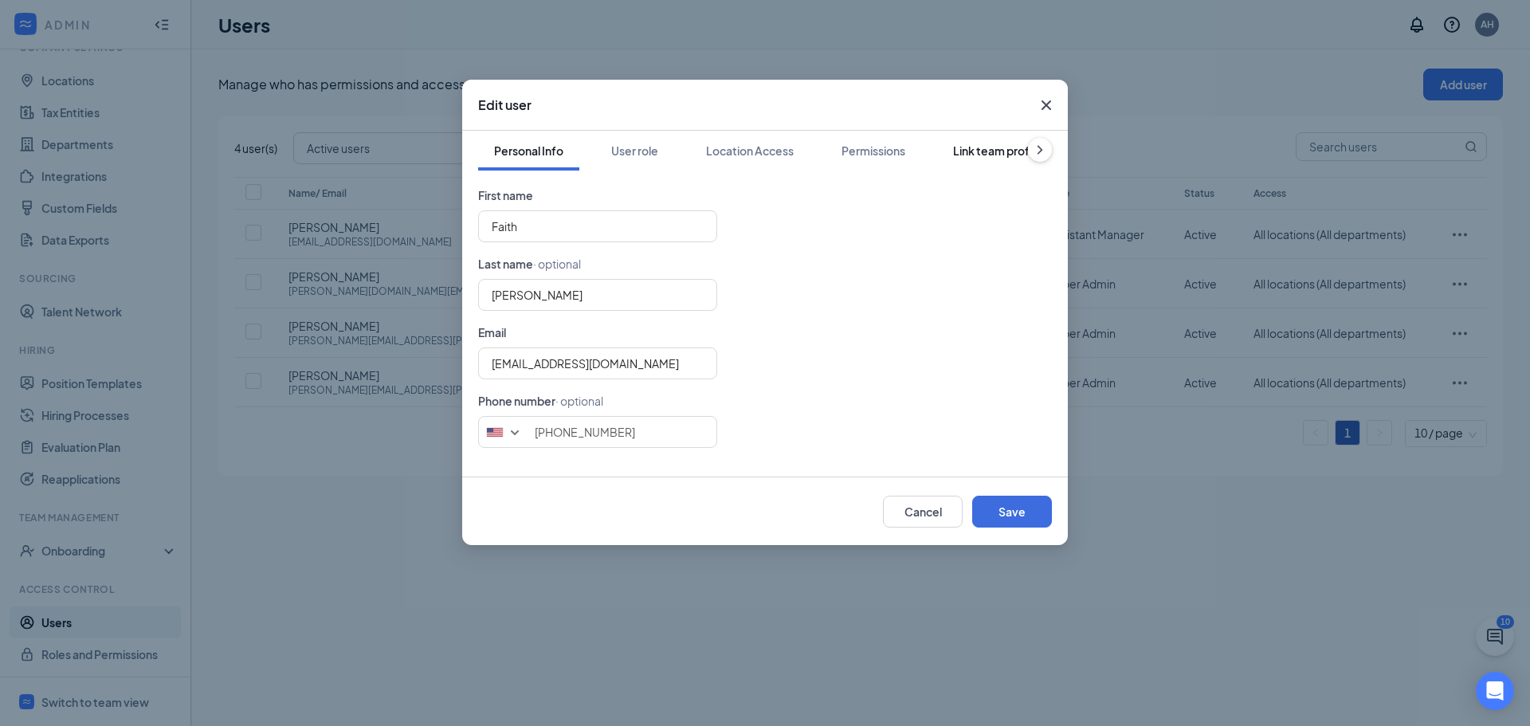
click at [1003, 152] on div "Link team profile" at bounding box center [997, 151] width 88 height 16
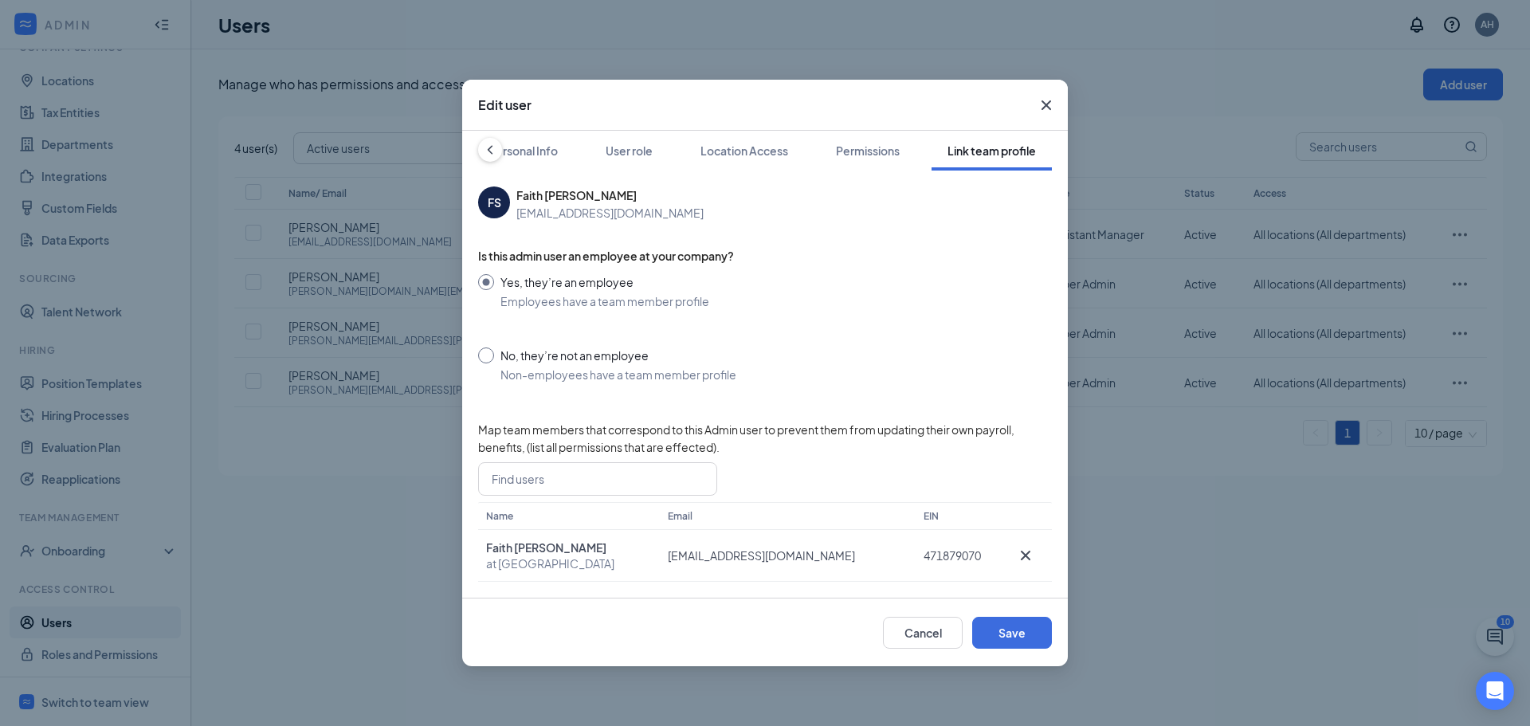
click at [1044, 100] on icon "Cross" at bounding box center [1046, 105] width 19 height 19
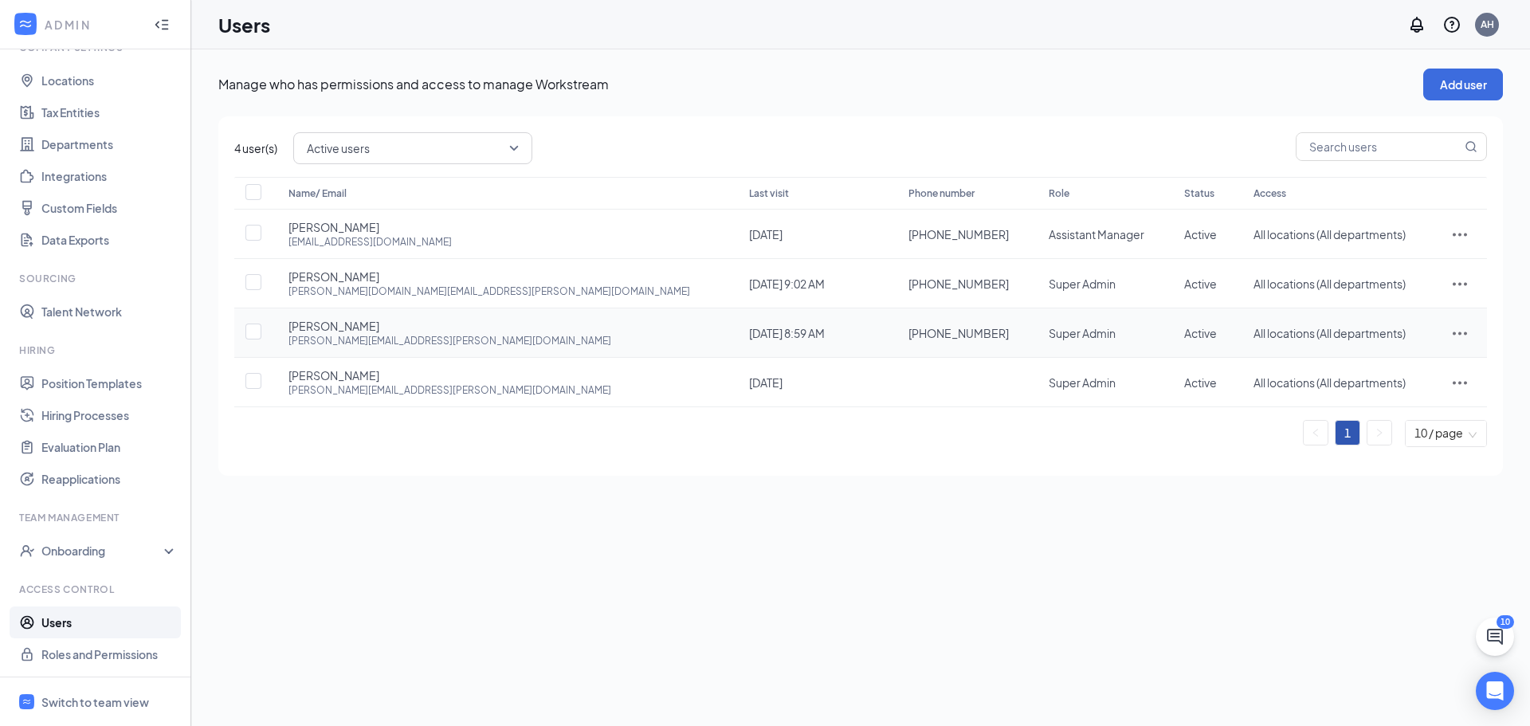
click at [1458, 326] on icon "ActionsIcon" at bounding box center [1459, 333] width 19 height 19
click at [1402, 359] on span "Edit user" at bounding box center [1381, 366] width 45 height 14
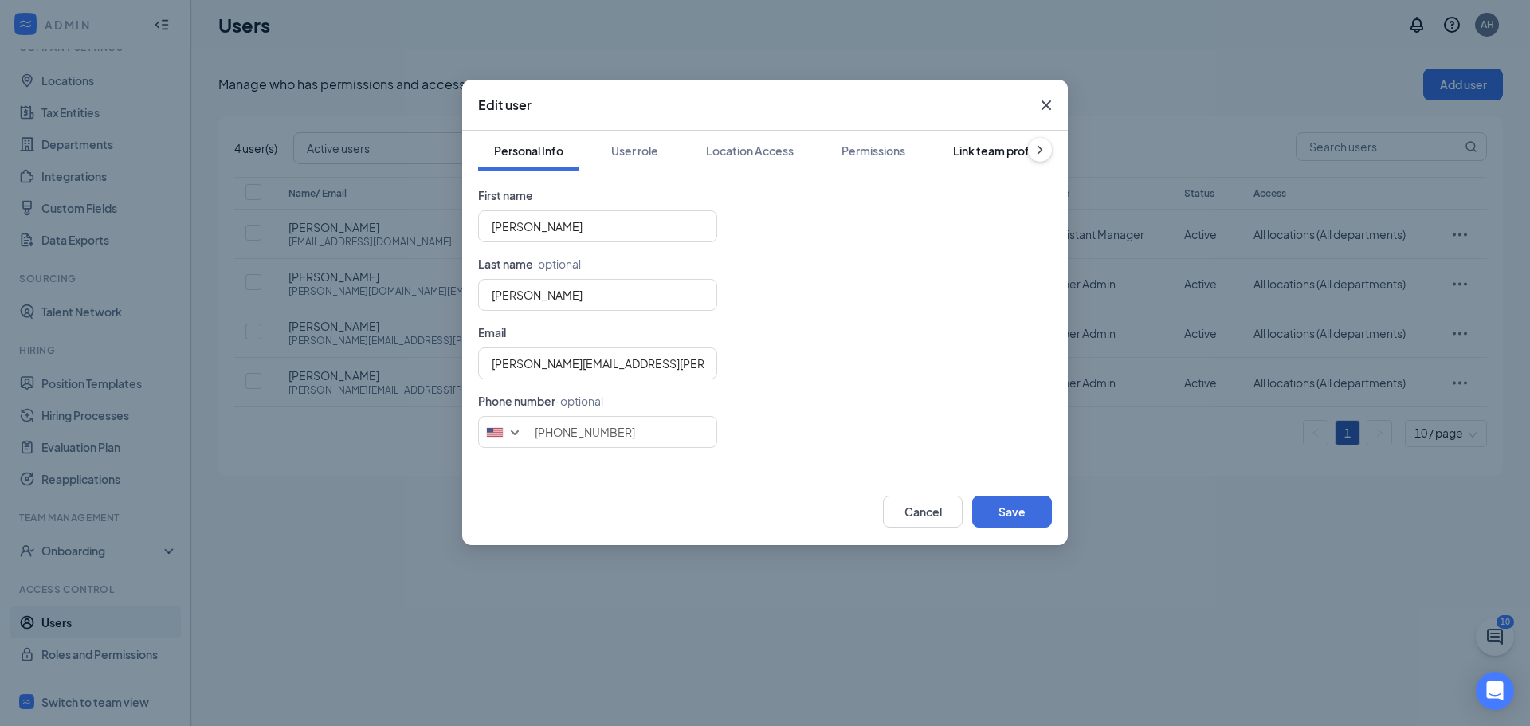
click at [990, 160] on button "Link team profile" at bounding box center [997, 151] width 120 height 40
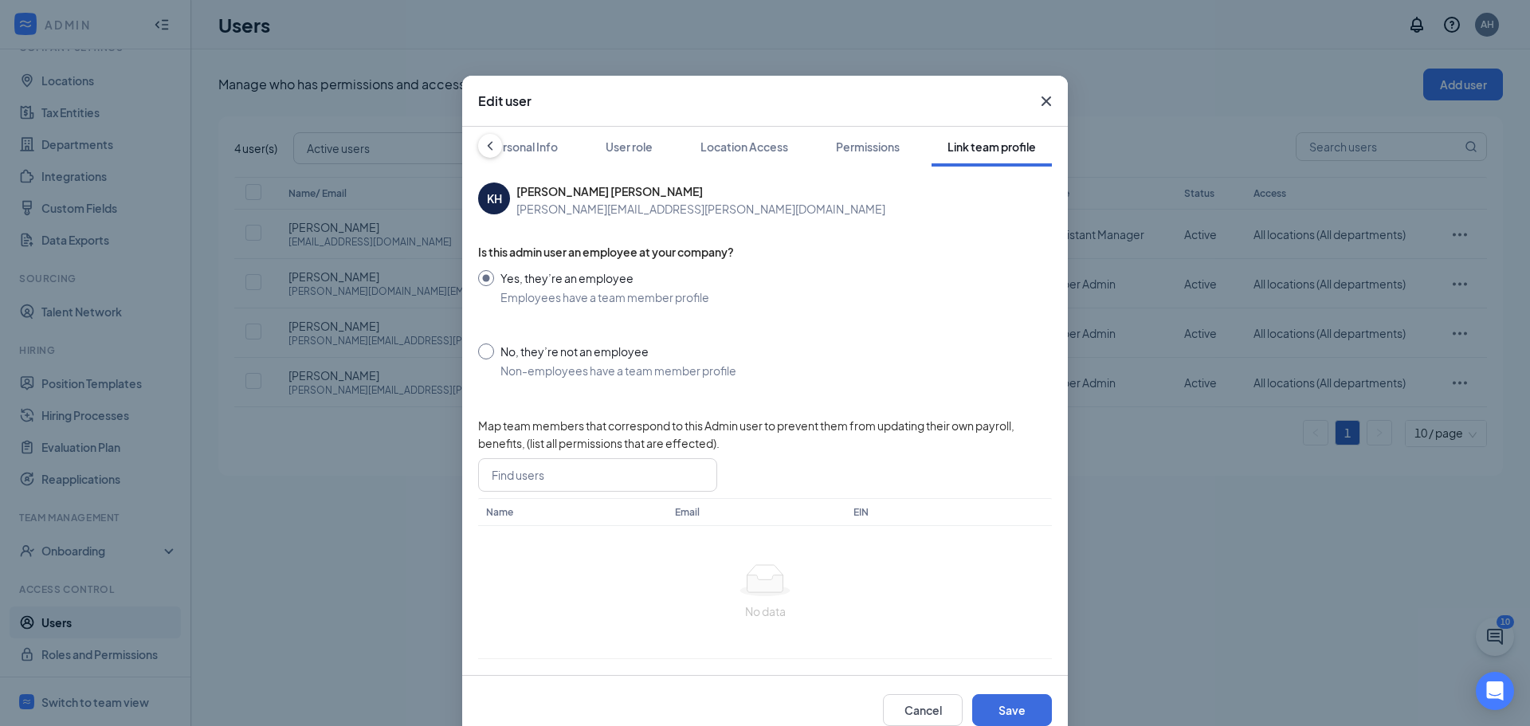
scroll to position [0, 0]
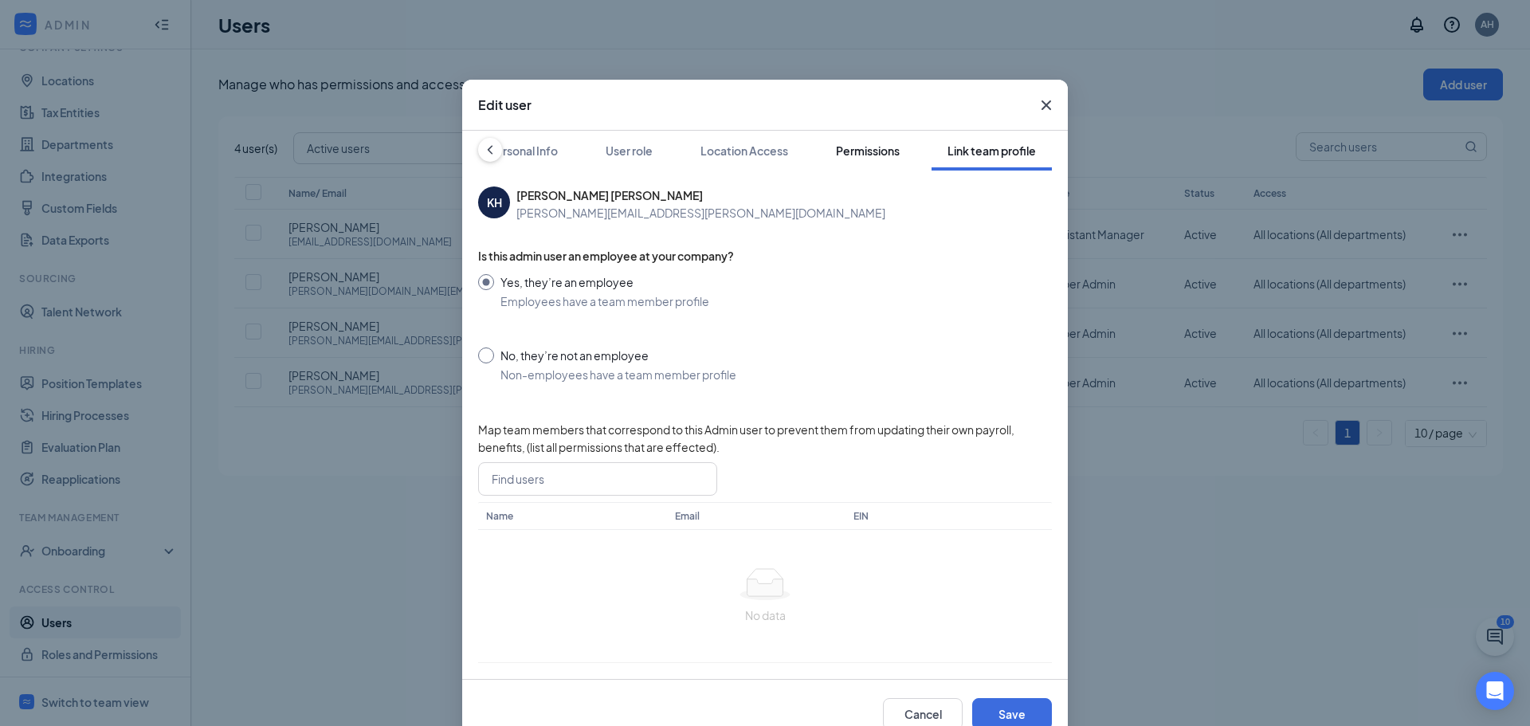
click at [889, 158] on div "Permissions" at bounding box center [868, 151] width 64 height 16
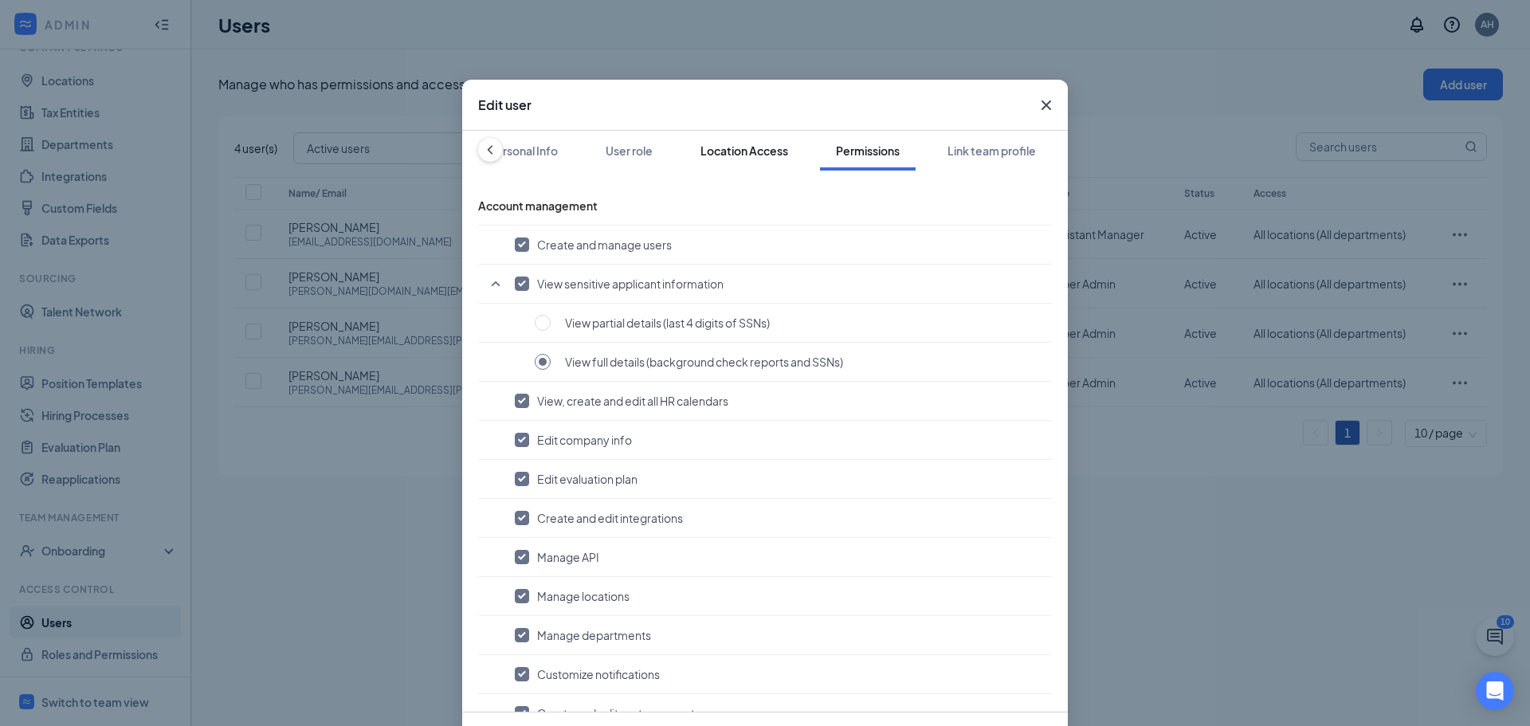
click at [742, 153] on div "Location Access" at bounding box center [745, 151] width 88 height 16
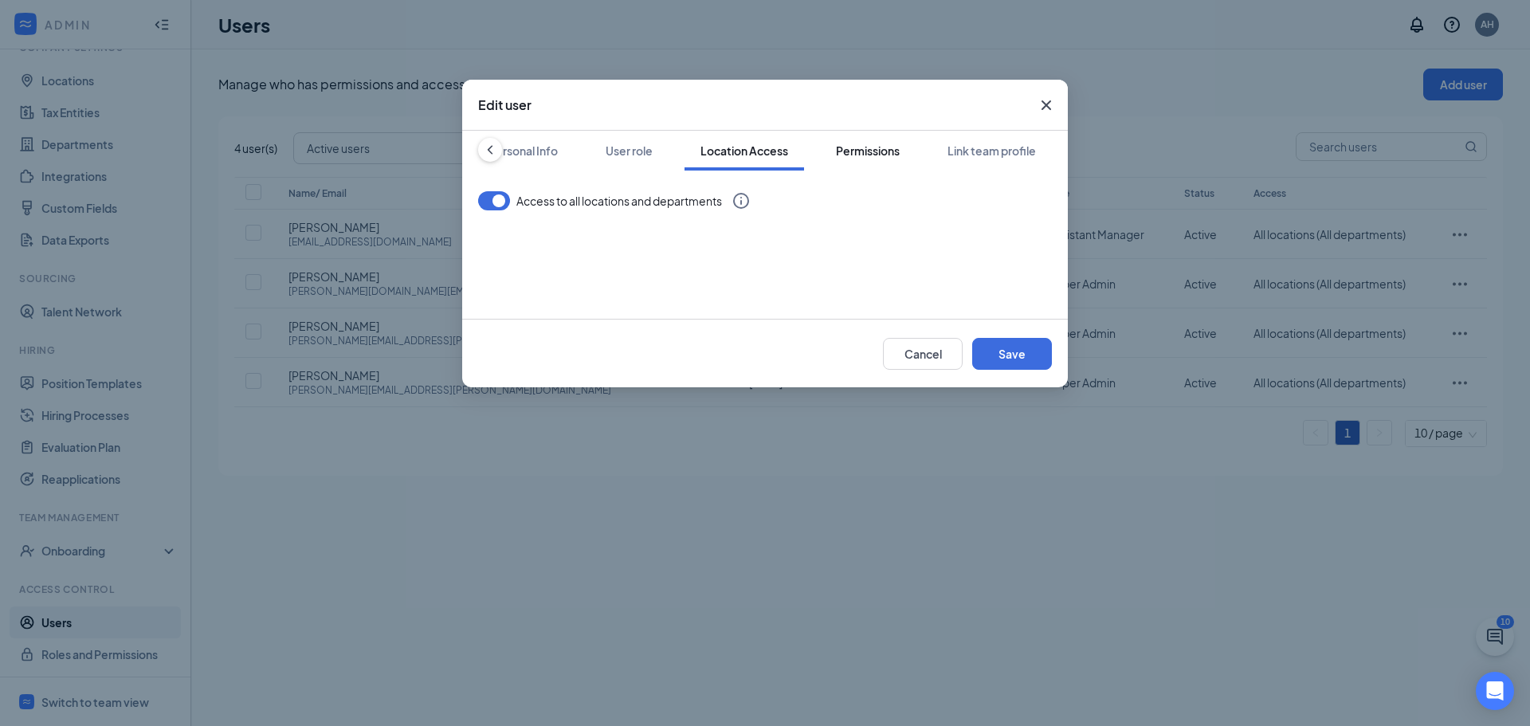
click at [904, 162] on button "Permissions" at bounding box center [868, 151] width 96 height 40
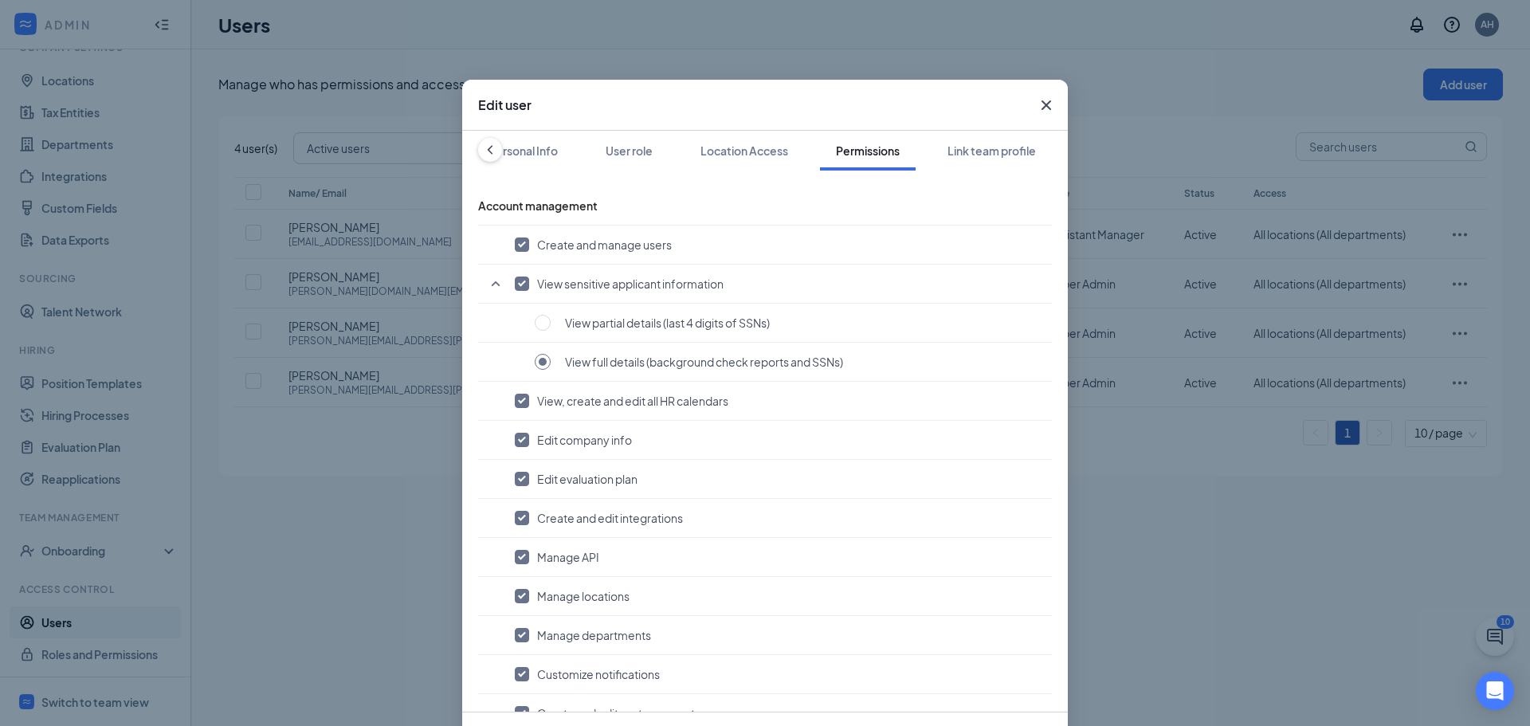
click at [1040, 101] on icon "Cross" at bounding box center [1046, 105] width 19 height 19
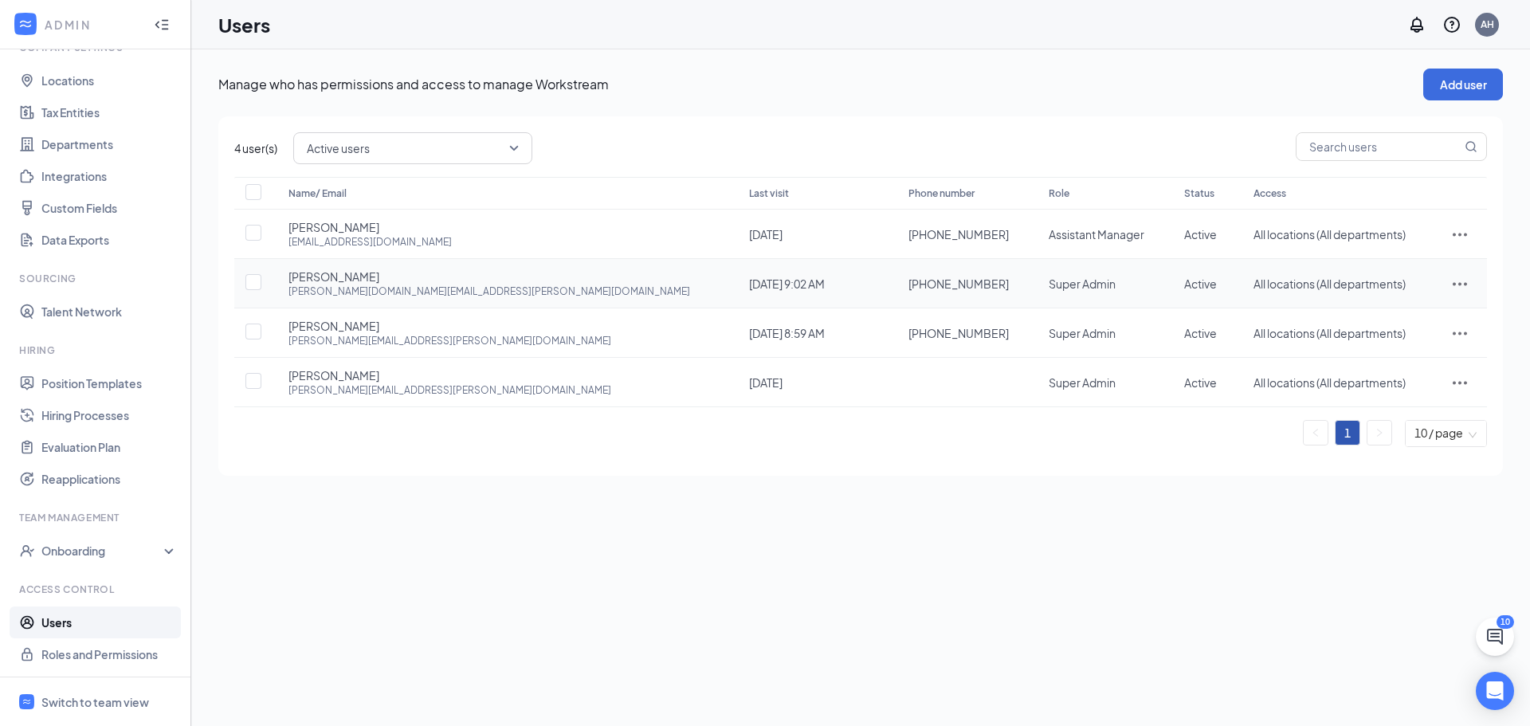
click at [1450, 277] on icon "ActionsIcon" at bounding box center [1459, 283] width 19 height 19
click at [1375, 304] on li "Edit user" at bounding box center [1408, 317] width 124 height 37
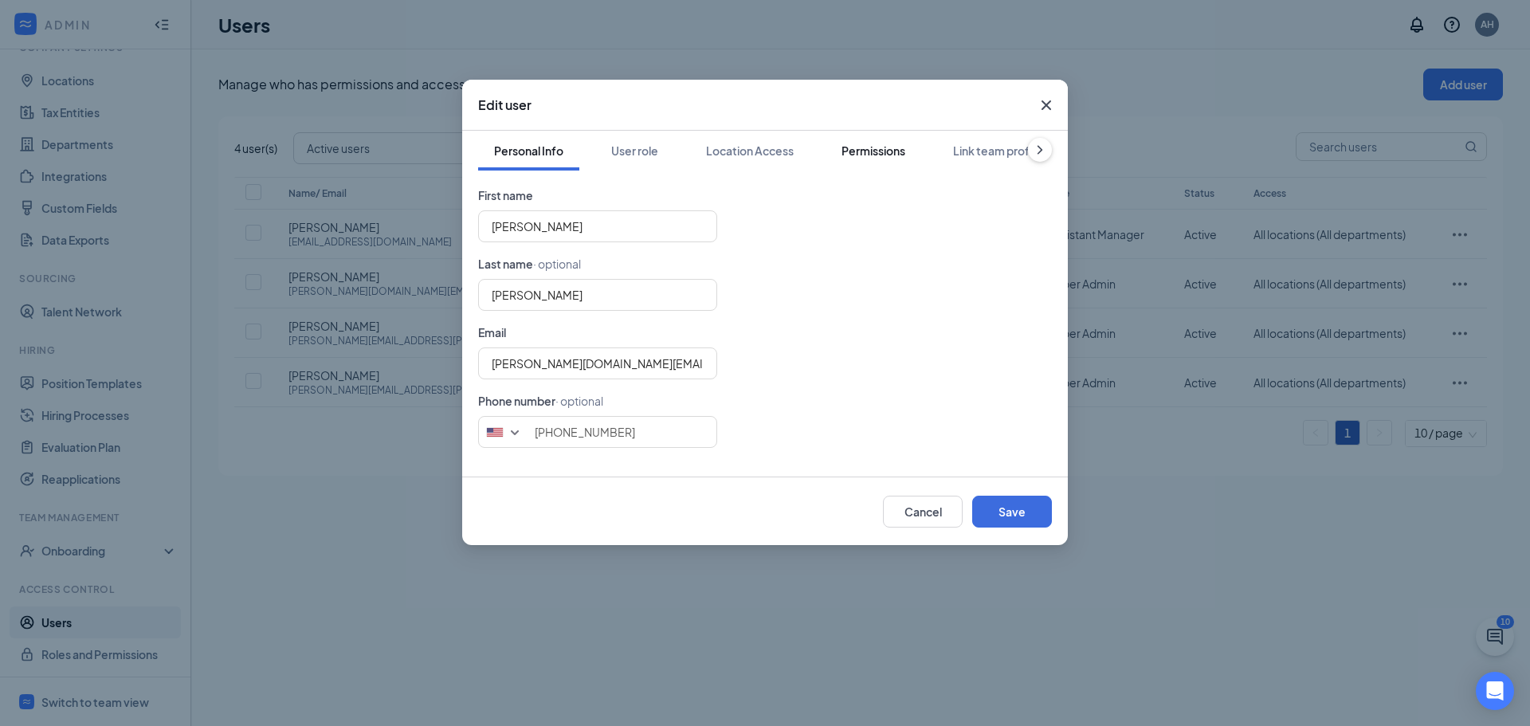
click at [849, 135] on button "Permissions" at bounding box center [874, 151] width 96 height 40
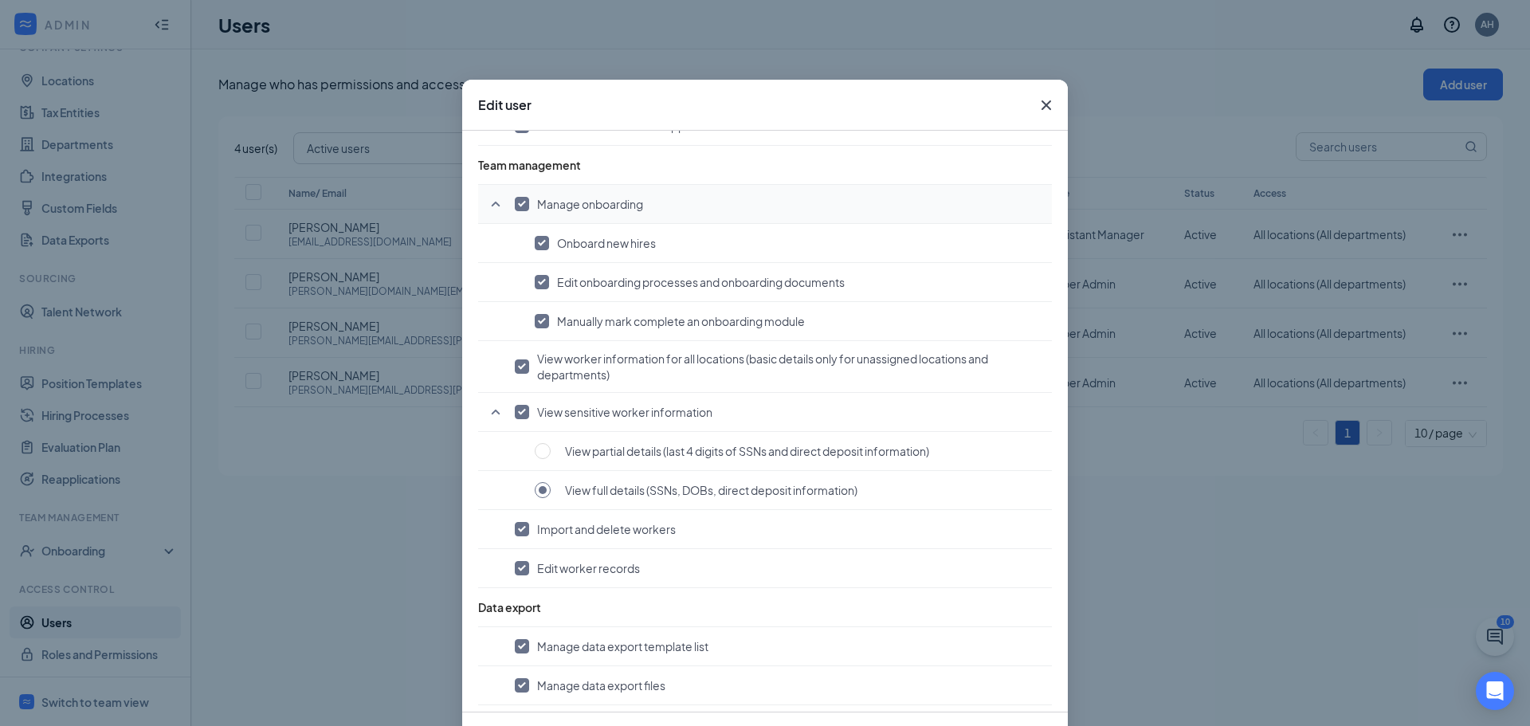
scroll to position [1105, 0]
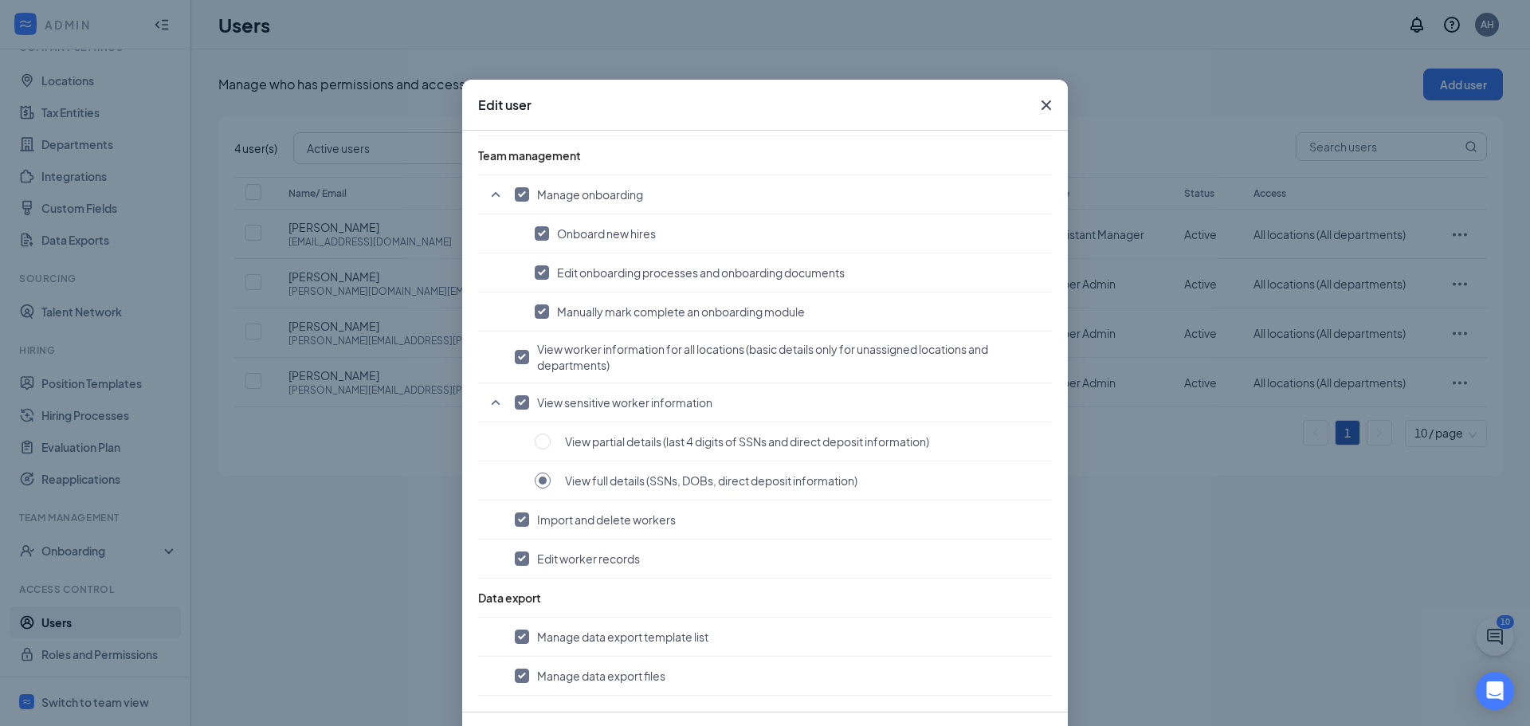
click at [1047, 100] on icon "Cross" at bounding box center [1046, 105] width 19 height 19
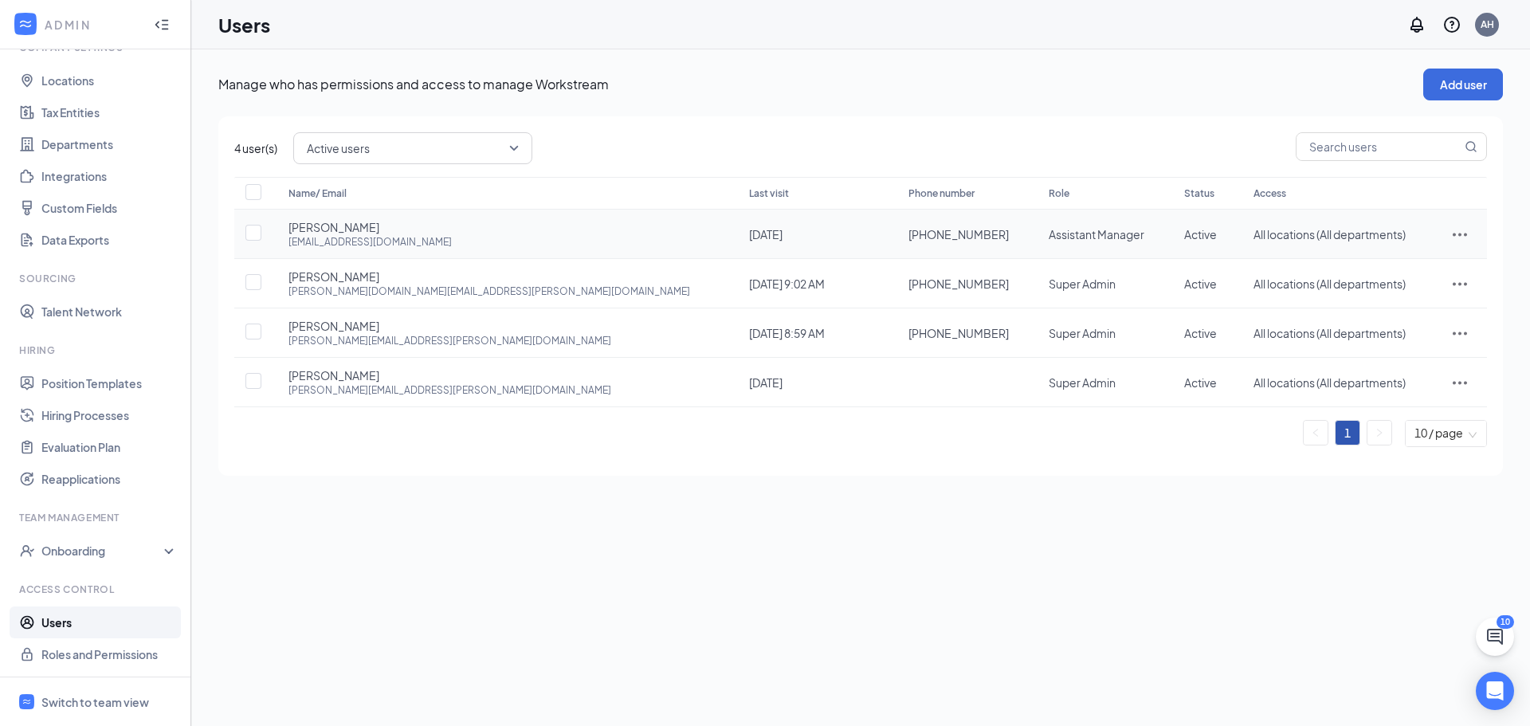
click at [1450, 226] on icon "ActionsIcon" at bounding box center [1459, 234] width 19 height 19
click at [1387, 259] on span "Edit user" at bounding box center [1408, 268] width 99 height 18
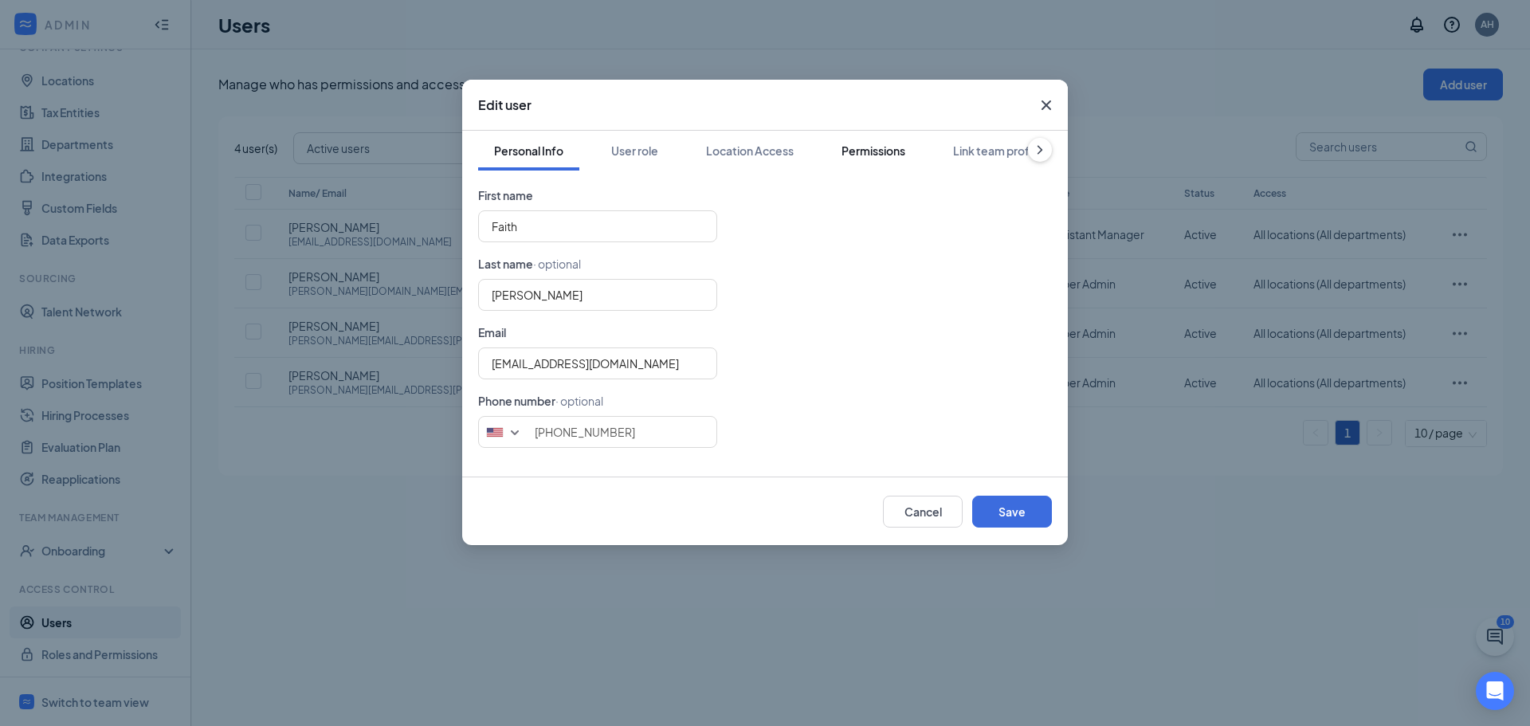
click at [882, 153] on div "Permissions" at bounding box center [874, 151] width 64 height 16
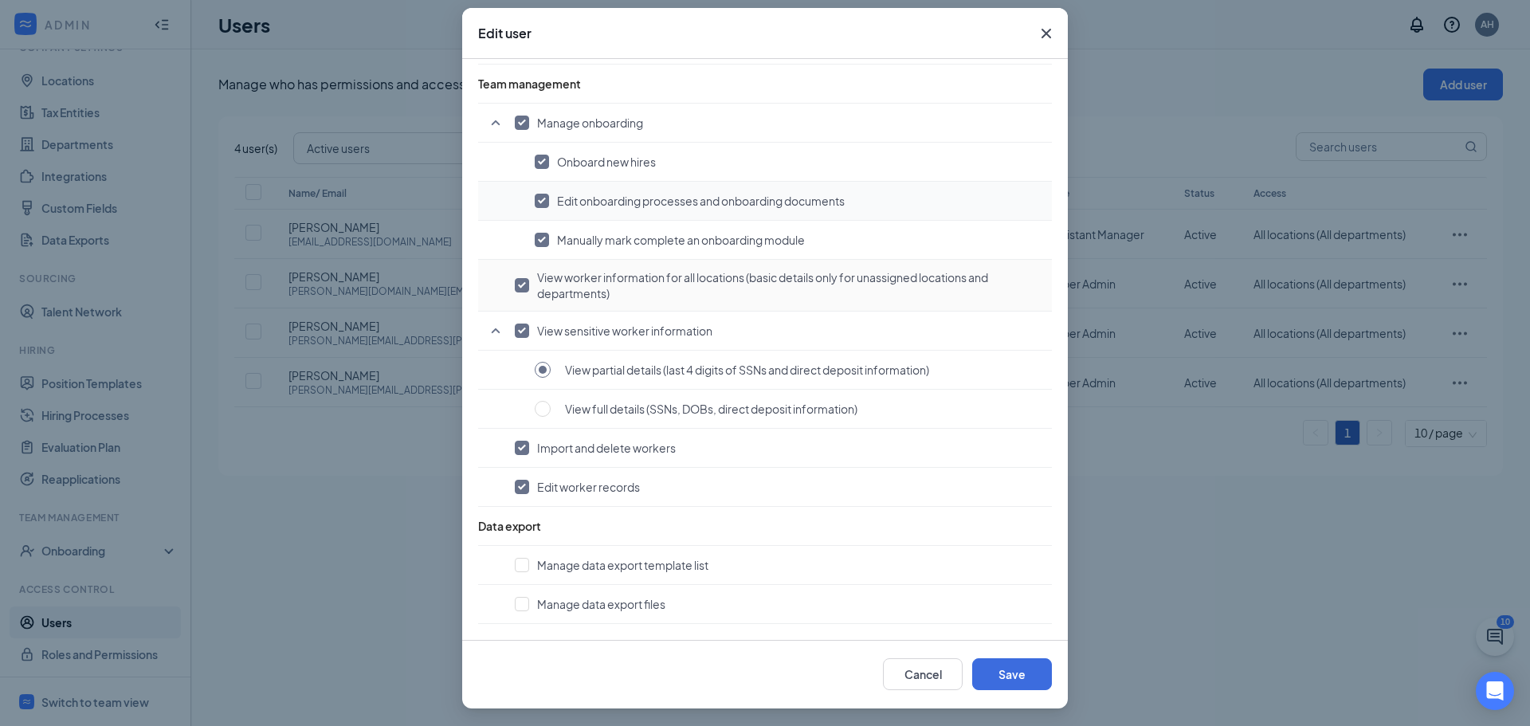
scroll to position [73, 0]
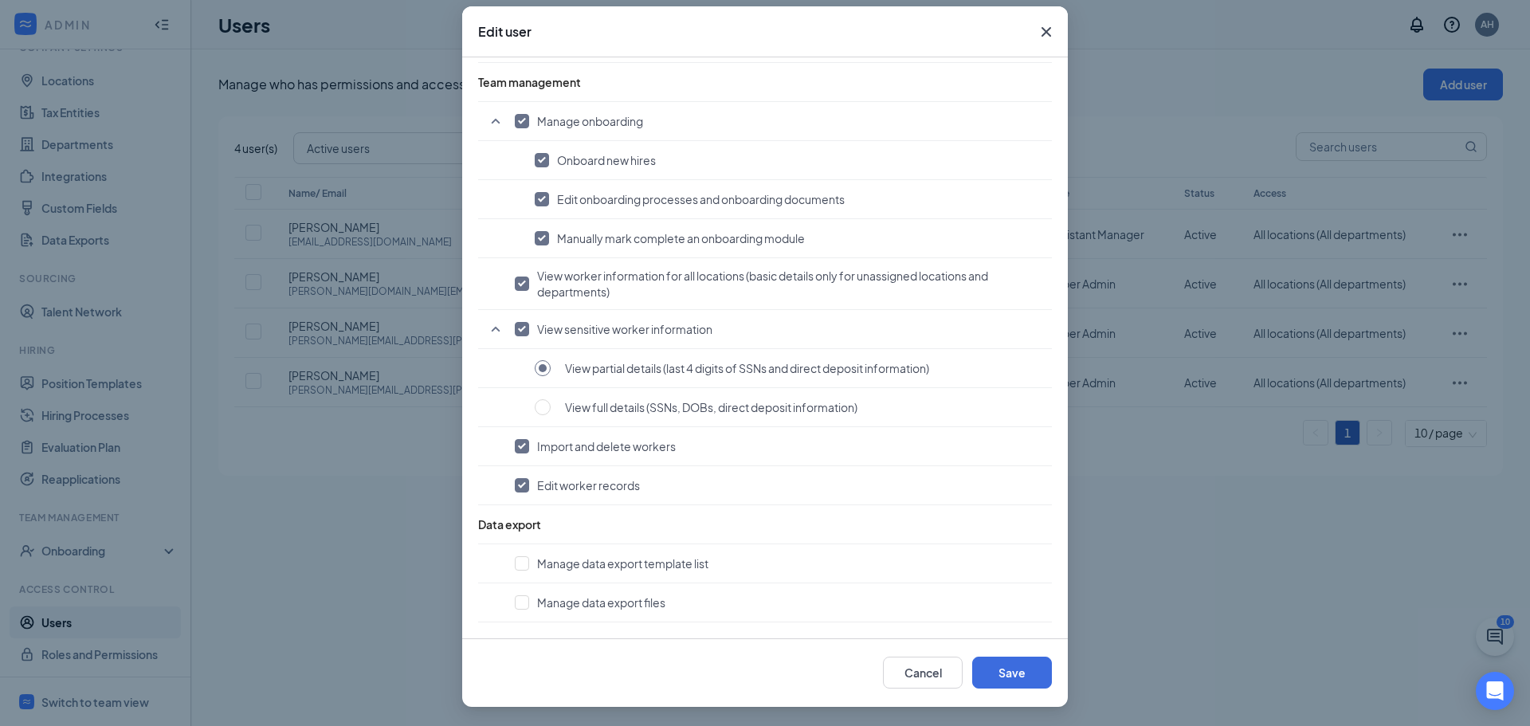
click at [1038, 33] on icon "Cross" at bounding box center [1046, 31] width 19 height 19
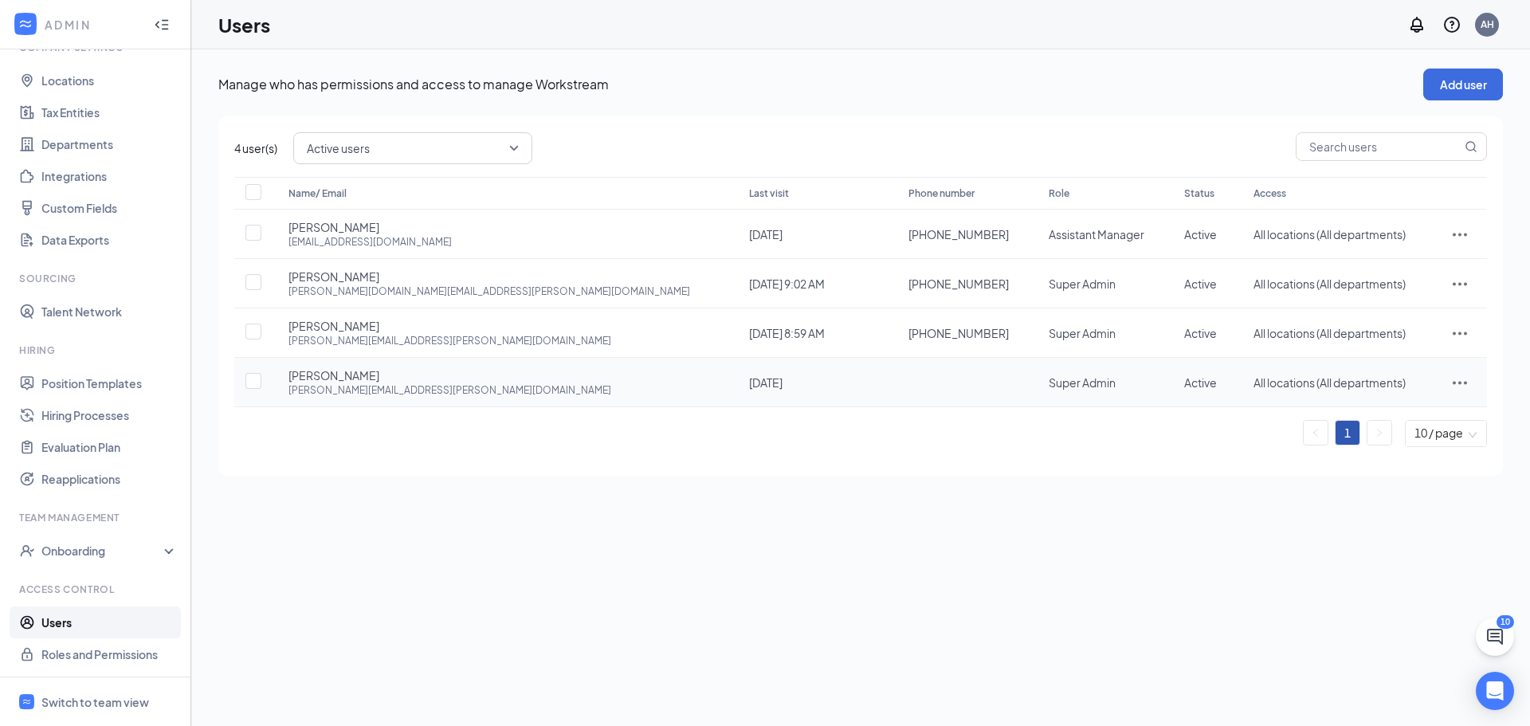
click at [1473, 401] on td at bounding box center [1460, 382] width 54 height 49
click at [1468, 391] on div at bounding box center [1460, 382] width 22 height 19
click at [1443, 408] on span "Edit user" at bounding box center [1408, 416] width 99 height 18
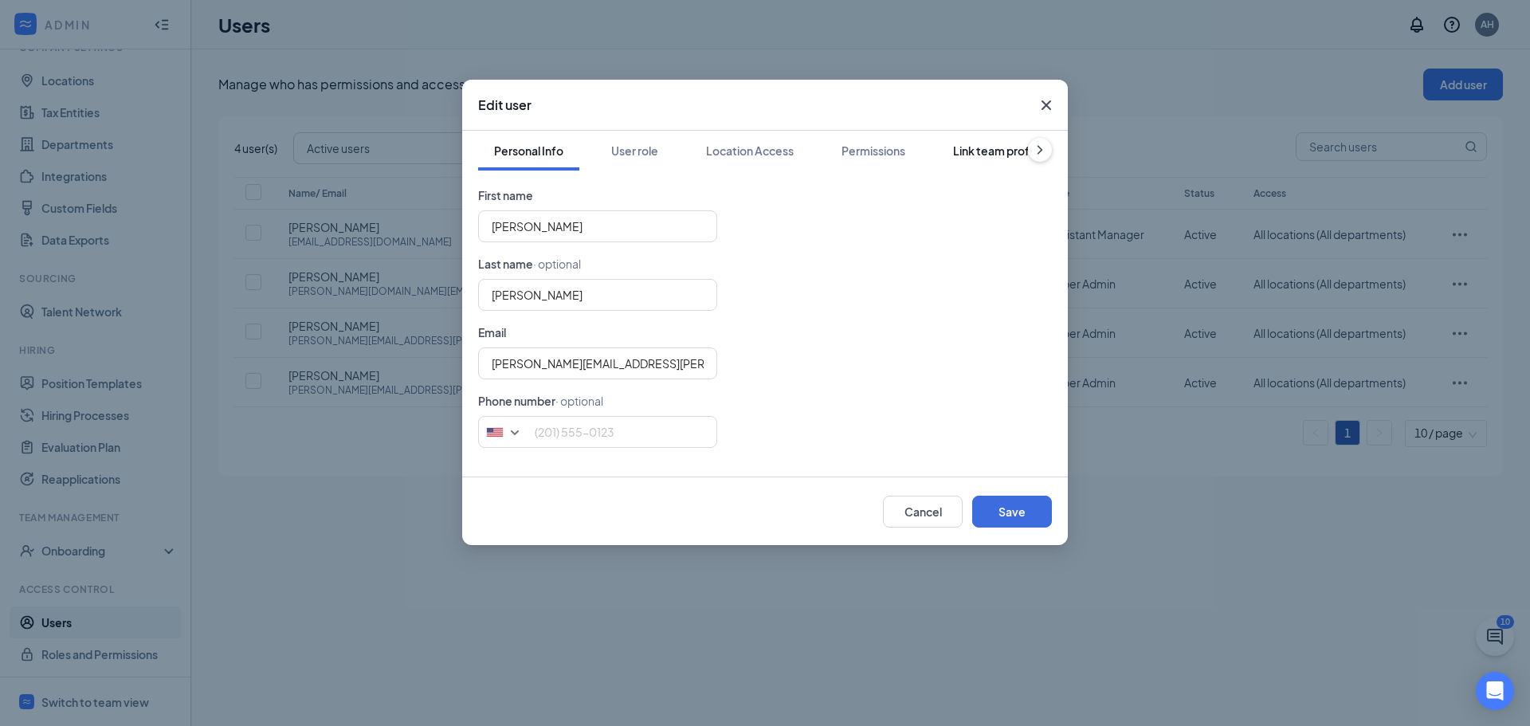
click at [985, 143] on div "Link team profile" at bounding box center [997, 151] width 88 height 16
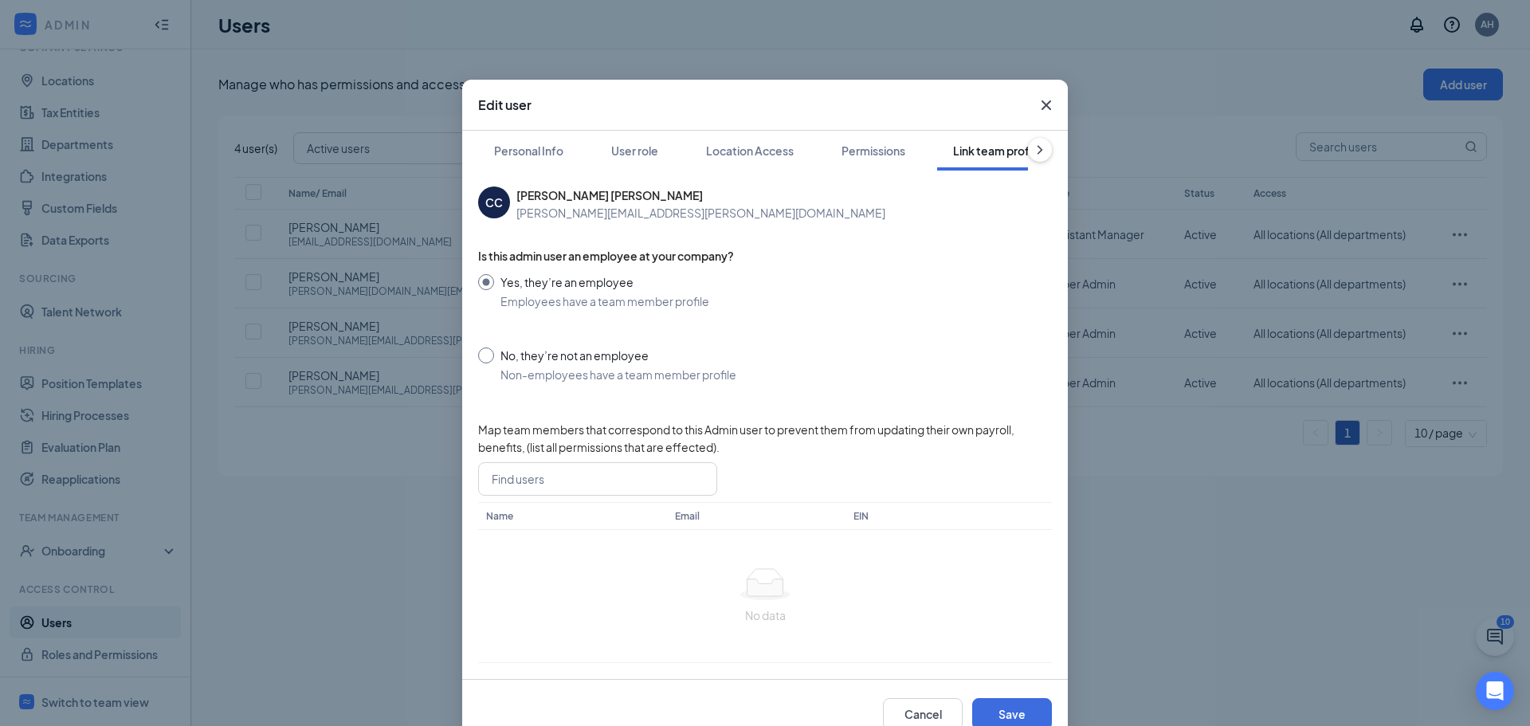
scroll to position [0, 8]
click at [864, 141] on button "Permissions" at bounding box center [868, 151] width 96 height 40
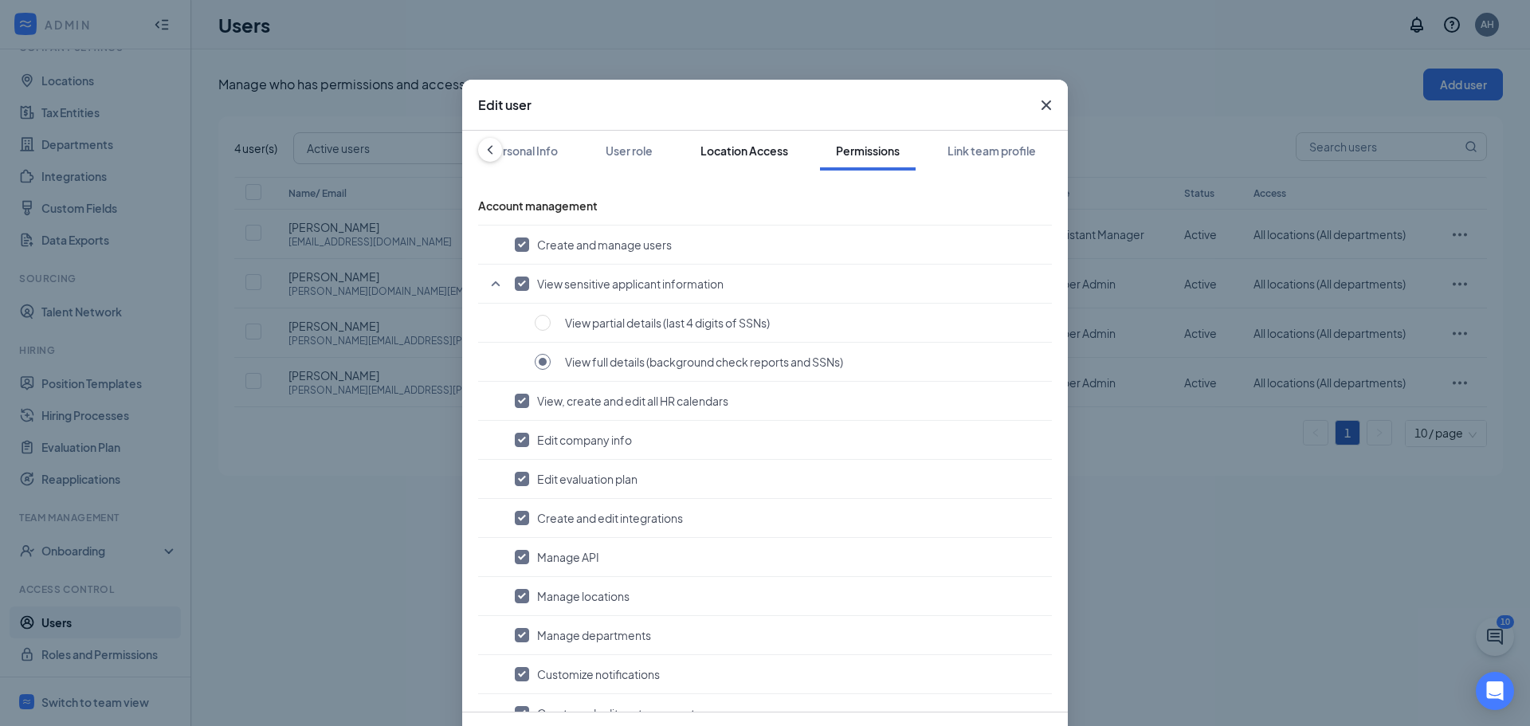
click at [717, 144] on div "Location Access" at bounding box center [745, 151] width 88 height 16
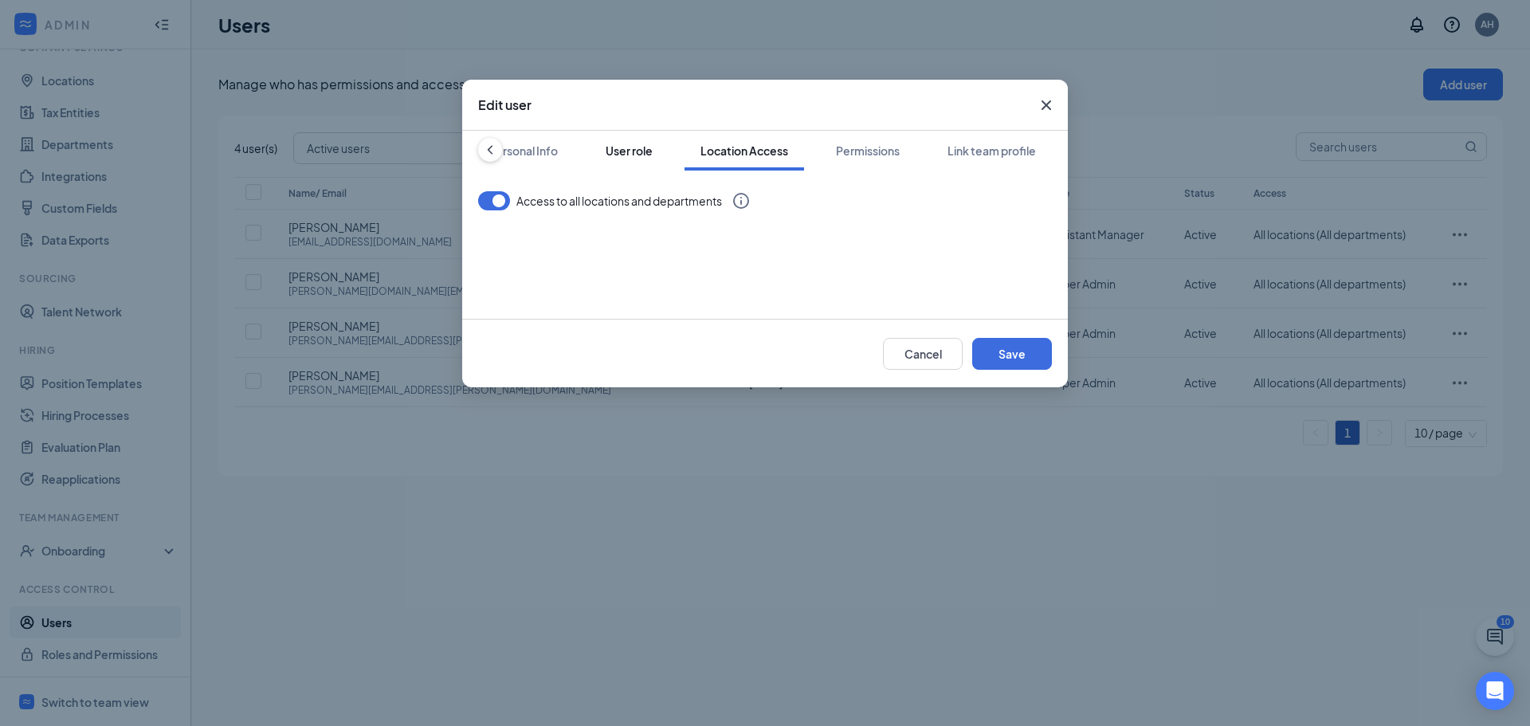
click at [657, 150] on button "User role" at bounding box center [629, 151] width 79 height 40
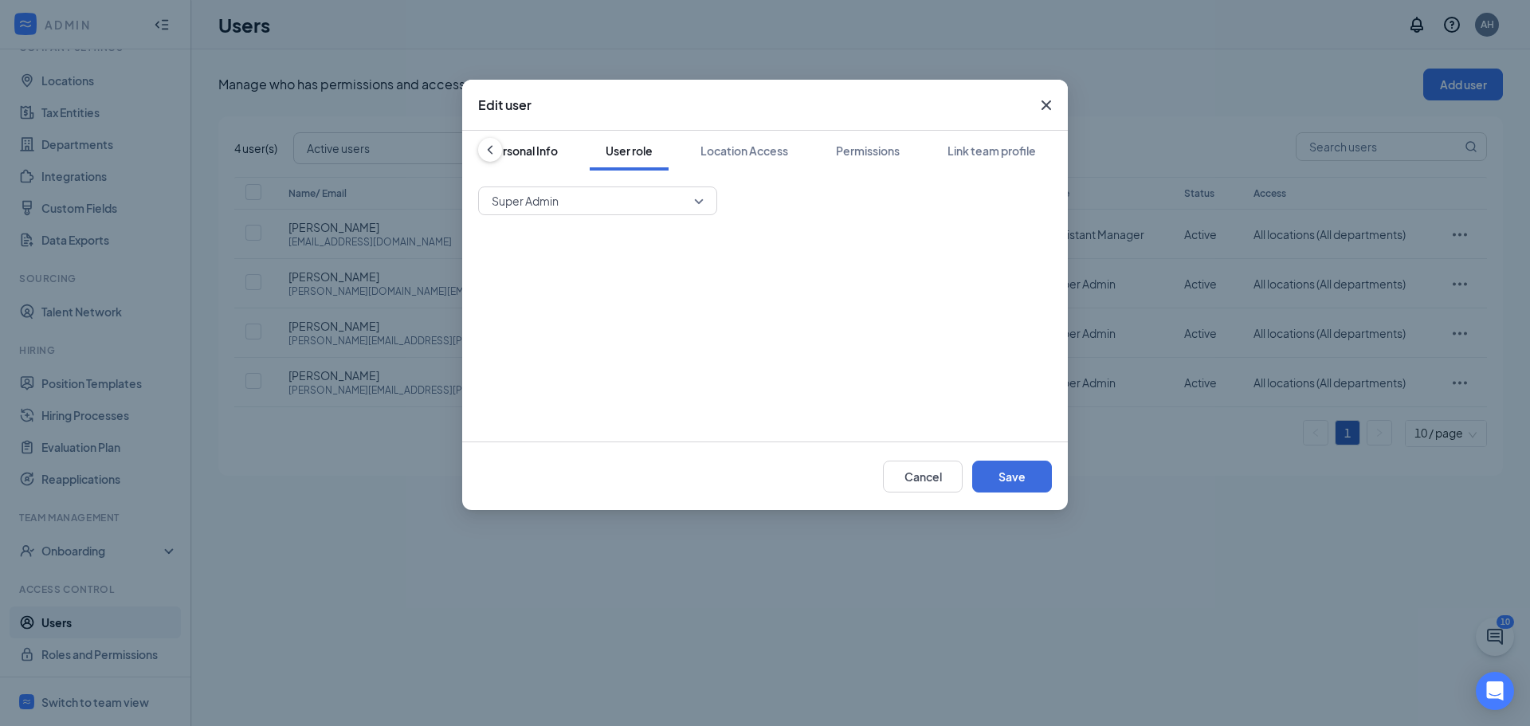
click at [537, 155] on div "Personal Info" at bounding box center [523, 151] width 69 height 16
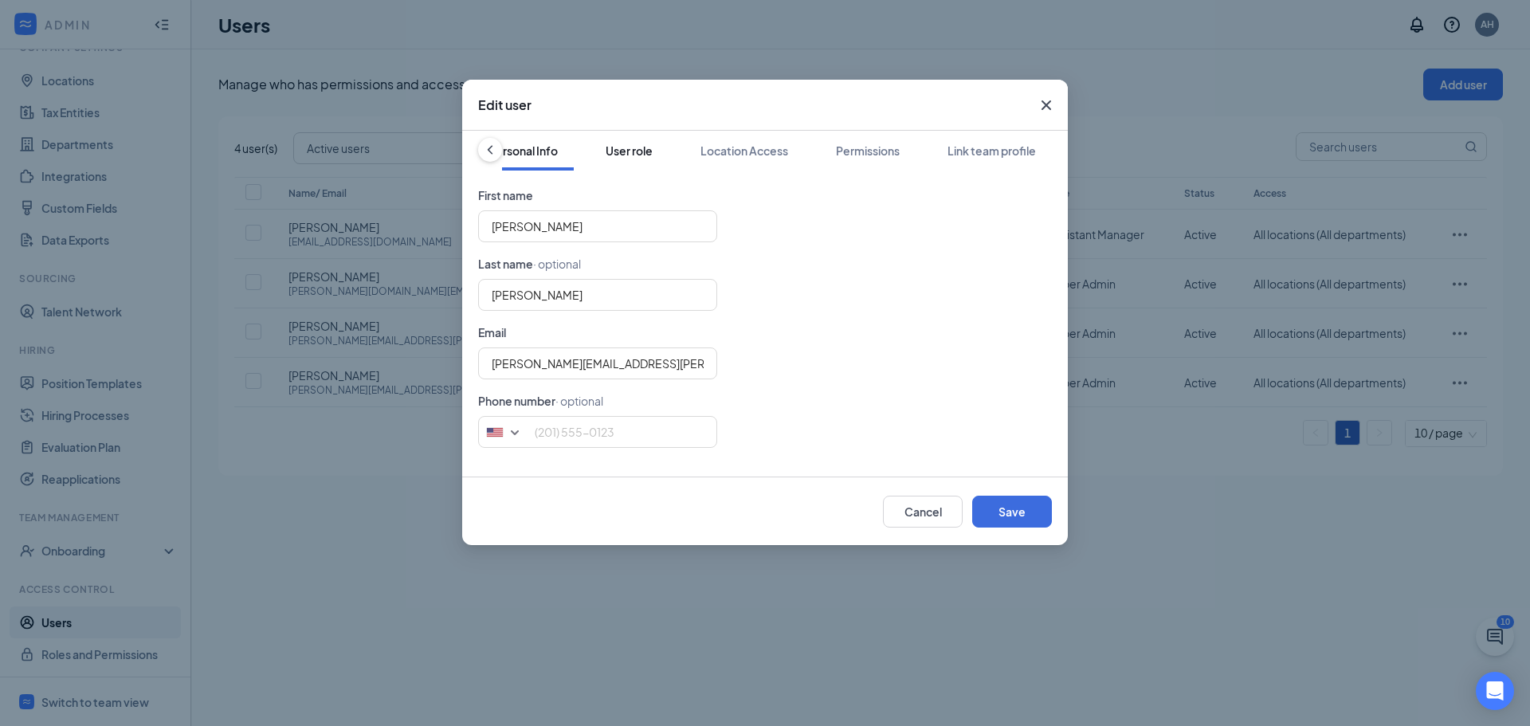
scroll to position [0, 0]
click at [1058, 112] on span "Close" at bounding box center [1046, 105] width 43 height 43
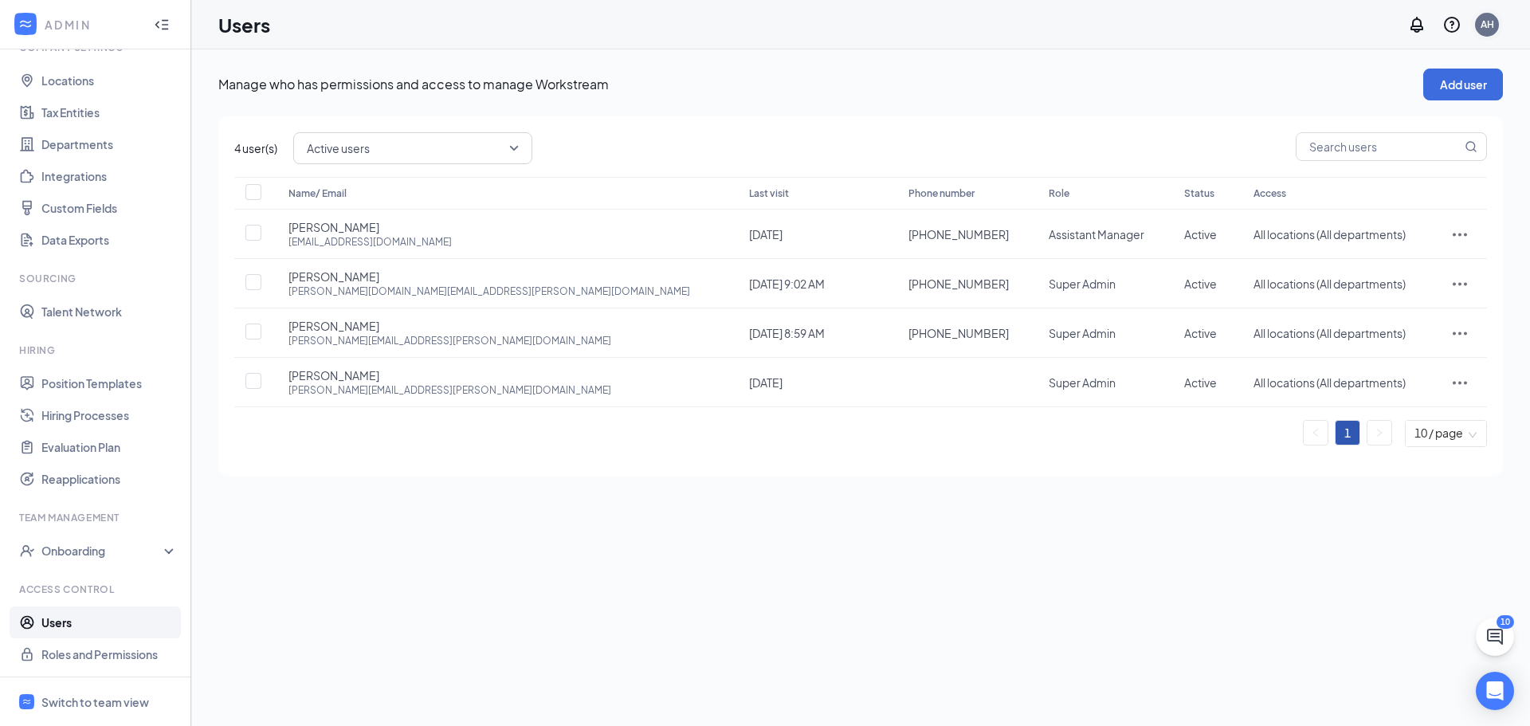
click at [1479, 33] on div "AH" at bounding box center [1487, 25] width 24 height 24
click at [1356, 244] on li "Log out" at bounding box center [1407, 260] width 191 height 32
